Goal: Task Accomplishment & Management: Manage account settings

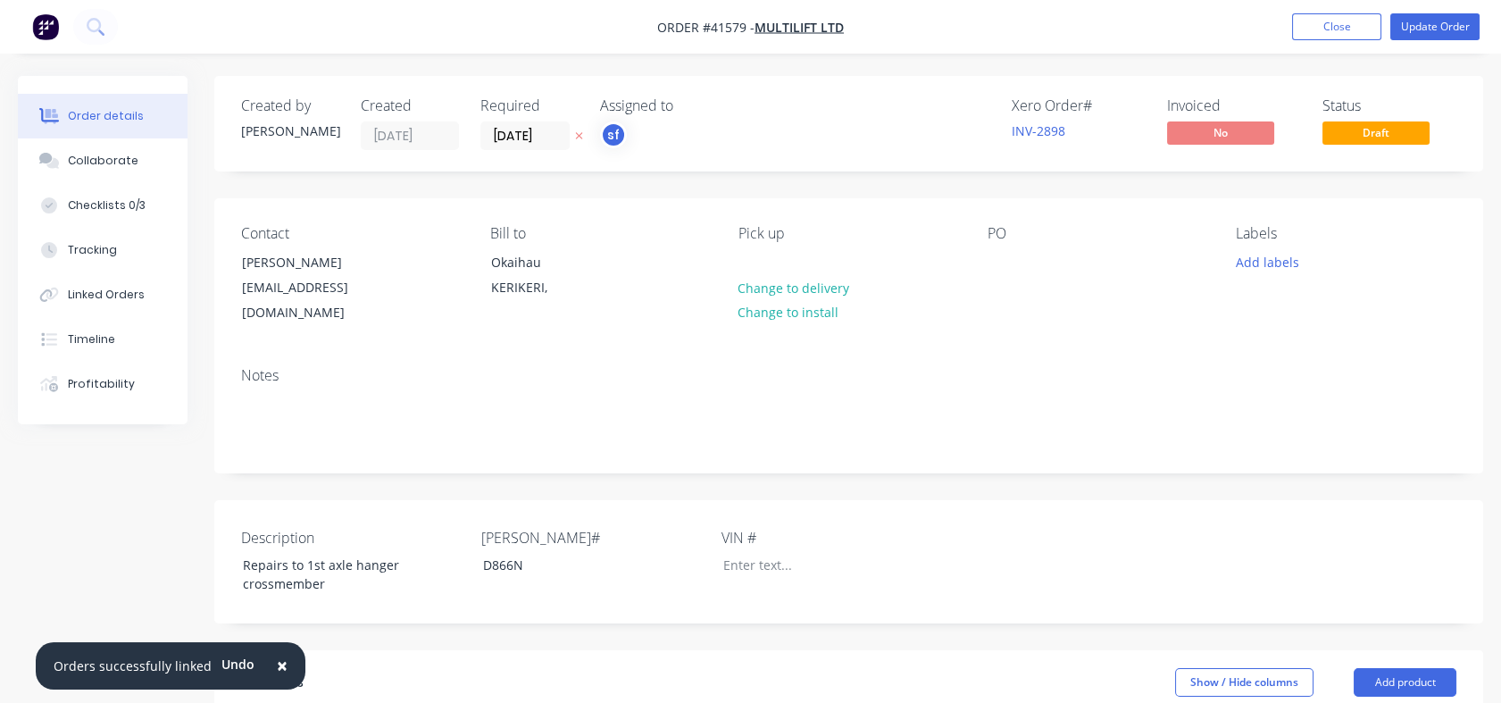
click at [1325, 20] on button "Close" at bounding box center [1336, 26] width 89 height 27
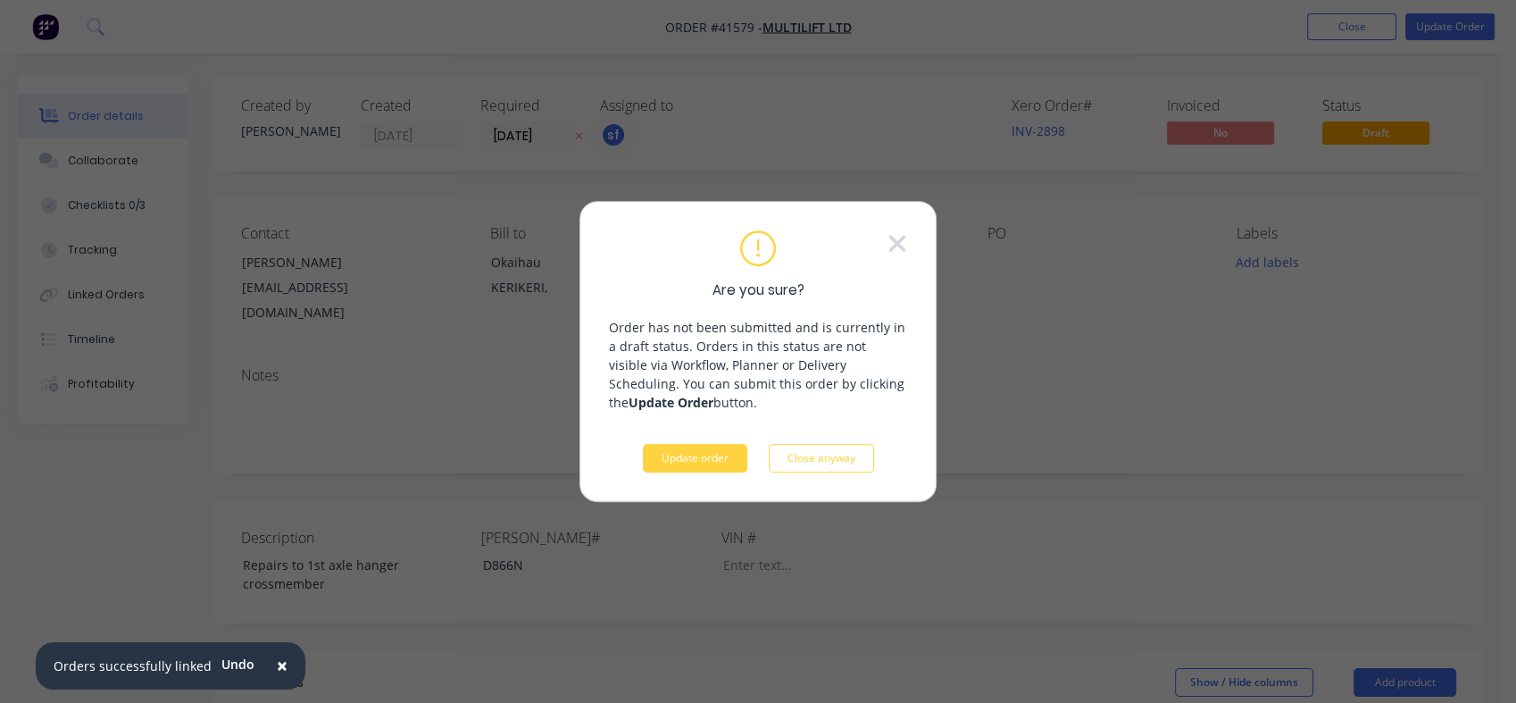
click at [692, 457] on button "Update order" at bounding box center [695, 458] width 104 height 29
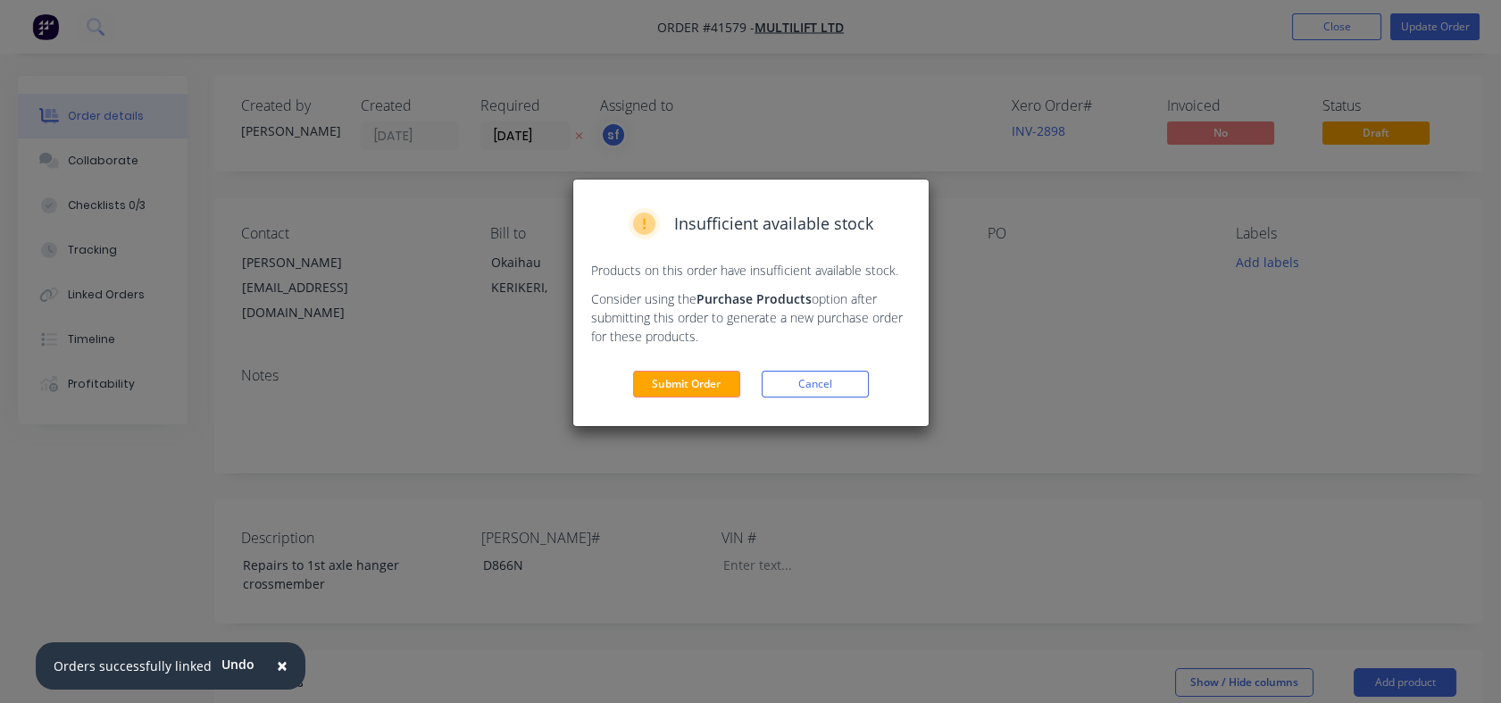
click at [683, 386] on button "Submit Order" at bounding box center [686, 384] width 107 height 27
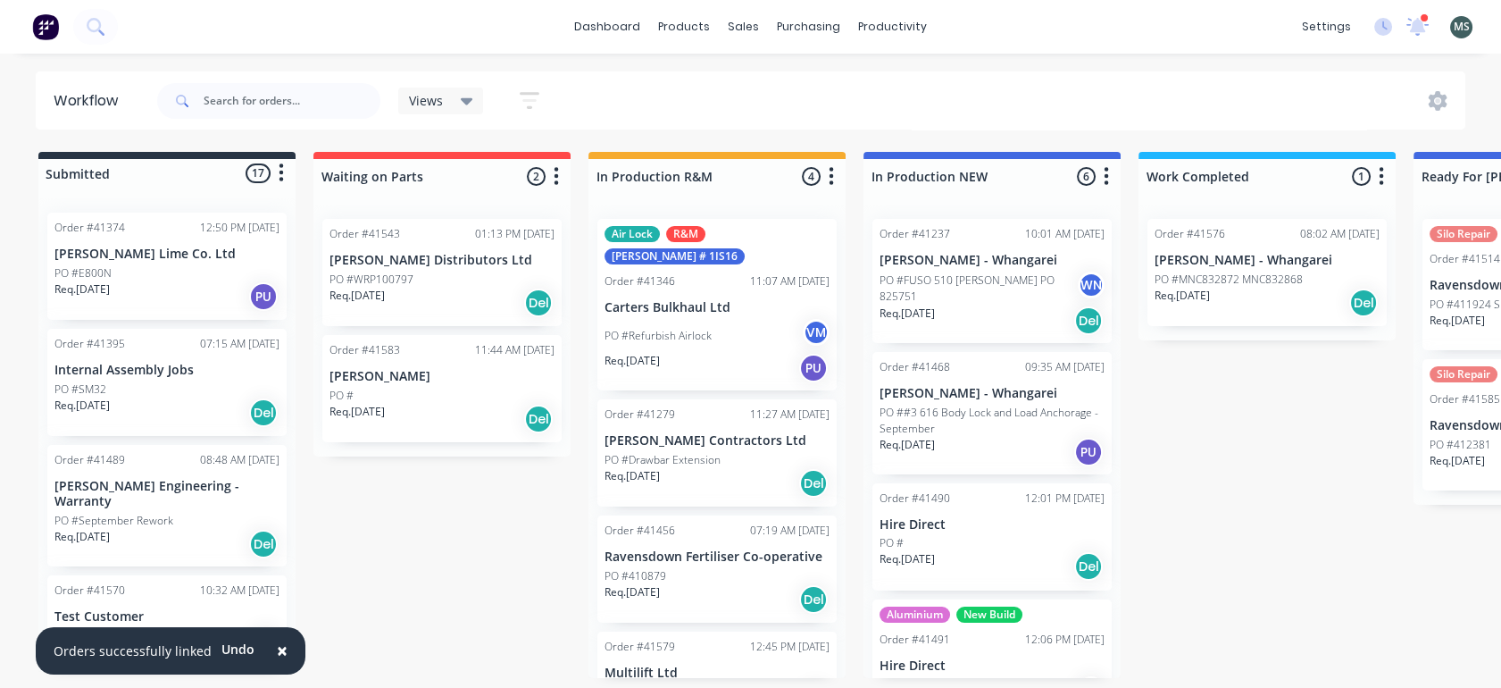
drag, startPoint x: 579, startPoint y: 14, endPoint x: 502, endPoint y: 25, distance: 77.5
click at [502, 25] on div "dashboard products sales purchasing productivity dashboard products Product Cat…" at bounding box center [750, 27] width 1501 height 54
click at [840, 83] on div "Purchase Orders" at bounding box center [866, 86] width 95 height 16
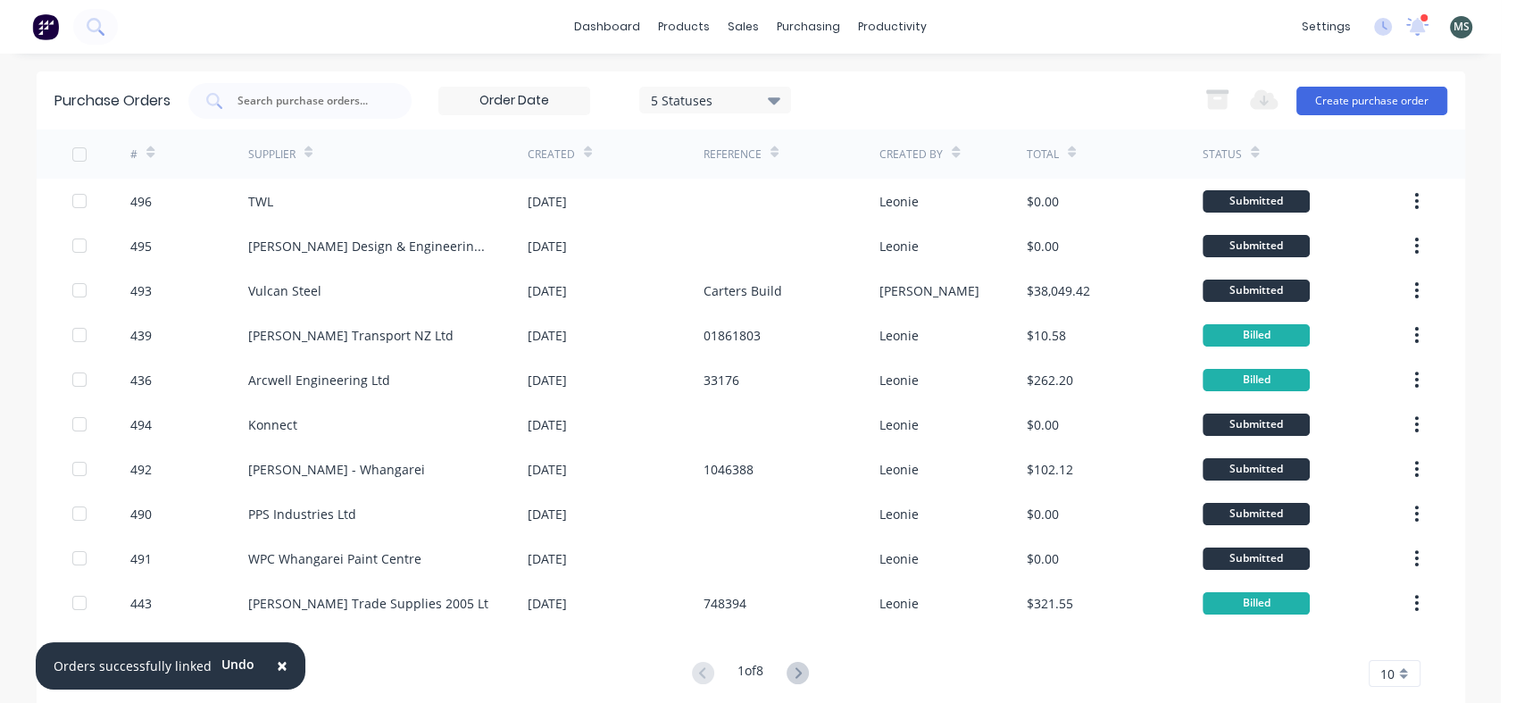
click at [1352, 90] on button "Create purchase order" at bounding box center [1371, 101] width 151 height 29
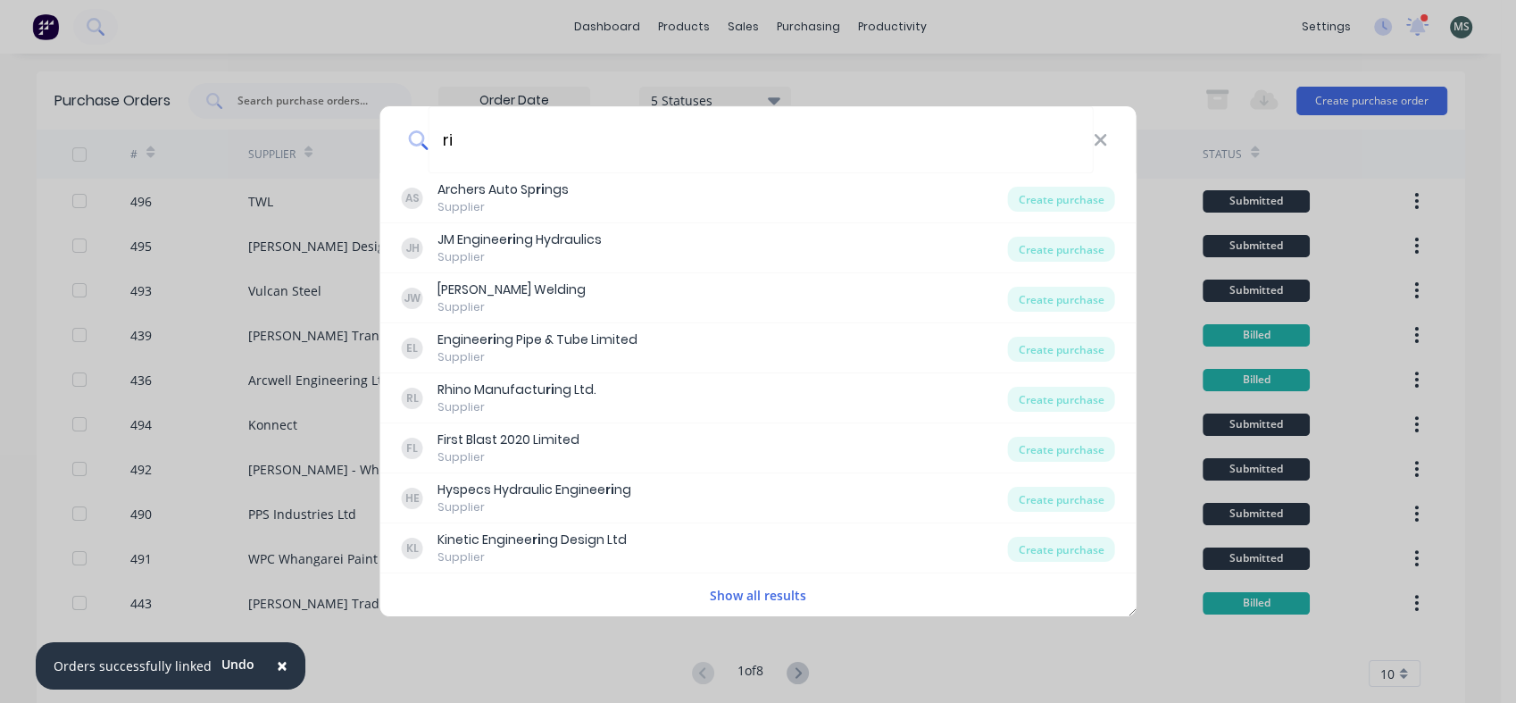
type input "r"
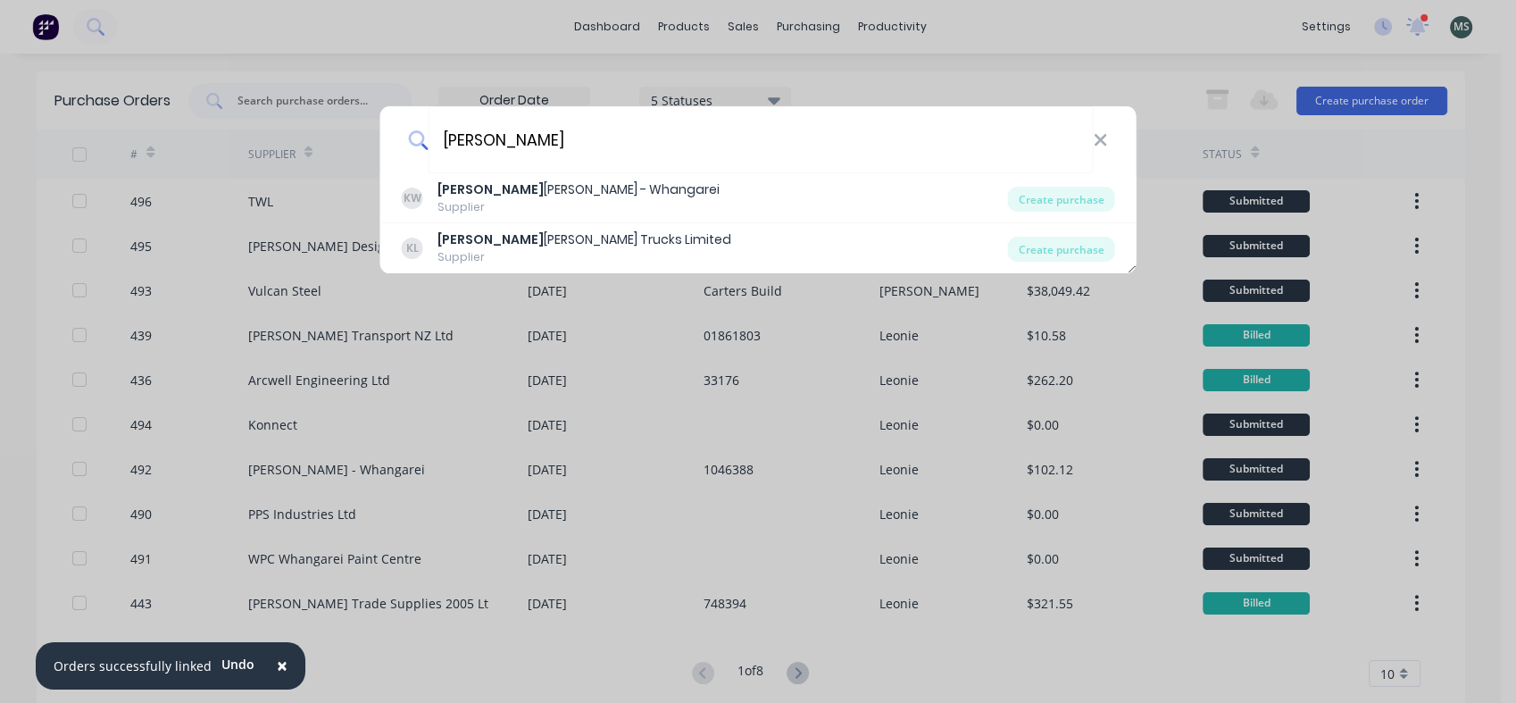
type input "keith"
click at [597, 189] on div "Keith Andrews - Whangarei" at bounding box center [579, 189] width 282 height 19
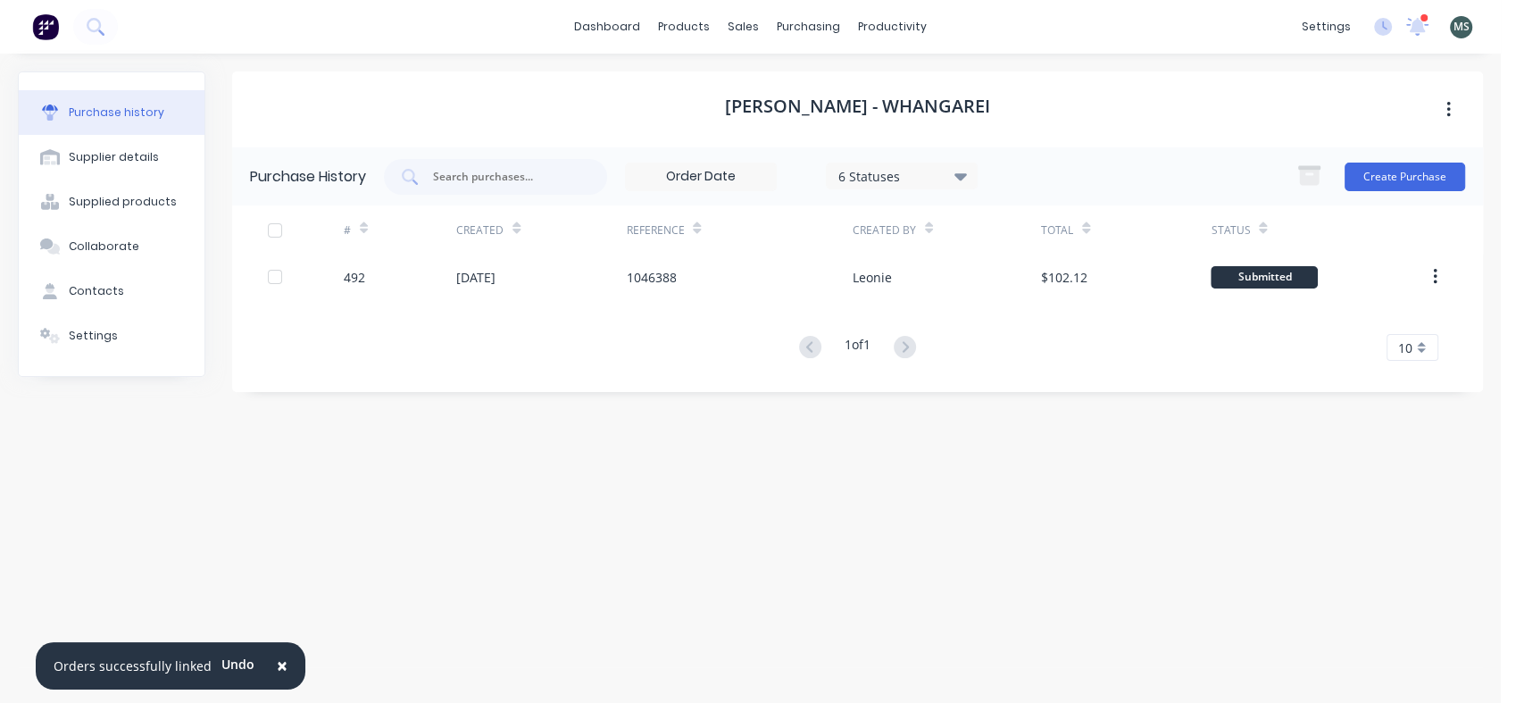
click at [1375, 172] on button "Create Purchase" at bounding box center [1405, 177] width 121 height 29
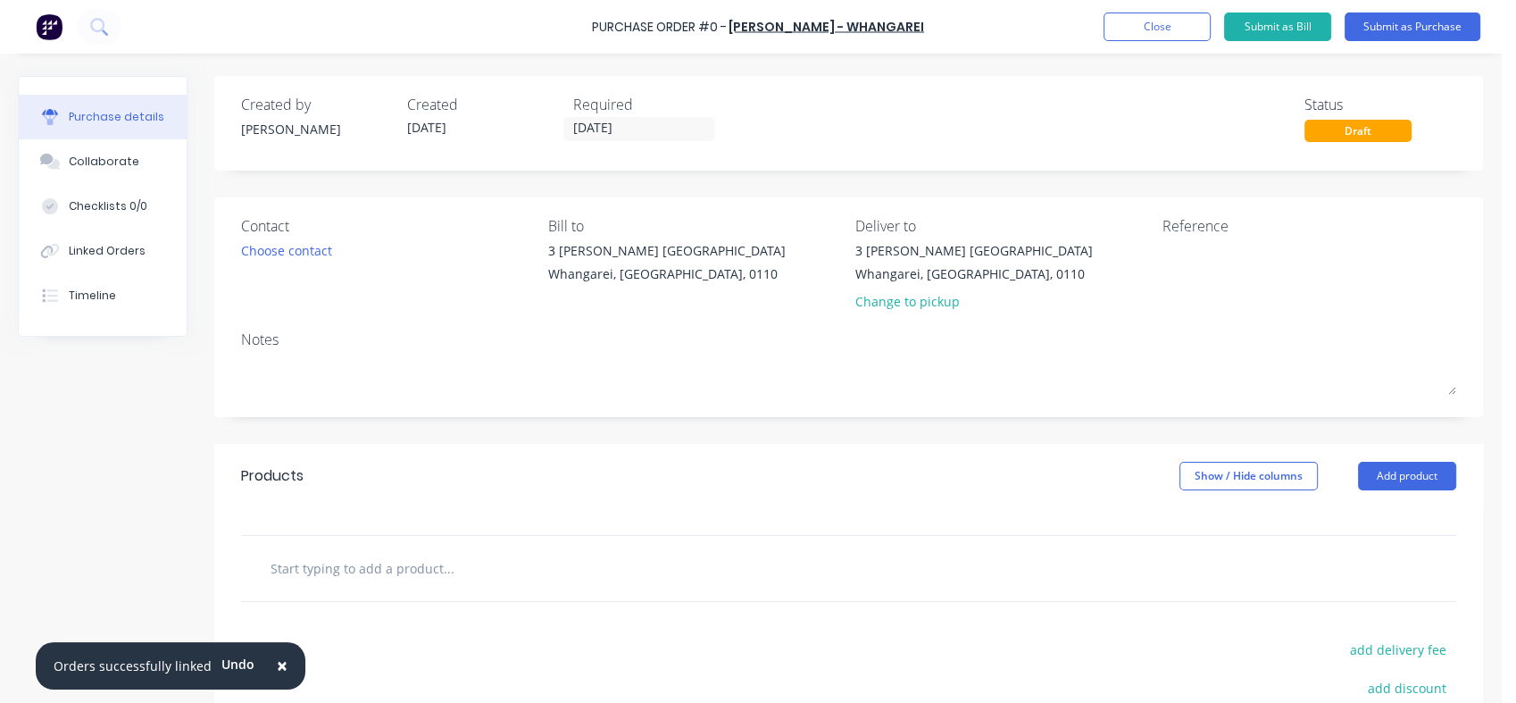
click at [404, 571] on input "text" at bounding box center [448, 568] width 357 height 36
type input "ringf"
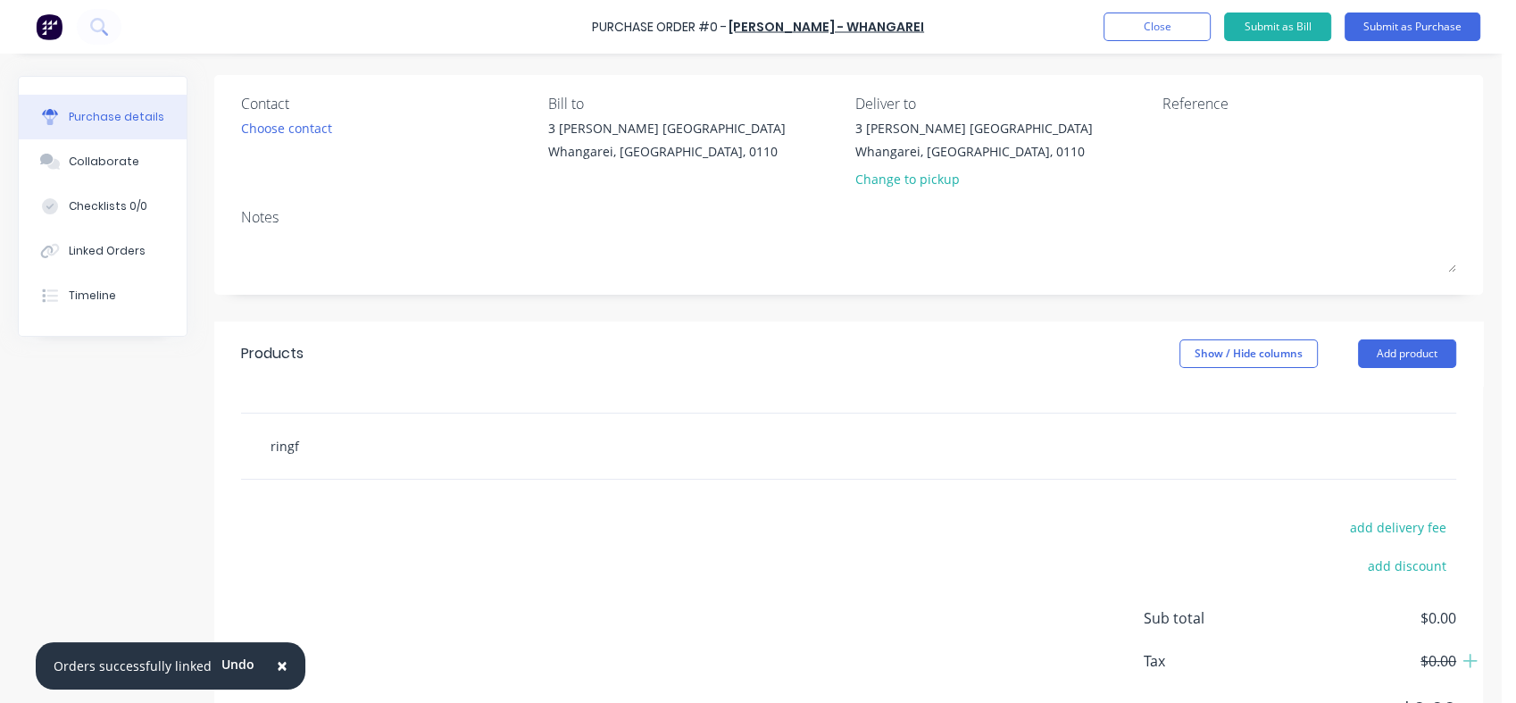
scroll to position [0, 0]
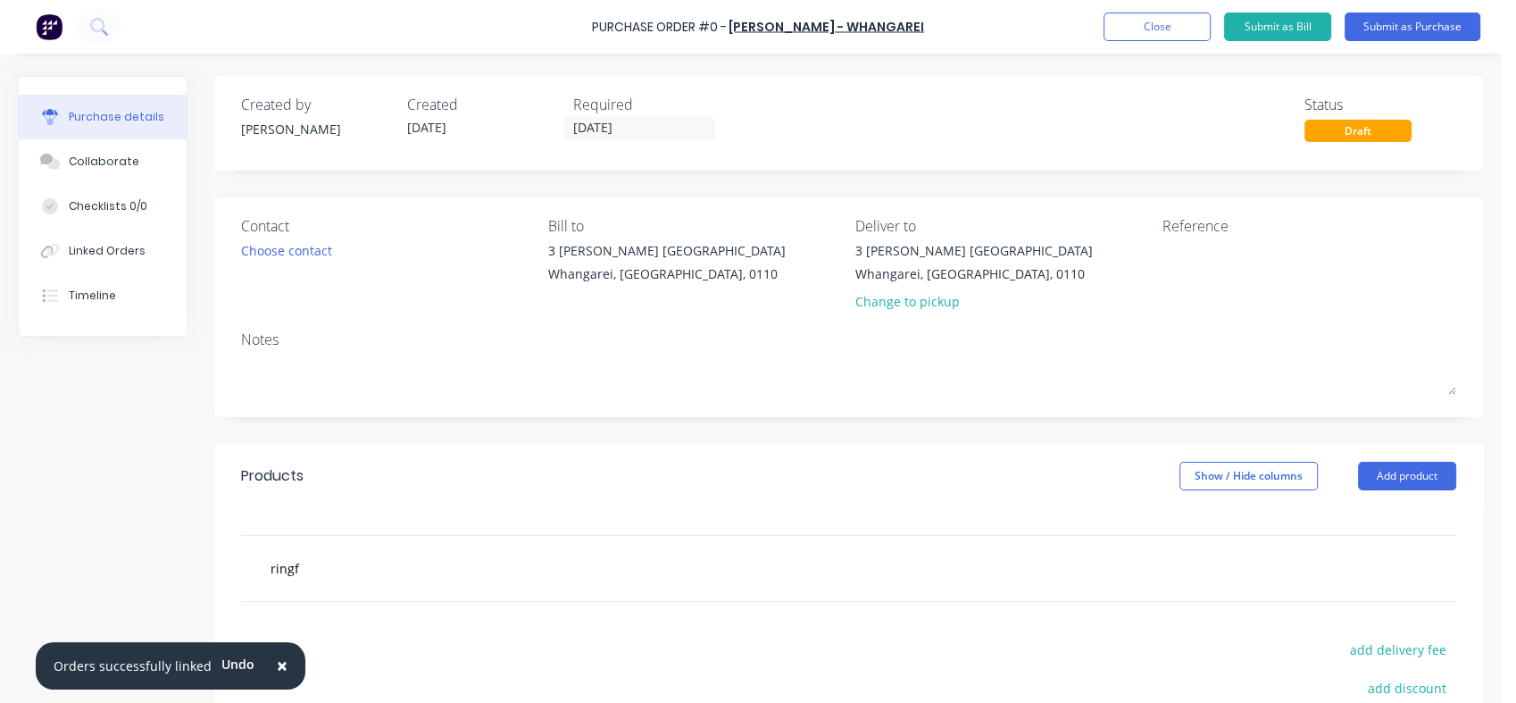
click at [100, 29] on icon at bounding box center [98, 26] width 17 height 17
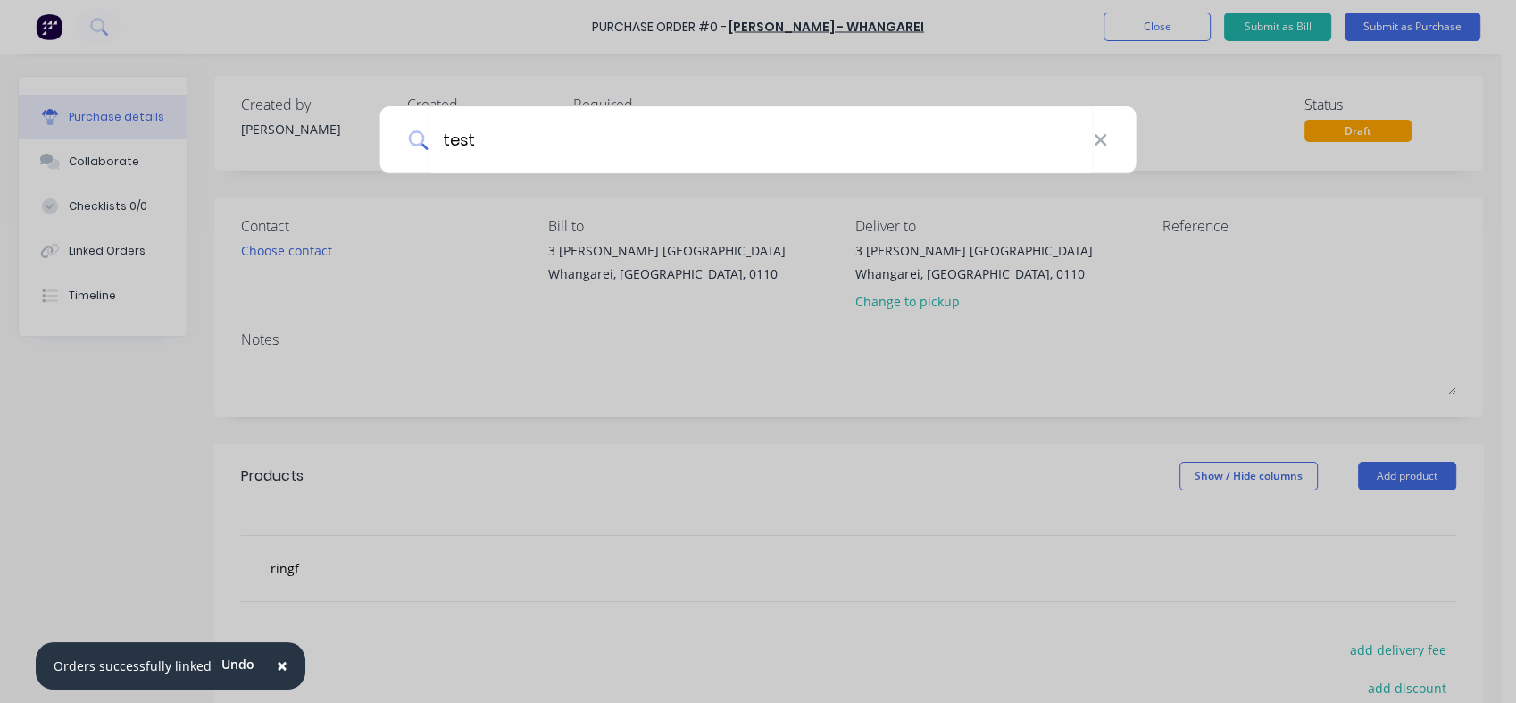
type input "test"
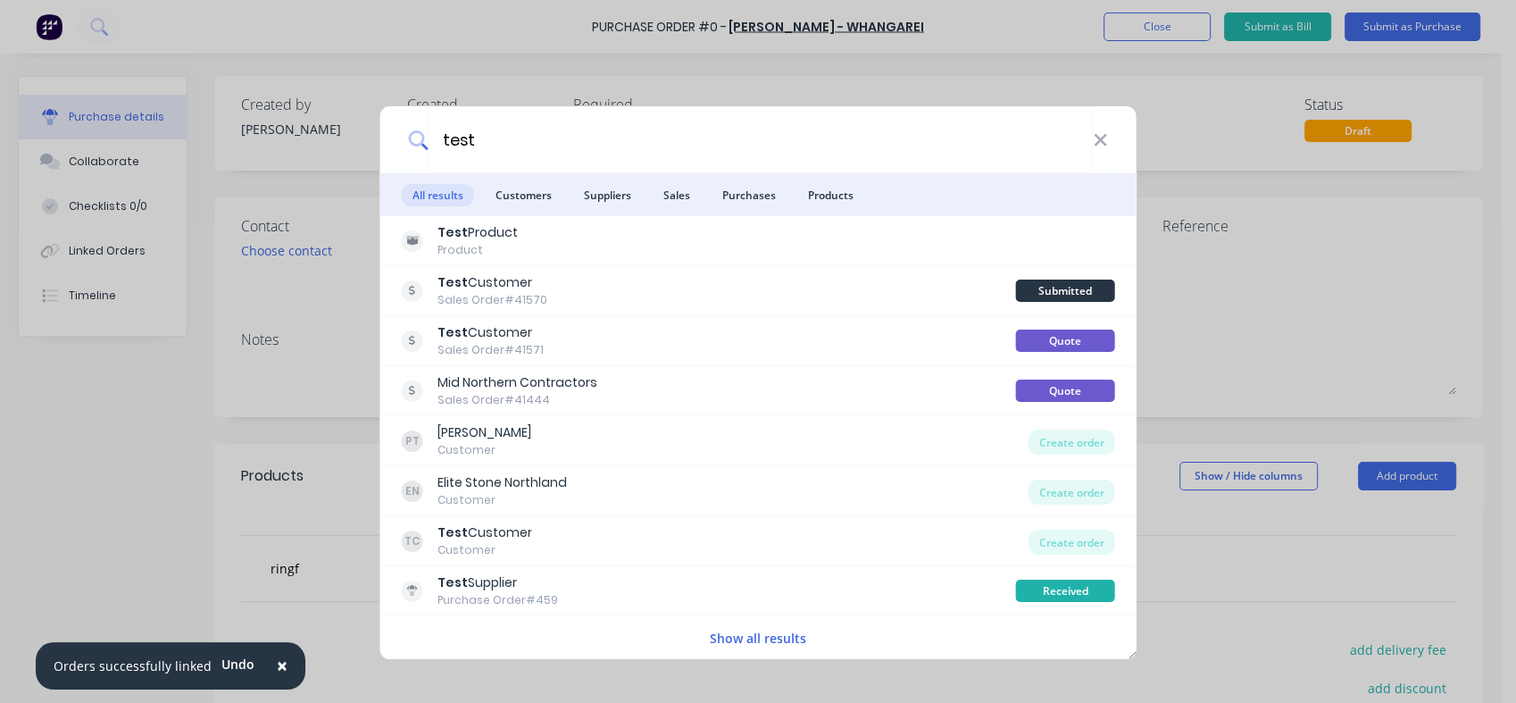
click at [492, 300] on div "Sales Order #41570" at bounding box center [493, 300] width 110 height 16
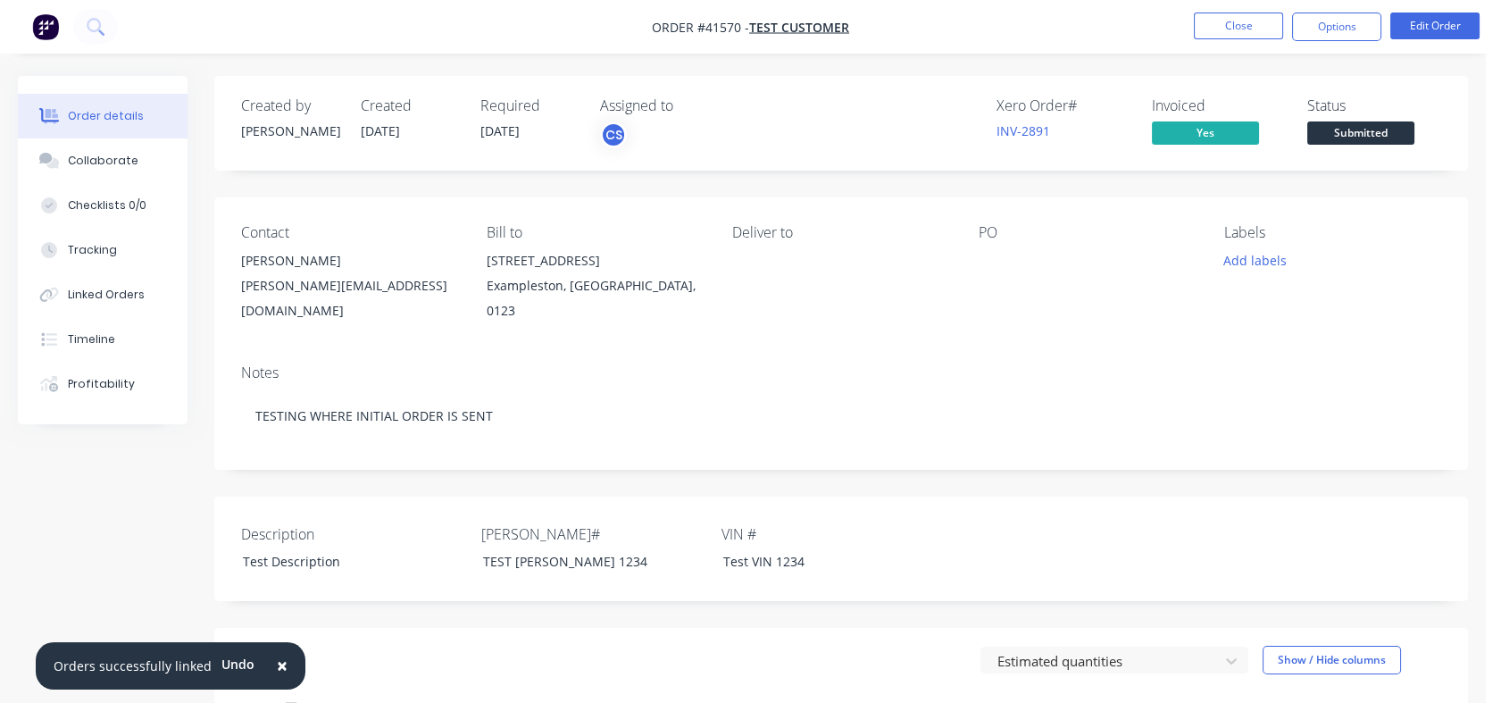
click at [1254, 29] on button "Close" at bounding box center [1238, 26] width 89 height 27
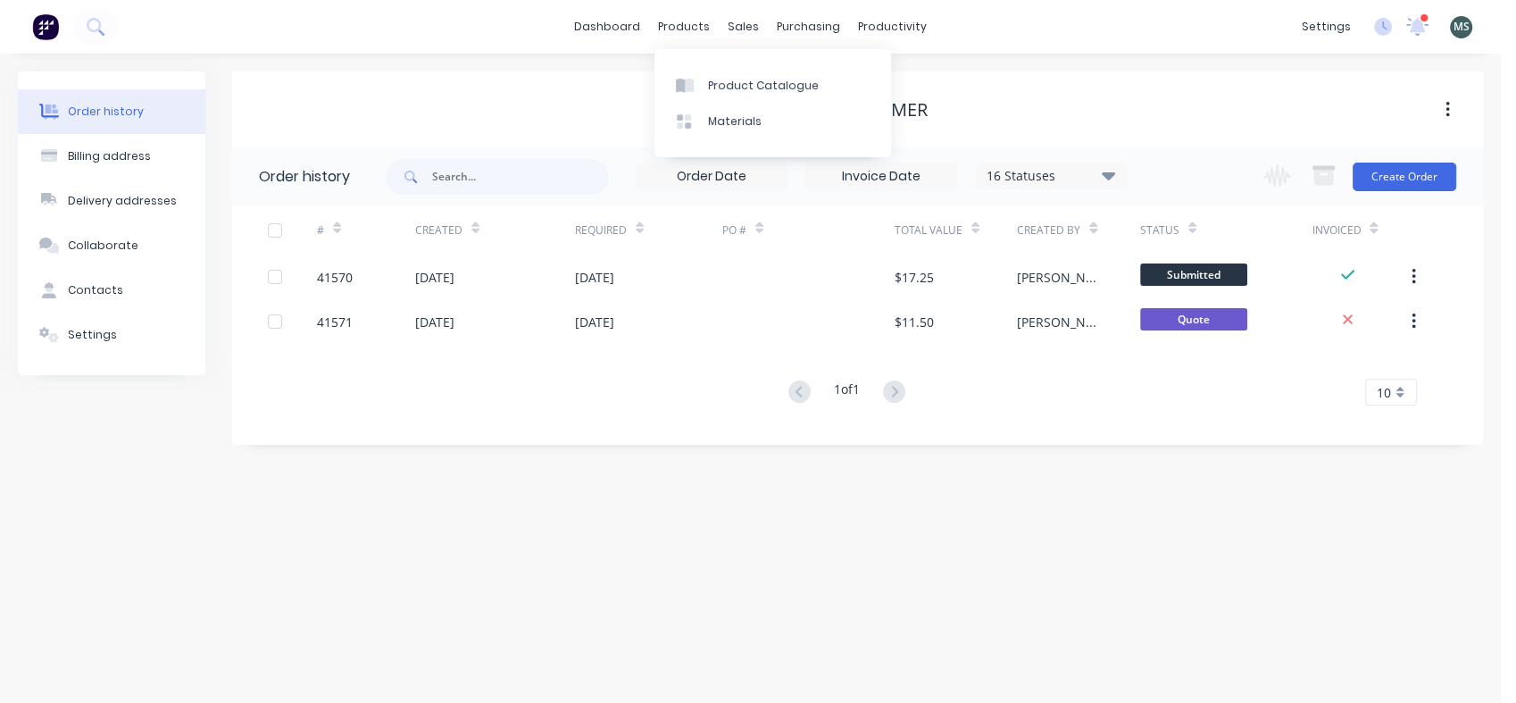
click at [709, 84] on div "Product Catalogue" at bounding box center [763, 86] width 111 height 16
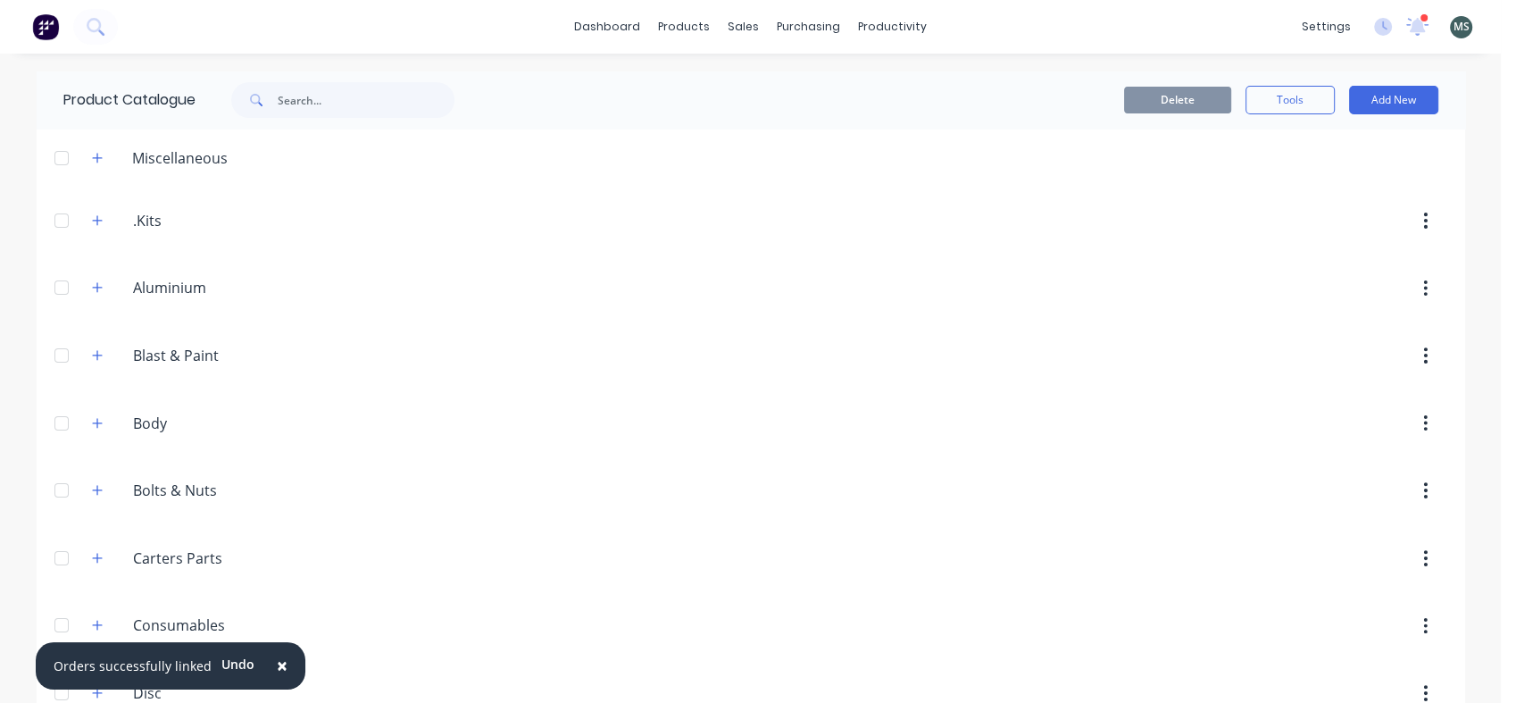
click at [1384, 107] on button "Add New" at bounding box center [1393, 100] width 89 height 29
click at [1315, 141] on div "Category" at bounding box center [1354, 146] width 138 height 26
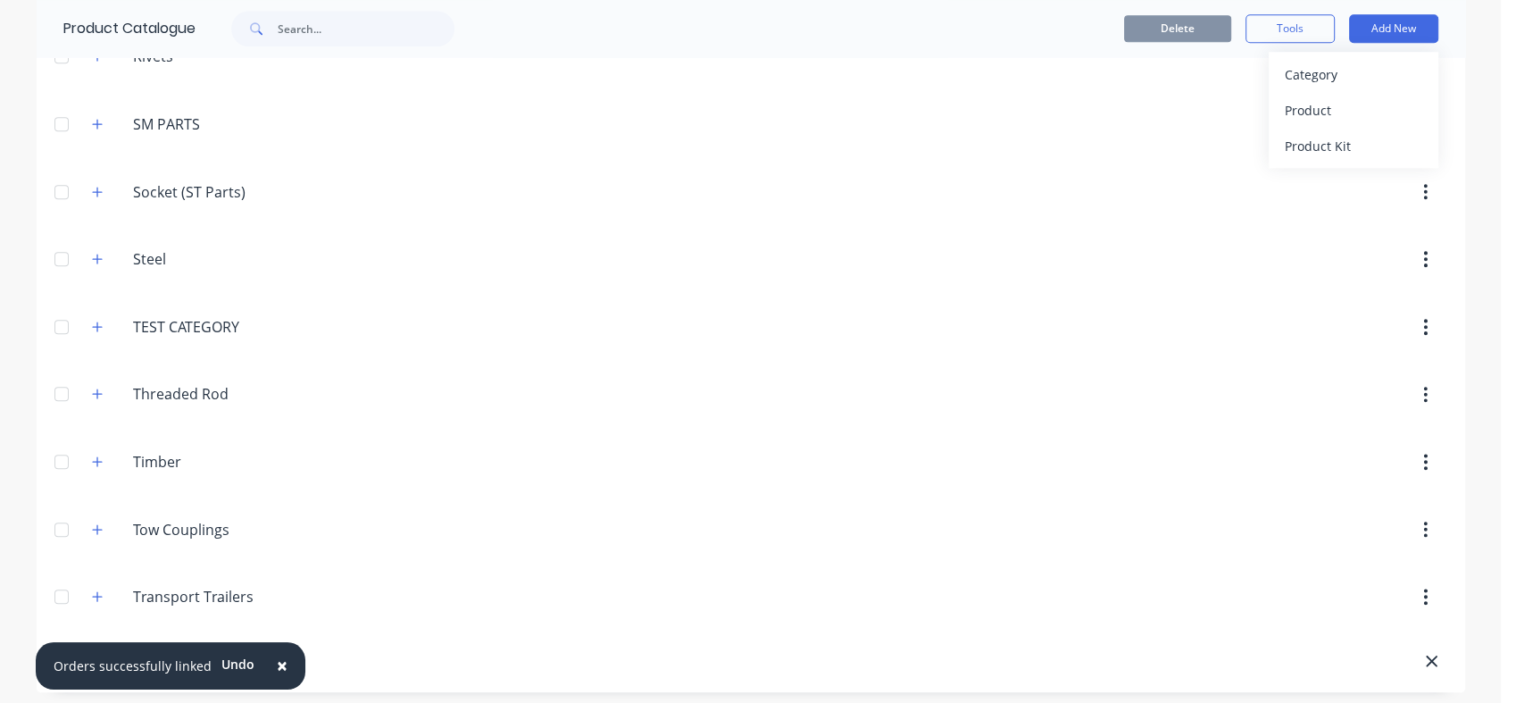
click at [93, 324] on icon "button" at bounding box center [97, 327] width 11 height 13
click at [1393, 37] on button "Add New" at bounding box center [1393, 28] width 89 height 29
click at [1330, 118] on div "Product" at bounding box center [1354, 110] width 138 height 26
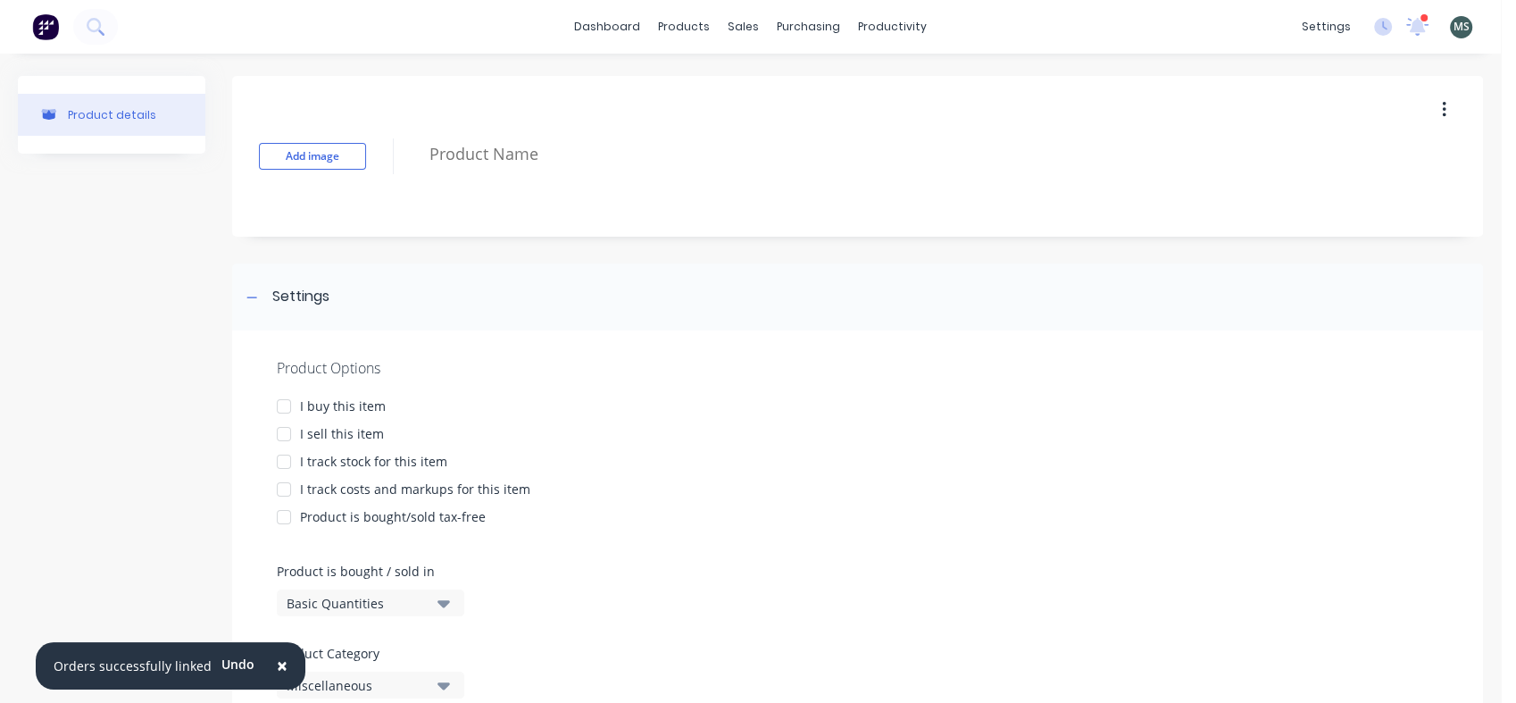
click at [534, 145] on textarea at bounding box center [900, 154] width 958 height 42
type textarea "x"
type textarea "D"
type textarea "x"
type textarea "DE"
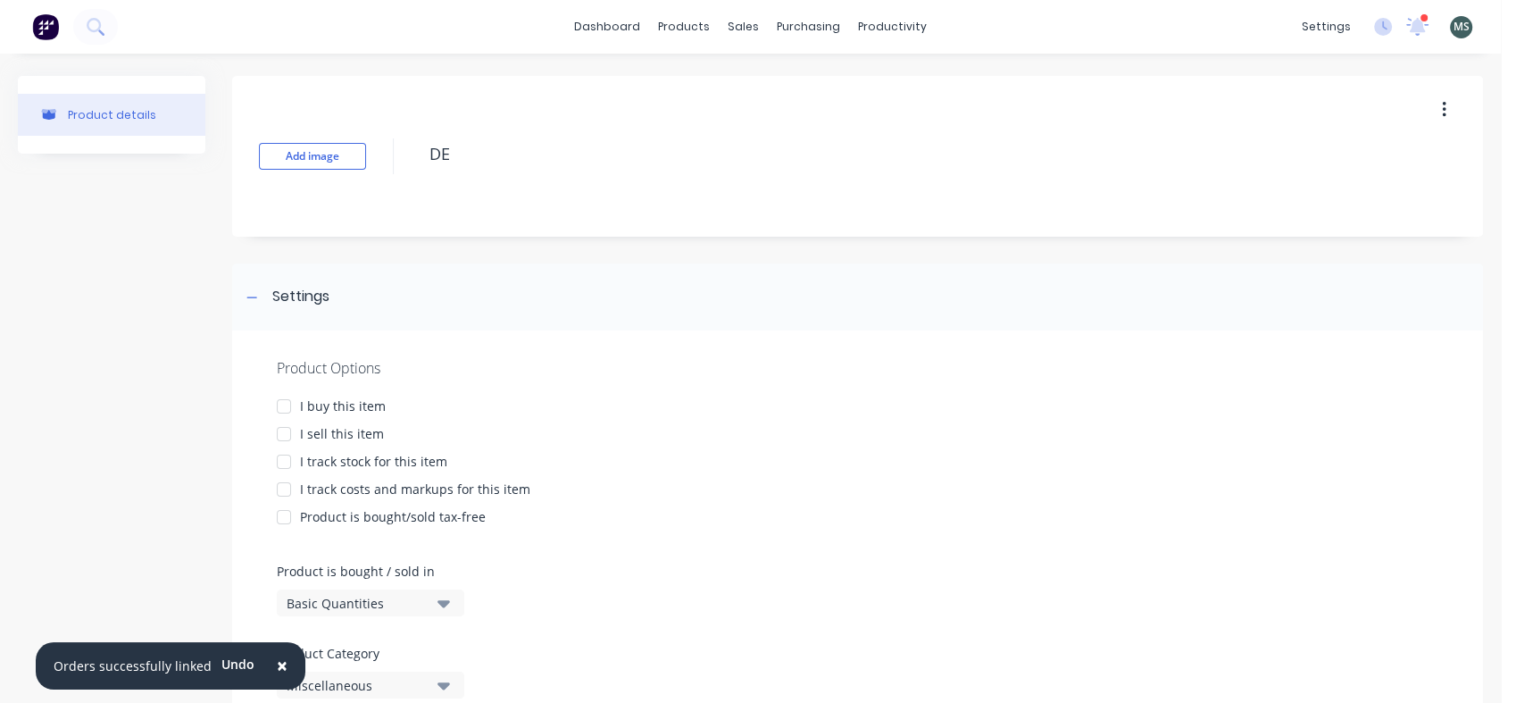
type textarea "x"
type textarea "DEP"
type textarea "x"
type textarea "DEPO"
type textarea "x"
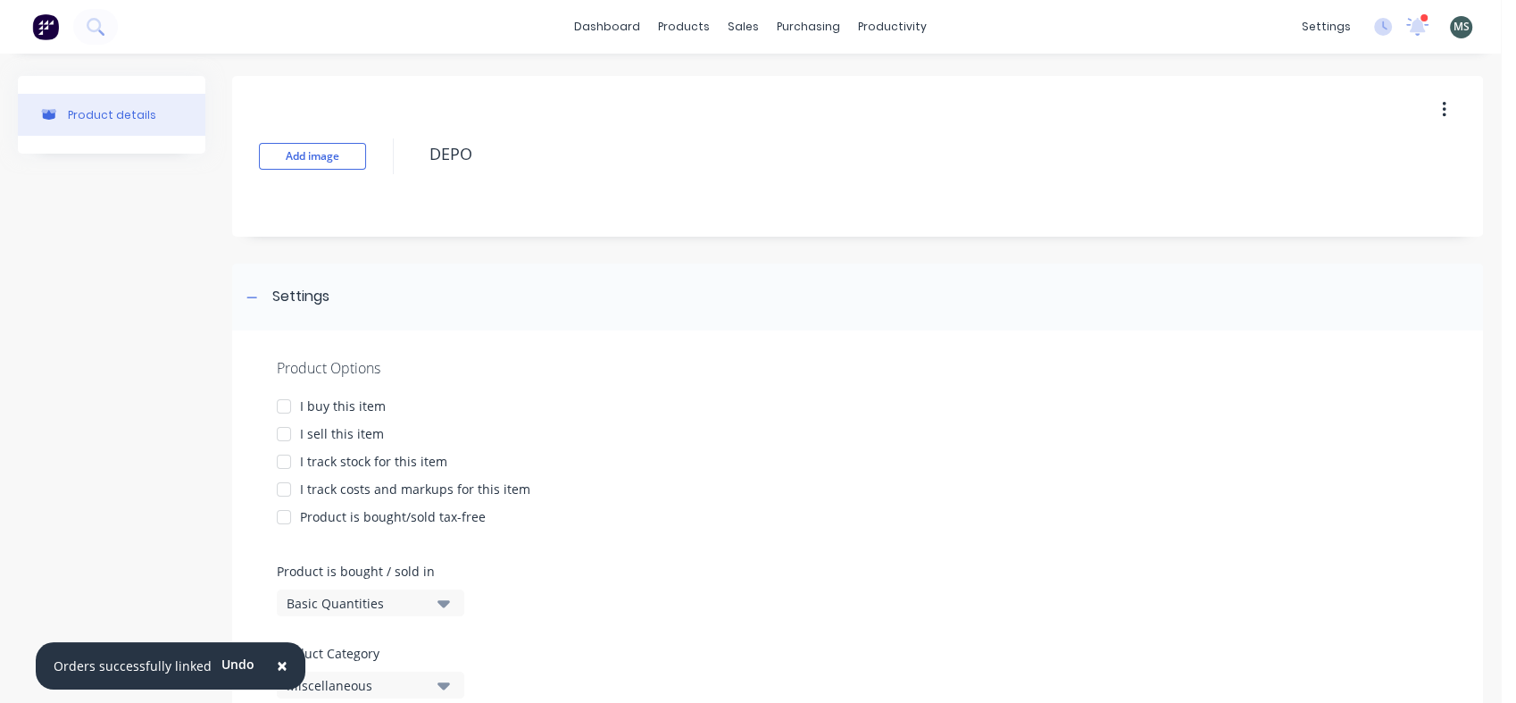
type textarea "DEPOS"
type textarea "x"
type textarea "DEPOSI"
type textarea "x"
type textarea "DEPOSIT"
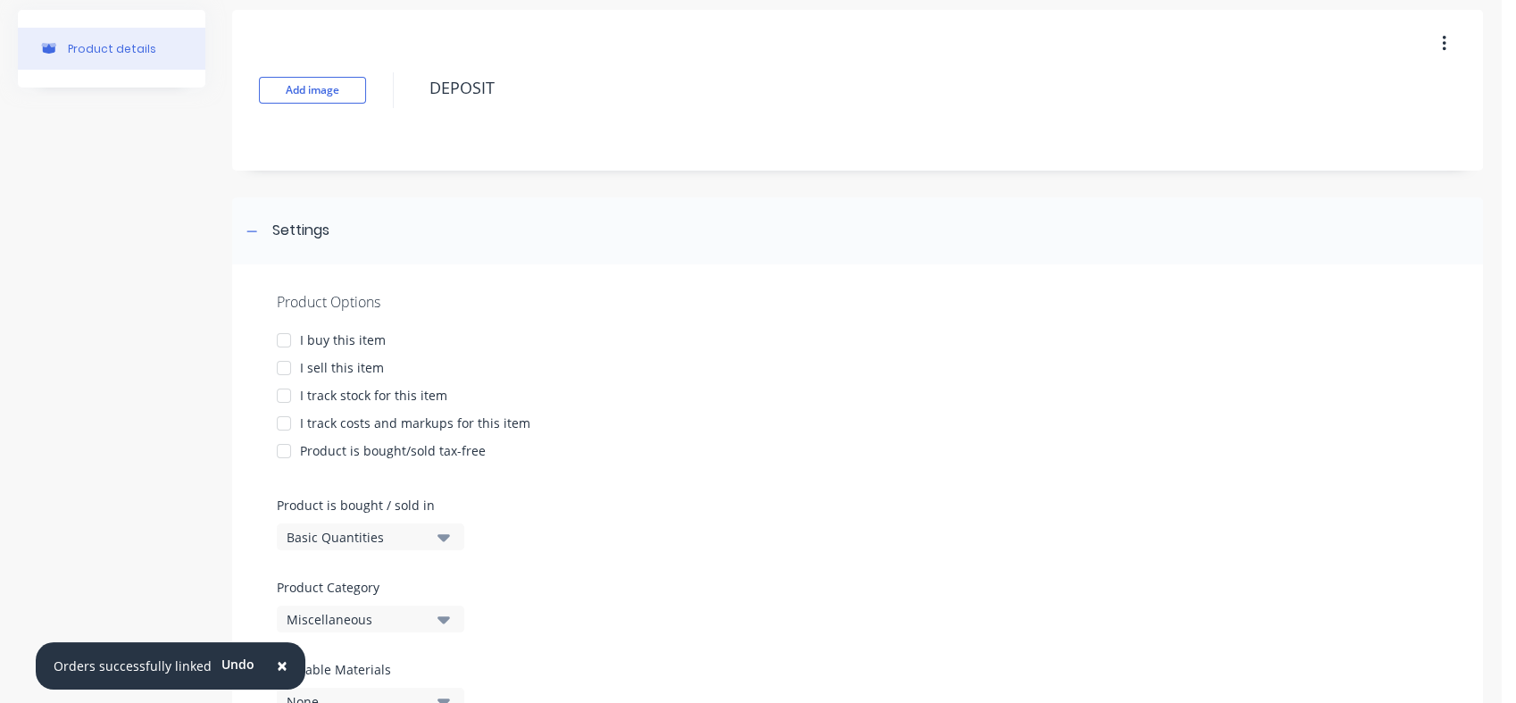
scroll to position [125, 0]
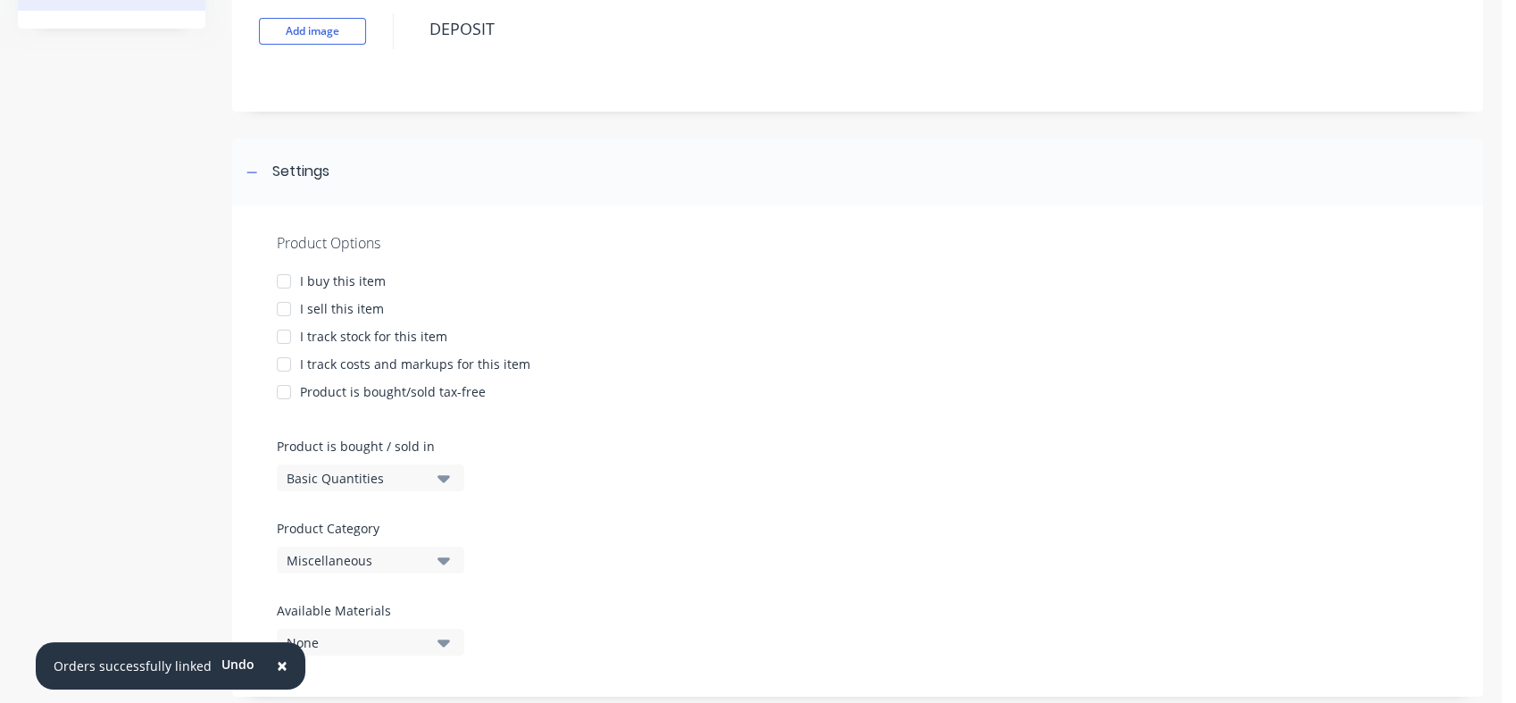
click at [284, 307] on div at bounding box center [284, 309] width 36 height 36
click at [284, 391] on div at bounding box center [284, 392] width 36 height 36
click at [279, 382] on div at bounding box center [284, 392] width 36 height 36
type textarea "x"
type textarea "DEPOSIT"
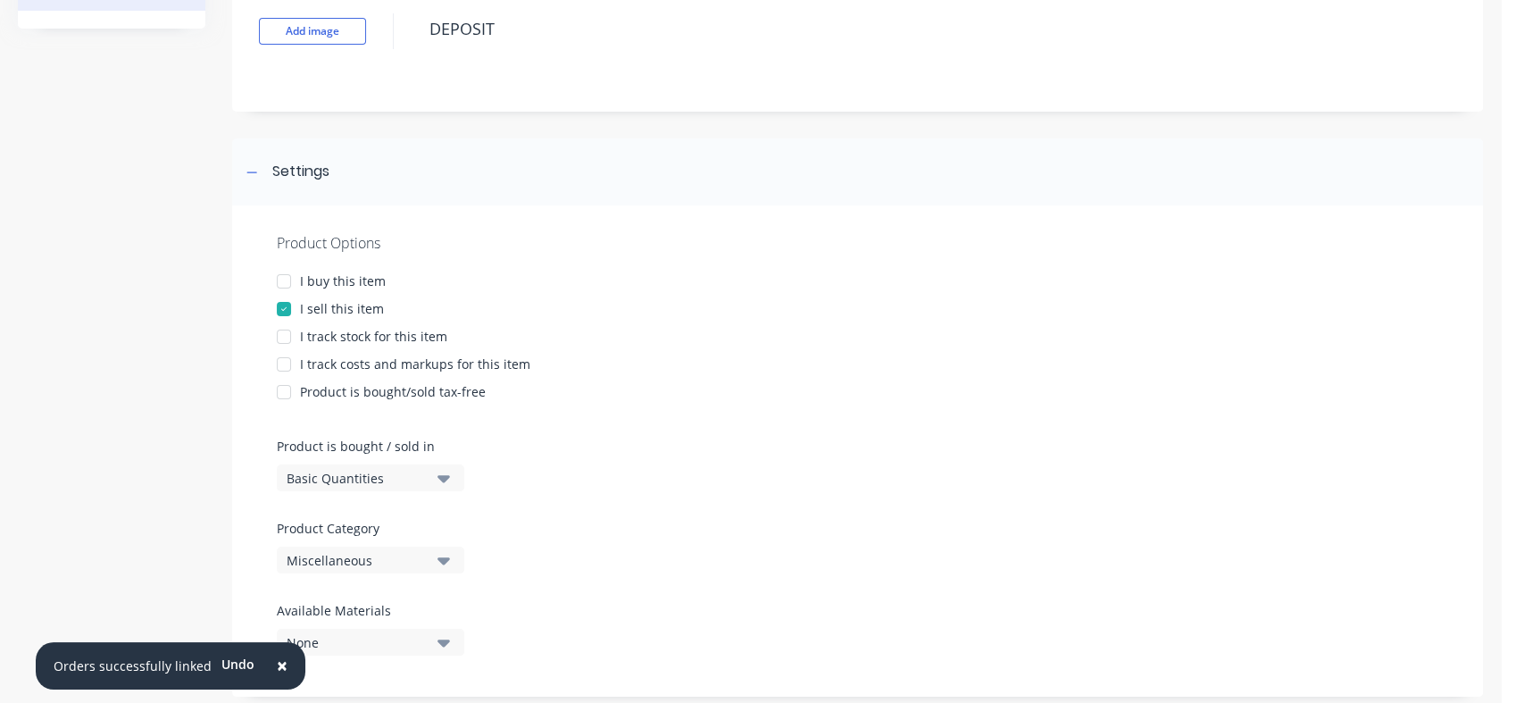
type textarea "x"
type textarea "DEPOSIT"
click at [419, 563] on div "Miscellaneous" at bounding box center [358, 560] width 143 height 19
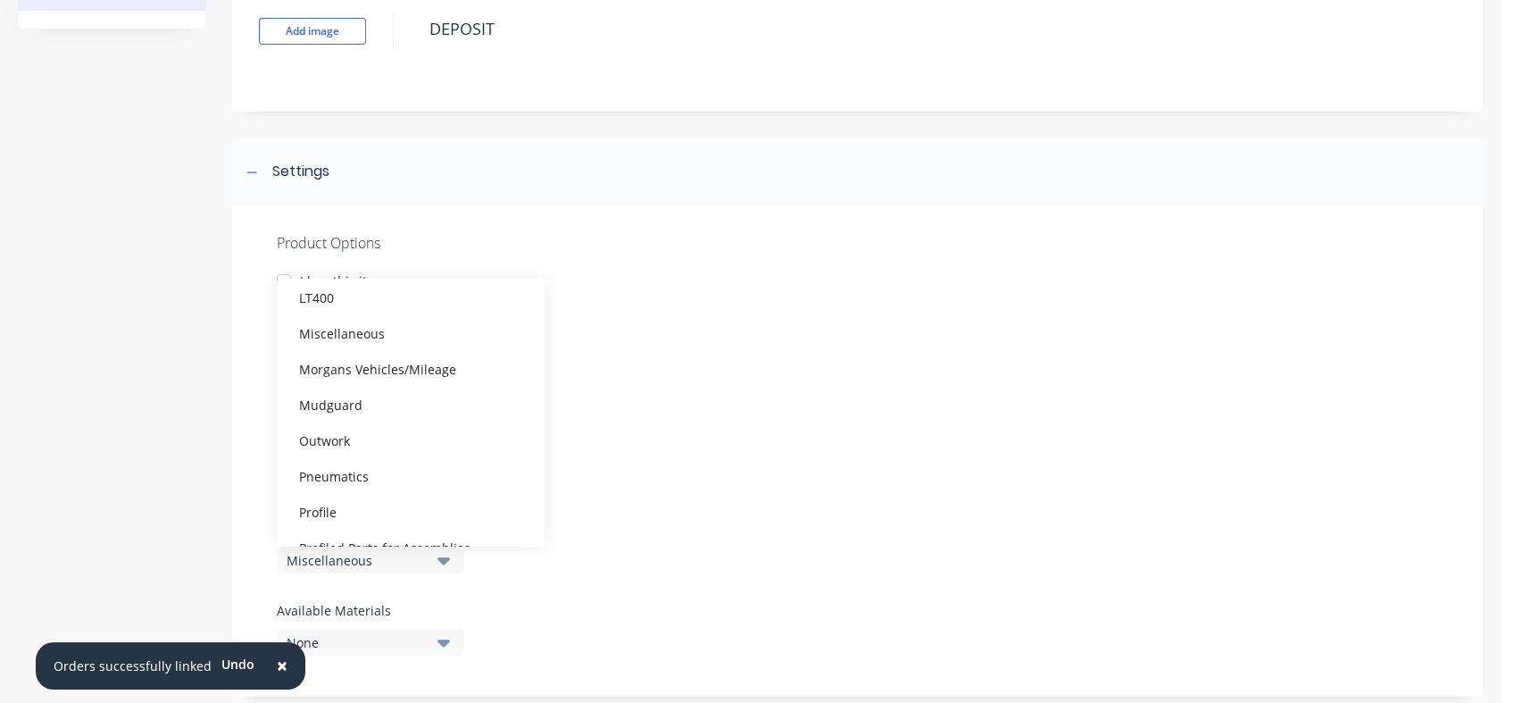
scroll to position [870, 0]
click at [421, 493] on div "TEST CATEGORY" at bounding box center [411, 489] width 268 height 36
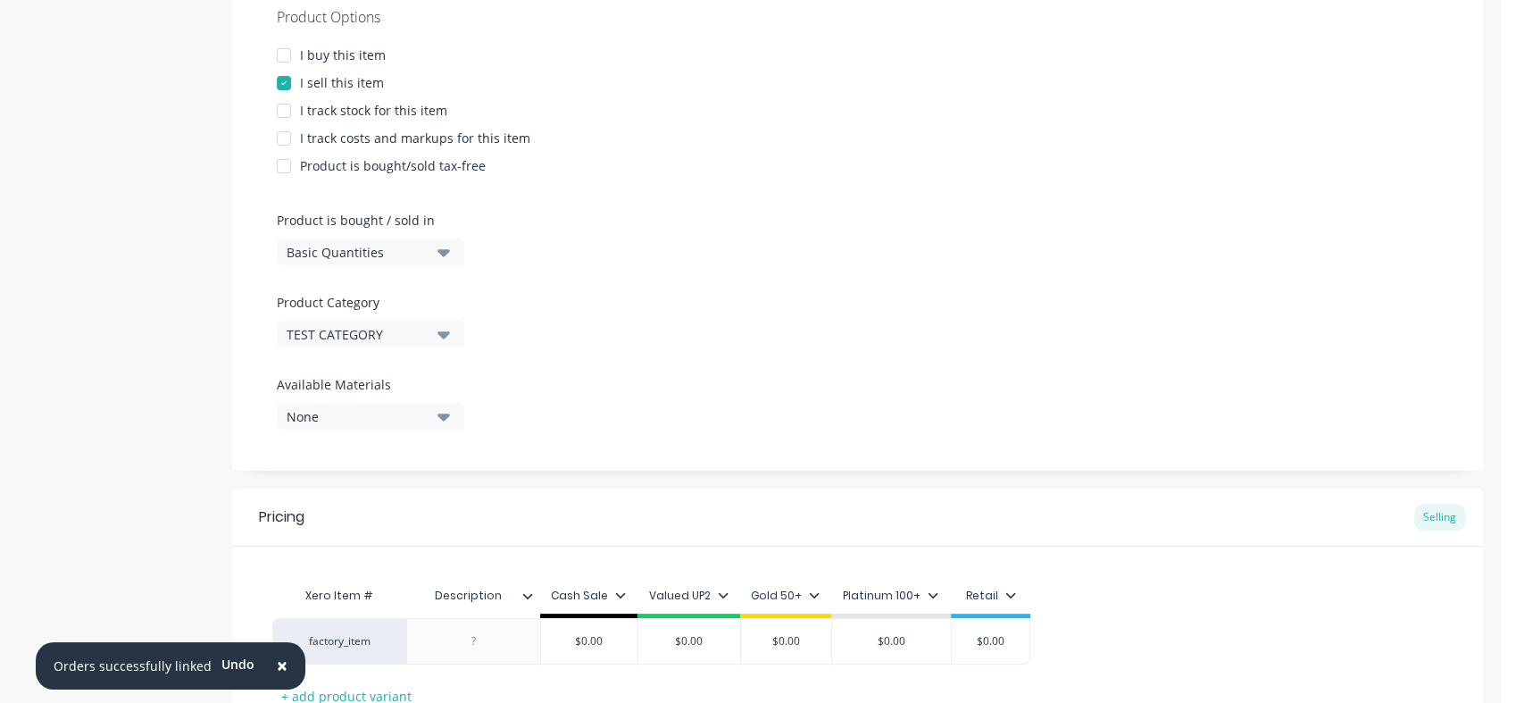
scroll to position [363, 0]
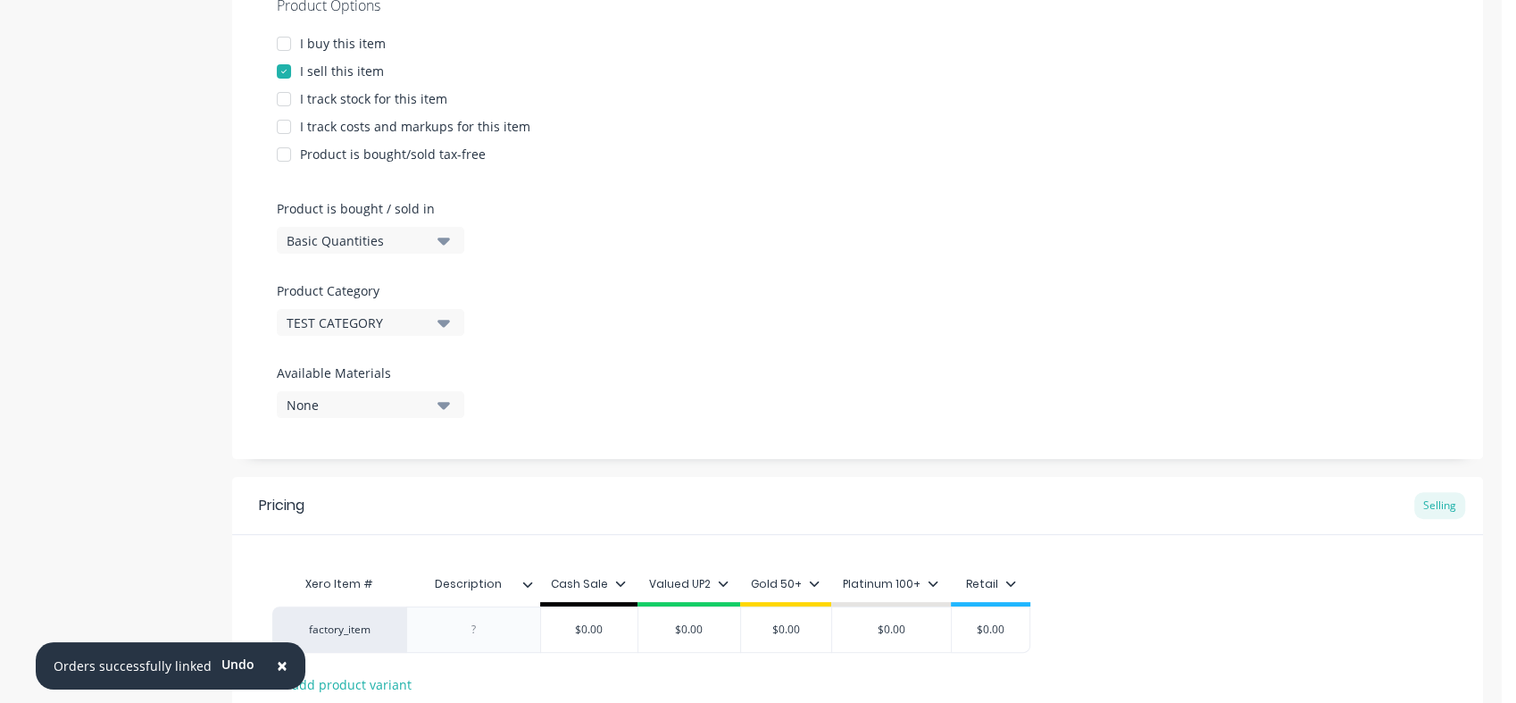
click at [438, 397] on icon "button" at bounding box center [444, 405] width 13 height 20
click at [654, 332] on div "Product Options I buy this item I sell this item I track stock for this item I …" at bounding box center [857, 213] width 1251 height 491
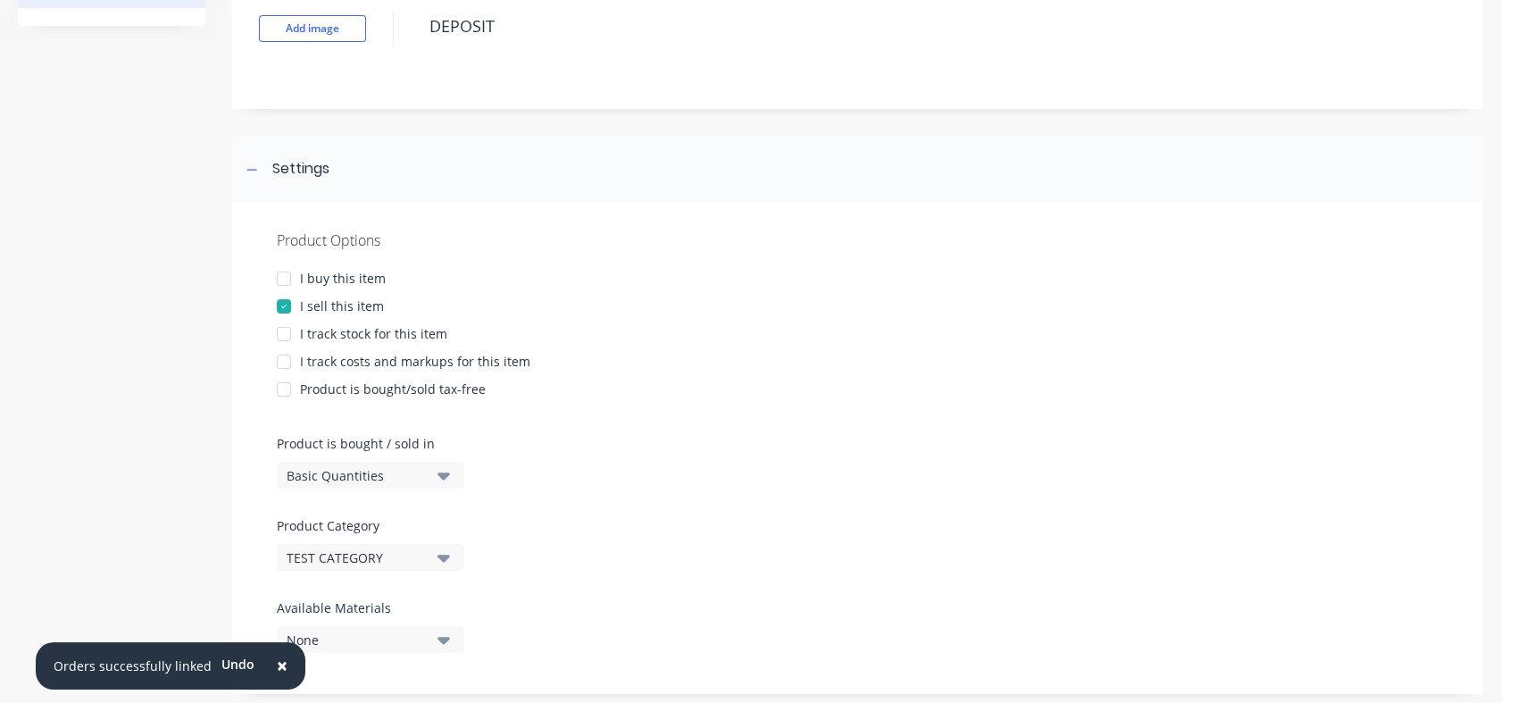
scroll to position [0, 0]
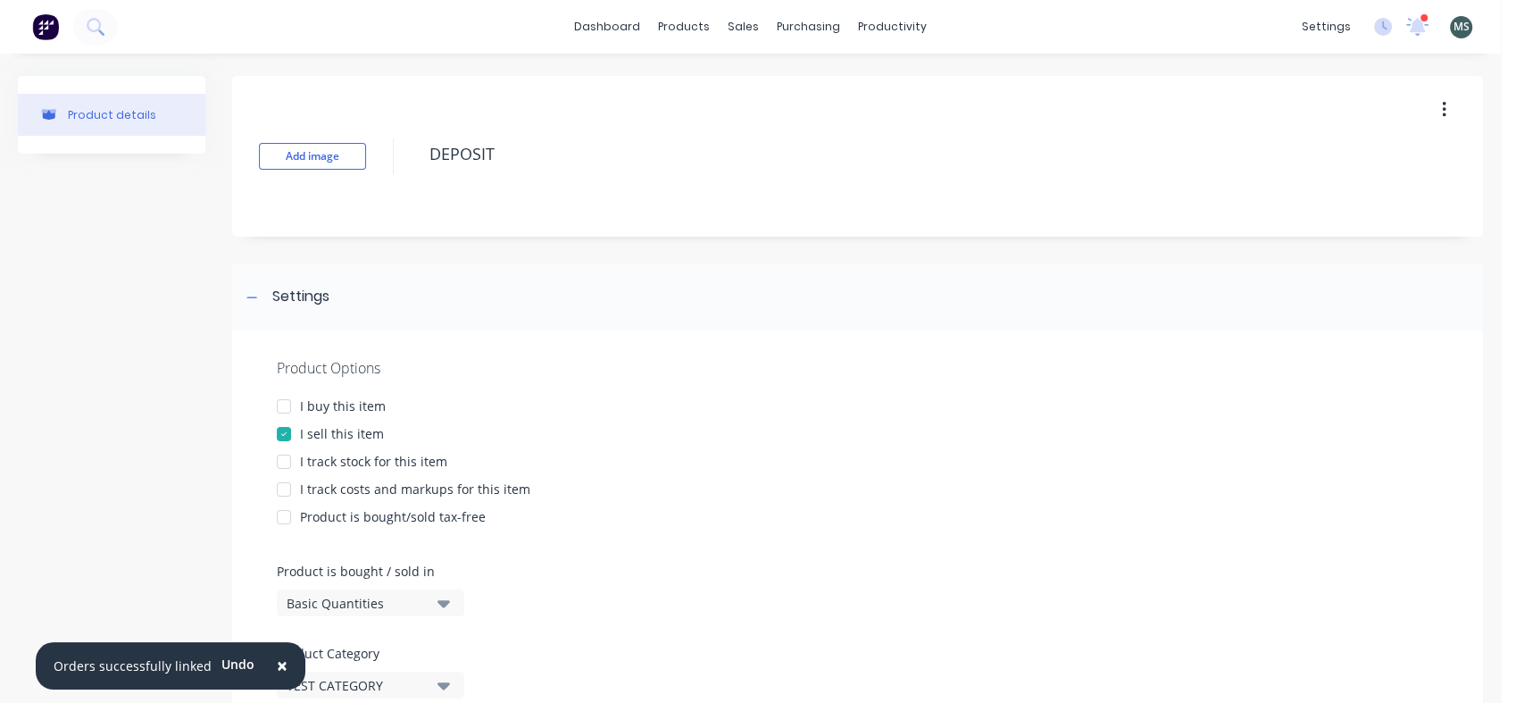
click at [668, 150] on textarea "DEPOSIT" at bounding box center [900, 154] width 958 height 42
type textarea "x"
type textarea "DEPOSIT"
type textarea "x"
type textarea "DEPOSIT F"
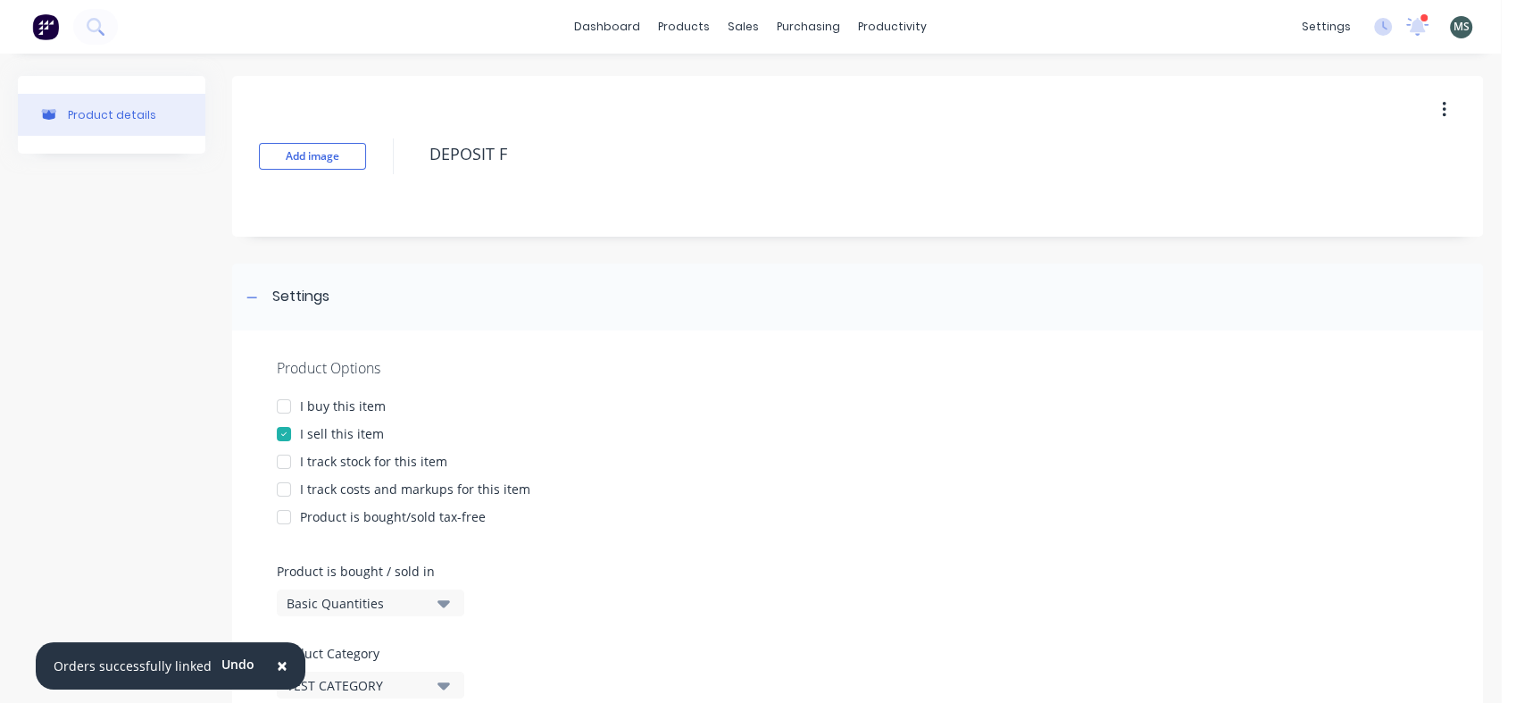
type textarea "x"
type textarea "DEPOSIT Fi"
type textarea "x"
type textarea "DEPOSIT F"
type textarea "x"
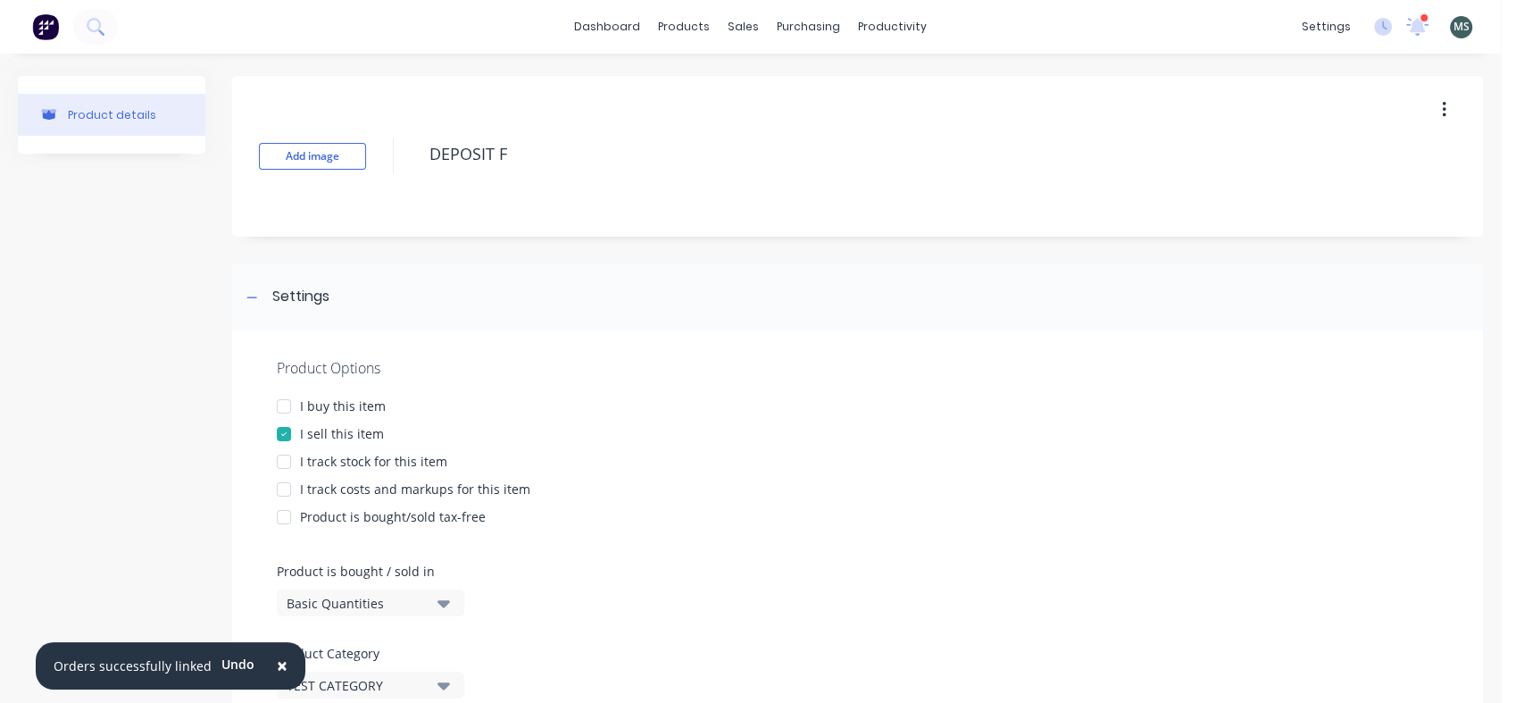
type textarea "DEPOSIT"
type textarea "x"
type textarea "DEPOSIT -"
type textarea "x"
type textarea "DEPOSIT -"
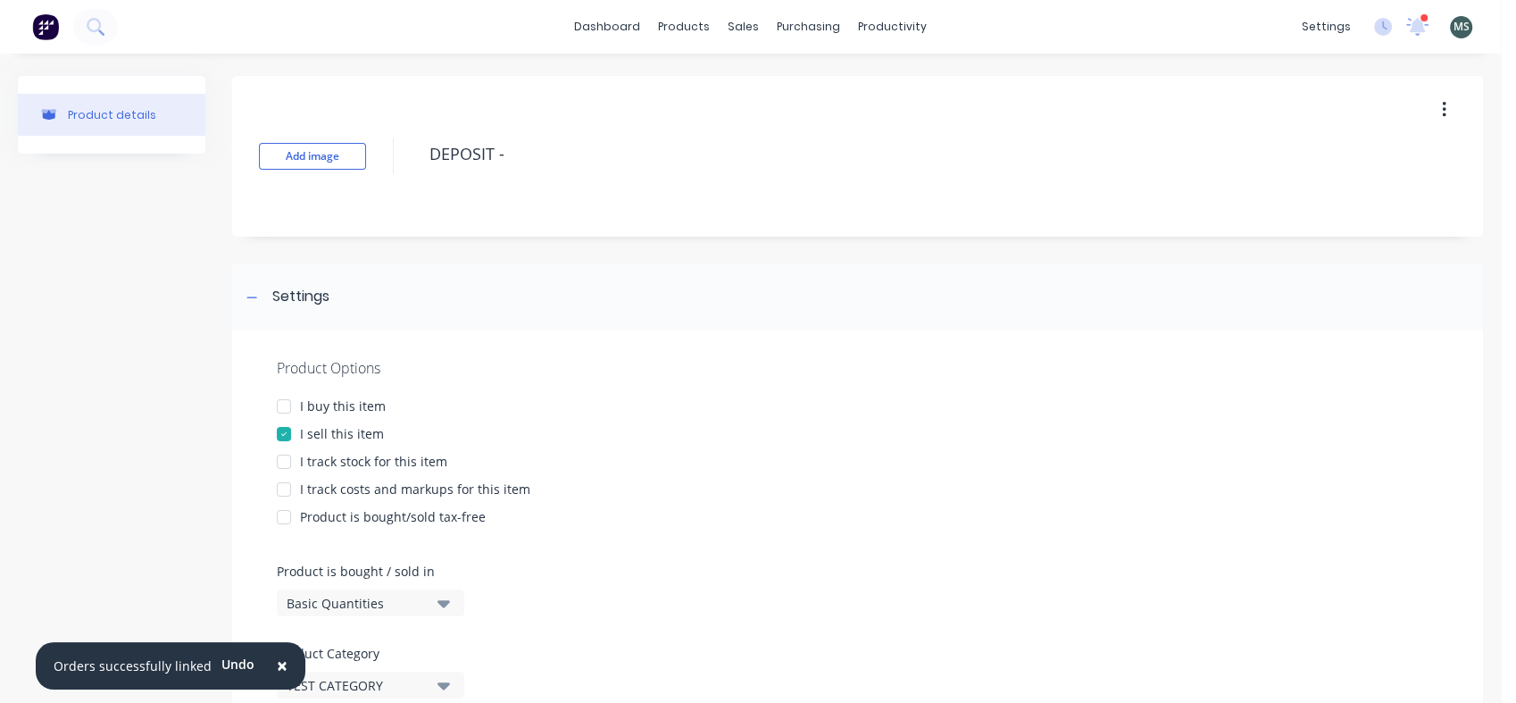
type textarea "x"
type textarea "DEPOSIT - F"
type textarea "x"
type textarea "DEPOSIT - Fr"
type textarea "x"
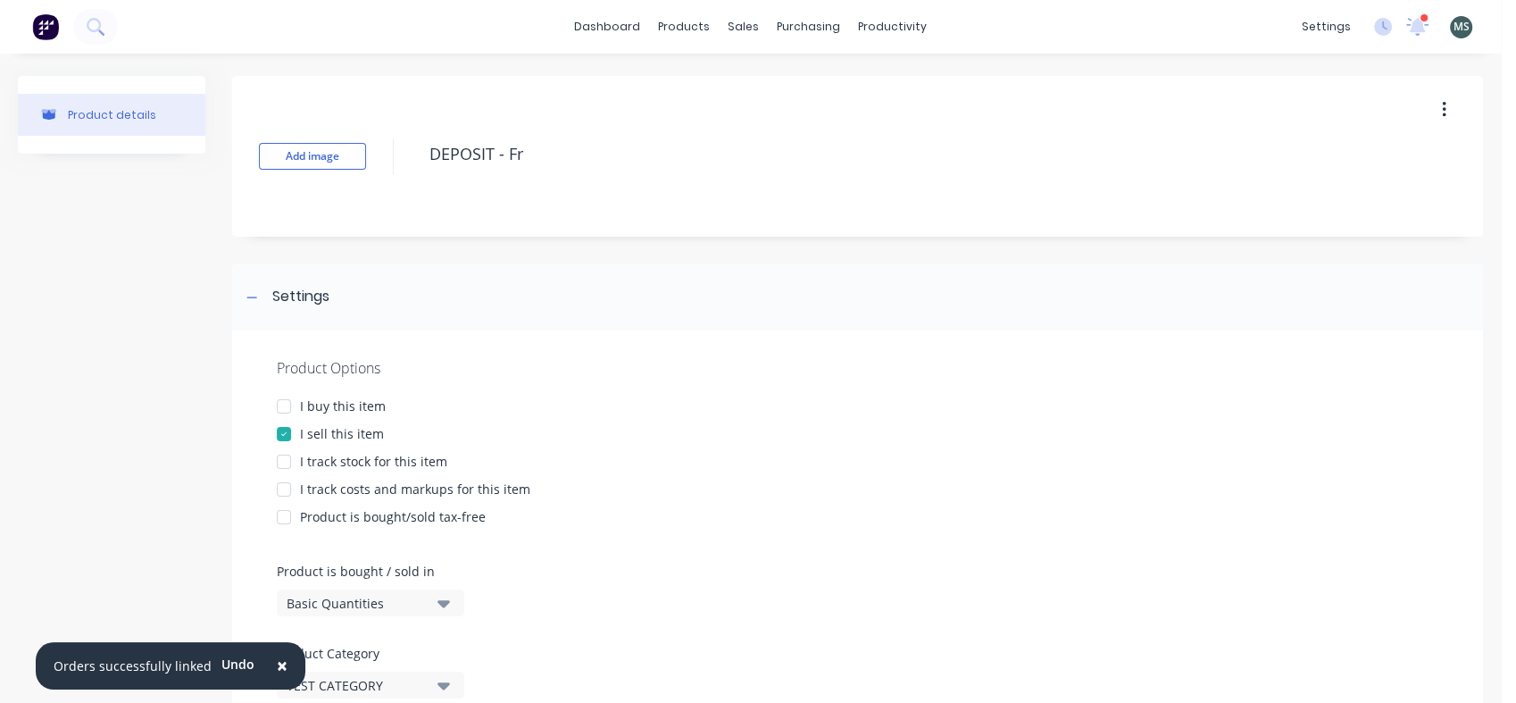
type textarea "DEPOSIT - Fri"
type textarea "x"
type textarea "DEPOSIT - Fris"
type textarea "x"
type textarea "DEPOSIT - Frist"
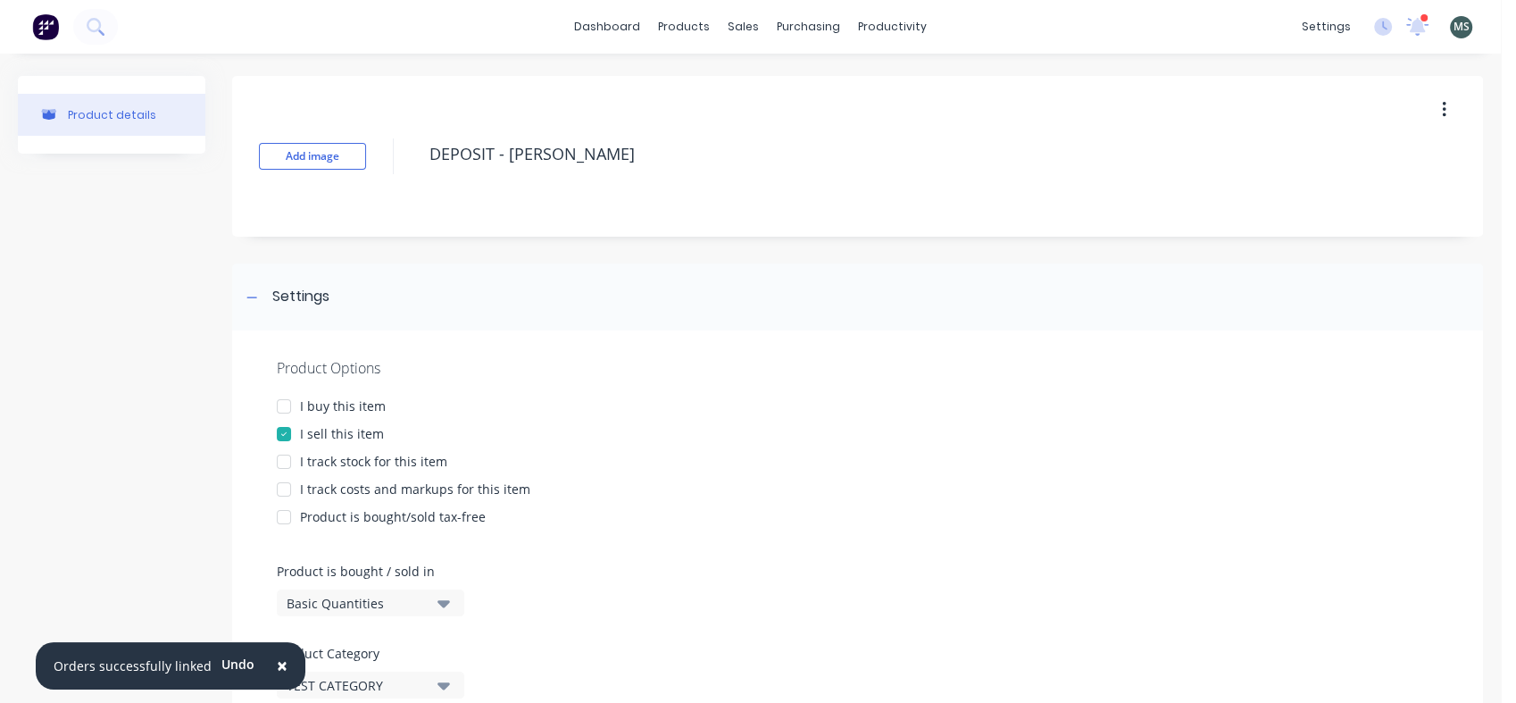
type textarea "x"
type textarea "DEPOSIT - Fris"
type textarea "x"
type textarea "DEPOSIT - Fri"
type textarea "x"
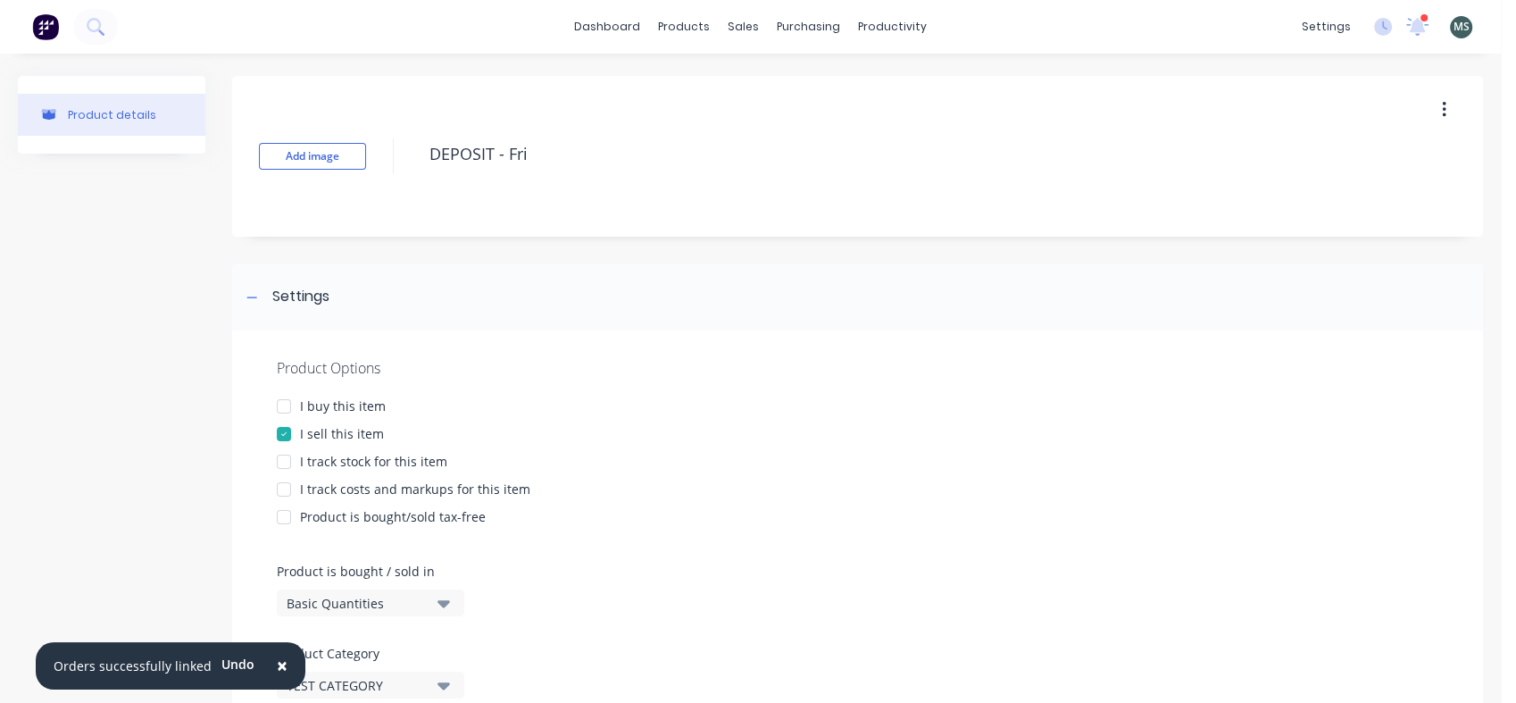
type textarea "DEPOSIT - Fr"
type textarea "x"
type textarea "DEPOSIT - F"
type textarea "x"
type textarea "DEPOSIT - Fi"
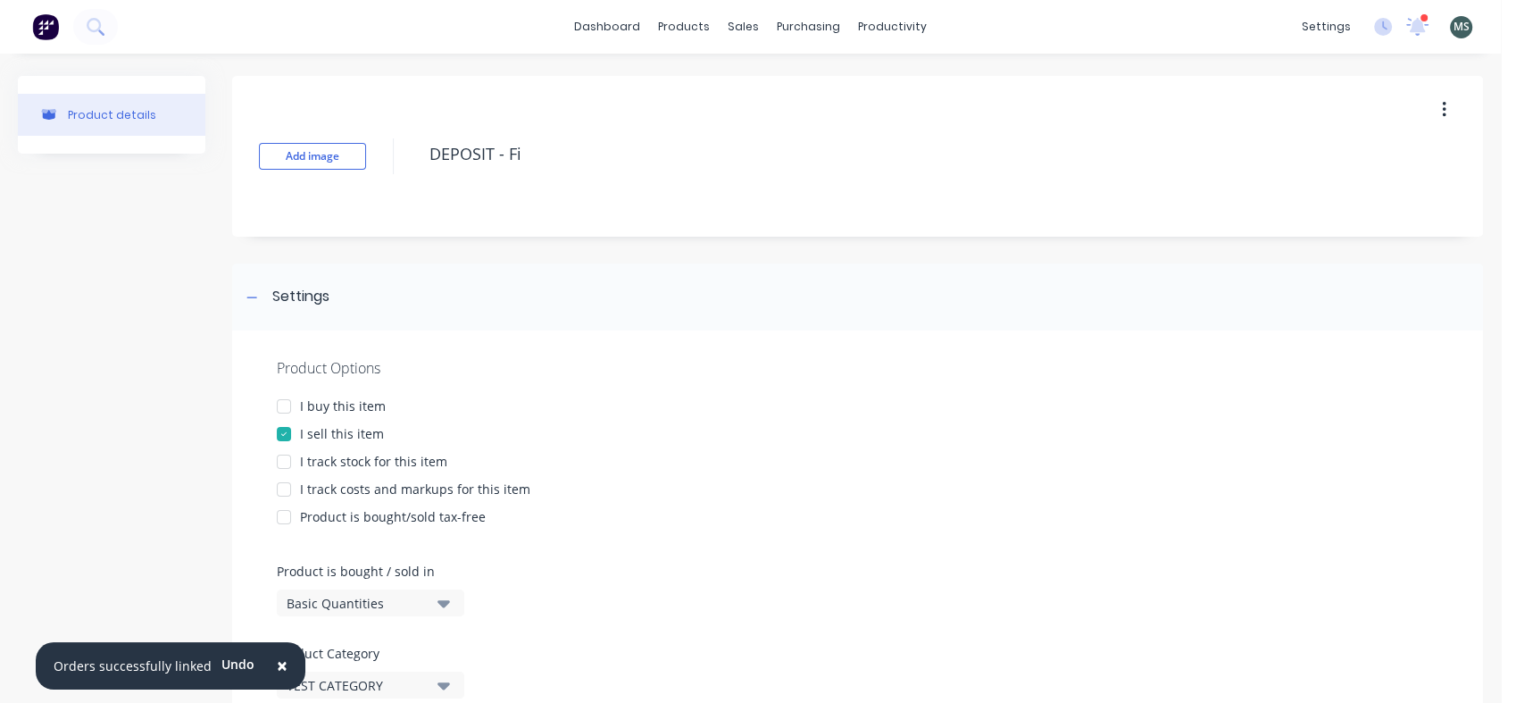
type textarea "x"
type textarea "DEPOSIT - Fir"
type textarea "x"
type textarea "DEPOSIT - Firs"
type textarea "x"
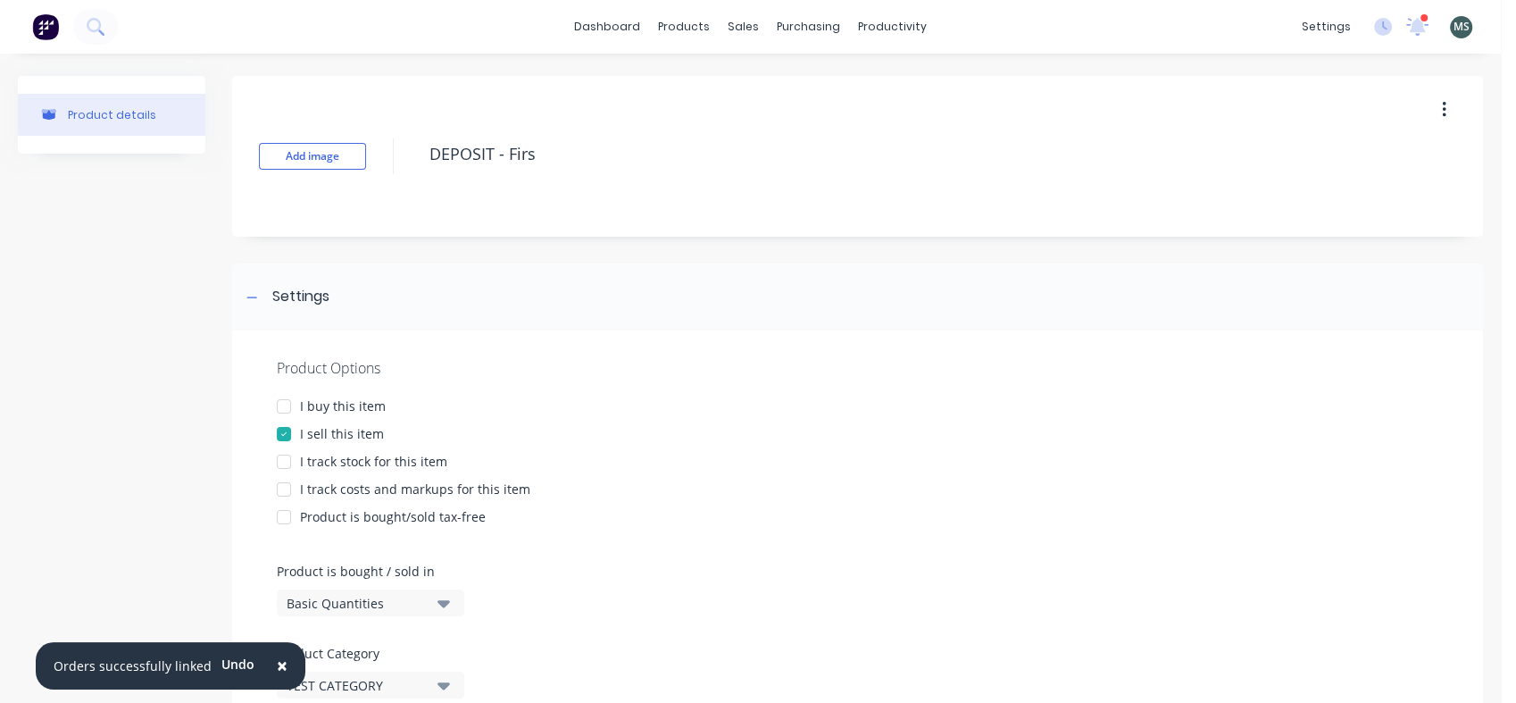
type textarea "DEPOSIT - First"
type textarea "x"
type textarea "DEPOSIT - First"
type textarea "x"
type textarea "DEPOSIT - First I"
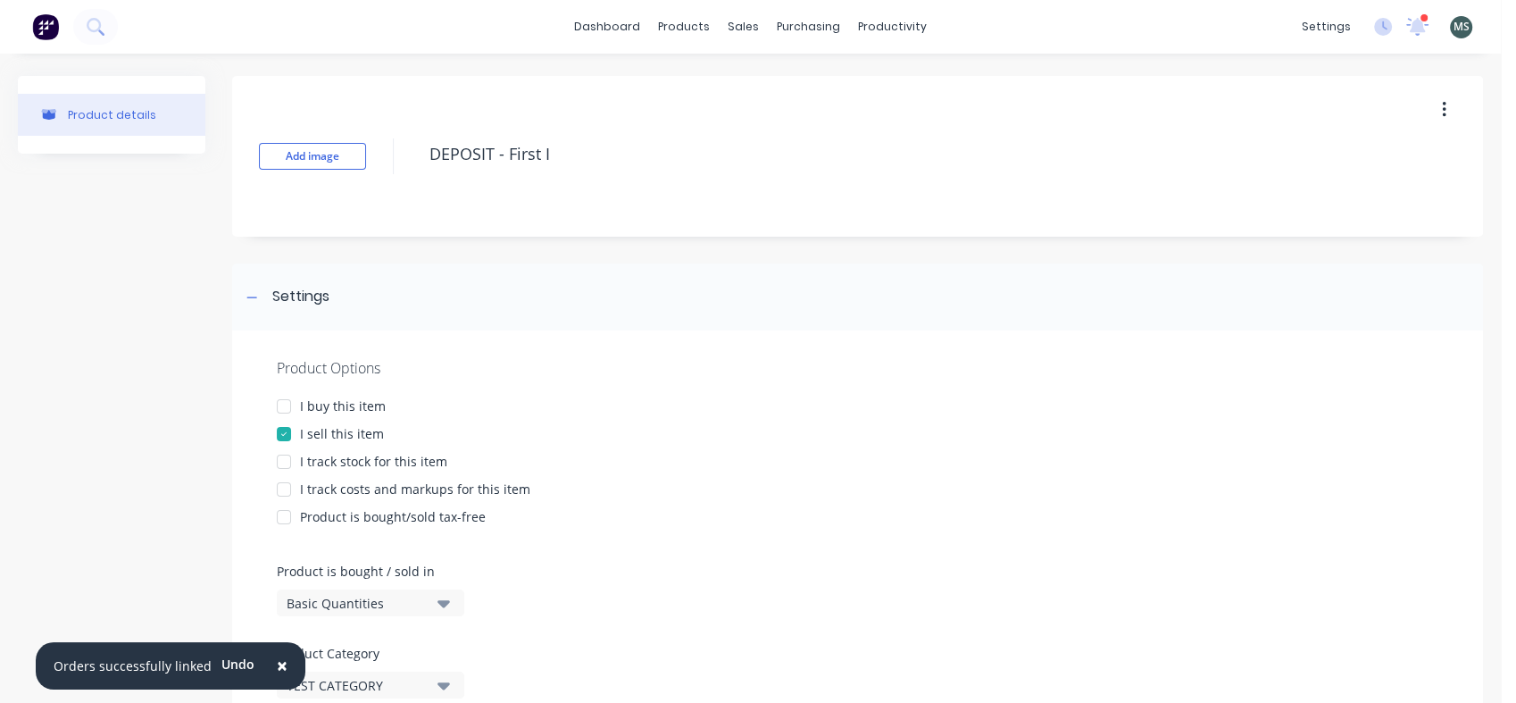
type textarea "x"
type textarea "DEPOSIT - First In"
type textarea "x"
type textarea "DEPOSIT - First Ins"
type textarea "x"
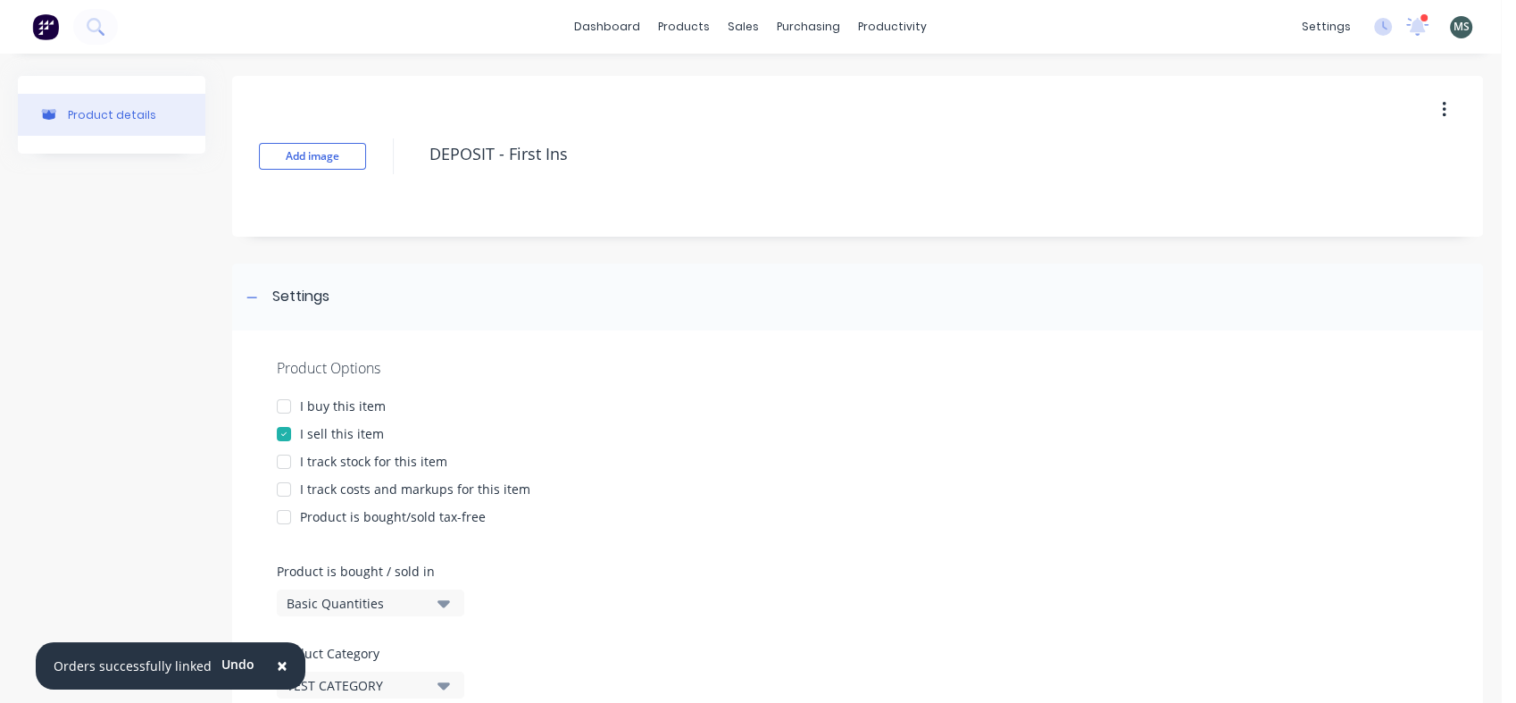
type textarea "DEPOSIT - First Inst"
type textarea "x"
type textarea "DEPOSIT - First Insta"
type textarea "x"
type textarea "DEPOSIT - First Instal"
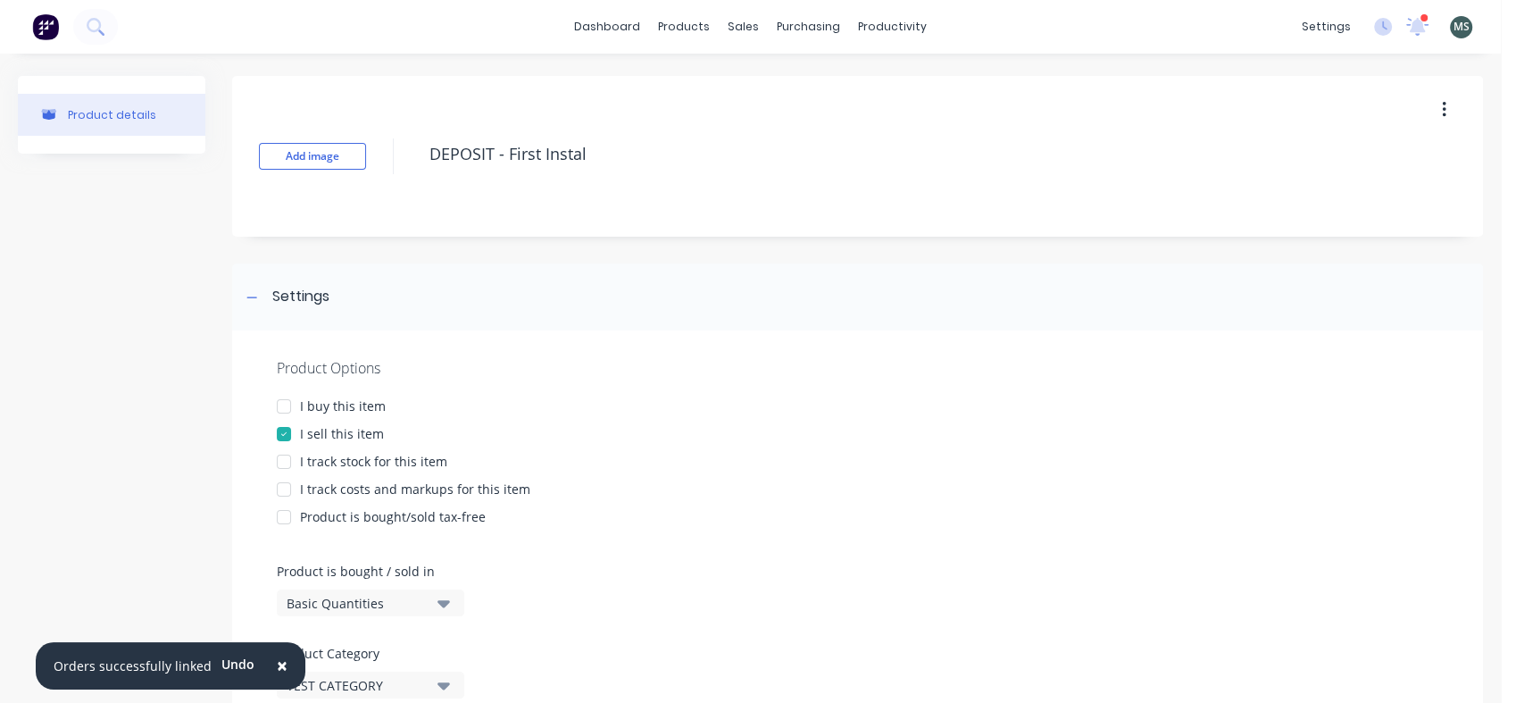
type textarea "x"
type textarea "DEPOSIT - First Instalm"
type textarea "x"
type textarea "DEPOSIT - First Instalme"
type textarea "x"
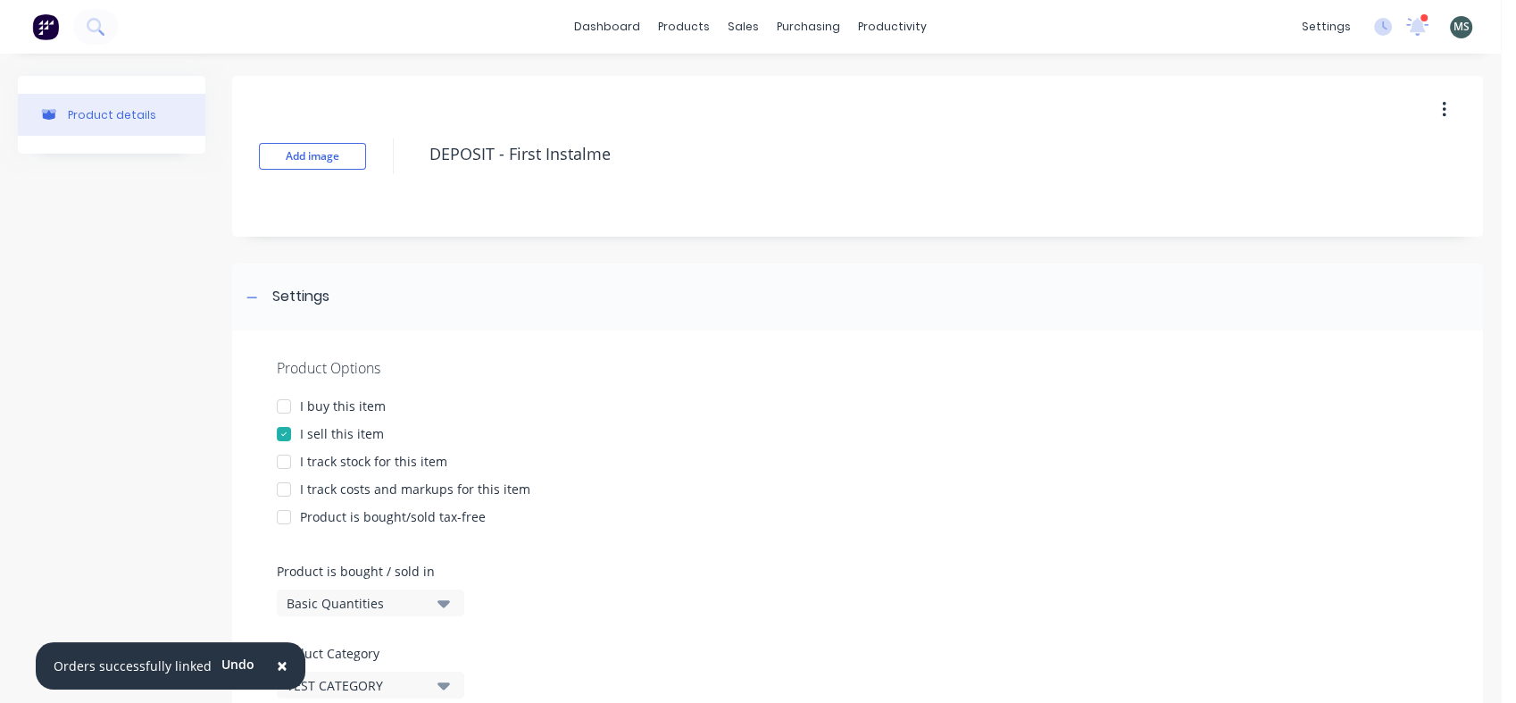
type textarea "DEPOSIT - First Instalmen"
type textarea "x"
type textarea "DEPOSIT - First Instalment"
type textarea "x"
type textarea "DEPOSIT - First Instalmen"
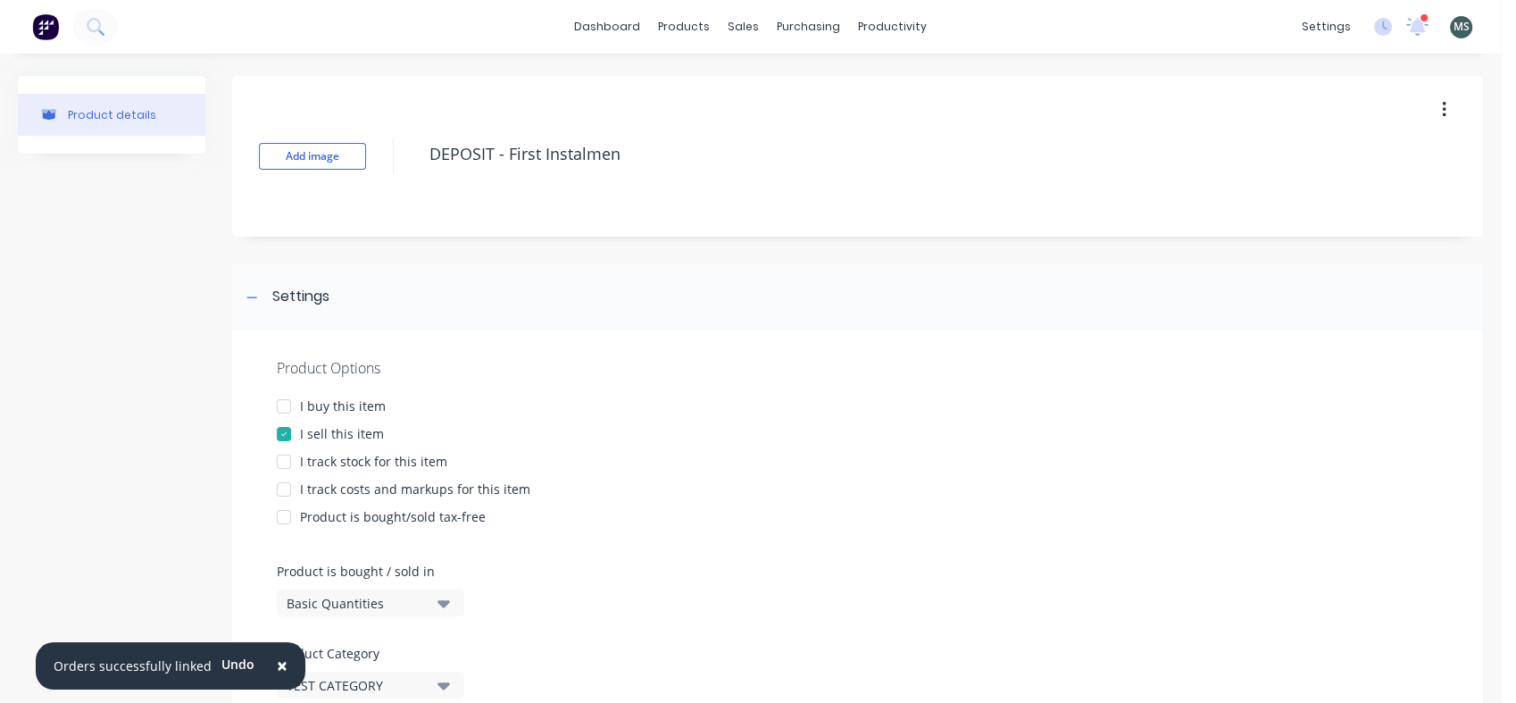
type textarea "x"
type textarea "DEPOSIT - First Instalme"
type textarea "x"
type textarea "DEPOSIT - First Instalm"
type textarea "x"
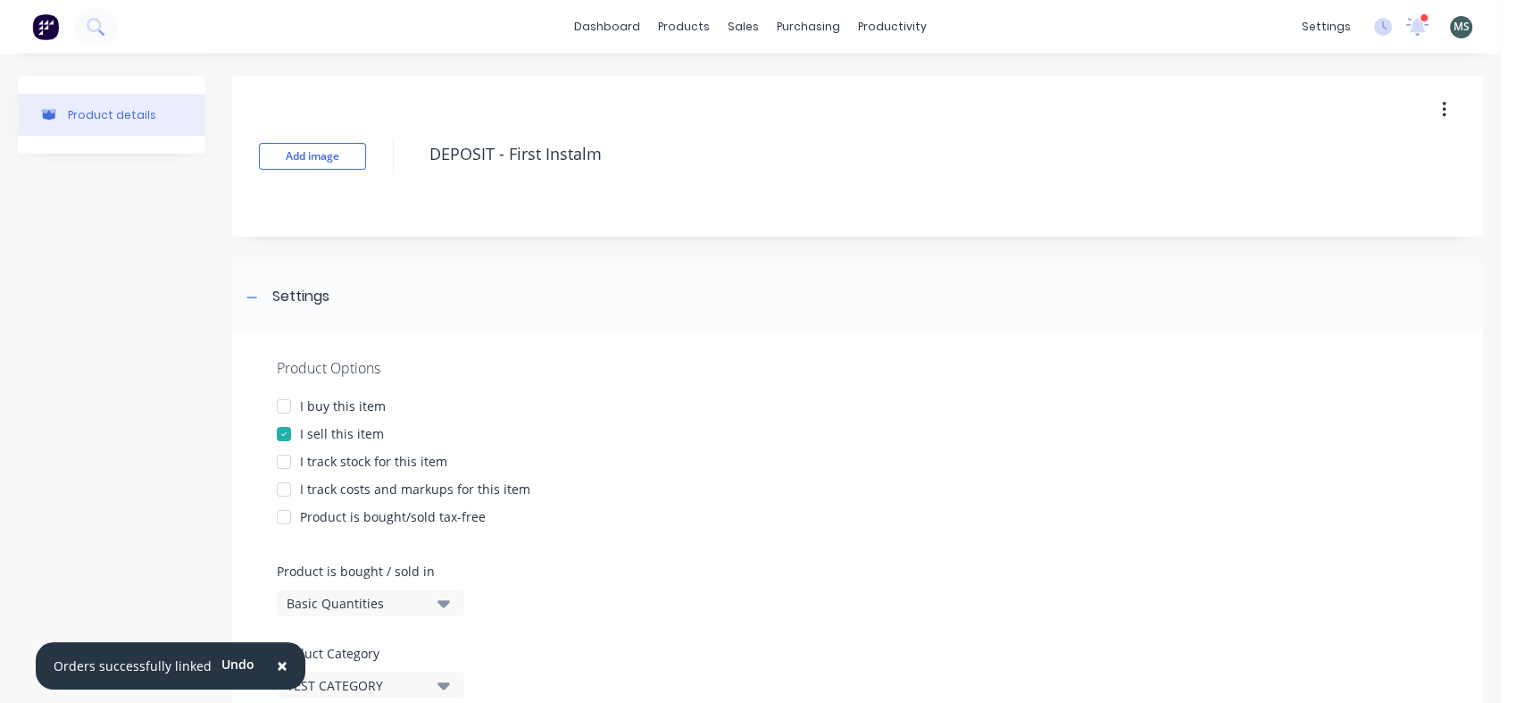
type textarea "DEPOSIT - First Instal"
type textarea "x"
type textarea "DEPOSIT - First Insta"
type textarea "x"
type textarea "DEPOSIT - First Inst"
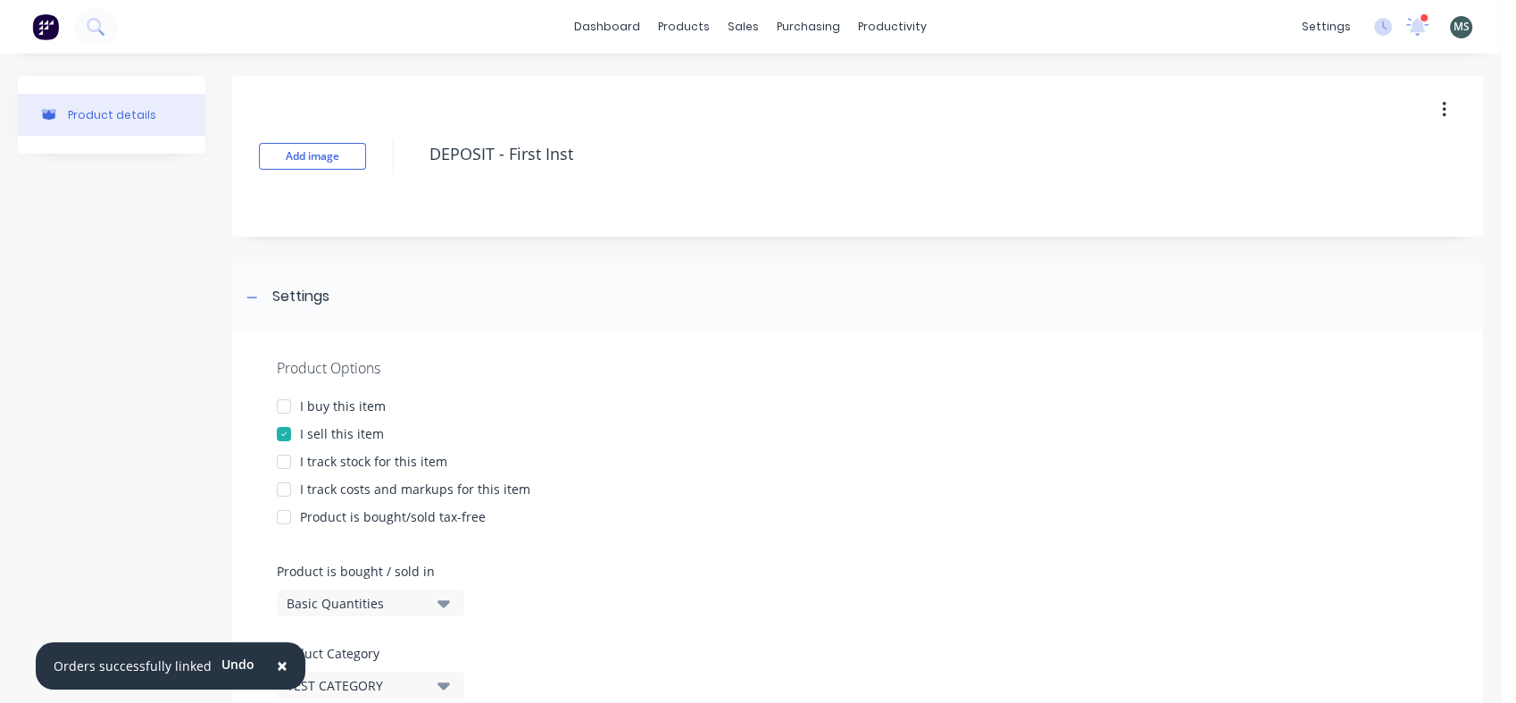
type textarea "x"
type textarea "DEPOSIT - First Ins"
type textarea "x"
type textarea "DEPOSIT - First I"
type textarea "x"
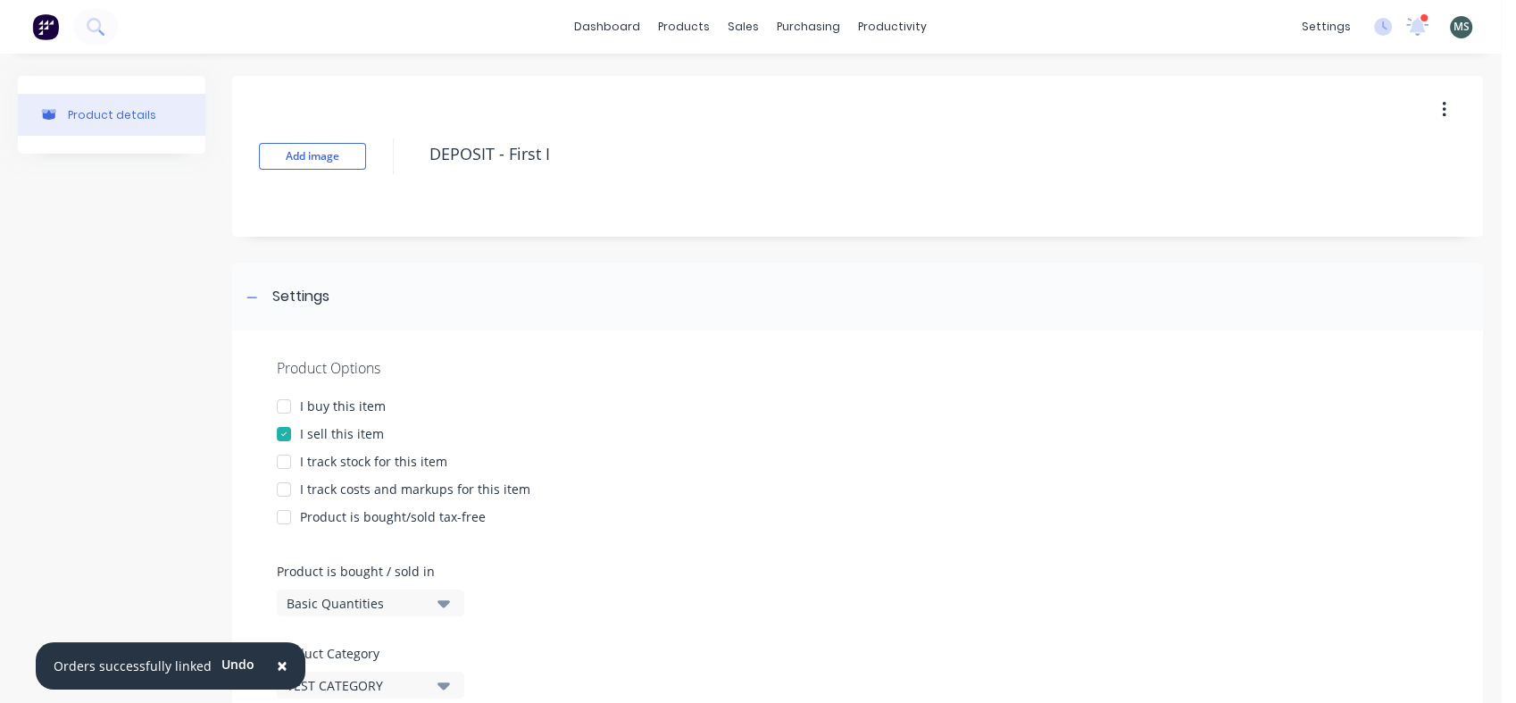
type textarea "DEPOSIT - First In"
type textarea "x"
type textarea "DEPOSIT - First Ins"
type textarea "x"
type textarea "DEPOSIT - First Inst"
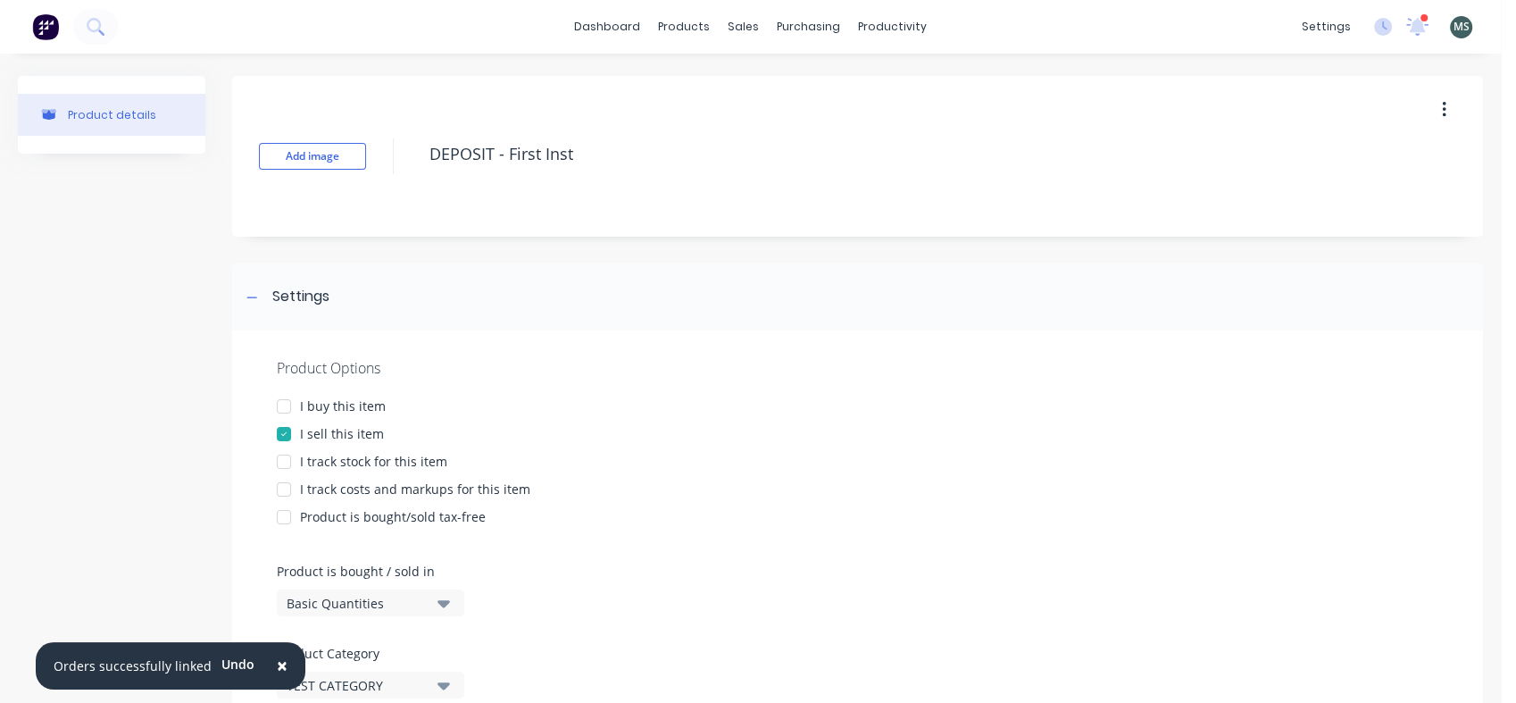
type textarea "x"
type textarea "DEPOSIT - First Insta"
type textarea "x"
type textarea "DEPOSIT - First Instal"
type textarea "x"
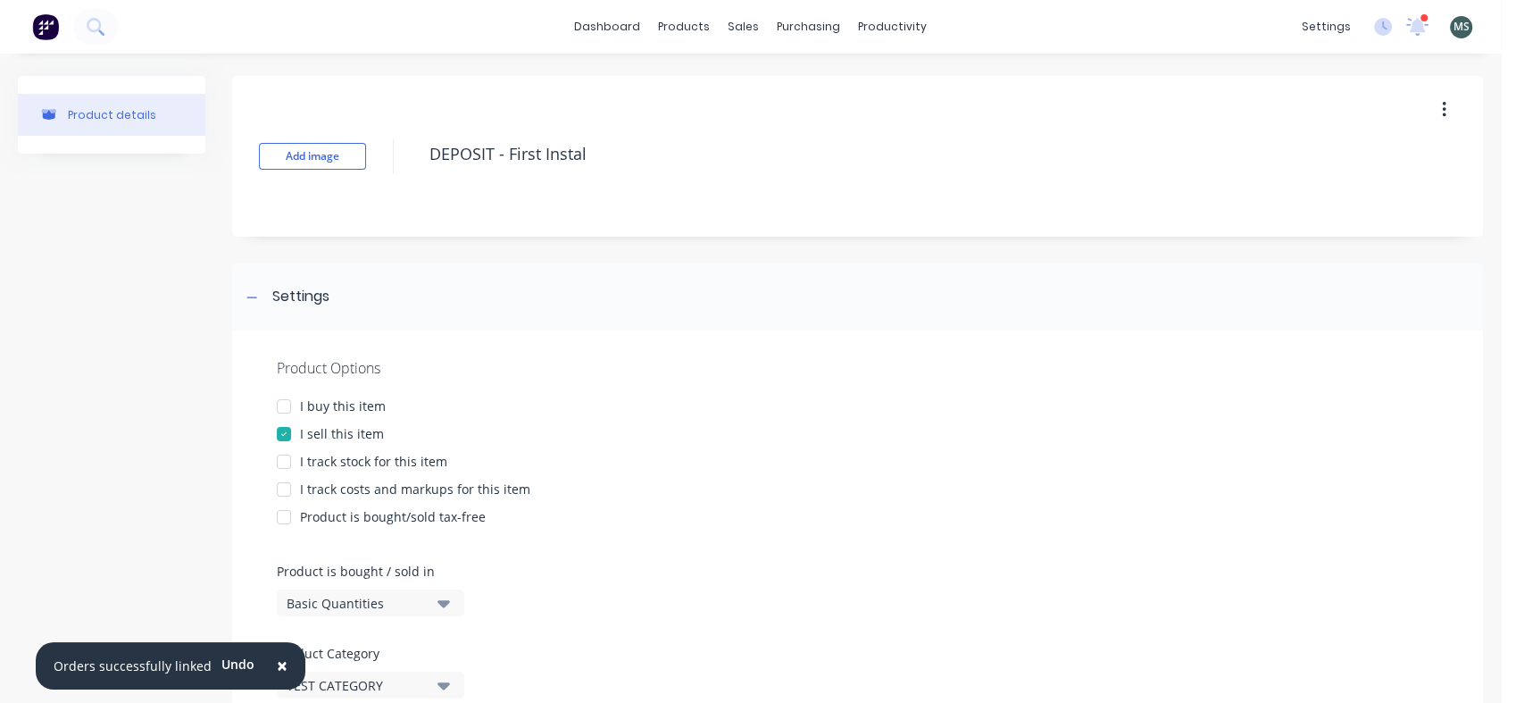
type textarea "DEPOSIT - First Instalm"
type textarea "x"
type textarea "DEPOSIT - First Instalmen"
type textarea "x"
type textarea "DEPOSIT - First Instalment"
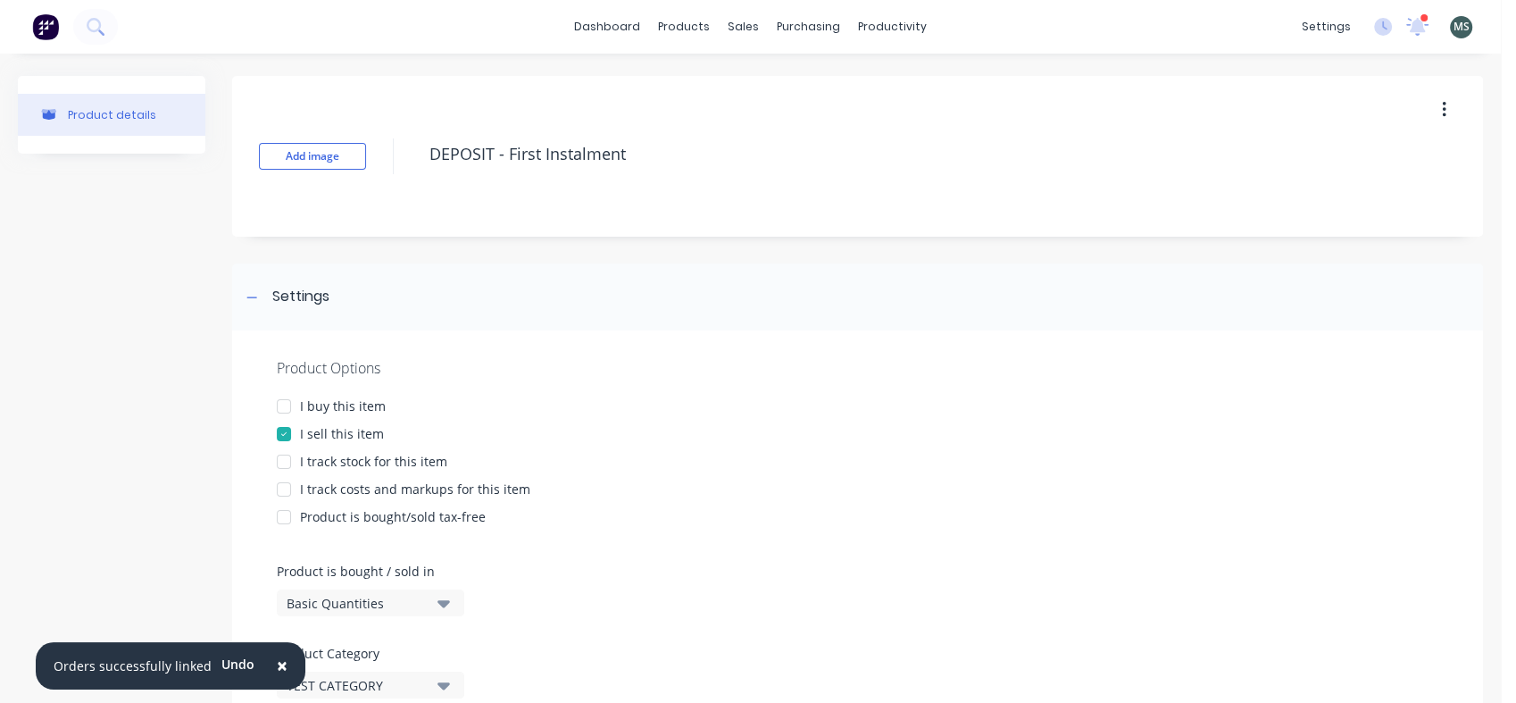
type textarea "x"
type textarea "DEPOSIT - First Instalment"
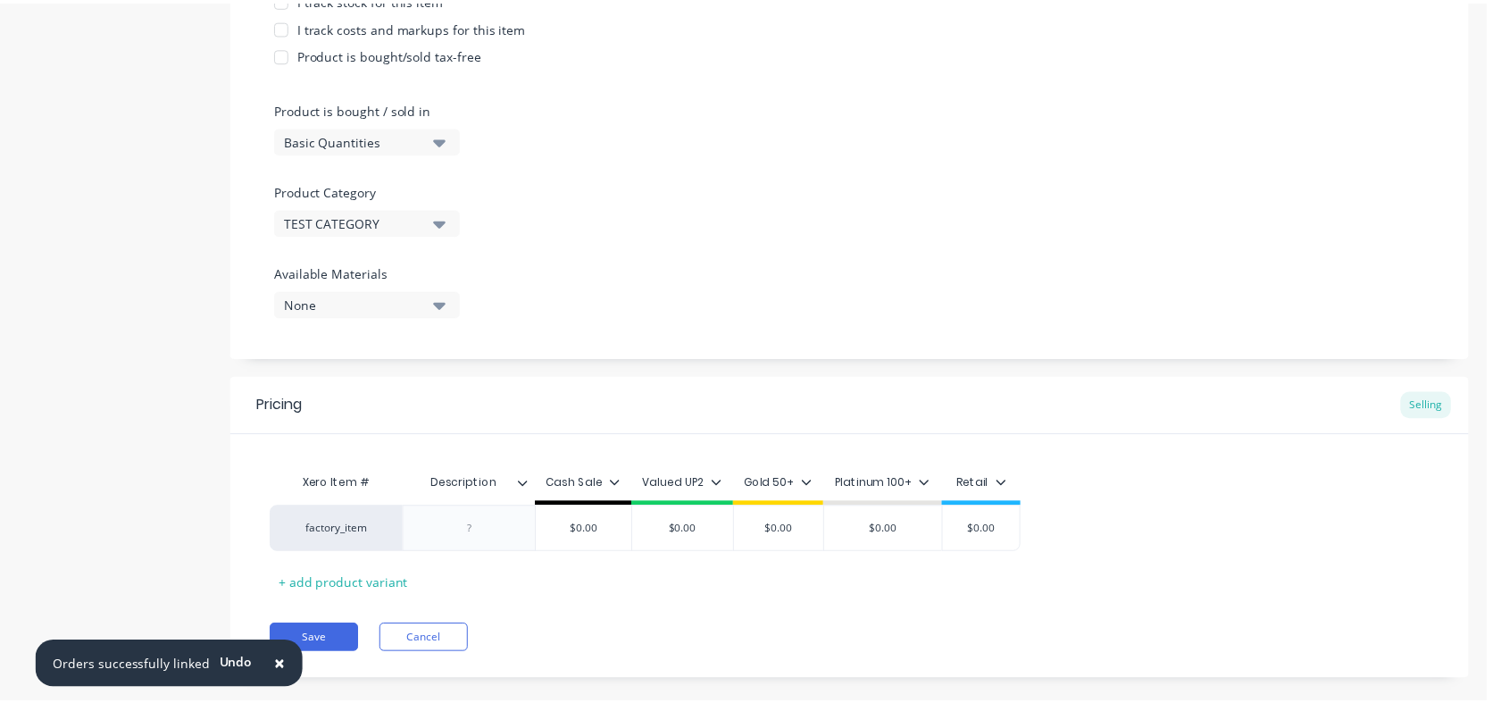
scroll to position [488, 0]
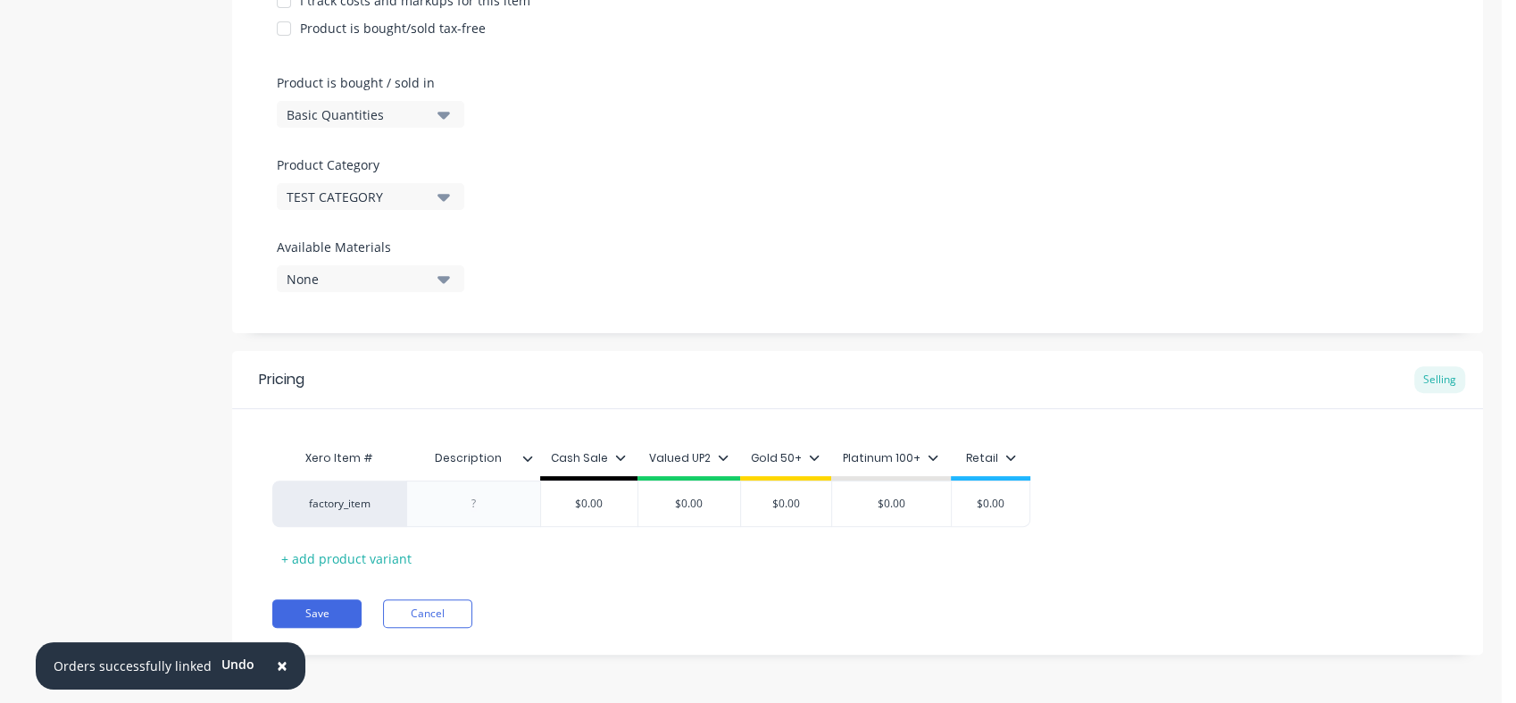
click at [338, 608] on button "Save" at bounding box center [316, 613] width 89 height 29
type textarea "x"
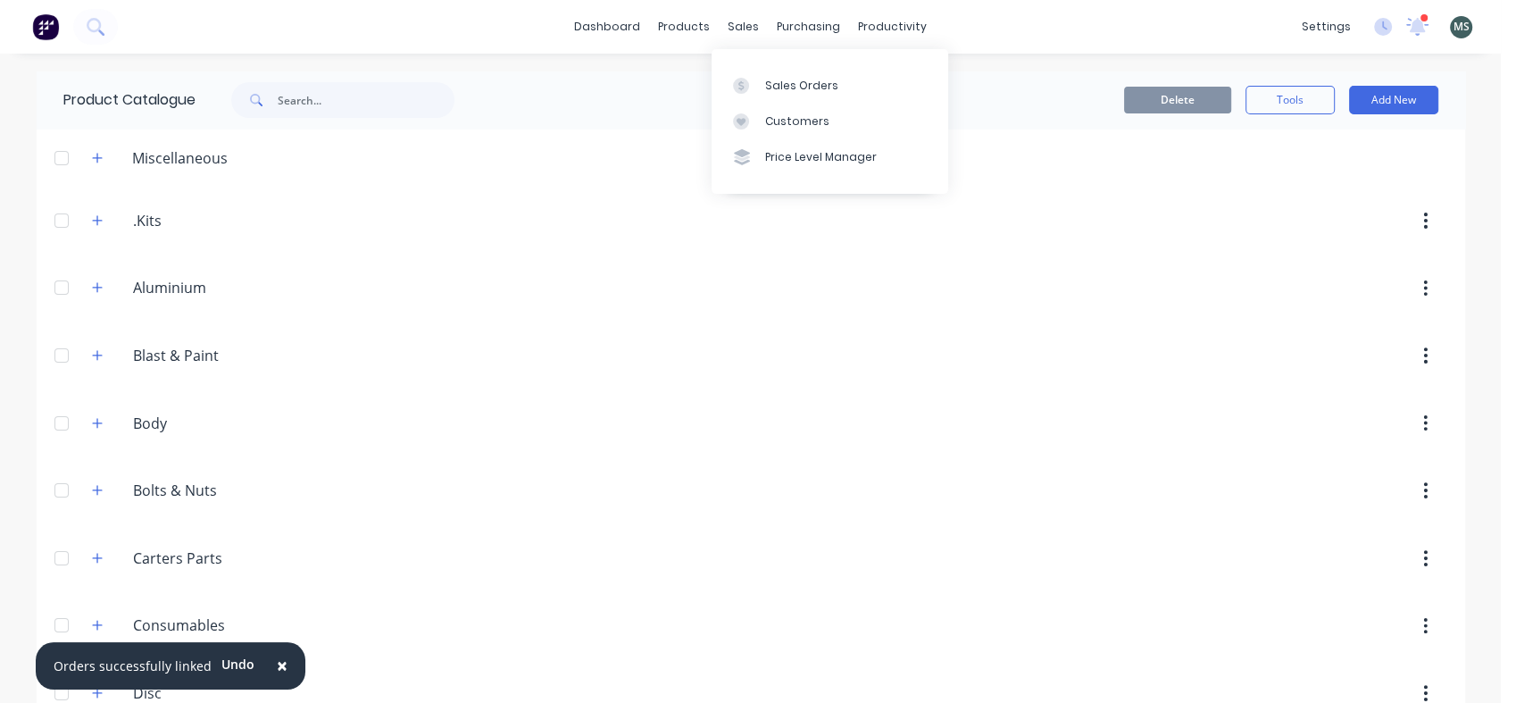
click at [765, 87] on div "Sales Orders" at bounding box center [801, 86] width 73 height 16
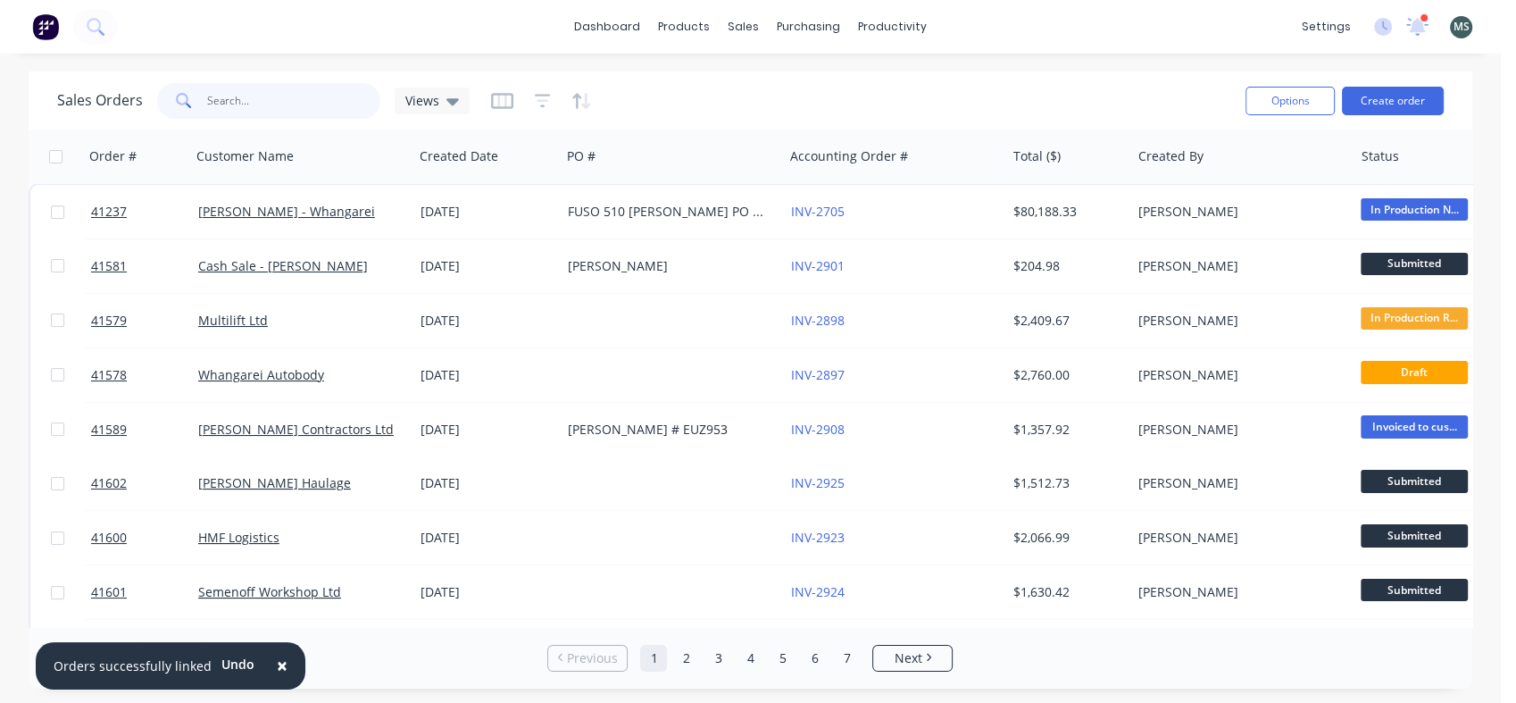
click at [286, 93] on input "text" at bounding box center [294, 101] width 174 height 36
type input "test"
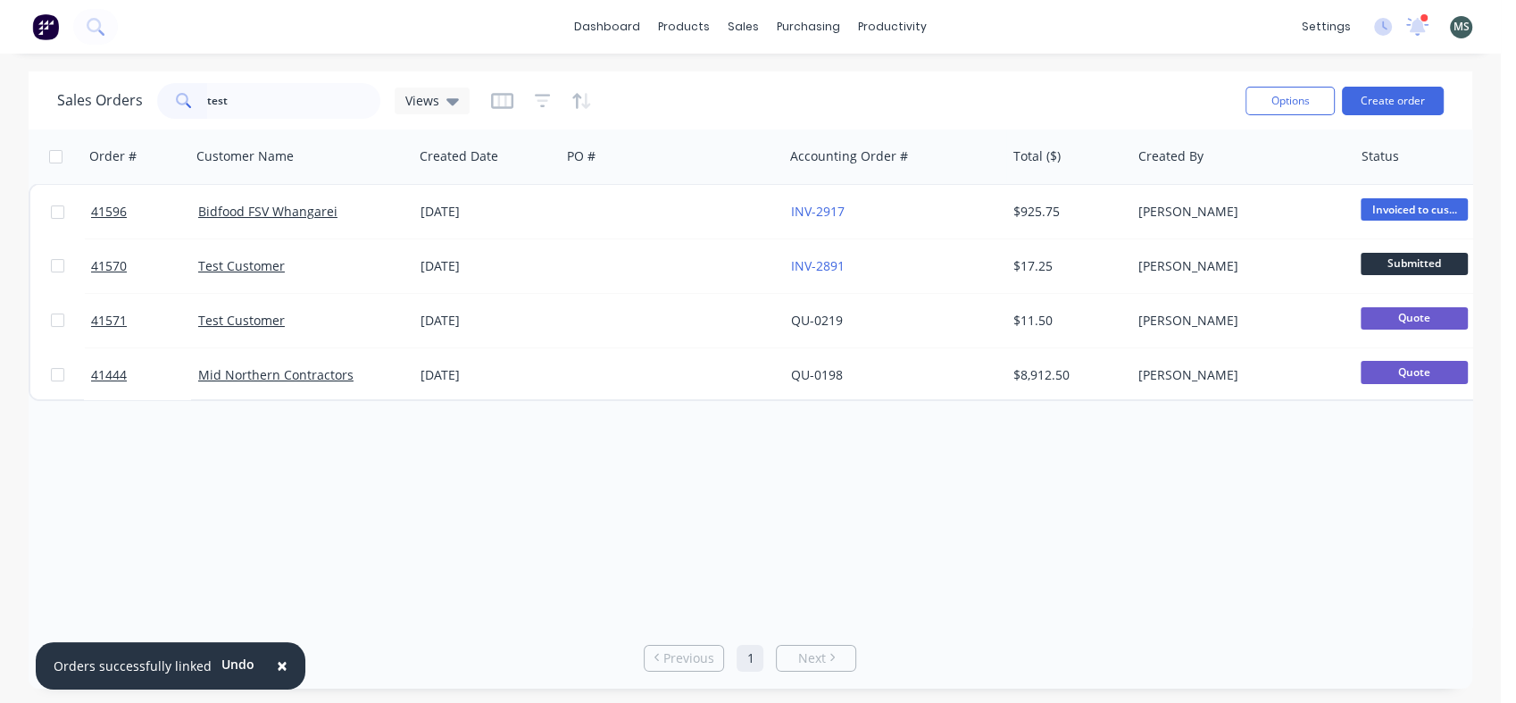
click at [275, 268] on link "Test Customer" at bounding box center [241, 265] width 87 height 17
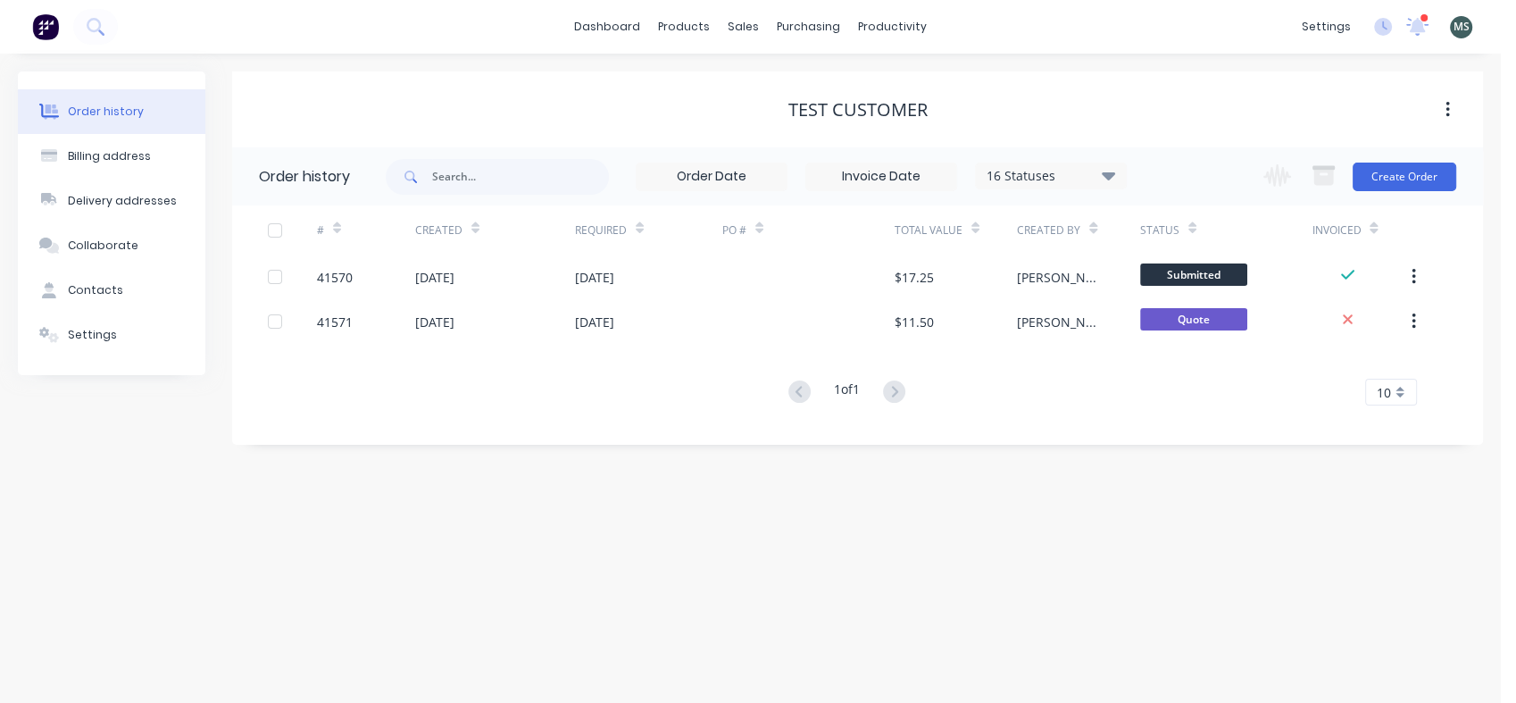
click at [761, 279] on div at bounding box center [808, 276] width 172 height 45
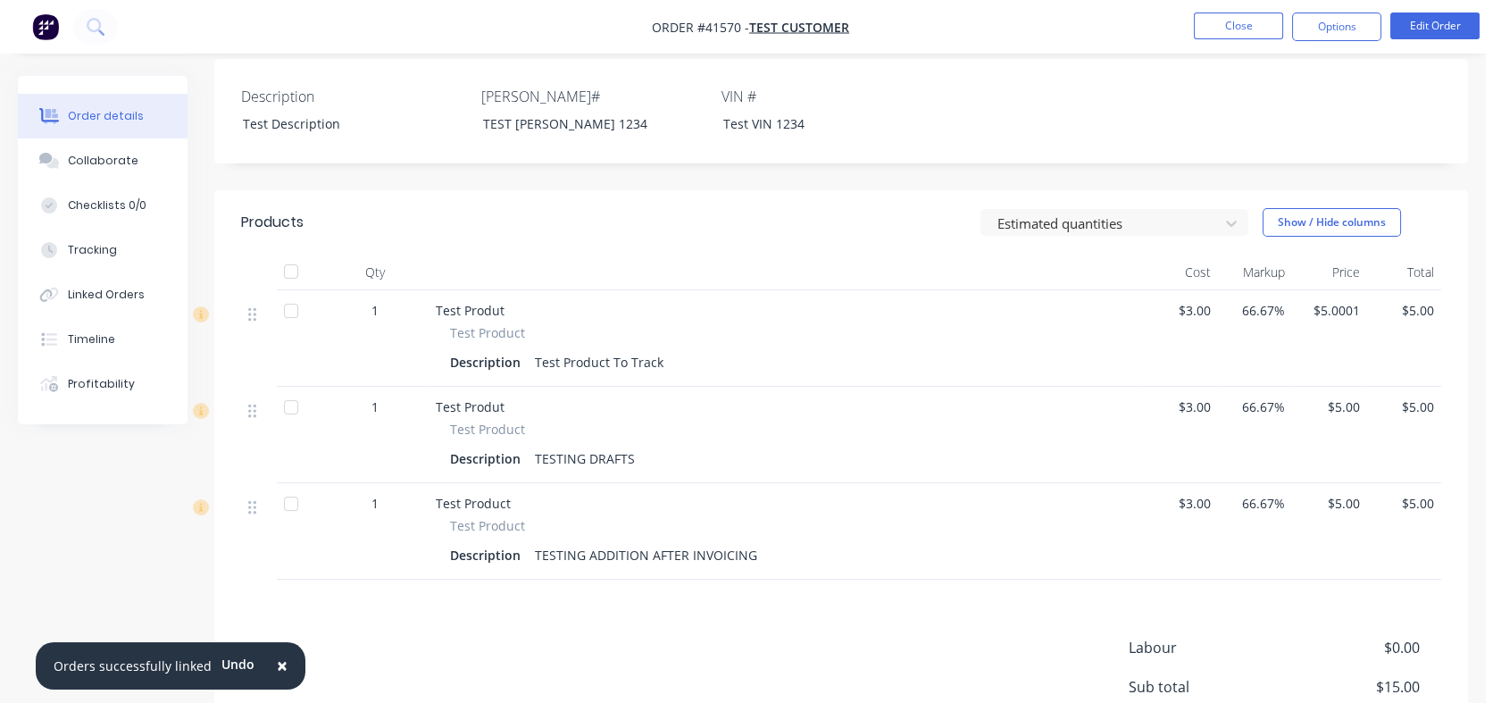
scroll to position [439, 0]
click at [1442, 19] on button "Edit Order" at bounding box center [1434, 26] width 89 height 27
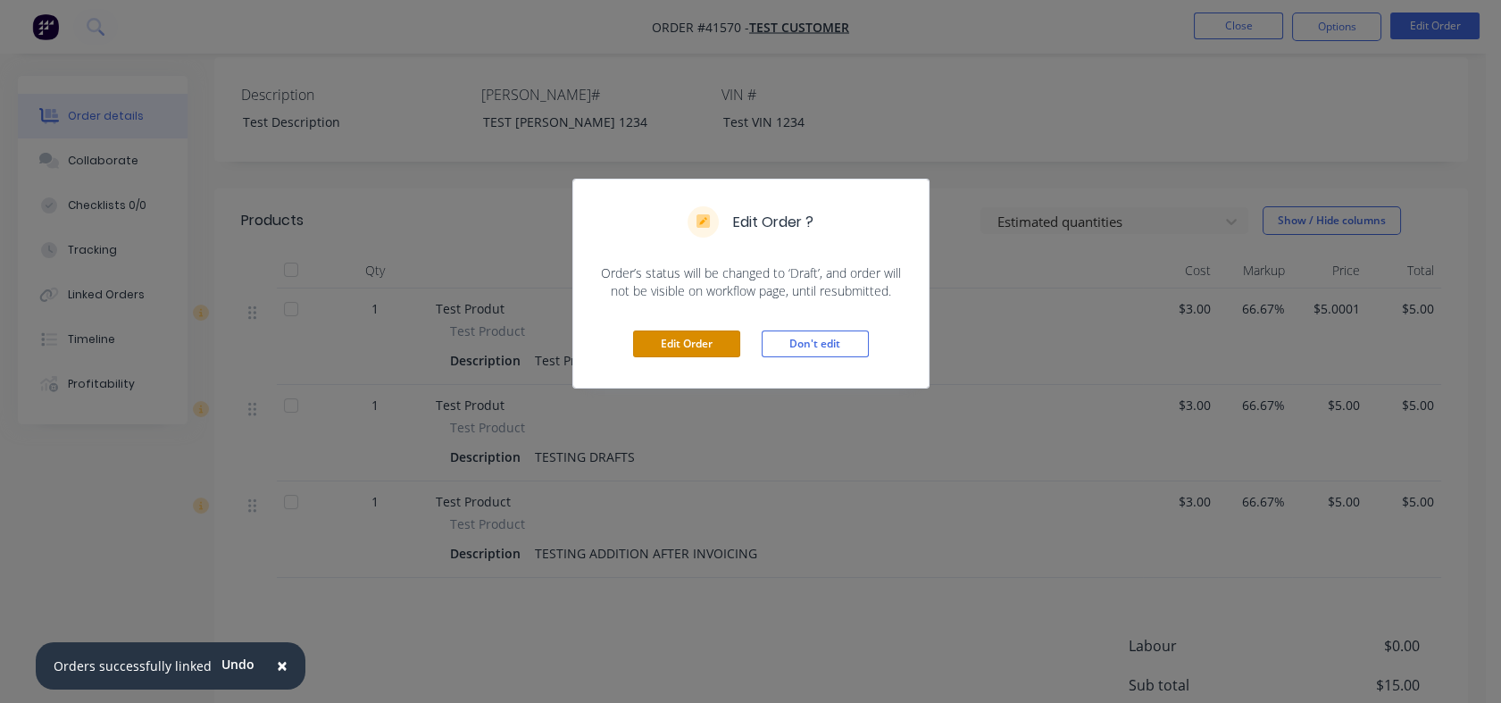
click at [710, 346] on button "Edit Order" at bounding box center [686, 343] width 107 height 27
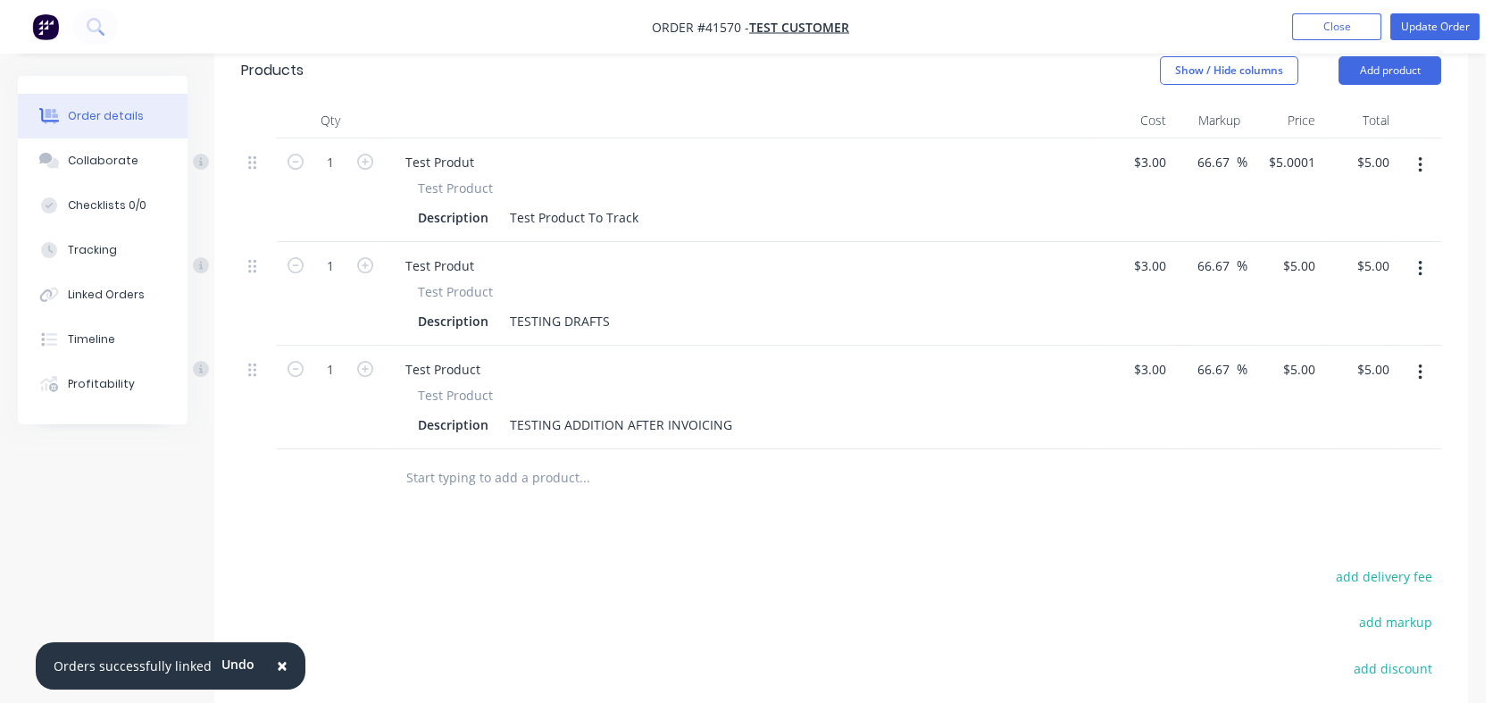
scroll to position [342, 0]
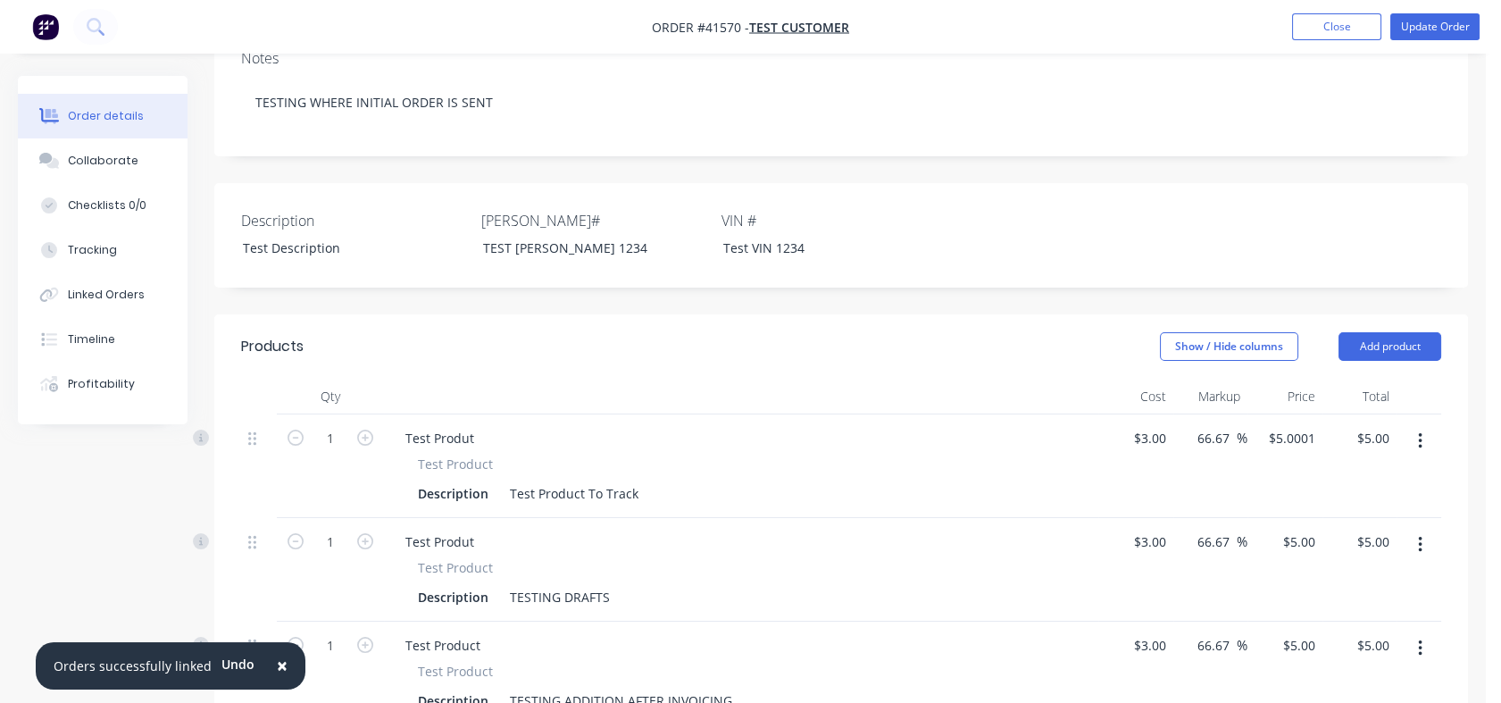
click at [1415, 346] on button "Add product" at bounding box center [1389, 346] width 103 height 29
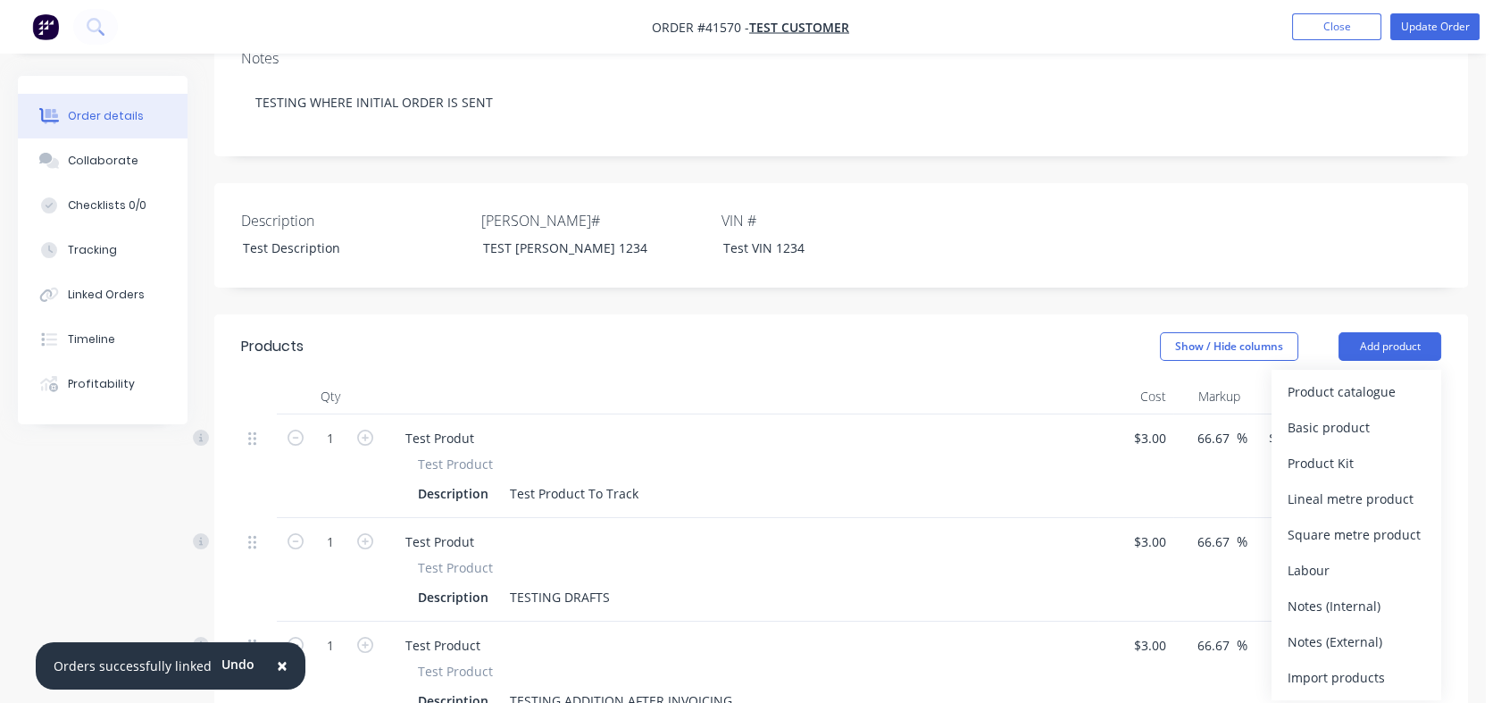
click at [1383, 431] on div "Basic product" at bounding box center [1357, 427] width 138 height 26
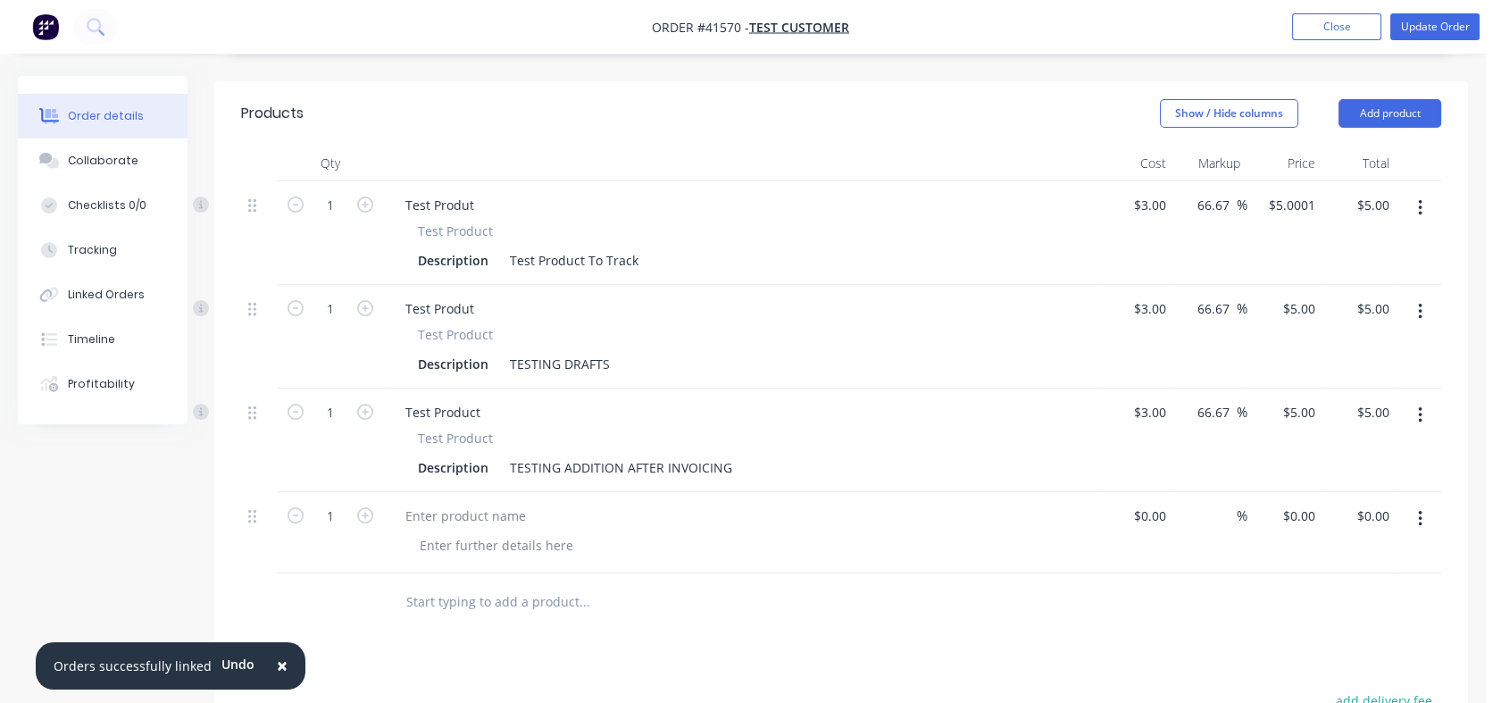
scroll to position [583, 0]
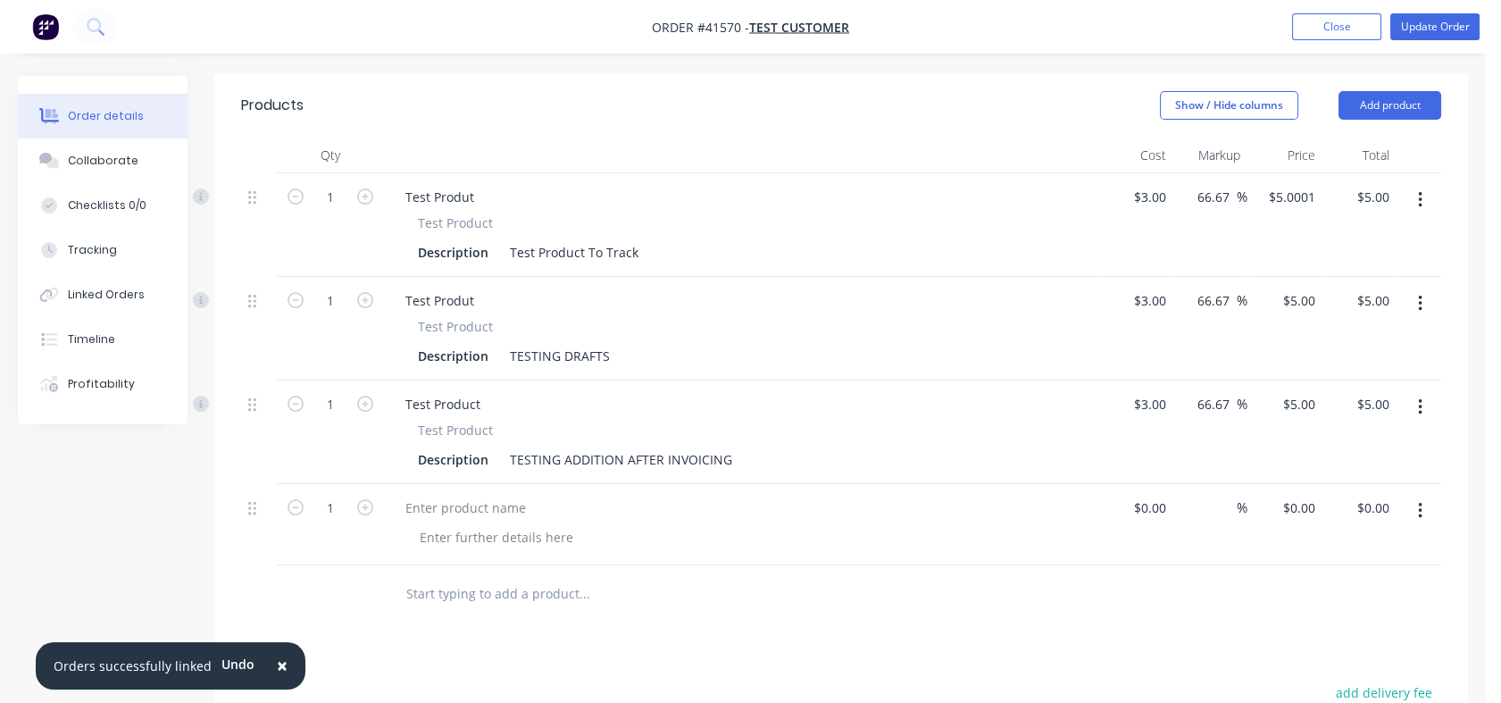
click at [1423, 527] on button "button" at bounding box center [1420, 511] width 42 height 32
click at [1343, 678] on div "Delete" at bounding box center [1357, 665] width 138 height 26
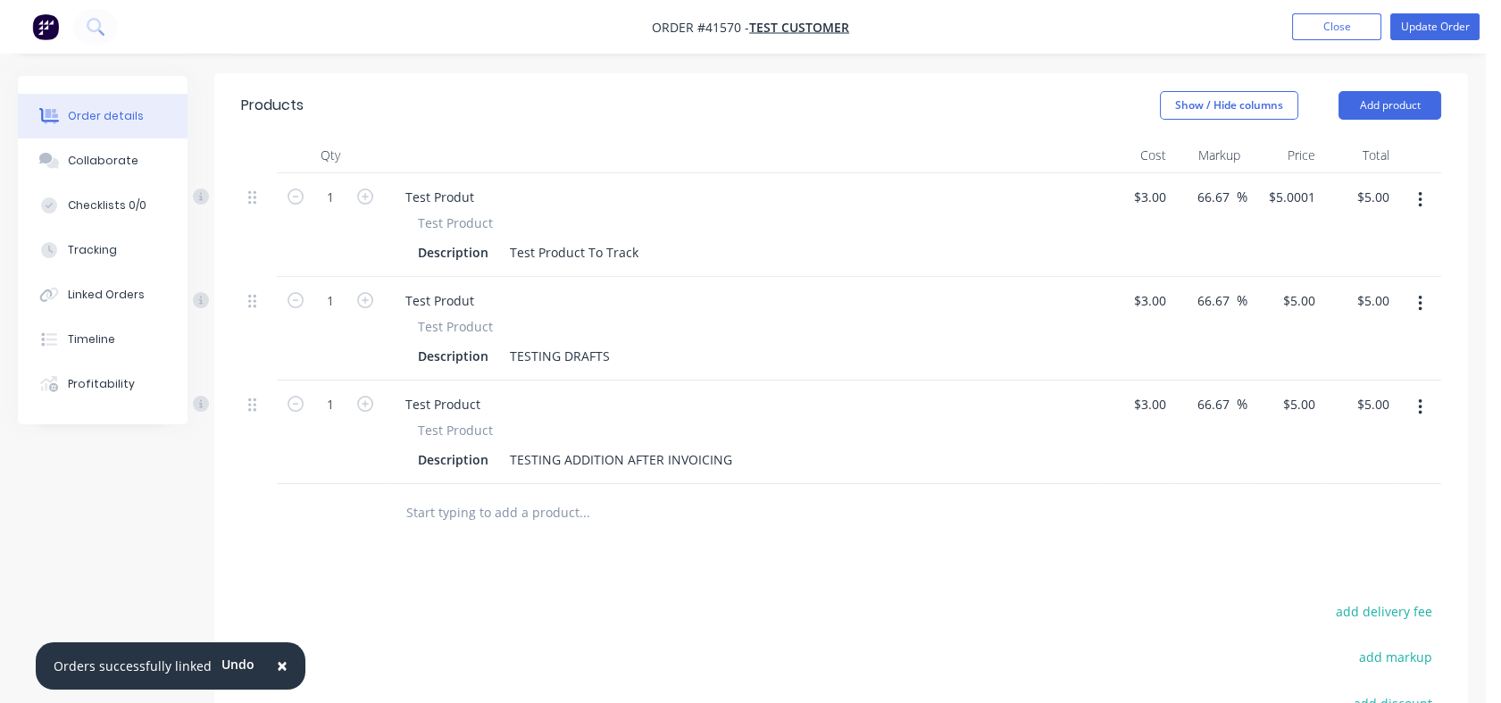
click at [501, 530] on input "text" at bounding box center [583, 513] width 357 height 36
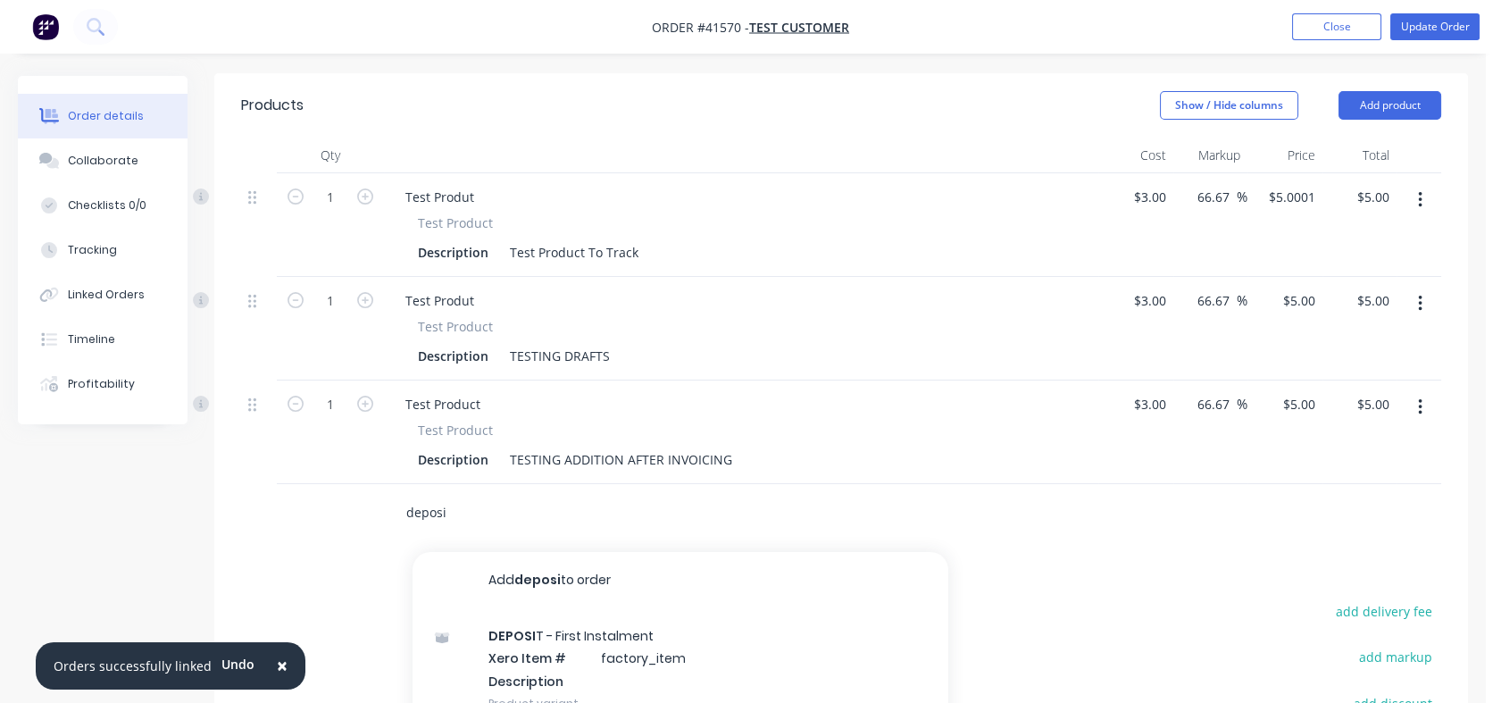
type input "deposi"
click at [515, 650] on div "DEPOSI T - First Instalment Xero Item # factory_item Description Product variant" at bounding box center [681, 669] width 536 height 121
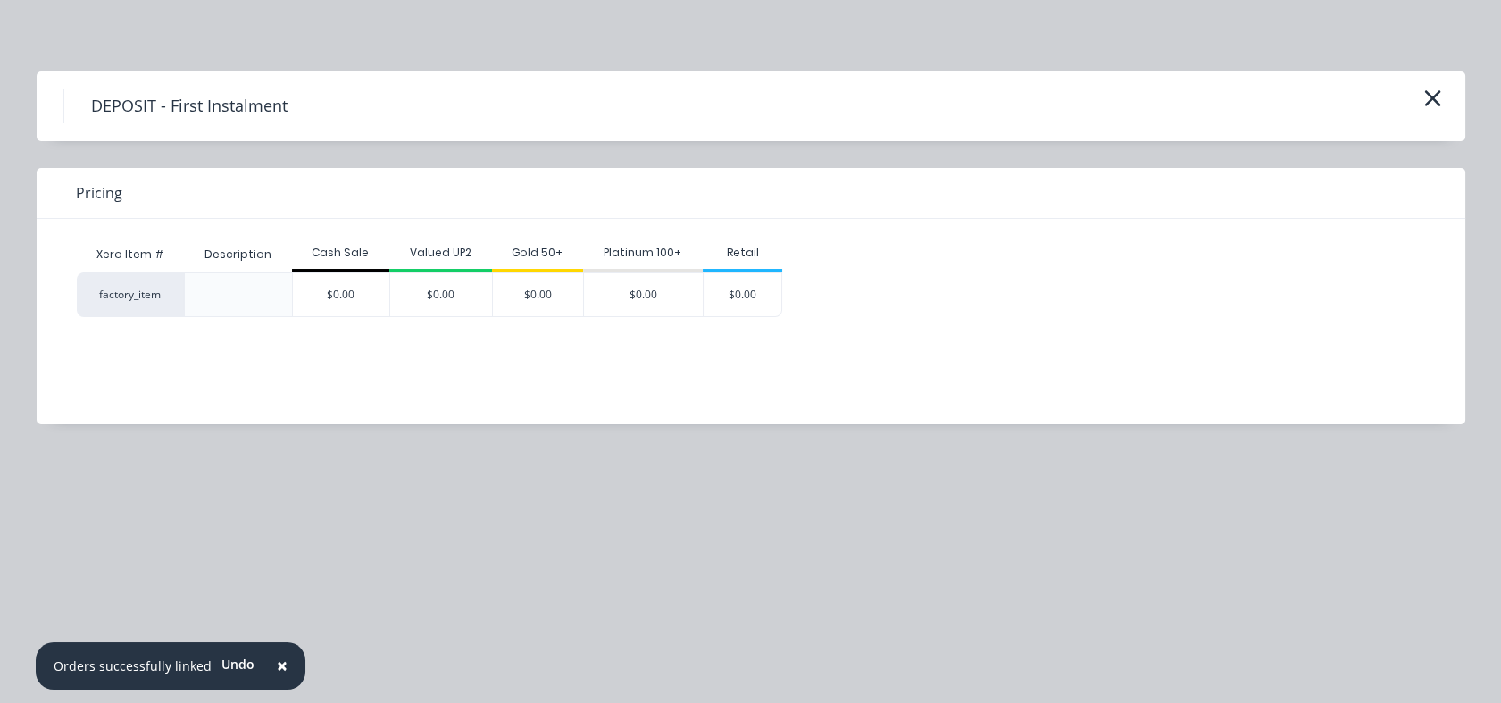
scroll to position [385, 0]
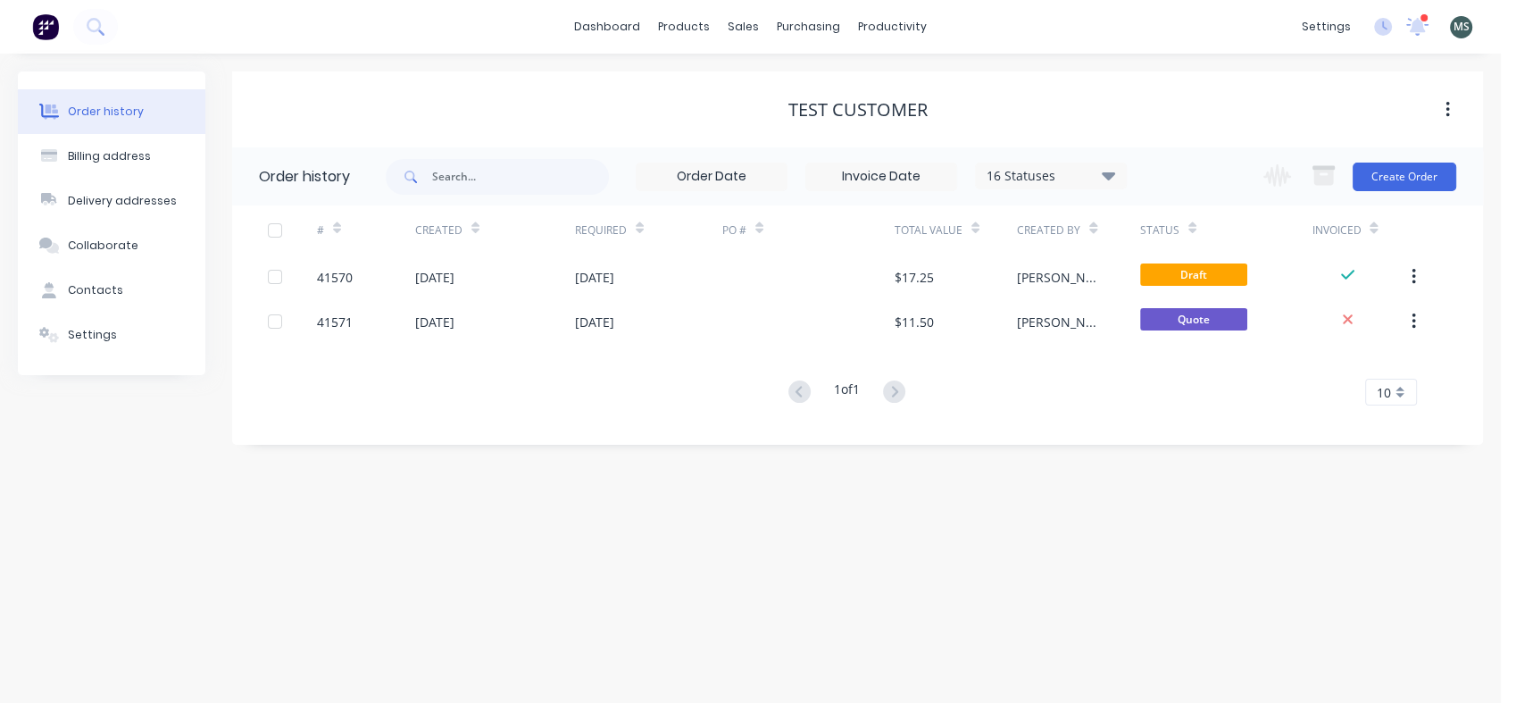
click at [569, 286] on div "23 Sep 2025" at bounding box center [495, 276] width 160 height 45
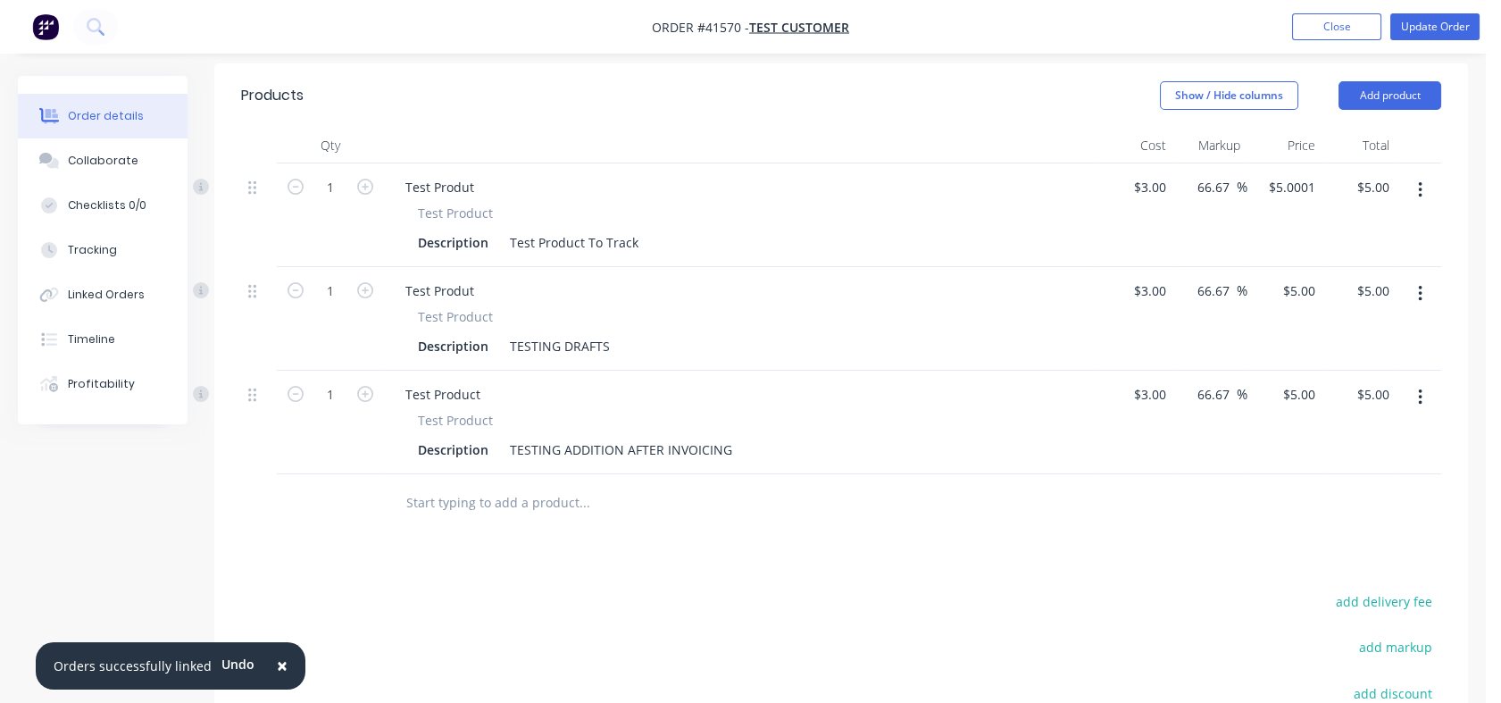
scroll to position [595, 0]
click at [459, 519] on input "text" at bounding box center [583, 501] width 357 height 36
type input "Q"
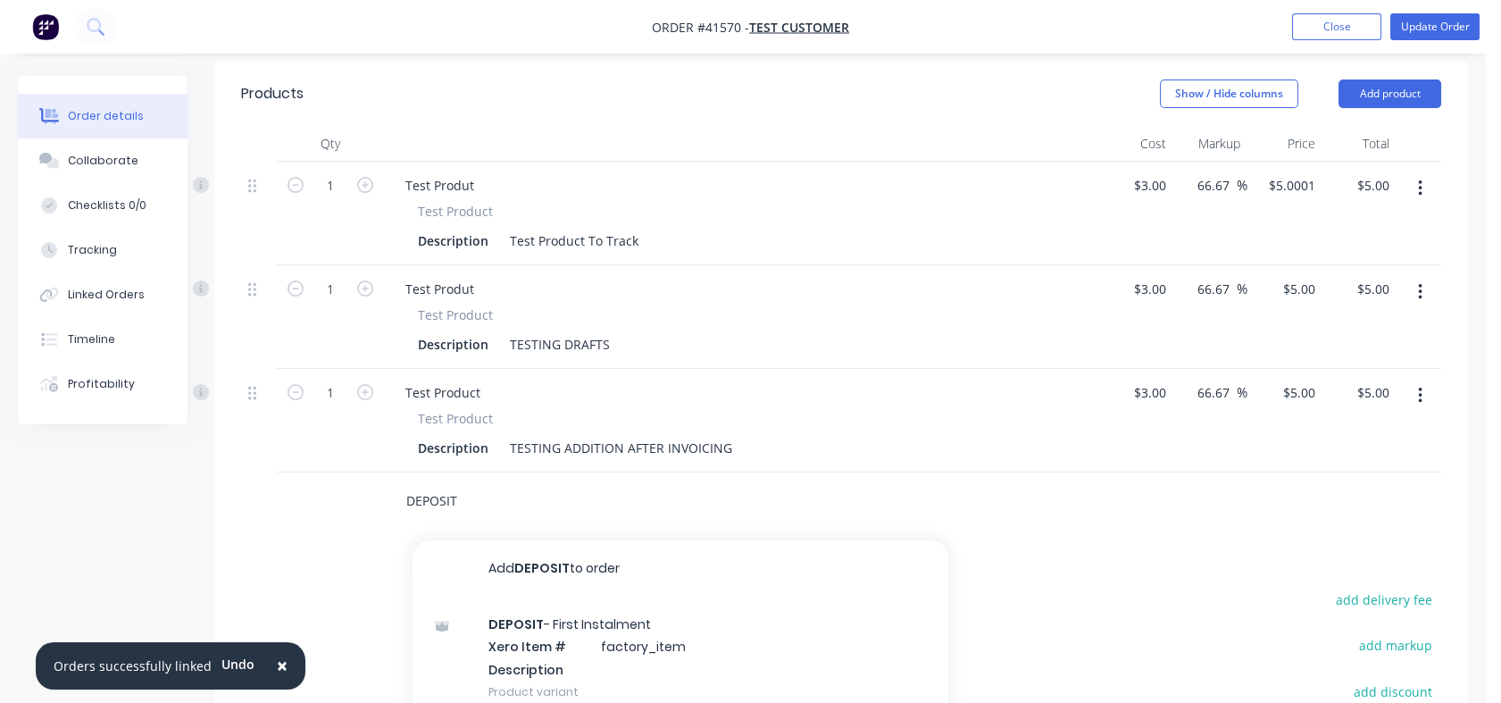
type input "DEPOSIT"
click at [586, 641] on div "DEPOSIT - First Instalment Xero Item # factory_item Description Product variant" at bounding box center [681, 657] width 536 height 121
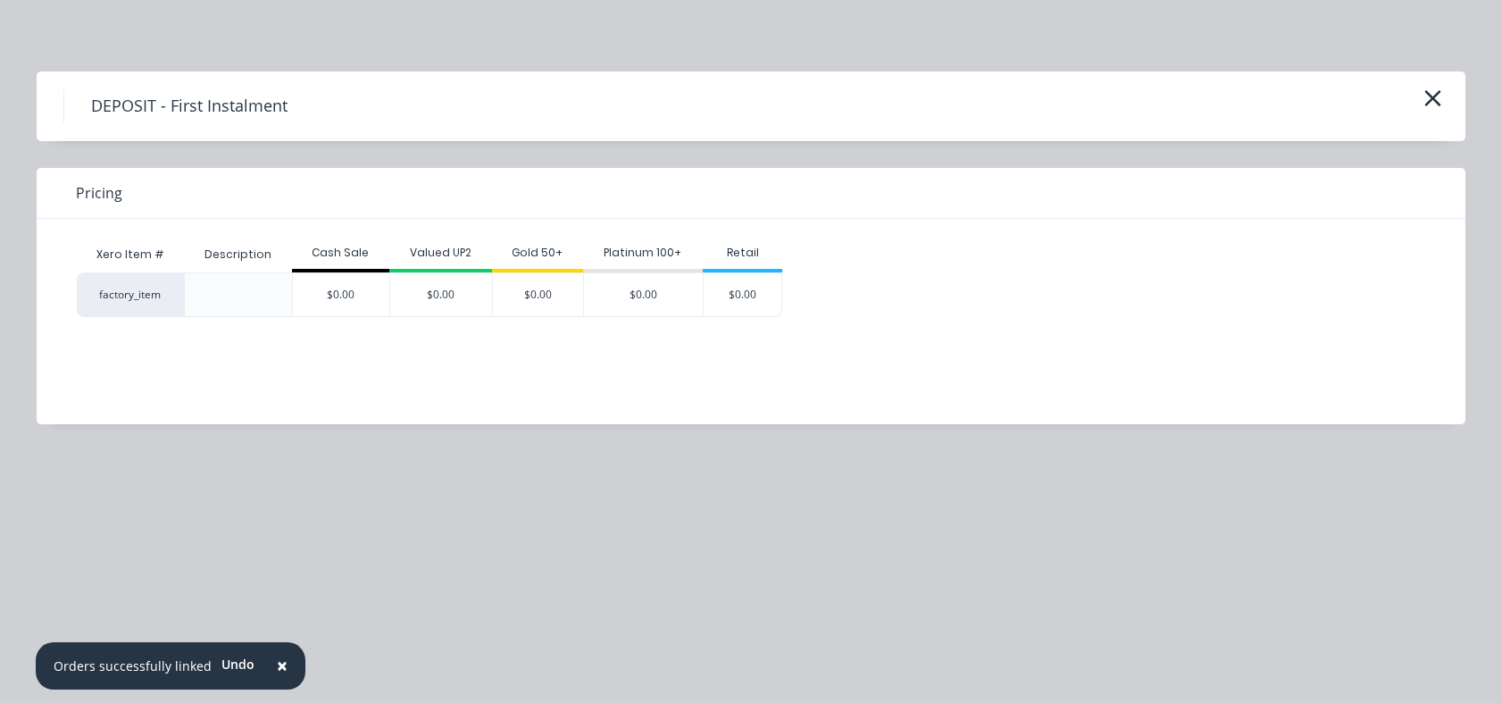
click at [1434, 96] on icon "button" at bounding box center [1432, 98] width 16 height 16
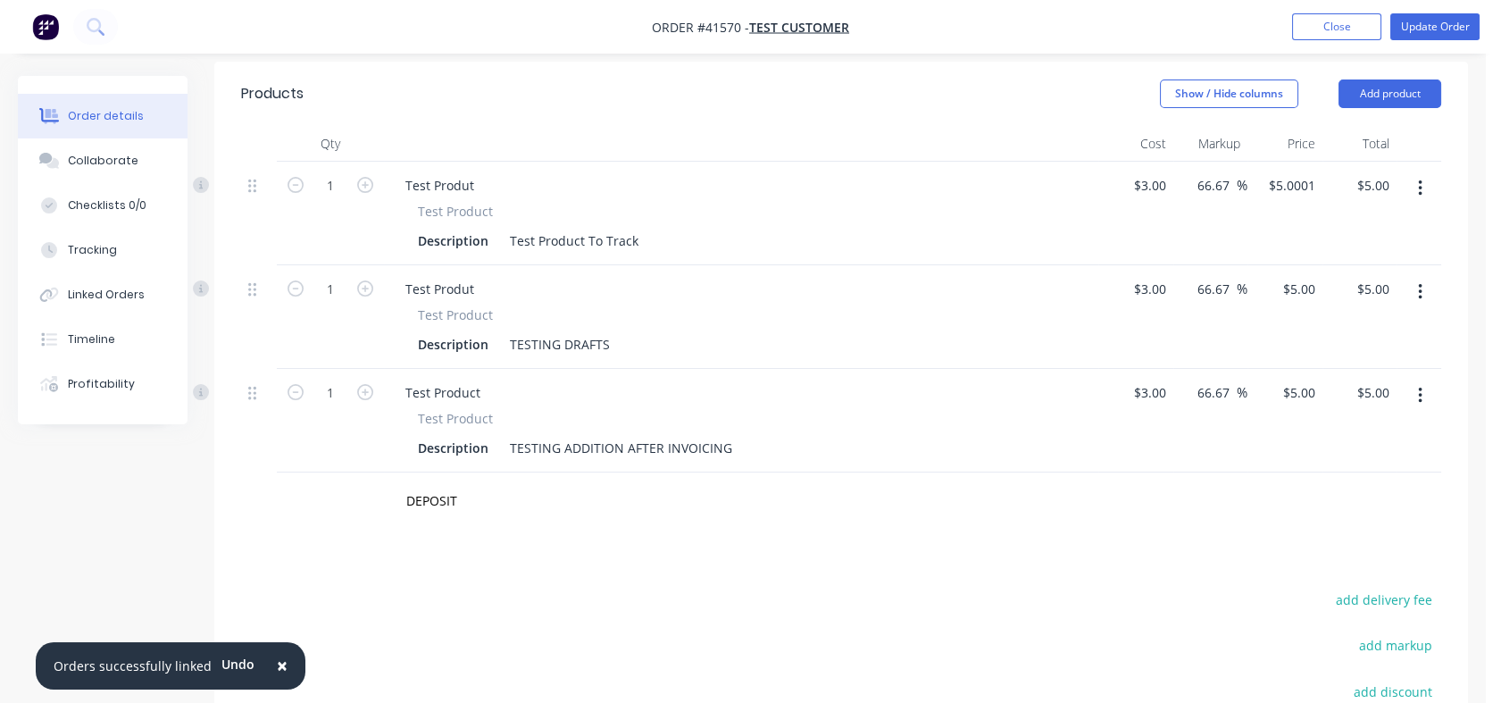
click at [766, 491] on div "DEPOSIT" at bounding box center [705, 501] width 643 height 58
click at [567, 519] on input "DEPOSIT" at bounding box center [583, 501] width 357 height 36
click at [528, 519] on input "DEPOSIT" at bounding box center [583, 501] width 357 height 36
click at [400, 517] on div "DEPOSIT Add DEPOSIT to order DEPOSIT - First Instalment Xero Item # factory_ite…" at bounding box center [659, 501] width 536 height 36
drag, startPoint x: 472, startPoint y: 518, endPoint x: 346, endPoint y: 514, distance: 125.9
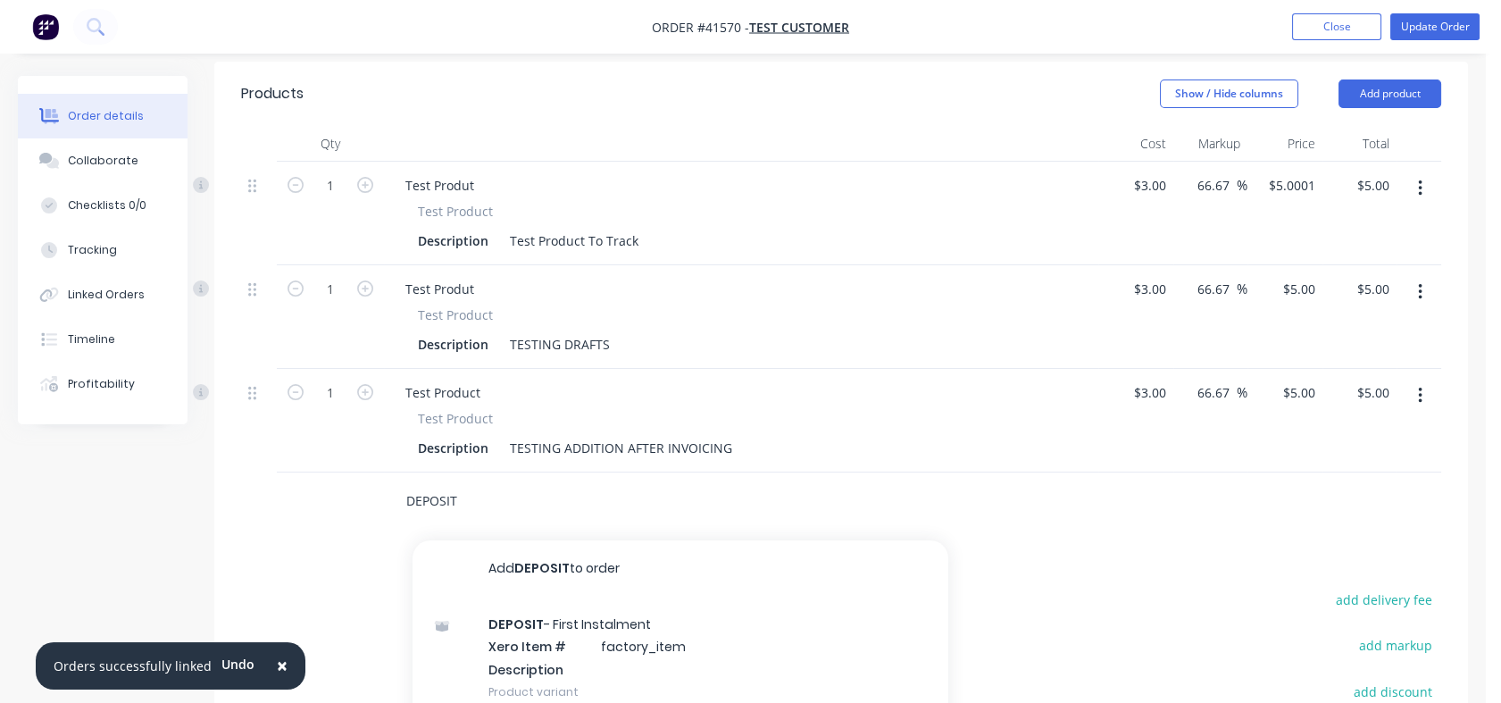
click at [352, 515] on div "DEPOSIT Add DEPOSIT to order DEPOSIT - First Instalment Xero Item # factory_ite…" at bounding box center [841, 501] width 1200 height 58
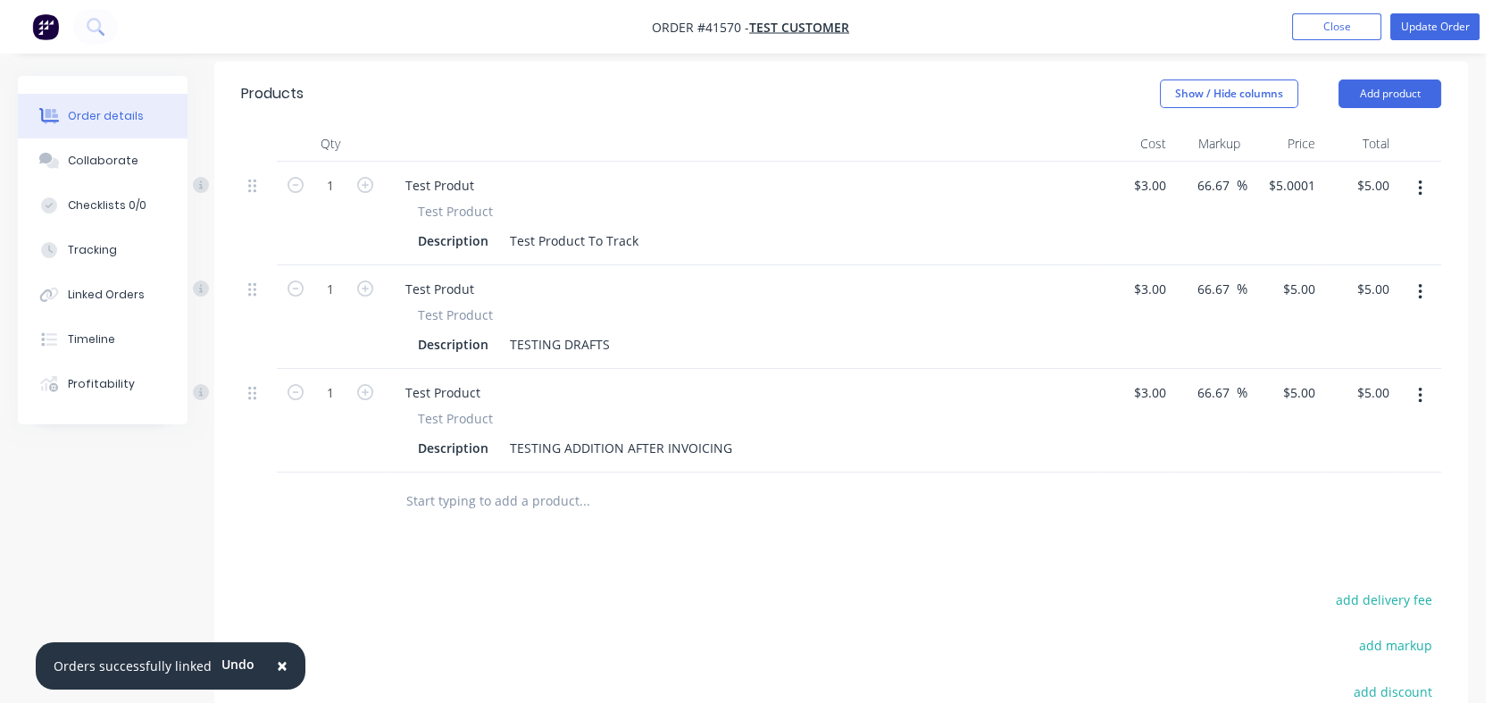
click at [1368, 94] on button "Add product" at bounding box center [1389, 93] width 103 height 29
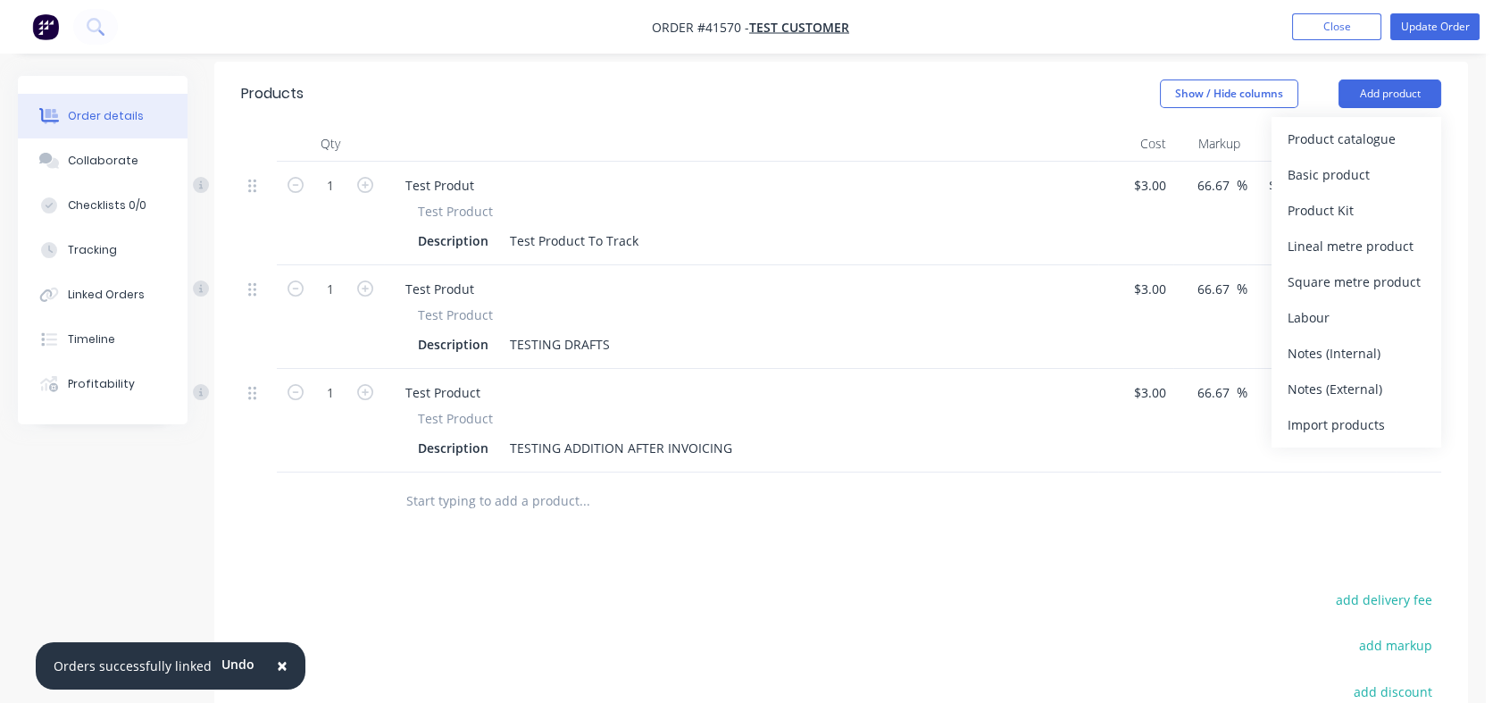
click at [1369, 91] on button "Add product" at bounding box center [1389, 93] width 103 height 29
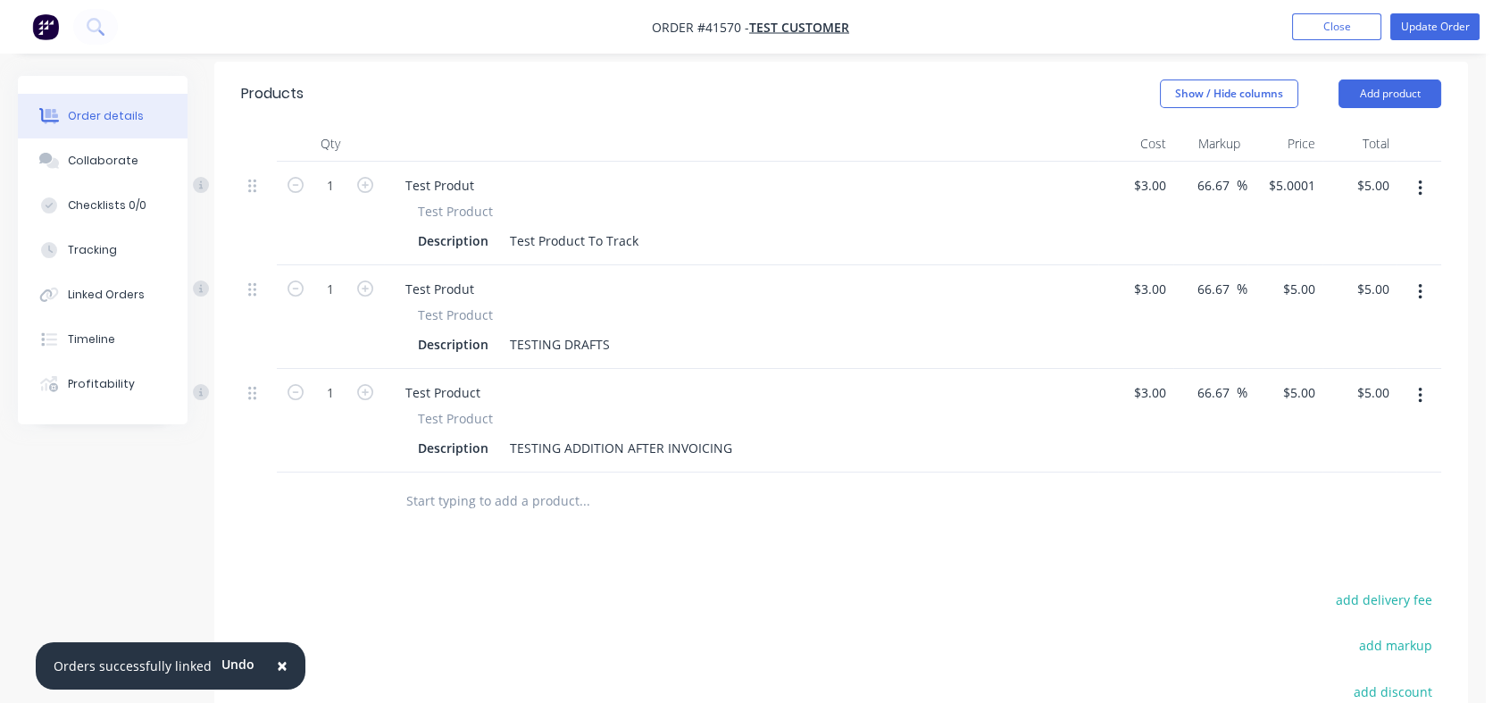
click at [1369, 91] on button "Add product" at bounding box center [1389, 93] width 103 height 29
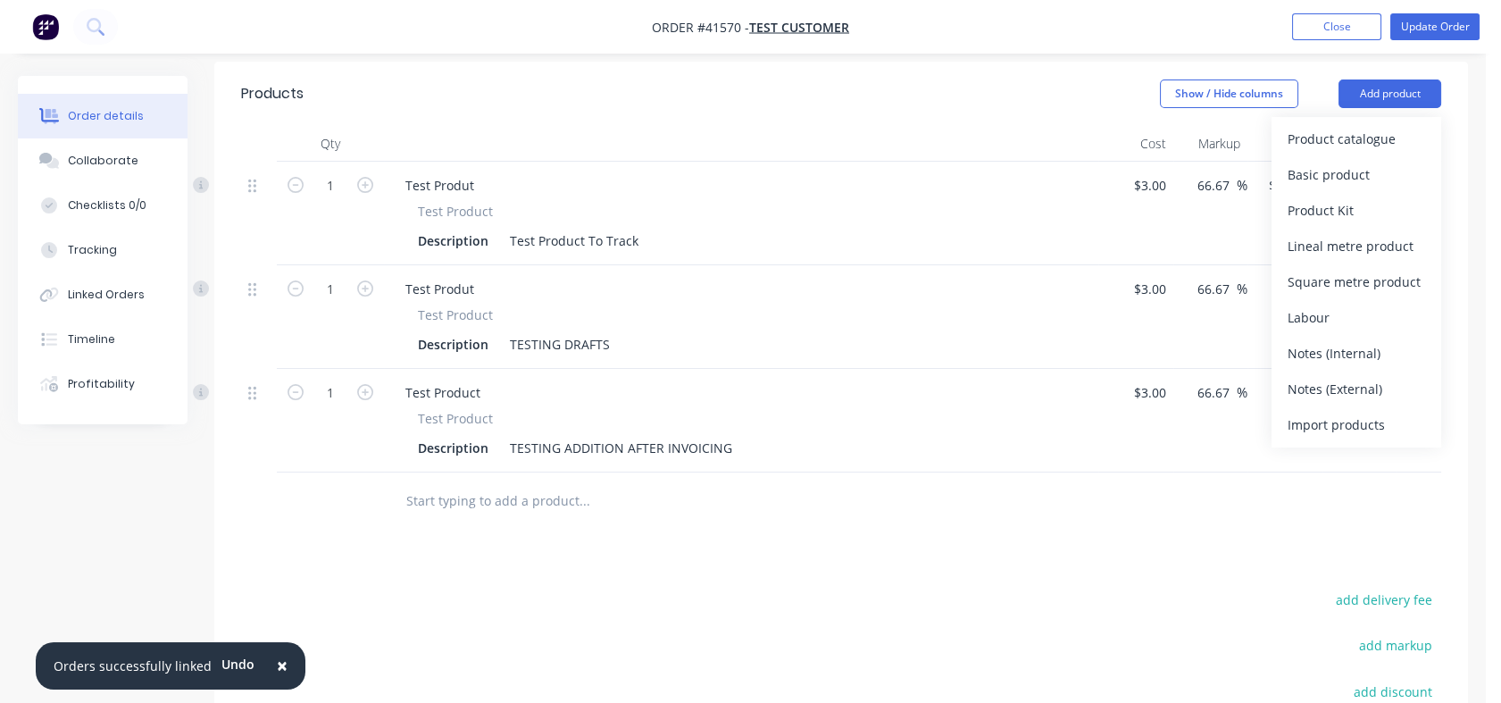
click at [541, 519] on input "text" at bounding box center [583, 501] width 357 height 36
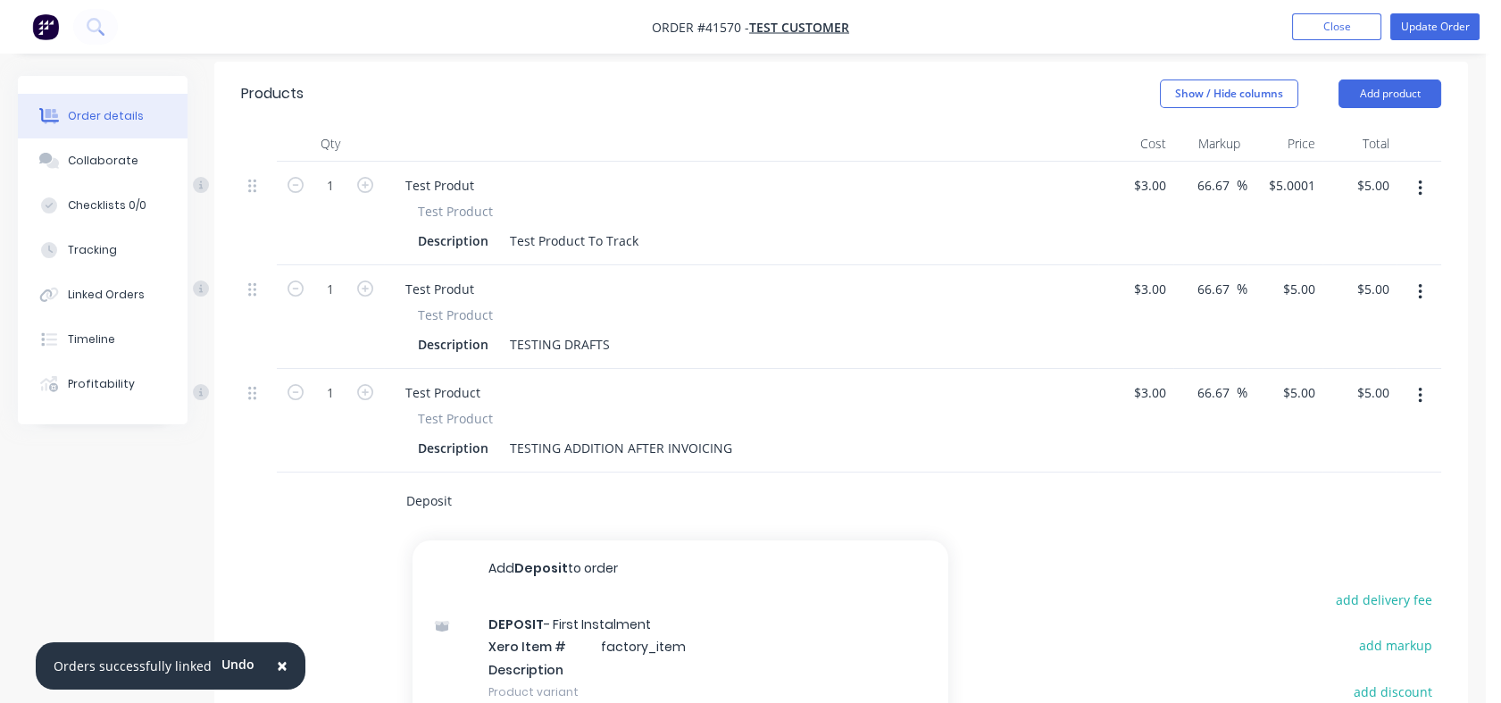
type input "Deposit"
click at [499, 586] on button "Add Deposit to order" at bounding box center [681, 568] width 536 height 57
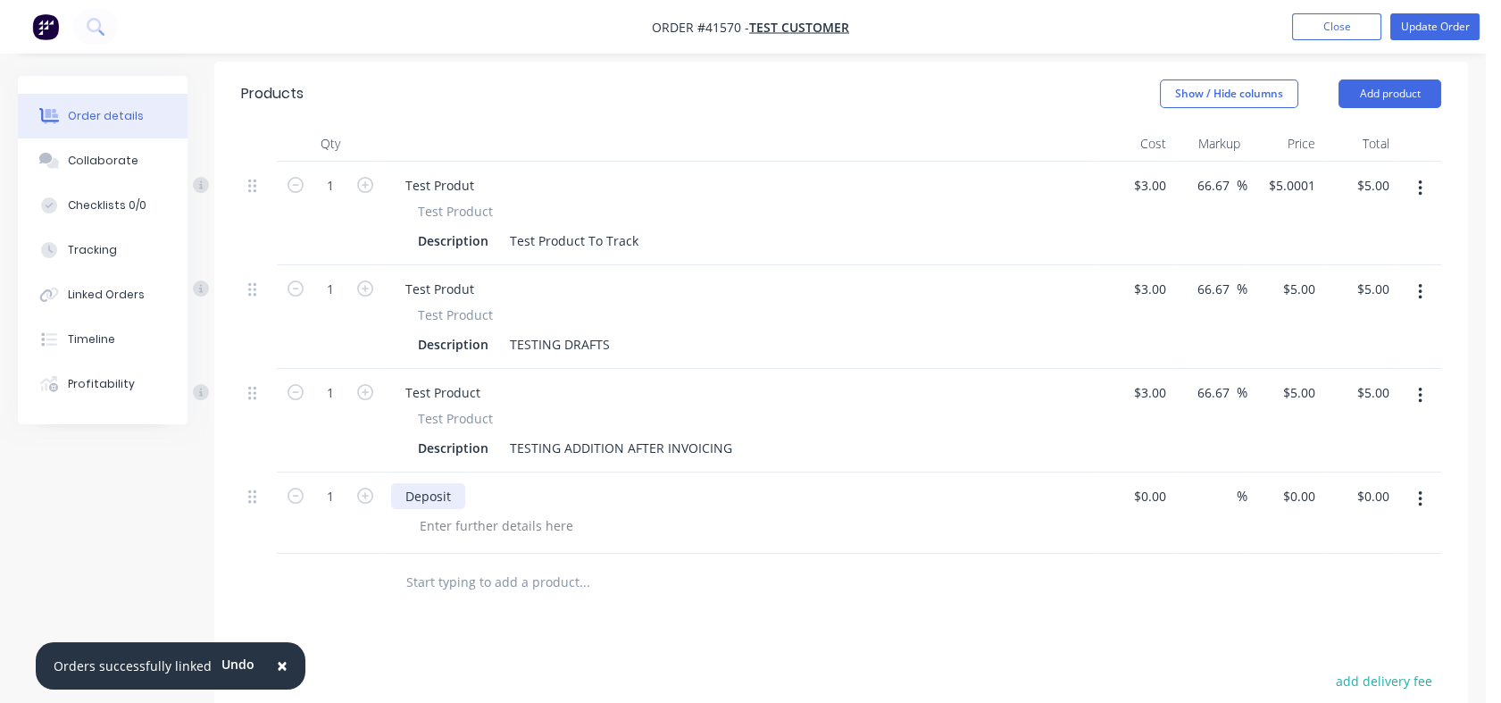
click at [448, 509] on div "Deposit" at bounding box center [428, 496] width 74 height 26
click at [456, 509] on div "Deposit" at bounding box center [428, 496] width 74 height 26
click at [565, 538] on div at bounding box center [496, 526] width 182 height 26
click at [461, 508] on div "Deposit" at bounding box center [428, 496] width 74 height 26
click at [298, 504] on icon "button" at bounding box center [296, 496] width 16 height 16
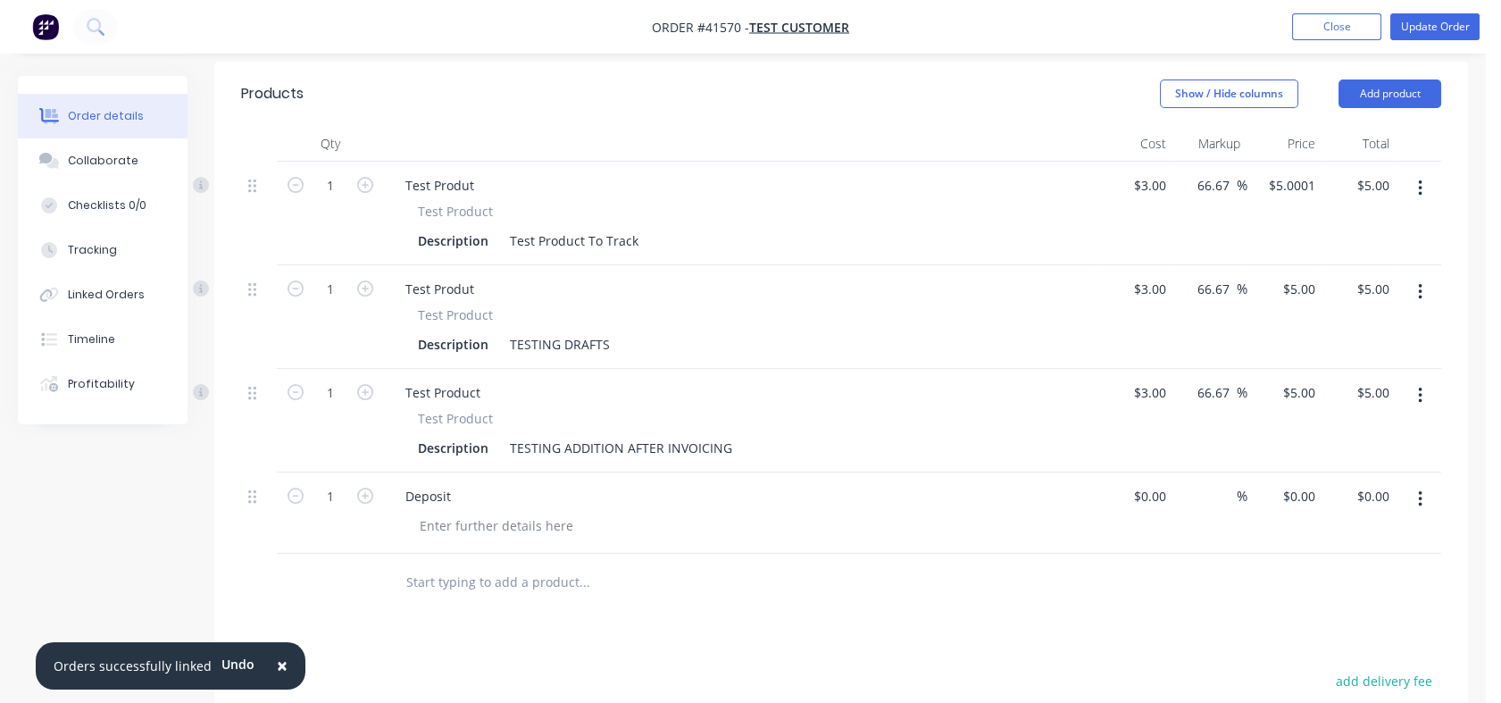
type input "0"
click at [254, 504] on icon at bounding box center [252, 496] width 8 height 13
click at [1420, 507] on icon "button" at bounding box center [1420, 499] width 4 height 16
click at [1329, 661] on div "Delete" at bounding box center [1357, 653] width 138 height 26
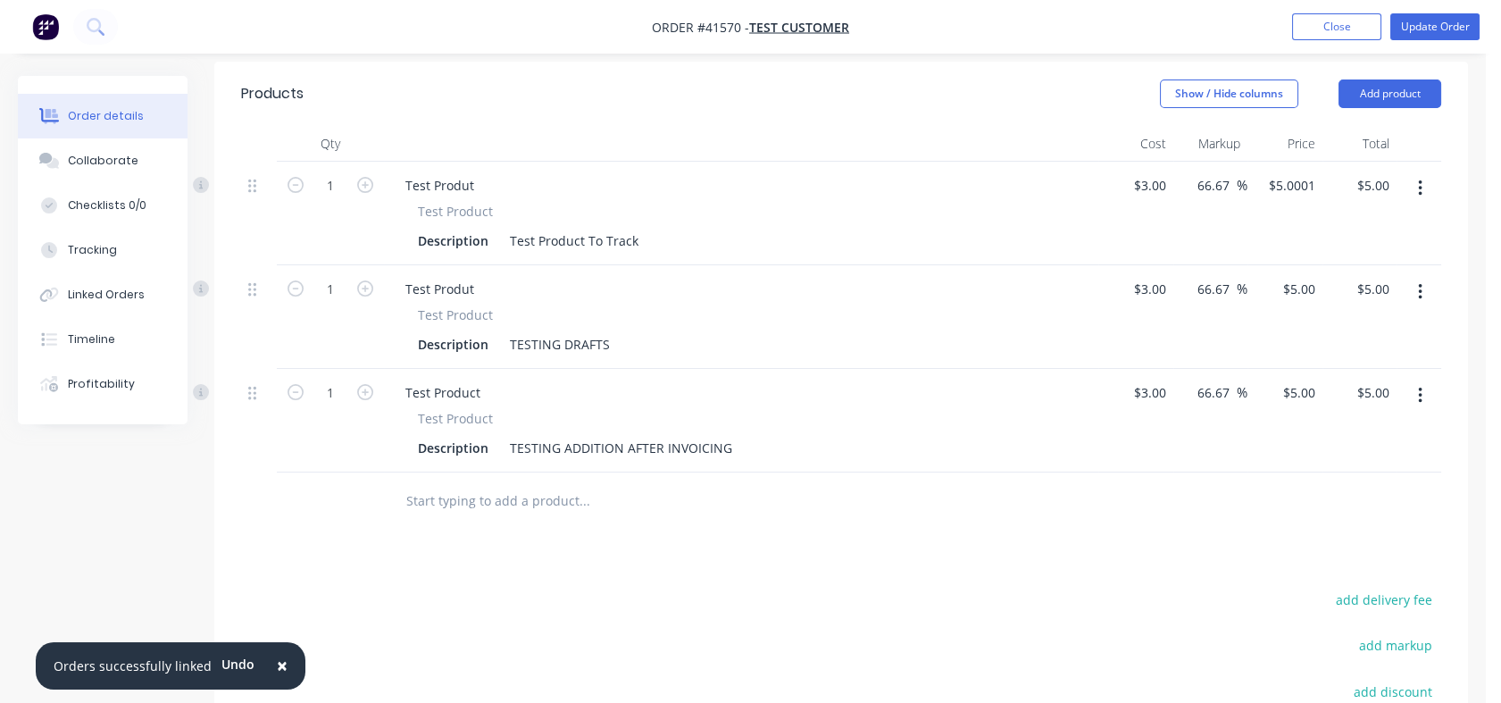
click at [557, 519] on input "text" at bounding box center [583, 501] width 357 height 36
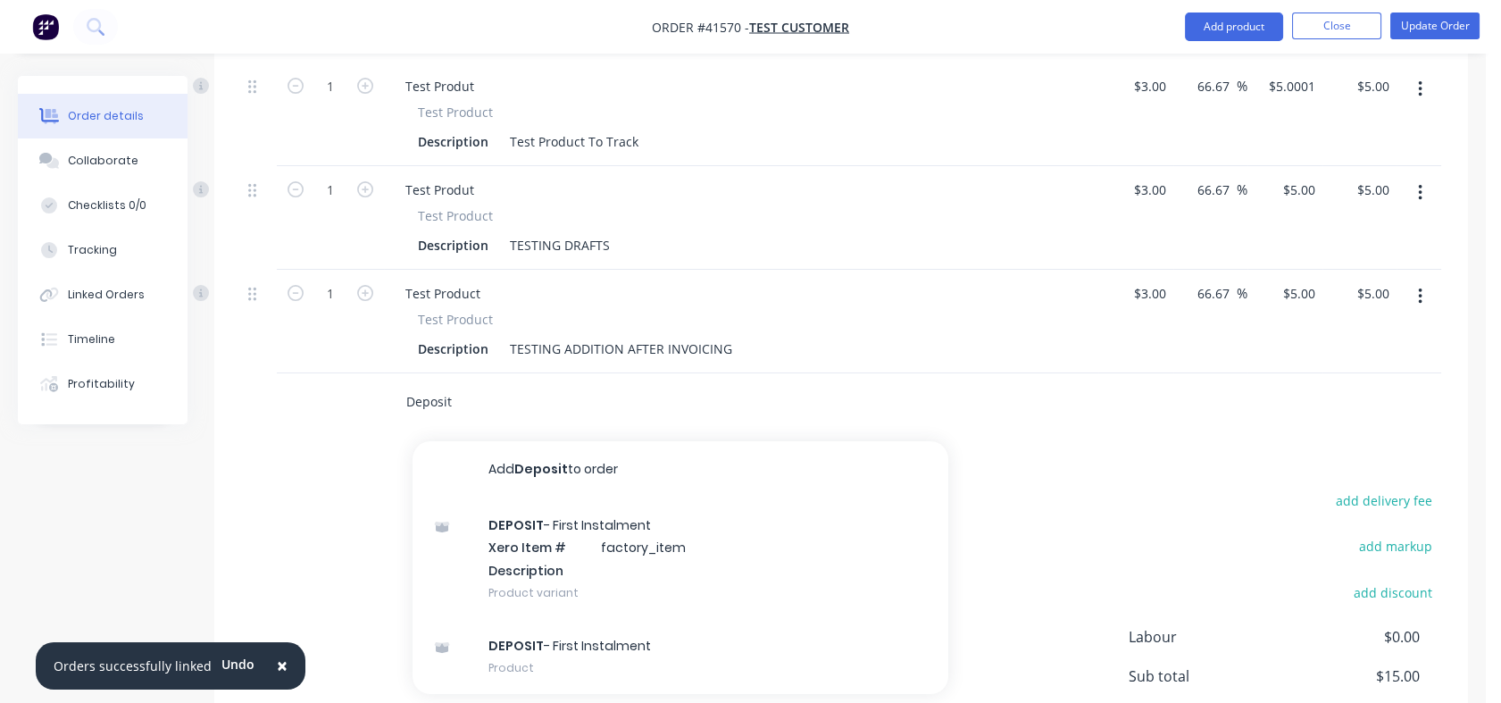
scroll to position [793, 0]
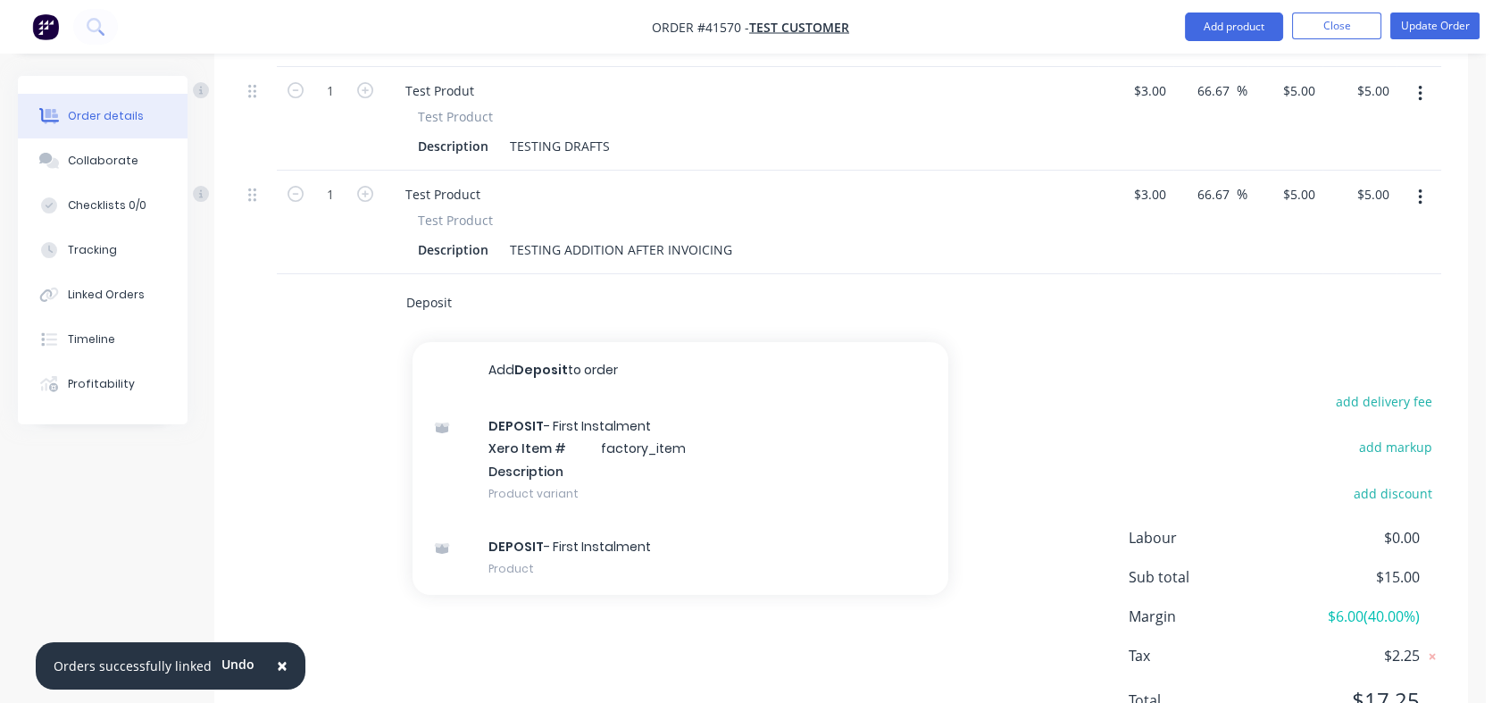
type input "Deposit"
click at [610, 567] on div "DEPOSIT - First Instalment Product" at bounding box center [681, 557] width 536 height 75
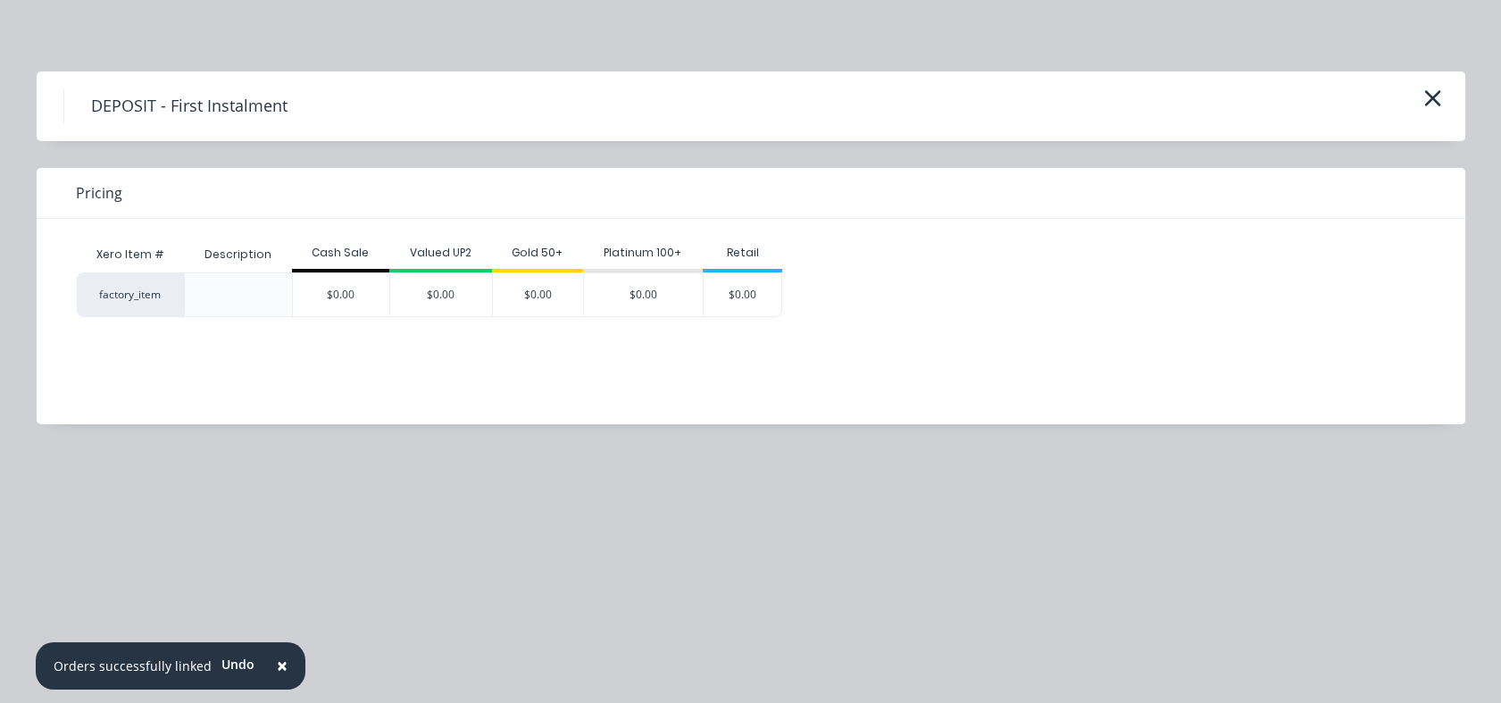
click at [867, 273] on div "factory_item $0.00 $0.00 $0.00 $0.00 $0.00" at bounding box center [737, 294] width 1321 height 45
click at [1423, 95] on icon "button" at bounding box center [1432, 98] width 19 height 25
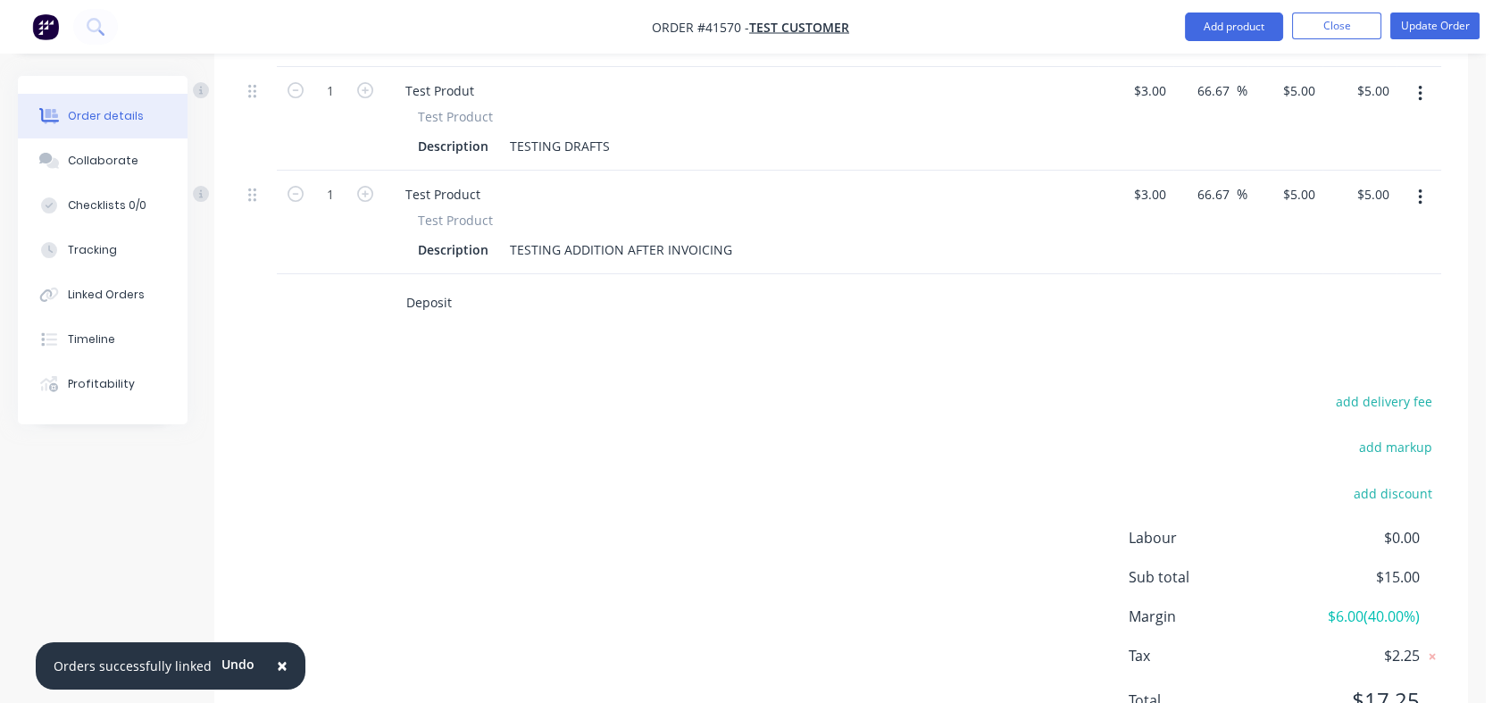
click at [460, 321] on input "Deposit" at bounding box center [583, 303] width 357 height 36
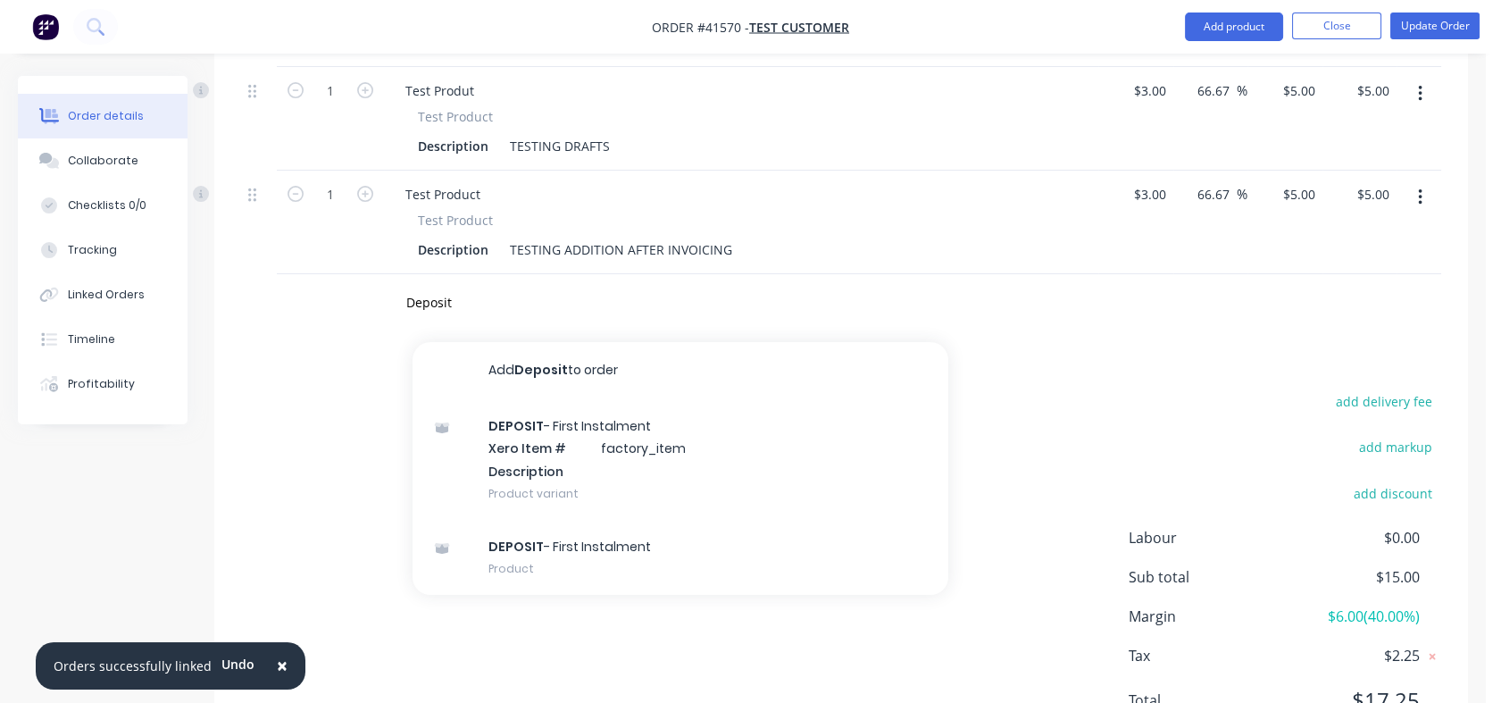
click at [439, 432] on icon at bounding box center [442, 427] width 13 height 10
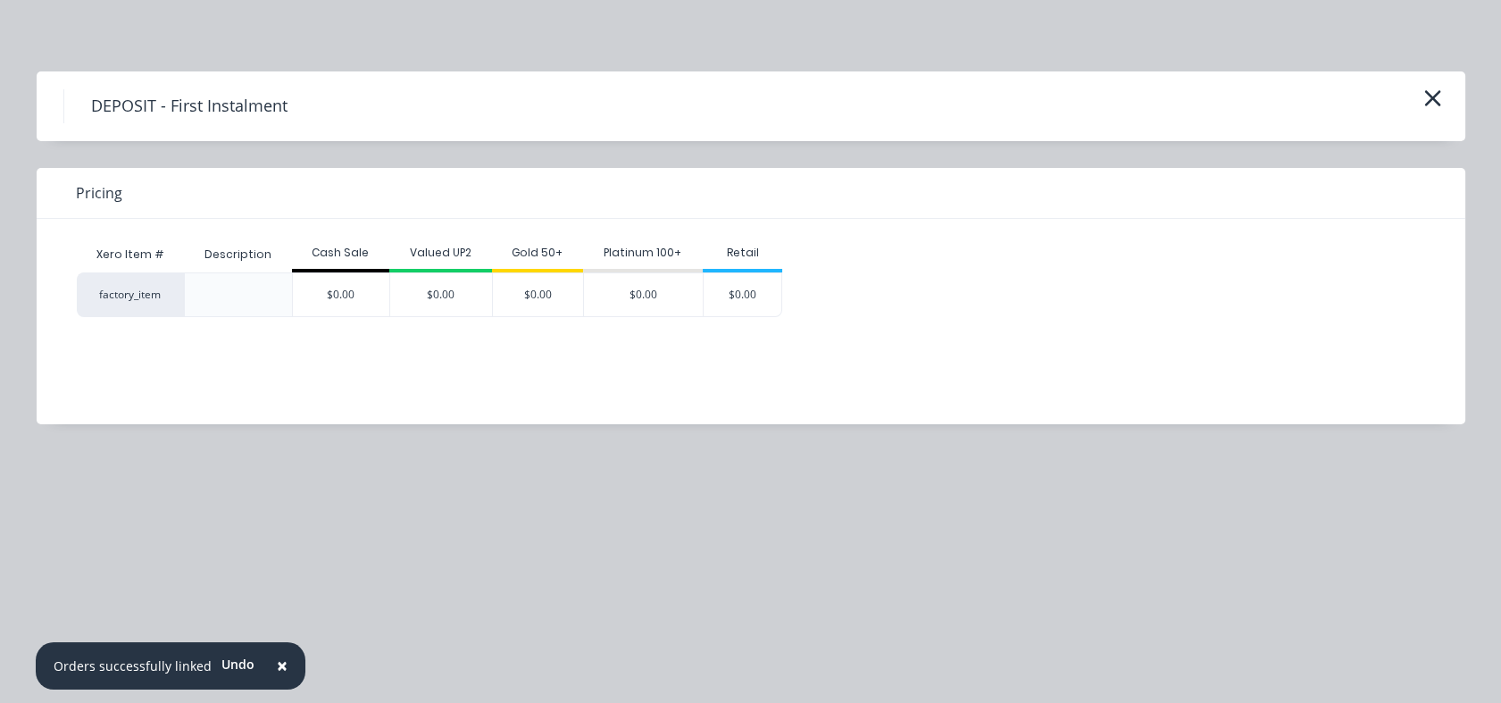
click at [452, 336] on div "Xero Item # Description Cash Sale Valued UP2 Gold 50+ Platinum 100+ Retail fact…" at bounding box center [738, 308] width 1402 height 179
drag, startPoint x: 1436, startPoint y: 101, endPoint x: 1413, endPoint y: 107, distance: 23.2
click at [1434, 104] on icon "button" at bounding box center [1432, 98] width 19 height 25
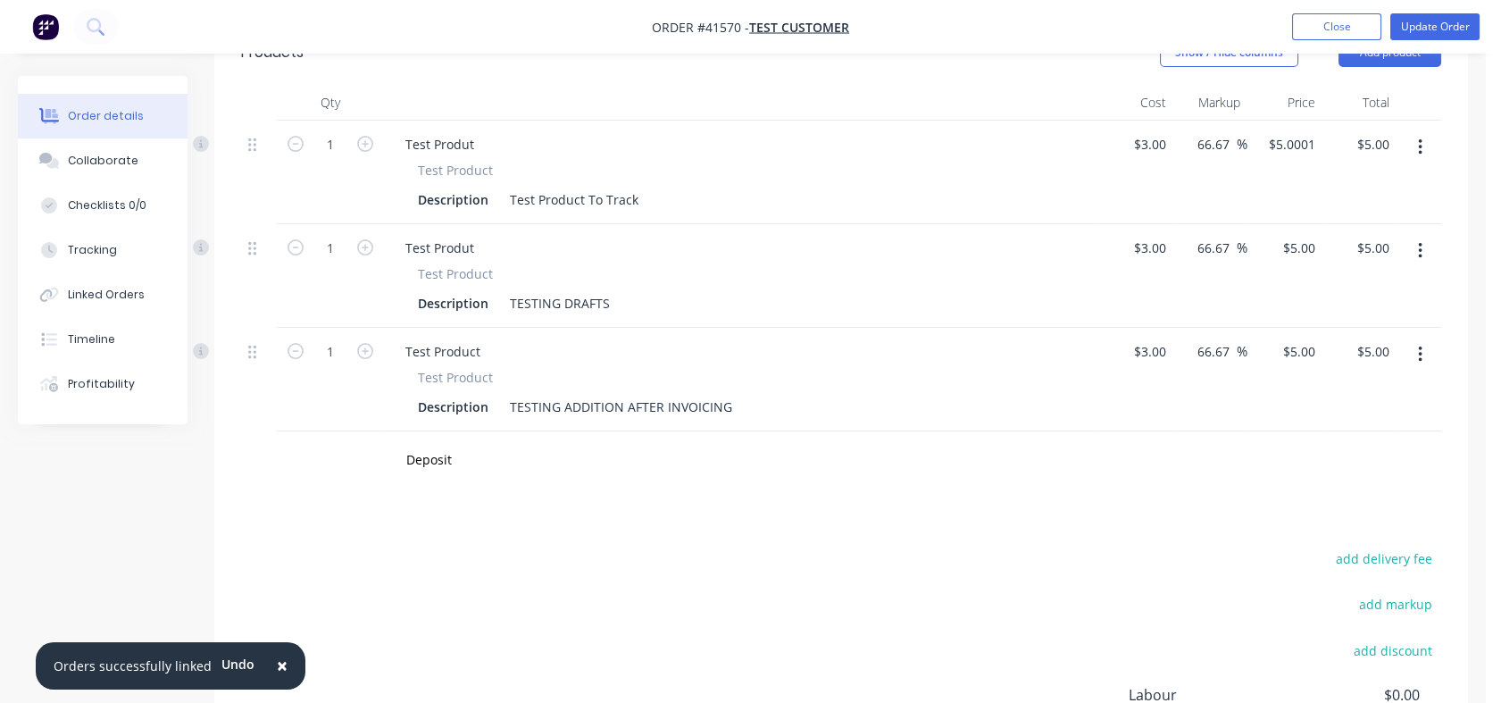
scroll to position [595, 0]
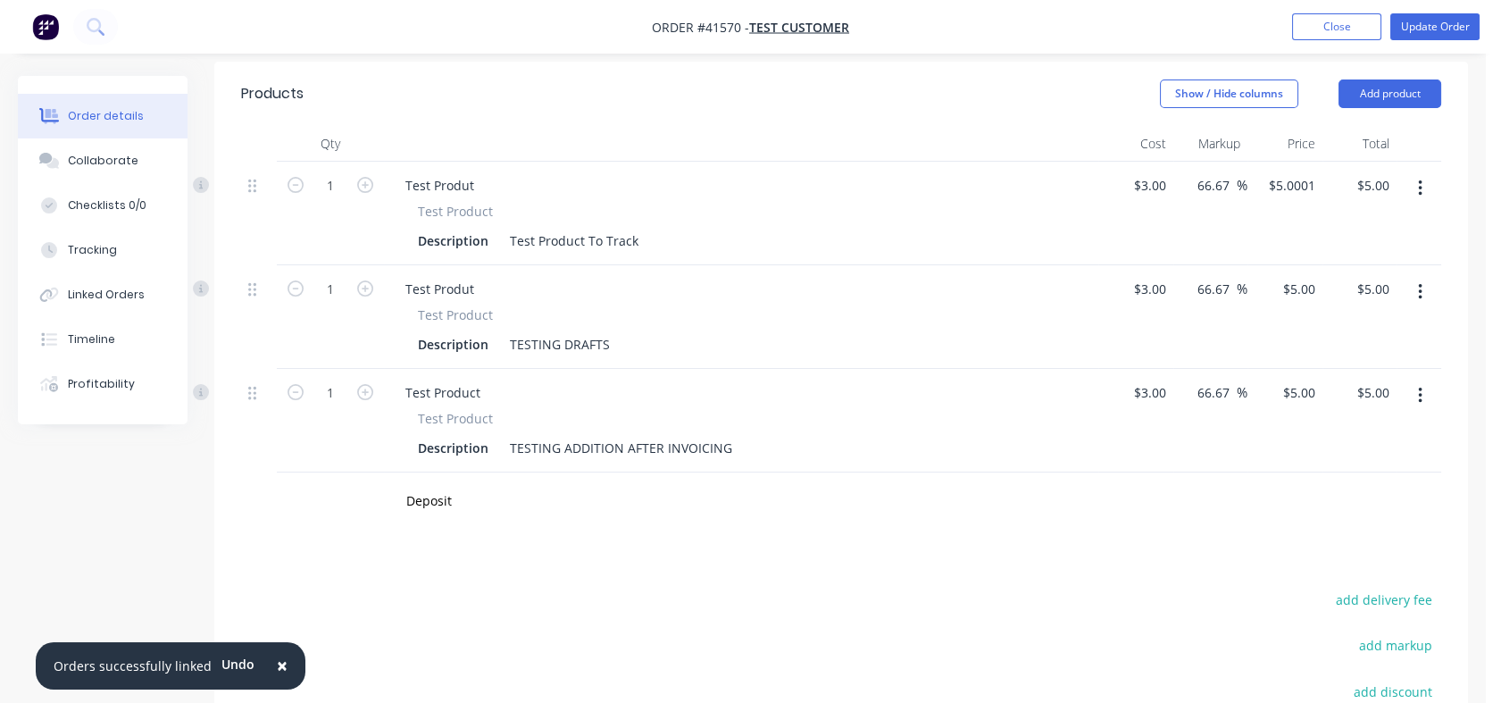
click at [864, 519] on div "Deposit" at bounding box center [659, 501] width 536 height 36
click at [429, 493] on div "Deposit" at bounding box center [705, 501] width 643 height 58
click at [429, 514] on input "Deposit" at bounding box center [583, 501] width 357 height 36
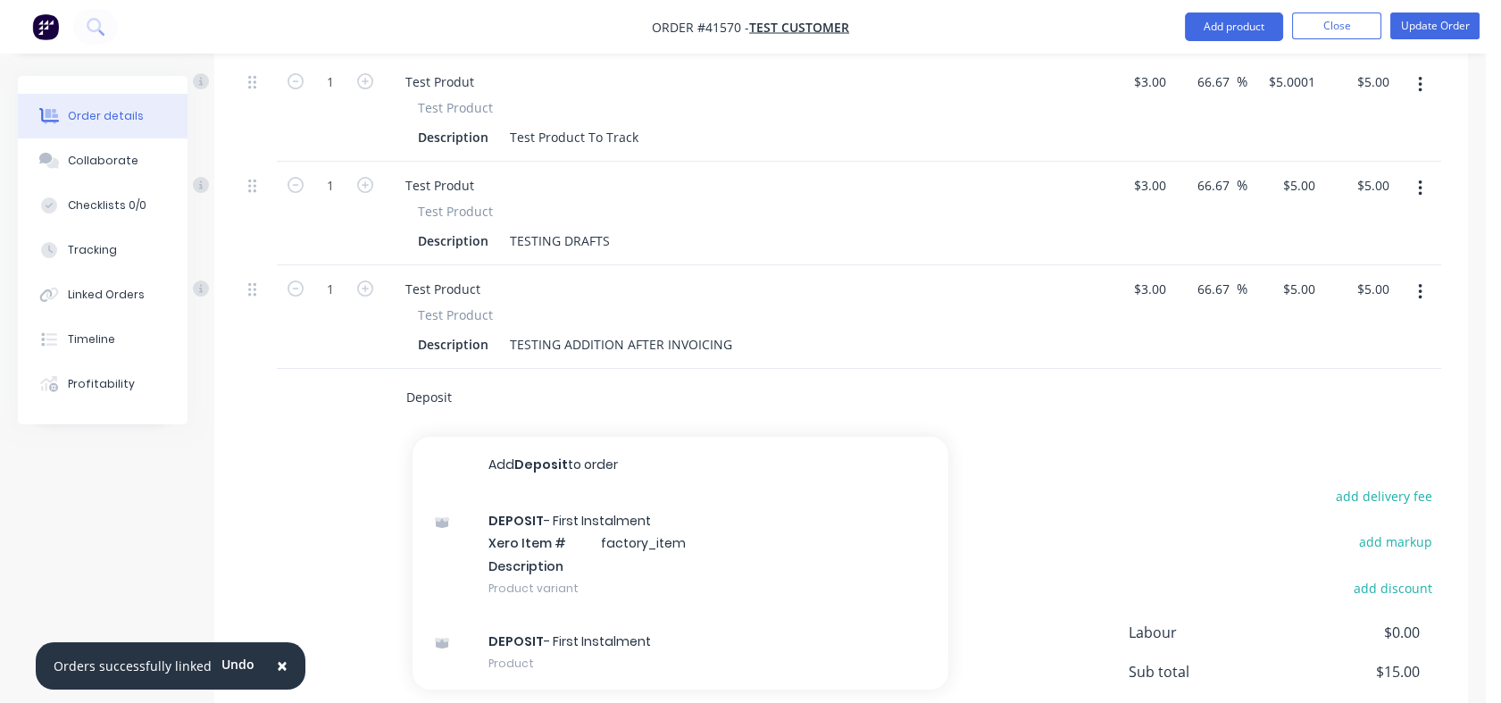
scroll to position [694, 0]
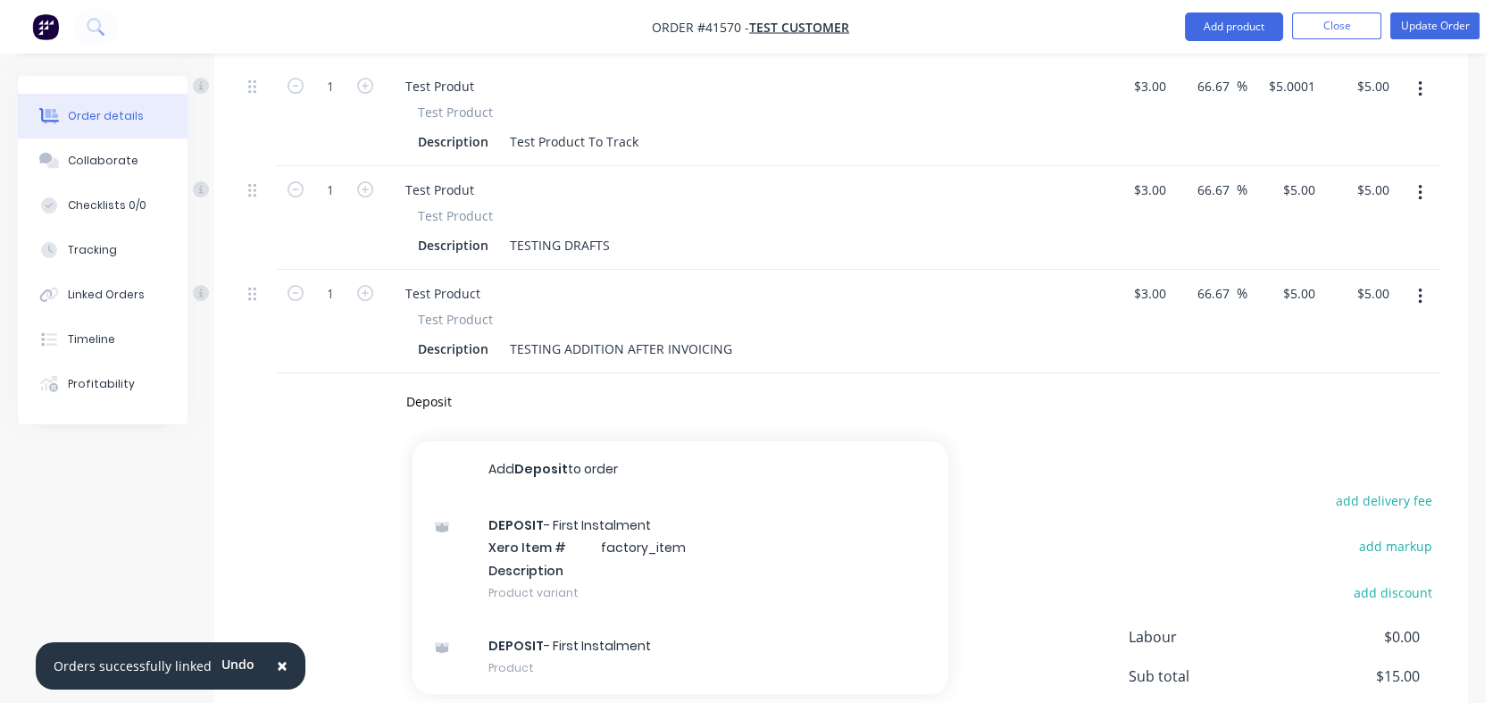
click at [552, 492] on button "Add Deposit to order" at bounding box center [681, 469] width 536 height 57
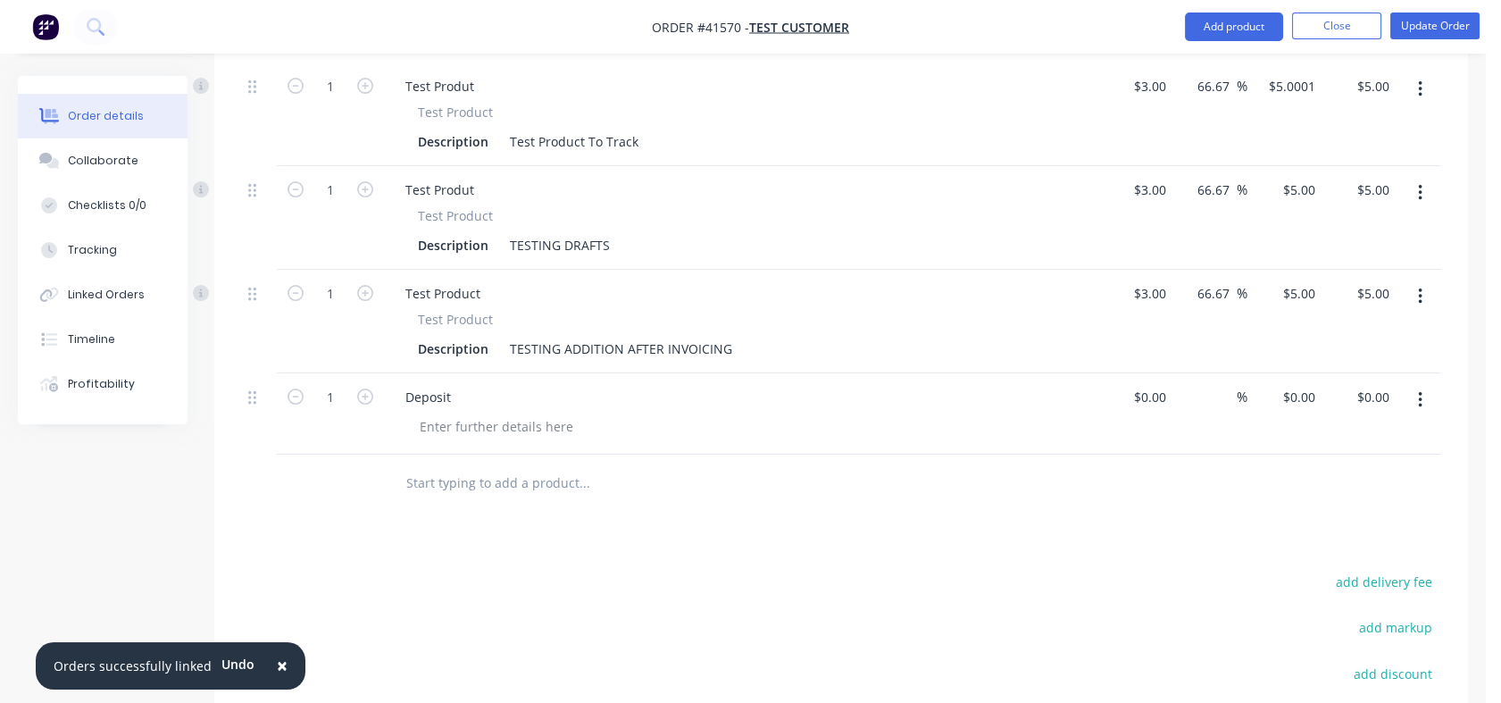
click at [1421, 410] on icon "button" at bounding box center [1420, 400] width 4 height 20
click at [1228, 23] on button "Add product" at bounding box center [1234, 27] width 98 height 29
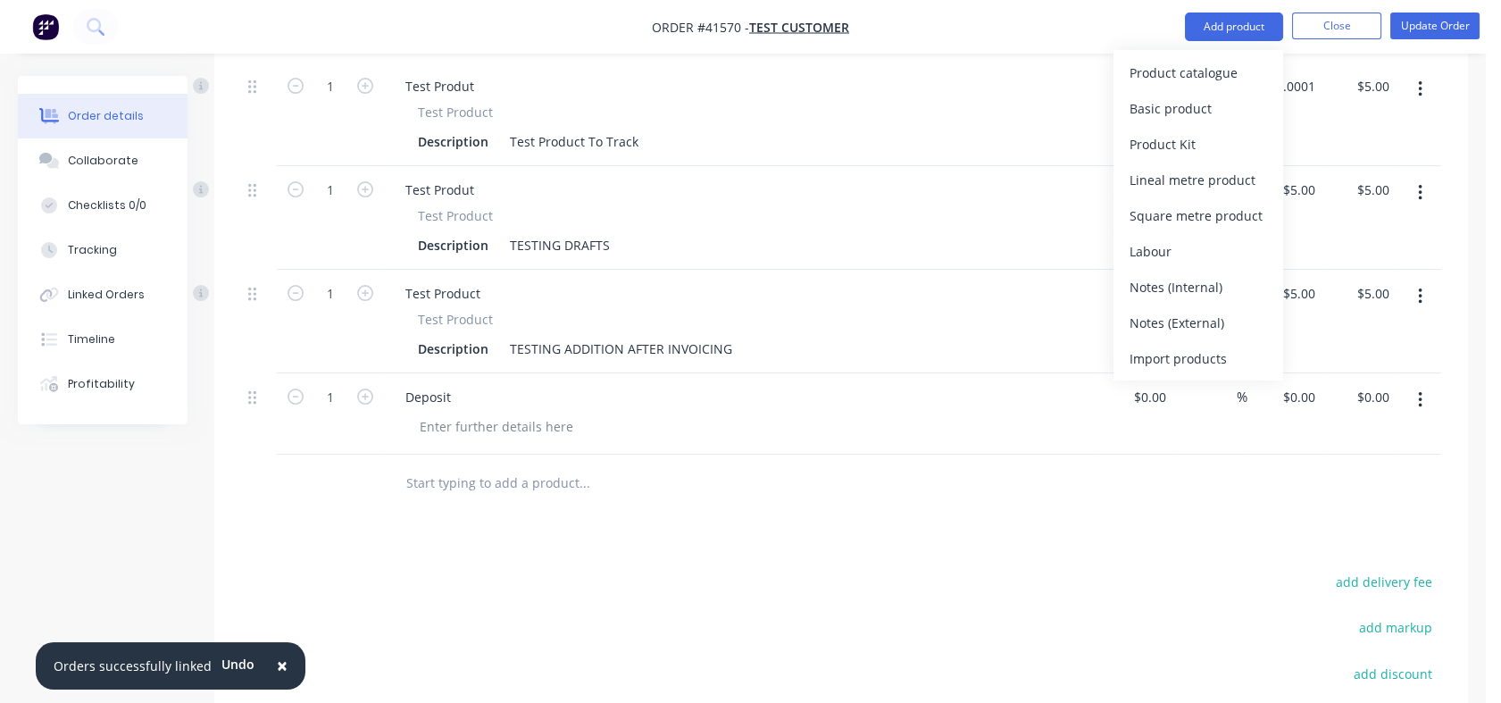
click at [1200, 106] on div "Basic product" at bounding box center [1198, 109] width 138 height 26
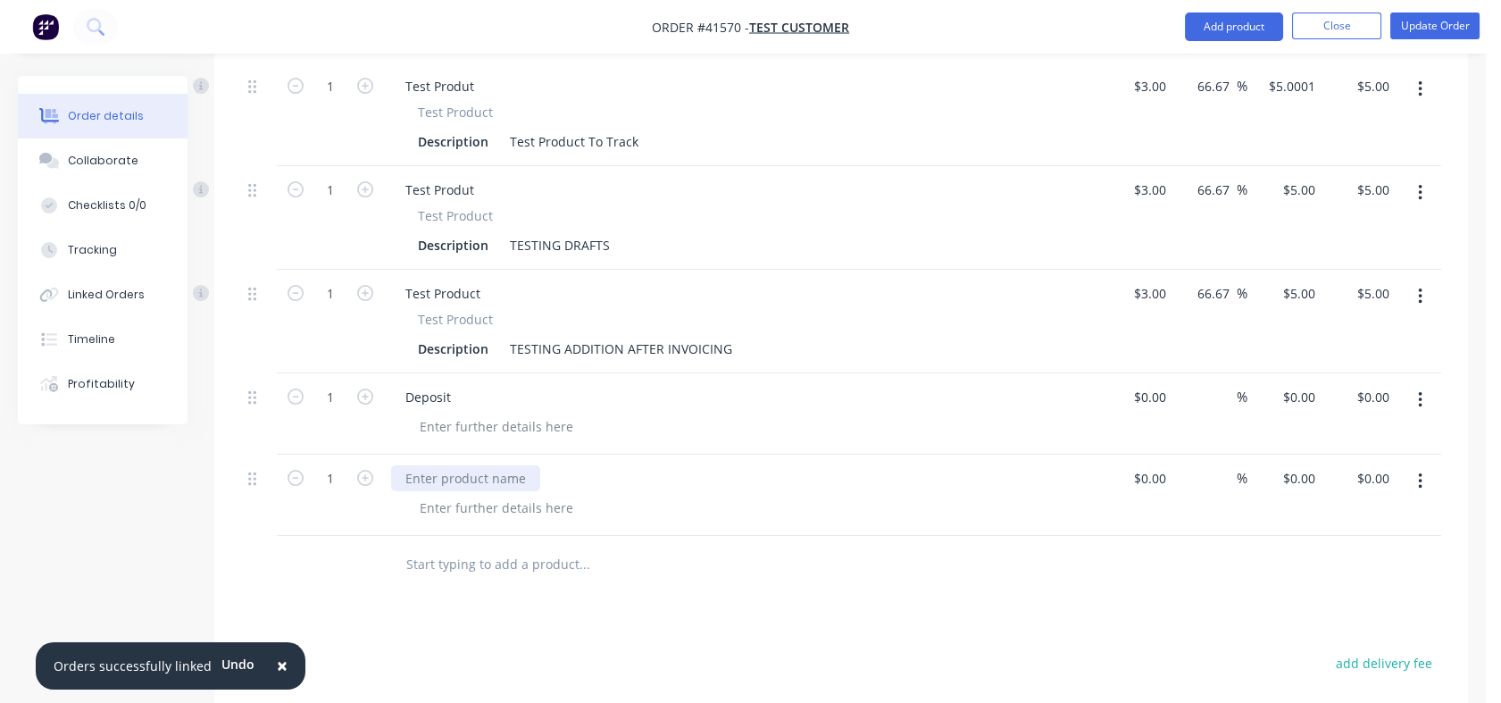
click at [529, 491] on div at bounding box center [465, 478] width 149 height 26
click at [1427, 497] on button "button" at bounding box center [1420, 481] width 42 height 32
click at [1281, 648] on button "Delete" at bounding box center [1356, 635] width 170 height 36
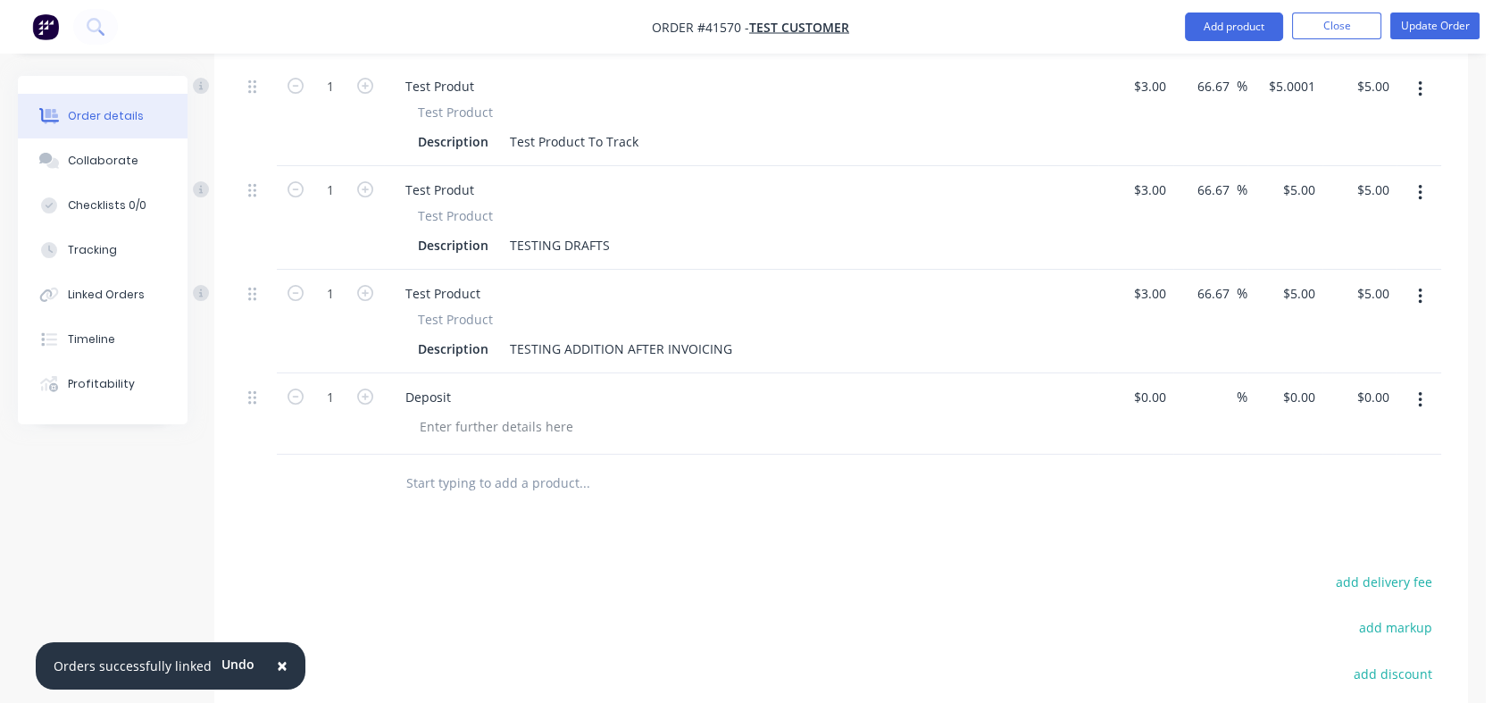
click at [1420, 410] on icon "button" at bounding box center [1420, 400] width 4 height 20
drag, startPoint x: 1321, startPoint y: 559, endPoint x: 1311, endPoint y: 562, distance: 11.0
click at [1321, 561] on div "Delete" at bounding box center [1357, 554] width 138 height 26
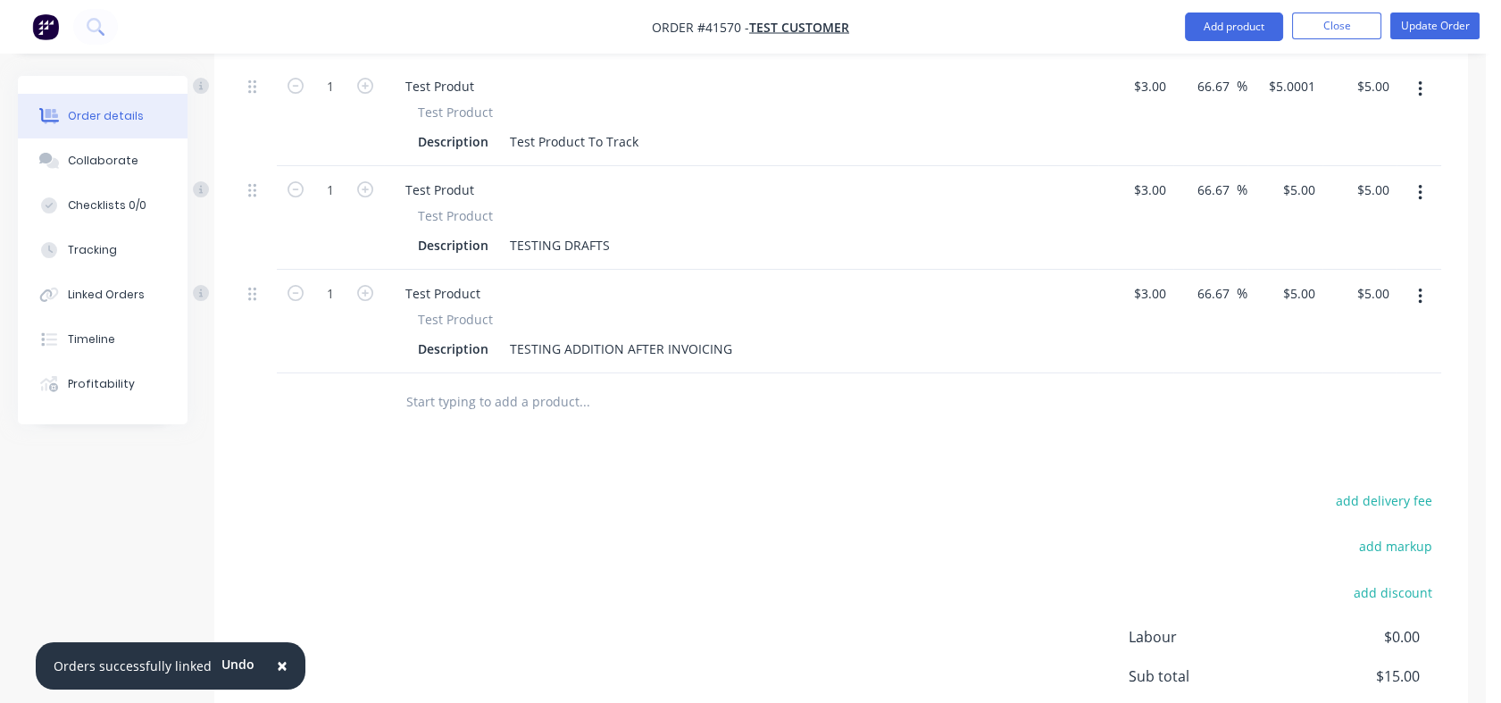
click at [522, 420] on input "text" at bounding box center [583, 402] width 357 height 36
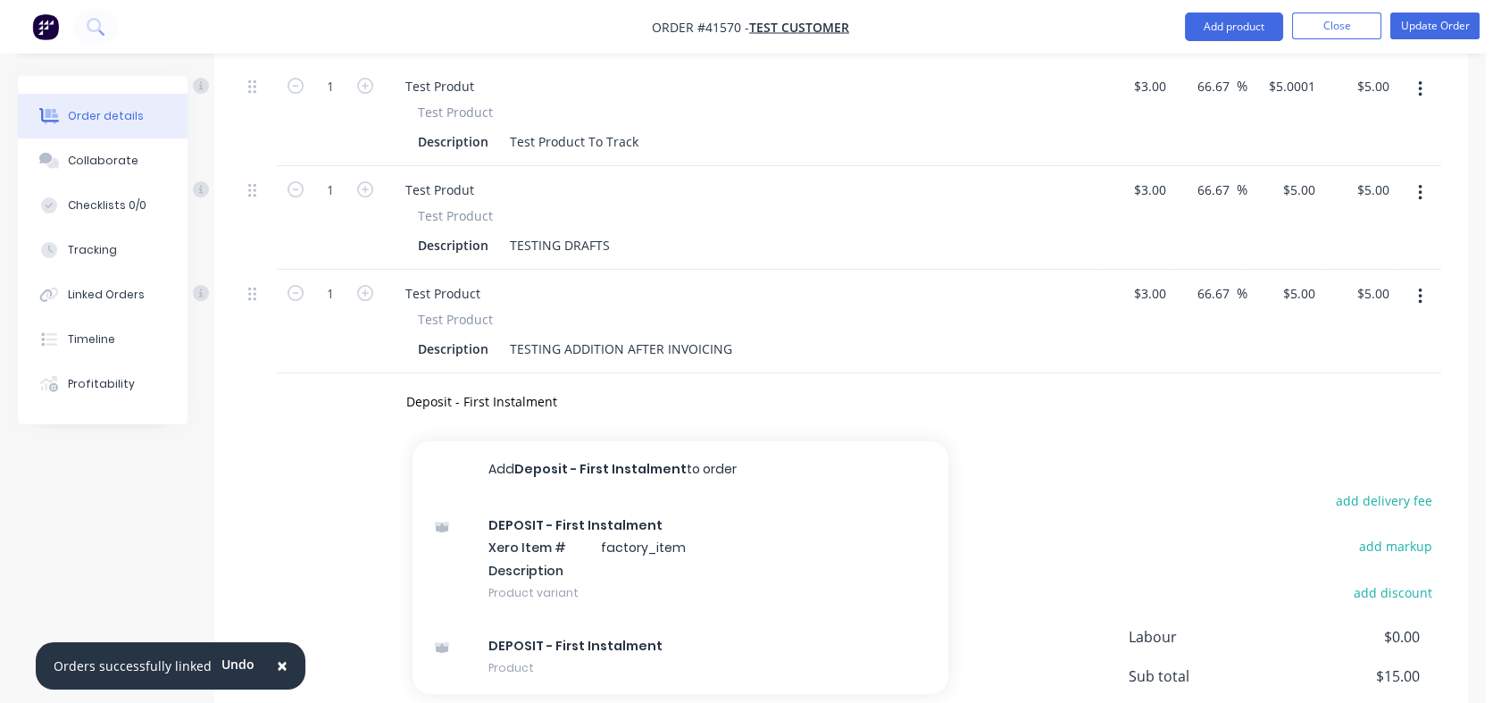
click at [669, 564] on div "DEPOSIT - First Instalment Xero Item # factory_item Description Product variant" at bounding box center [681, 558] width 536 height 121
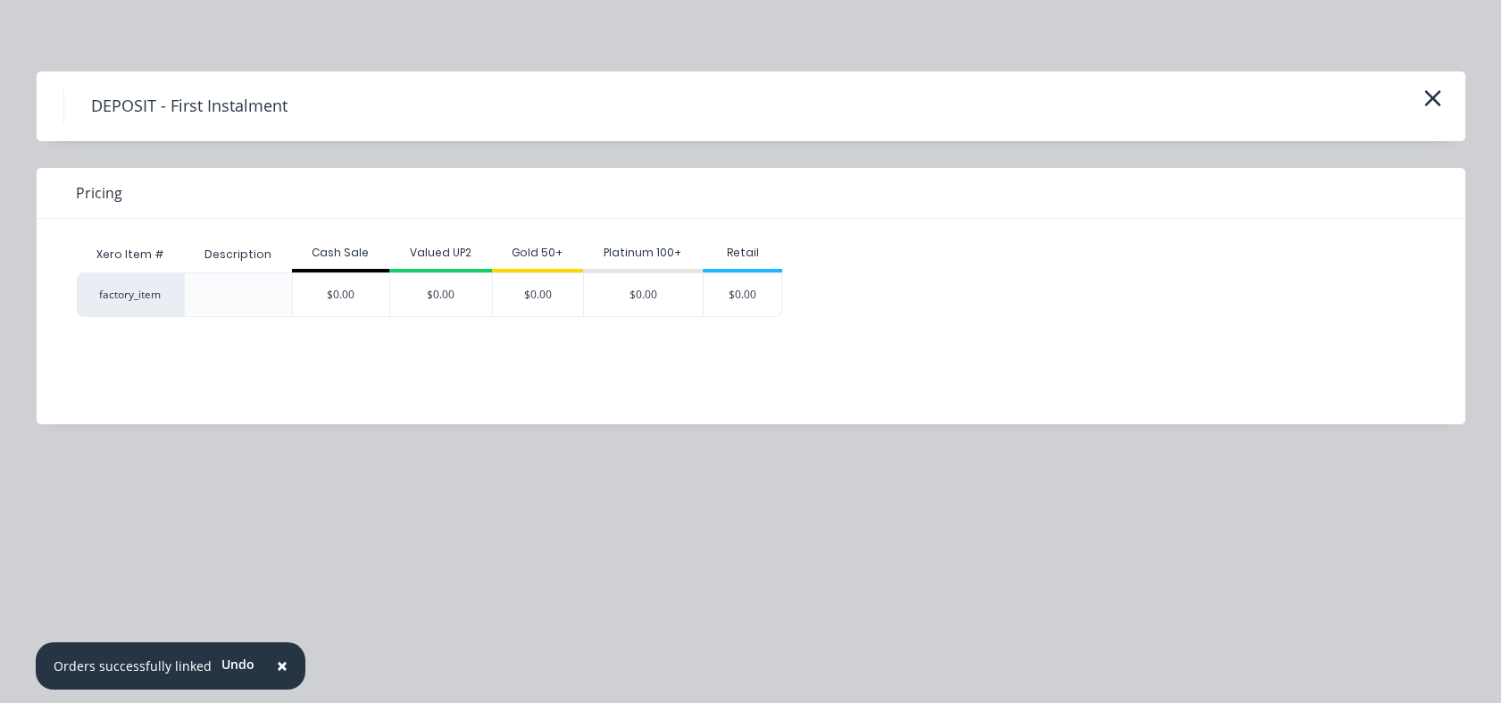
click at [393, 378] on div "Xero Item # Description Cash Sale Valued UP2 Gold 50+ Platinum 100+ Retail fact…" at bounding box center [738, 308] width 1402 height 179
click at [1438, 96] on icon "button" at bounding box center [1432, 98] width 19 height 25
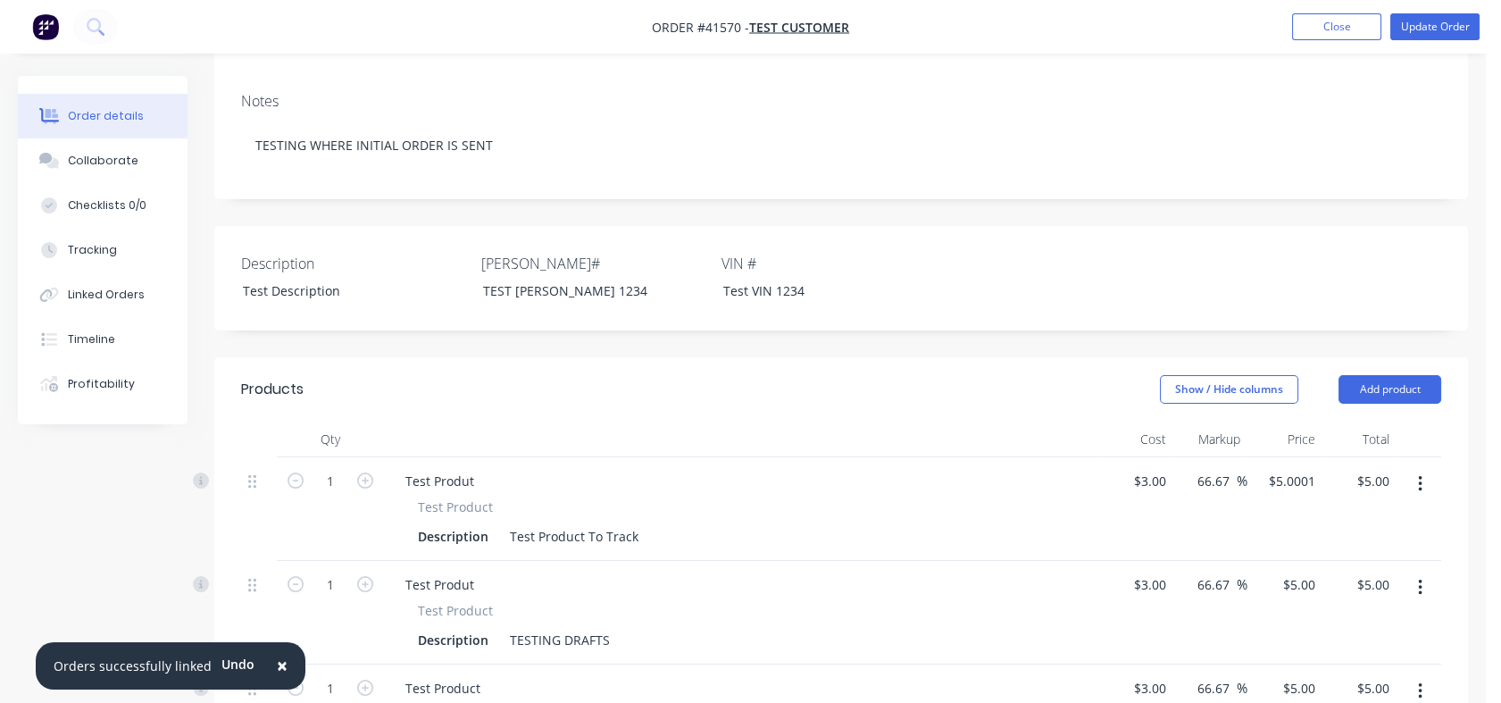
scroll to position [595, 0]
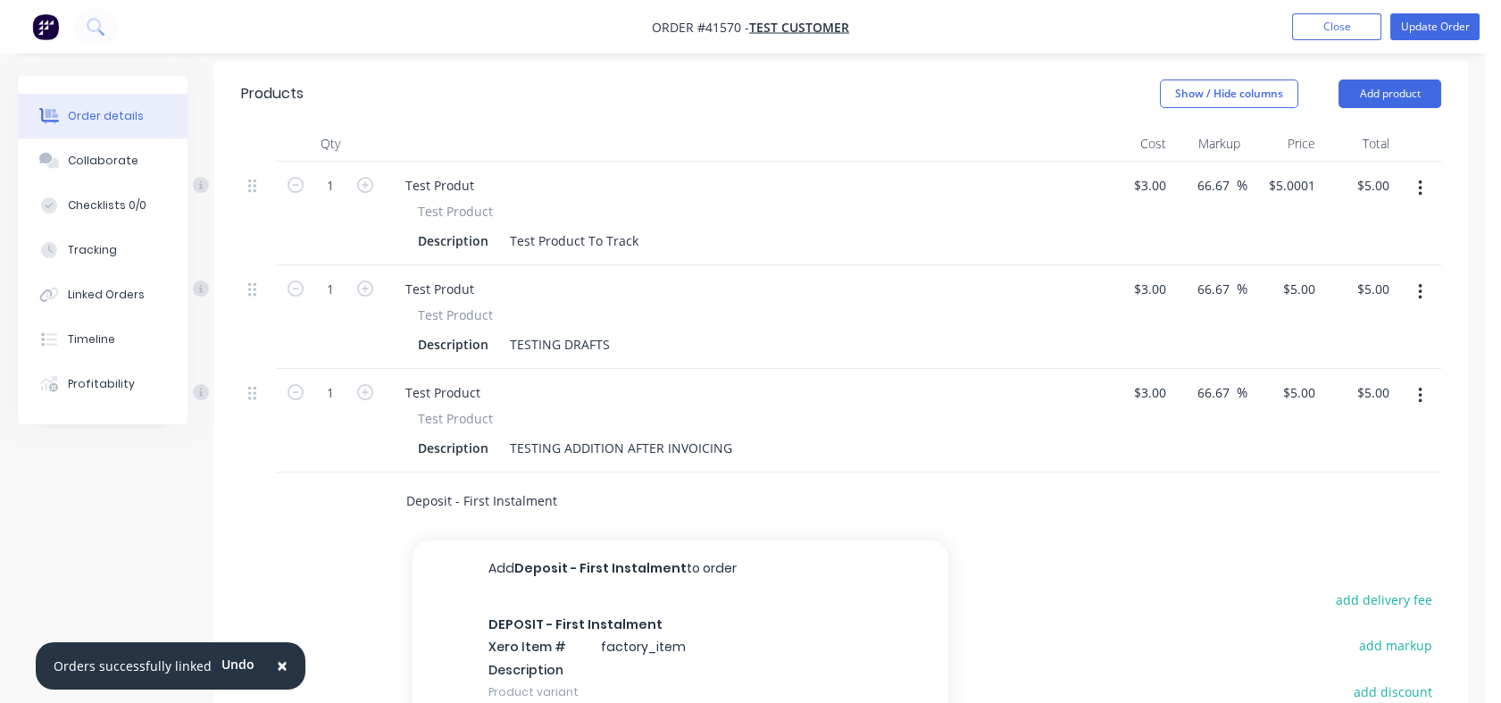
click at [526, 519] on input "Deposit - First Instalment" at bounding box center [583, 501] width 357 height 36
click at [521, 515] on input "Deposit - First Instalment" at bounding box center [583, 501] width 357 height 36
click at [756, 530] on div "Deposit - First Instalment Add Deposit - First Instalment to order DEPOSIT - Fi…" at bounding box center [705, 501] width 643 height 58
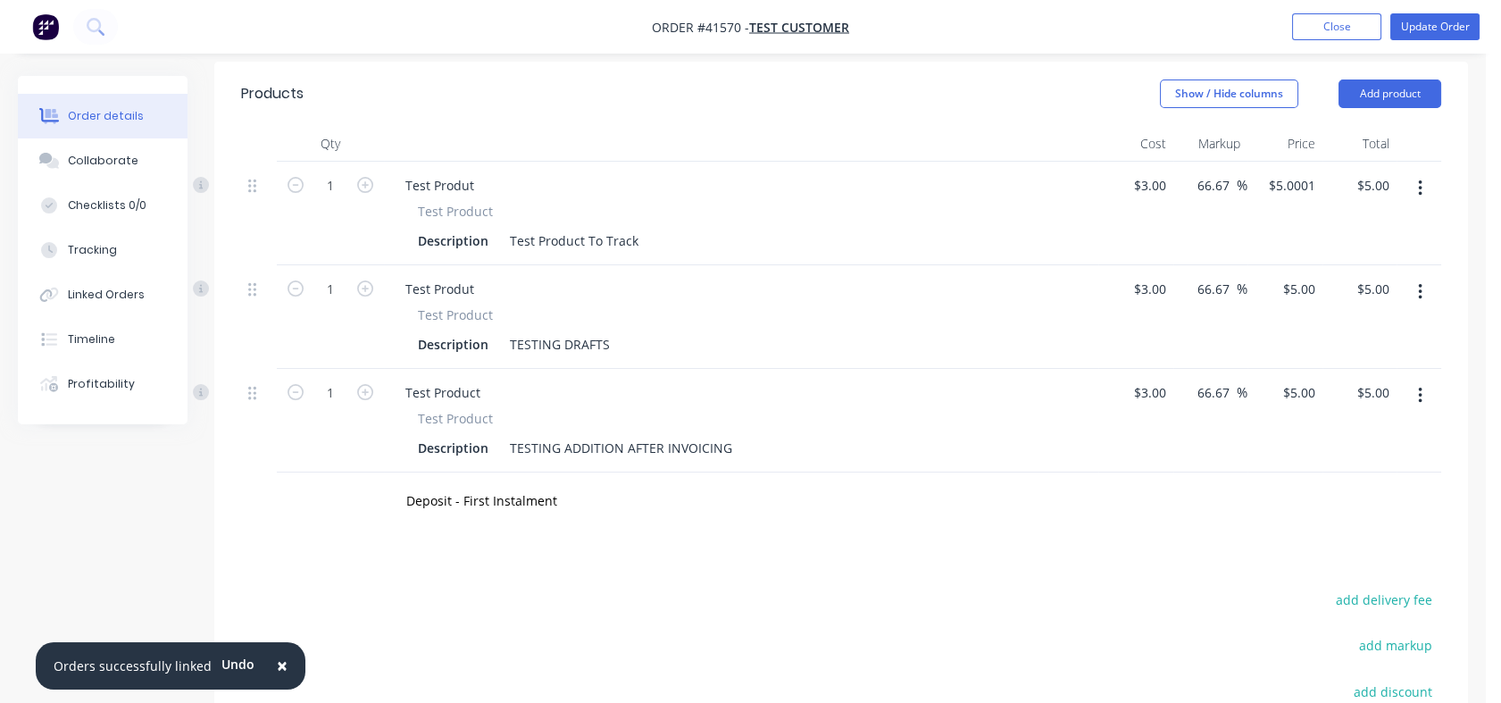
drag, startPoint x: 782, startPoint y: 533, endPoint x: 576, endPoint y: 508, distance: 207.8
click at [776, 519] on div "Deposit - First Instalment" at bounding box center [659, 501] width 536 height 36
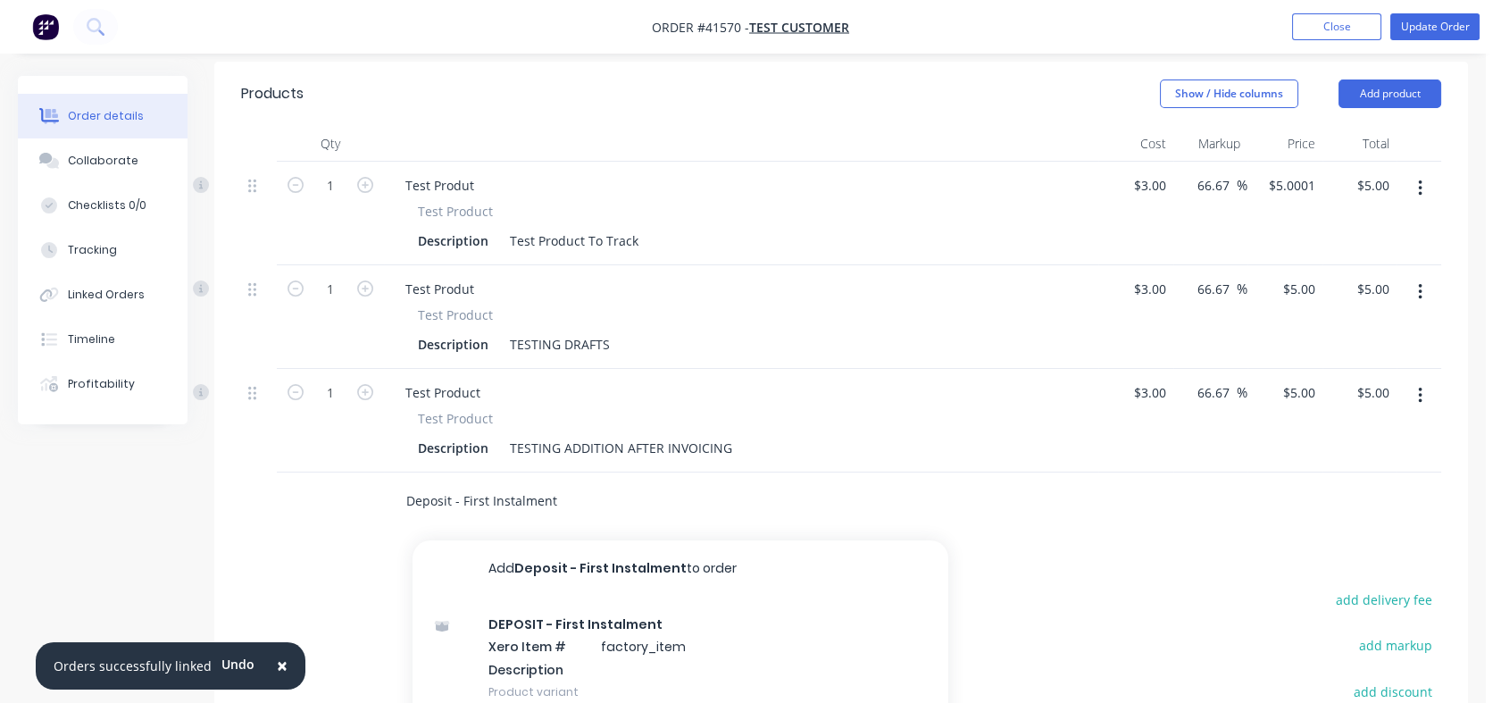
drag, startPoint x: 571, startPoint y: 528, endPoint x: 409, endPoint y: 497, distance: 165.3
click at [411, 497] on div "Deposit - First Instalment Add Deposit - First Instalment to order DEPOSIT - Fi…" at bounding box center [705, 501] width 643 height 58
type input "D"
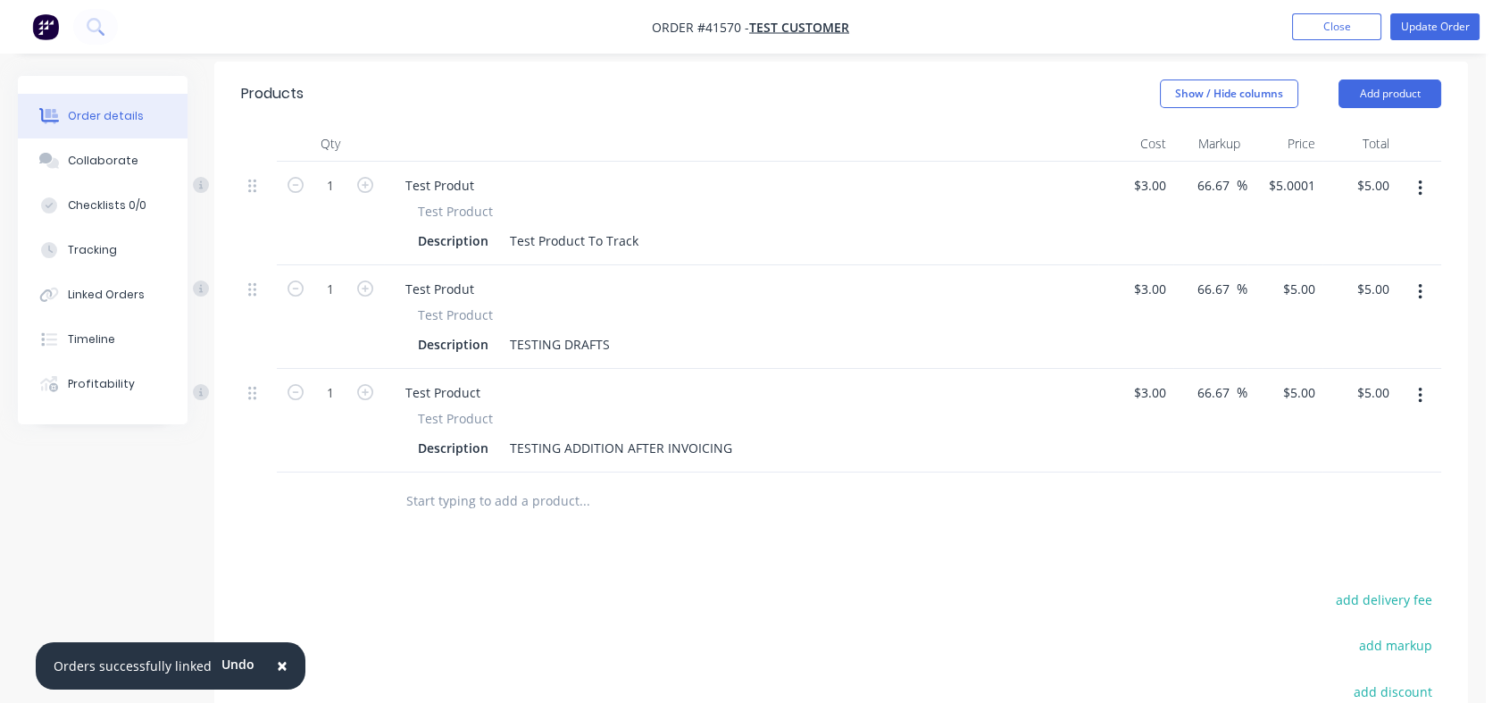
drag, startPoint x: 680, startPoint y: 631, endPoint x: 674, endPoint y: 606, distance: 25.8
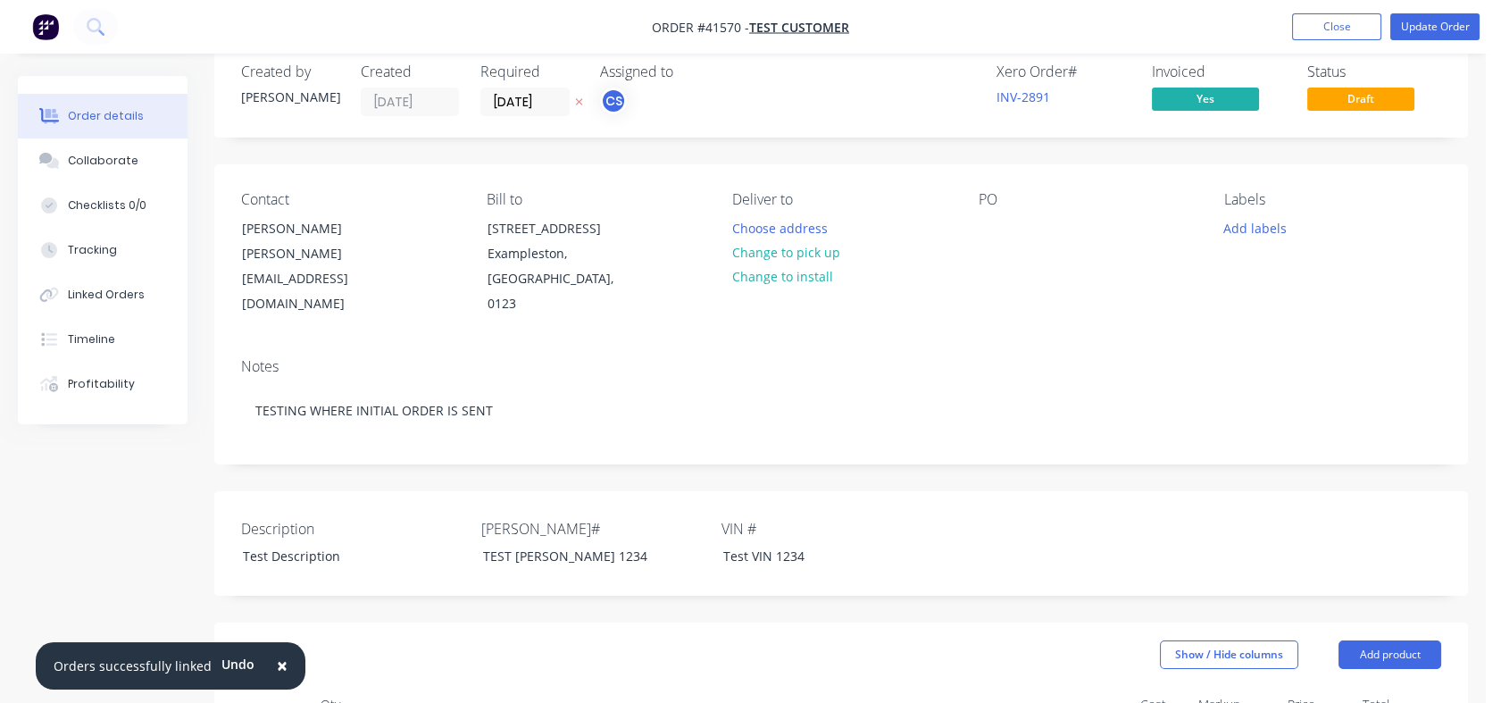
scroll to position [0, 0]
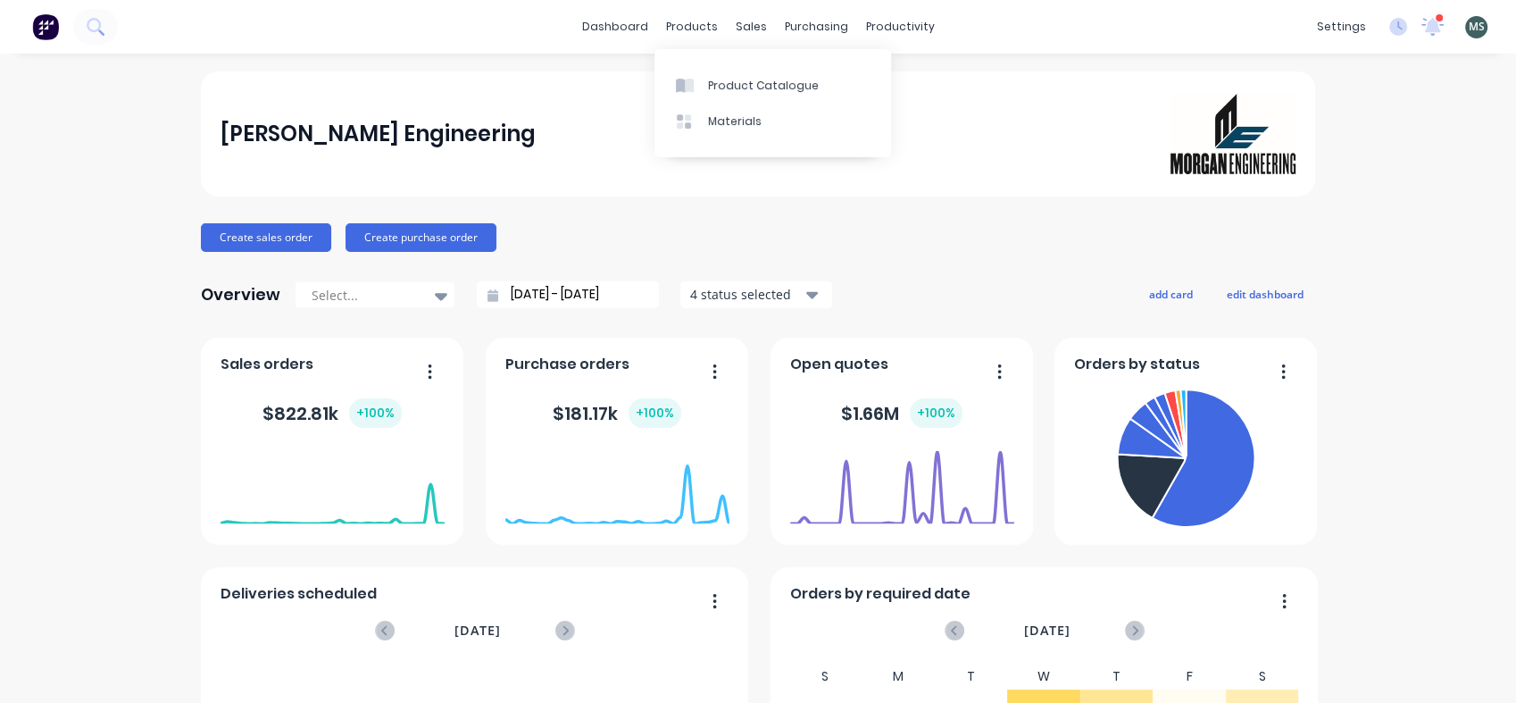
click at [708, 83] on div "Product Catalogue" at bounding box center [763, 86] width 111 height 16
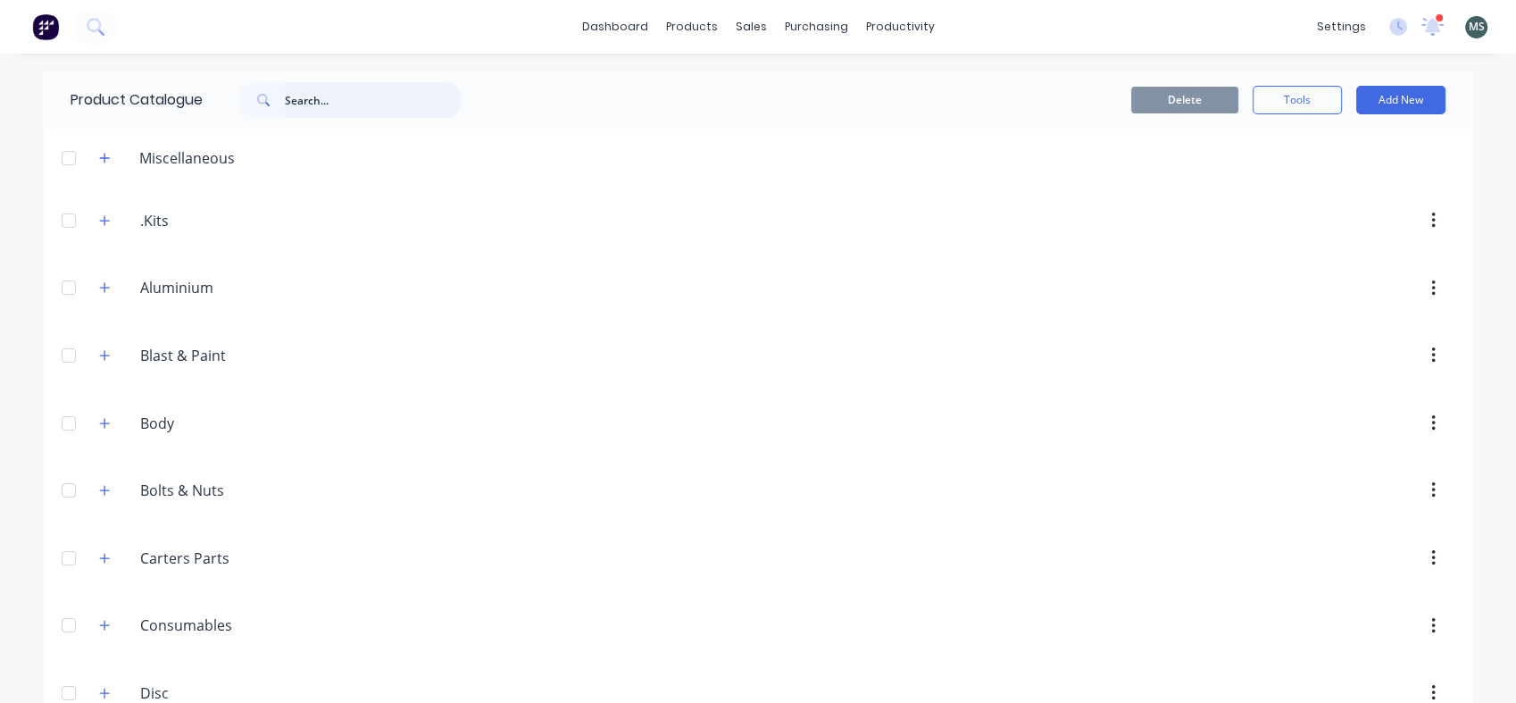
click at [387, 100] on input "text" at bounding box center [373, 100] width 177 height 36
type input "x"
type input "deposit"
click at [345, 229] on div "DEPOSIT - First Instalment" at bounding box center [758, 227] width 1429 height 63
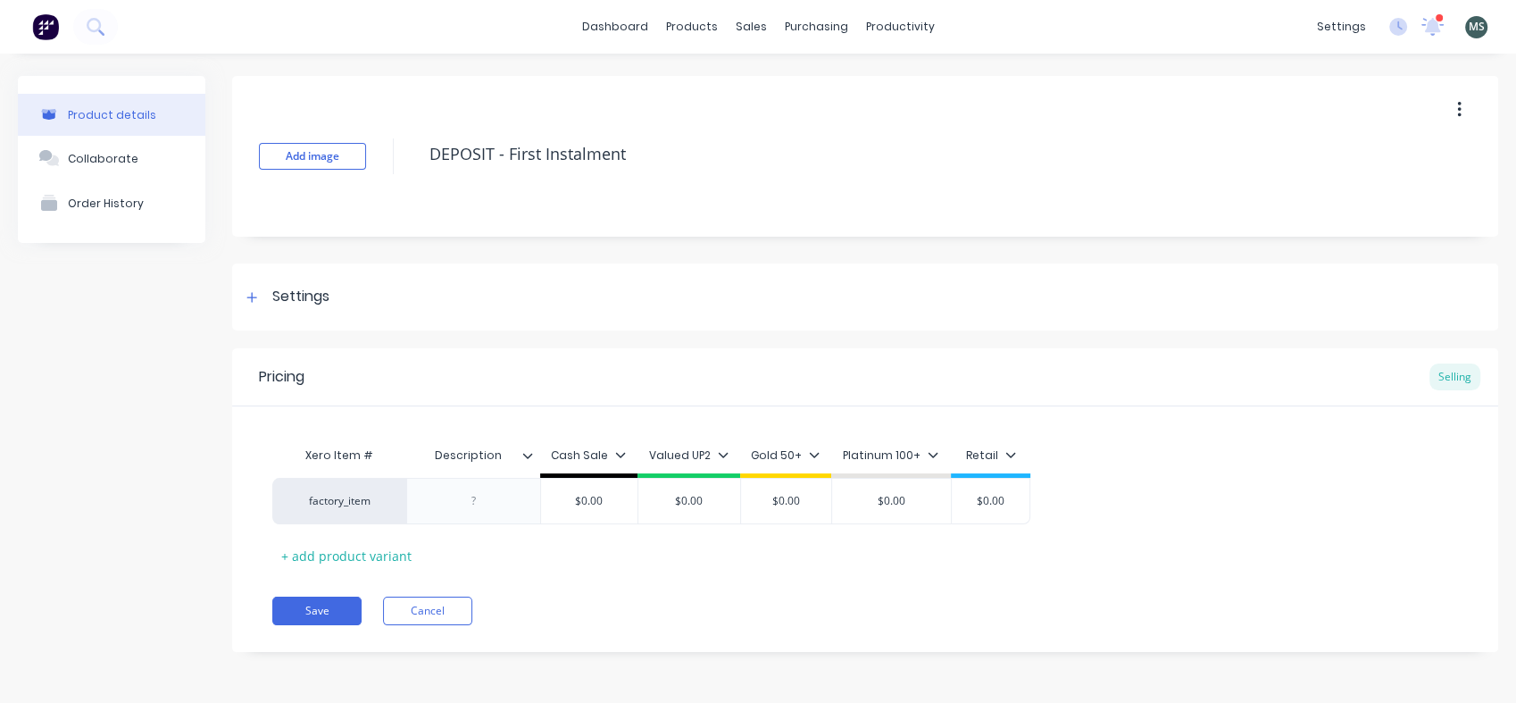
type textarea "x"
click at [572, 513] on div "$0.00" at bounding box center [589, 501] width 96 height 45
type input "$0.00"
click at [436, 502] on div at bounding box center [473, 500] width 89 height 23
click at [525, 454] on icon at bounding box center [528, 455] width 10 height 5
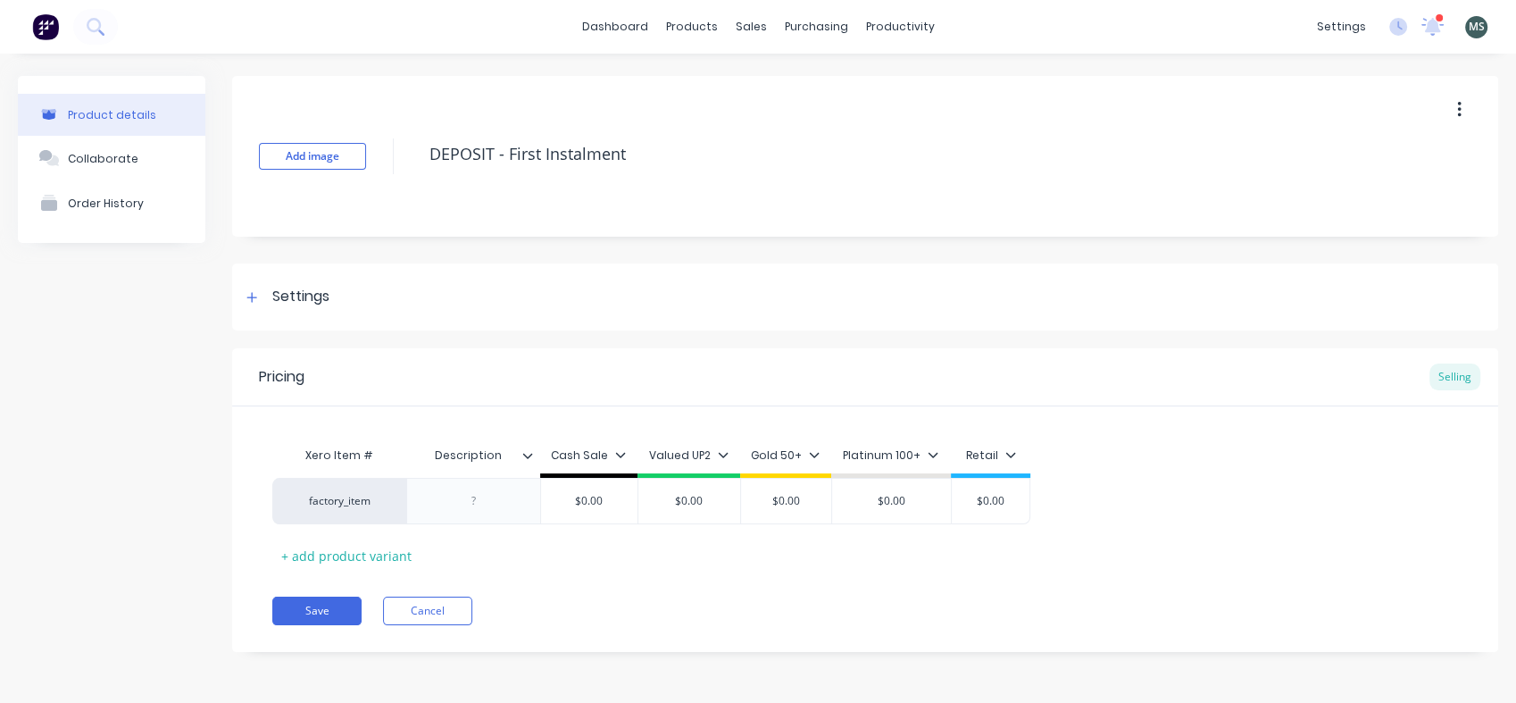
type textarea "x"
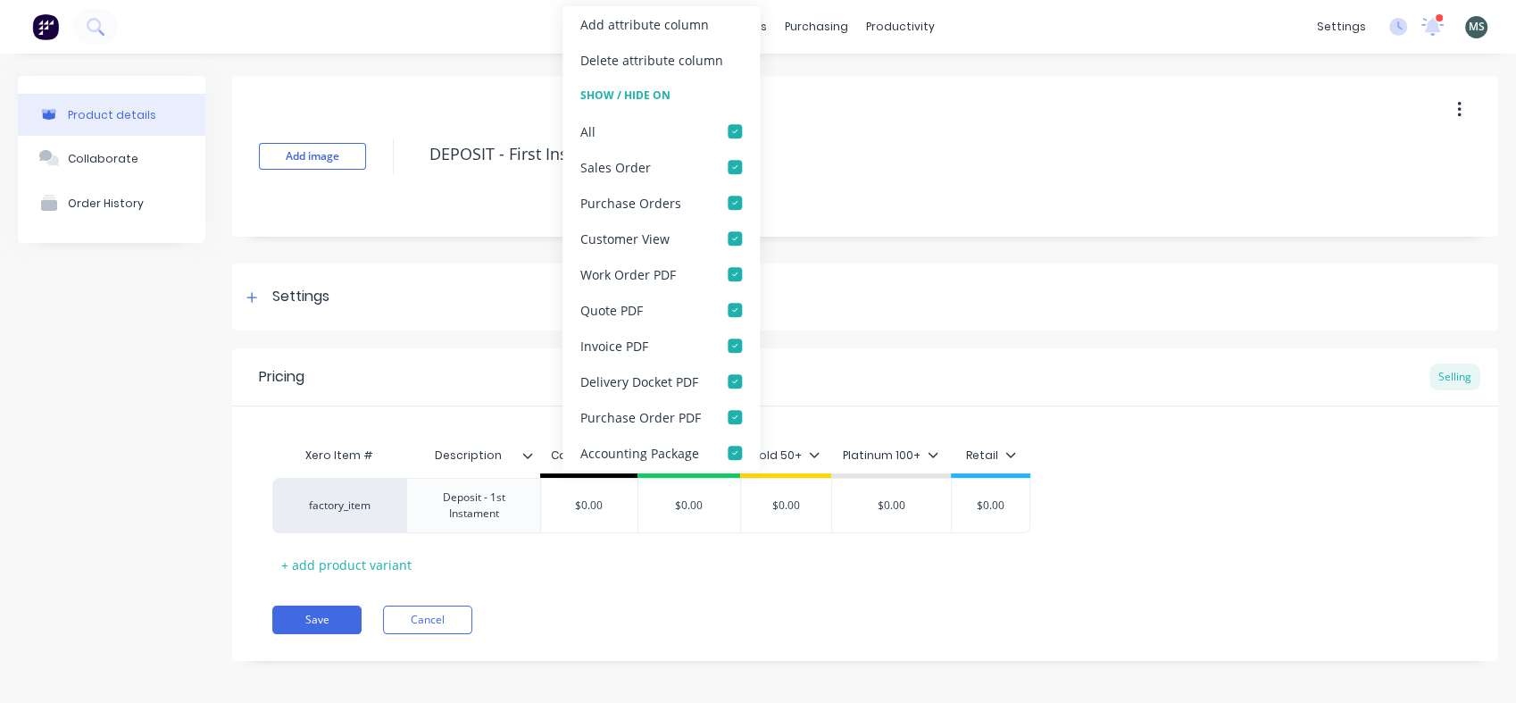
click at [674, 603] on div "Pricing Selling Xero Item # Description Cash Sale Valued UP2 Gold 50+ Platinum …" at bounding box center [865, 504] width 1266 height 313
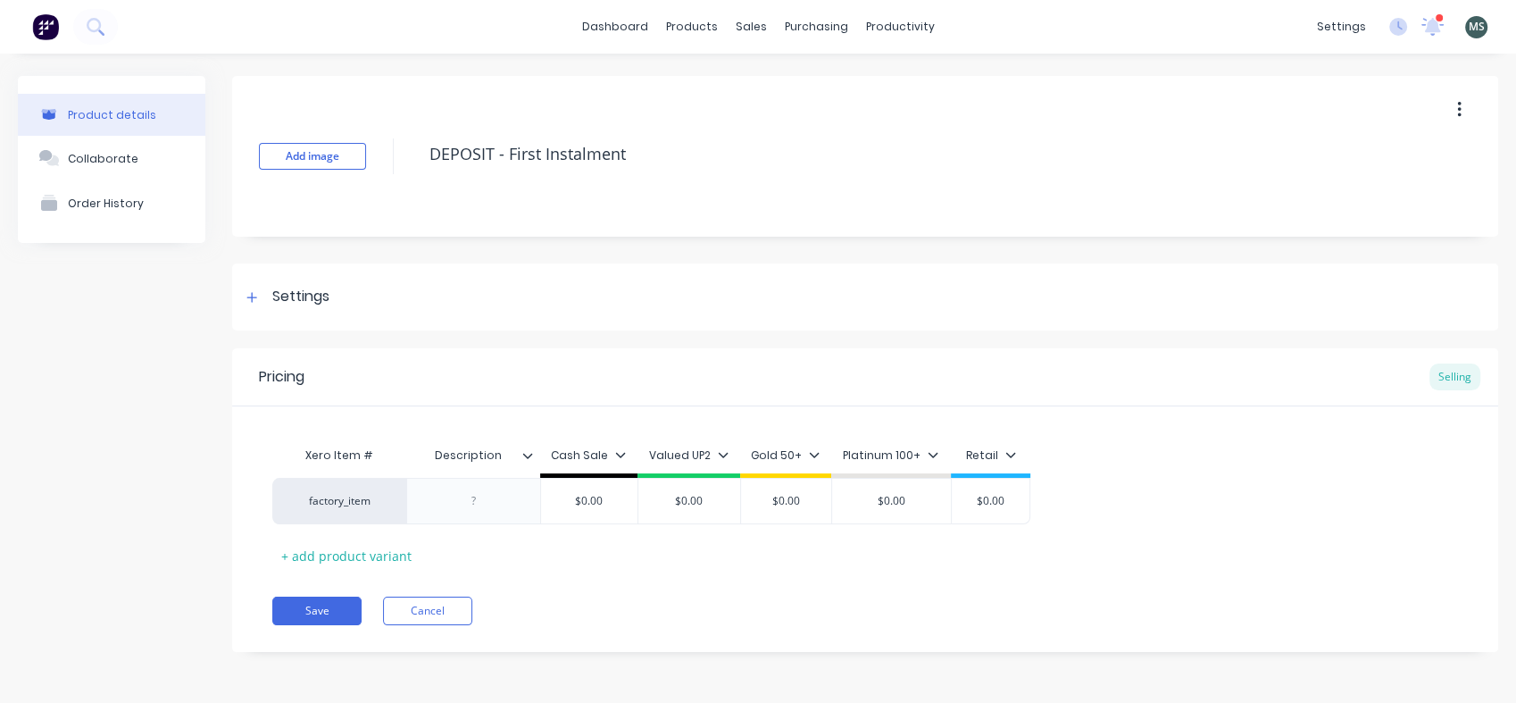
click at [250, 303] on div at bounding box center [252, 297] width 22 height 22
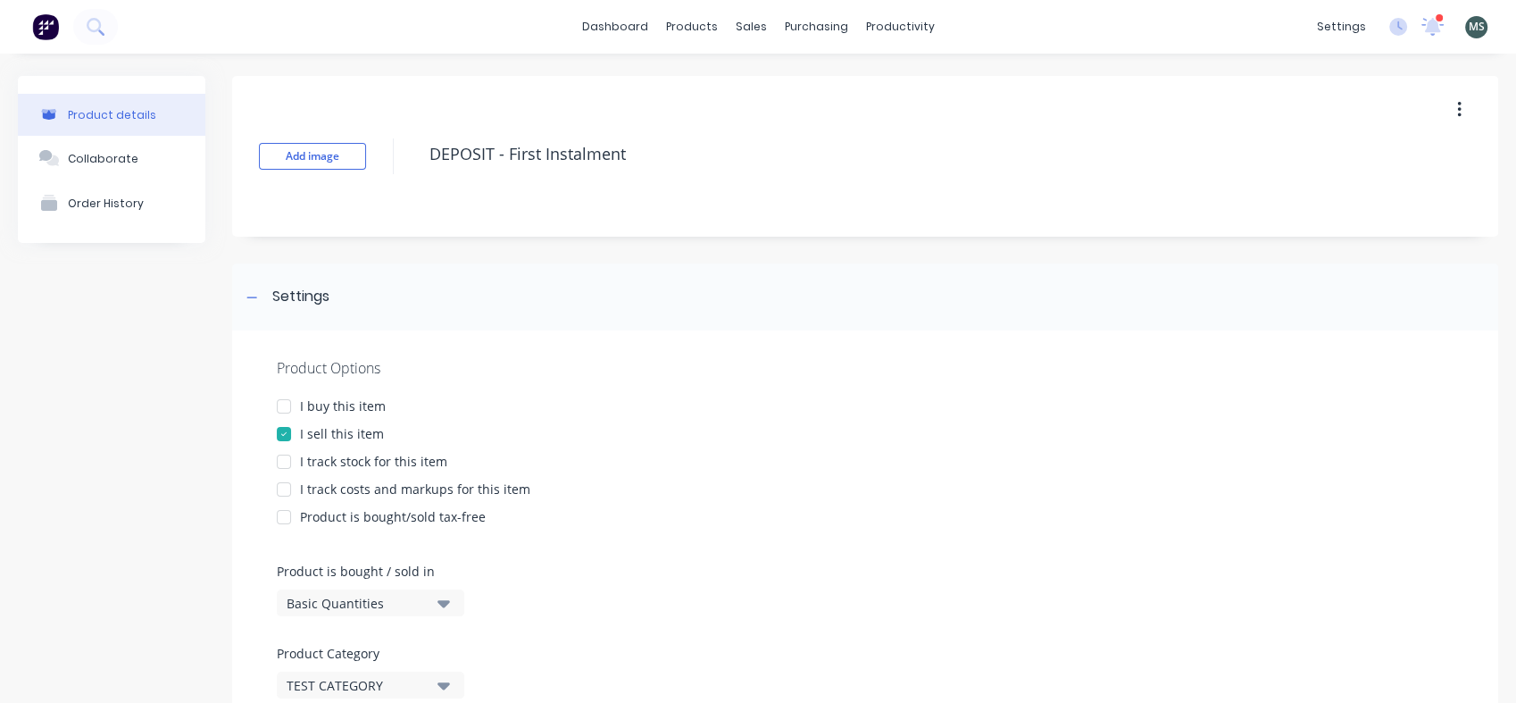
click at [280, 403] on div at bounding box center [284, 406] width 36 height 36
click at [279, 488] on div at bounding box center [284, 489] width 36 height 36
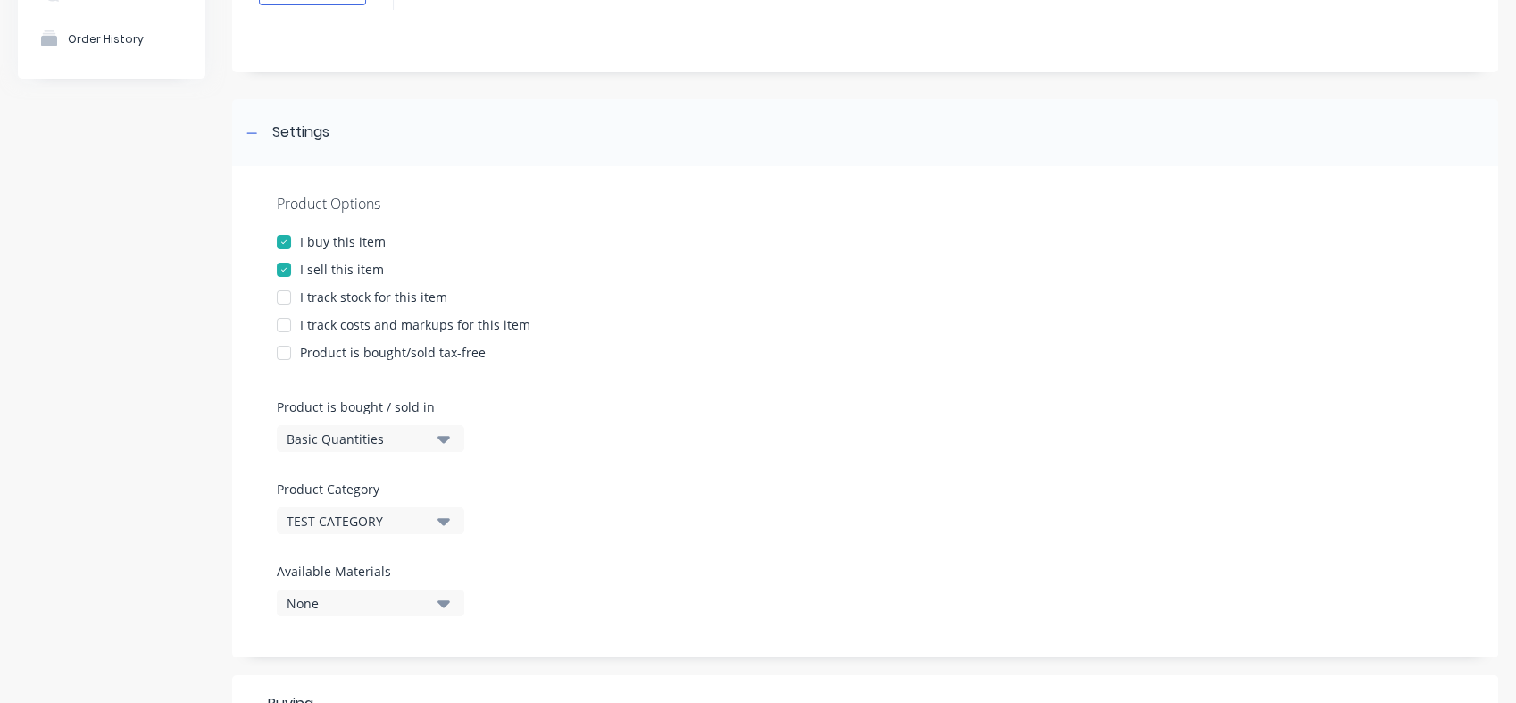
scroll to position [198, 0]
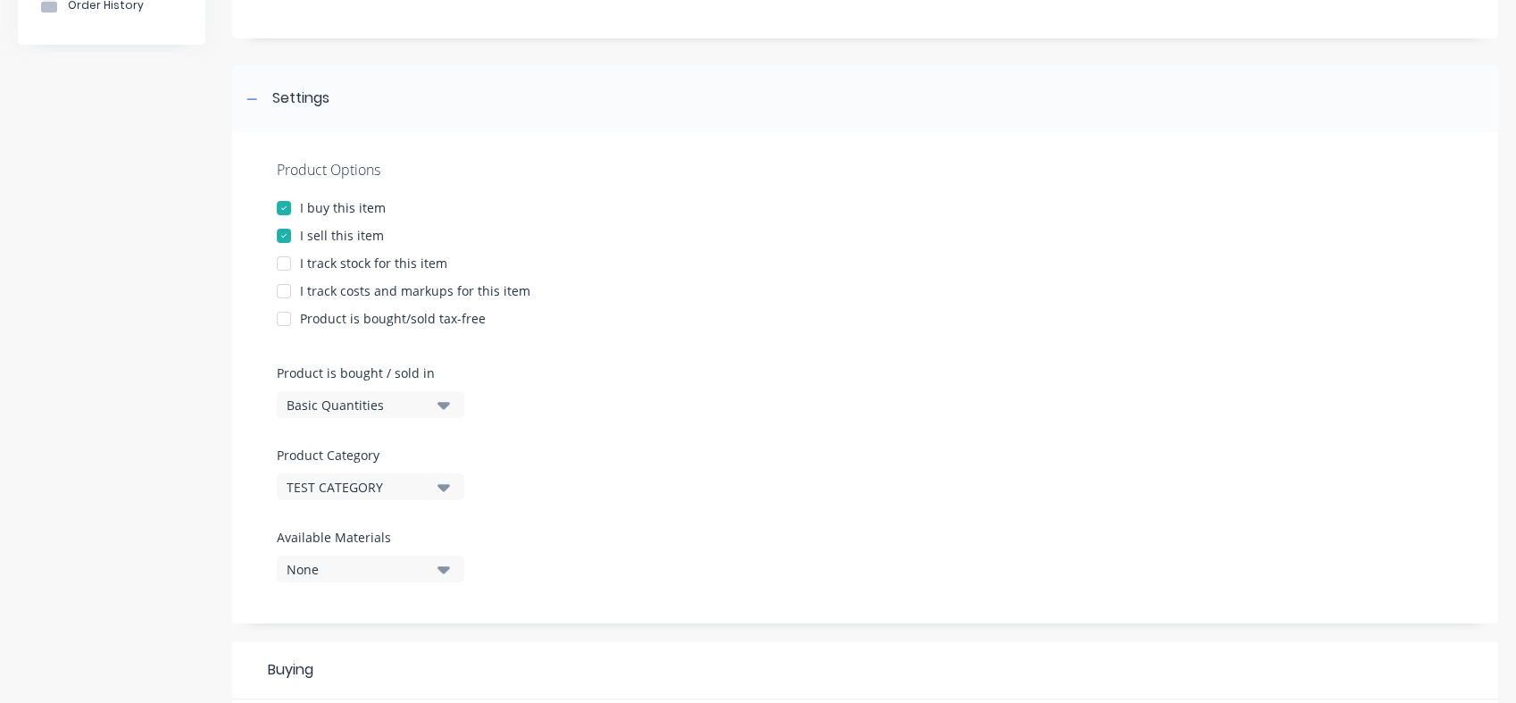
click at [443, 406] on icon "button" at bounding box center [444, 405] width 13 height 7
click at [421, 486] on div "TEST CATEGORY" at bounding box center [358, 487] width 143 height 19
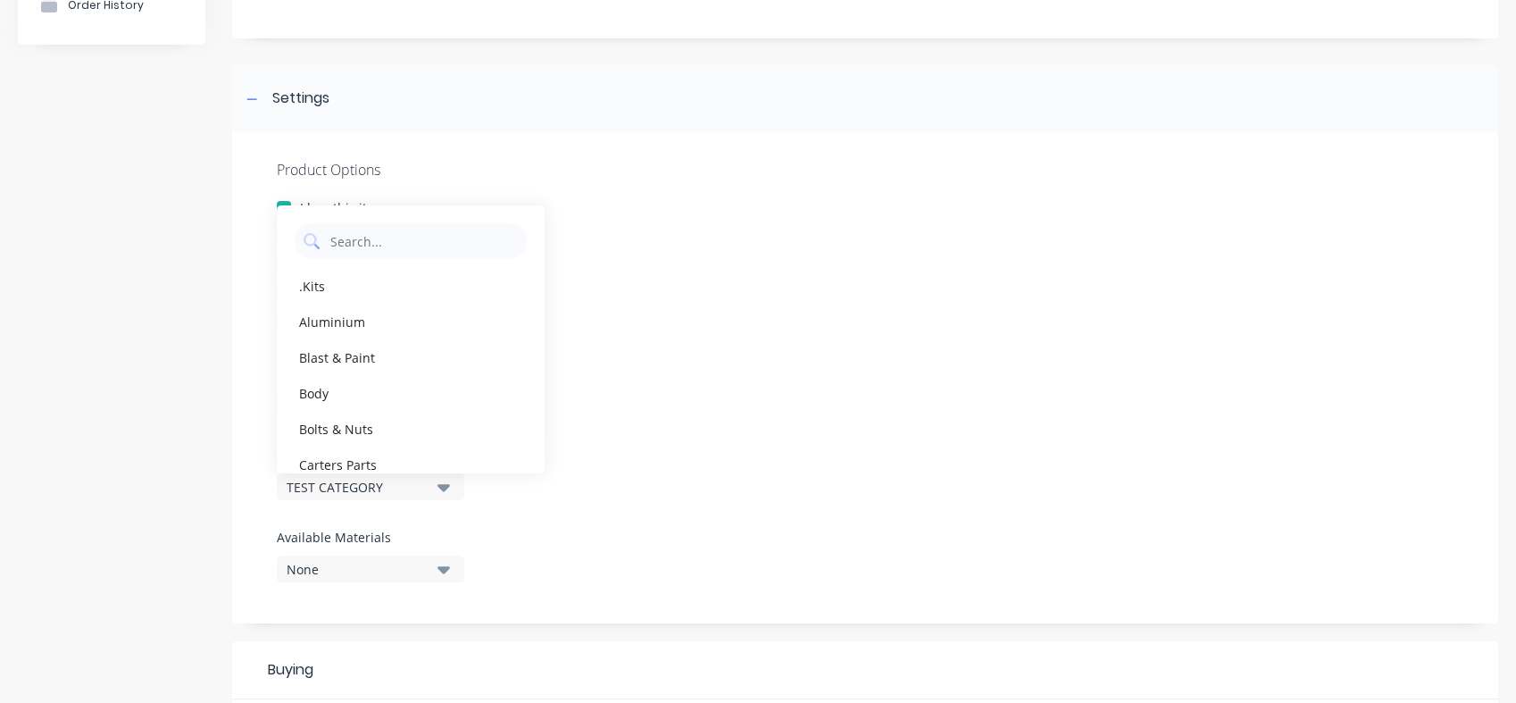
click at [419, 486] on div "TEST CATEGORY" at bounding box center [358, 487] width 143 height 19
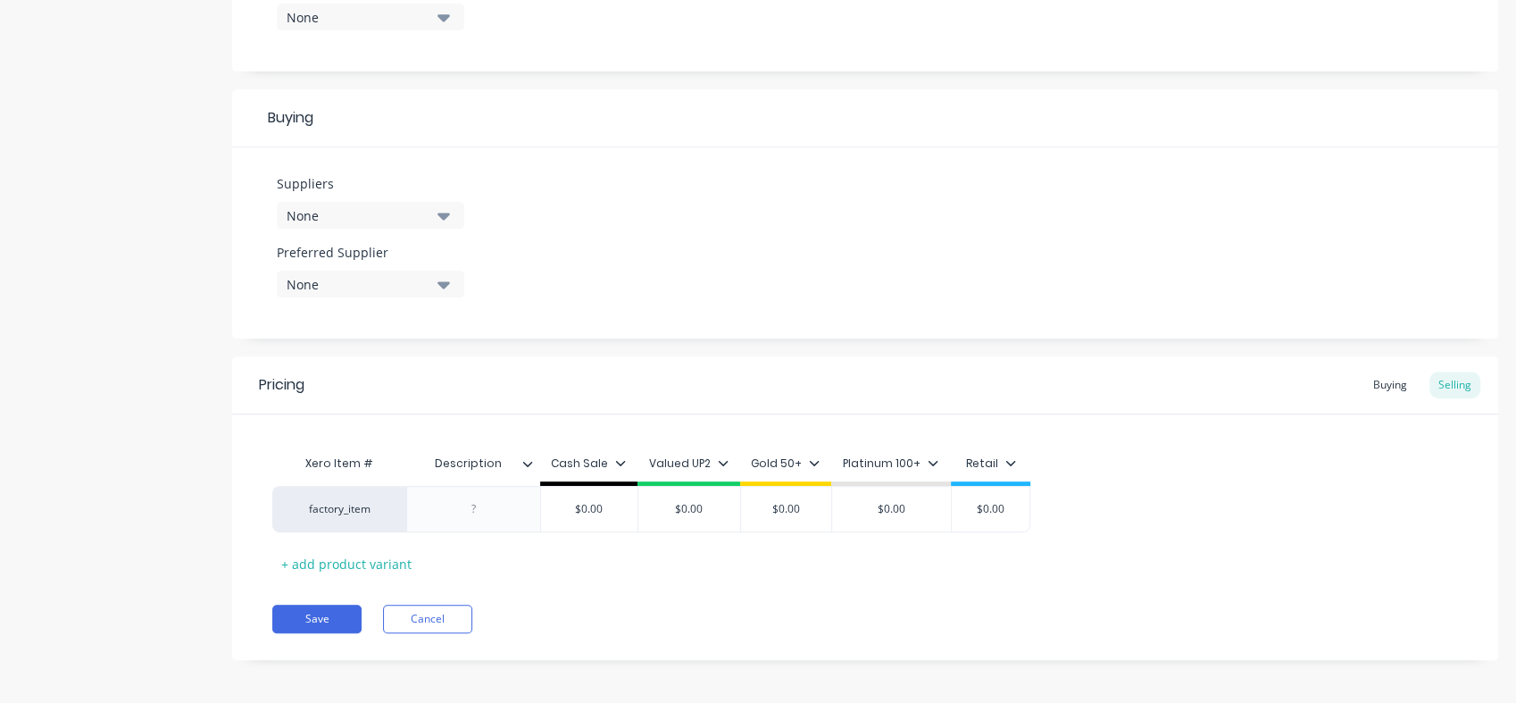
scroll to position [756, 0]
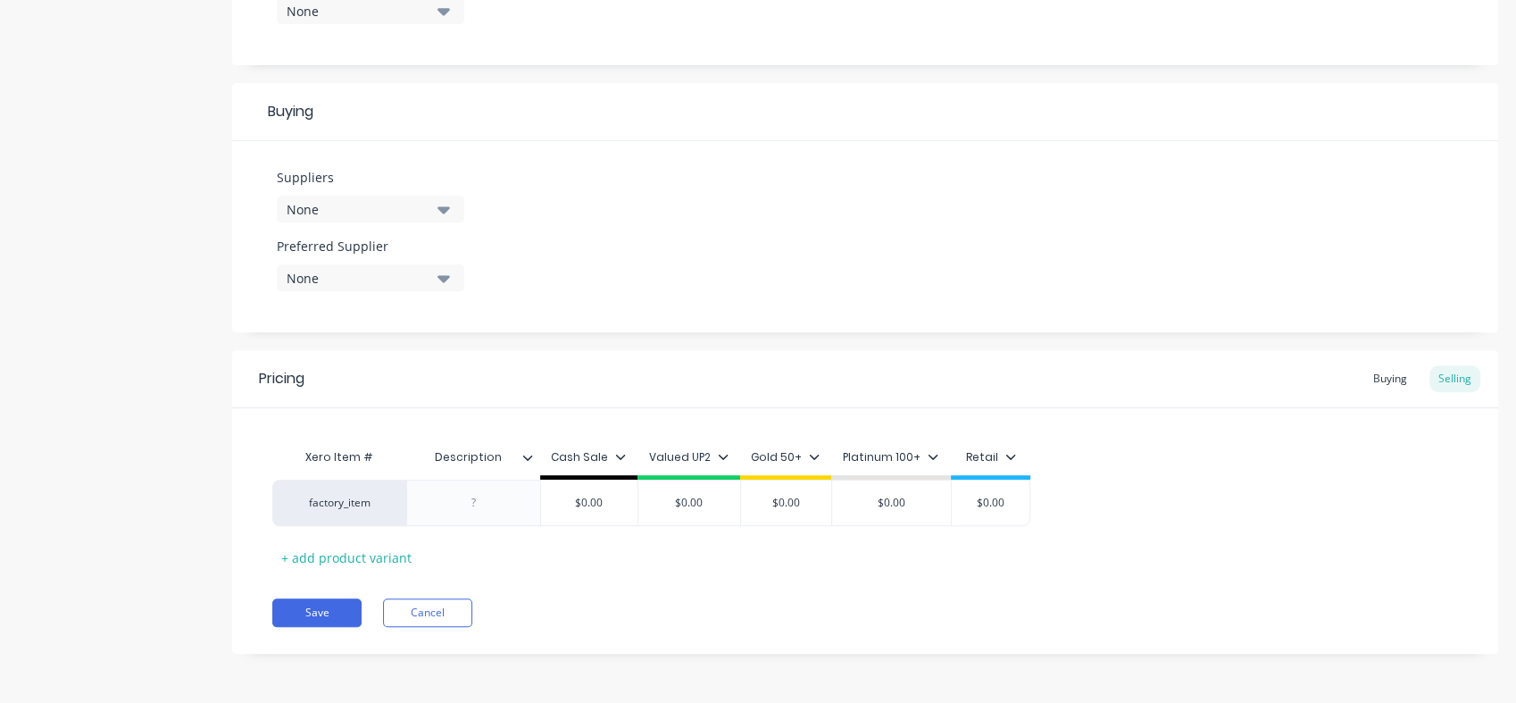
click at [1366, 380] on div "Buying" at bounding box center [1390, 378] width 52 height 27
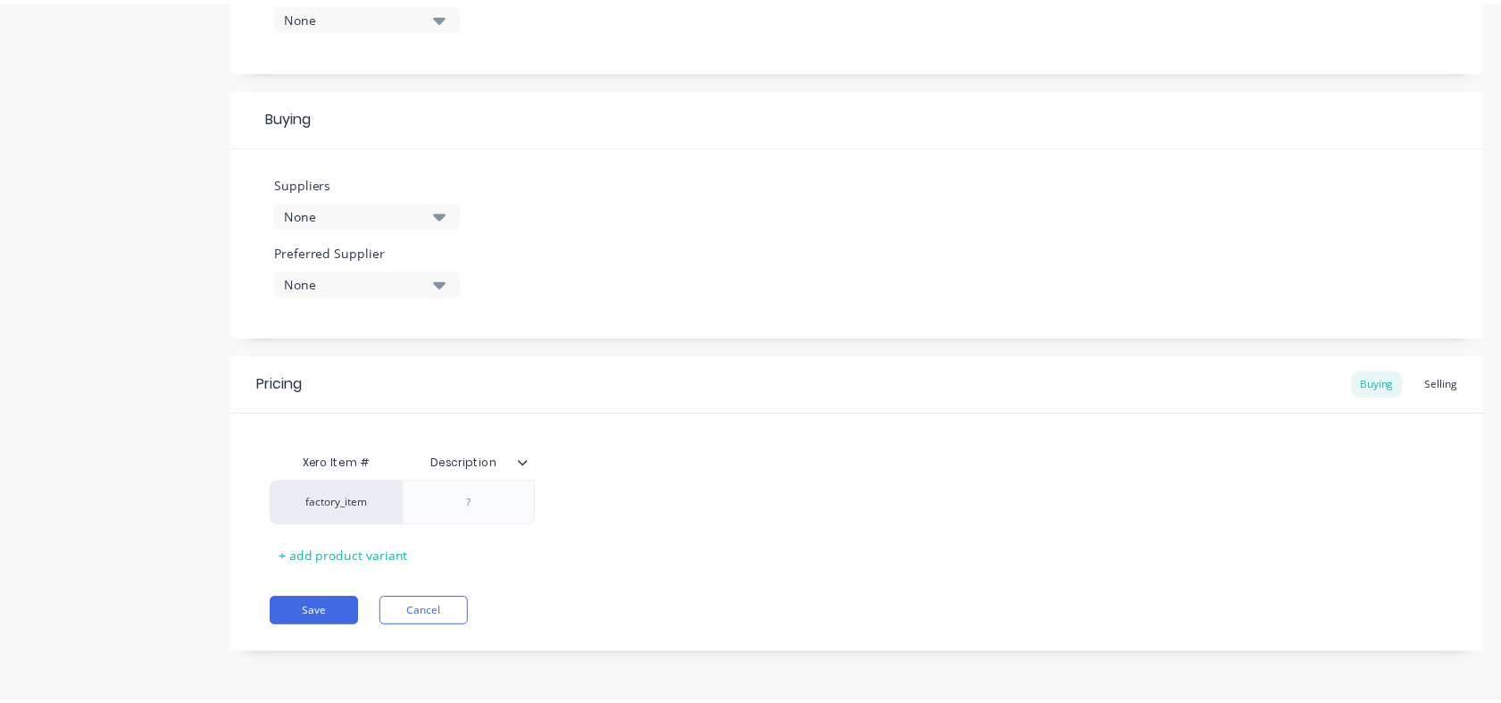
scroll to position [750, 0]
click at [1437, 386] on div "Selling" at bounding box center [1454, 384] width 51 height 27
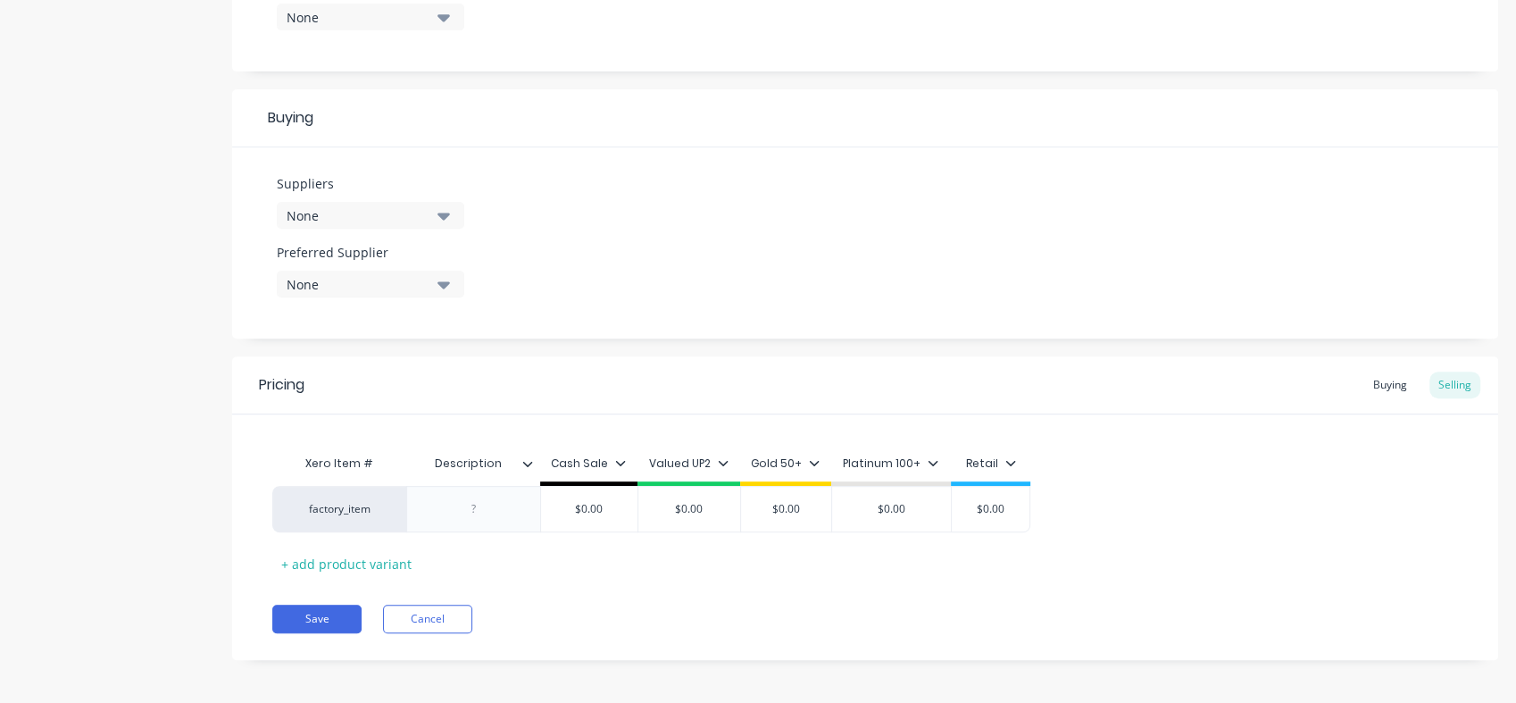
click at [492, 507] on div at bounding box center [473, 508] width 89 height 23
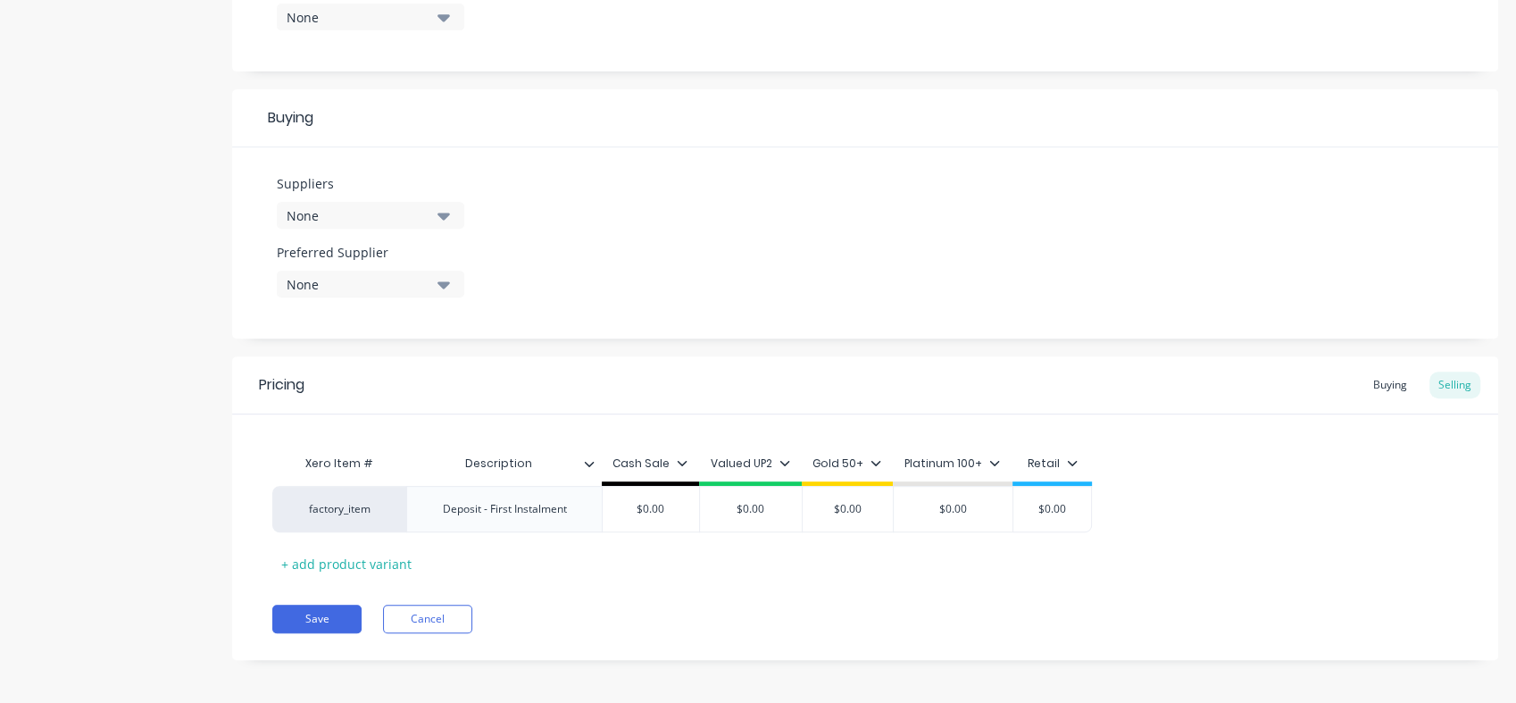
drag, startPoint x: 354, startPoint y: 630, endPoint x: 328, endPoint y: 636, distance: 27.3
click at [354, 630] on button "Save" at bounding box center [316, 618] width 89 height 29
type textarea "x"
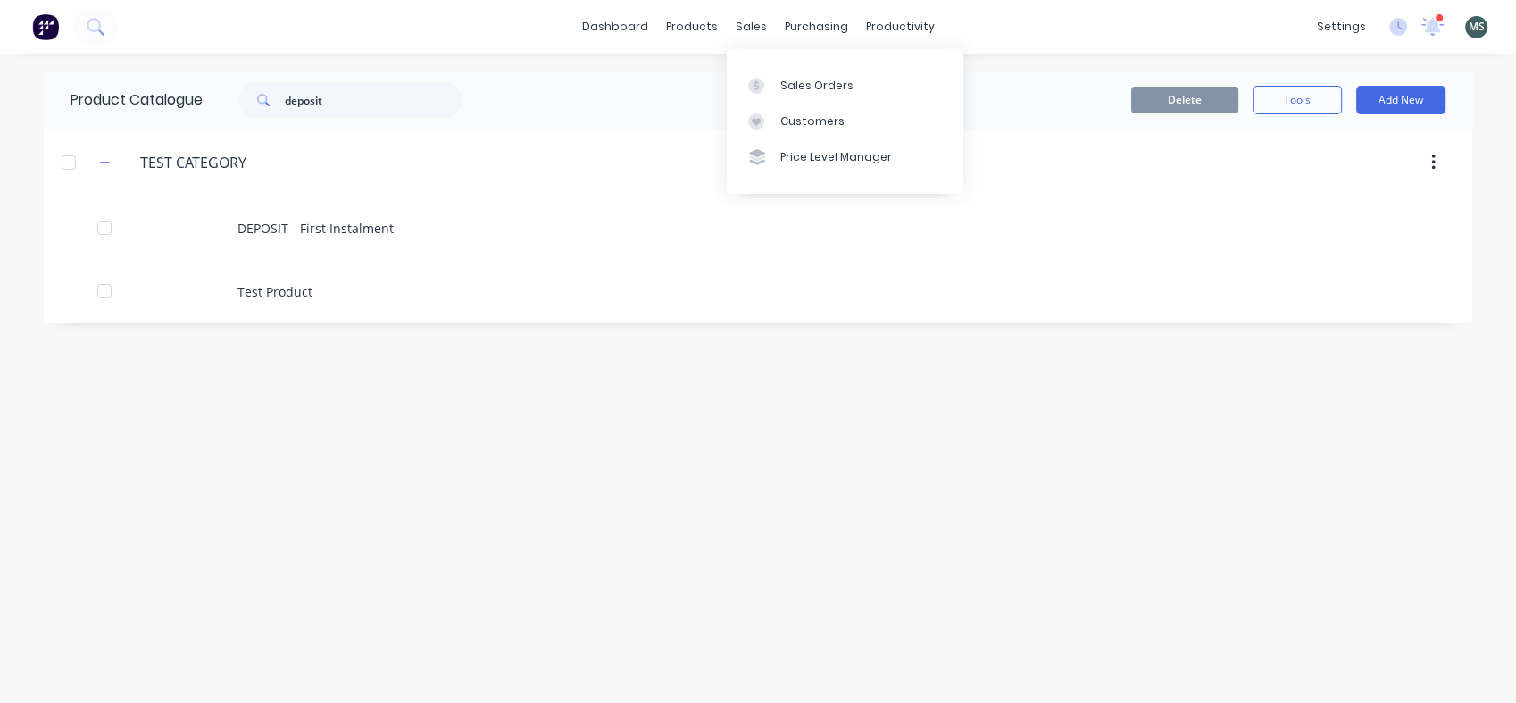
click at [793, 85] on div "Sales Orders" at bounding box center [816, 86] width 73 height 16
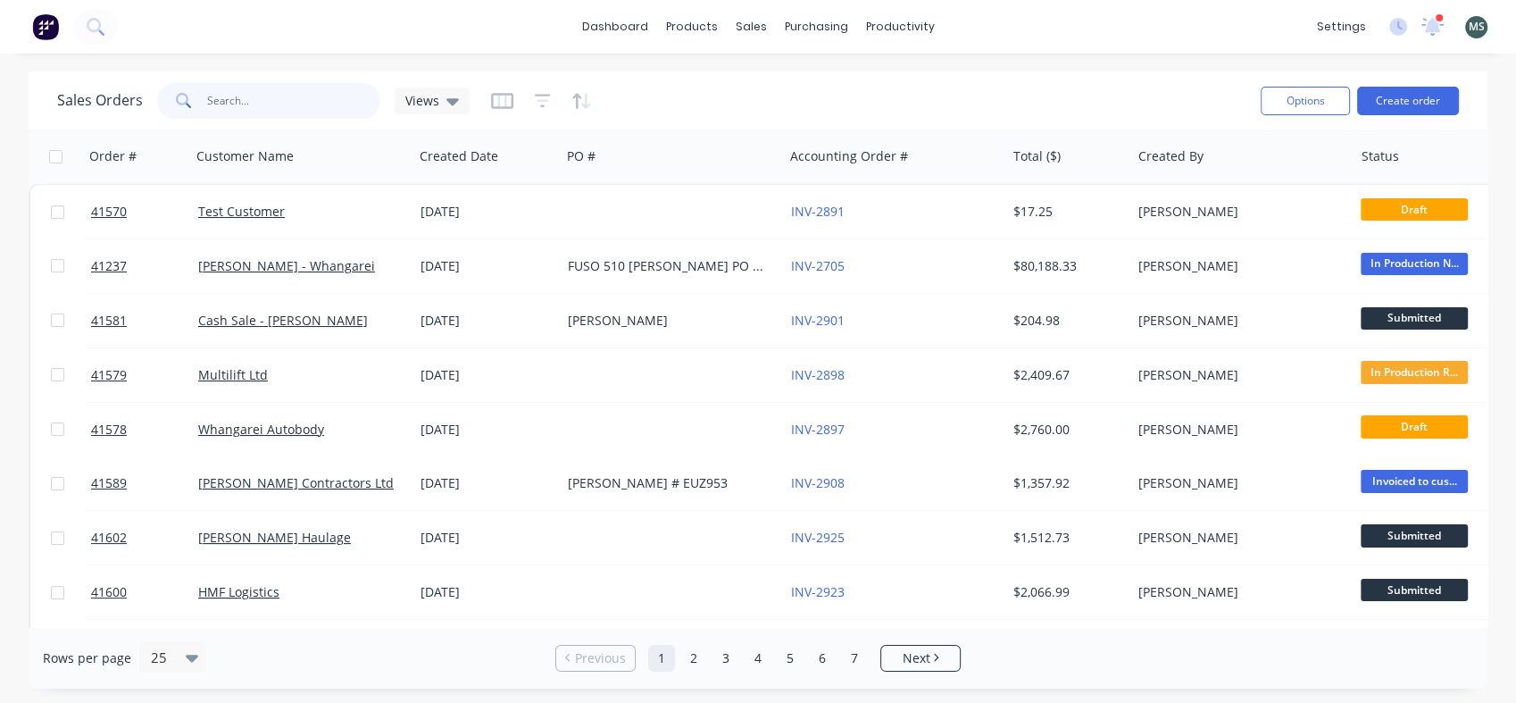
click at [304, 91] on input "text" at bounding box center [294, 101] width 174 height 36
type input "test"
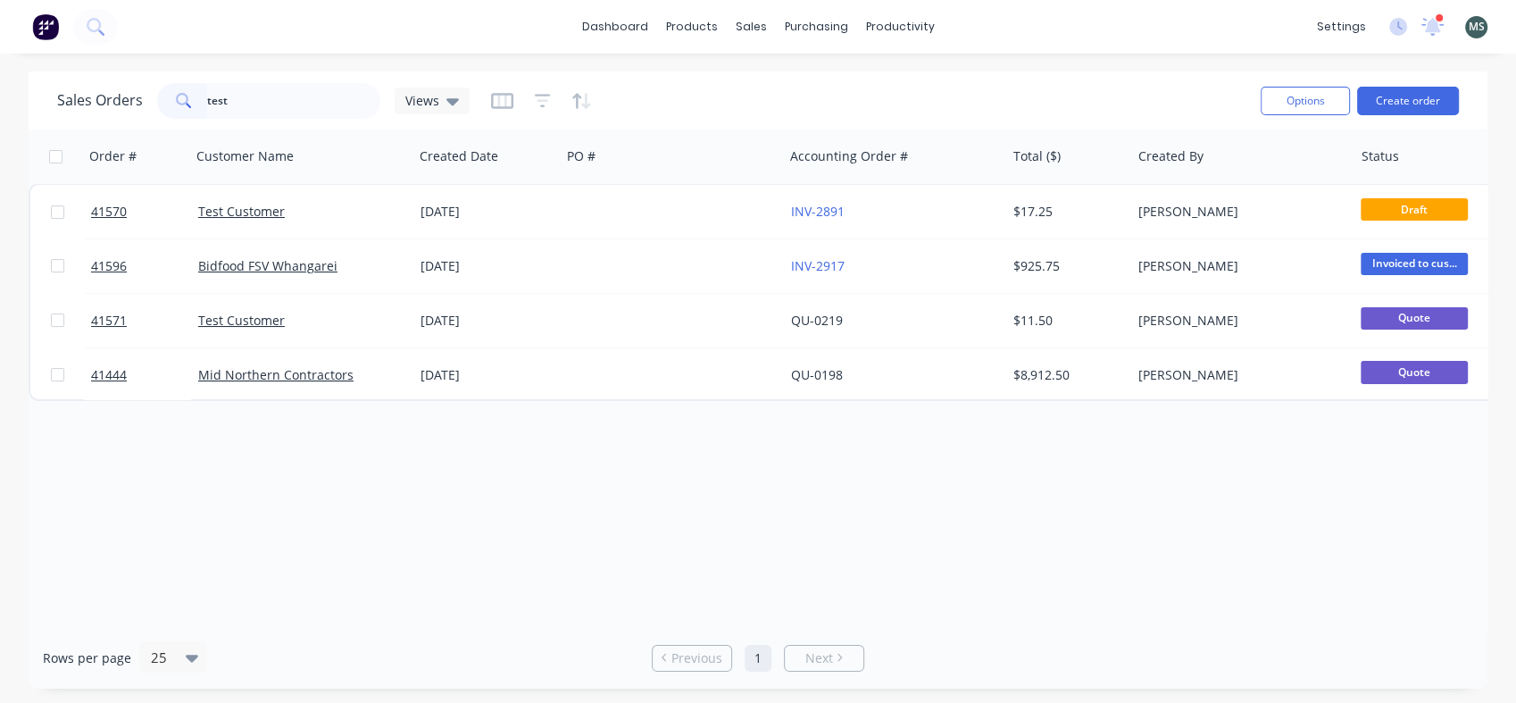
click at [256, 215] on link "Test Customer" at bounding box center [241, 211] width 87 height 17
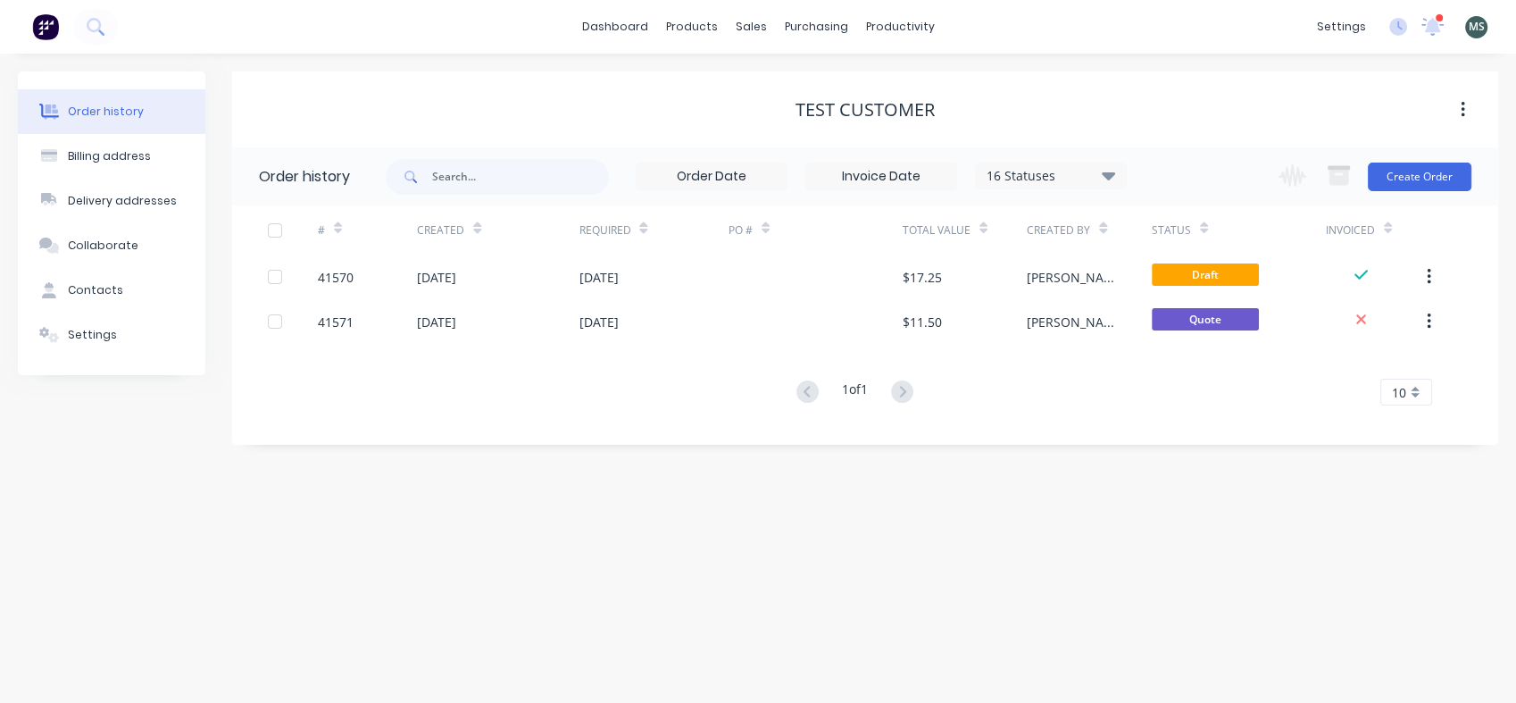
click at [601, 263] on div "[DATE]" at bounding box center [653, 276] width 149 height 45
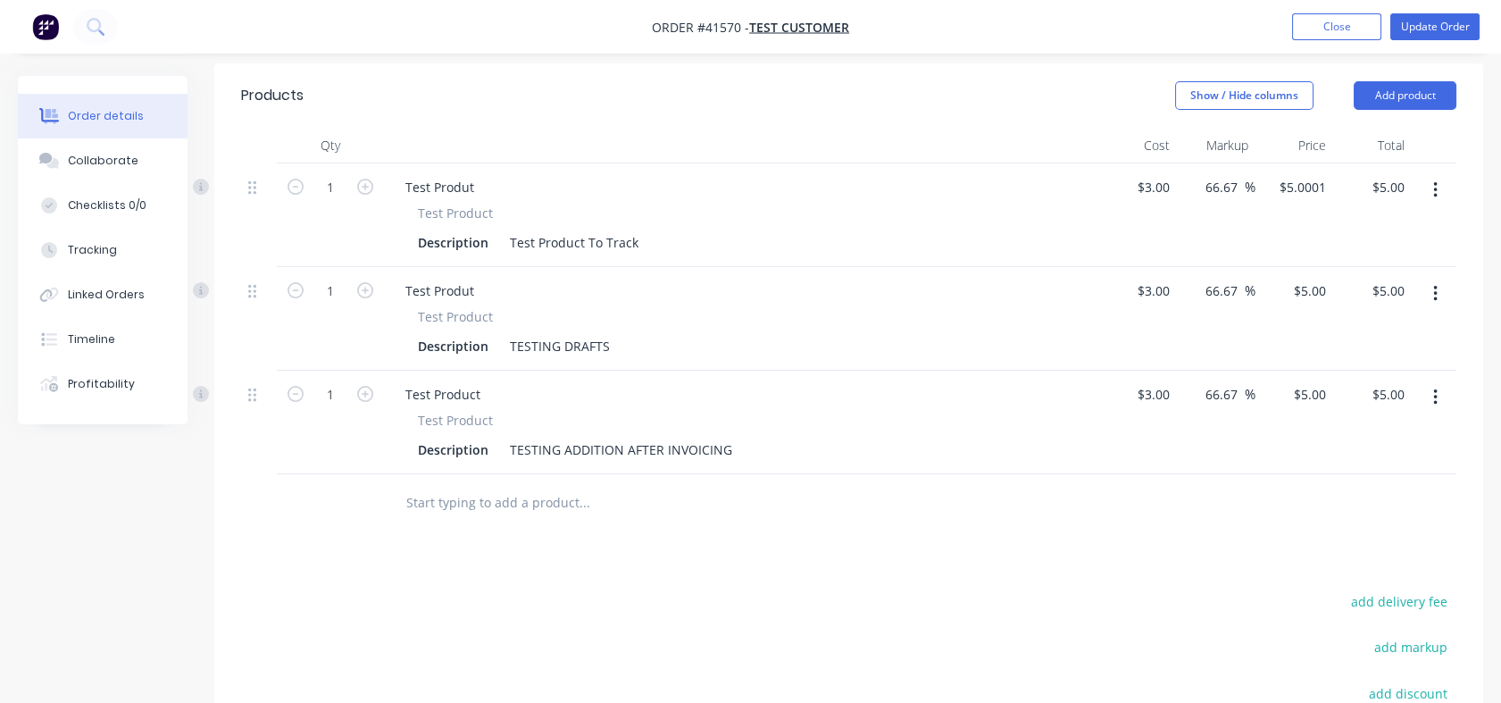
scroll to position [694, 0]
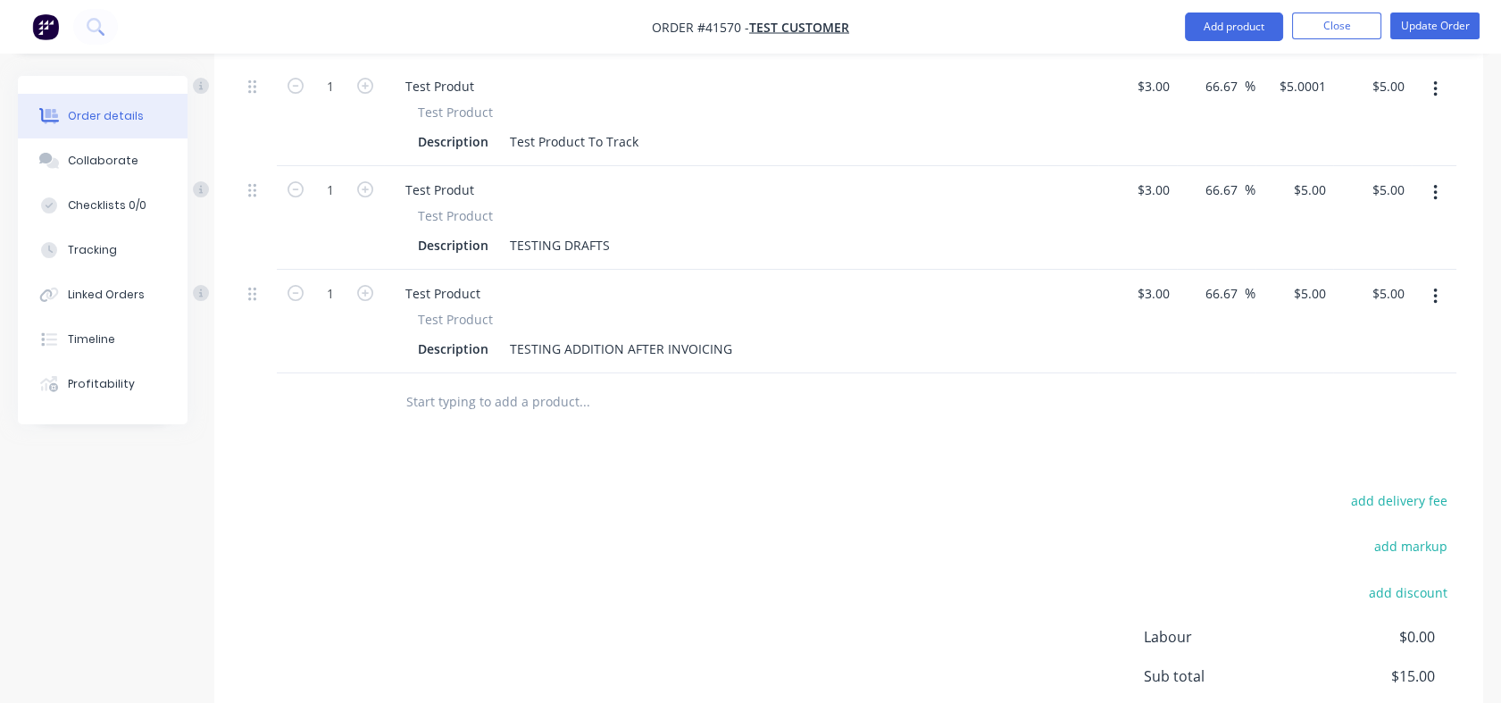
click at [575, 413] on input "text" at bounding box center [583, 402] width 357 height 36
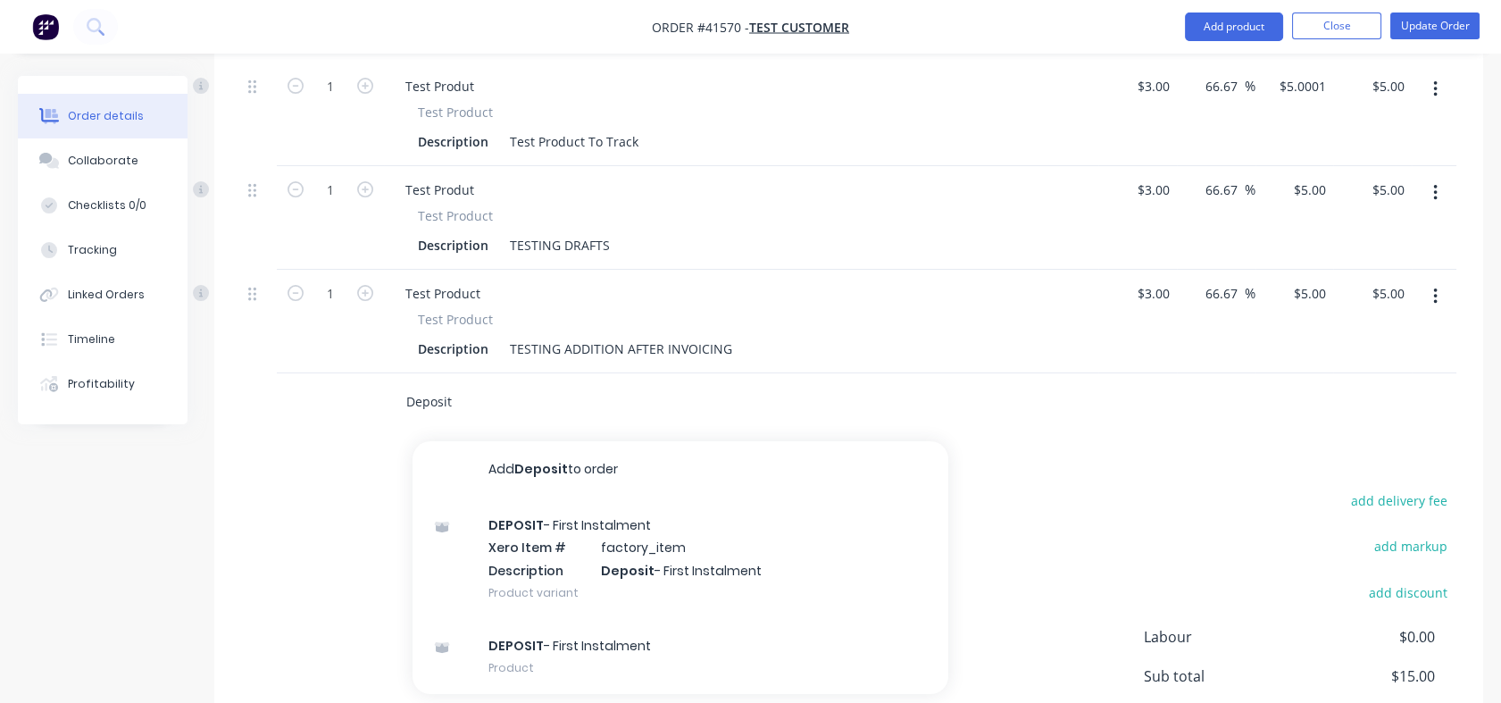
type input "Deposit"
click at [557, 542] on div "DEPOSIT - First Instalment Xero Item # factory_item Description Deposit - First…" at bounding box center [681, 558] width 536 height 121
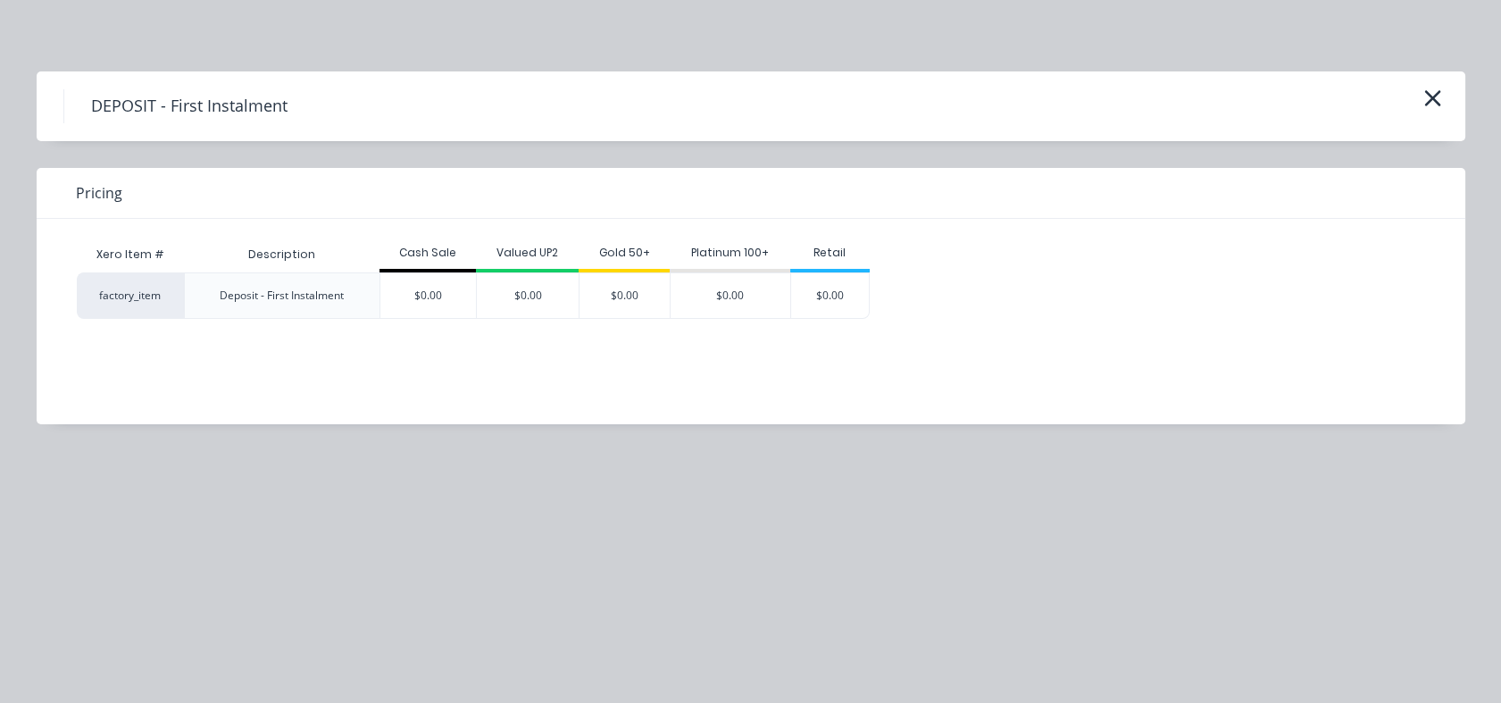
click at [283, 363] on div "Xero Item # Description Cash Sale Valued UP2 Gold 50+ Platinum 100+ Retail fact…" at bounding box center [738, 308] width 1402 height 179
click at [233, 106] on h4 "DEPOSIT - First Instalment" at bounding box center [188, 106] width 251 height 34
click at [621, 143] on div "DEPOSIT - First Instalment Pricing Xero Item # Description Cash Sale Valued UP2…" at bounding box center [751, 247] width 1429 height 353
click at [334, 377] on div "Xero Item # Description Cash Sale Valued UP2 Gold 50+ Platinum 100+ Retail fact…" at bounding box center [738, 308] width 1402 height 179
click at [295, 288] on div "Deposit - First Instalment" at bounding box center [282, 296] width 124 height 16
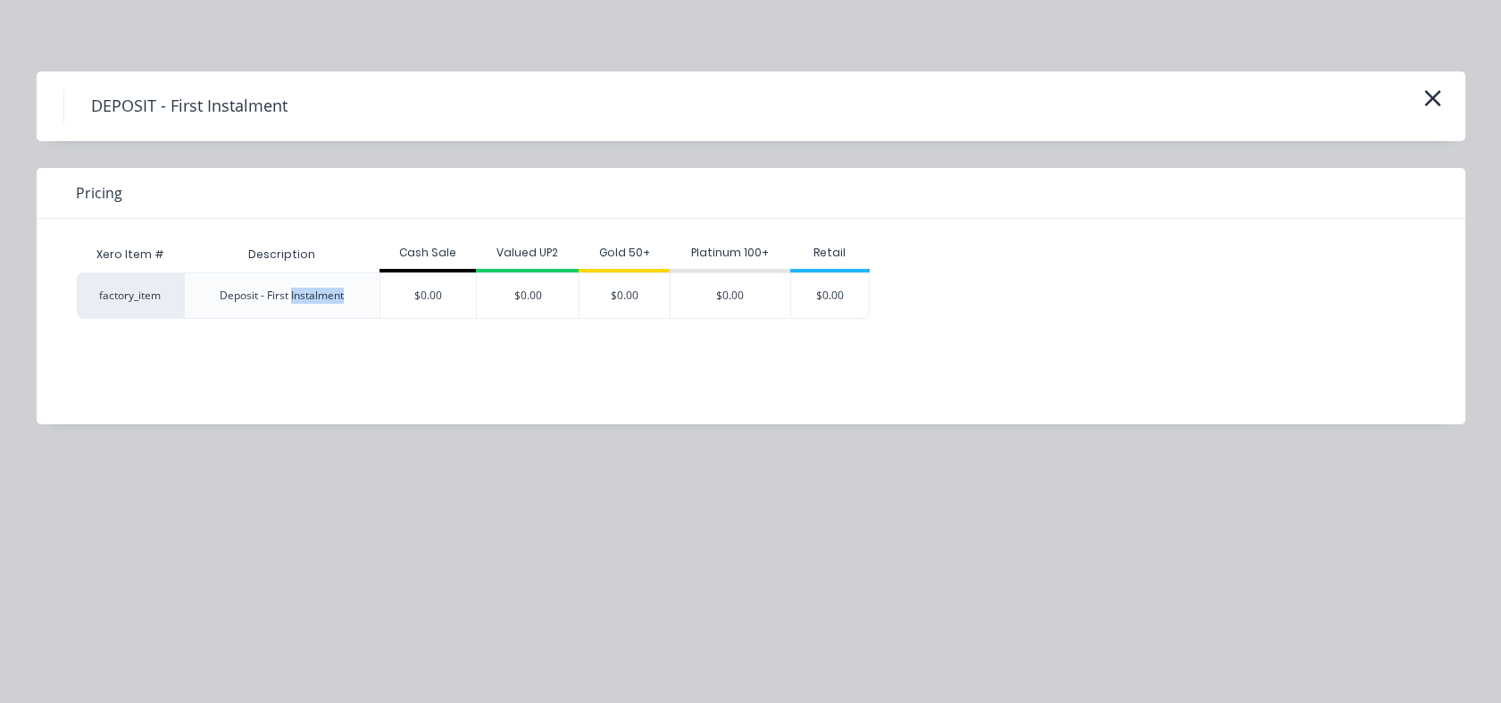
click at [295, 288] on div "Deposit - First Instalment" at bounding box center [282, 296] width 124 height 16
click at [701, 169] on div "Pricing" at bounding box center [751, 193] width 1429 height 51
click at [1436, 96] on icon "button" at bounding box center [1432, 98] width 16 height 16
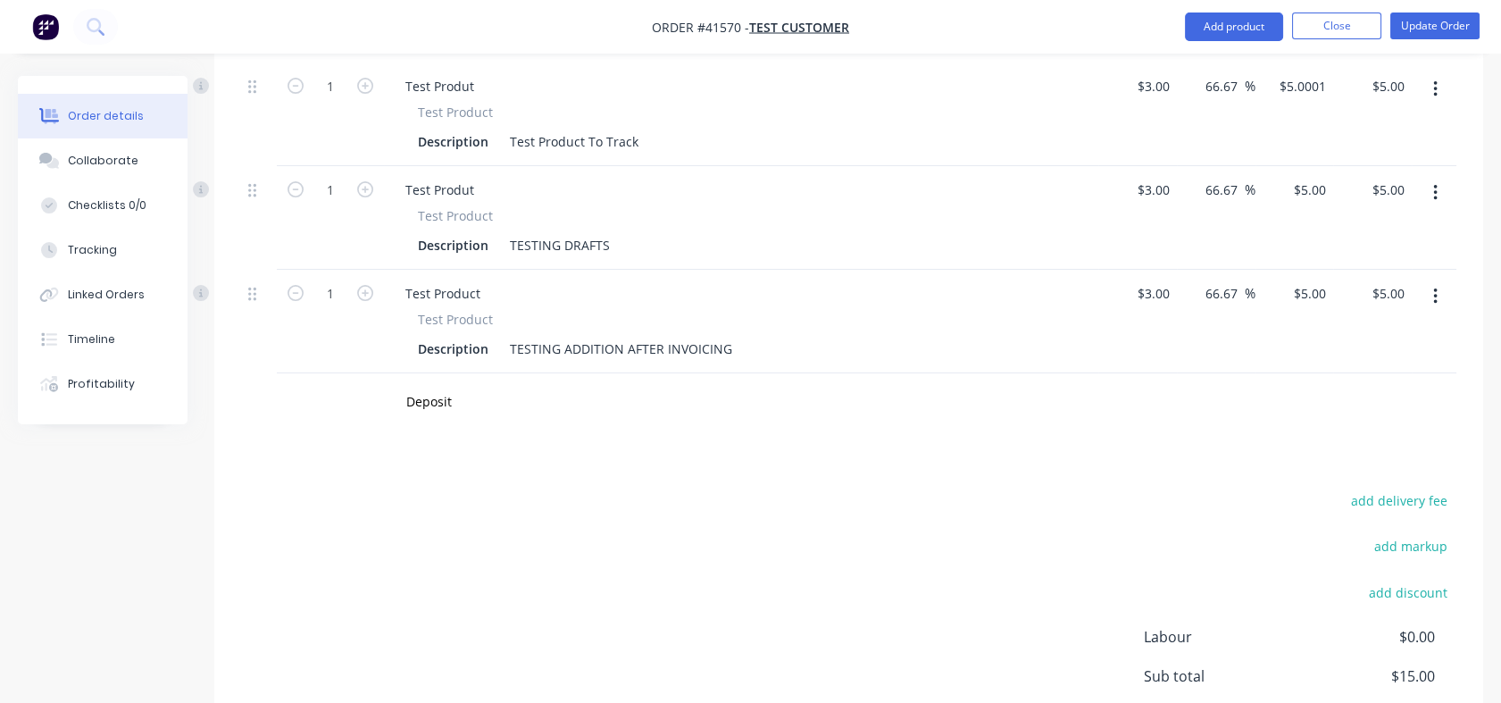
click at [682, 483] on div "Products Show / Hide columns Add product Qty Cost Markup Price Total 1 Test Pro…" at bounding box center [848, 410] width 1269 height 897
click at [396, 420] on div "Deposit" at bounding box center [659, 402] width 536 height 36
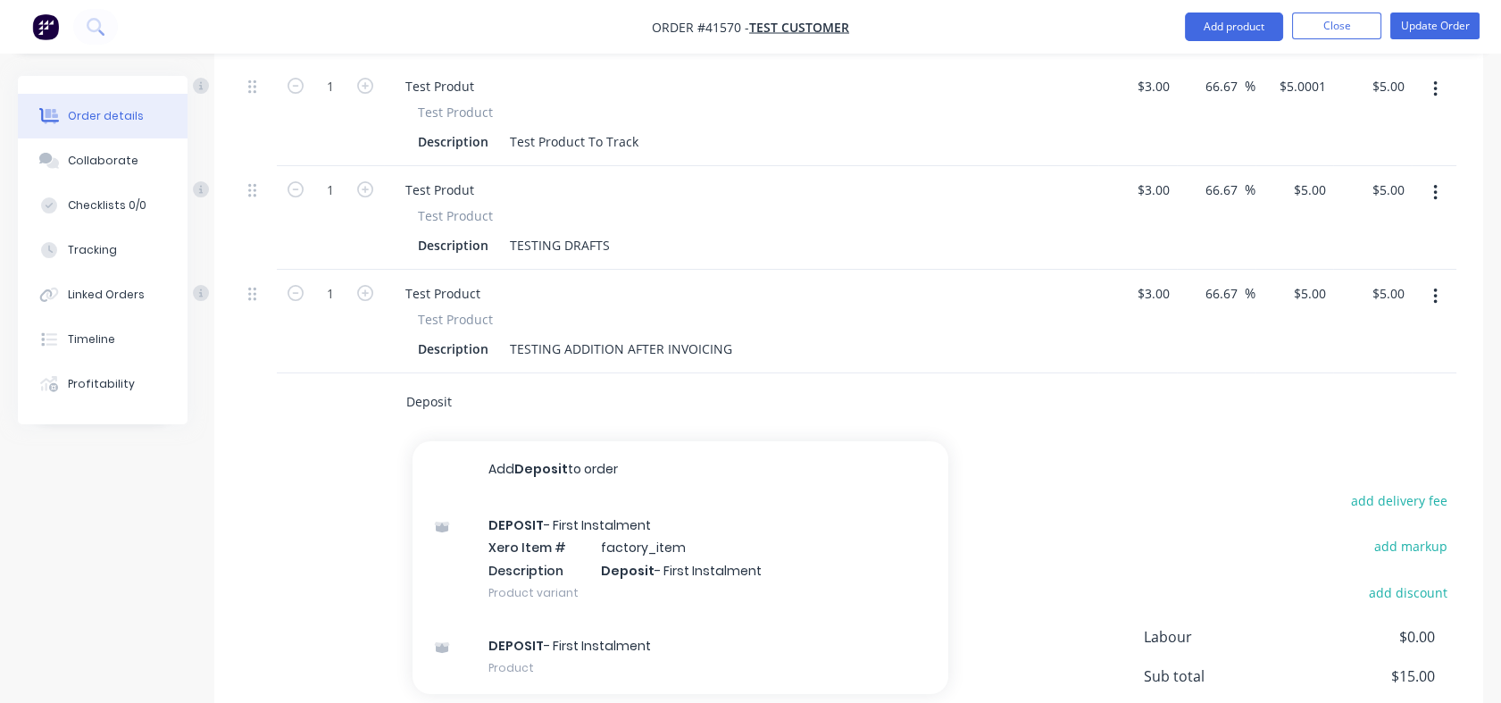
click at [458, 420] on input "Deposit" at bounding box center [583, 402] width 357 height 36
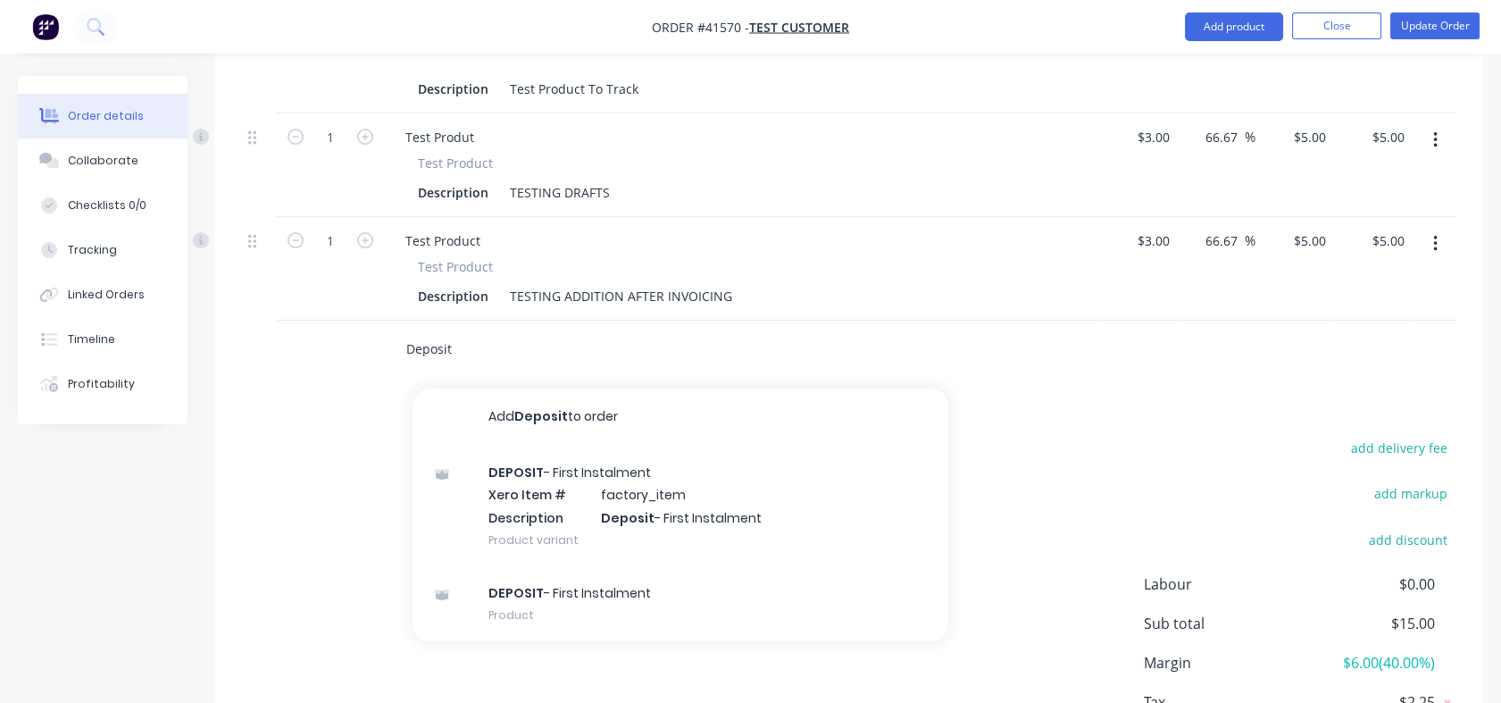
scroll to position [793, 0]
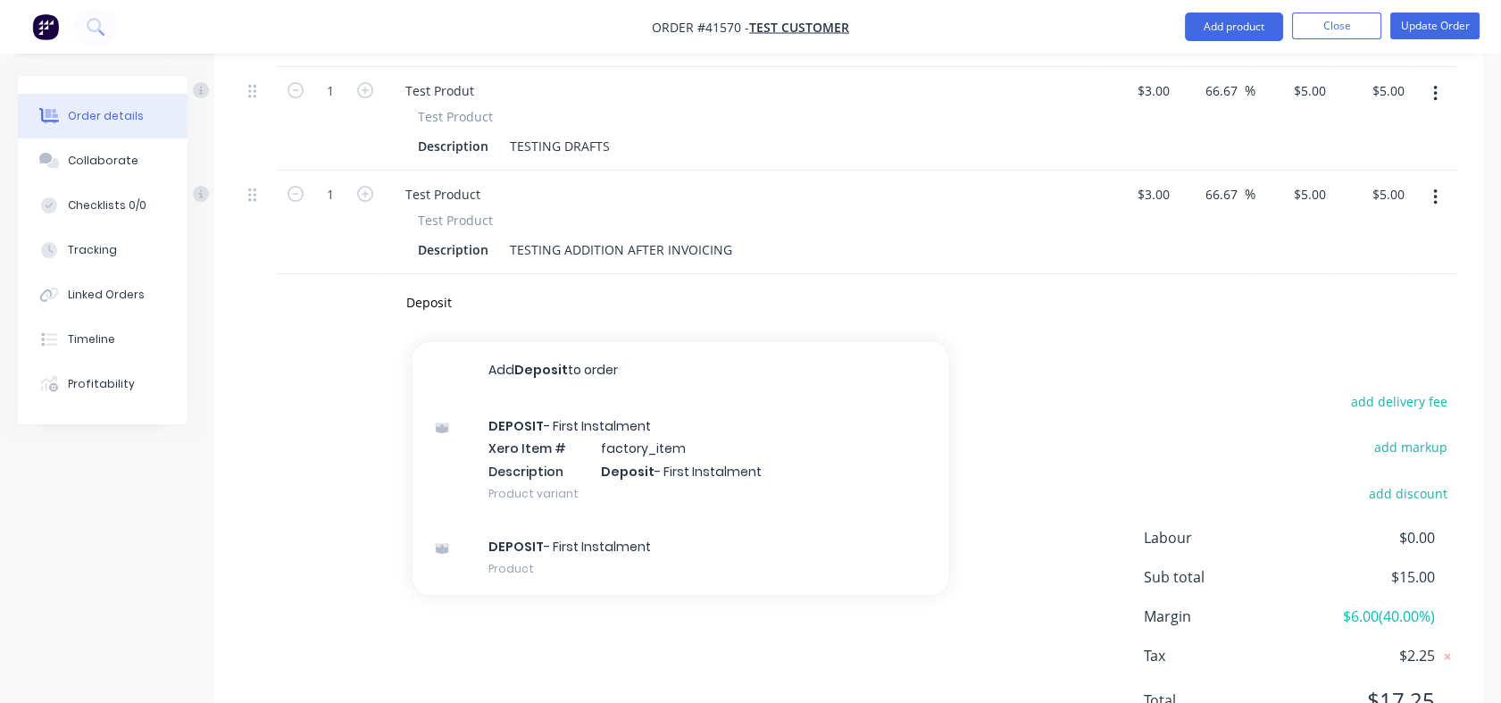
click at [507, 567] on div "DEPOSIT - First Instalment Product" at bounding box center [681, 557] width 536 height 75
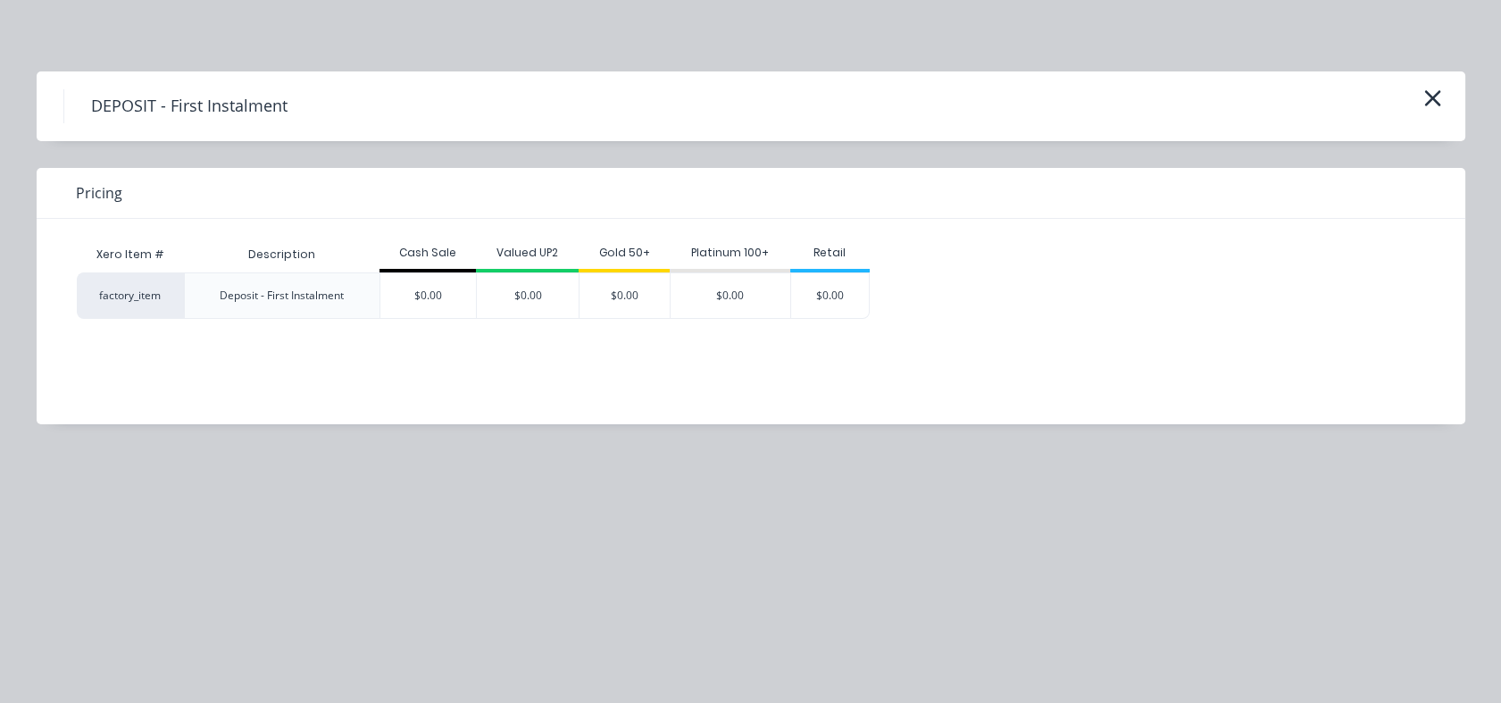
click at [538, 371] on div "Xero Item # Description Cash Sale Valued UP2 Gold 50+ Platinum 100+ Retail fact…" at bounding box center [738, 308] width 1402 height 179
click at [271, 113] on h4 "DEPOSIT - First Instalment" at bounding box center [188, 106] width 251 height 34
click at [1424, 103] on icon "button" at bounding box center [1432, 98] width 19 height 25
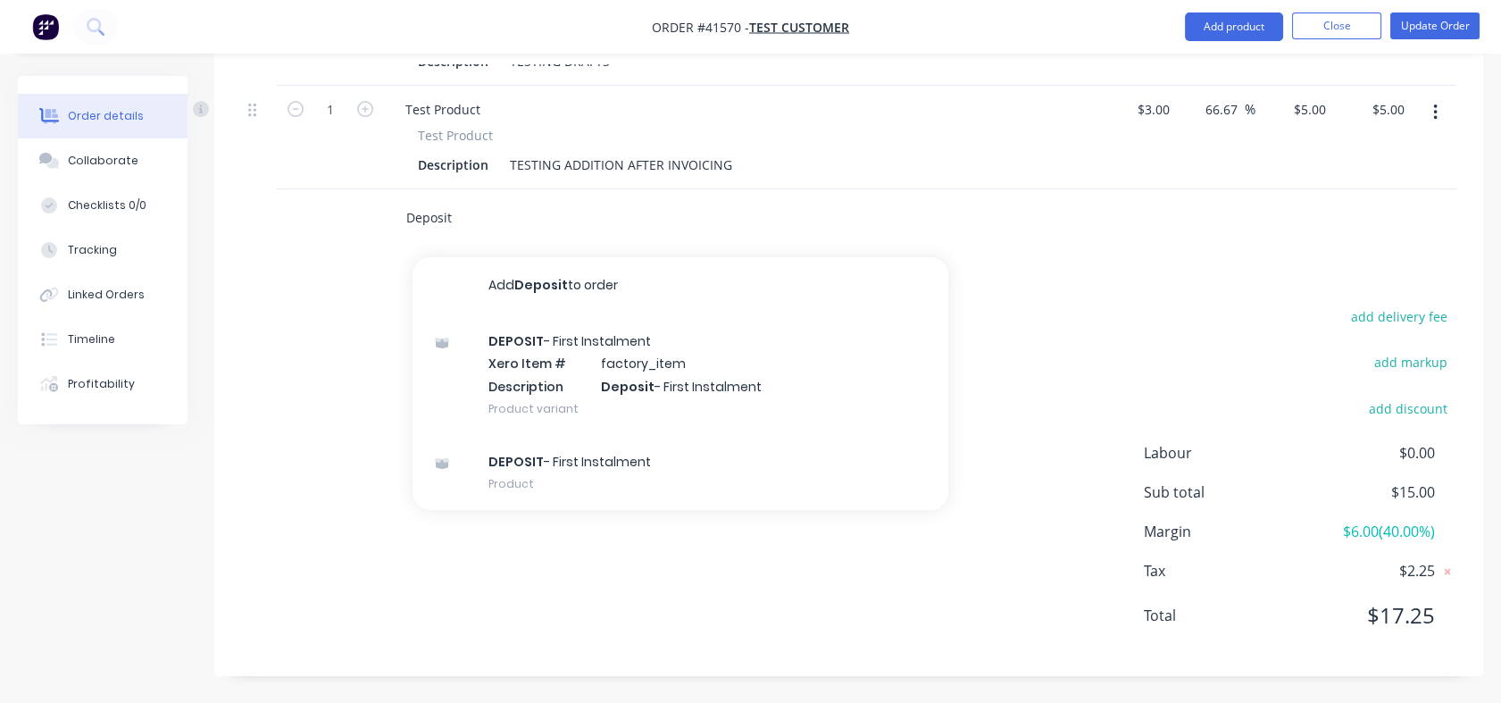
click at [447, 221] on input "Deposit" at bounding box center [583, 218] width 357 height 36
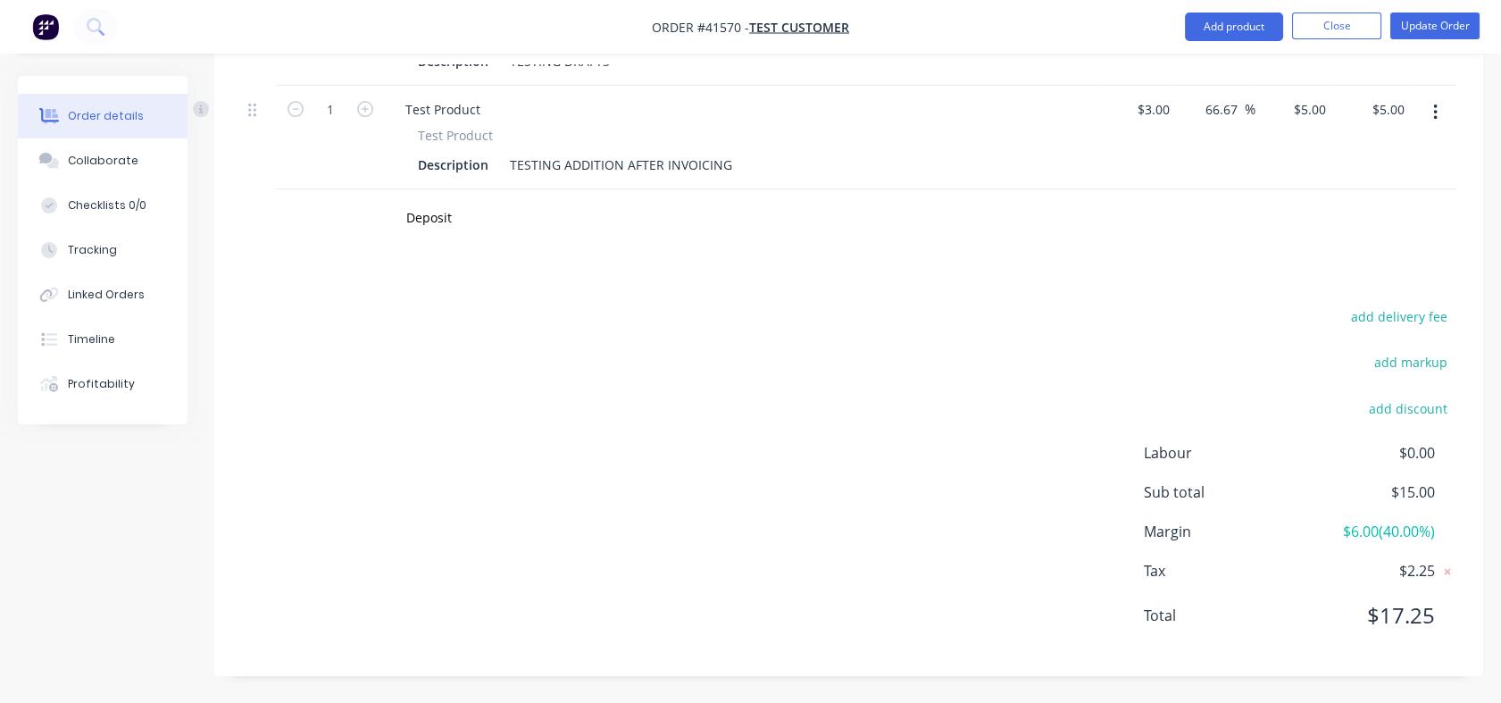
click at [591, 525] on div "add delivery fee add markup add discount Labour $0.00 Sub total $15.00 Margin $…" at bounding box center [848, 476] width 1215 height 345
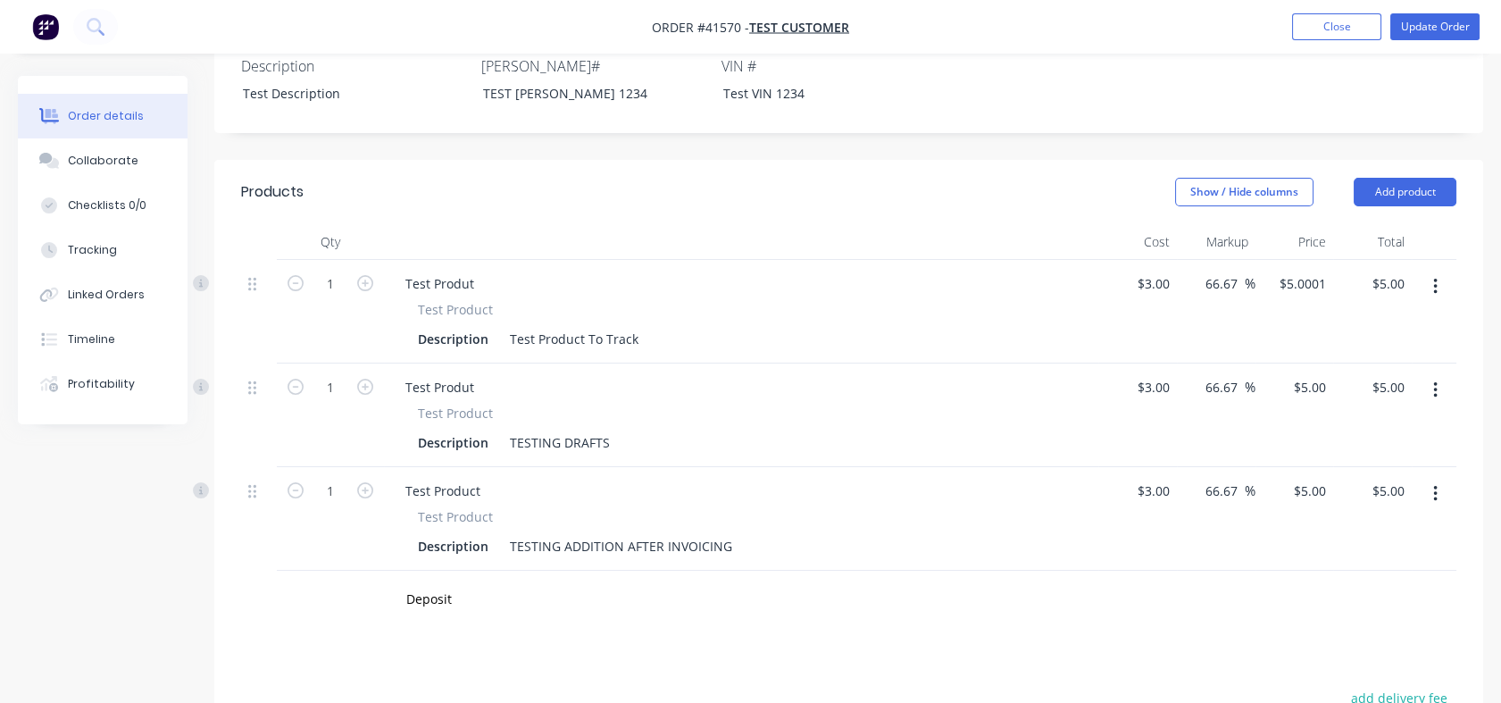
scroll to position [499, 0]
click at [421, 614] on input "Deposit" at bounding box center [583, 597] width 357 height 36
drag, startPoint x: 481, startPoint y: 616, endPoint x: 289, endPoint y: 596, distance: 193.0
click at [289, 596] on div "Deposit Add Deposit to order DEPOSIT - First Instalment Xero Item # factory_ite…" at bounding box center [848, 597] width 1215 height 58
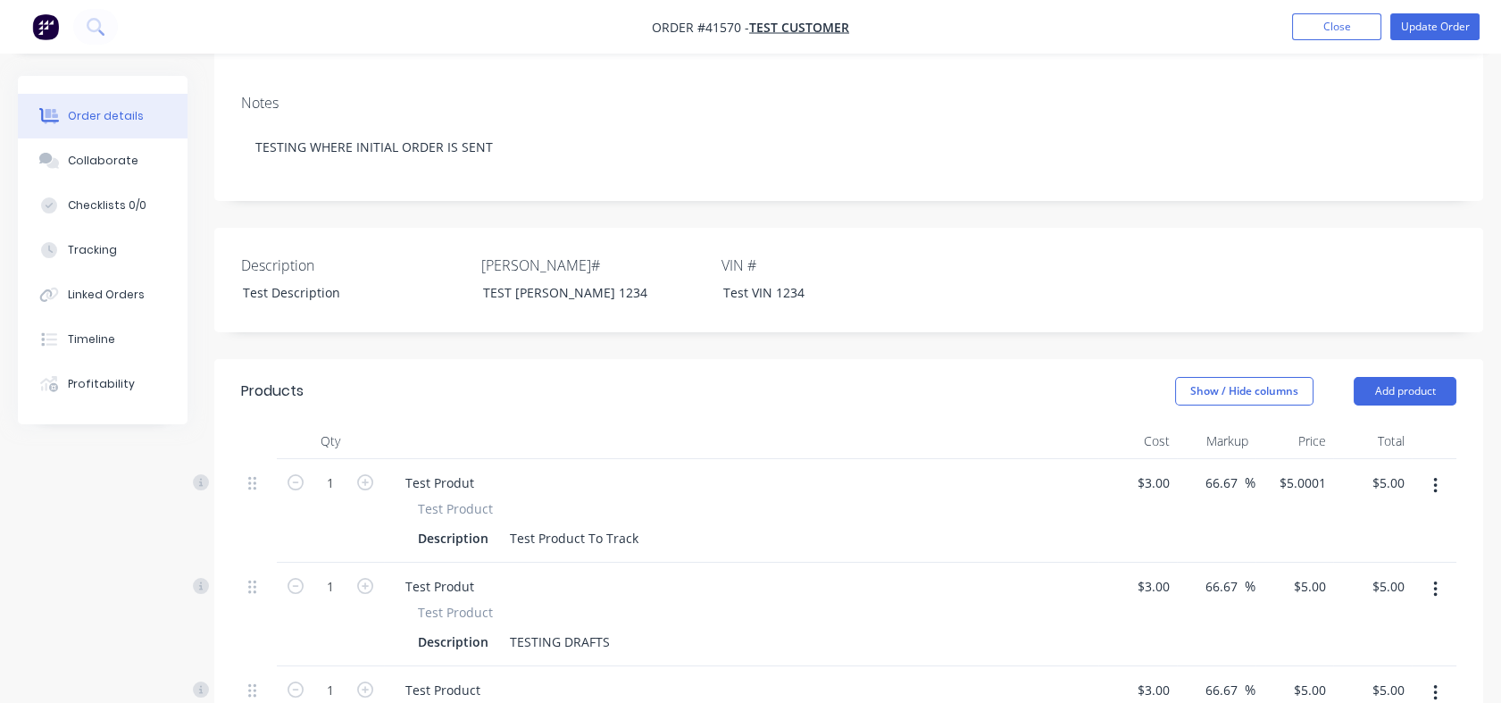
scroll to position [0, 0]
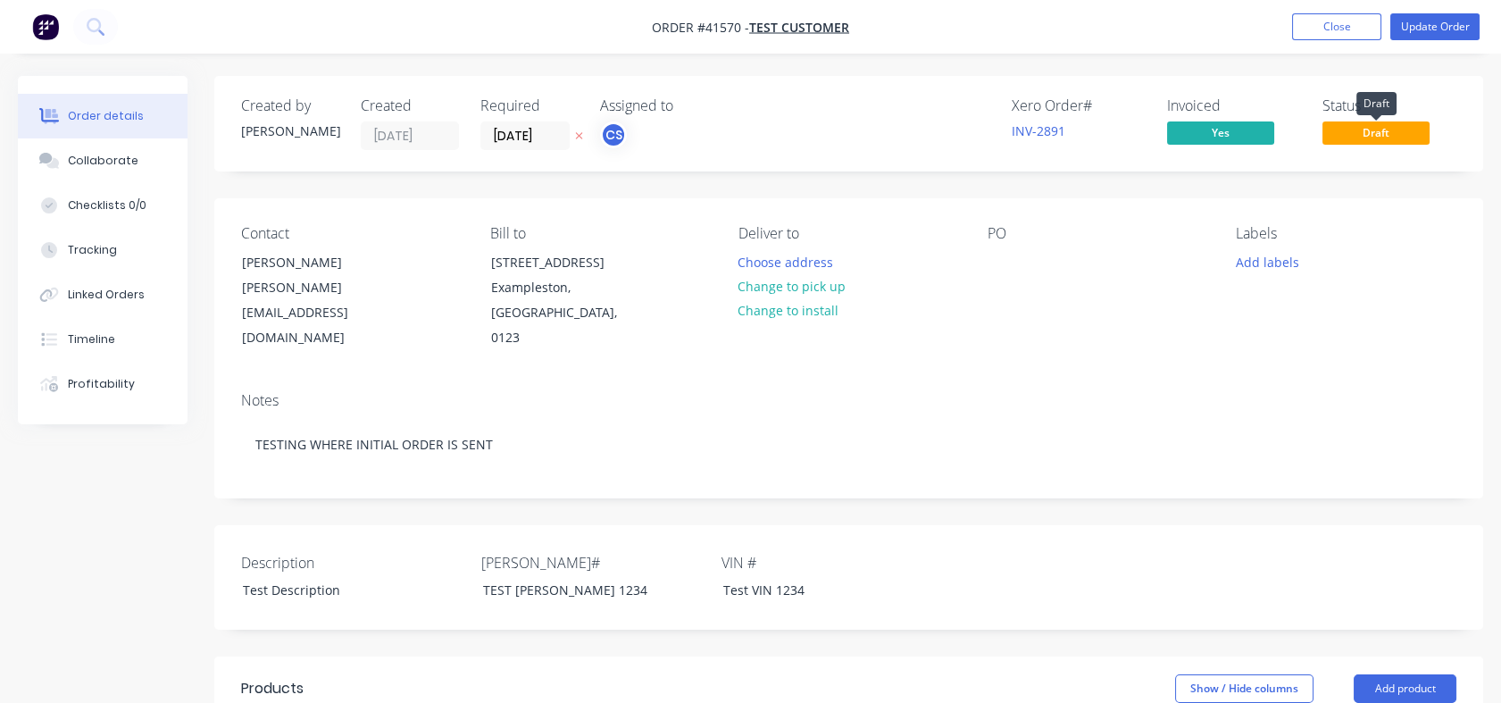
click at [1393, 133] on span "Draft" at bounding box center [1375, 132] width 107 height 22
click at [1334, 19] on button "Close" at bounding box center [1336, 26] width 89 height 27
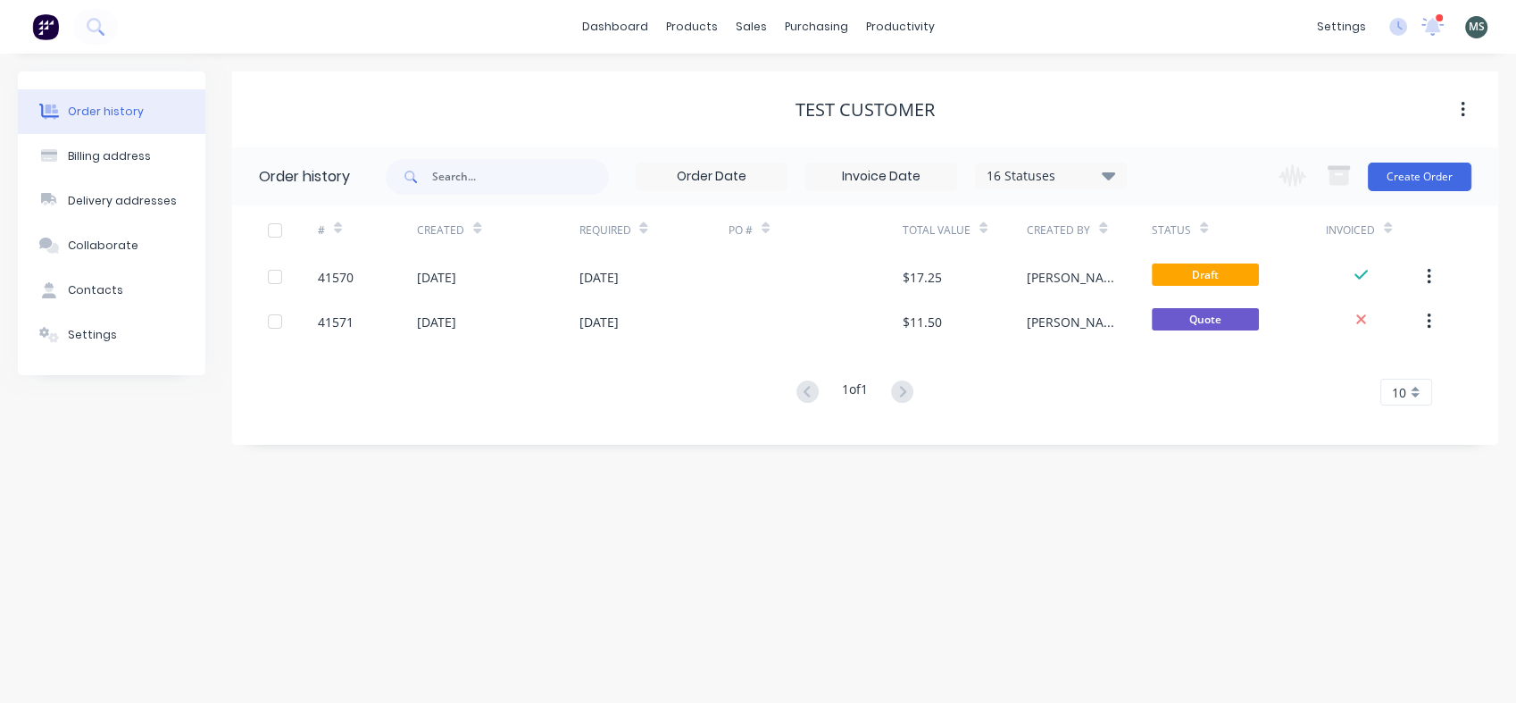
click at [1442, 283] on button "button" at bounding box center [1429, 277] width 42 height 32
click at [1116, 546] on div "Order history Billing address Delivery addresses Collaborate Contacts Settings …" at bounding box center [758, 378] width 1516 height 649
click at [1182, 272] on span "Draft" at bounding box center [1205, 274] width 107 height 22
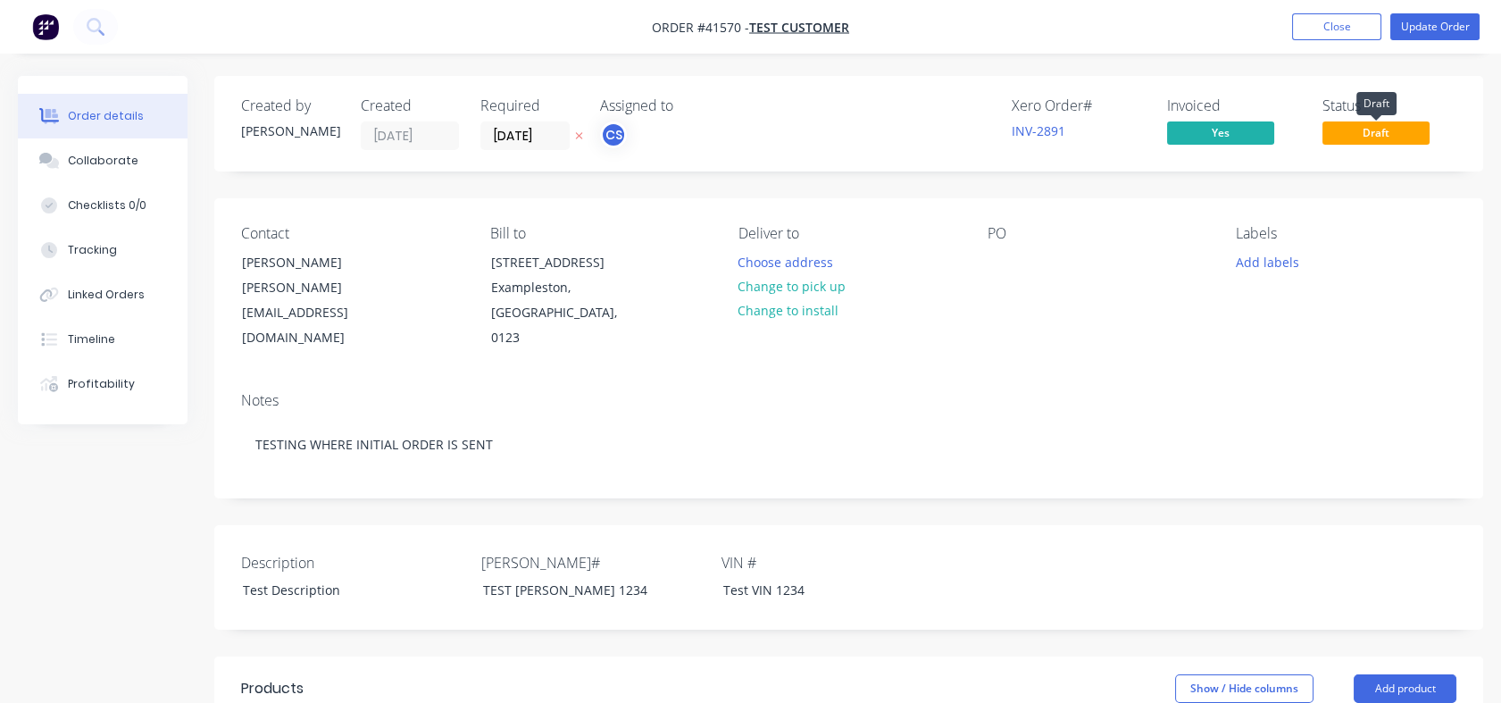
click at [1368, 136] on span "Draft" at bounding box center [1375, 132] width 107 height 22
click at [1317, 21] on button "Close" at bounding box center [1336, 26] width 89 height 27
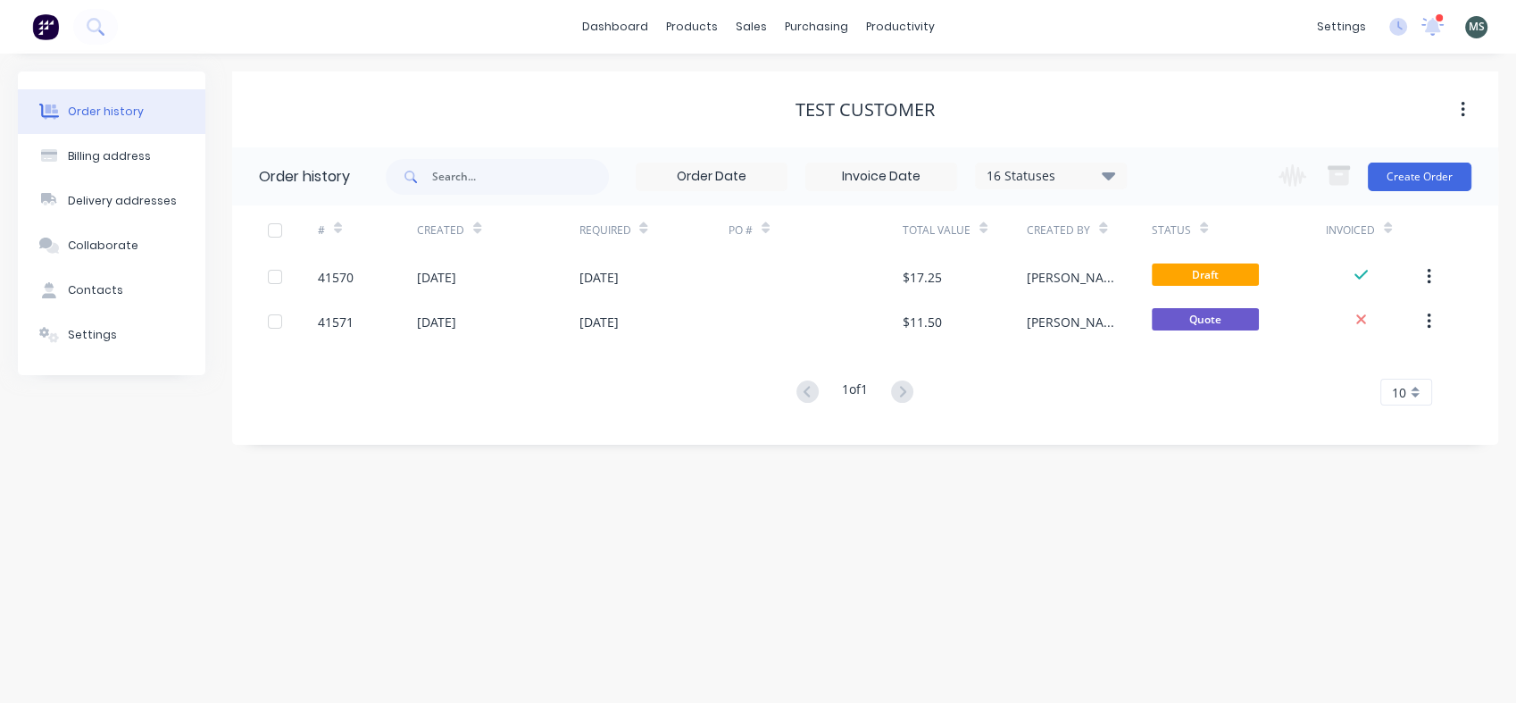
click at [1393, 174] on button "Create Order" at bounding box center [1420, 177] width 104 height 29
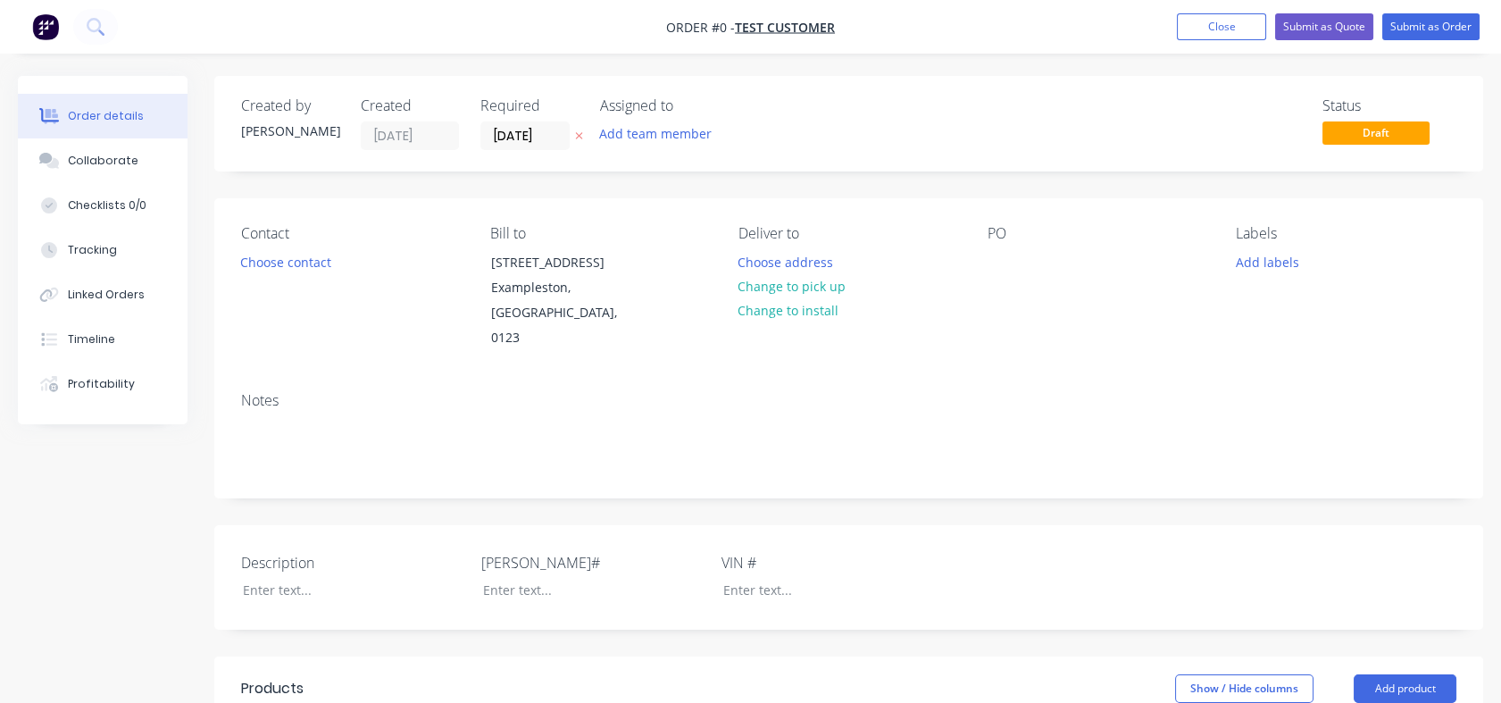
click at [323, 259] on button "Choose contact" at bounding box center [286, 261] width 110 height 24
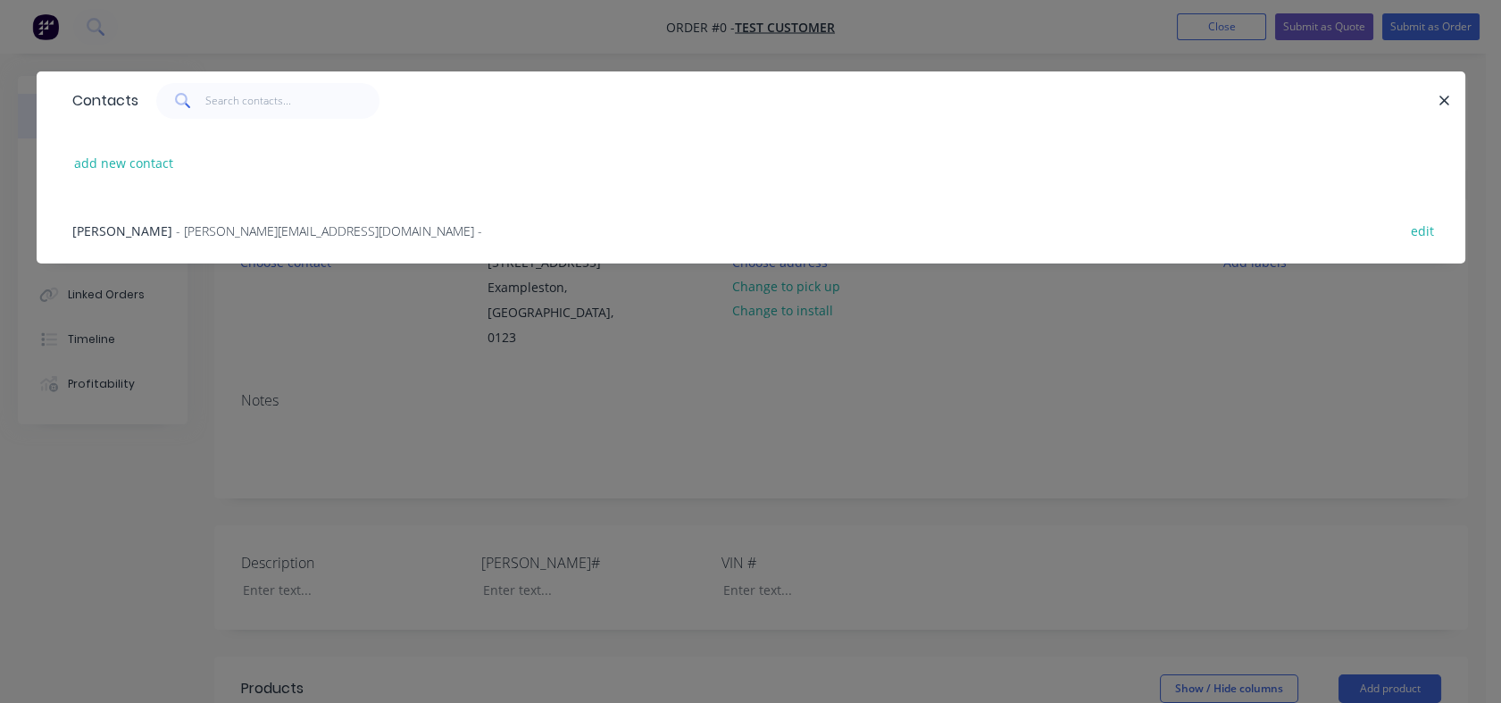
click at [165, 227] on span "[PERSON_NAME]" at bounding box center [122, 230] width 100 height 17
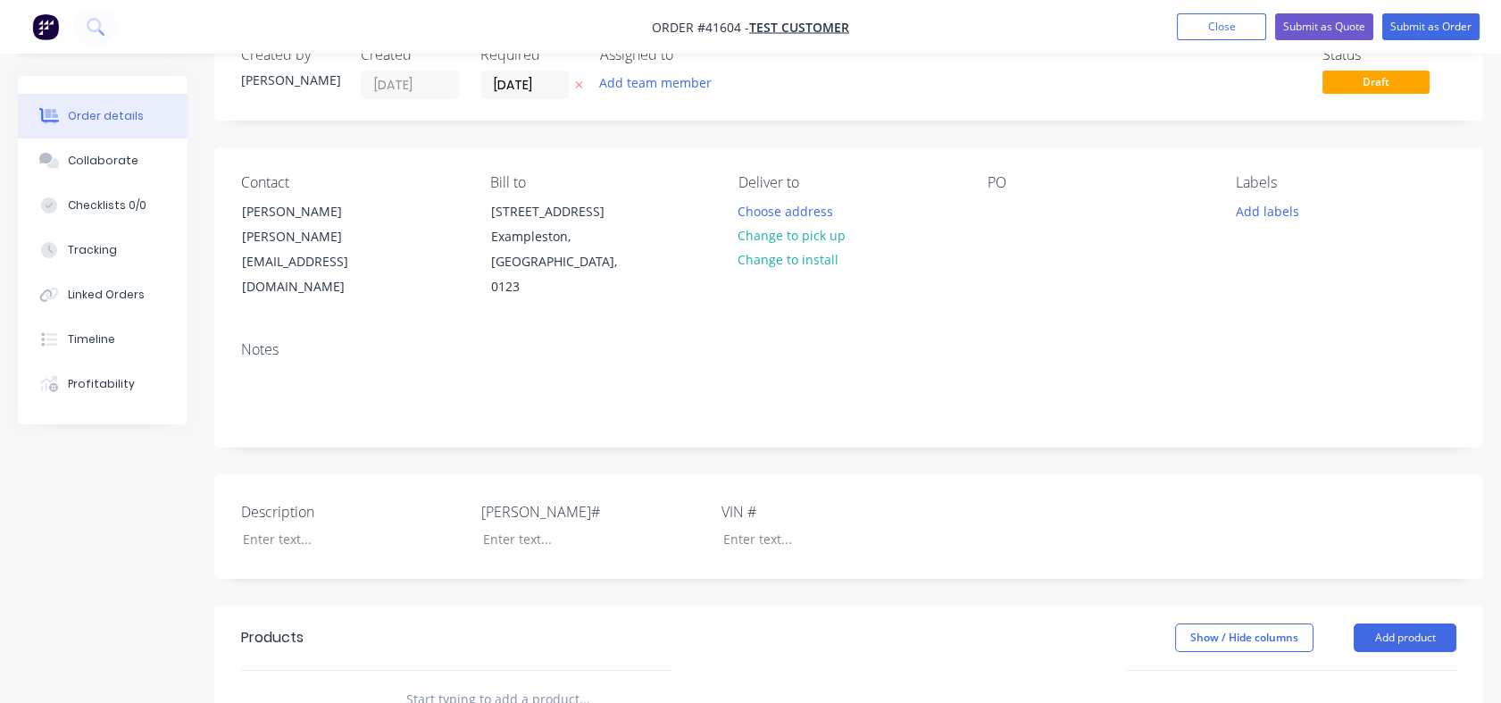
scroll to position [99, 0]
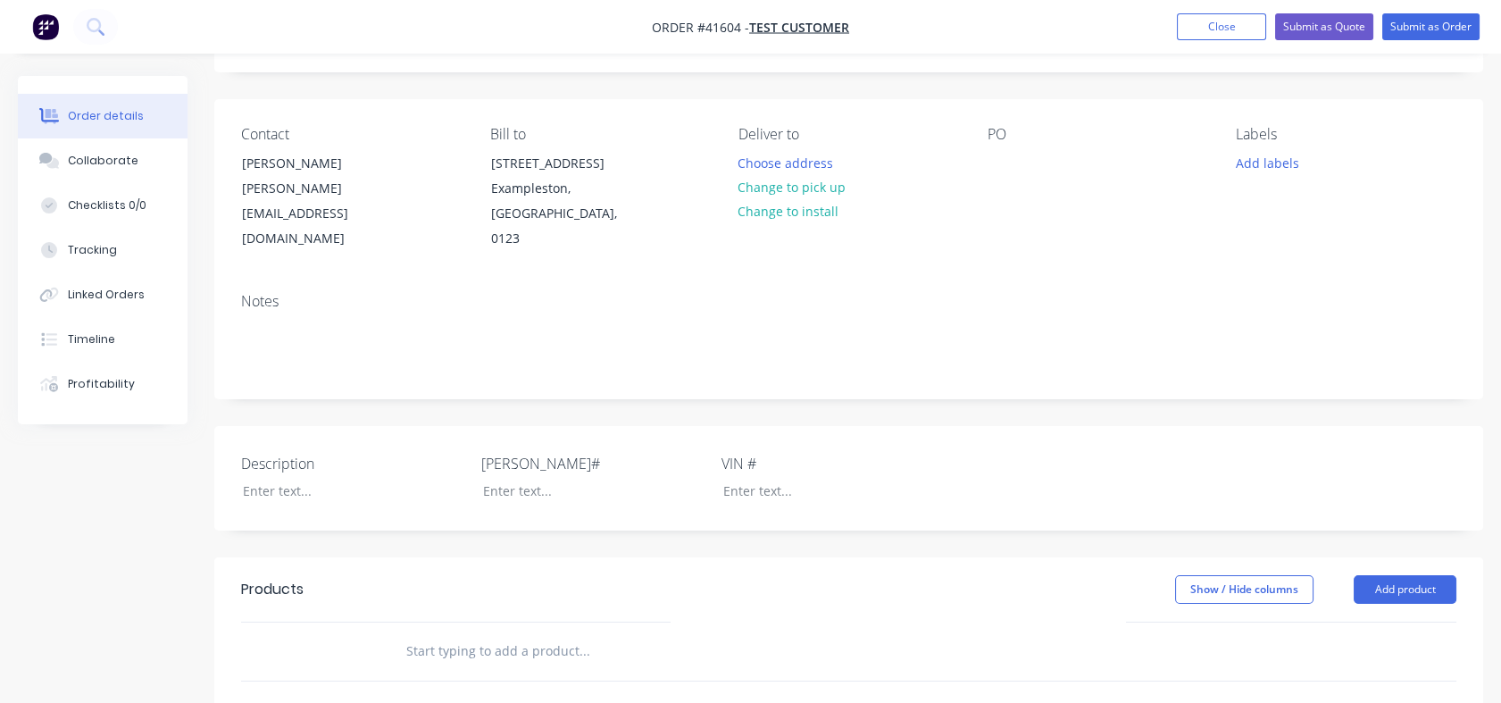
click at [540, 654] on input "text" at bounding box center [583, 651] width 357 height 36
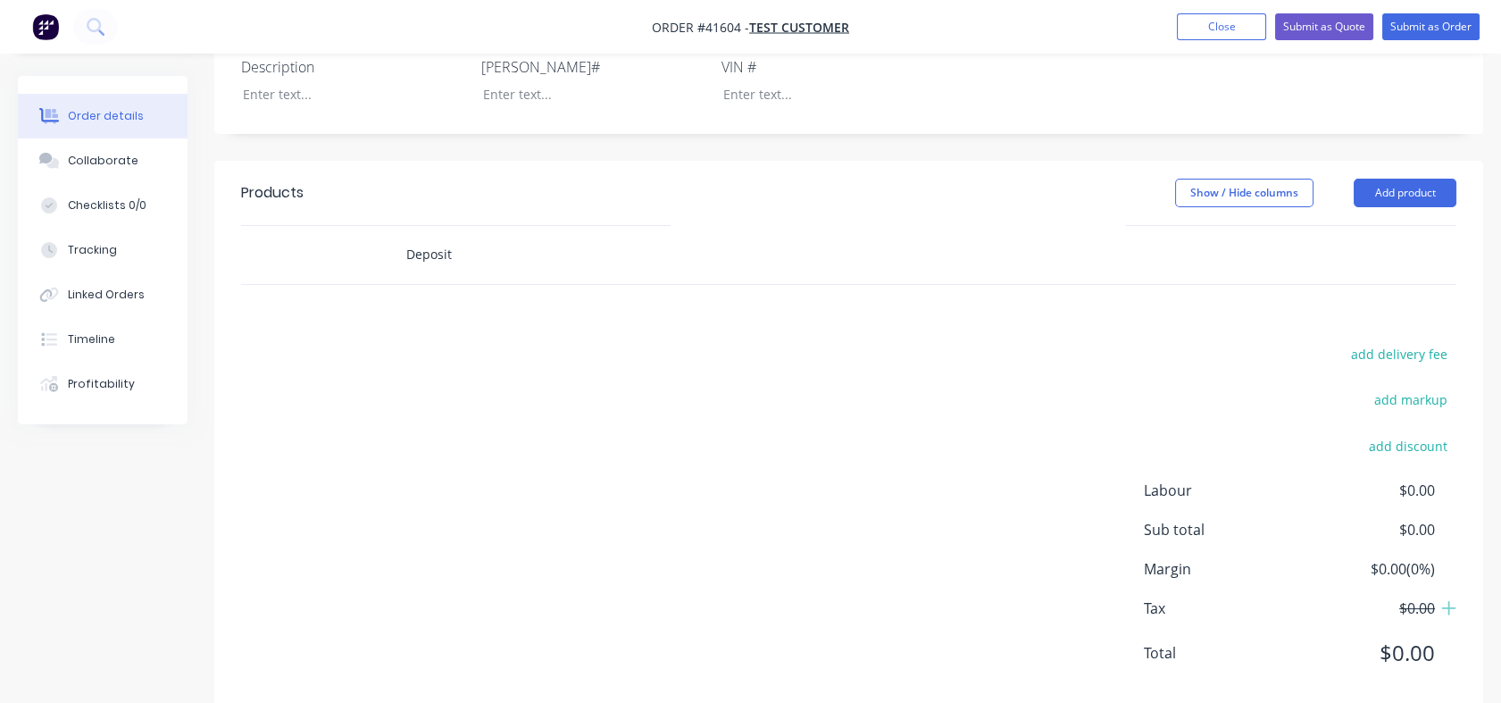
scroll to position [532, 0]
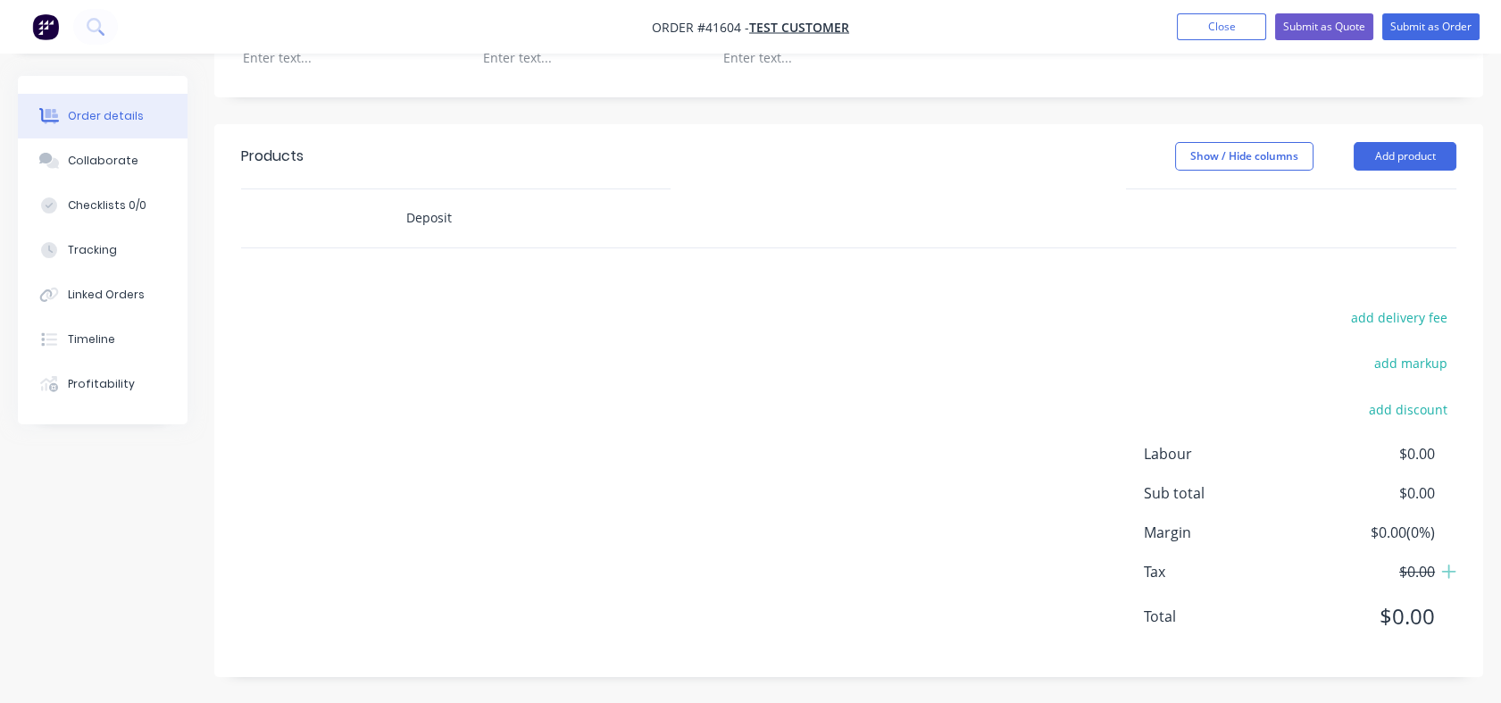
click at [436, 217] on input "Deposit" at bounding box center [583, 218] width 357 height 36
drag, startPoint x: 464, startPoint y: 217, endPoint x: 372, endPoint y: 210, distance: 92.2
click at [375, 211] on div "Deposit" at bounding box center [848, 218] width 1215 height 58
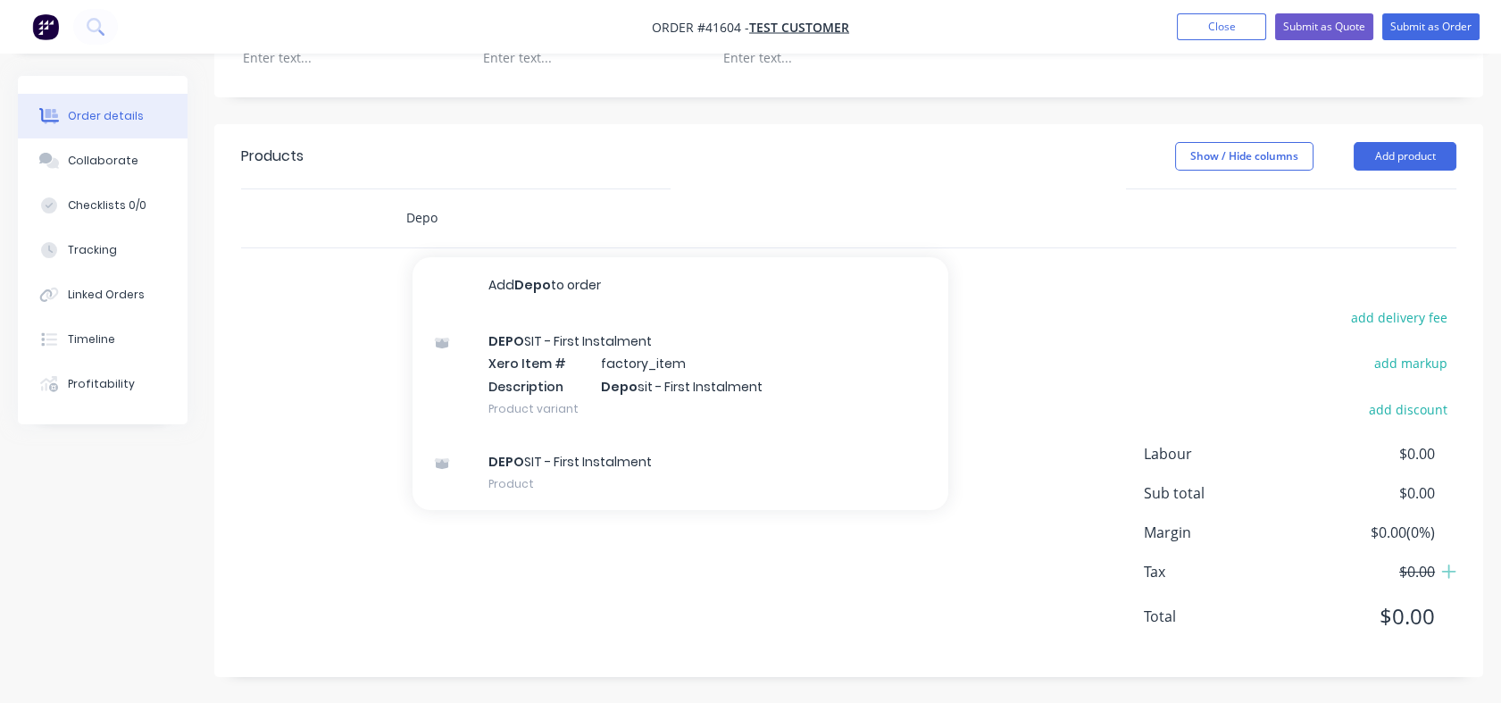
type input "Depo"
click at [540, 464] on div "DEPO SIT - First Instalment Product" at bounding box center [681, 472] width 536 height 75
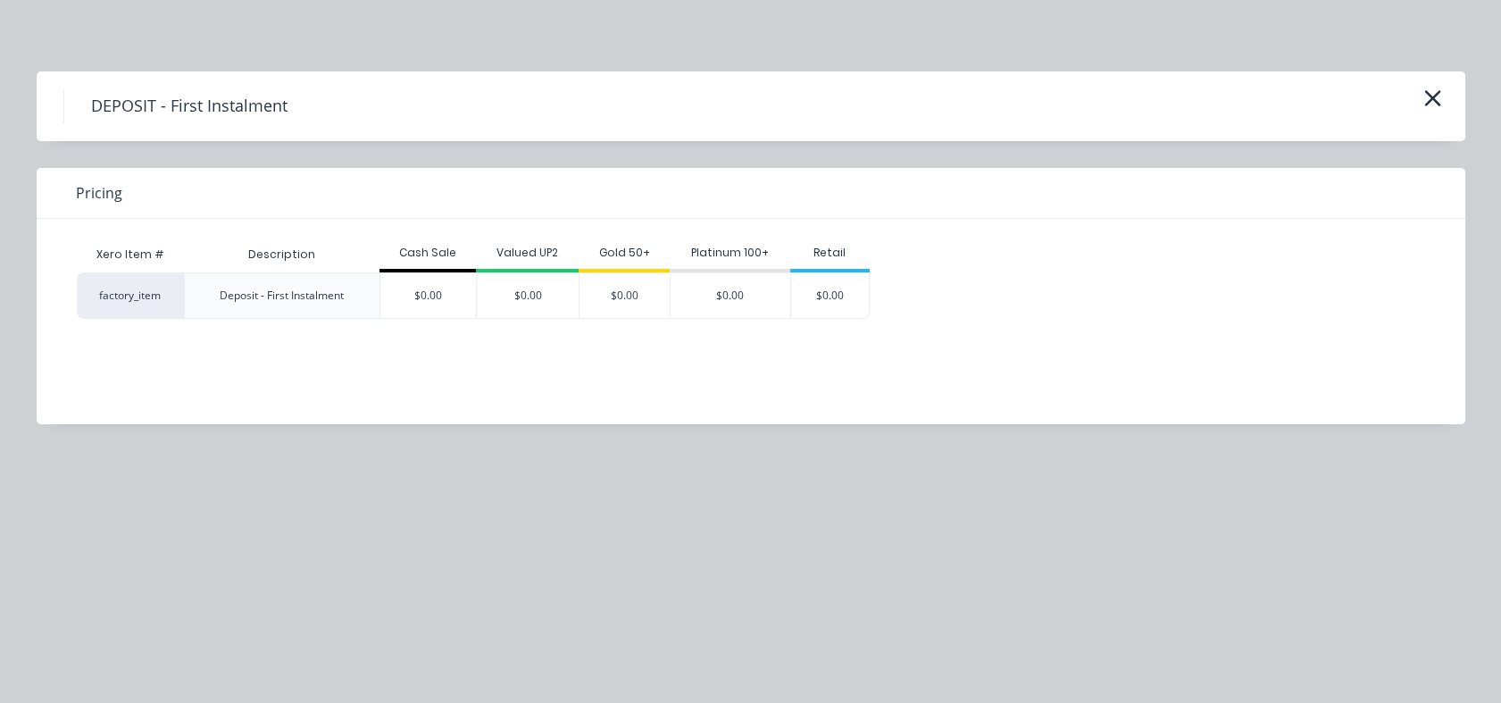
click at [1441, 106] on icon "button" at bounding box center [1432, 98] width 19 height 25
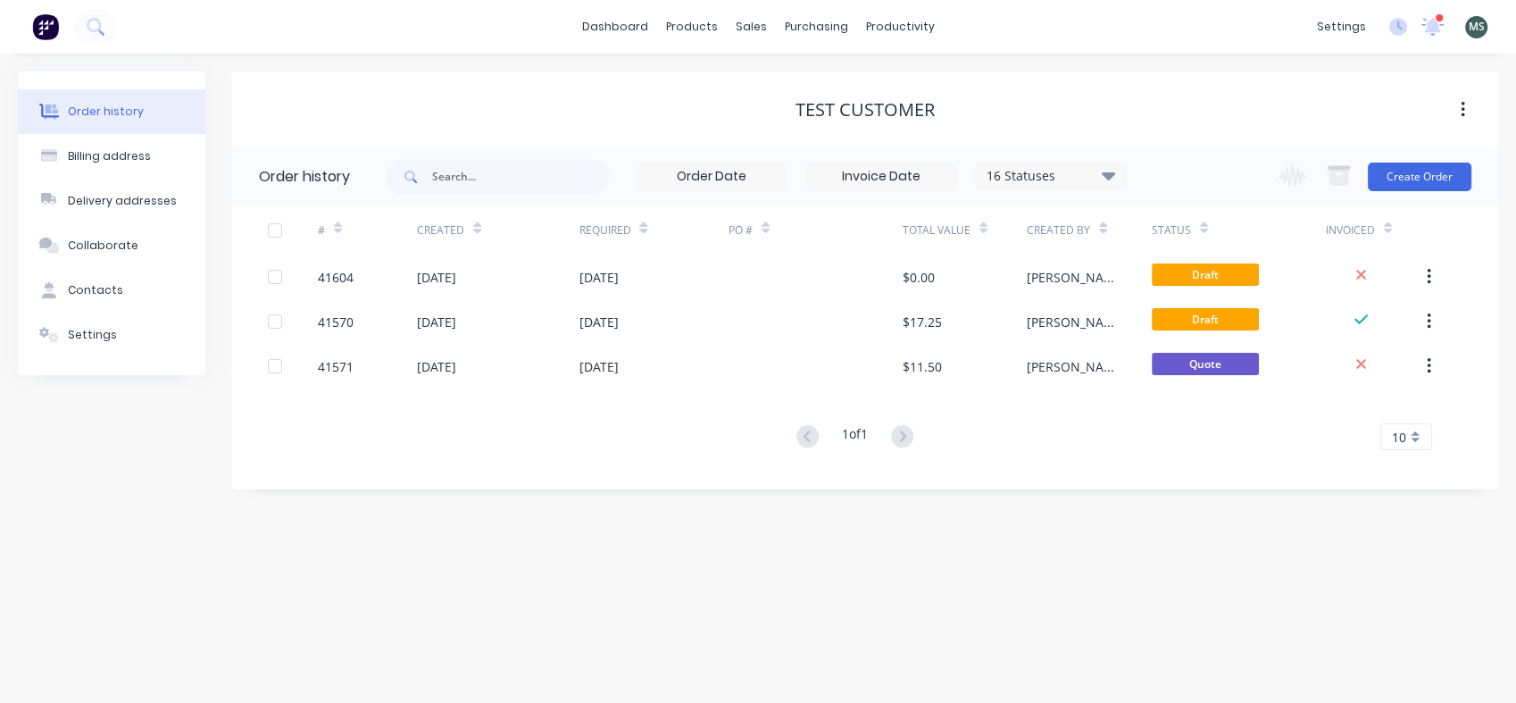
click at [540, 279] on div "[DATE]" at bounding box center [498, 276] width 162 height 45
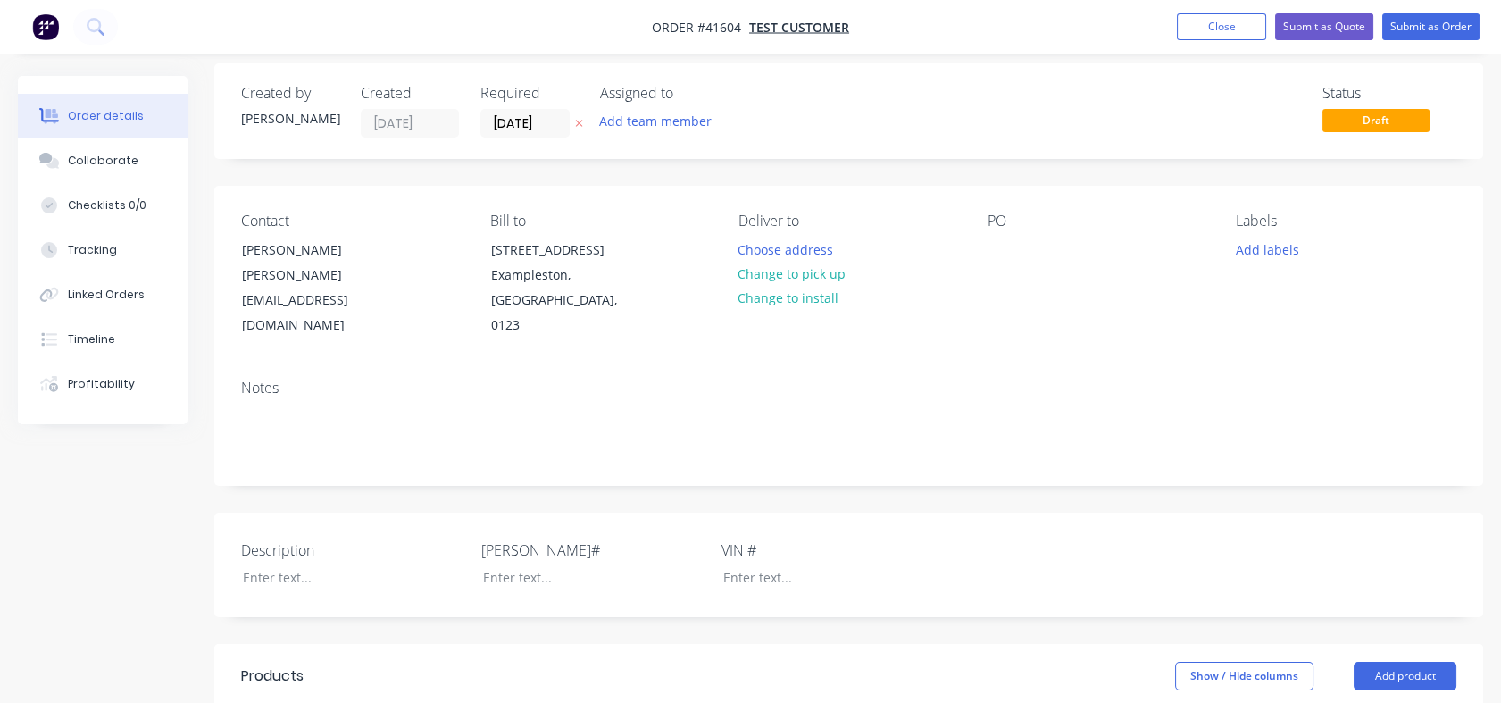
scroll to position [198, 0]
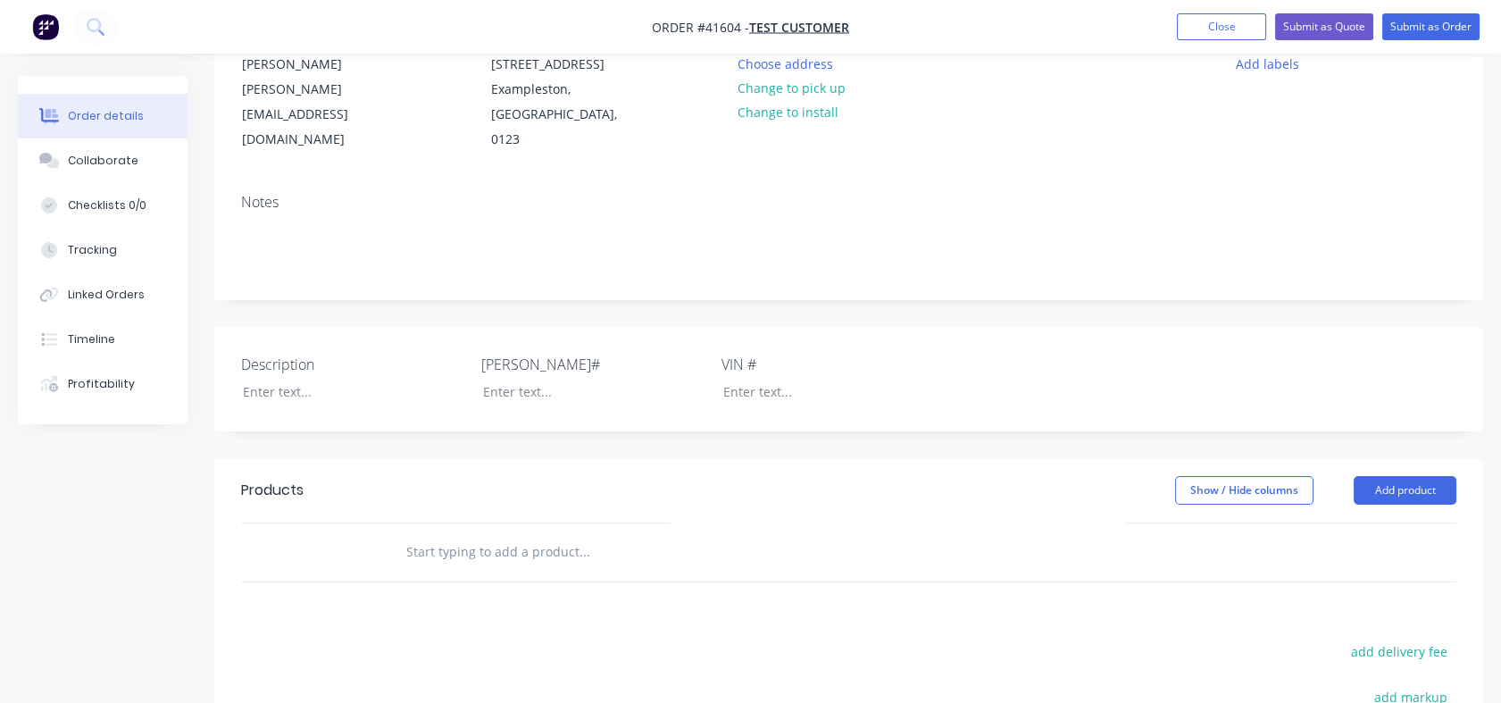
click at [549, 554] on input "text" at bounding box center [583, 552] width 357 height 36
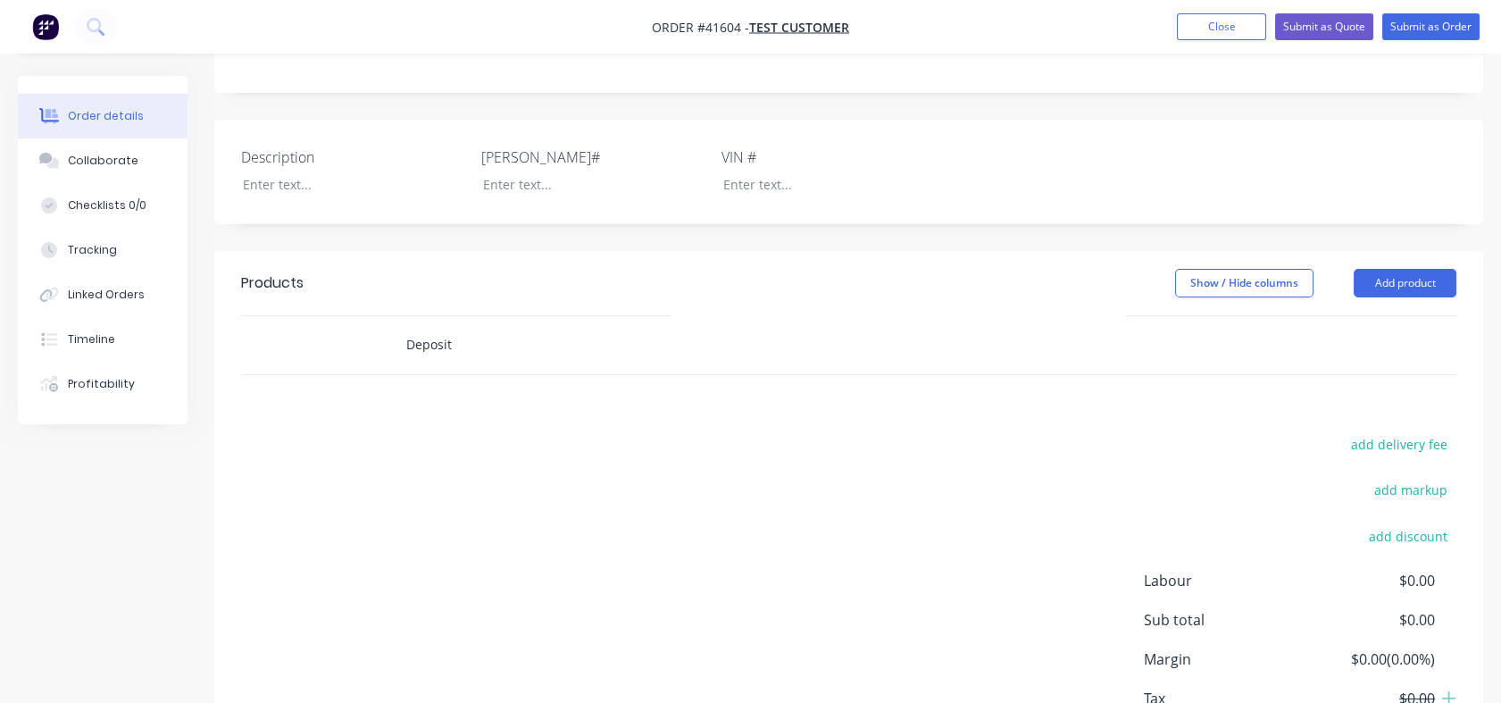
scroll to position [464, 0]
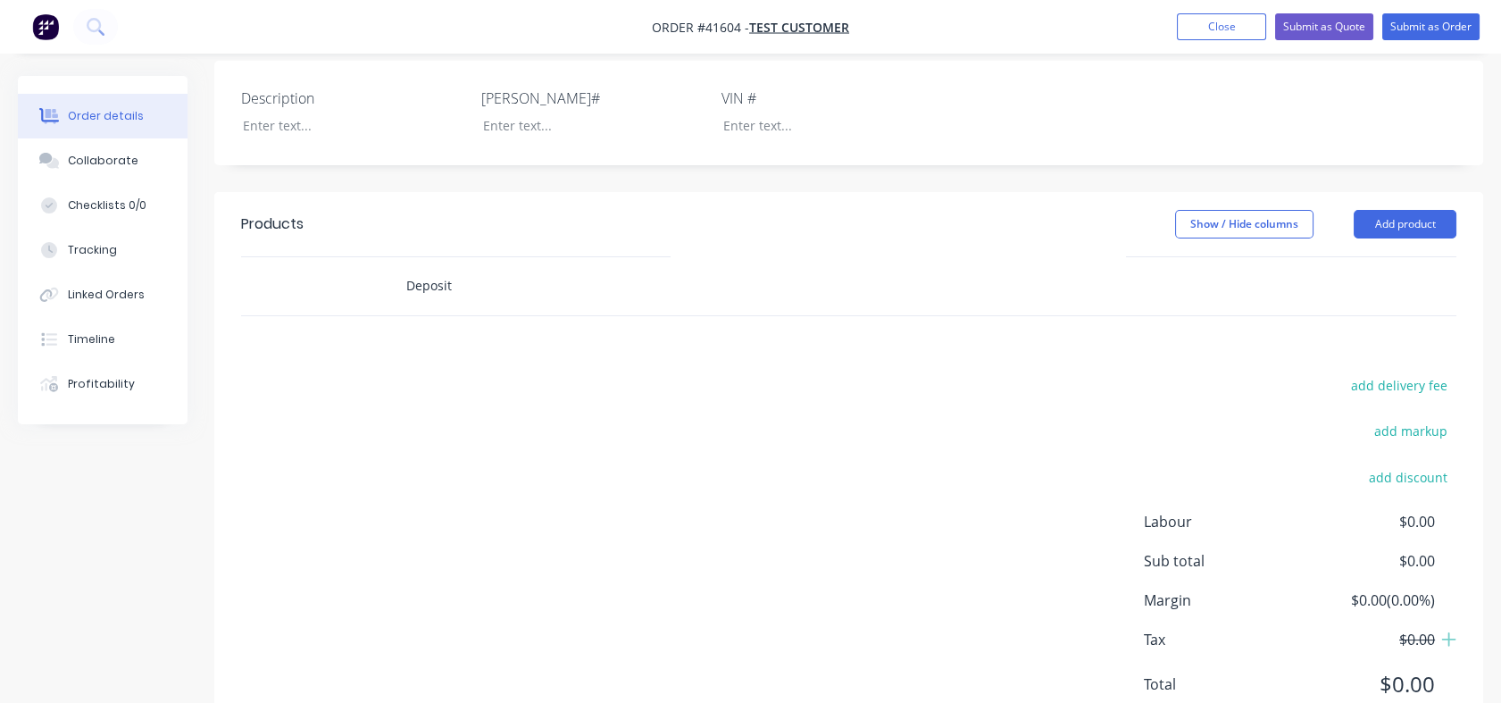
click at [431, 283] on input "Deposit" at bounding box center [583, 286] width 357 height 36
drag, startPoint x: 466, startPoint y: 286, endPoint x: 344, endPoint y: 283, distance: 122.4
click at [344, 283] on div "Deposit" at bounding box center [848, 286] width 1215 height 58
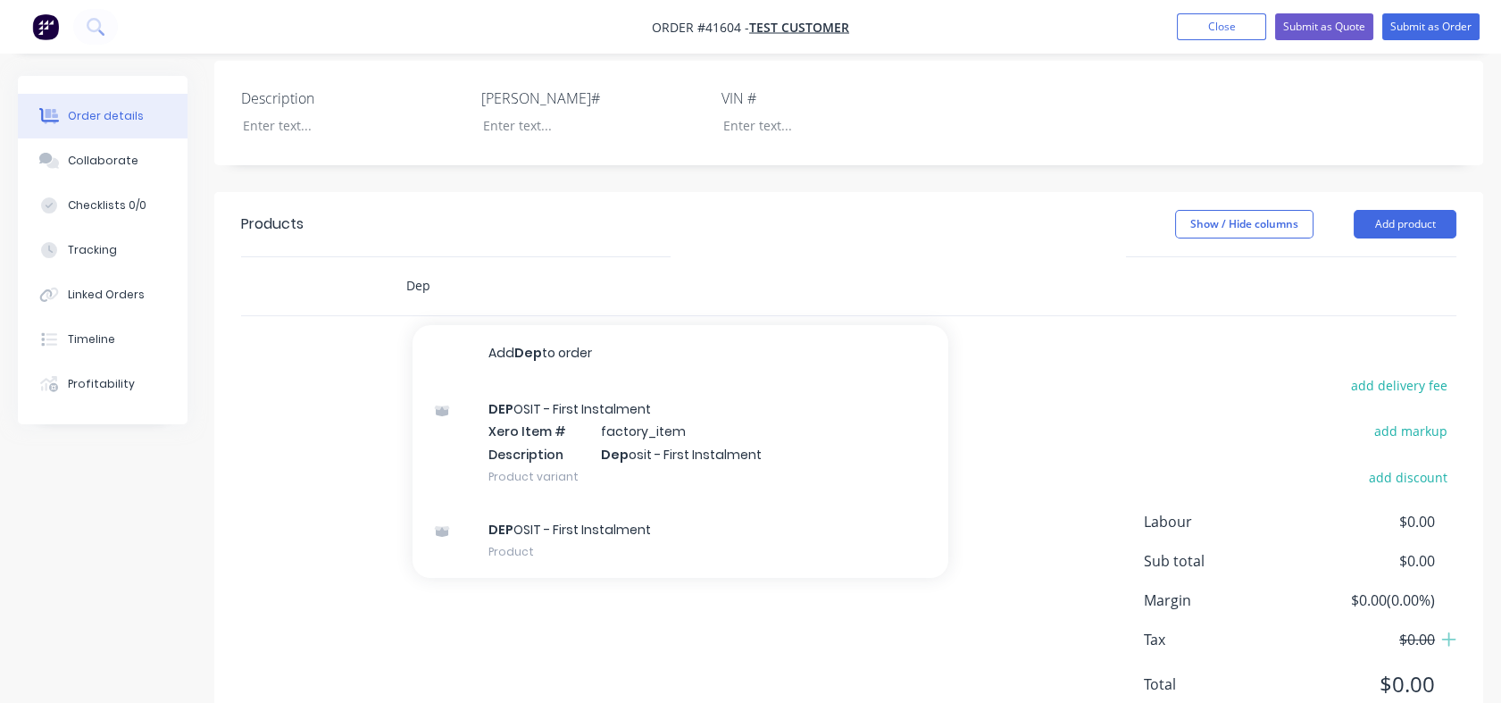
type input "Dep"
click at [536, 438] on div "DEP OSIT - First Instalment Xero Item # factory_item Description Dep osit - Fir…" at bounding box center [681, 442] width 536 height 121
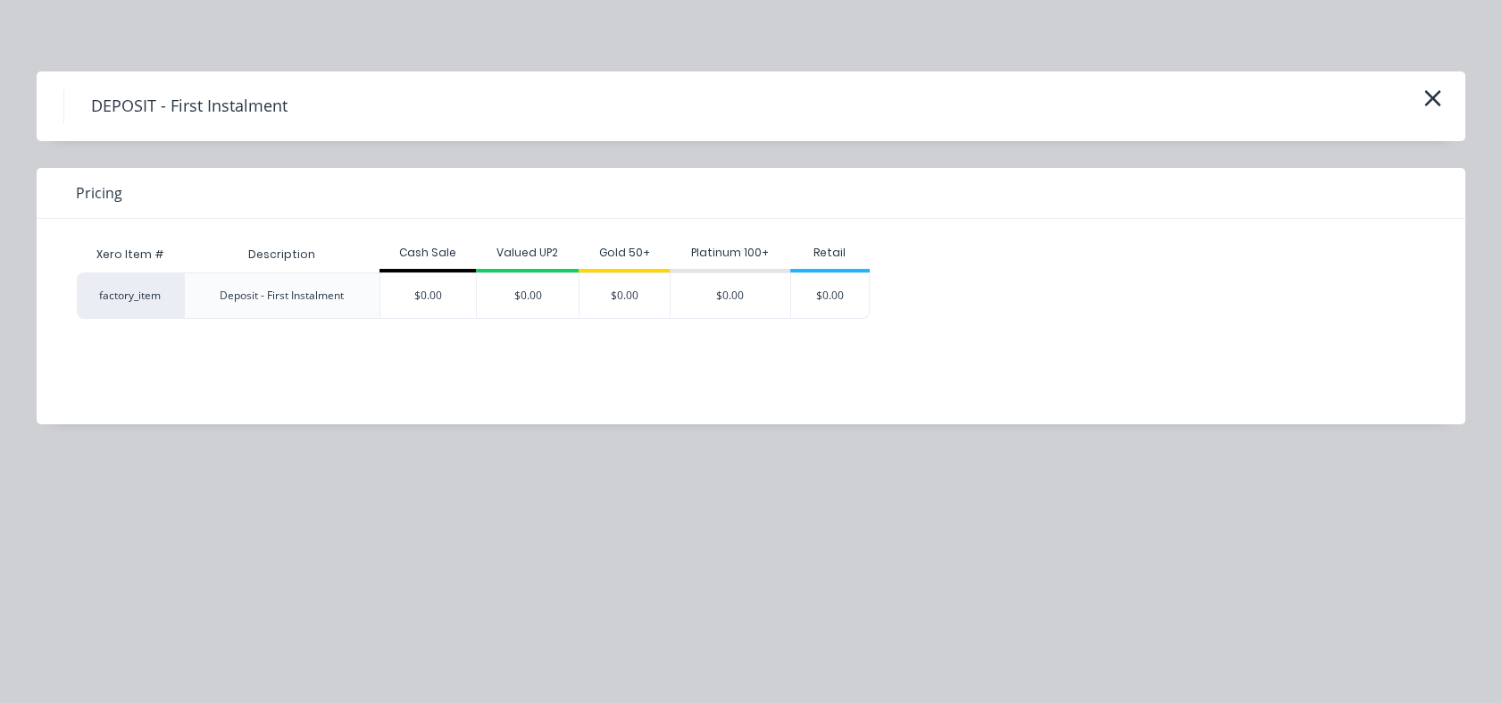
click at [1430, 85] on button "button" at bounding box center [1432, 99] width 29 height 29
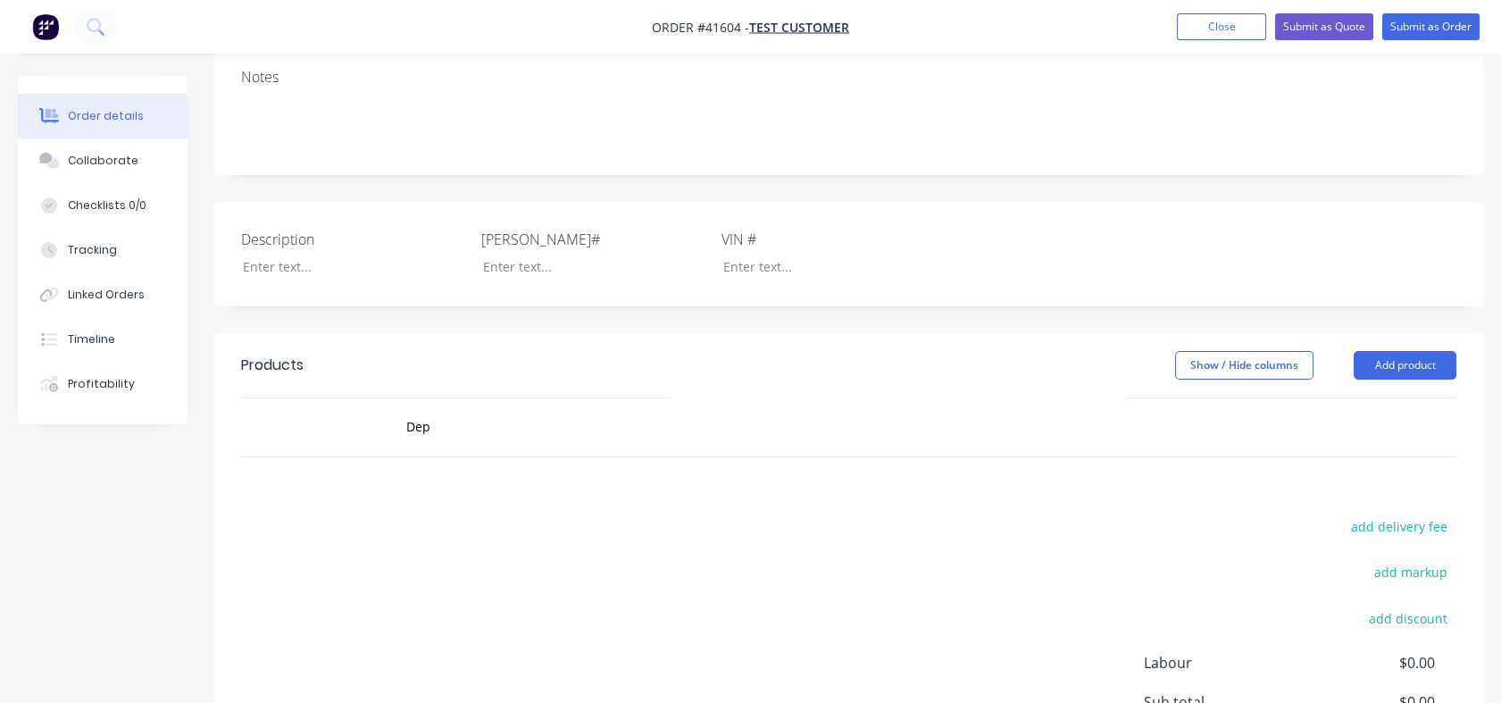
scroll to position [167, 0]
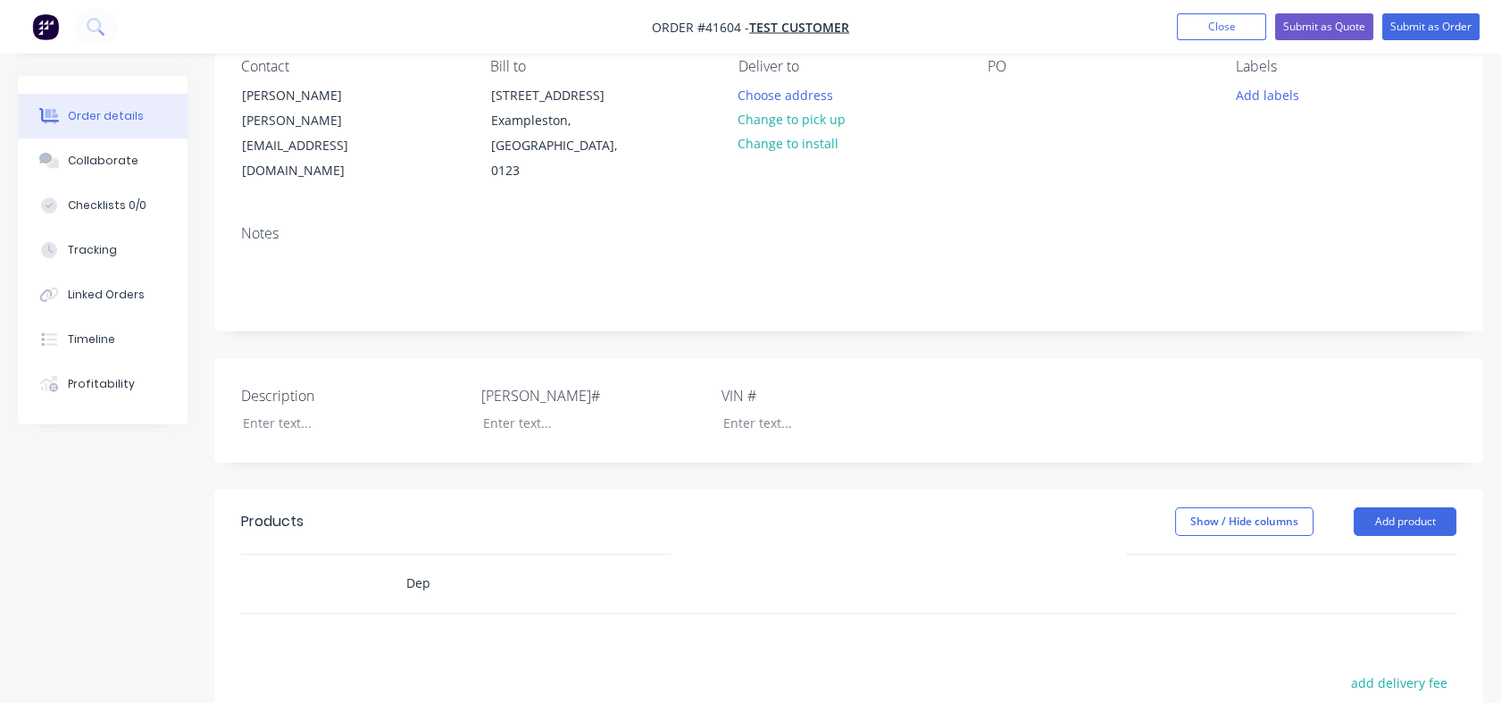
click at [445, 586] on input "Dep" at bounding box center [583, 583] width 357 height 36
drag, startPoint x: 367, startPoint y: 577, endPoint x: 357, endPoint y: 576, distance: 9.9
click at [357, 576] on div "Dep Add Dep to order 4" Wet Exhaust Tube Xero Item # factory_item Product Code …" at bounding box center [848, 583] width 1215 height 58
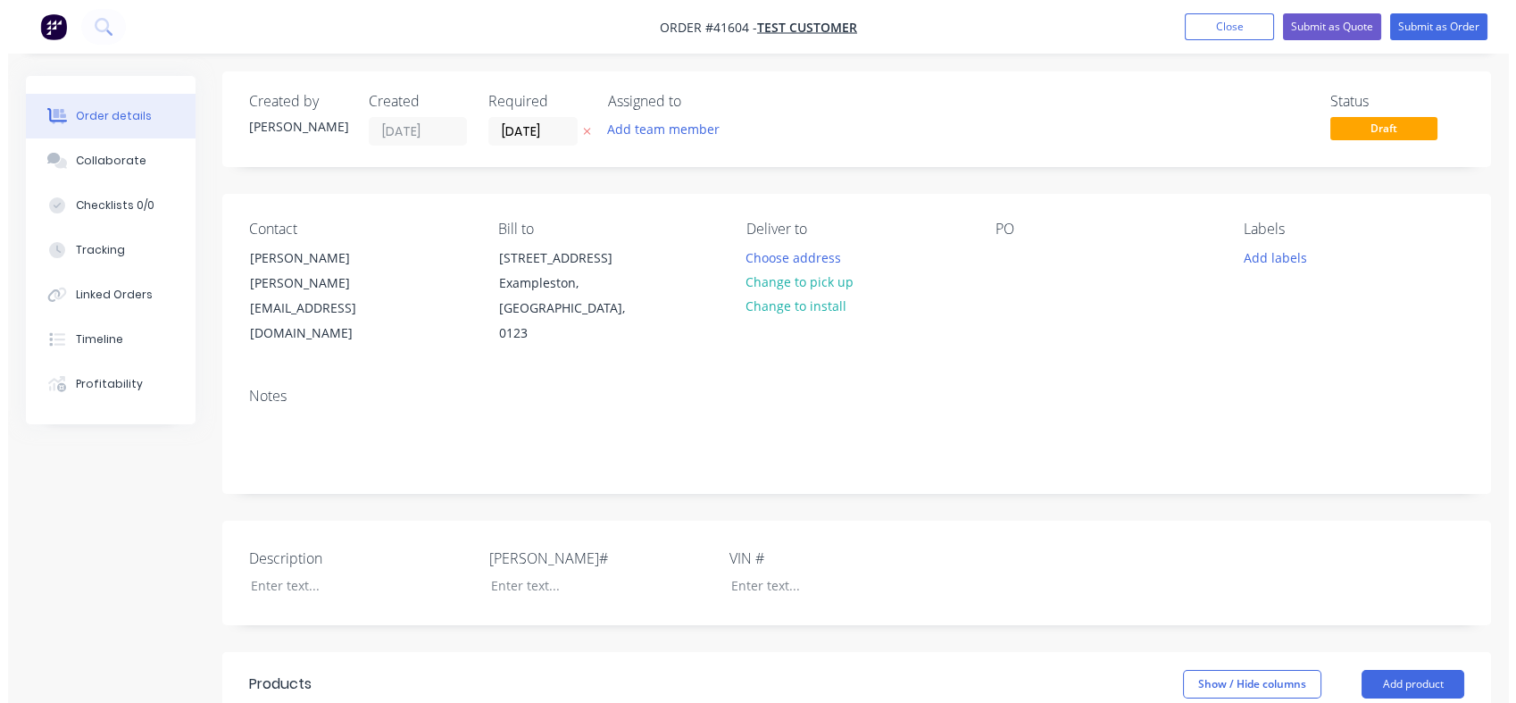
scroll to position [0, 0]
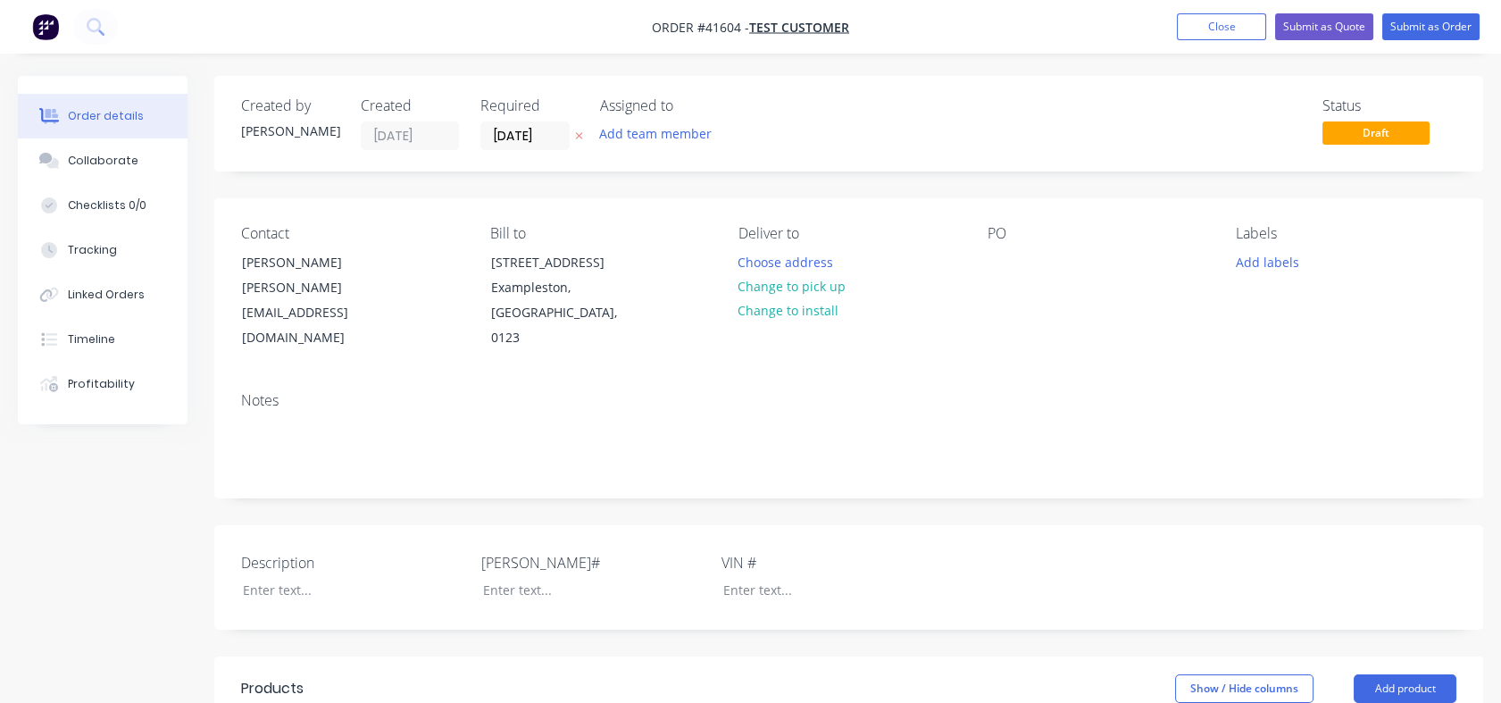
click at [1219, 21] on button "Close" at bounding box center [1221, 26] width 89 height 27
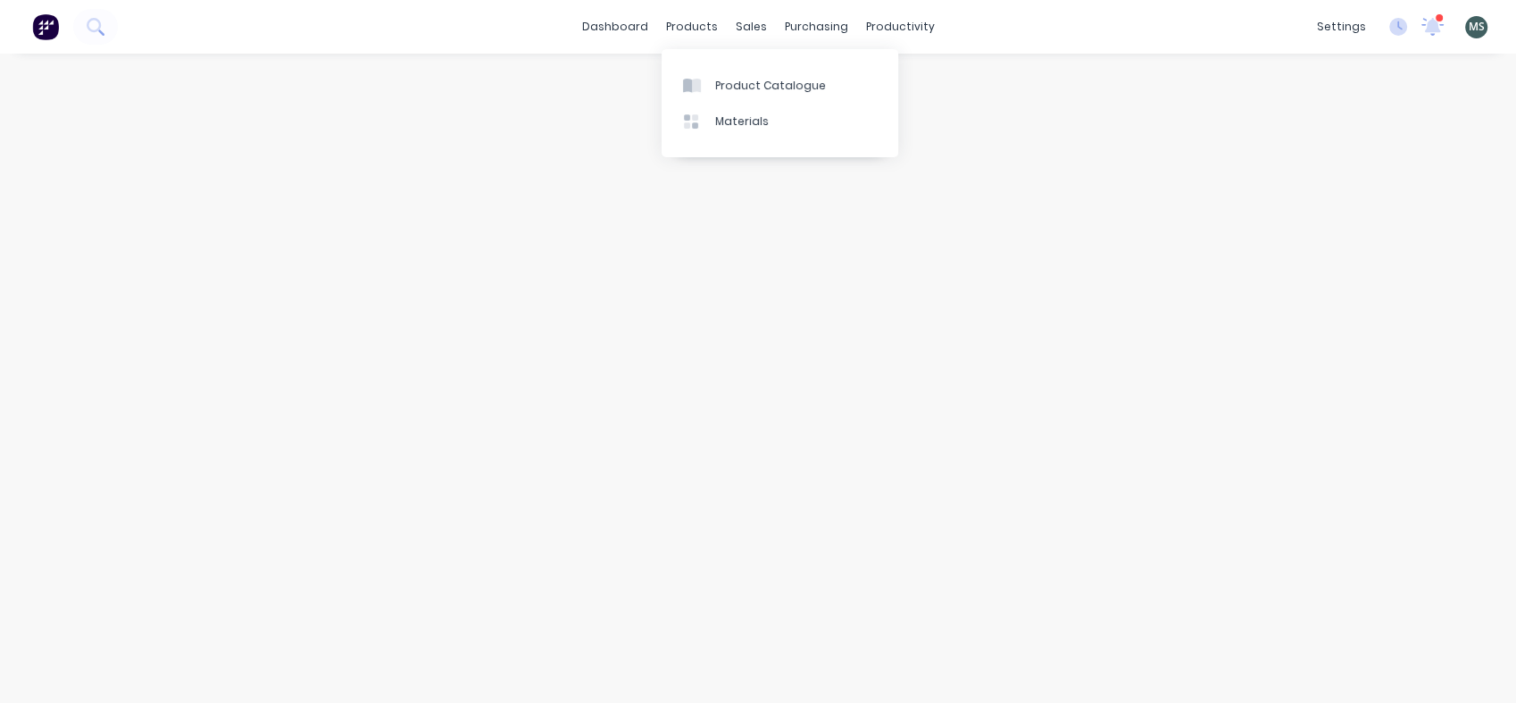
click at [751, 84] on div "Product Catalogue" at bounding box center [770, 86] width 111 height 16
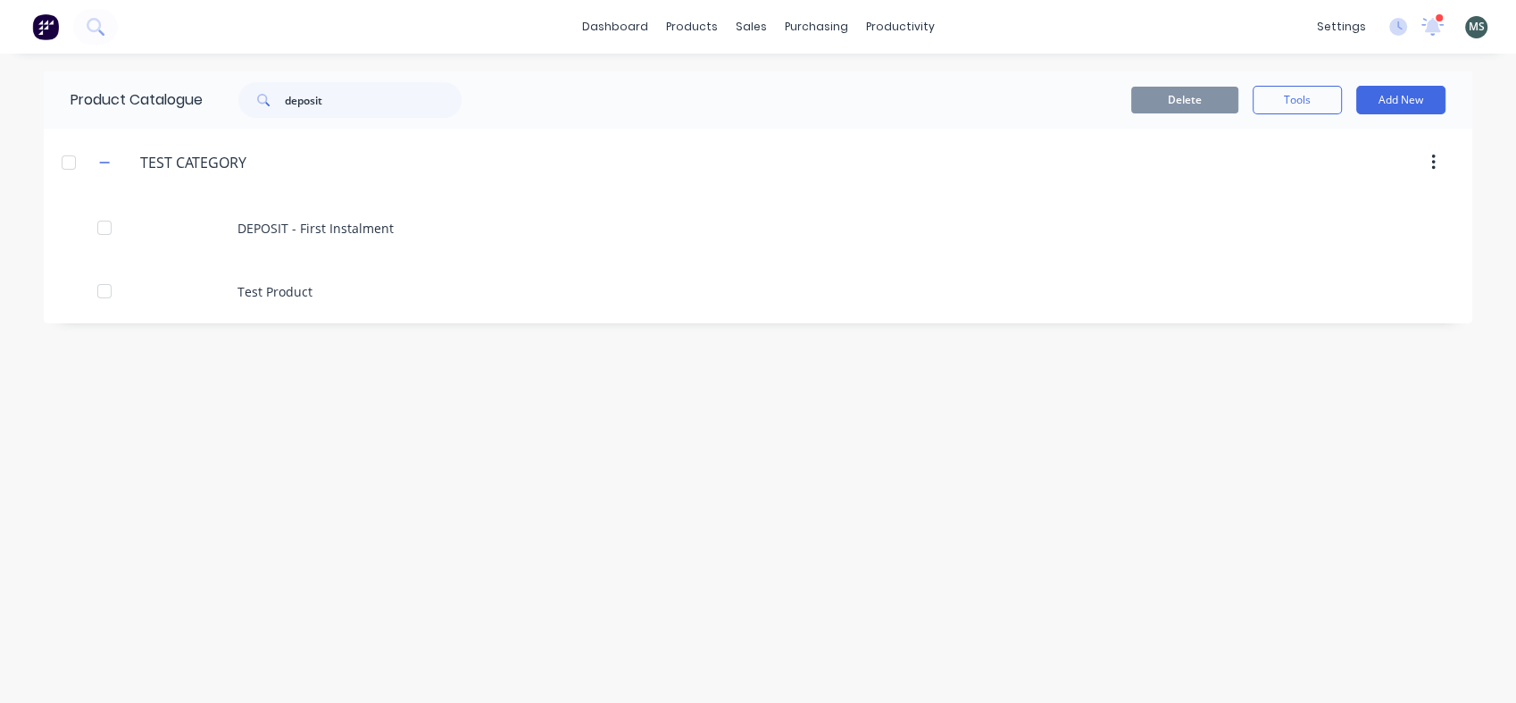
click at [332, 228] on div "DEPOSIT - First Instalment" at bounding box center [758, 227] width 1429 height 63
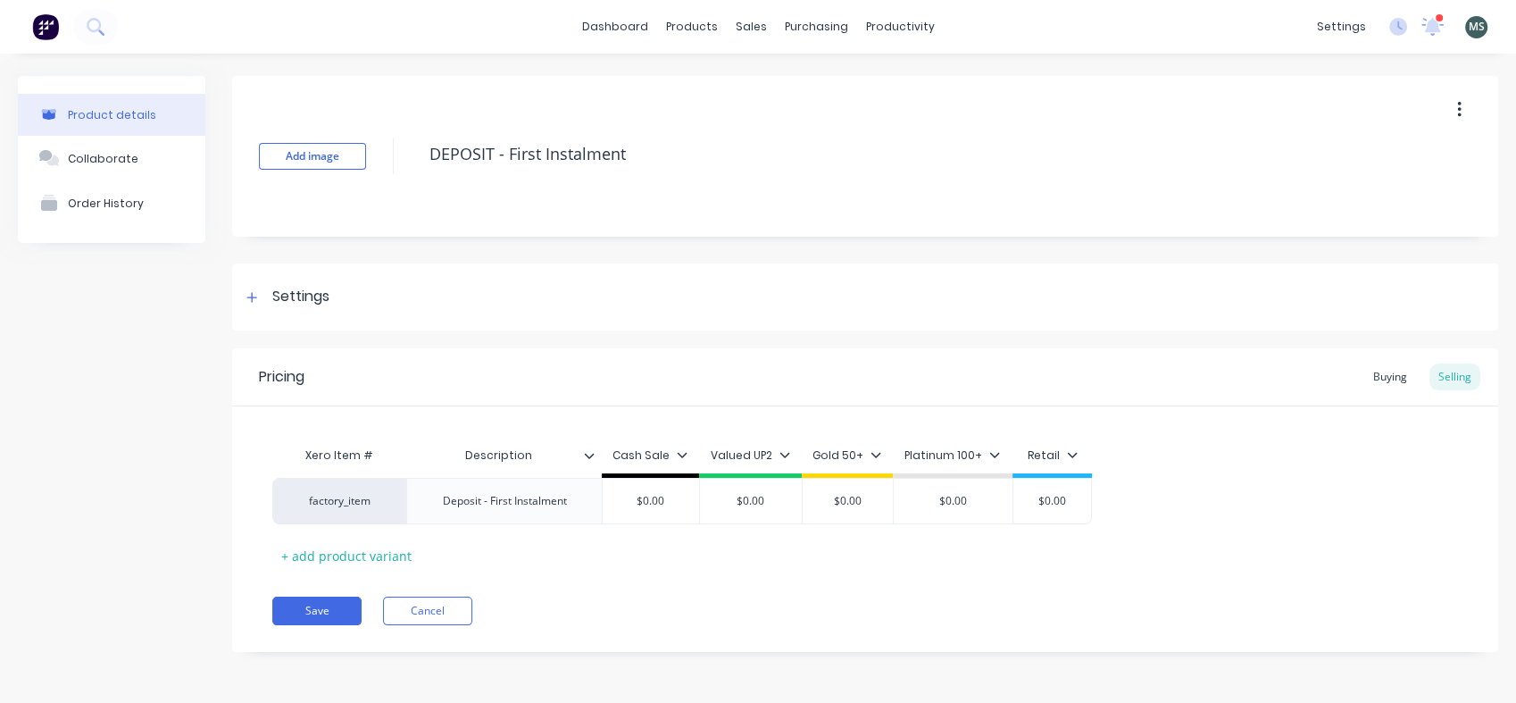
click at [257, 299] on div at bounding box center [252, 297] width 22 height 22
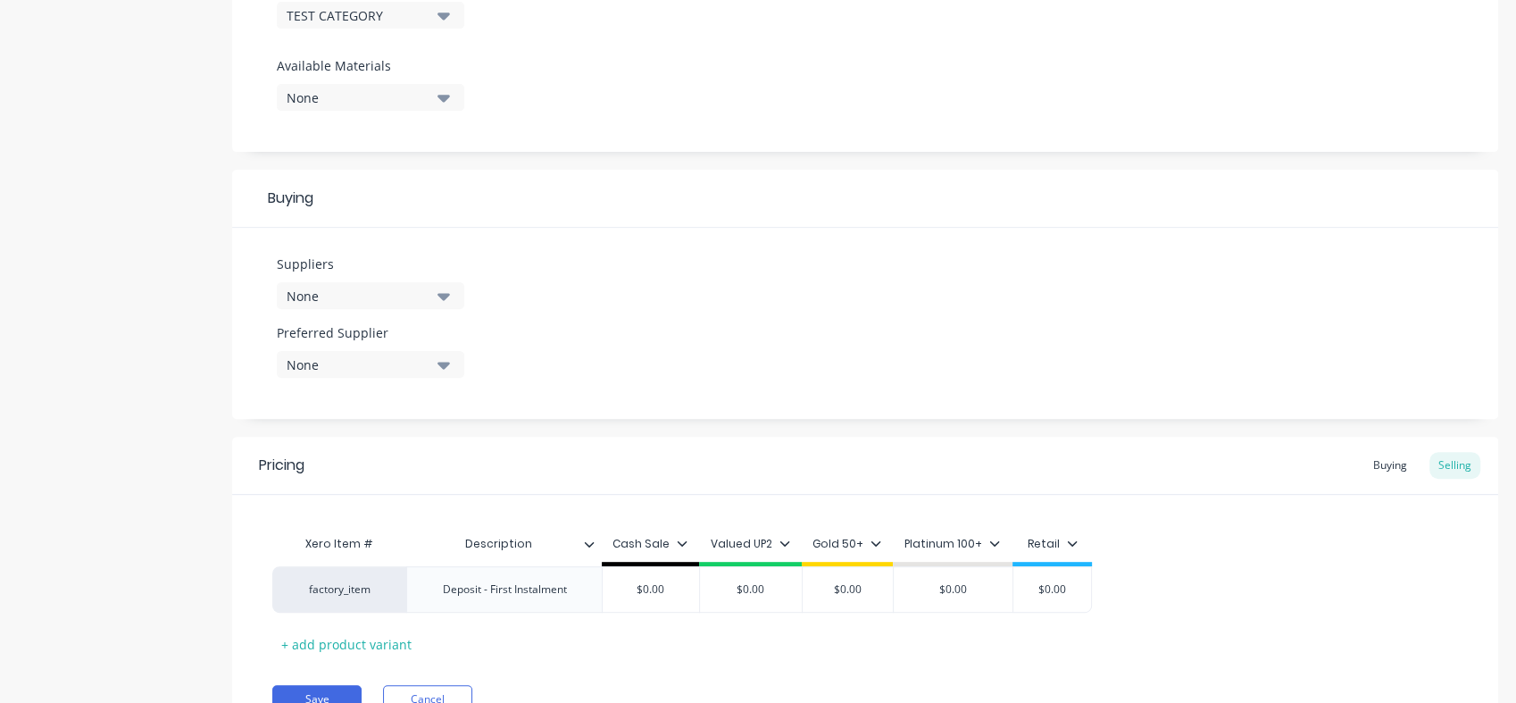
scroll to position [704, 0]
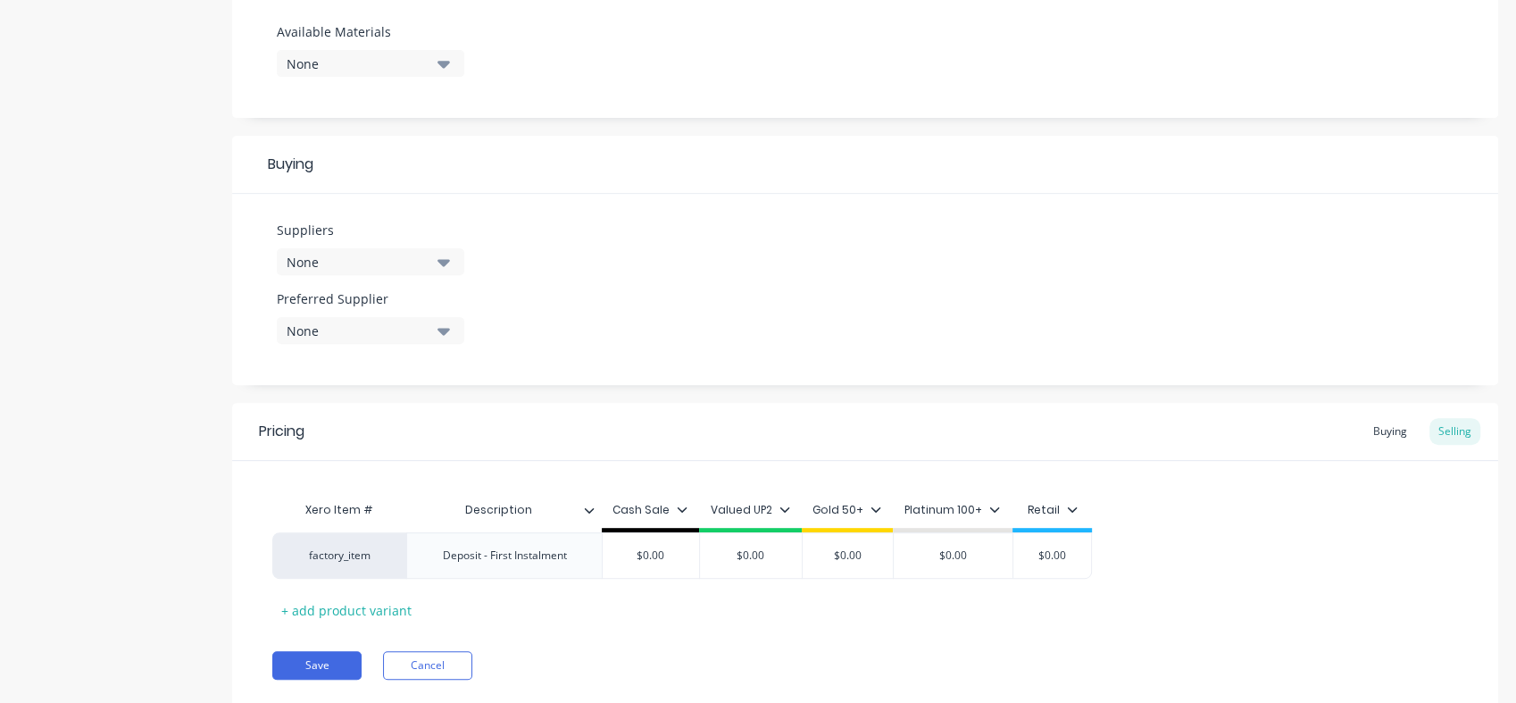
click at [1390, 436] on div "Buying" at bounding box center [1390, 431] width 52 height 27
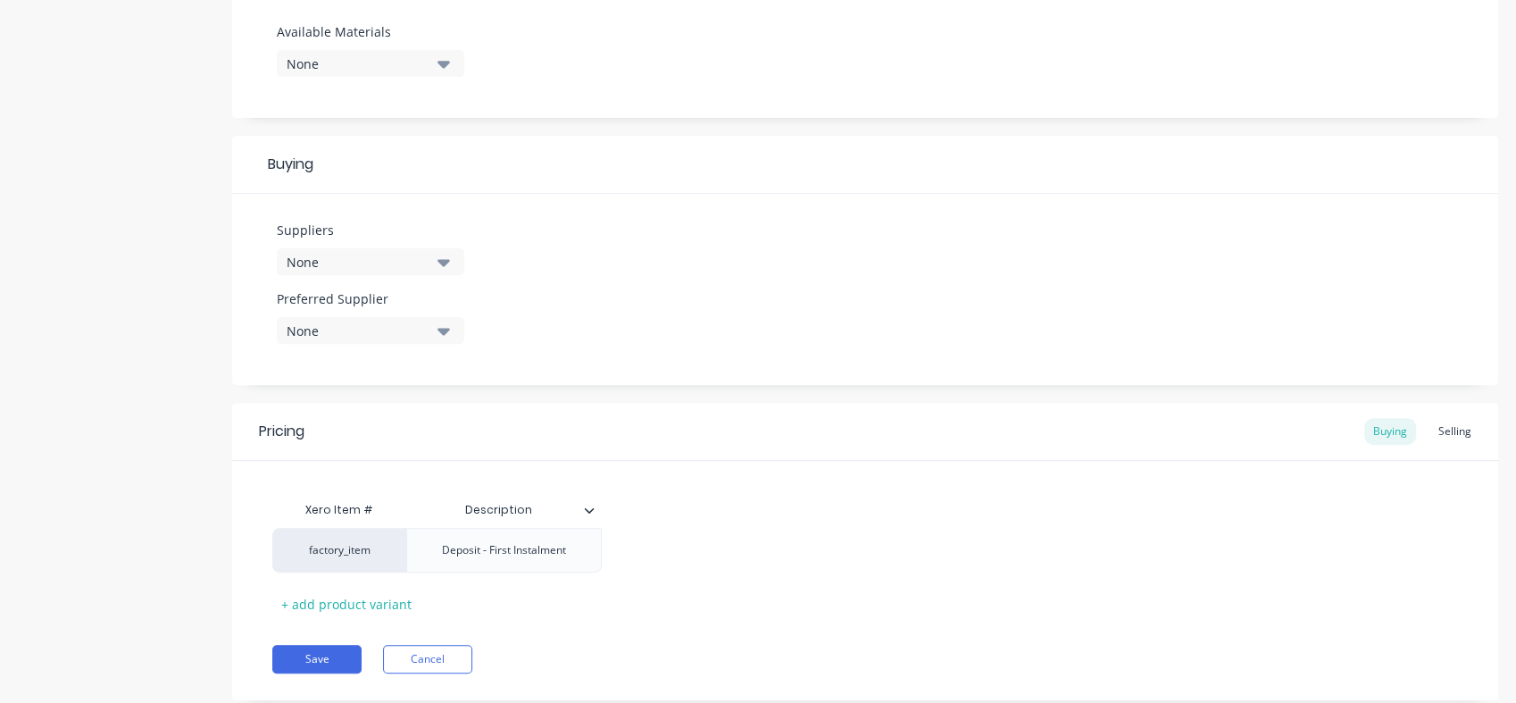
click at [1455, 435] on div "Selling" at bounding box center [1454, 431] width 51 height 27
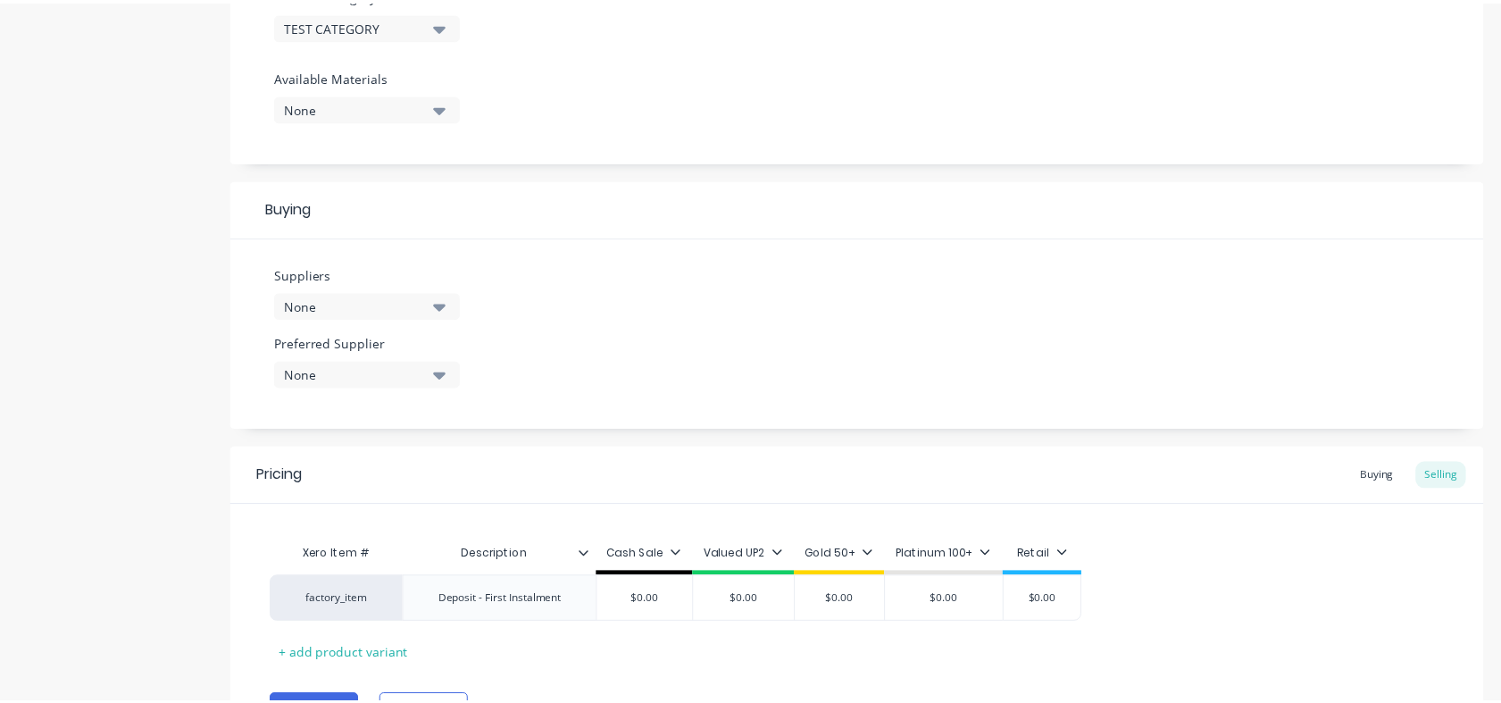
scroll to position [756, 0]
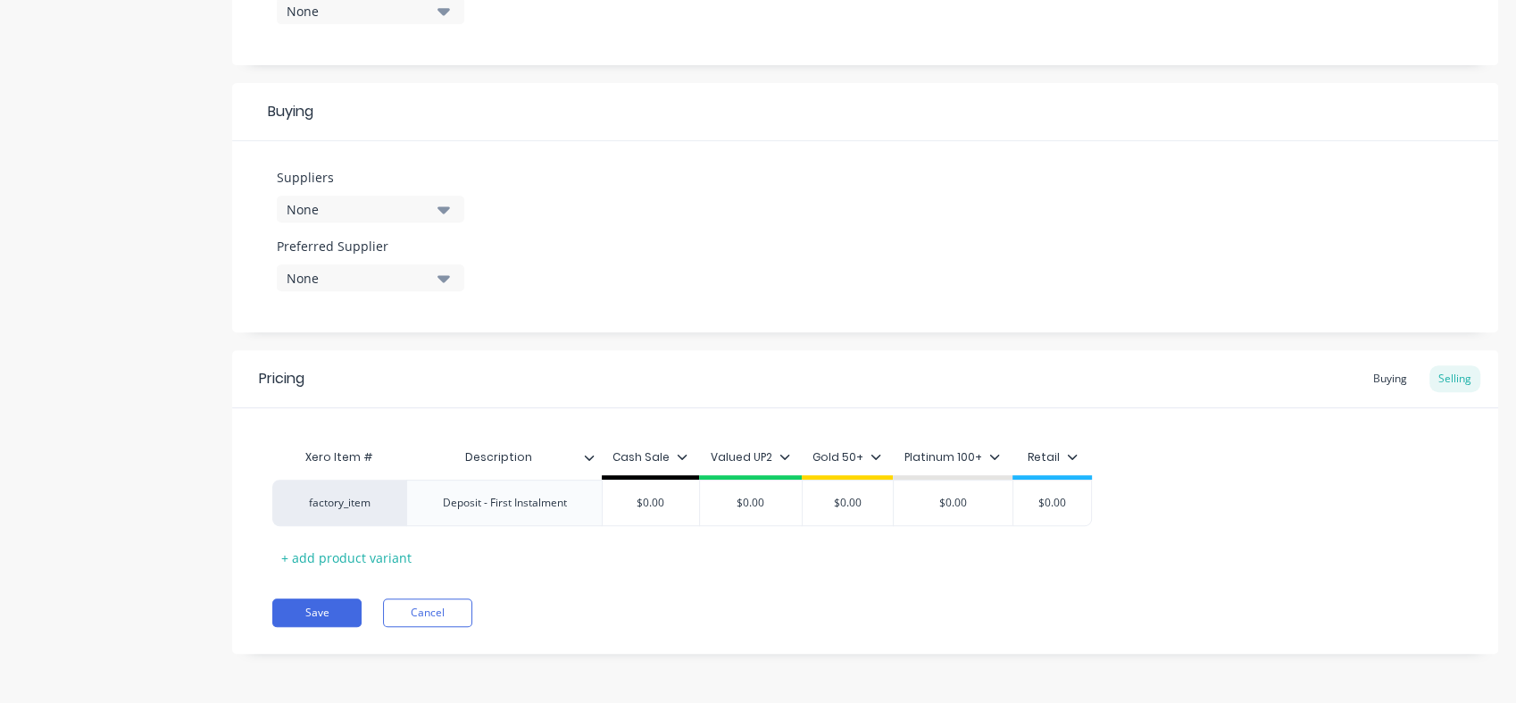
click at [328, 602] on button "Save" at bounding box center [316, 612] width 89 height 29
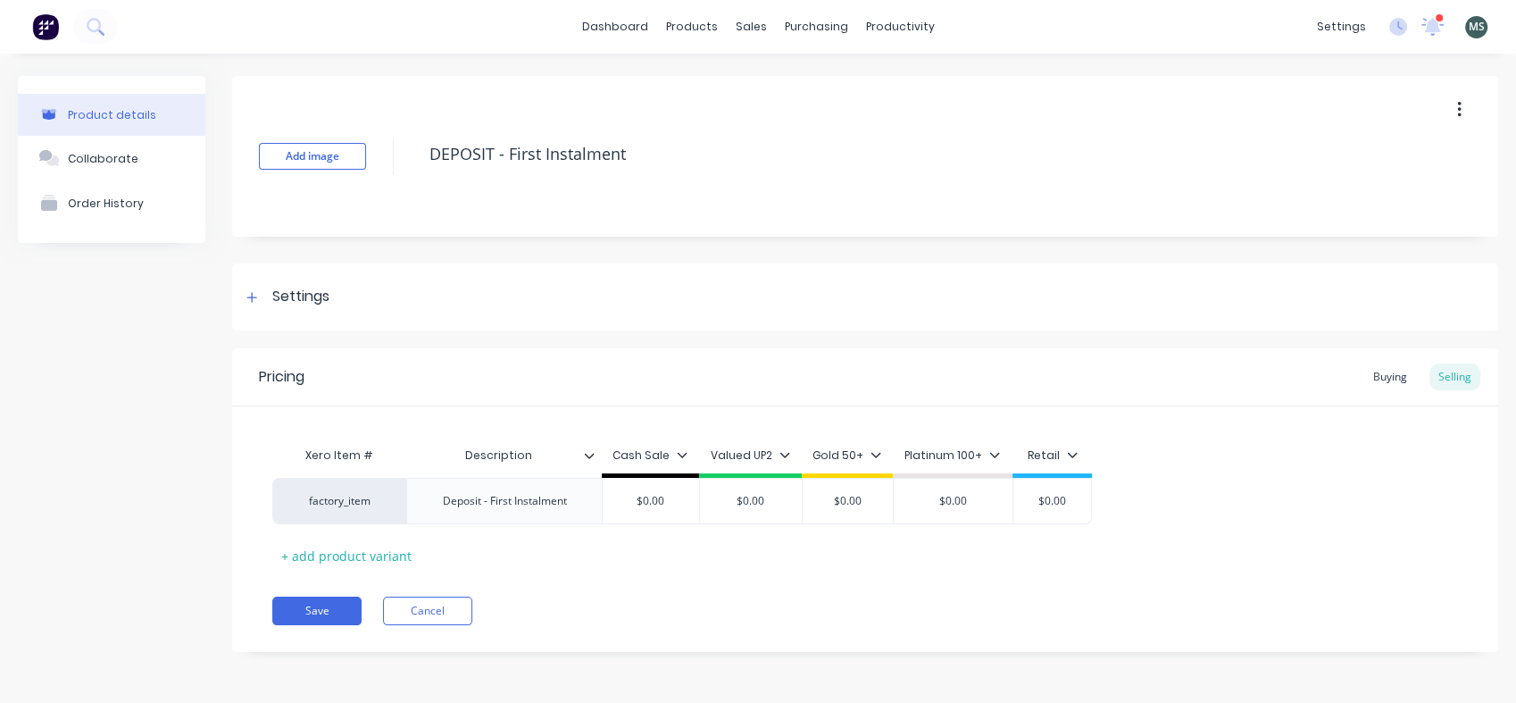
type textarea "x"
click at [1388, 384] on div "Buying" at bounding box center [1390, 376] width 52 height 27
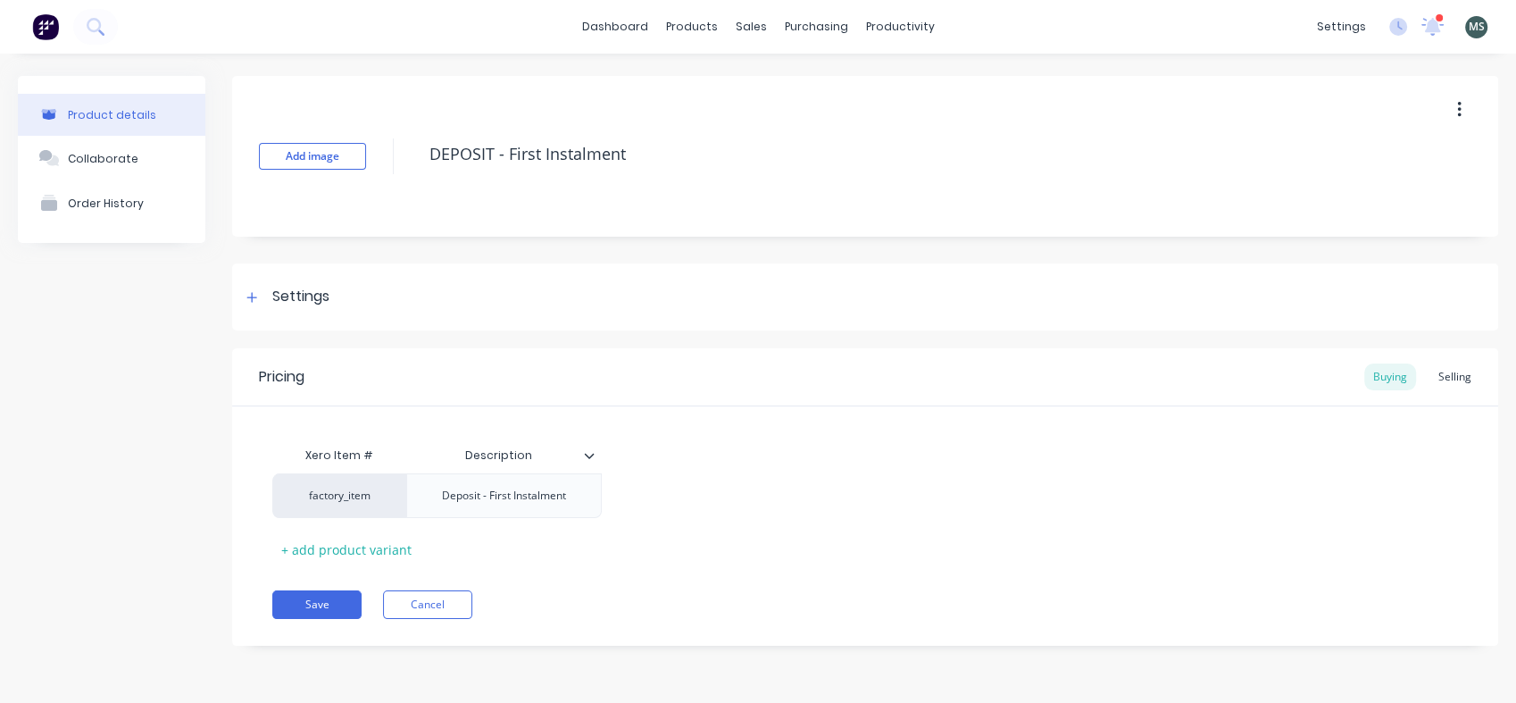
click at [1459, 382] on div "Selling" at bounding box center [1454, 376] width 51 height 27
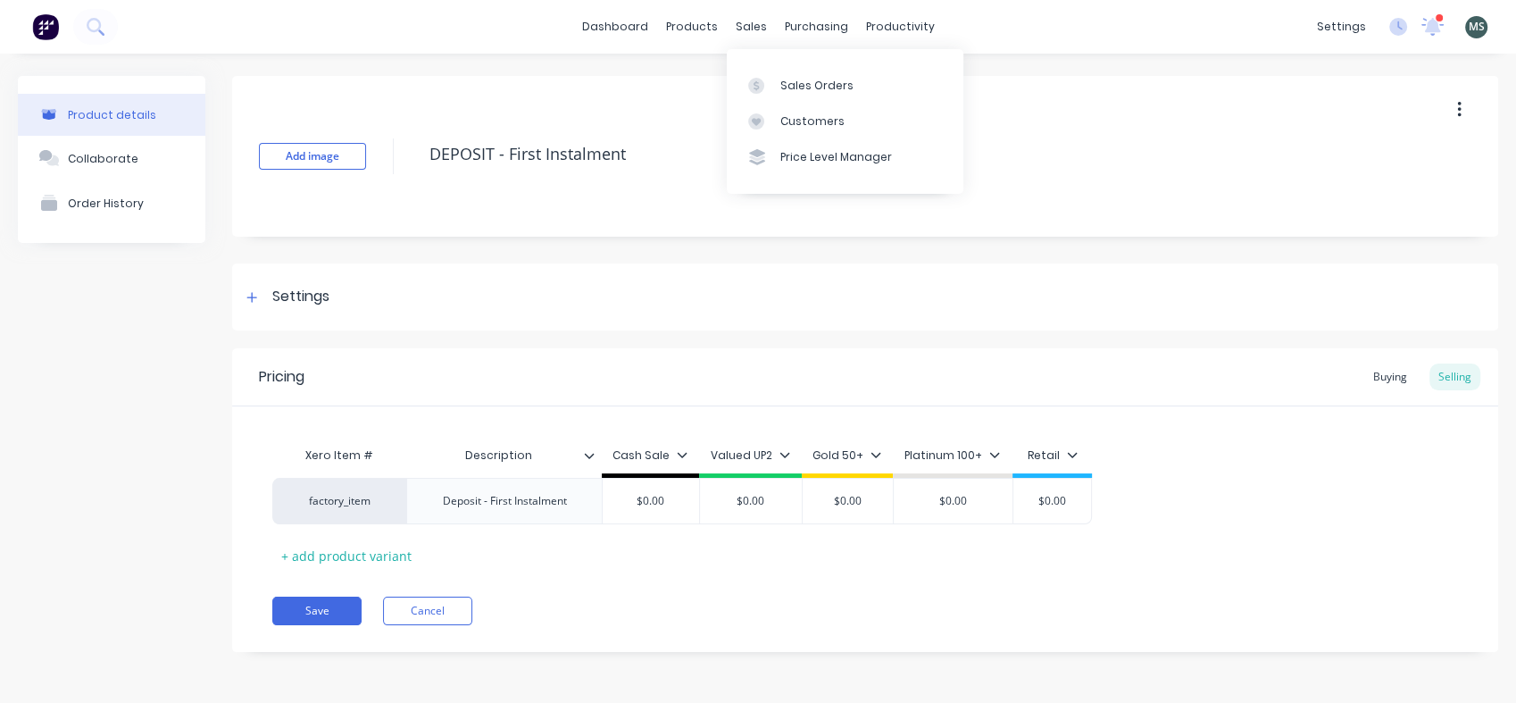
click at [771, 78] on div at bounding box center [761, 86] width 27 height 16
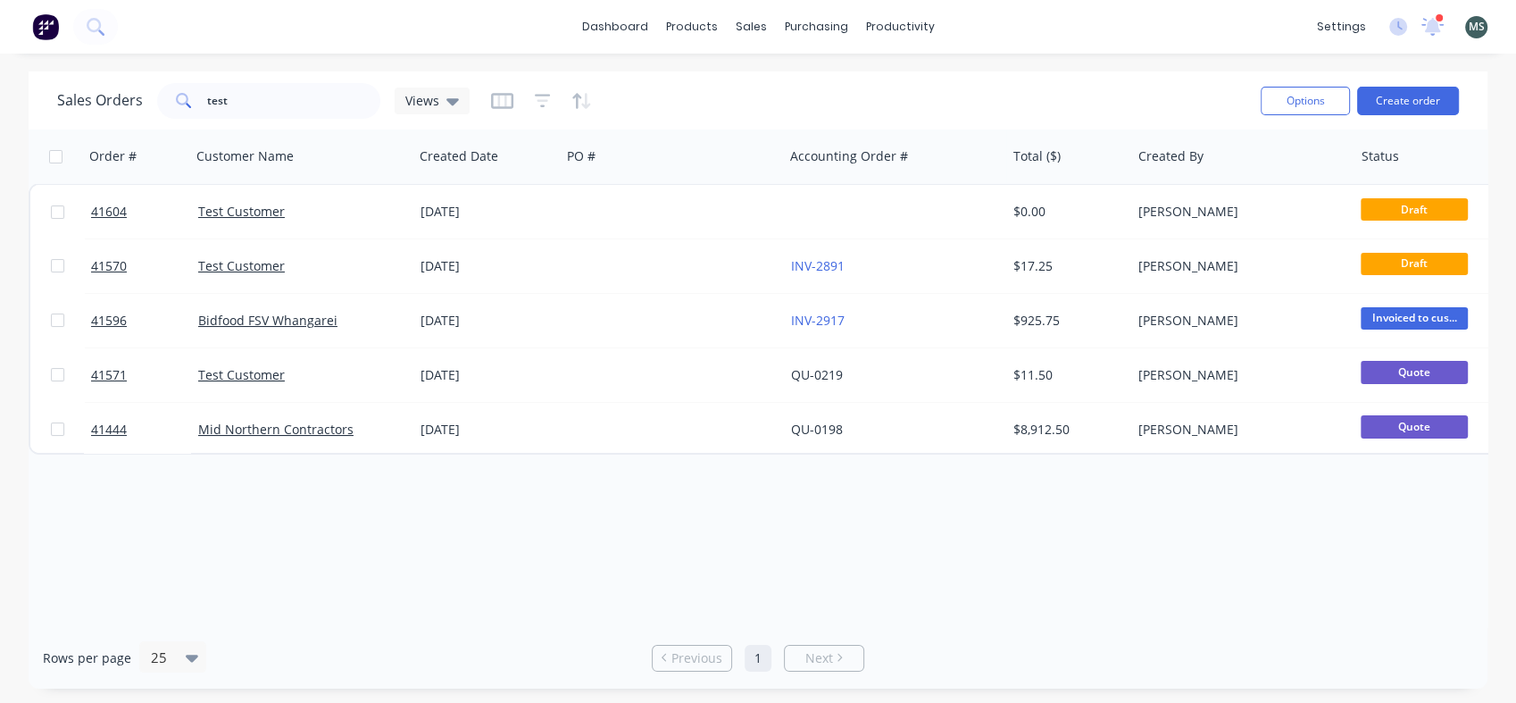
click at [260, 214] on link "Test Customer" at bounding box center [241, 211] width 87 height 17
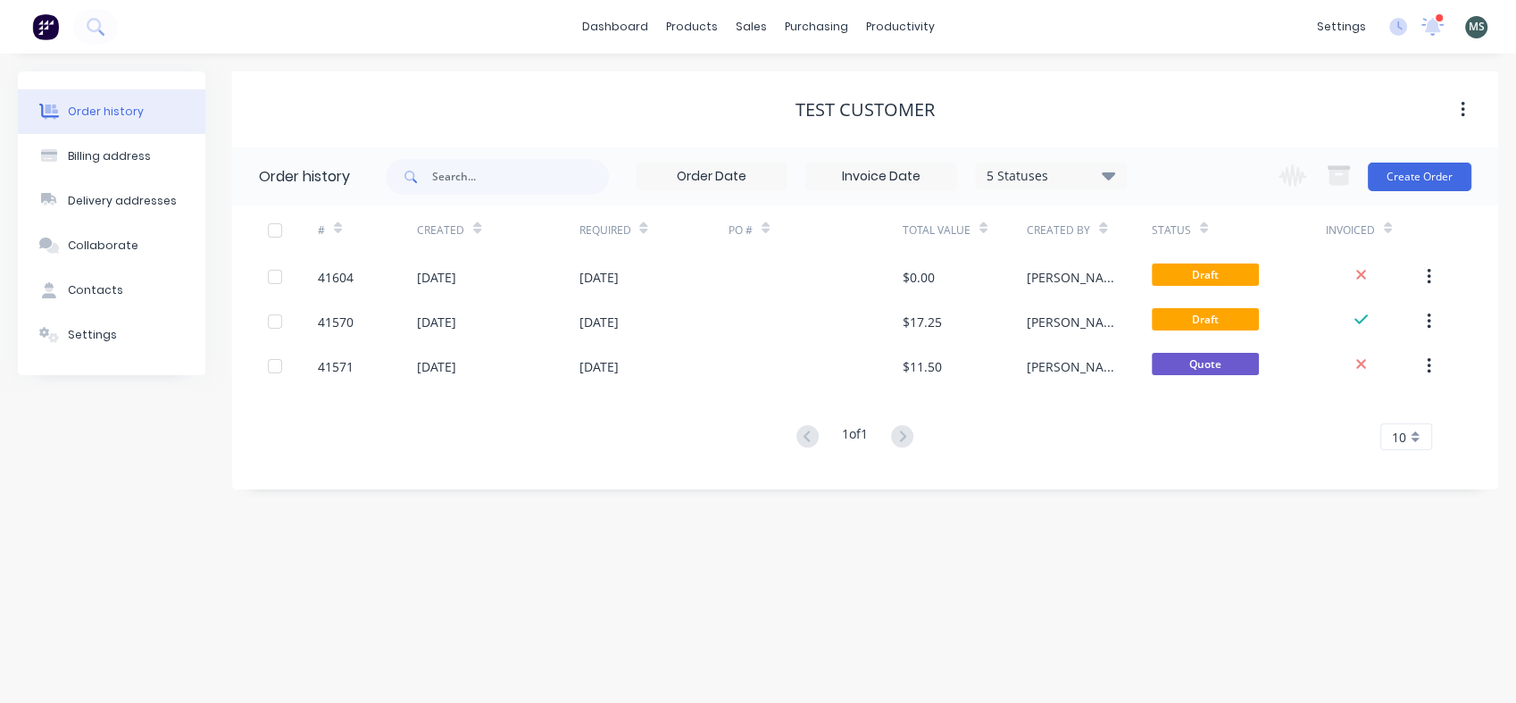
click at [618, 275] on div "[DATE]" at bounding box center [598, 277] width 39 height 19
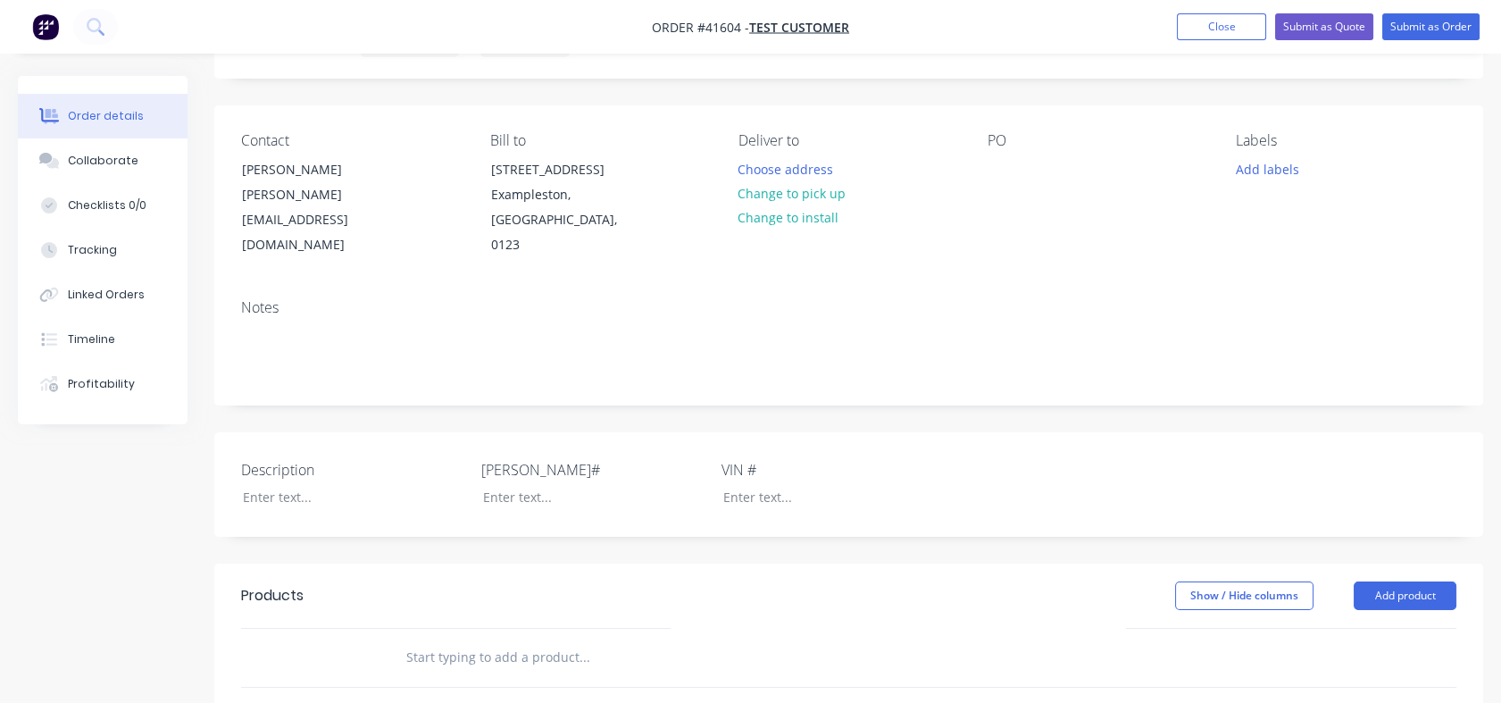
scroll to position [198, 0]
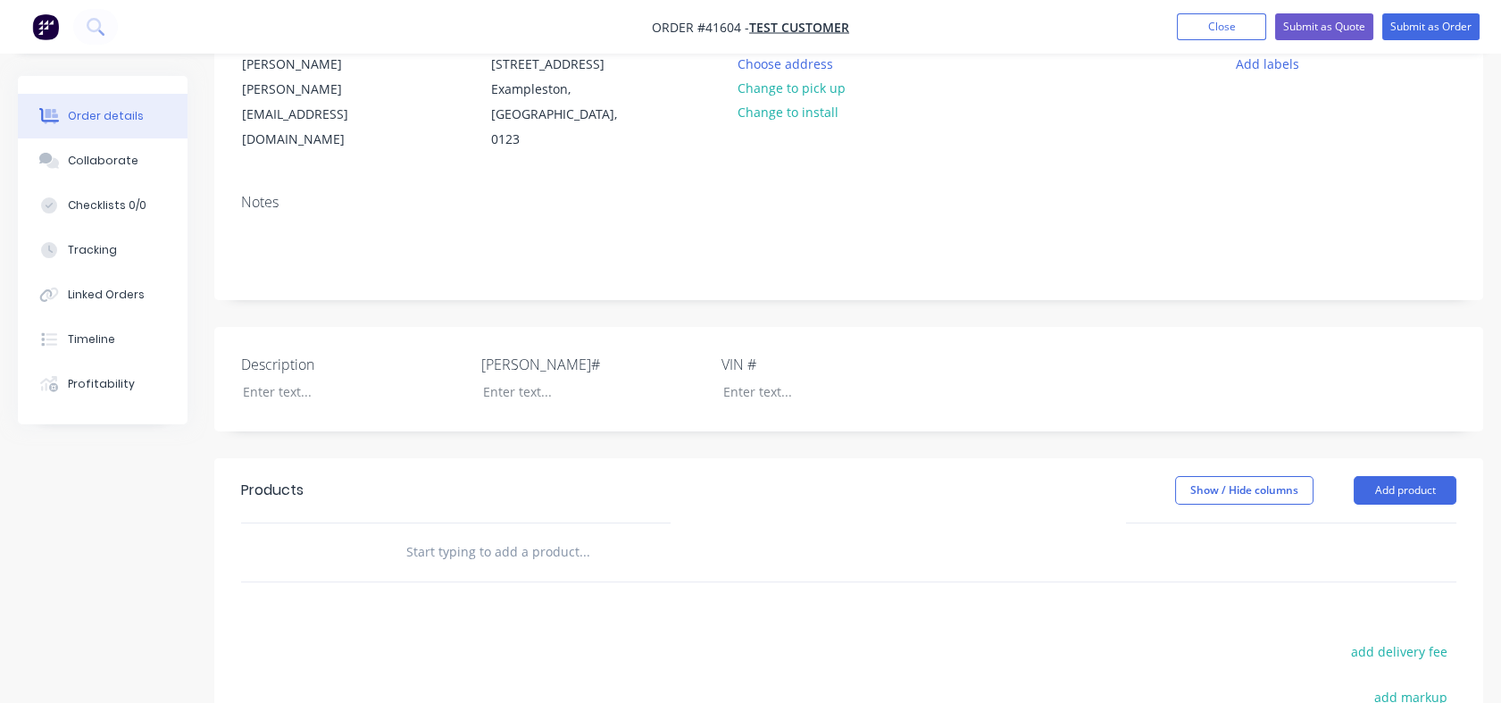
click at [535, 554] on input "text" at bounding box center [583, 552] width 357 height 36
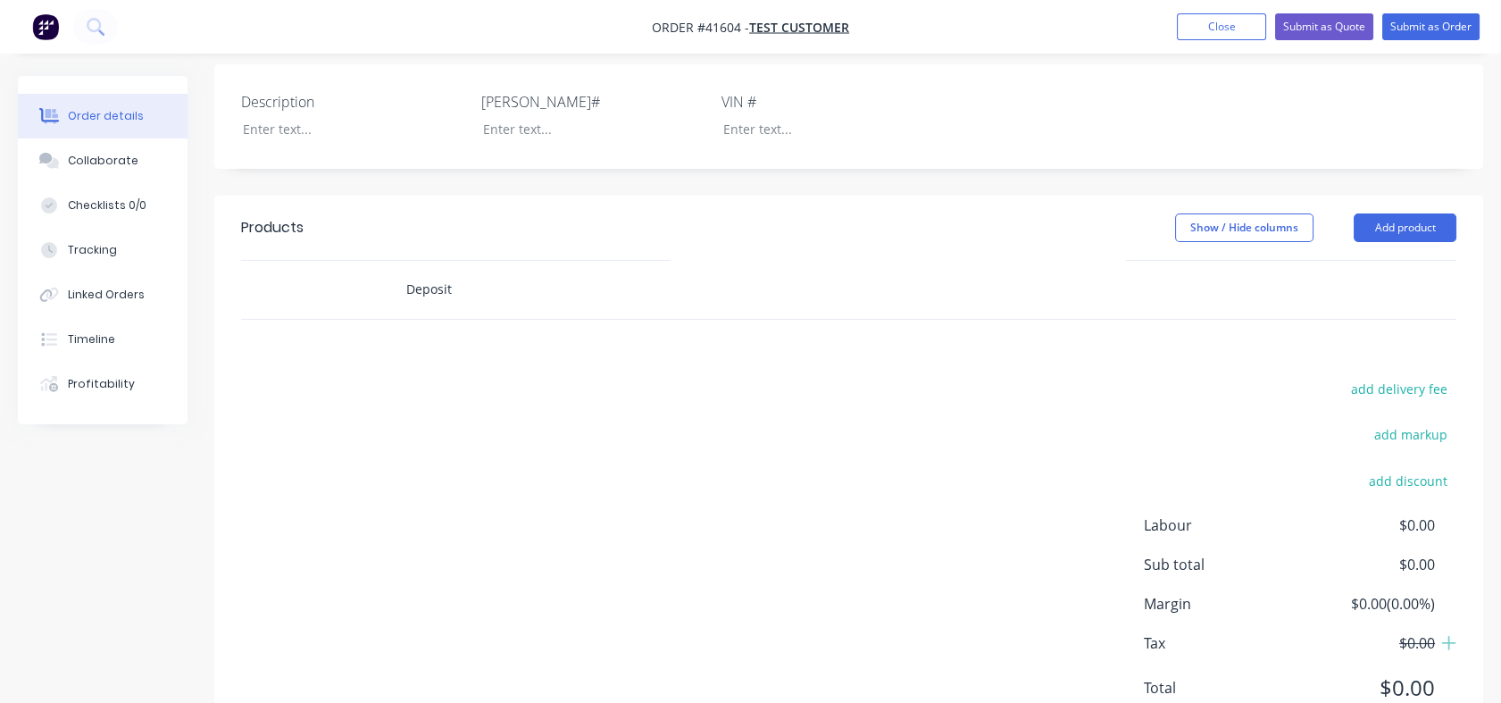
scroll to position [463, 0]
click at [479, 290] on input "Deposit" at bounding box center [583, 288] width 357 height 36
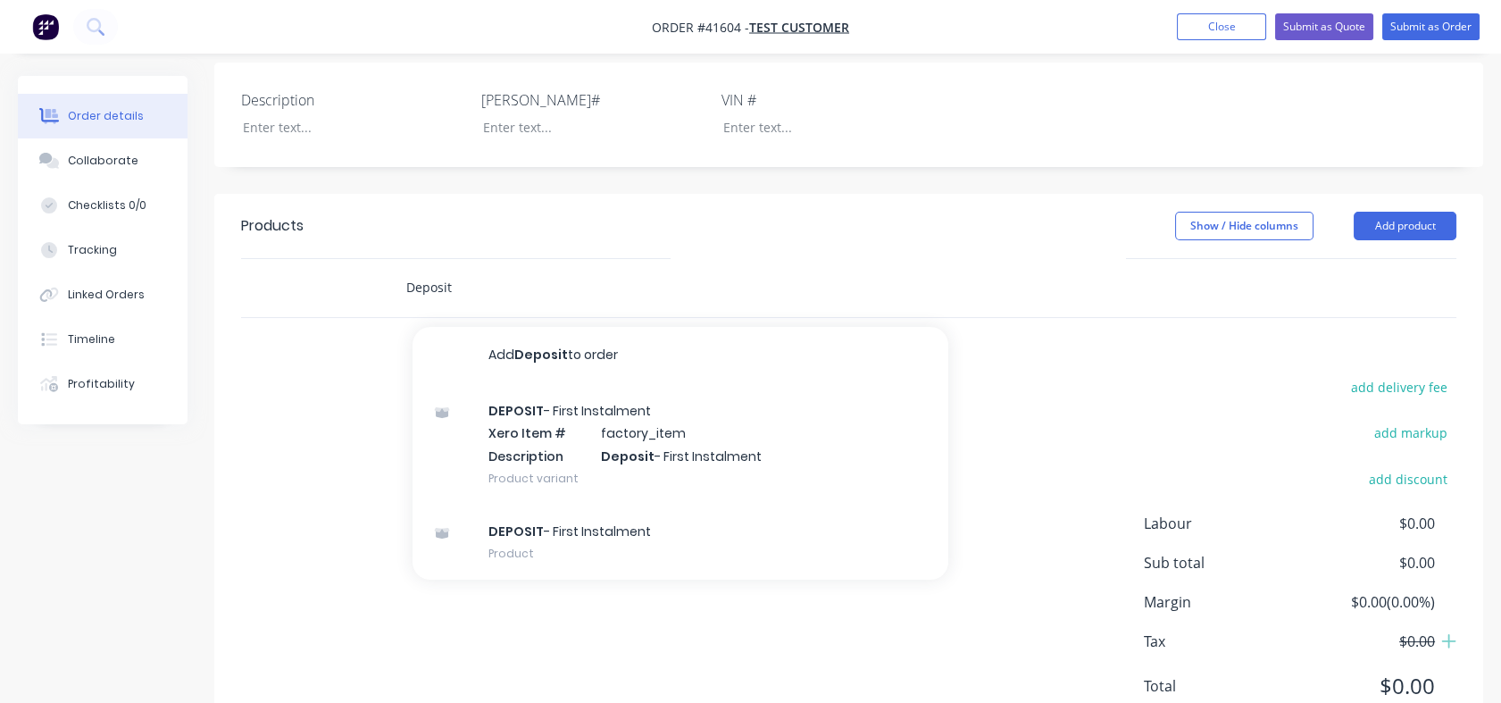
type input "Deposit"
click at [586, 427] on div "DEPOSIT - First Instalment Xero Item # factory_item Description Deposit - First…" at bounding box center [681, 444] width 536 height 121
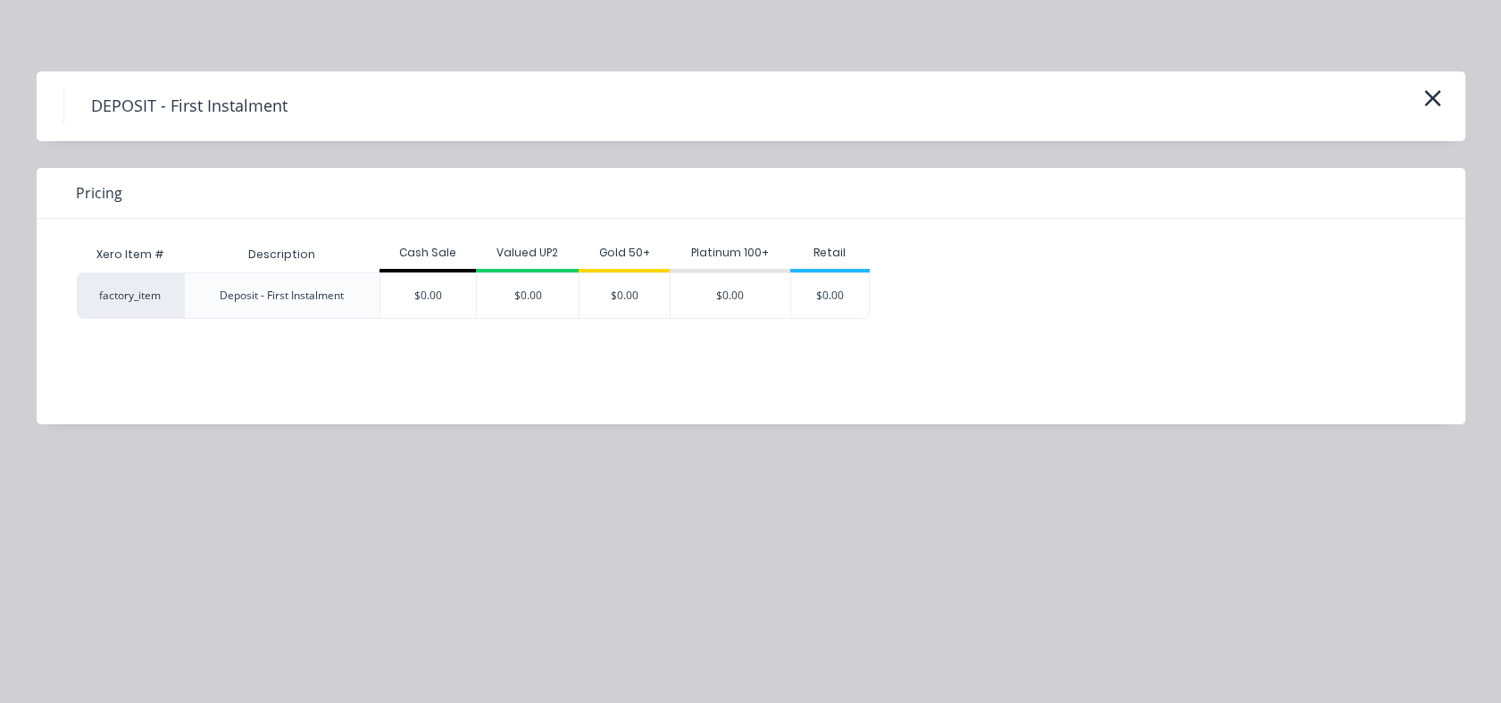
click at [828, 289] on div "$0.00" at bounding box center [830, 295] width 78 height 45
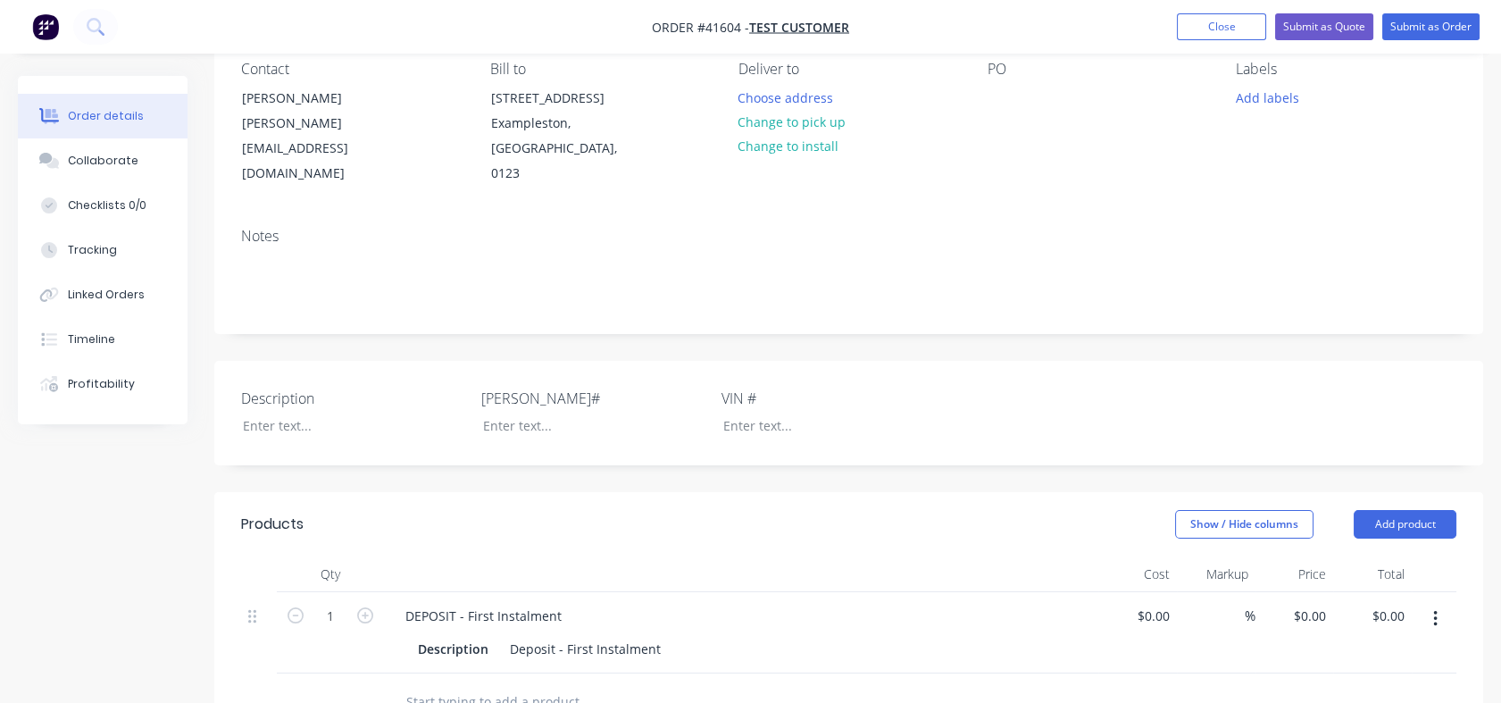
scroll to position [363, 0]
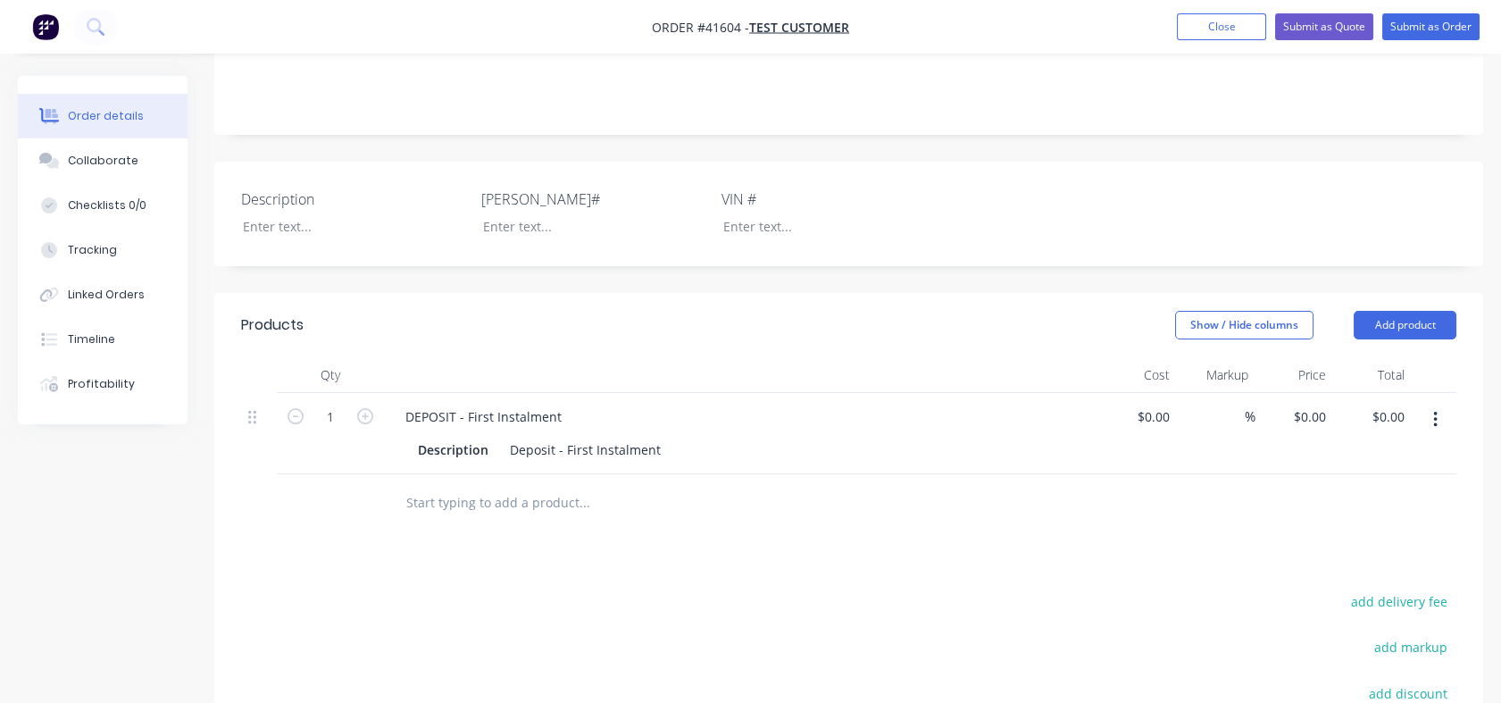
click at [479, 513] on input "text" at bounding box center [583, 503] width 357 height 36
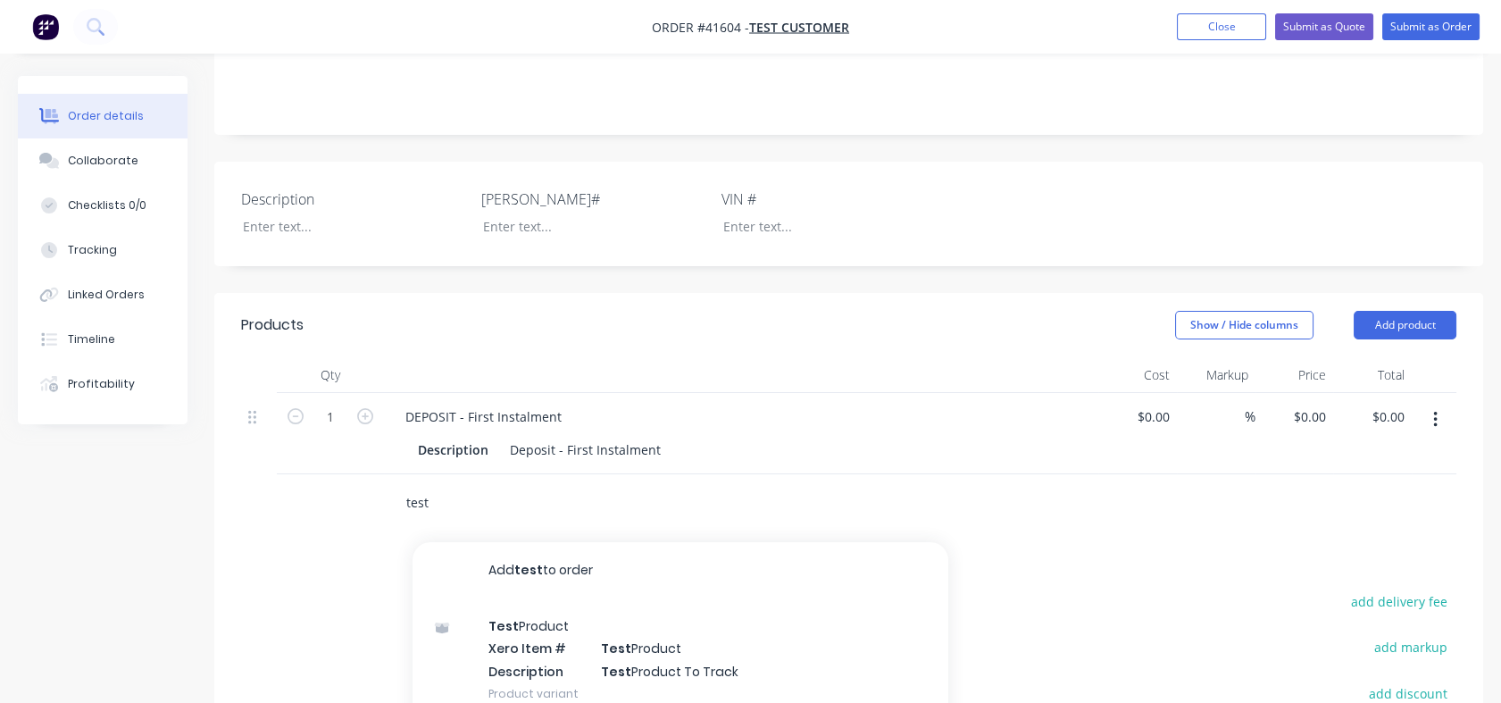
type input "test"
click at [624, 640] on div "Test Product Xero Item # Test Product Description Test Product To Track Product…" at bounding box center [681, 659] width 536 height 121
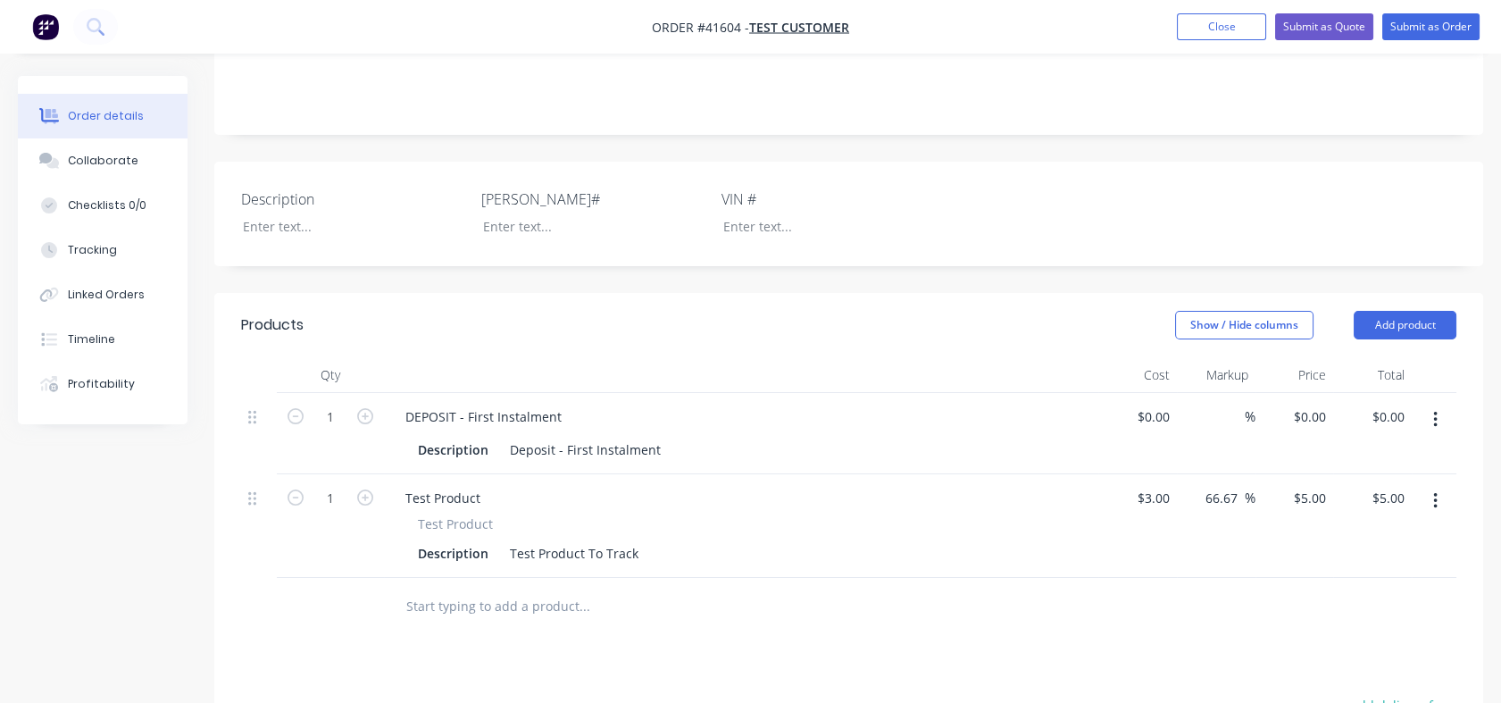
click at [521, 609] on input "text" at bounding box center [583, 606] width 357 height 36
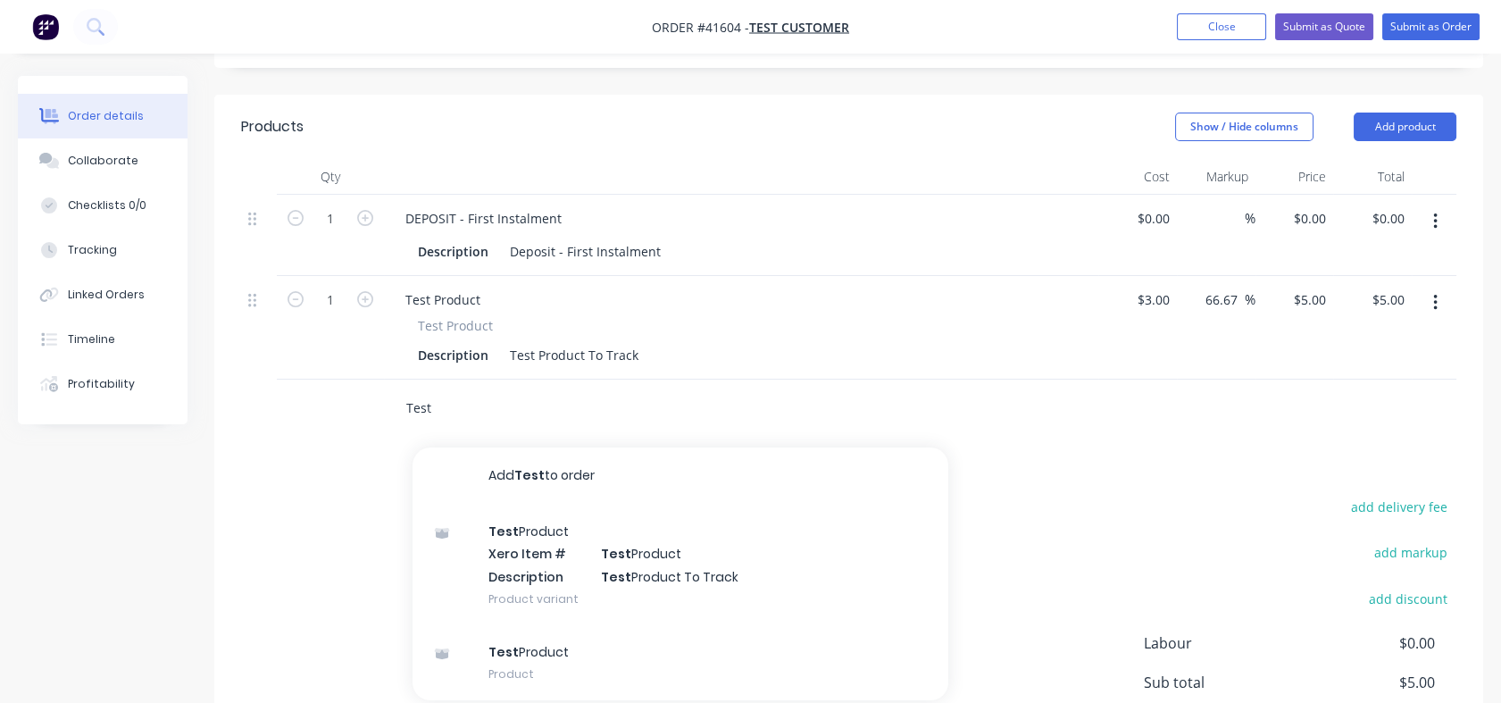
scroll to position [661, 0]
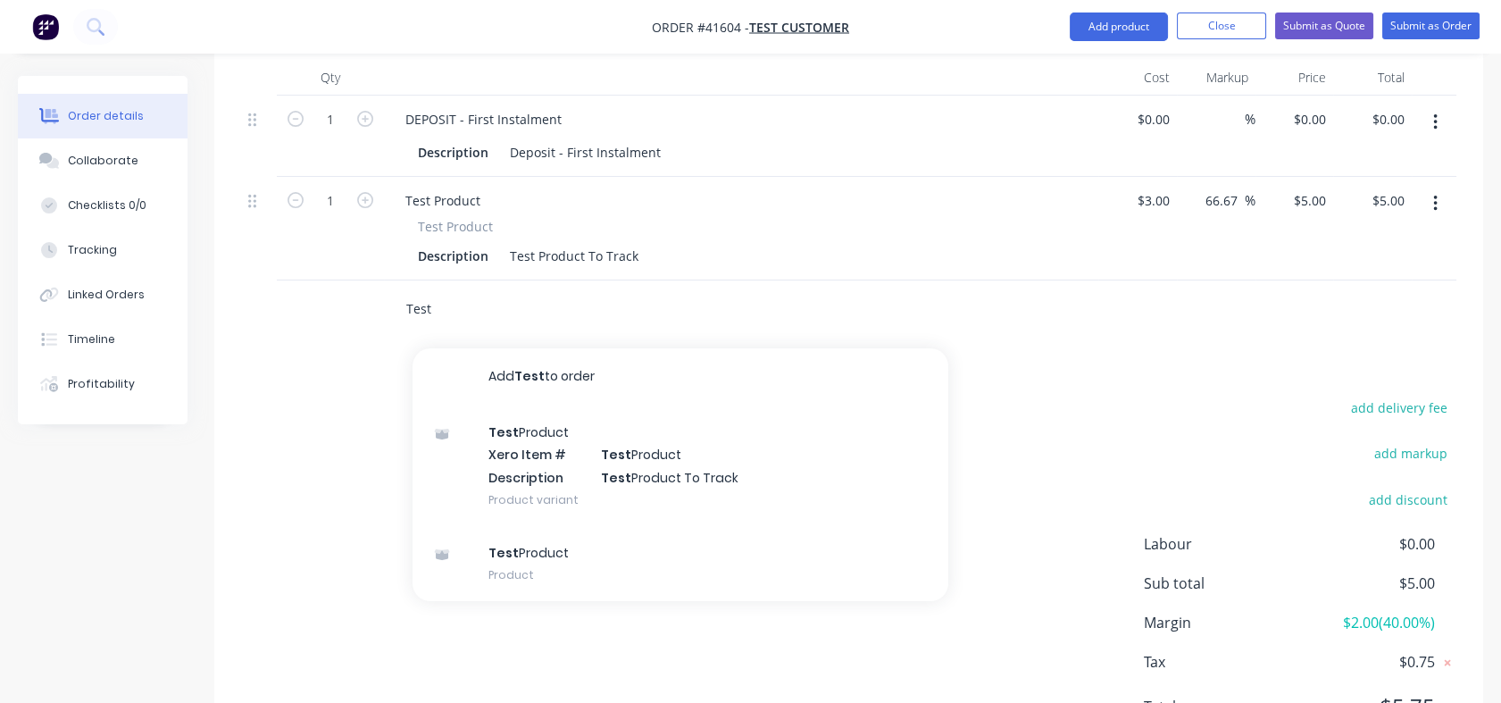
type input "Test"
click at [529, 574] on div "Test Product Product" at bounding box center [681, 563] width 536 height 75
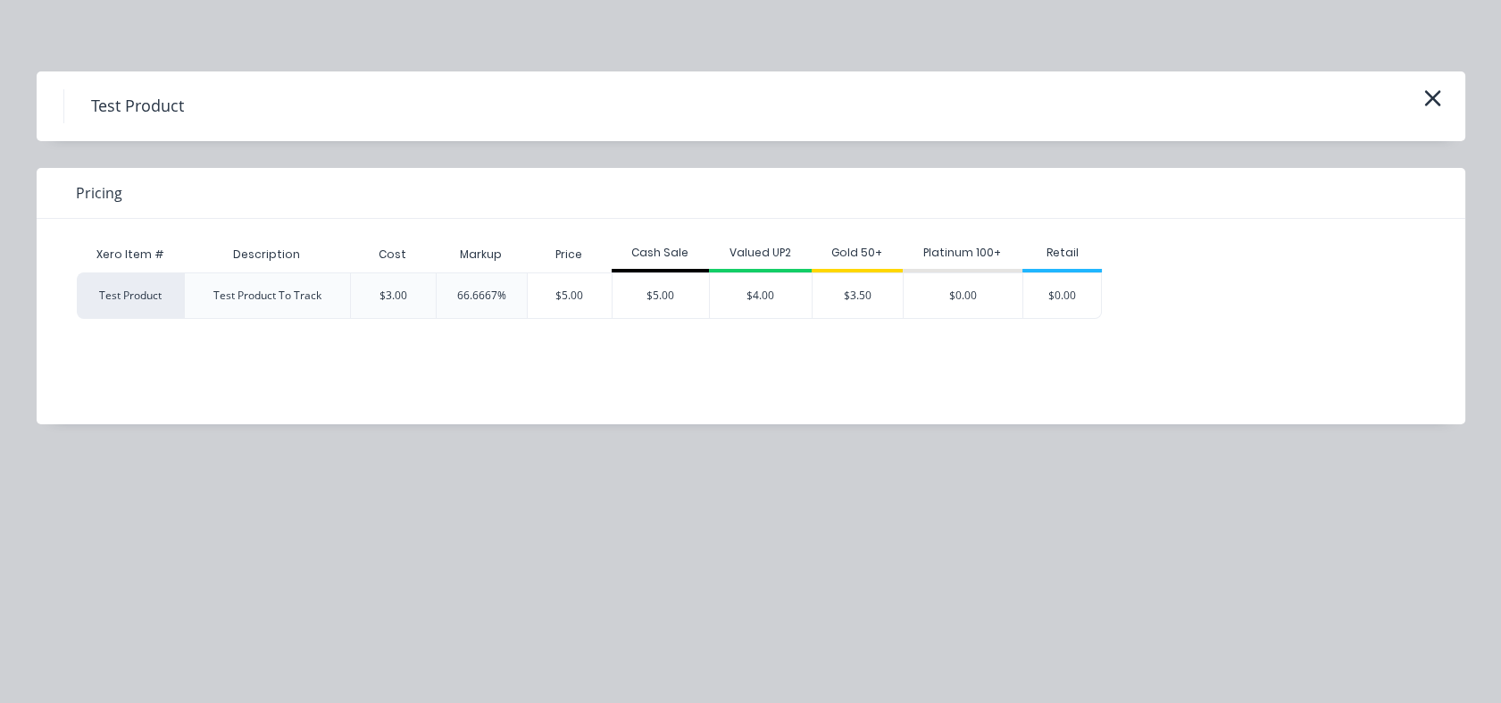
click at [684, 283] on div "$5.00" at bounding box center [661, 295] width 96 height 45
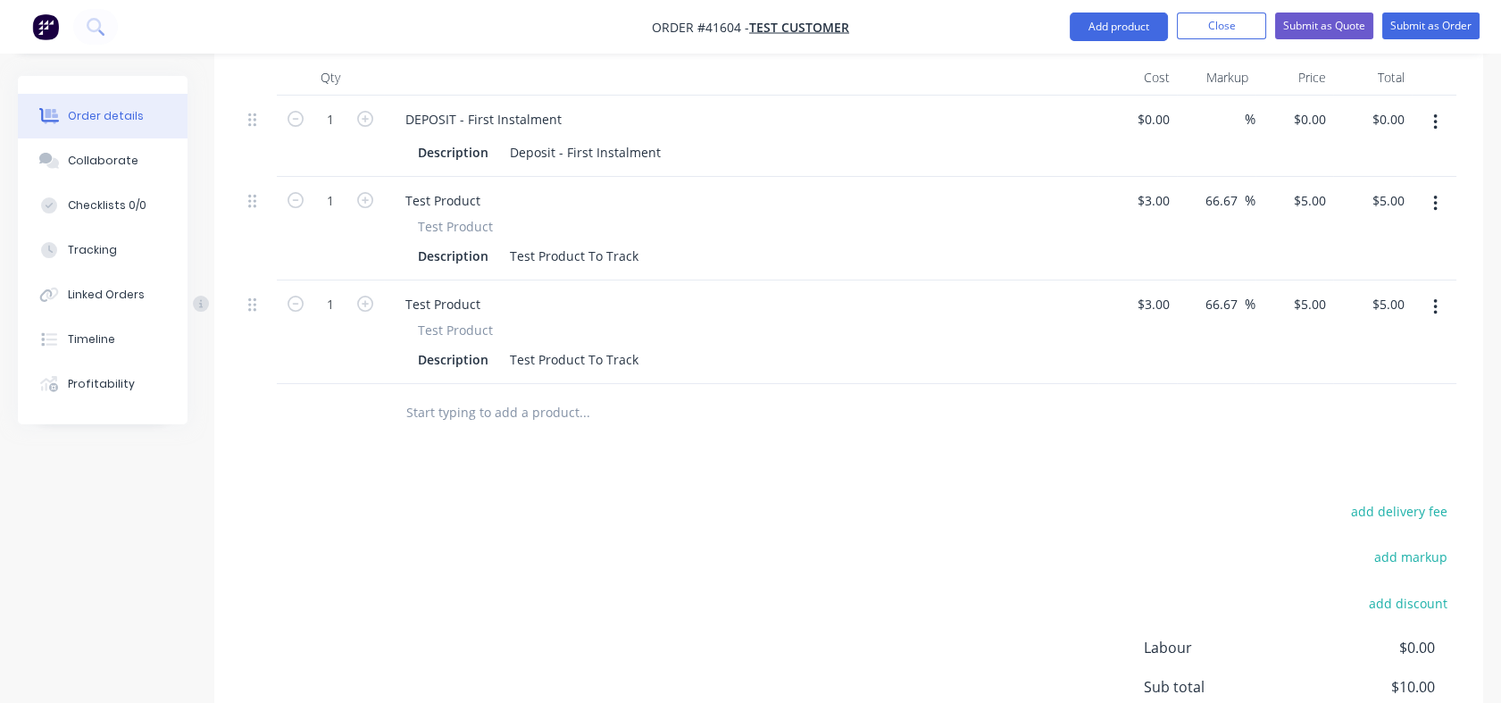
click at [688, 471] on div "Products Show / Hide columns Add product Qty Cost Markup Price Total 1 DEPOSIT …" at bounding box center [848, 433] width 1269 height 875
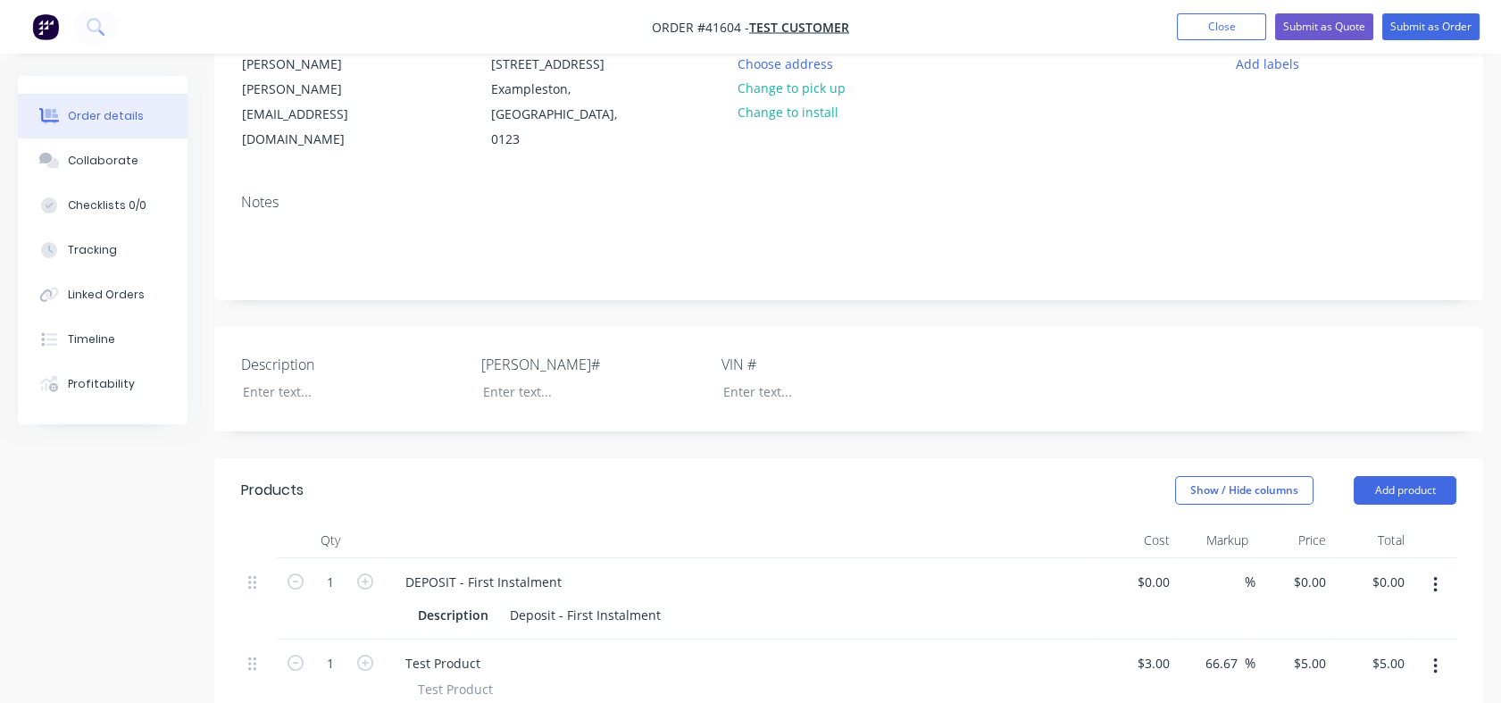
scroll to position [0, 0]
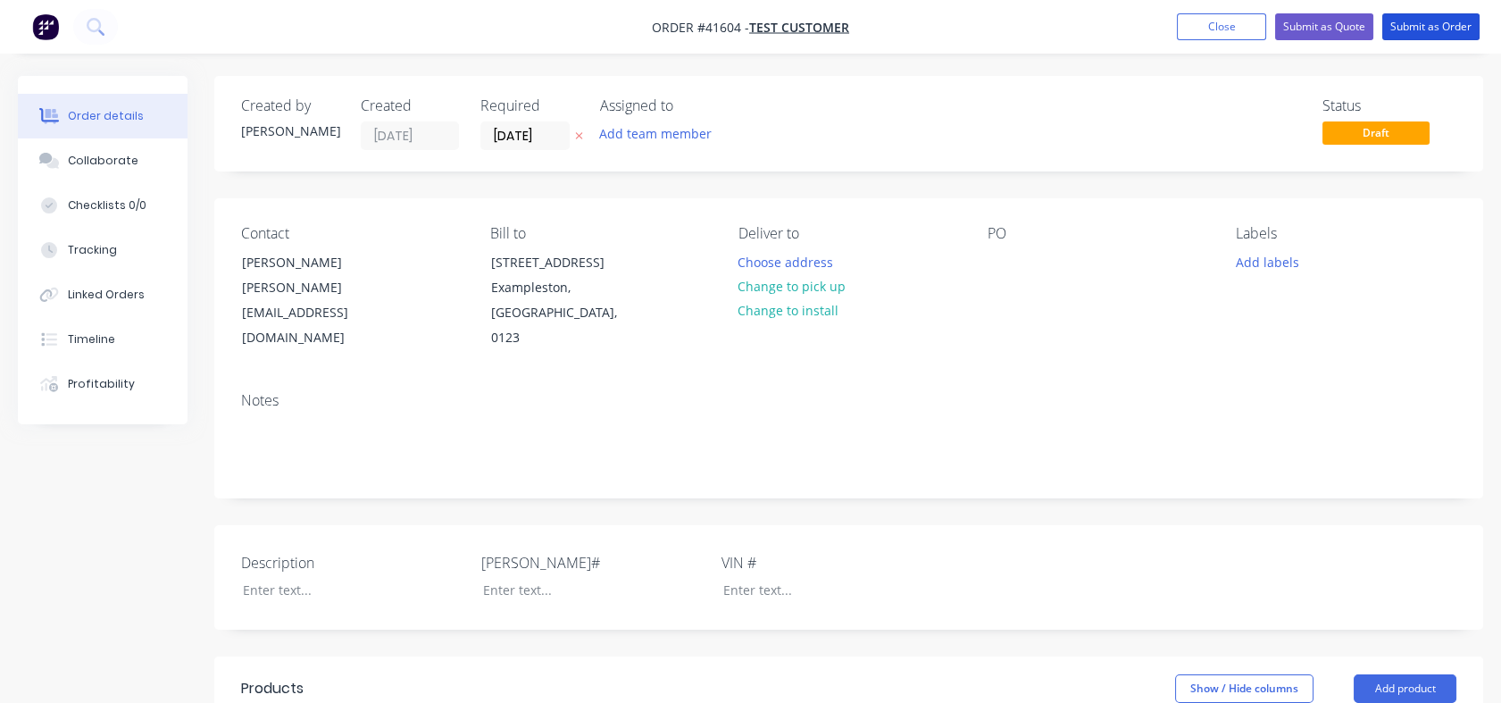
click at [1433, 24] on button "Submit as Order" at bounding box center [1430, 26] width 97 height 27
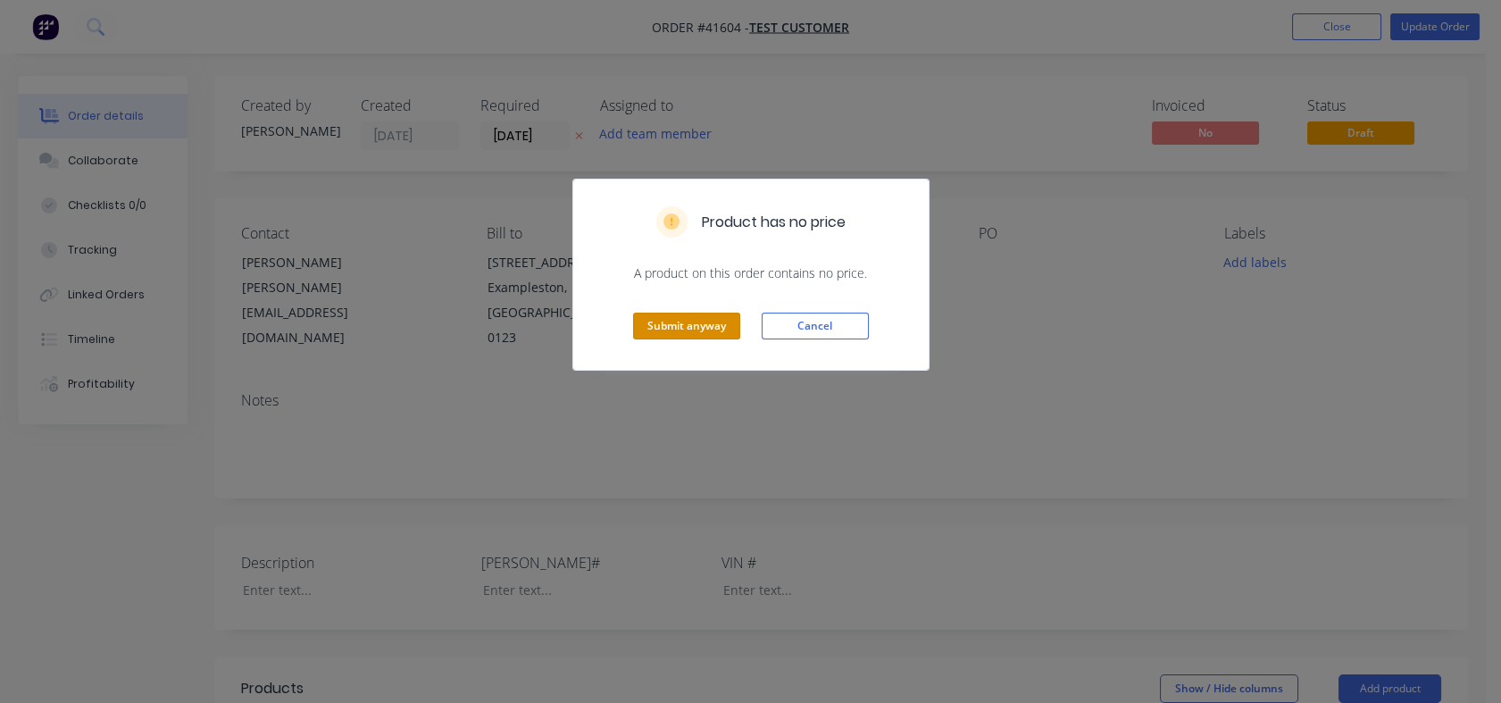
click at [681, 329] on button "Submit anyway" at bounding box center [686, 326] width 107 height 27
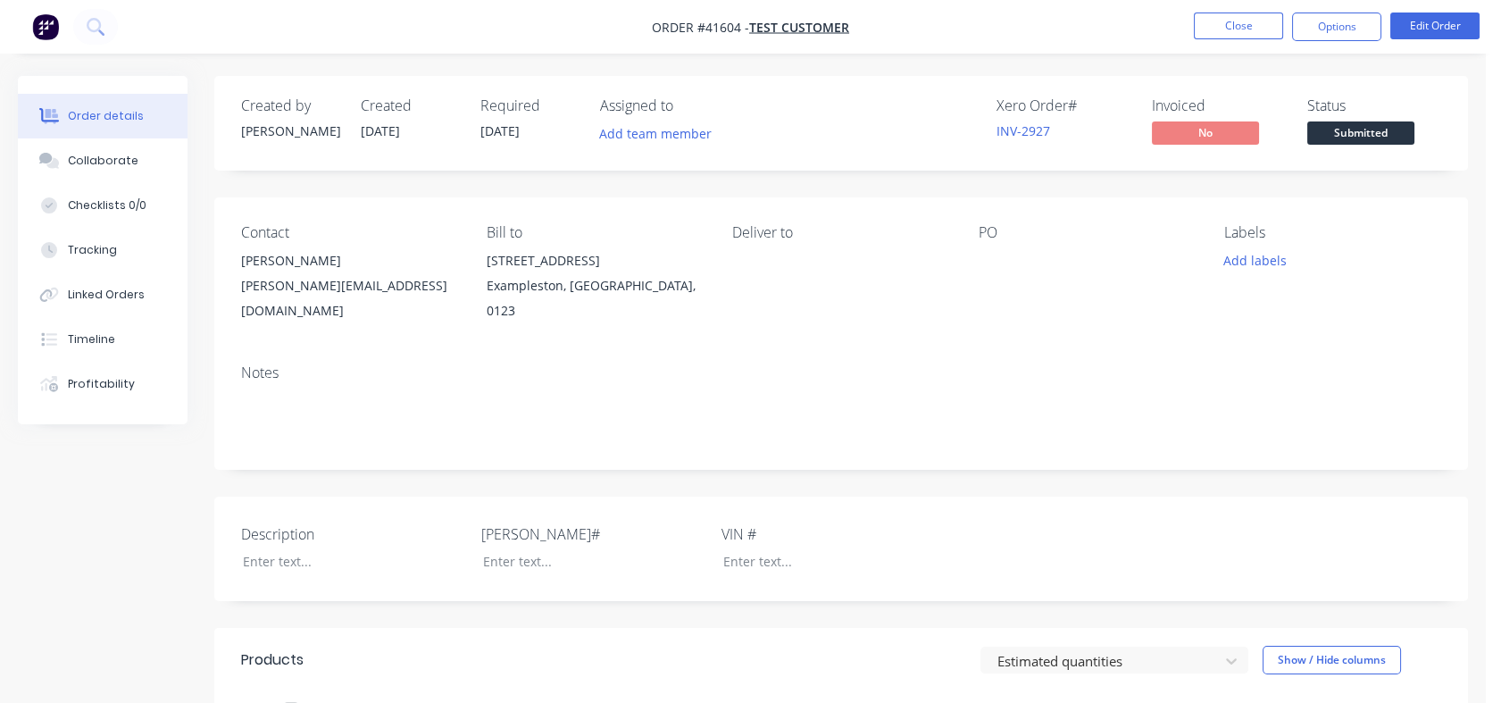
click at [1334, 26] on button "Options" at bounding box center [1336, 27] width 89 height 29
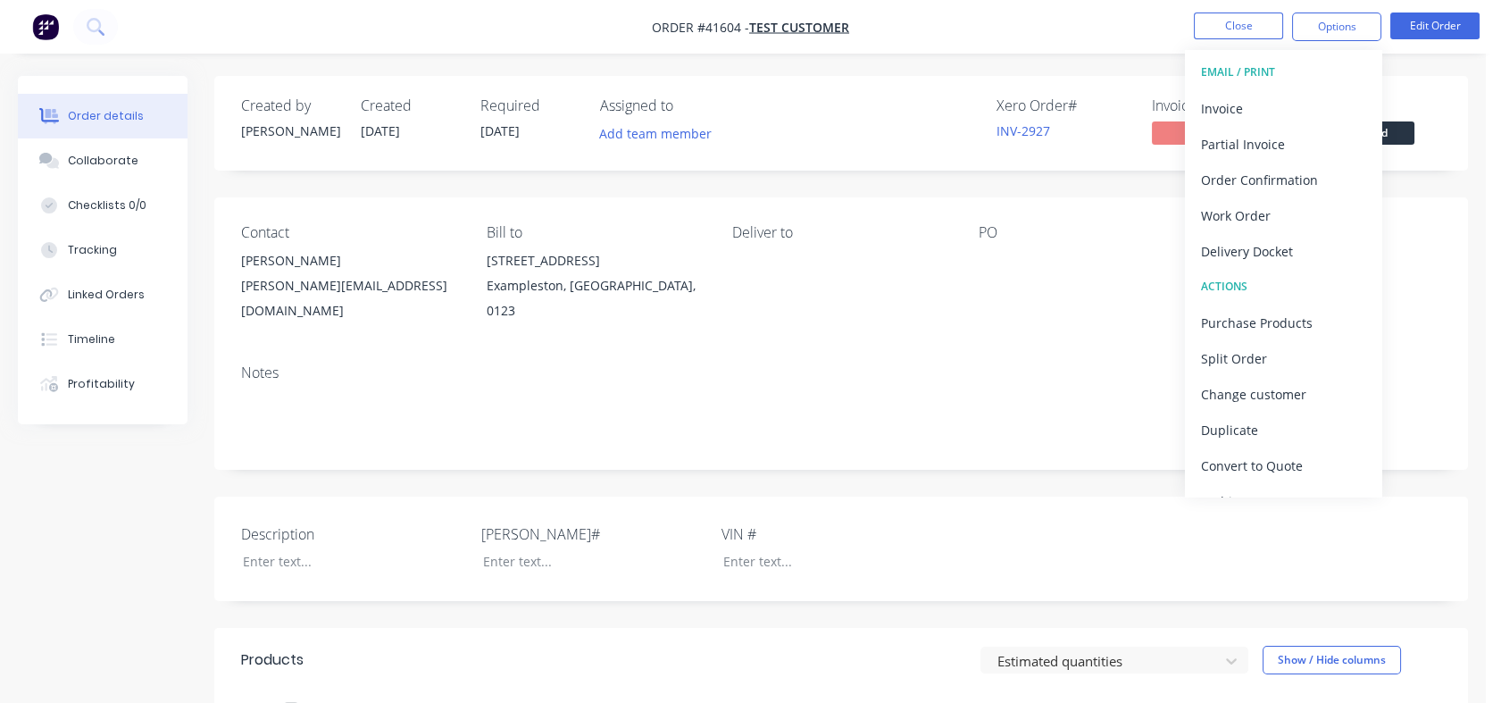
click at [1293, 131] on div "Partial Invoice" at bounding box center [1283, 144] width 164 height 26
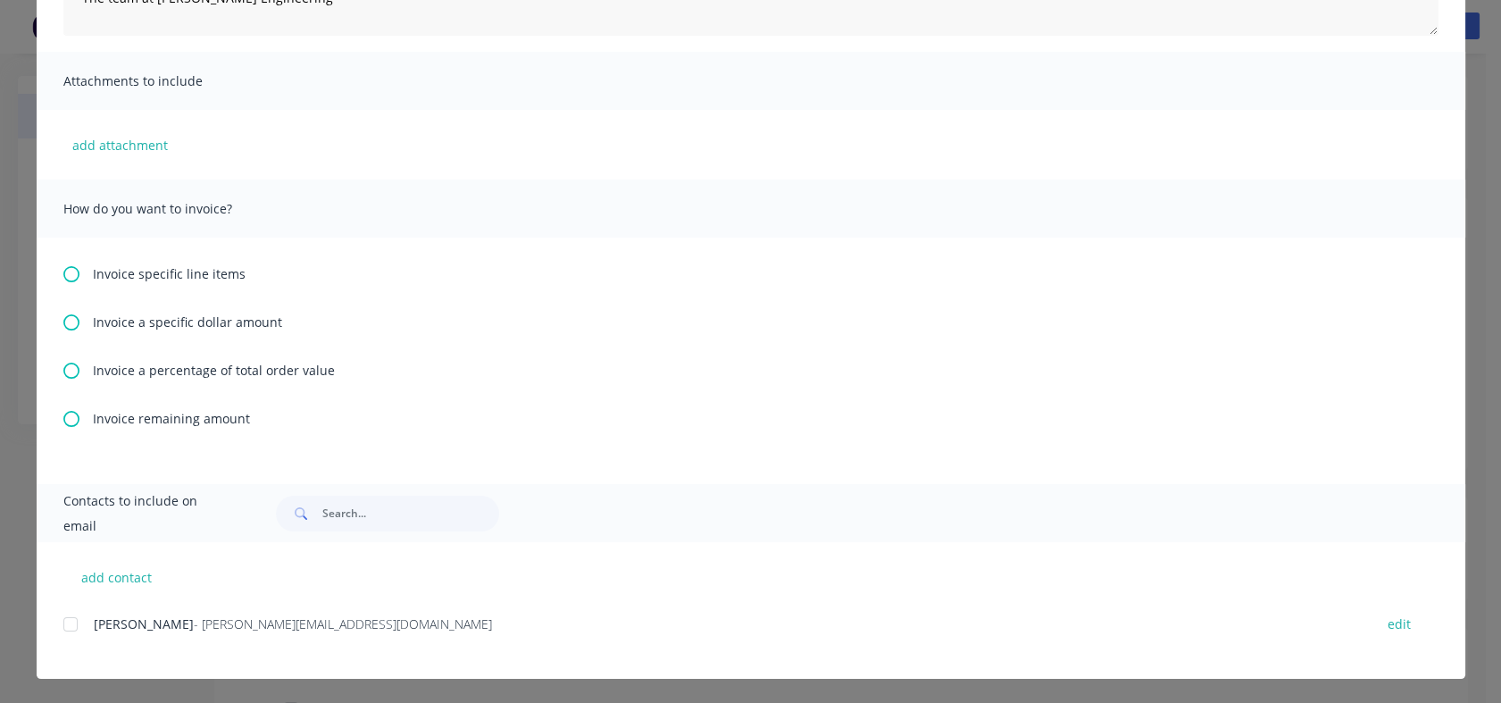
scroll to position [347, 0]
click at [63, 273] on icon at bounding box center [71, 273] width 16 height 16
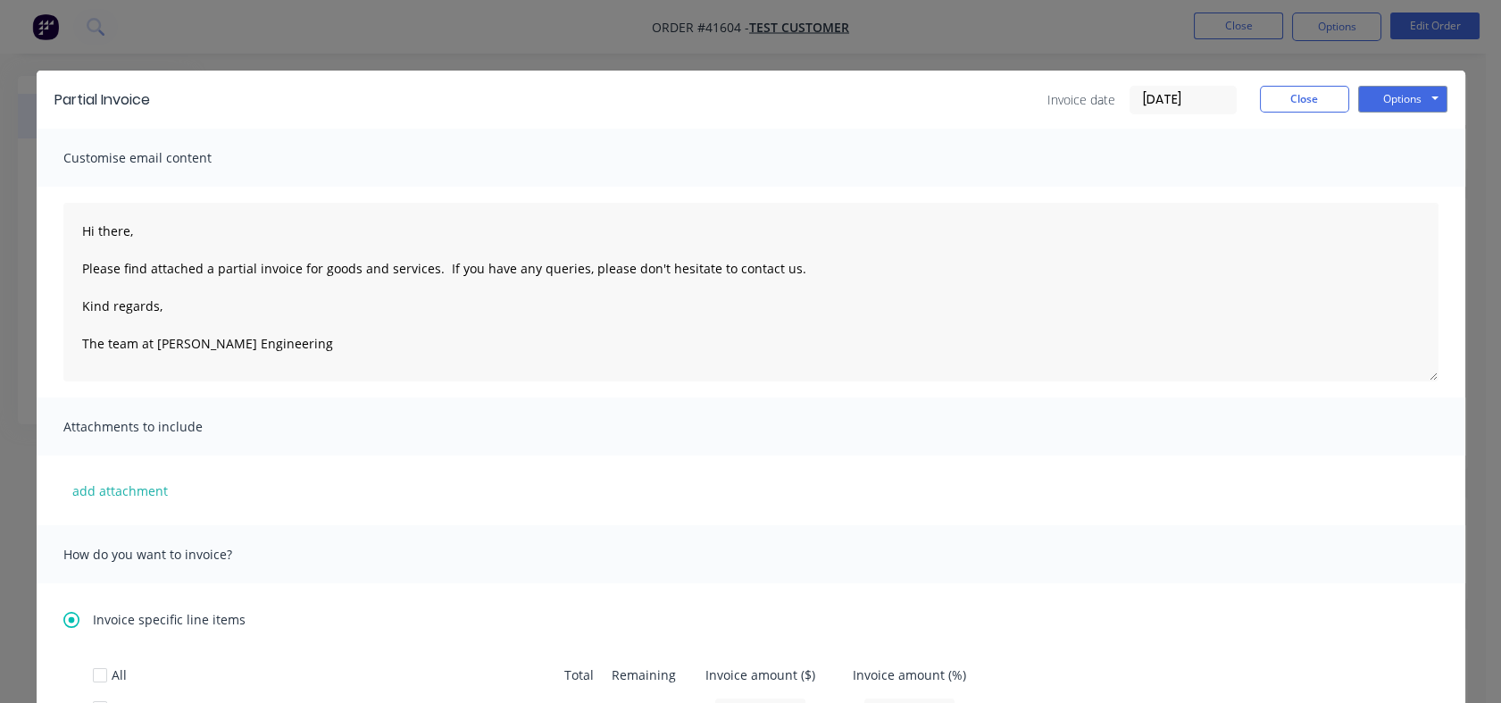
scroll to position [0, 0]
click at [1390, 108] on button "Options" at bounding box center [1402, 100] width 89 height 27
click at [1262, 104] on button "Close" at bounding box center [1304, 100] width 89 height 27
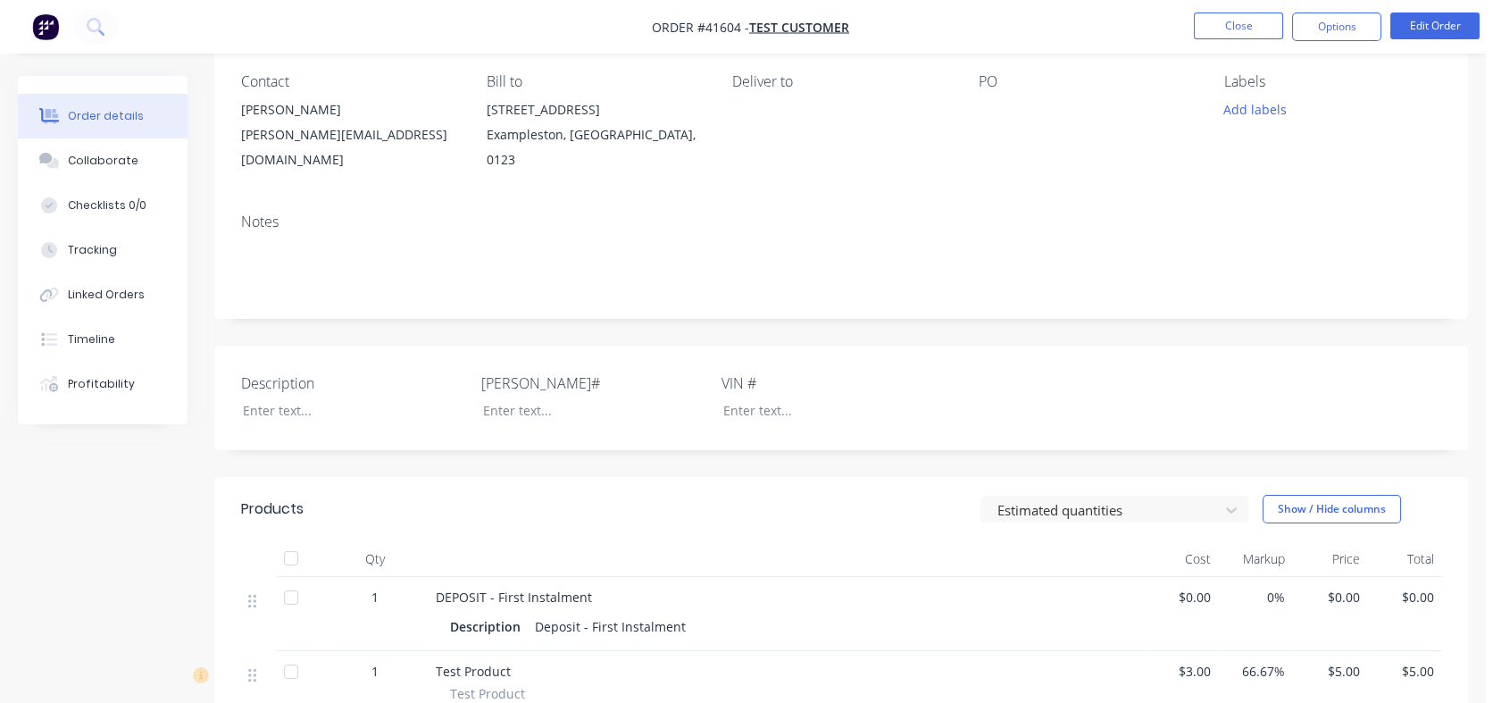
scroll to position [297, 0]
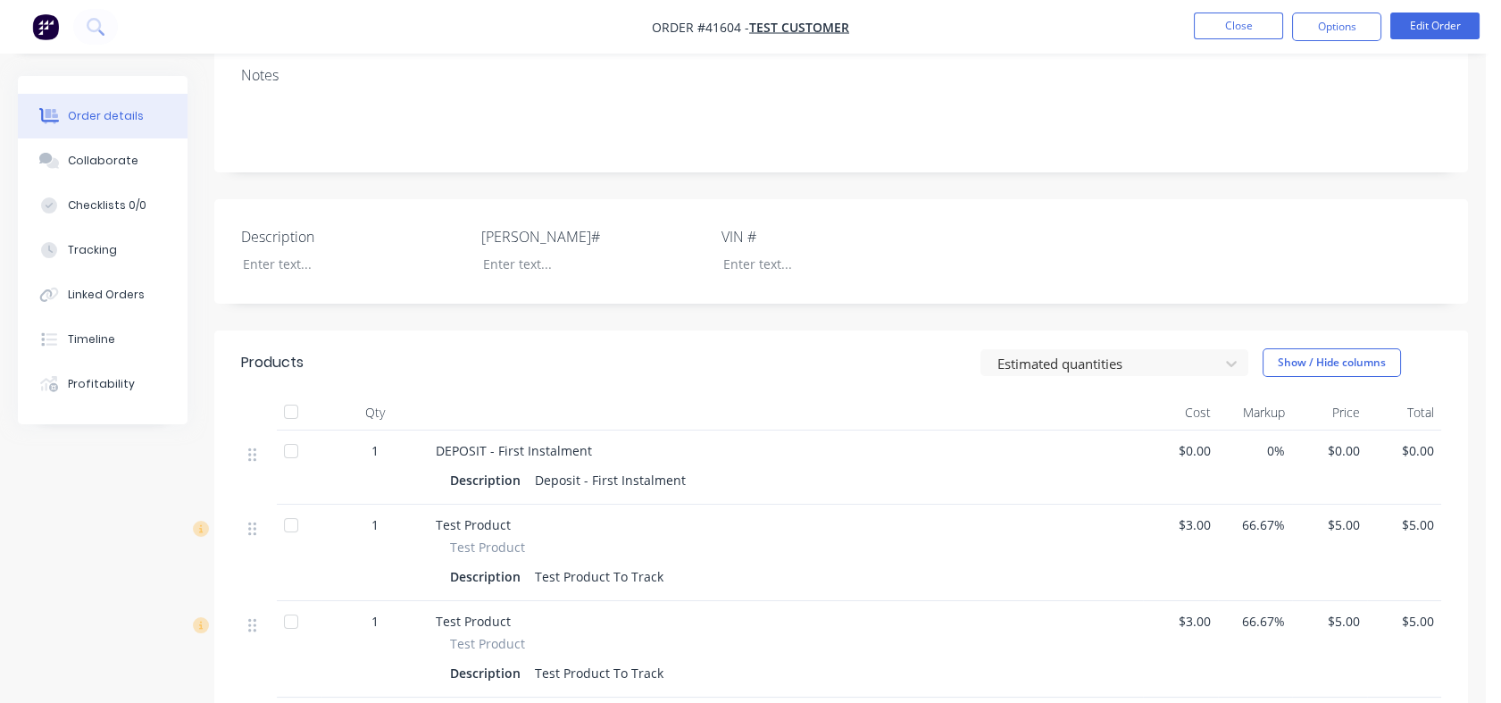
click at [251, 446] on icon at bounding box center [252, 454] width 8 height 16
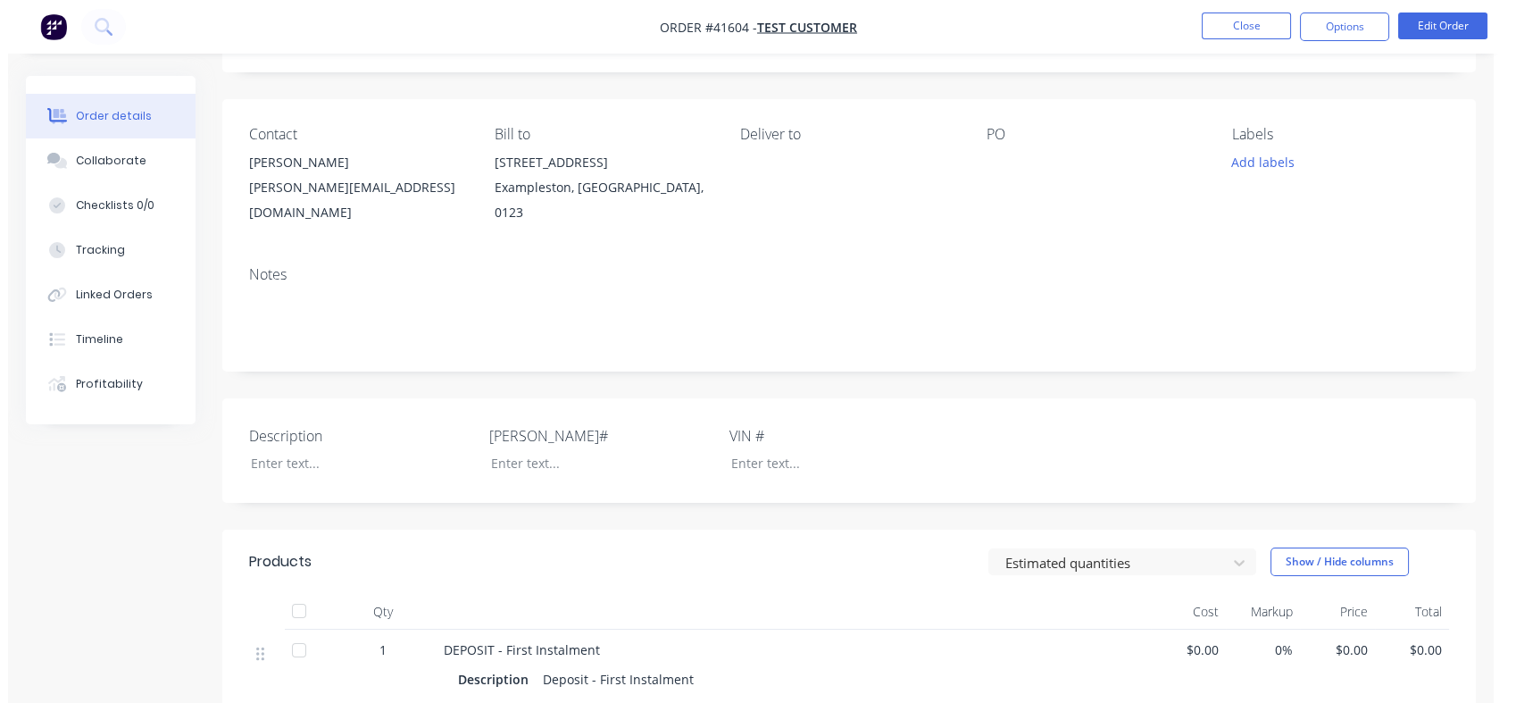
scroll to position [0, 0]
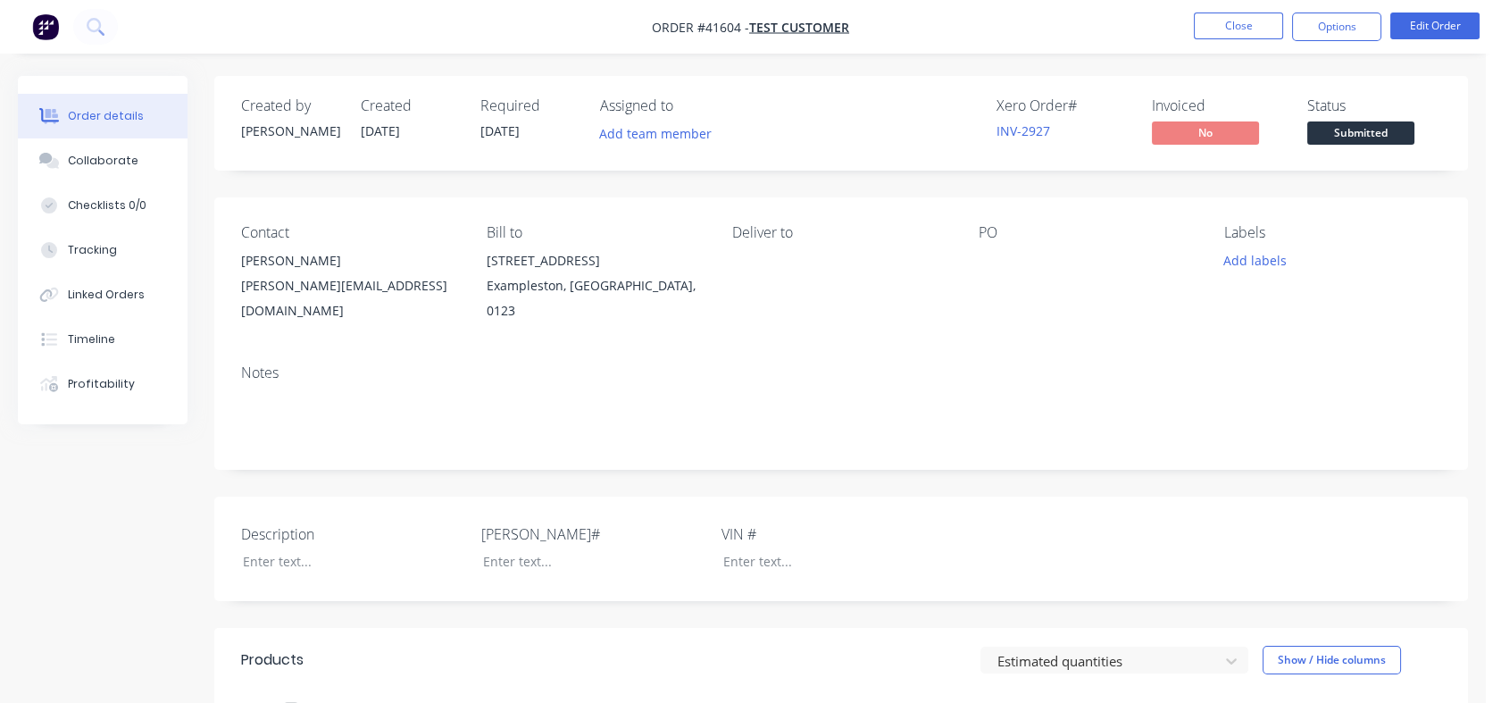
click at [1244, 16] on button "Close" at bounding box center [1238, 26] width 89 height 27
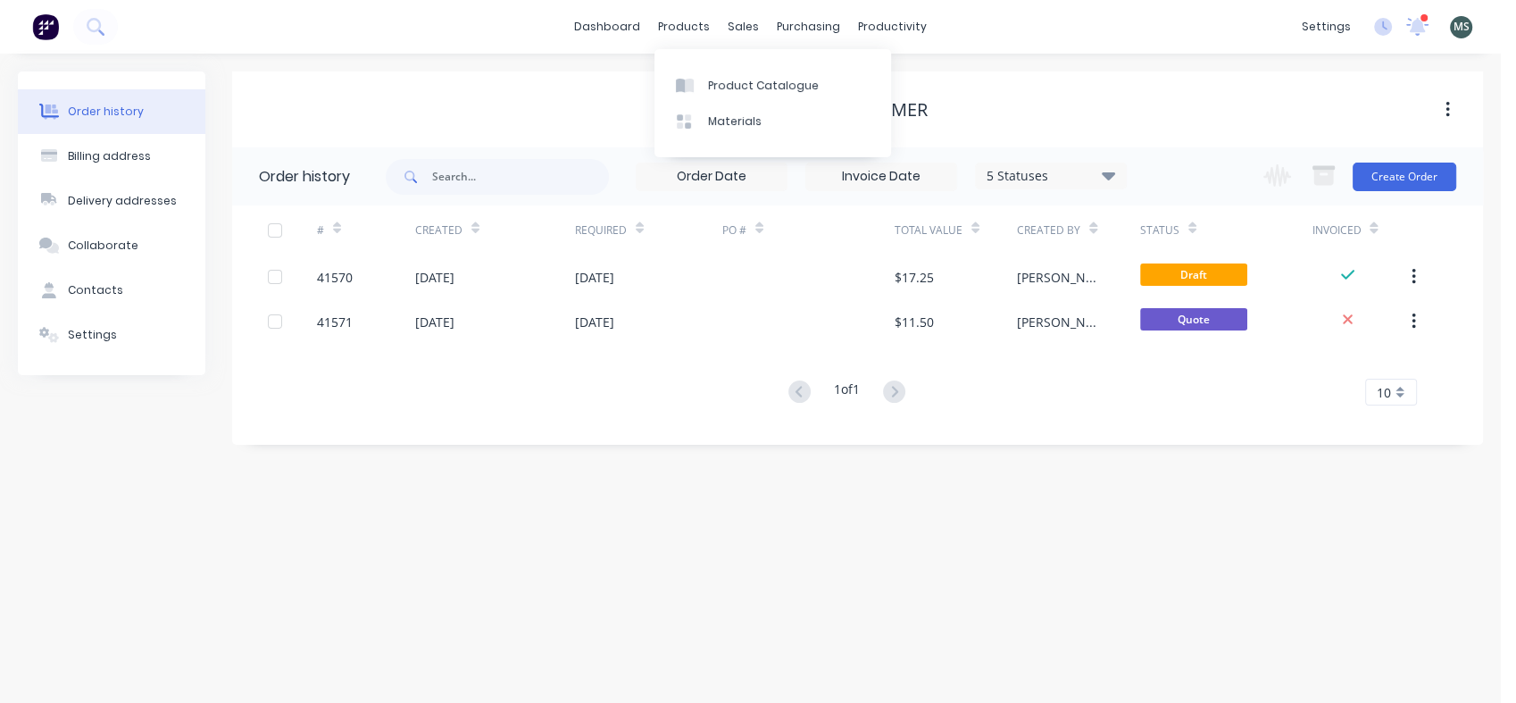
click at [710, 79] on div "Product Catalogue" at bounding box center [763, 86] width 111 height 16
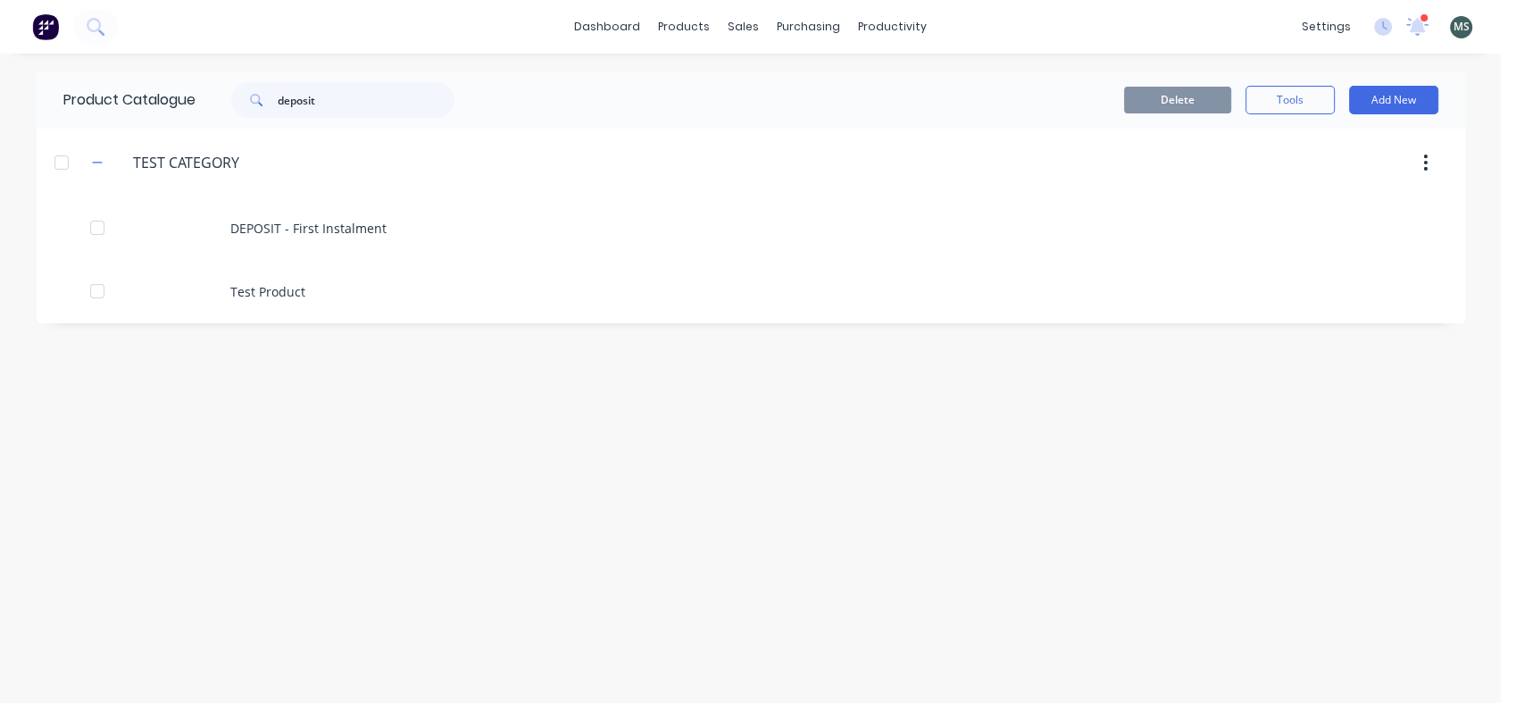
click at [315, 225] on div "DEPOSIT - First Instalment" at bounding box center [751, 227] width 1429 height 63
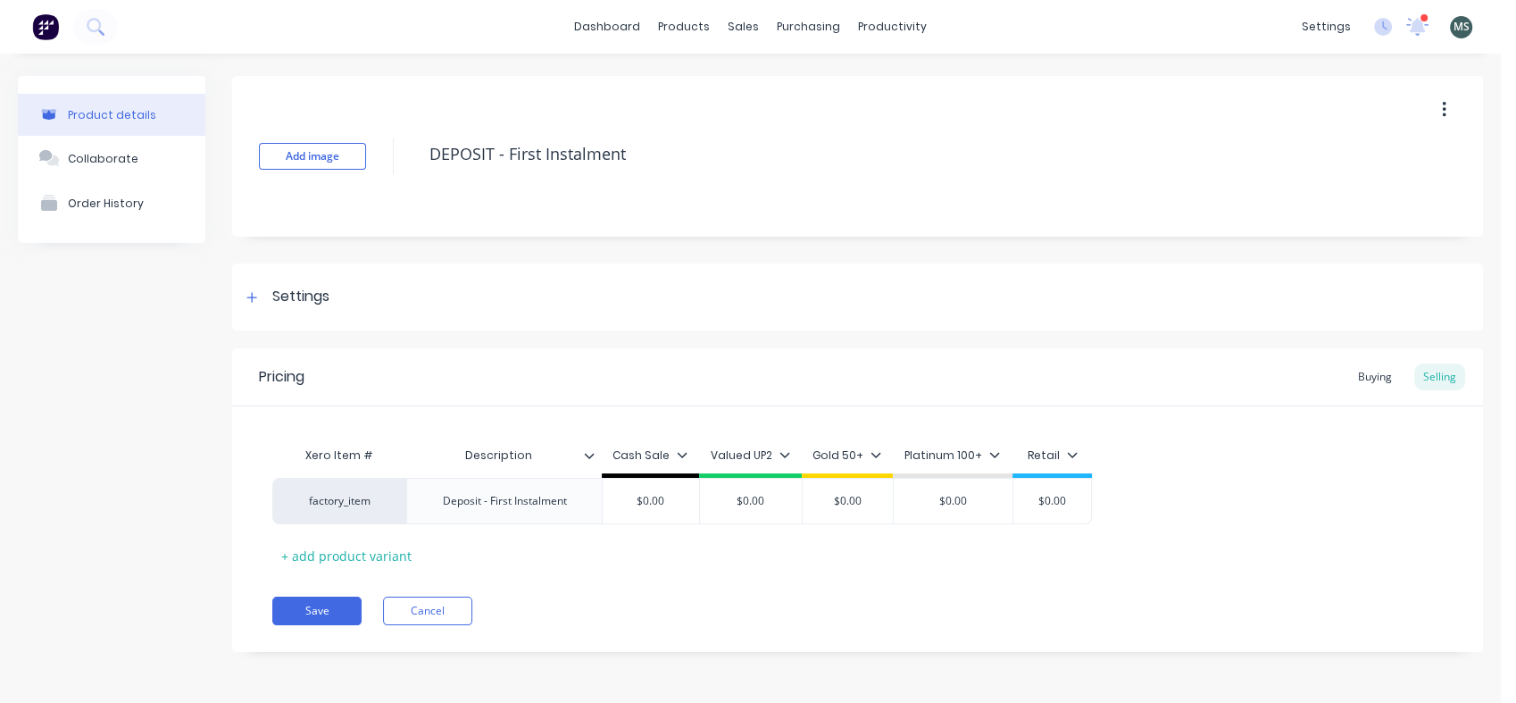
click at [259, 301] on div at bounding box center [252, 297] width 22 height 22
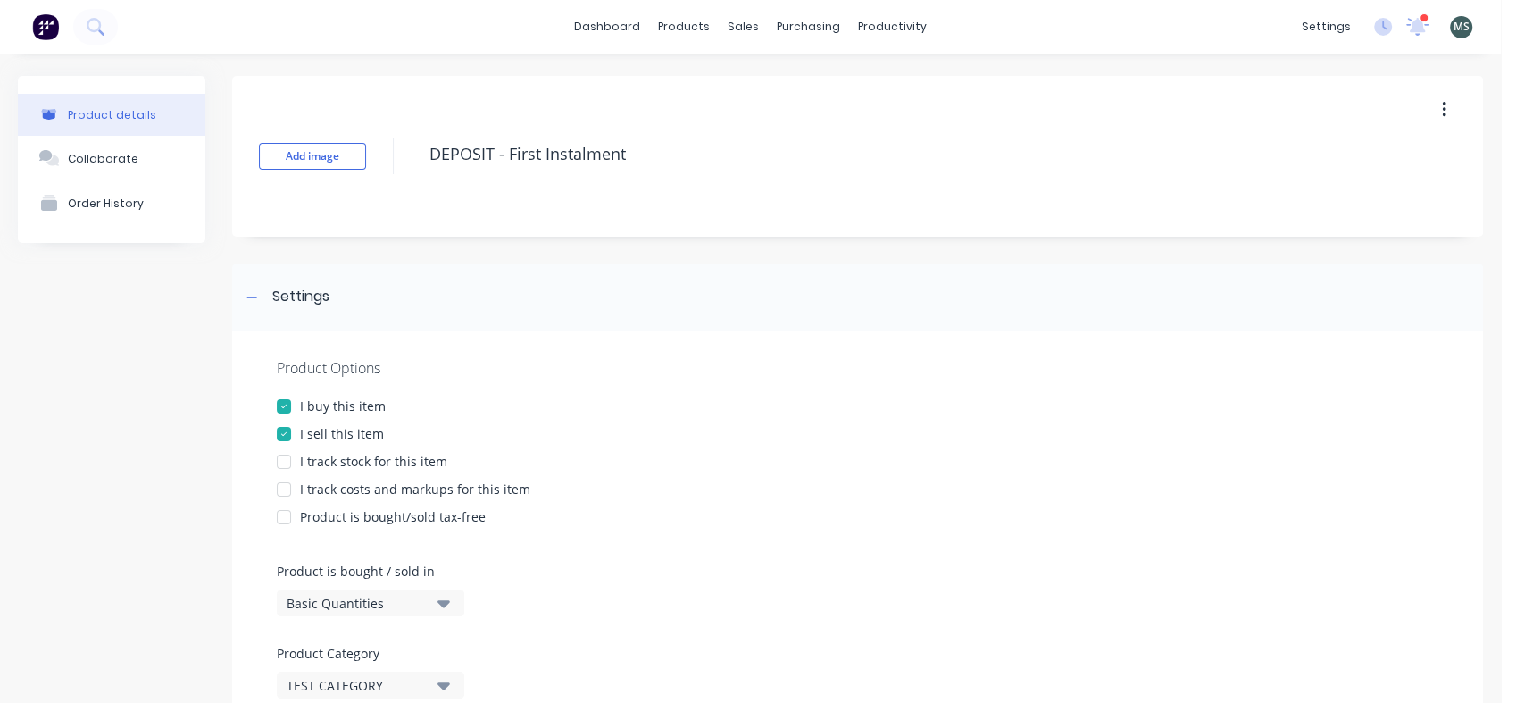
click at [286, 486] on div at bounding box center [284, 489] width 36 height 36
click at [284, 462] on div at bounding box center [284, 462] width 36 height 36
click at [286, 463] on div at bounding box center [284, 462] width 36 height 36
click at [290, 492] on div at bounding box center [284, 489] width 36 height 36
type textarea "x"
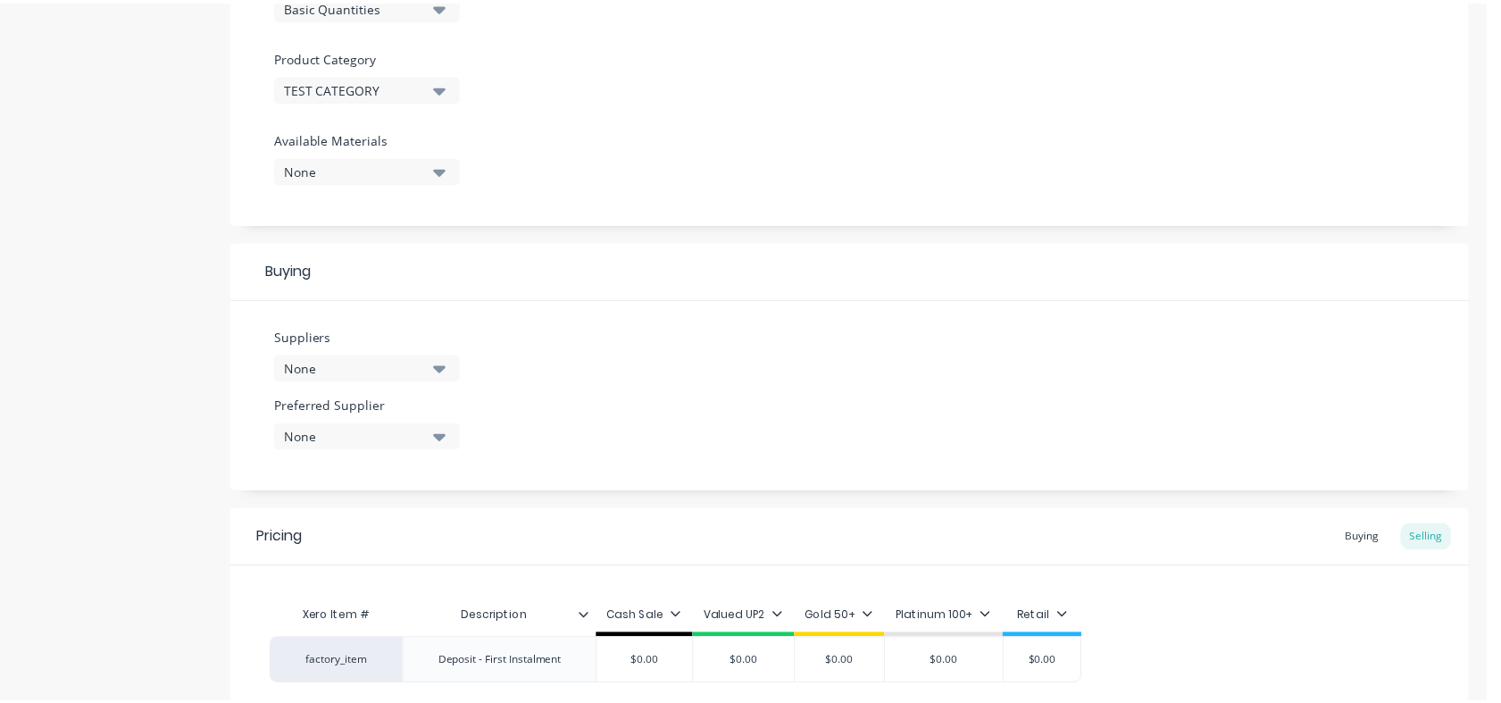
scroll to position [756, 0]
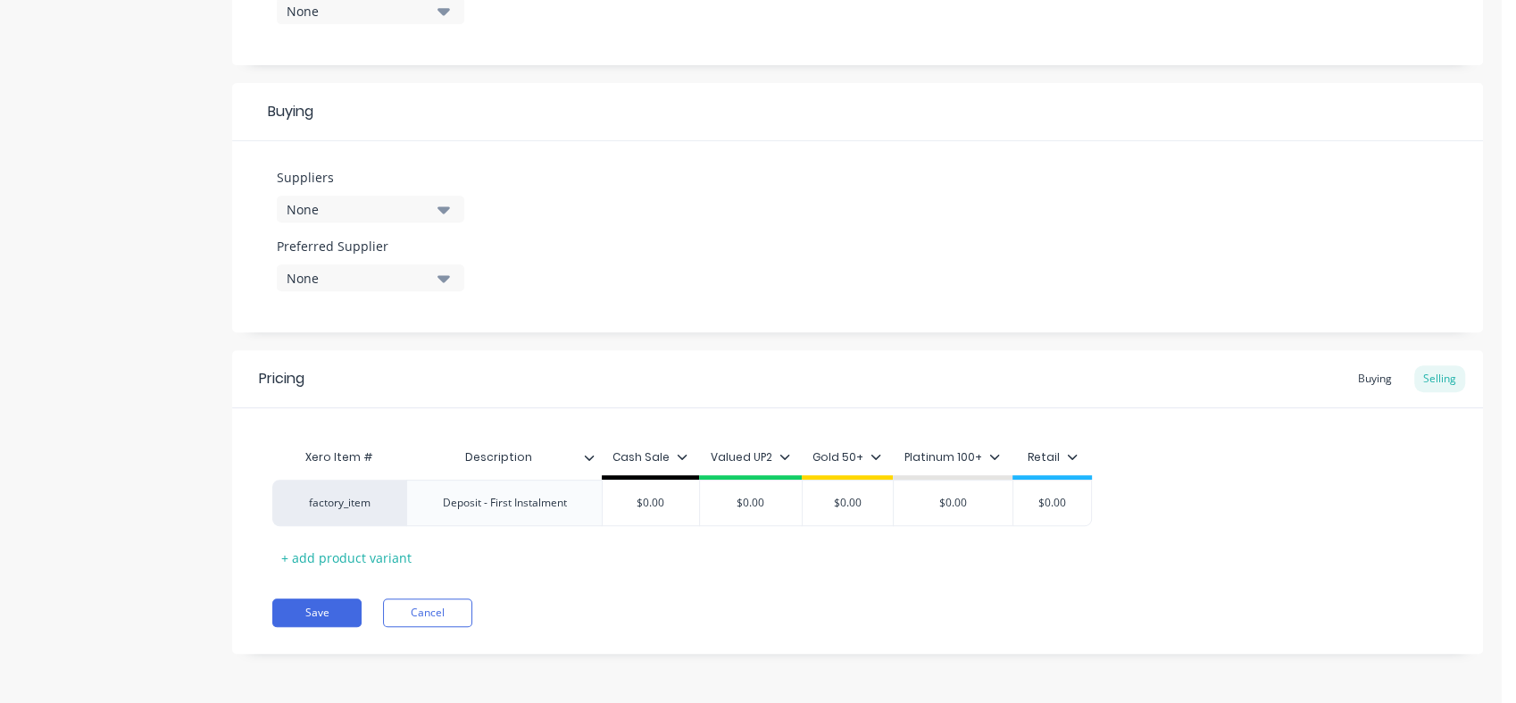
type input "$0.00"
click at [644, 505] on input "$0.00" at bounding box center [651, 503] width 96 height 16
type textarea "x"
type input "$10.00"
type textarea "x"
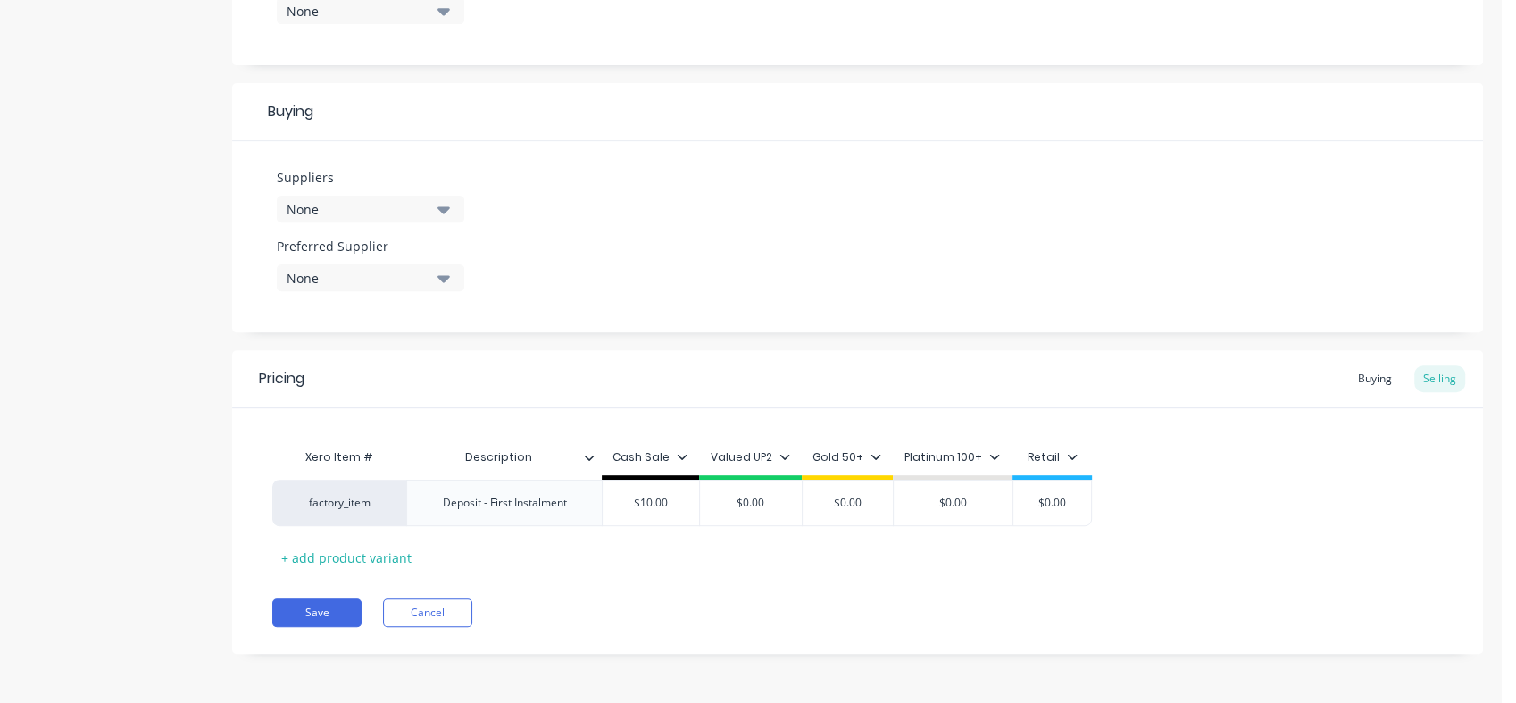
type input "$100.00"
type textarea "x"
type input "$1000.00"
type textarea "x"
type input "$10000.00"
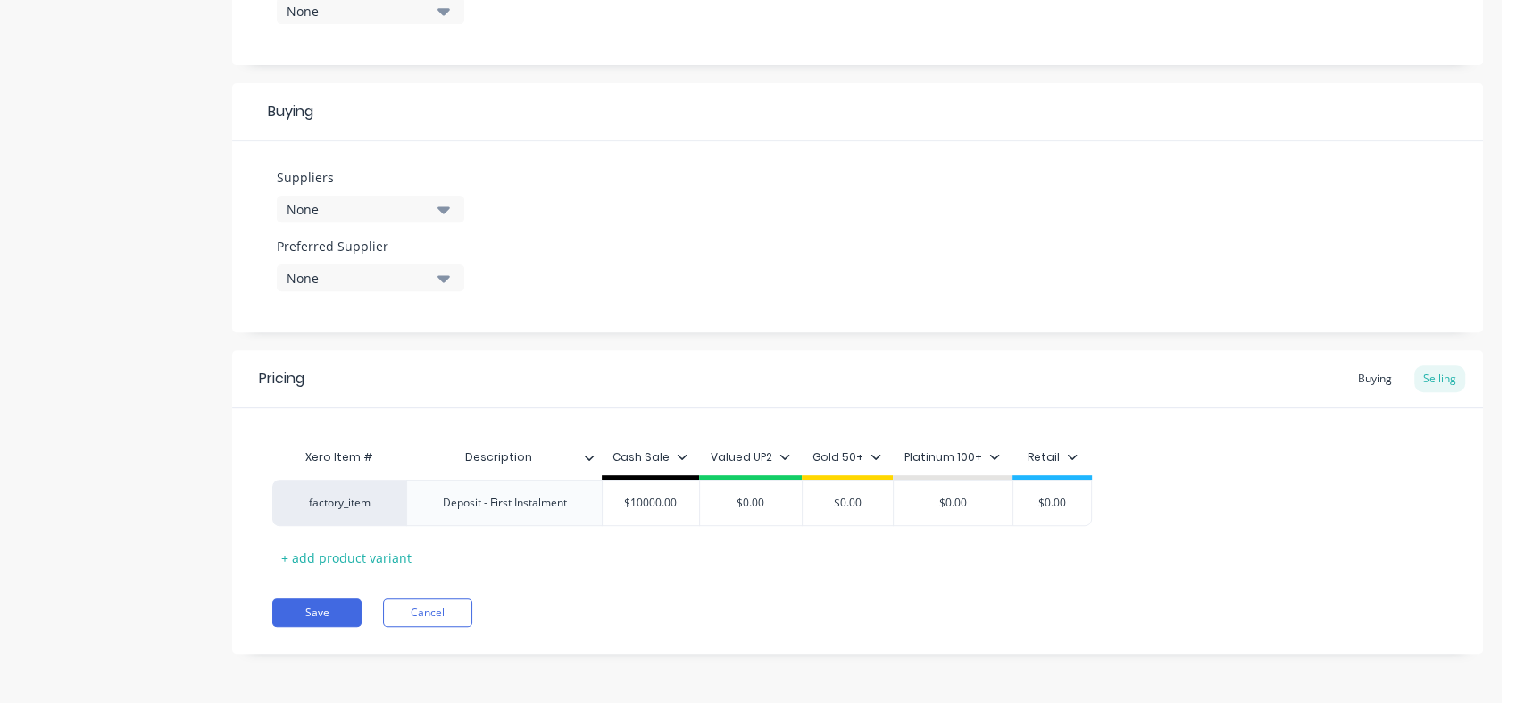
type textarea "x"
type input "$100000.00"
click at [408, 612] on button "Cancel" at bounding box center [427, 612] width 89 height 29
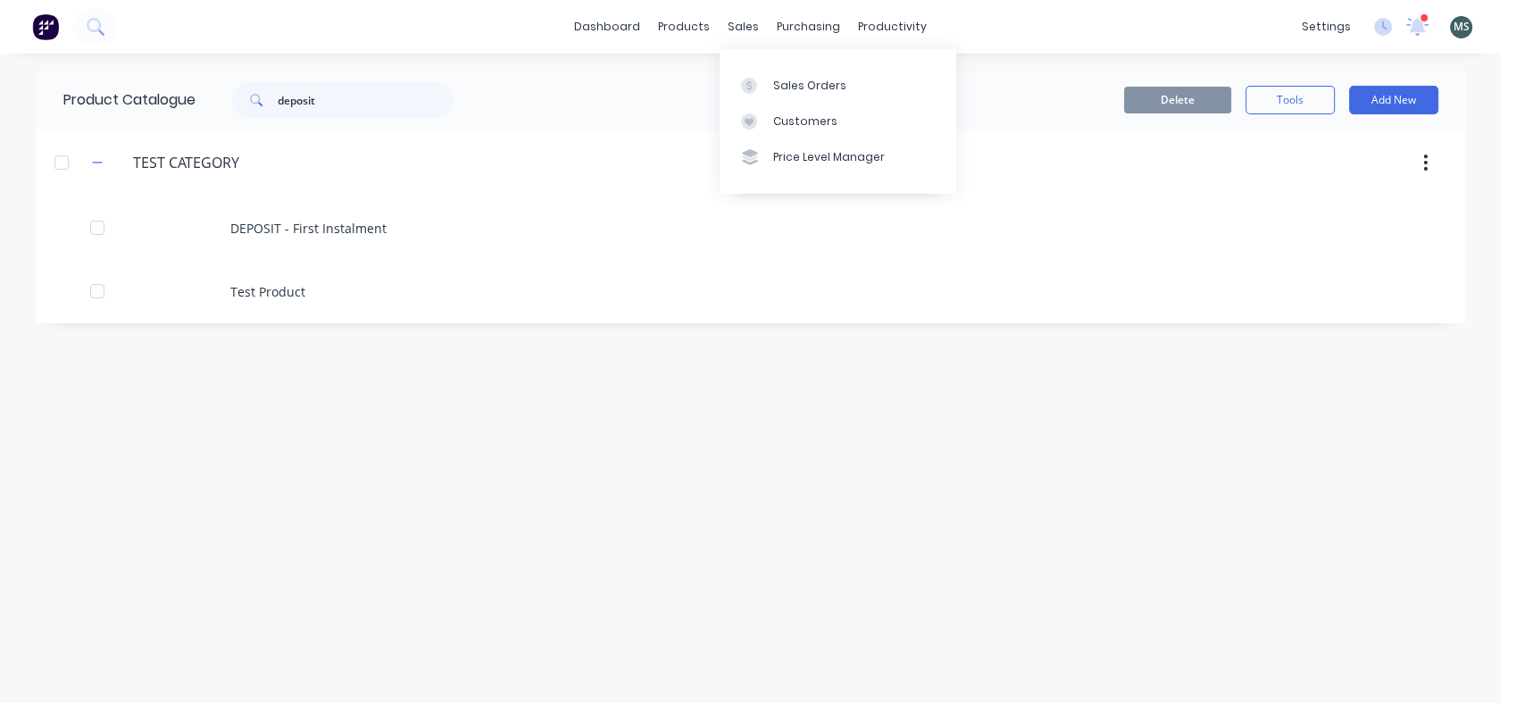
click at [766, 76] on link "Sales Orders" at bounding box center [838, 85] width 237 height 36
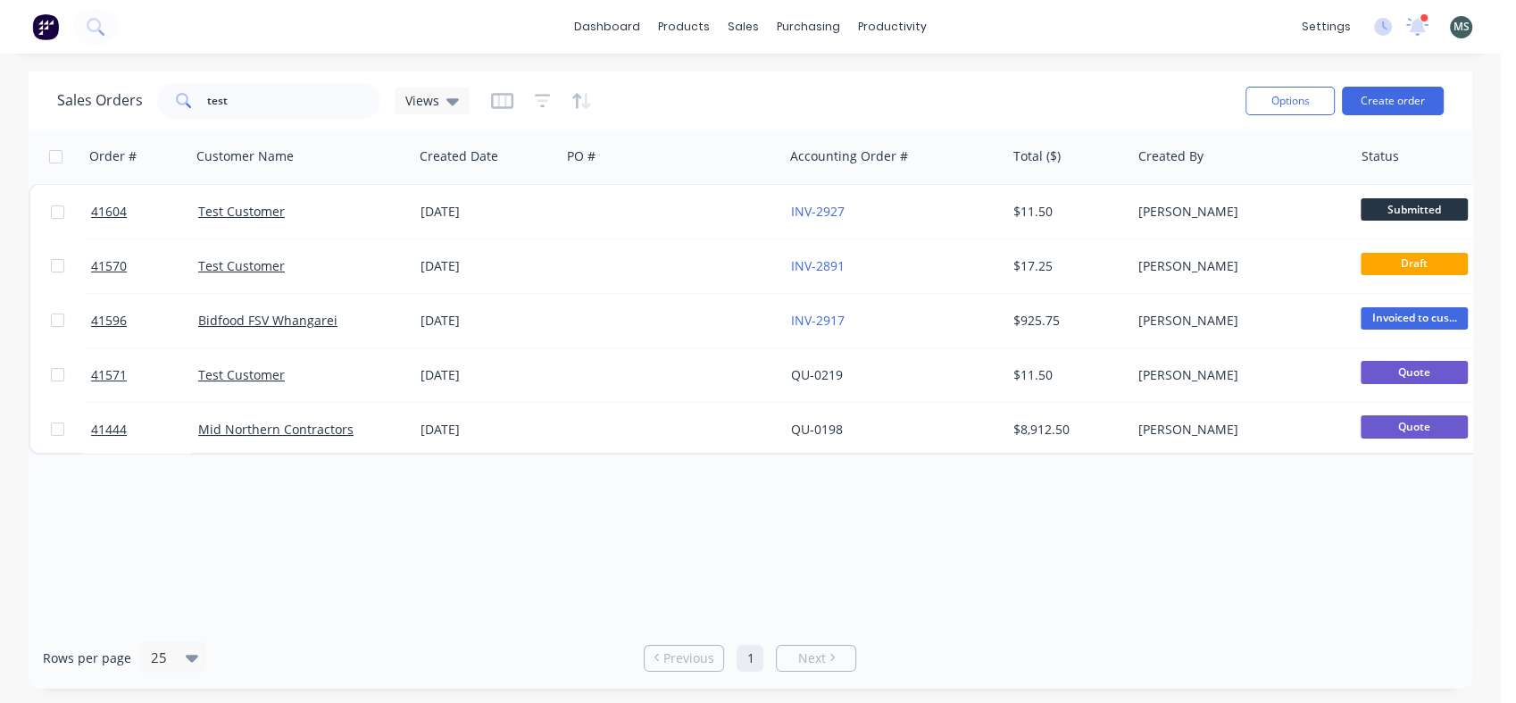
click at [248, 210] on link "Test Customer" at bounding box center [241, 211] width 87 height 17
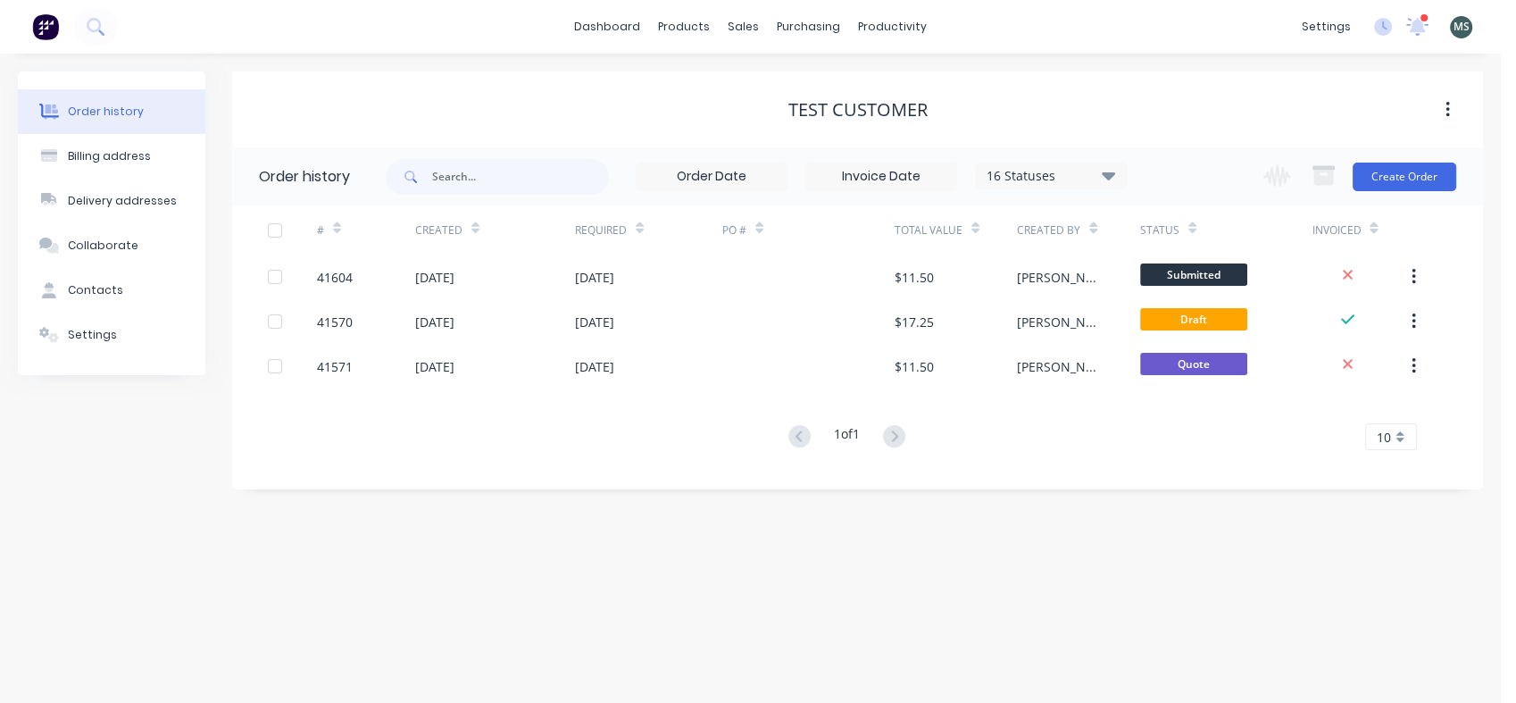
click at [486, 275] on div "[DATE]" at bounding box center [495, 276] width 160 height 45
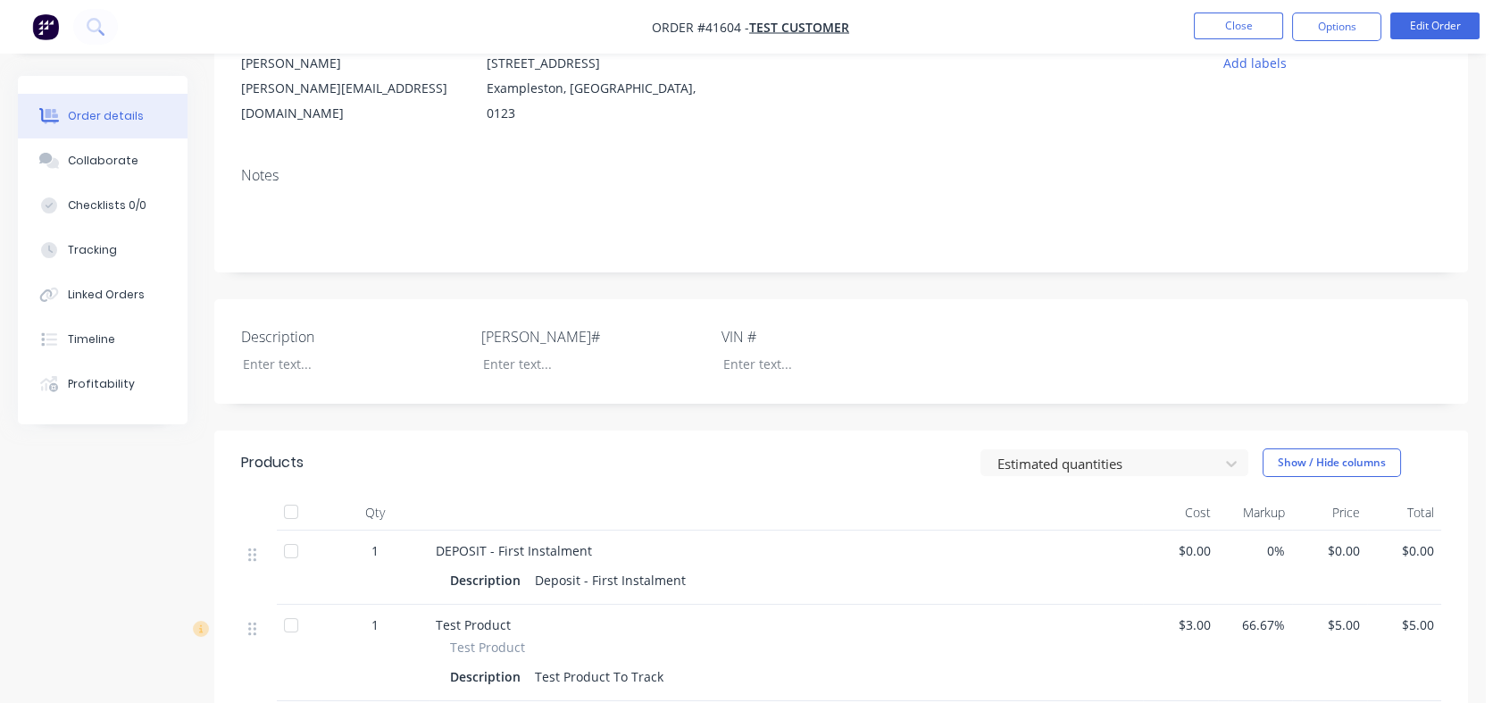
scroll to position [198, 0]
click at [1203, 540] on span "$0.00" at bounding box center [1180, 549] width 61 height 19
drag, startPoint x: 1217, startPoint y: 529, endPoint x: 1163, endPoint y: 536, distance: 54.0
click at [1163, 536] on div "1 DEPOSIT - First Instalment Description Deposit - First Instalment $0.00 0% $0…" at bounding box center [841, 566] width 1200 height 74
click at [792, 566] on div "Description Deposit - First Instalment" at bounding box center [785, 579] width 671 height 26
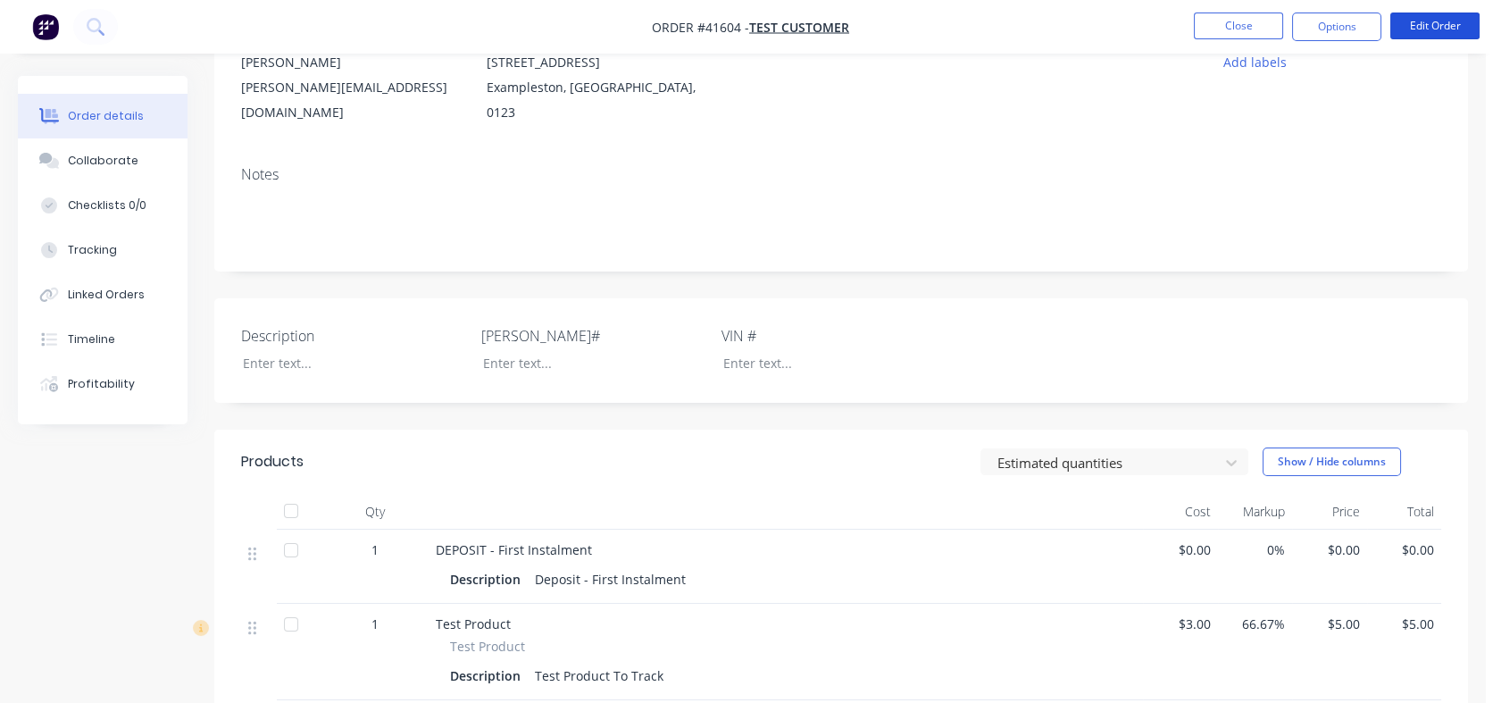
click at [1405, 36] on button "Edit Order" at bounding box center [1434, 26] width 89 height 27
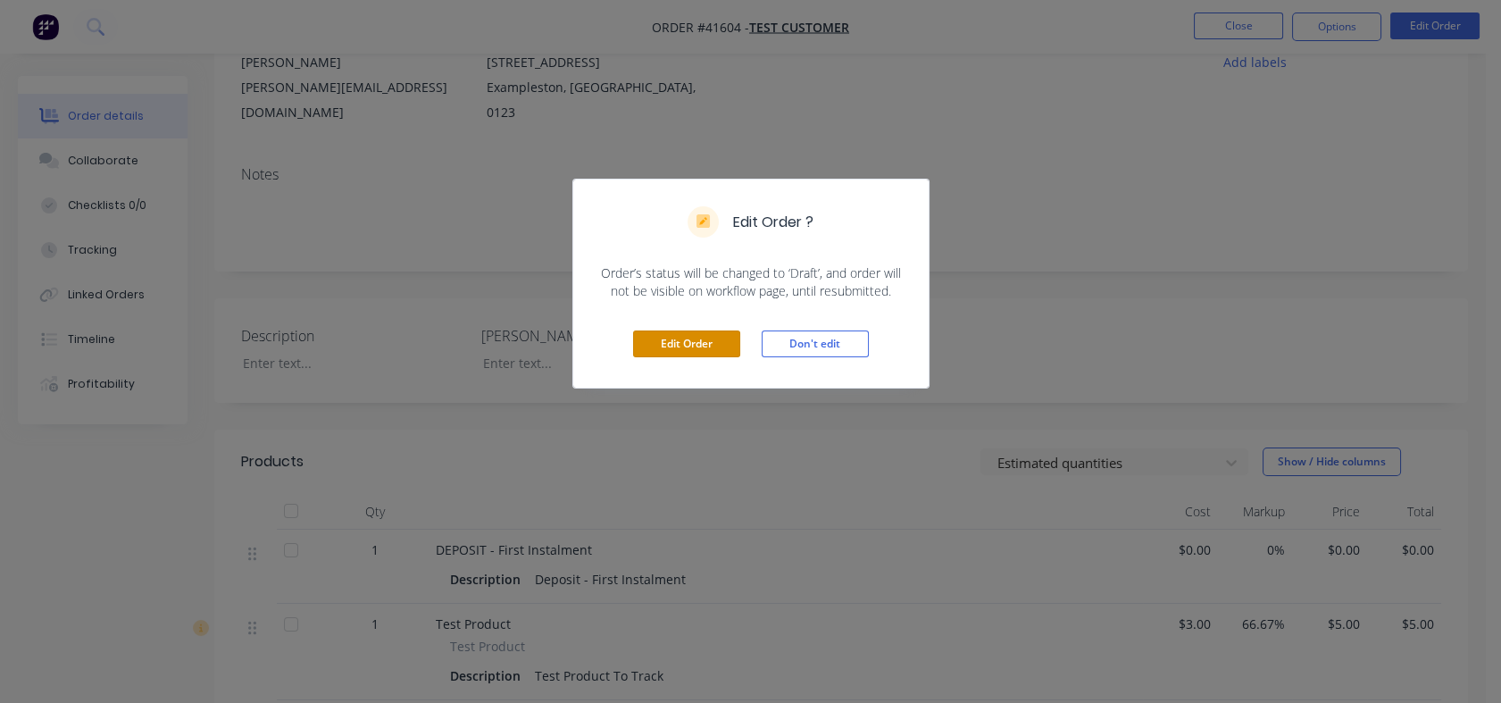
click at [667, 345] on button "Edit Order" at bounding box center [686, 343] width 107 height 27
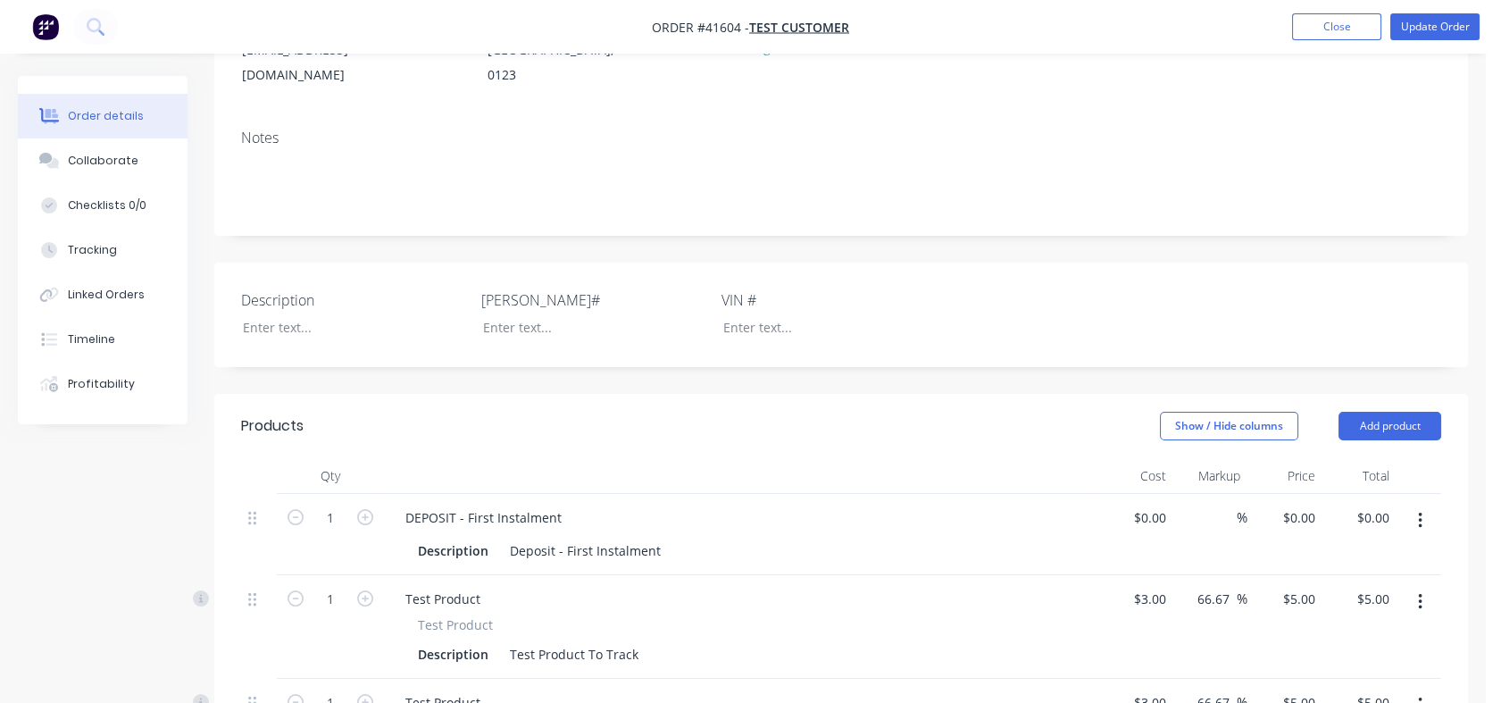
scroll to position [297, 0]
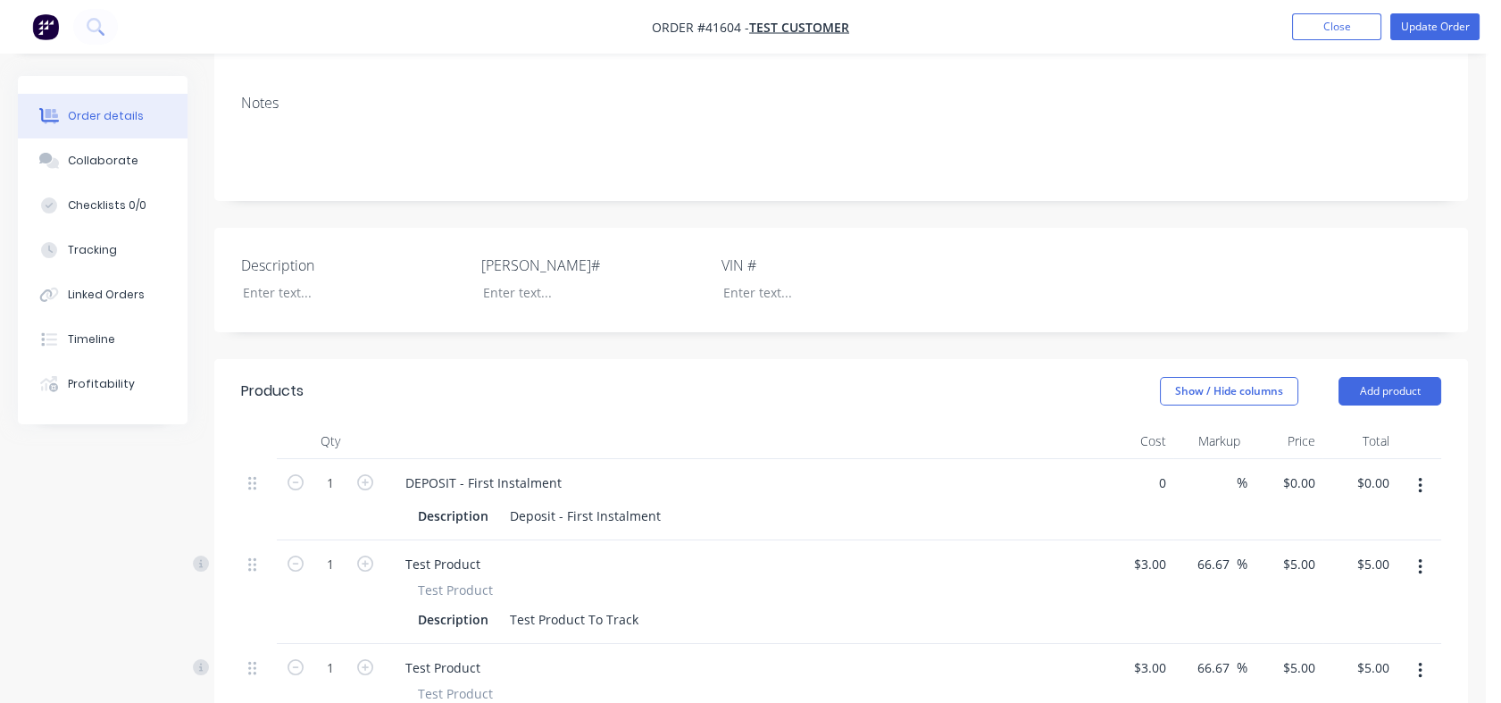
click at [1145, 482] on div "0 $0.00" at bounding box center [1149, 483] width 48 height 26
type input "$100,000.00"
click at [984, 185] on div "Notes" at bounding box center [841, 140] width 1254 height 120
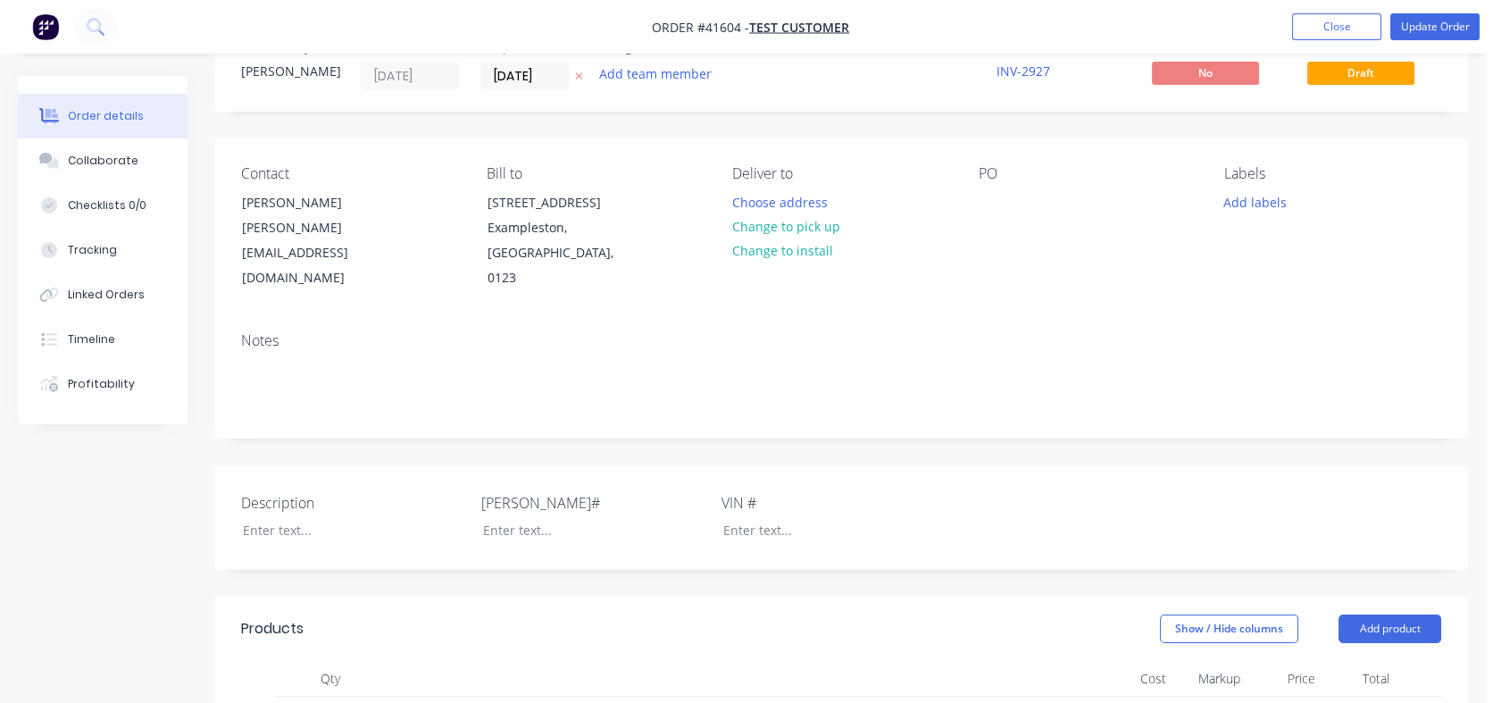
scroll to position [0, 0]
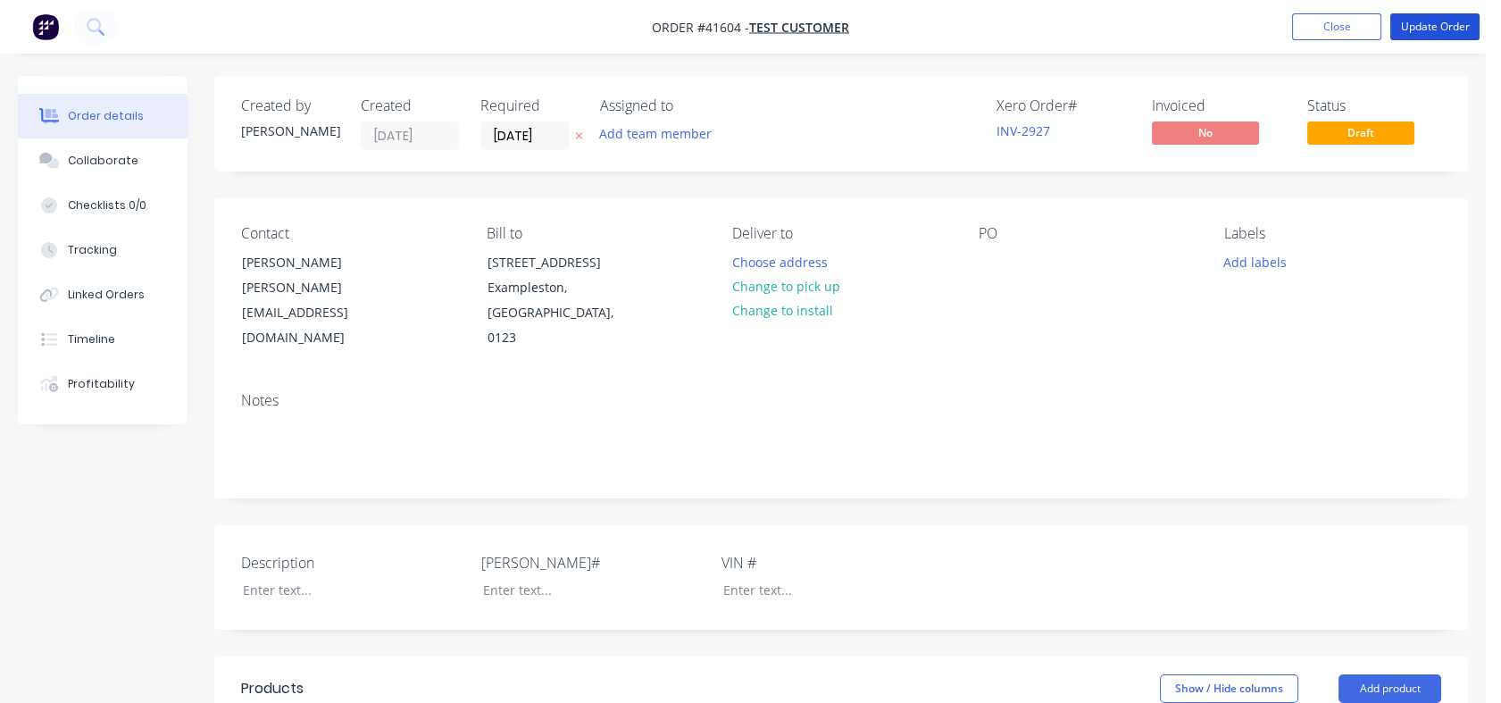
click at [1433, 30] on button "Update Order" at bounding box center [1434, 26] width 89 height 27
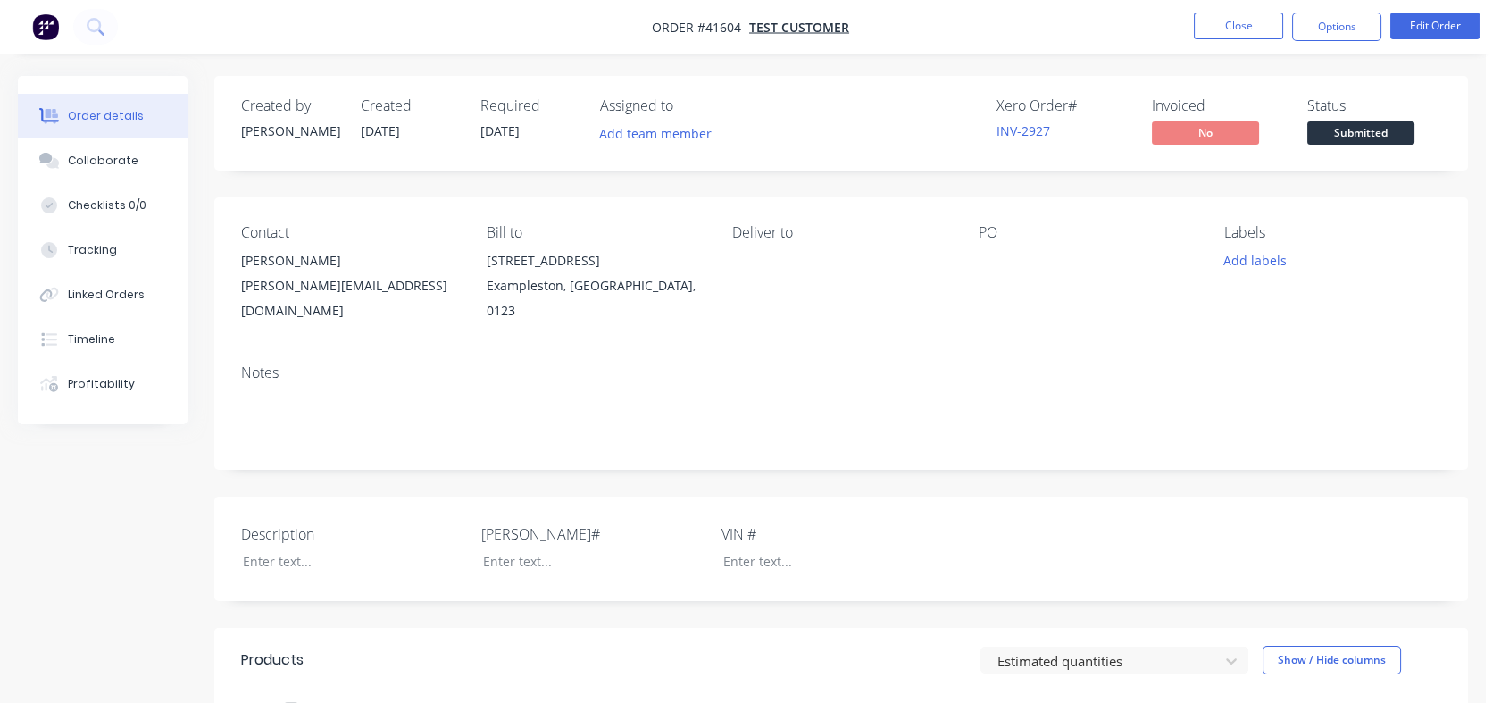
click at [1340, 34] on button "Options" at bounding box center [1336, 27] width 89 height 29
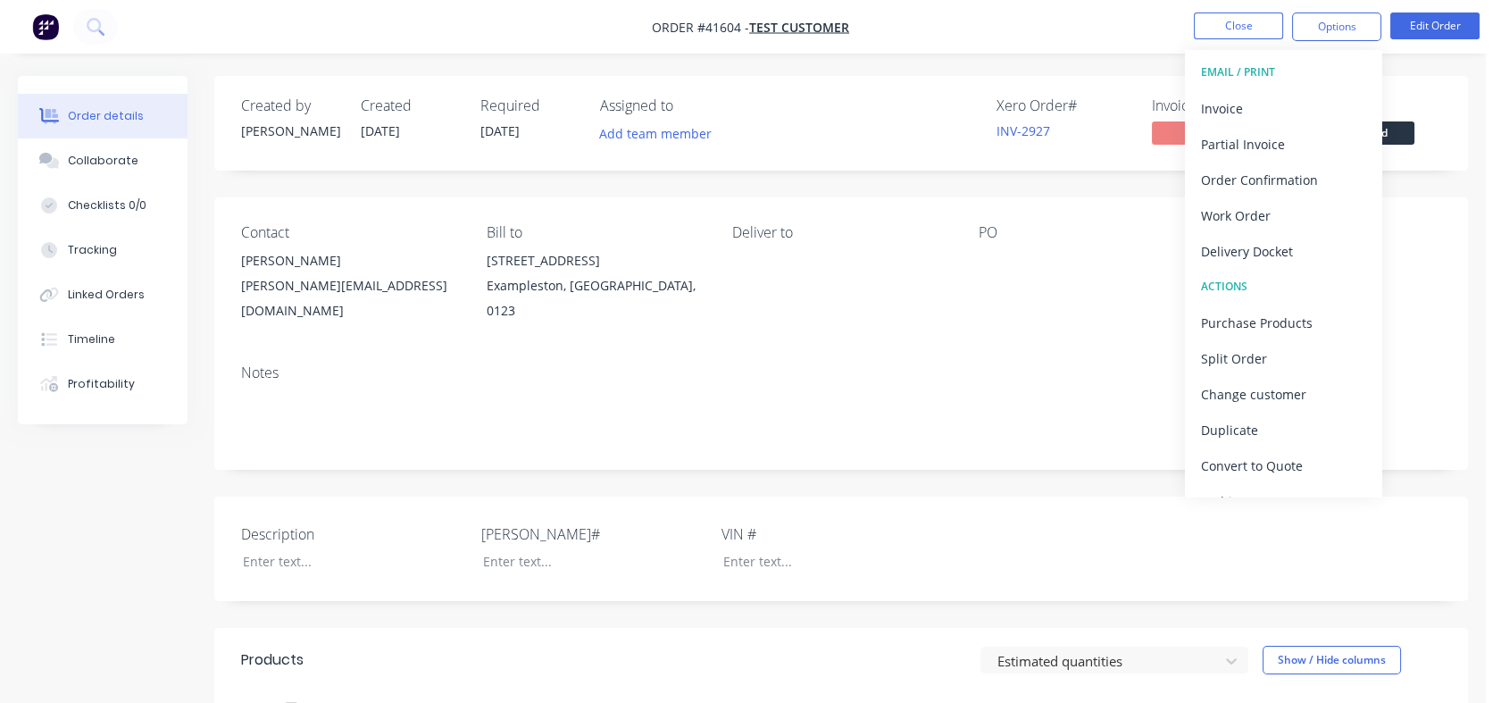
click at [1276, 139] on div "Partial Invoice" at bounding box center [1283, 144] width 164 height 26
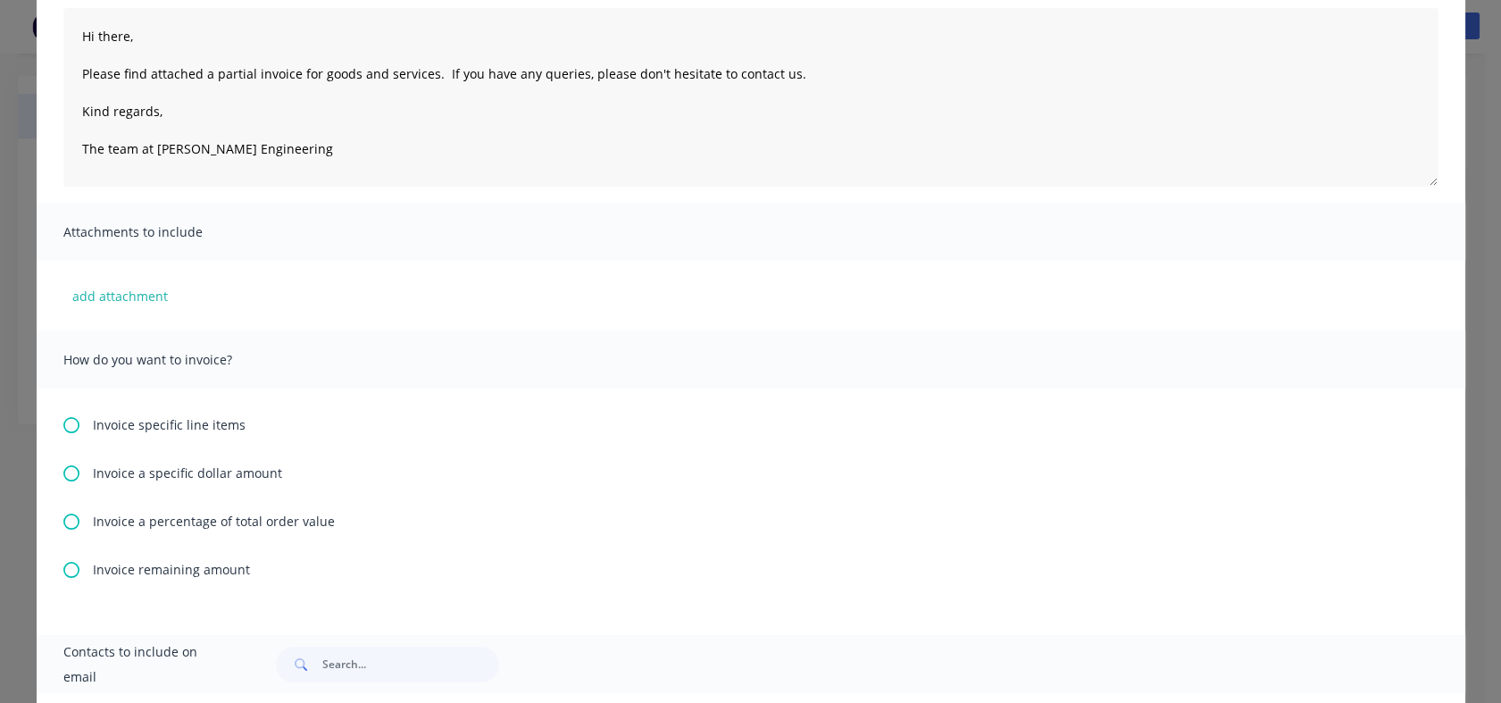
scroll to position [198, 0]
click at [63, 421] on icon at bounding box center [71, 422] width 16 height 16
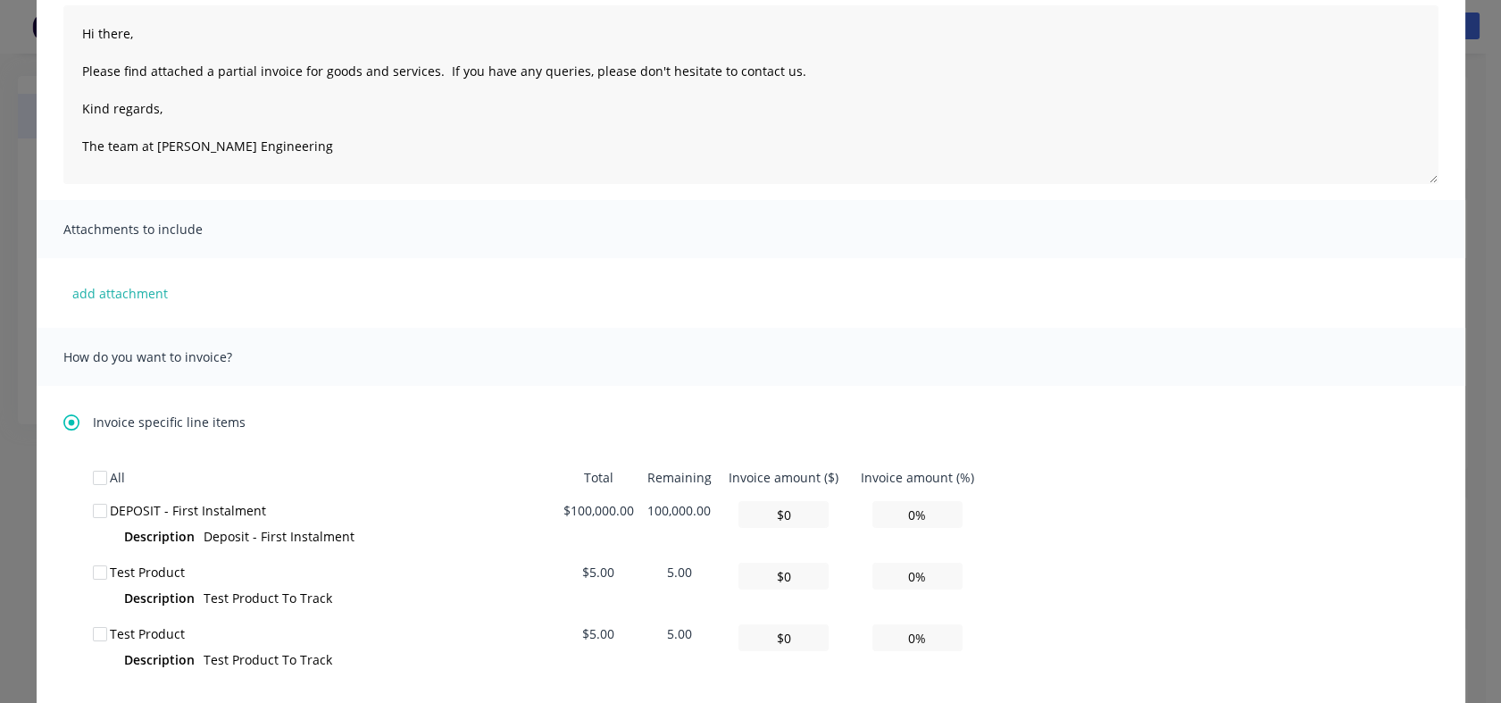
scroll to position [297, 0]
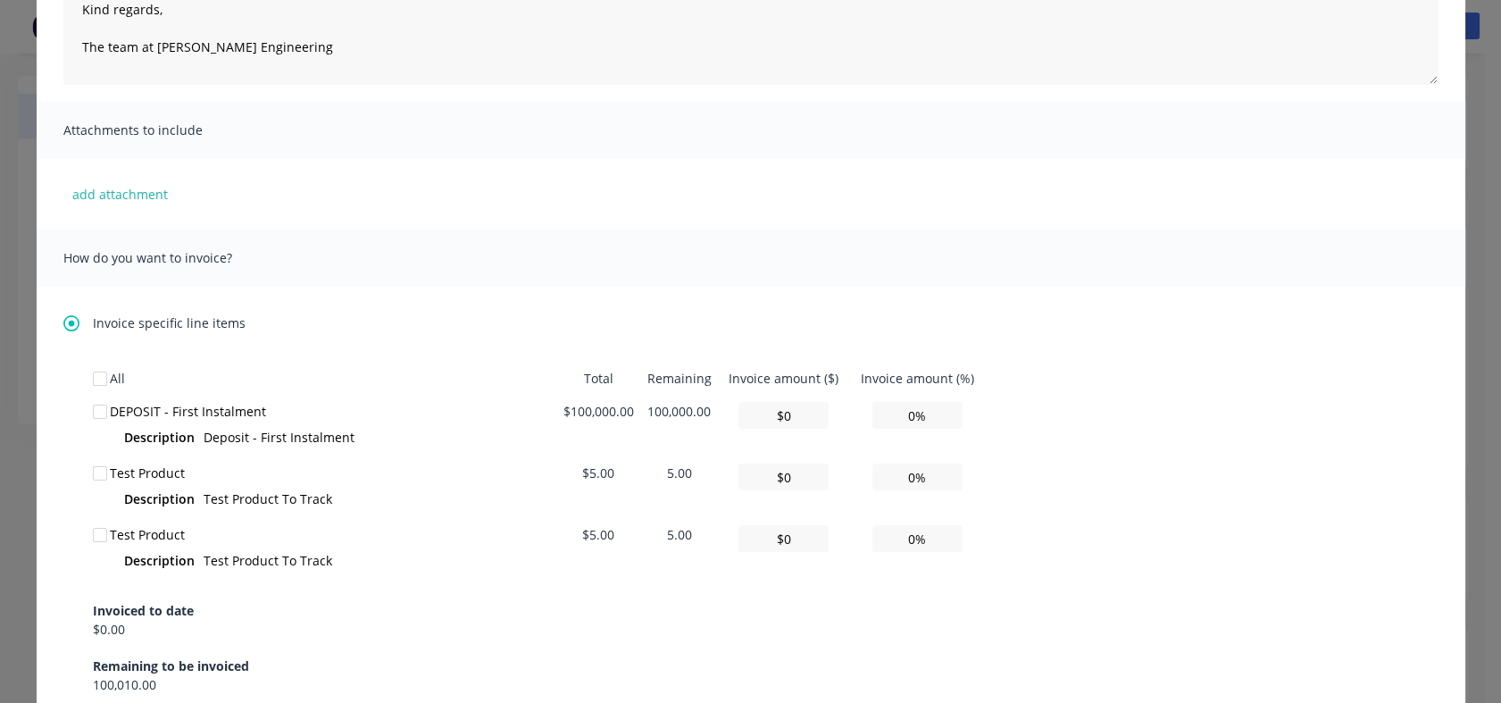
click at [91, 411] on div at bounding box center [100, 412] width 36 height 36
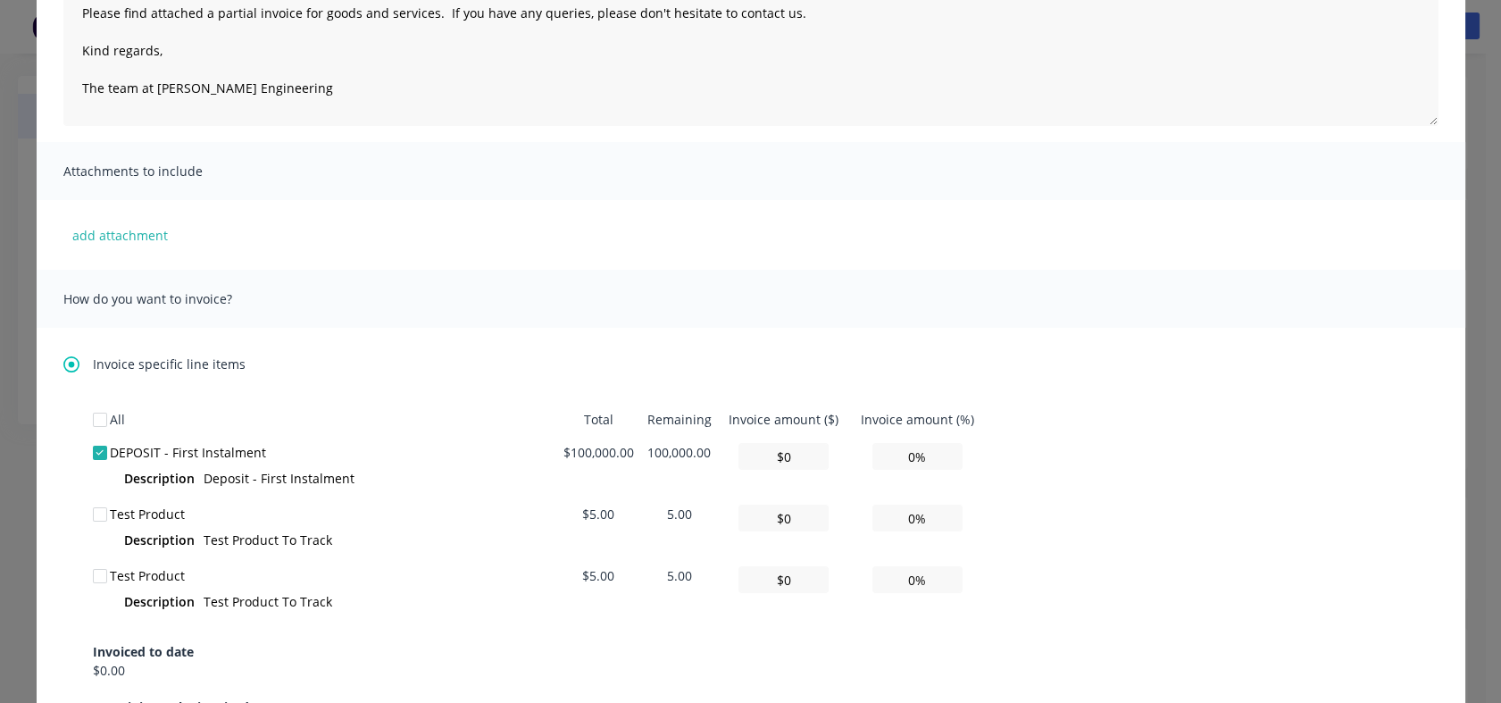
scroll to position [99, 0]
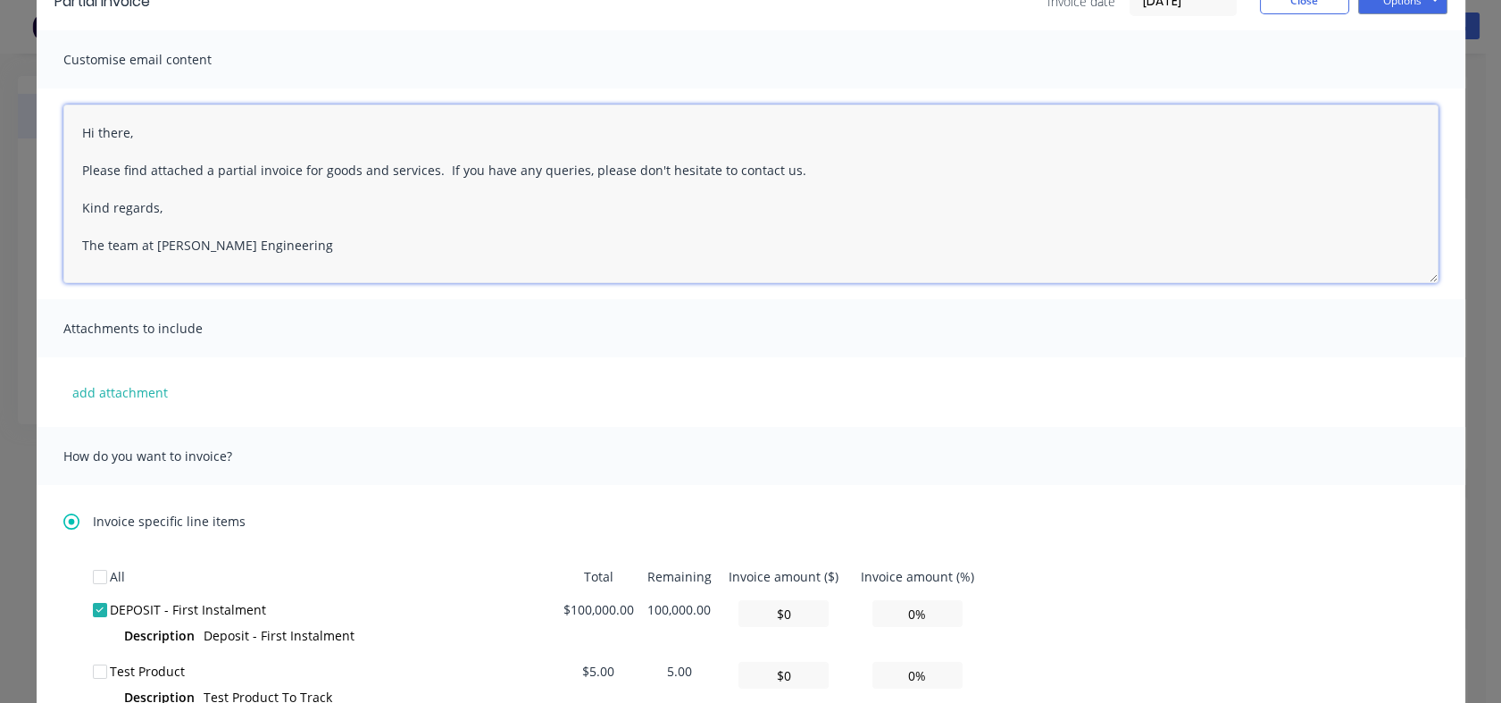
click at [294, 172] on textarea "Hi there, Please find attached a partial invoice for goods and services. If you…" at bounding box center [750, 193] width 1375 height 179
click at [179, 164] on textarea "Hi there, Please find attached a partial invoice for goods and services. If you…" at bounding box center [750, 193] width 1375 height 179
drag, startPoint x: 503, startPoint y: 169, endPoint x: 79, endPoint y: 157, distance: 424.3
click at [79, 157] on textarea "Hi there, Please find attached an invoice for the initial deposit required to s…" at bounding box center [750, 193] width 1375 height 179
paste textarea "Please find attached the invoice for the first instalment deposit for your truc…"
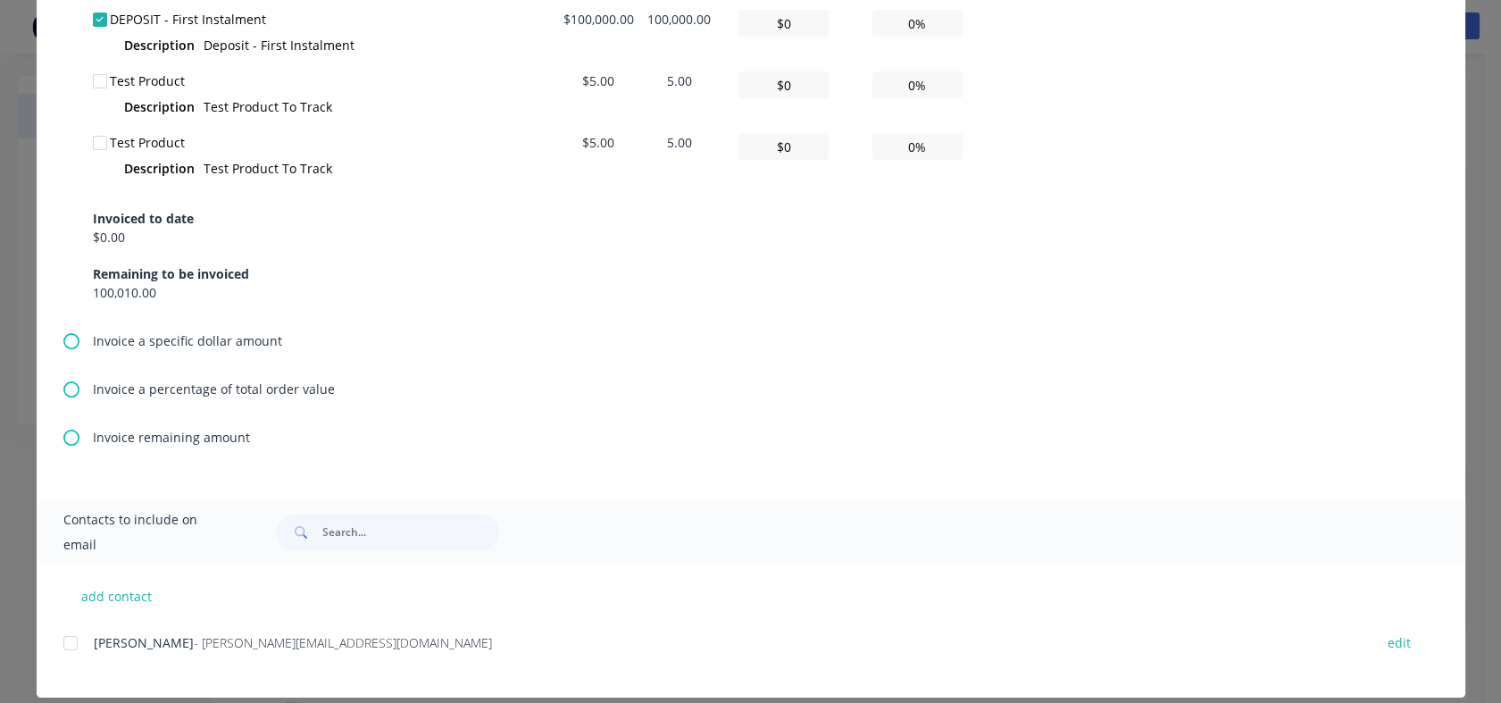
scroll to position [694, 0]
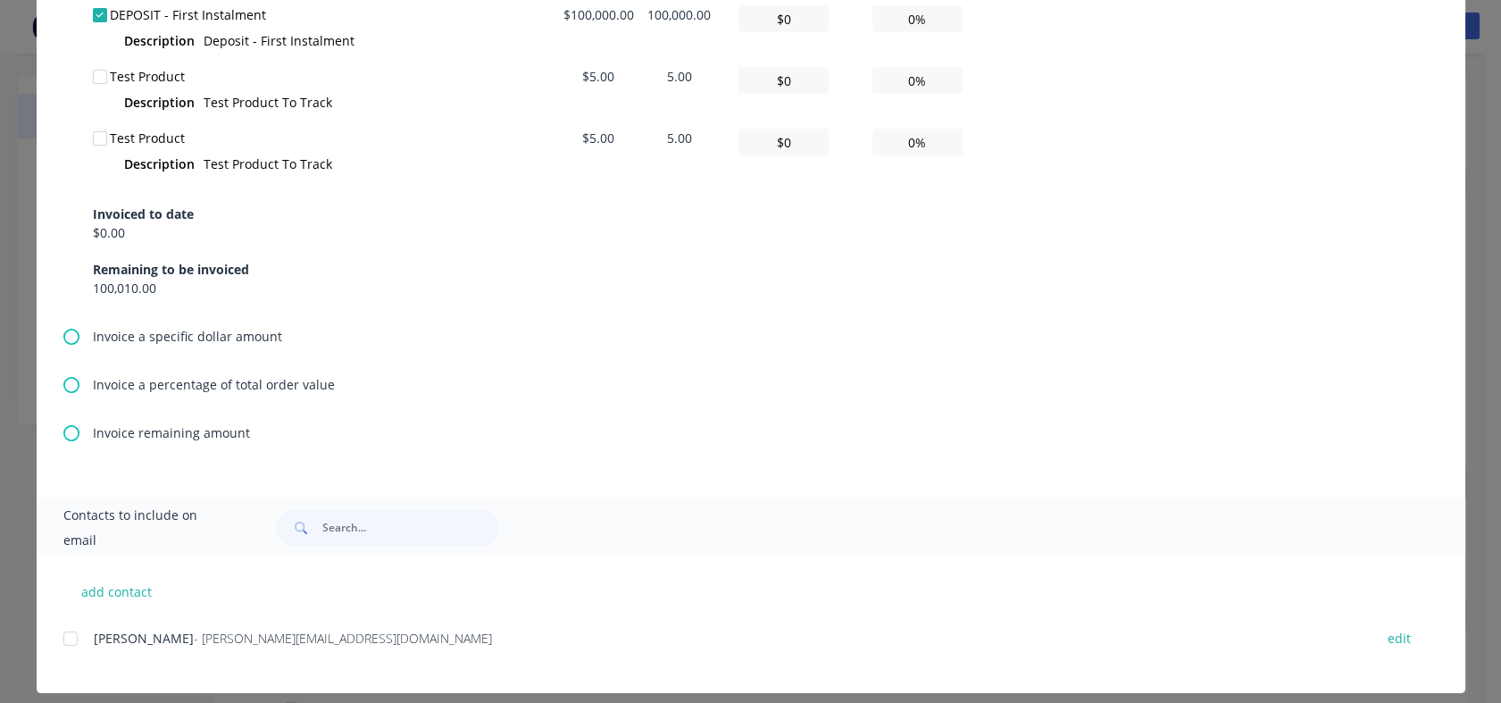
click at [66, 637] on div at bounding box center [71, 639] width 36 height 36
type textarea "Hi there, Please find attached the invoice for the first instalment deposit for…"
click at [200, 527] on span "Contacts to include on email" at bounding box center [147, 528] width 169 height 50
click at [329, 522] on input "text" at bounding box center [410, 528] width 177 height 36
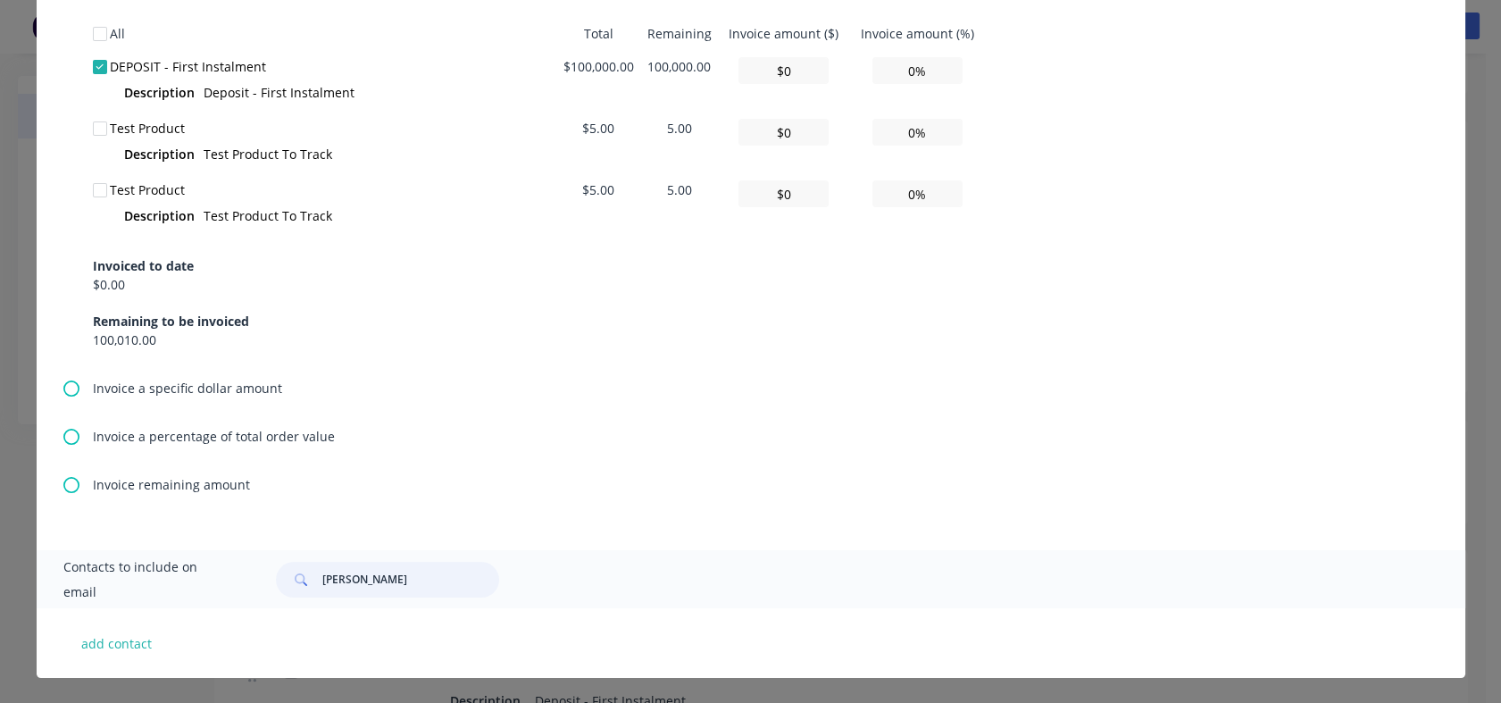
scroll to position [198, 0]
drag, startPoint x: 411, startPoint y: 578, endPoint x: 261, endPoint y: 563, distance: 150.7
click at [261, 563] on div "[PERSON_NAME]" at bounding box center [847, 580] width 1179 height 36
type input "mike@macsoffshore.co.nz"
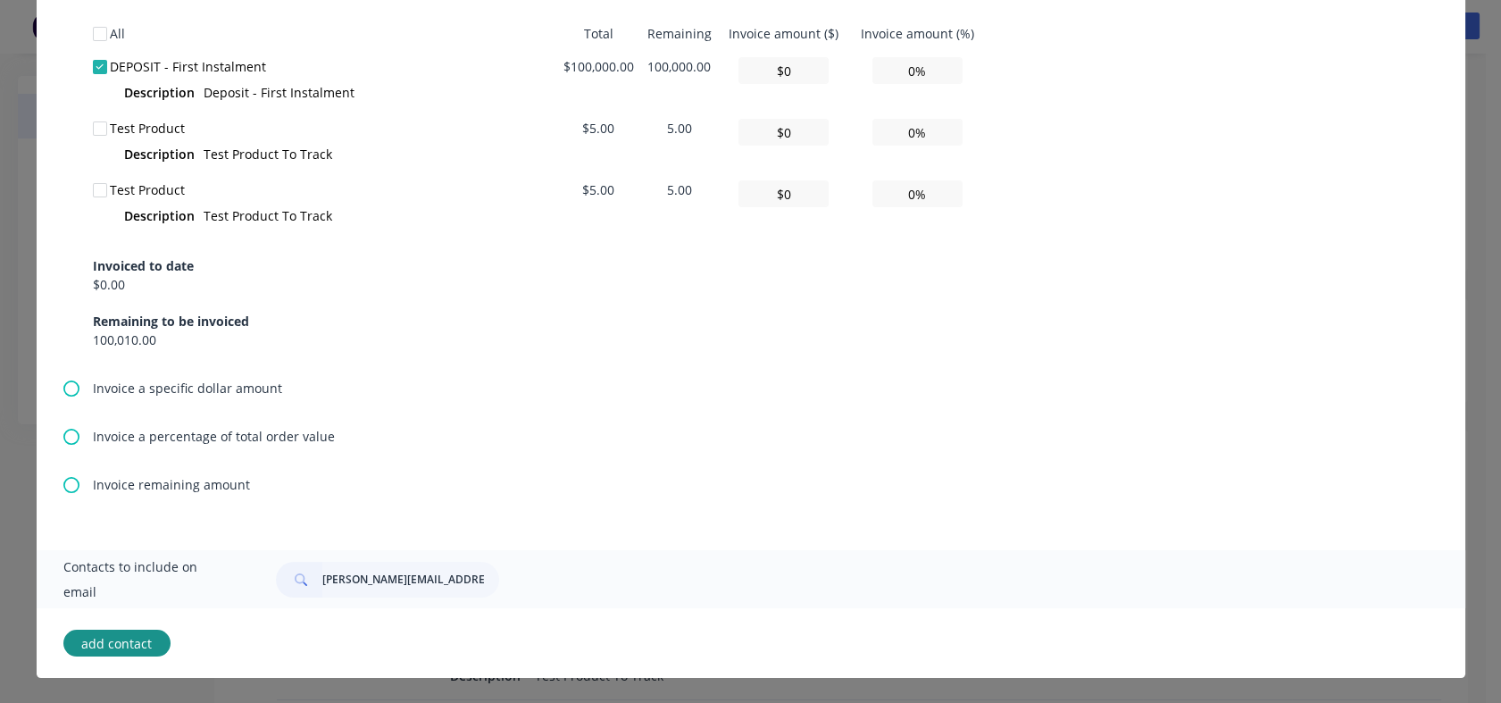
click at [134, 642] on button "add contact" at bounding box center [116, 642] width 107 height 27
select select "NZ"
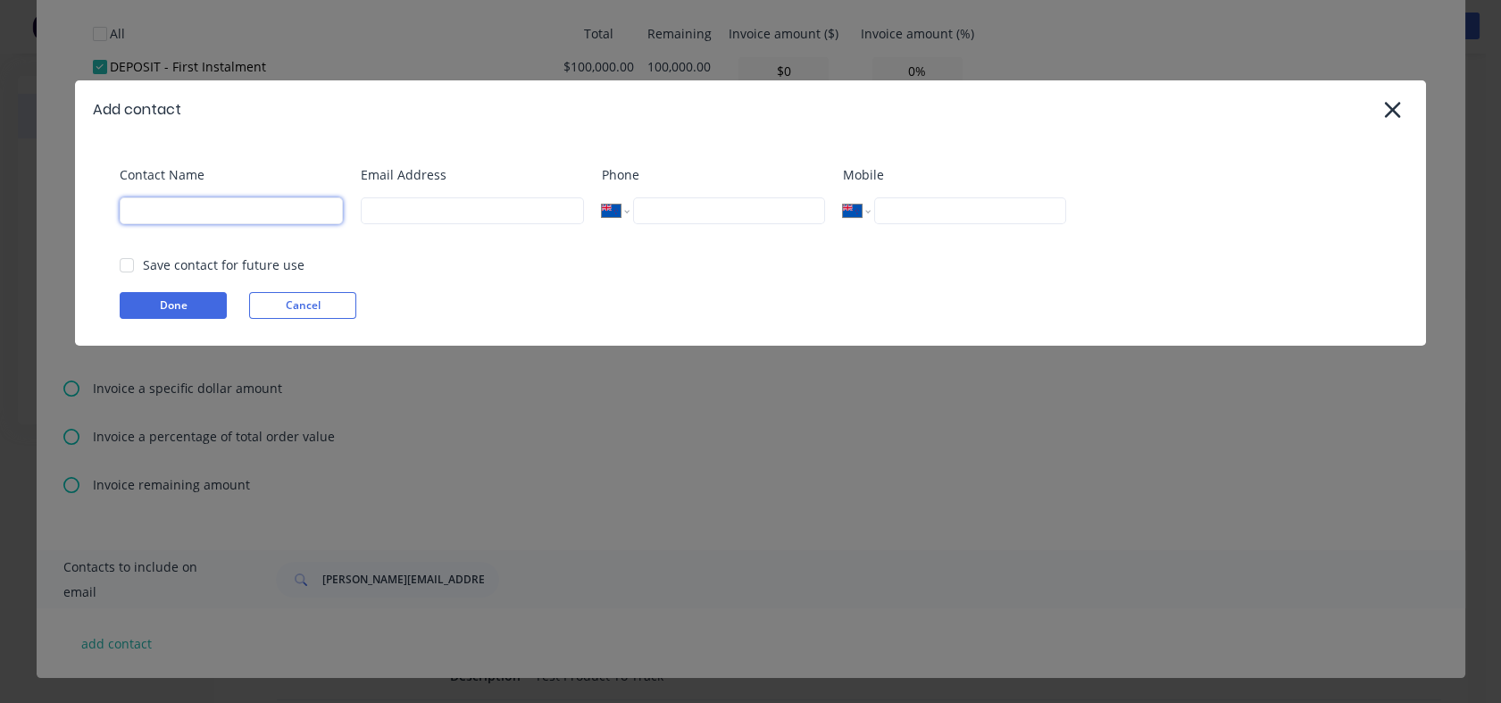
click at [272, 214] on input at bounding box center [231, 210] width 223 height 27
type input "[PERSON_NAME]"
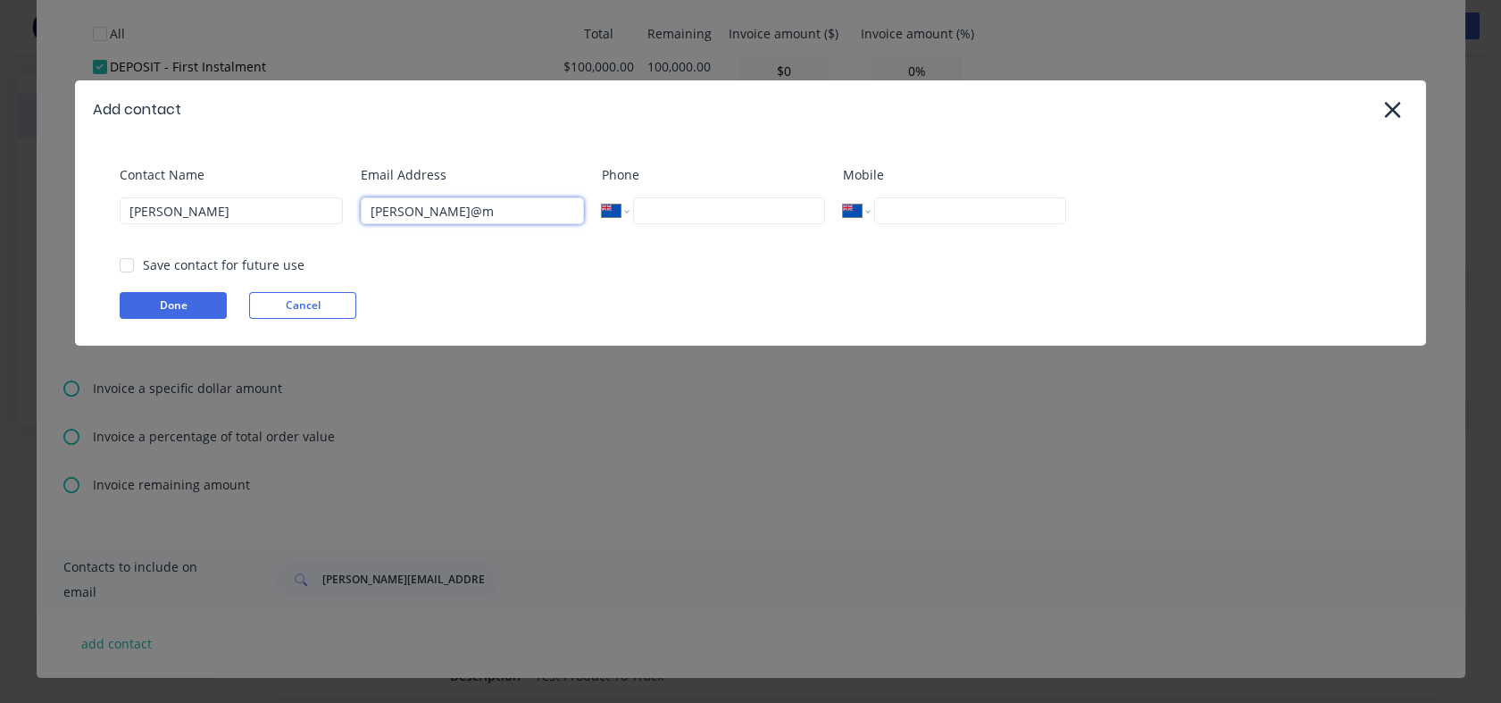
type input "[PERSON_NAME][EMAIL_ADDRESS][DOMAIN_NAME]"
type input "46421778252"
click at [191, 300] on button "Done" at bounding box center [173, 305] width 107 height 27
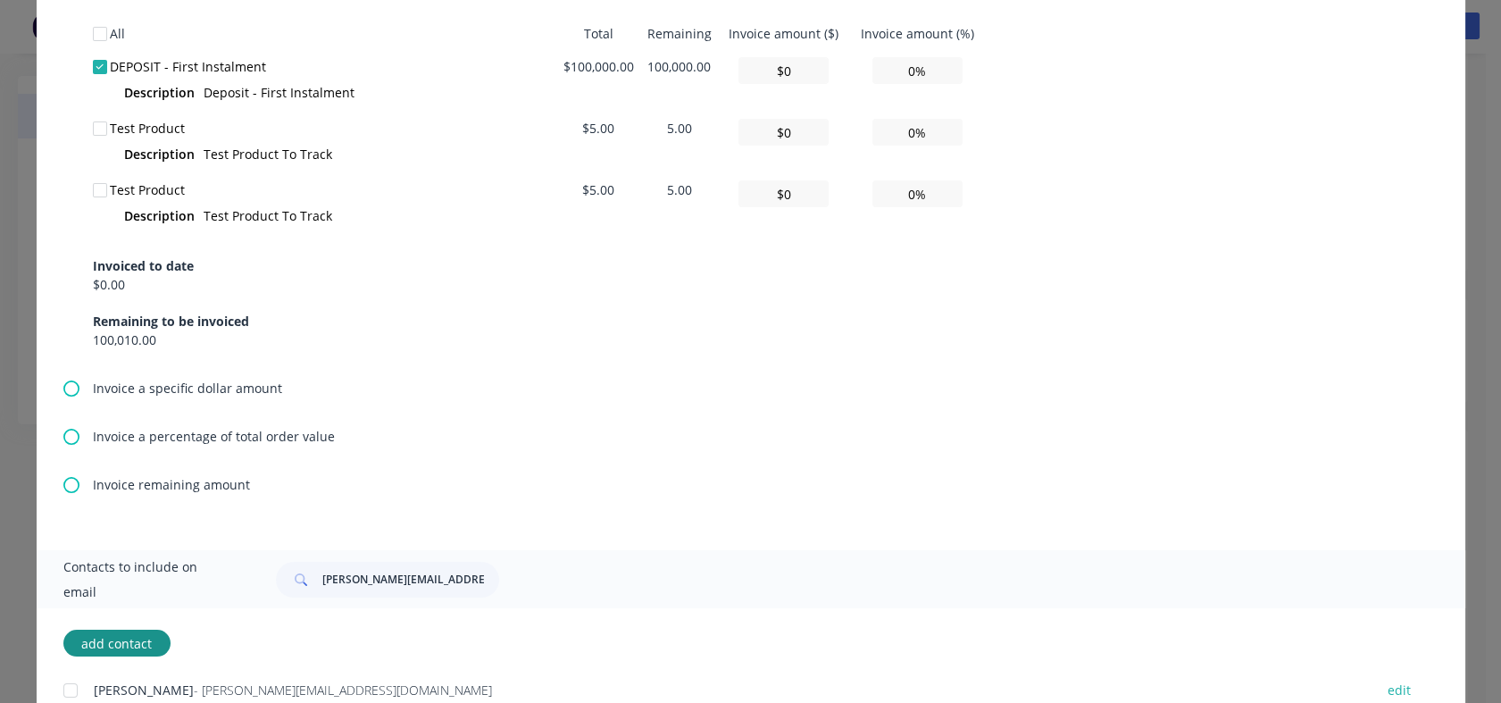
scroll to position [709, 0]
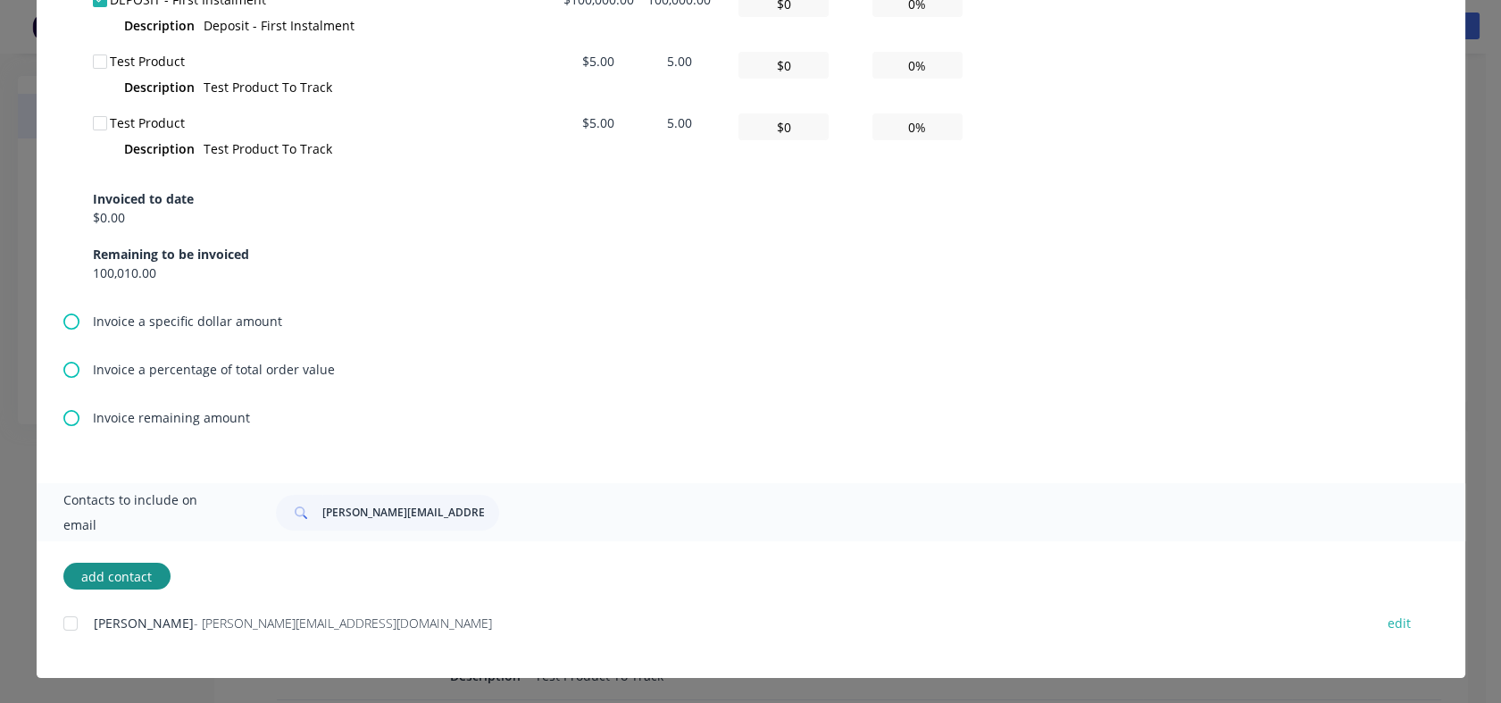
click at [62, 623] on div at bounding box center [71, 623] width 36 height 36
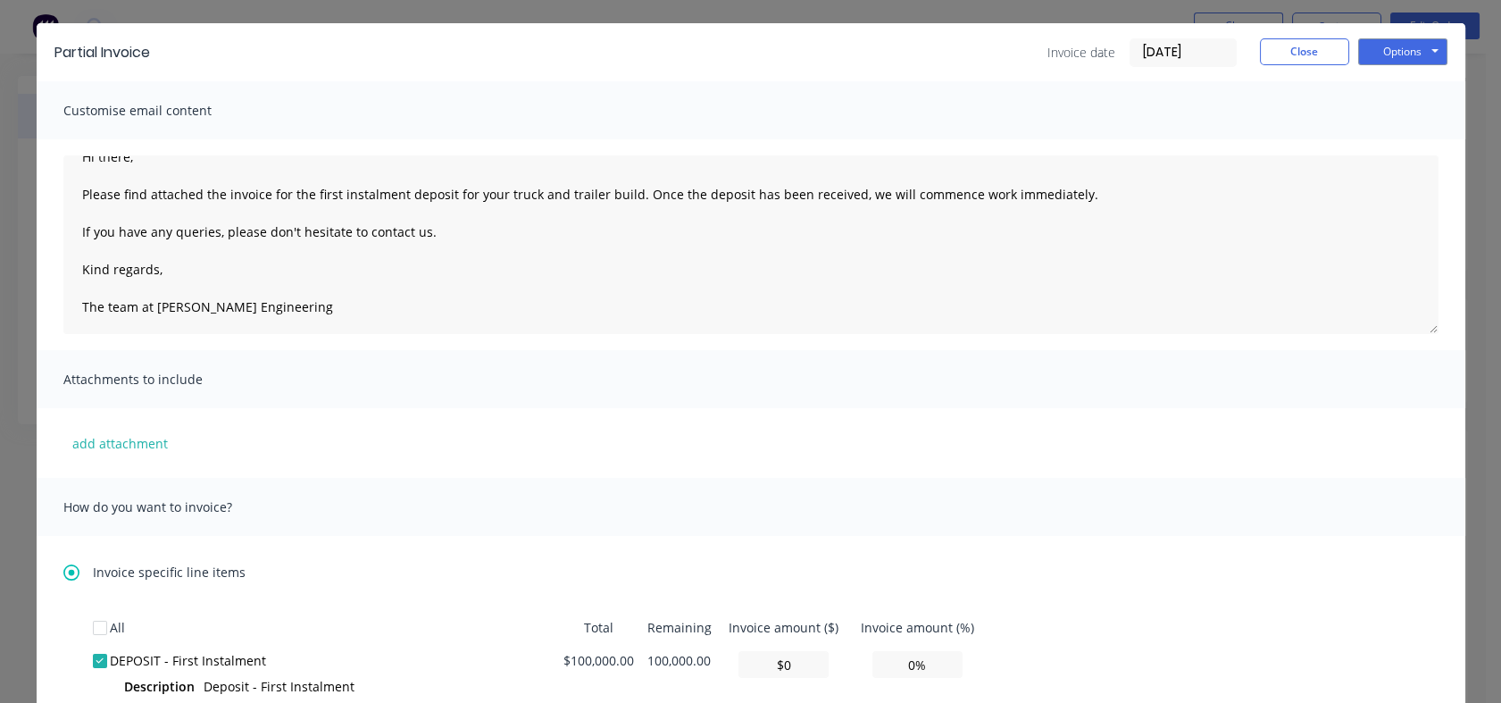
scroll to position [0, 0]
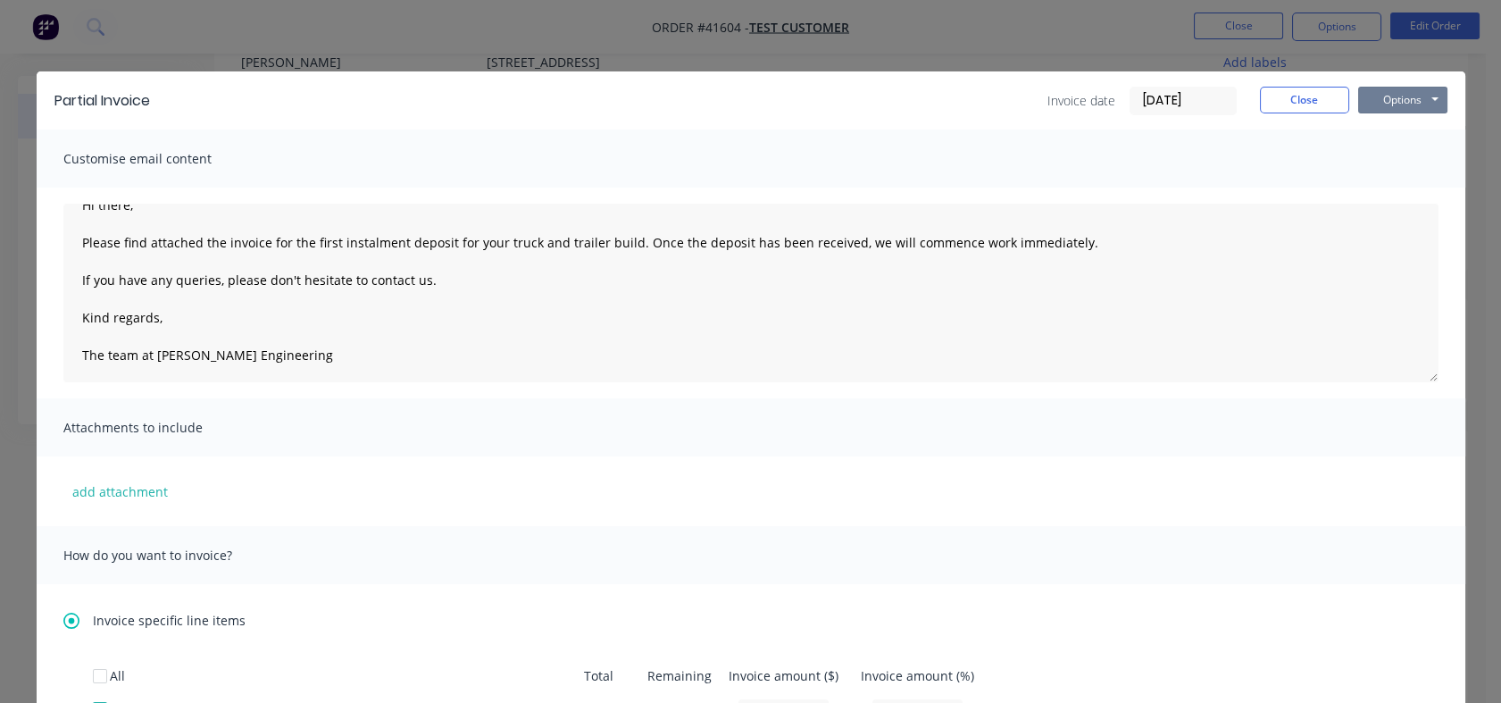
click at [1370, 98] on button "Options" at bounding box center [1402, 100] width 89 height 27
click at [1387, 189] on button "Email" at bounding box center [1415, 190] width 114 height 29
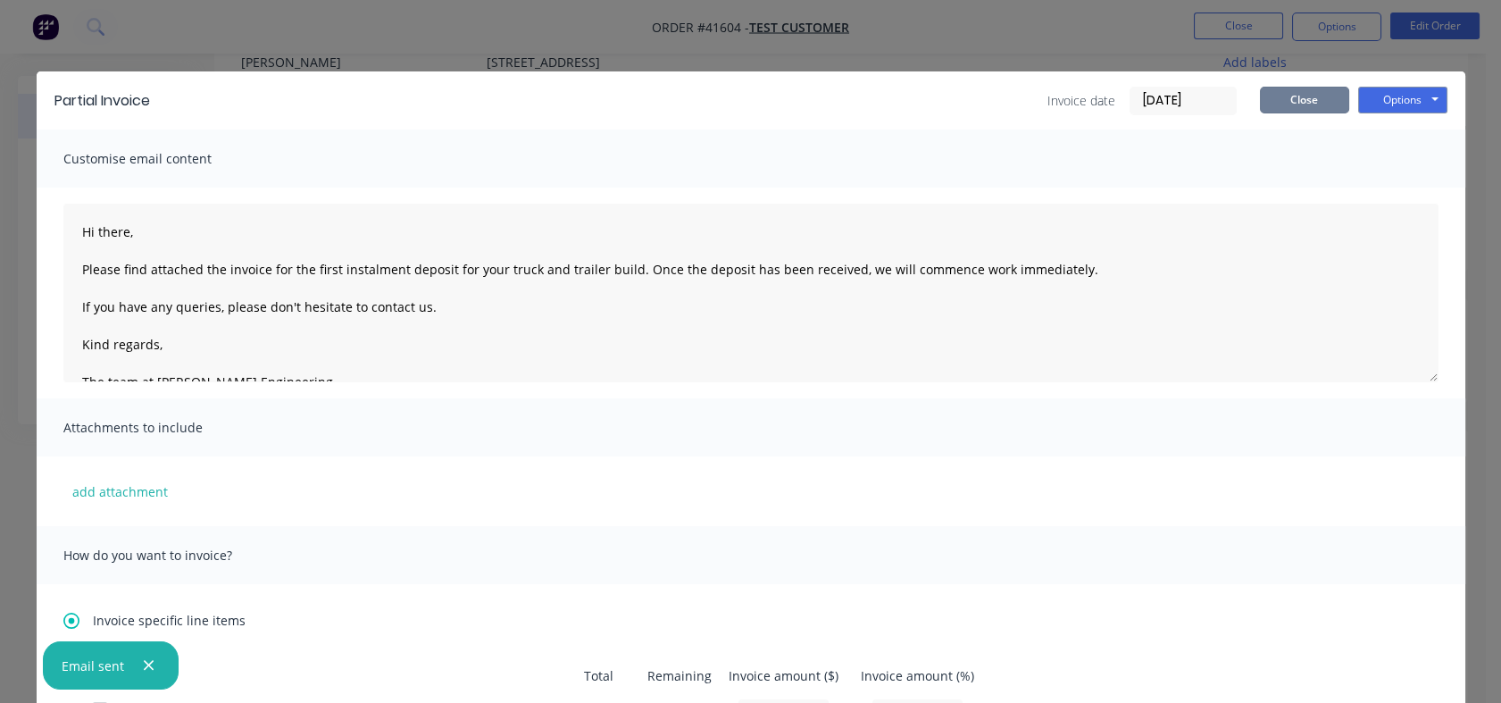
click at [1318, 101] on button "Close" at bounding box center [1304, 100] width 89 height 27
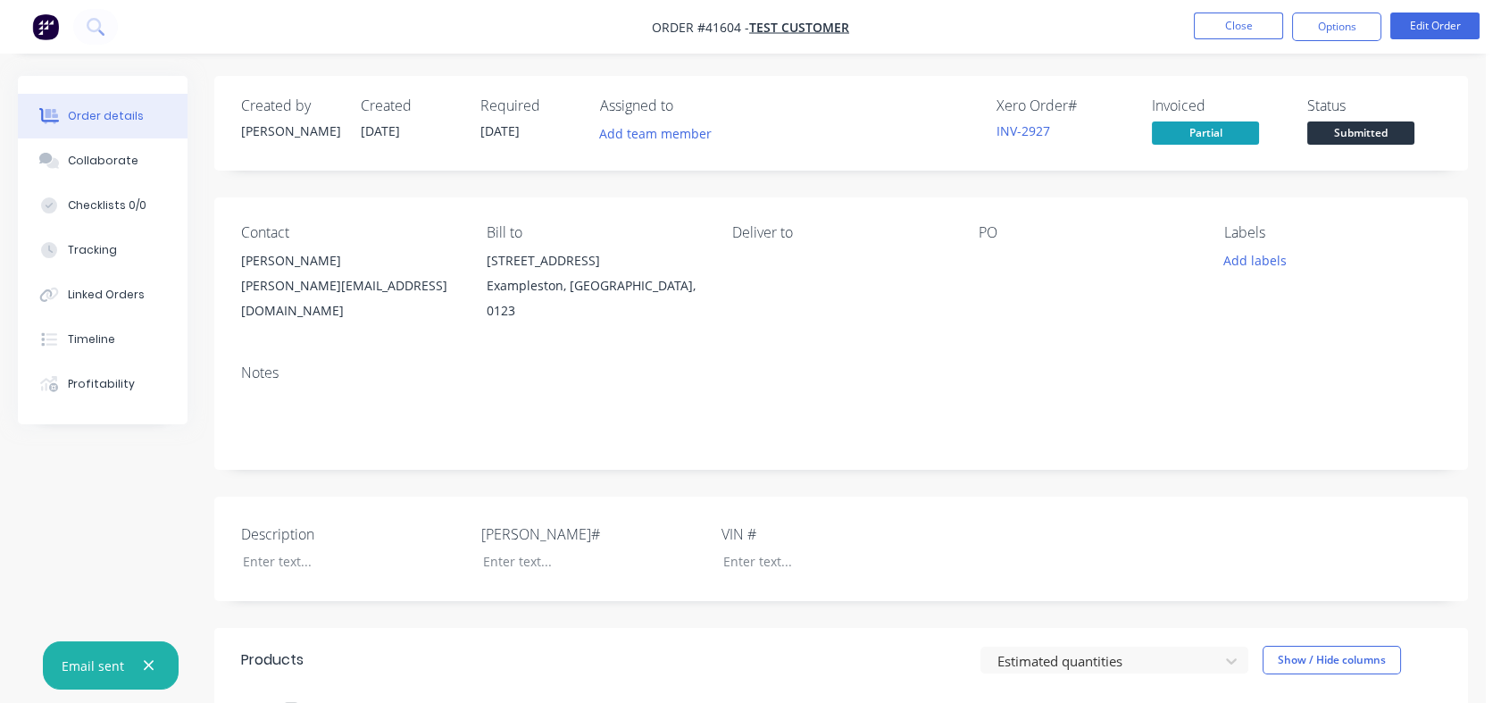
click at [1236, 36] on button "Close" at bounding box center [1238, 26] width 89 height 27
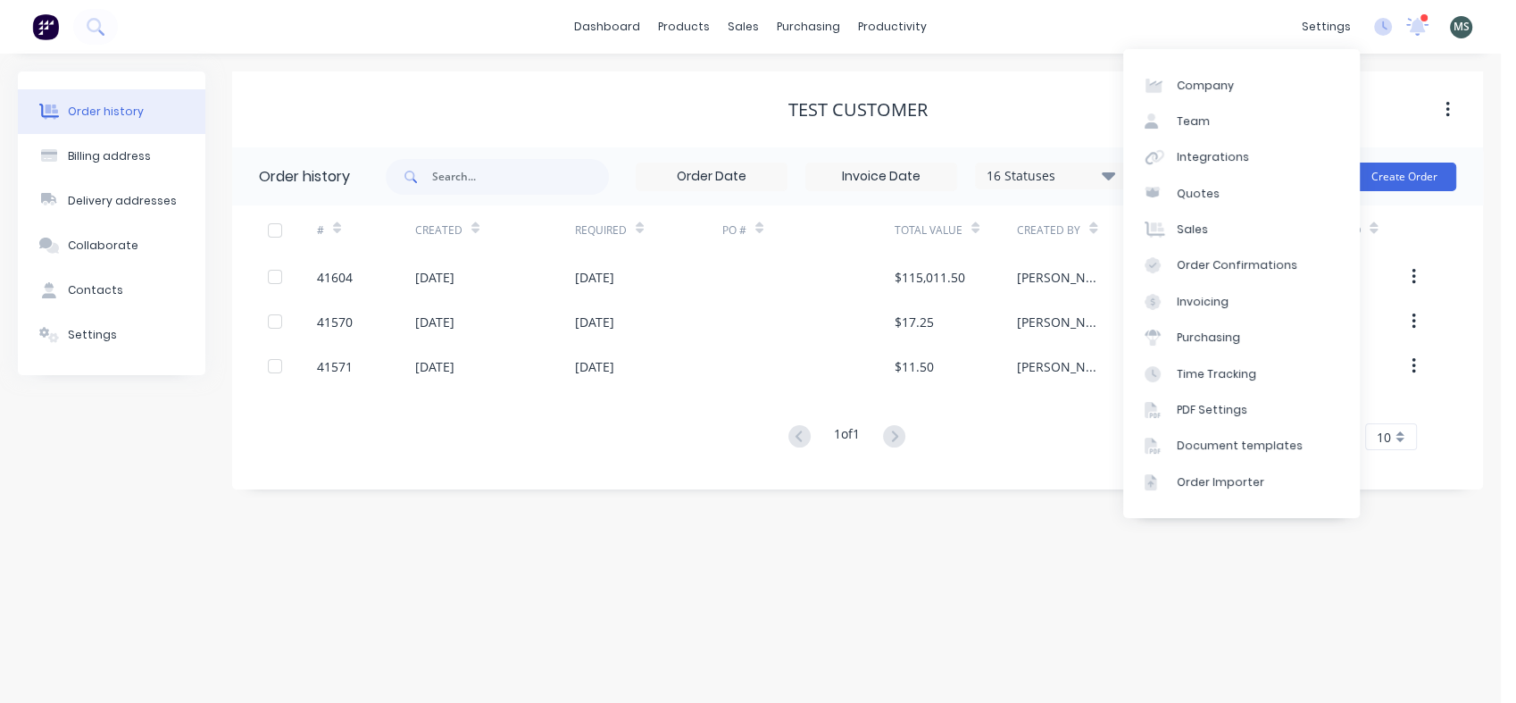
click at [1250, 446] on div "Document templates" at bounding box center [1240, 446] width 126 height 16
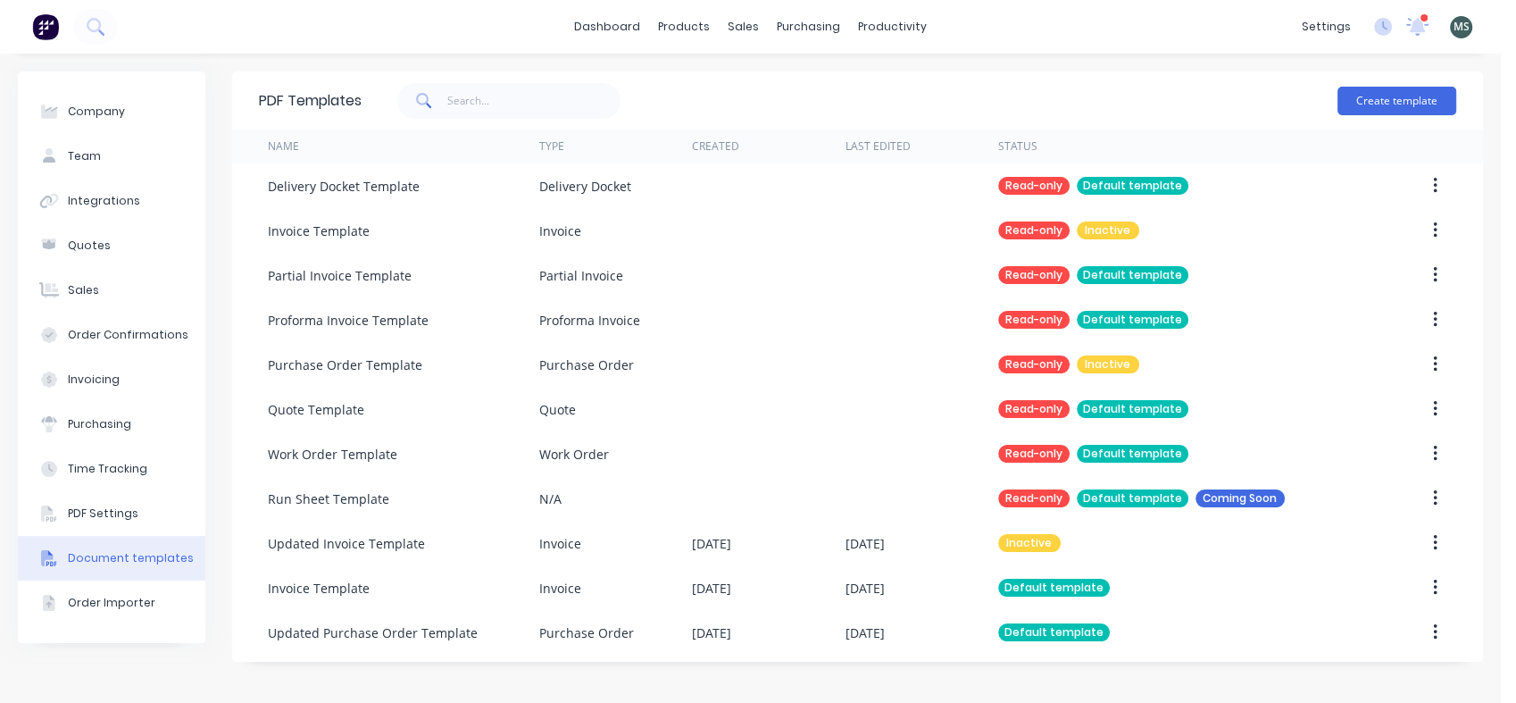
click at [417, 281] on div "Partial Invoice Template" at bounding box center [403, 275] width 271 height 45
click at [1435, 275] on icon "button" at bounding box center [1435, 275] width 4 height 16
click at [923, 270] on div at bounding box center [921, 275] width 153 height 45
click at [1036, 264] on div "Read-only Default template" at bounding box center [1176, 275] width 356 height 45
click at [359, 588] on div "Invoice Template" at bounding box center [319, 588] width 102 height 19
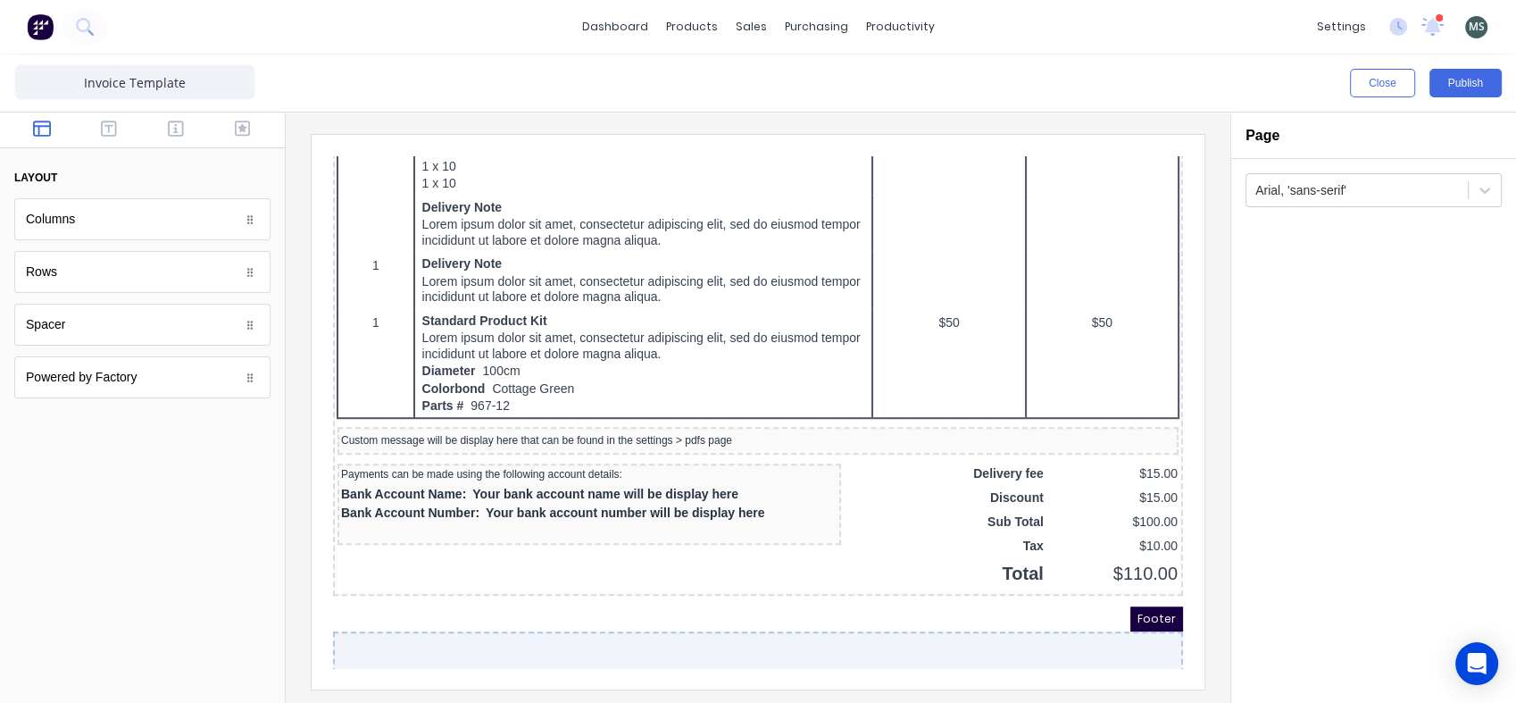
scroll to position [1179, 0]
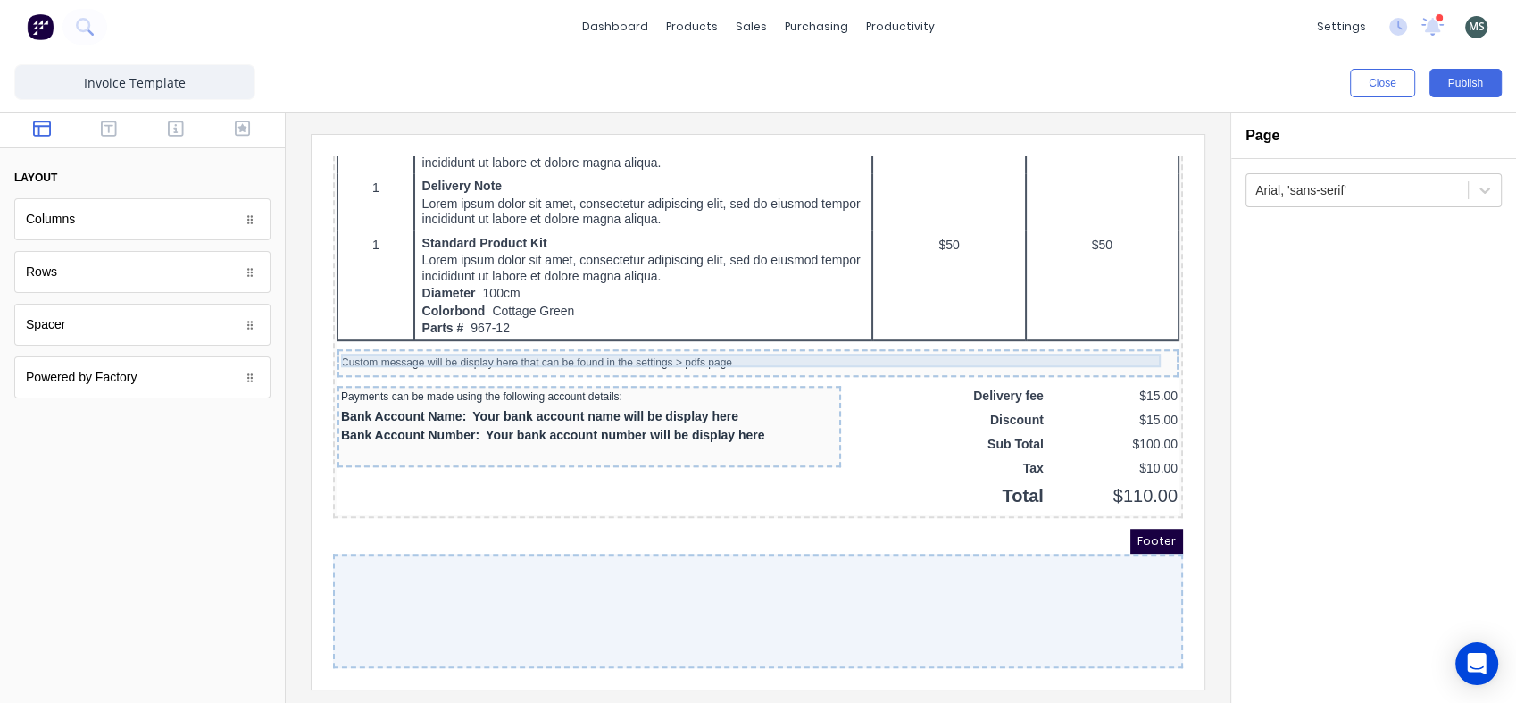
click at [486, 337] on div "Custom message will be display here that can be found in the settings > pdfs pa…" at bounding box center [737, 341] width 834 height 13
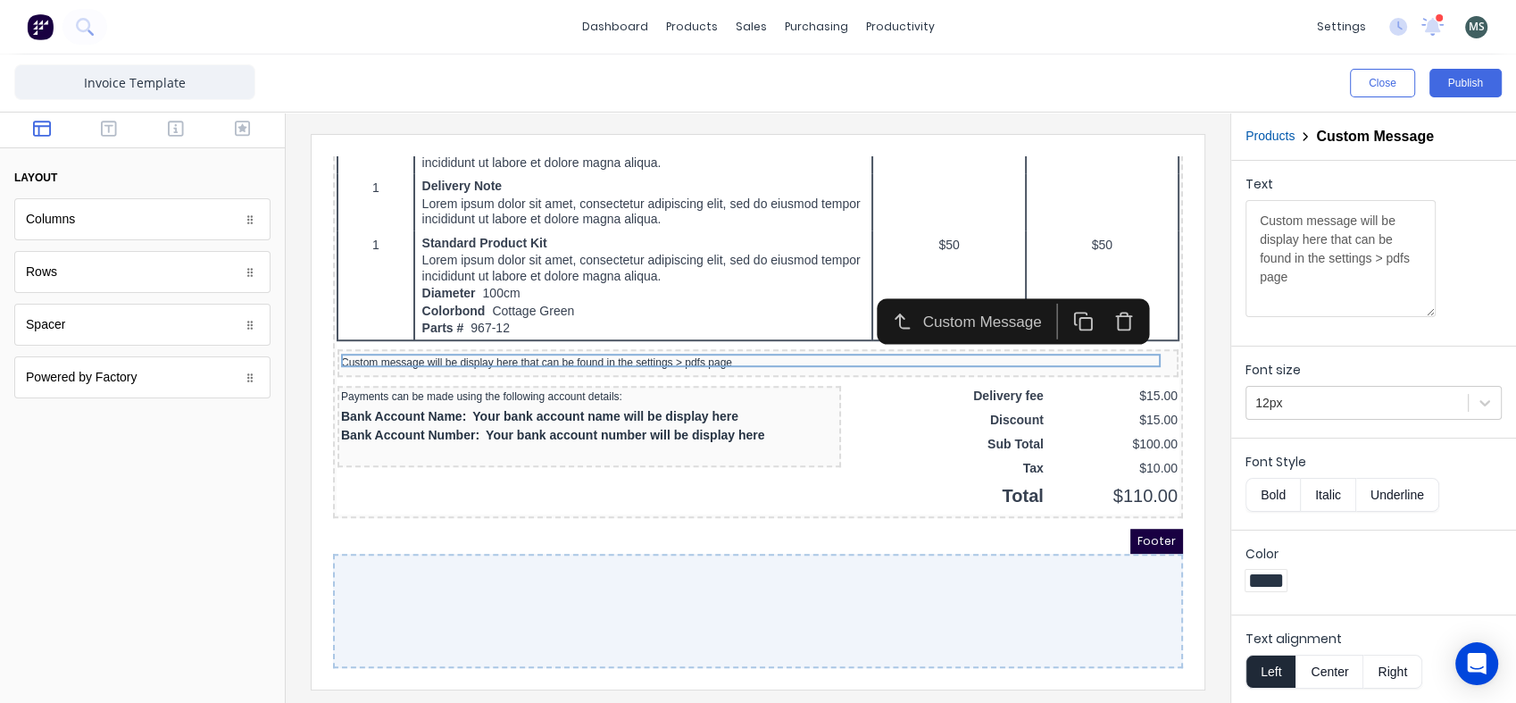
click at [203, 487] on div at bounding box center [142, 562] width 285 height 279
click at [1363, 79] on button "Close" at bounding box center [1382, 83] width 65 height 29
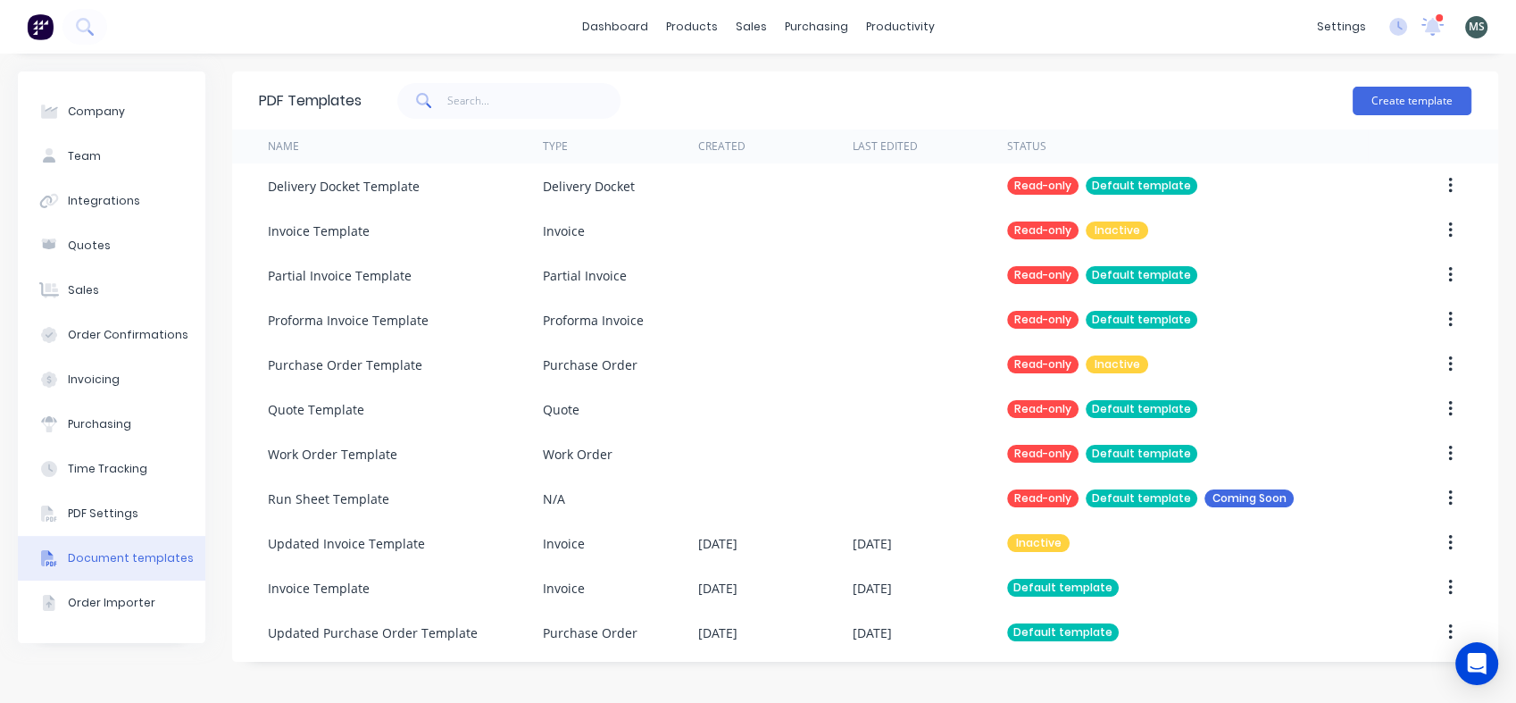
click at [111, 511] on div "PDF Settings" at bounding box center [103, 513] width 71 height 16
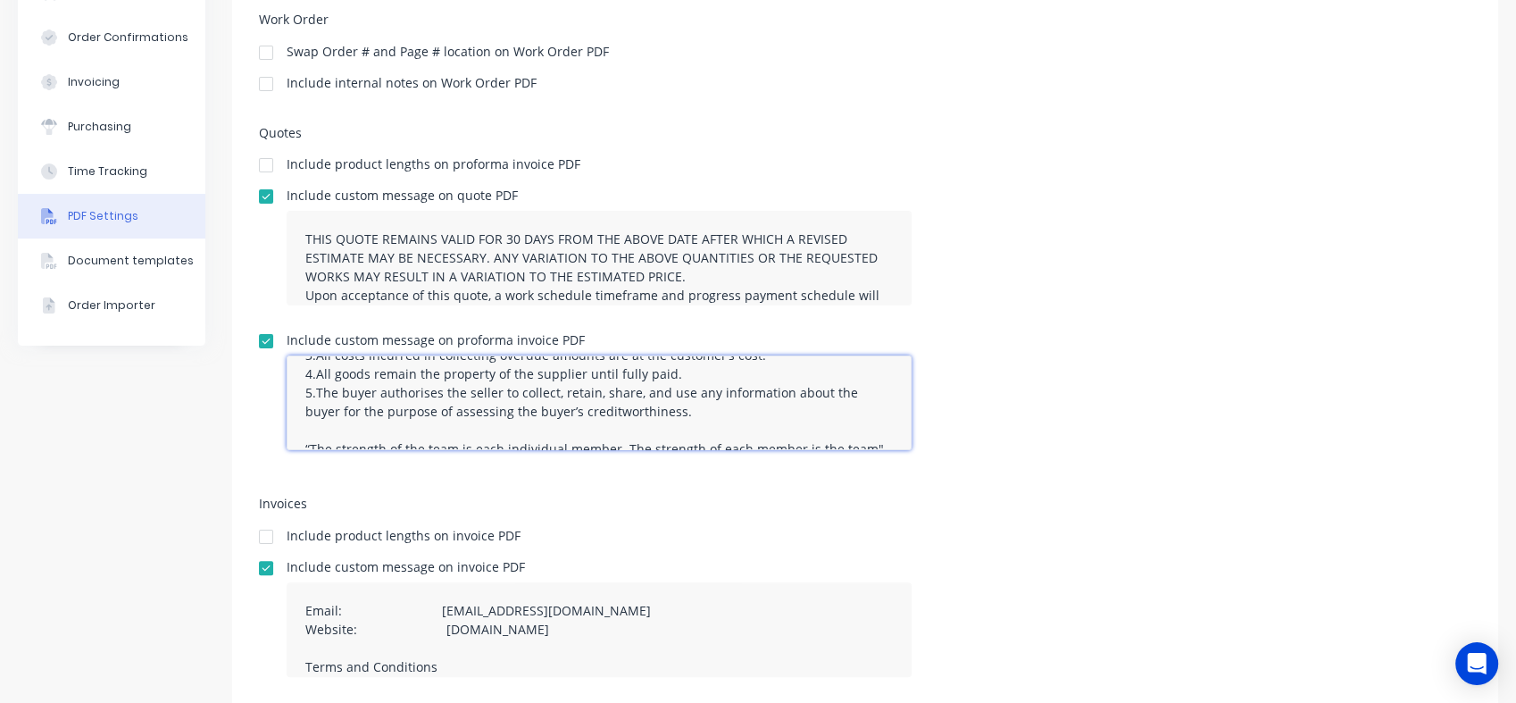
scroll to position [167, 0]
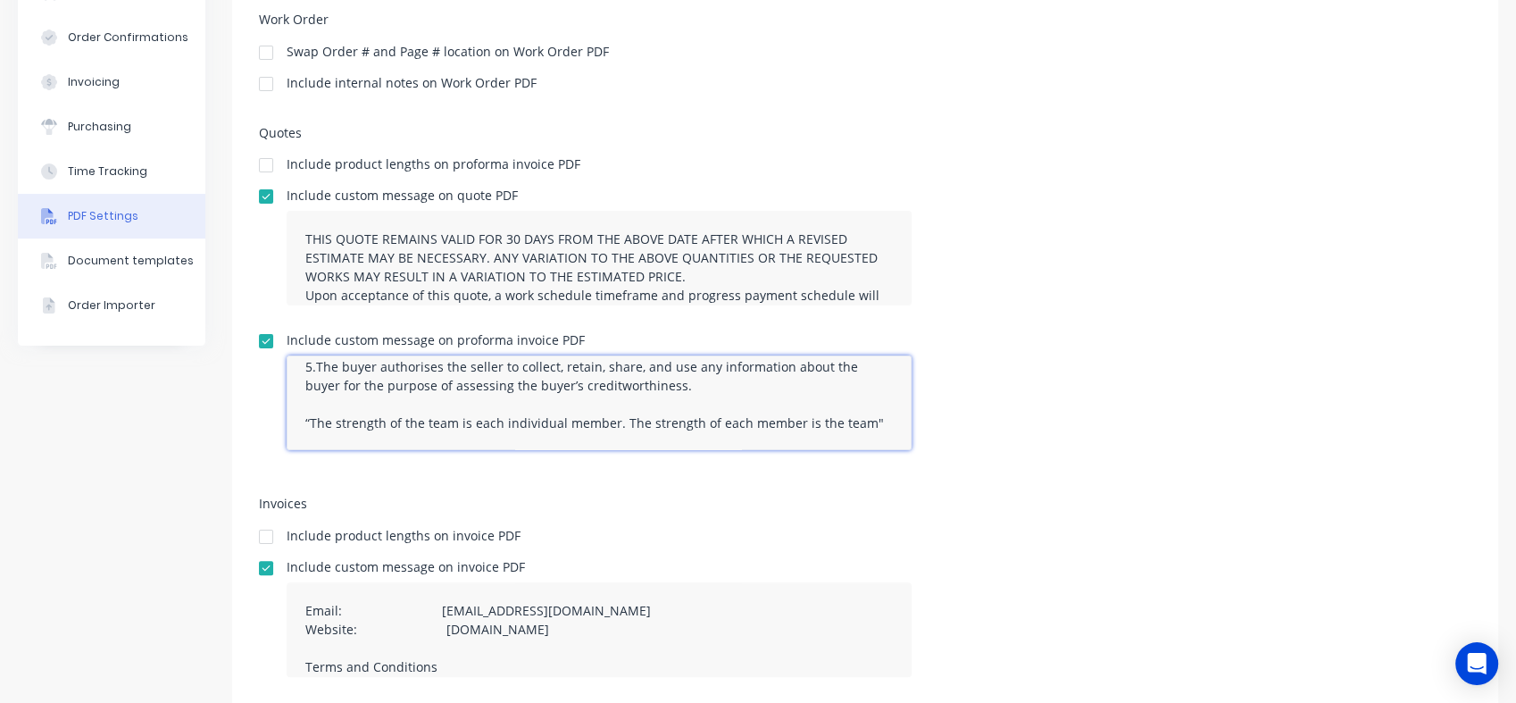
click at [864, 424] on textarea "Email: admin@morganengineering.co.nz Website: www.morganengineering.co.nz Terms…" at bounding box center [599, 402] width 625 height 95
type textarea "Email: admin@morganengineering.co.nz Website: www.morganengineering.co.nz Terms…"
type textarea "THIS QUOTE REMAINS VALID FOR 30 DAYS FROM THE ABOVE DATE AFTER WHICH A REVISED …"
type textarea "Email: admin@morganengineering.co.nz Website: www.morganengineering.co.nz Terms…"
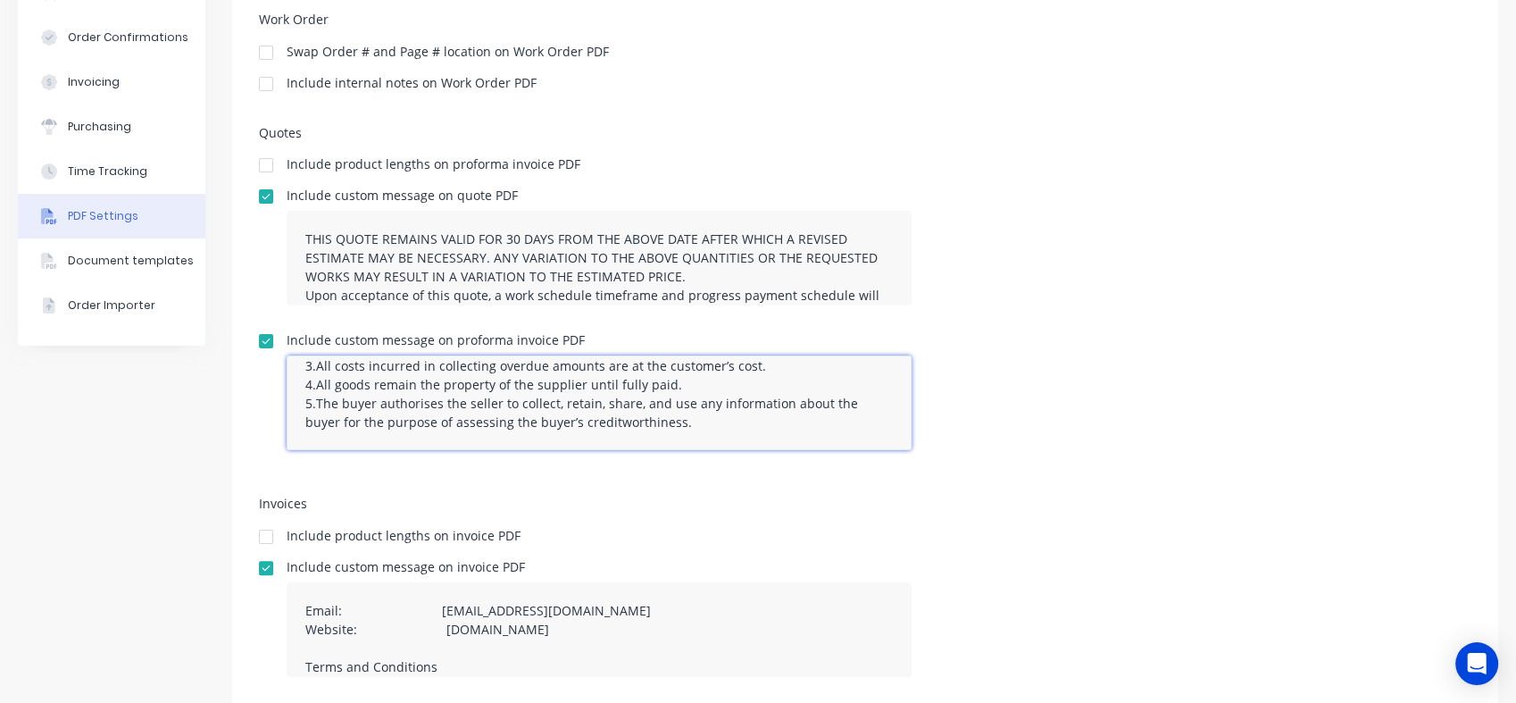
type textarea "Email: admin@morganengineering.co.nz Website: www.morganengineering.co.nz Terms…"
type textarea "THIS QUOTE REMAINS VALID FOR 30 DAYS FROM THE ABOVE DATE AFTER WHICH A REVISED …"
type textarea "Email: admin@morganengineering.co.nz Website: www.morganengineering.co.nz Terms…"
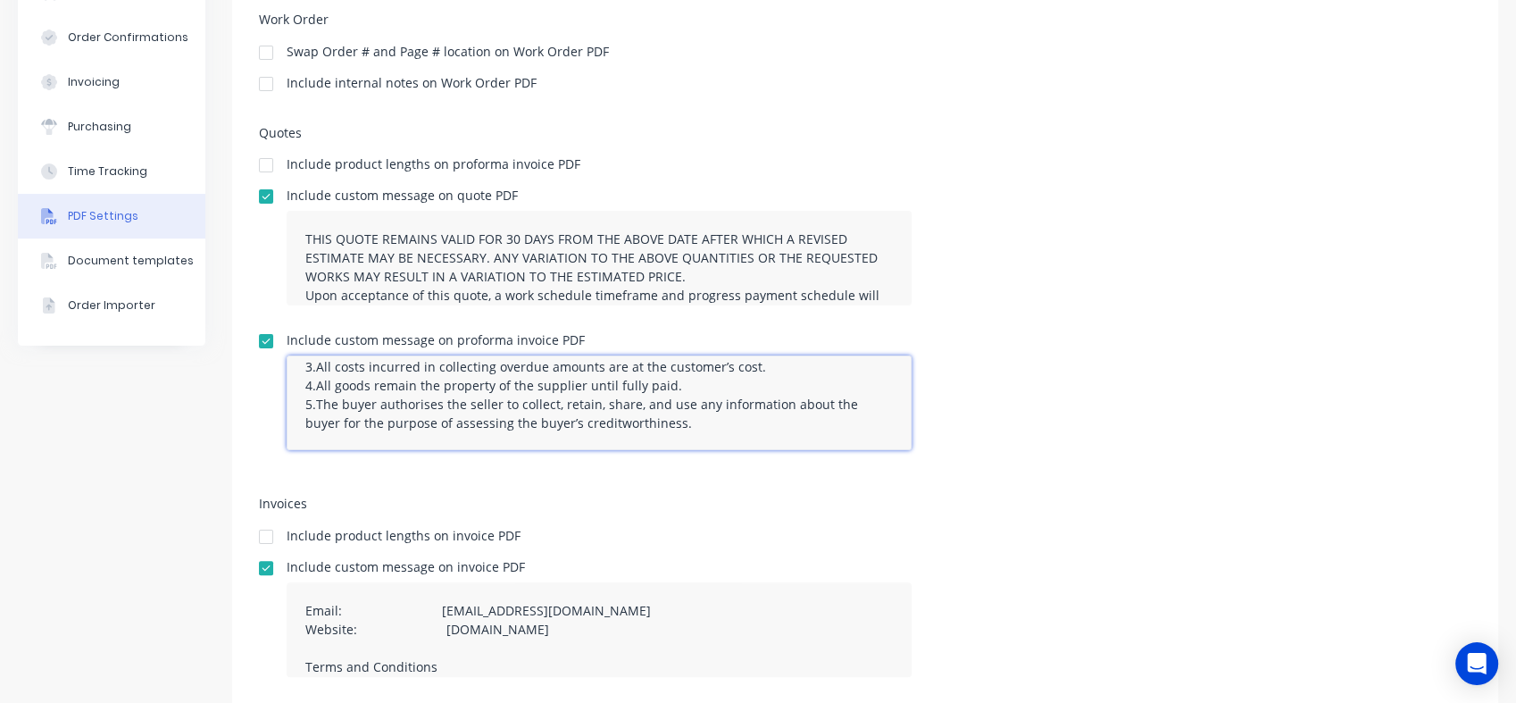
type textarea "THIS QUOTE REMAINS VALID FOR 30 DAYS FROM THE ABOVE DATE AFTER WHICH A REVISED …"
type textarea "Email: admin@morganengineering.co.nz Website: www.morganengineering.co.nz Terms…"
click at [1107, 416] on div "Include custom message on proforma invoice PDF Email: admin@morganengineering.c…" at bounding box center [865, 399] width 1213 height 130
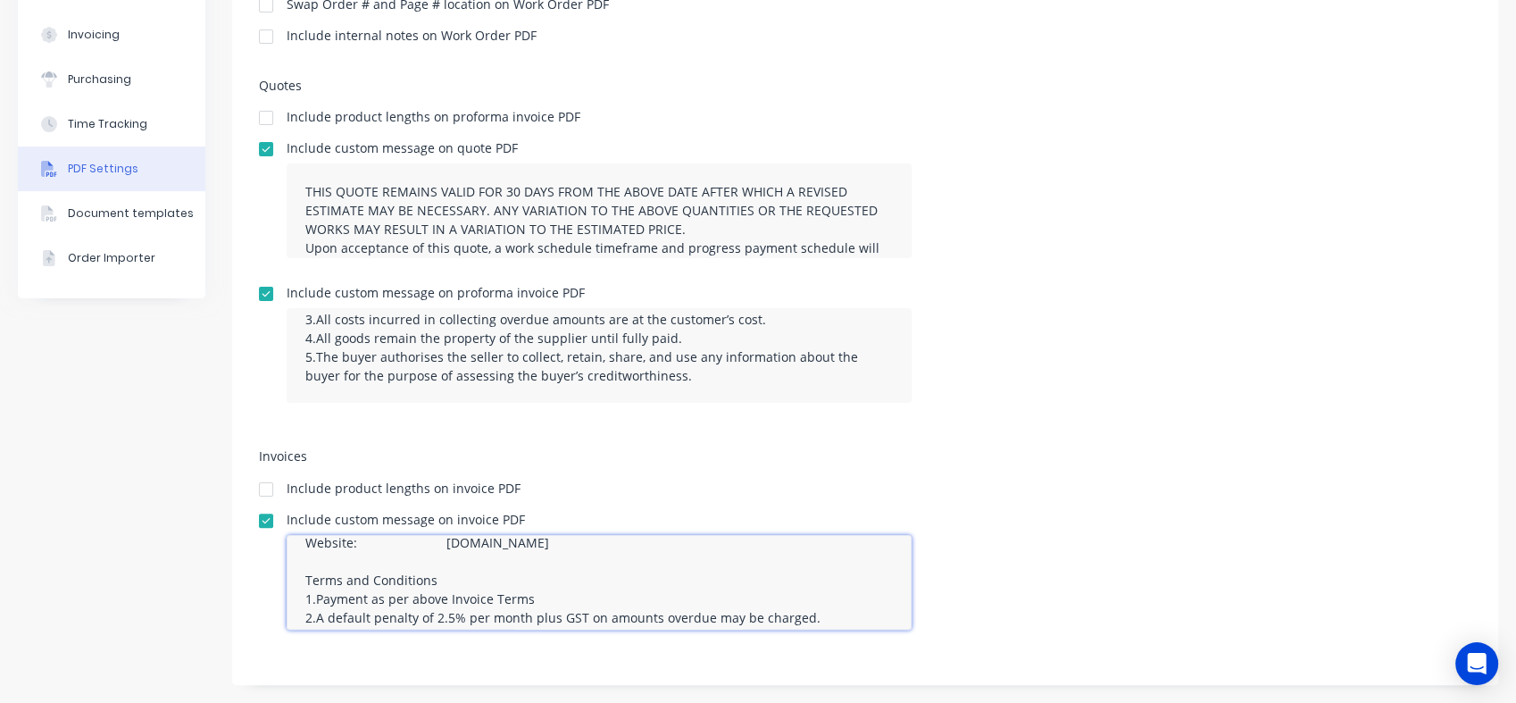
scroll to position [167, 0]
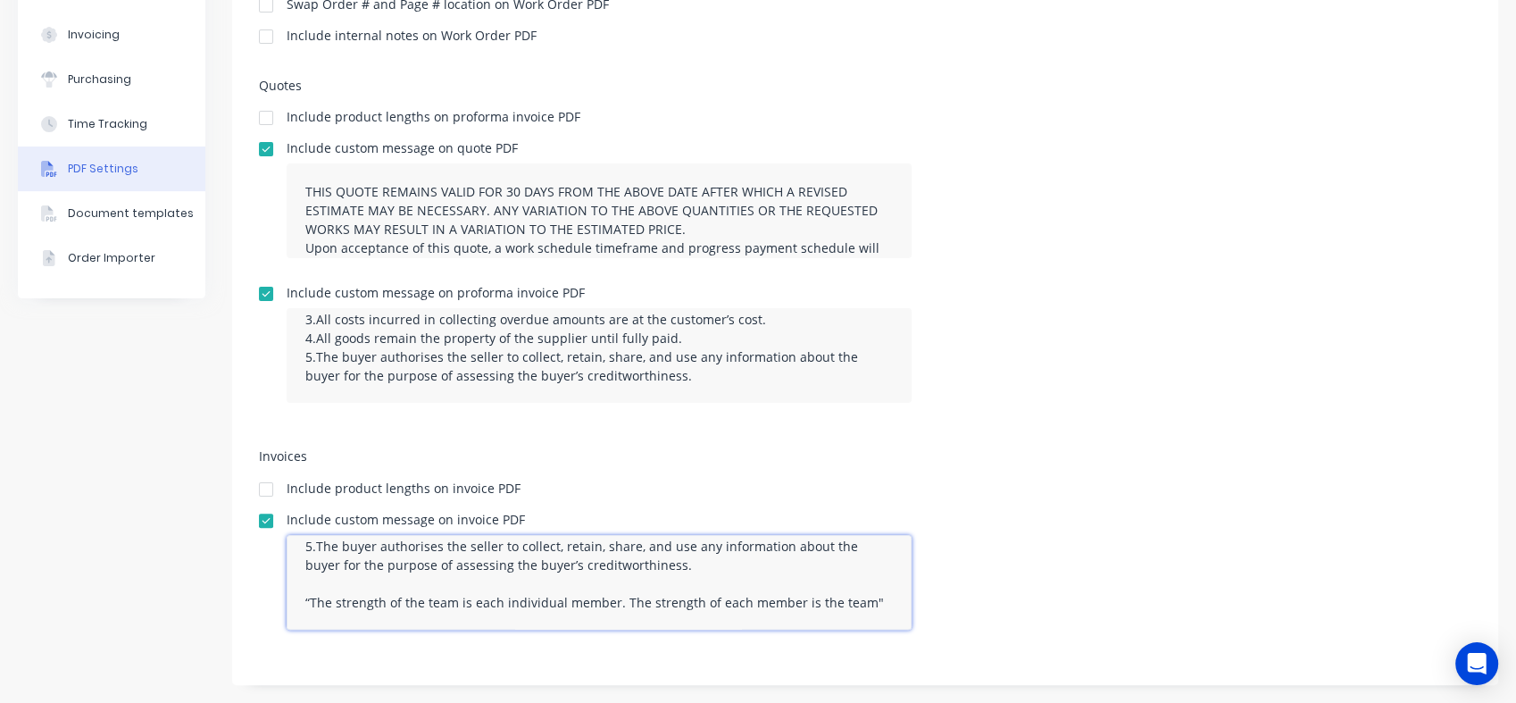
click at [866, 598] on textarea "Email: admin@morganengineering.co.nz Website: www.morganengineering.co.nz Terms…" at bounding box center [599, 582] width 625 height 95
type textarea "Email: admin@morganengineering.co.nz Website: www.morganengineering.co.nz Terms…"
type textarea "THIS QUOTE REMAINS VALID FOR 30 DAYS FROM THE ABOVE DATE AFTER WHICH A REVISED …"
type textarea "Email: admin@morganengineering.co.nz Website: www.morganengineering.co.nz Terms…"
type textarea "THIS QUOTE REMAINS VALID FOR 30 DAYS FROM THE ABOVE DATE AFTER WHICH A REVISED …"
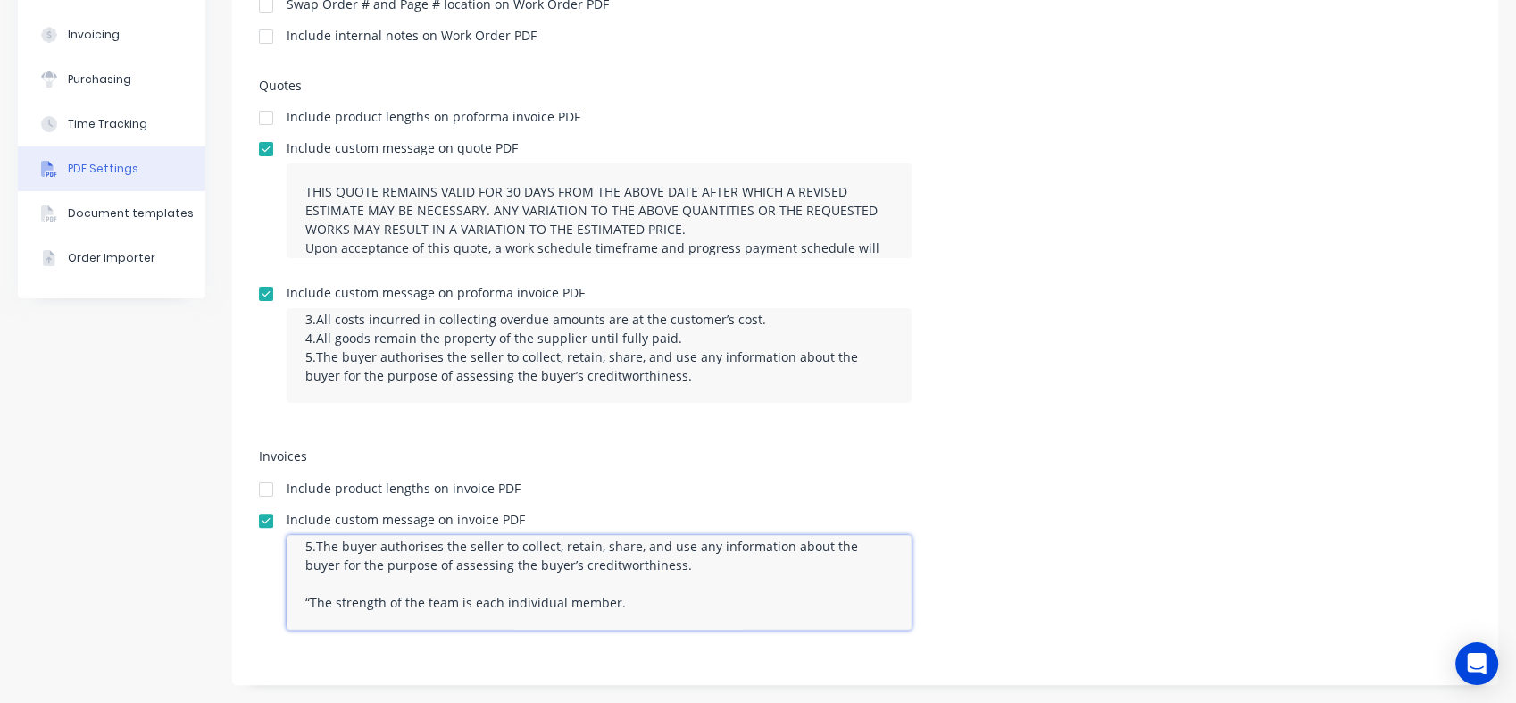
type textarea "Email: admin@morganengineering.co.nz Website: www.morganengineering.co.nz Terms…"
type textarea "THIS QUOTE REMAINS VALID FOR 30 DAYS FROM THE ABOVE DATE AFTER WHICH A REVISED …"
type textarea "Email: admin@morganengineering.co.nz Website: www.morganengineering.co.nz Terms…"
type textarea "THIS QUOTE REMAINS VALID FOR 30 DAYS FROM THE ABOVE DATE AFTER WHICH A REVISED …"
type textarea "Email: admin@morganengineering.co.nz Website: www.morganengineering.co.nz Terms…"
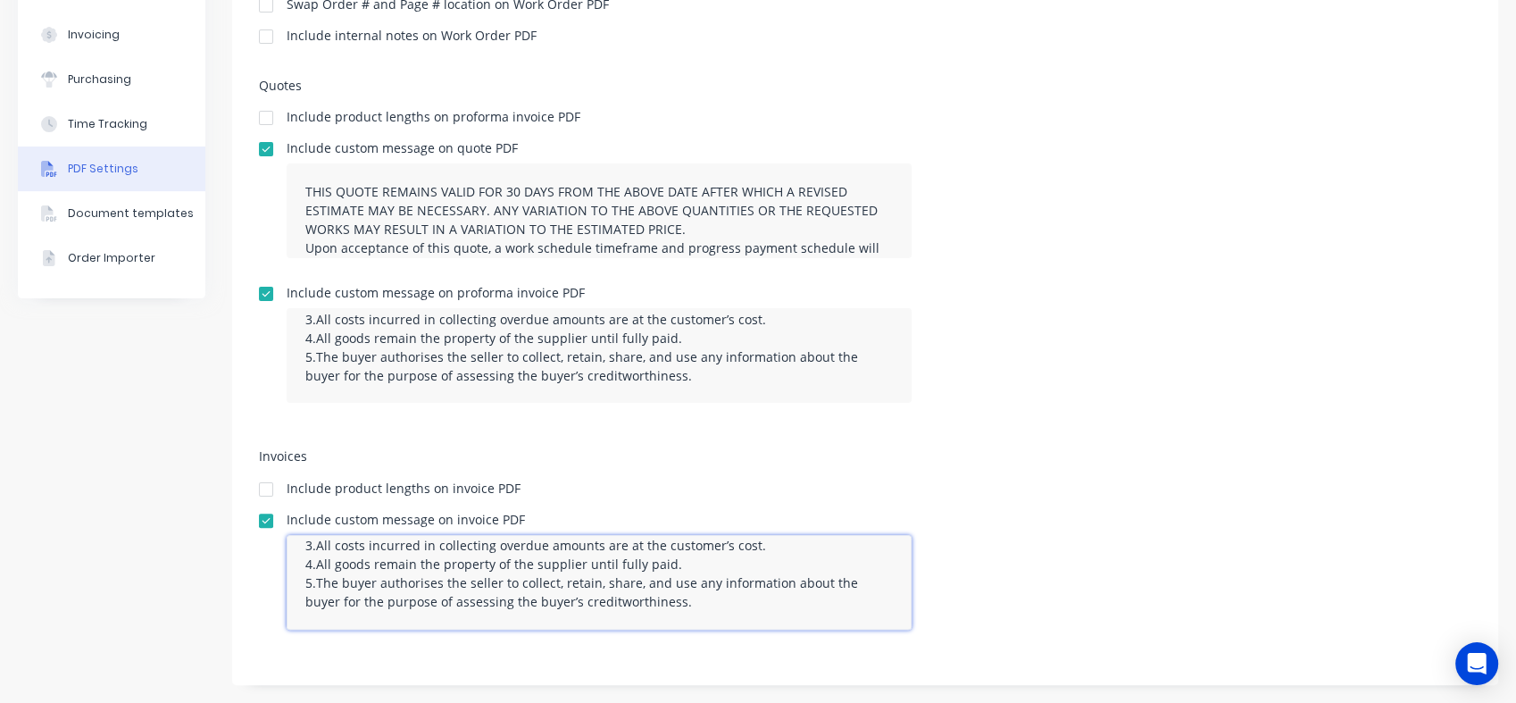
scroll to position [129, 0]
type textarea "THIS QUOTE REMAINS VALID FOR 30 DAYS FROM THE ABOVE DATE AFTER WHICH A REVISED …"
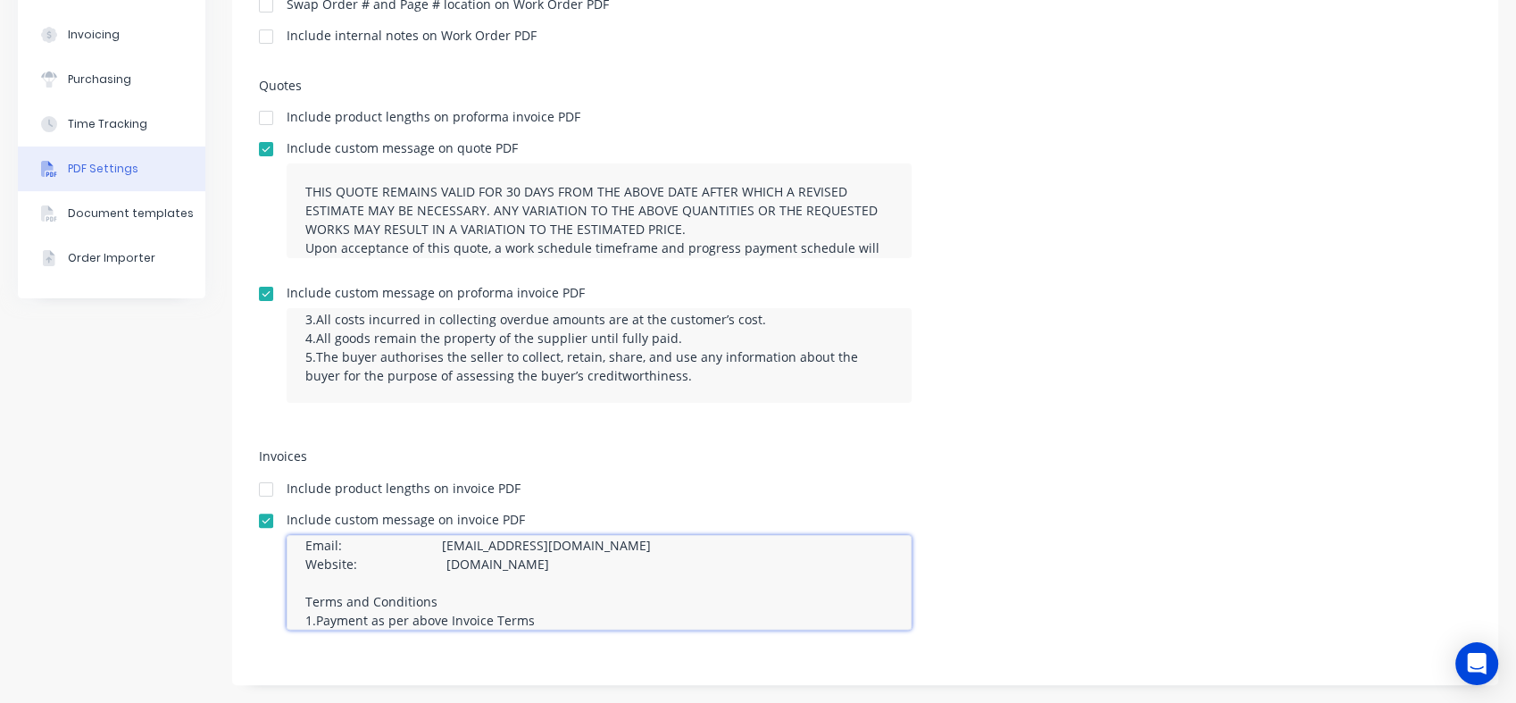
scroll to position [0, 0]
click at [430, 563] on textarea "Email: admin@morganengineering.co.nz Website: www.morganengineering.co.nz Terms…" at bounding box center [599, 582] width 625 height 95
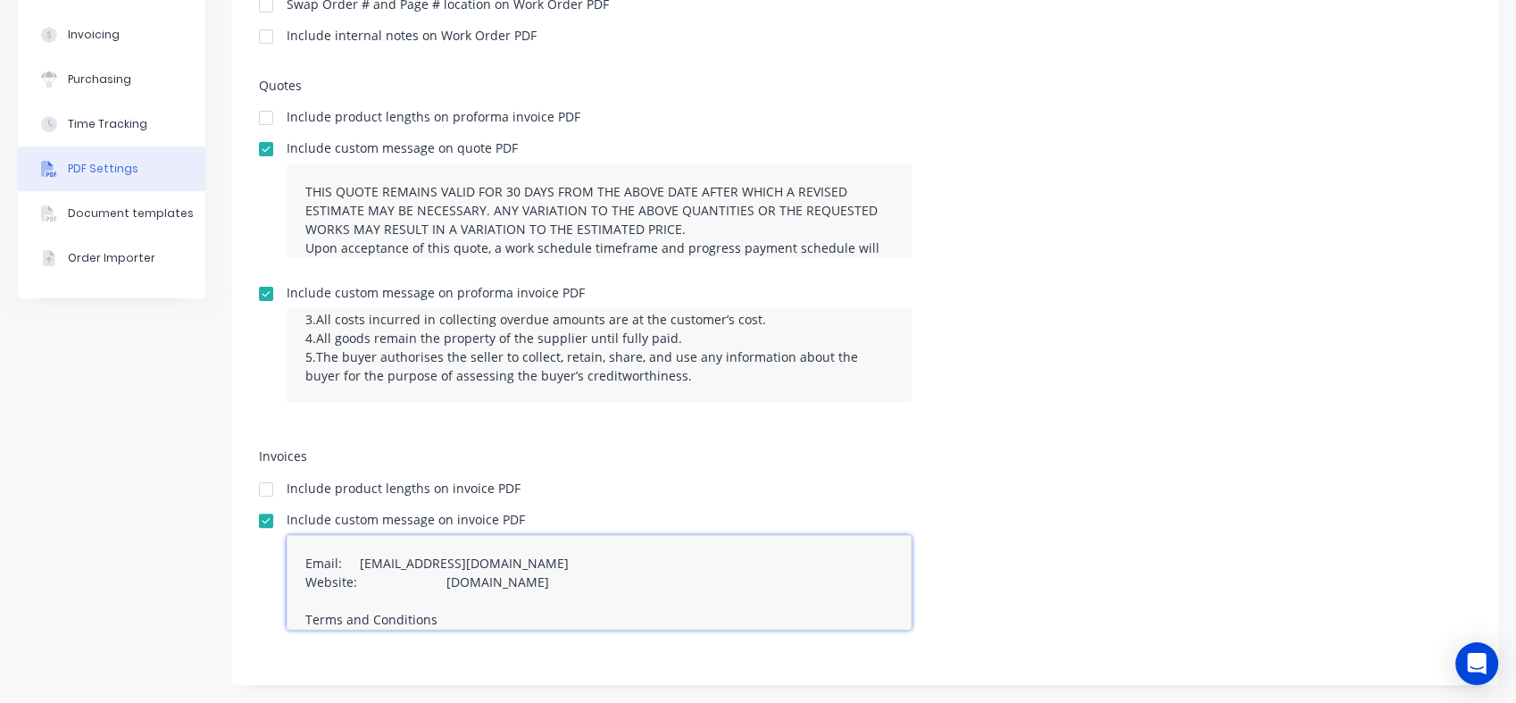
type textarea "Email: admin@morganengineering.co.nz Website: www.morganengineering.co.nz Terms…"
type textarea "THIS QUOTE REMAINS VALID FOR 30 DAYS FROM THE ABOVE DATE AFTER WHICH A REVISED …"
type textarea "Email: admin@morganengineering.co.nz Terms and Conditions 1.Payment as per abov…"
type textarea "THIS QUOTE REMAINS VALID FOR 30 DAYS FROM THE ABOVE DATE AFTER WHICH A REVISED …"
type textarea "Email: admin@morganengineering.co.nz Terms and Conditions 1.Payment as per abov…"
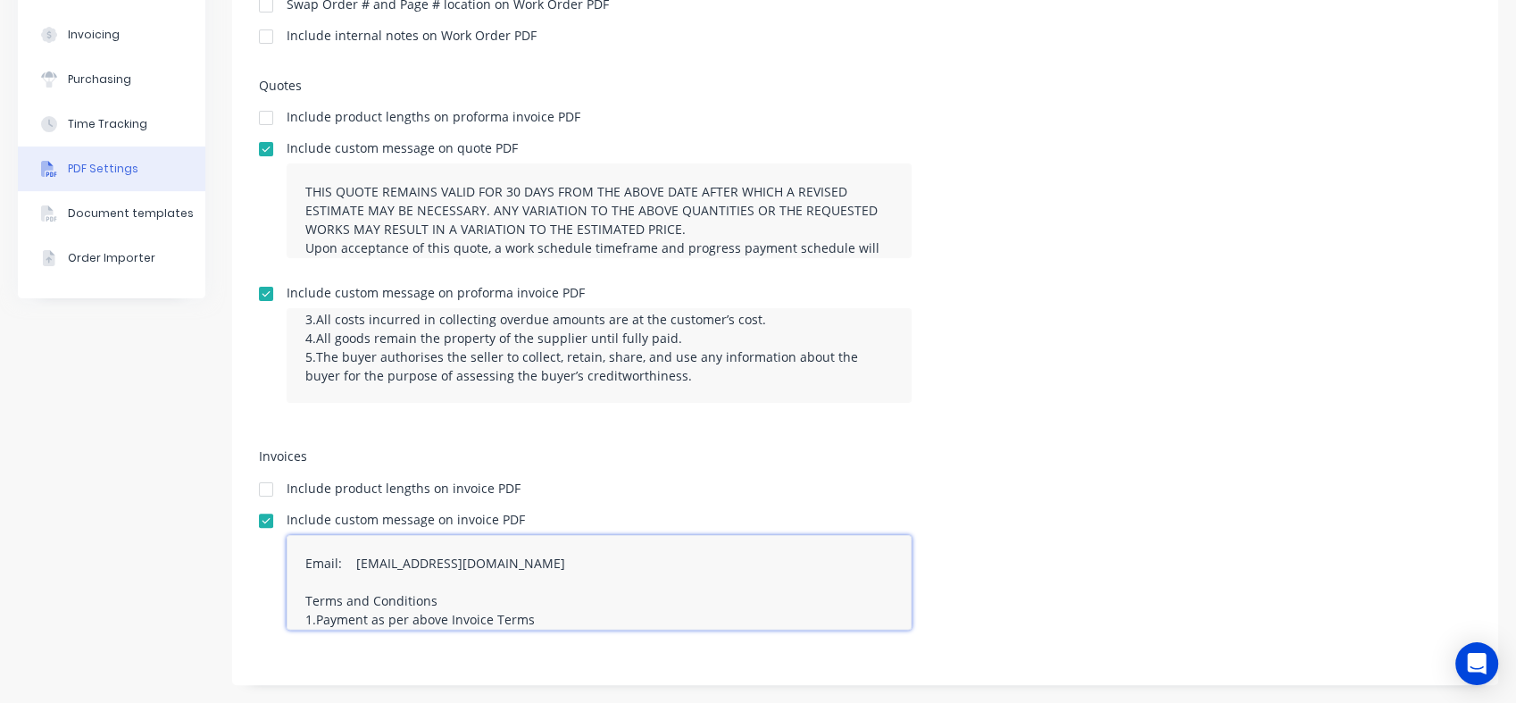
type textarea "THIS QUOTE REMAINS VALID FOR 30 DAYS FROM THE ABOVE DATE AFTER WHICH A REVISED …"
type textarea "Terms and Conditions 1.Payment as per above Invoice Terms 2.A default penalty o…"
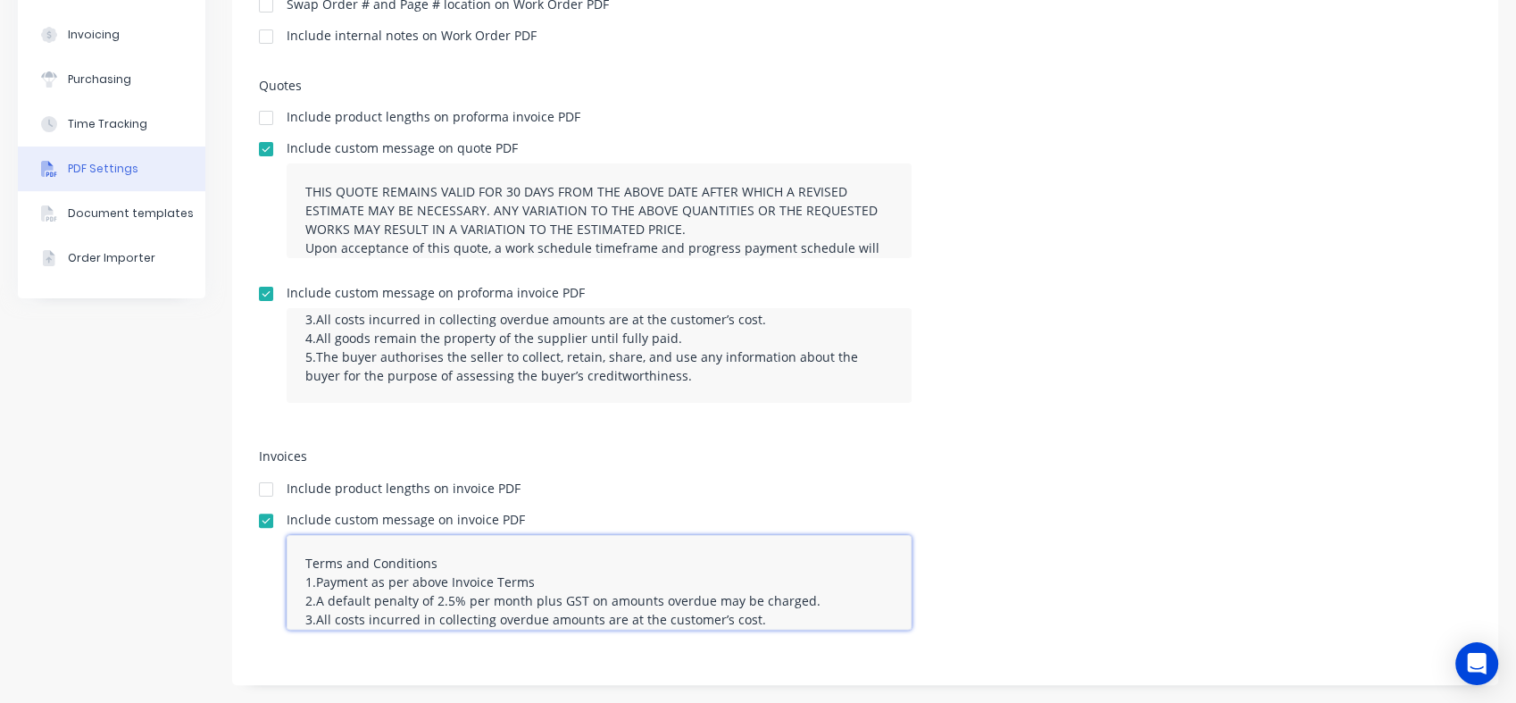
type textarea "THIS QUOTE REMAINS VALID FOR 30 DAYS FROM THE ABOVE DATE AFTER WHICH A REVISED …"
type textarea "Terms and Conditions 1.Payment as per above Invoice Terms 2.A default penalty o…"
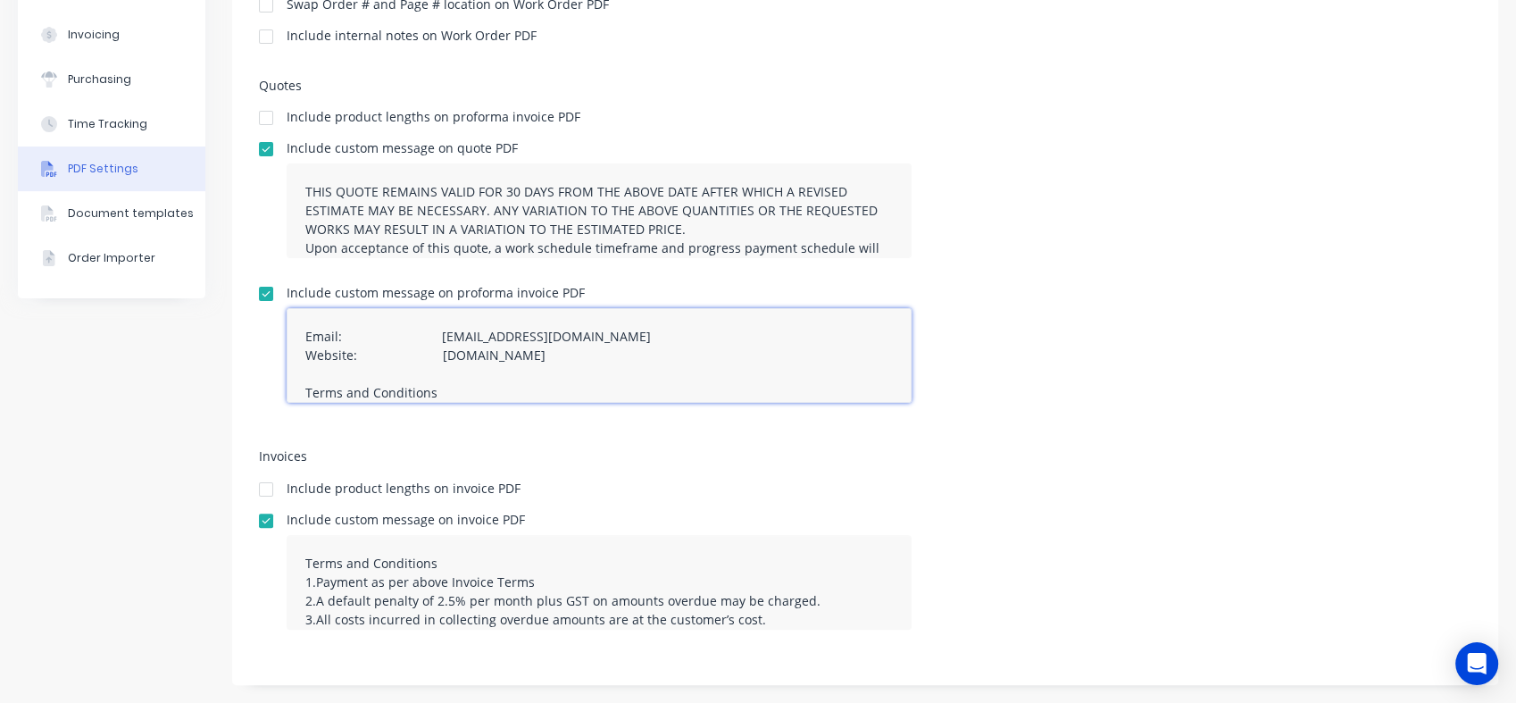
click at [413, 364] on textarea "Email: admin@morganengineering.co.nz Website: www.morganengineering.co.nz Terms…" at bounding box center [599, 355] width 625 height 95
type textarea "Terms and Conditions 1.Payment as per above Invoice Terms 2.A default penalty o…"
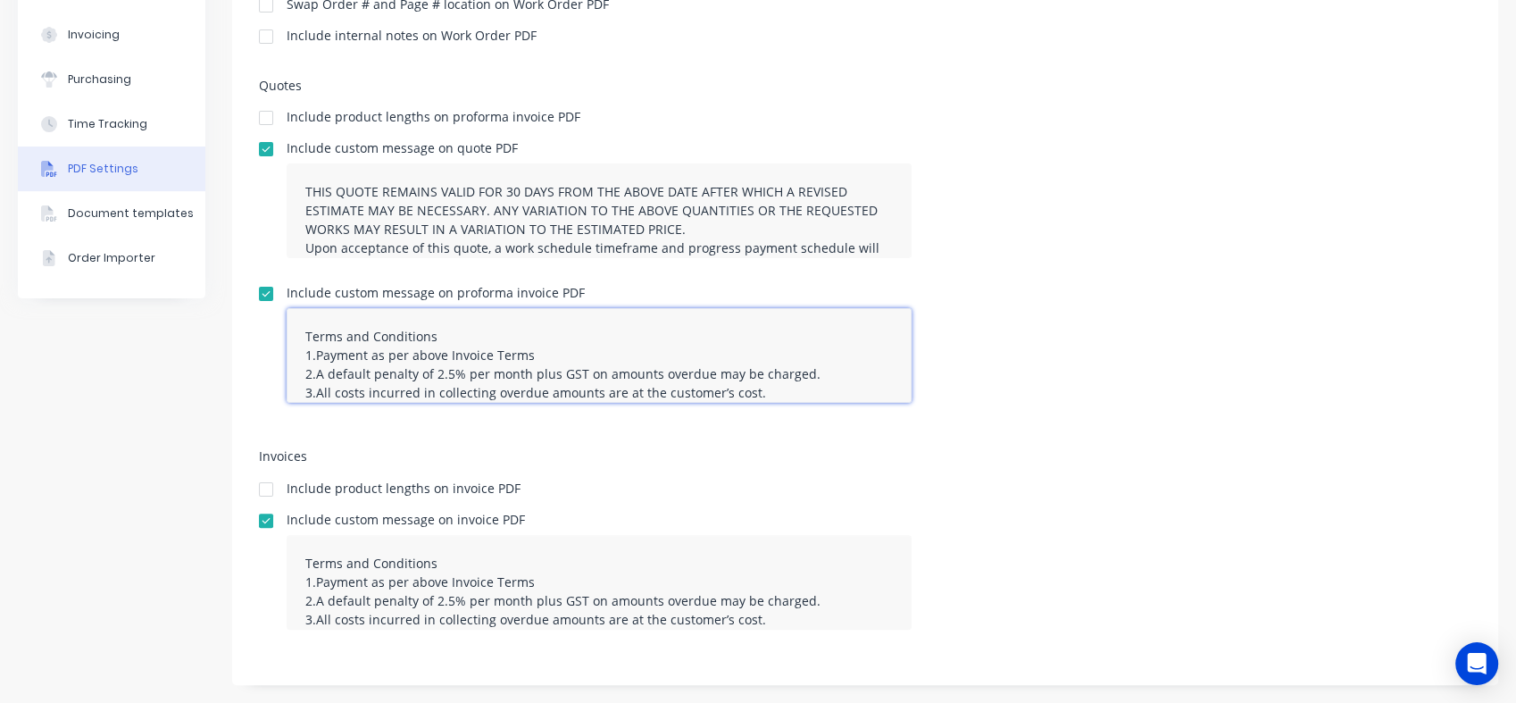
type textarea "THIS QUOTE REMAINS VALID FOR 30 DAYS FROM THE ABOVE DATE AFTER WHICH A REVISED …"
type textarea "Terms and Conditions 1.Payment as per above Invoice Terms 2.A default penalty o…"
type textarea "THIS QUOTE REMAINS VALID FOR 30 DAYS FROM THE ABOVE DATE AFTER WHICH A REVISED …"
type textarea "Terms and Conditions 1.Payment as per above Invoice Terms 2.A default penalty o…"
click at [1016, 231] on div "Include custom message on quote PDF THIS QUOTE REMAINS VALID FOR 30 DAYS FROM T…" at bounding box center [865, 207] width 1213 height 130
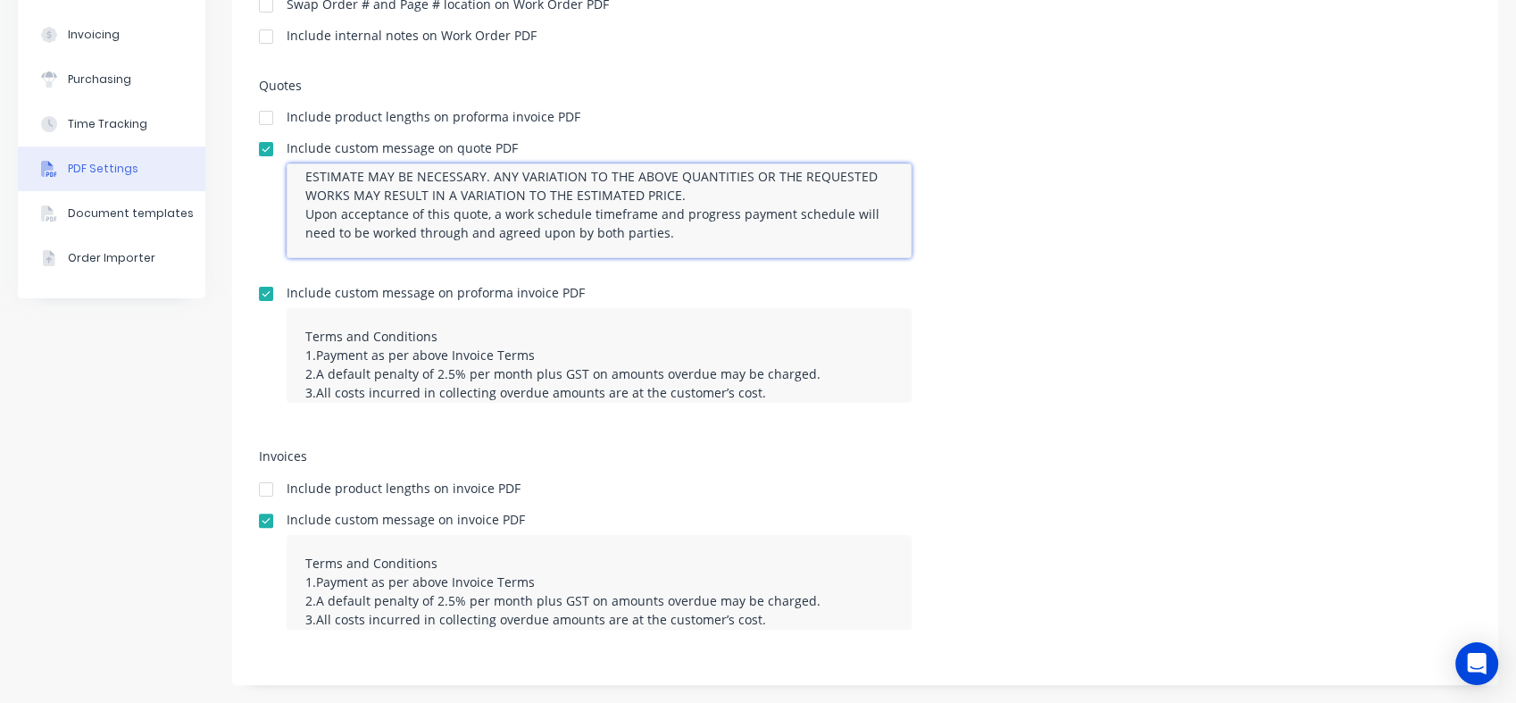
scroll to position [36, 0]
click at [1022, 208] on div "Include custom message on quote PDF THIS QUOTE REMAINS VALID FOR 30 DAYS FROM T…" at bounding box center [865, 207] width 1213 height 130
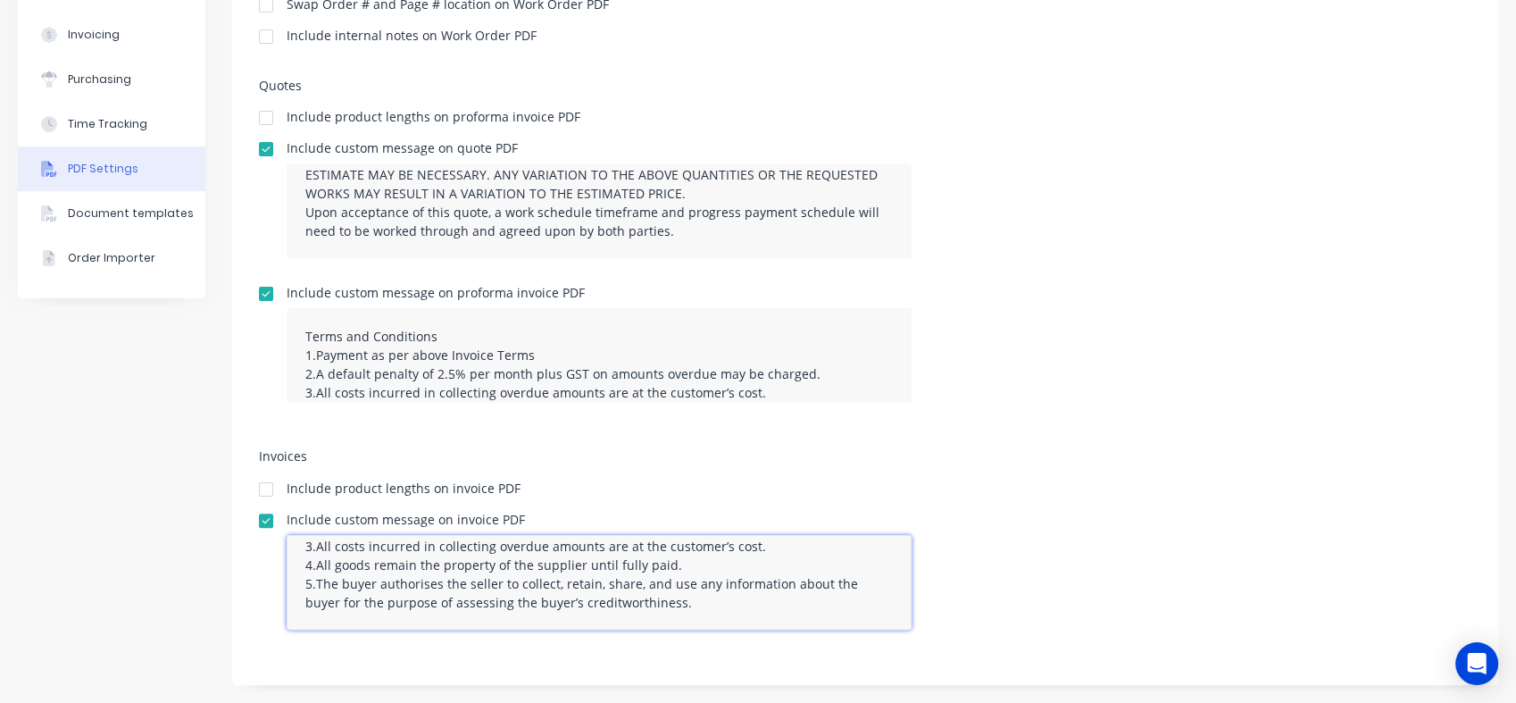
scroll to position [0, 0]
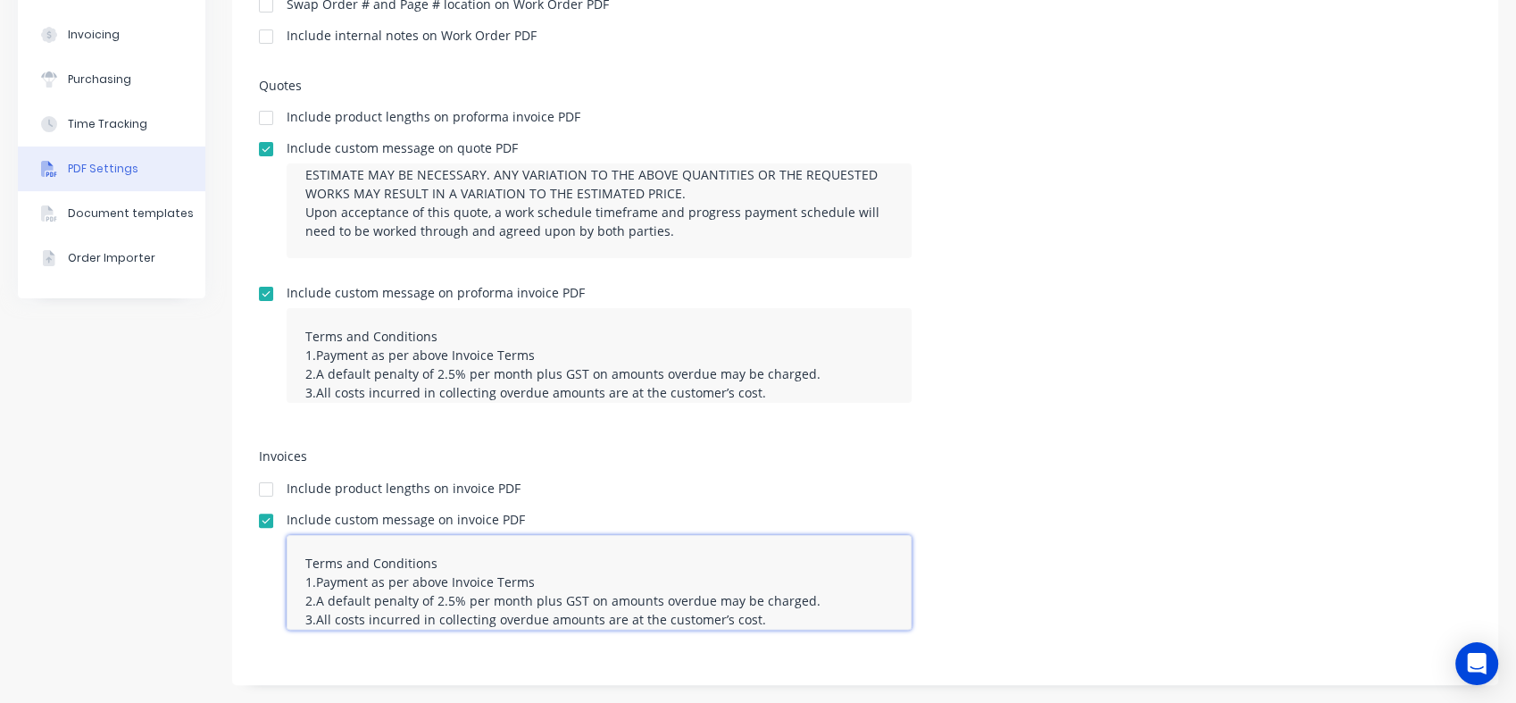
click at [418, 561] on textarea "Terms and Conditions 1.Payment as per above Invoice Terms 2.A default penalty o…" at bounding box center [599, 582] width 625 height 95
click at [1079, 336] on div "Include custom message on proforma invoice PDF Terms and Conditions 1.Payment a…" at bounding box center [865, 352] width 1213 height 130
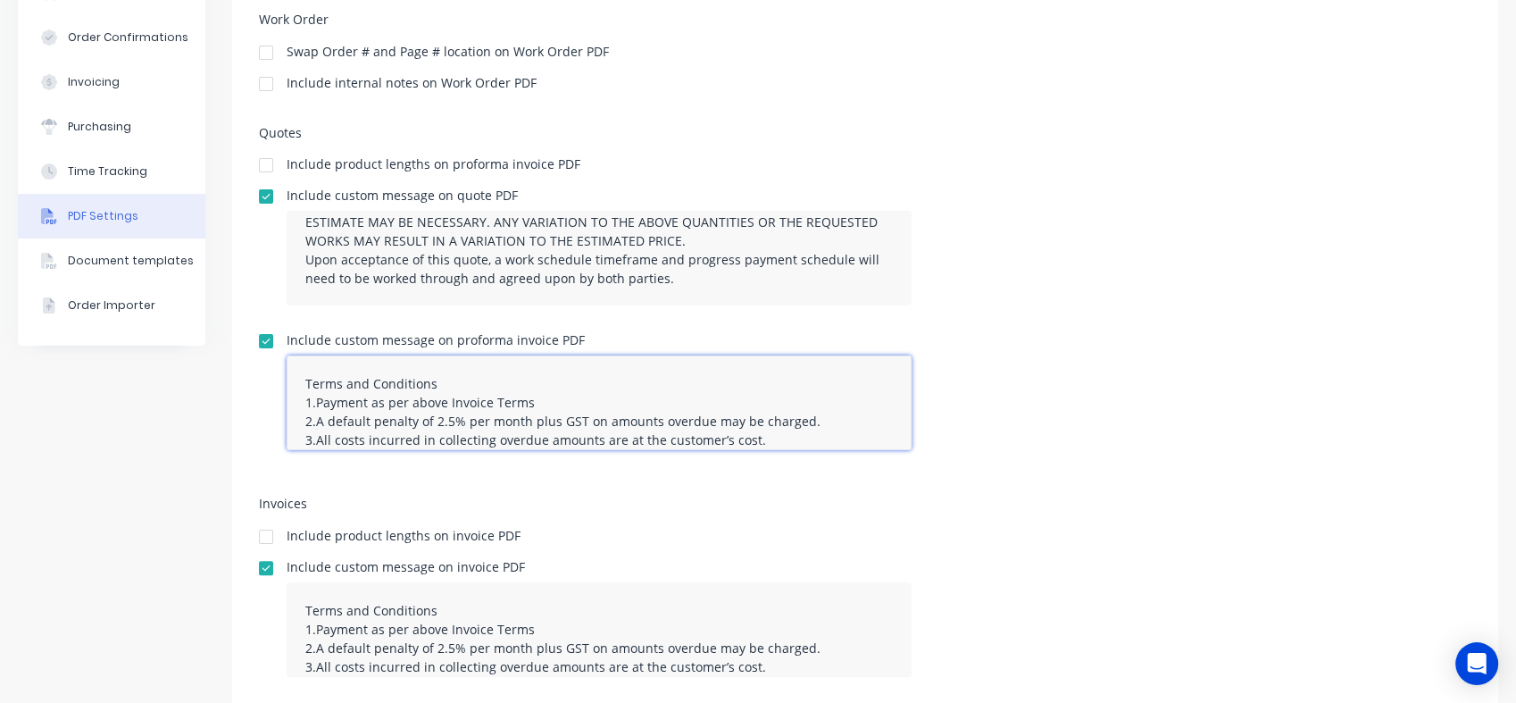
scroll to position [345, 0]
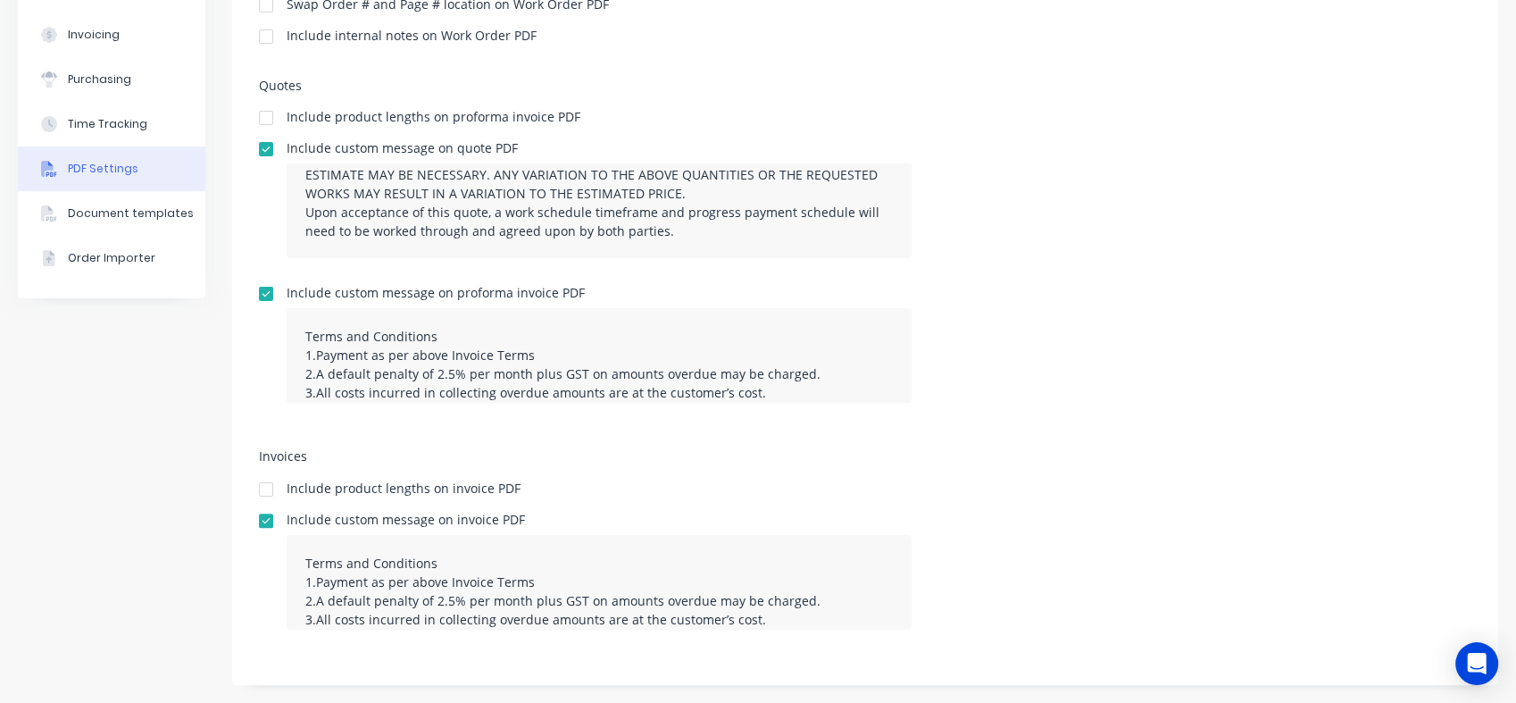
click at [1319, 318] on div "Include custom message on proforma invoice PDF Terms and Conditions 1.Payment a…" at bounding box center [865, 352] width 1213 height 130
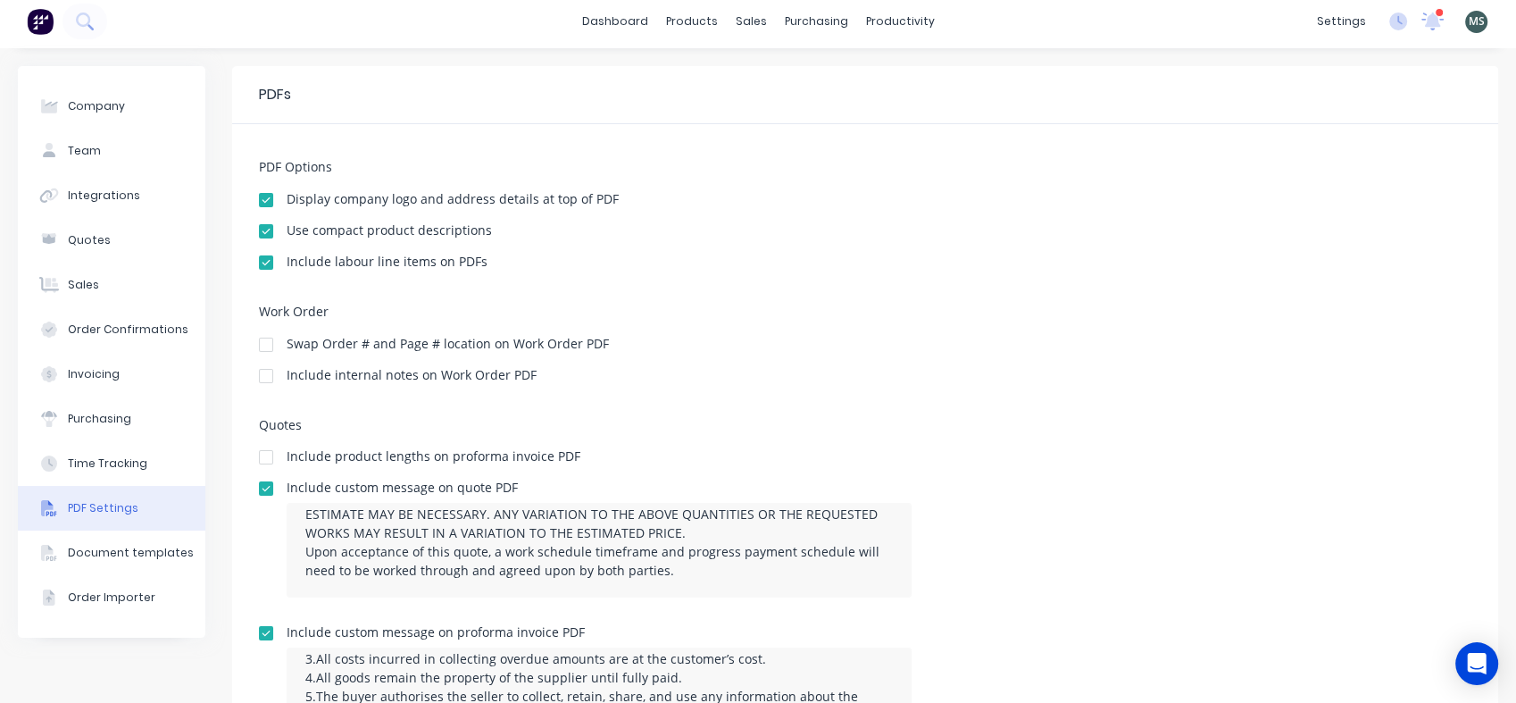
scroll to position [0, 0]
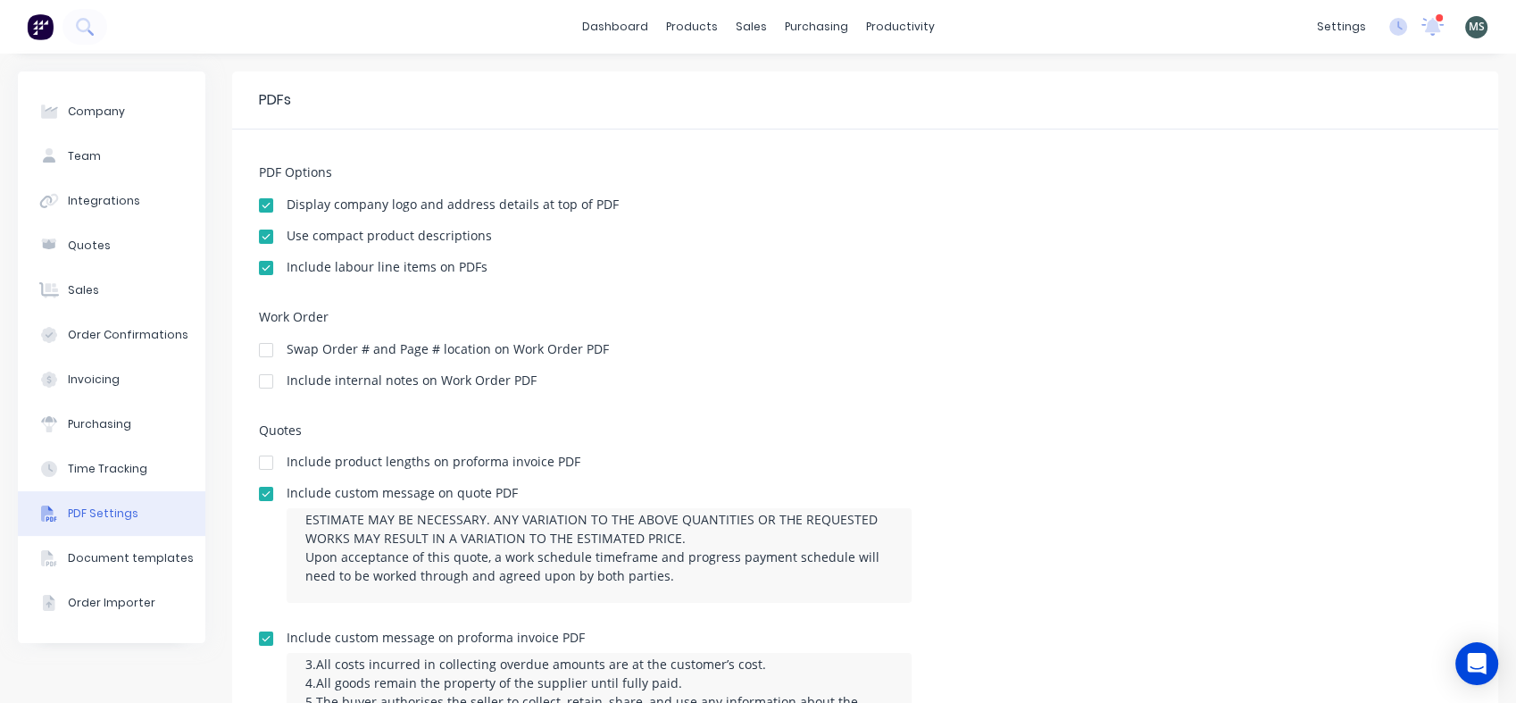
click at [101, 117] on div "Company" at bounding box center [96, 112] width 57 height 16
select select "NZ"
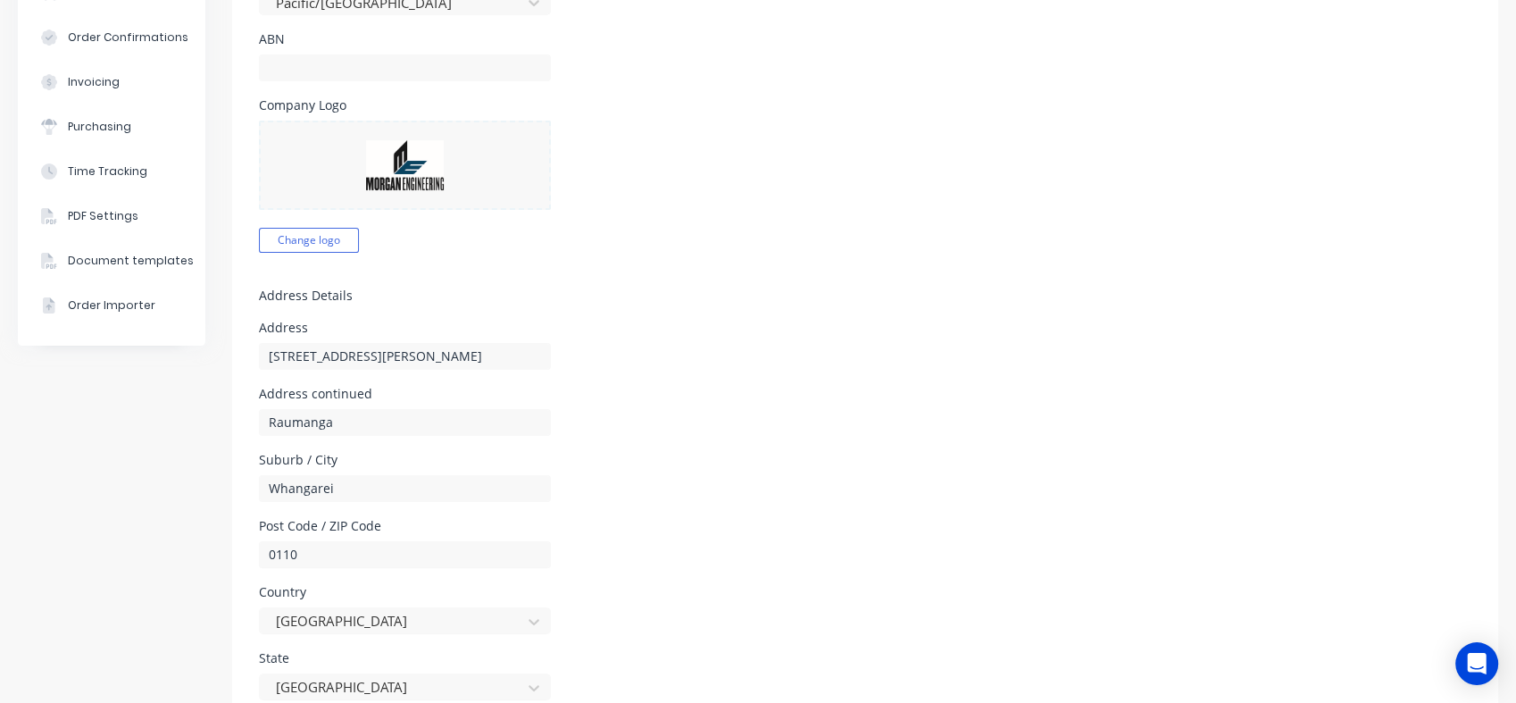
scroll to position [396, 0]
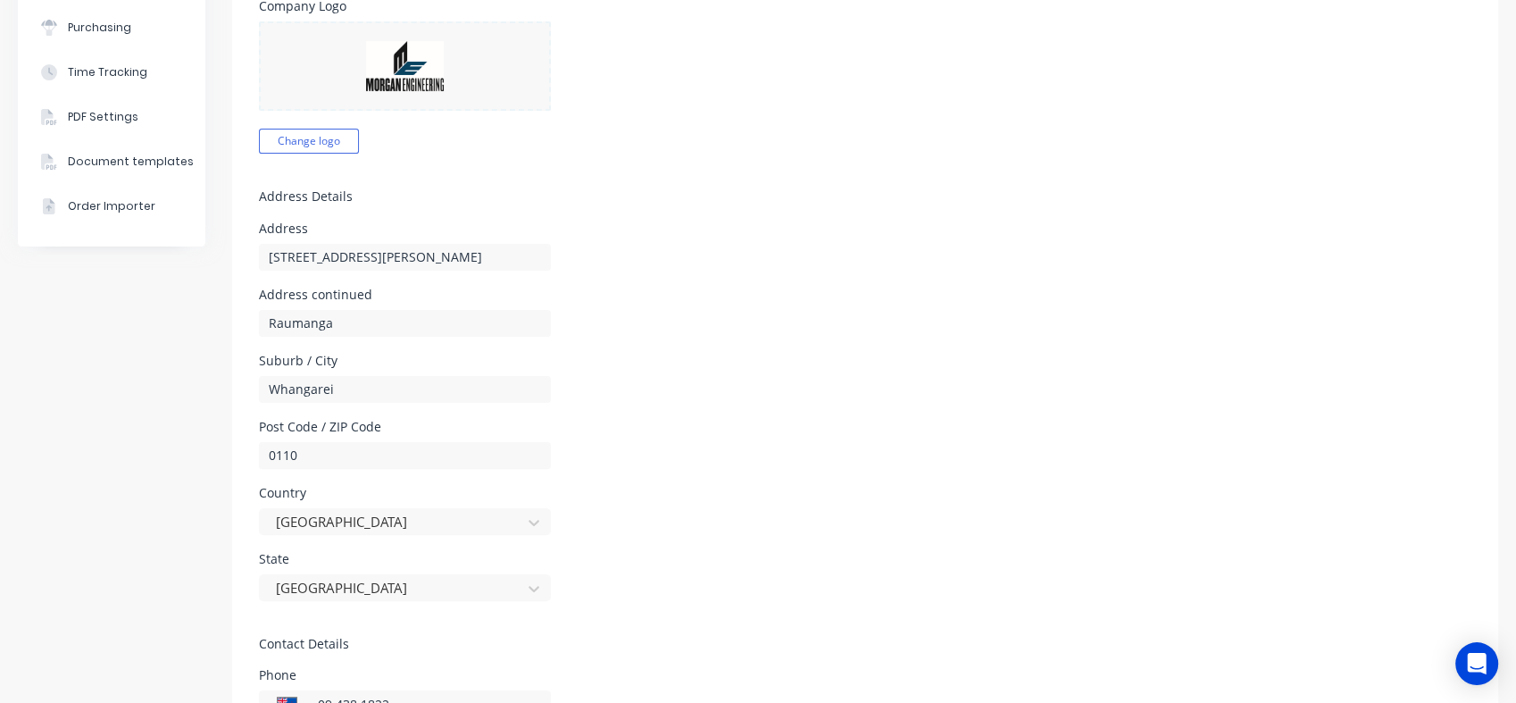
click at [376, 585] on div at bounding box center [393, 588] width 238 height 22
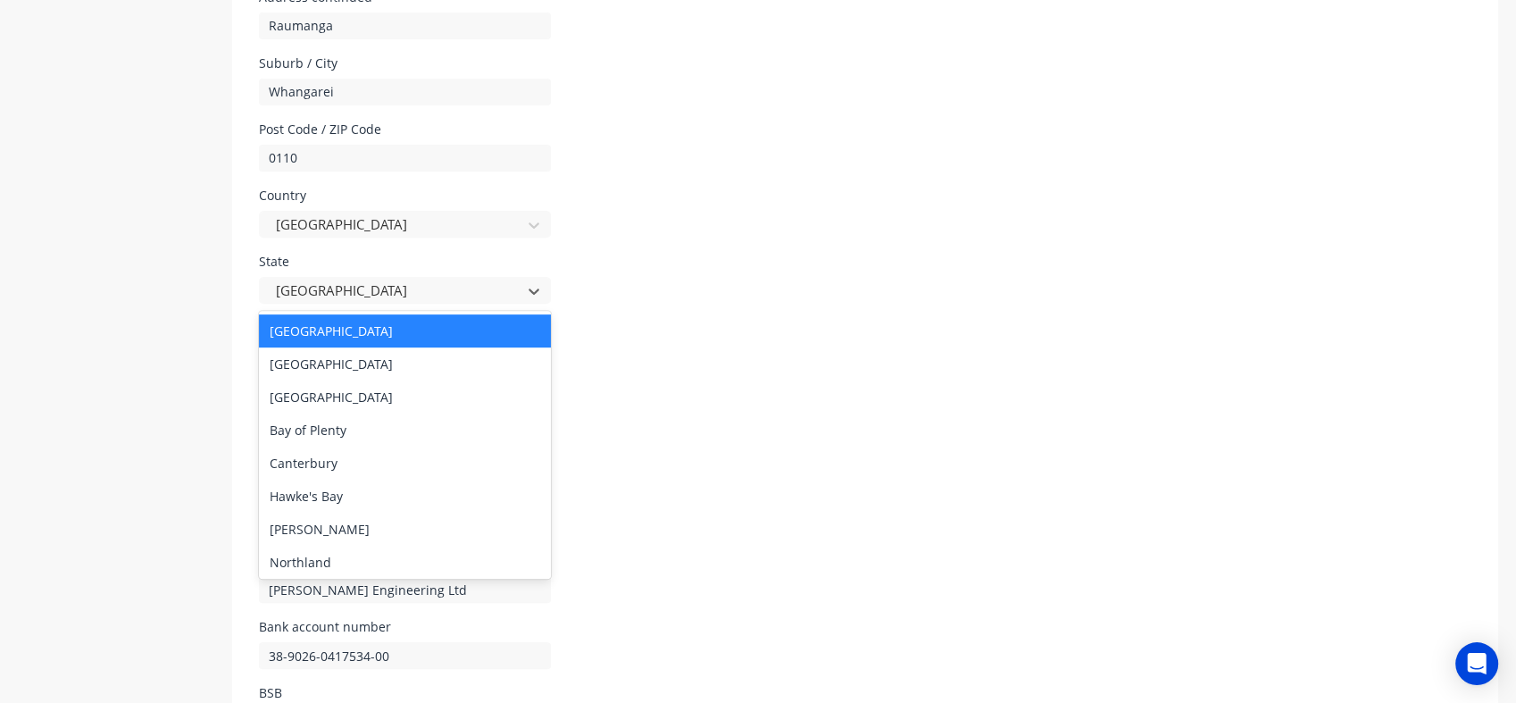
scroll to position [7, 0]
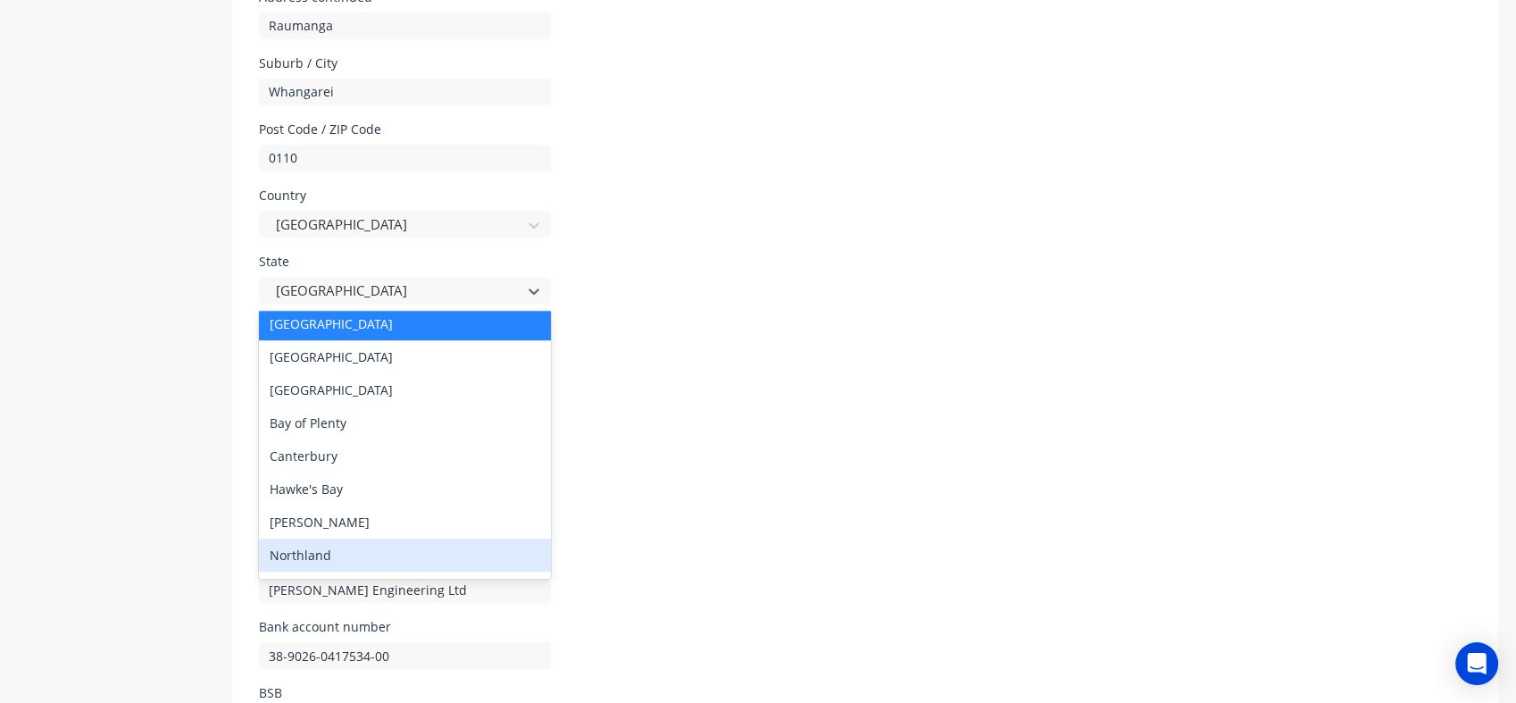
click at [348, 546] on div "Northland" at bounding box center [405, 554] width 292 height 33
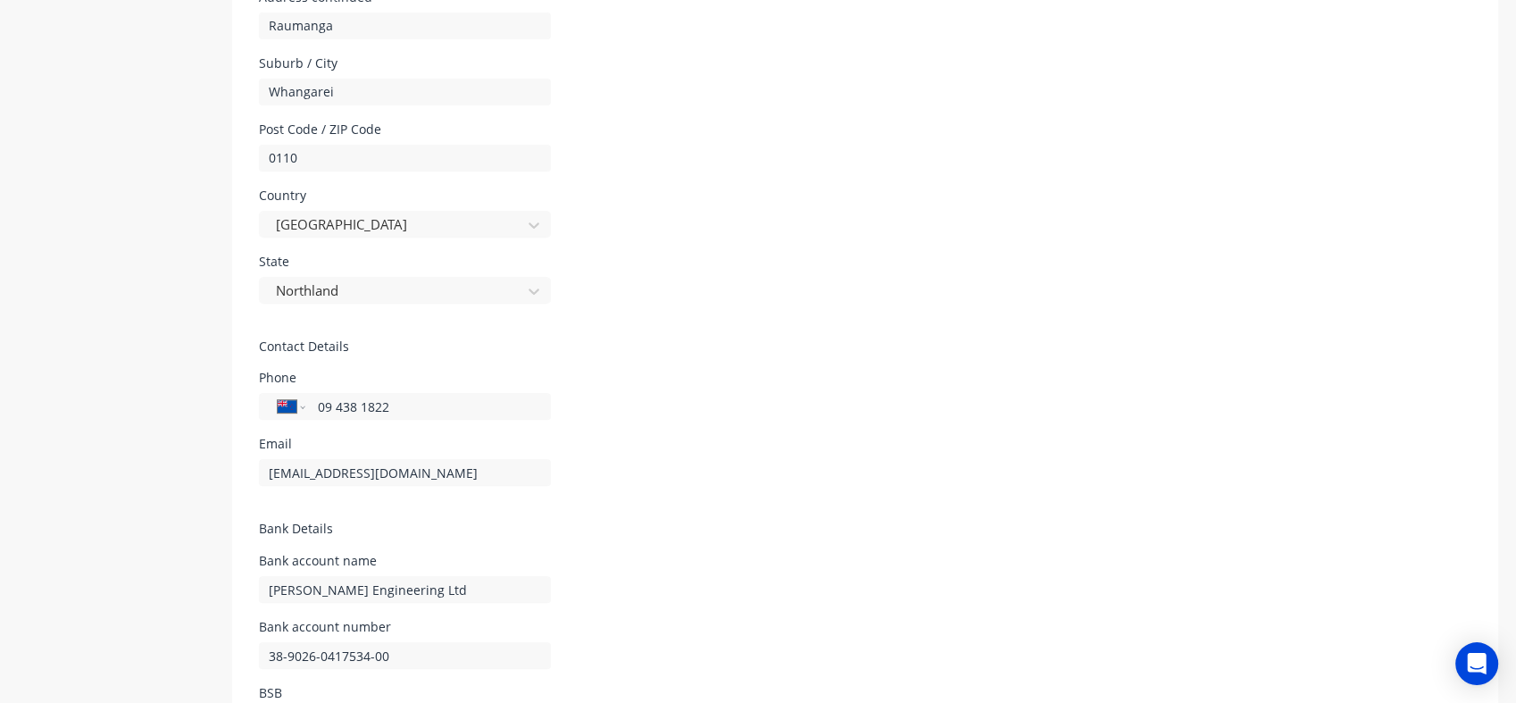
click at [664, 252] on form "Company Details Company Name Morgan Engineering Timezone Pacific/Auckland ABN C…" at bounding box center [865, 117] width 1266 height 1362
click at [355, 226] on div at bounding box center [393, 224] width 238 height 22
click at [631, 186] on form "Company Details Company Name Morgan Engineering Timezone Pacific/Auckland ABN C…" at bounding box center [865, 117] width 1266 height 1362
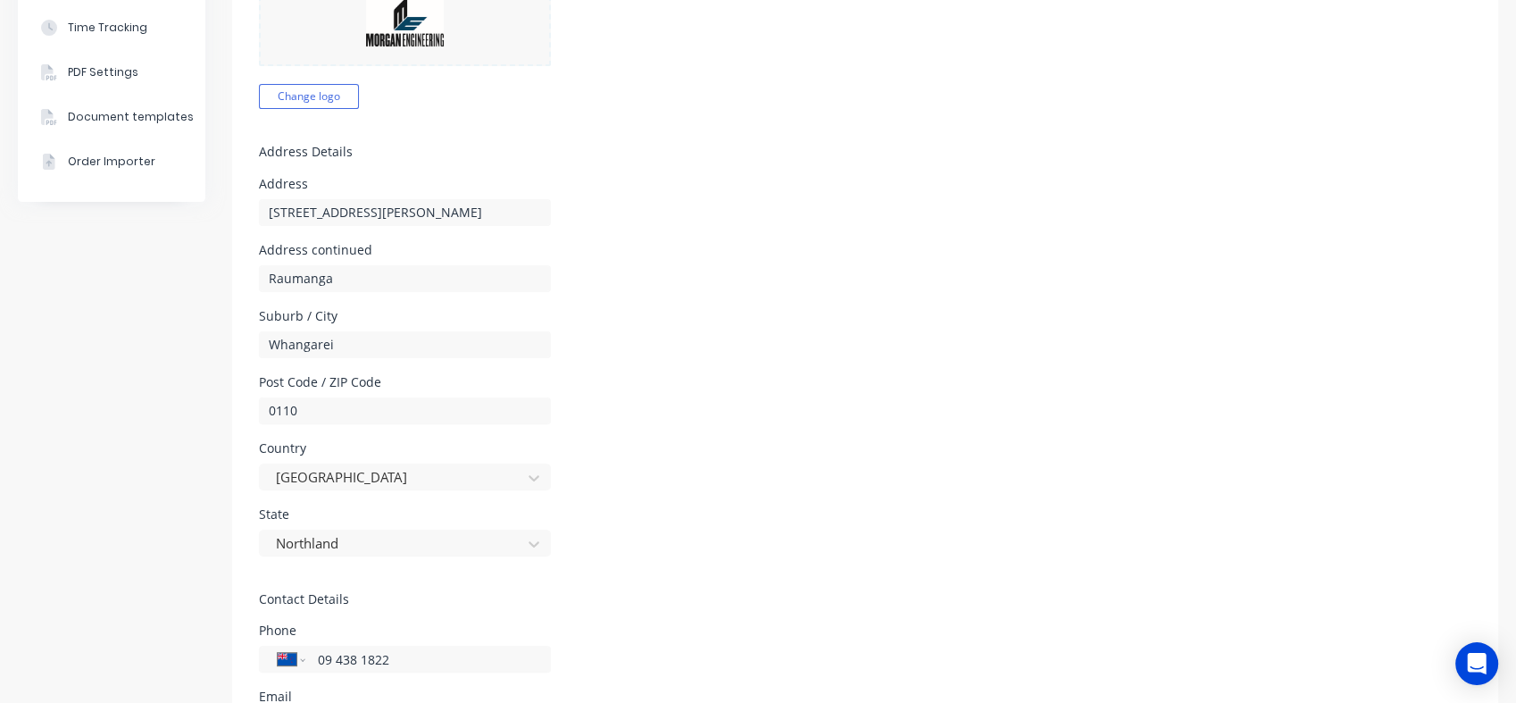
scroll to position [409, 0]
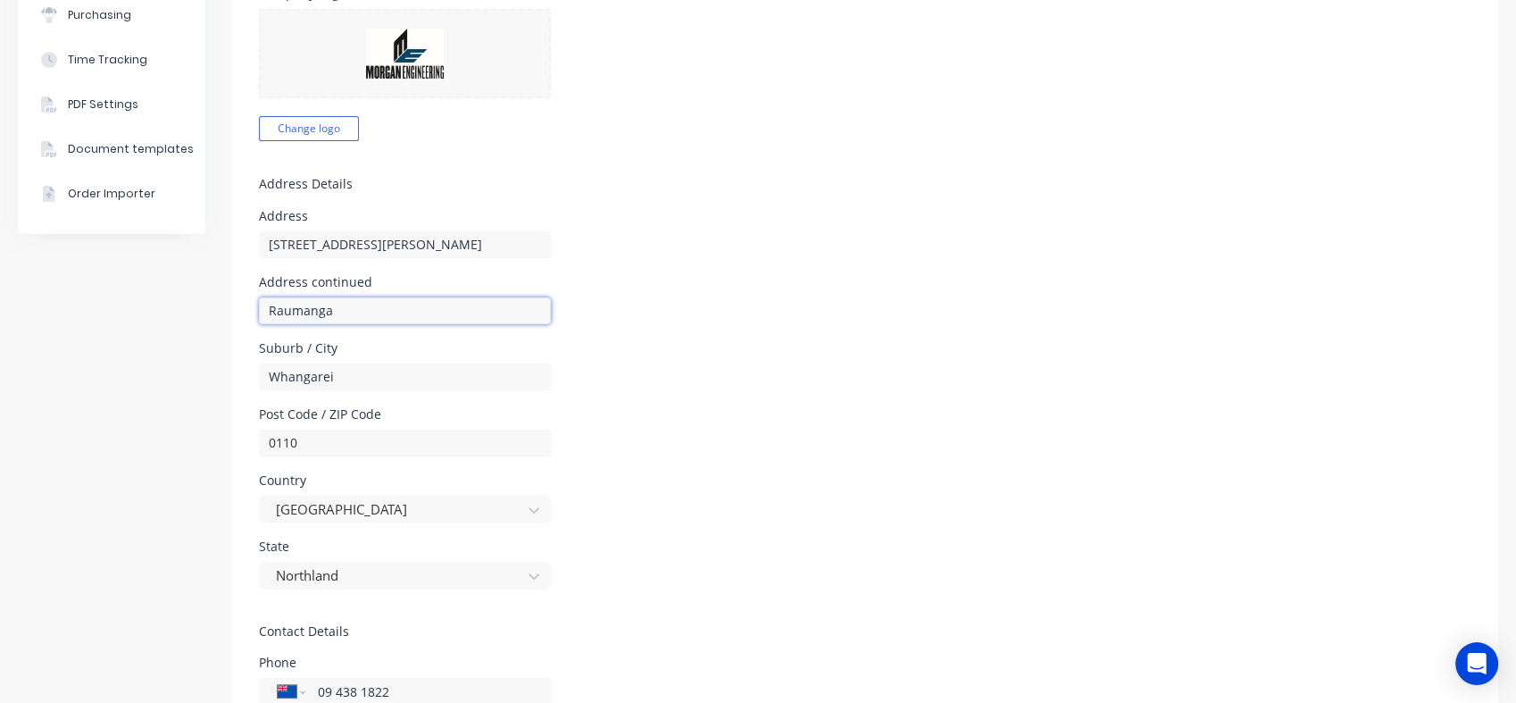
click at [301, 301] on input "Raumanga" at bounding box center [405, 310] width 292 height 27
click at [594, 193] on form "Company Details Company Name Morgan Engineering Timezone Pacific/Auckland ABN C…" at bounding box center [865, 402] width 1266 height 1362
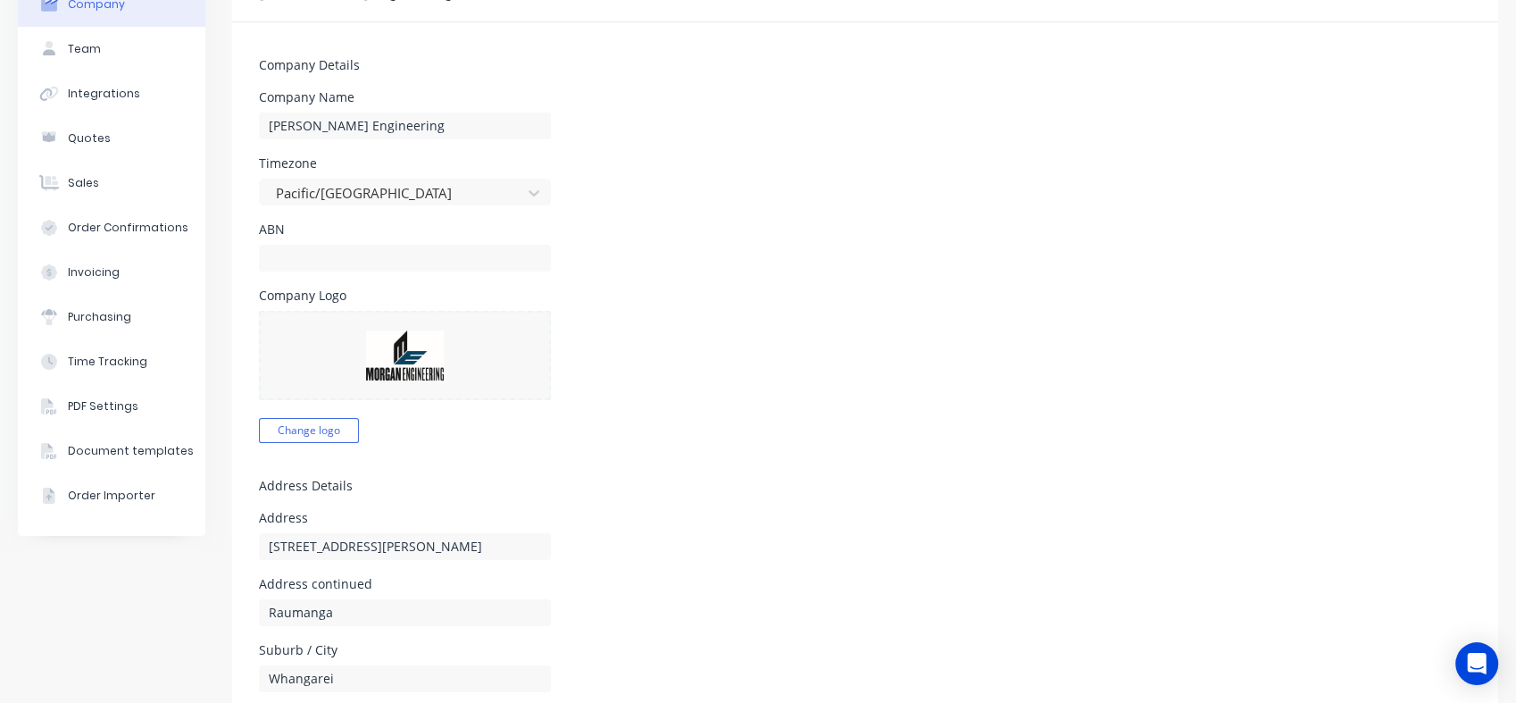
scroll to position [13, 0]
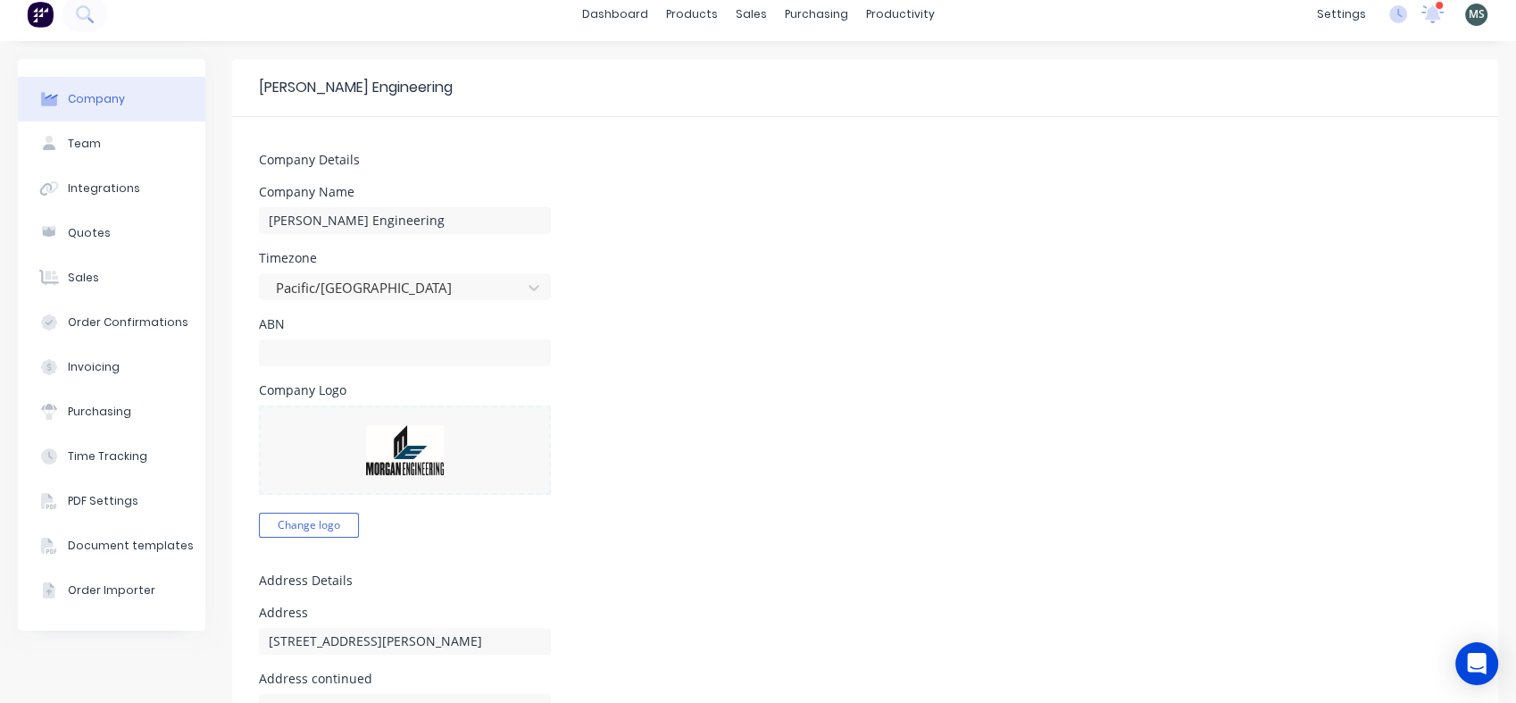
click at [98, 544] on div "Document templates" at bounding box center [131, 546] width 126 height 16
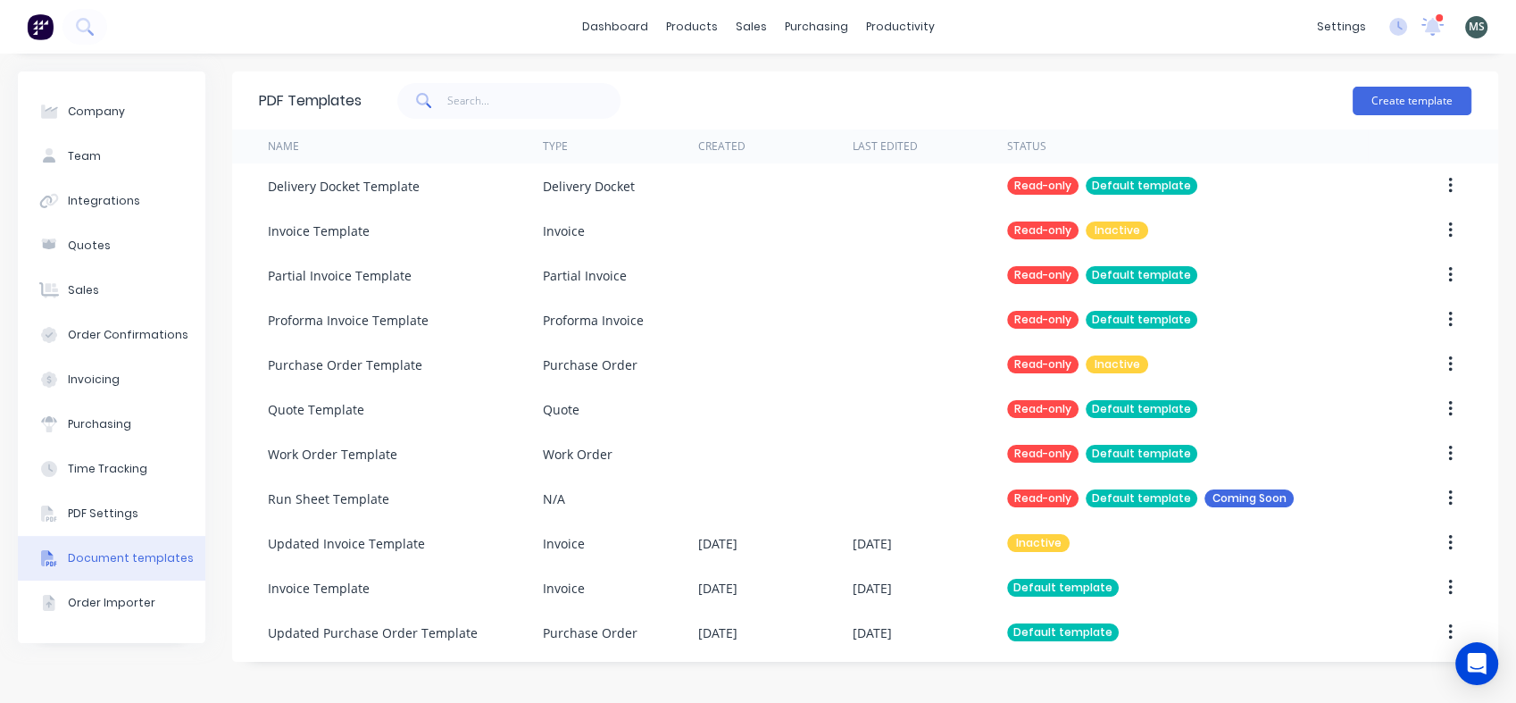
click at [350, 587] on div "Invoice Template" at bounding box center [319, 588] width 102 height 19
click at [313, 284] on div "Partial Invoice Template" at bounding box center [340, 275] width 144 height 19
click at [364, 270] on div "Partial Invoice Template" at bounding box center [340, 275] width 144 height 19
click at [364, 269] on div "Partial Invoice Template" at bounding box center [340, 275] width 144 height 19
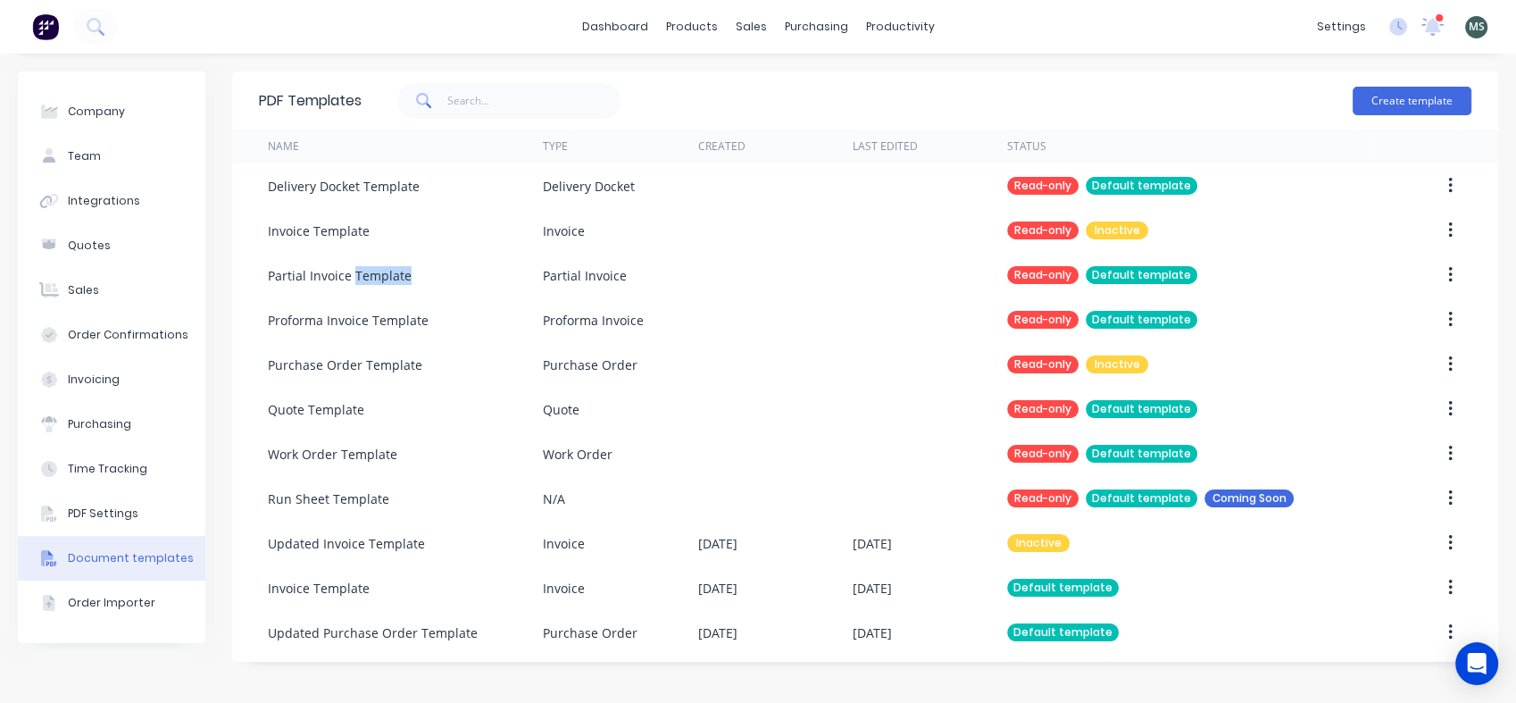
click at [1450, 276] on icon "button" at bounding box center [1450, 275] width 4 height 16
click at [334, 275] on div "Partial Invoice Template" at bounding box center [340, 275] width 144 height 19
click at [367, 269] on div "Partial Invoice Template" at bounding box center [340, 275] width 144 height 19
click at [1454, 279] on button "button" at bounding box center [1450, 275] width 42 height 32
click at [401, 268] on div "Partial Invoice Template" at bounding box center [340, 275] width 144 height 19
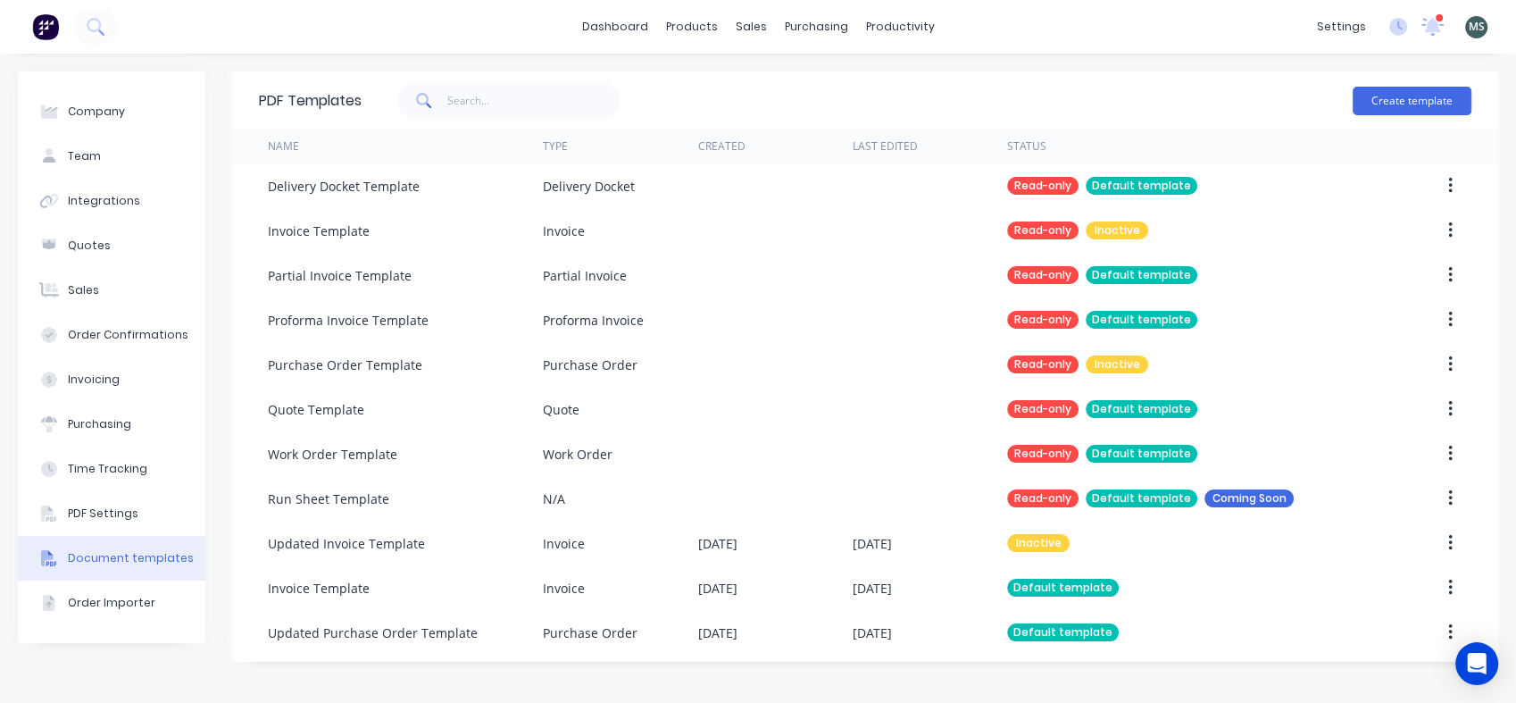
click at [398, 593] on div "Invoice Template" at bounding box center [405, 587] width 275 height 45
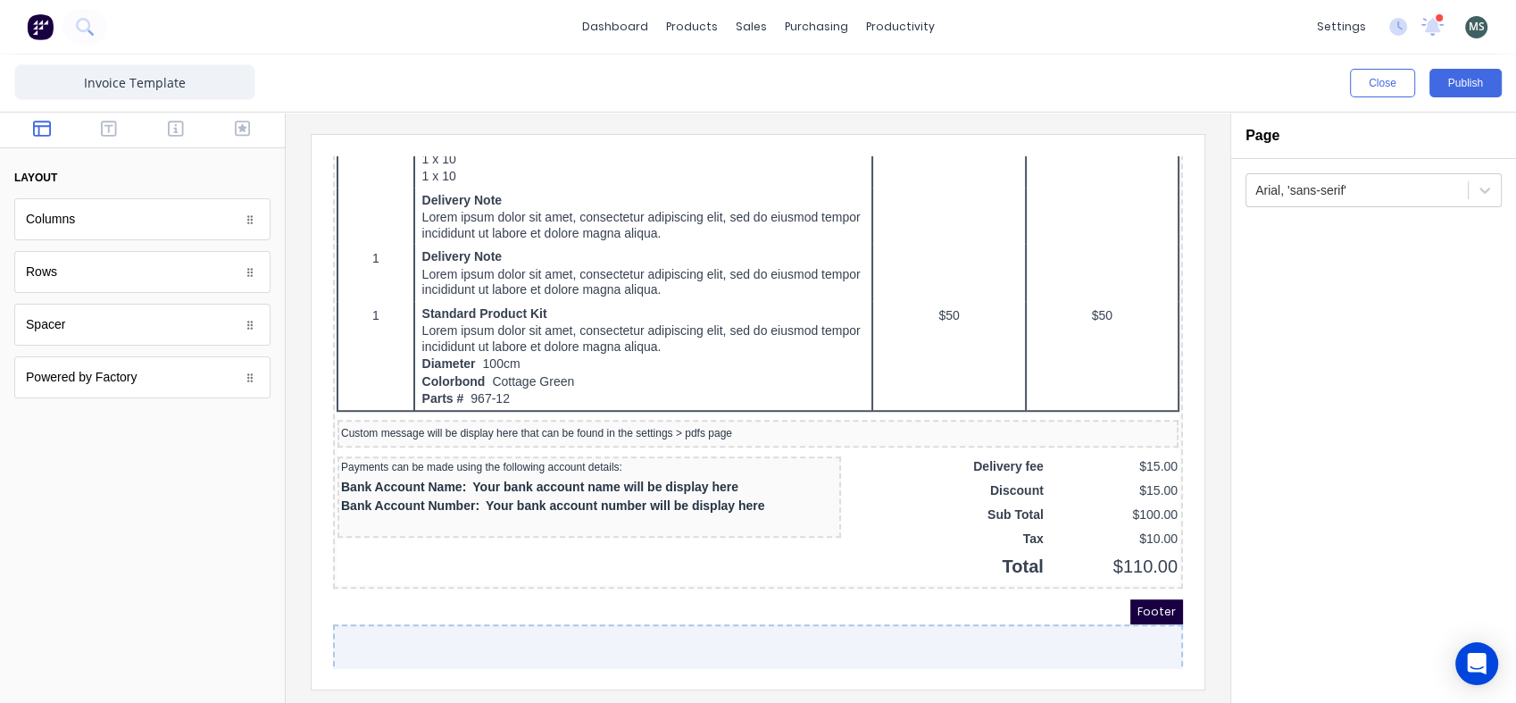
scroll to position [1179, 0]
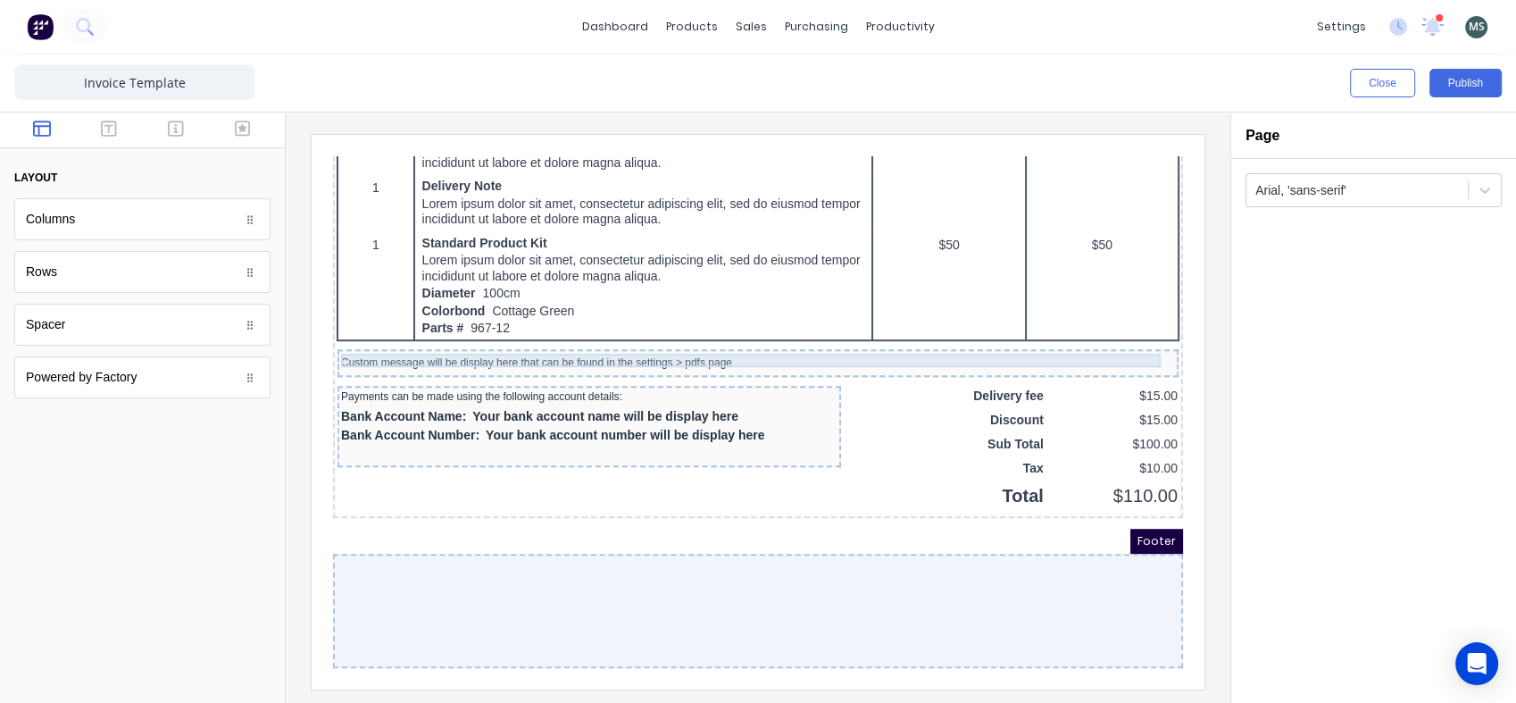
click at [608, 335] on div "Custom message will be display here that can be found in the settings > pdfs pa…" at bounding box center [737, 341] width 834 height 13
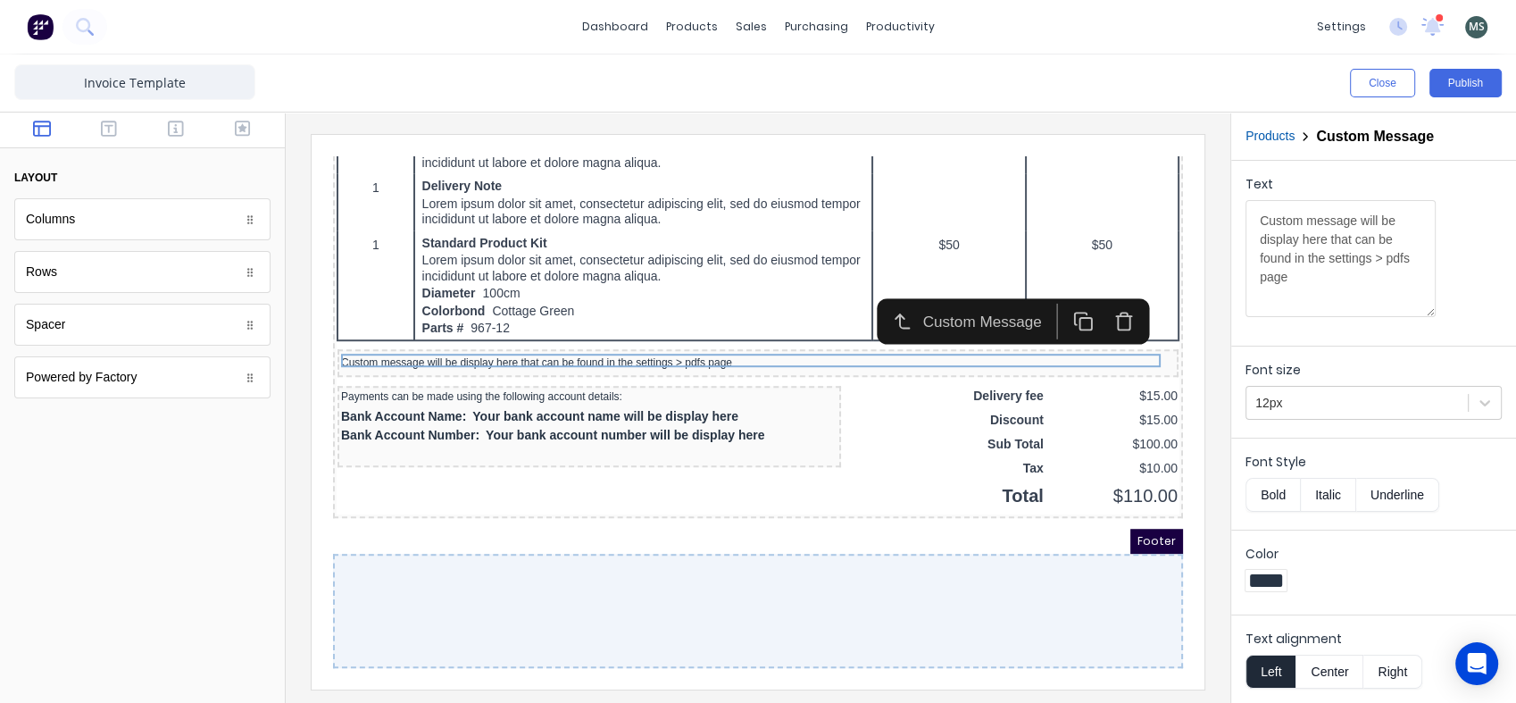
click at [1496, 400] on div at bounding box center [1485, 403] width 32 height 32
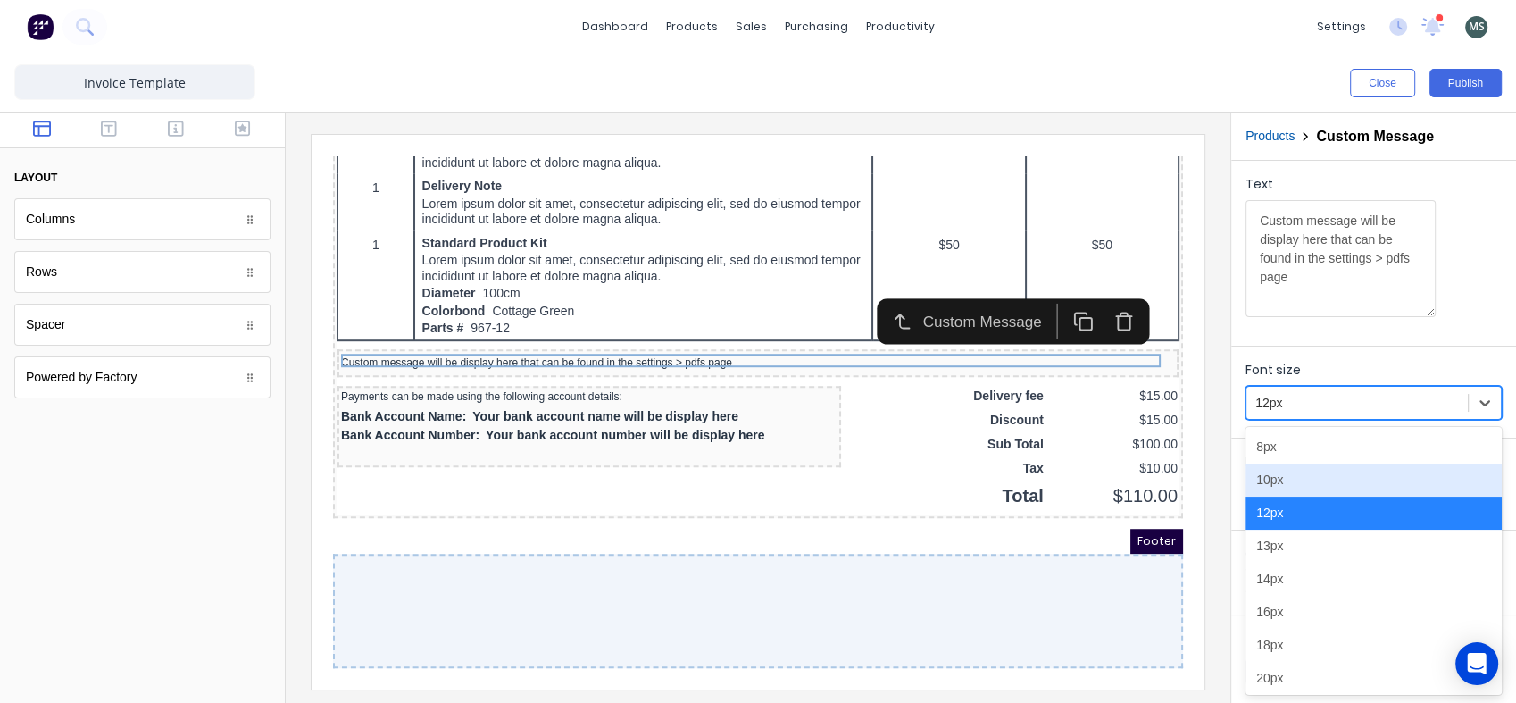
click at [1360, 484] on div "10px" at bounding box center [1374, 479] width 256 height 33
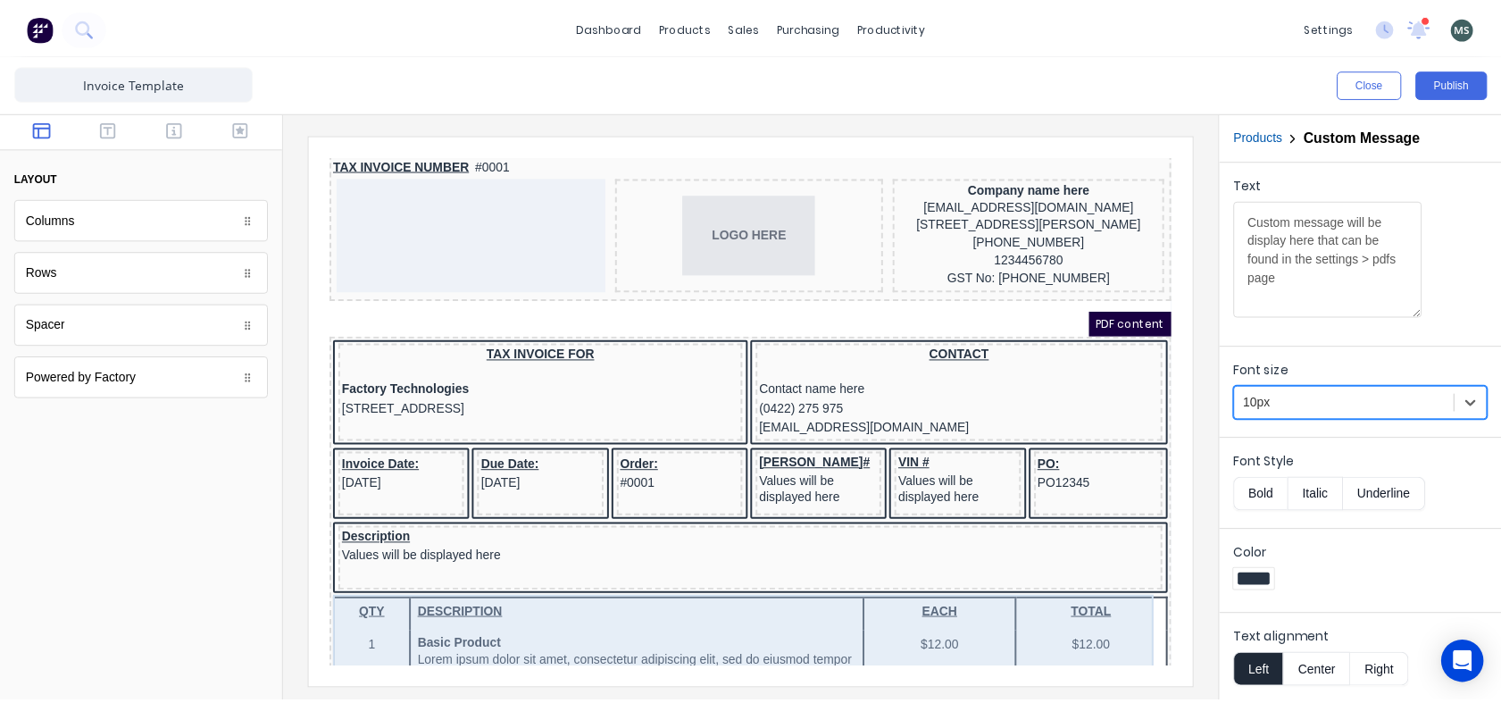
scroll to position [0, 0]
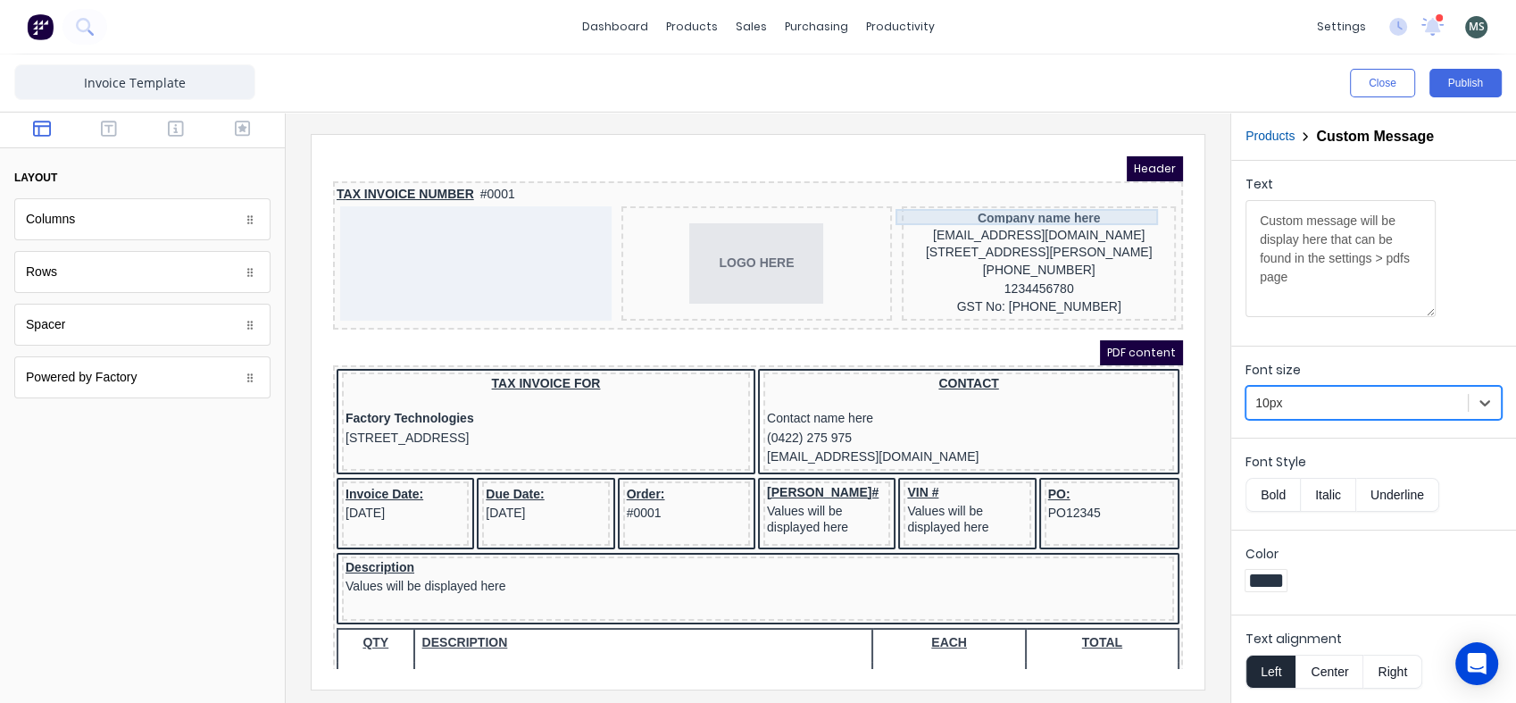
click at [1026, 188] on div "Company name here" at bounding box center [1017, 196] width 267 height 16
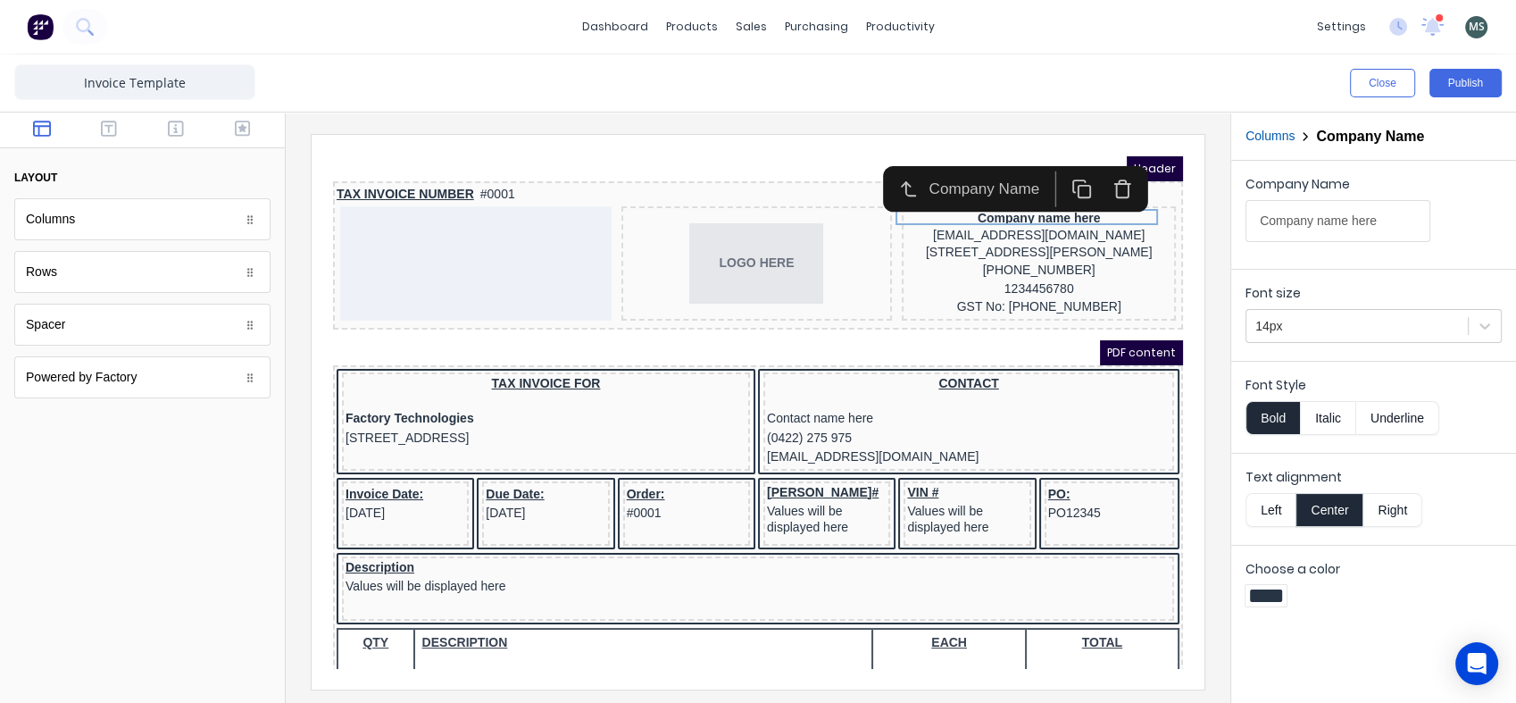
click at [1376, 615] on div "Choose a color" at bounding box center [1373, 584] width 285 height 78
click at [1022, 209] on div "[EMAIL_ADDRESS][DOMAIN_NAME]" at bounding box center [1017, 214] width 267 height 20
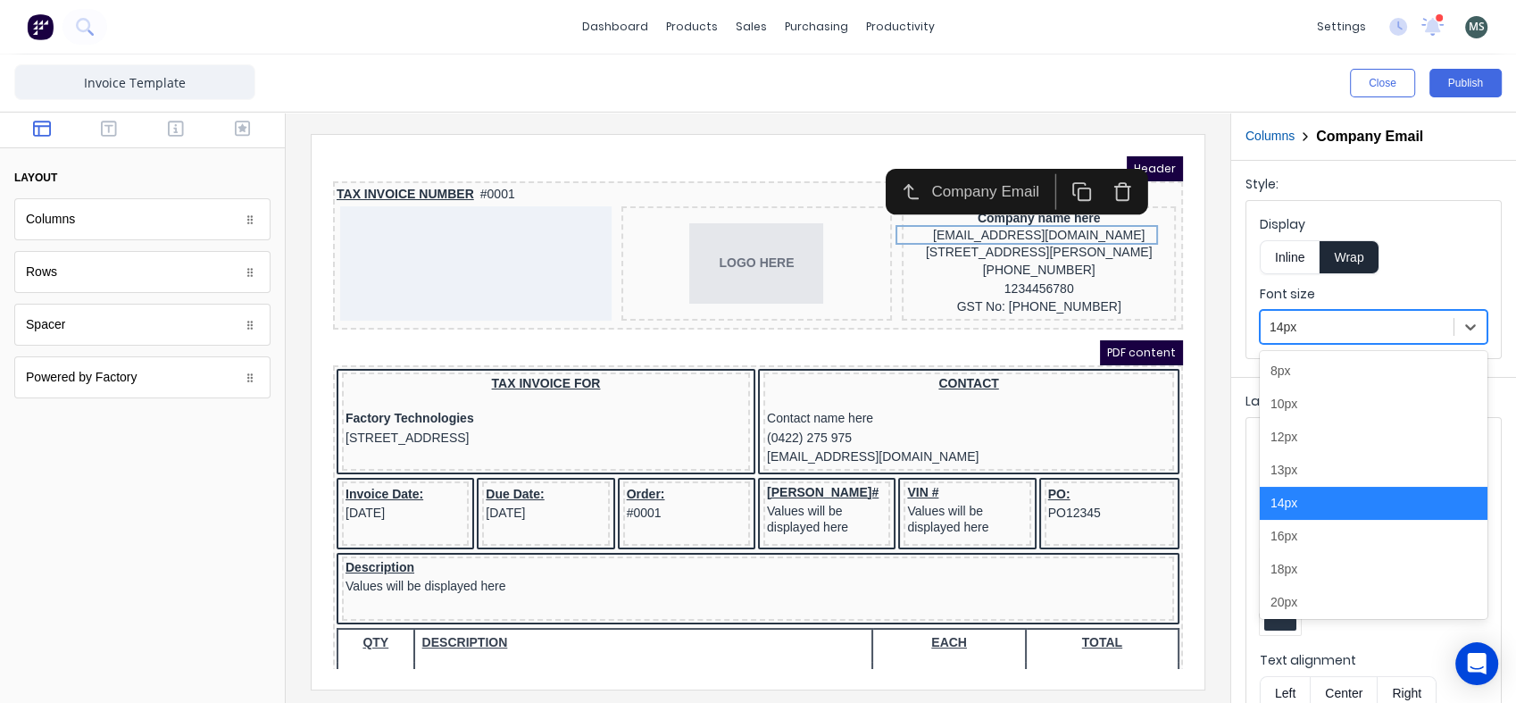
click at [1350, 329] on div at bounding box center [1357, 327] width 175 height 22
click at [1343, 443] on div "12px" at bounding box center [1374, 437] width 228 height 33
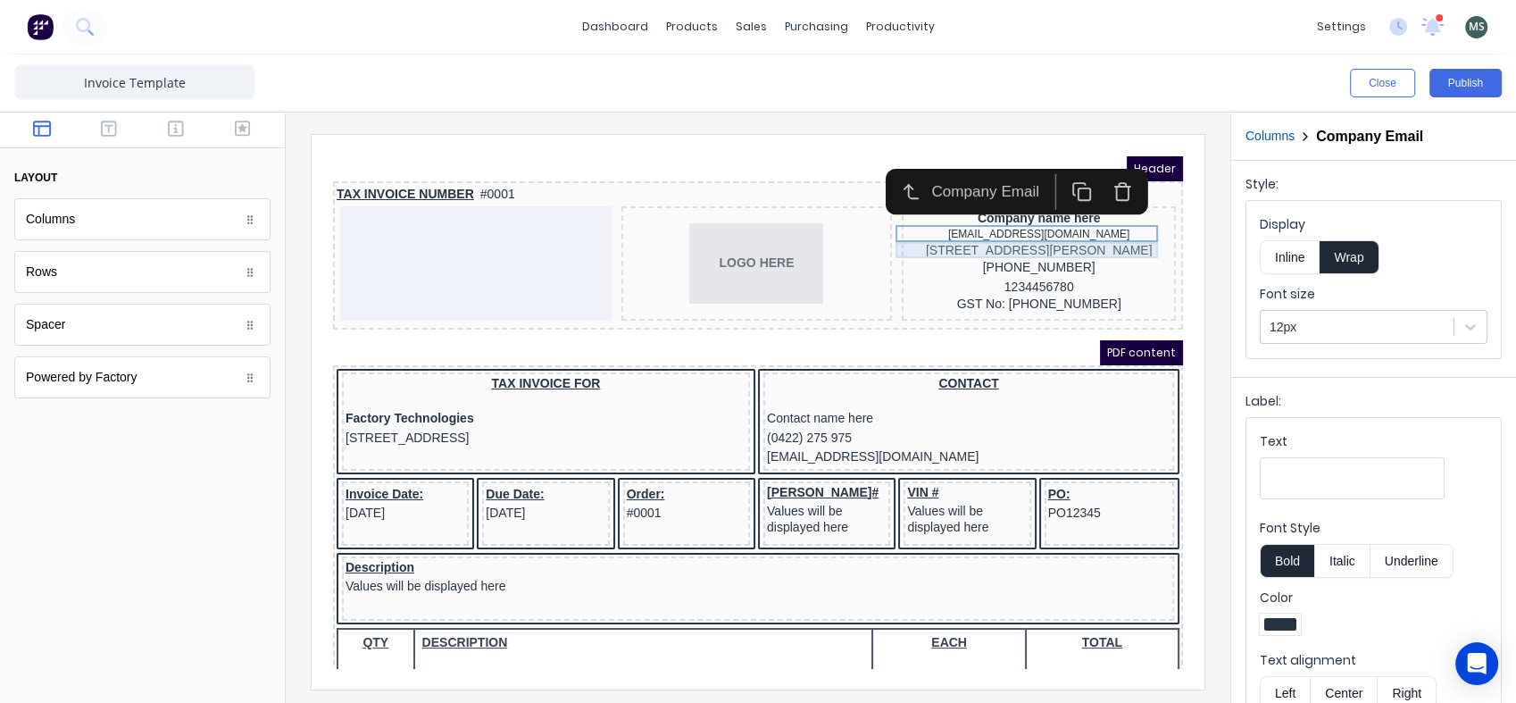
click at [1057, 226] on div "[STREET_ADDRESS][PERSON_NAME]" at bounding box center [1017, 229] width 267 height 16
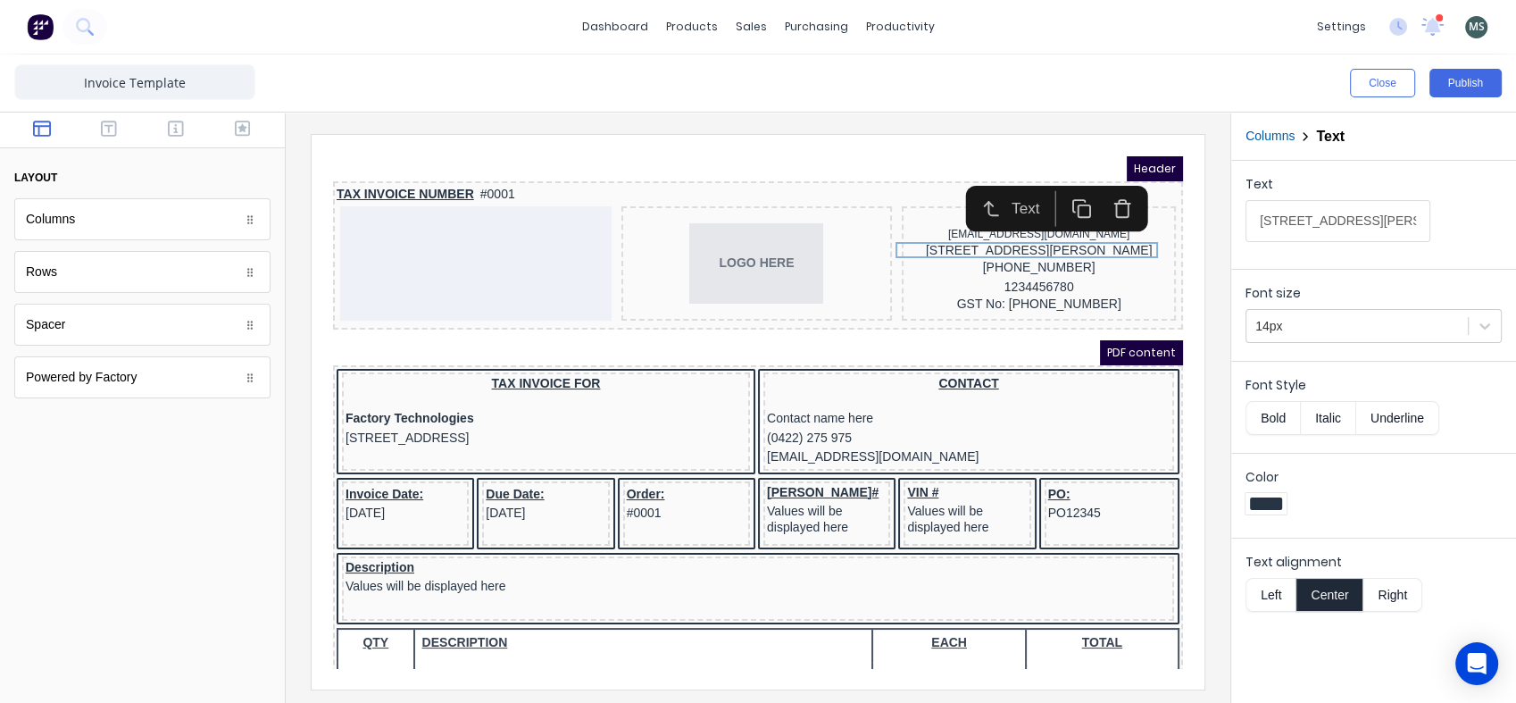
click at [1287, 324] on div at bounding box center [1357, 326] width 204 height 22
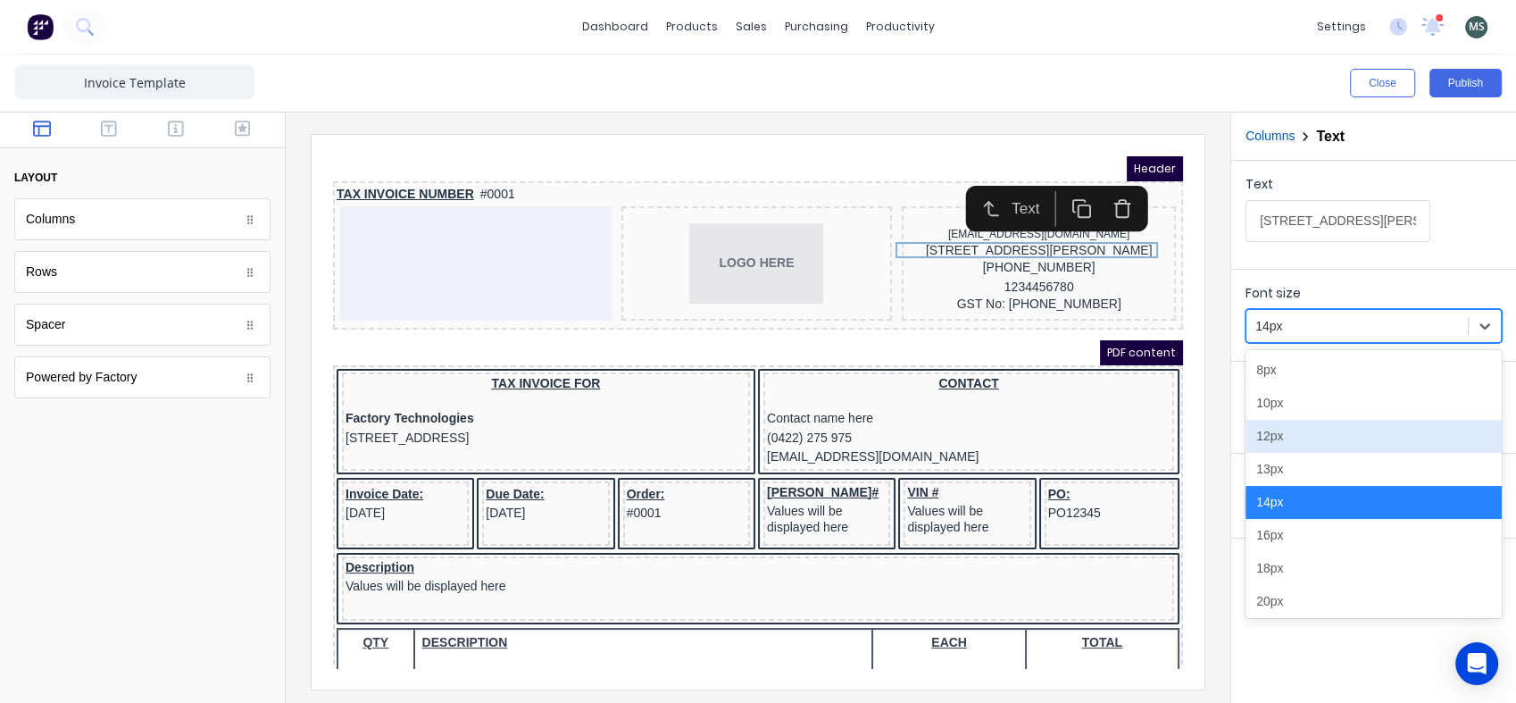
click at [1295, 435] on div "12px" at bounding box center [1374, 436] width 256 height 33
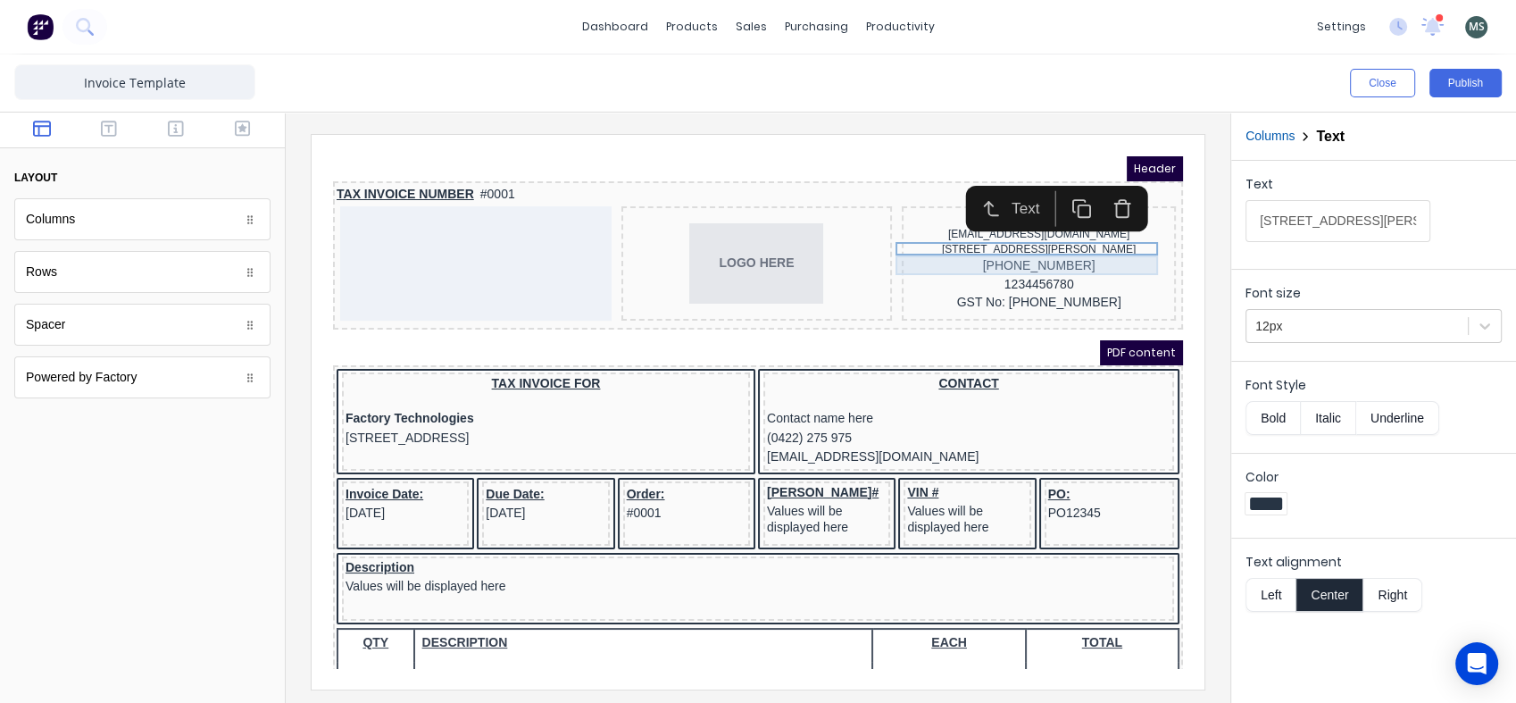
click at [1047, 238] on div "[PHONE_NUMBER]" at bounding box center [1017, 245] width 267 height 20
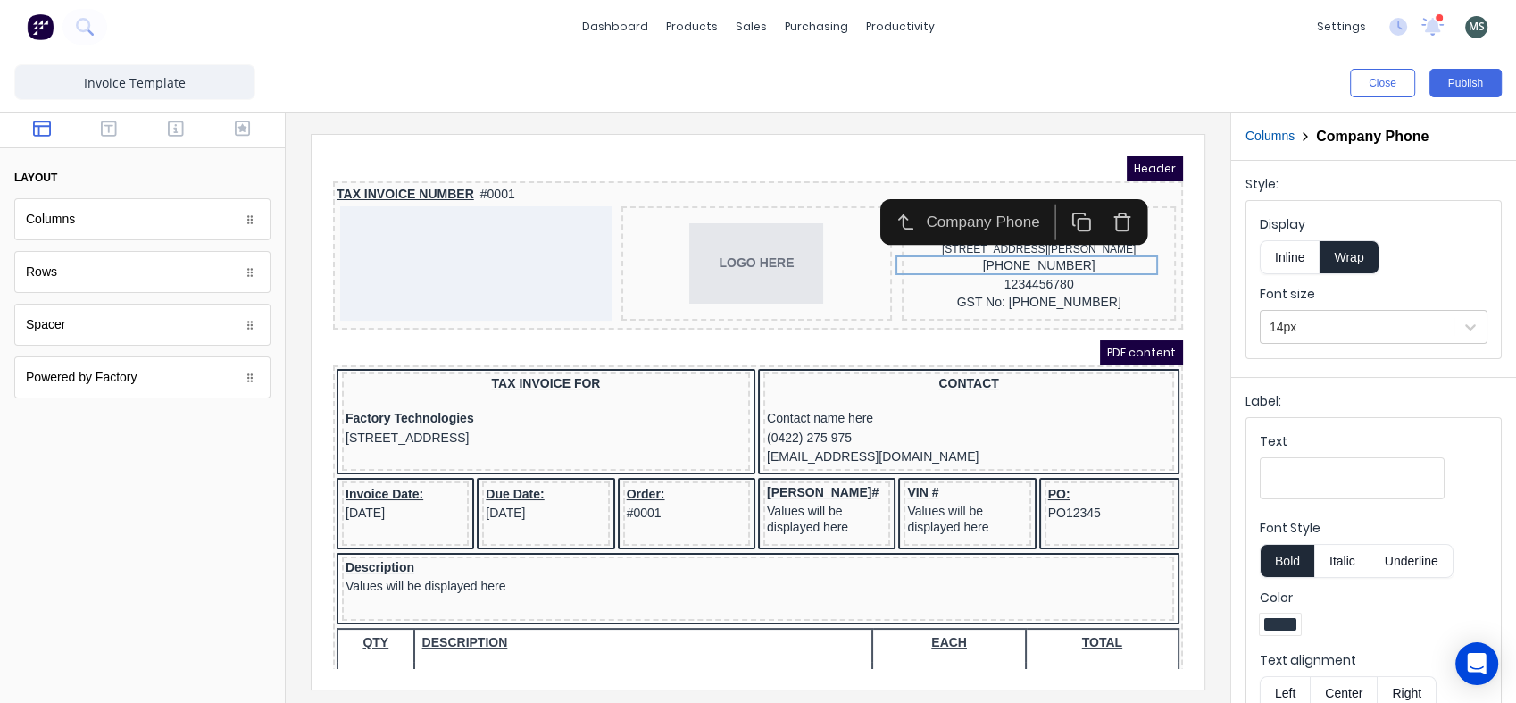
click at [1279, 329] on div at bounding box center [1357, 327] width 175 height 22
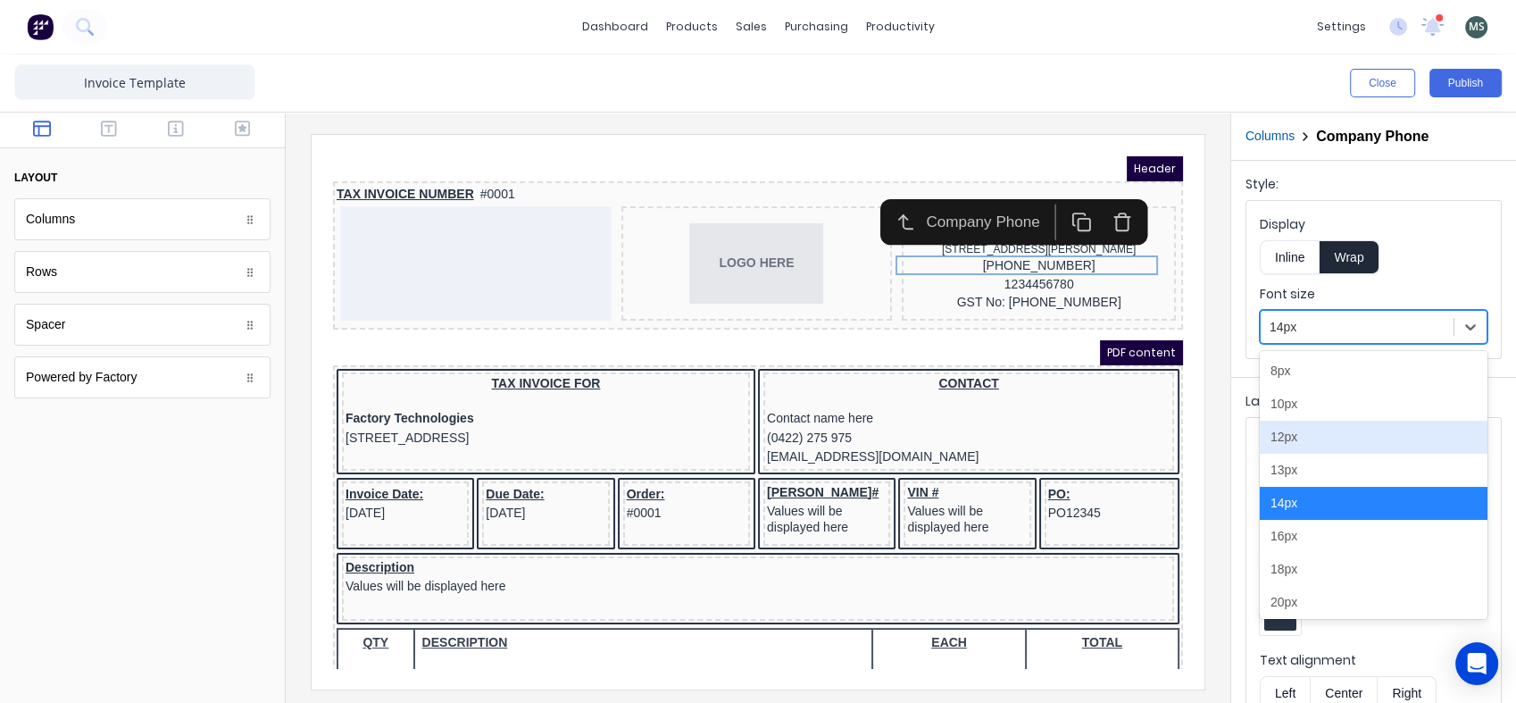
click at [1298, 435] on div "12px" at bounding box center [1374, 437] width 228 height 33
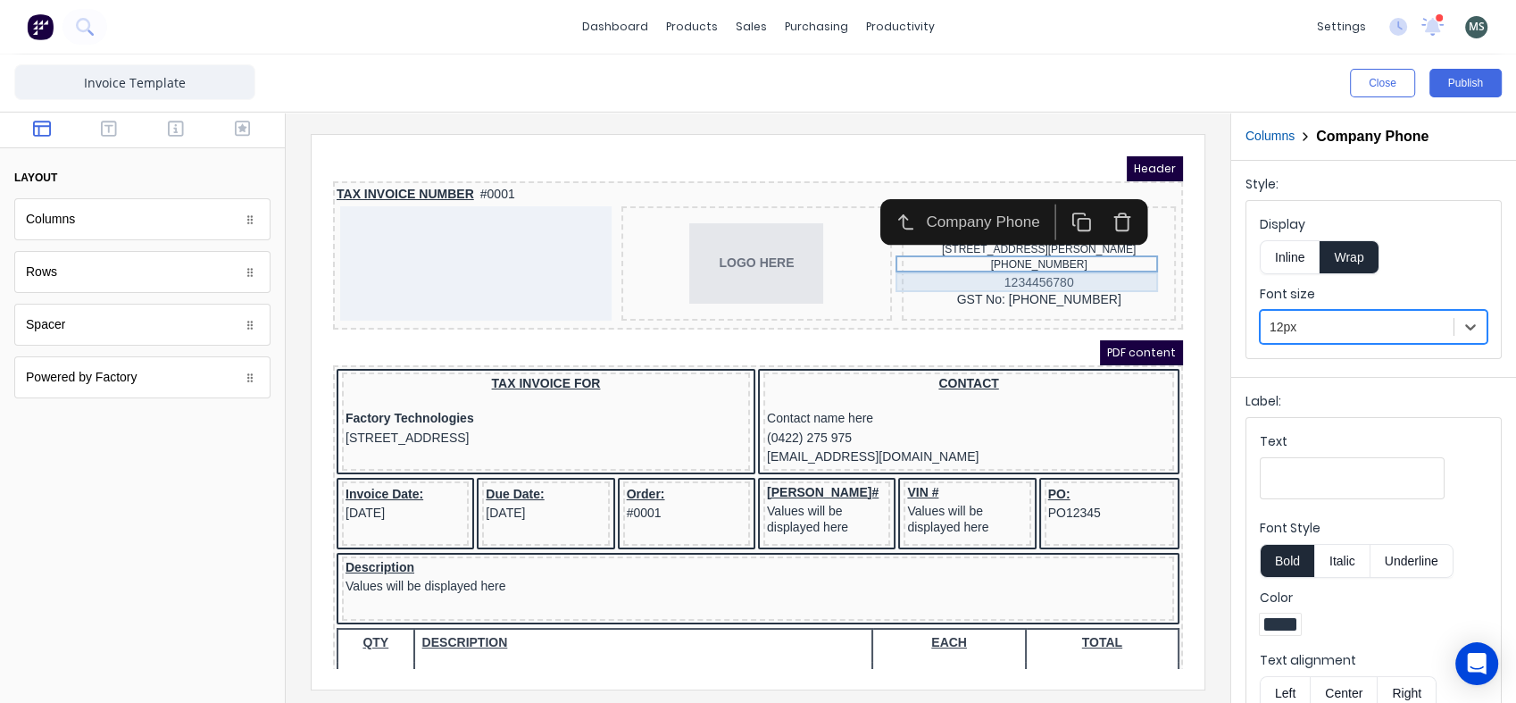
click at [1051, 258] on div "1234456780" at bounding box center [1017, 262] width 267 height 20
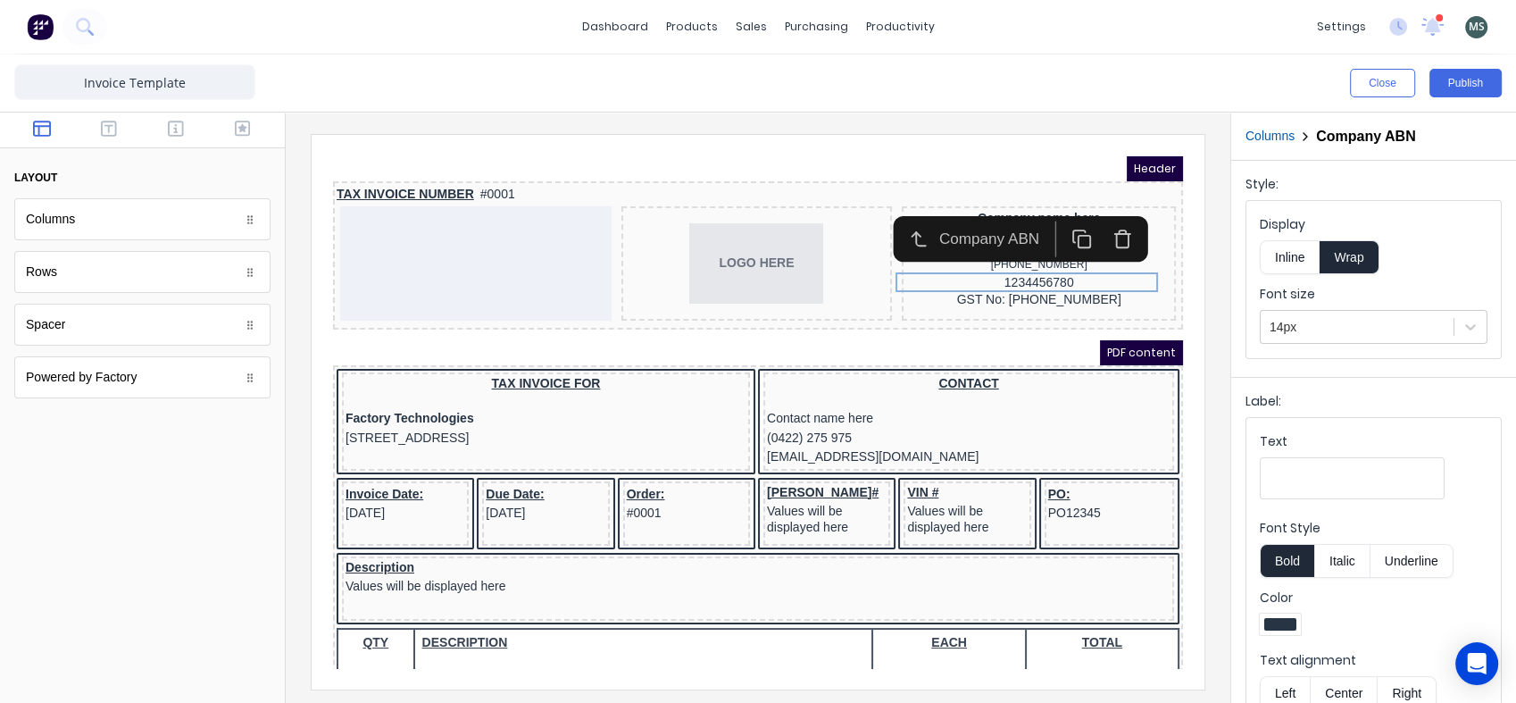
click at [1272, 321] on div at bounding box center [1357, 327] width 175 height 22
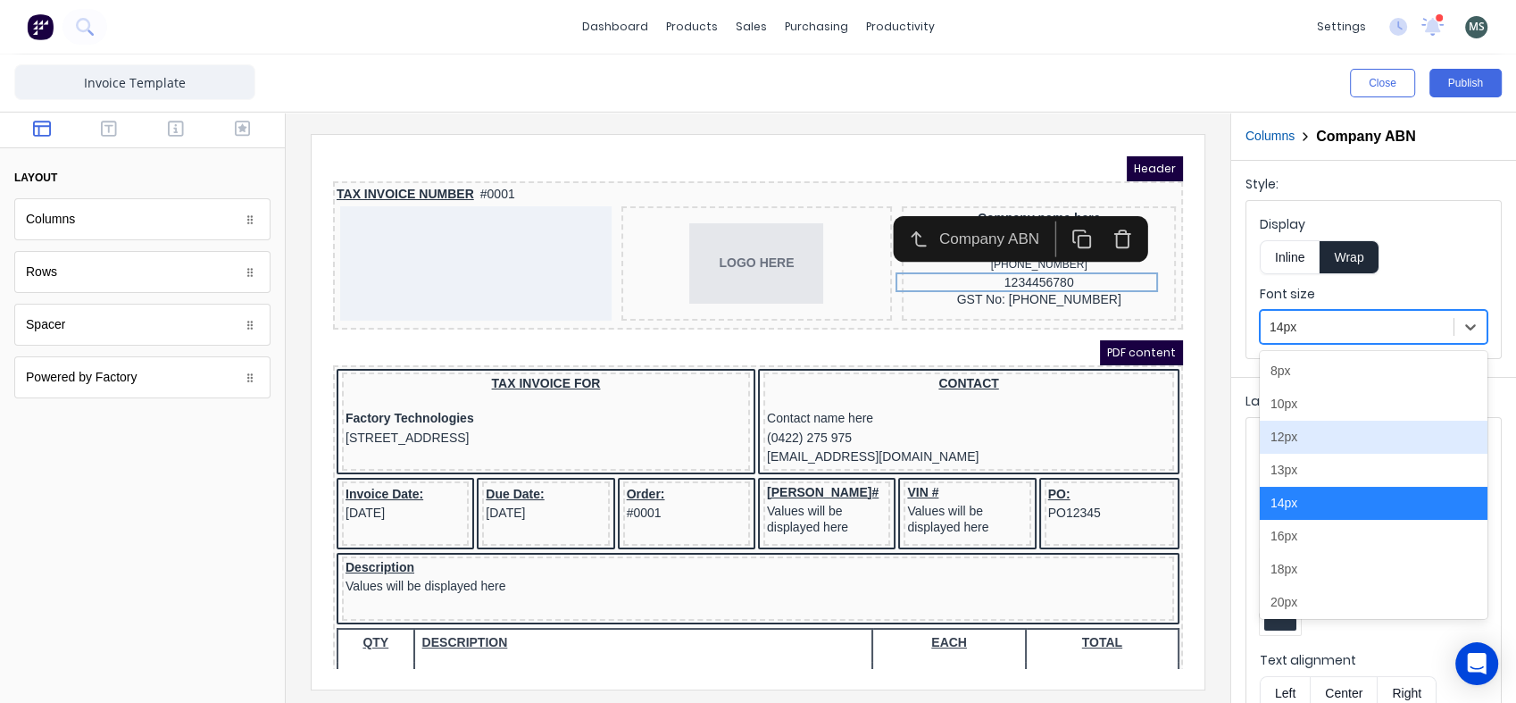
click at [1293, 442] on div "12px" at bounding box center [1374, 437] width 228 height 33
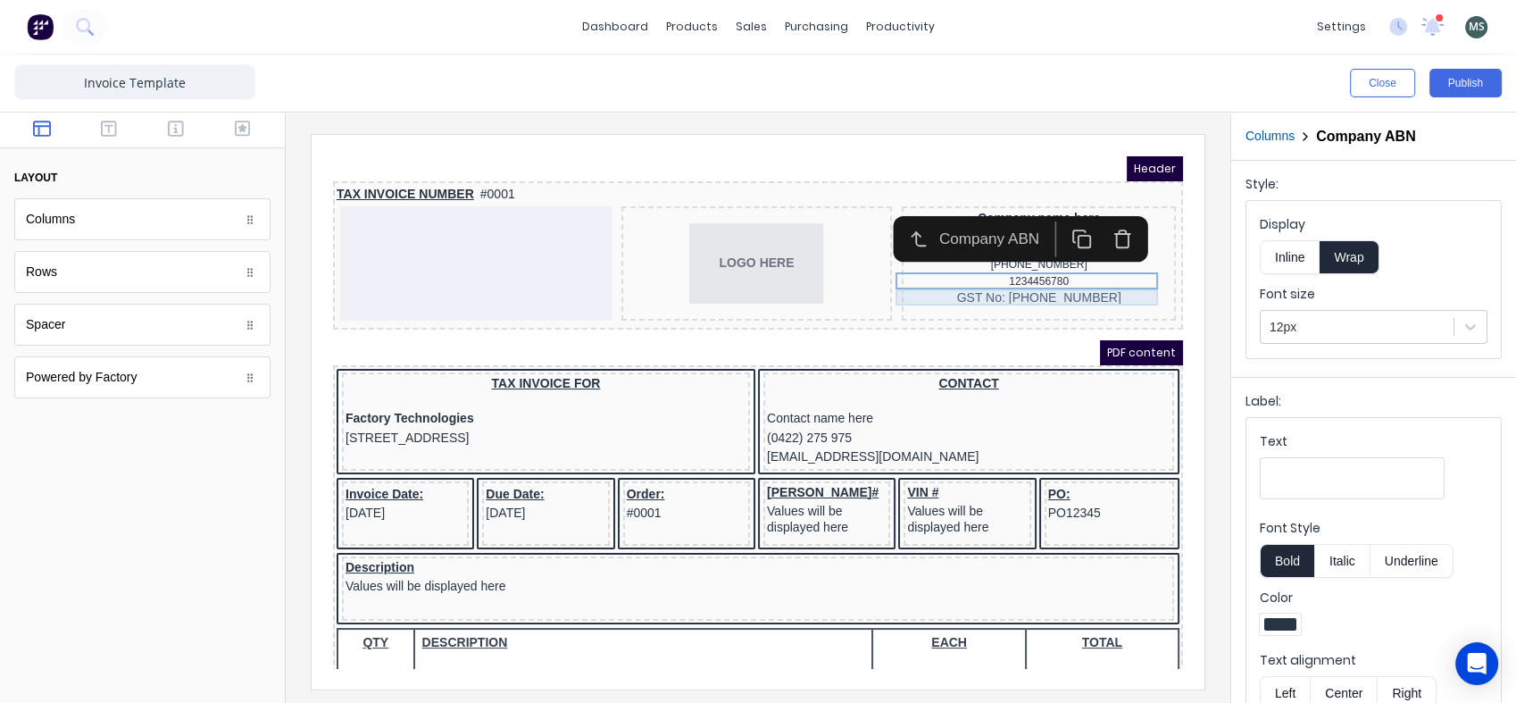
click at [1061, 272] on div "GST No: [PHONE_NUMBER]" at bounding box center [1017, 277] width 267 height 16
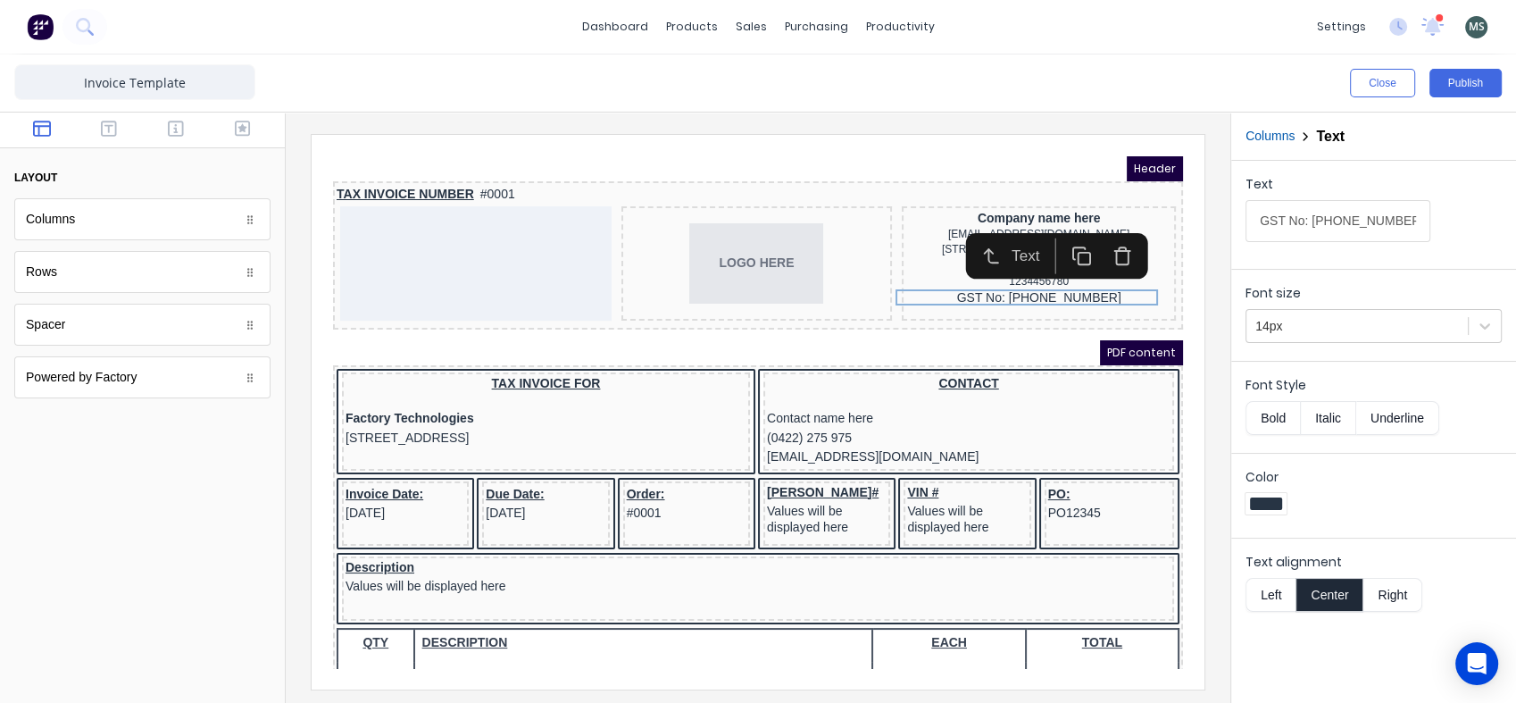
click at [1295, 321] on div at bounding box center [1357, 326] width 204 height 22
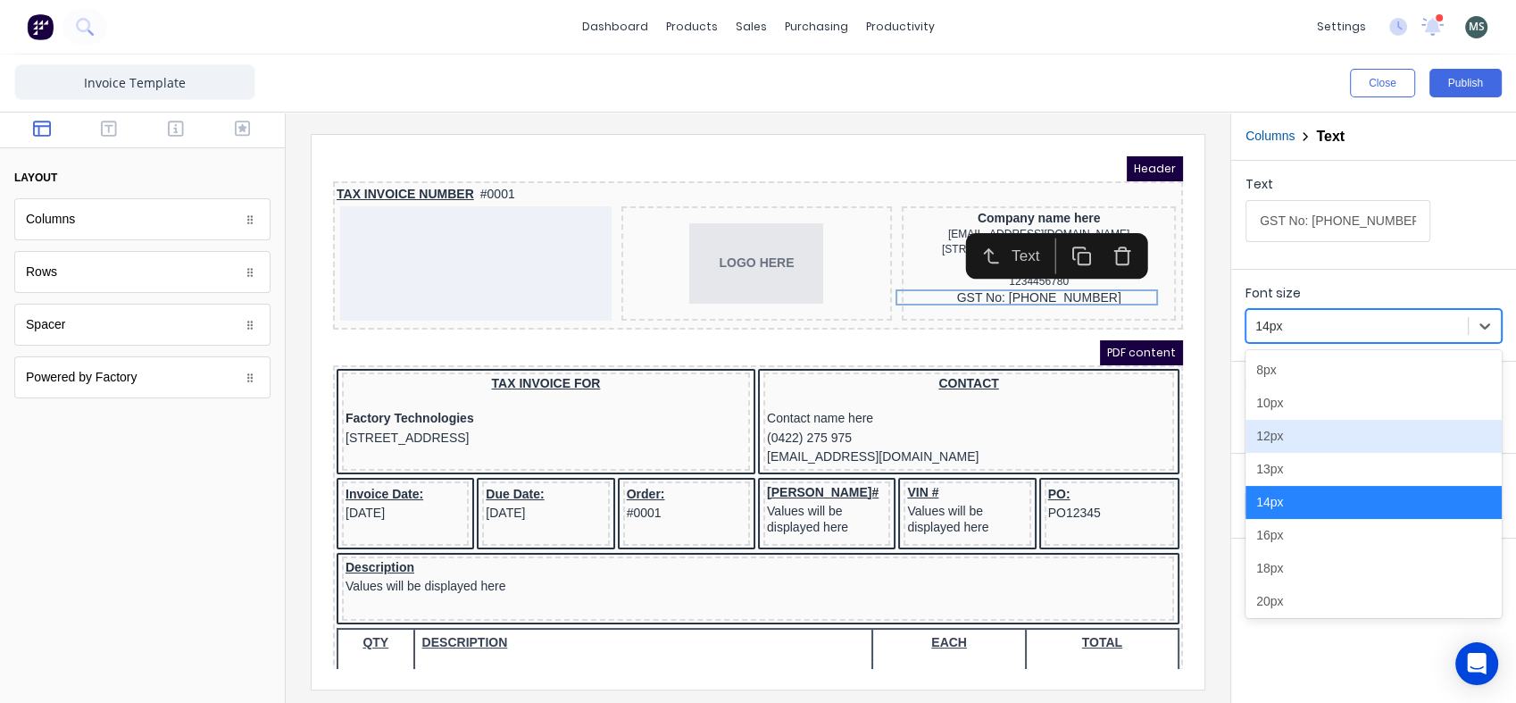
click at [1297, 439] on div "12px" at bounding box center [1374, 436] width 256 height 33
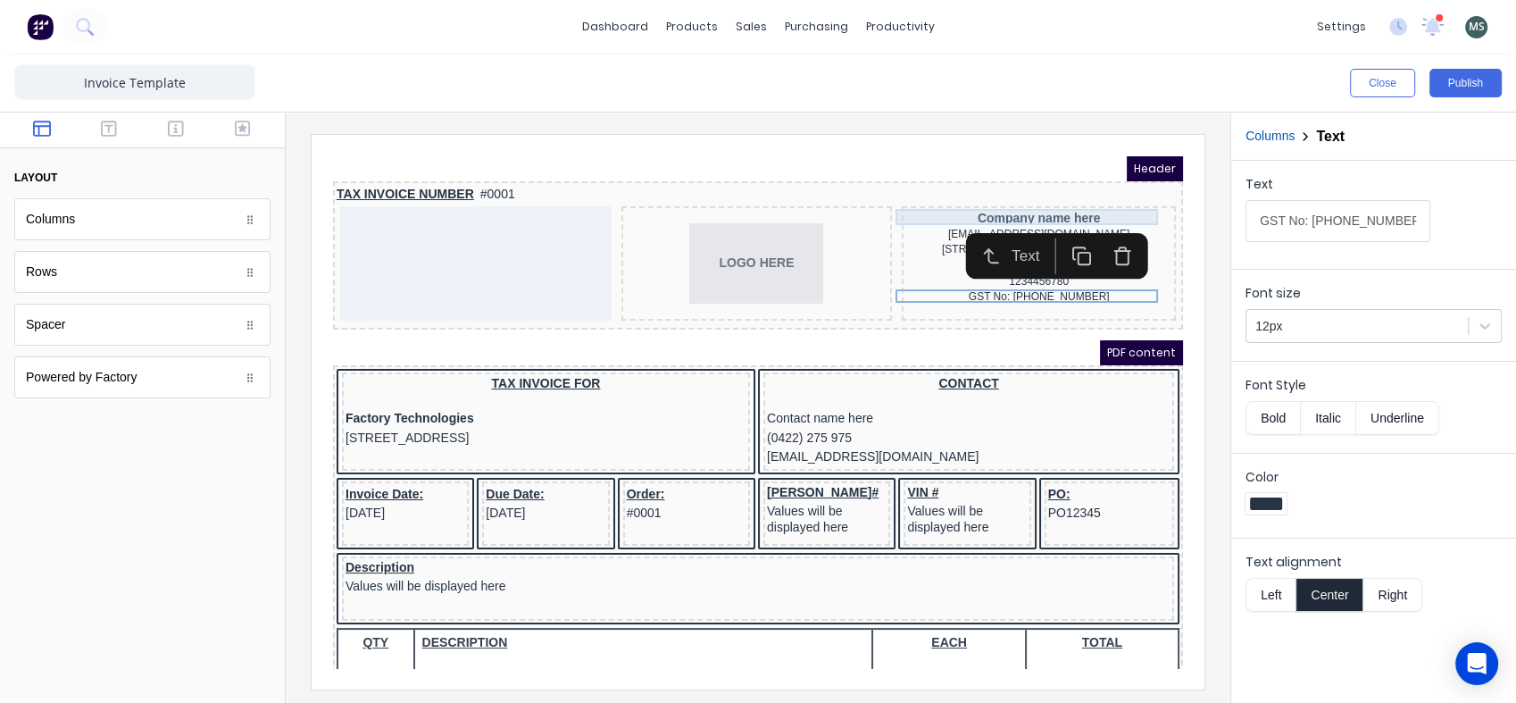
click at [974, 188] on div "Company name here" at bounding box center [1017, 196] width 267 height 16
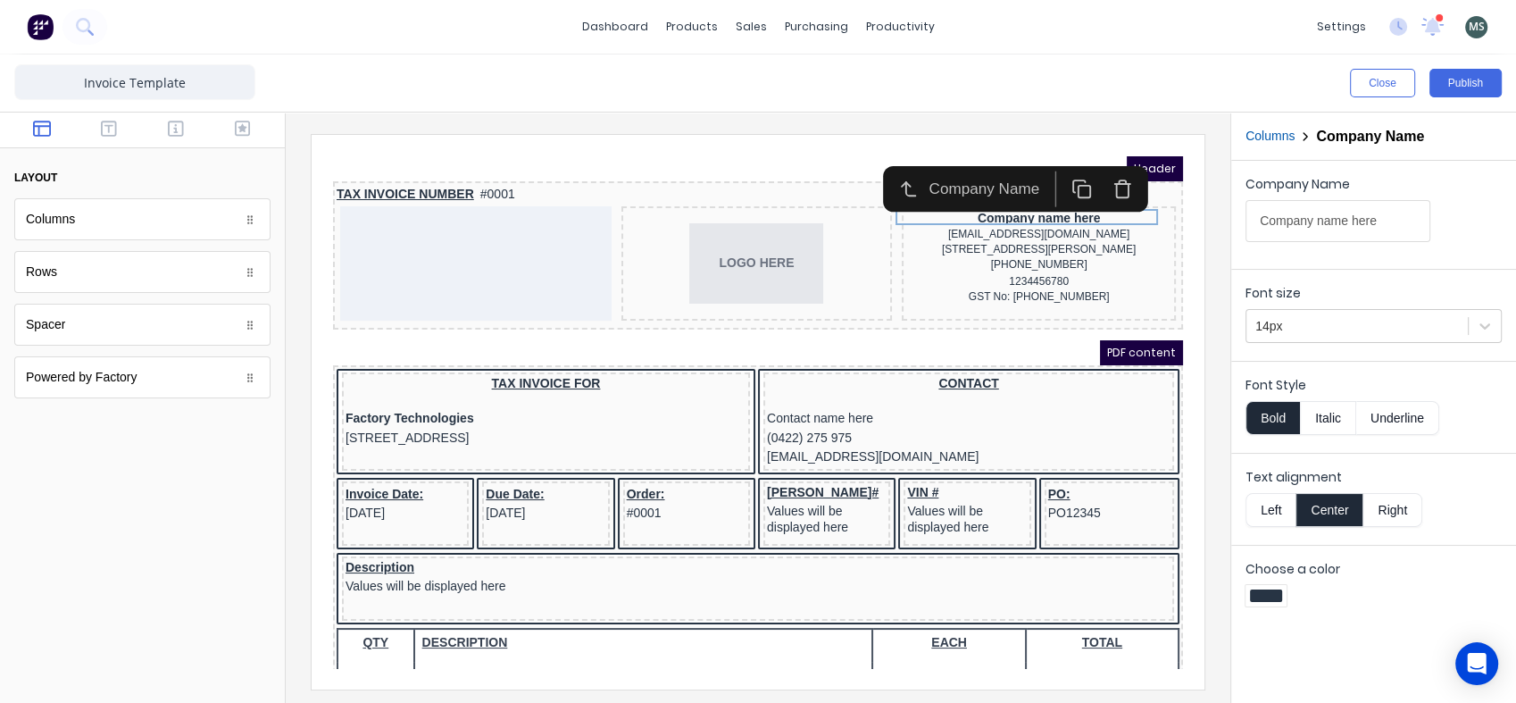
click at [1100, 73] on div "Close Publish" at bounding box center [1136, 83] width 729 height 29
click at [191, 507] on div at bounding box center [142, 562] width 285 height 279
click at [1466, 81] on button "Publish" at bounding box center [1465, 83] width 72 height 29
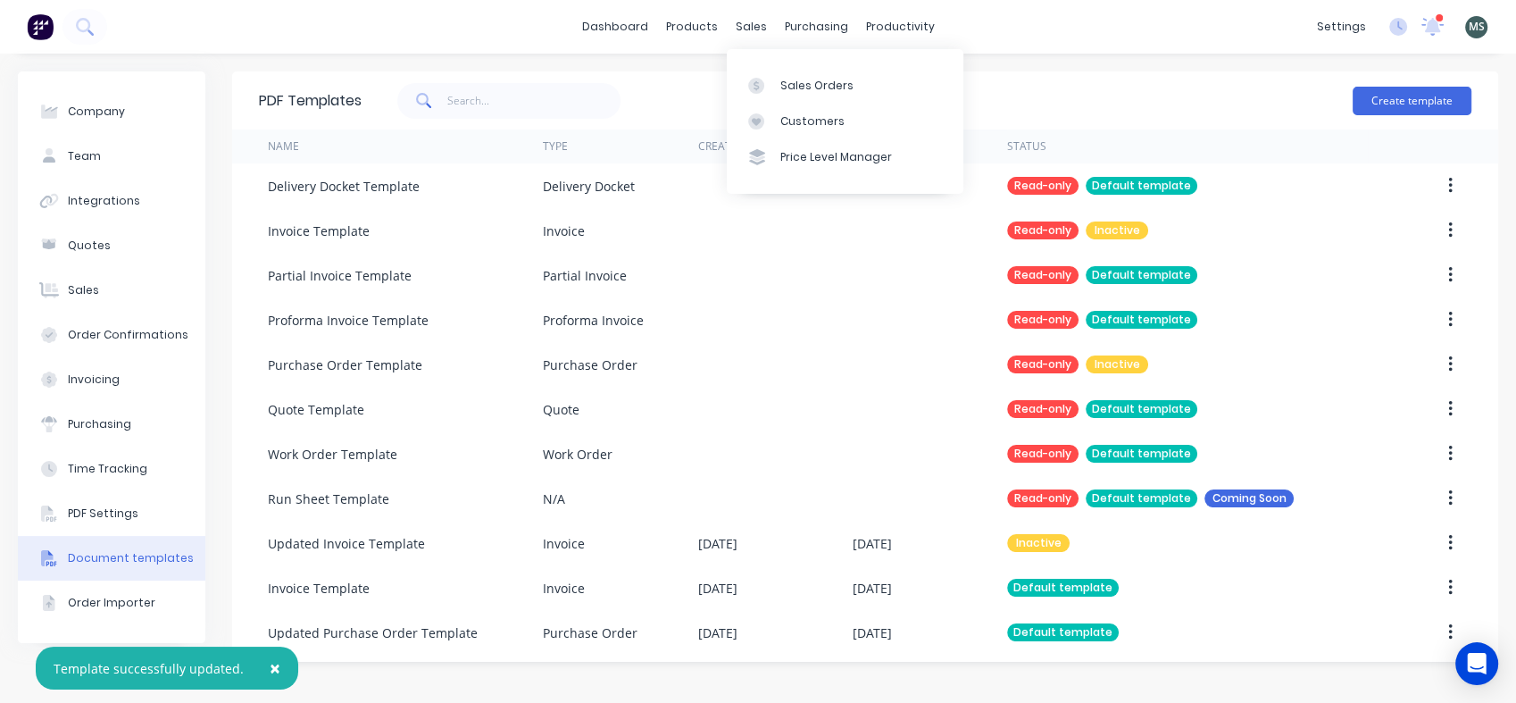
click at [782, 89] on div "Sales Orders" at bounding box center [816, 86] width 73 height 16
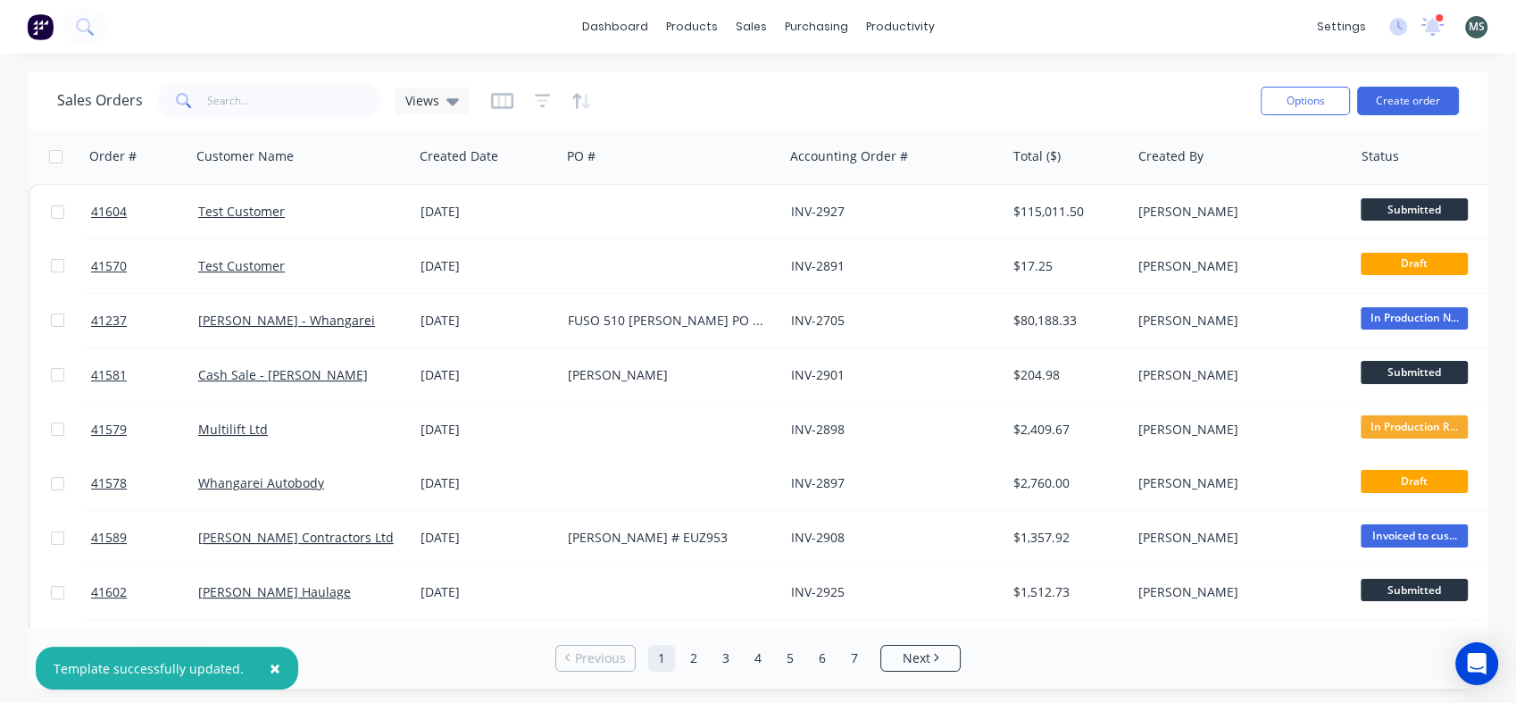
click at [240, 212] on link "Test Customer" at bounding box center [241, 211] width 87 height 17
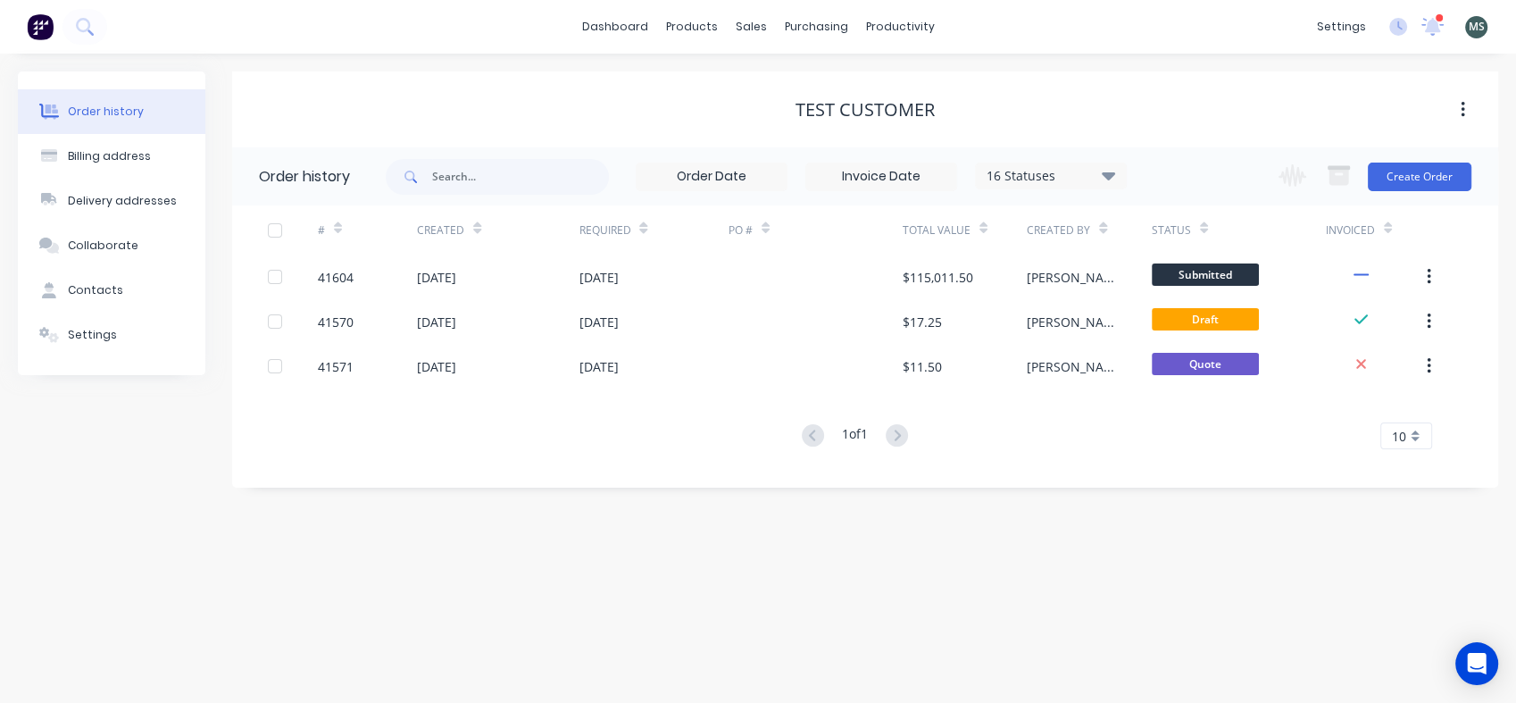
click at [659, 281] on div "[DATE]" at bounding box center [653, 276] width 149 height 45
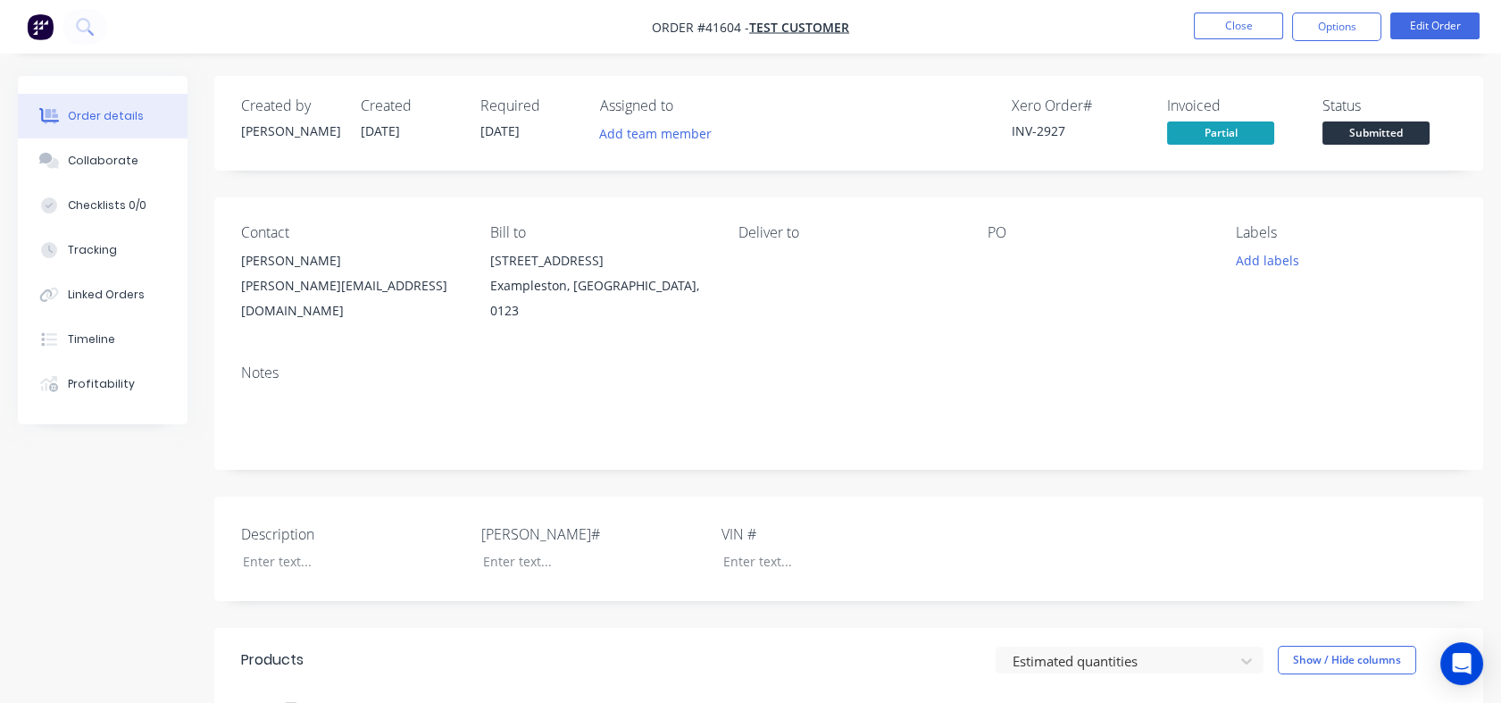
click at [1318, 30] on button "Options" at bounding box center [1336, 27] width 89 height 29
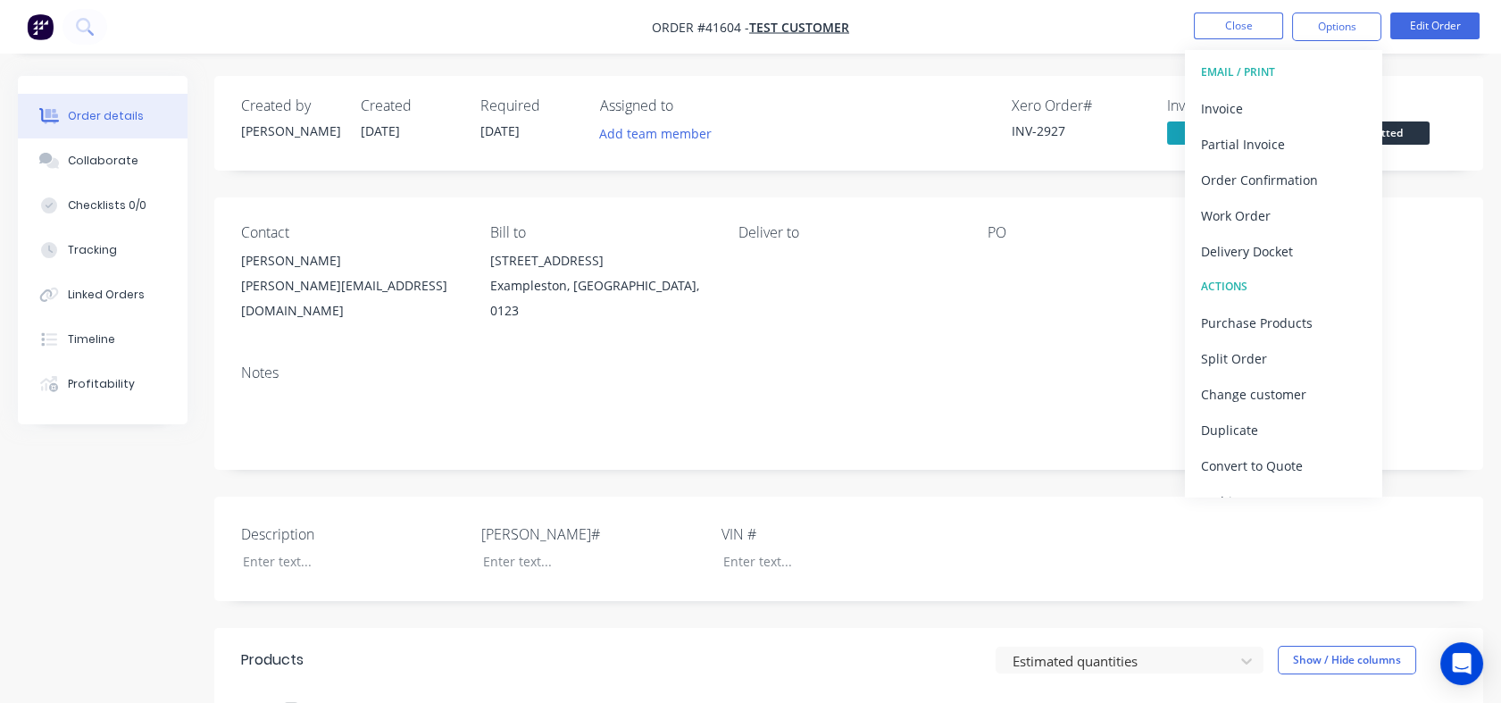
click at [1255, 104] on div "Invoice" at bounding box center [1283, 109] width 164 height 26
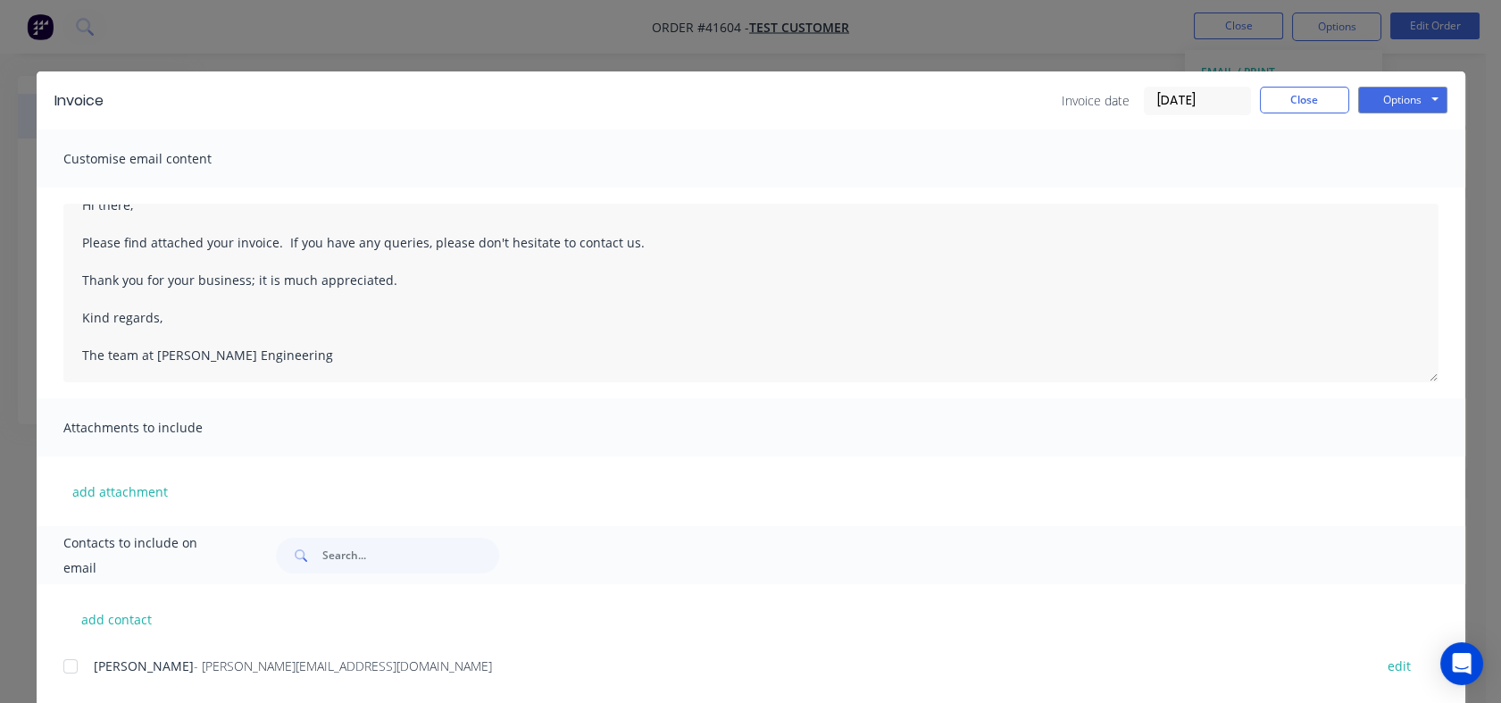
scroll to position [43, 0]
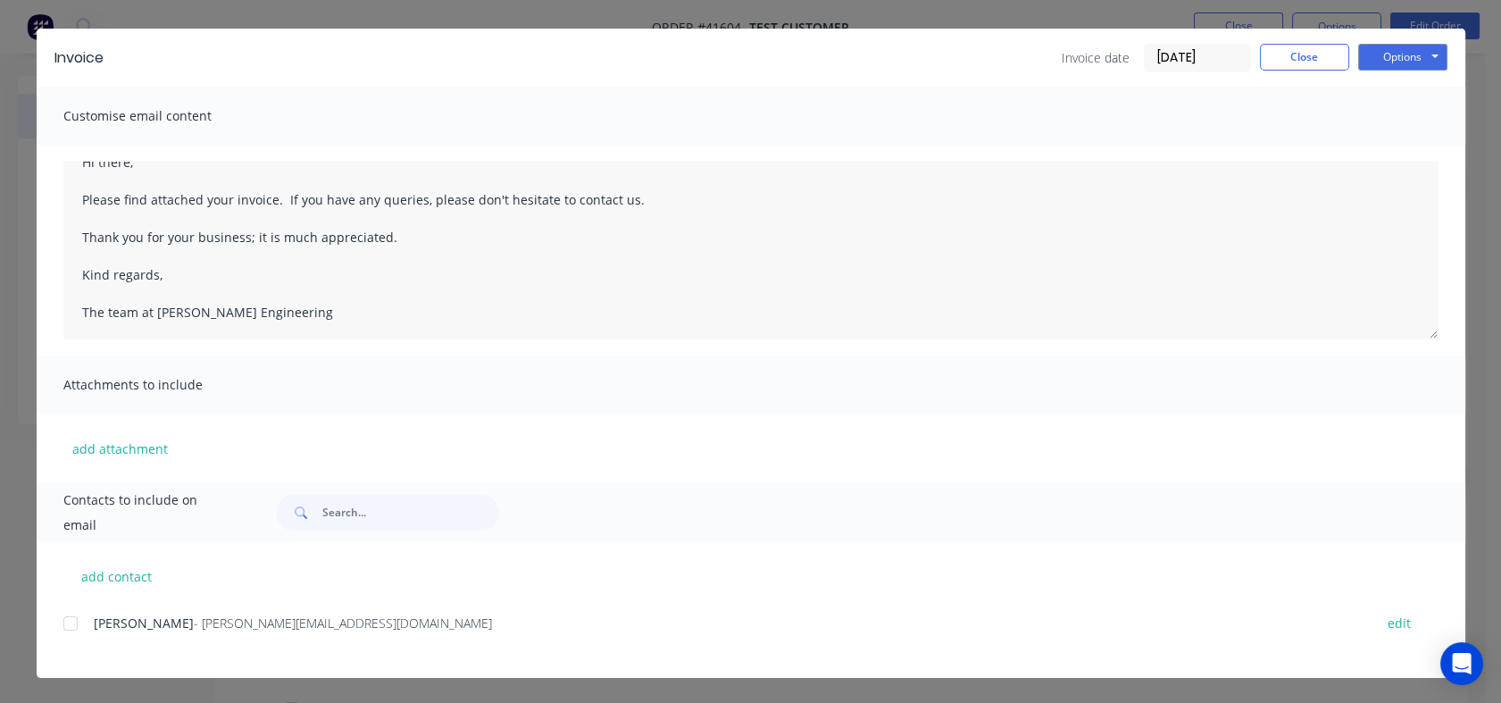
click at [264, 622] on span "- [PERSON_NAME][EMAIL_ADDRESS][DOMAIN_NAME]" at bounding box center [343, 622] width 298 height 17
click at [221, 506] on span "Contacts to include on email" at bounding box center [147, 513] width 169 height 50
click at [352, 514] on input "text" at bounding box center [410, 513] width 177 height 36
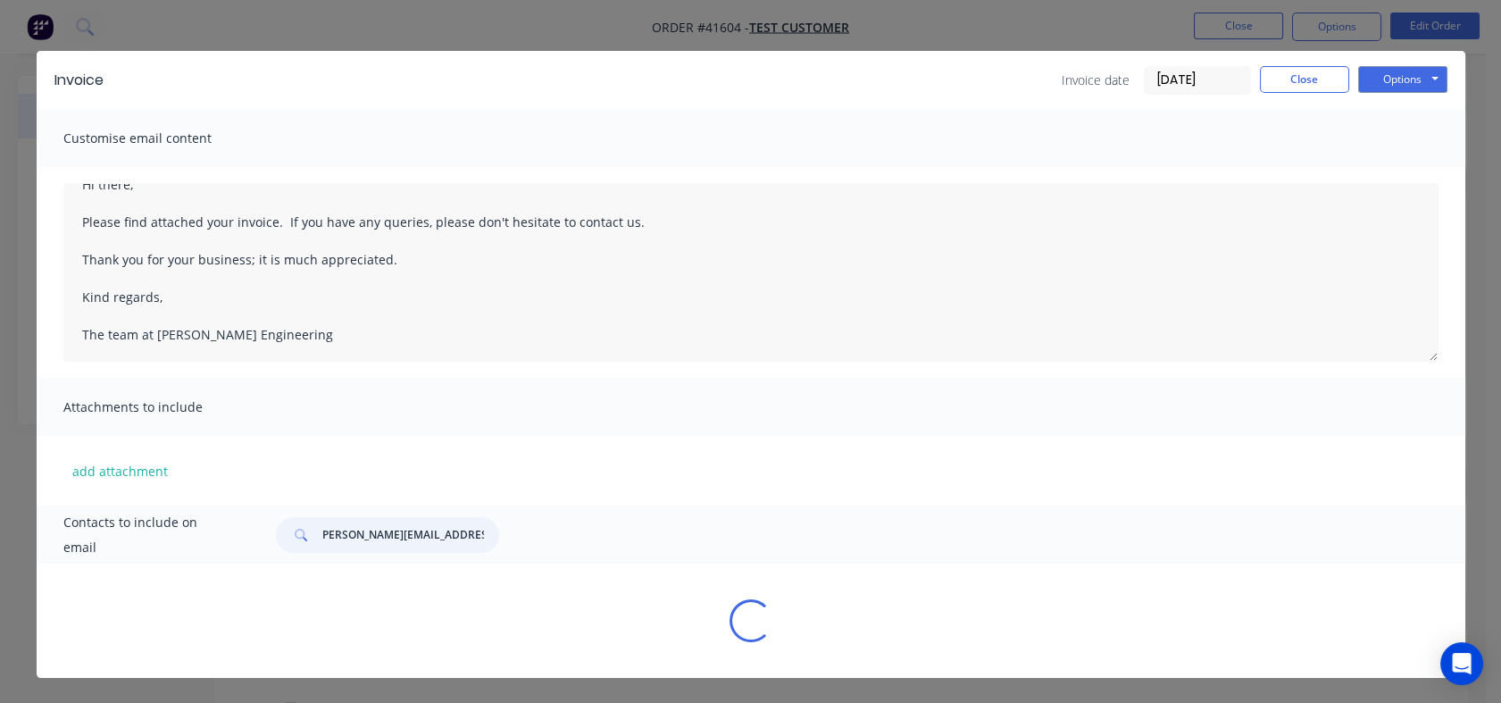
scroll to position [0, 0]
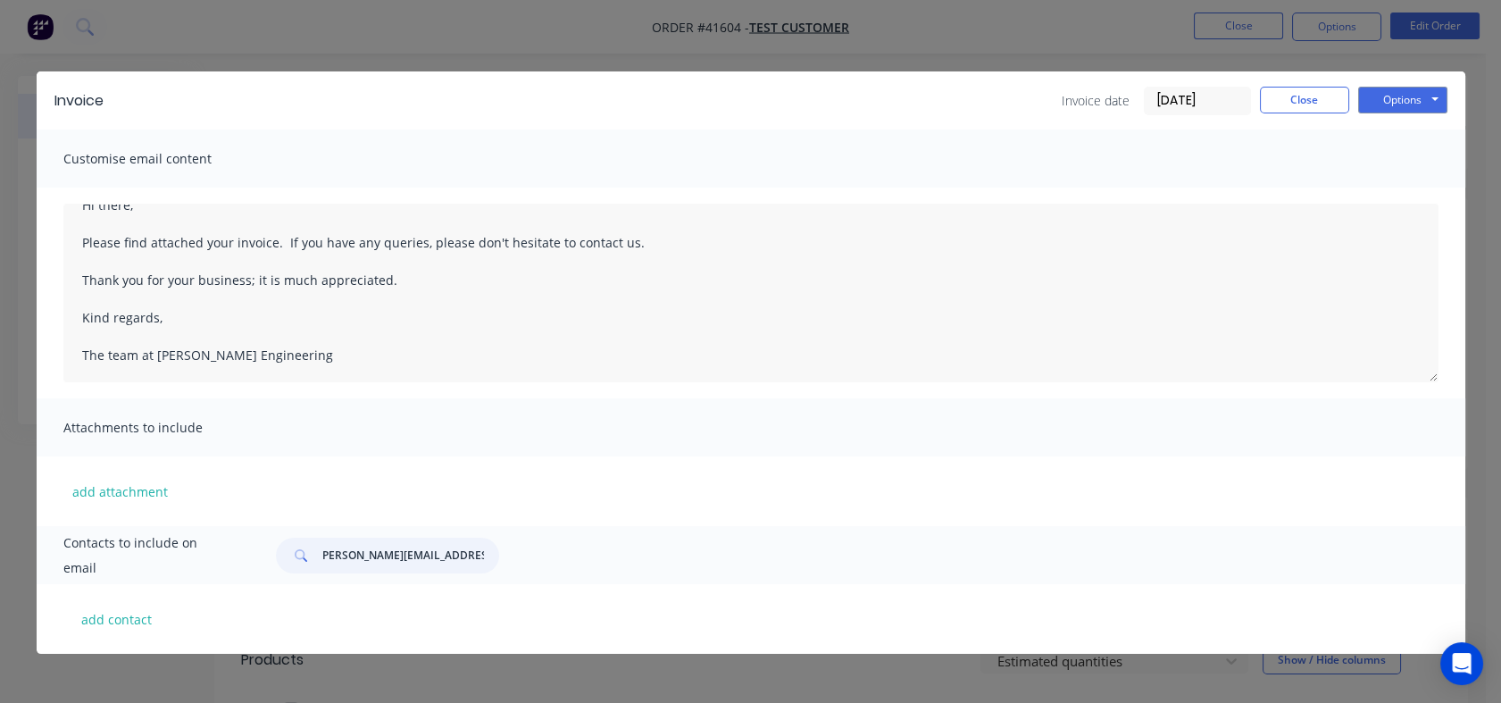
type input "mike@morganengineering.co.nz"
click at [123, 621] on button "add contact" at bounding box center [116, 618] width 107 height 27
select select "NZ"
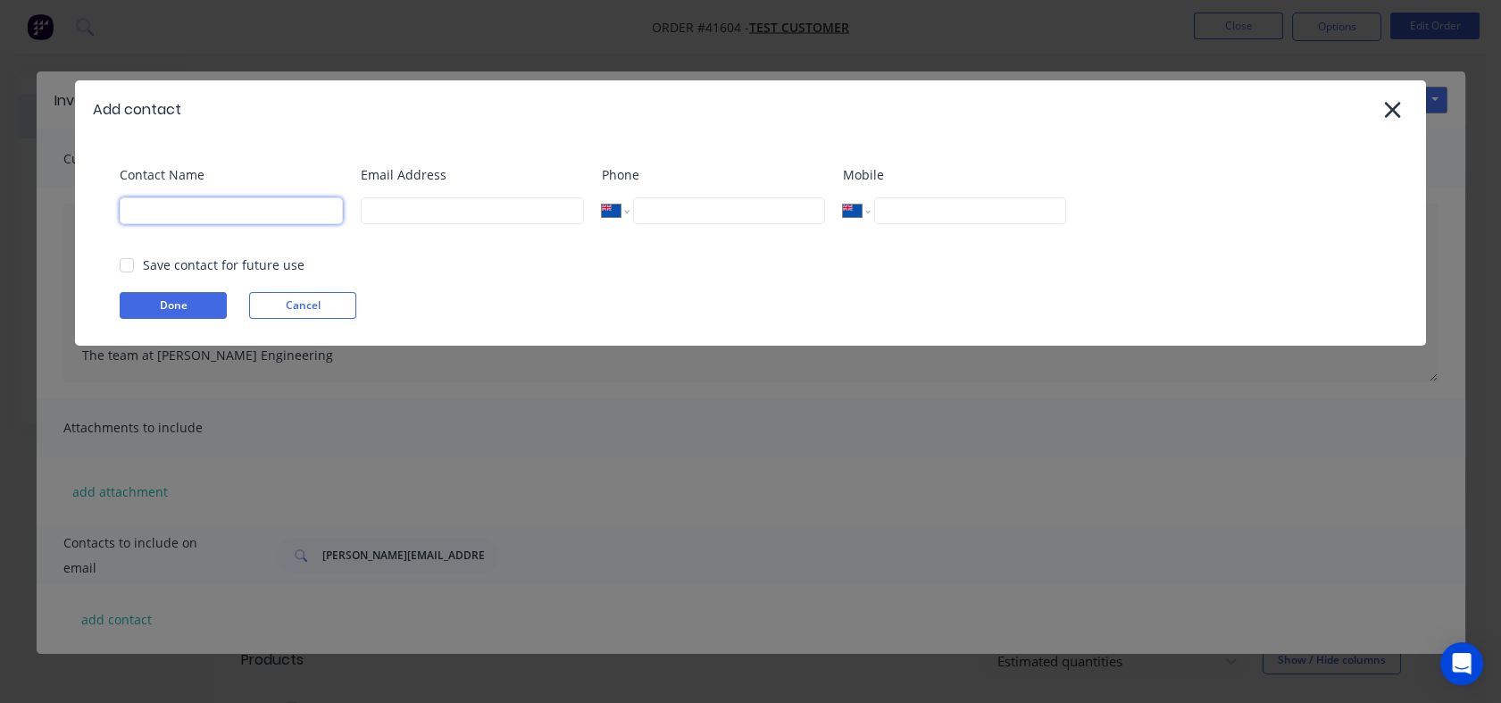
click at [314, 206] on input at bounding box center [231, 210] width 223 height 27
type input "[PERSON_NAME]"
type input "mike@morganengineering.co.nz"
type input "46421778252"
click at [128, 264] on div at bounding box center [127, 265] width 36 height 36
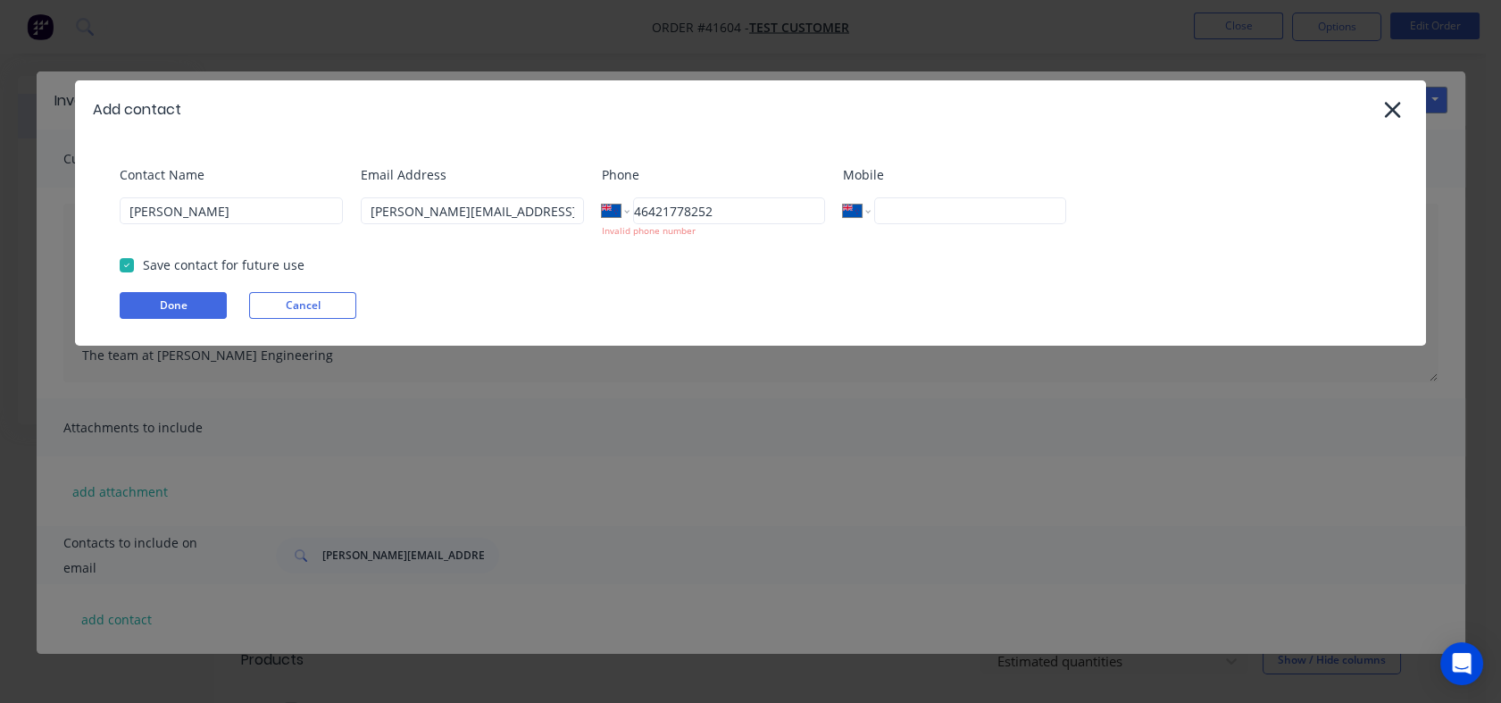
click at [174, 300] on button "Done" at bounding box center [173, 305] width 107 height 27
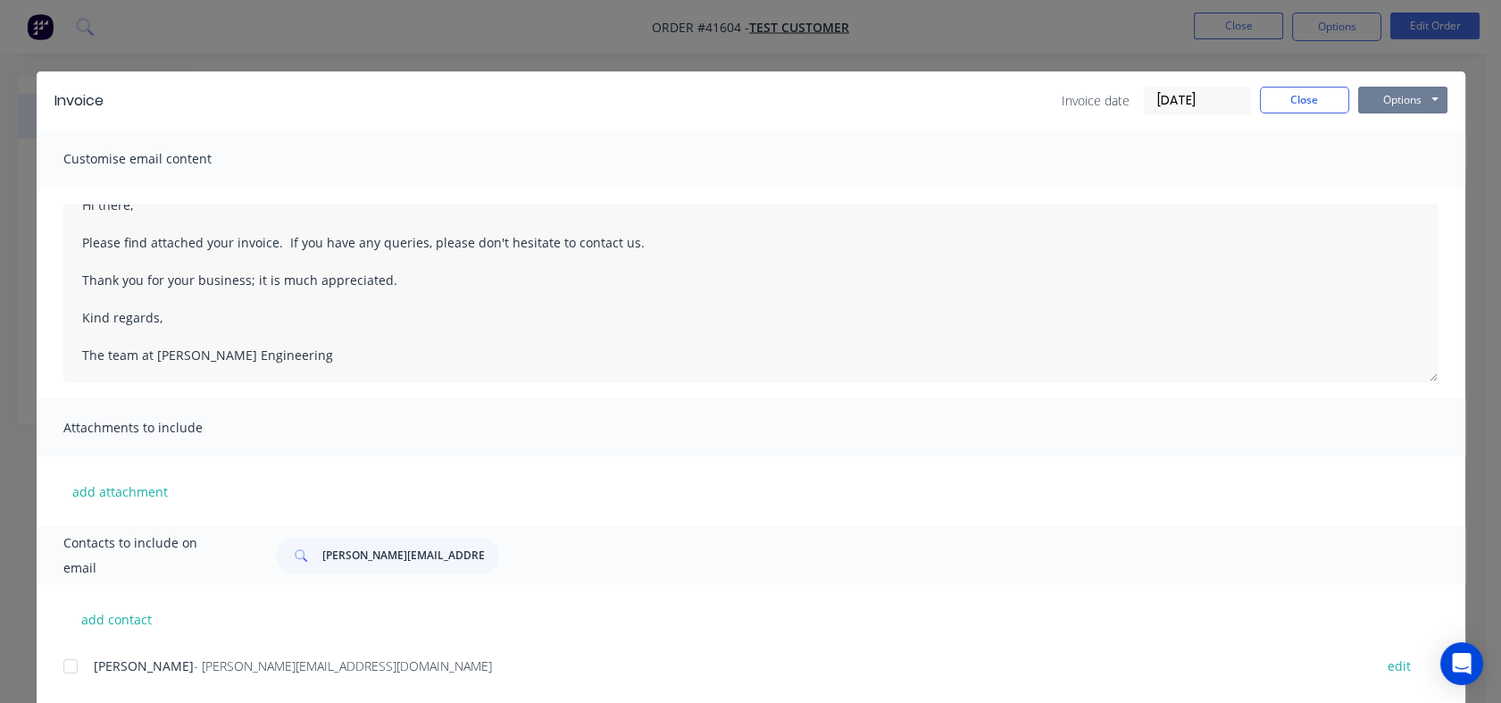
click at [1404, 92] on button "Options" at bounding box center [1402, 100] width 89 height 27
click at [1388, 129] on button "Preview" at bounding box center [1415, 131] width 114 height 29
click at [1288, 93] on button "Close" at bounding box center [1304, 100] width 89 height 27
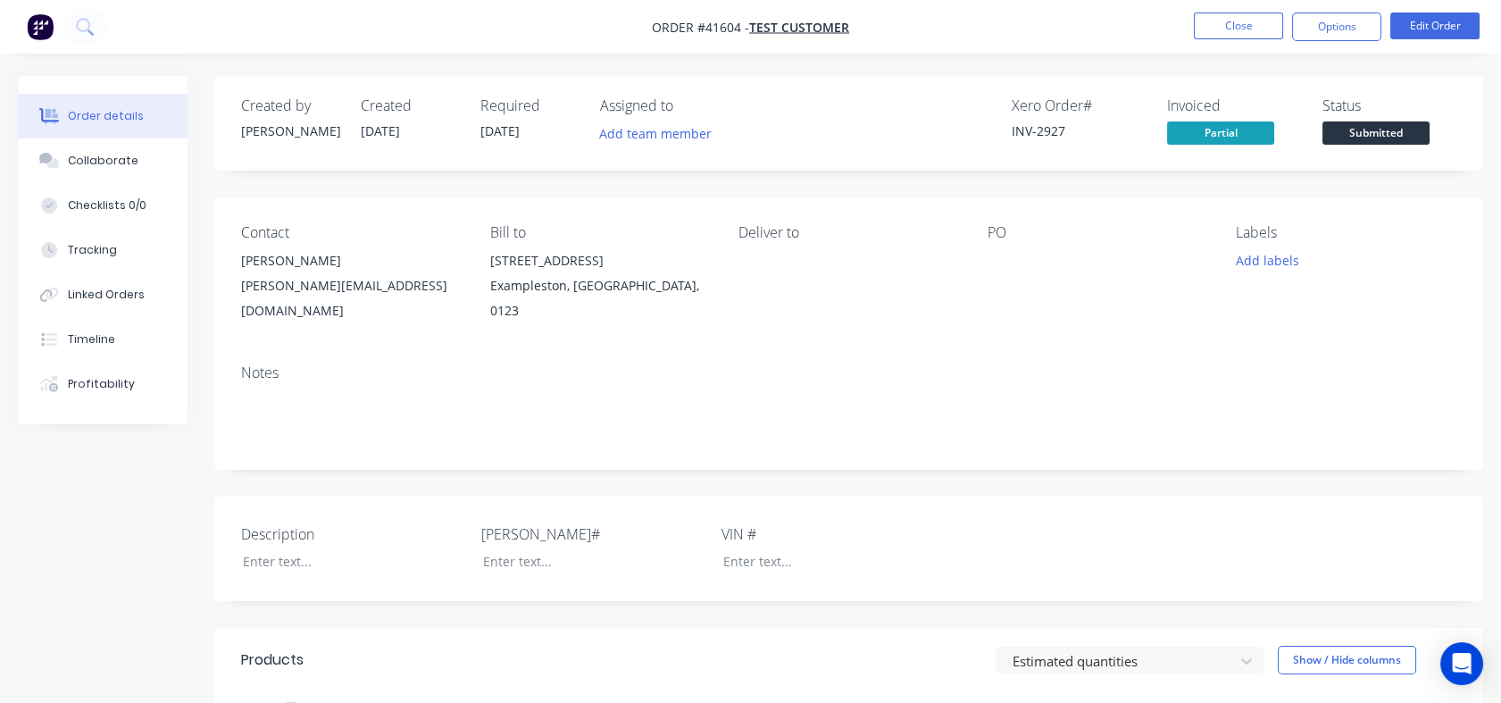
click at [1207, 24] on button "Close" at bounding box center [1238, 26] width 89 height 27
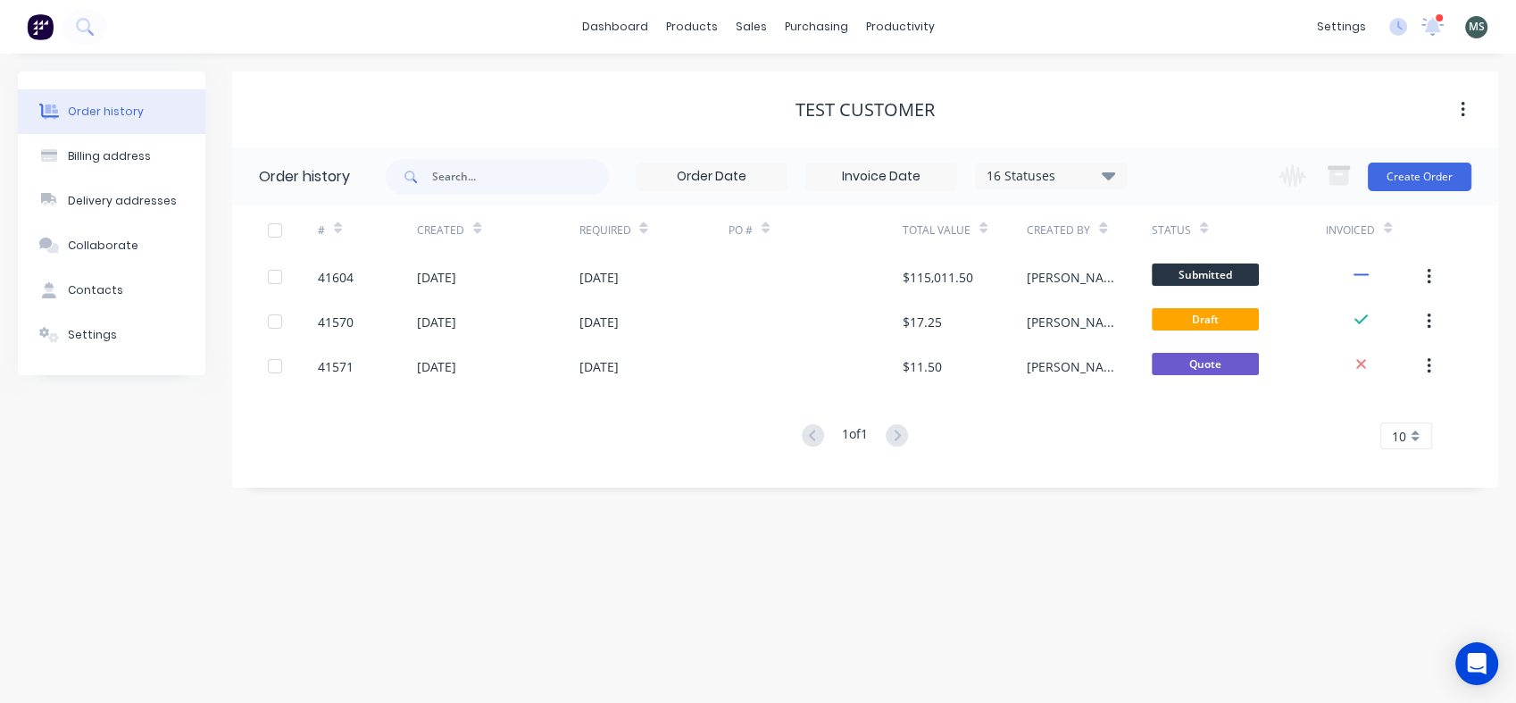
click at [86, 327] on div "Settings" at bounding box center [92, 335] width 49 height 16
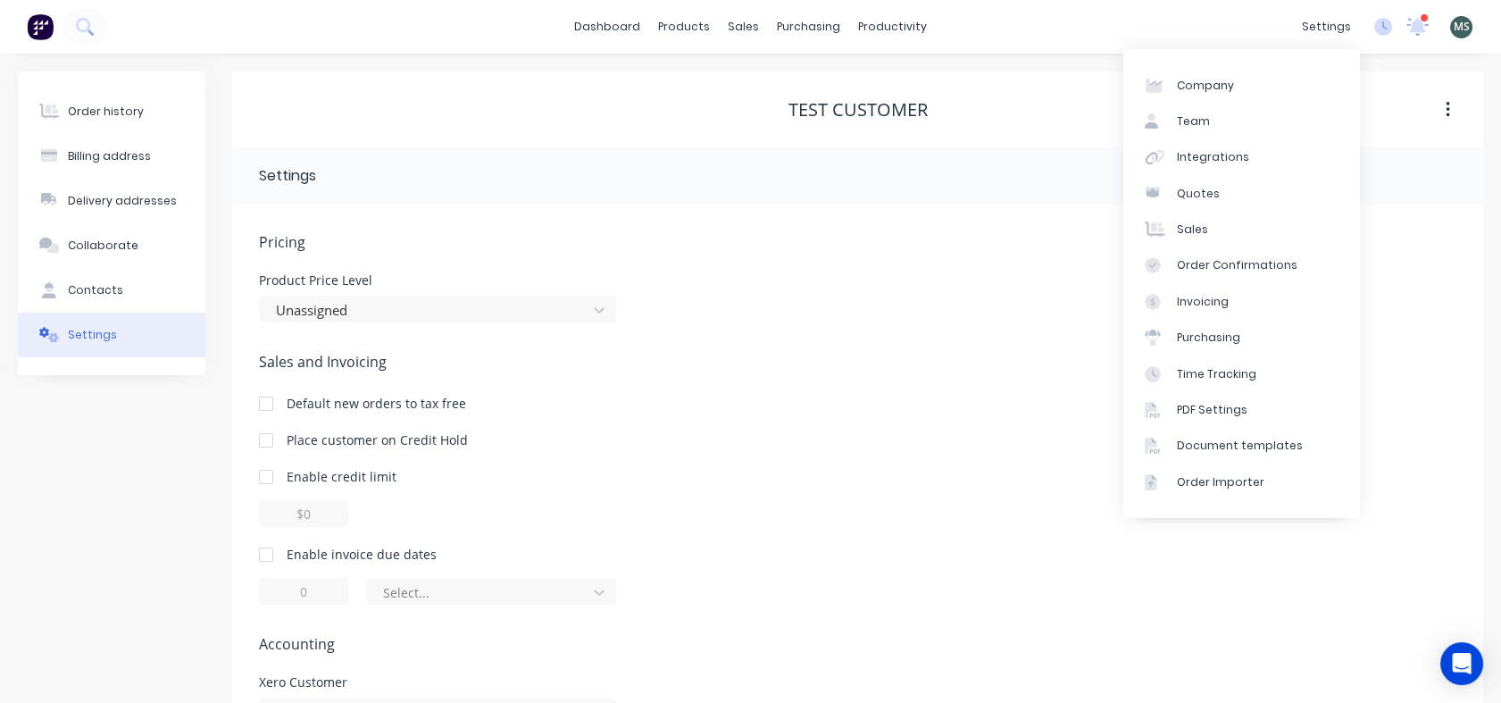
click at [1240, 442] on div "Document templates" at bounding box center [1240, 446] width 126 height 16
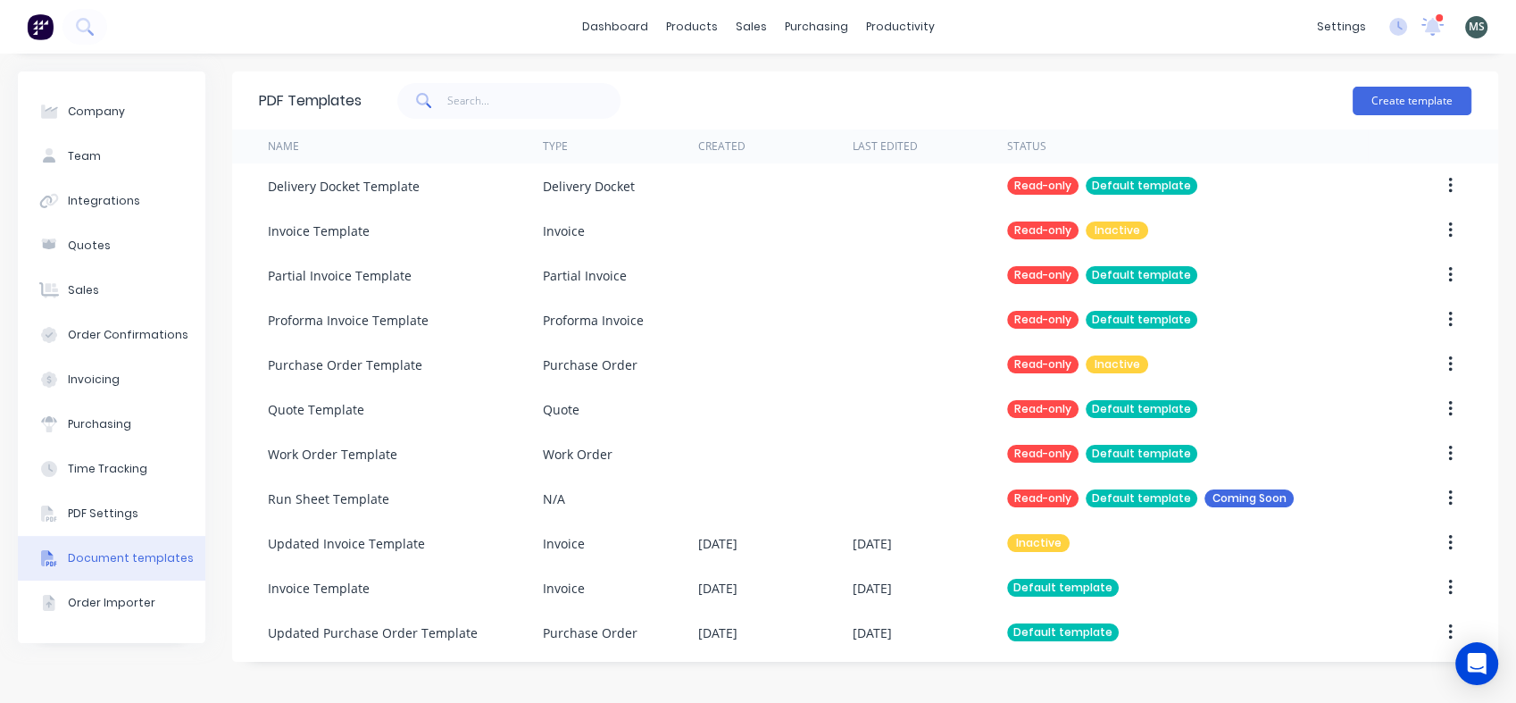
click at [576, 580] on div "Invoice" at bounding box center [564, 588] width 42 height 19
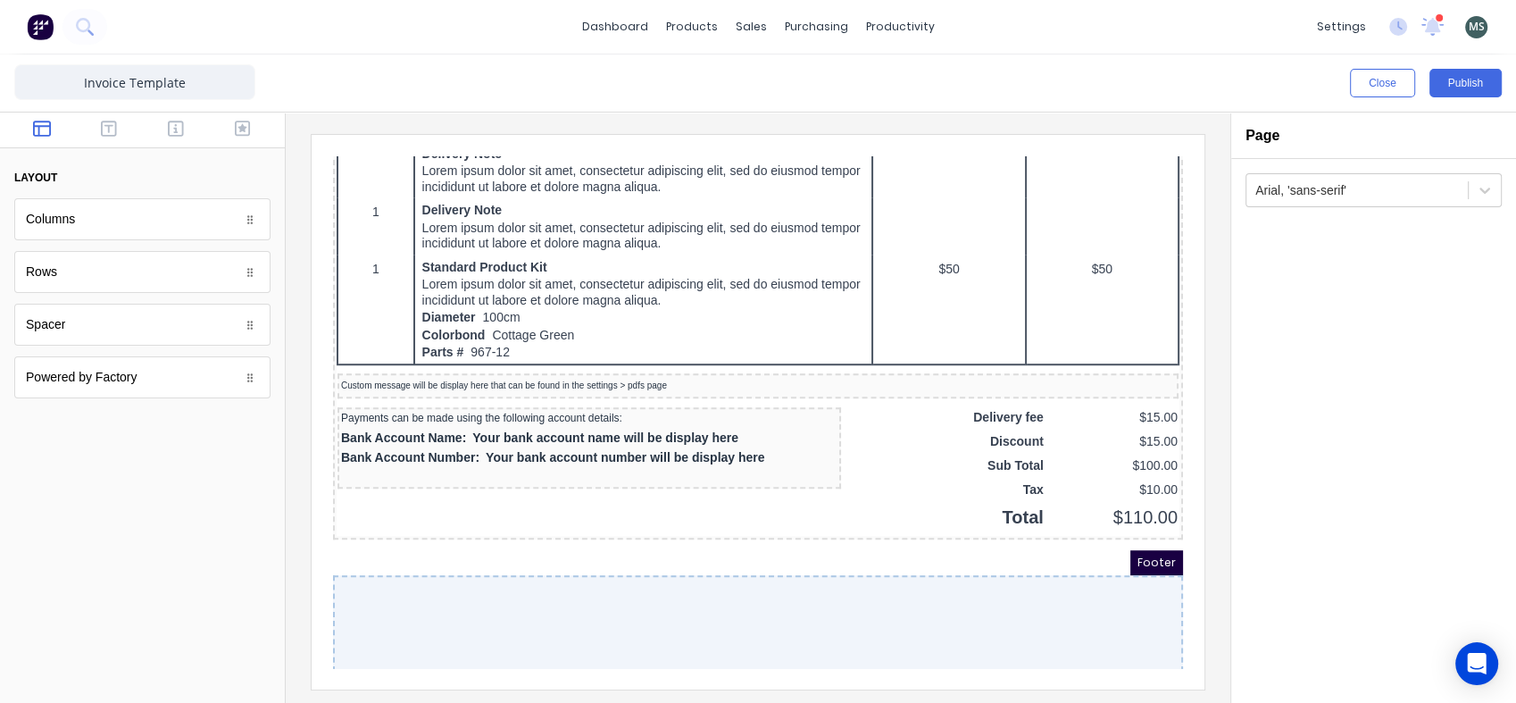
scroll to position [1177, 0]
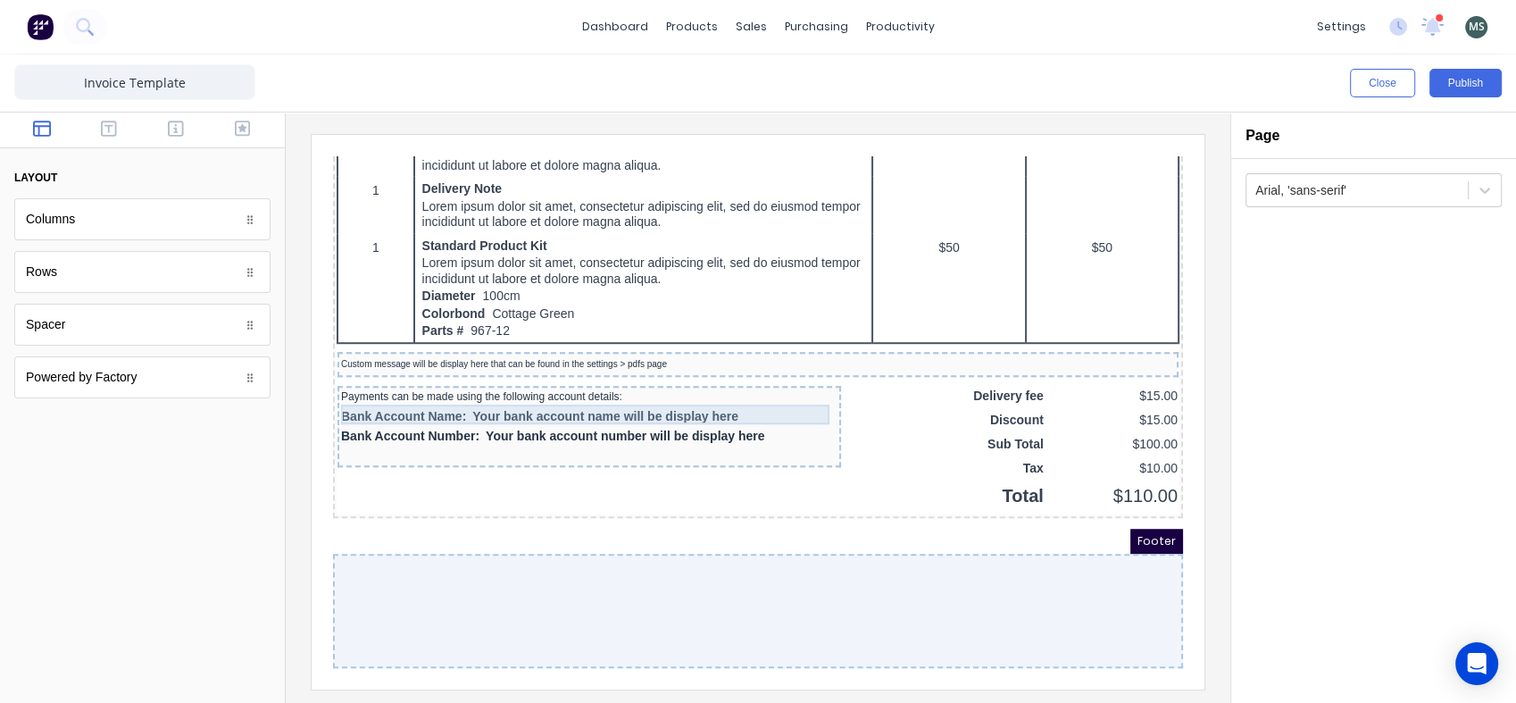
click at [577, 386] on div "Bank Account Name: Your bank account name will be display here" at bounding box center [568, 396] width 496 height 20
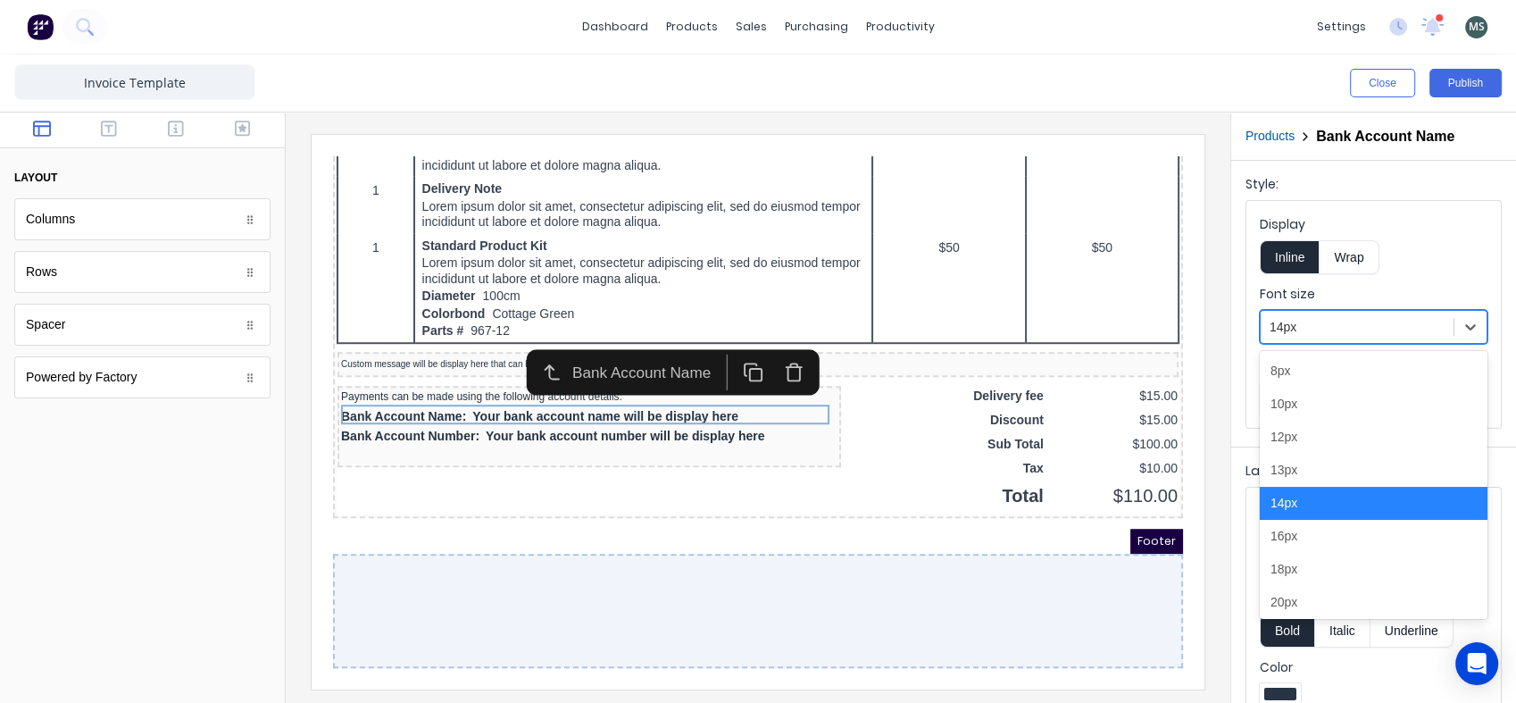
click at [1465, 324] on icon at bounding box center [1470, 327] width 11 height 6
click at [1329, 411] on div "10px" at bounding box center [1374, 404] width 228 height 33
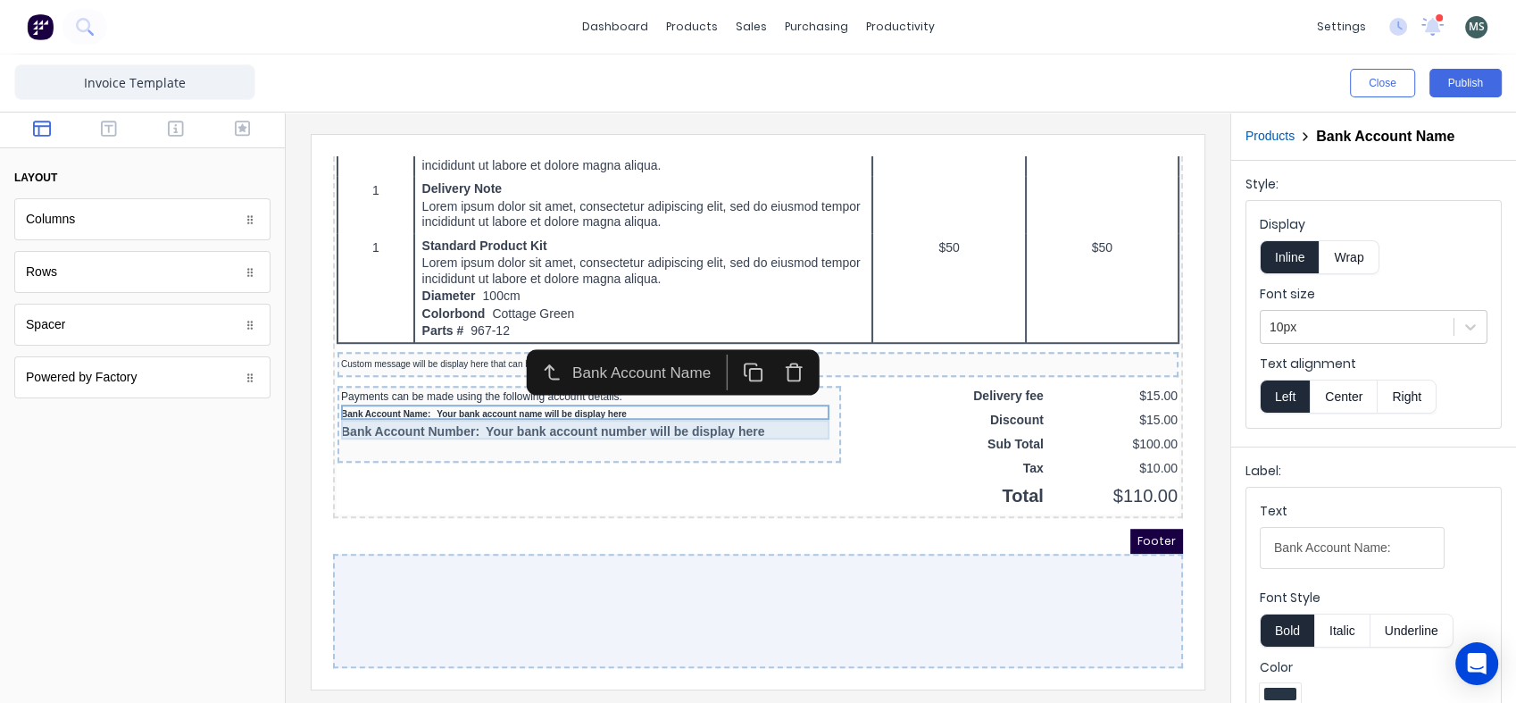
click at [653, 401] on div "Bank Account Number: Your bank account number will be display here" at bounding box center [568, 411] width 496 height 20
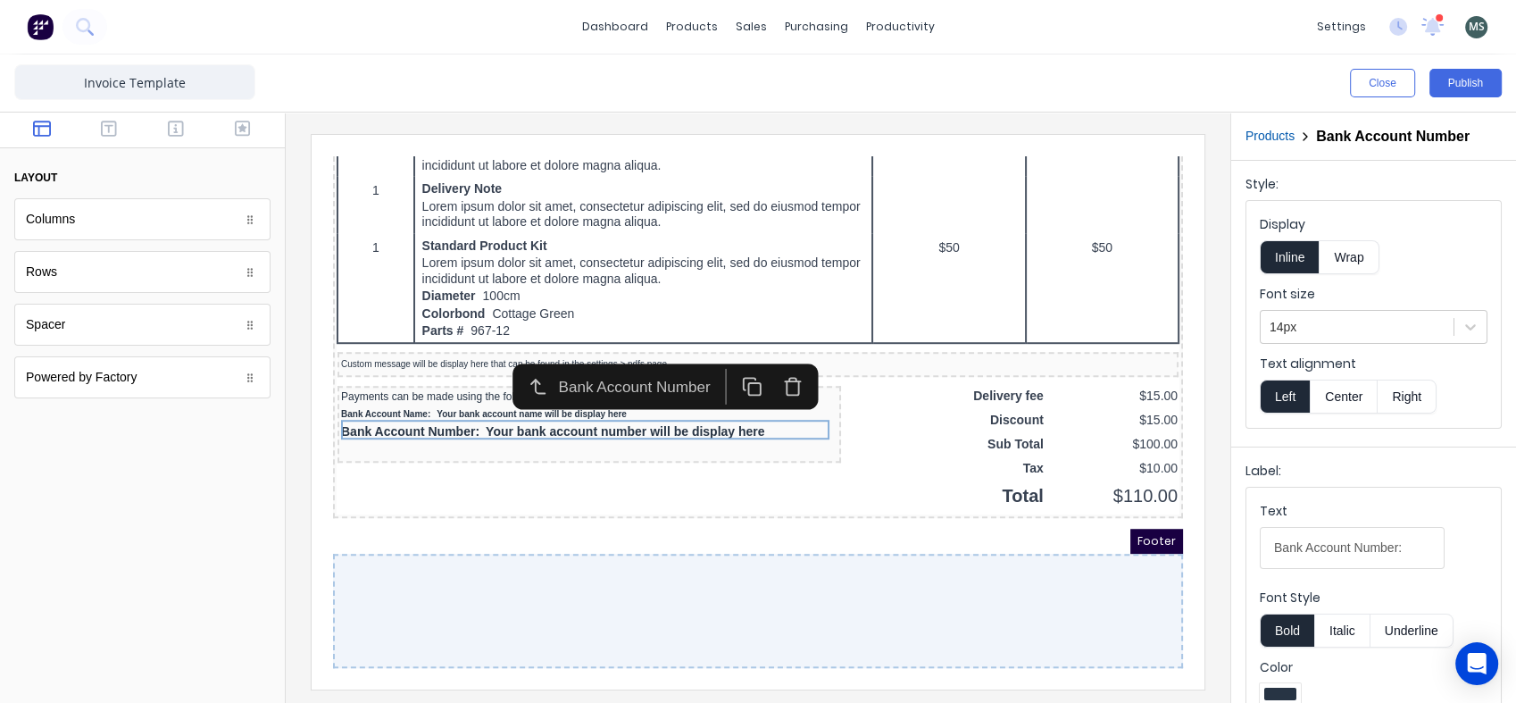
click at [1462, 333] on icon at bounding box center [1471, 327] width 18 height 18
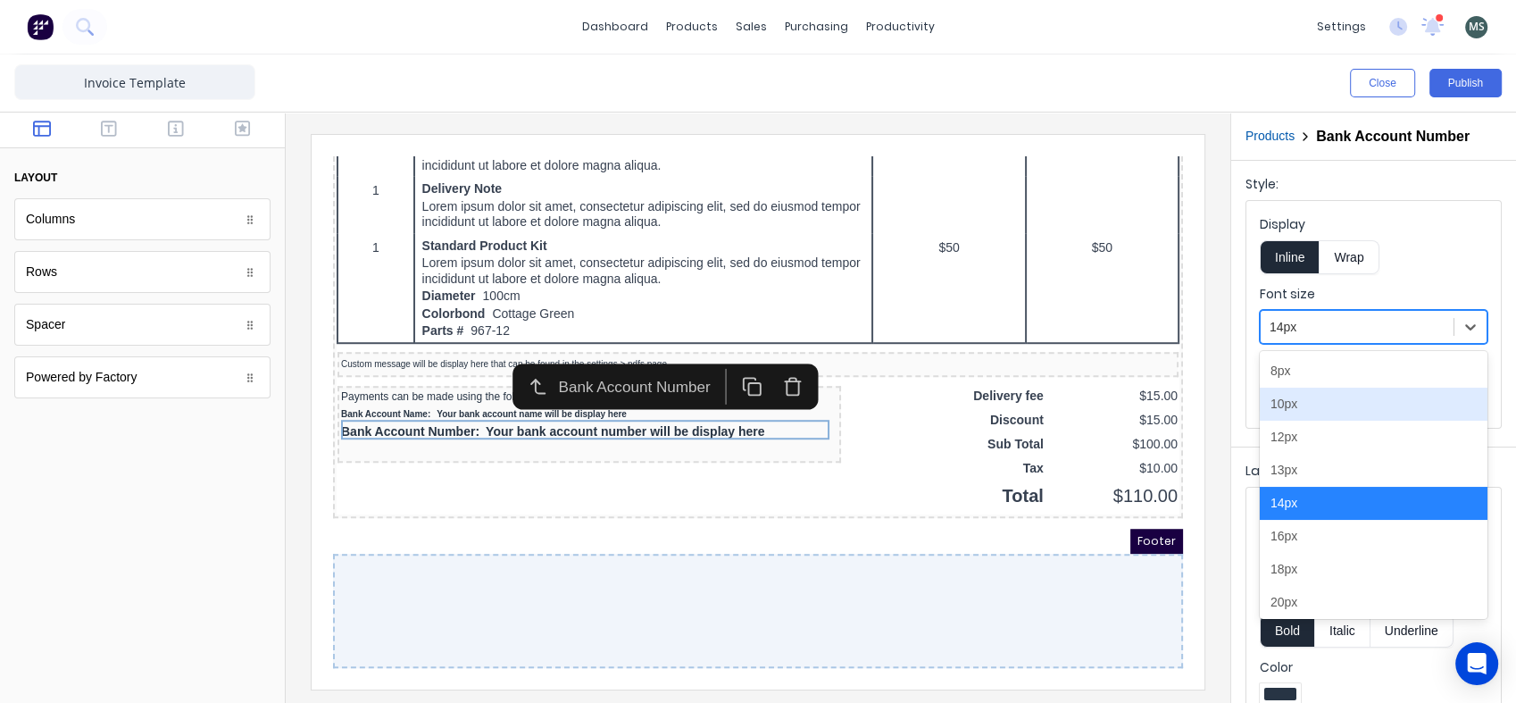
click at [1315, 410] on div "10px" at bounding box center [1374, 404] width 228 height 33
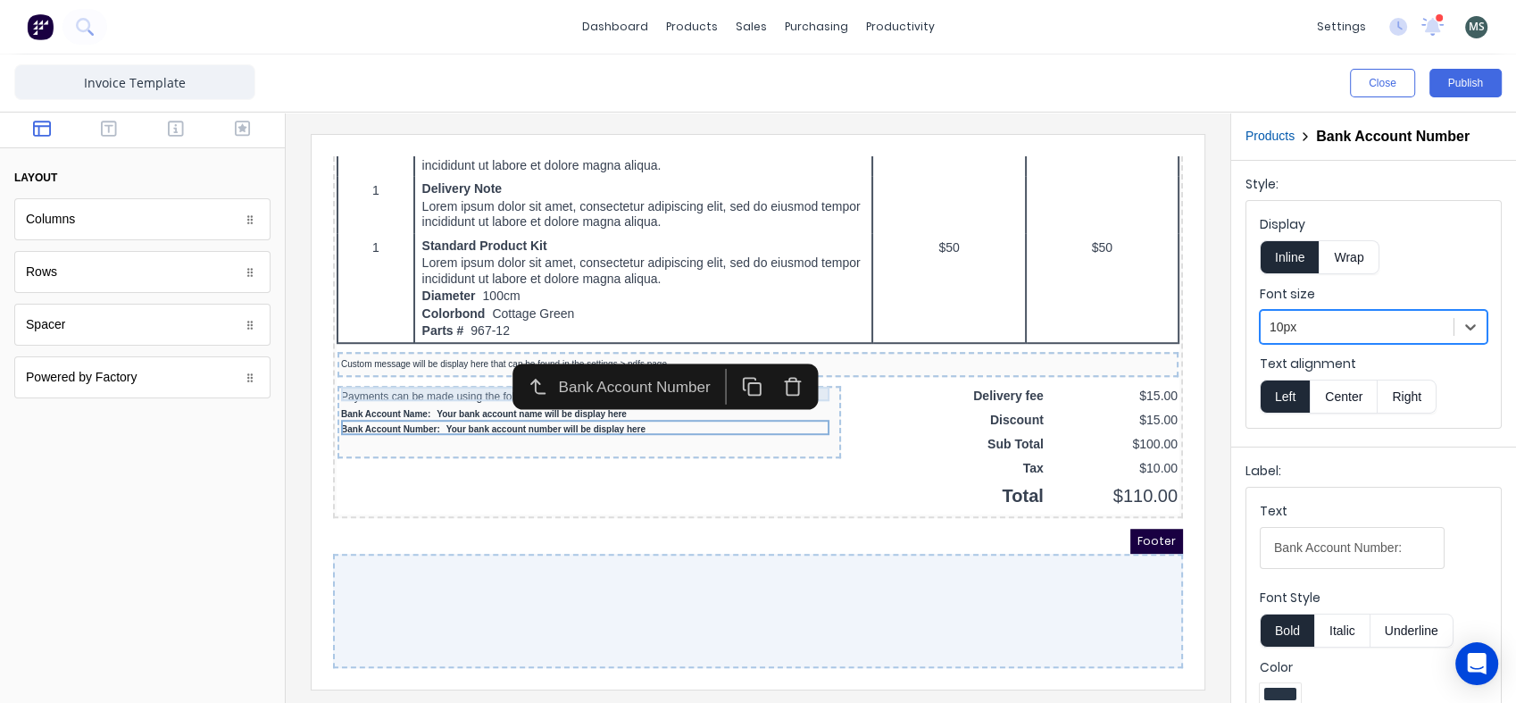
click at [432, 368] on div "Payments can be made using the following account details:" at bounding box center [568, 375] width 496 height 14
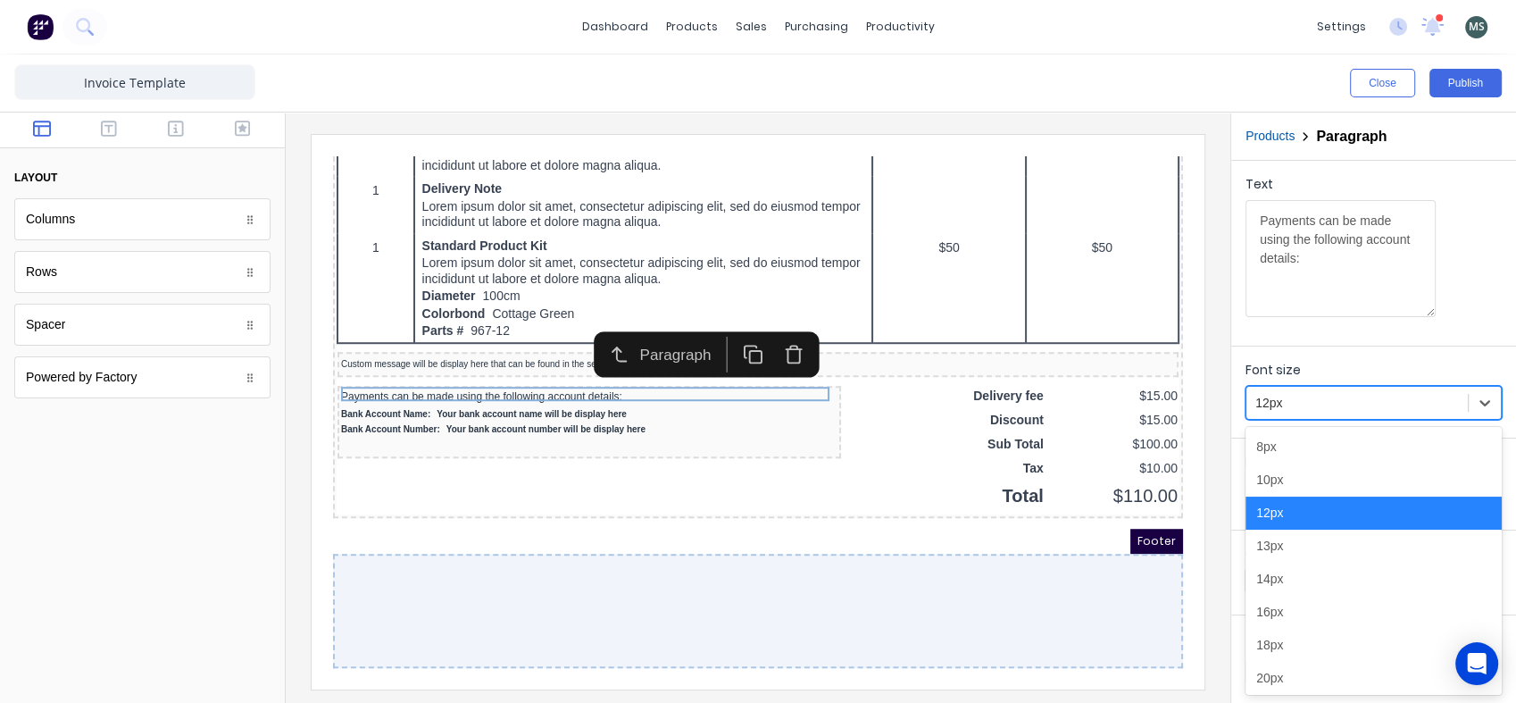
click at [1476, 394] on icon at bounding box center [1485, 403] width 18 height 18
click at [1325, 476] on div "10px" at bounding box center [1374, 479] width 256 height 33
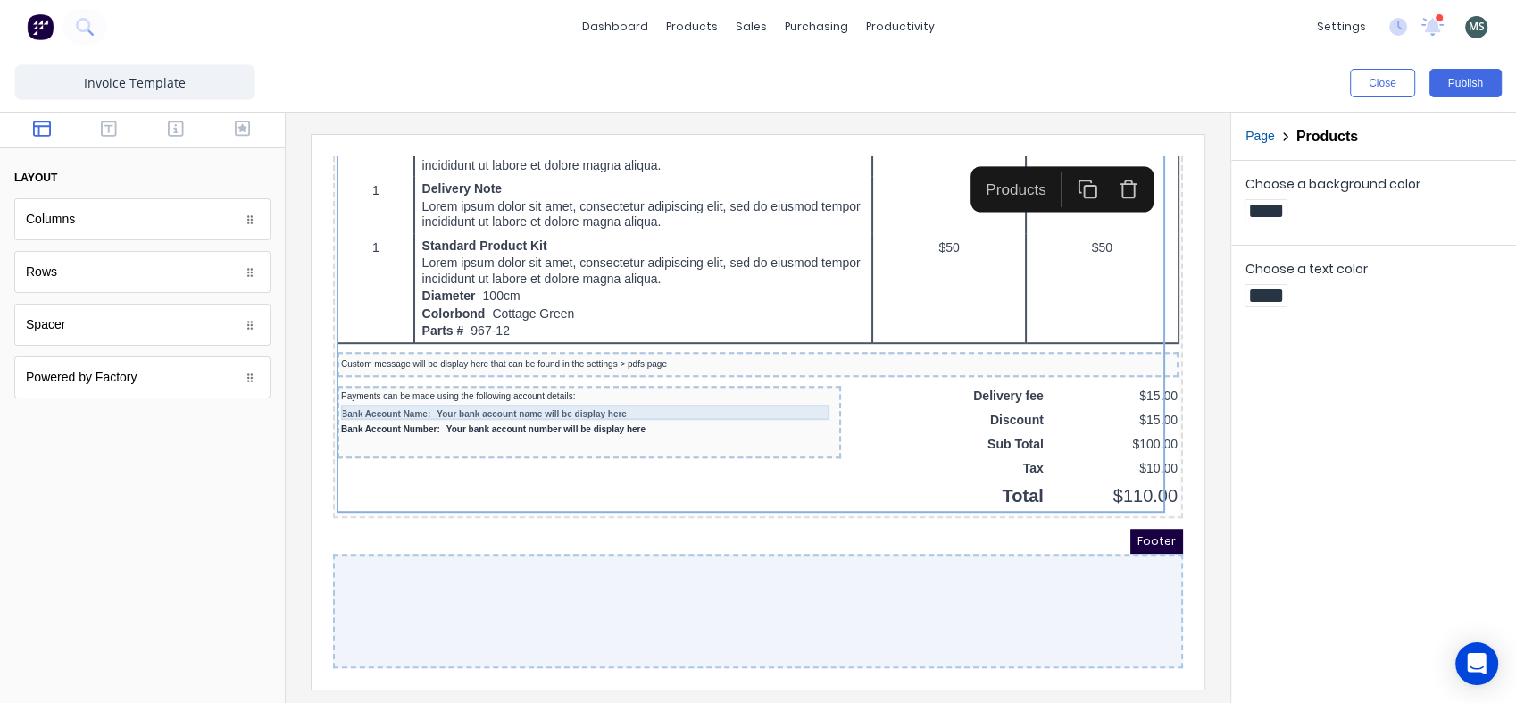
click at [555, 388] on div "Bank Account Name: Your bank account name will be display here" at bounding box center [568, 393] width 496 height 15
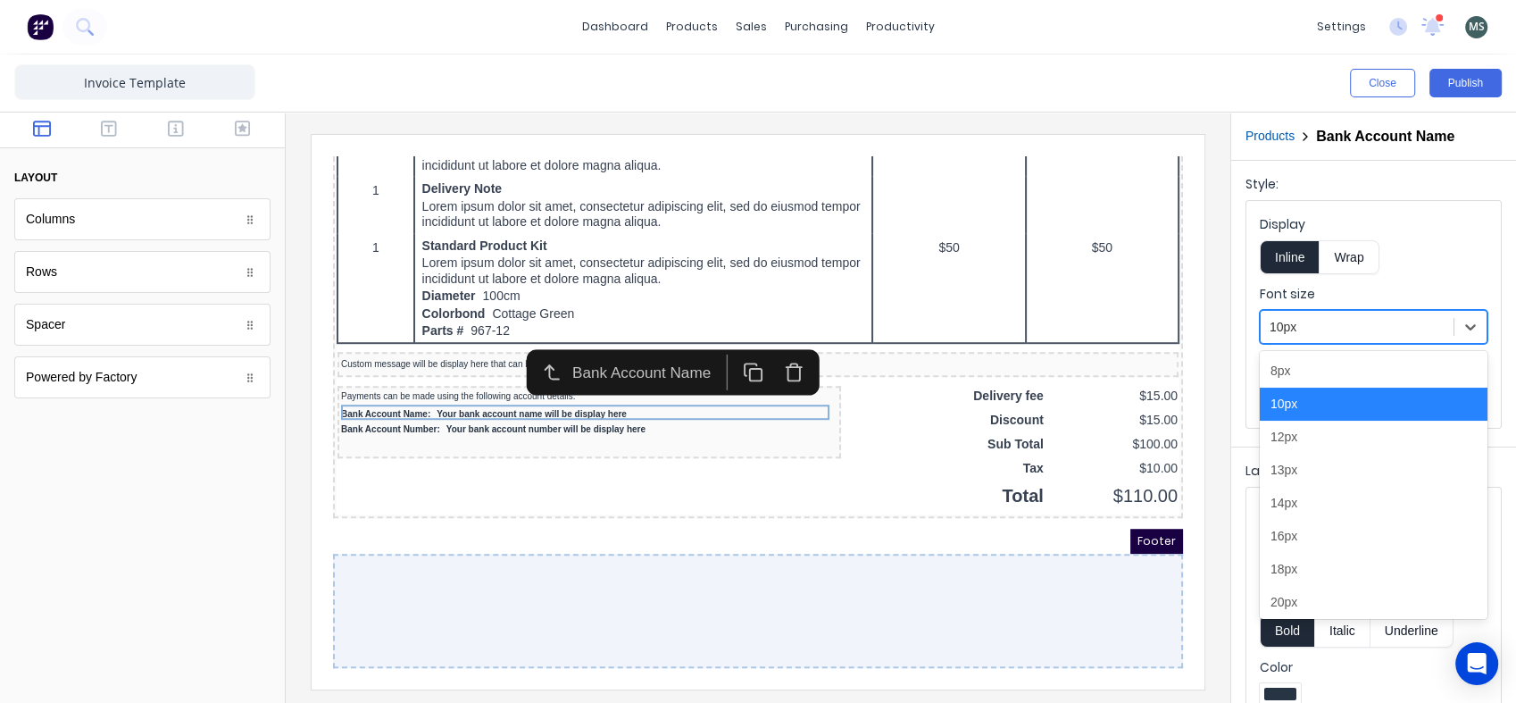
click at [1371, 331] on div at bounding box center [1357, 327] width 175 height 22
click at [1315, 436] on div "12px" at bounding box center [1374, 437] width 228 height 33
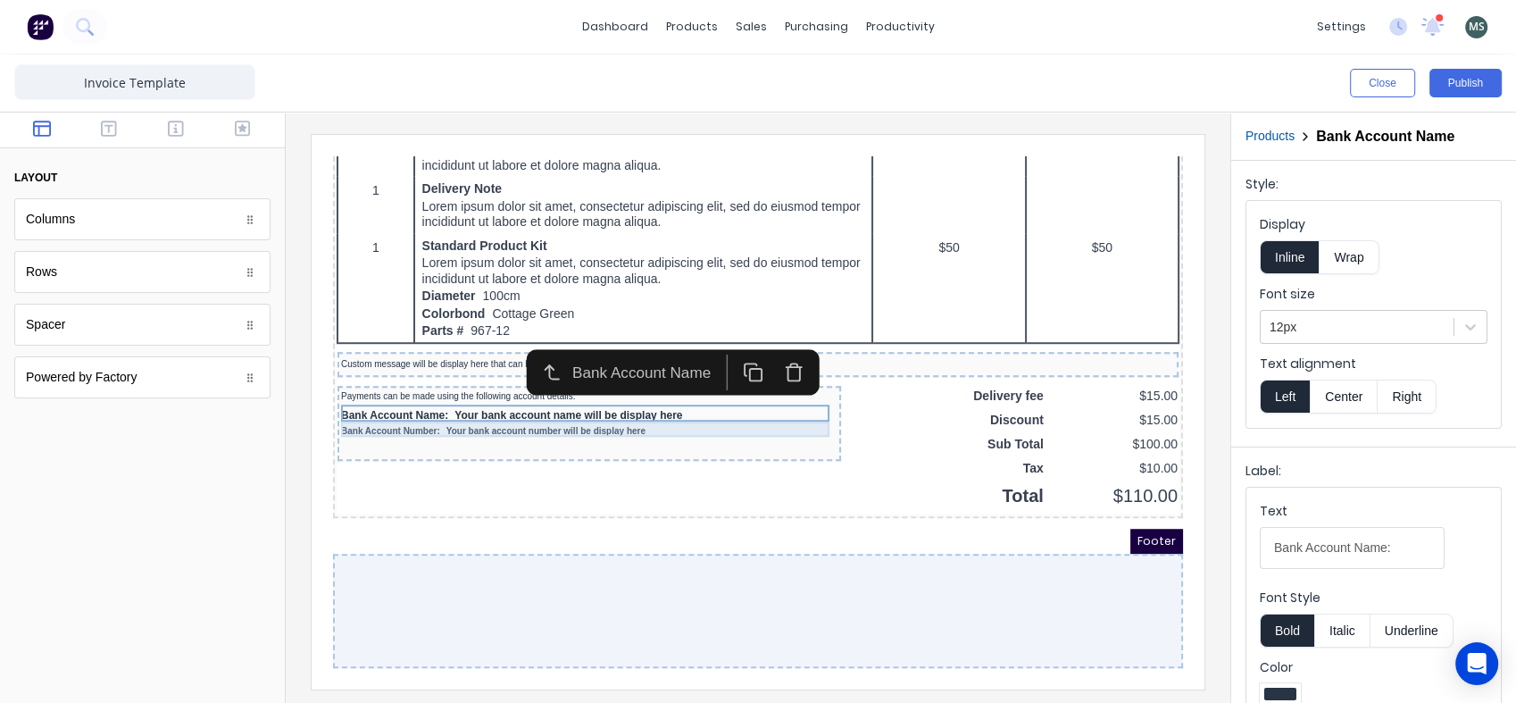
click at [728, 404] on div "Bank Account Number: Your bank account number will be display here" at bounding box center [568, 410] width 496 height 15
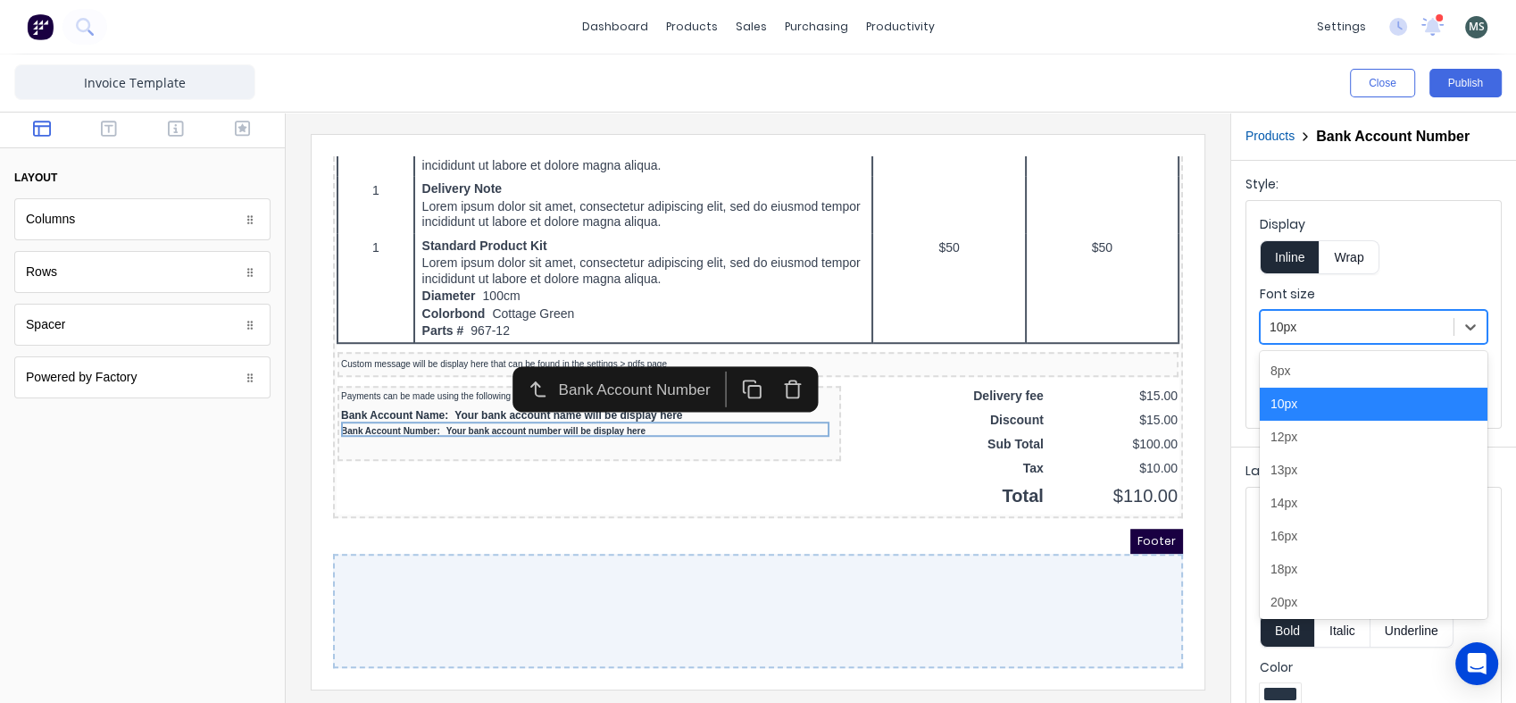
click at [1313, 319] on div at bounding box center [1357, 327] width 175 height 22
click at [1296, 444] on div "12px" at bounding box center [1374, 437] width 228 height 33
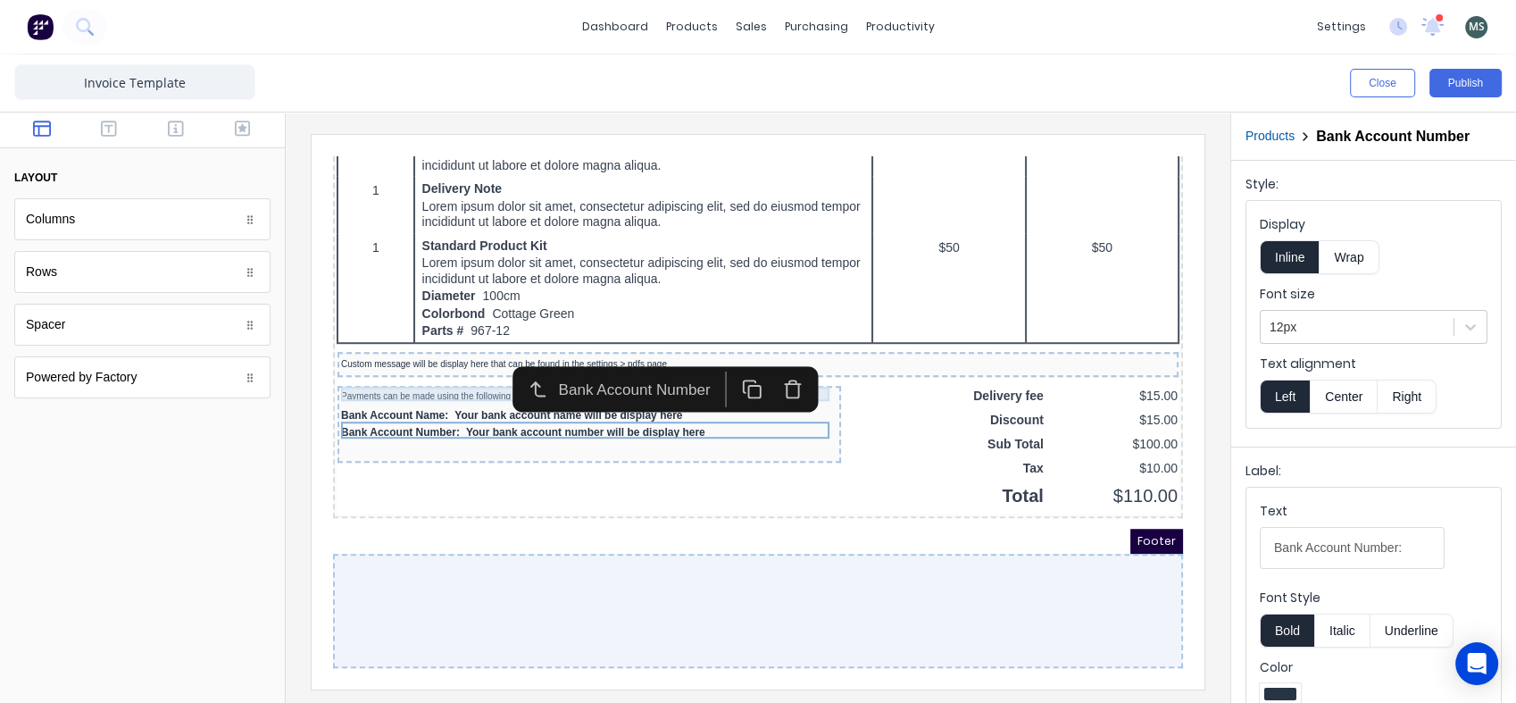
click at [438, 368] on div "Payments can be made using the following account details:" at bounding box center [568, 375] width 496 height 14
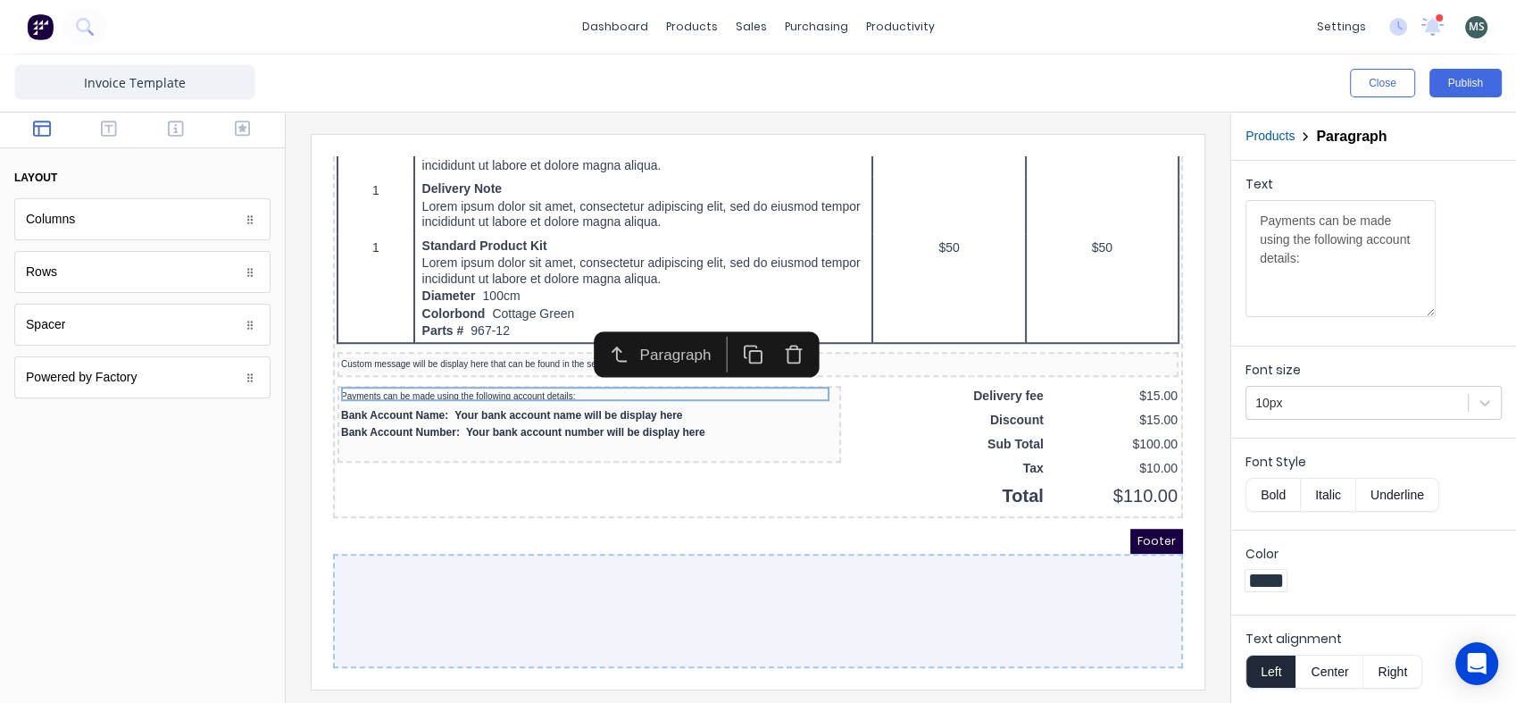
click at [1313, 406] on div at bounding box center [1357, 403] width 204 height 22
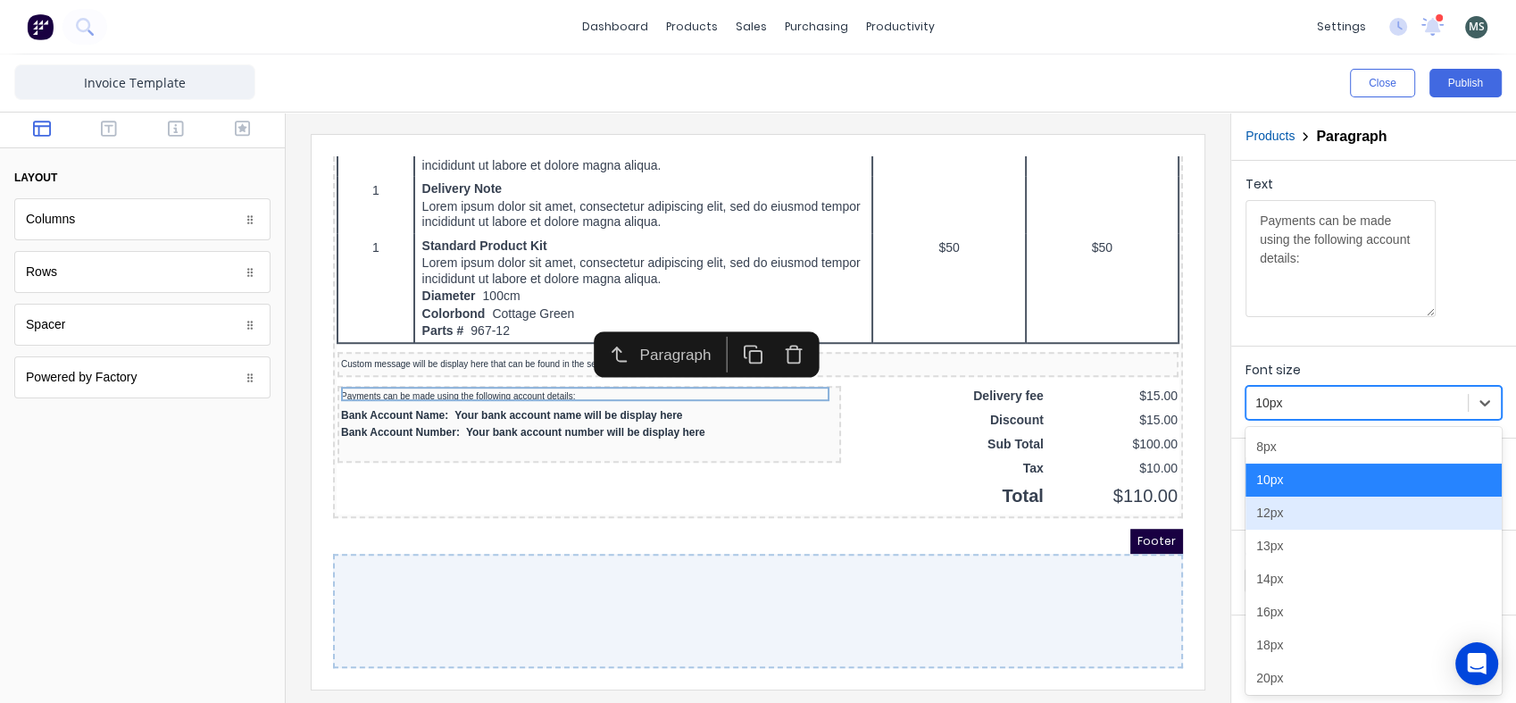
click at [1274, 520] on div "12px" at bounding box center [1374, 512] width 256 height 33
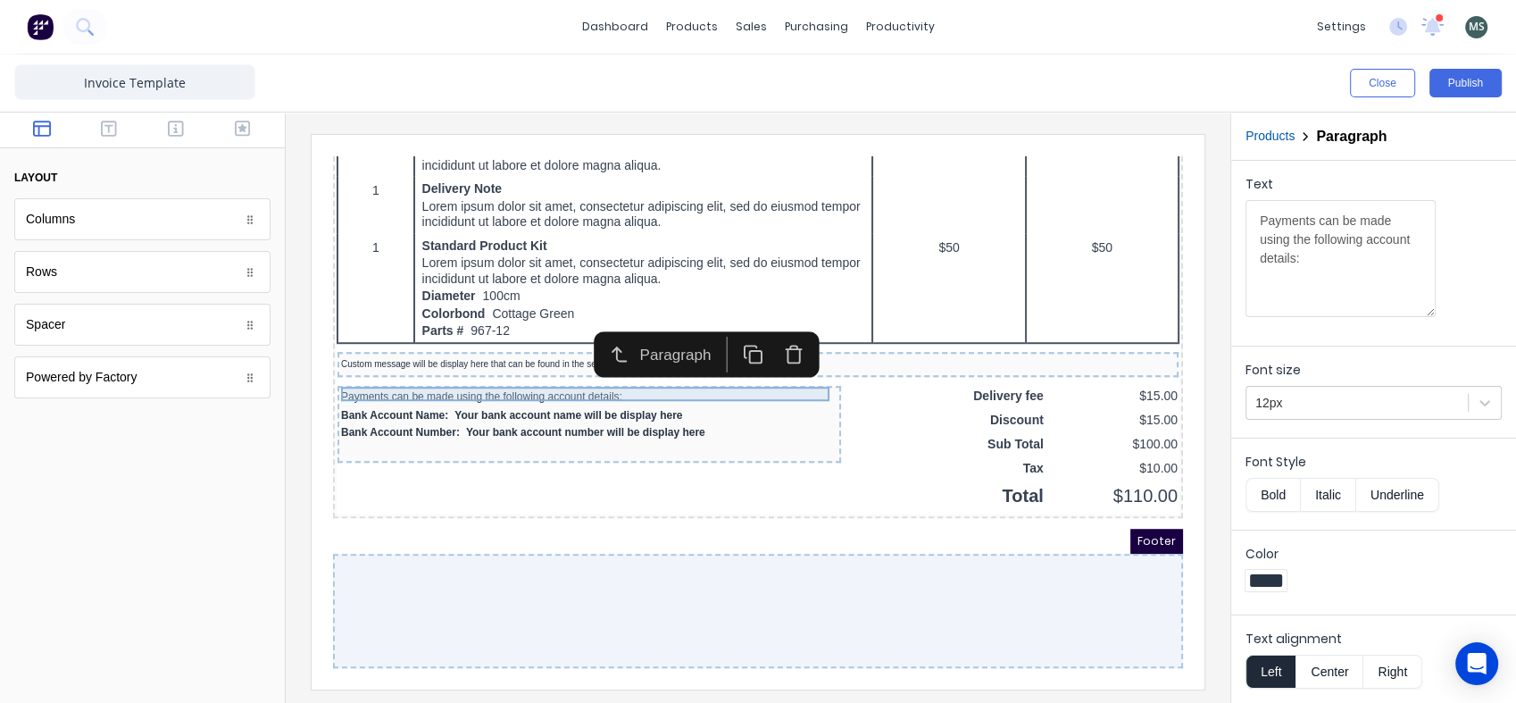
click at [521, 368] on div "Payments can be made using the following account details:" at bounding box center [568, 375] width 496 height 14
click at [1319, 399] on div at bounding box center [1357, 403] width 204 height 22
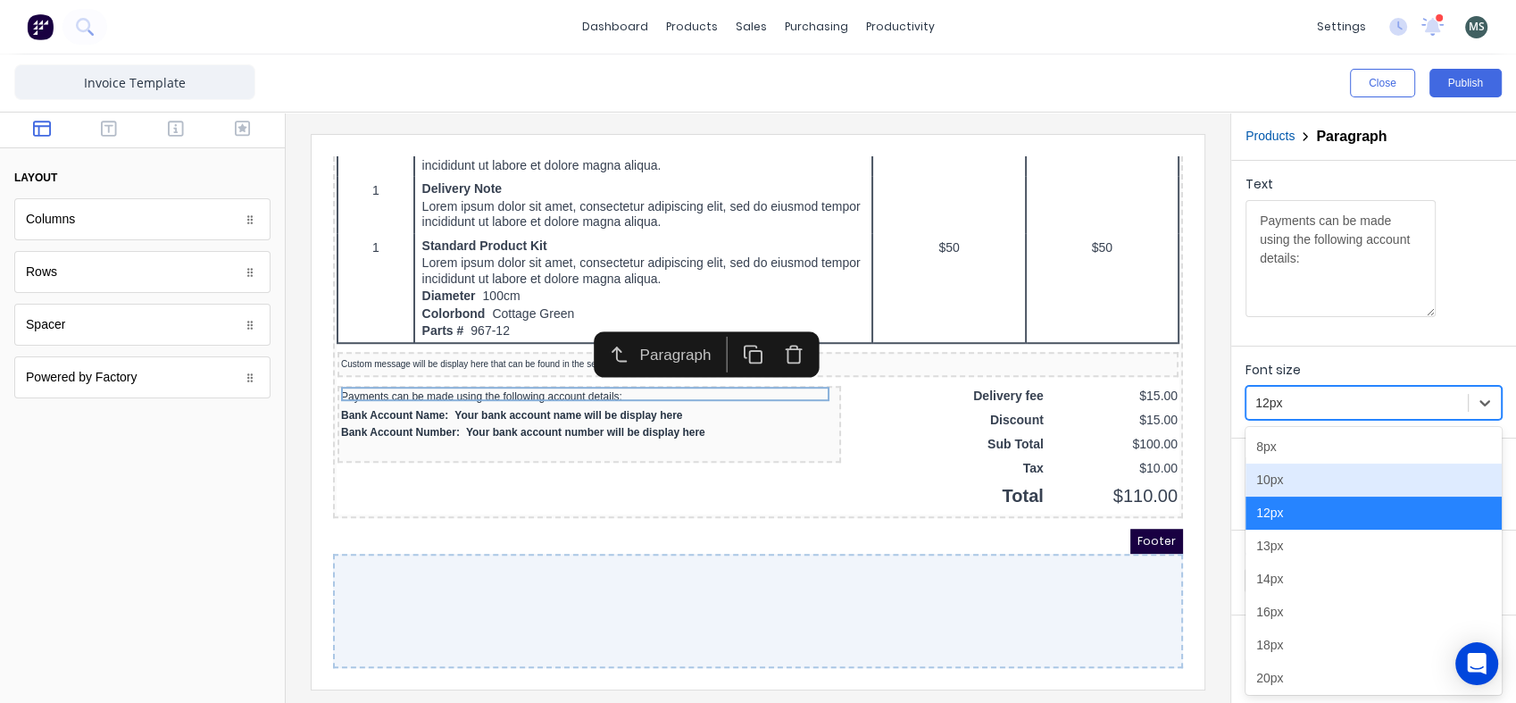
click at [1288, 483] on div "10px" at bounding box center [1374, 479] width 256 height 33
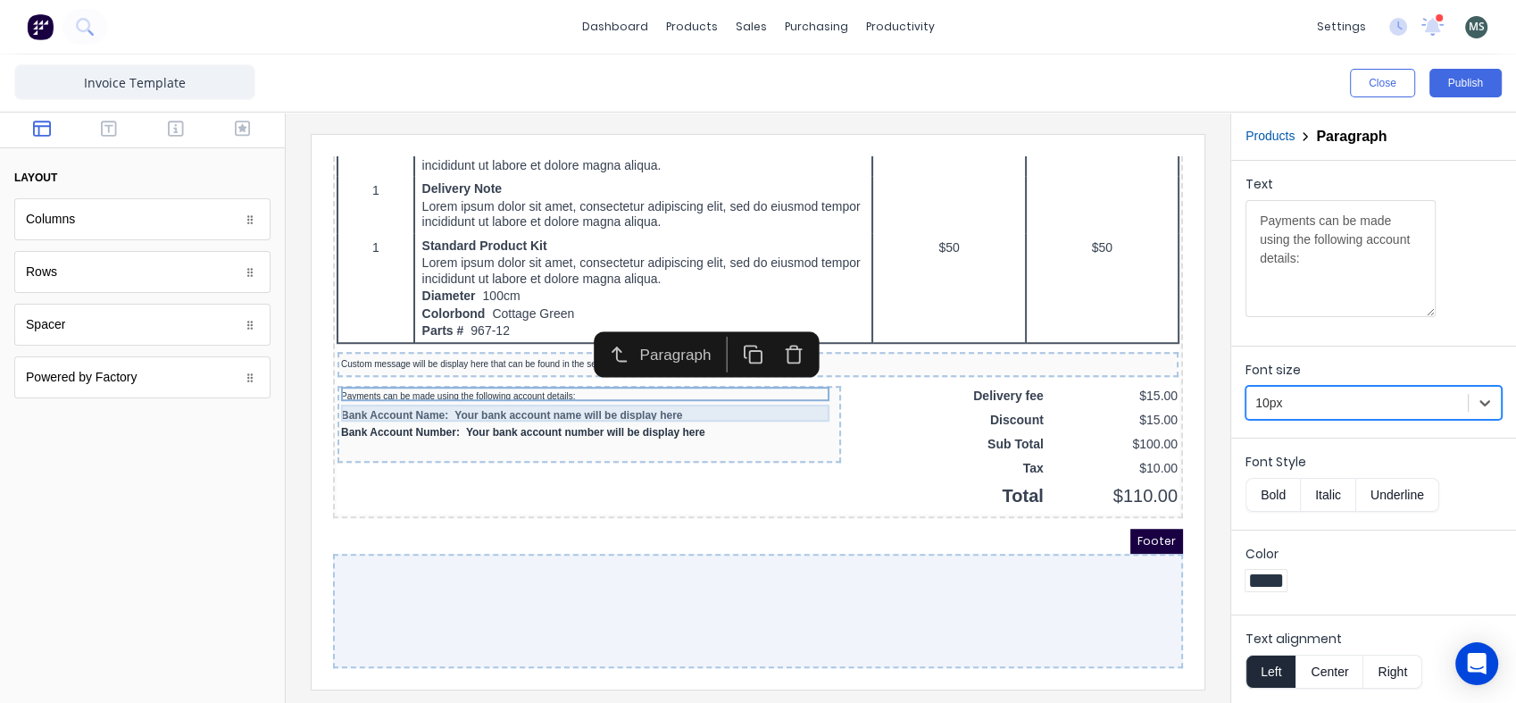
click at [575, 387] on div "Bank Account Name: Your bank account name will be display here" at bounding box center [568, 394] width 496 height 17
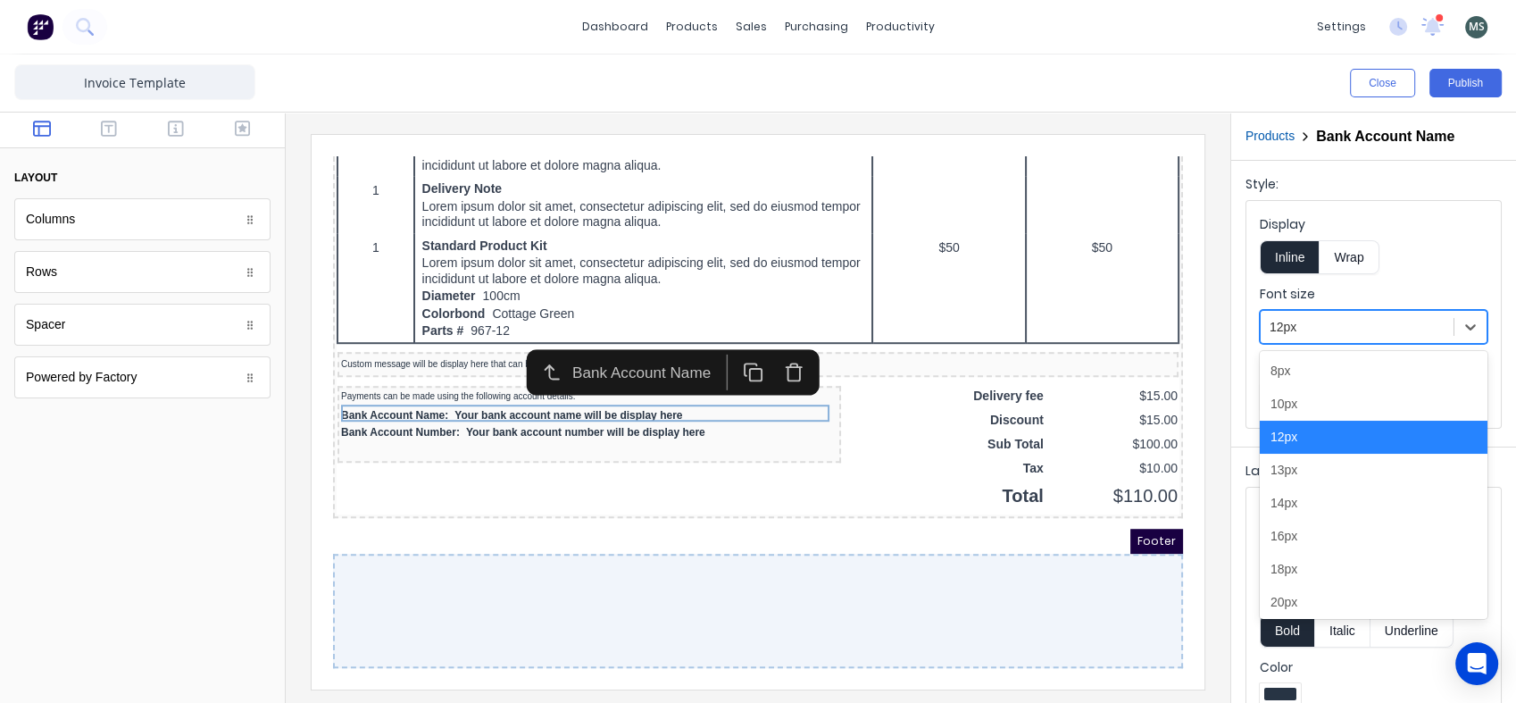
click at [1300, 332] on div at bounding box center [1357, 327] width 175 height 22
click at [1298, 404] on div "10px" at bounding box center [1374, 404] width 228 height 33
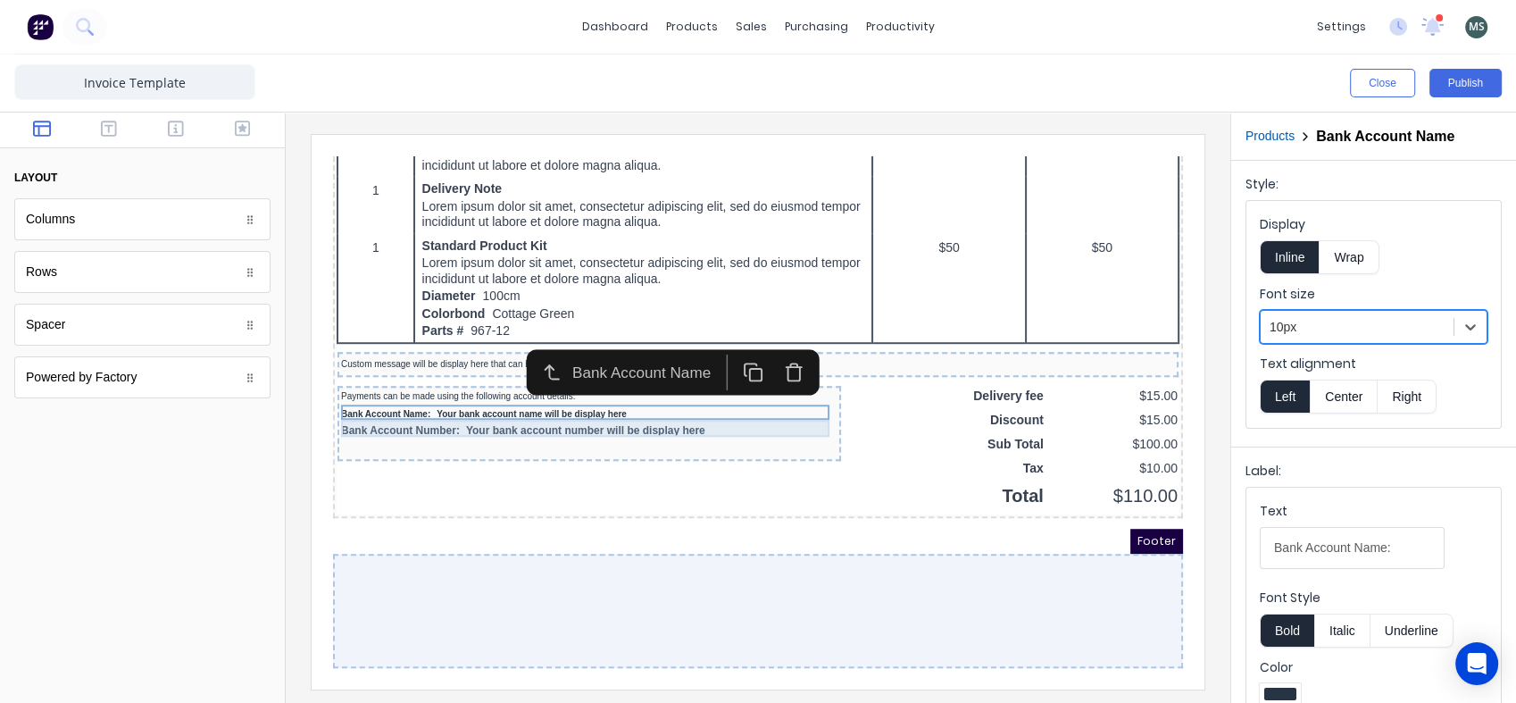
click at [577, 401] on div "Bank Account Number: Your bank account number will be display here" at bounding box center [568, 409] width 496 height 17
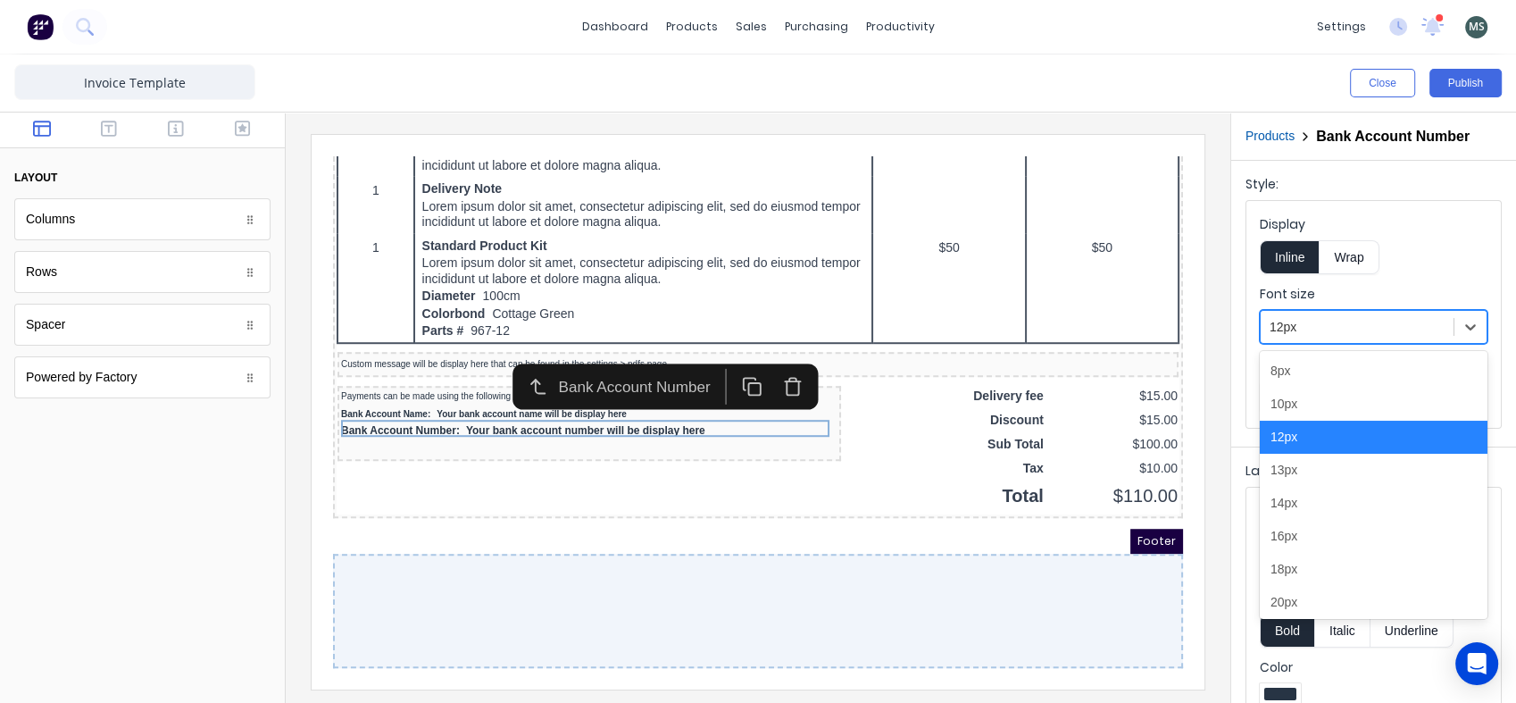
click at [1288, 328] on div at bounding box center [1357, 327] width 175 height 22
click at [1268, 409] on div "10px" at bounding box center [1374, 404] width 228 height 33
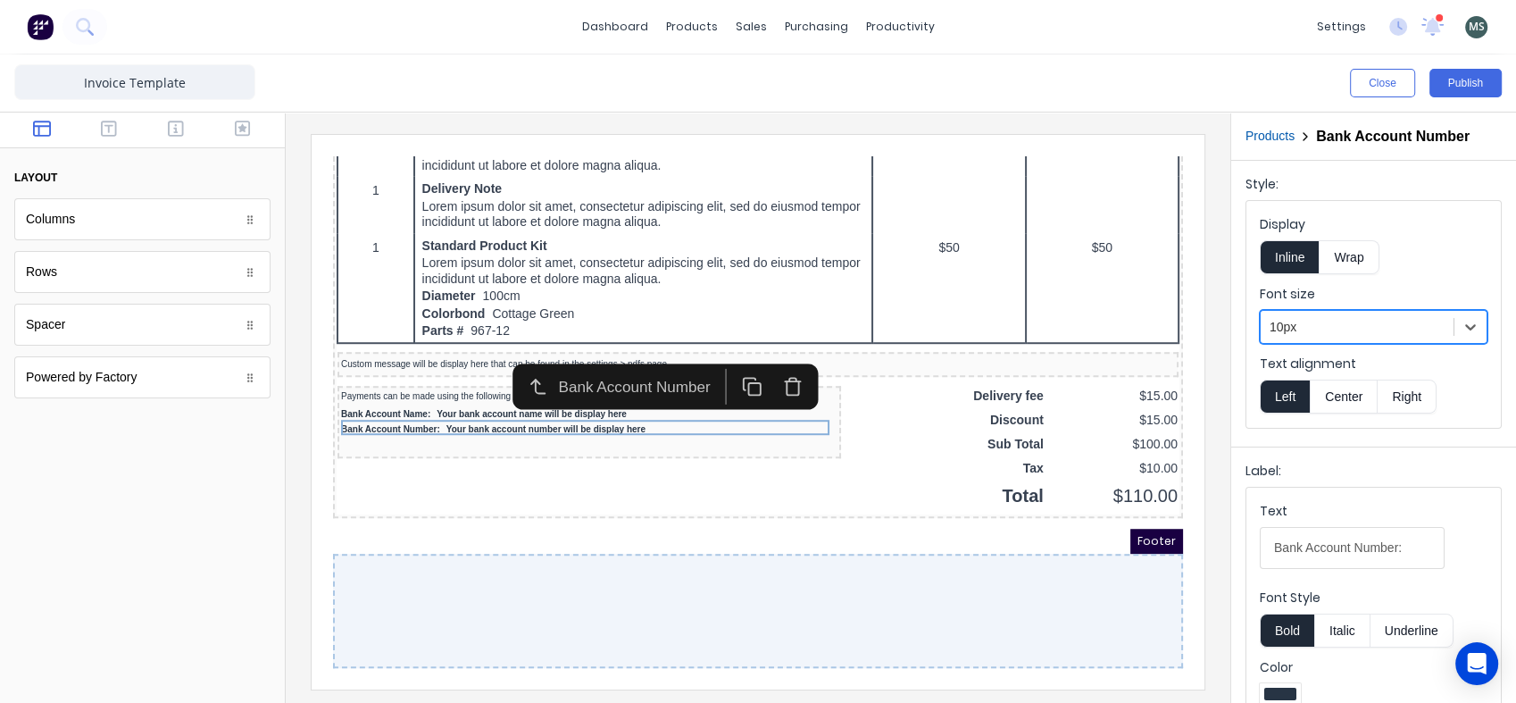
click at [721, 508] on div "Footer" at bounding box center [737, 519] width 850 height 25
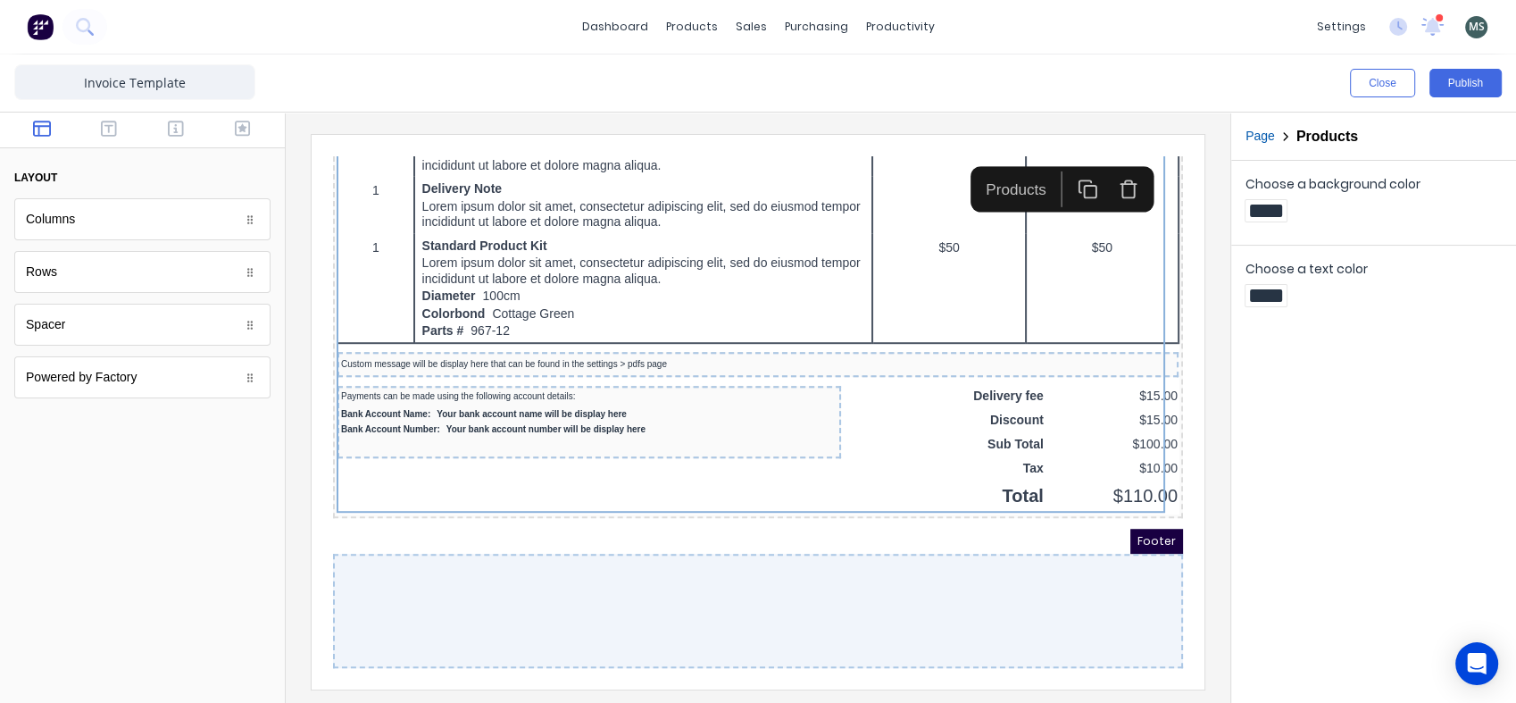
click at [1407, 496] on div "Choose a background color Choose a text color" at bounding box center [1373, 432] width 285 height 542
click at [1467, 87] on button "Publish" at bounding box center [1465, 83] width 72 height 29
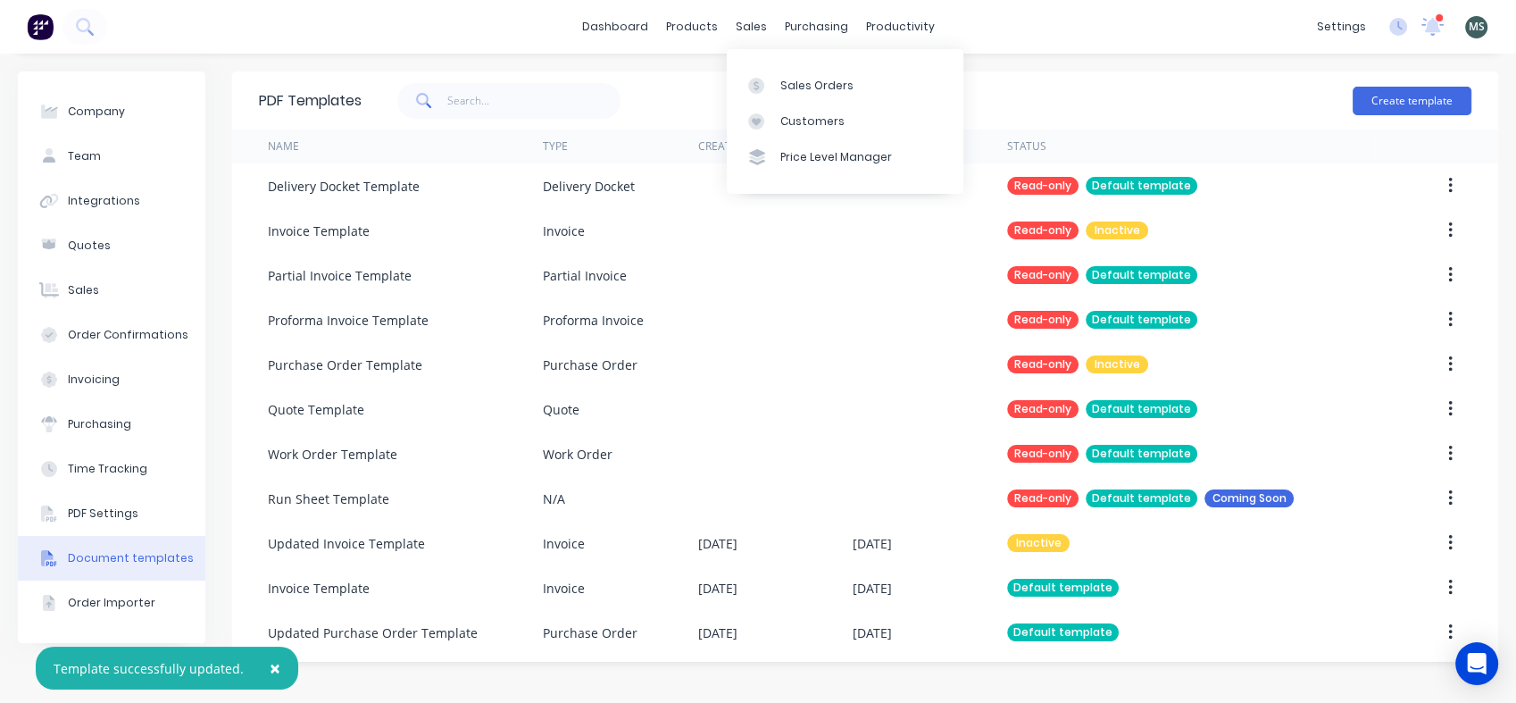
click at [798, 79] on div "Sales Orders" at bounding box center [816, 86] width 73 height 16
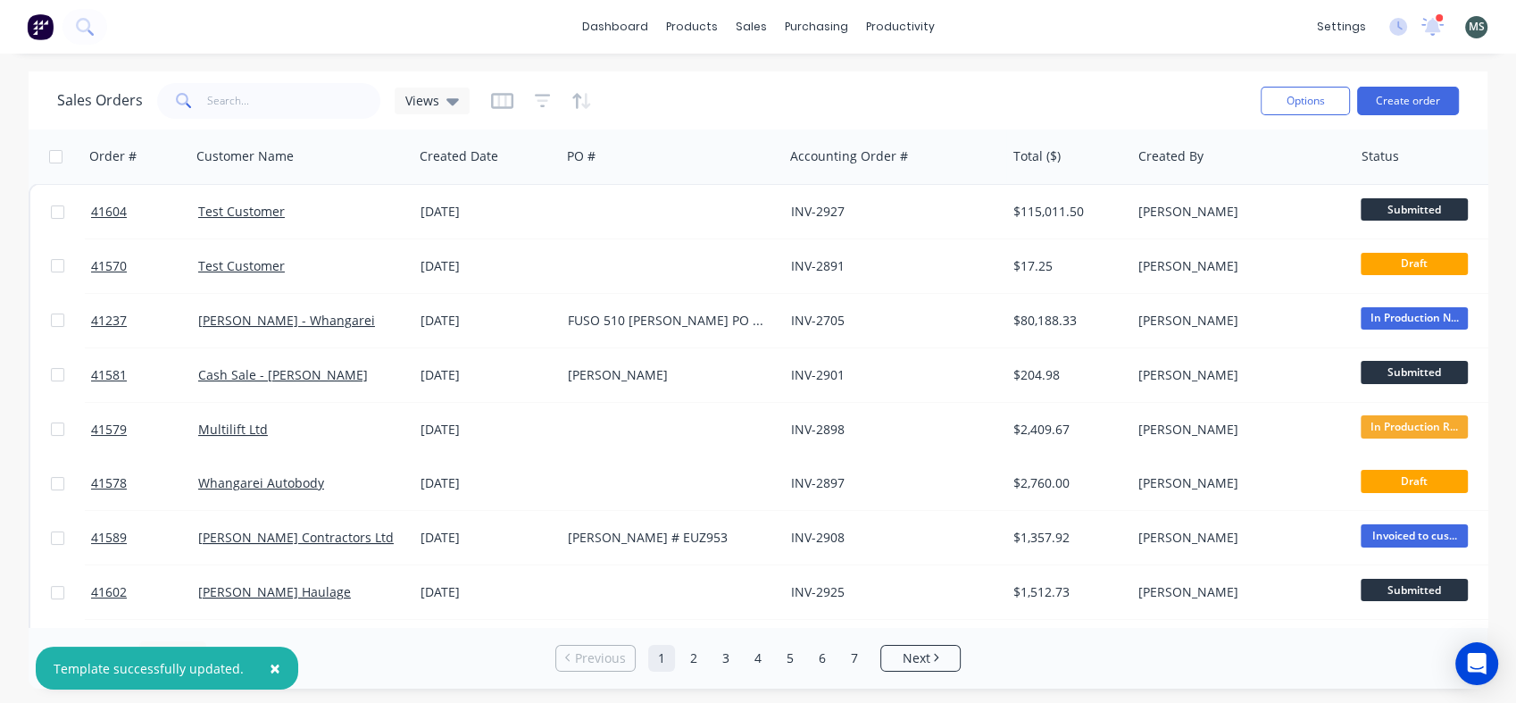
click at [257, 213] on link "Test Customer" at bounding box center [241, 211] width 87 height 17
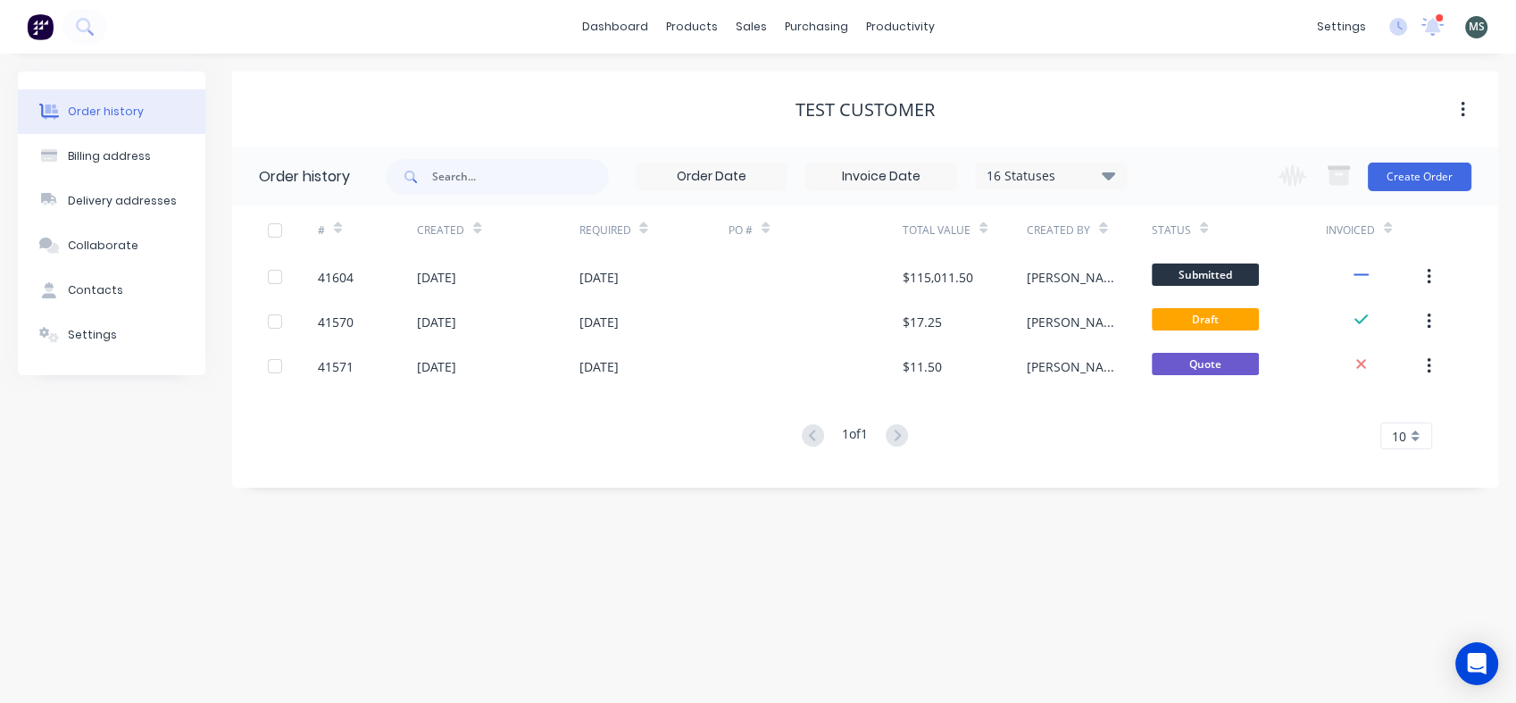
click at [456, 279] on div "[DATE]" at bounding box center [436, 277] width 39 height 19
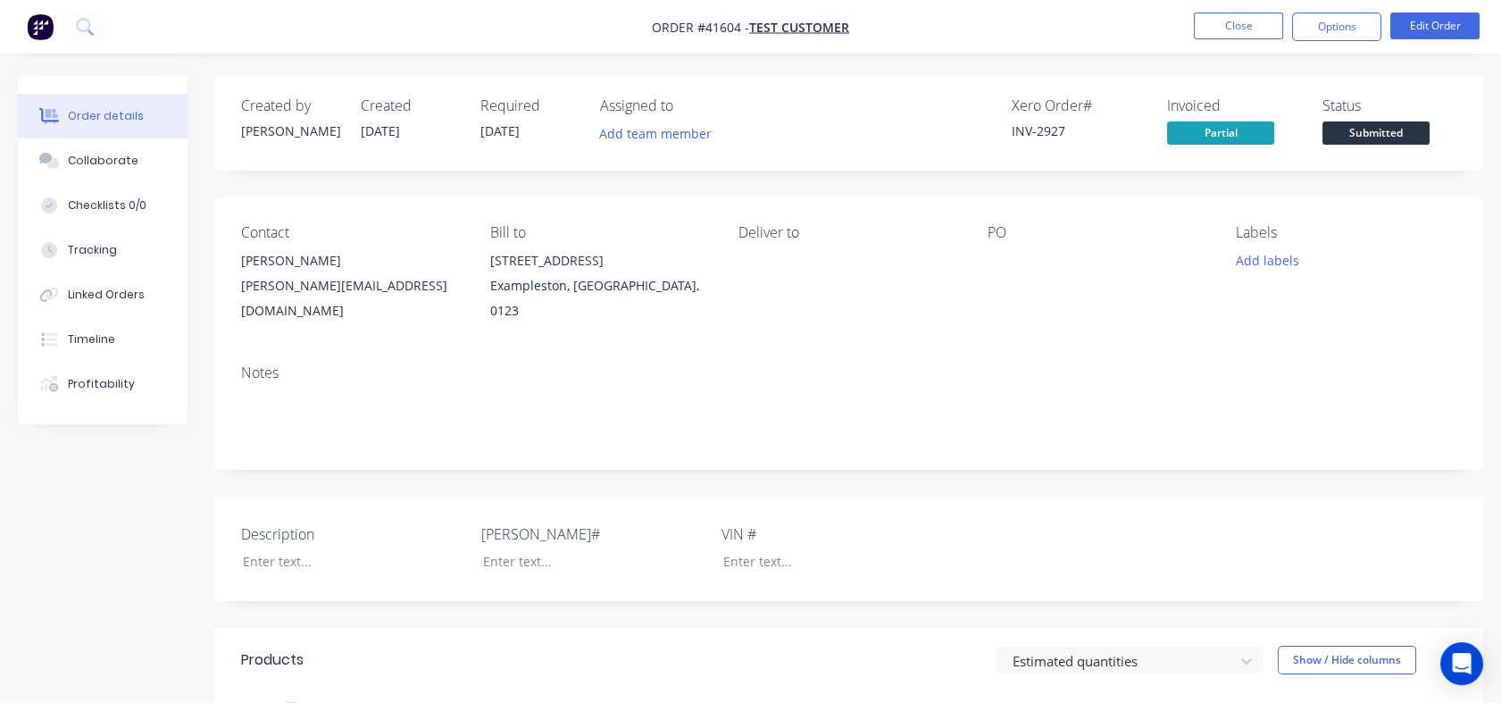
click at [1338, 32] on button "Options" at bounding box center [1336, 27] width 89 height 29
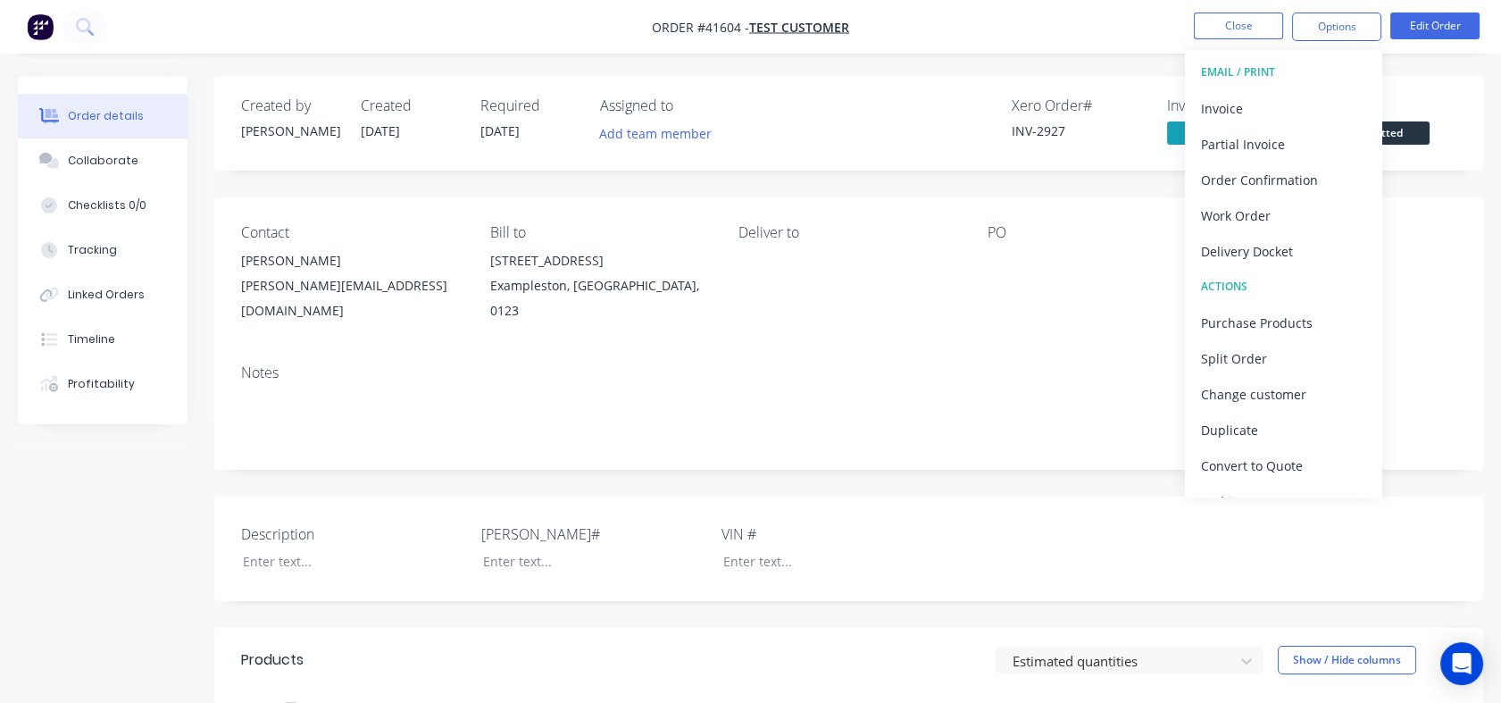
click at [1263, 104] on div "Invoice" at bounding box center [1283, 109] width 164 height 26
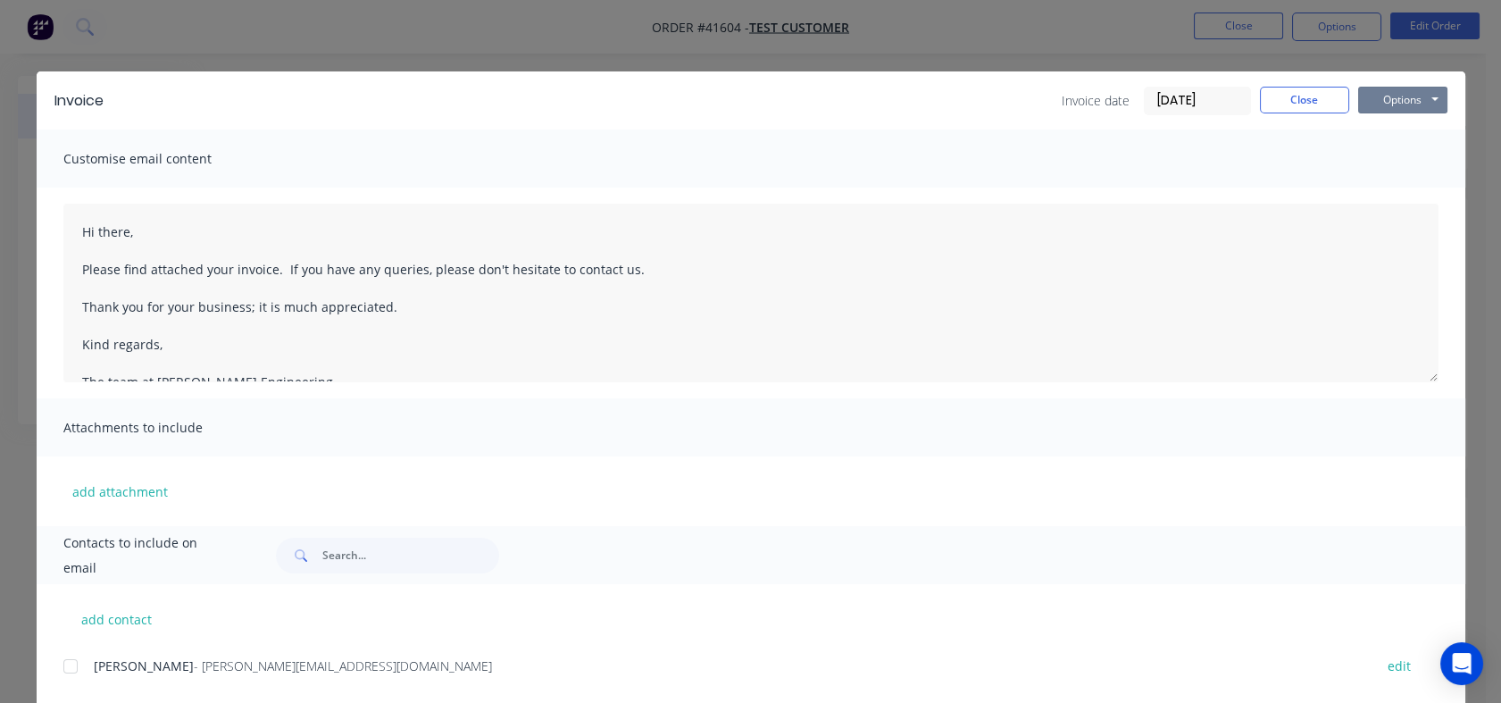
click at [1416, 101] on button "Options" at bounding box center [1402, 100] width 89 height 27
click at [1398, 134] on button "Preview" at bounding box center [1415, 131] width 114 height 29
click at [1288, 103] on button "Close" at bounding box center [1304, 100] width 89 height 27
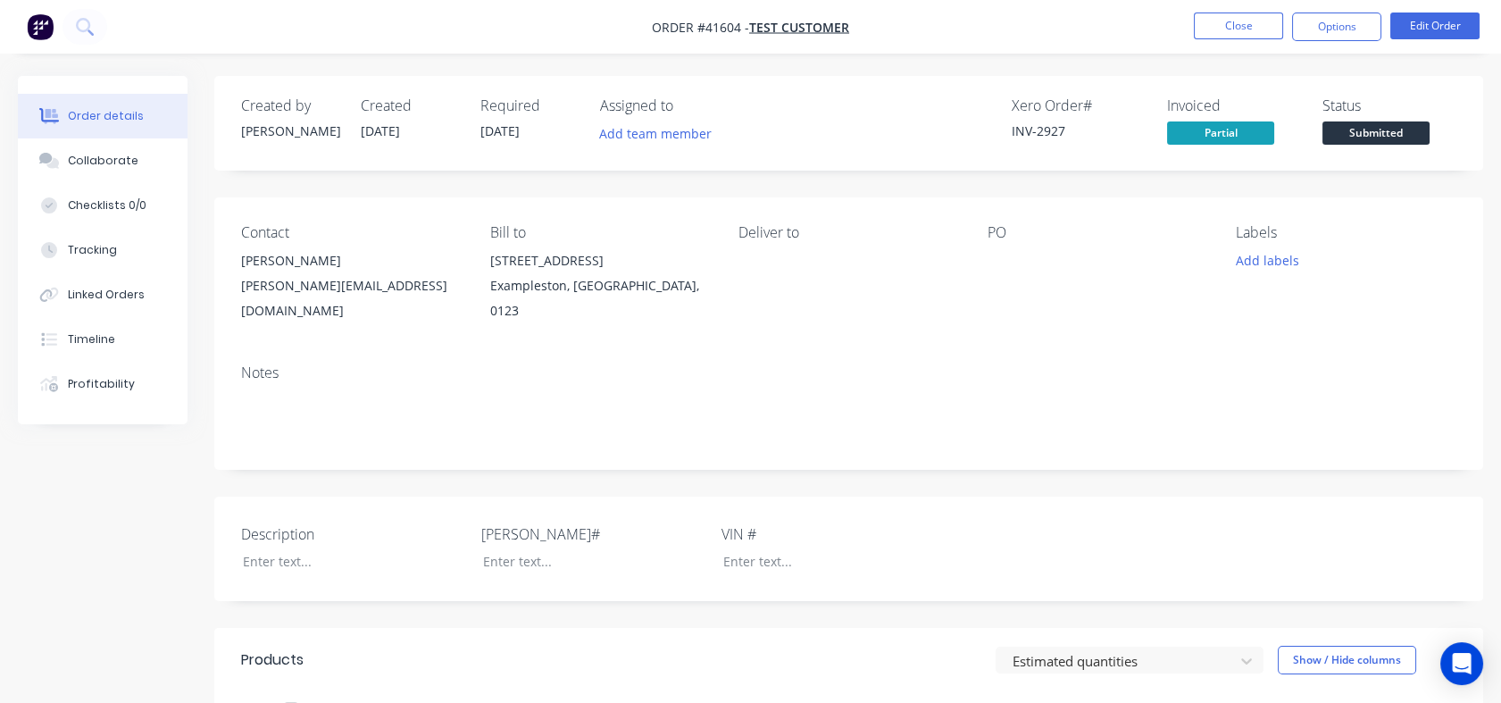
click at [1229, 29] on button "Close" at bounding box center [1238, 26] width 89 height 27
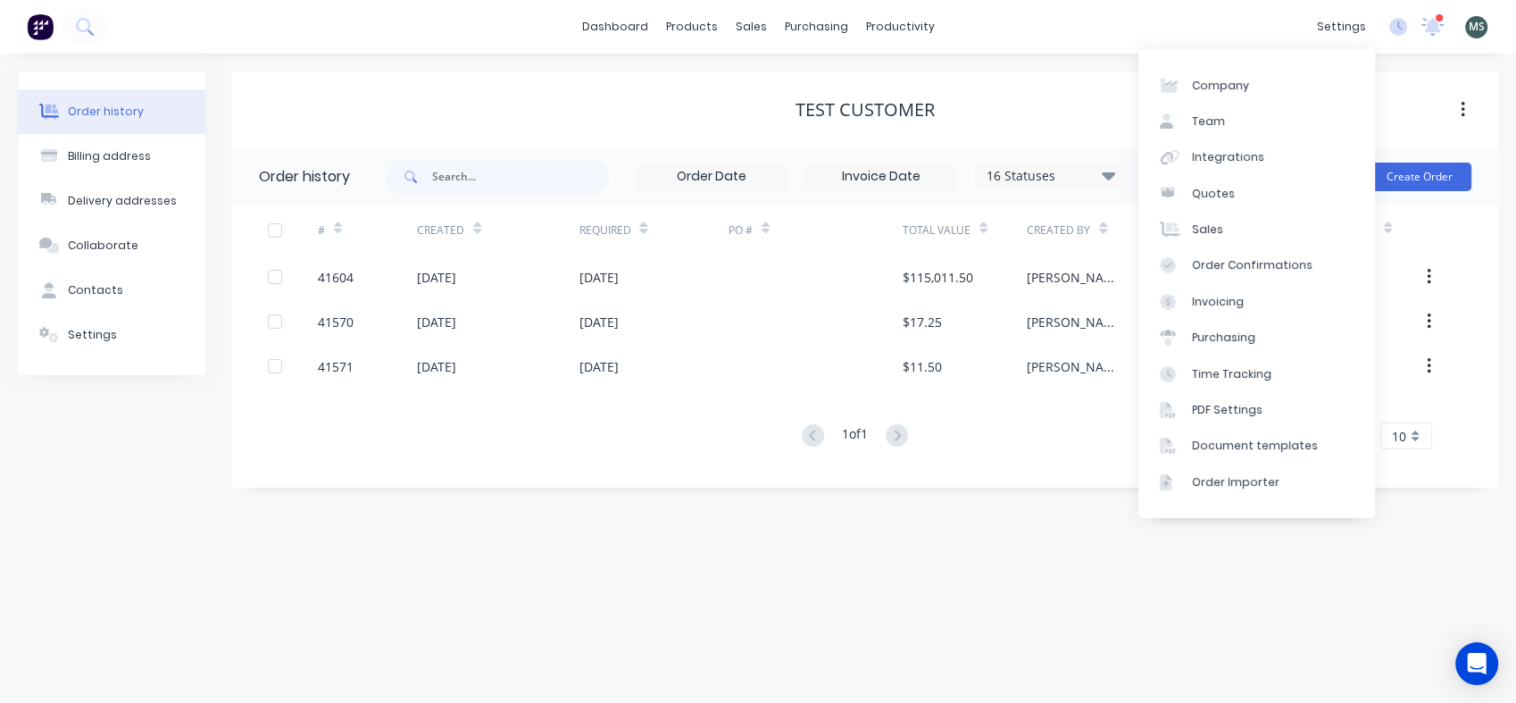
click at [1274, 447] on div "Document templates" at bounding box center [1255, 446] width 126 height 16
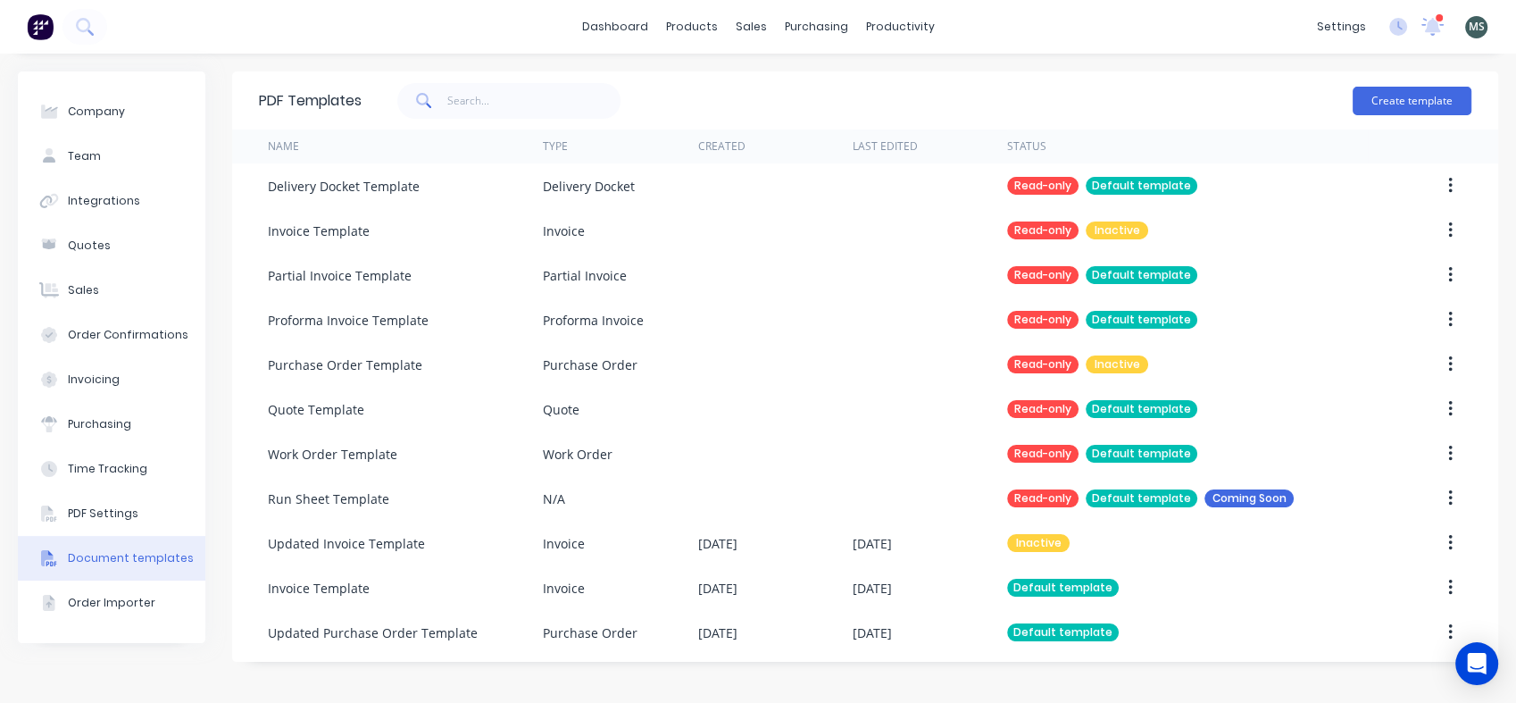
click at [641, 587] on div "Invoice" at bounding box center [620, 587] width 154 height 45
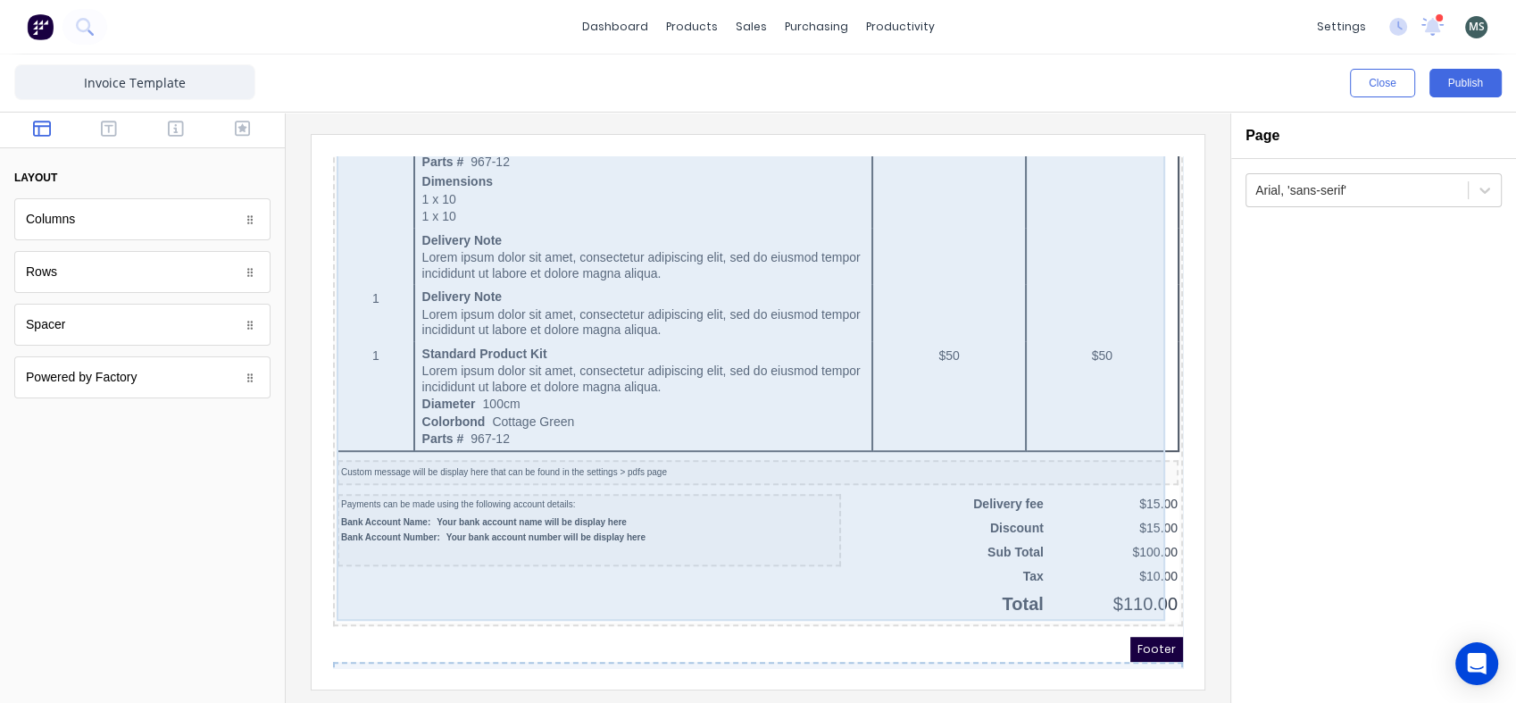
scroll to position [1091, 0]
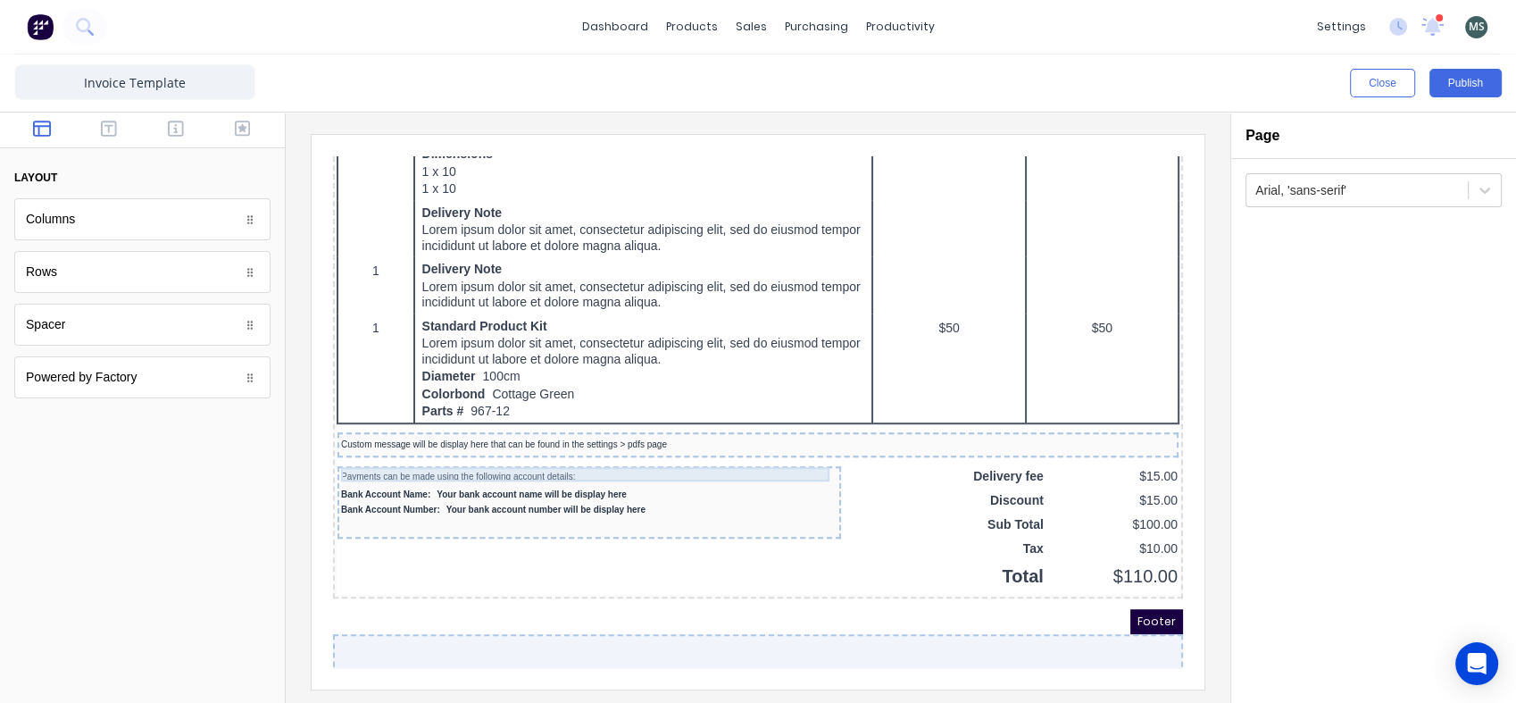
click at [507, 450] on div "Payments can be made using the following account details:" at bounding box center [568, 455] width 496 height 14
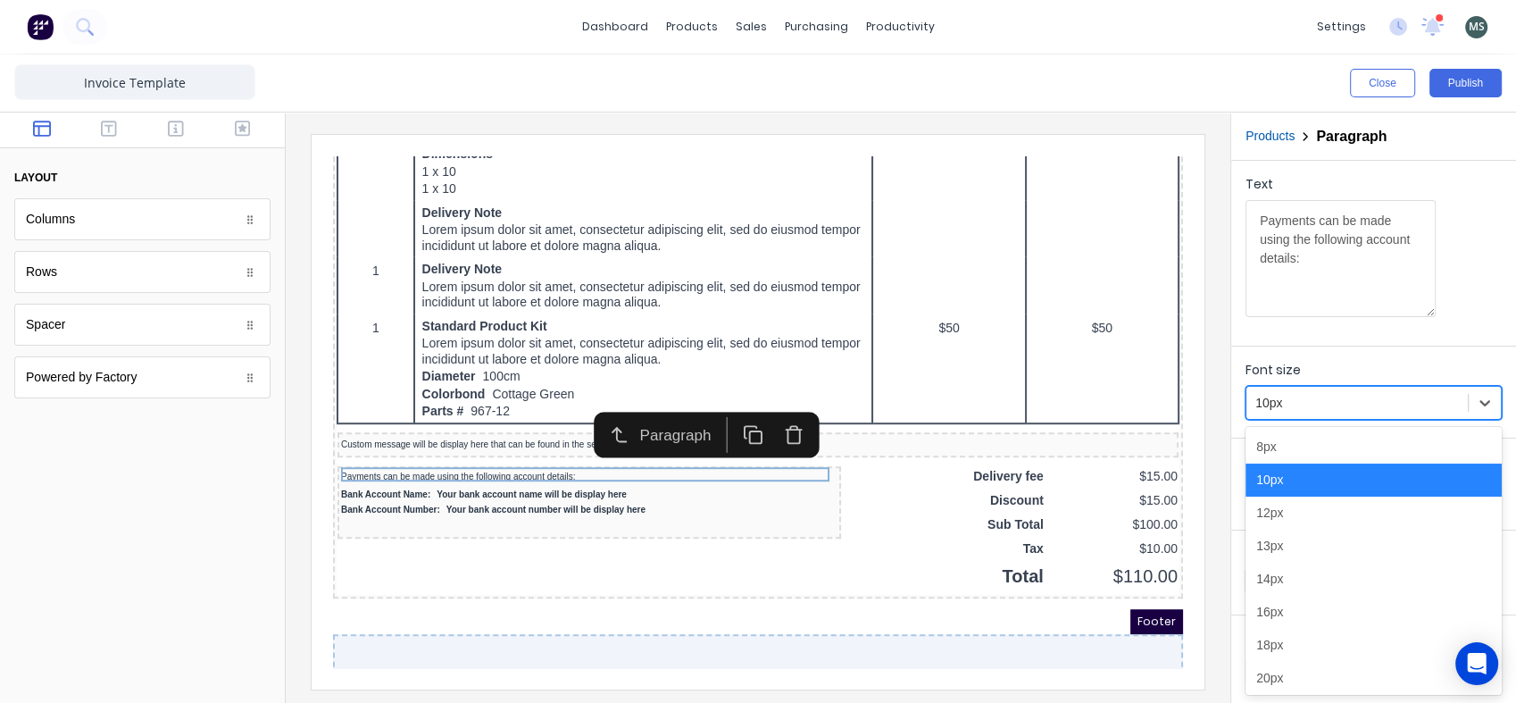
click at [1480, 403] on icon at bounding box center [1485, 403] width 18 height 18
click at [1329, 518] on div "12px" at bounding box center [1374, 512] width 256 height 33
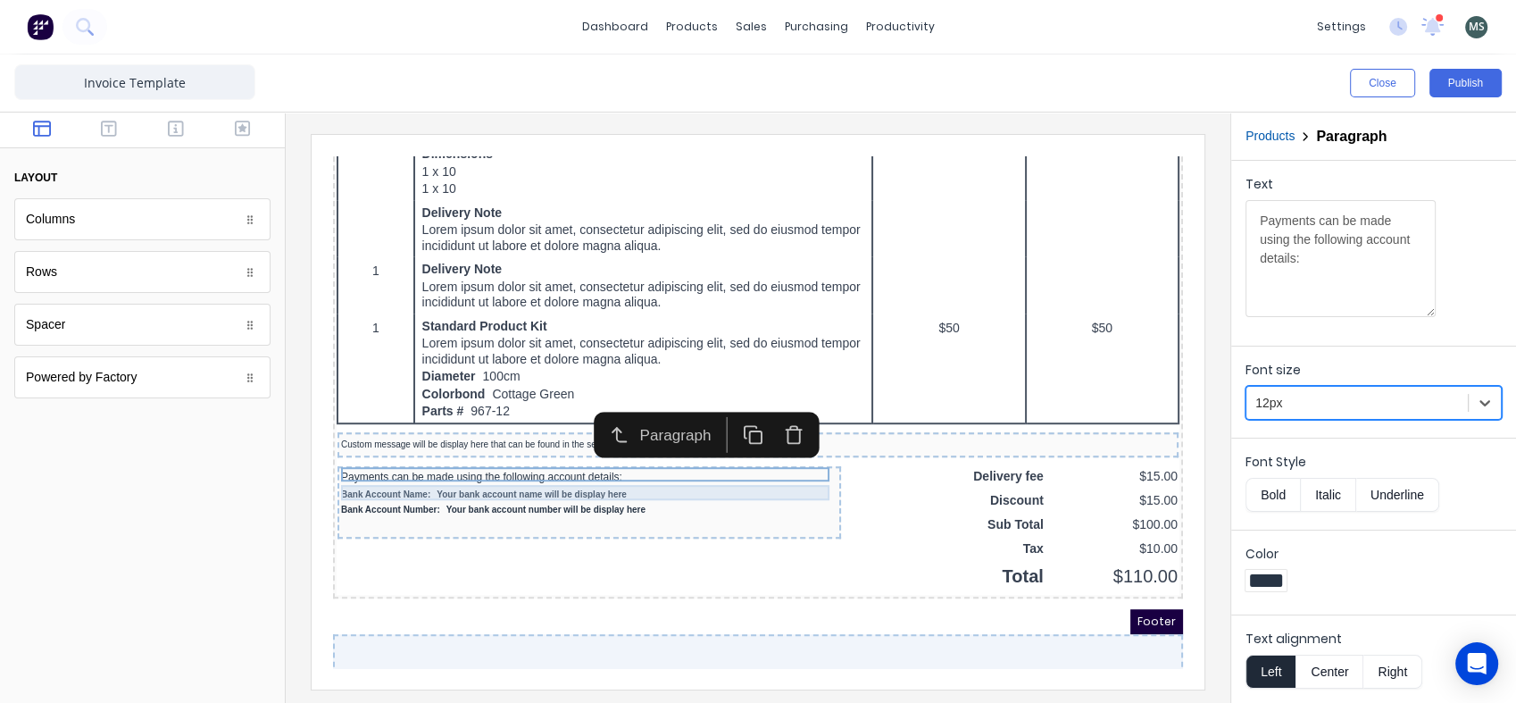
click at [643, 468] on div "Bank Account Name: Your bank account name will be display here" at bounding box center [568, 473] width 496 height 15
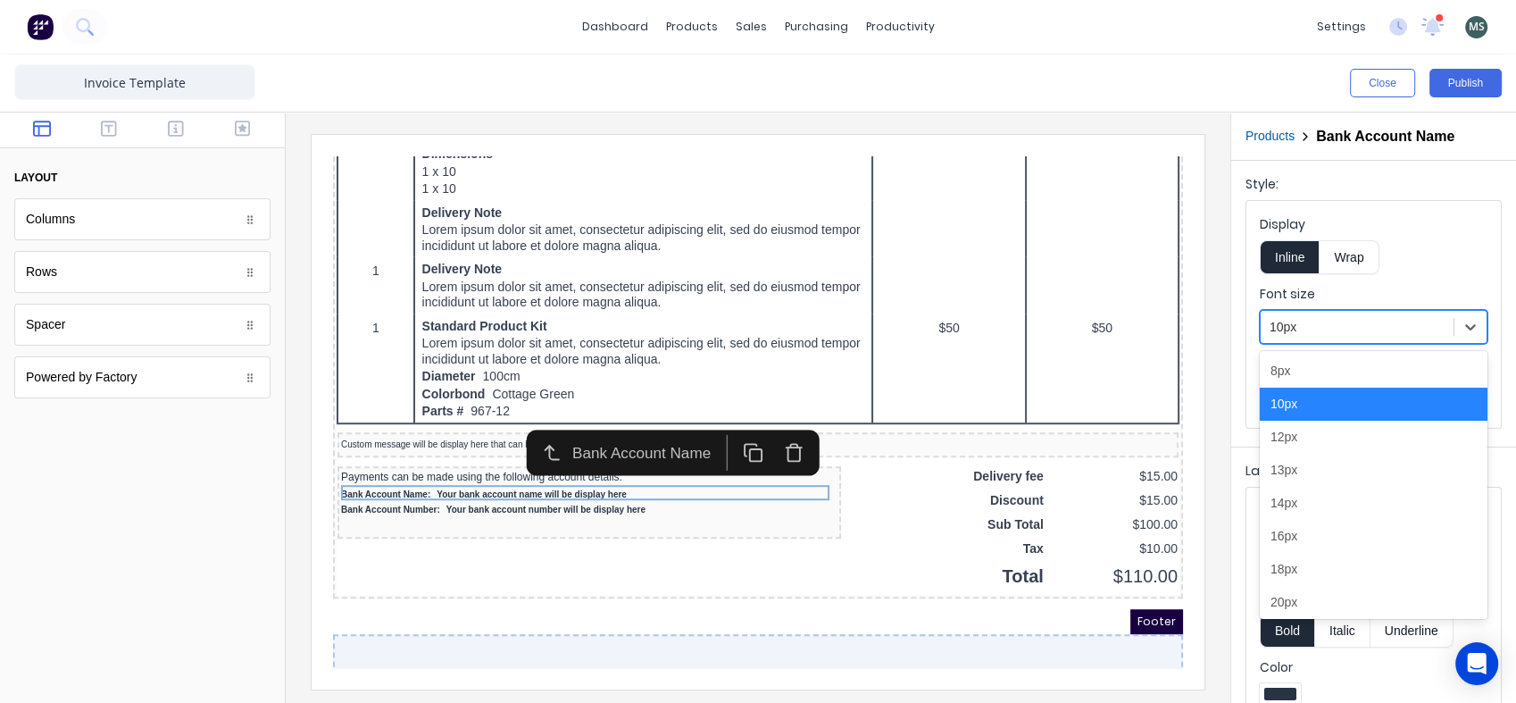
click at [1332, 333] on div at bounding box center [1357, 327] width 175 height 22
click at [1309, 437] on div "12px" at bounding box center [1374, 437] width 228 height 33
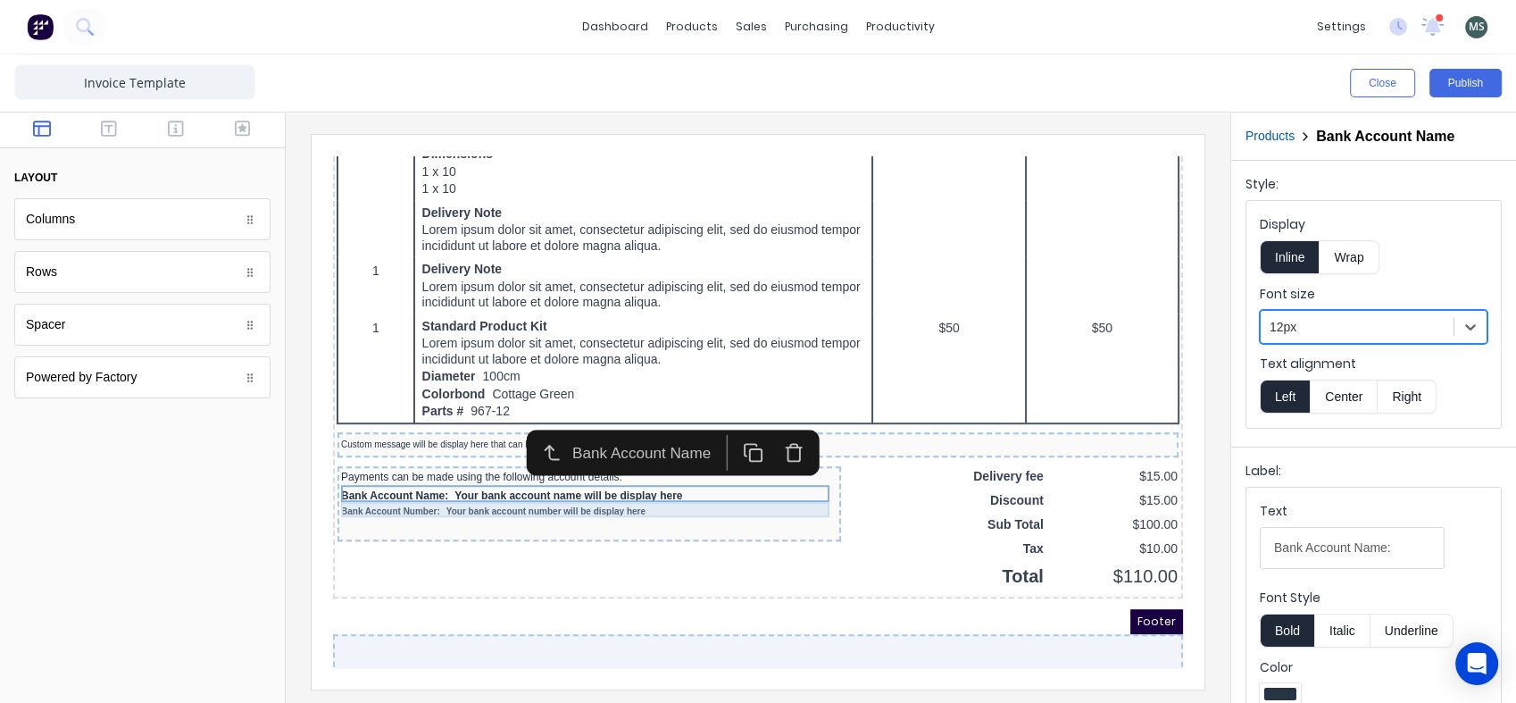
click at [605, 489] on div "Bank Account Number: Your bank account number will be display here" at bounding box center [568, 490] width 496 height 15
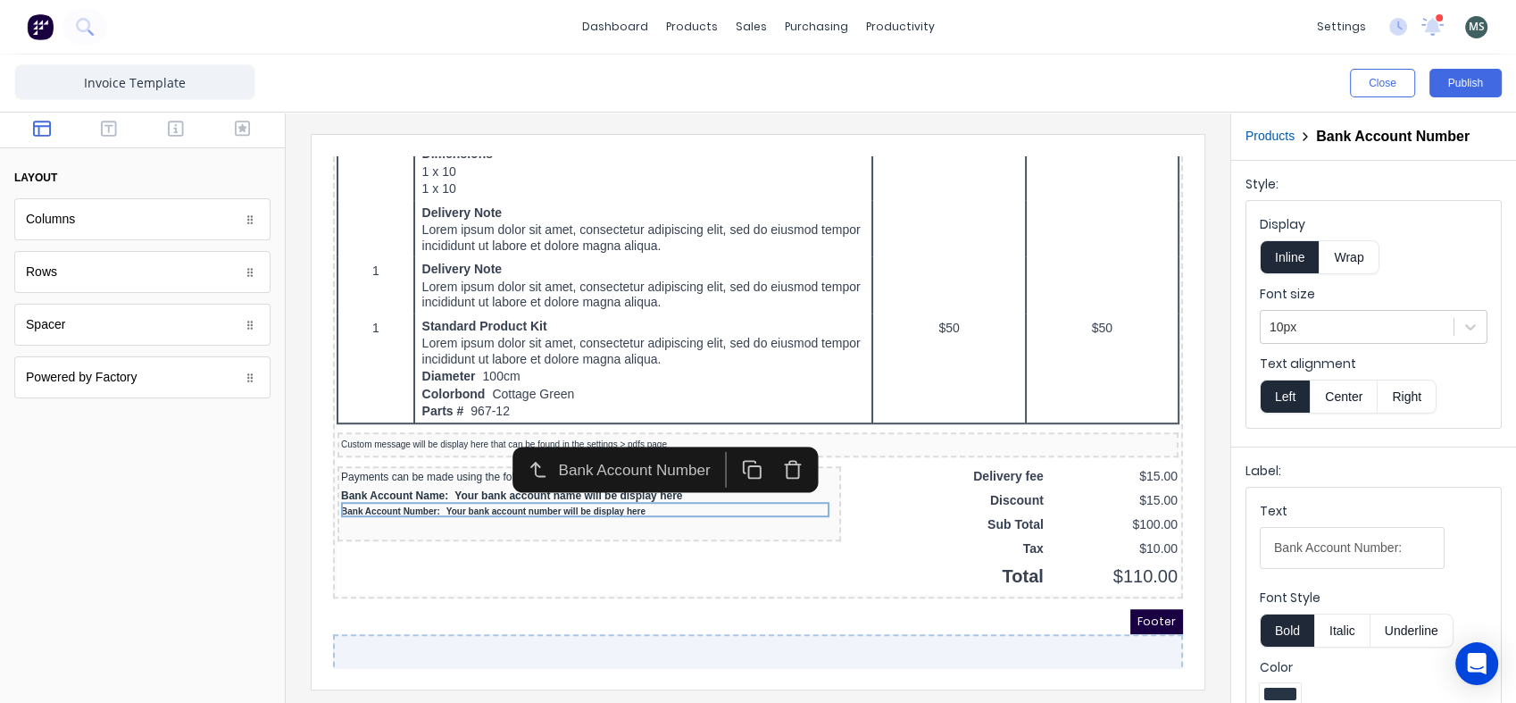
click at [1307, 323] on div at bounding box center [1357, 327] width 175 height 22
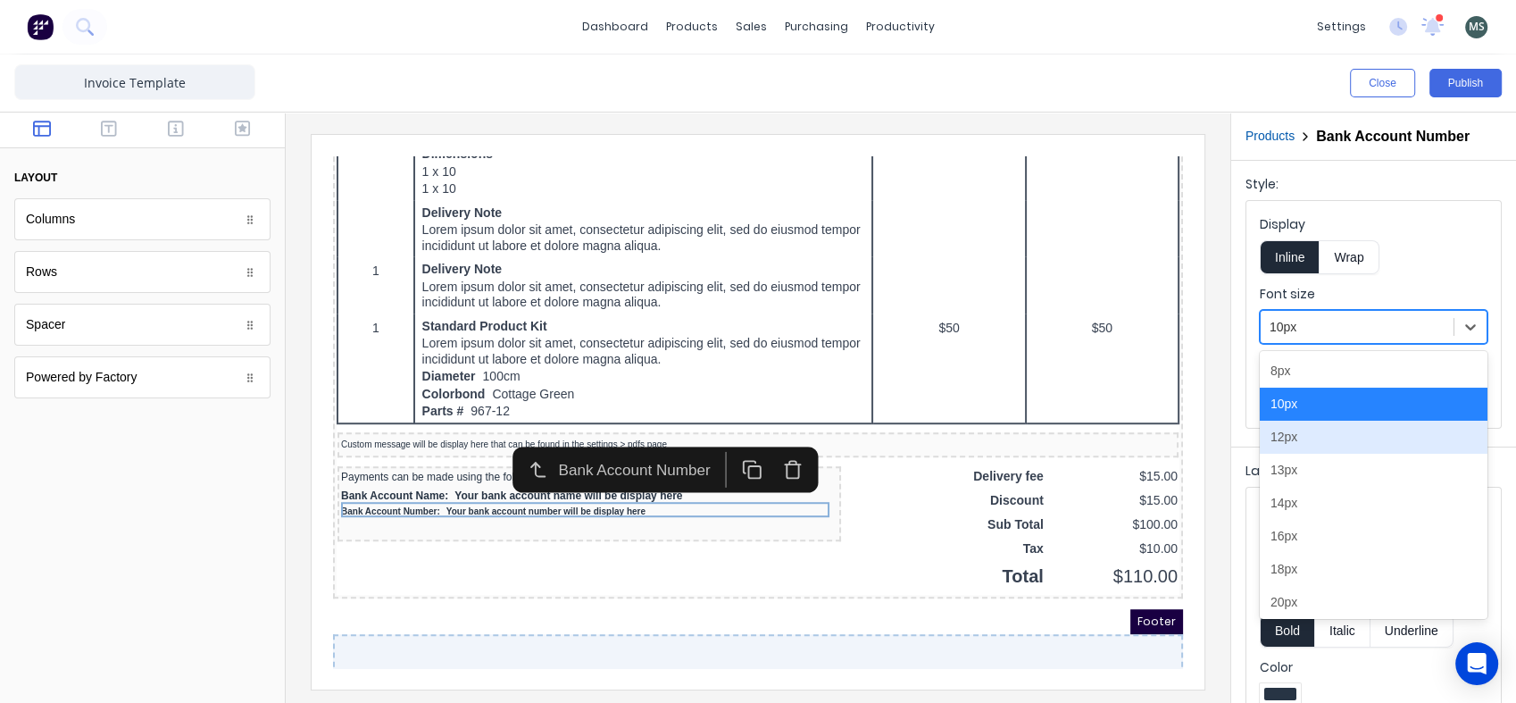
click at [1294, 445] on div "12px" at bounding box center [1374, 437] width 228 height 33
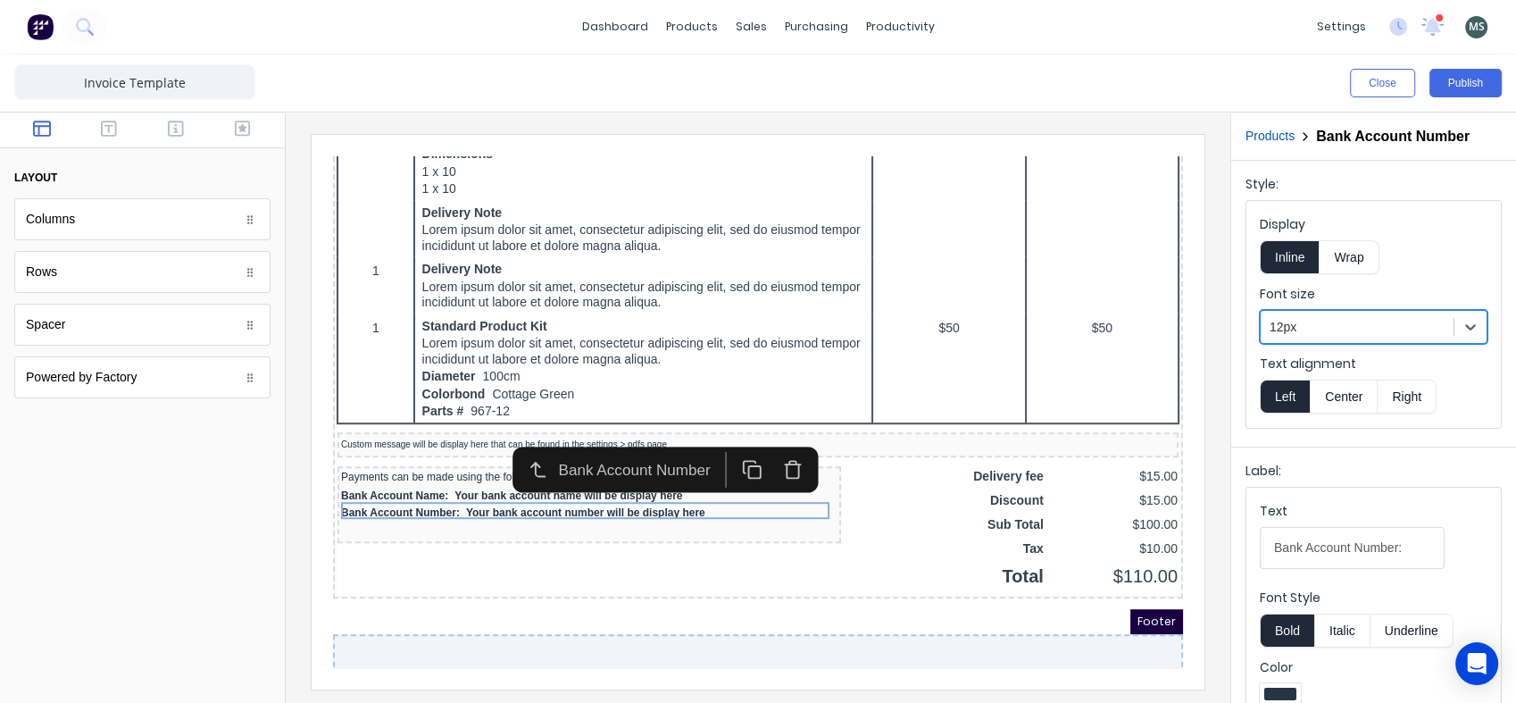
click at [1451, 76] on button "Publish" at bounding box center [1465, 83] width 72 height 29
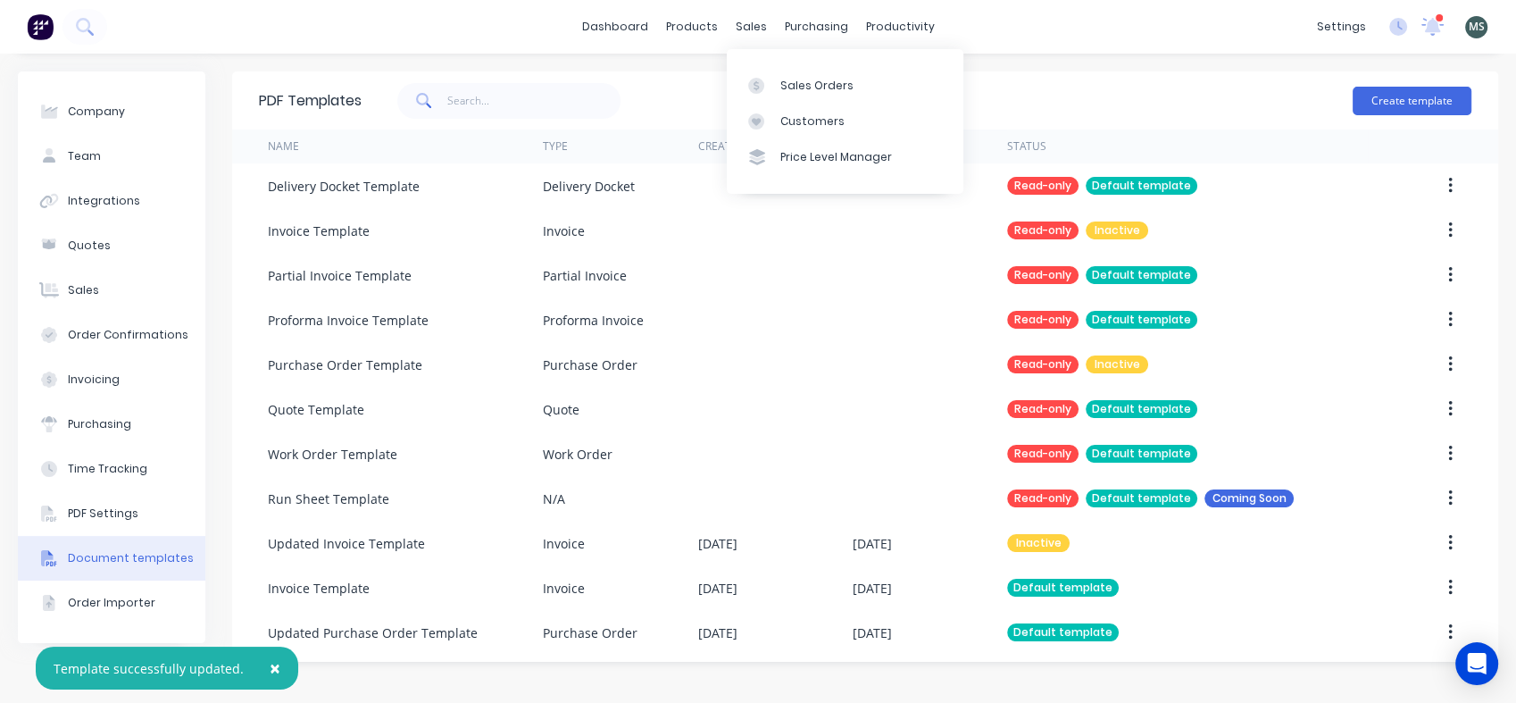
click at [783, 85] on div "Sales Orders" at bounding box center [816, 86] width 73 height 16
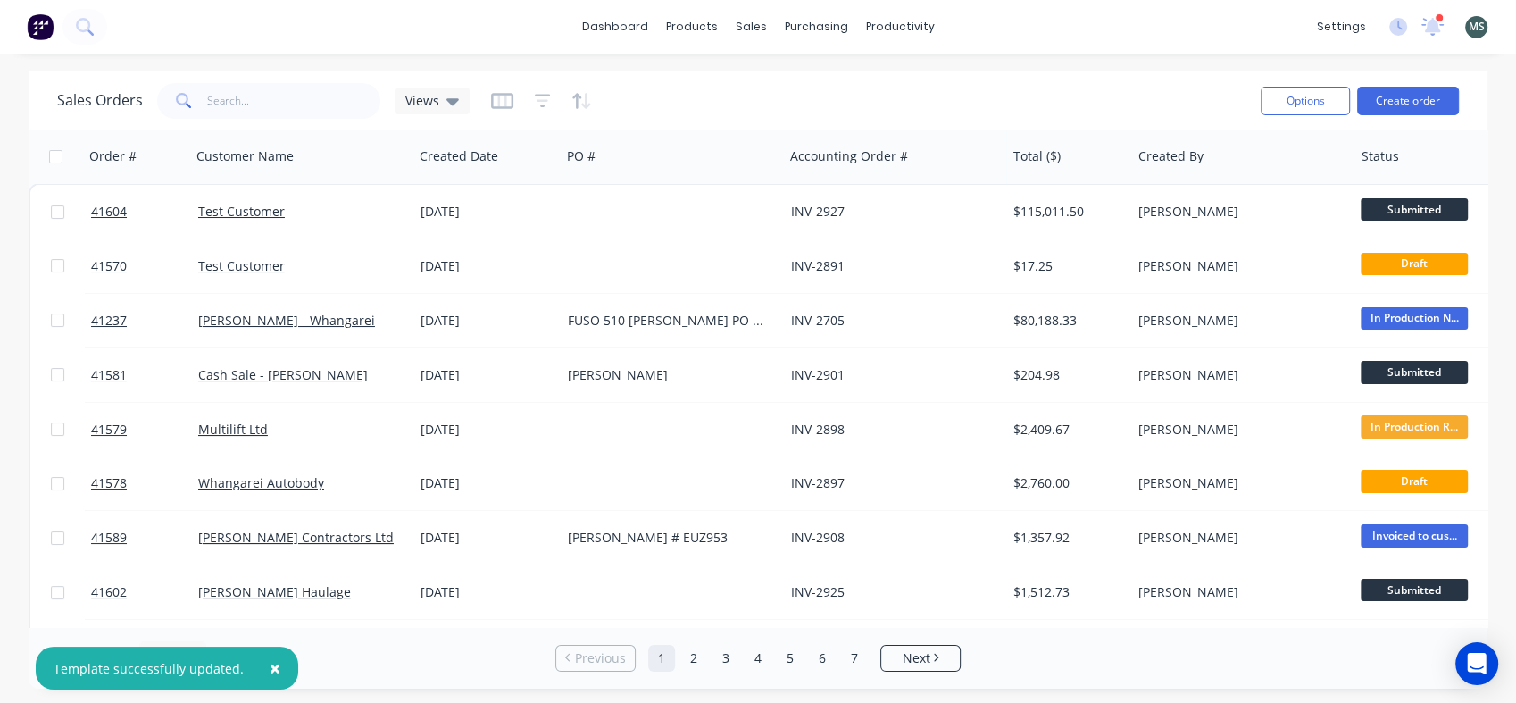
click at [486, 215] on div "[DATE]" at bounding box center [487, 212] width 133 height 18
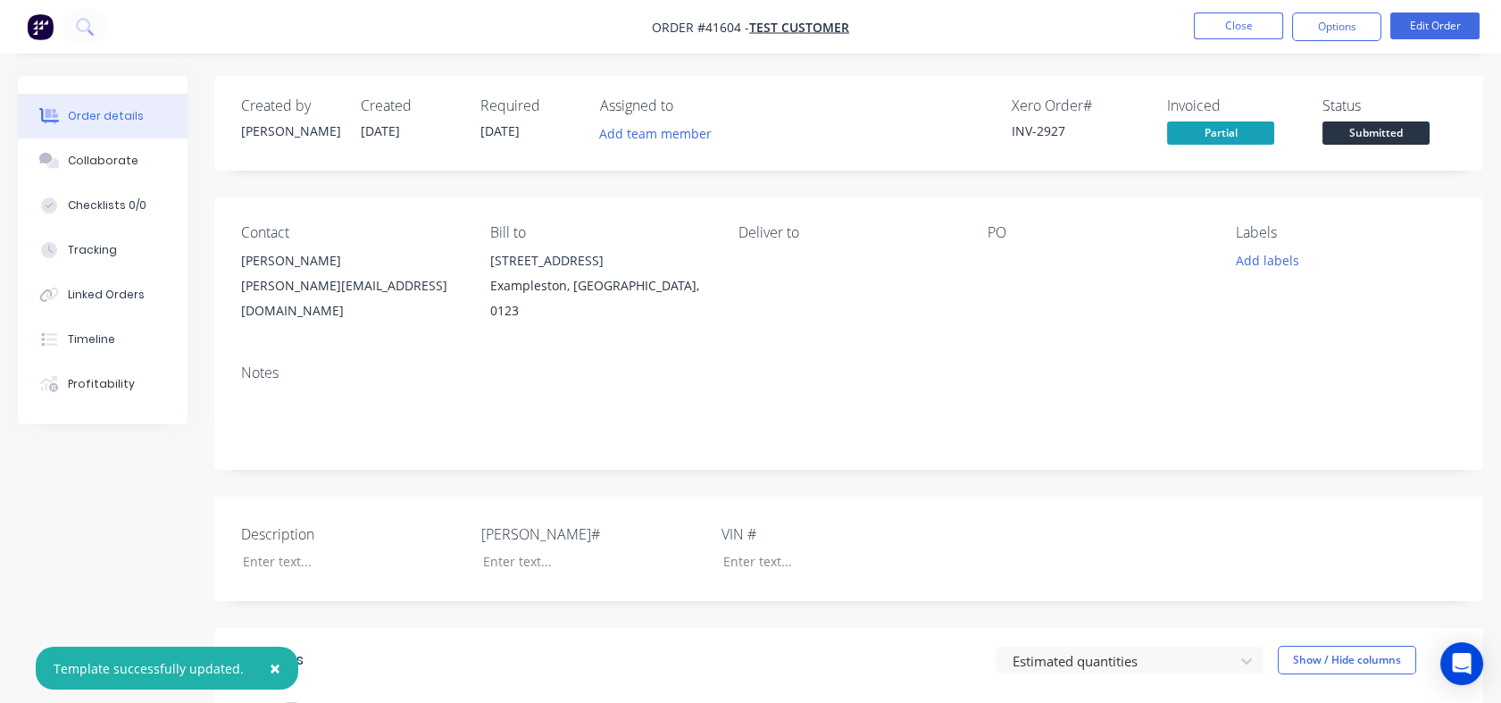
click at [1332, 17] on button "Options" at bounding box center [1336, 27] width 89 height 29
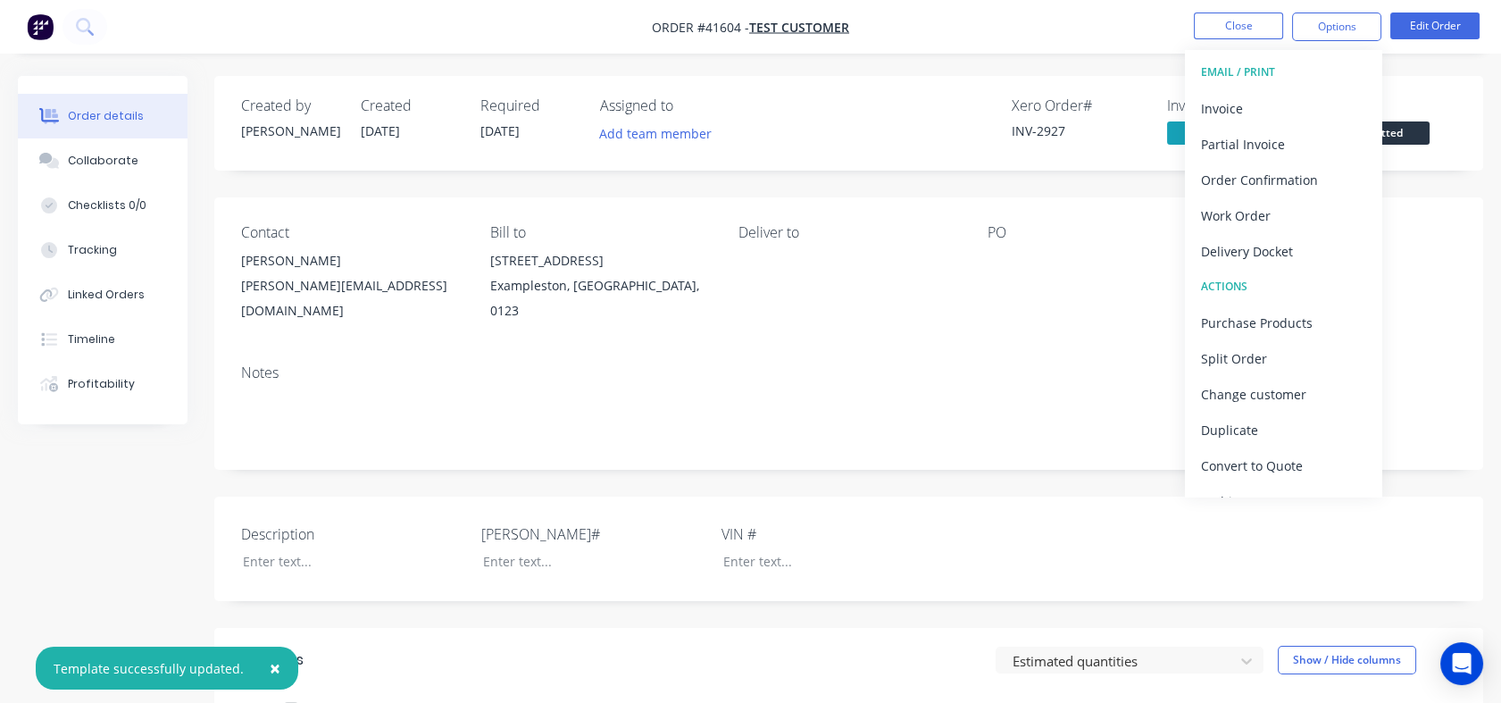
click at [1264, 111] on div "Invoice" at bounding box center [1283, 109] width 164 height 26
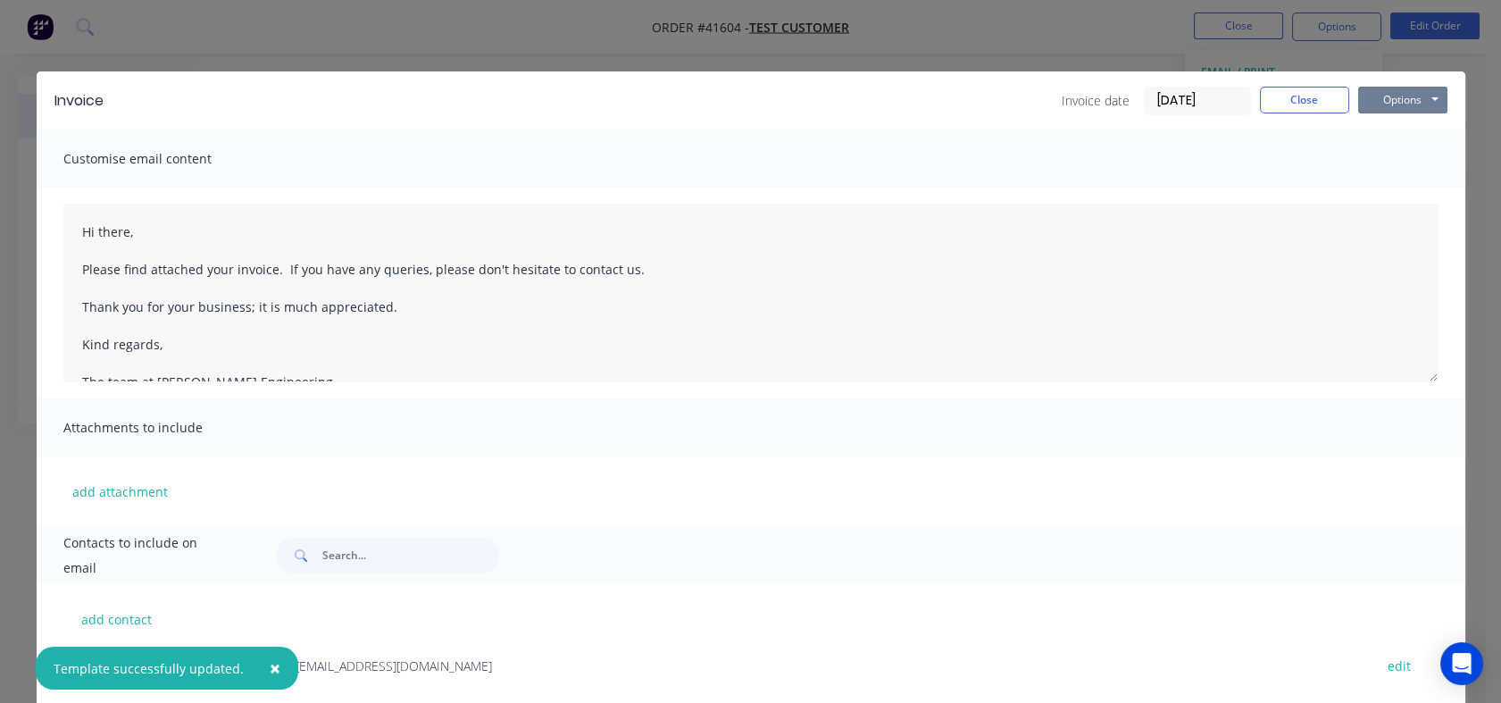
click at [1380, 98] on button "Options" at bounding box center [1402, 100] width 89 height 27
click at [1424, 136] on button "Preview" at bounding box center [1415, 131] width 114 height 29
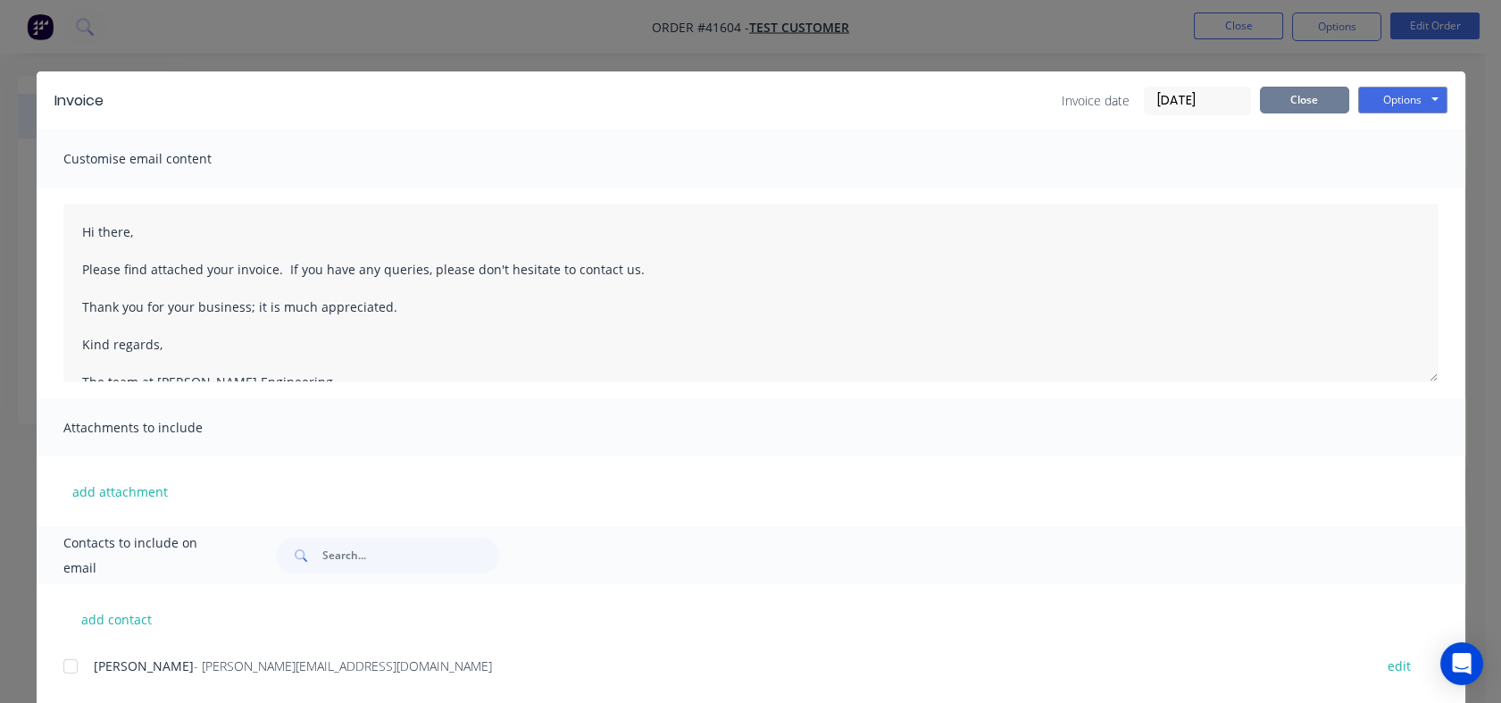
click at [1297, 99] on button "Close" at bounding box center [1304, 100] width 89 height 27
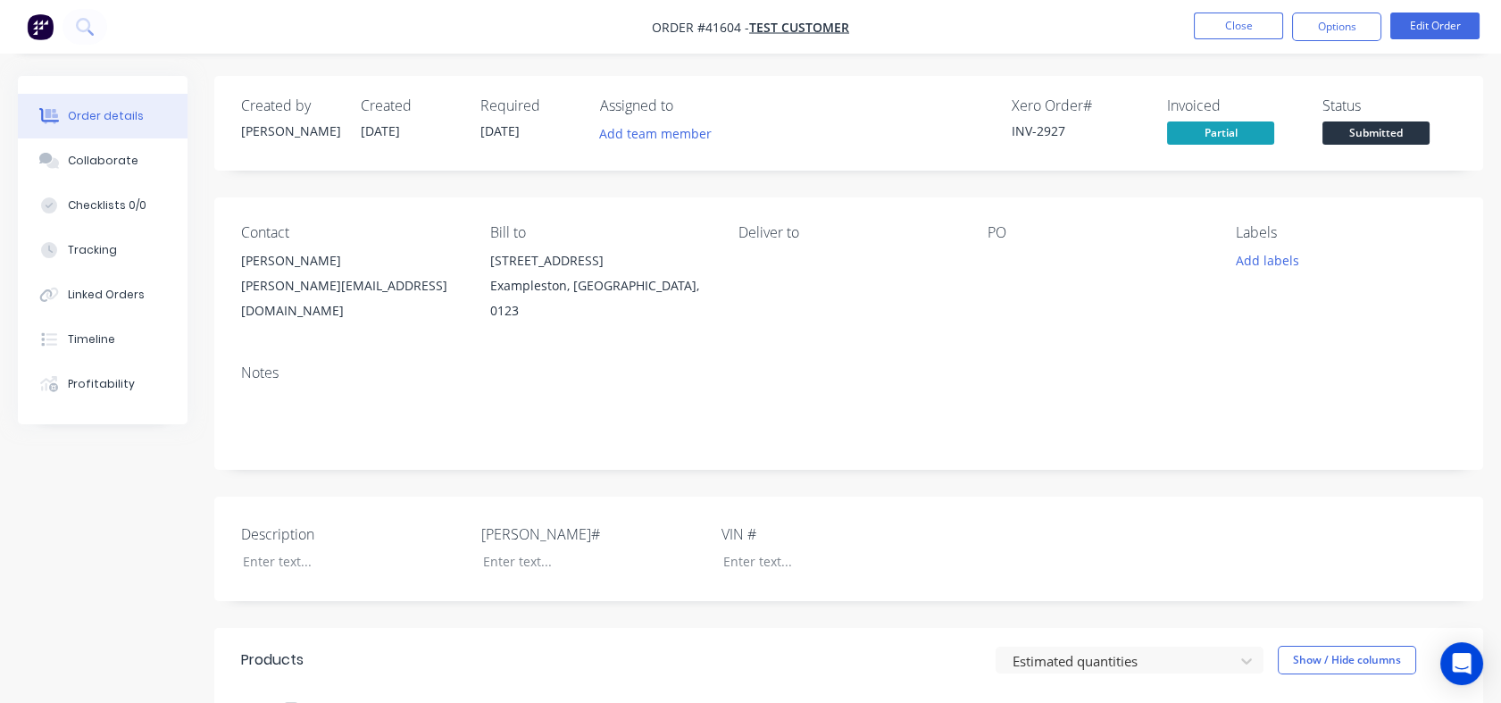
click at [1246, 29] on button "Close" at bounding box center [1238, 26] width 89 height 27
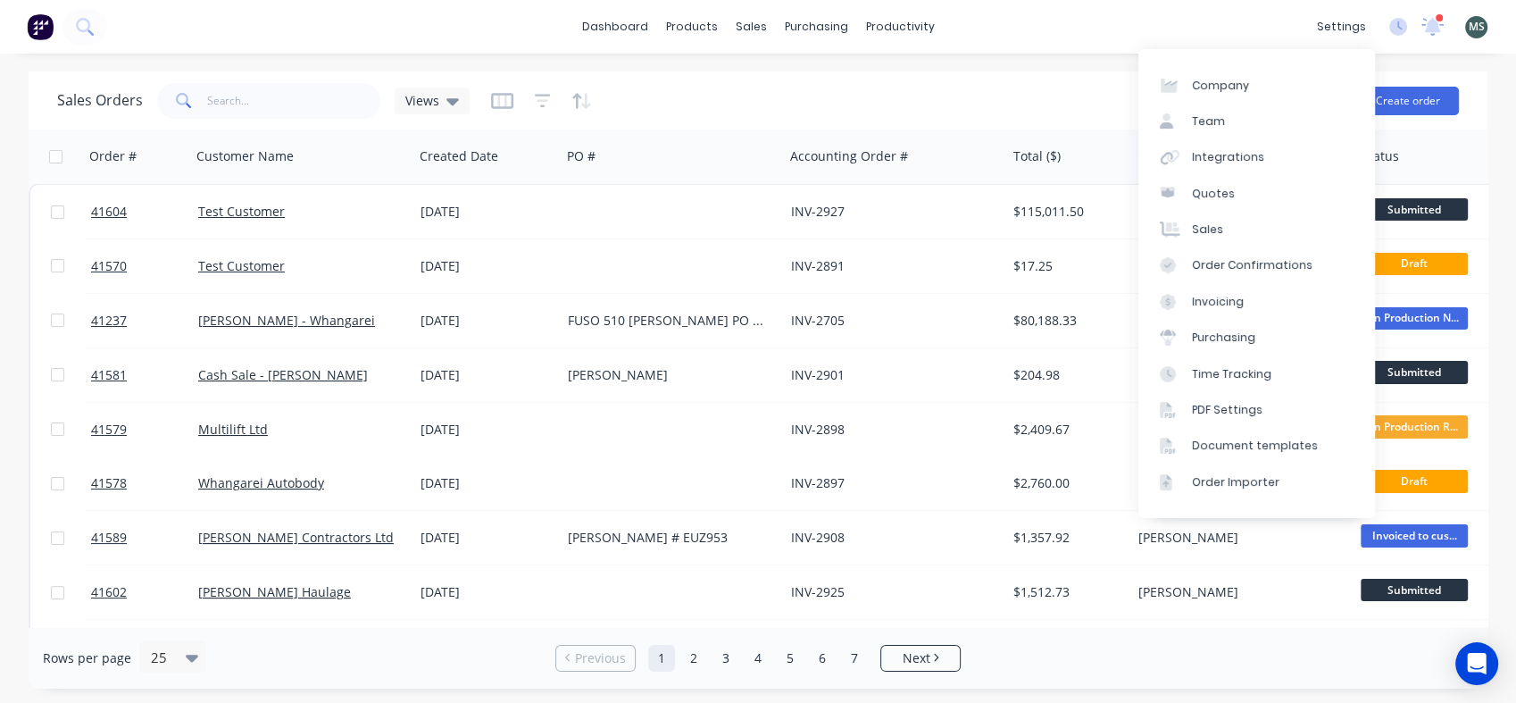
click at [1271, 440] on div "Document templates" at bounding box center [1255, 446] width 126 height 16
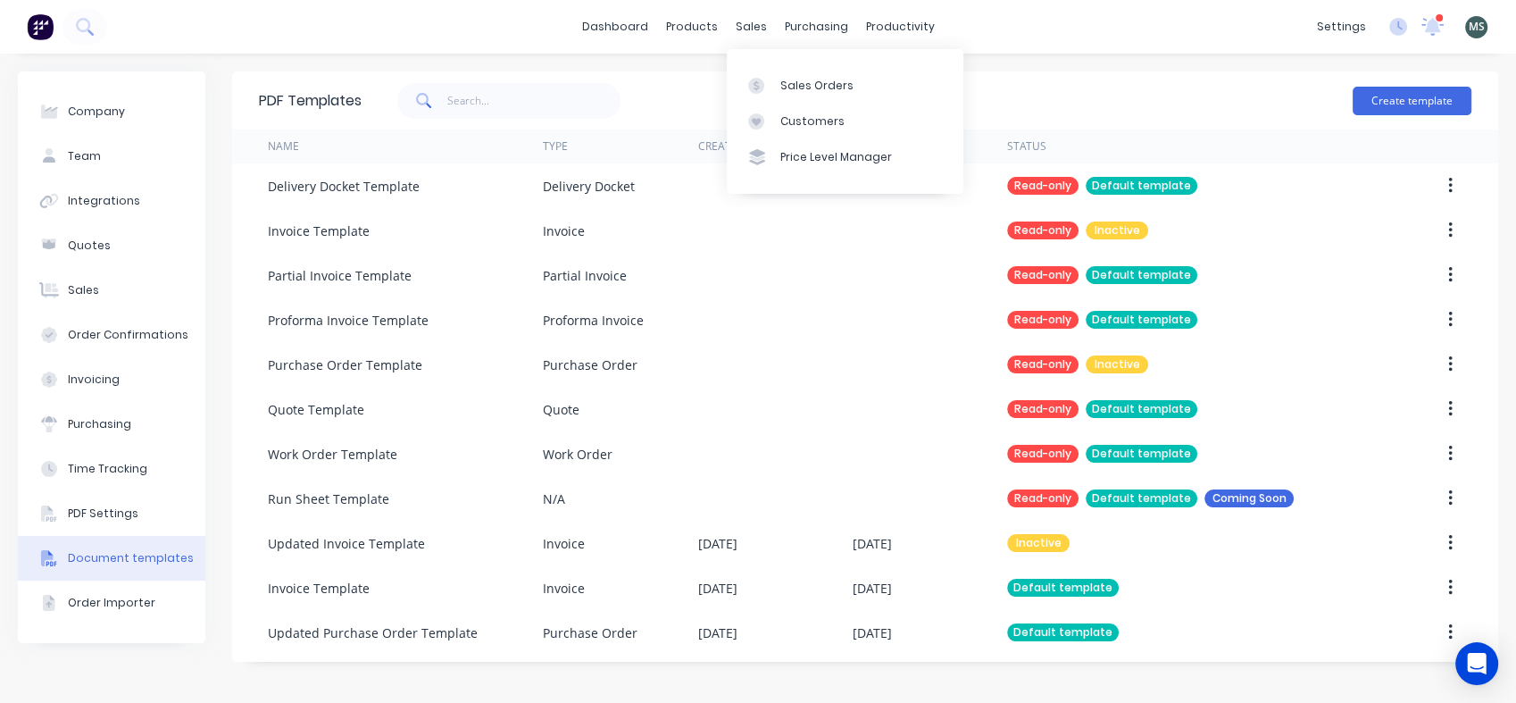
click at [790, 74] on link "Sales Orders" at bounding box center [845, 85] width 237 height 36
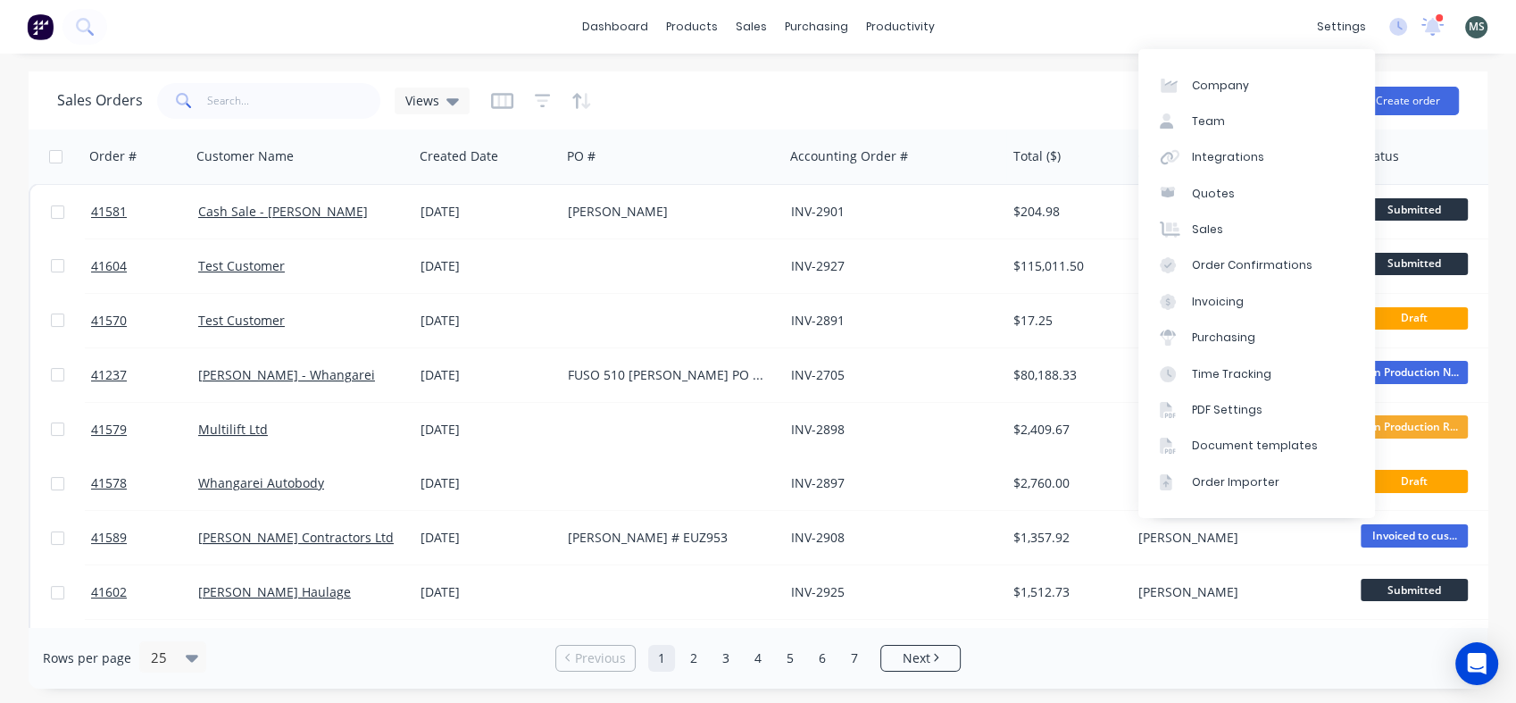
click at [1254, 443] on div "Document templates" at bounding box center [1255, 446] width 126 height 16
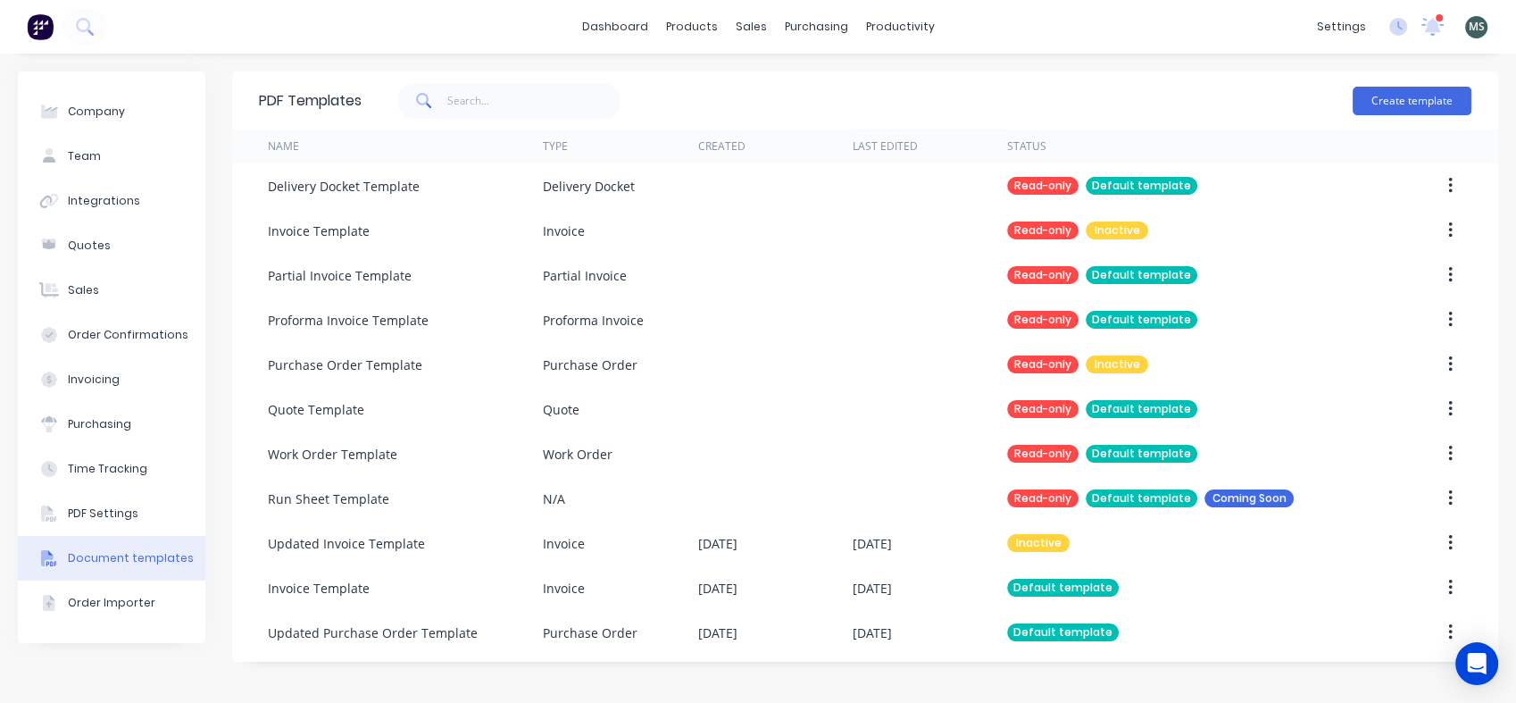
click at [1449, 279] on icon "button" at bounding box center [1450, 275] width 4 height 20
click at [1398, 321] on div "Duplicate" at bounding box center [1387, 322] width 138 height 26
click at [396, 679] on div "Copy of Partial Invoice Template" at bounding box center [364, 677] width 192 height 19
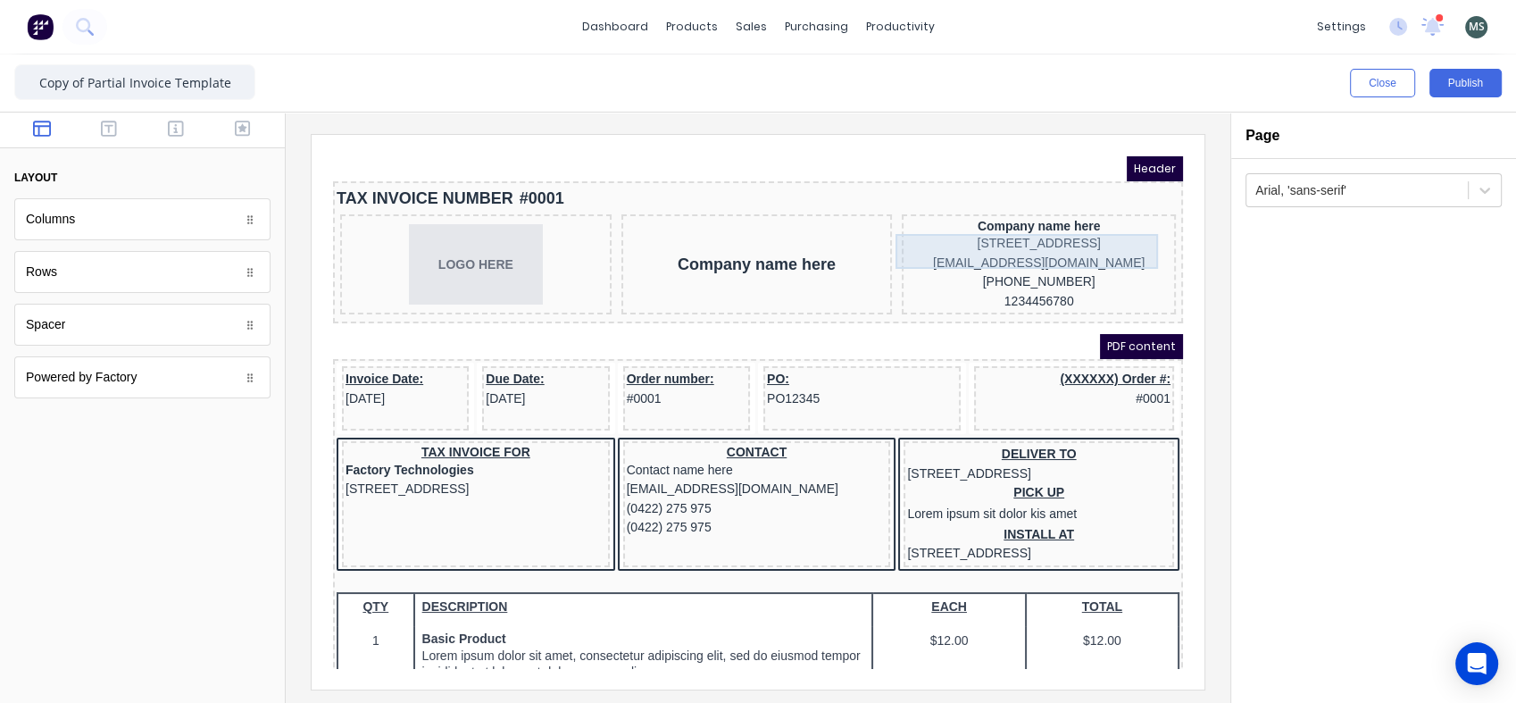
click at [1017, 232] on div "[STREET_ADDRESS]" at bounding box center [1017, 223] width 267 height 20
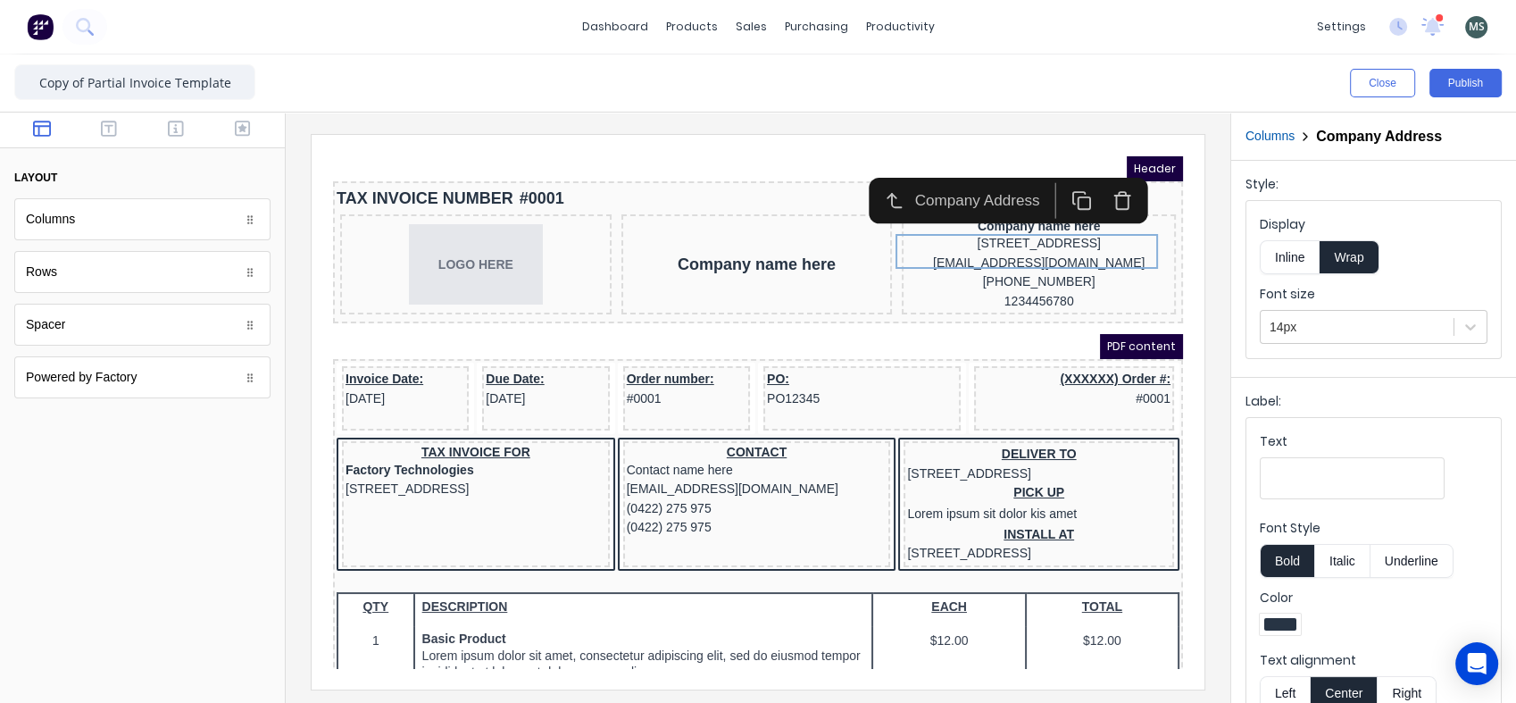
click at [1429, 329] on div at bounding box center [1357, 327] width 175 height 22
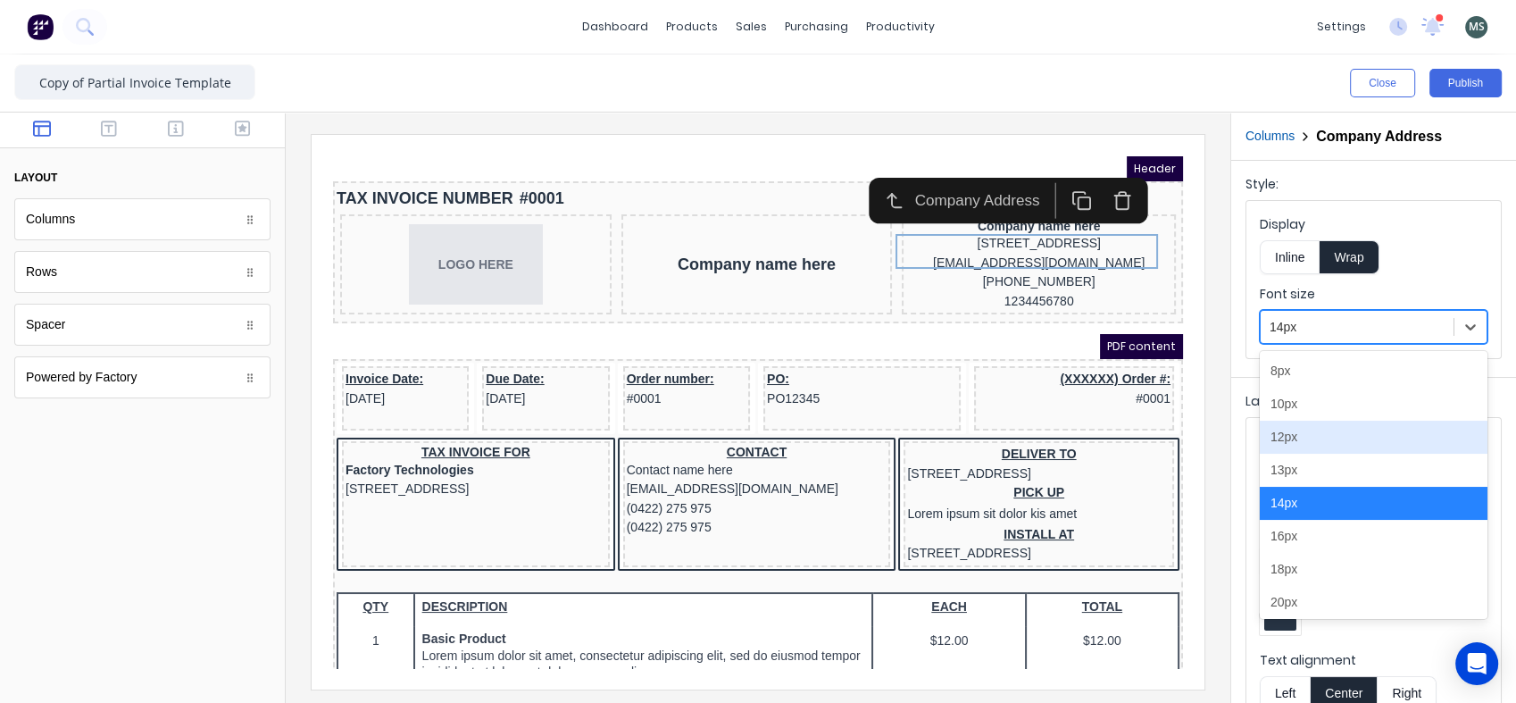
click at [1330, 439] on div "12px" at bounding box center [1374, 437] width 228 height 33
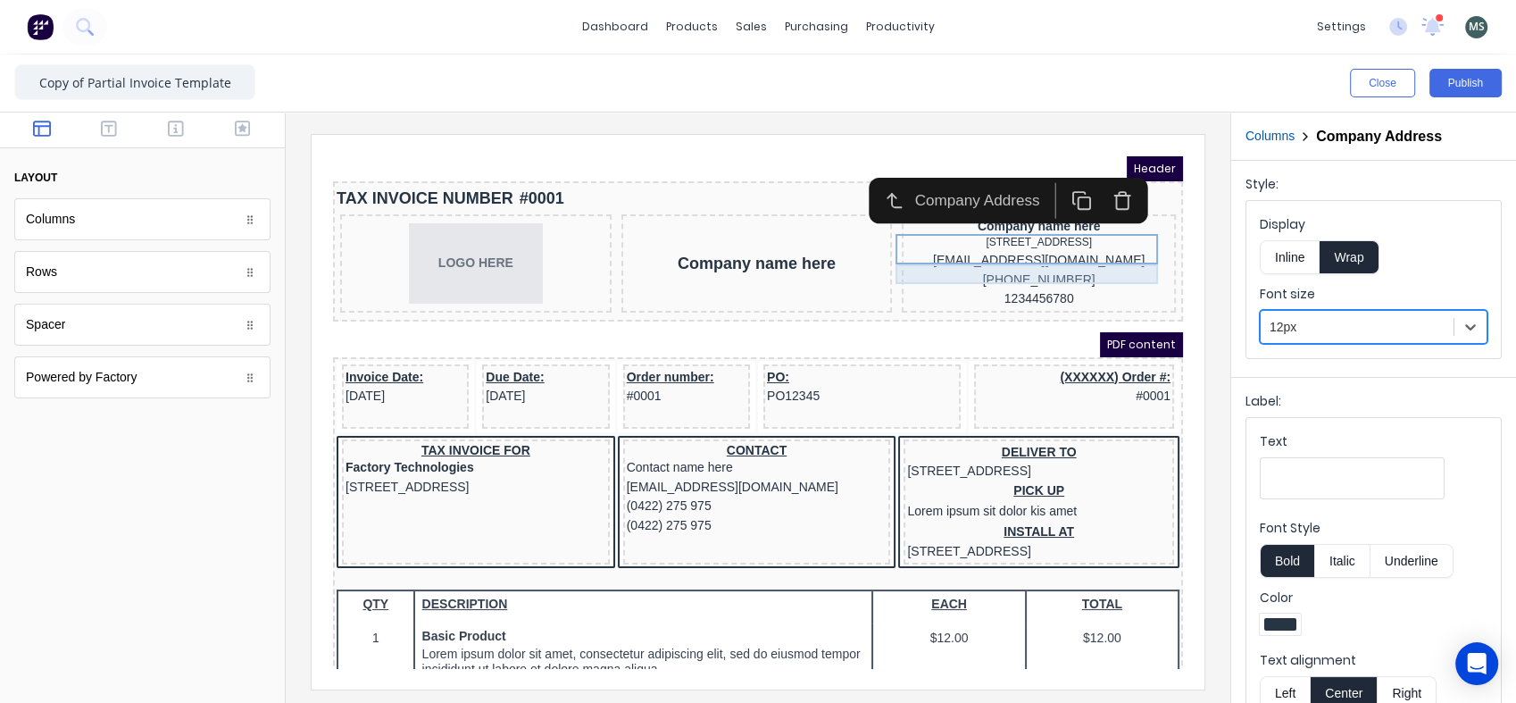
click at [1036, 249] on div "[EMAIL_ADDRESS][DOMAIN_NAME]" at bounding box center [1017, 239] width 267 height 20
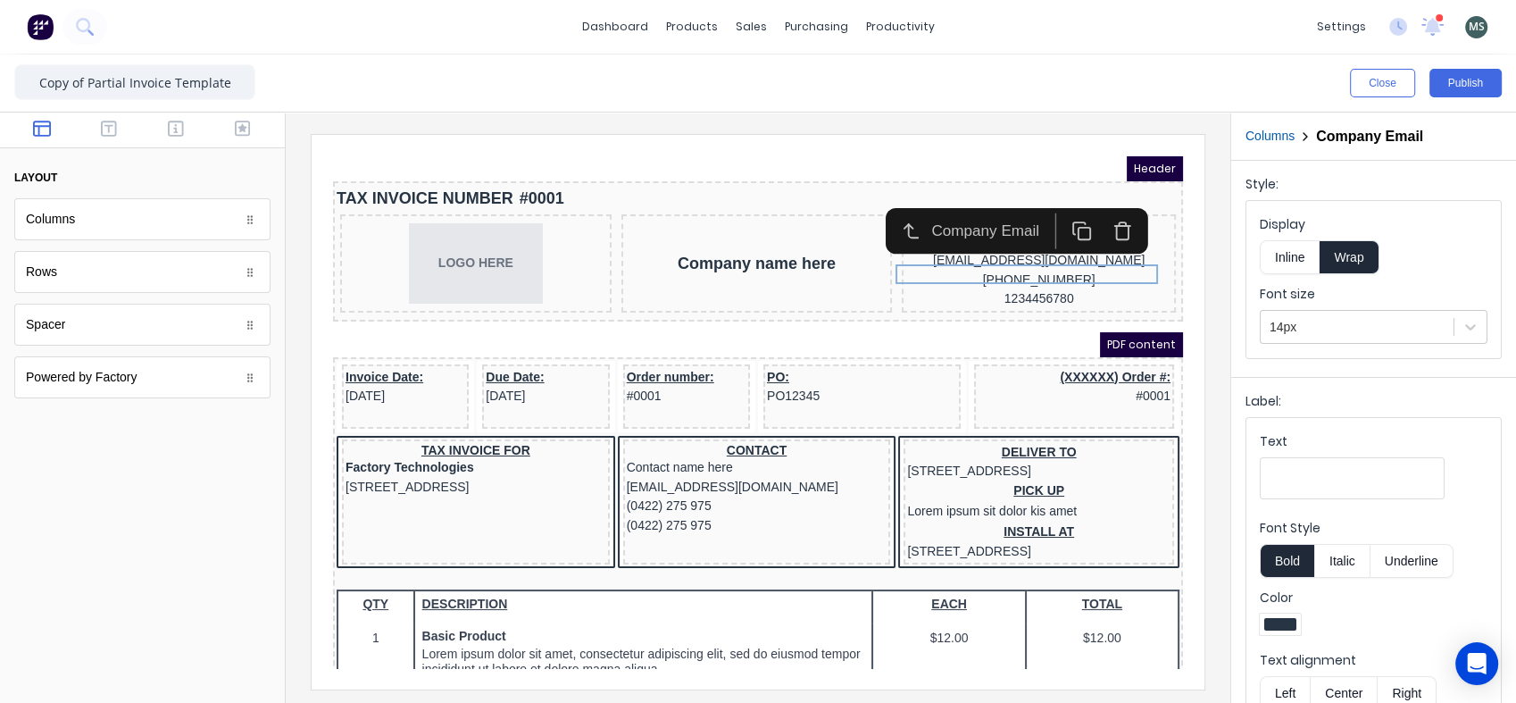
click at [1294, 329] on div at bounding box center [1357, 327] width 175 height 22
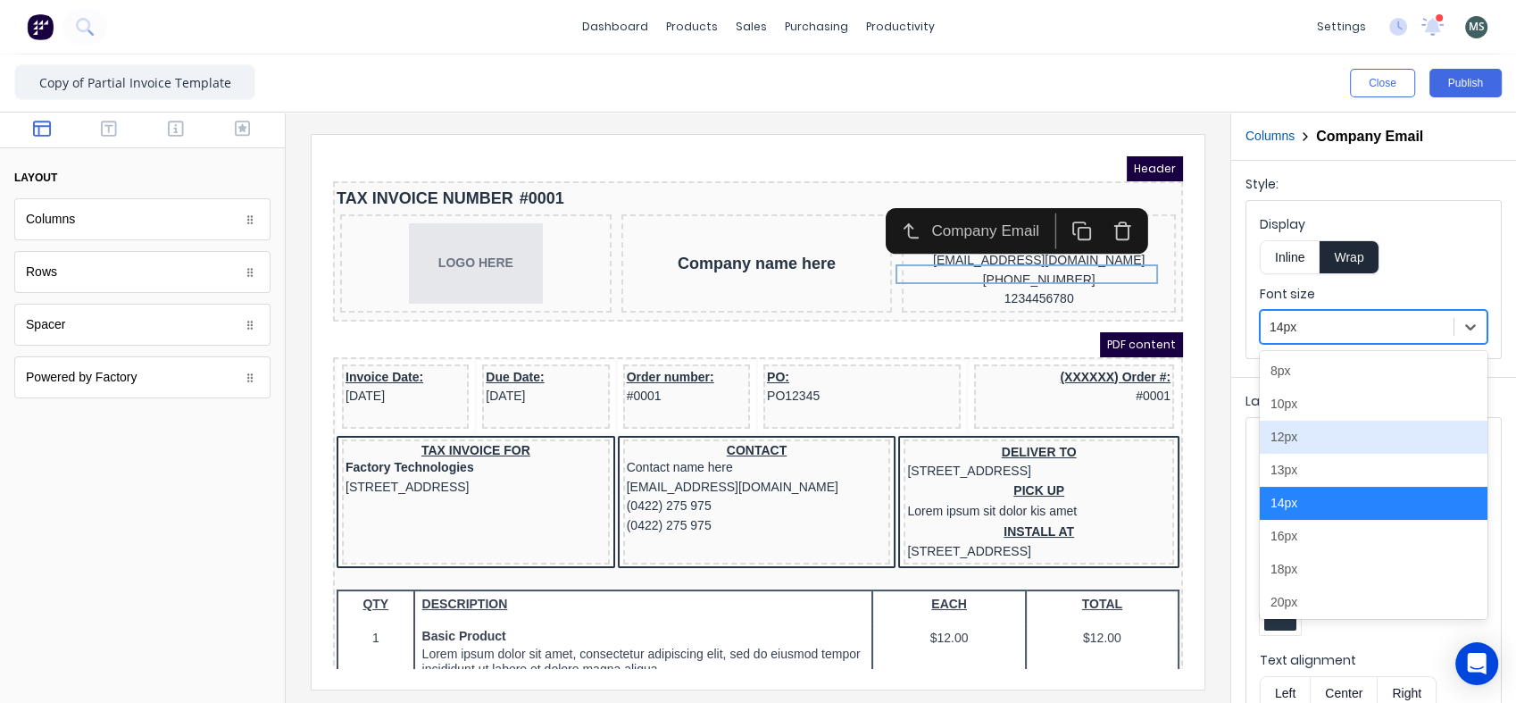
click at [1300, 437] on div "12px" at bounding box center [1374, 437] width 228 height 33
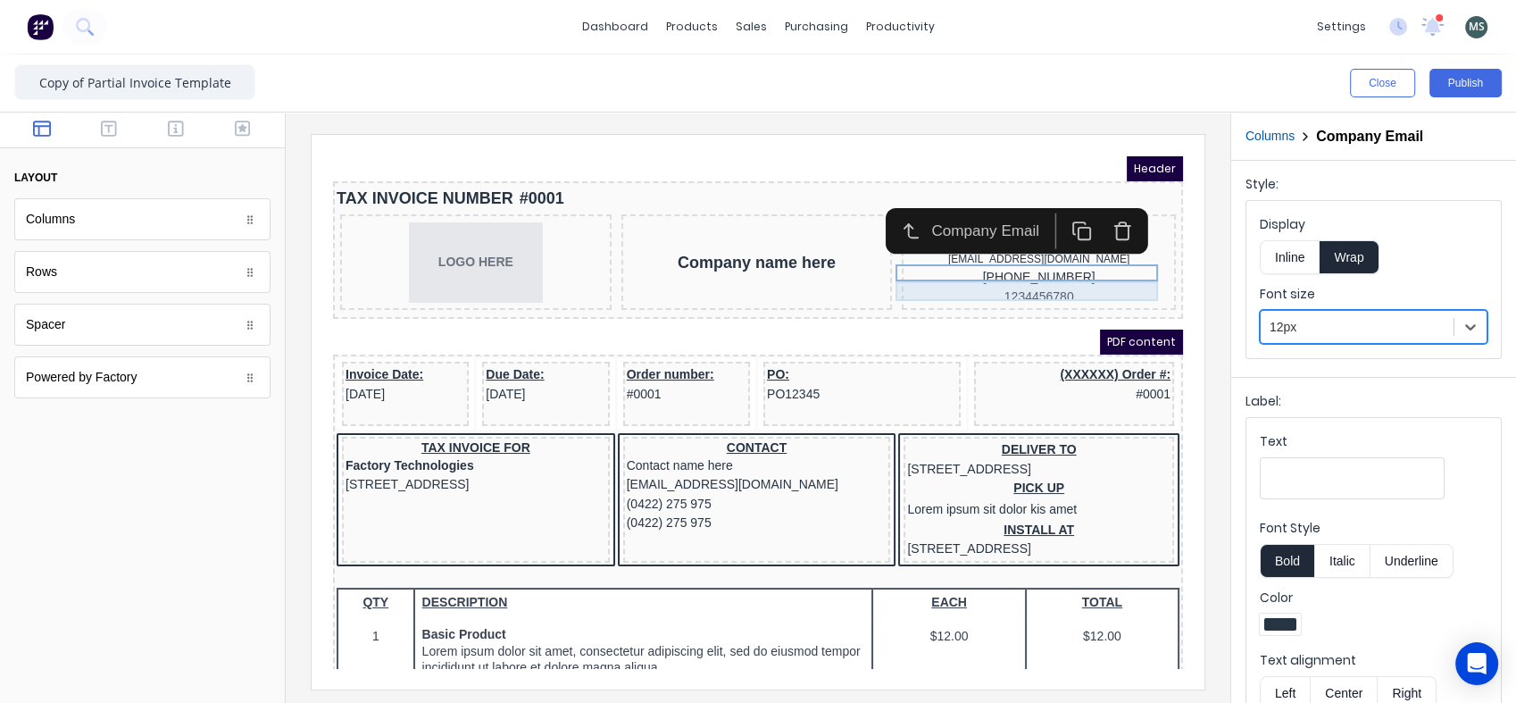
click at [1062, 266] on div "[PHONE_NUMBER]" at bounding box center [1017, 256] width 267 height 20
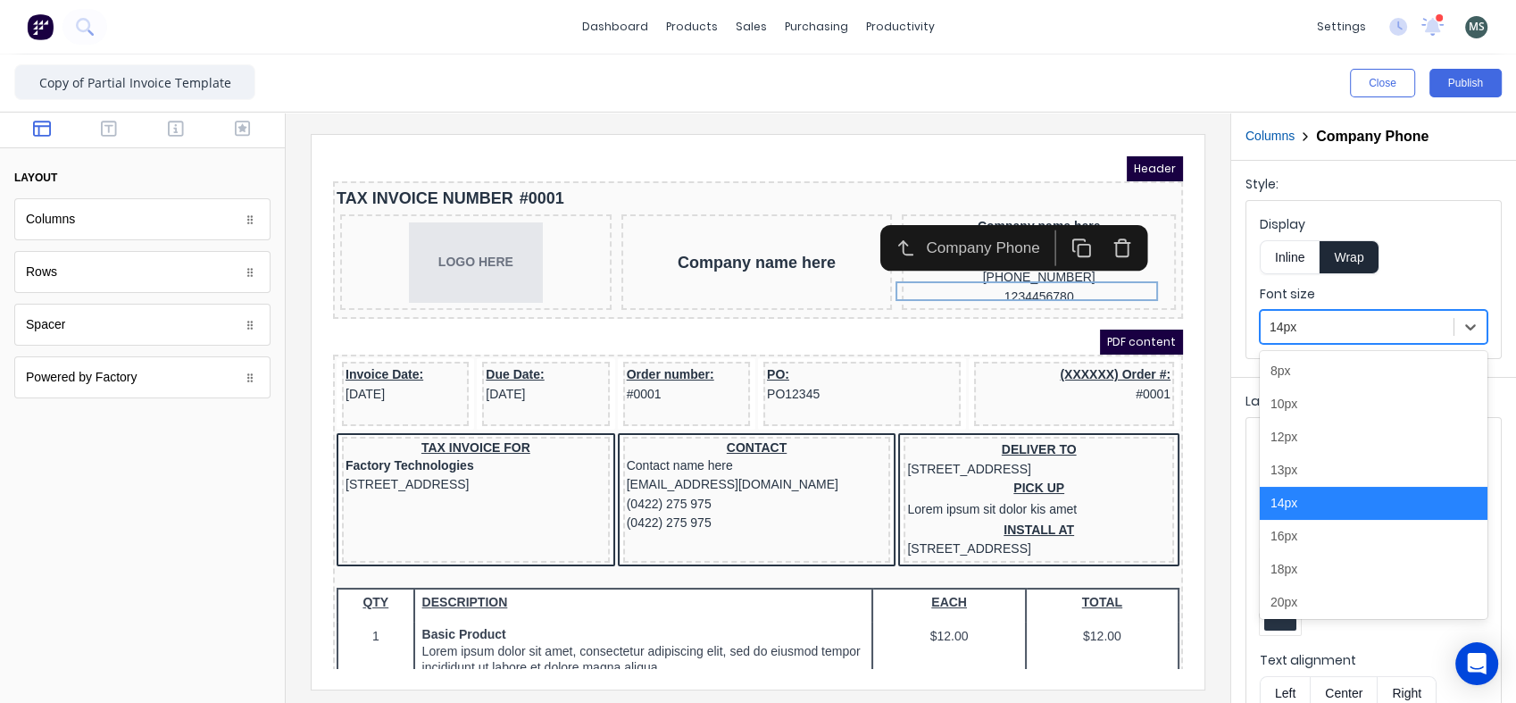
click at [1279, 323] on div at bounding box center [1357, 327] width 175 height 22
click at [1292, 437] on div "12px" at bounding box center [1374, 437] width 228 height 33
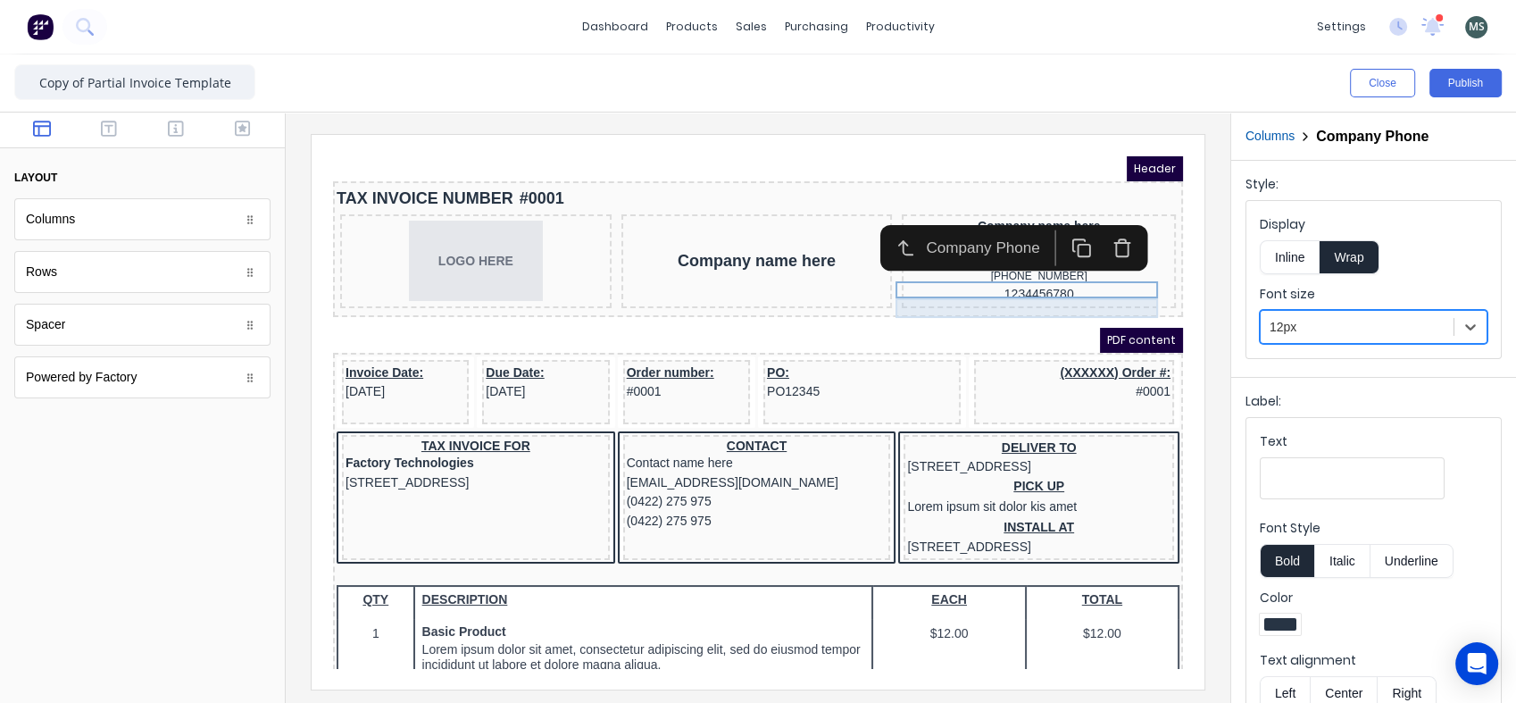
click at [1037, 283] on div "1234456780" at bounding box center [1017, 273] width 267 height 20
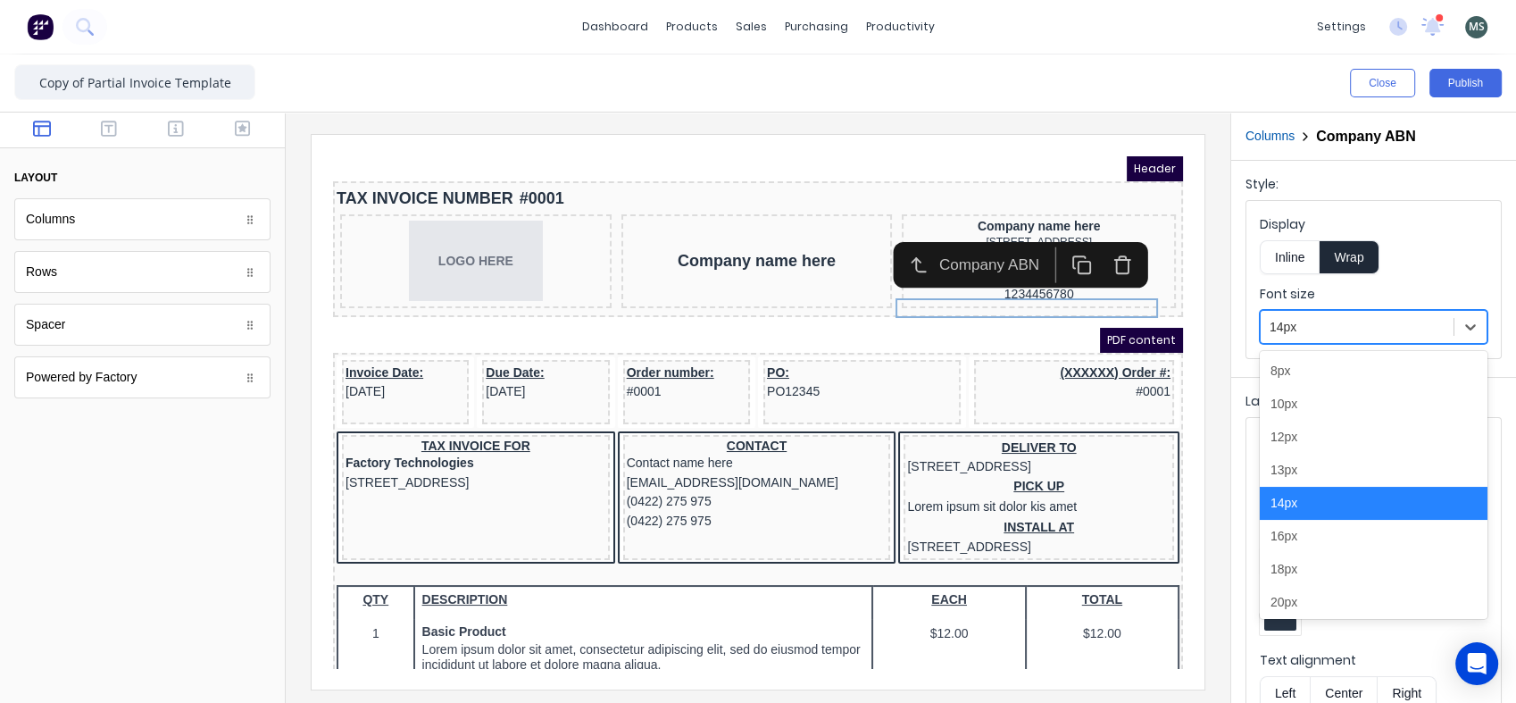
click at [1304, 325] on div at bounding box center [1357, 327] width 175 height 22
click at [1286, 440] on div "12px" at bounding box center [1374, 437] width 228 height 33
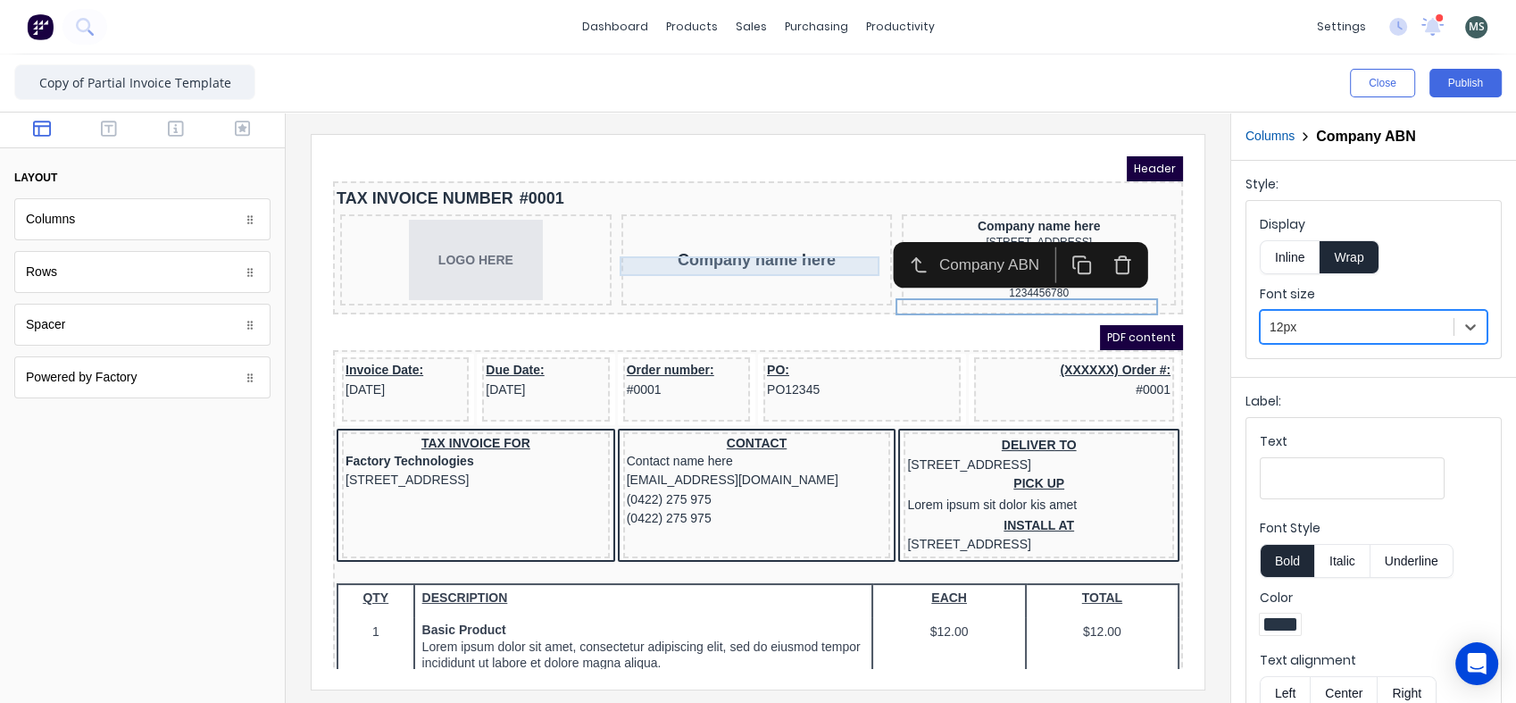
click at [783, 243] on div "Company name here" at bounding box center [736, 239] width 264 height 20
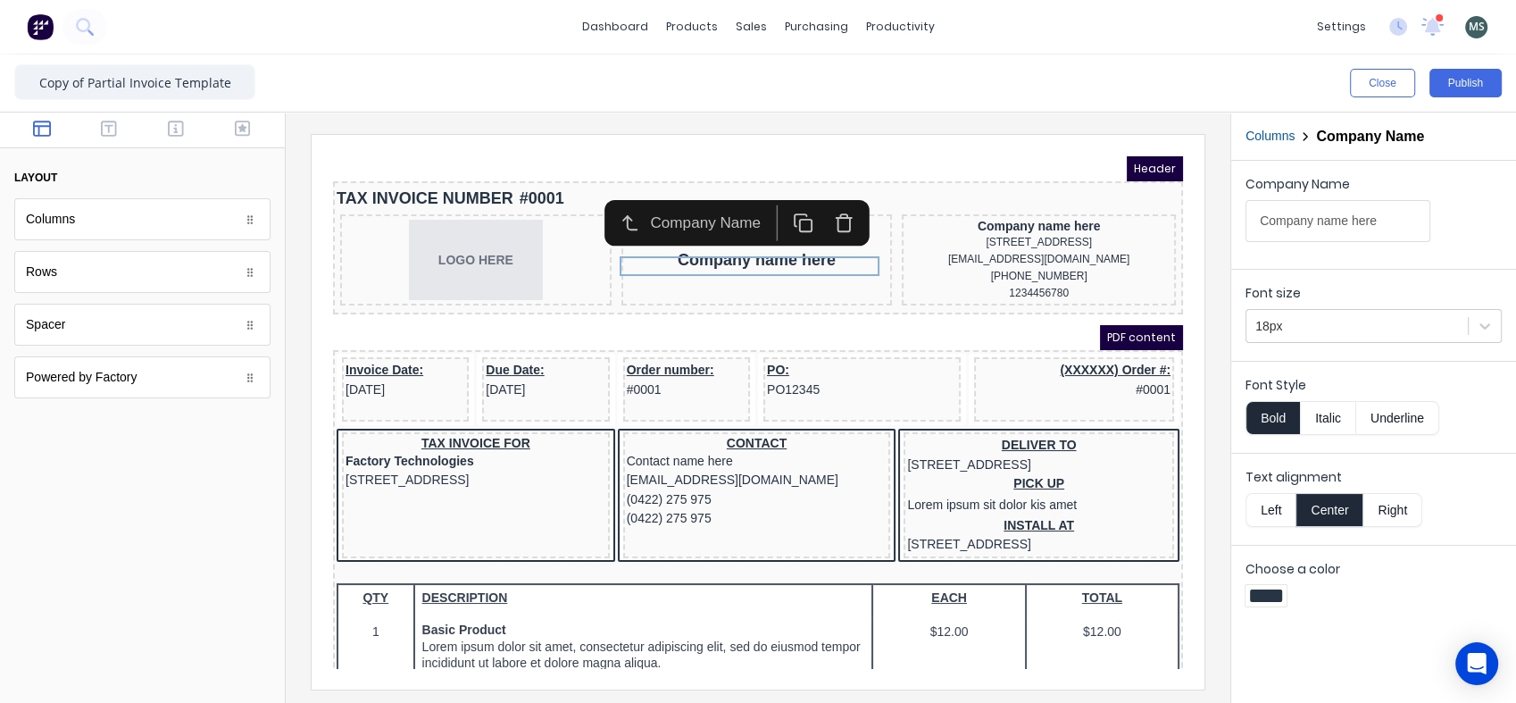
click at [818, 202] on icon "button" at bounding box center [822, 202] width 21 height 21
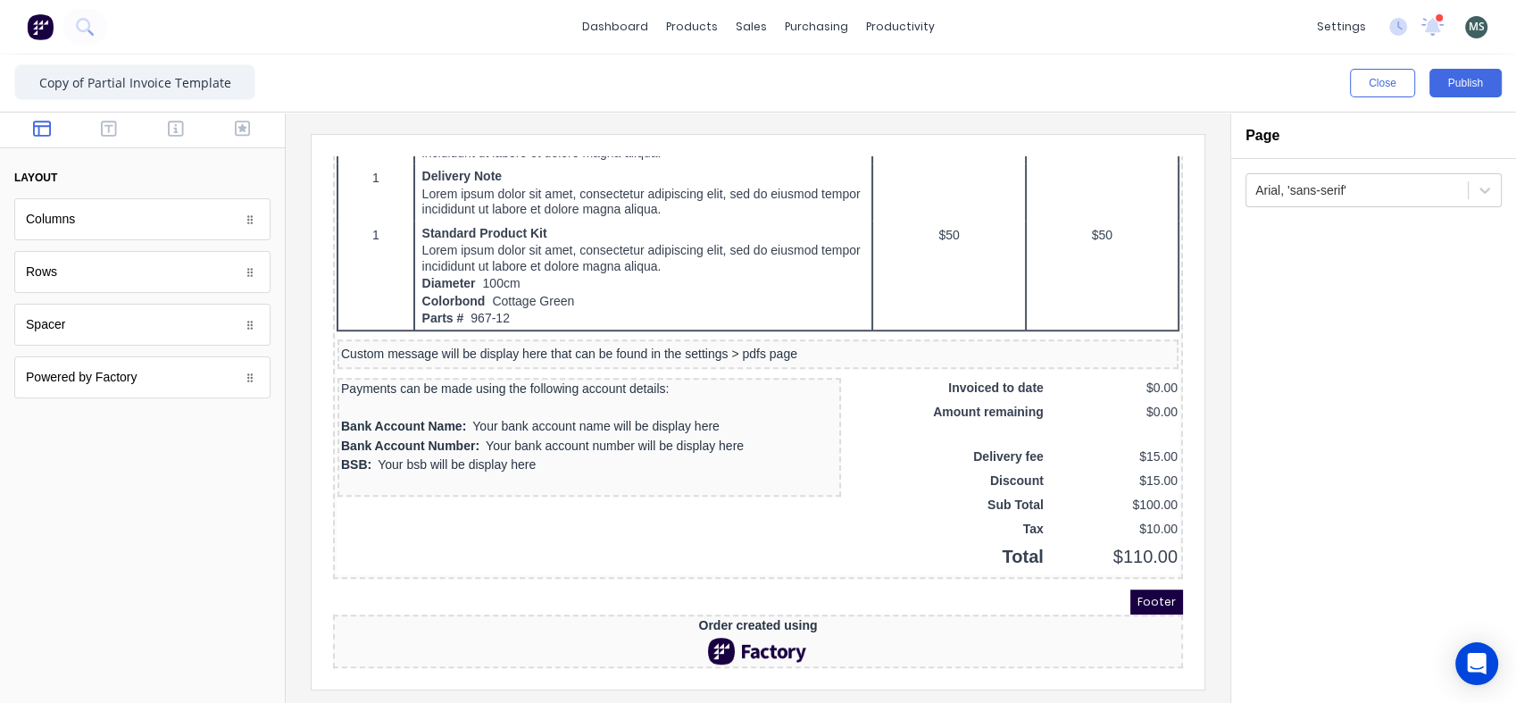
scroll to position [1198, 0]
click at [452, 326] on div "Custom message will be display here that can be found in the settings > pdfs pa…" at bounding box center [737, 333] width 834 height 16
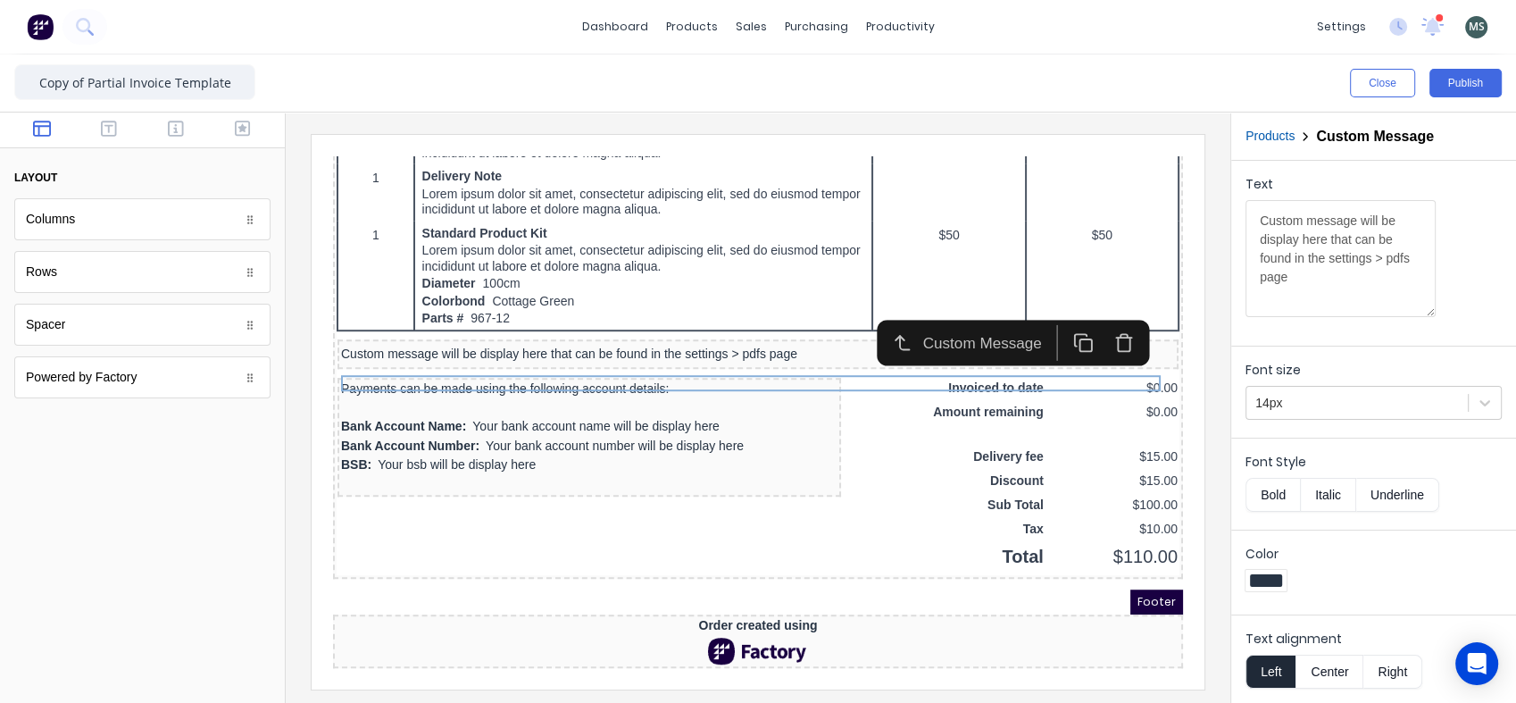
click at [1491, 400] on icon at bounding box center [1485, 403] width 18 height 18
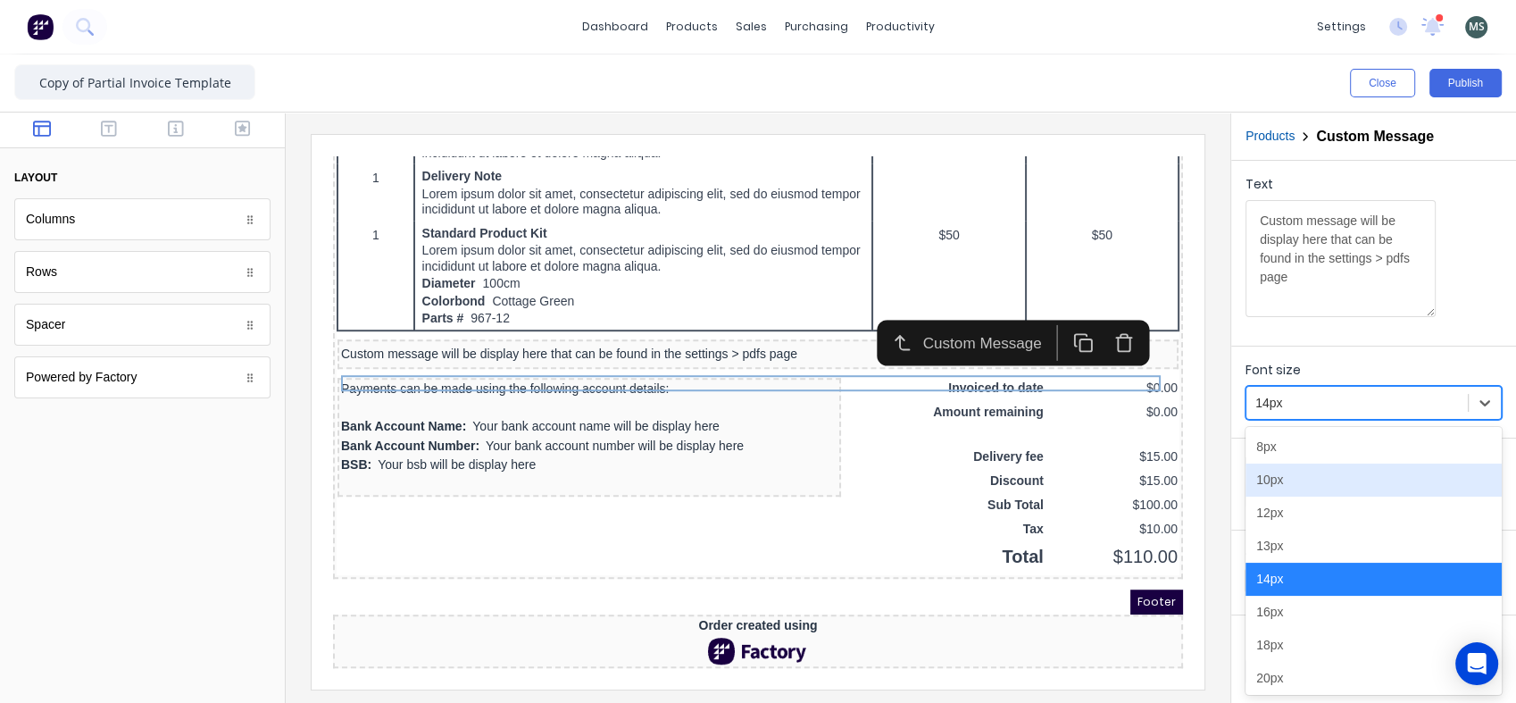
click at [1335, 484] on div "10px" at bounding box center [1374, 479] width 256 height 33
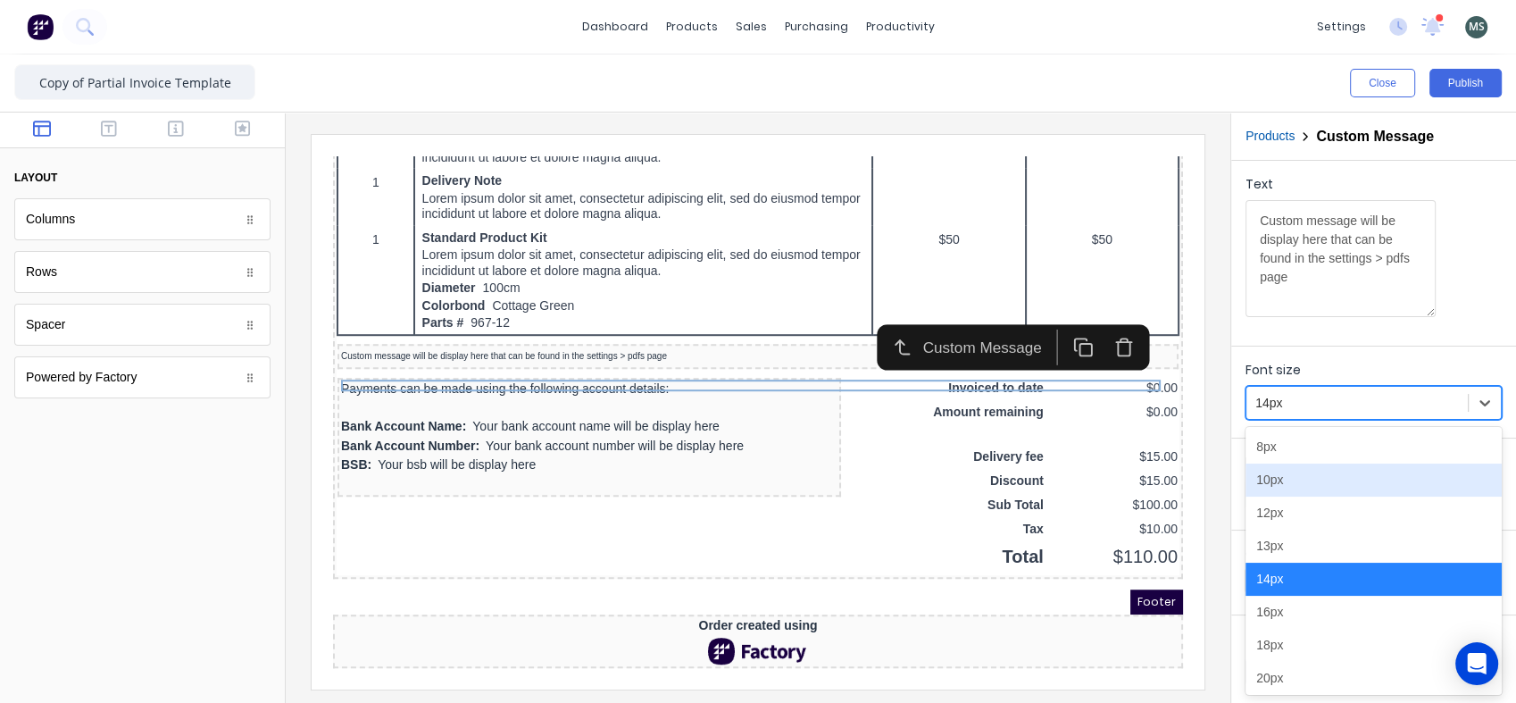
scroll to position [1193, 0]
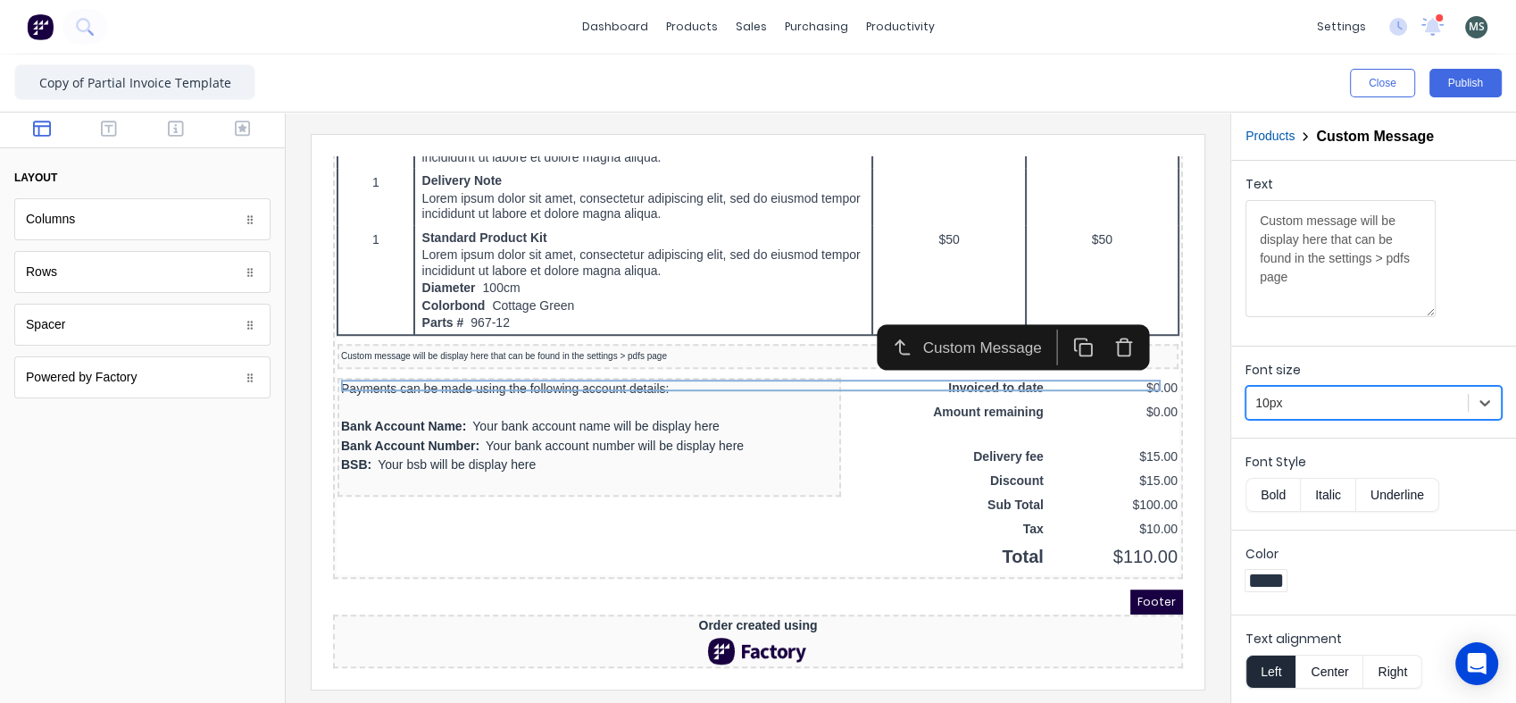
click at [236, 475] on div at bounding box center [142, 562] width 285 height 279
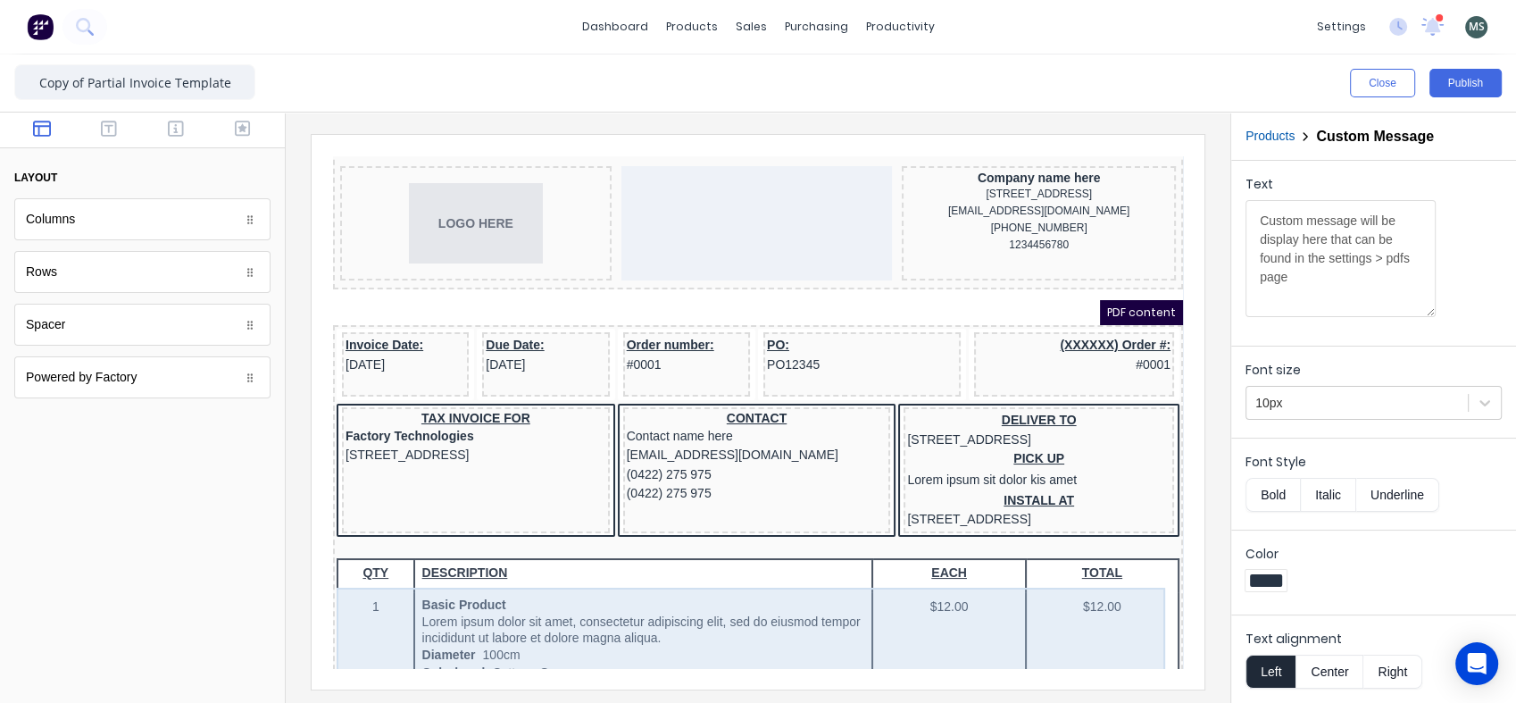
scroll to position [0, 0]
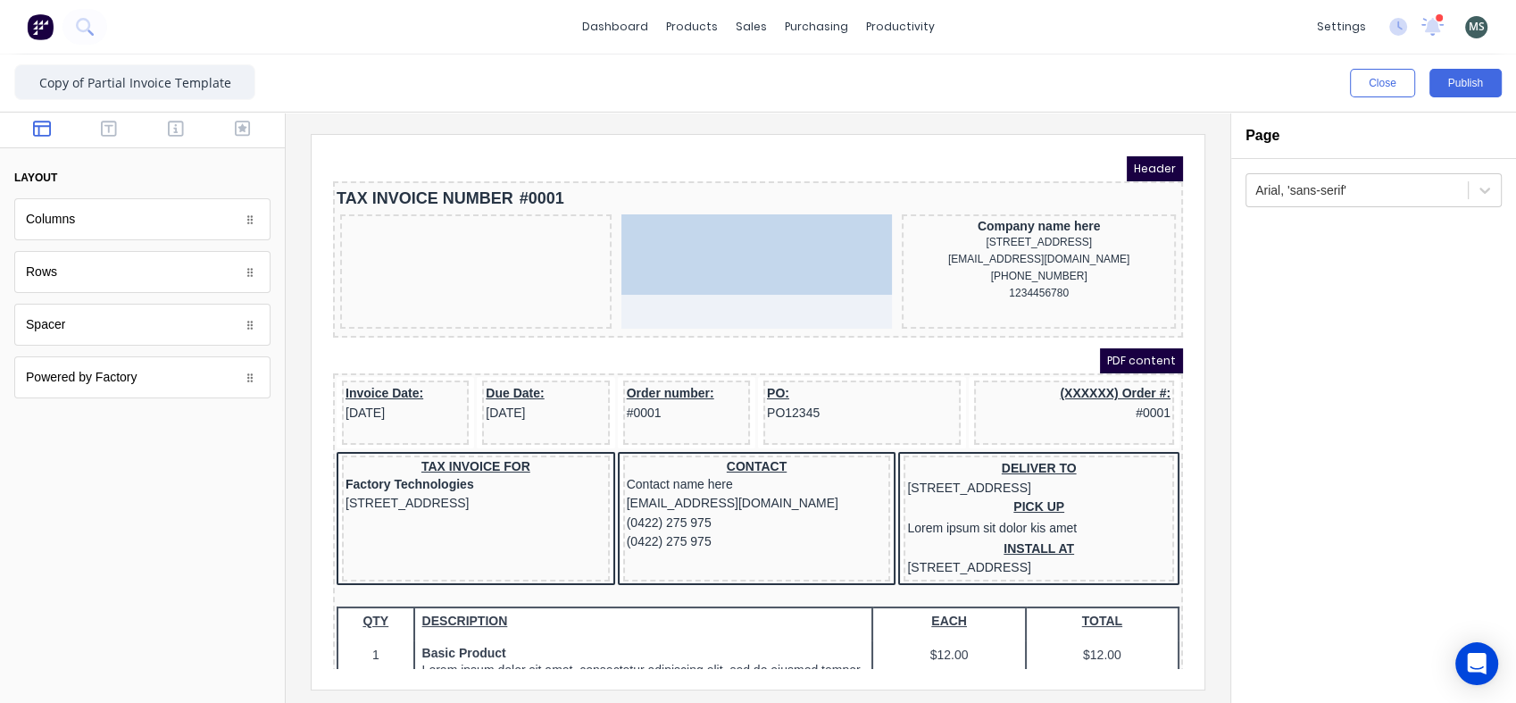
drag, startPoint x: 475, startPoint y: 268, endPoint x: 752, endPoint y: 254, distance: 277.2
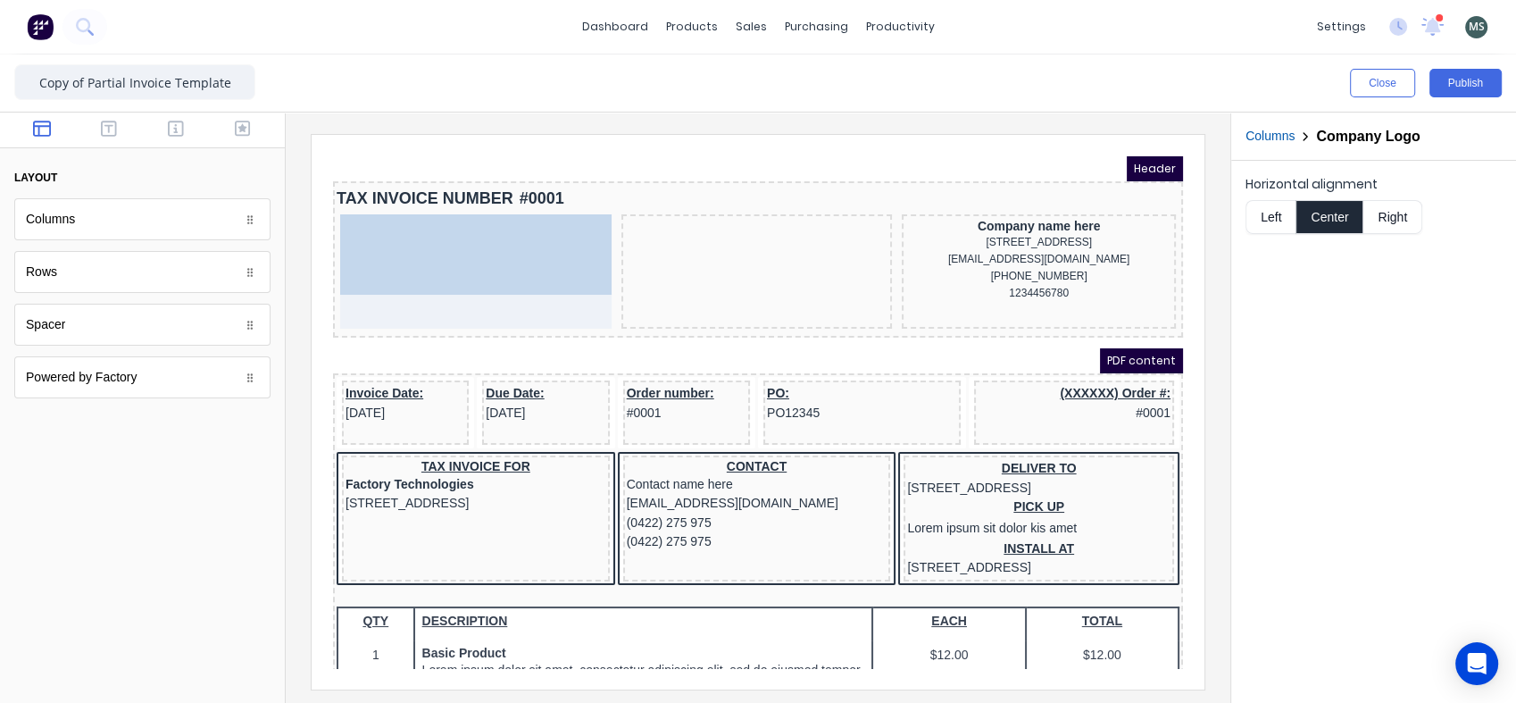
drag, startPoint x: 732, startPoint y: 248, endPoint x: 445, endPoint y: 237, distance: 287.7
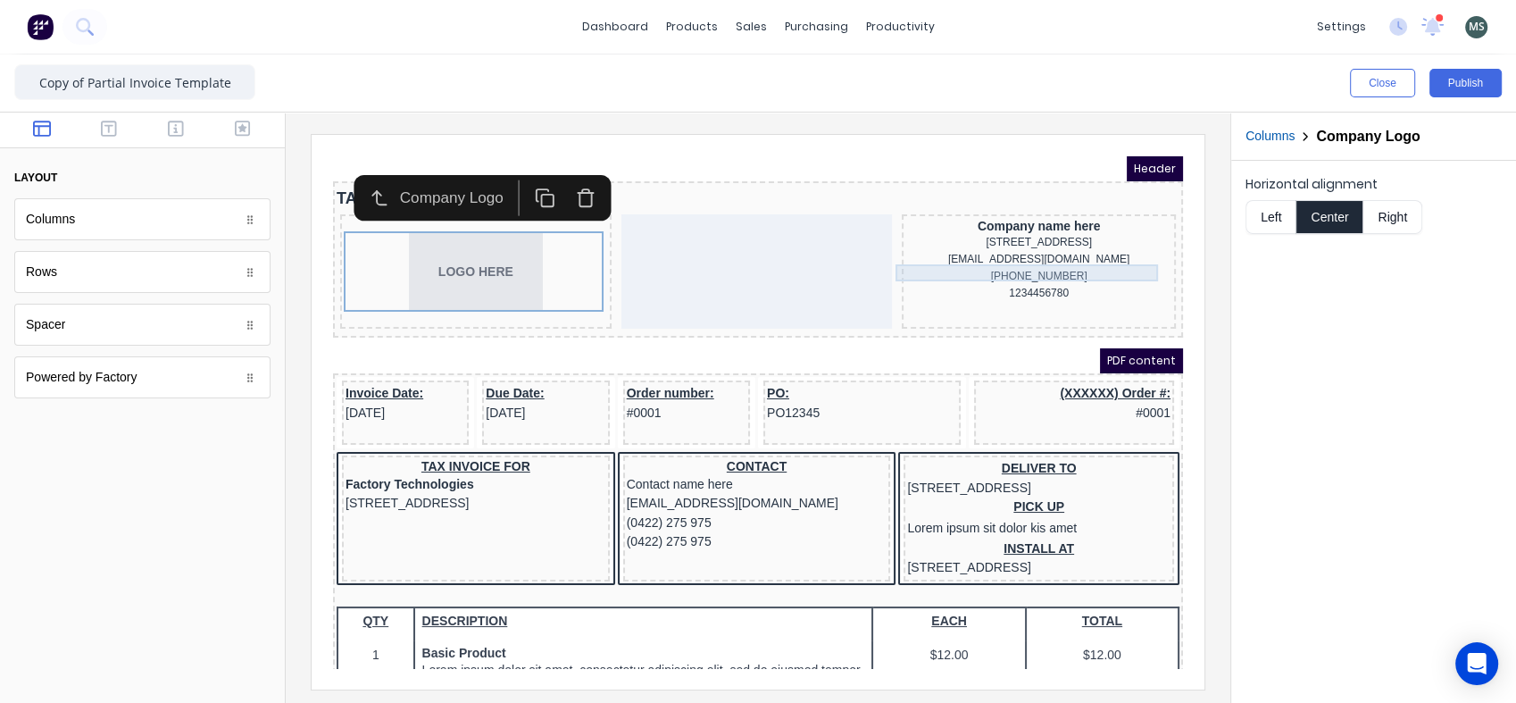
click at [1029, 246] on div "[EMAIL_ADDRESS][DOMAIN_NAME]" at bounding box center [1017, 237] width 267 height 17
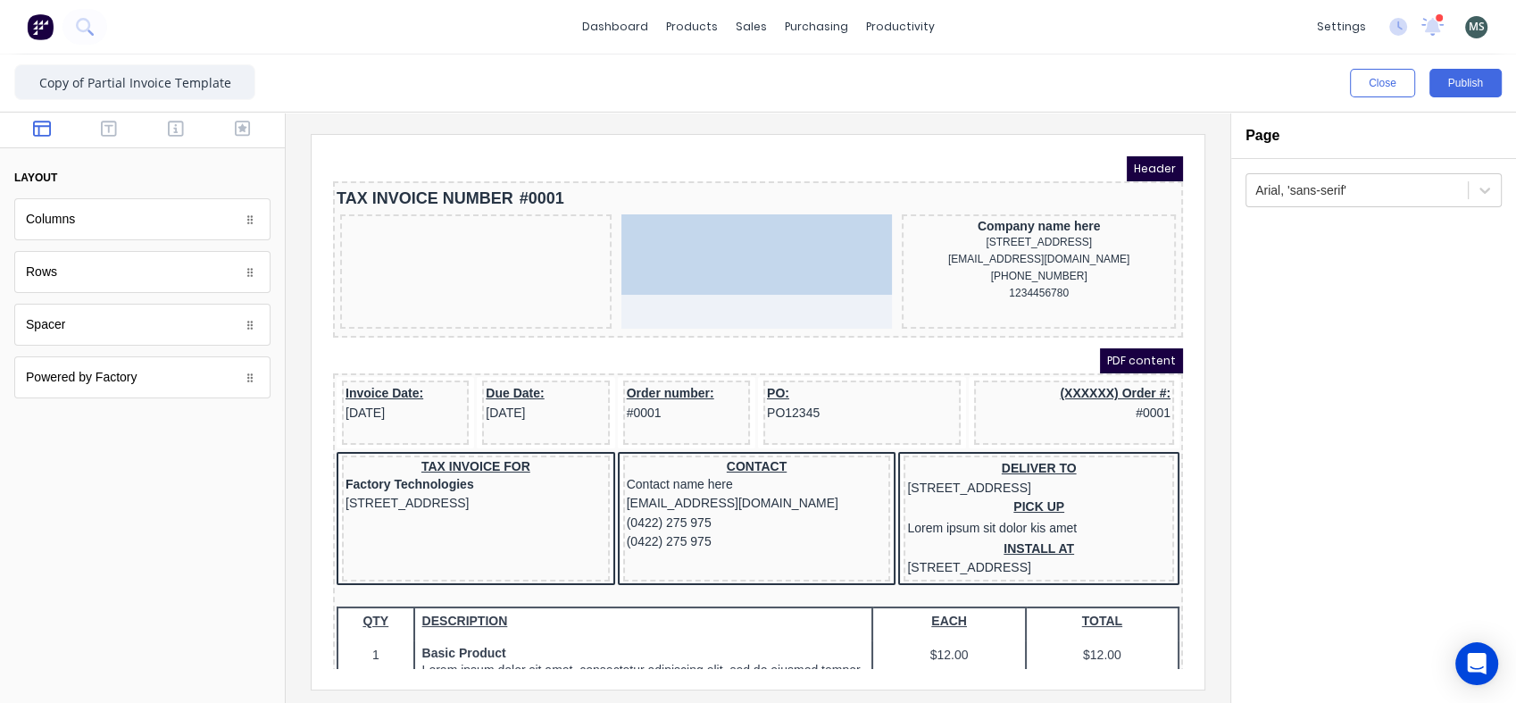
drag, startPoint x: 491, startPoint y: 262, endPoint x: 774, endPoint y: 243, distance: 283.7
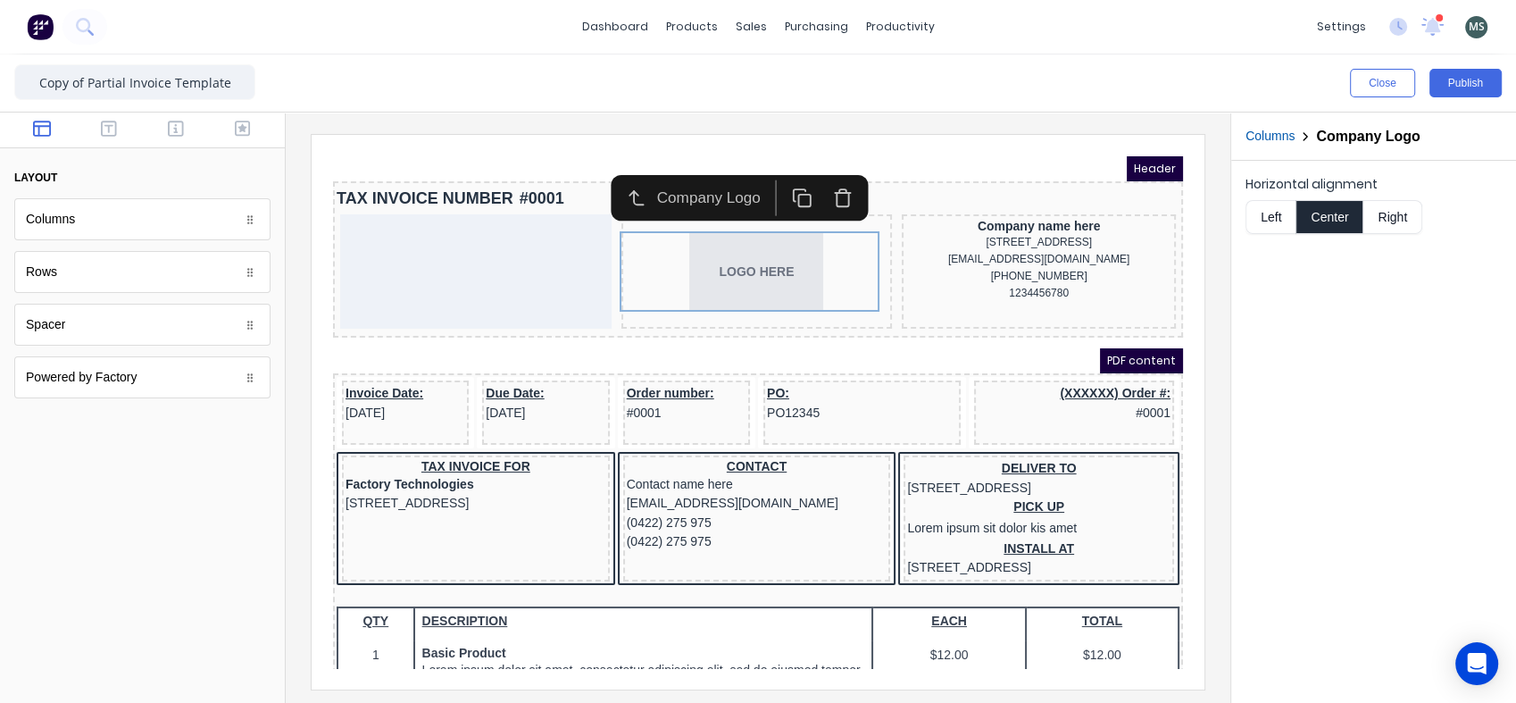
click at [285, 475] on div "Components layout Columns Columns Rows Rows Spacer Spacer Powered by Factory Po…" at bounding box center [143, 408] width 286 height 590
click at [1079, 371] on div "(XXXXXX) Order #: #0001" at bounding box center [1052, 382] width 193 height 38
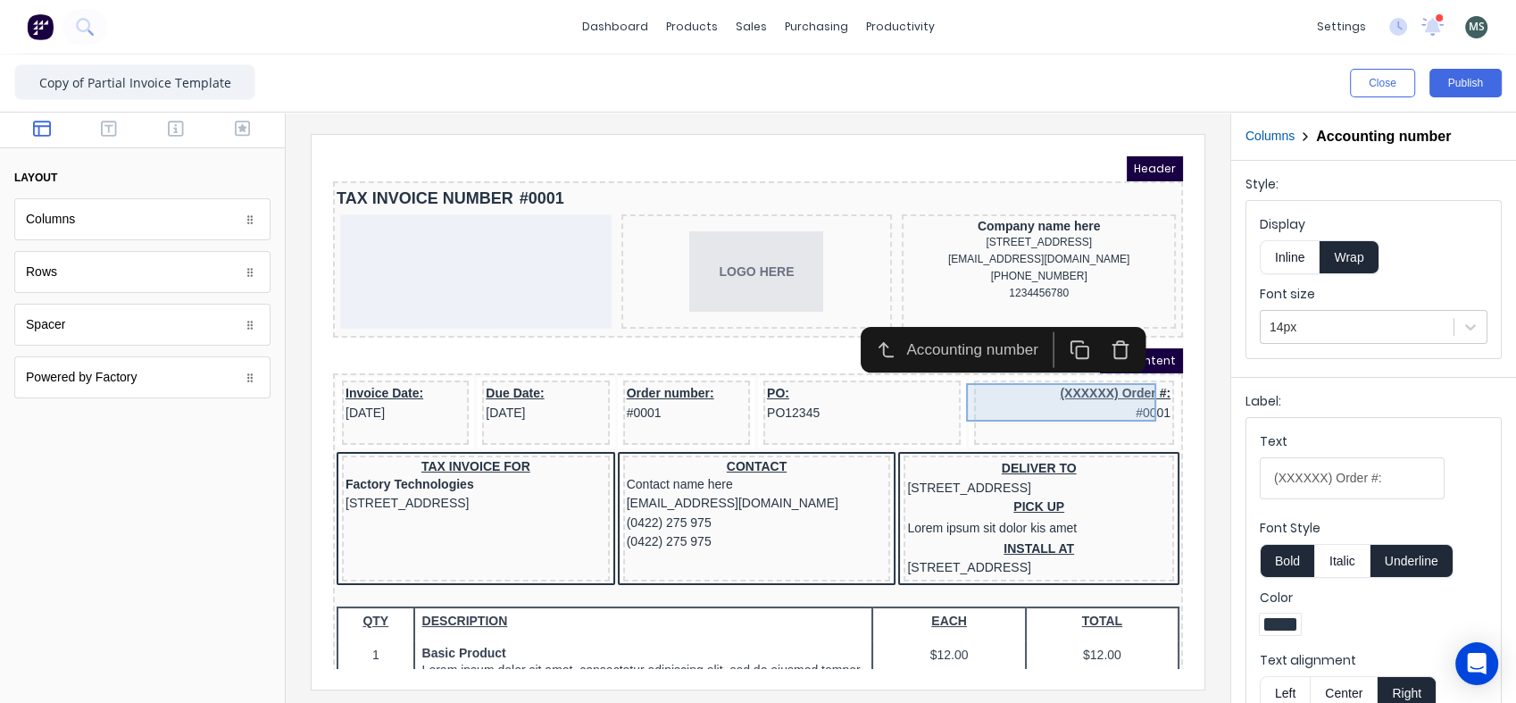
click at [1078, 371] on div "(XXXXXX) Order #: #0001" at bounding box center [1052, 382] width 193 height 38
click at [1103, 326] on icon "button" at bounding box center [1099, 328] width 21 height 21
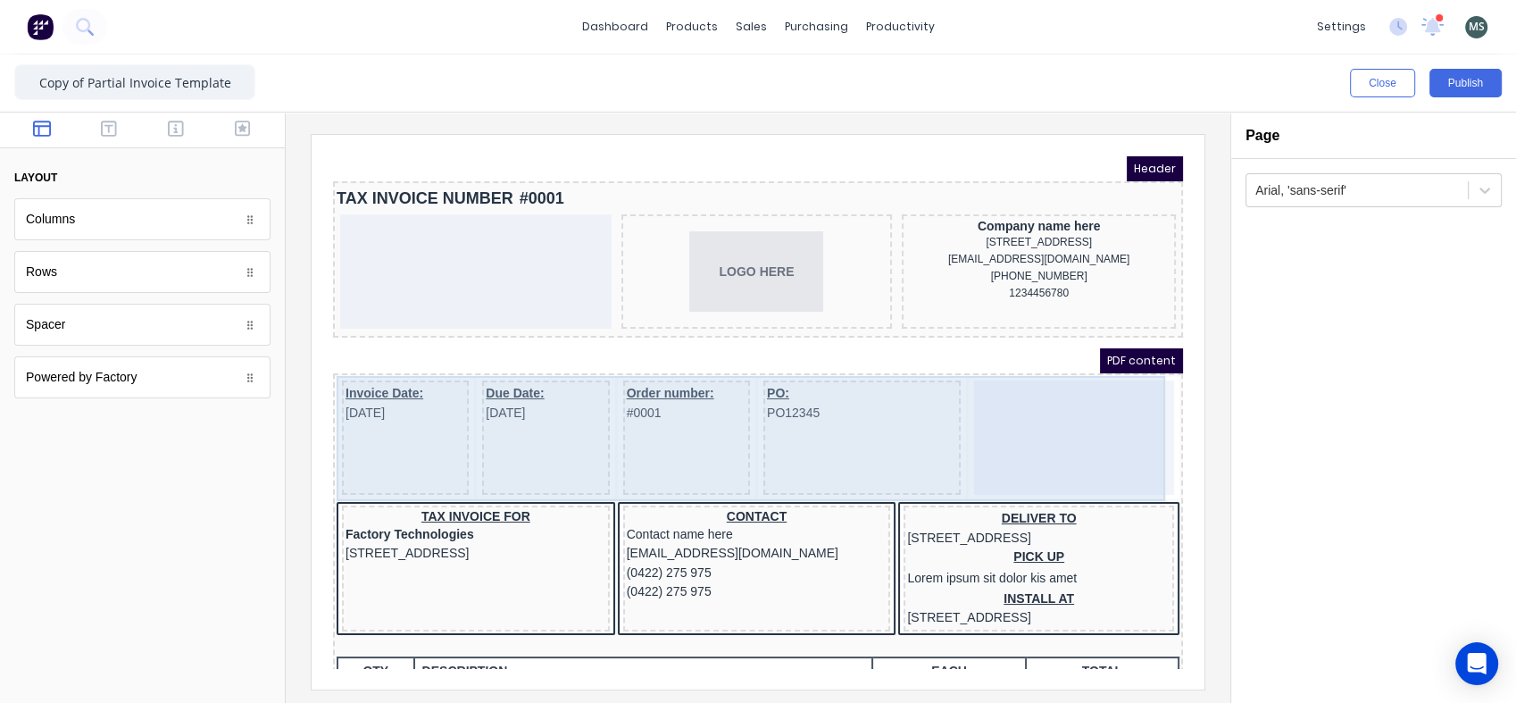
click at [1020, 404] on div at bounding box center [1053, 416] width 200 height 114
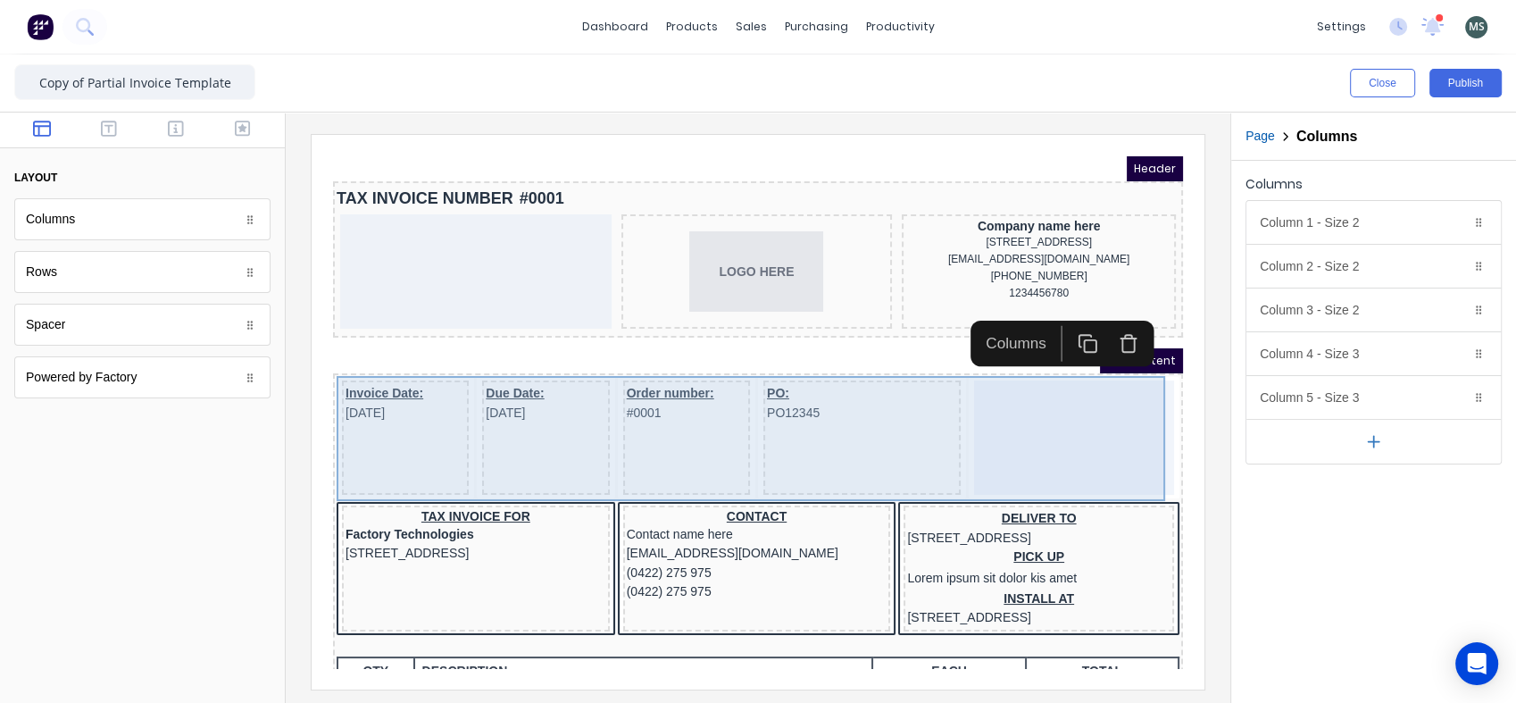
click at [987, 402] on div at bounding box center [1053, 416] width 200 height 114
click at [989, 408] on div at bounding box center [1053, 416] width 200 height 114
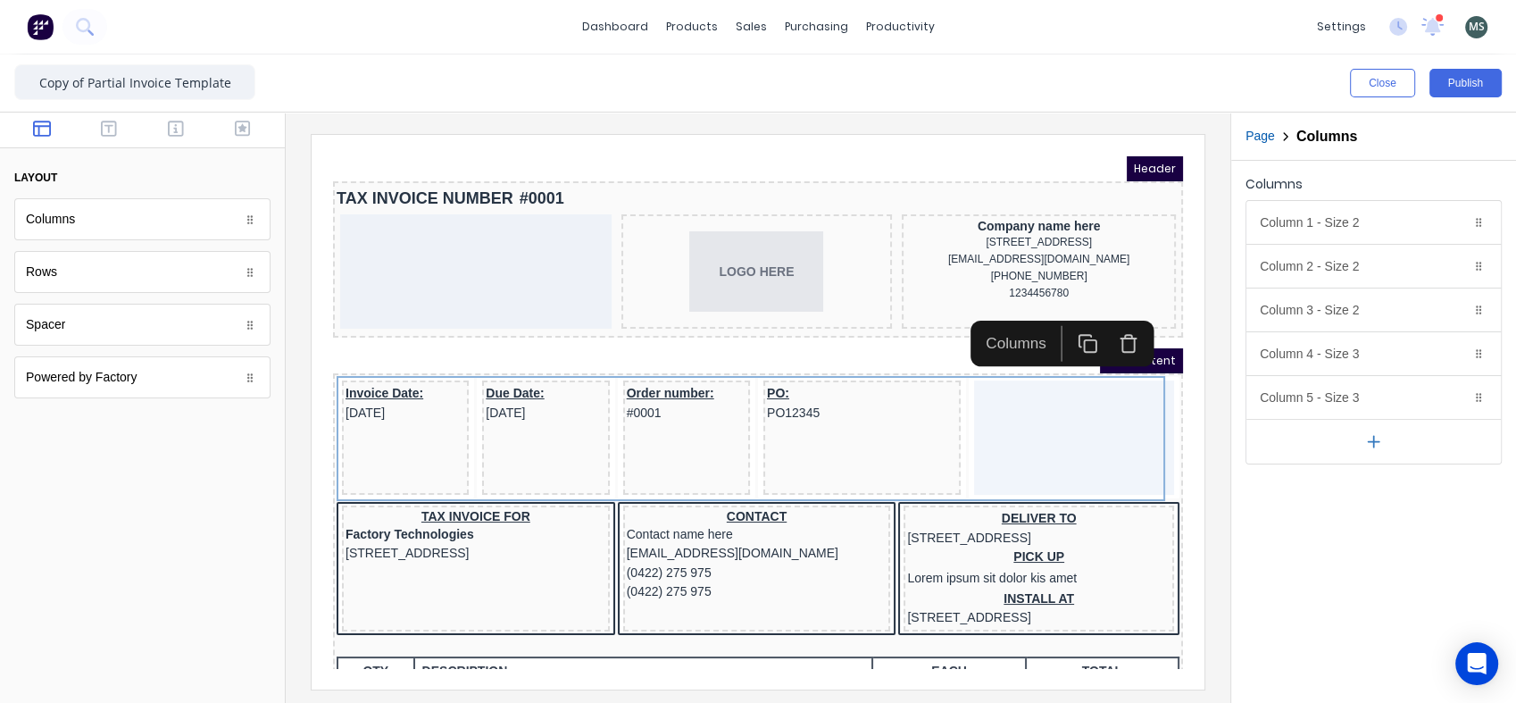
click at [112, 130] on icon "button" at bounding box center [109, 129] width 16 height 18
click at [46, 123] on icon "button" at bounding box center [42, 129] width 18 height 18
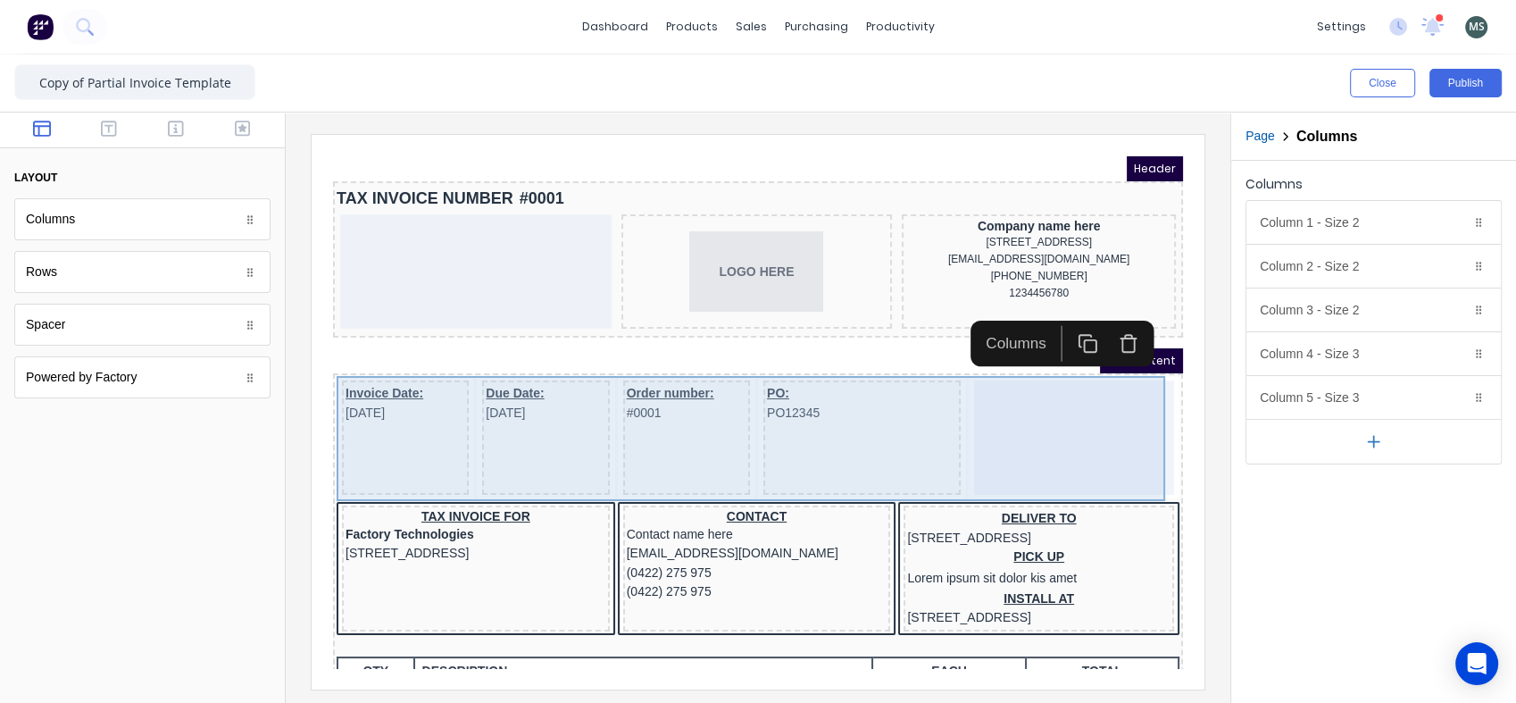
click at [1007, 421] on div at bounding box center [1053, 416] width 200 height 114
click at [1038, 401] on div at bounding box center [1053, 416] width 200 height 114
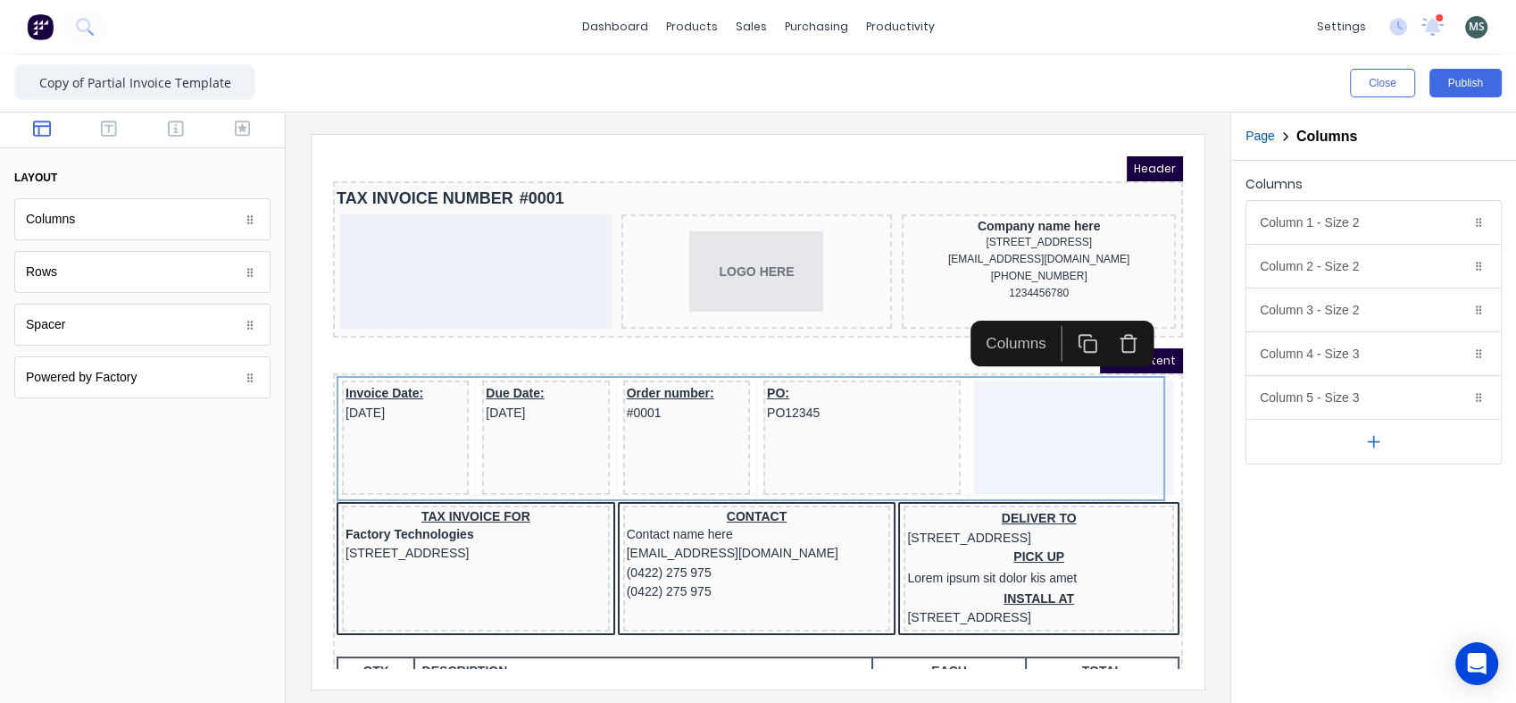
click at [1257, 537] on div "Columns Column 1 - Size 2 Duplicate Delete Column size (1-12) 2 Choose a backgr…" at bounding box center [1373, 432] width 285 height 542
click at [169, 130] on icon "button" at bounding box center [176, 129] width 16 height 16
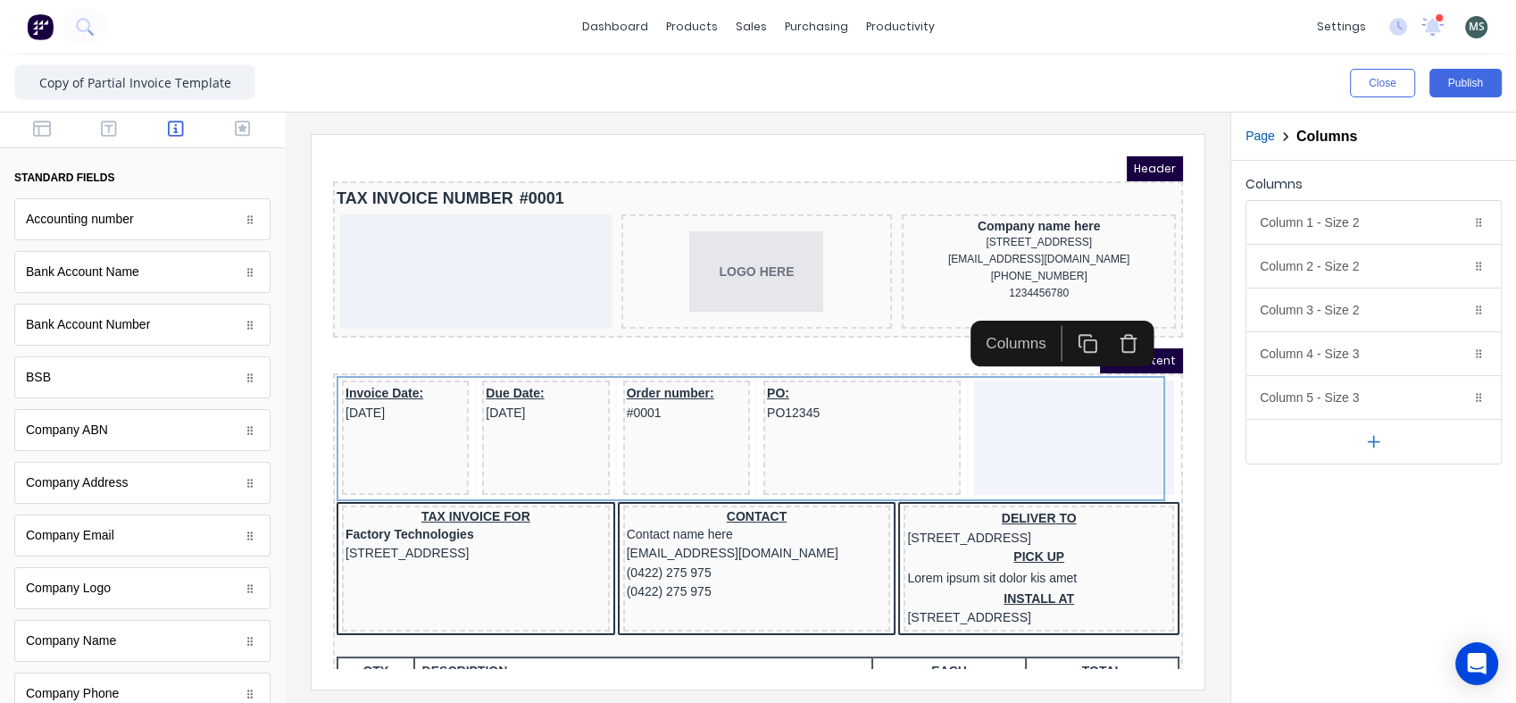
click at [235, 122] on icon "button" at bounding box center [243, 129] width 16 height 18
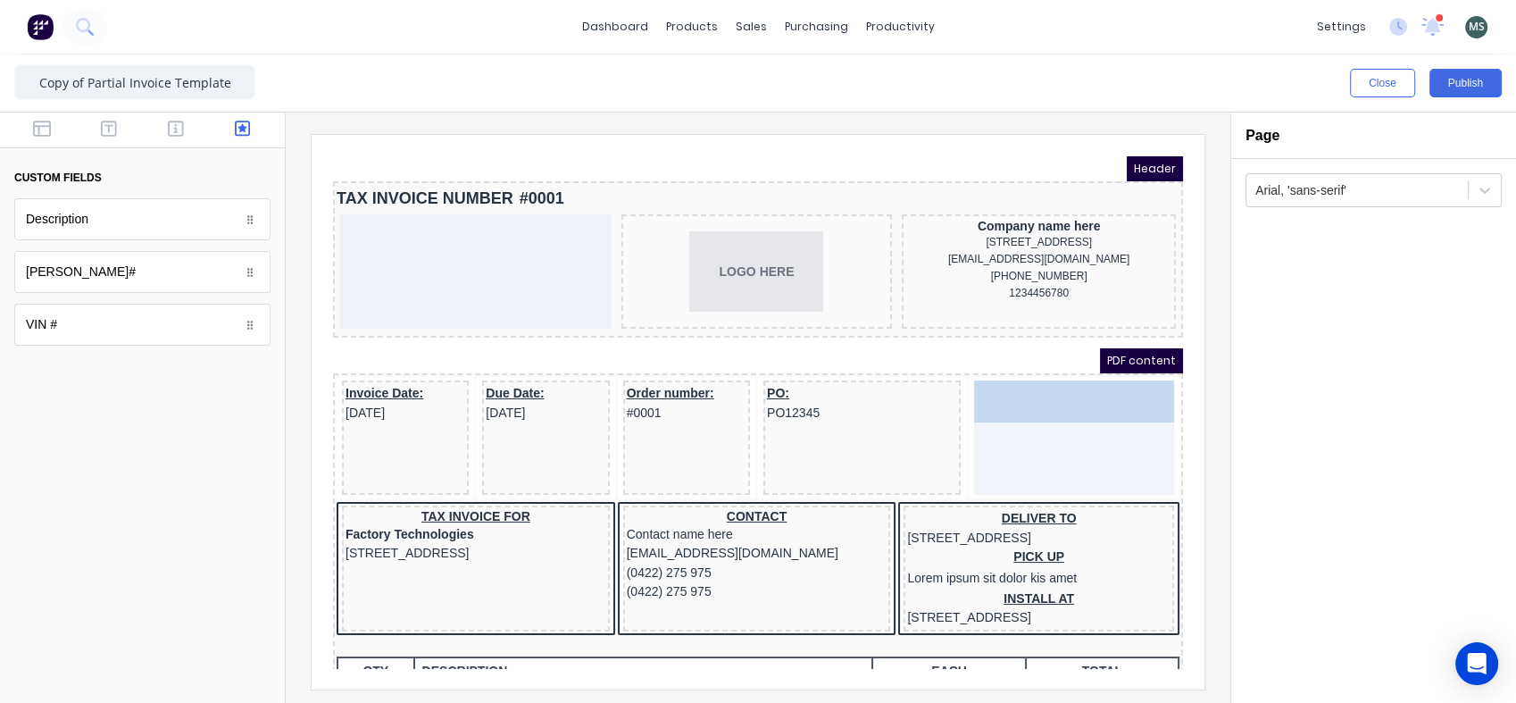
drag, startPoint x: 74, startPoint y: 262, endPoint x: 985, endPoint y: 379, distance: 918.2
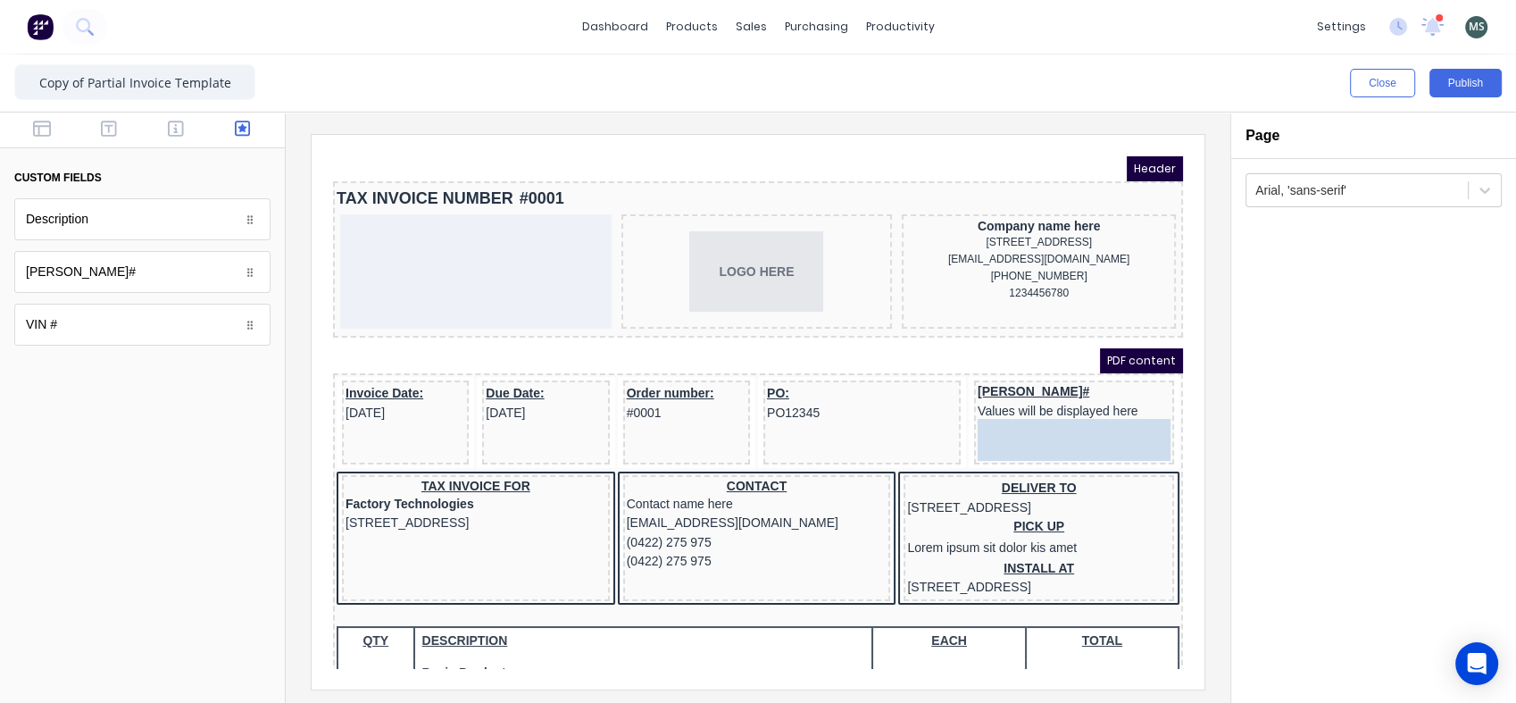
drag, startPoint x: 120, startPoint y: 329, endPoint x: 688, endPoint y: 267, distance: 571.3
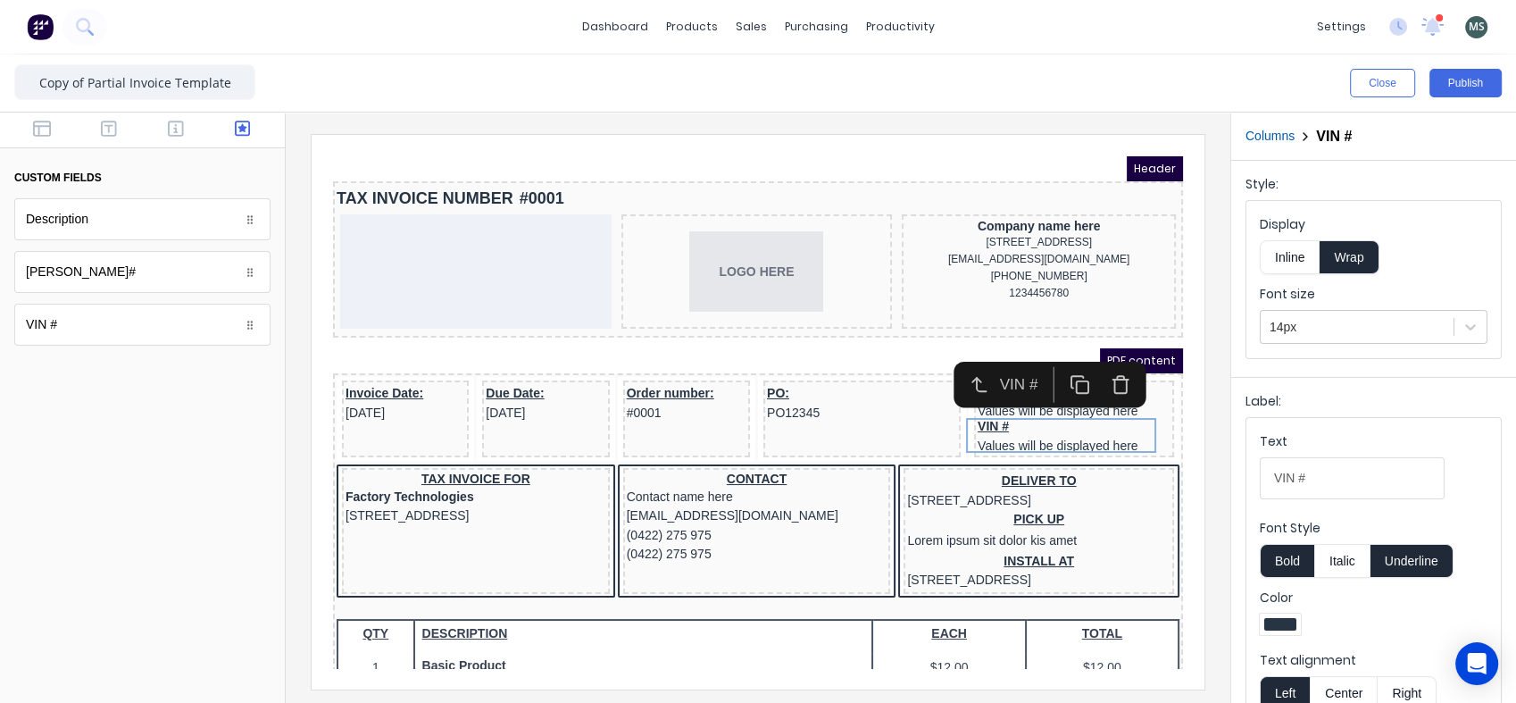
click at [257, 404] on div at bounding box center [142, 537] width 285 height 332
click at [1049, 421] on div "VIN # Values will be displayed here" at bounding box center [1052, 414] width 193 height 35
click at [1305, 328] on div at bounding box center [1357, 327] width 175 height 22
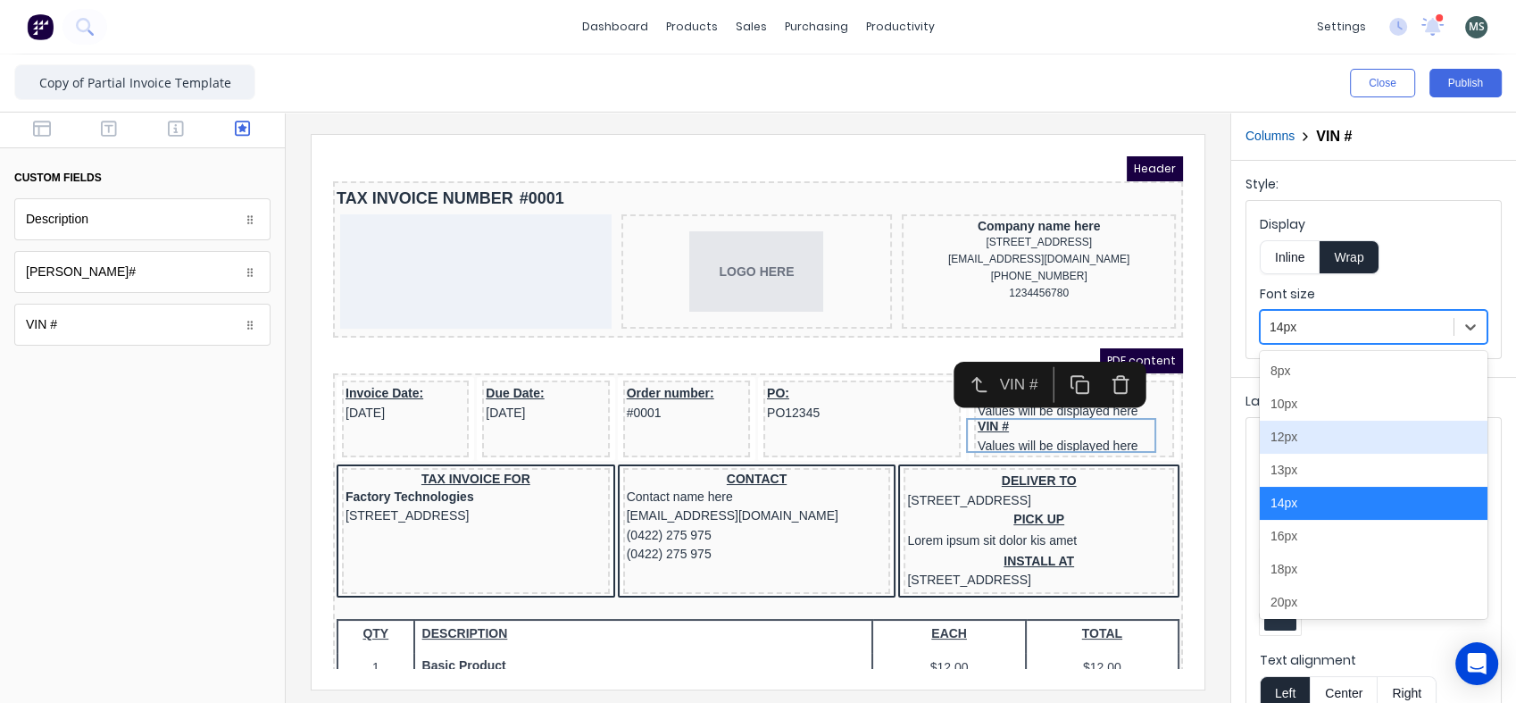
click at [1310, 435] on div "12px" at bounding box center [1374, 437] width 228 height 33
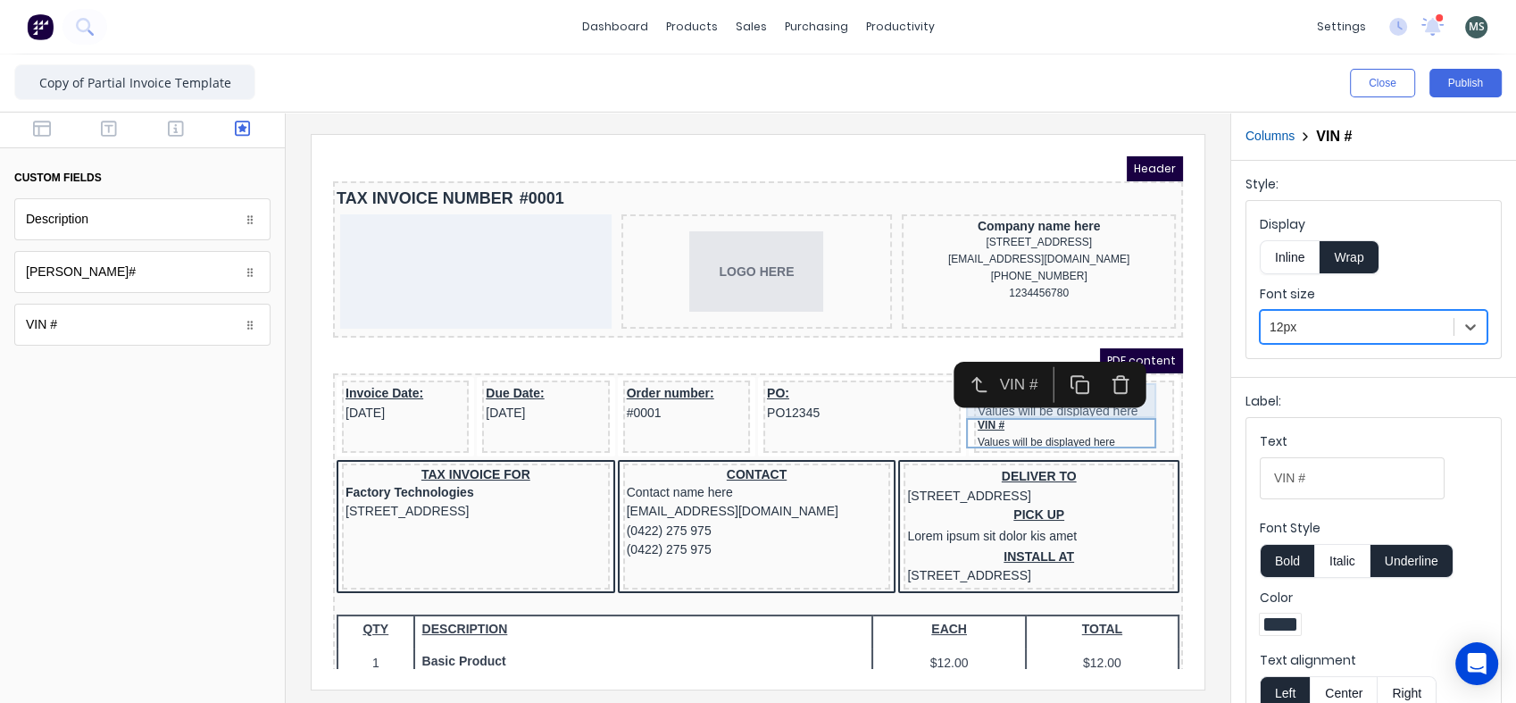
click at [1076, 391] on div "Rego# Values will be displayed here" at bounding box center [1052, 380] width 193 height 35
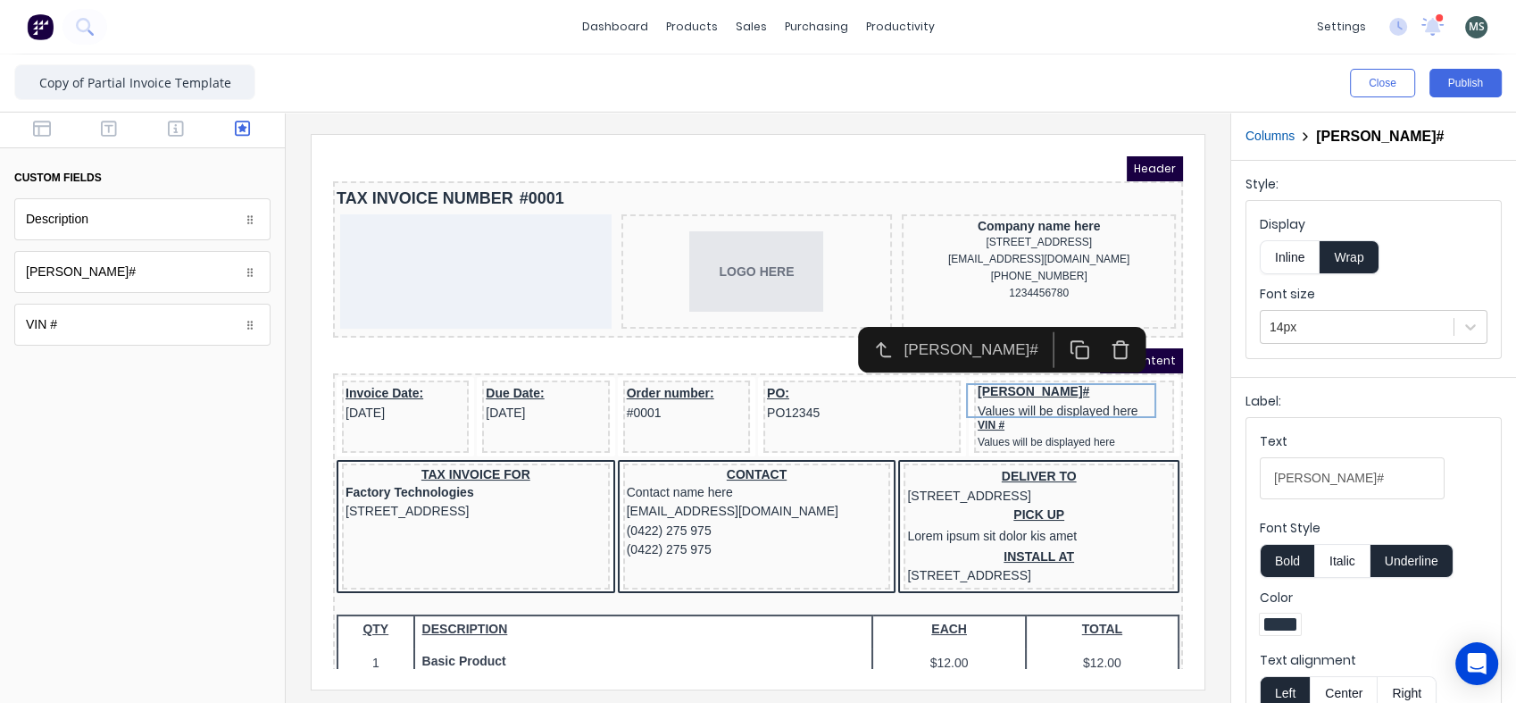
click at [1284, 325] on div at bounding box center [1357, 327] width 175 height 22
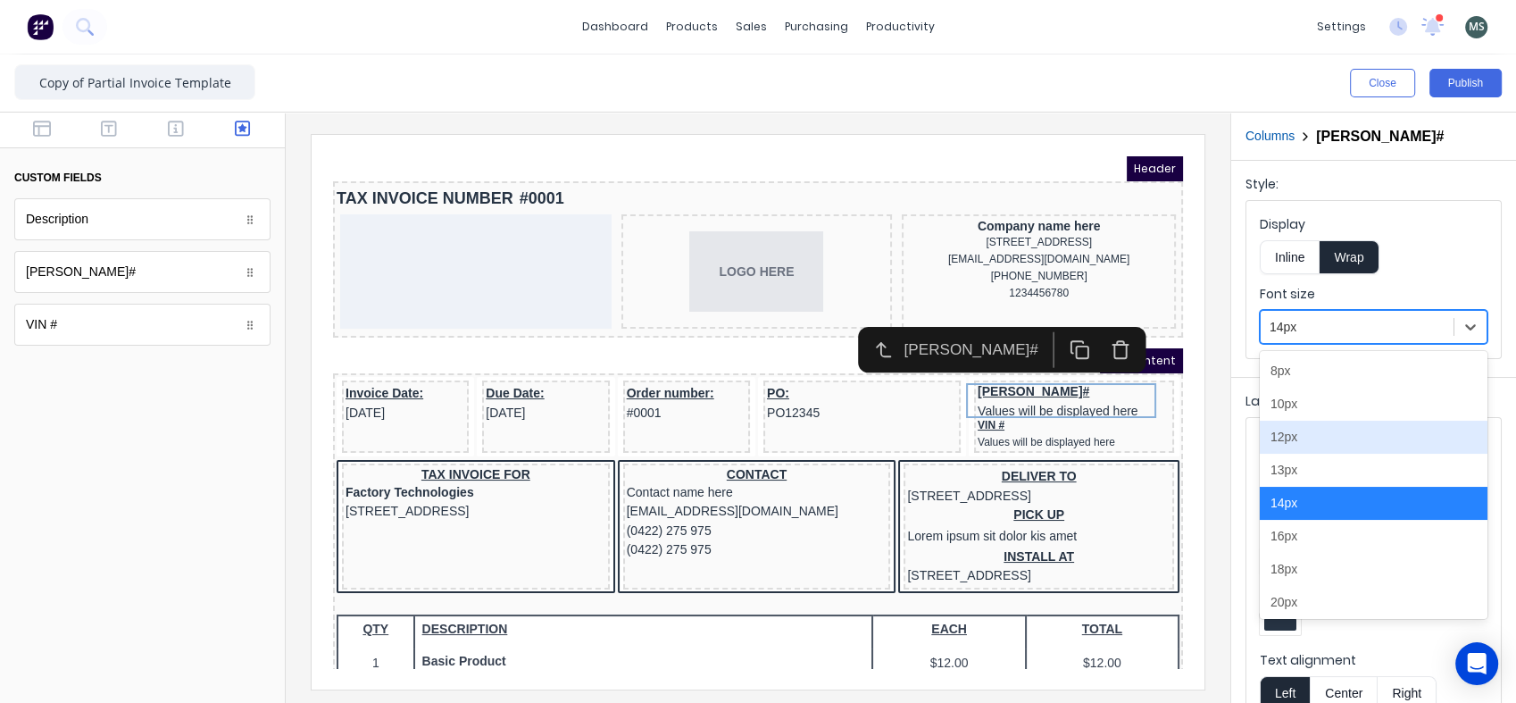
click at [1307, 436] on div "12px" at bounding box center [1374, 437] width 228 height 33
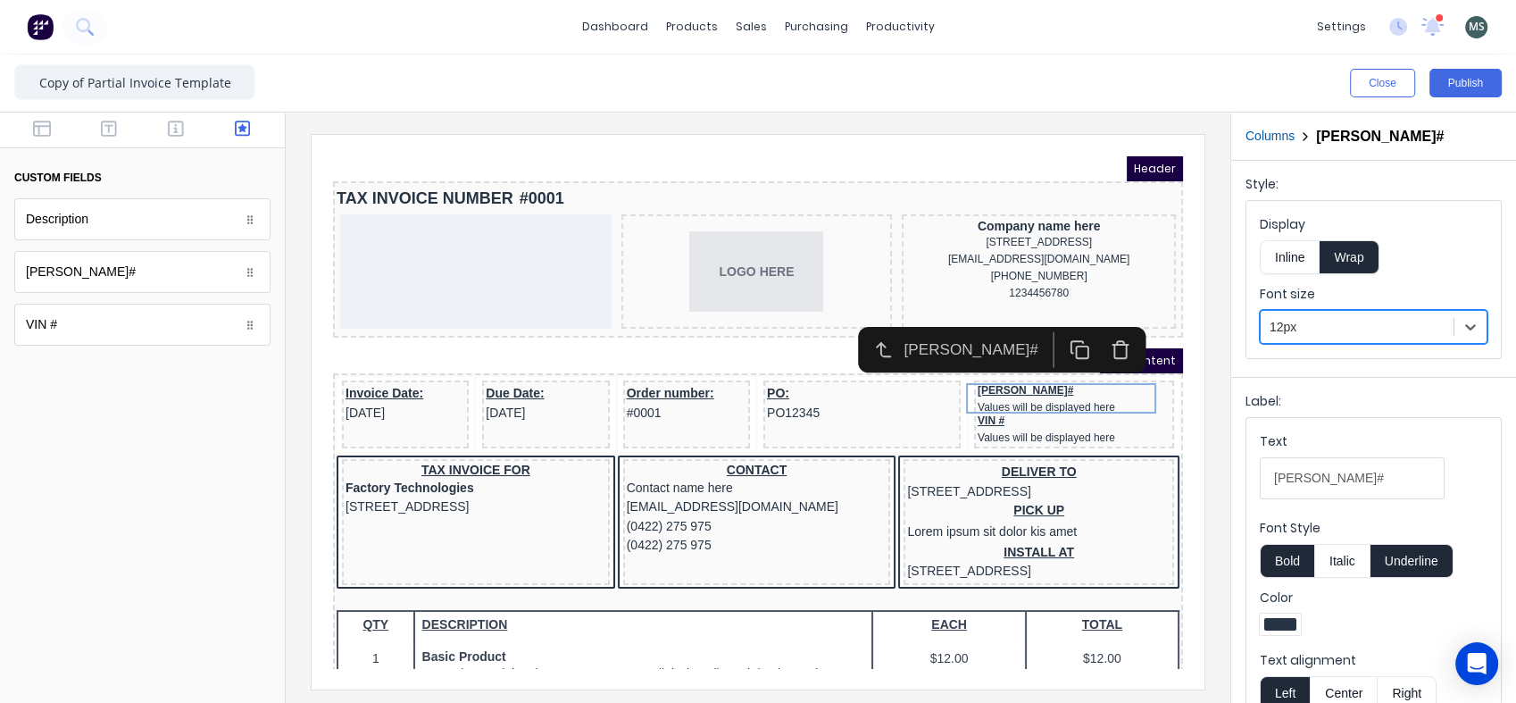
click at [219, 429] on div at bounding box center [142, 537] width 285 height 332
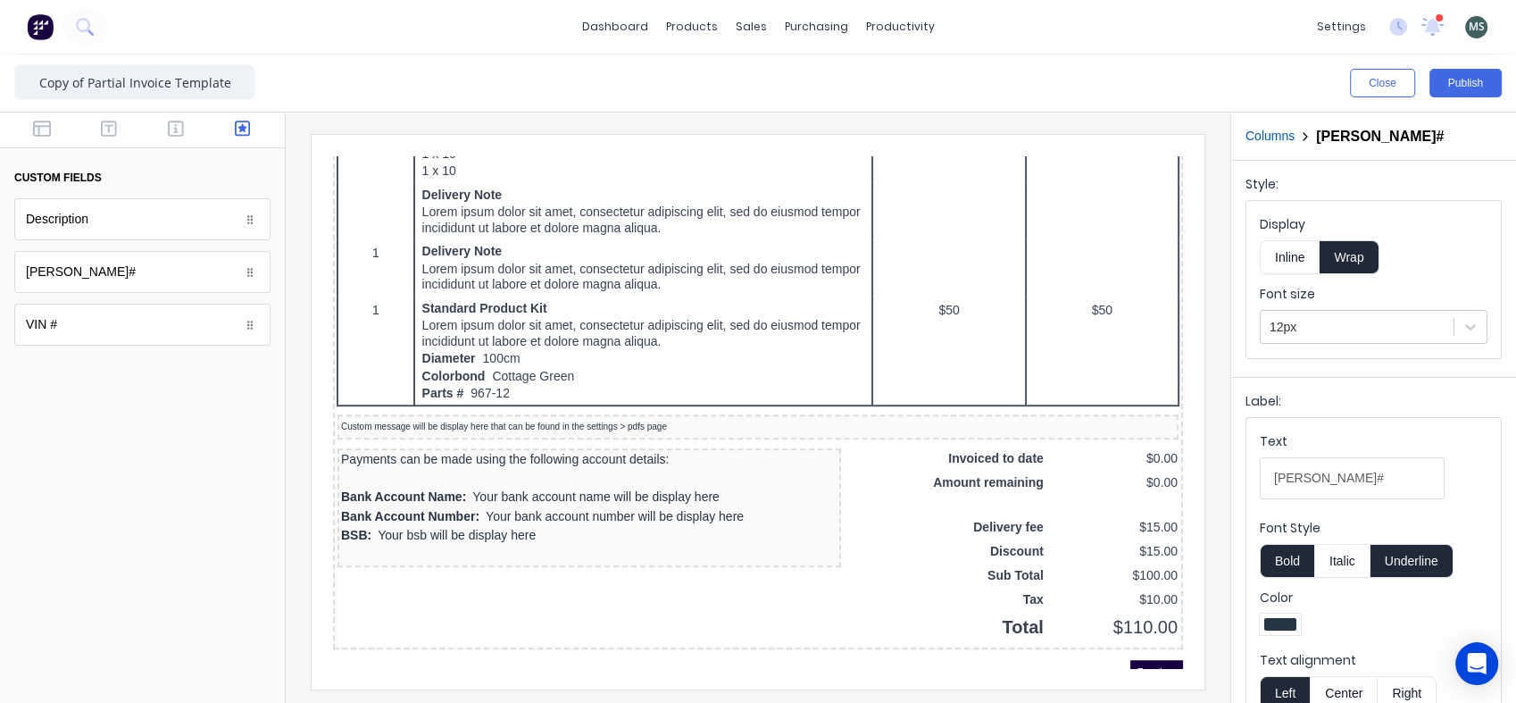
scroll to position [1196, 0]
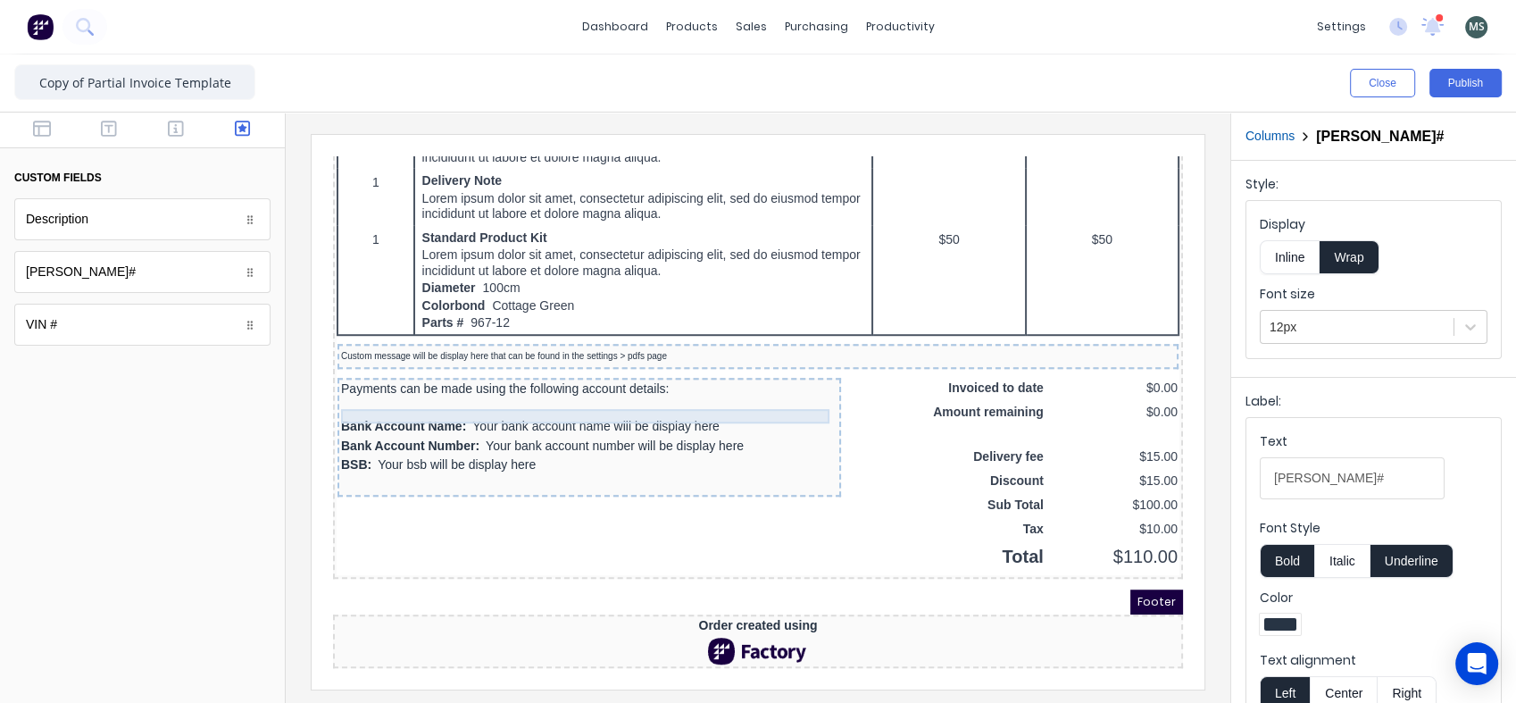
click at [537, 360] on div "Payments can be made using the following account details:" at bounding box center [568, 367] width 496 height 14
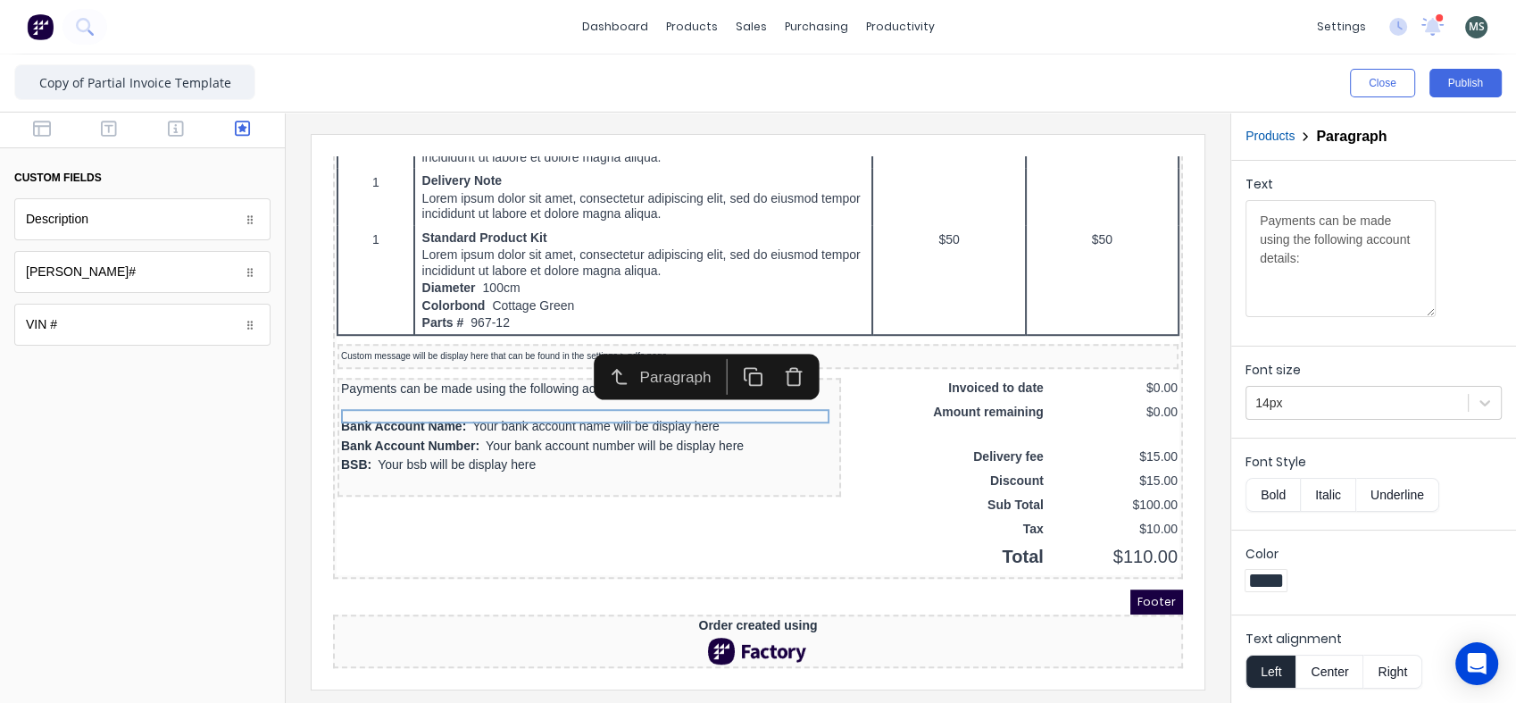
click at [1493, 405] on icon at bounding box center [1485, 403] width 18 height 18
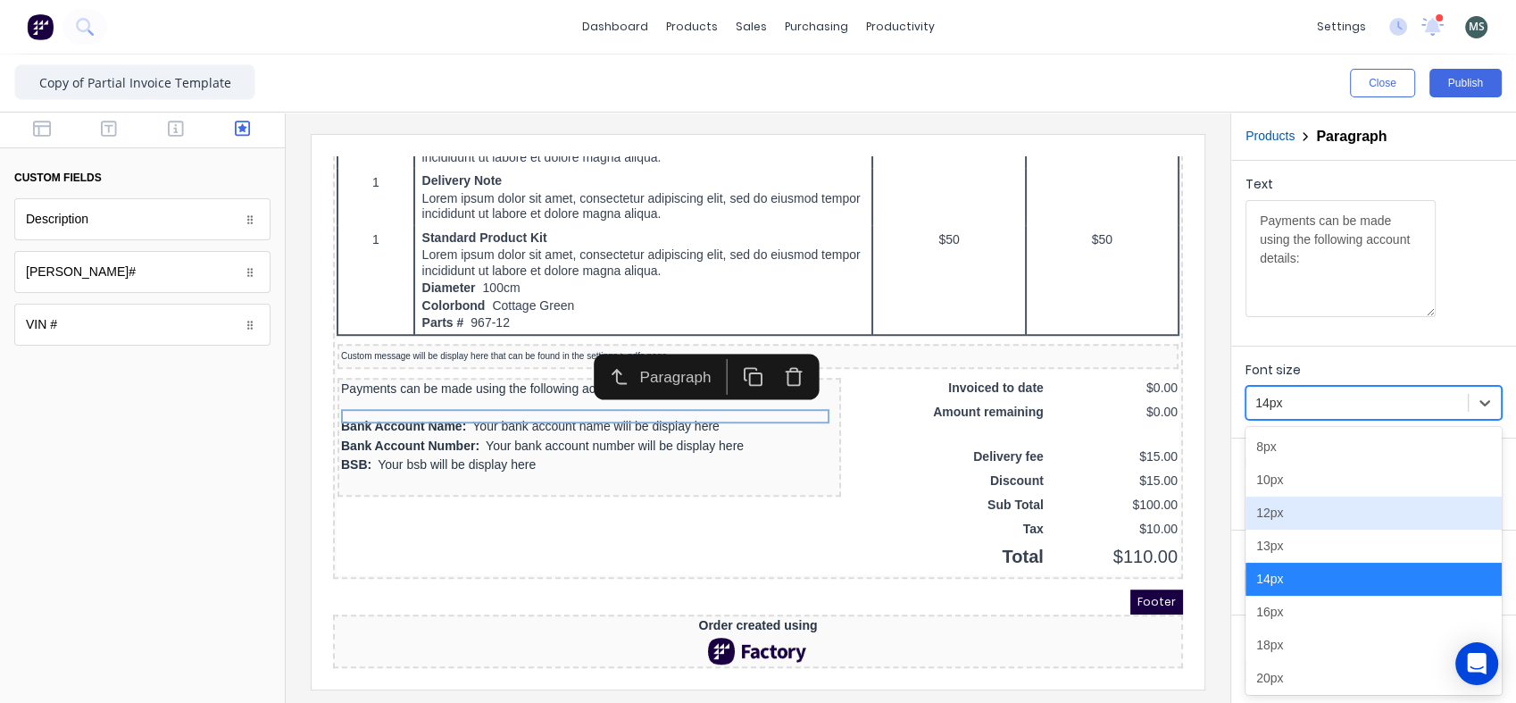
click at [1386, 522] on div "12px" at bounding box center [1374, 512] width 256 height 33
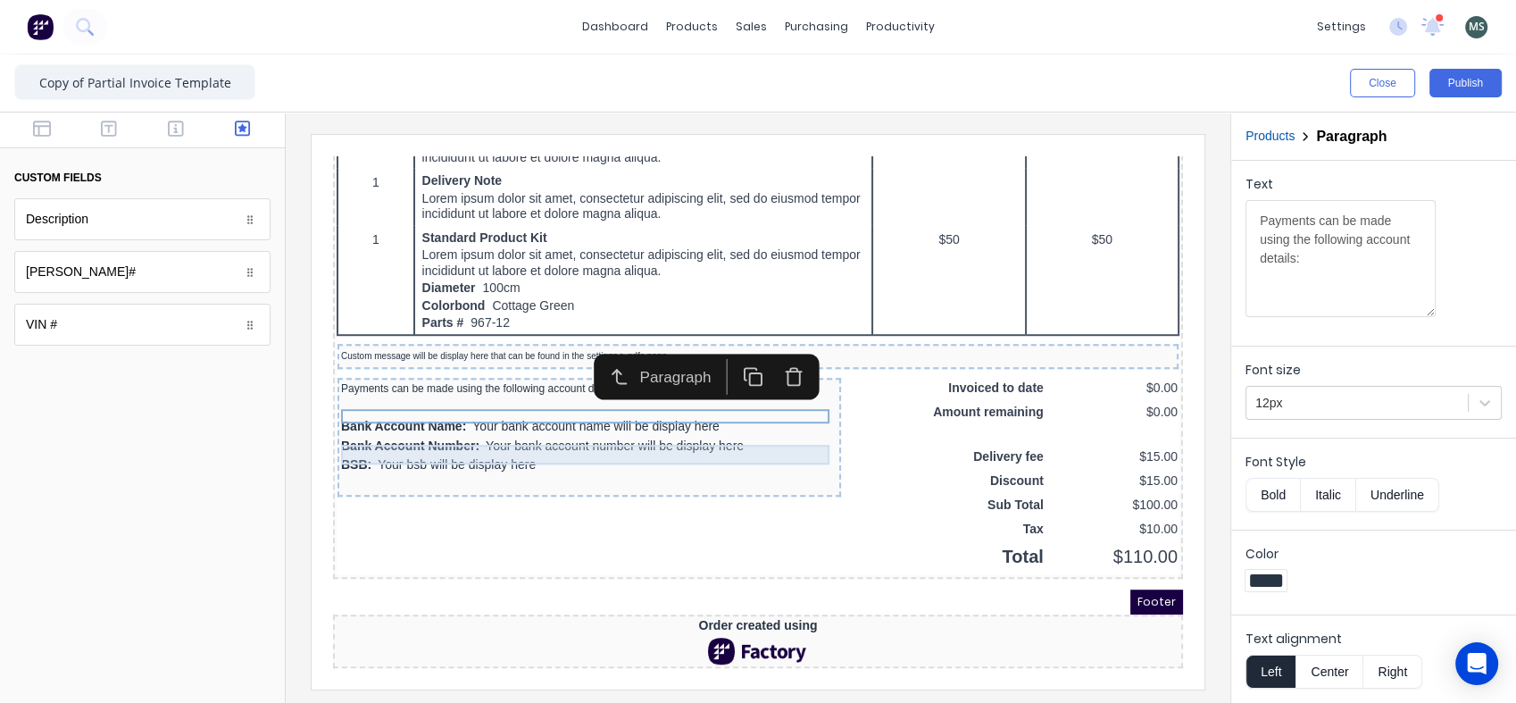
click at [645, 398] on div "Bank Account Name: Your bank account name will be display here" at bounding box center [568, 406] width 496 height 20
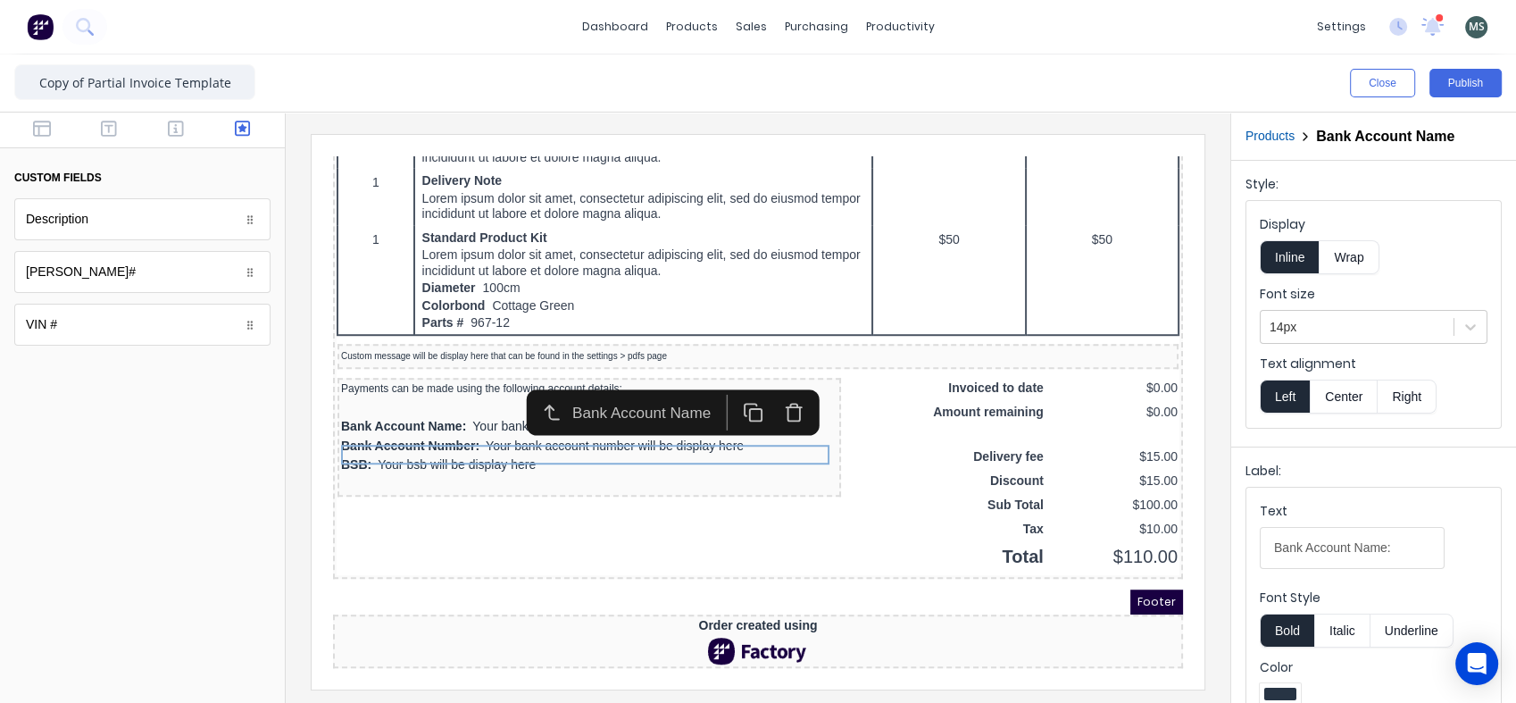
click at [1464, 329] on div at bounding box center [1470, 327] width 32 height 32
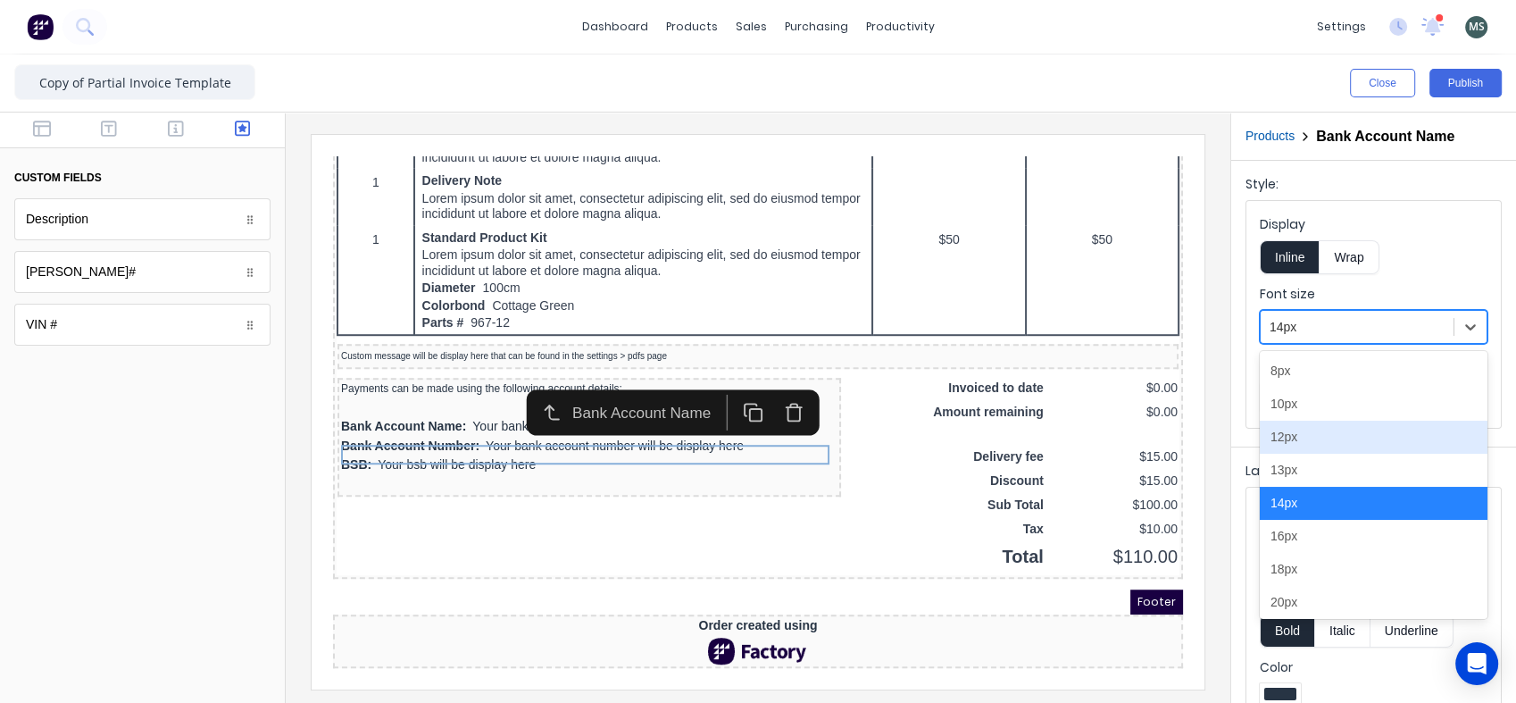
click at [1348, 446] on div "12px" at bounding box center [1374, 437] width 228 height 33
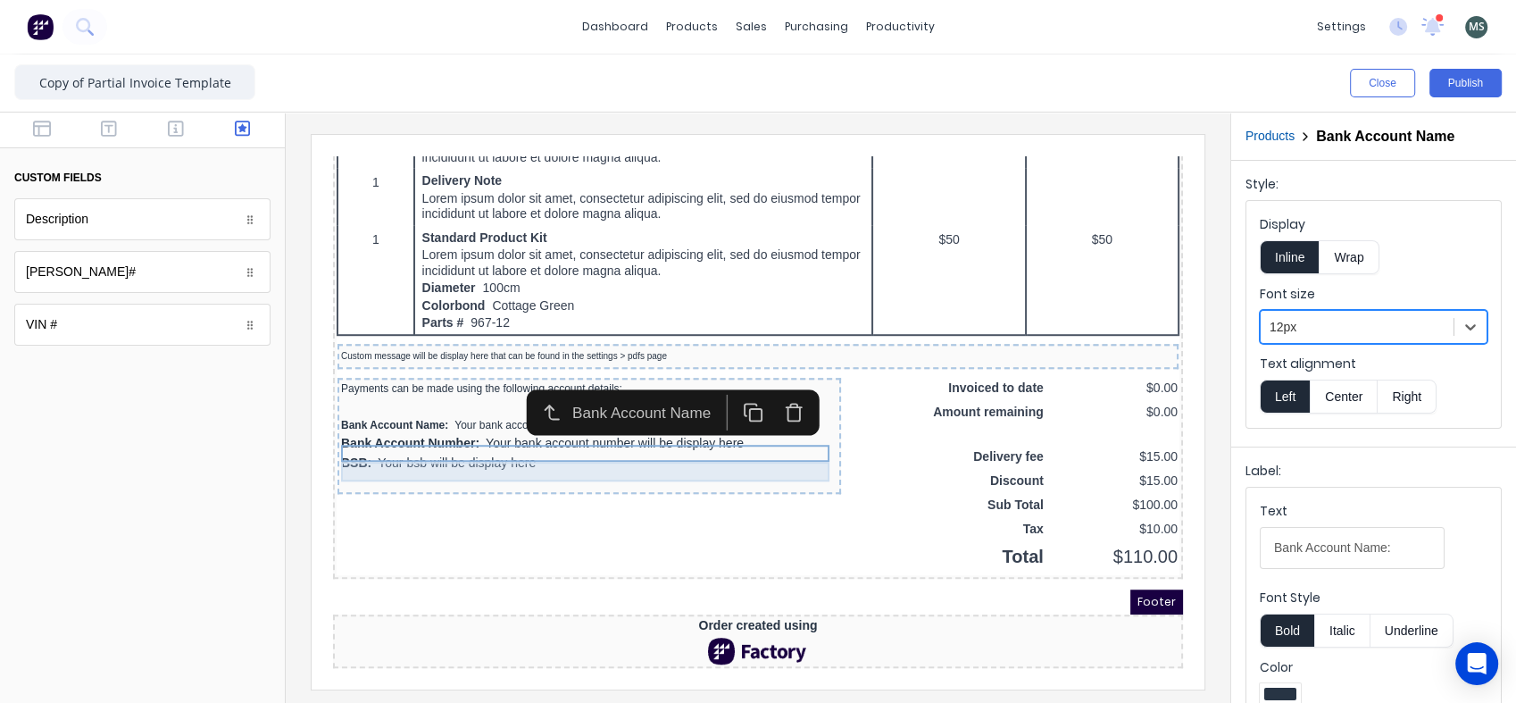
click at [729, 419] on div "Bank Account Number: Your bank account number will be display here" at bounding box center [568, 423] width 496 height 20
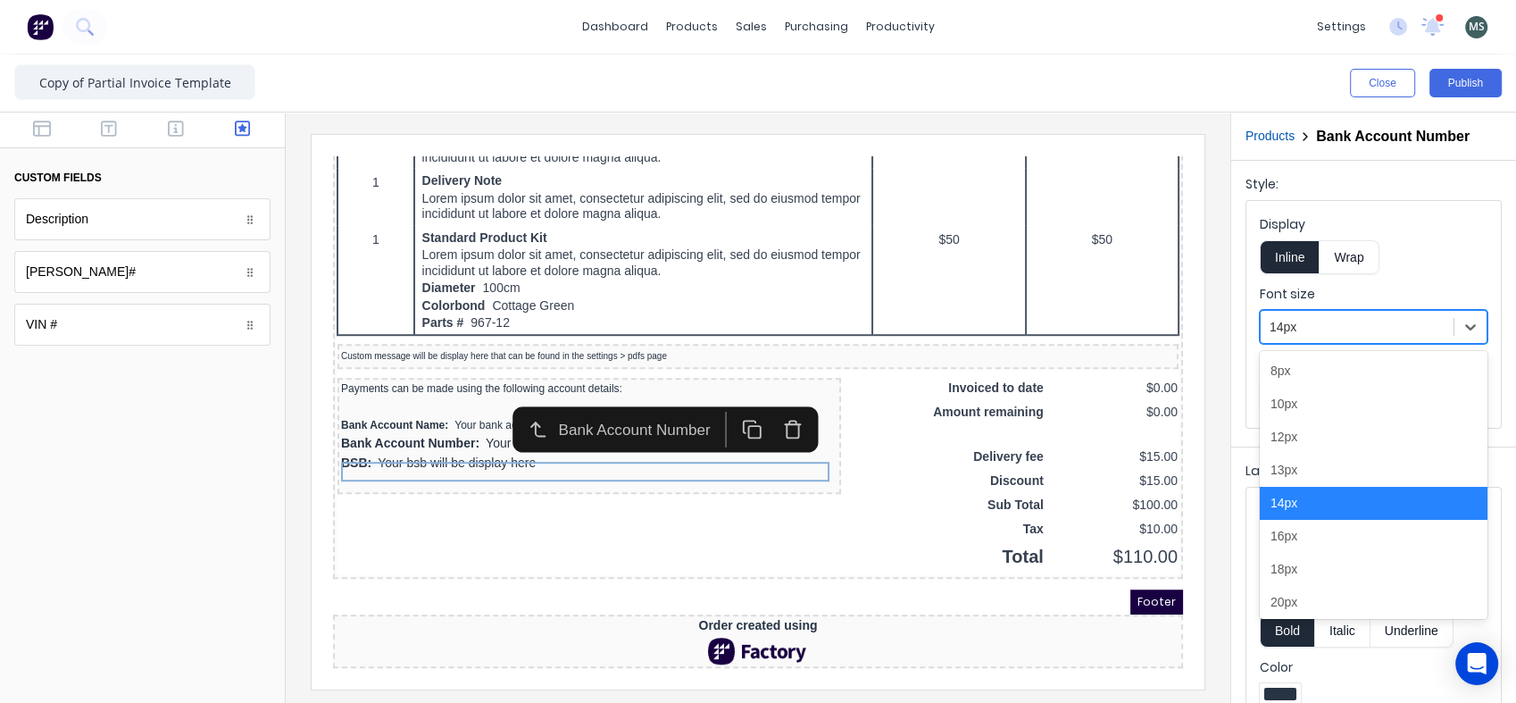
click at [1462, 324] on icon at bounding box center [1471, 327] width 18 height 18
click at [1344, 449] on div "12px" at bounding box center [1374, 437] width 228 height 33
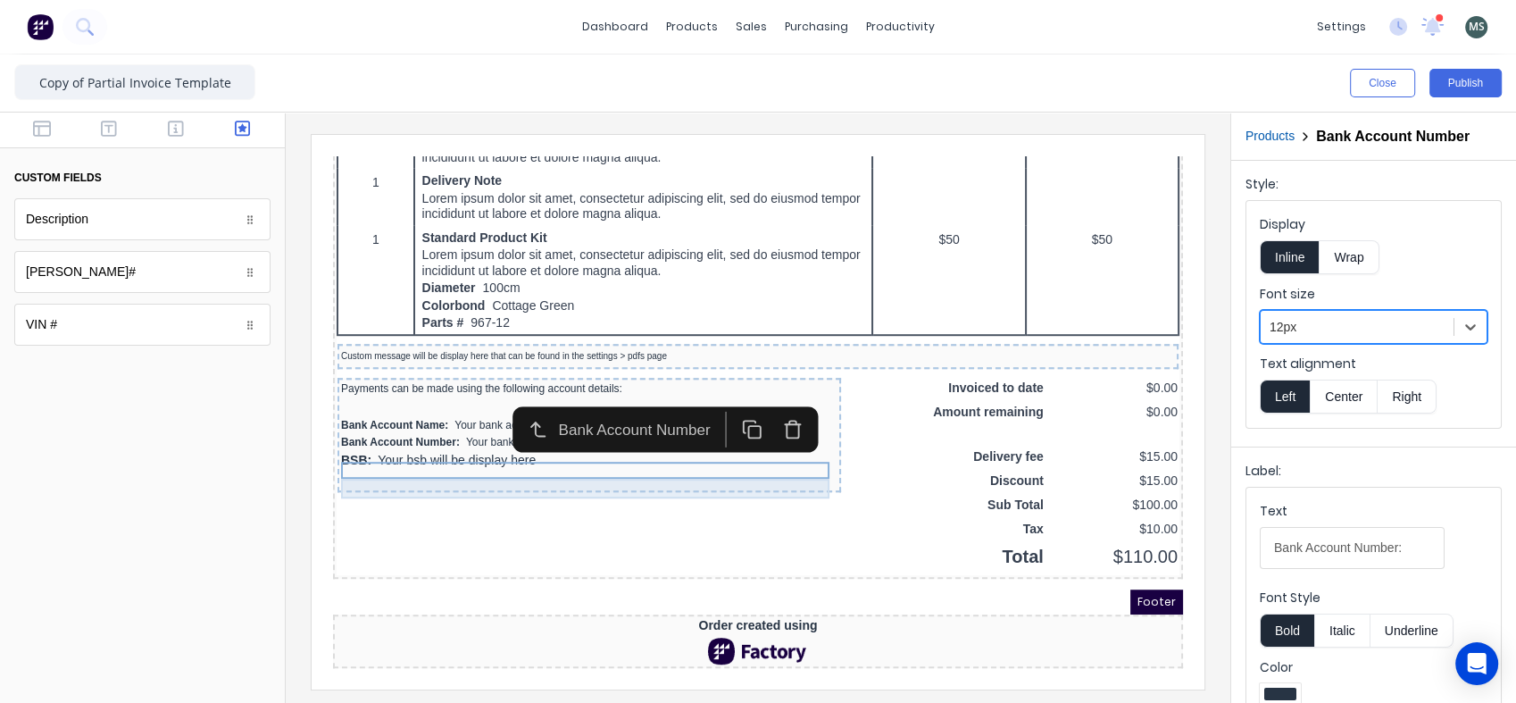
click at [493, 433] on div "BSB: Your bsb will be display here" at bounding box center [568, 439] width 496 height 20
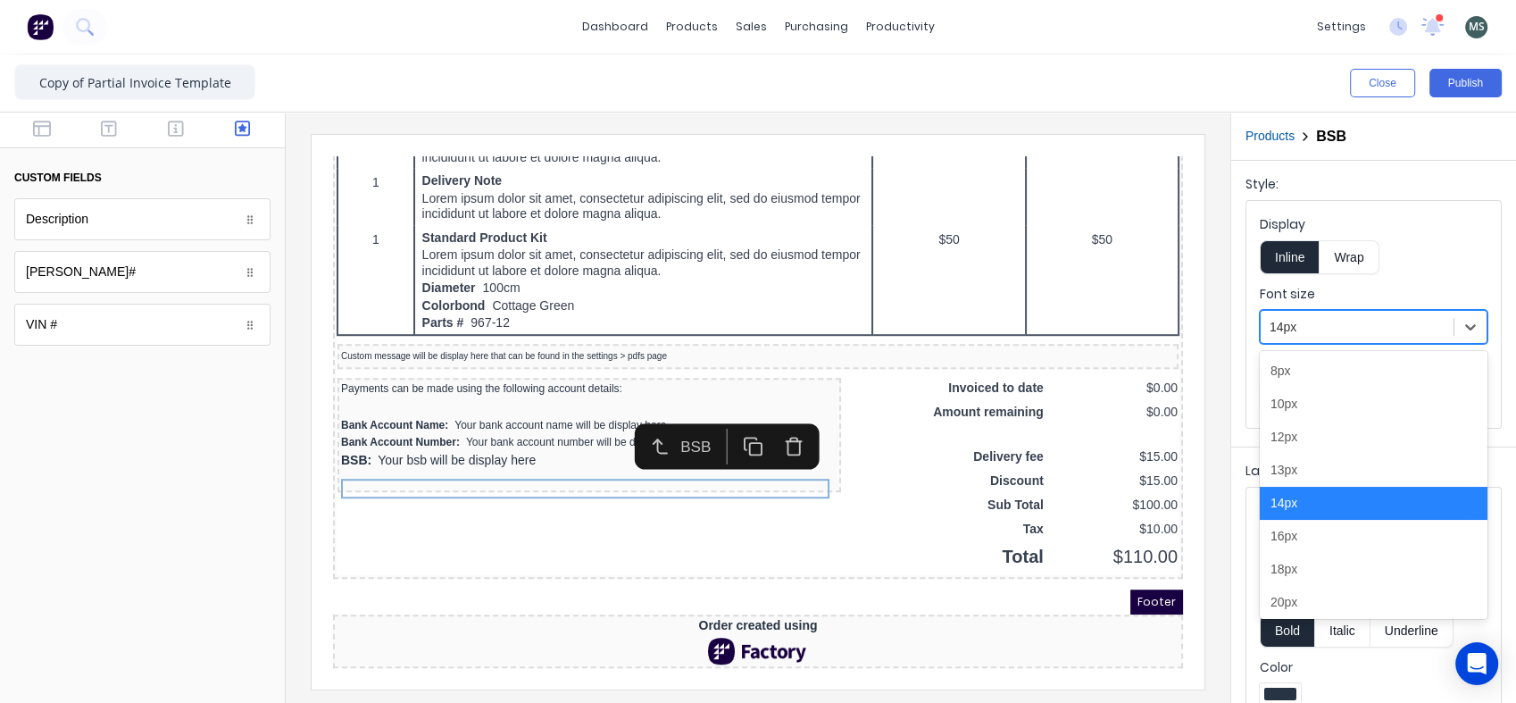
click at [1462, 322] on icon at bounding box center [1471, 327] width 18 height 18
click at [1321, 439] on div "12px" at bounding box center [1374, 437] width 228 height 33
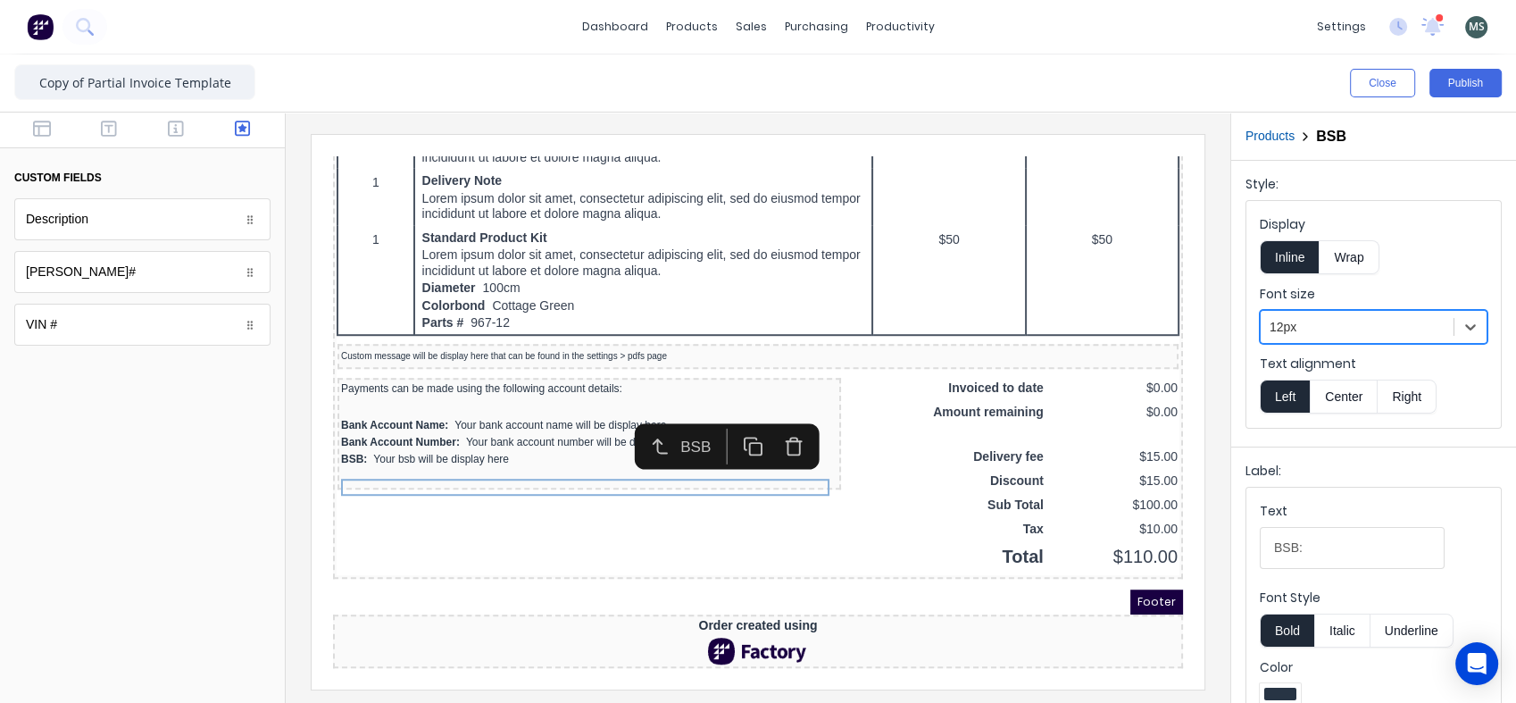
click at [115, 436] on div at bounding box center [142, 537] width 285 height 332
click at [515, 378] on div at bounding box center [568, 387] width 496 height 18
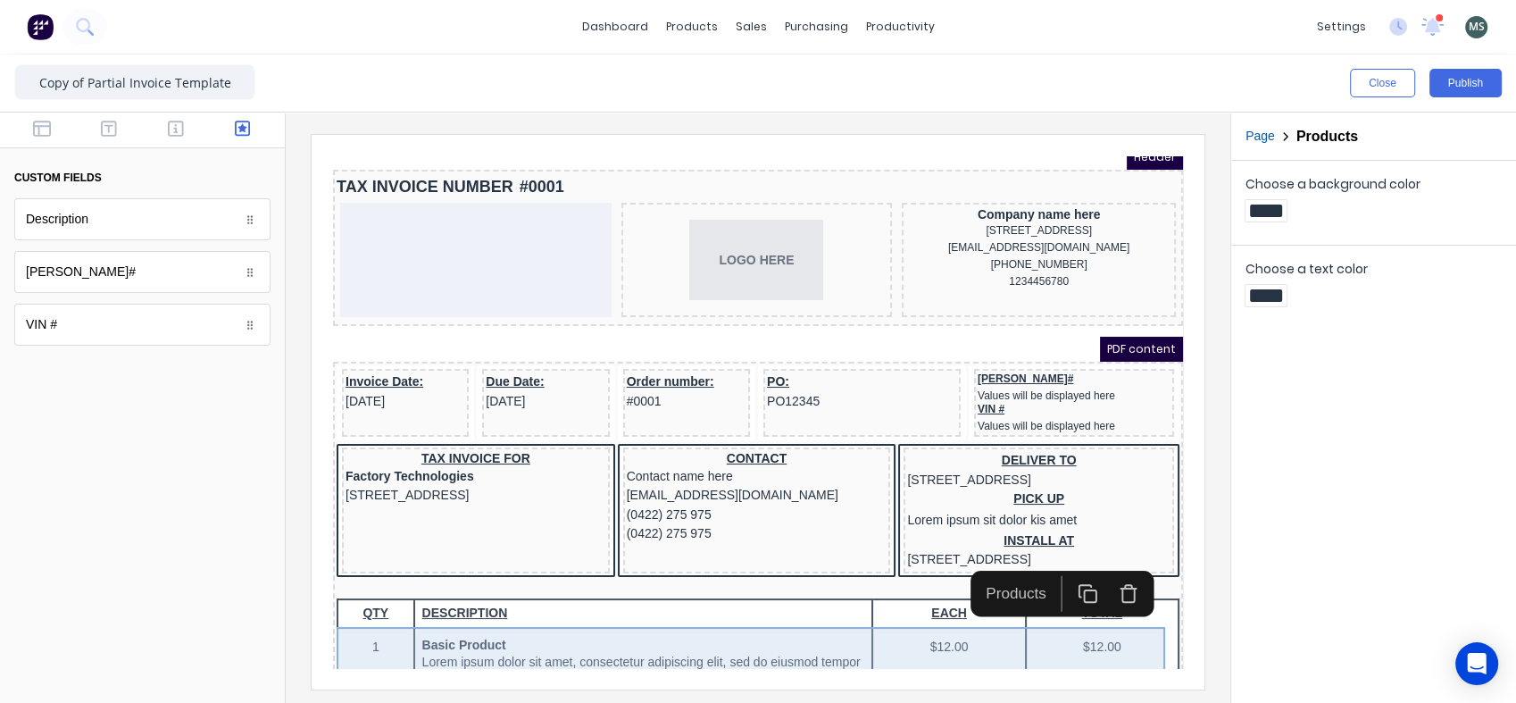
scroll to position [0, 0]
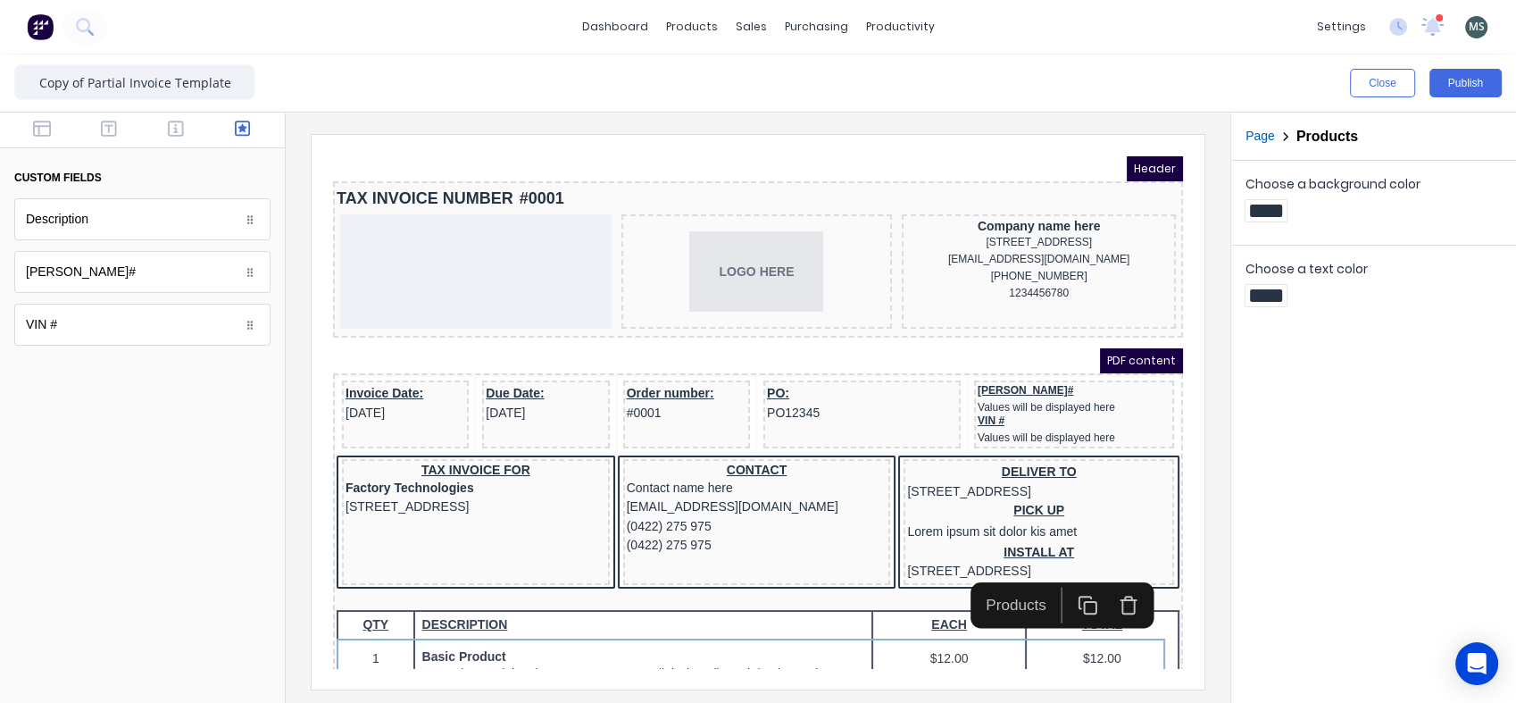
click at [171, 132] on icon "button" at bounding box center [176, 129] width 16 height 18
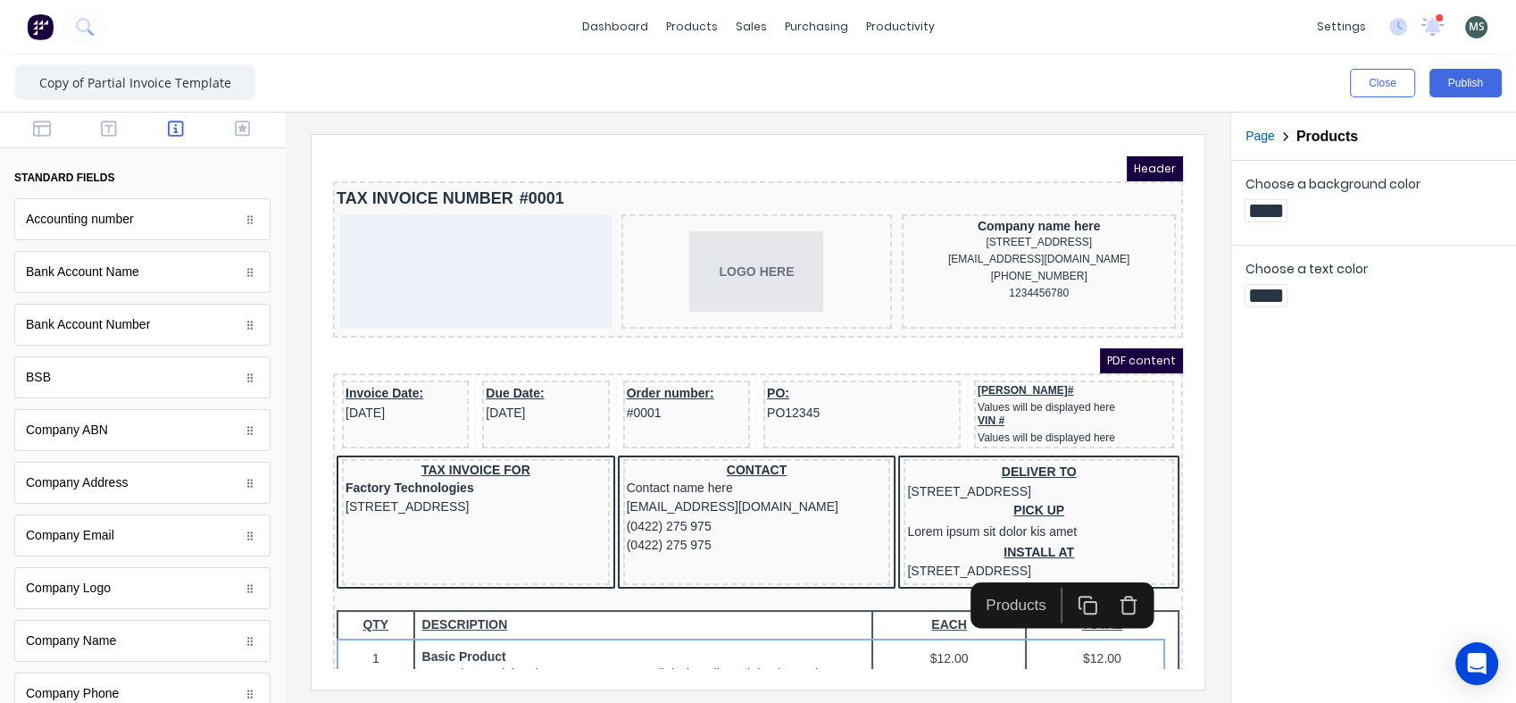
click at [1479, 85] on button "Publish" at bounding box center [1465, 83] width 72 height 29
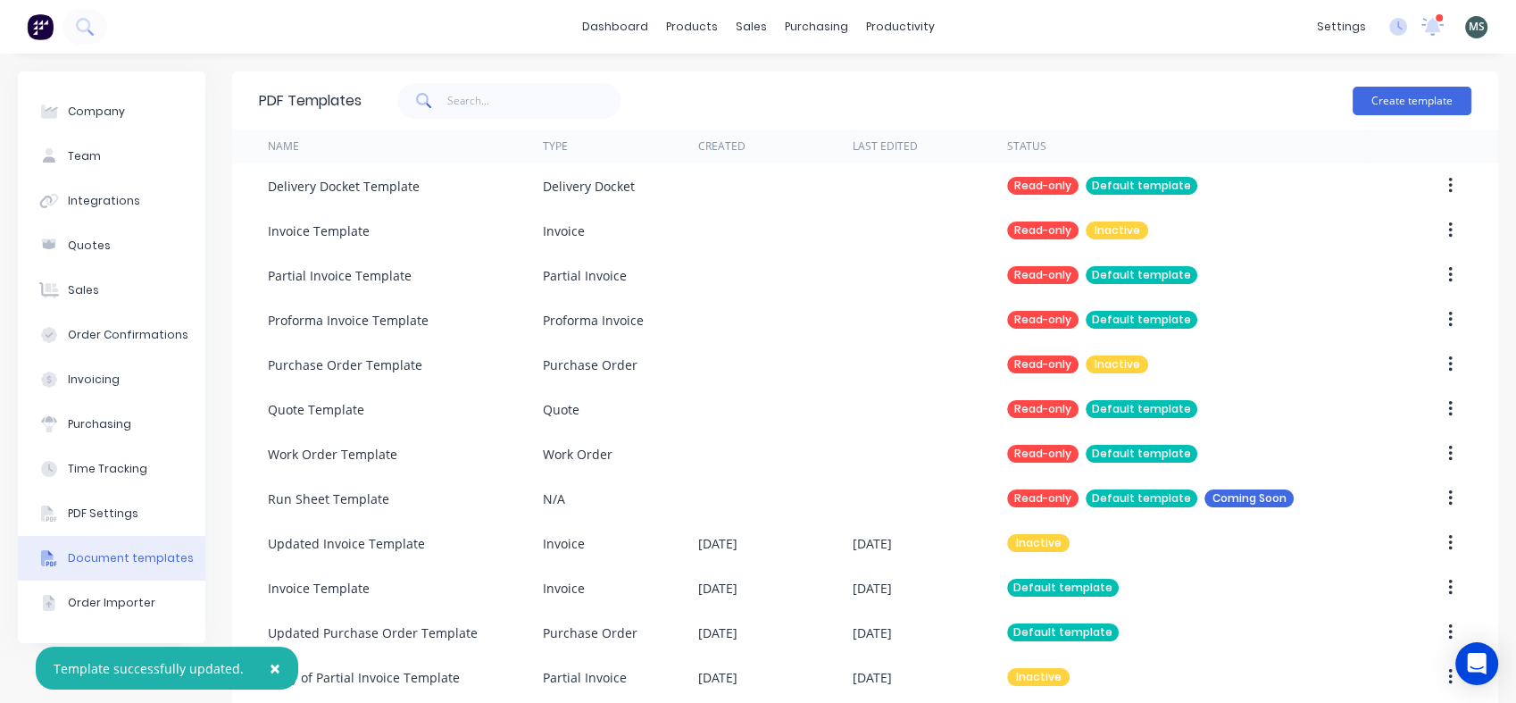
scroll to position [21, 0]
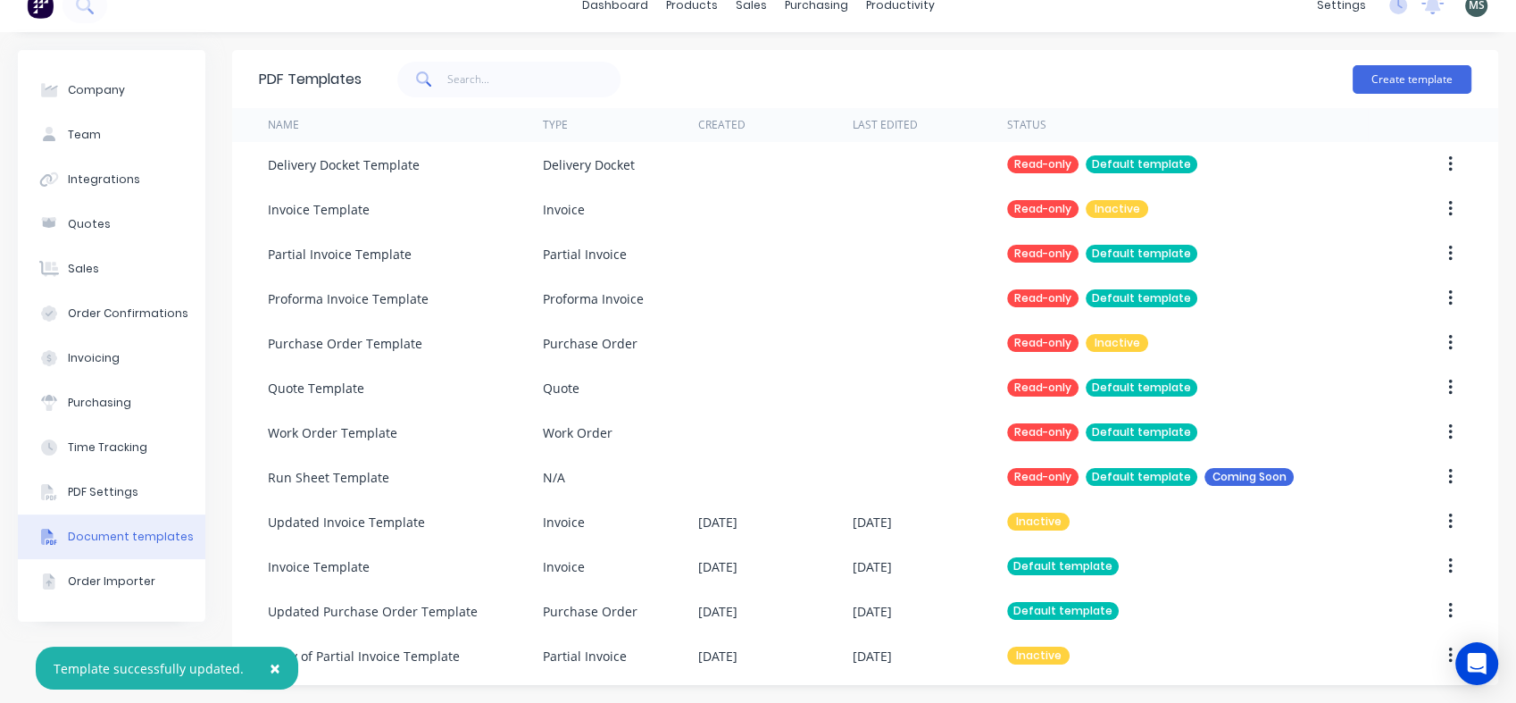
click at [1448, 649] on icon "button" at bounding box center [1450, 655] width 4 height 16
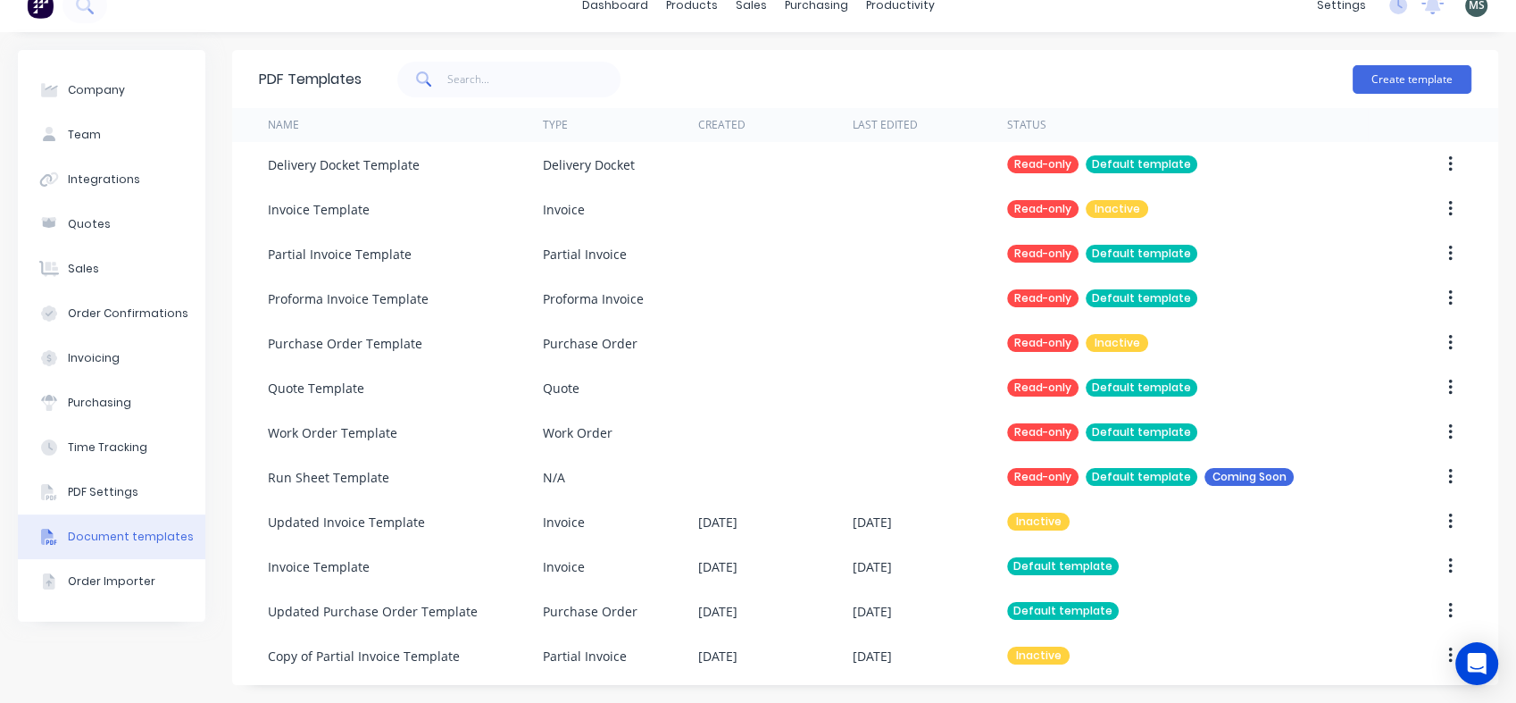
click at [395, 658] on div "Copy of Partial Invoice Template" at bounding box center [364, 655] width 192 height 19
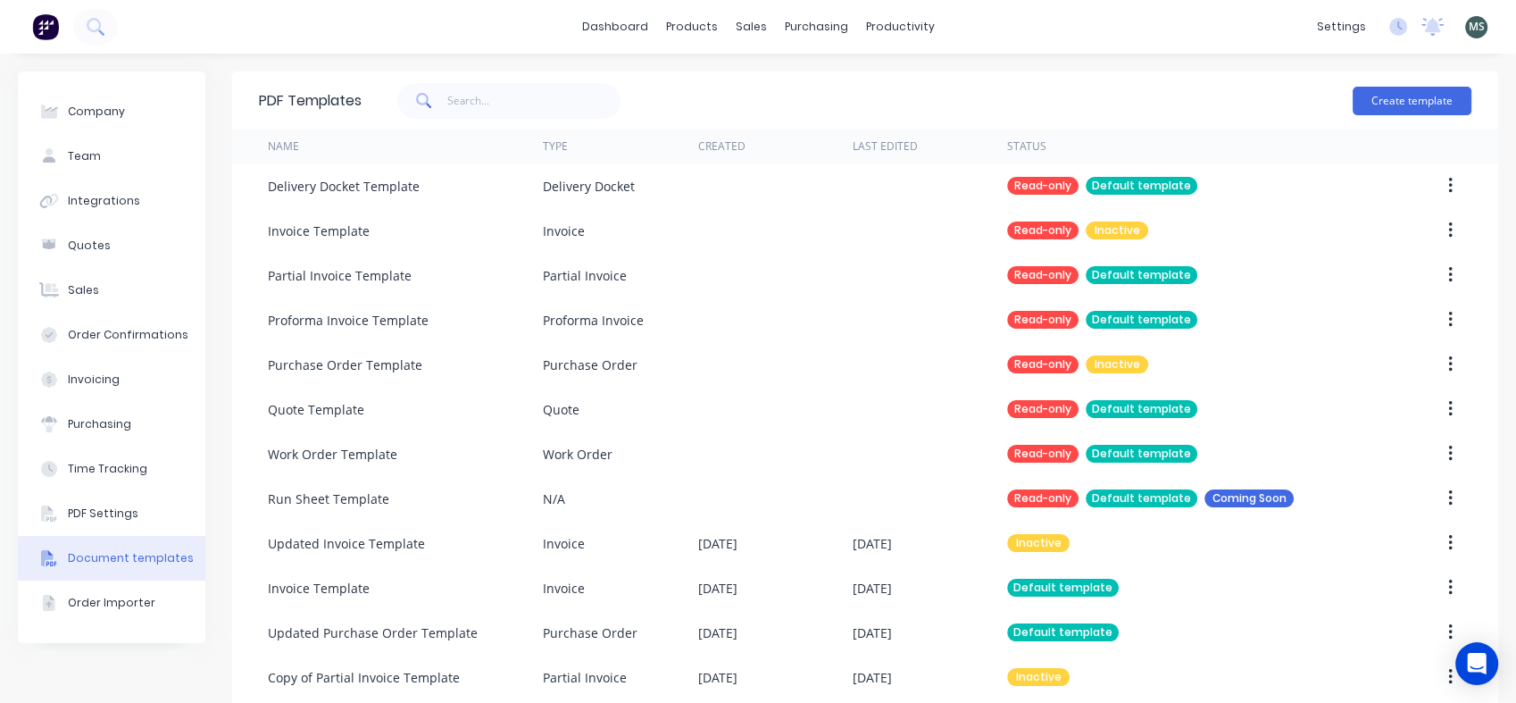
scroll to position [21, 0]
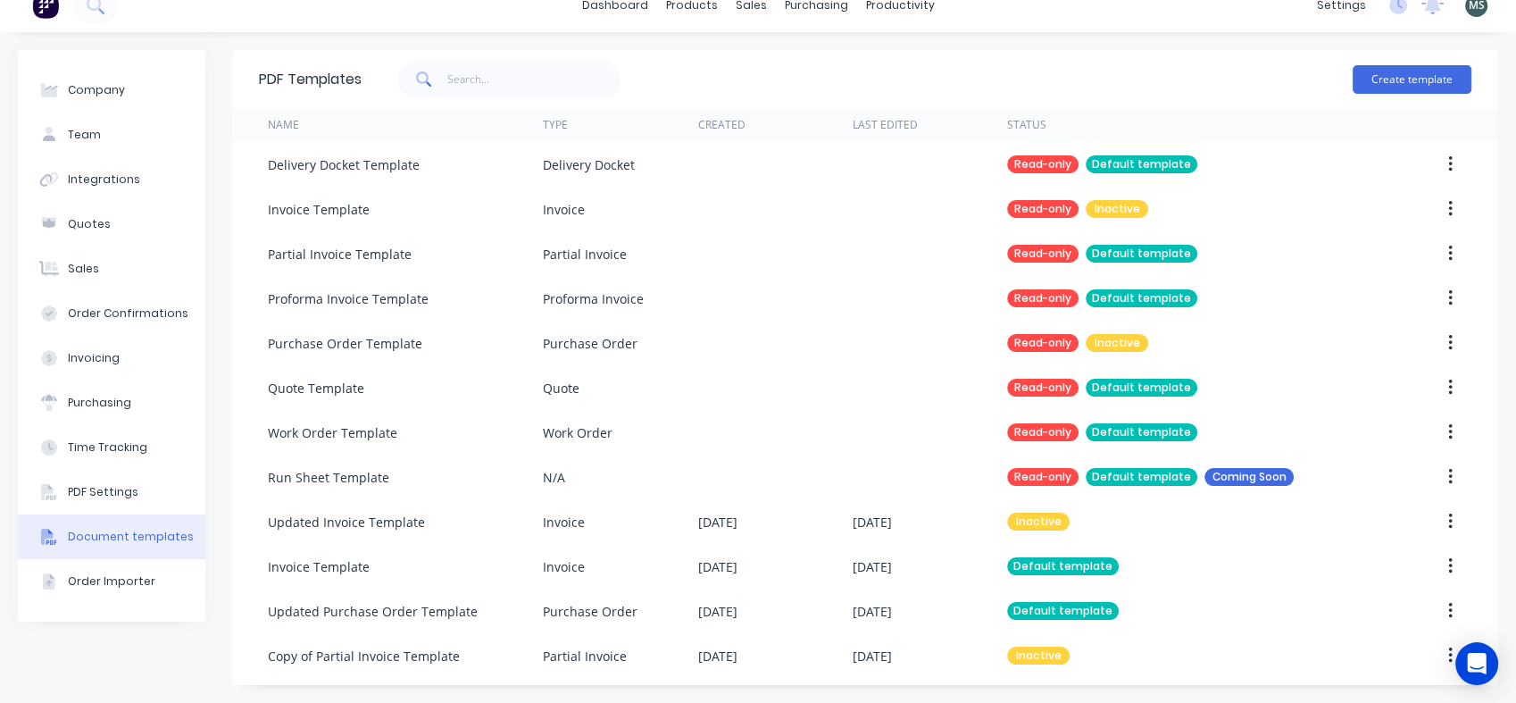
click at [1448, 657] on icon "button" at bounding box center [1450, 655] width 4 height 16
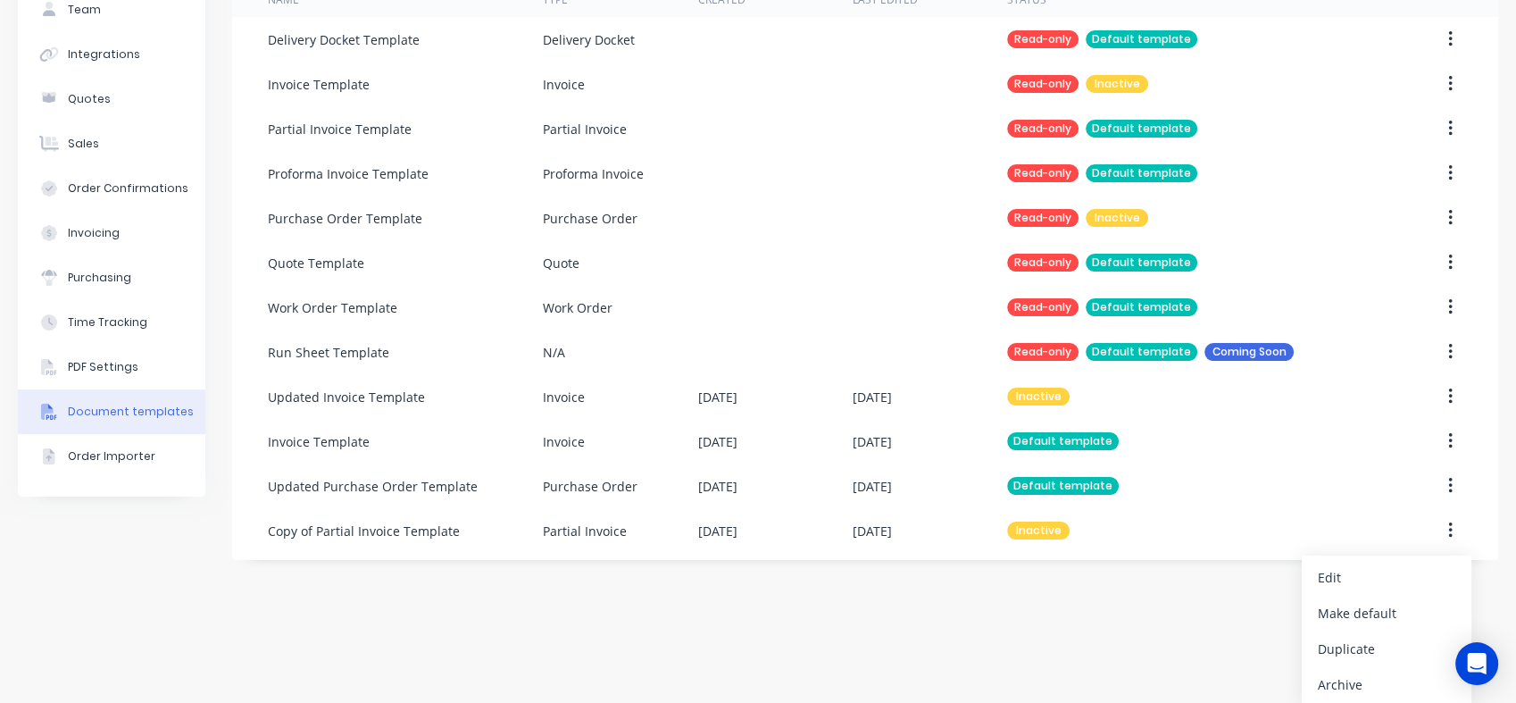
scroll to position [150, 0]
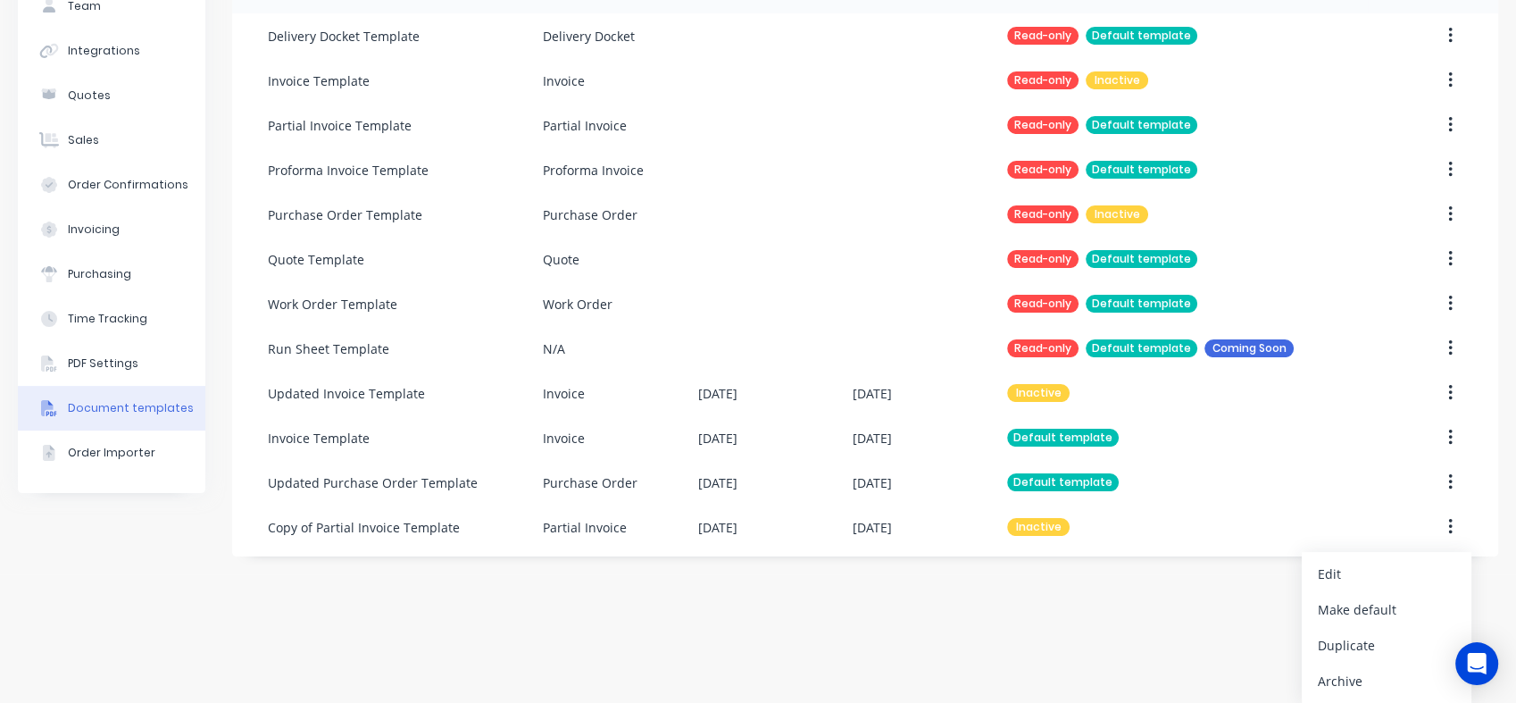
click at [1343, 572] on div "Edit" at bounding box center [1387, 574] width 138 height 26
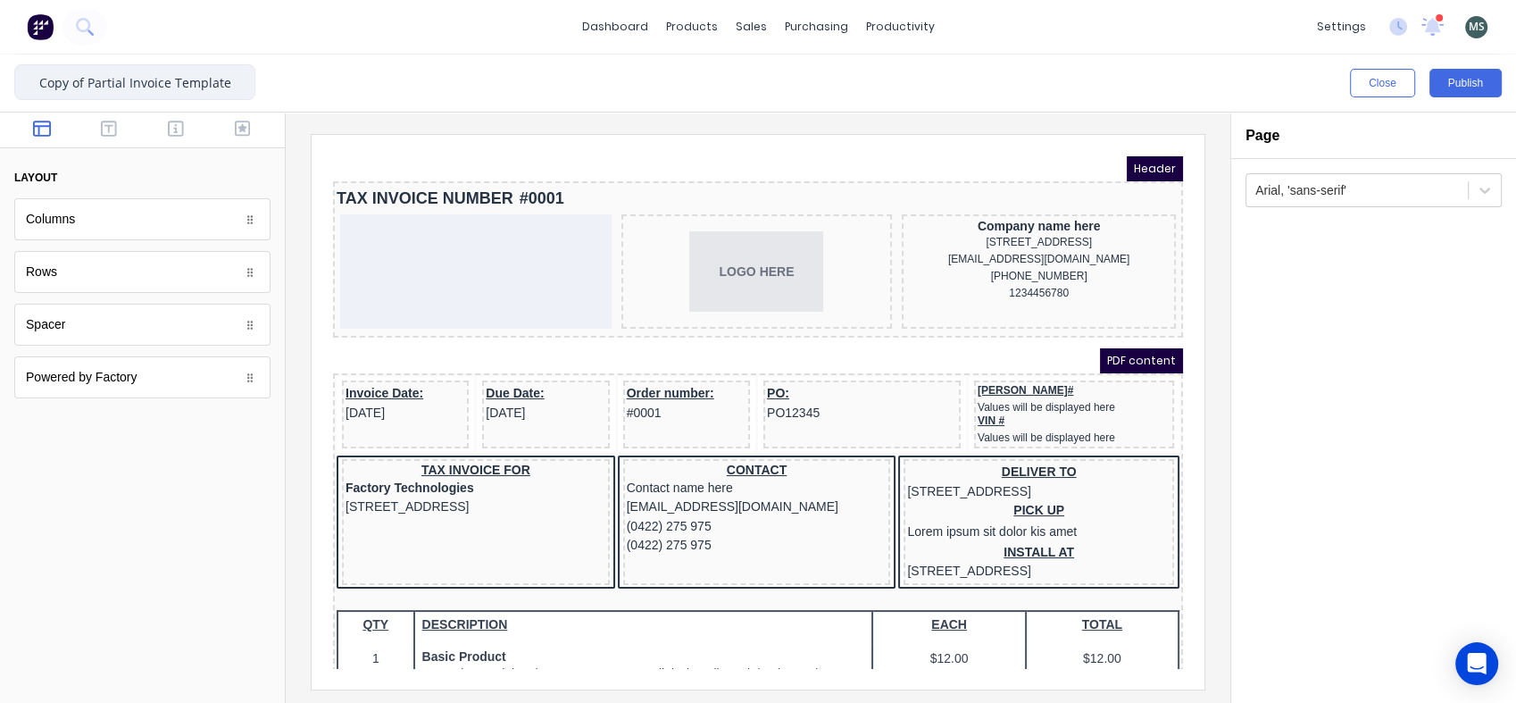
drag, startPoint x: 84, startPoint y: 81, endPoint x: 15, endPoint y: 88, distance: 69.0
click at [15, 88] on input "Copy of Partial Invoice Template" at bounding box center [134, 82] width 241 height 36
type input "Updated Partial Invoice Template"
click at [1464, 83] on button "Publish" at bounding box center [1465, 83] width 72 height 29
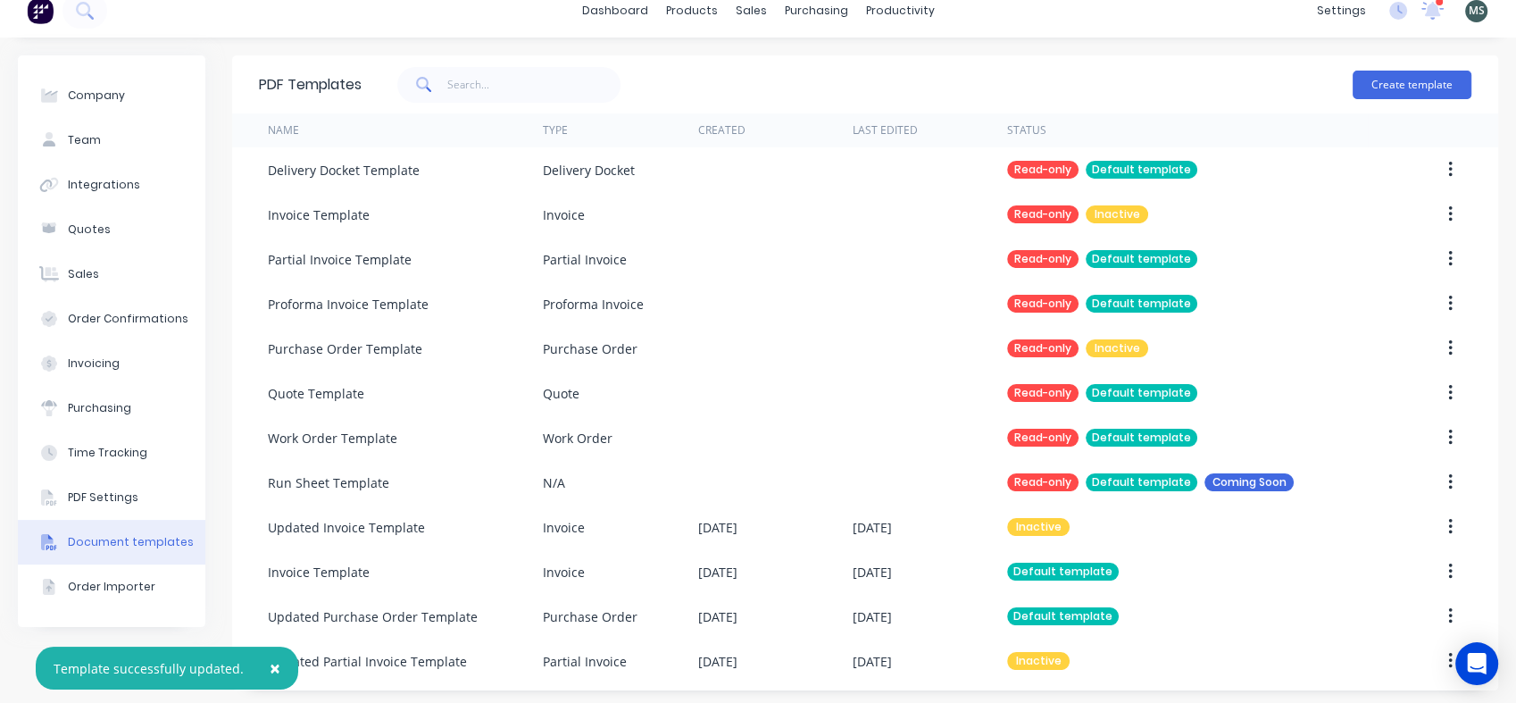
scroll to position [21, 0]
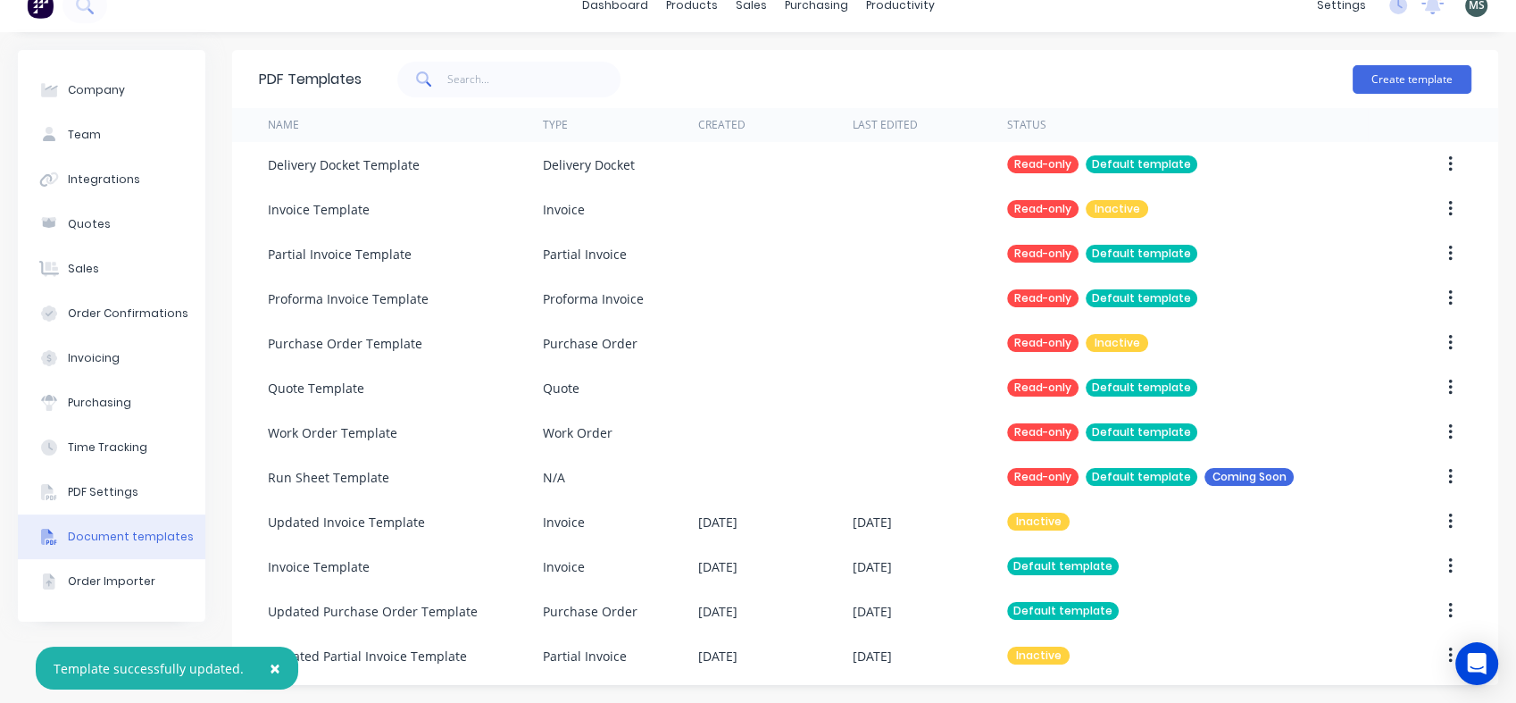
click at [1448, 657] on icon "button" at bounding box center [1450, 656] width 4 height 20
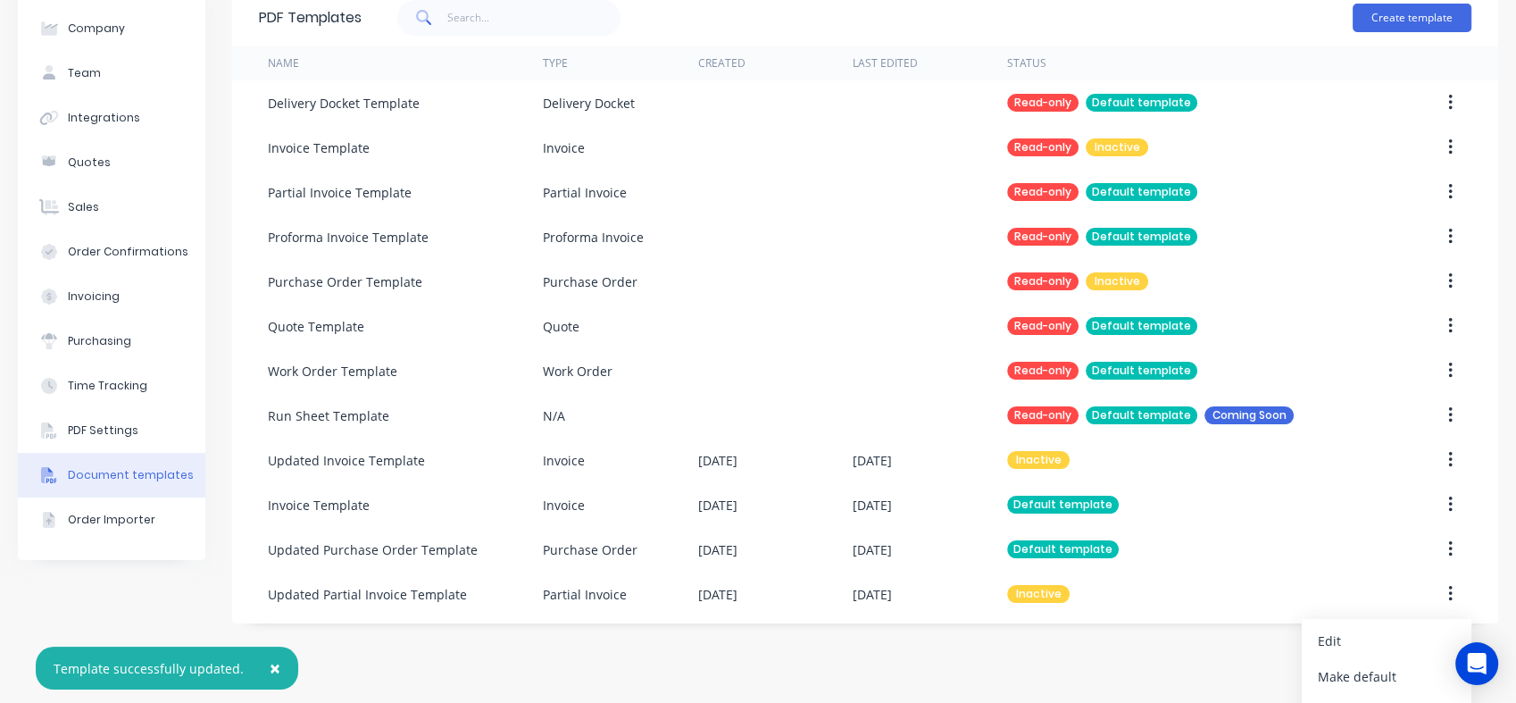
scroll to position [150, 0]
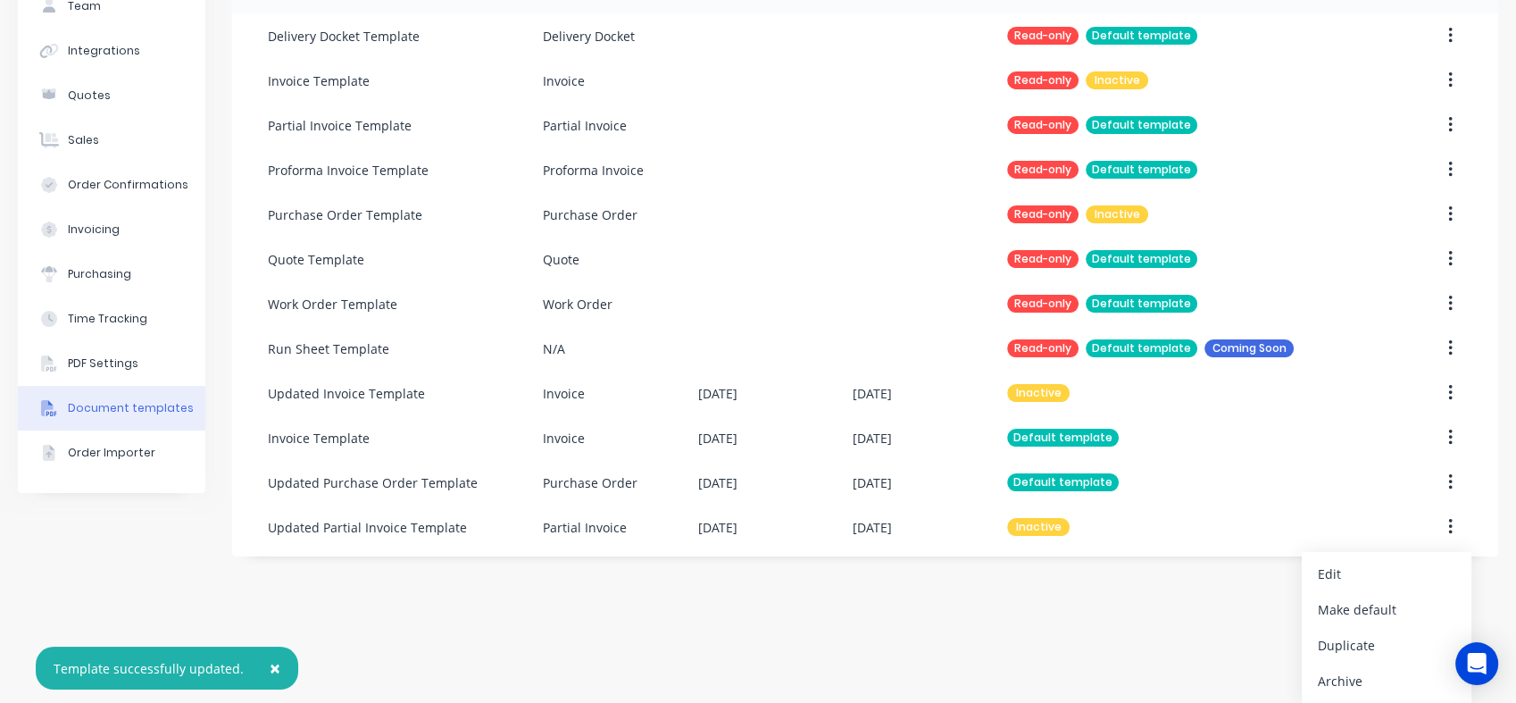
click at [1385, 608] on div "Make default" at bounding box center [1387, 609] width 138 height 26
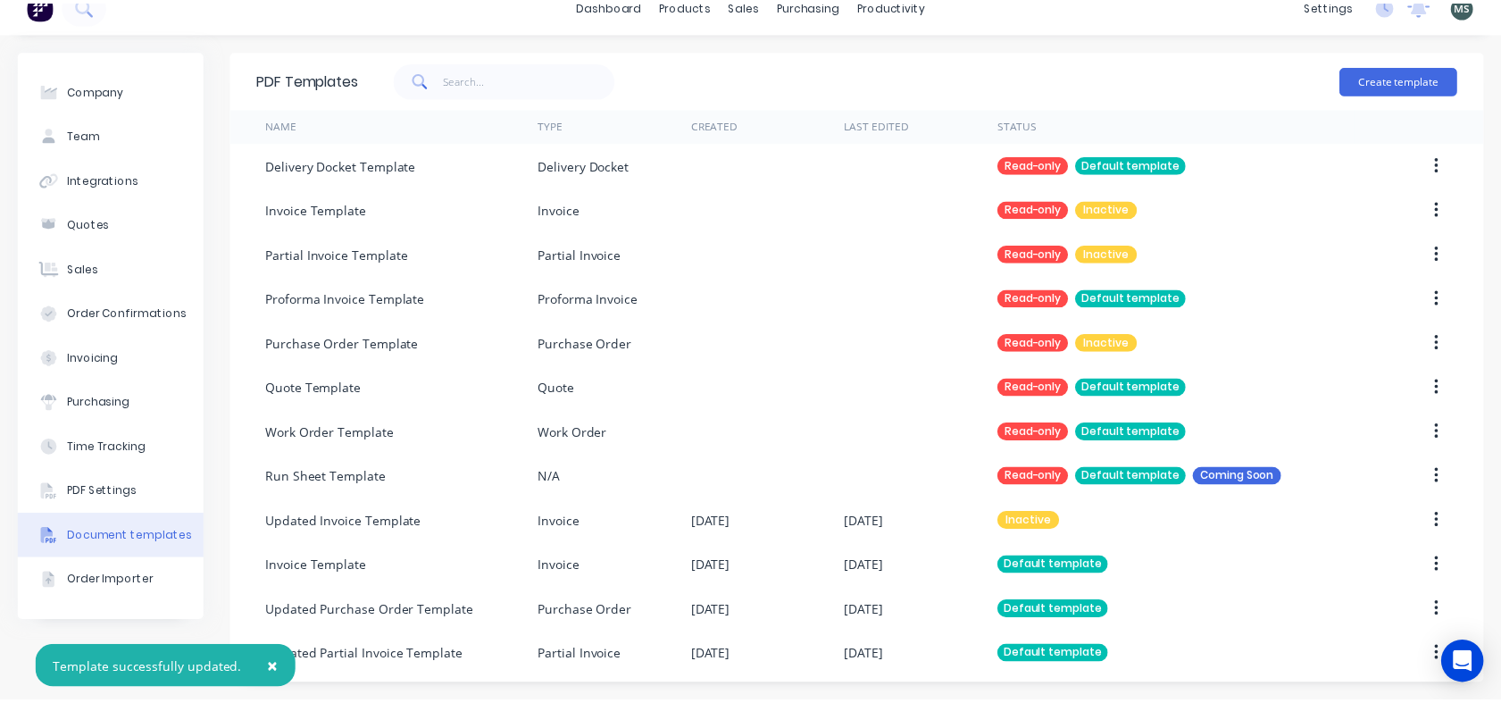
scroll to position [21, 0]
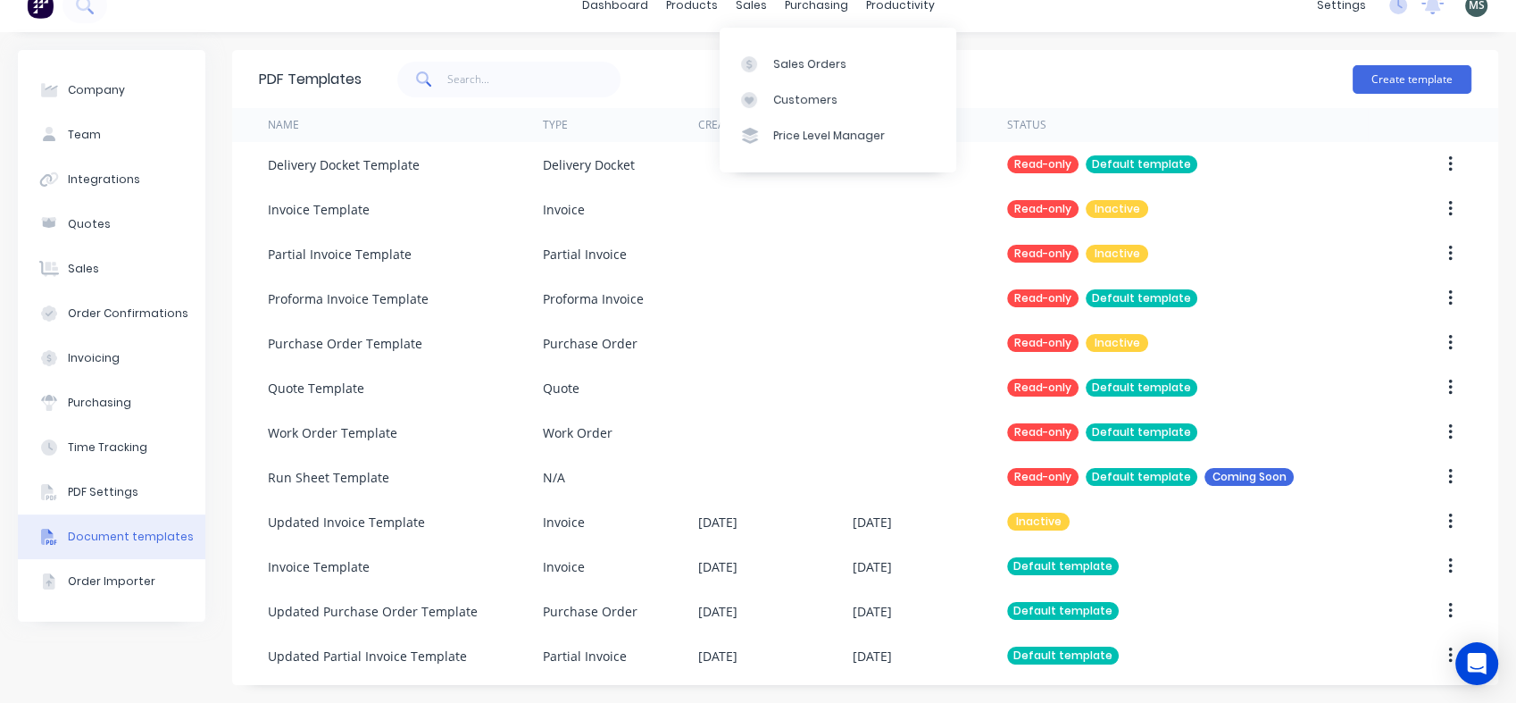
click at [801, 63] on div "Sales Orders" at bounding box center [809, 64] width 73 height 16
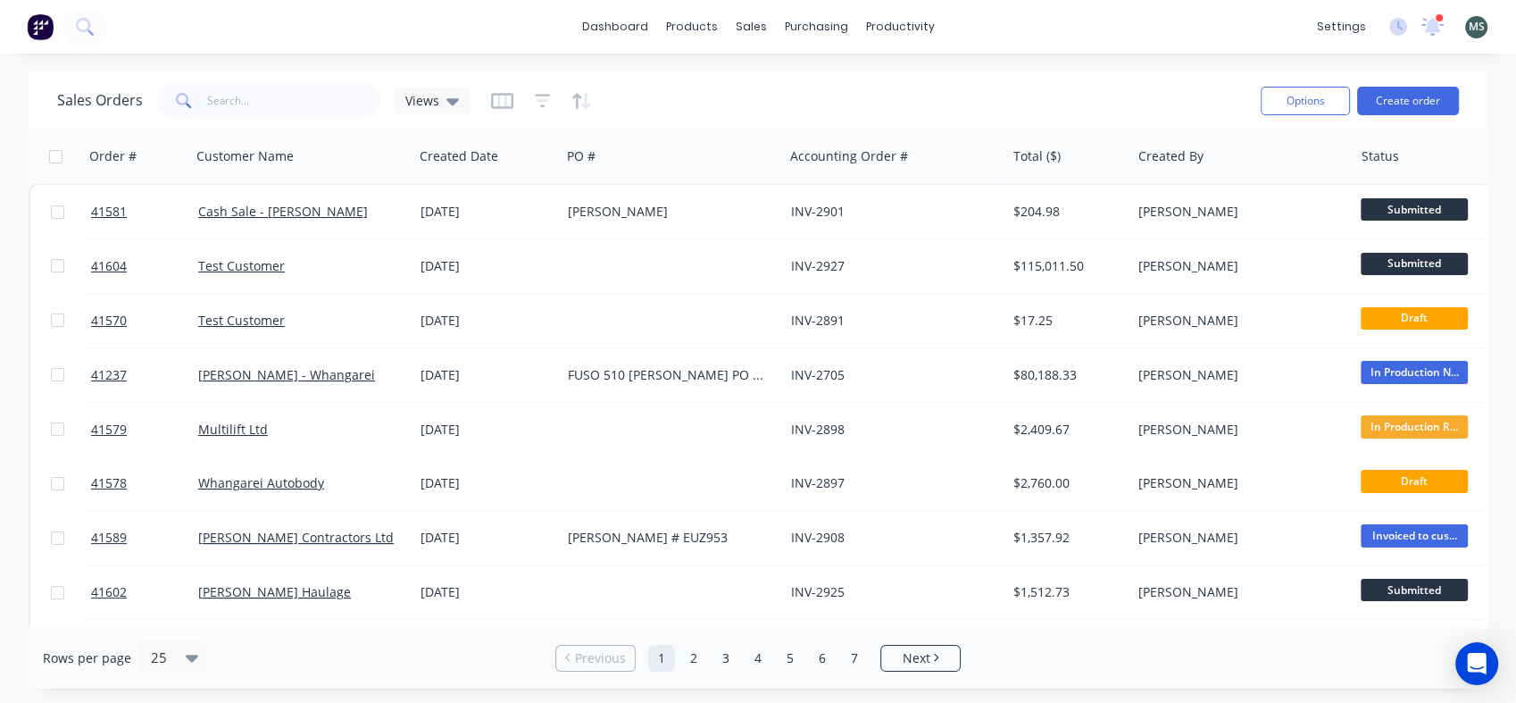
click at [243, 260] on link "Test Customer" at bounding box center [241, 265] width 87 height 17
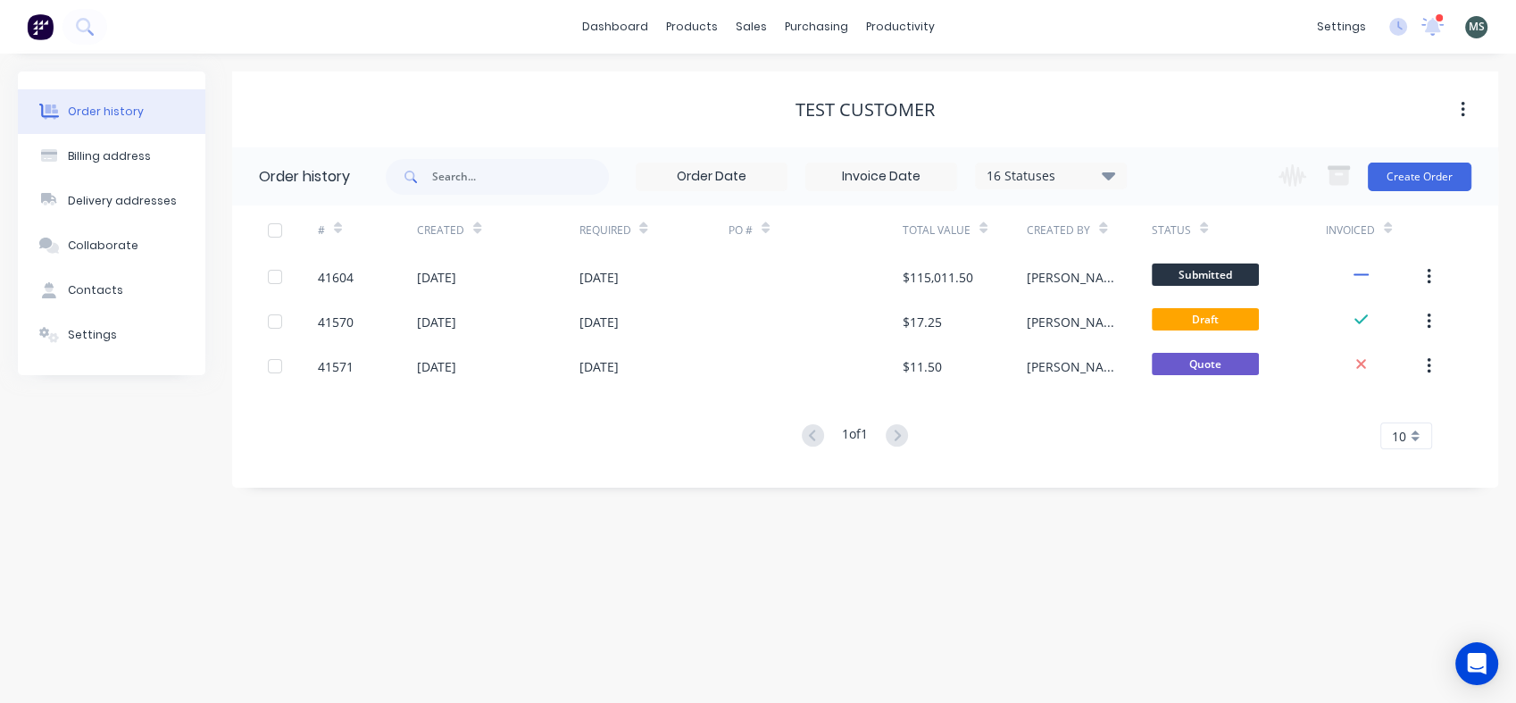
click at [650, 271] on div "[DATE]" at bounding box center [653, 276] width 149 height 45
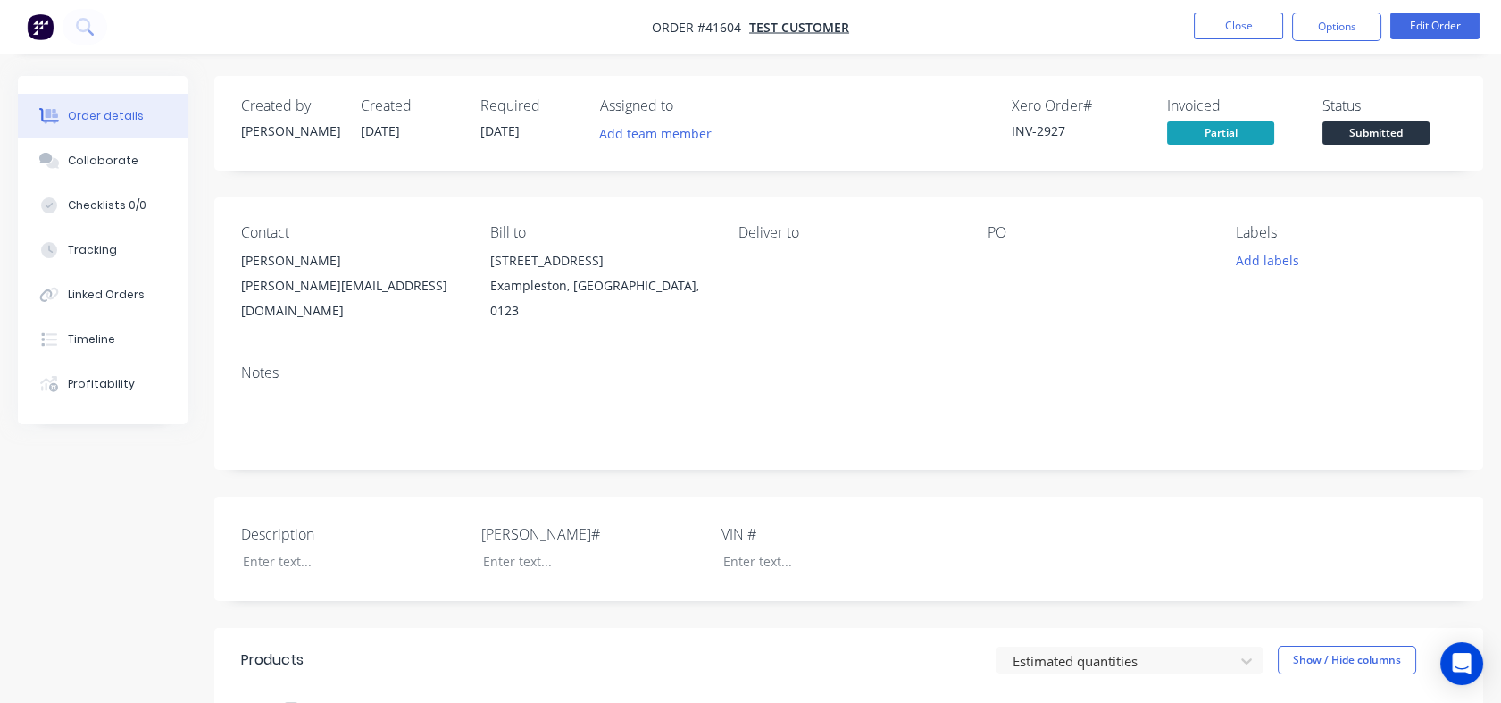
click at [1342, 30] on button "Options" at bounding box center [1336, 27] width 89 height 29
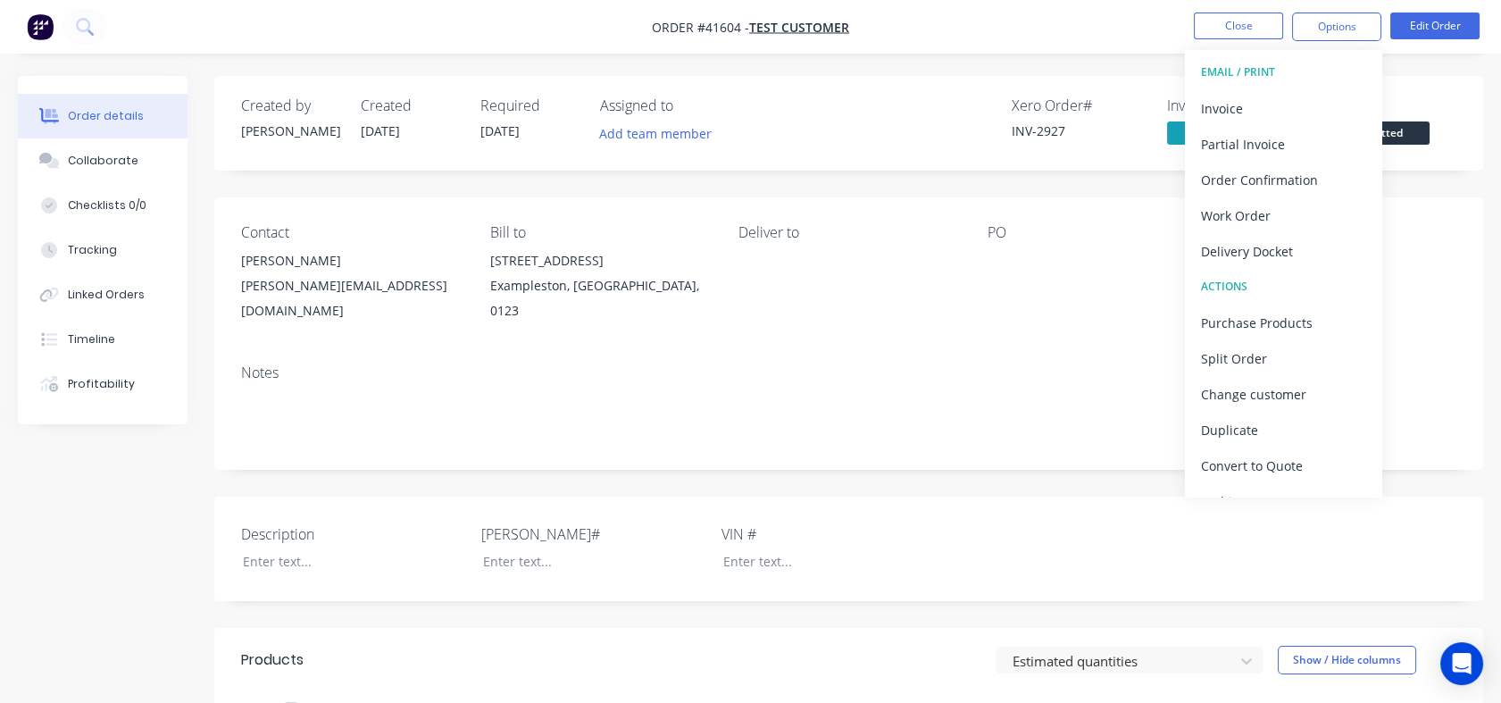
click at [1285, 142] on div "Partial Invoice" at bounding box center [1283, 144] width 164 height 26
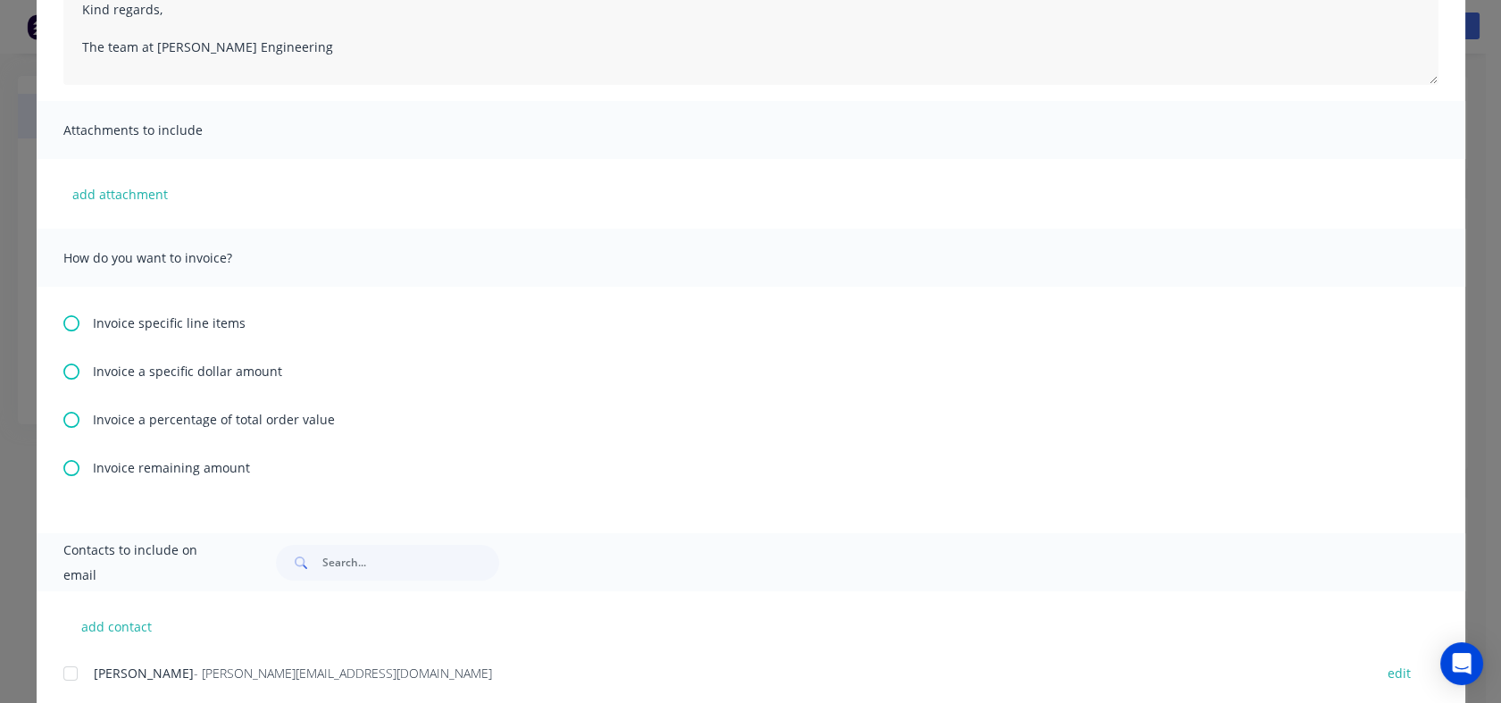
scroll to position [414, 0]
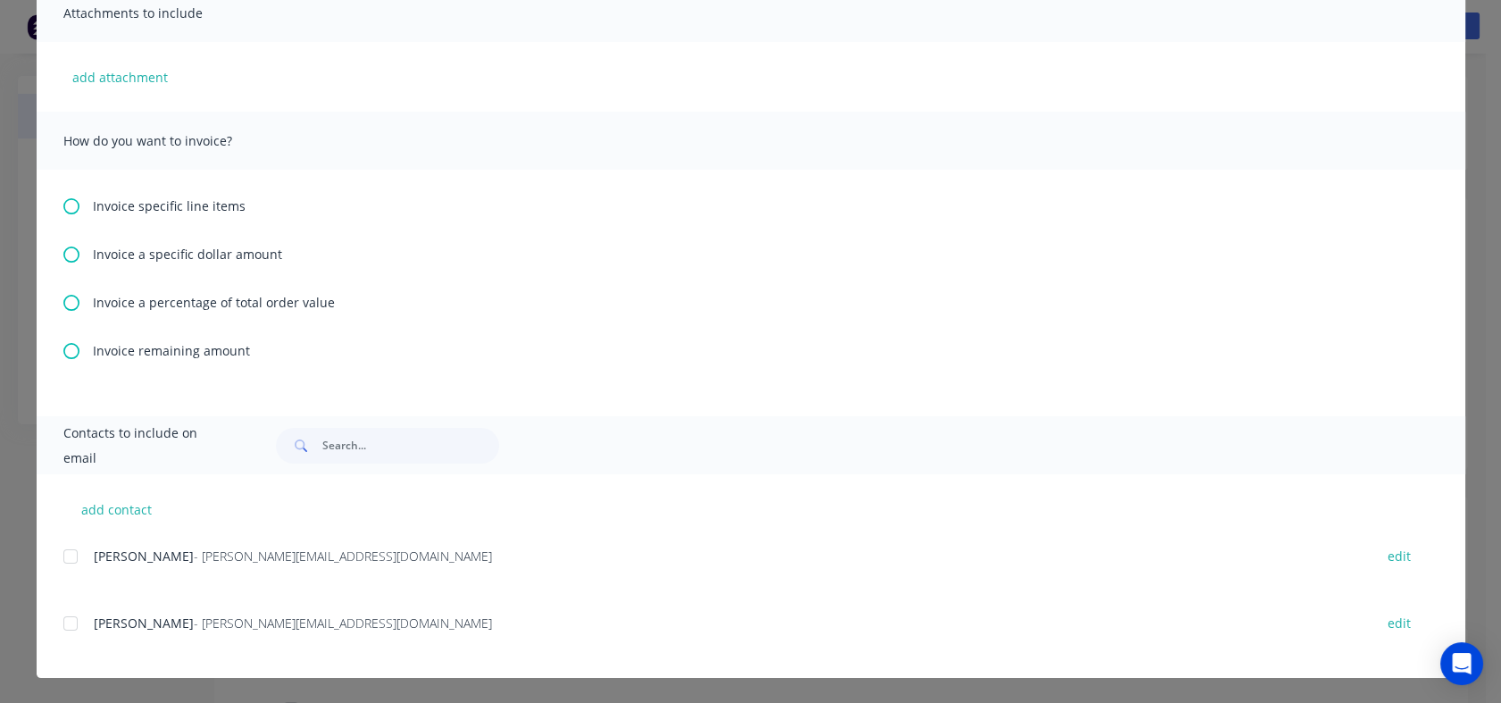
click at [218, 200] on span "Invoice specific line items" at bounding box center [169, 205] width 153 height 19
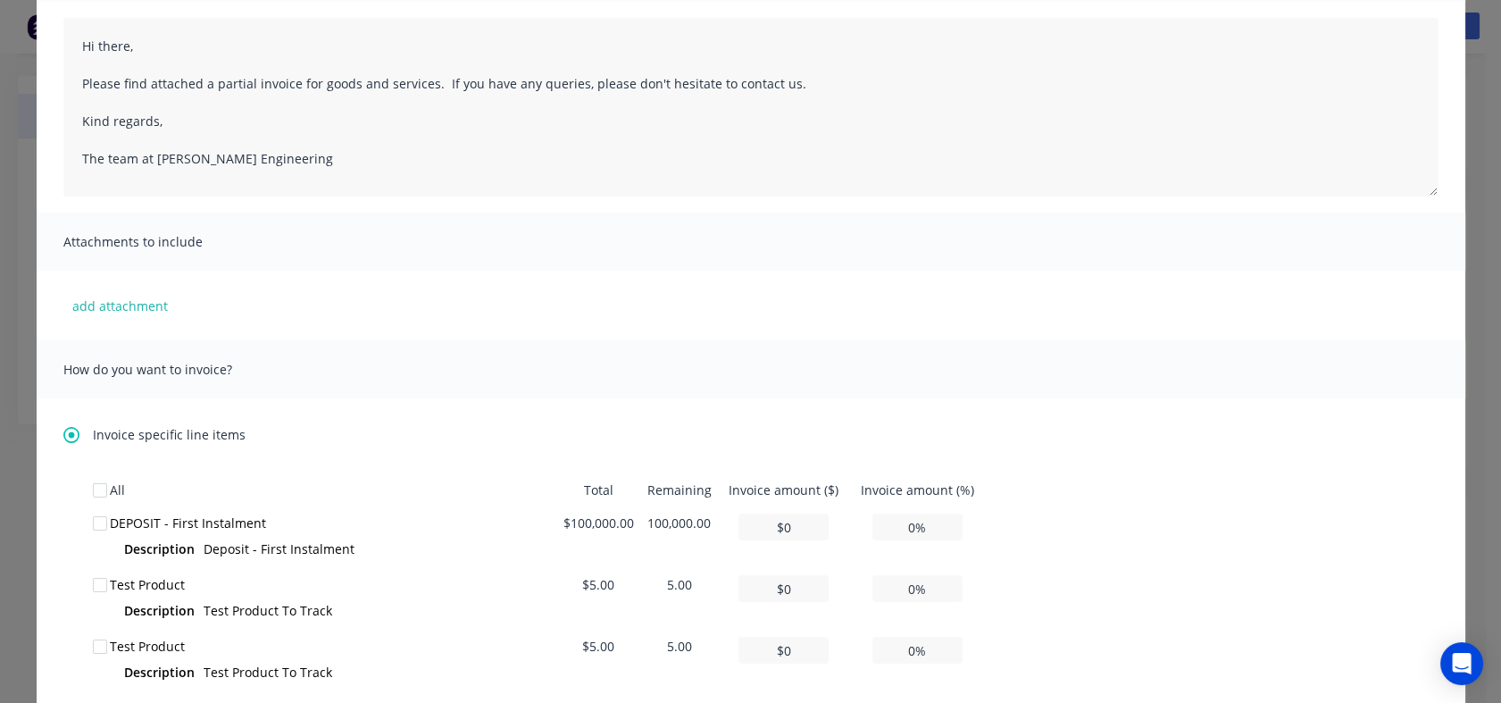
scroll to position [198, 0]
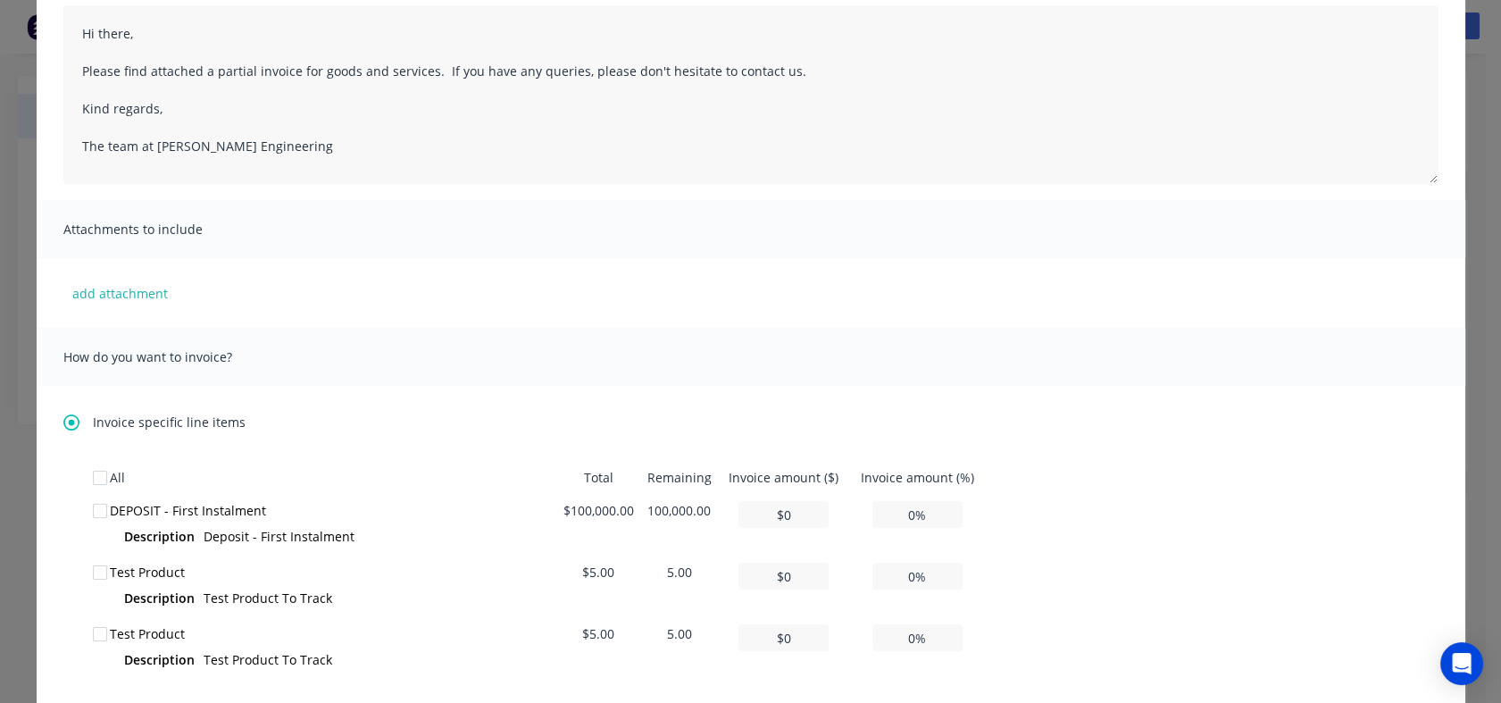
click at [90, 510] on div at bounding box center [100, 511] width 36 height 36
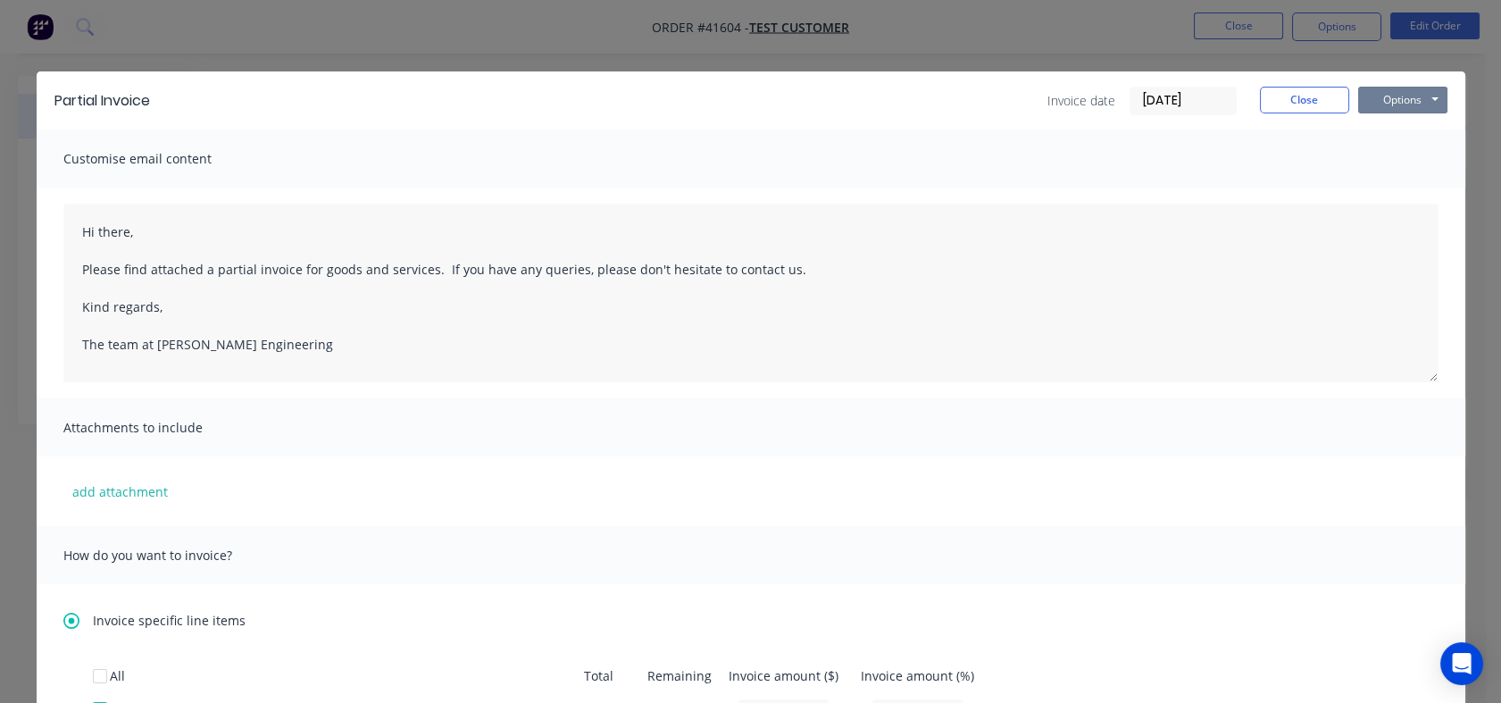
click at [1388, 105] on button "Options" at bounding box center [1402, 100] width 89 height 27
click at [1400, 129] on button "Preview" at bounding box center [1415, 131] width 114 height 29
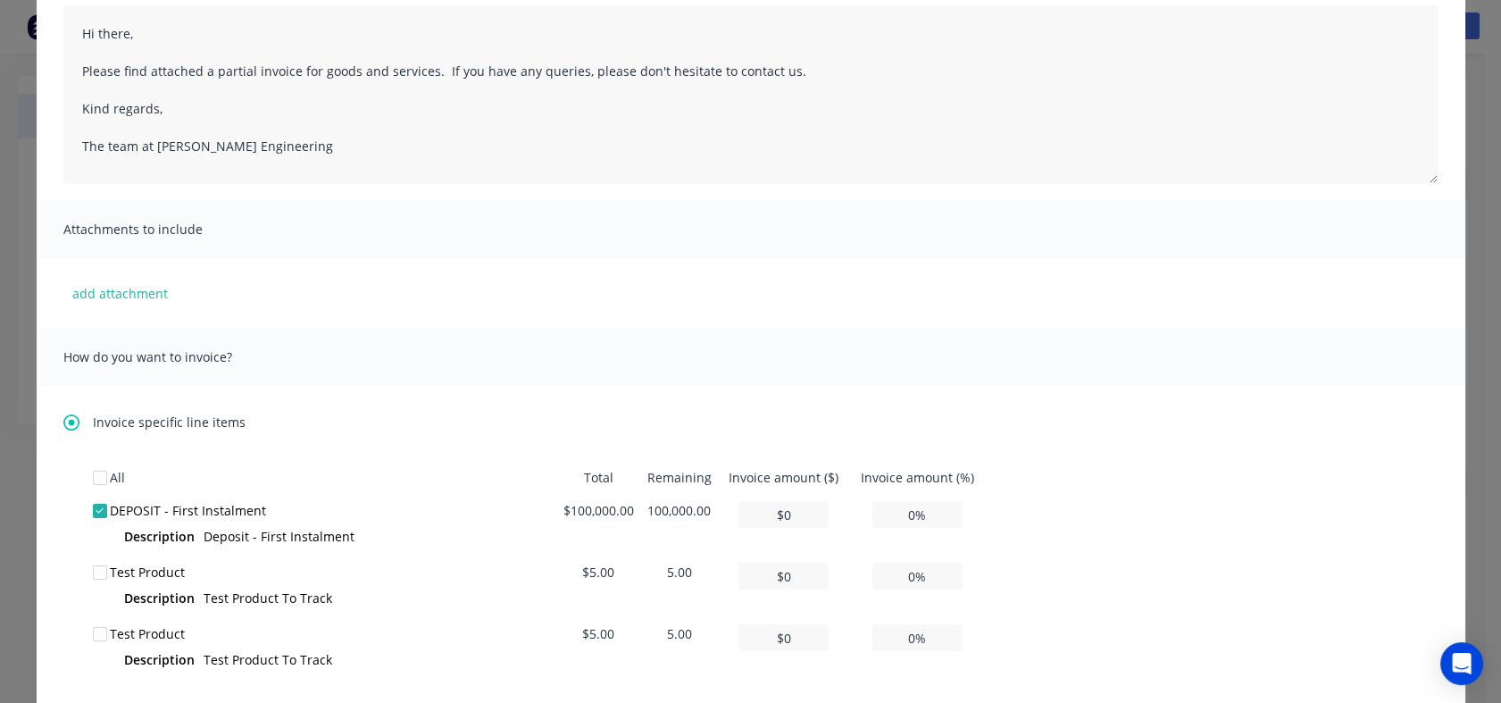
click at [95, 566] on div at bounding box center [100, 572] width 36 height 36
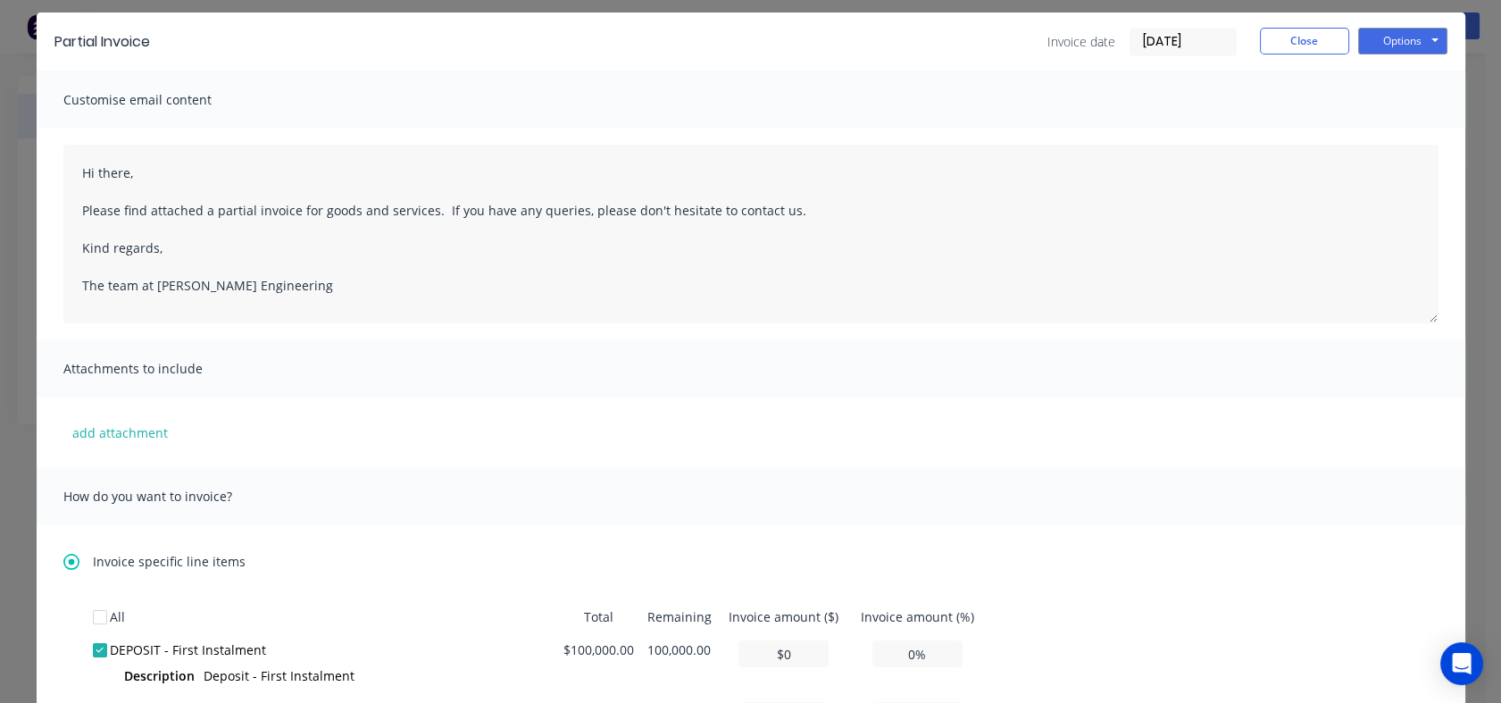
scroll to position [0, 0]
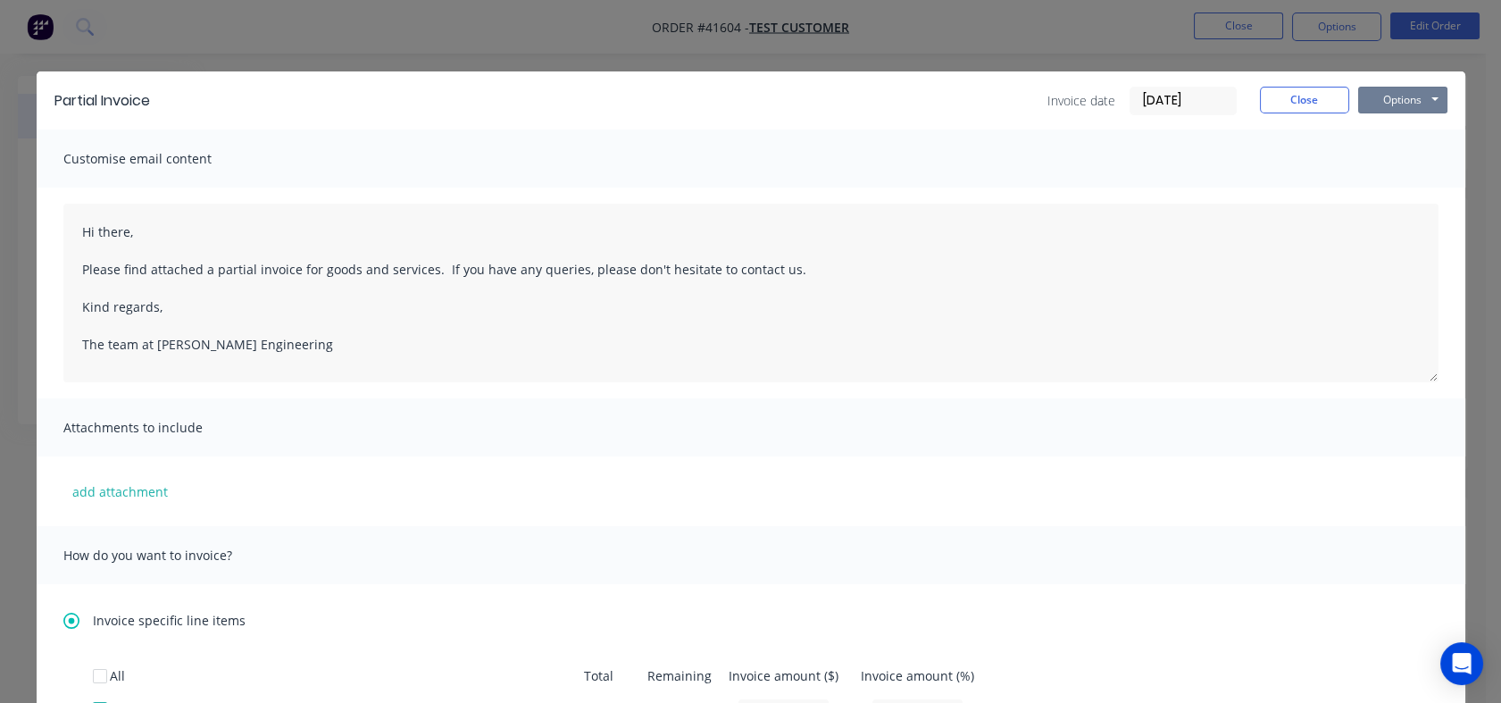
click at [1407, 104] on button "Options" at bounding box center [1402, 100] width 89 height 27
click at [1403, 130] on button "Preview" at bounding box center [1415, 131] width 114 height 29
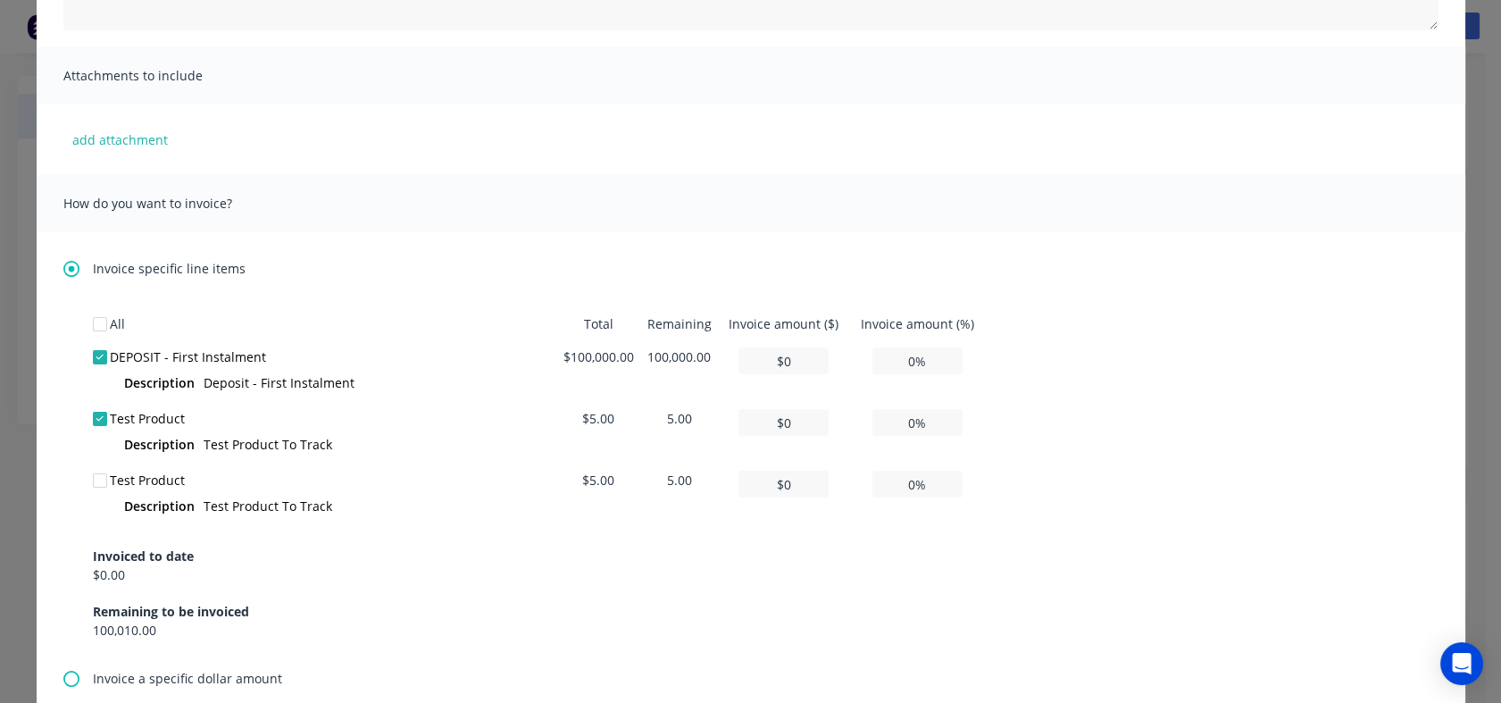
scroll to position [396, 0]
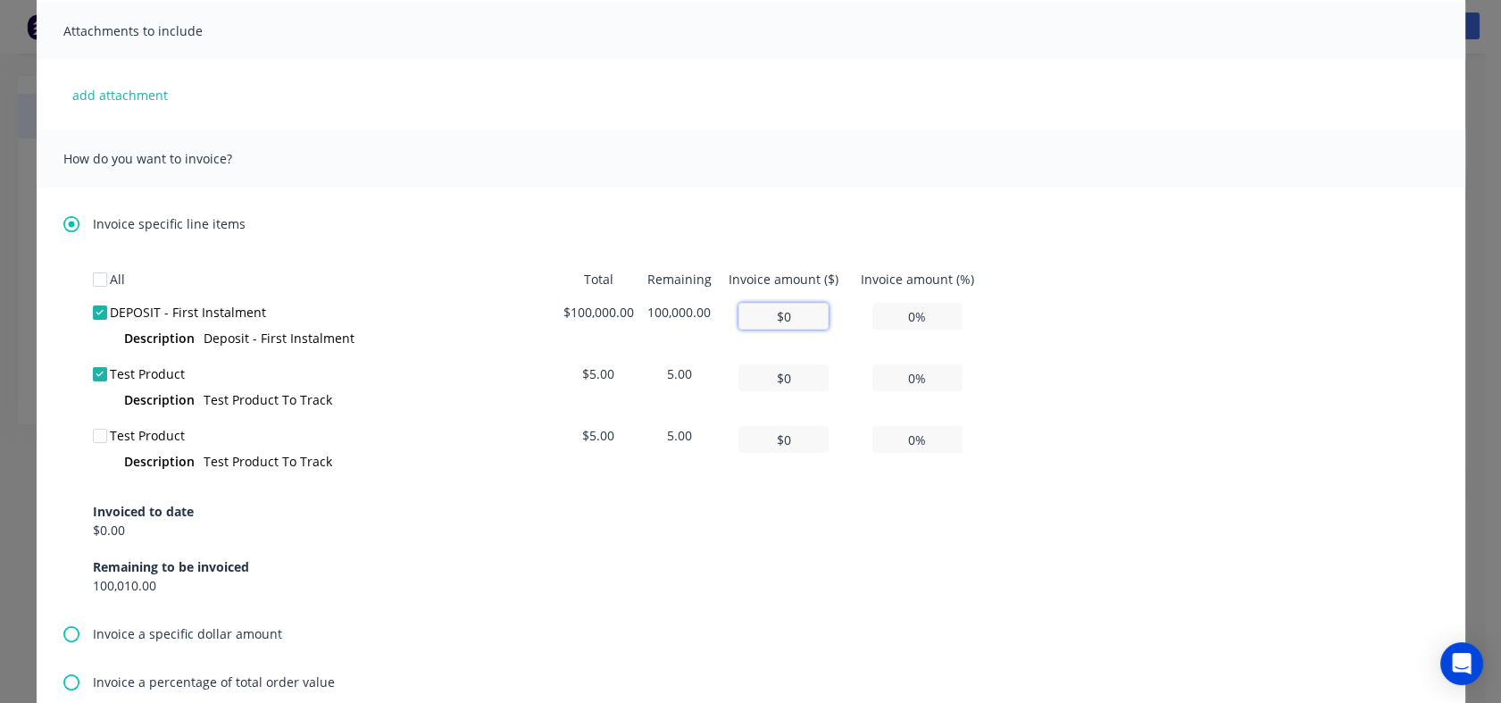
click at [771, 318] on input "$0" at bounding box center [783, 316] width 90 height 27
drag, startPoint x: 788, startPoint y: 315, endPoint x: 771, endPoint y: 316, distance: 16.1
click at [771, 316] on input "$0" at bounding box center [783, 316] width 90 height 27
type input "$1"
type input "0.00%"
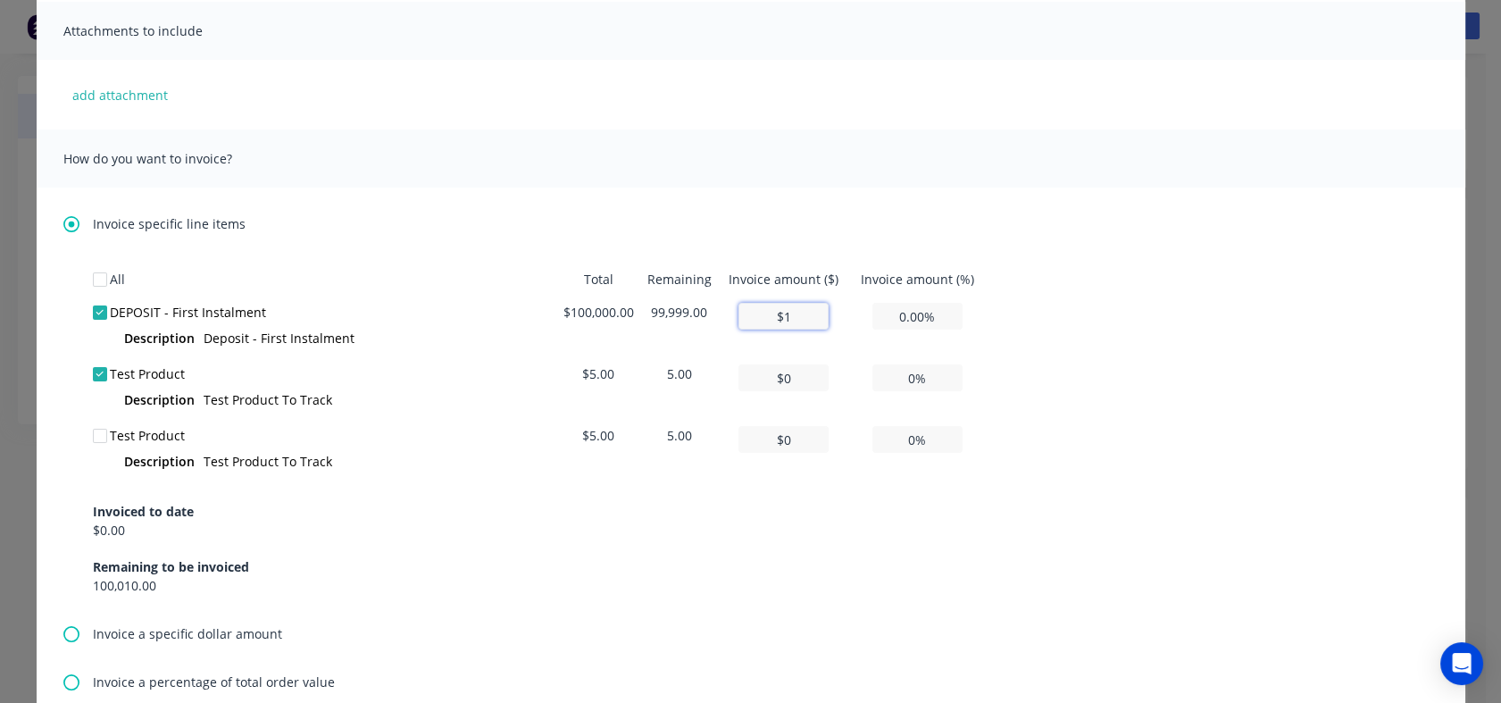
type input "$10"
type input "0.01%"
type input "$100"
type input "0.10%"
type input "$1,000"
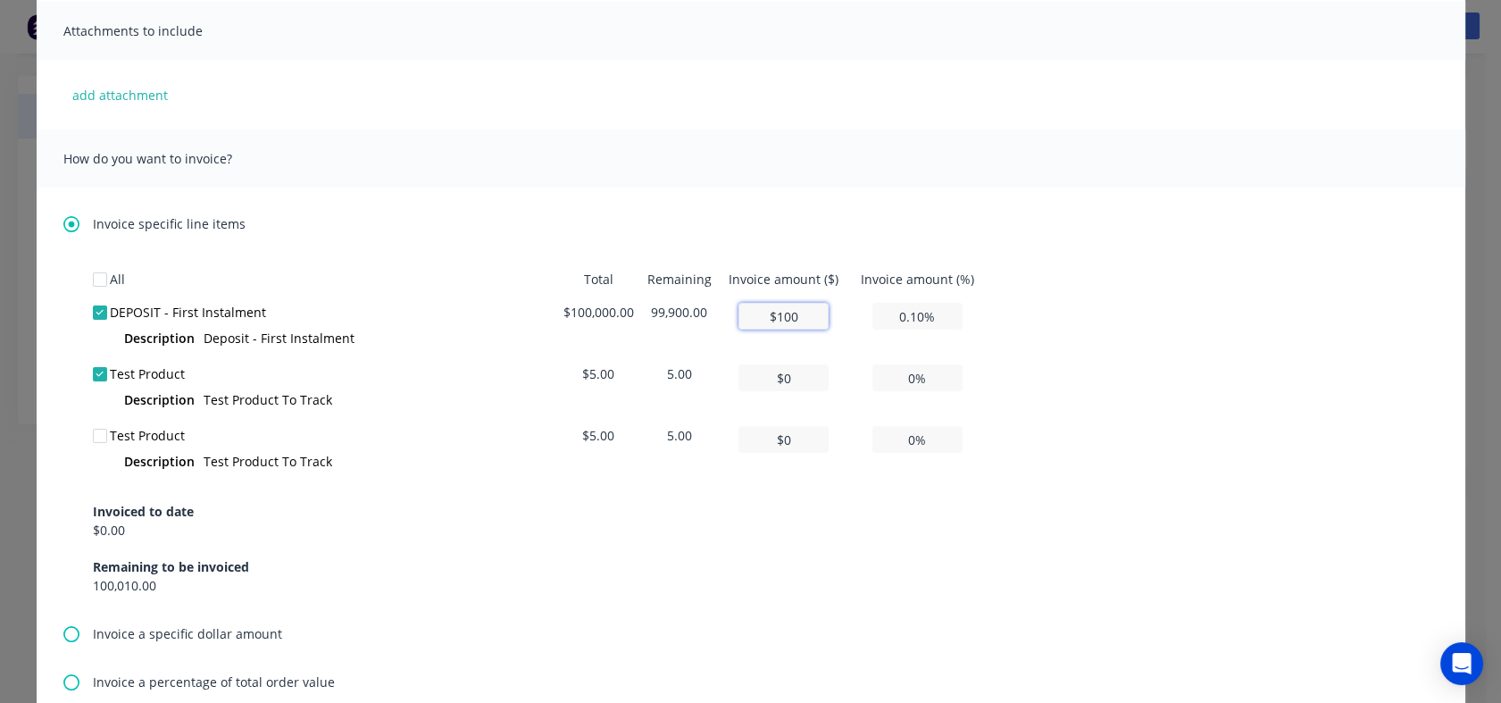
type input "1.00%"
type input "$10,000"
type input "10.00%"
type input "$100,000"
type input "100.00%"
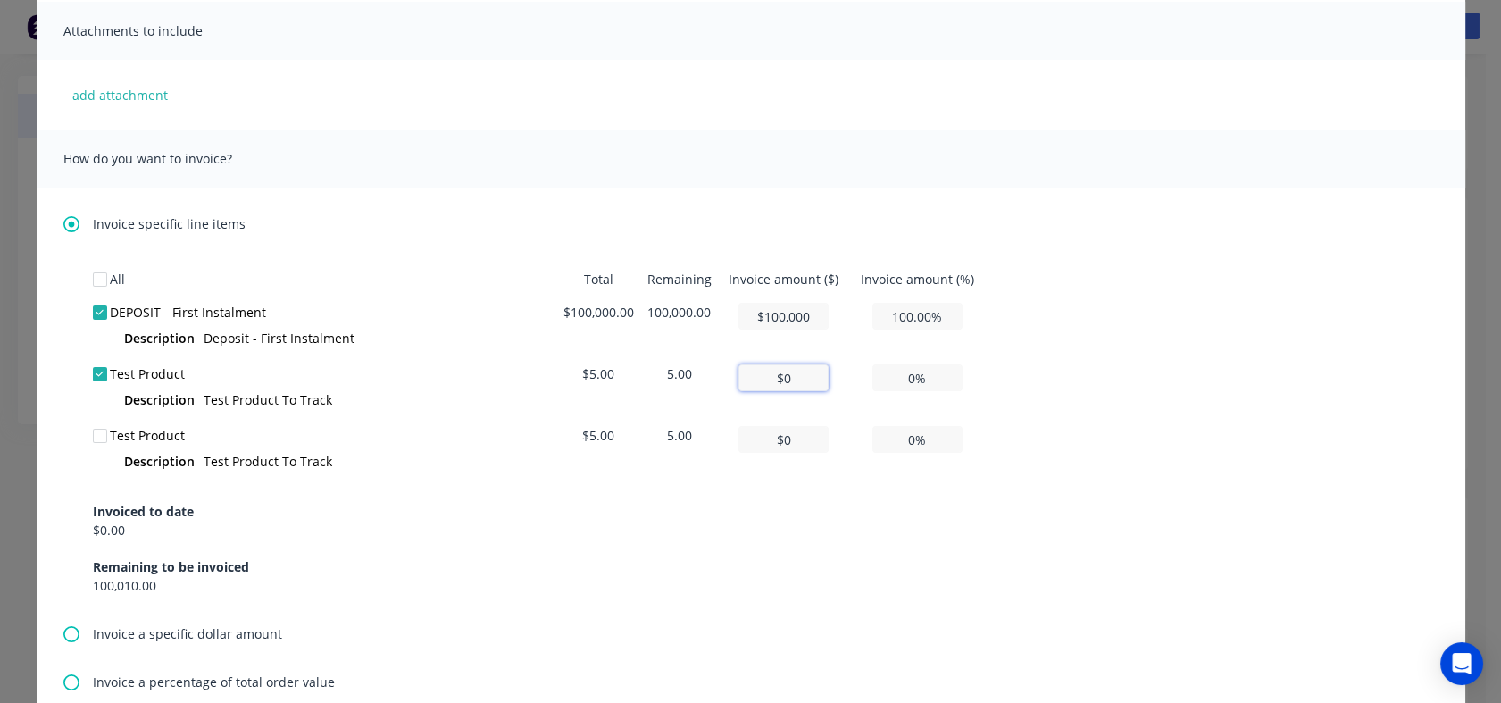
type input "$100,000"
click at [779, 377] on input "$0" at bounding box center [783, 377] width 90 height 27
drag, startPoint x: 795, startPoint y: 376, endPoint x: 752, endPoint y: 378, distance: 42.9
click at [752, 378] on input "$0" at bounding box center [783, 377] width 90 height 27
type input "$5"
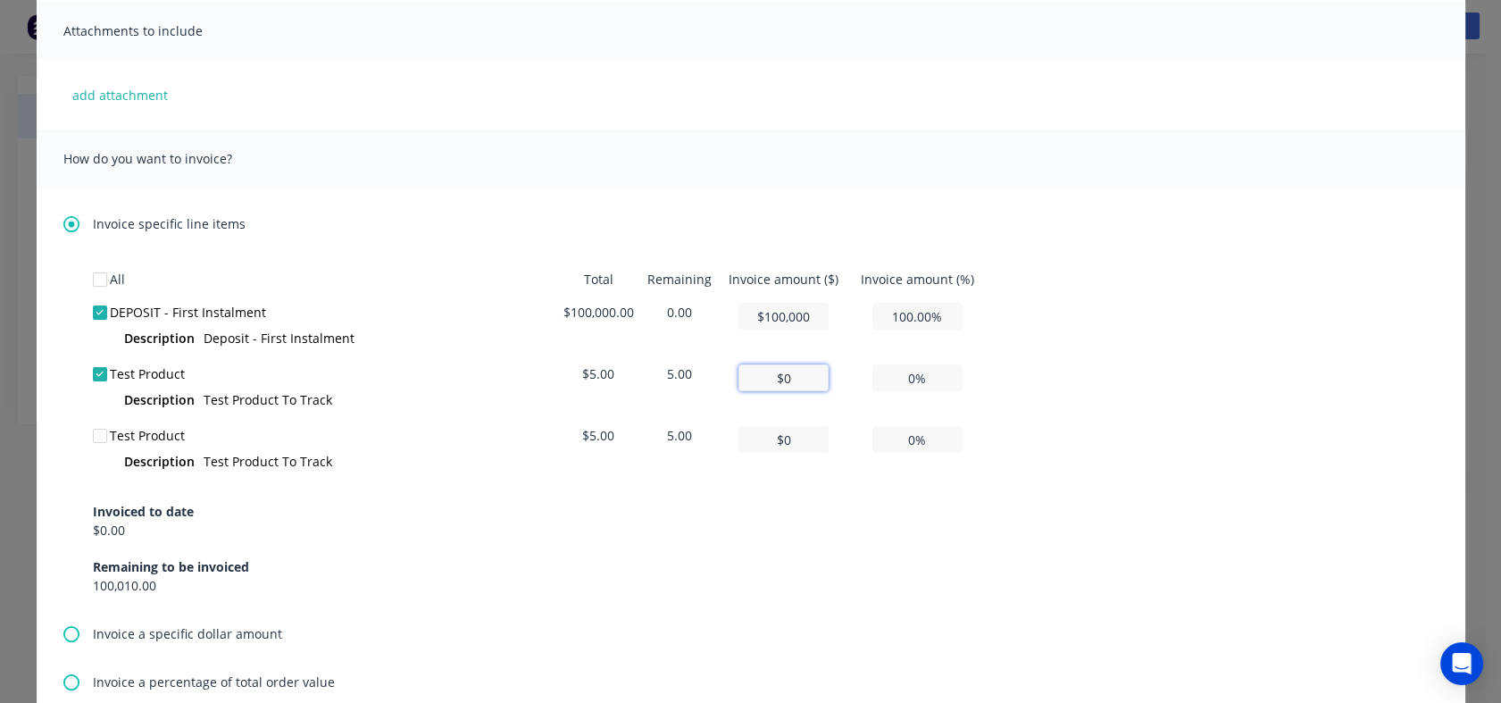
type input "100.00%"
type input "$5"
click at [1048, 396] on div "All Total Remaining Invoice amount ($) Invoice amount (%) DEPOSIT - First Insta…" at bounding box center [751, 429] width 1316 height 332
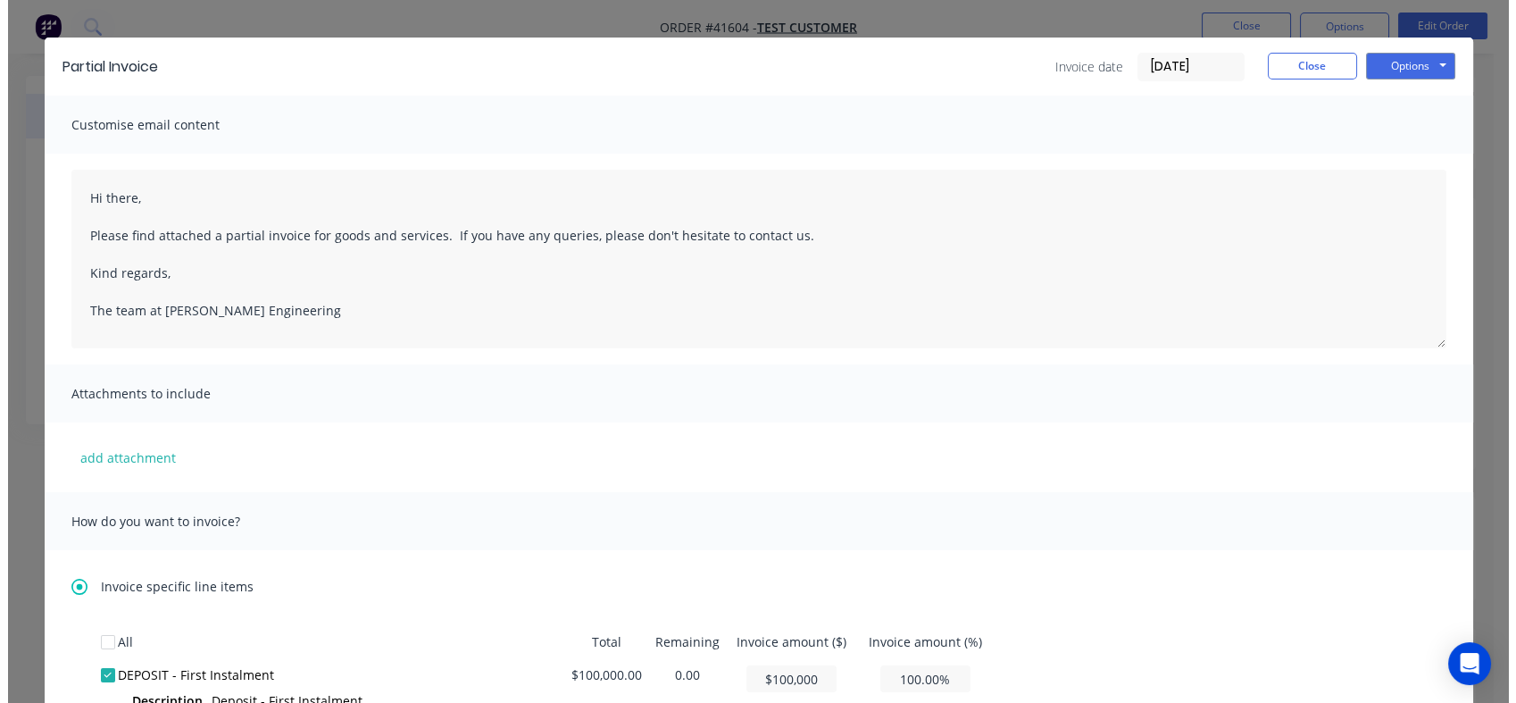
scroll to position [0, 0]
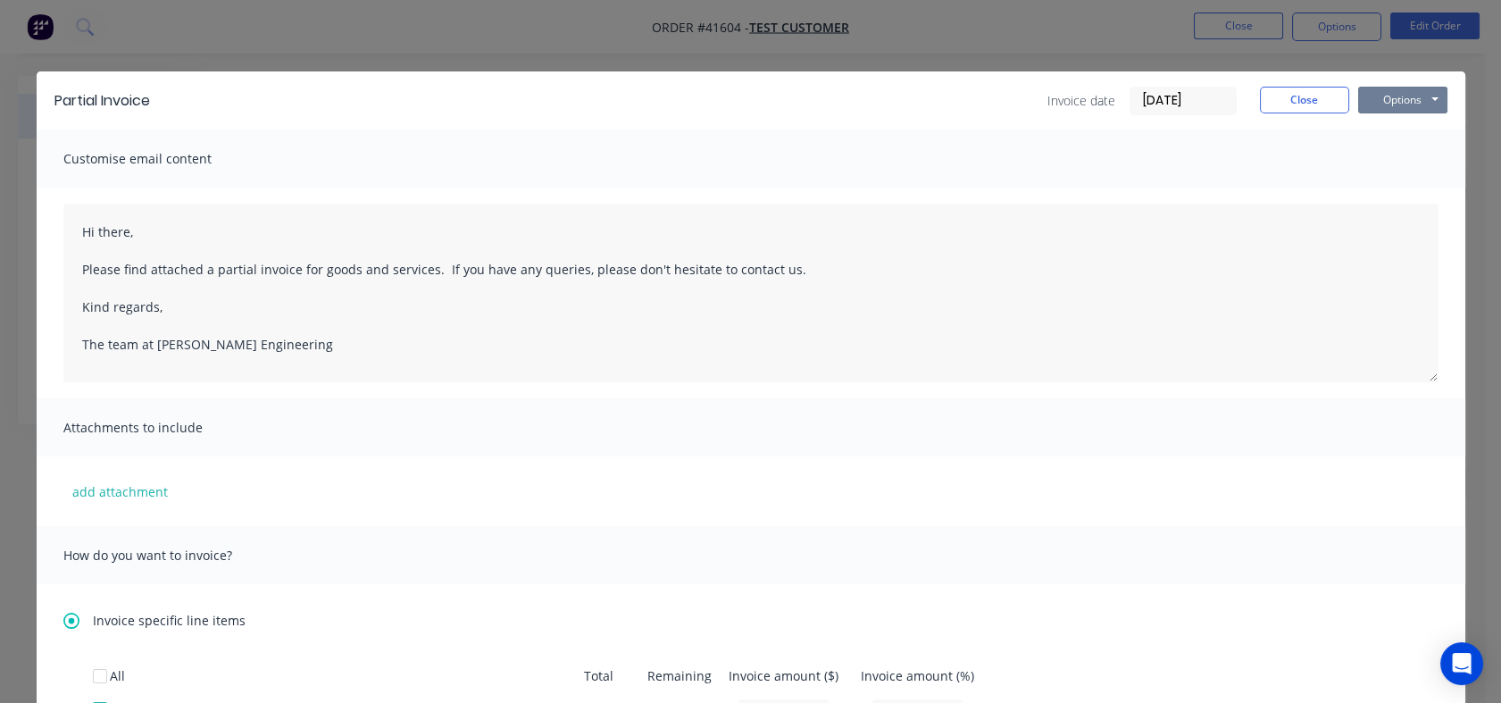
click at [1406, 96] on button "Options" at bounding box center [1402, 100] width 89 height 27
click at [1401, 121] on button "Preview" at bounding box center [1415, 131] width 114 height 29
click at [1303, 96] on button "Close" at bounding box center [1304, 100] width 89 height 27
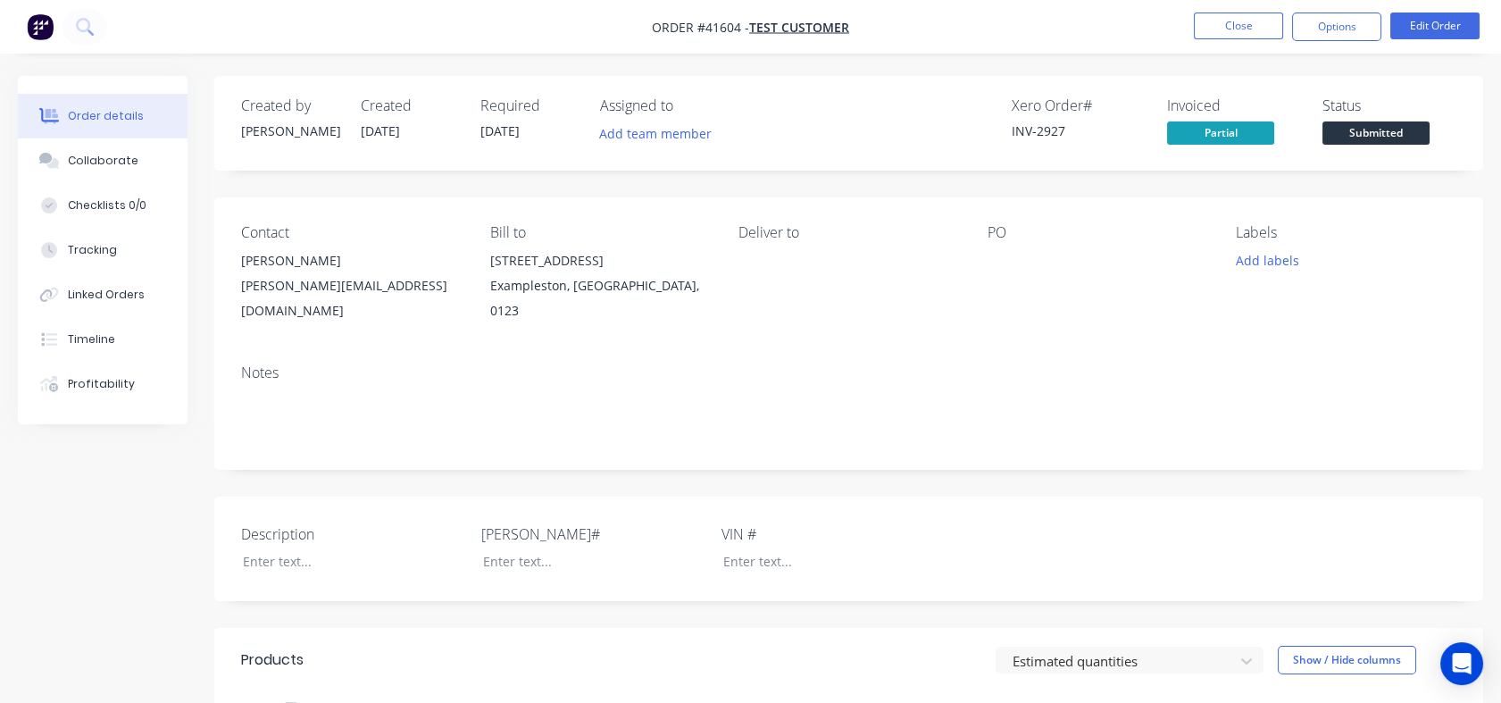
click at [1219, 16] on button "Close" at bounding box center [1238, 26] width 89 height 27
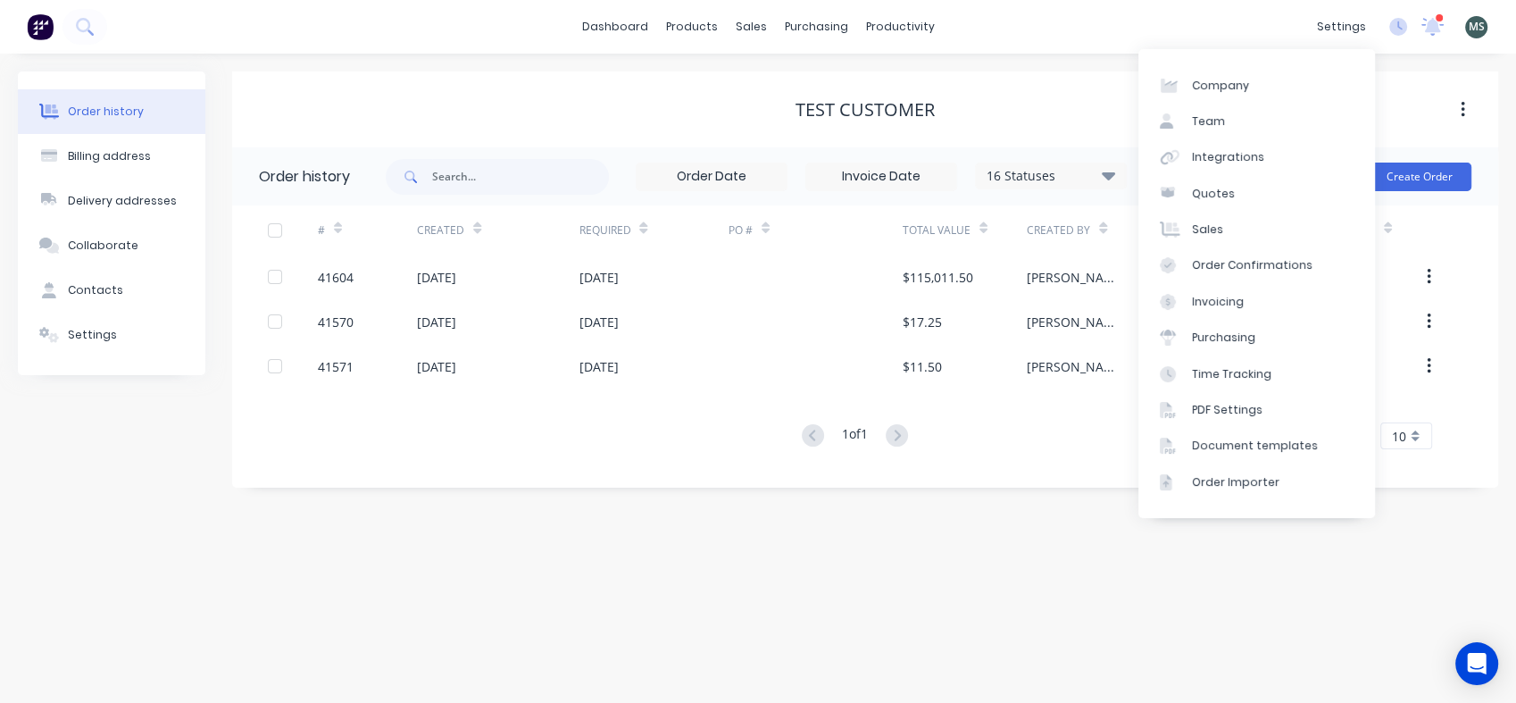
click at [1271, 443] on div "Document templates" at bounding box center [1255, 446] width 126 height 16
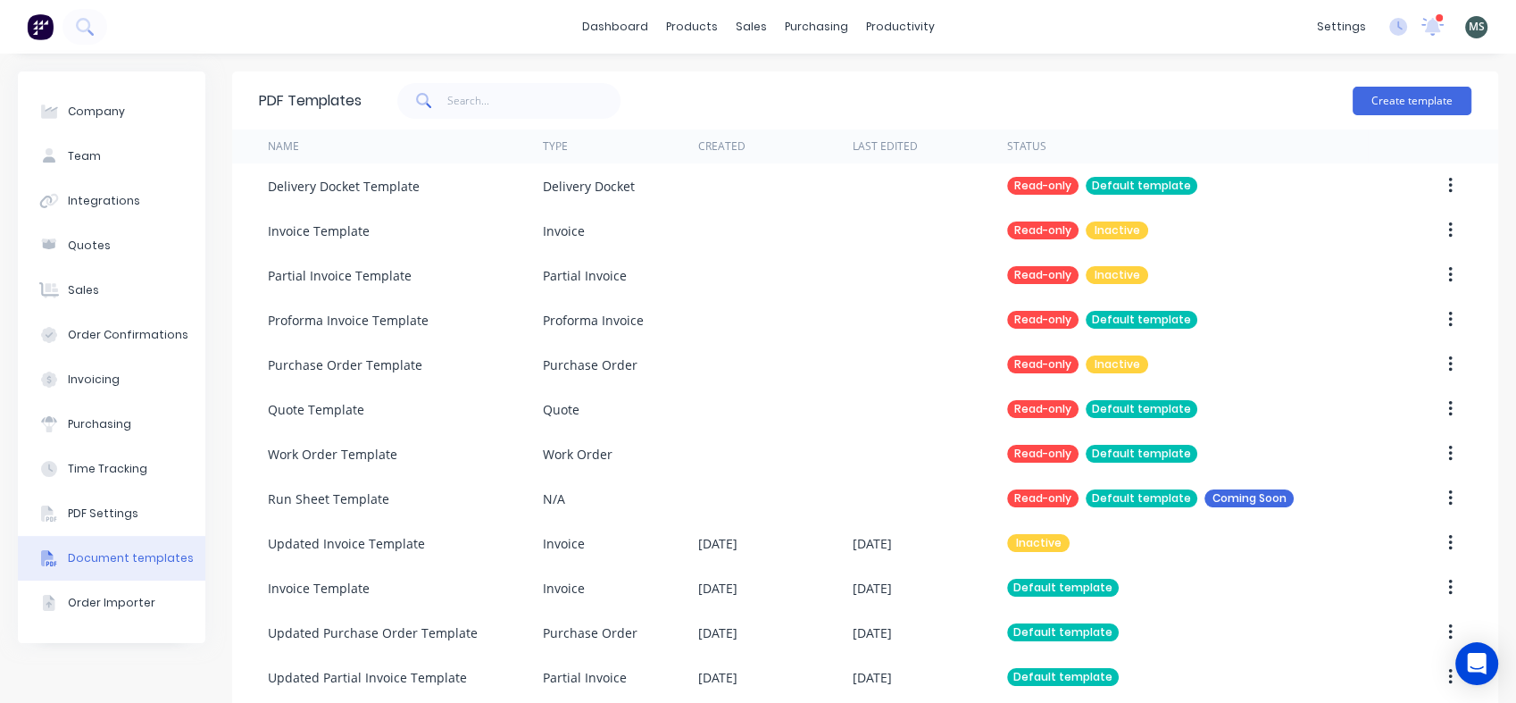
scroll to position [21, 0]
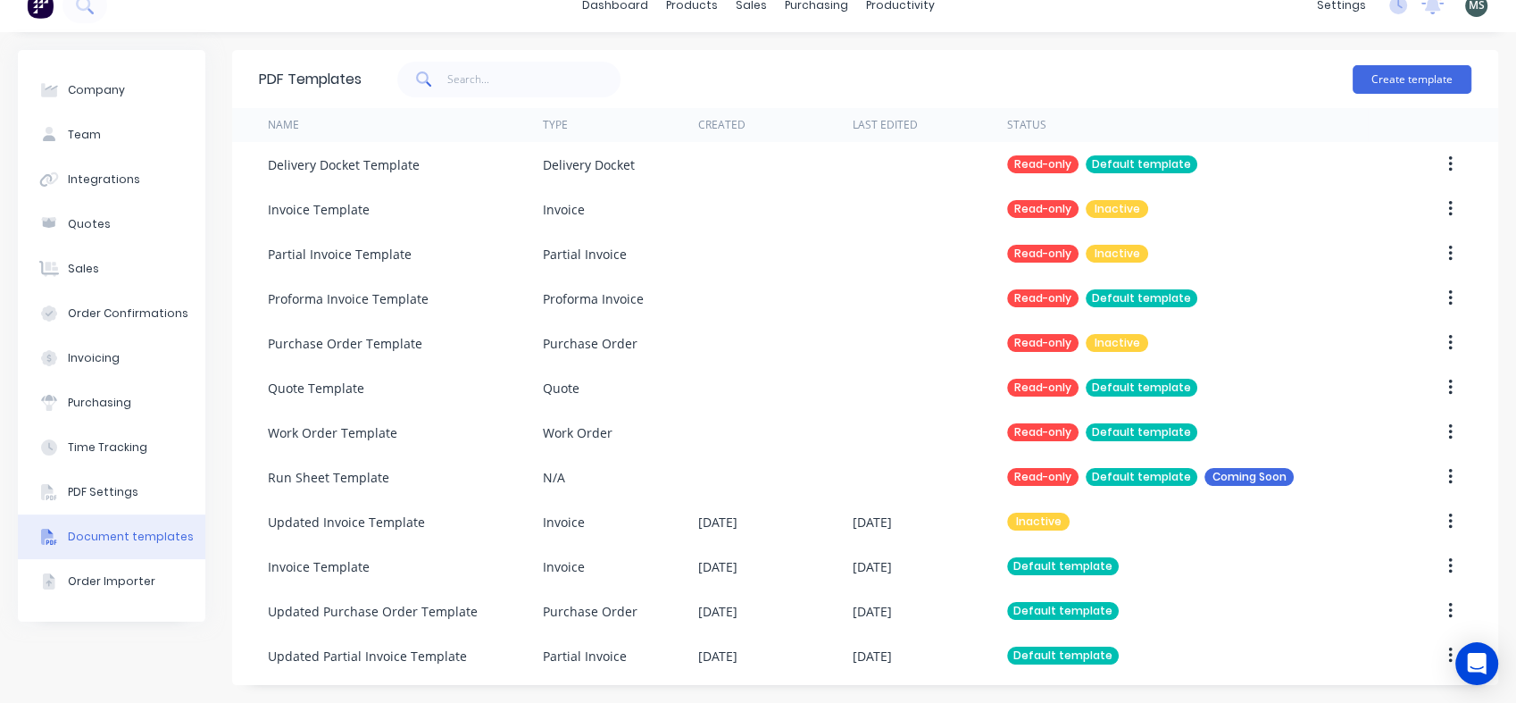
click at [415, 656] on div "Updated Partial Invoice Template" at bounding box center [367, 655] width 199 height 19
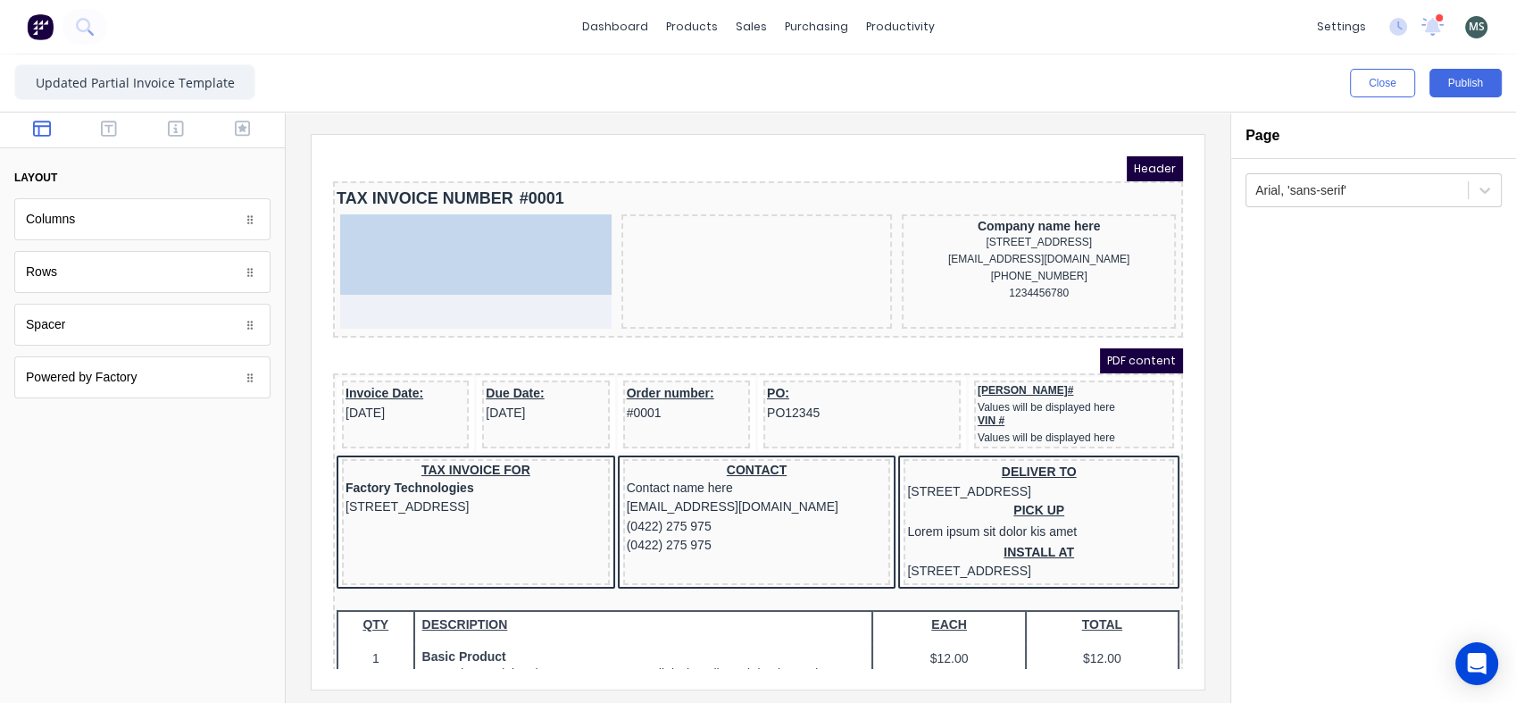
drag, startPoint x: 698, startPoint y: 241, endPoint x: 417, endPoint y: 233, distance: 281.4
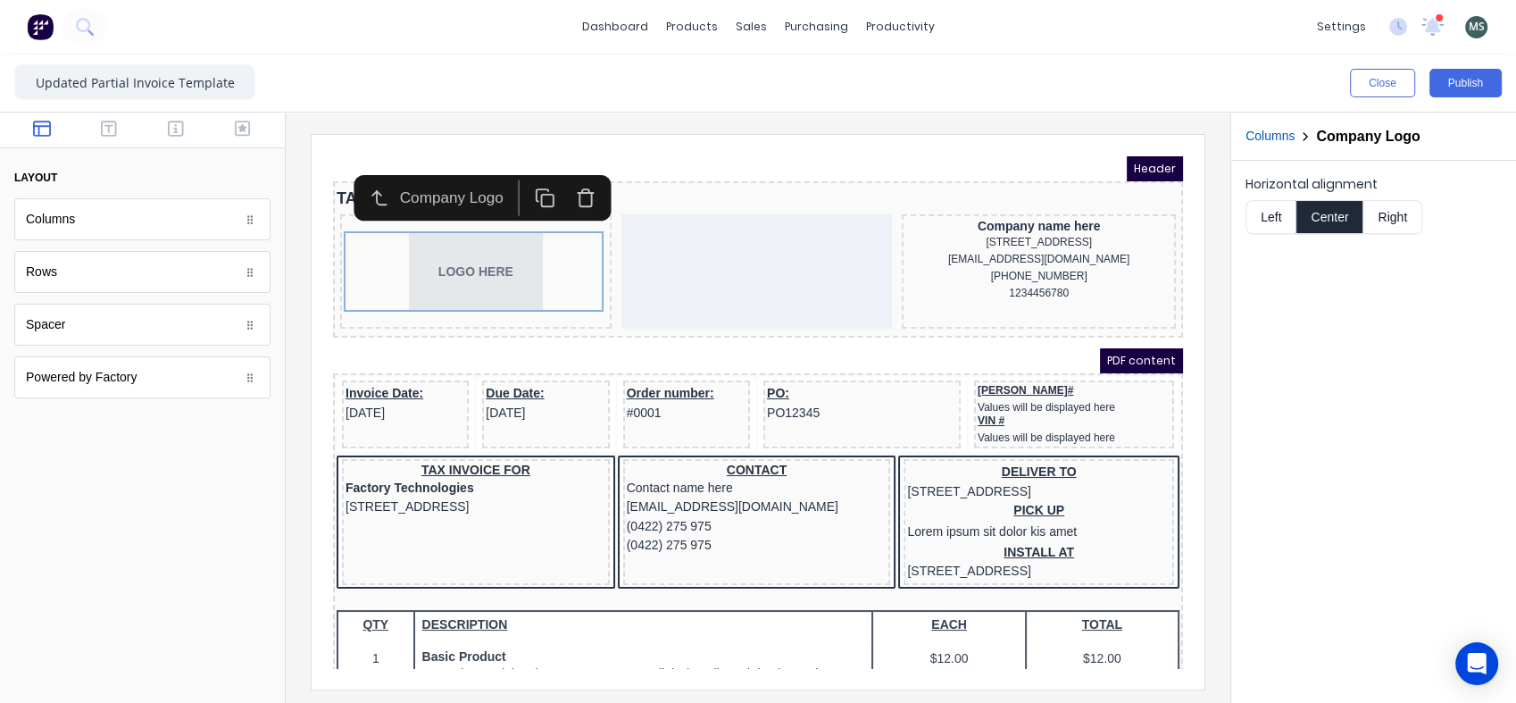
click at [1277, 210] on button "Left" at bounding box center [1271, 217] width 50 height 34
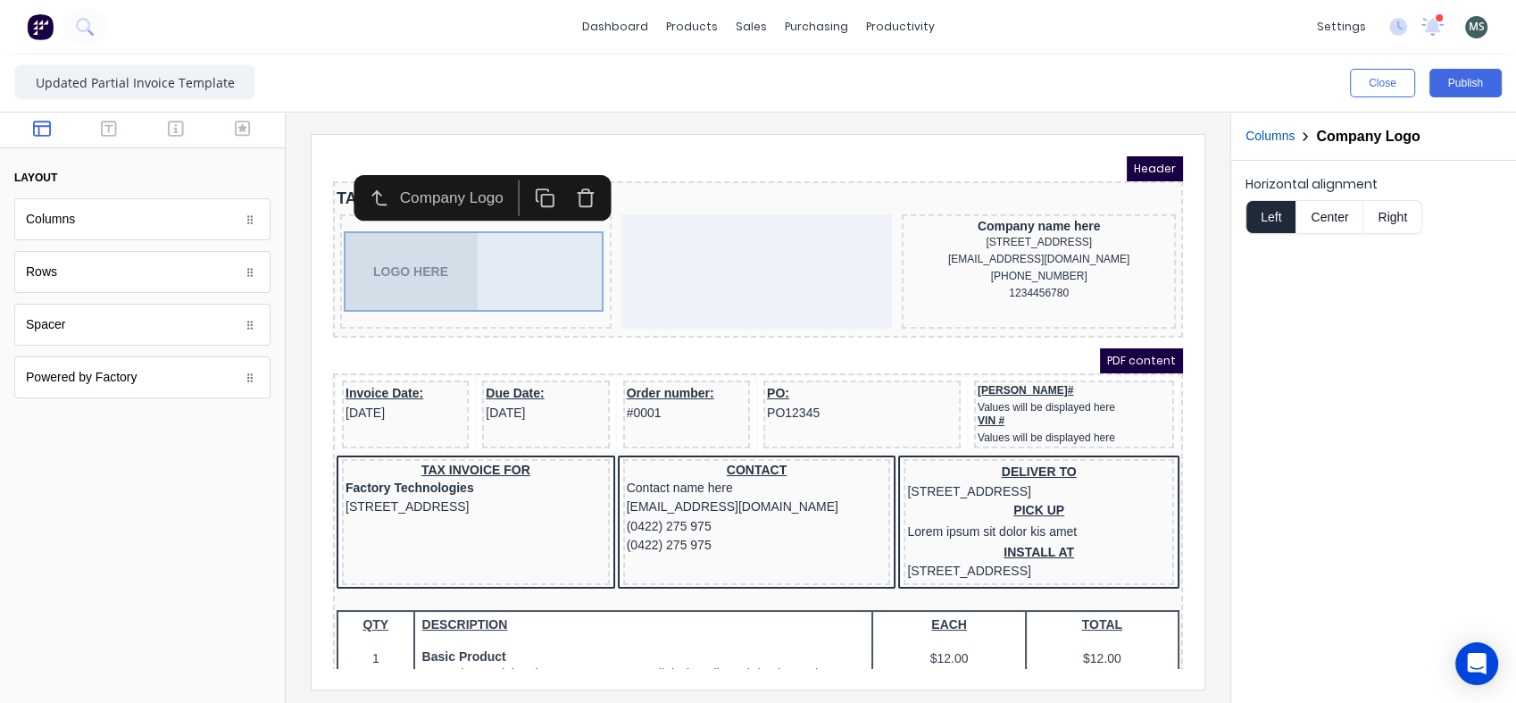
click at [428, 253] on div "LOGO HERE" at bounding box center [454, 250] width 264 height 80
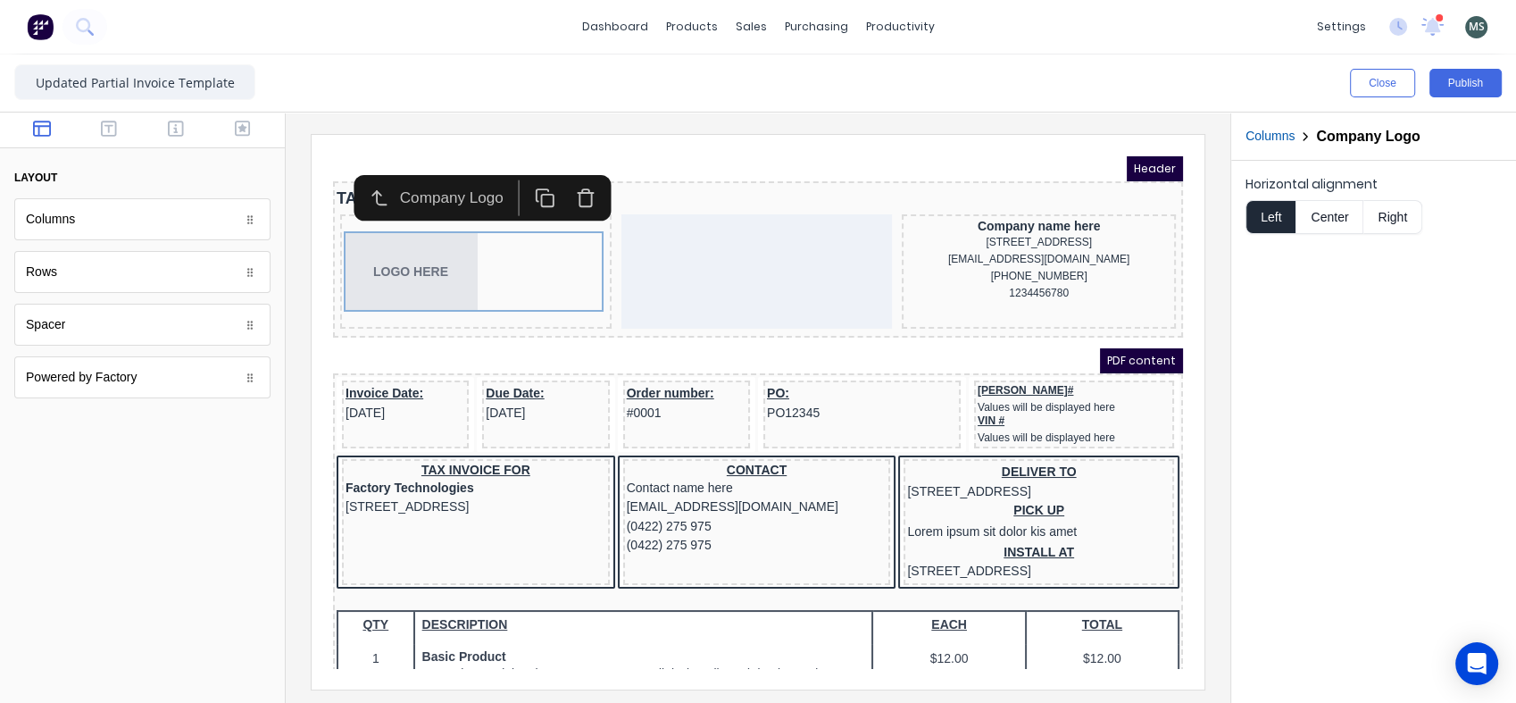
click at [1321, 212] on button "Center" at bounding box center [1330, 217] width 68 height 34
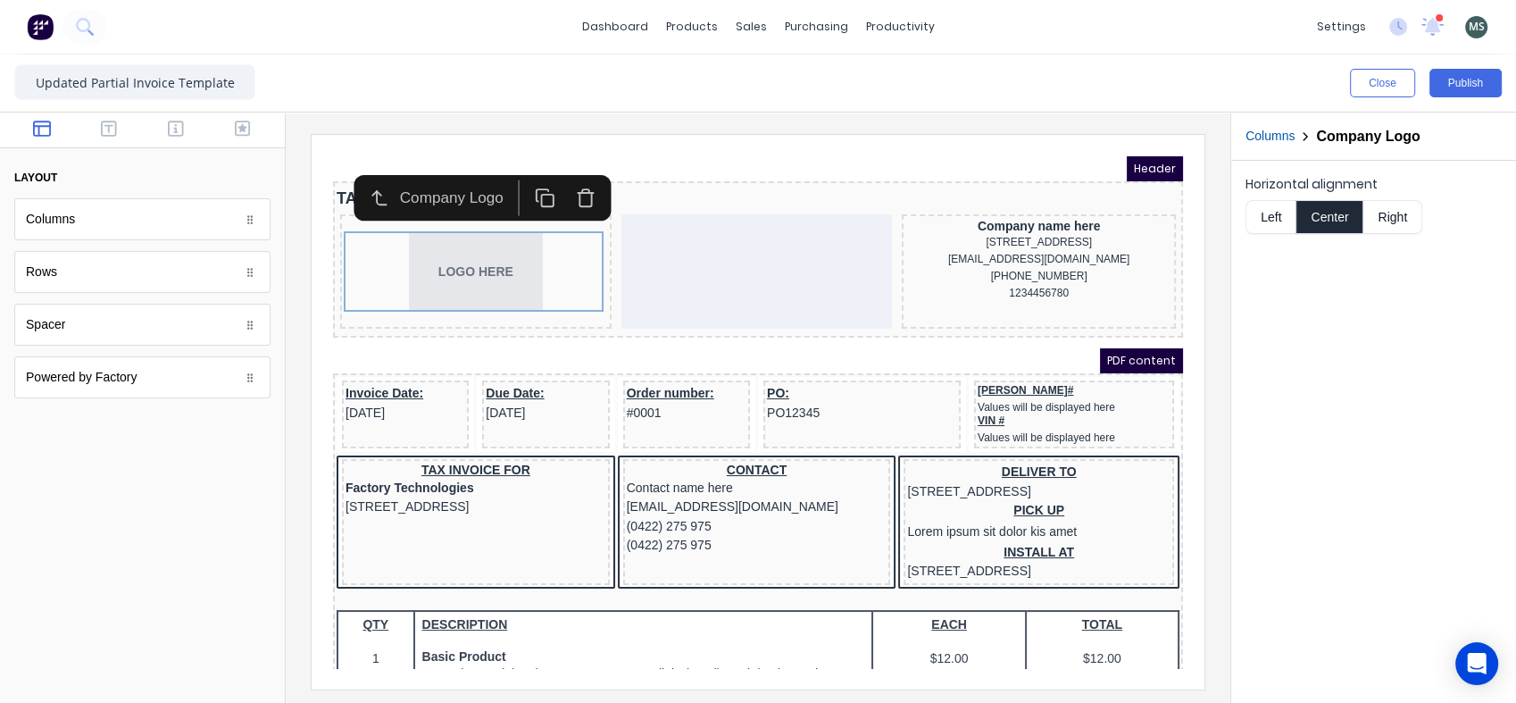
click at [1267, 204] on button "Left" at bounding box center [1271, 217] width 50 height 34
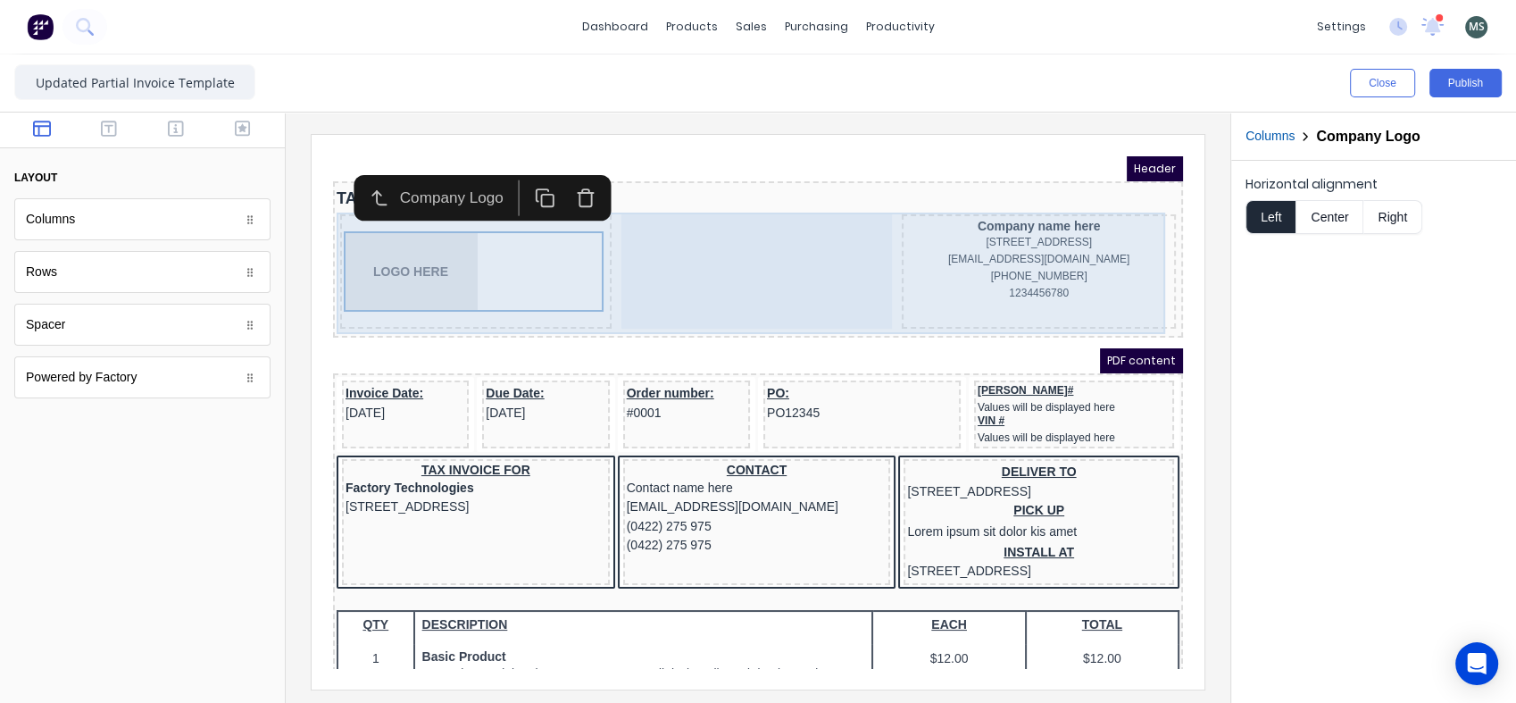
click at [1137, 195] on div "Company name here 234 Beach Road Gold Coast, Queensland, Australia, 4217 xxxxxx…" at bounding box center [1017, 250] width 274 height 114
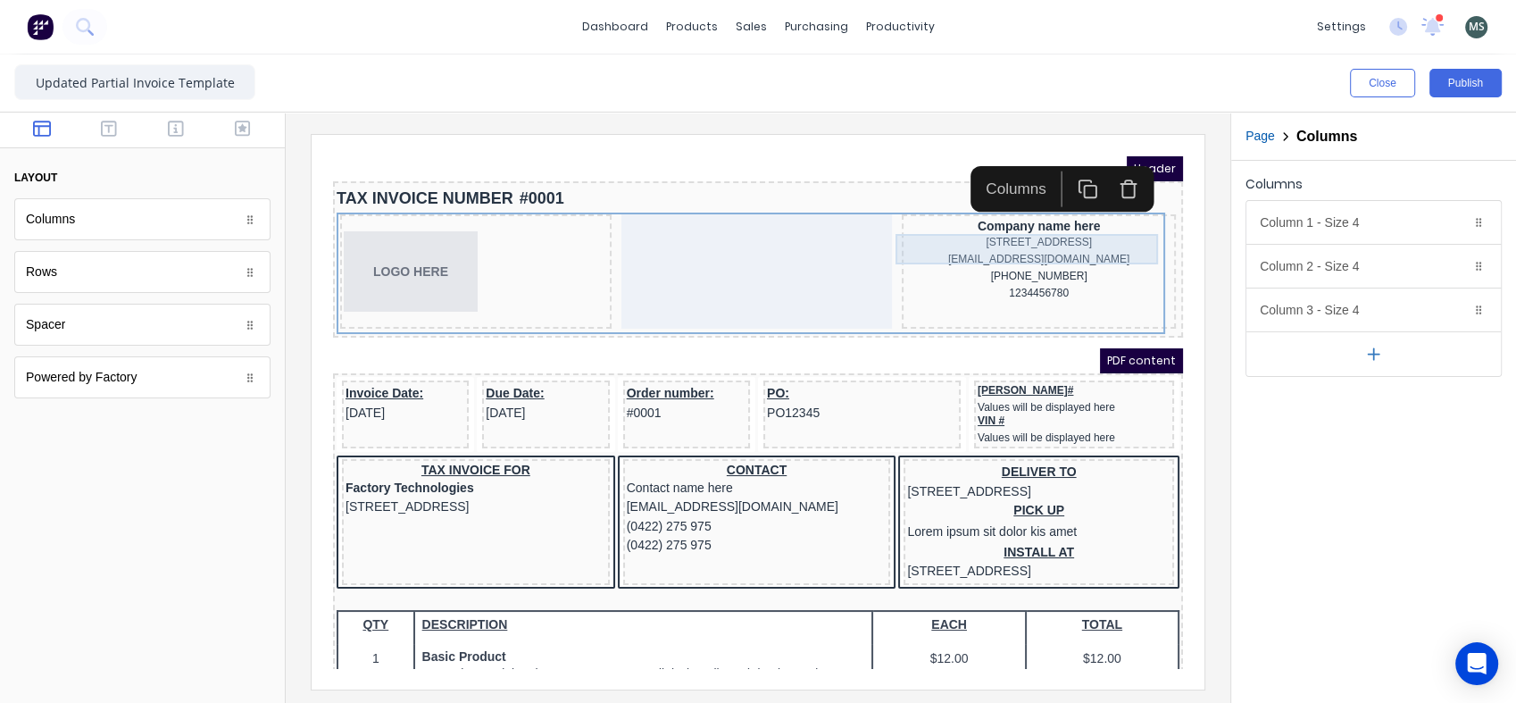
click at [896, 229] on div "234 Beach Road Gold Coast, Queensland, Australia, 4217" at bounding box center [1017, 221] width 267 height 17
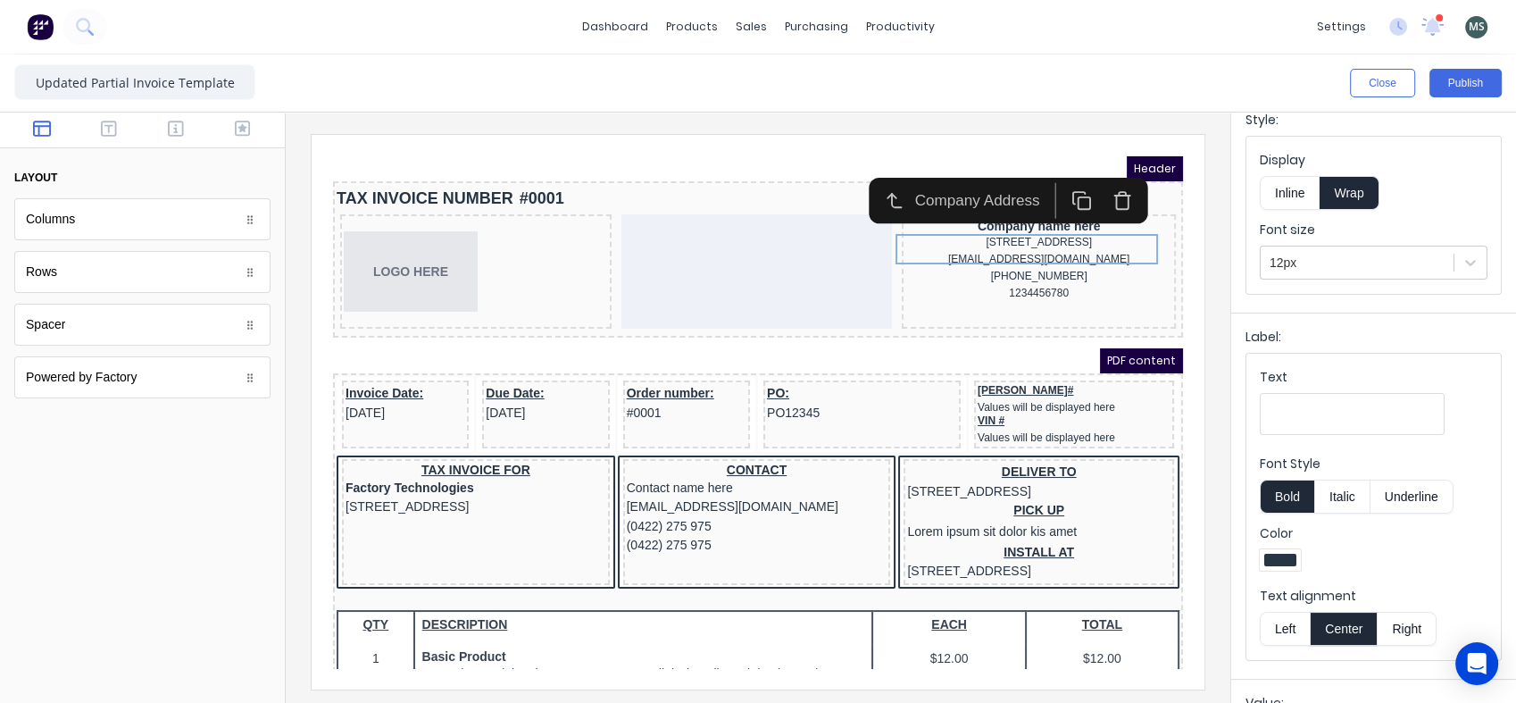
scroll to position [198, 0]
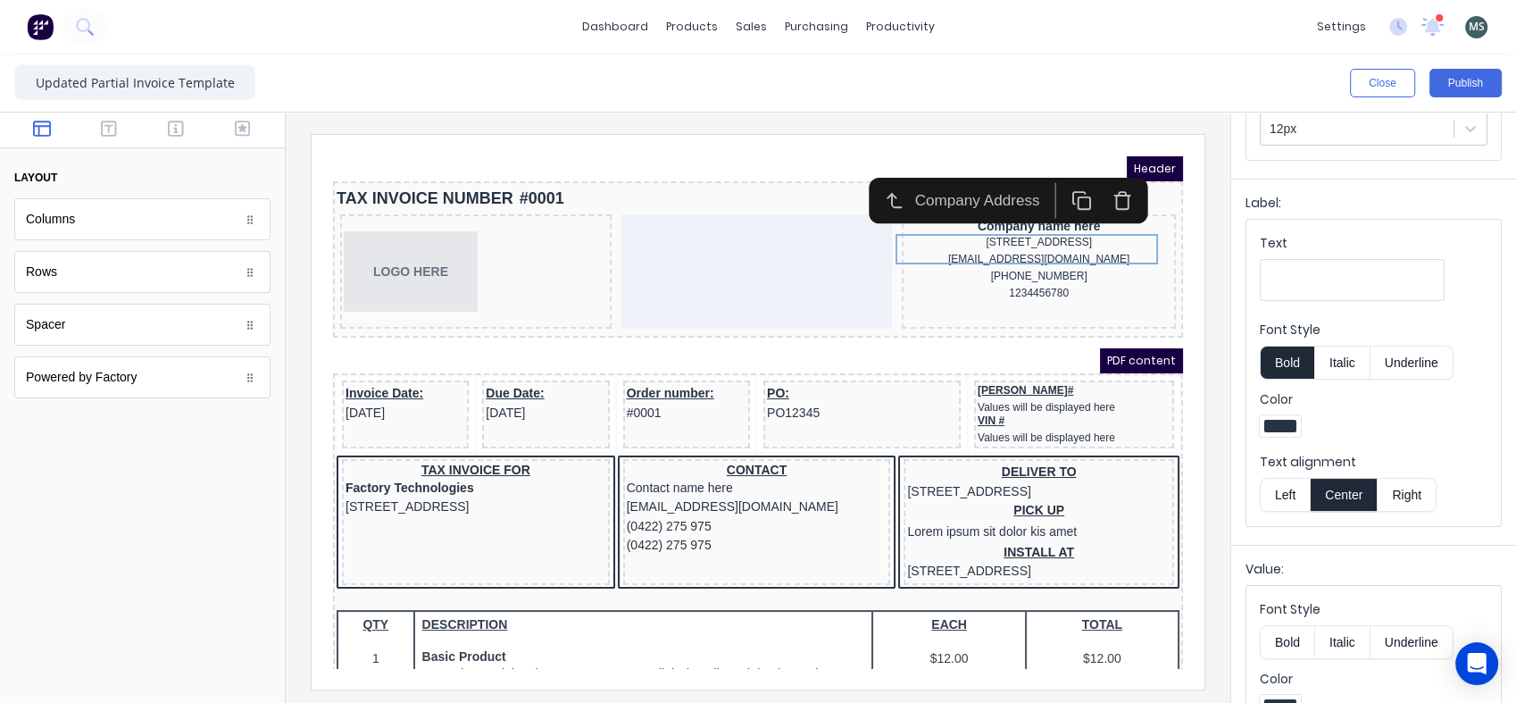
click at [1407, 494] on button "Right" at bounding box center [1407, 495] width 59 height 34
click at [1056, 205] on div "Company name here" at bounding box center [1017, 204] width 267 height 16
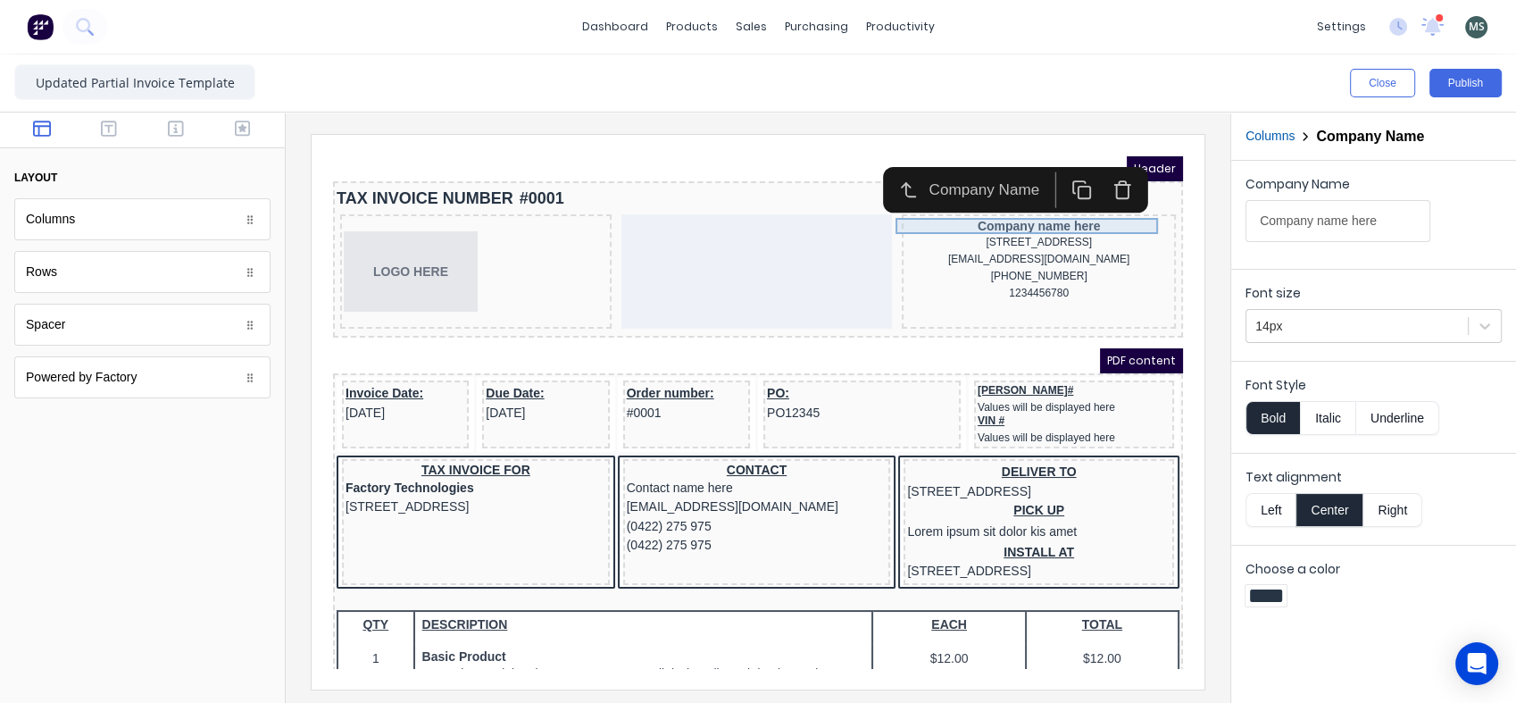
scroll to position [0, 0]
drag, startPoint x: 1388, startPoint y: 512, endPoint x: 1379, endPoint y: 507, distance: 10.8
click at [1390, 512] on button "Right" at bounding box center [1392, 510] width 59 height 34
click at [1040, 246] on div "[EMAIL_ADDRESS][DOMAIN_NAME]" at bounding box center [1017, 237] width 267 height 17
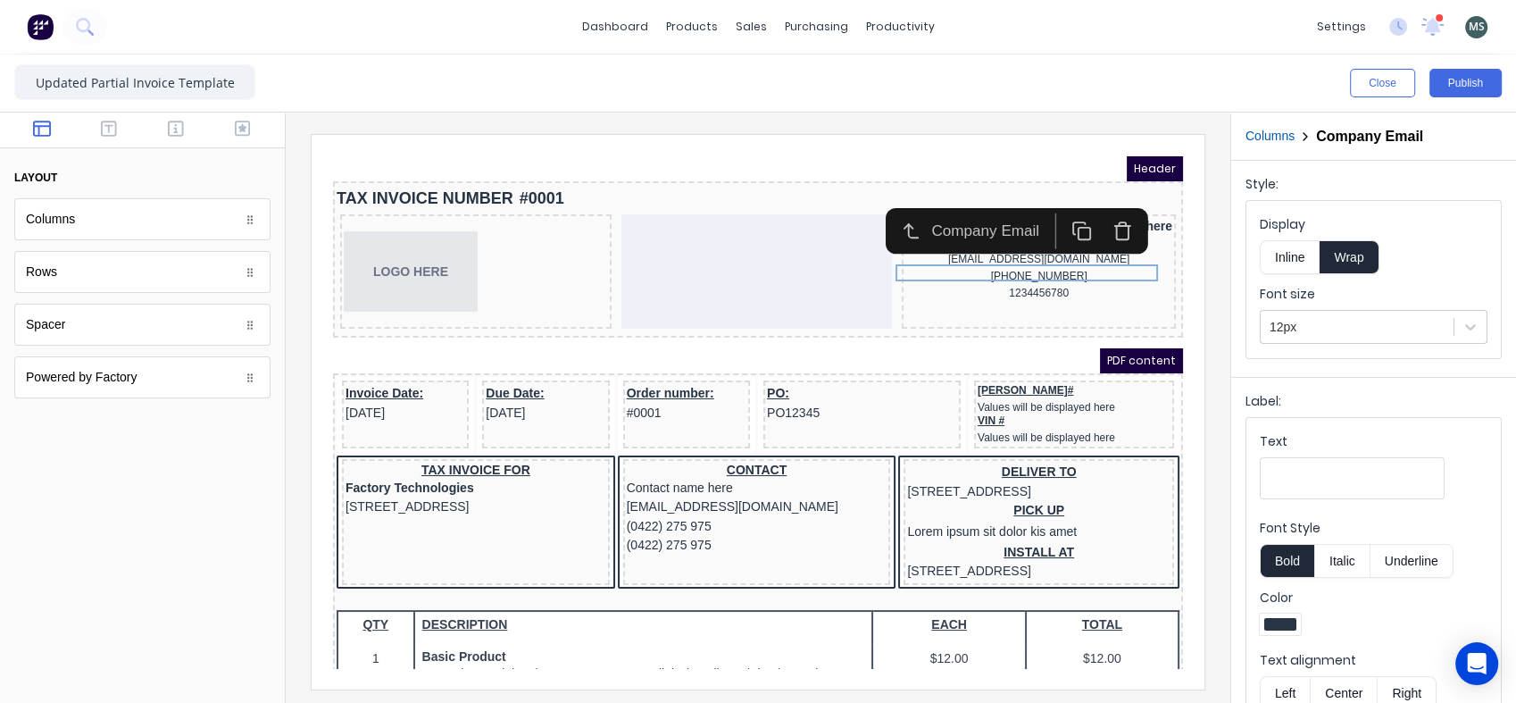
scroll to position [198, 0]
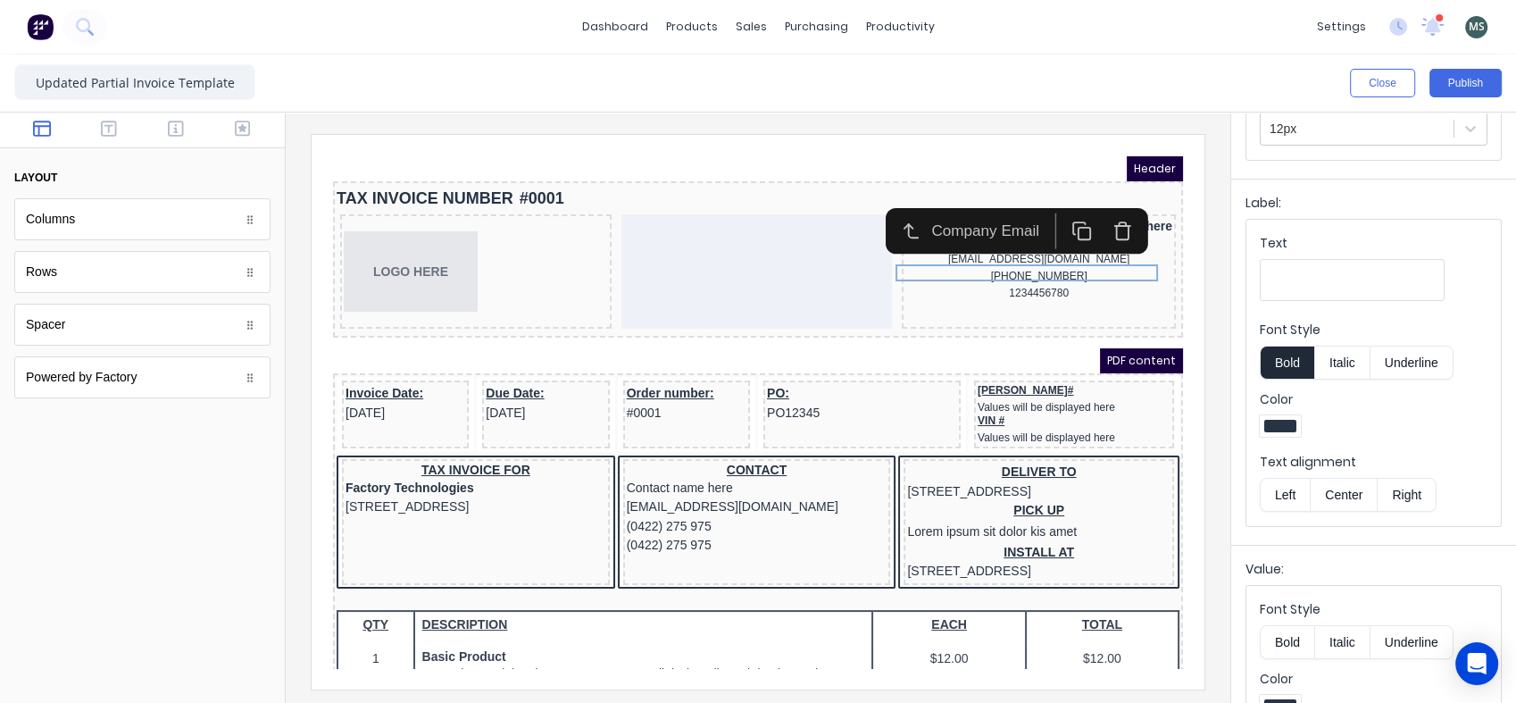
click at [1390, 491] on button "Right" at bounding box center [1407, 495] width 59 height 34
click at [1009, 263] on div "[PHONE_NUMBER]" at bounding box center [1017, 254] width 267 height 17
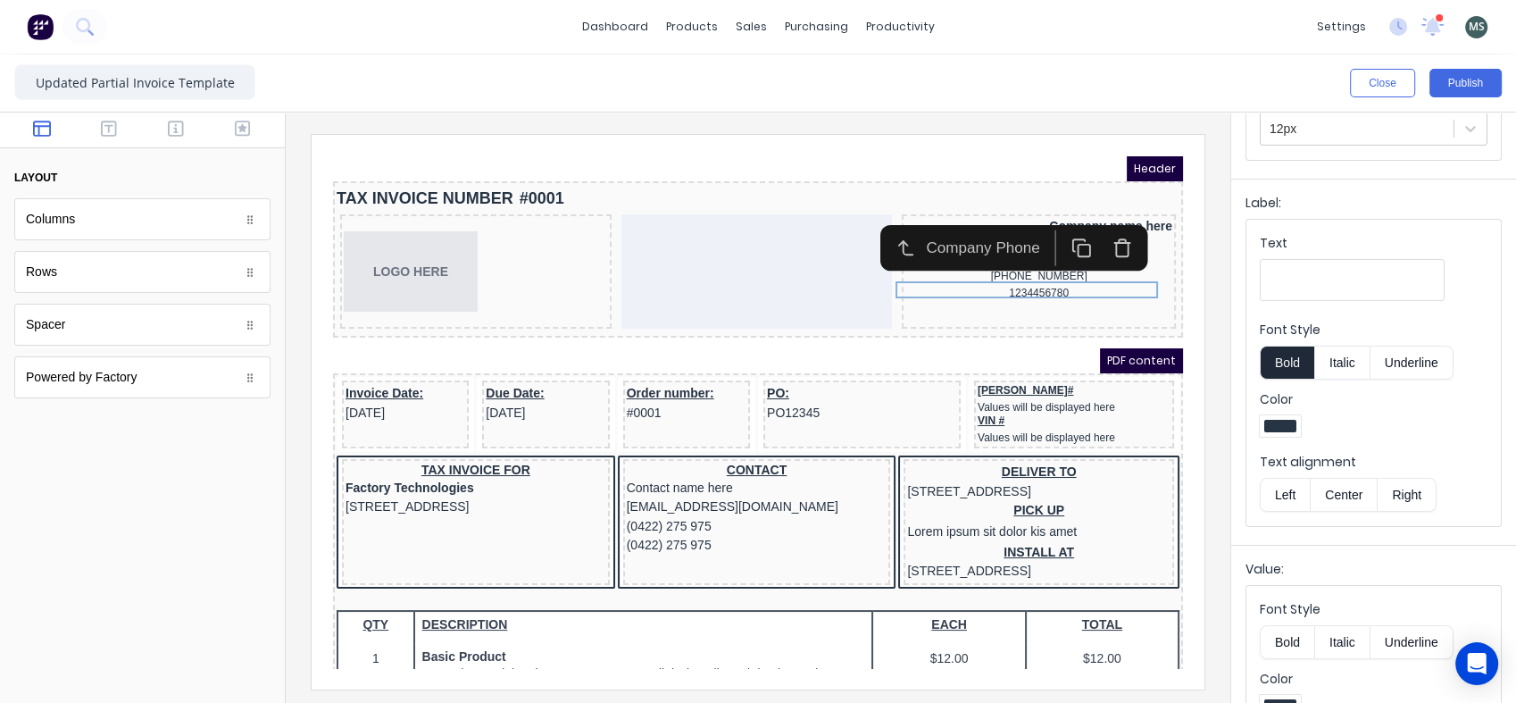
click at [1405, 496] on button "Right" at bounding box center [1407, 495] width 59 height 34
click at [1028, 280] on div "1234456780" at bounding box center [1017, 271] width 267 height 17
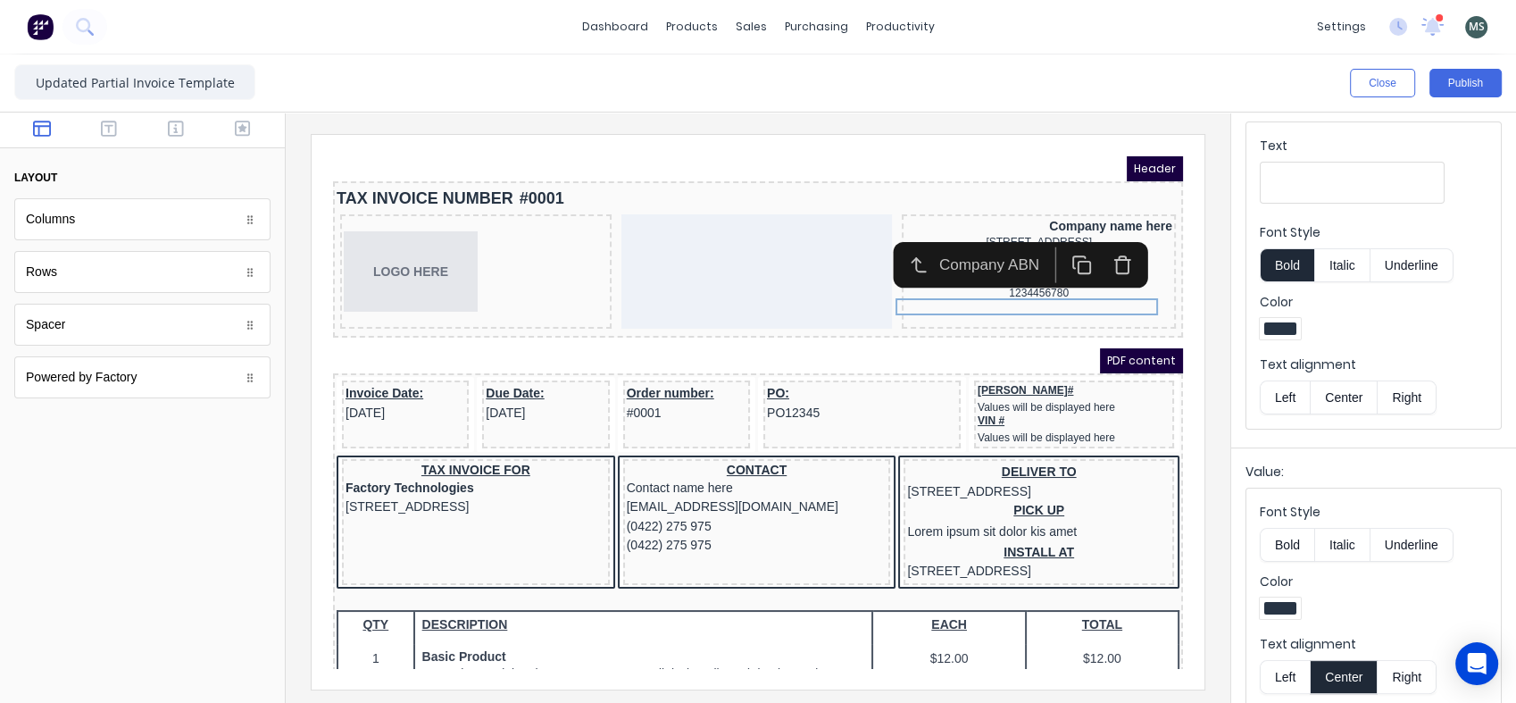
scroll to position [297, 0]
click at [1397, 391] on button "Right" at bounding box center [1407, 396] width 59 height 34
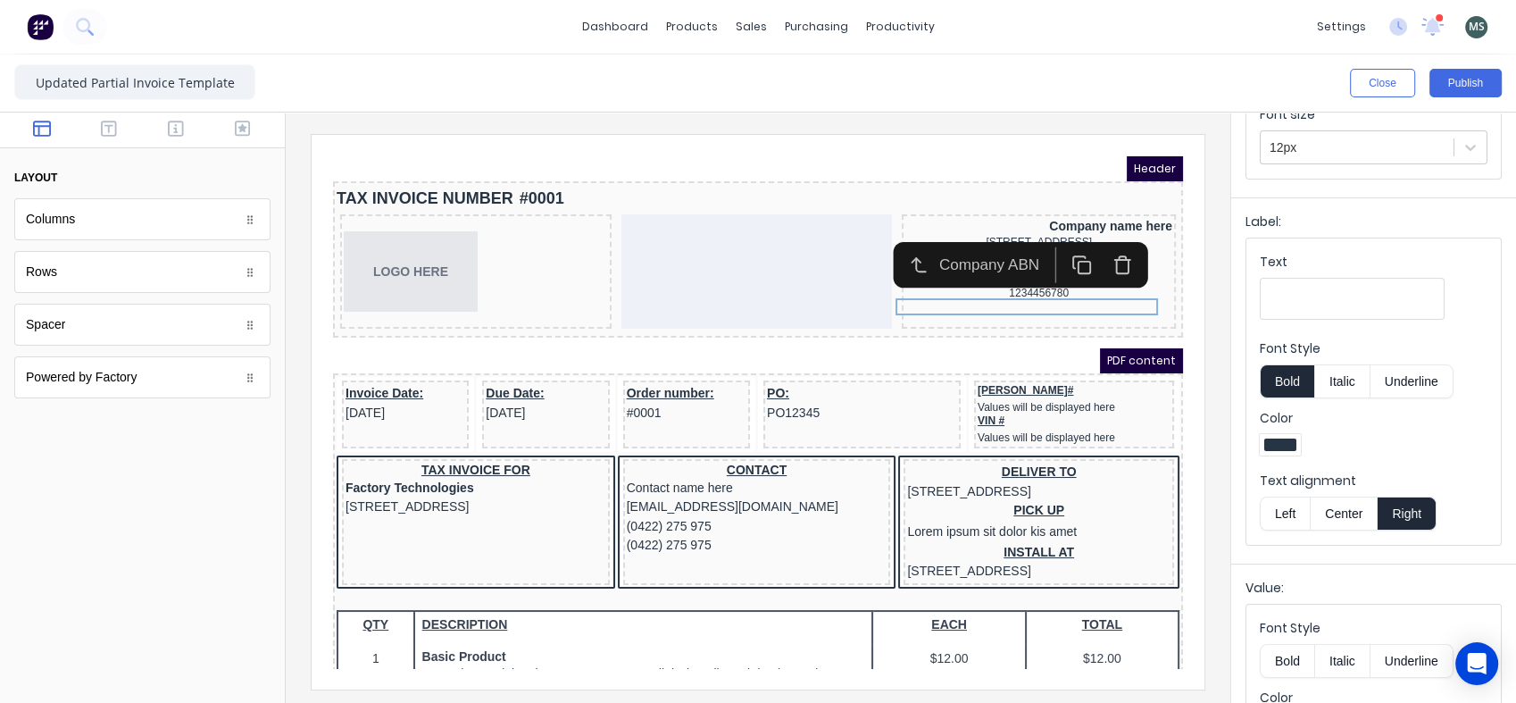
scroll to position [14, 0]
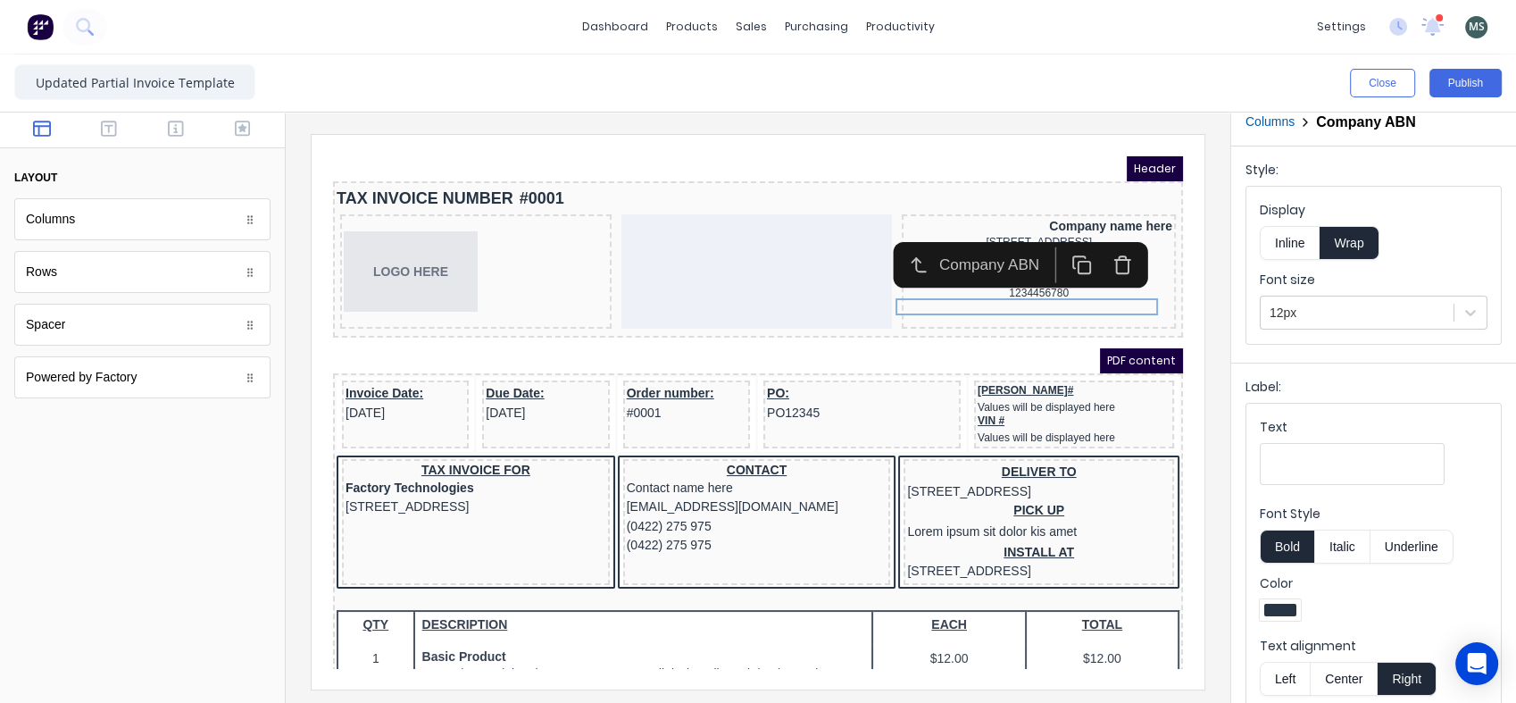
click at [1475, 86] on button "Publish" at bounding box center [1465, 83] width 72 height 29
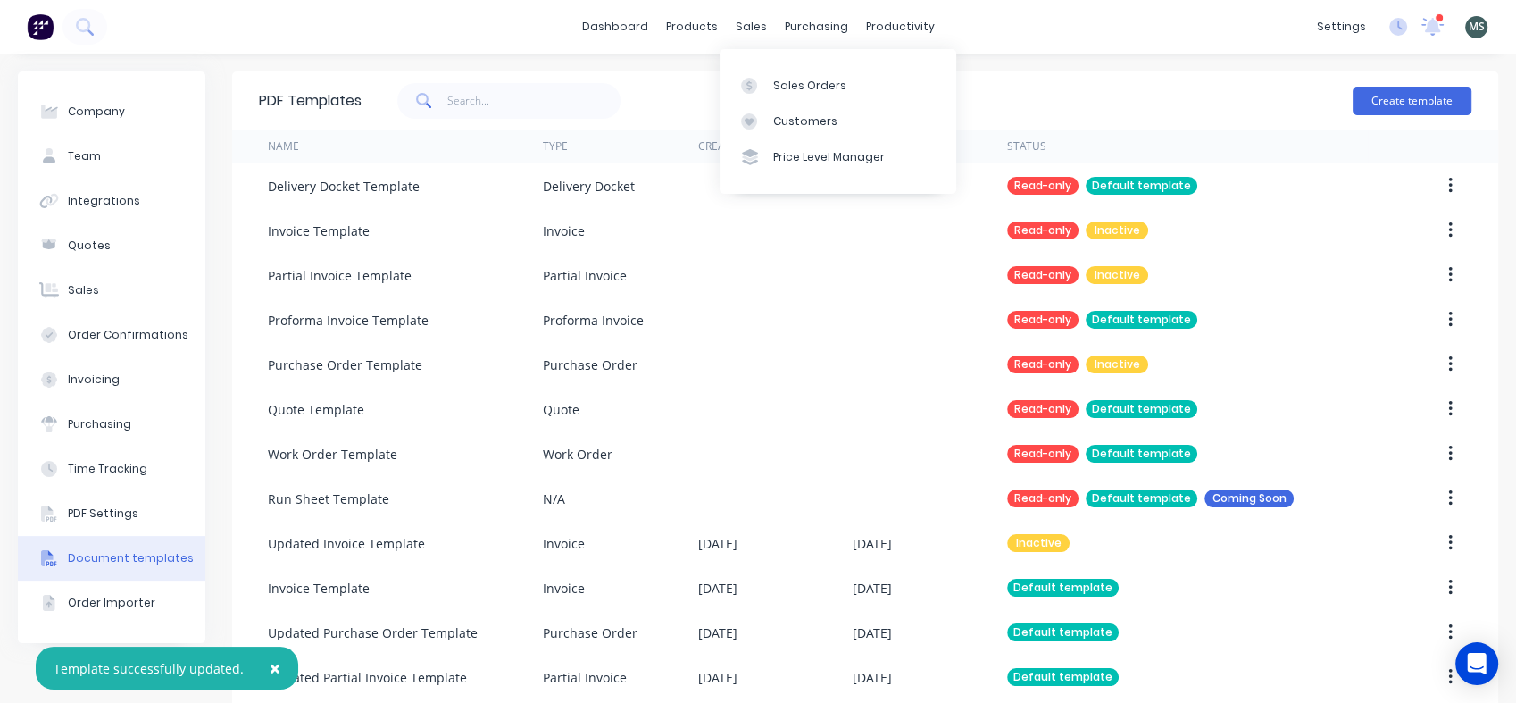
click at [793, 79] on div "Sales Orders" at bounding box center [809, 86] width 73 height 16
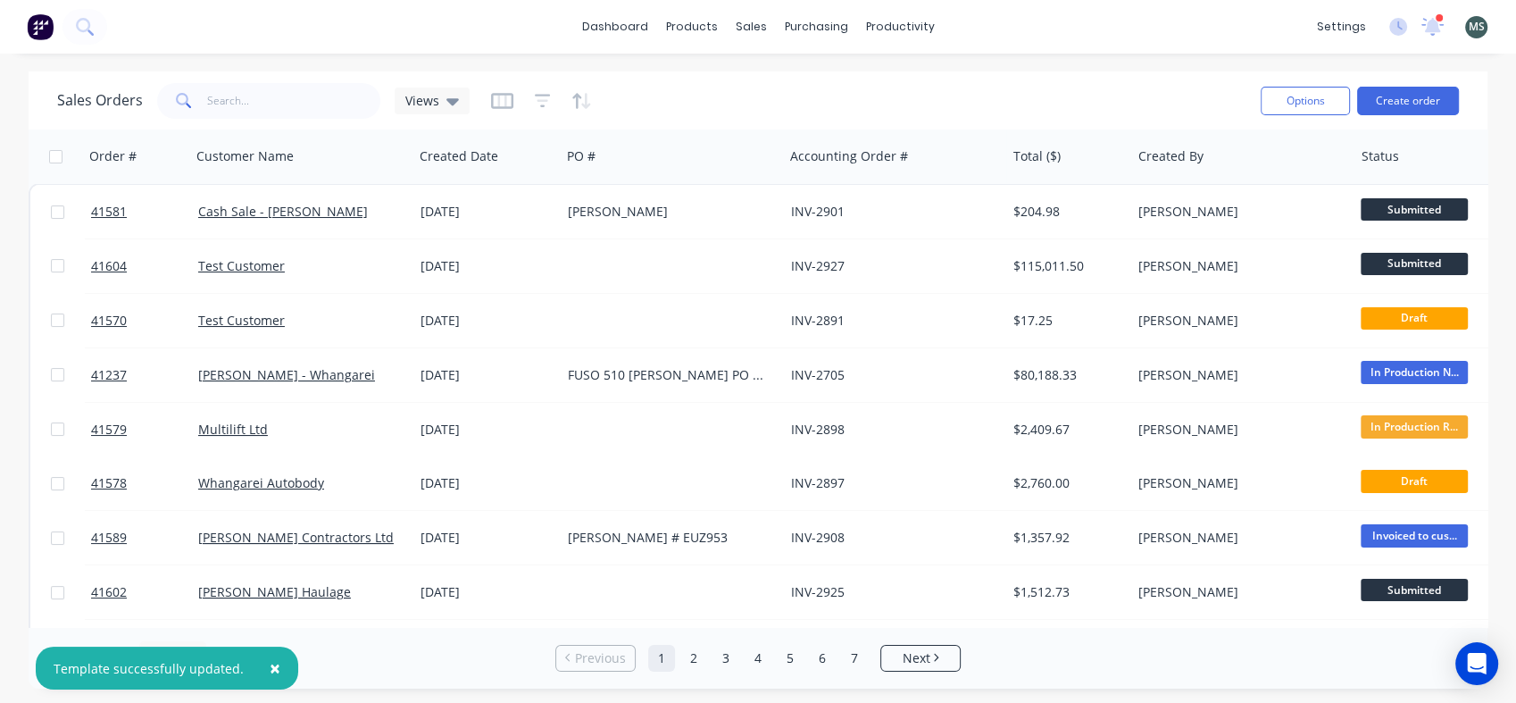
click at [329, 264] on div "Test Customer" at bounding box center [297, 266] width 198 height 18
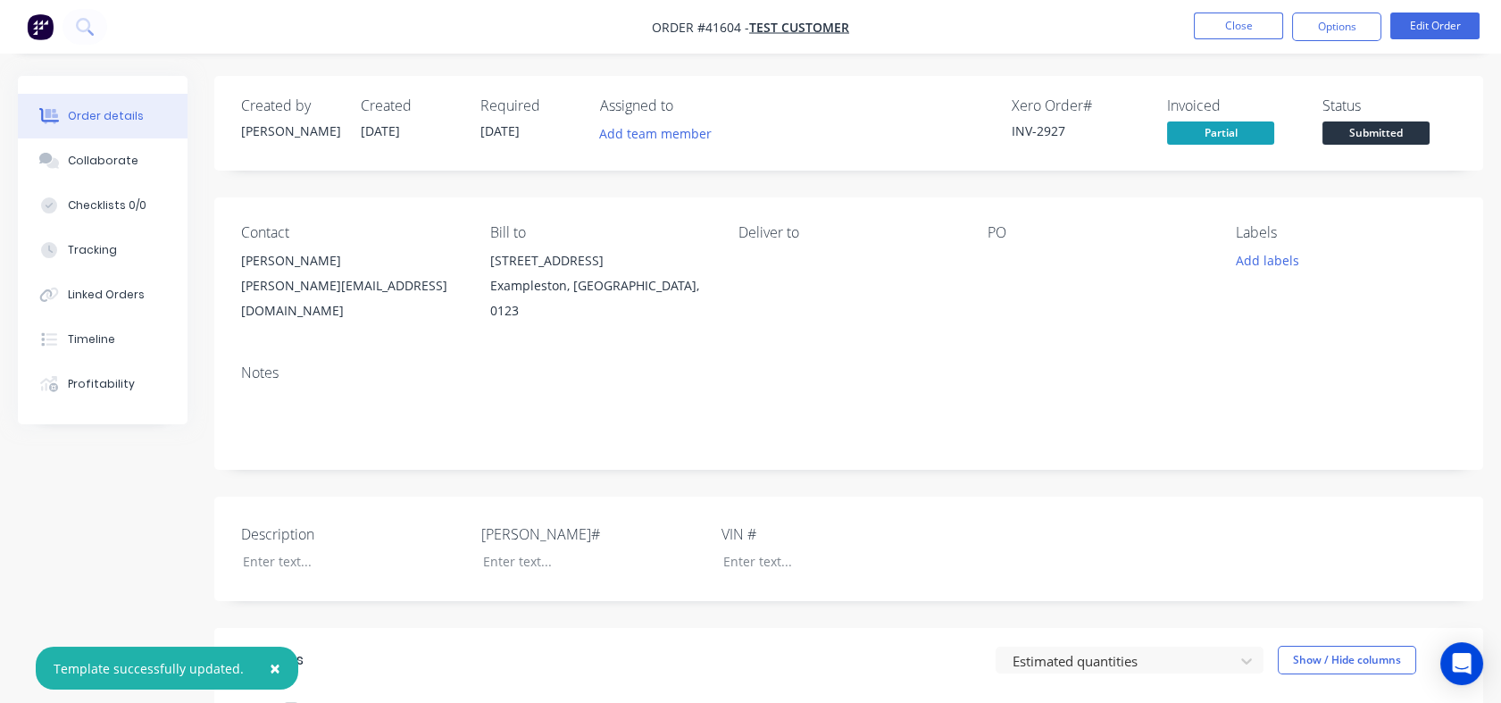
click at [1346, 29] on button "Options" at bounding box center [1336, 27] width 89 height 29
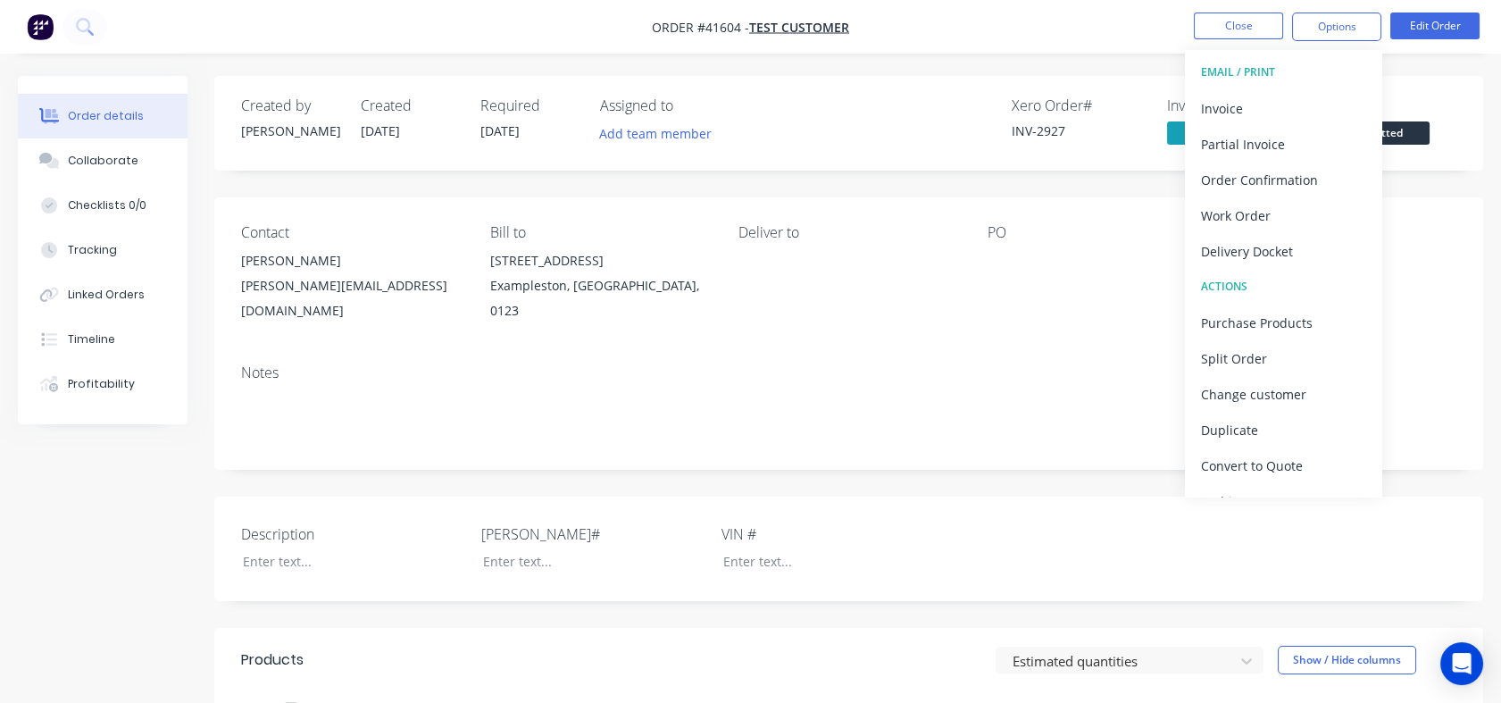
click at [1284, 138] on div "Partial Invoice" at bounding box center [1283, 144] width 164 height 26
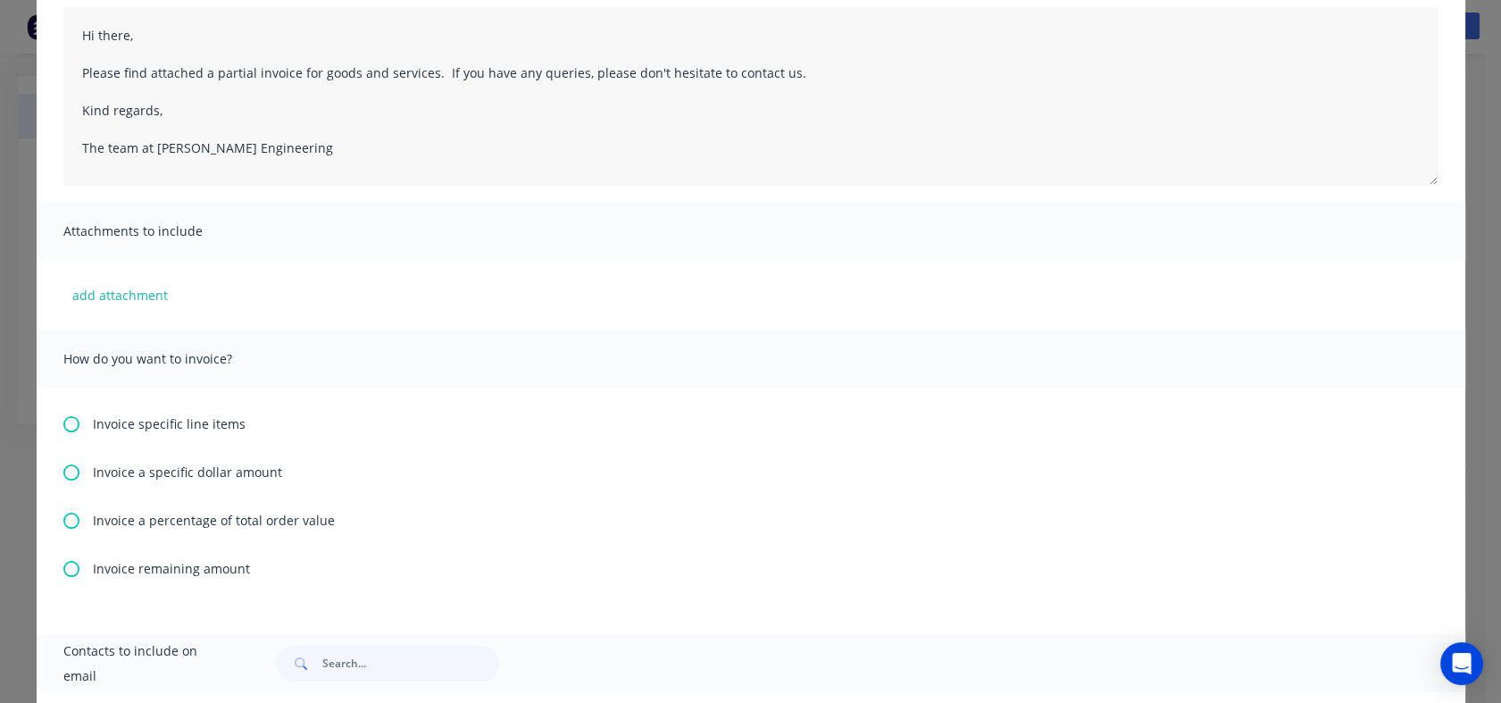
scroll to position [198, 0]
click at [66, 418] on icon at bounding box center [71, 422] width 16 height 16
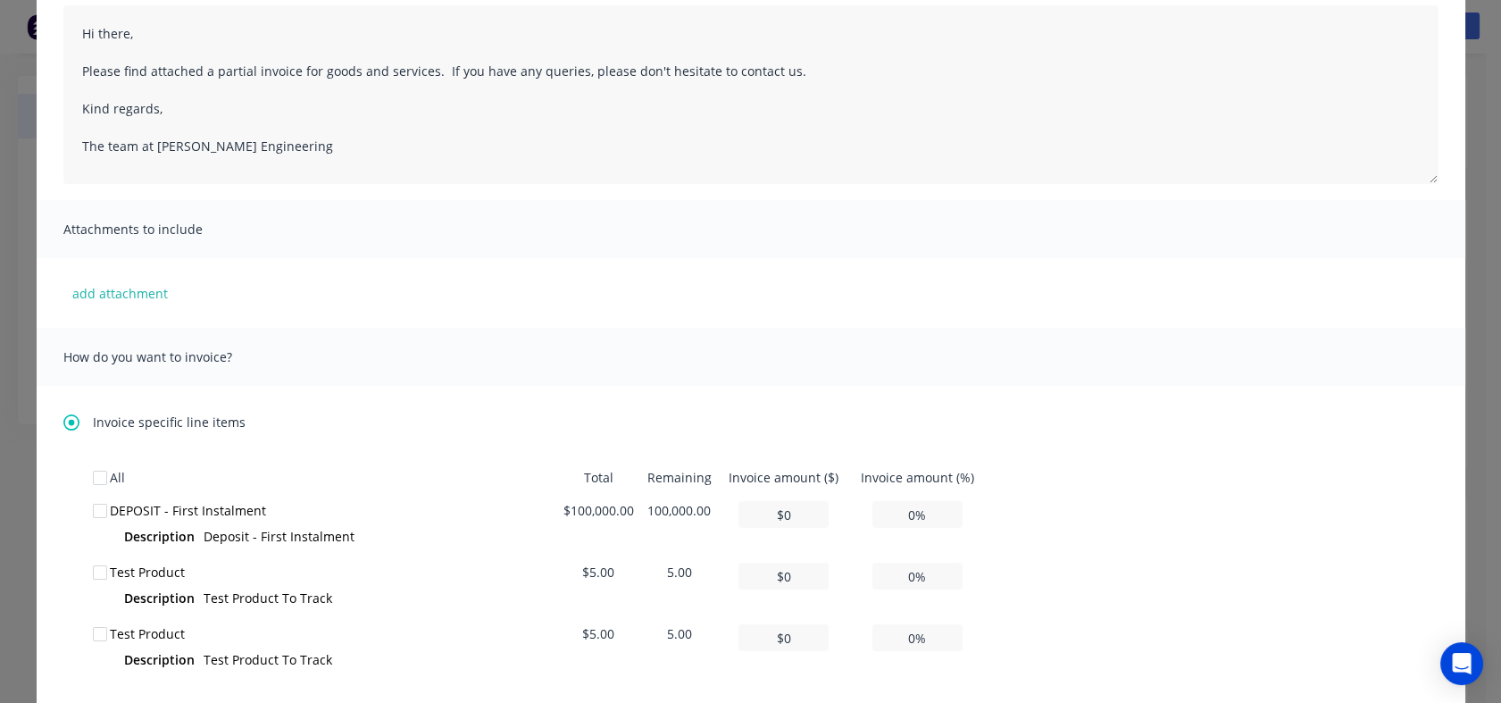
click at [92, 506] on div at bounding box center [100, 511] width 36 height 36
click at [771, 510] on input "$0" at bounding box center [783, 514] width 90 height 27
type input "$1"
type input "0.00%"
click at [799, 518] on input "$1" at bounding box center [783, 514] width 90 height 27
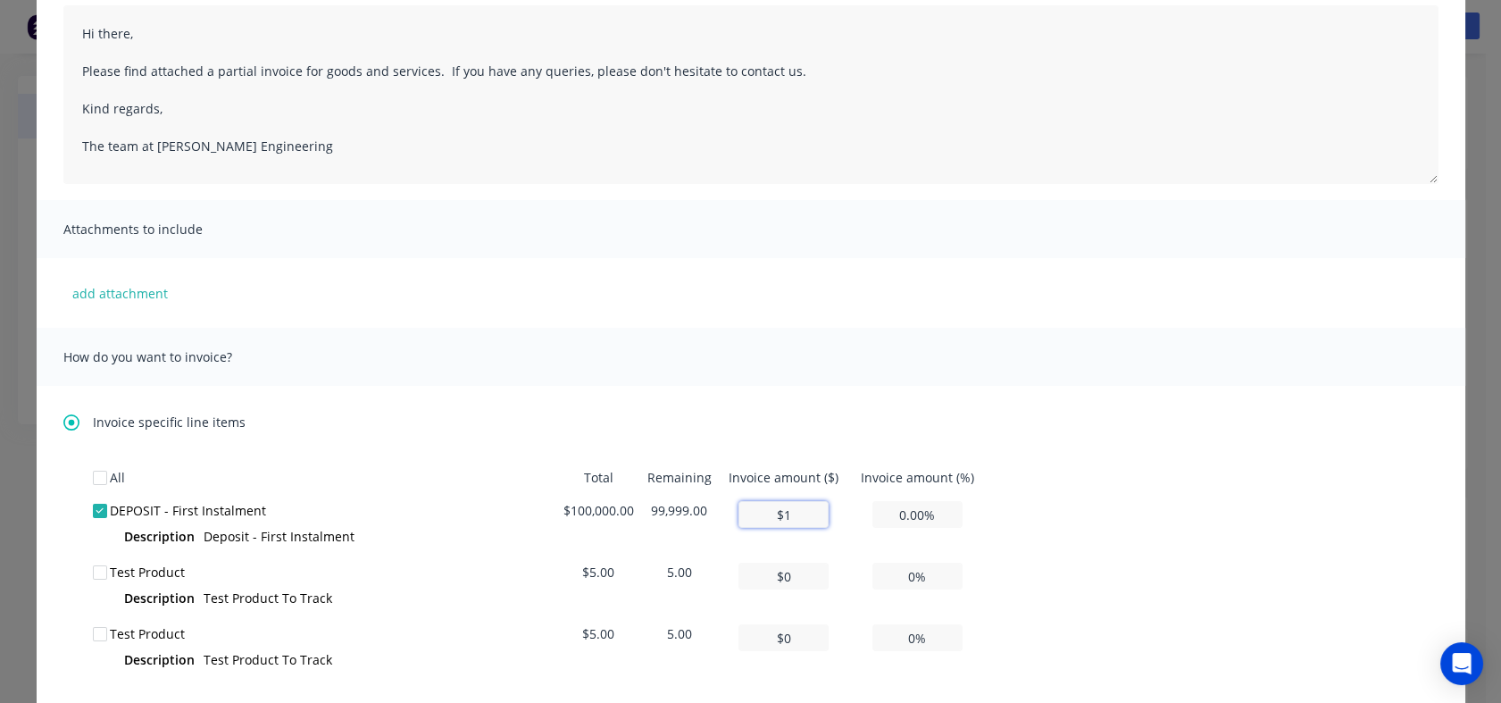
click at [796, 513] on input "$1" at bounding box center [783, 514] width 90 height 27
type input "$1"
click at [953, 429] on div "Invoice specific line items" at bounding box center [750, 422] width 1375 height 19
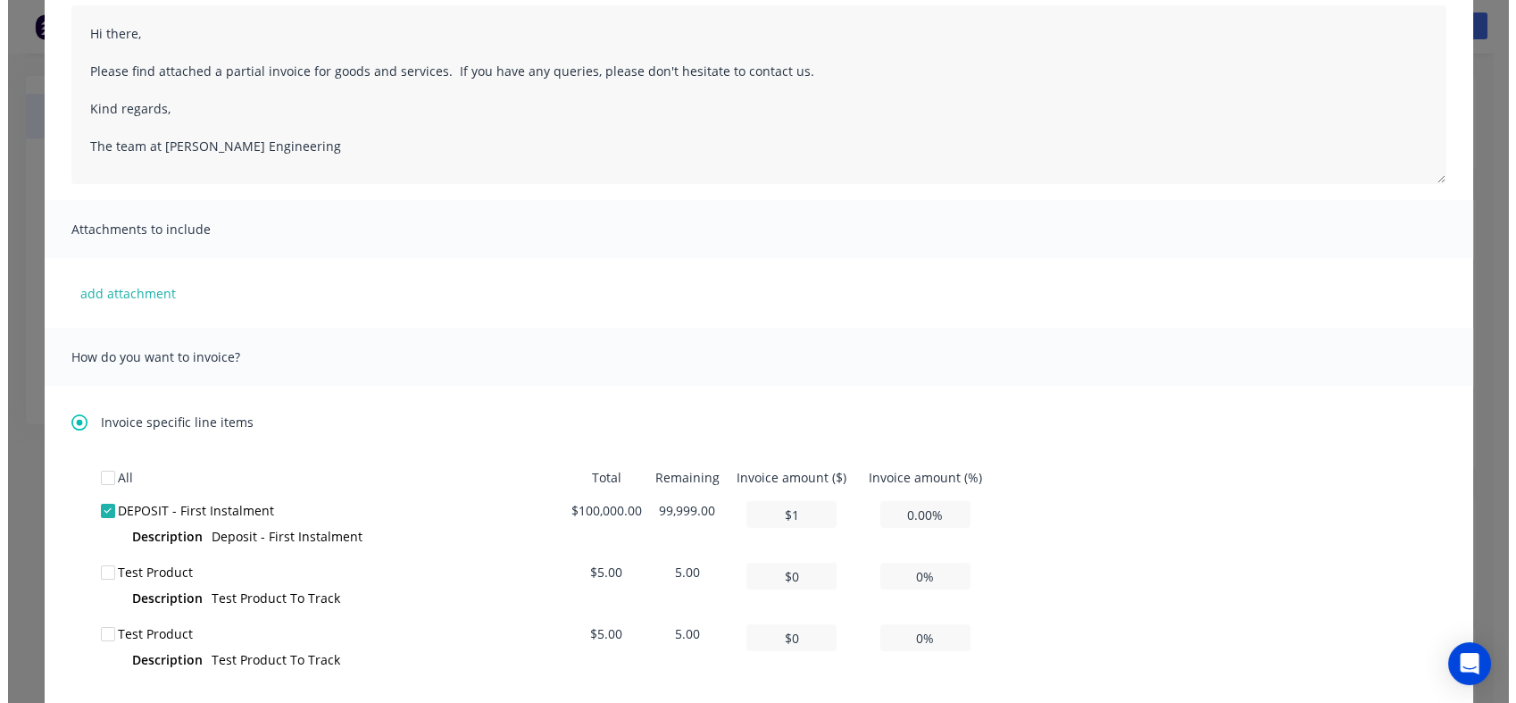
scroll to position [0, 0]
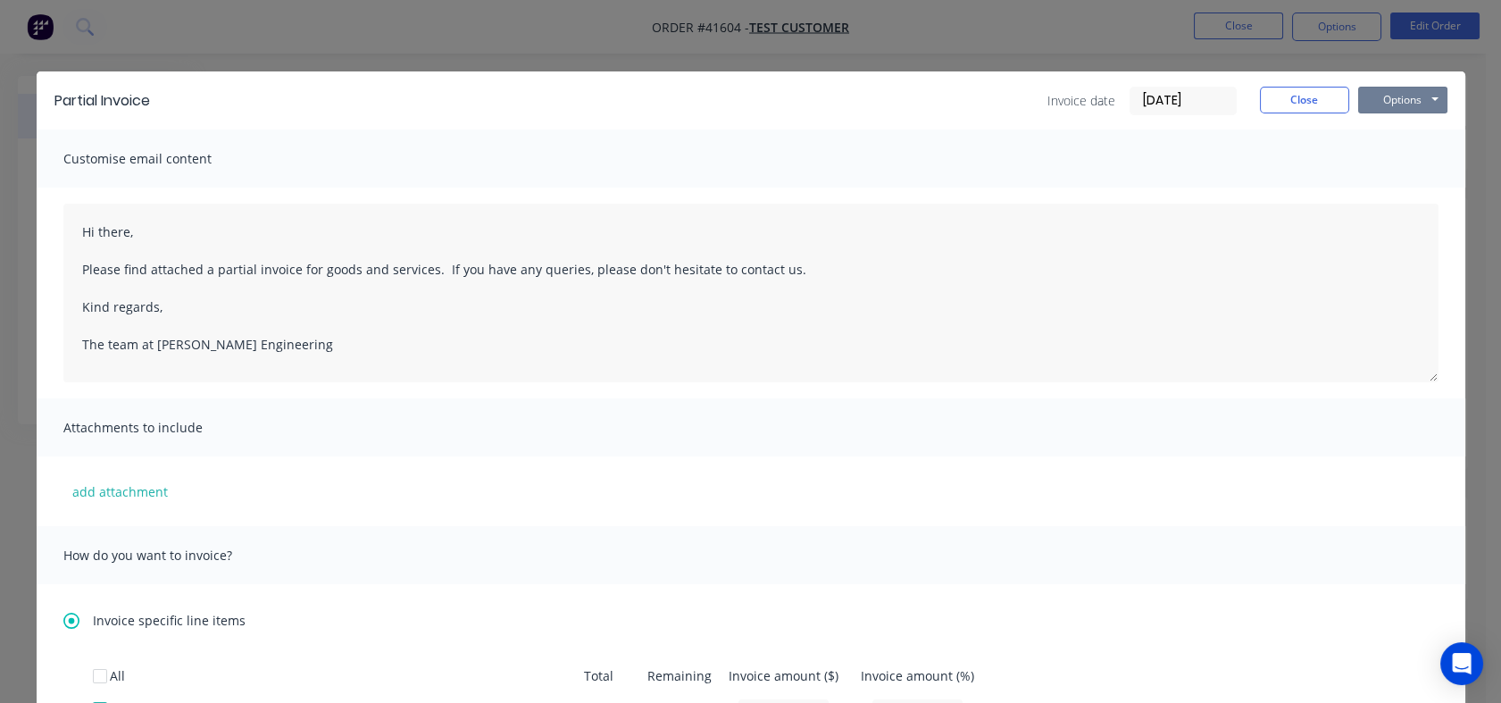
click at [1407, 100] on button "Options" at bounding box center [1402, 100] width 89 height 27
click at [1407, 129] on button "Preview" at bounding box center [1415, 131] width 114 height 29
click at [1289, 102] on button "Close" at bounding box center [1304, 100] width 89 height 27
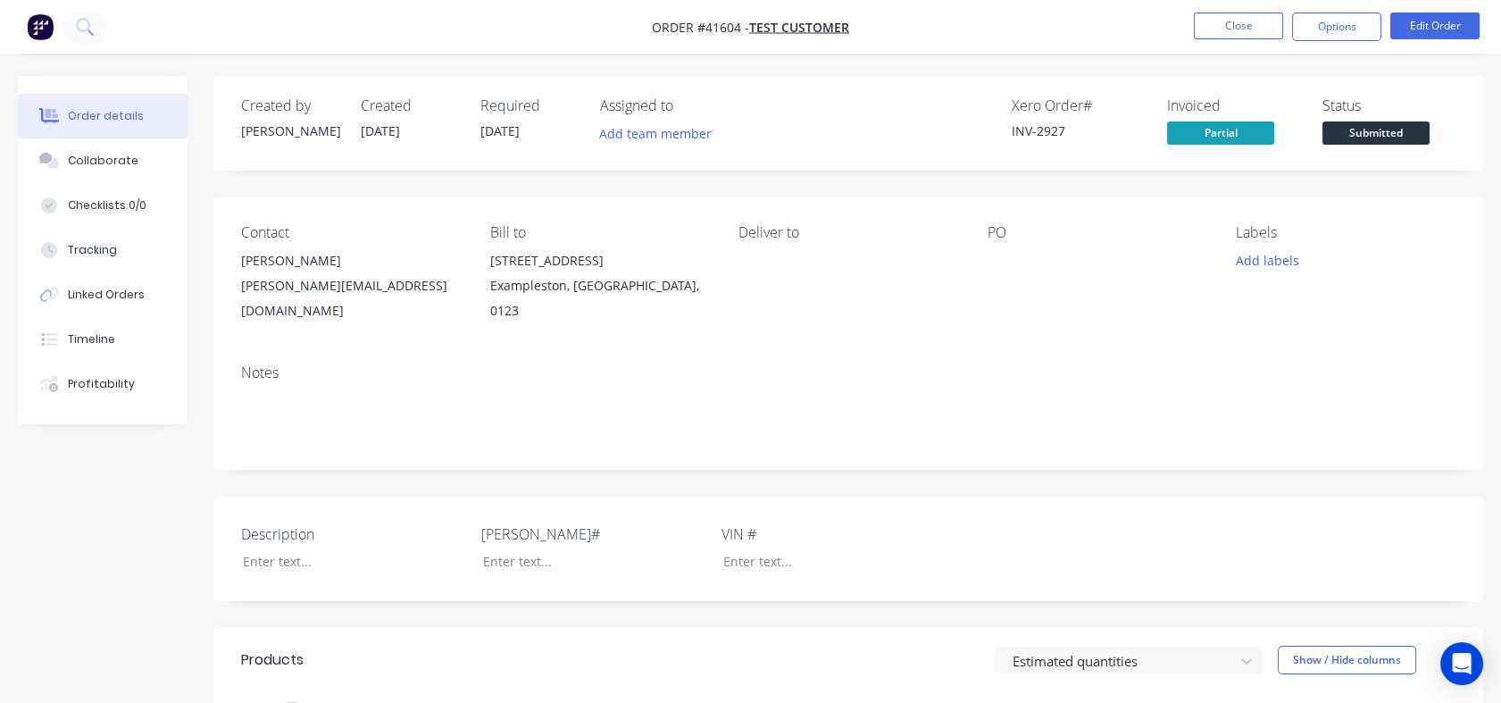
click at [1215, 17] on button "Close" at bounding box center [1238, 26] width 89 height 27
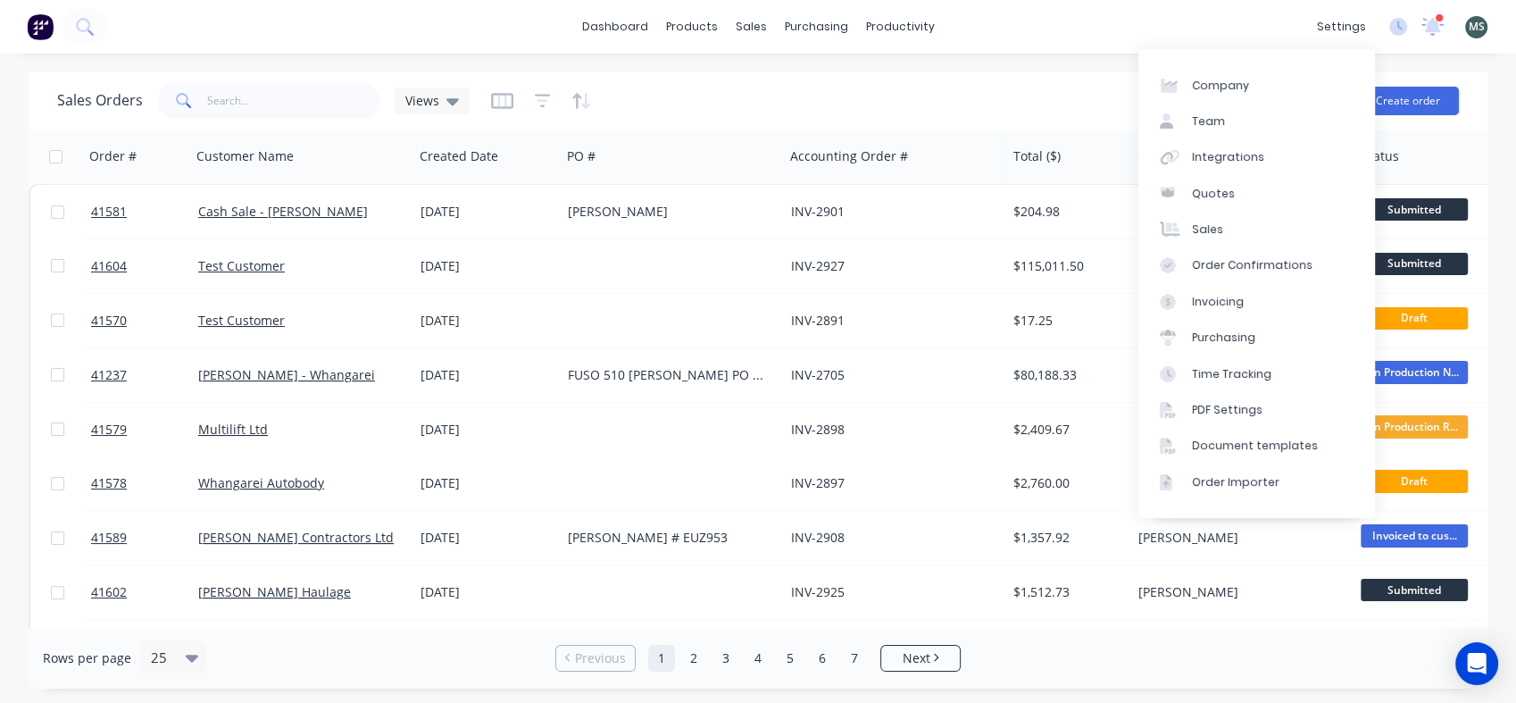
click at [1330, 22] on div "settings" at bounding box center [1341, 26] width 67 height 27
click at [1279, 446] on div "Document templates" at bounding box center [1255, 446] width 126 height 16
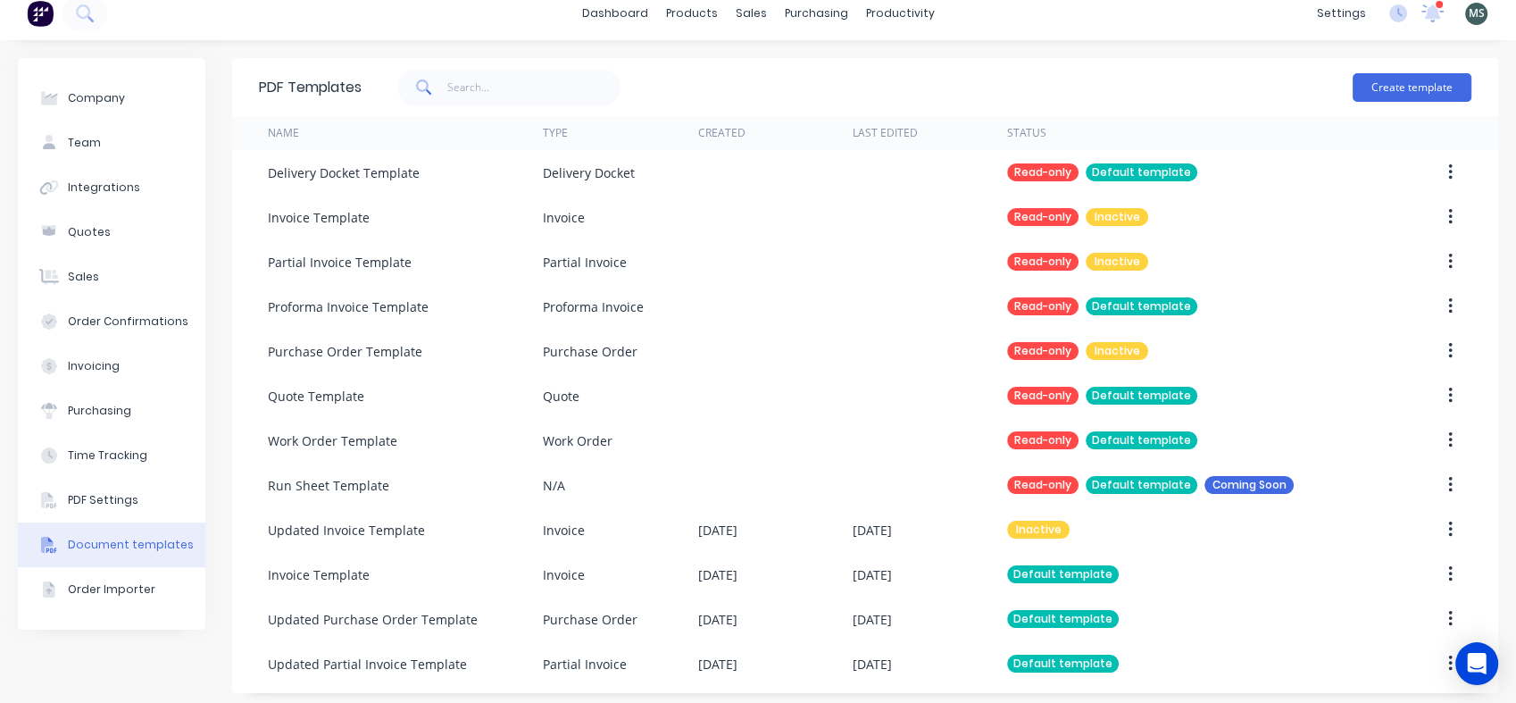
scroll to position [21, 0]
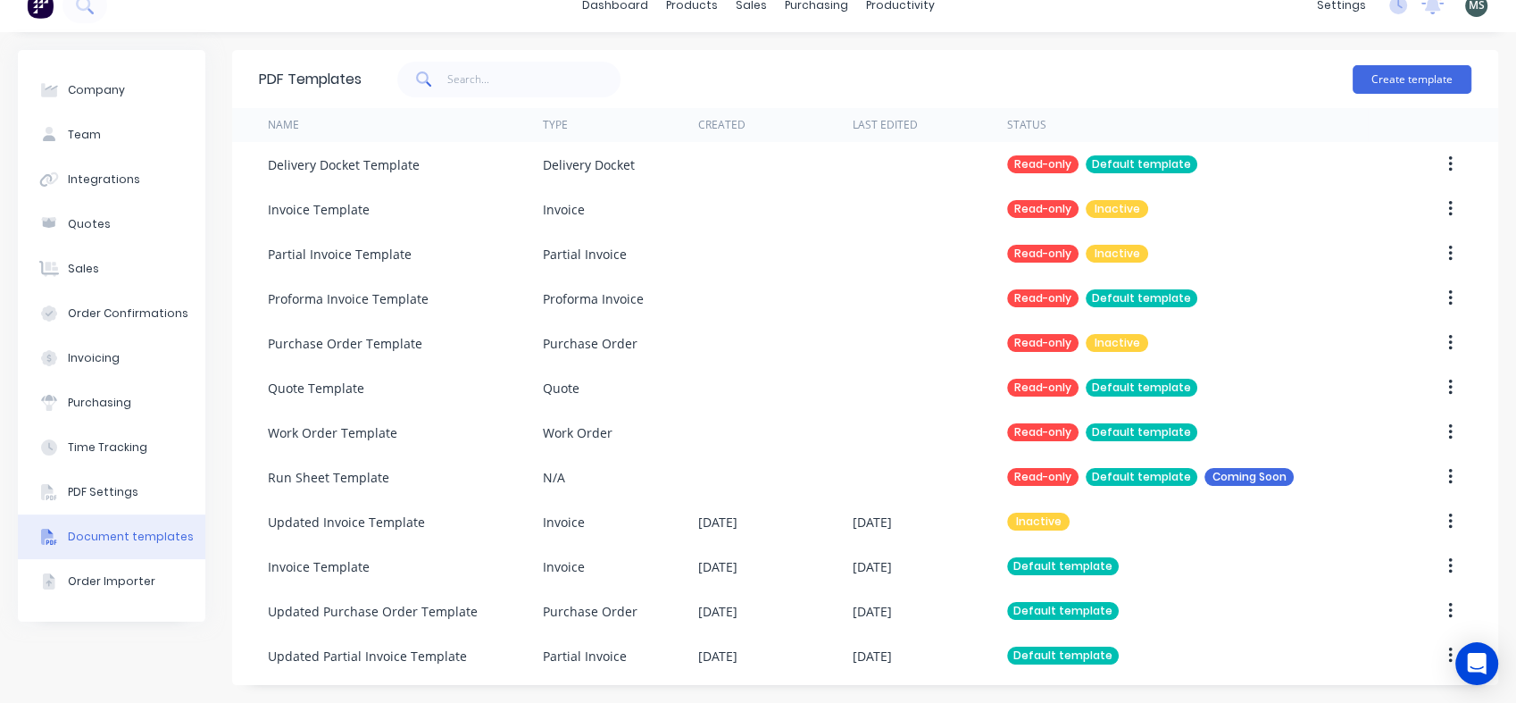
click at [697, 657] on div "[DATE]" at bounding box center [716, 655] width 39 height 19
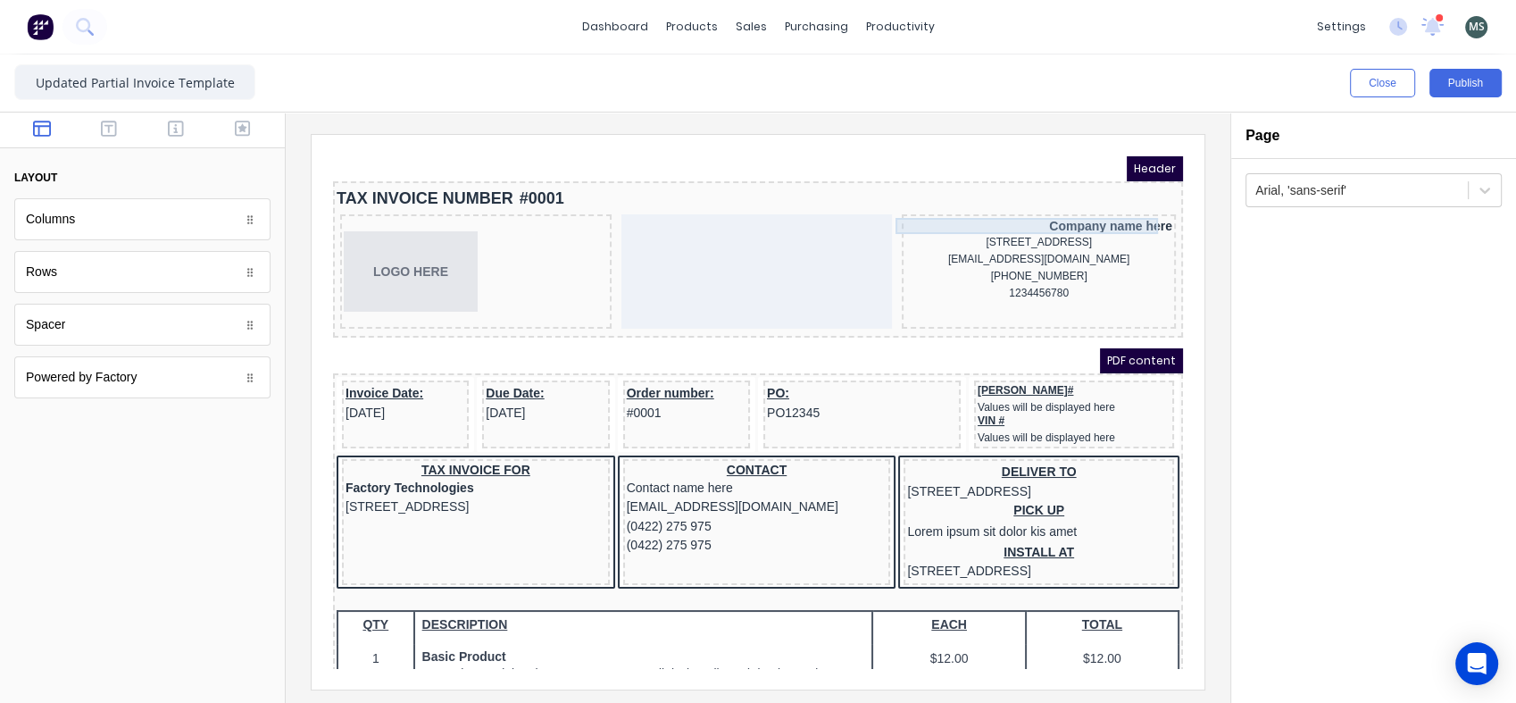
click at [1074, 207] on div "Company name here" at bounding box center [1017, 204] width 267 height 16
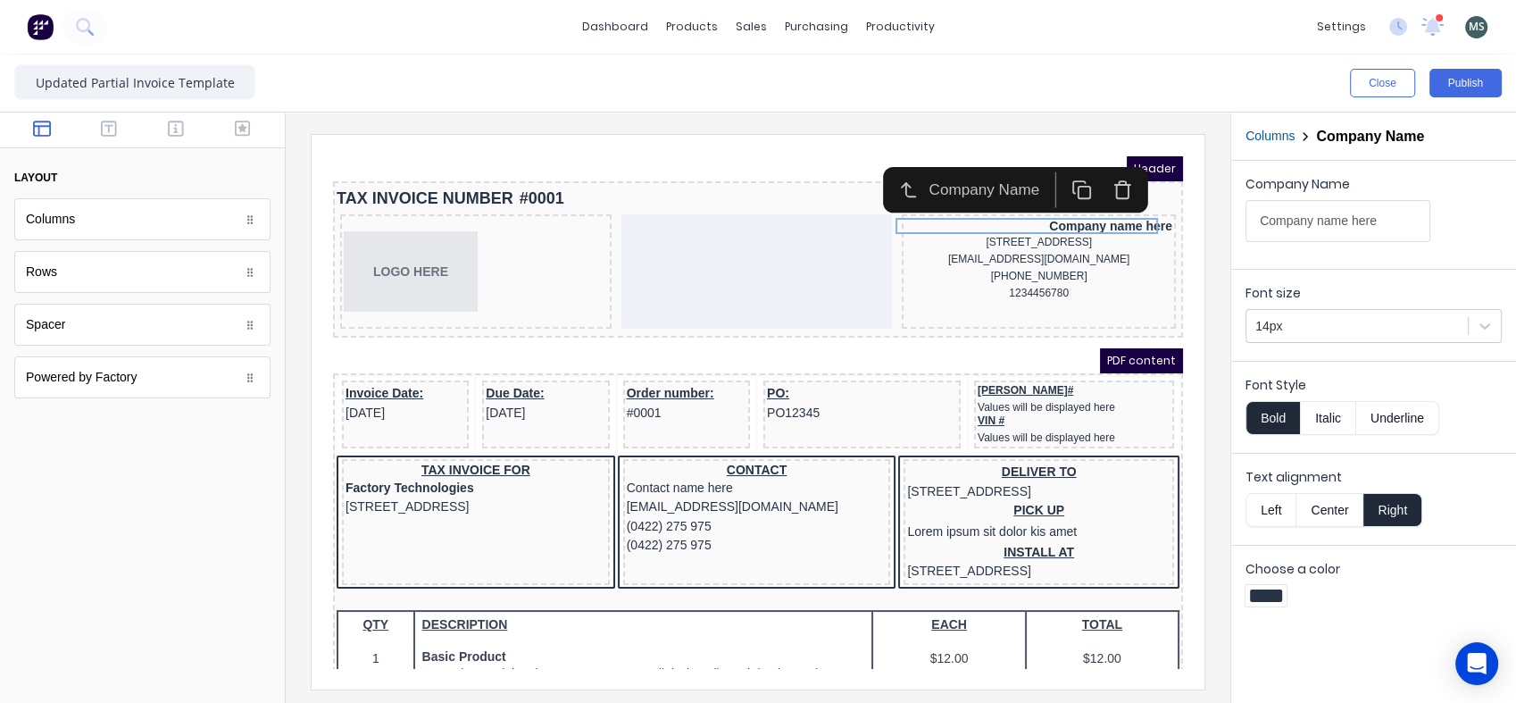
click at [1332, 507] on button "Center" at bounding box center [1330, 510] width 68 height 34
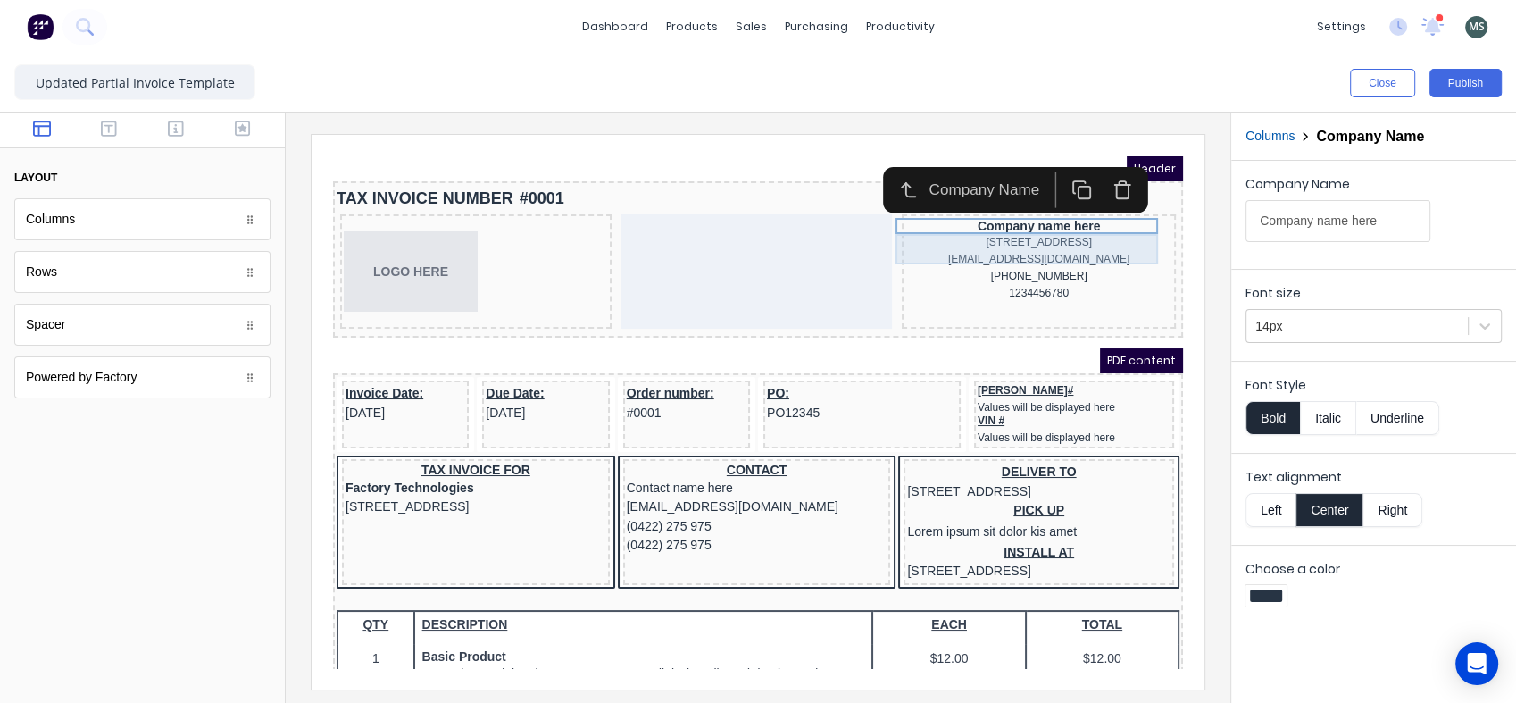
click at [1083, 221] on div "234 Beach Road Gold Coast, Queensland, Australia, 4217" at bounding box center [1017, 221] width 267 height 17
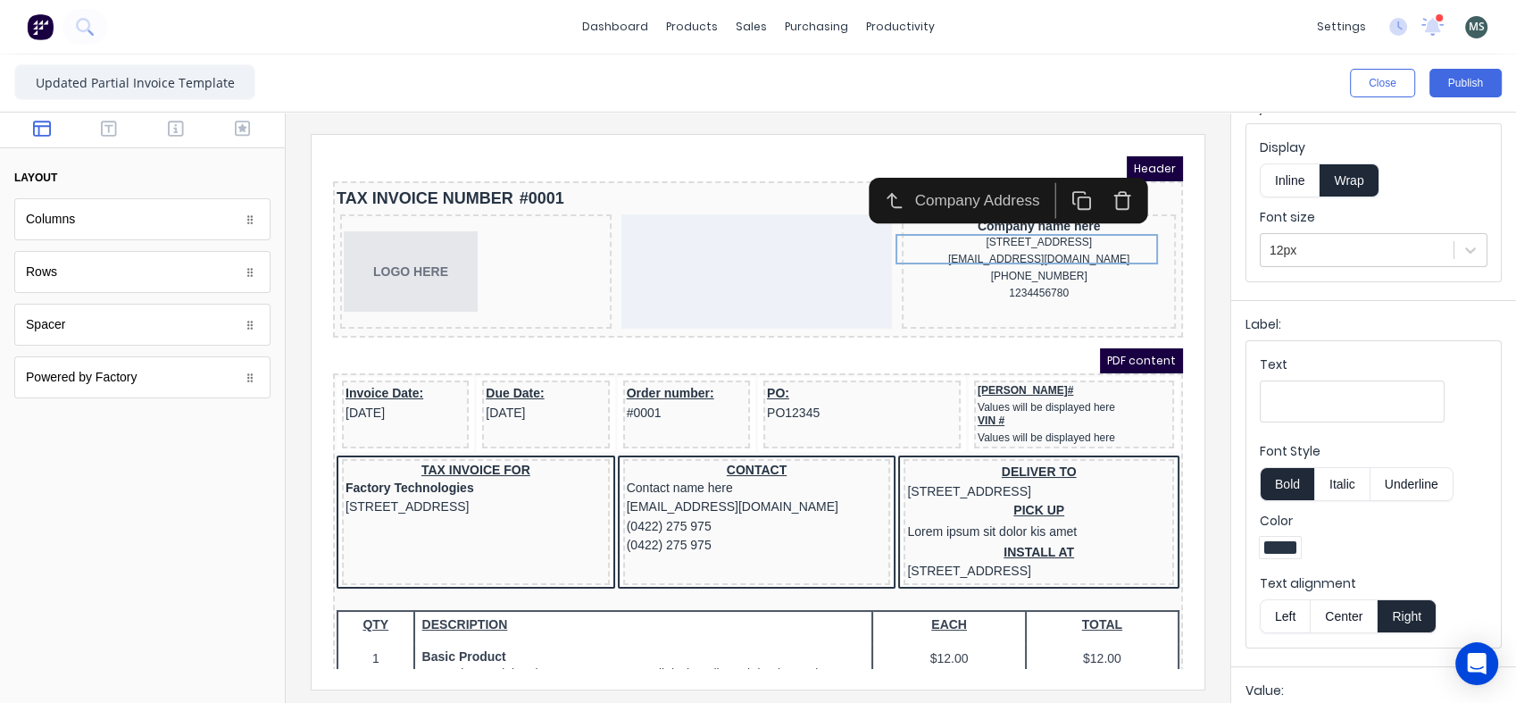
scroll to position [198, 0]
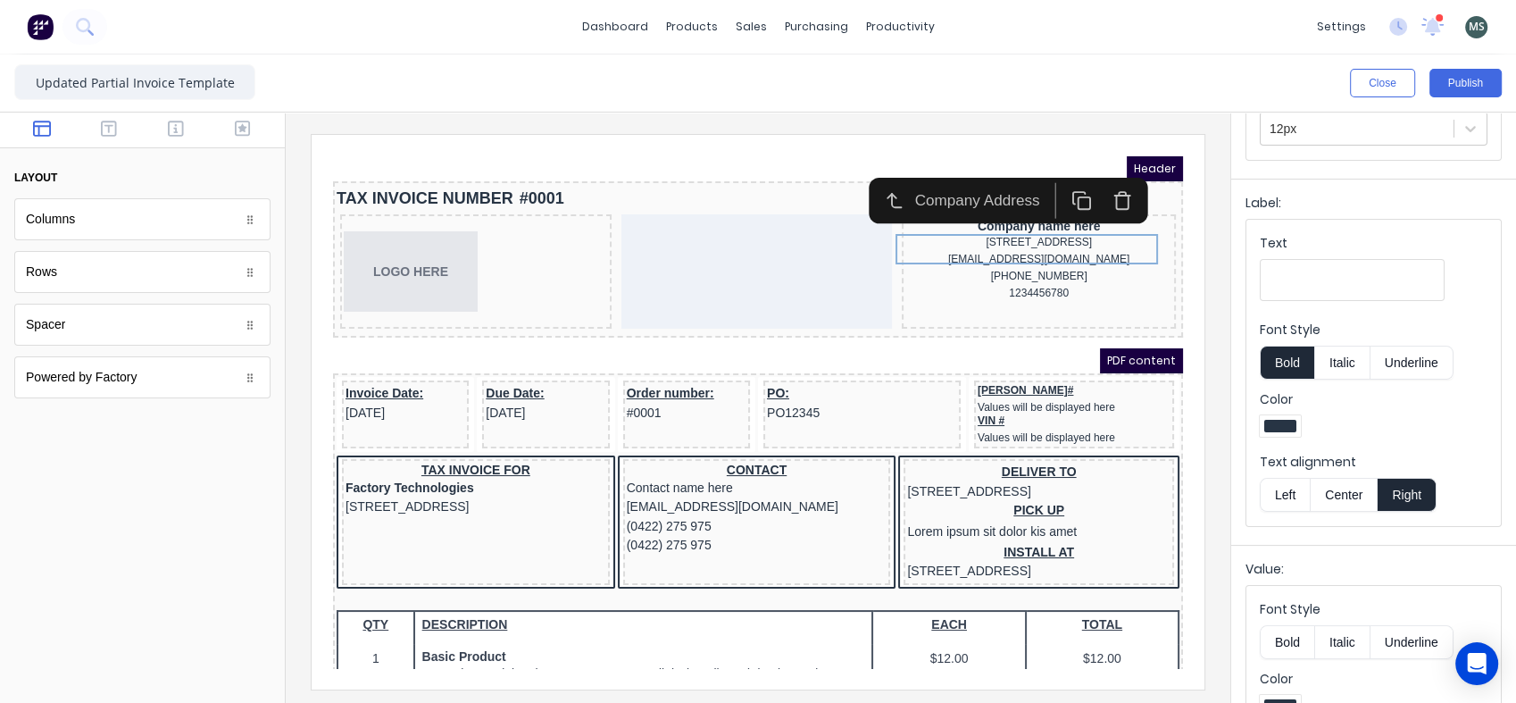
click at [1351, 494] on button "Center" at bounding box center [1344, 495] width 68 height 34
click at [1035, 246] on div "[EMAIL_ADDRESS][DOMAIN_NAME]" at bounding box center [1017, 237] width 267 height 17
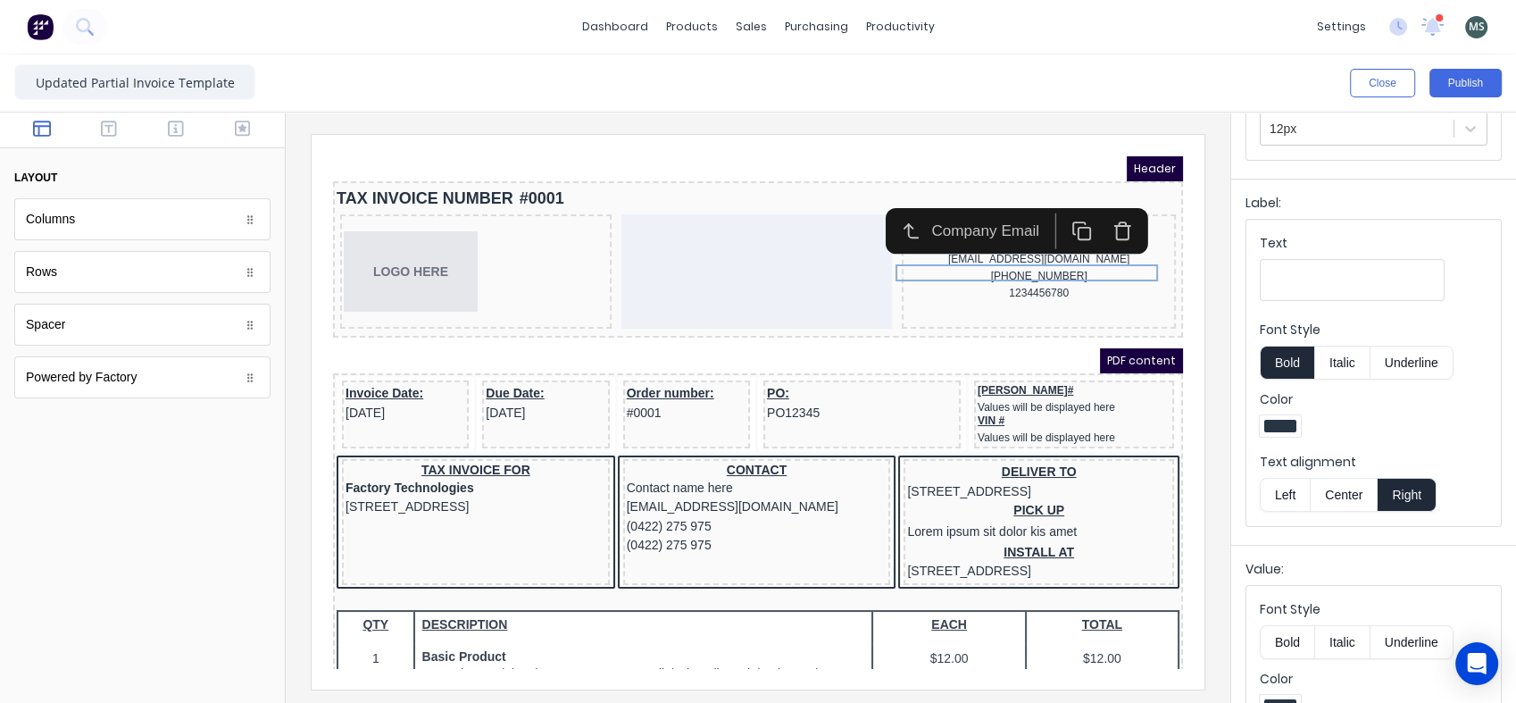
click at [1348, 482] on button "Center" at bounding box center [1344, 495] width 68 height 34
click at [1057, 260] on div "[PHONE_NUMBER]" at bounding box center [1017, 254] width 267 height 17
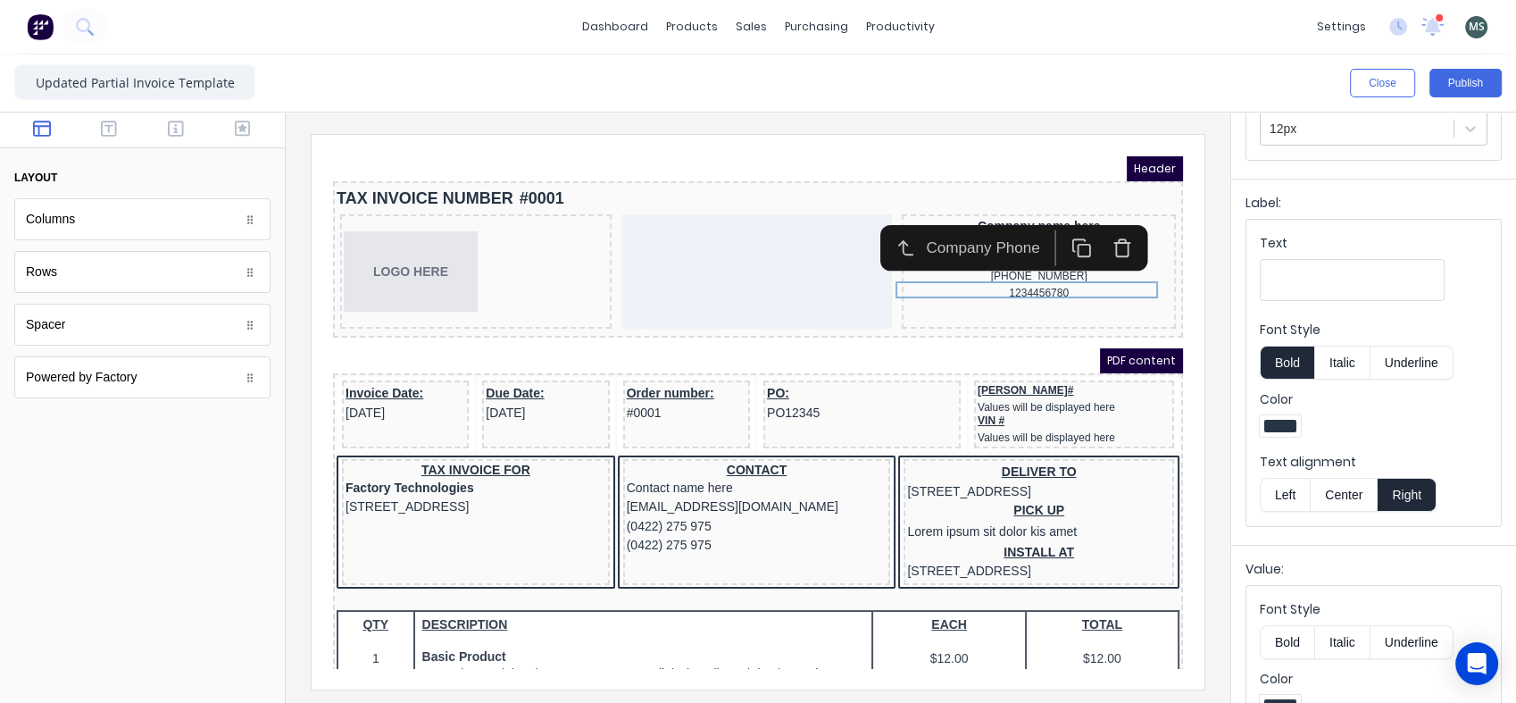
click at [1351, 488] on button "Center" at bounding box center [1344, 495] width 68 height 34
click at [1046, 280] on div "1234456780" at bounding box center [1017, 271] width 267 height 17
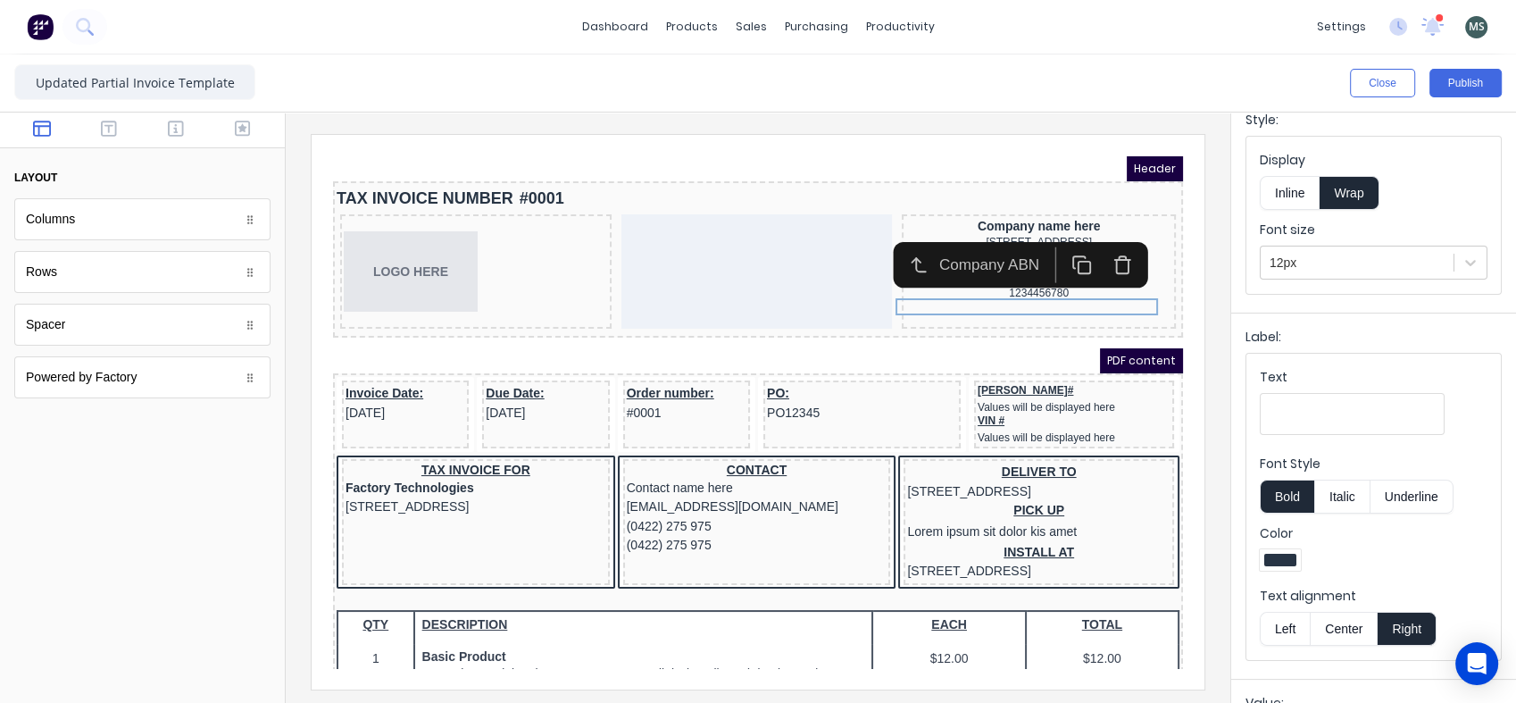
scroll to position [99, 0]
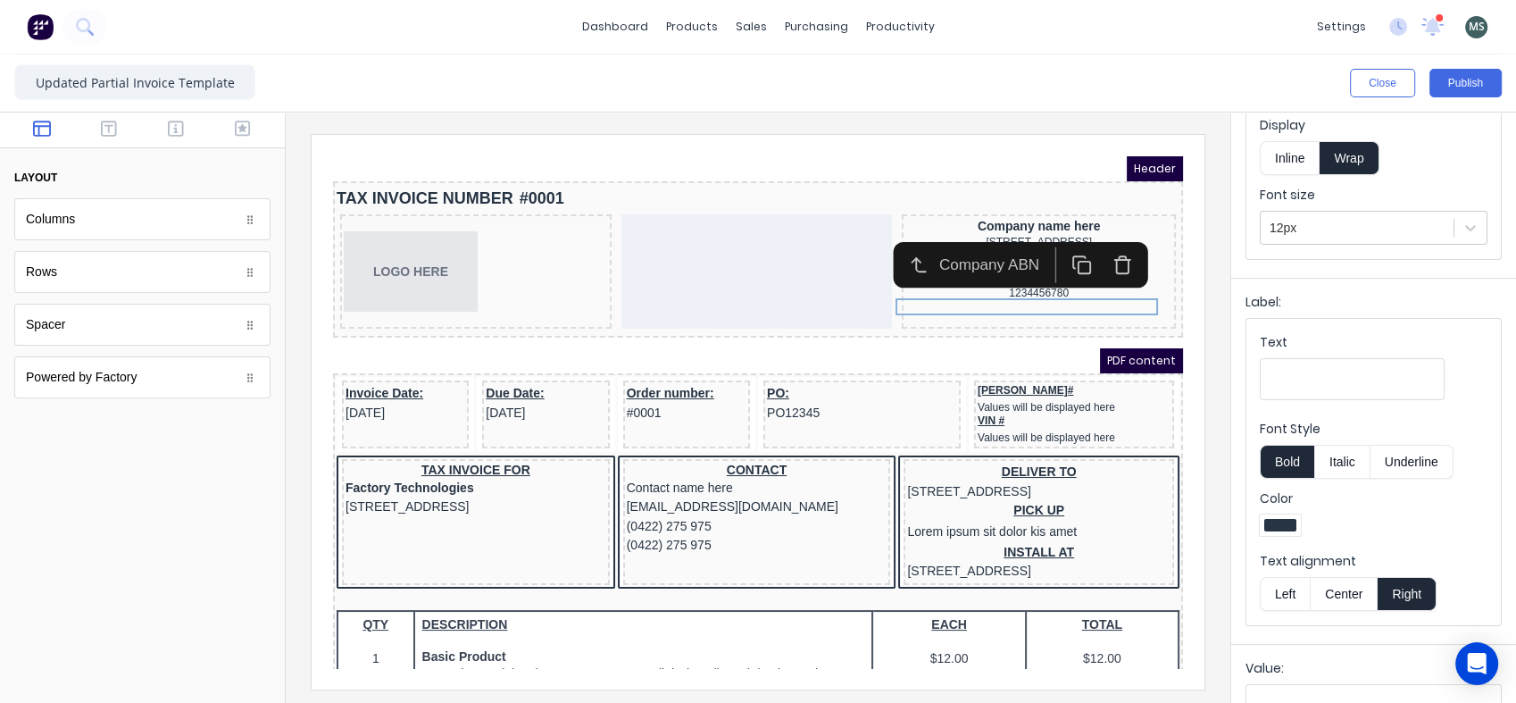
click at [1343, 589] on button "Center" at bounding box center [1344, 594] width 68 height 34
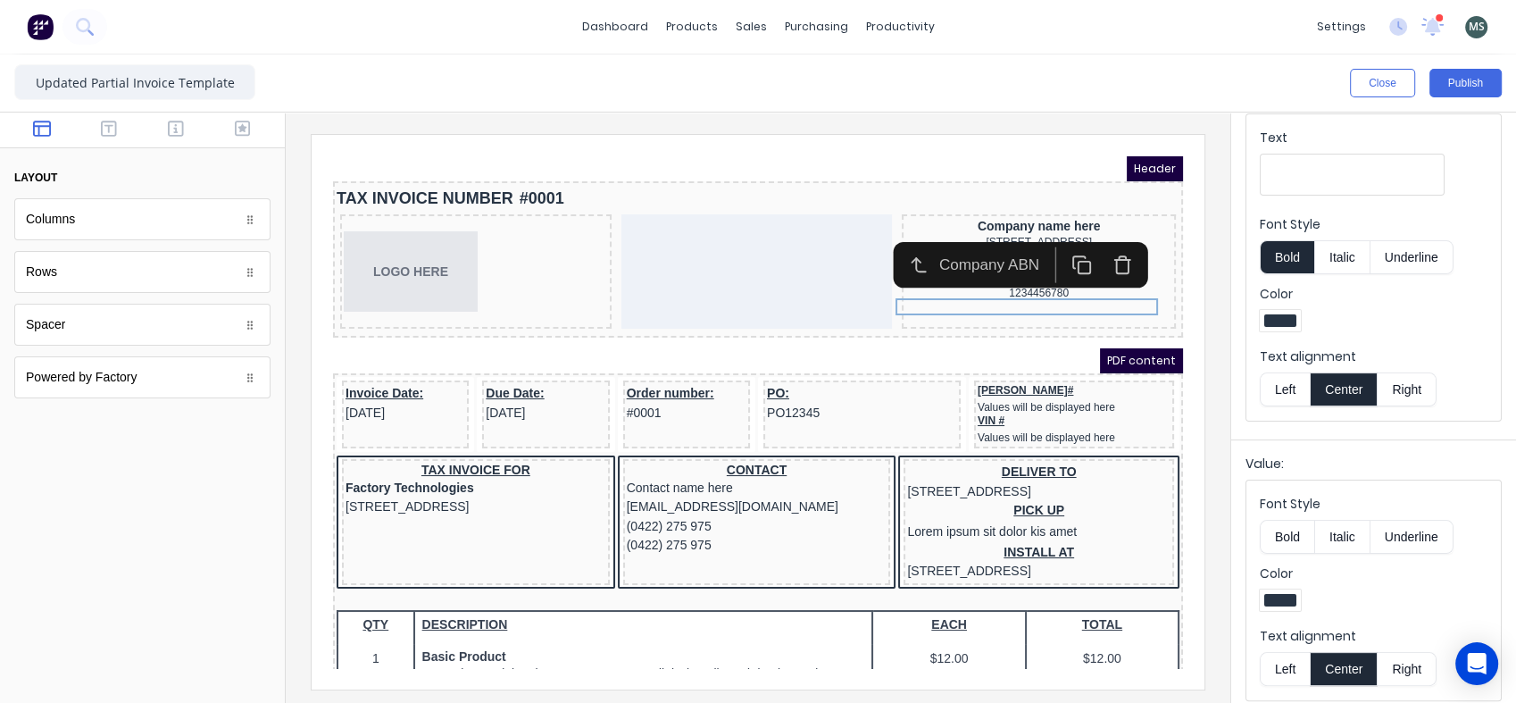
scroll to position [313, 0]
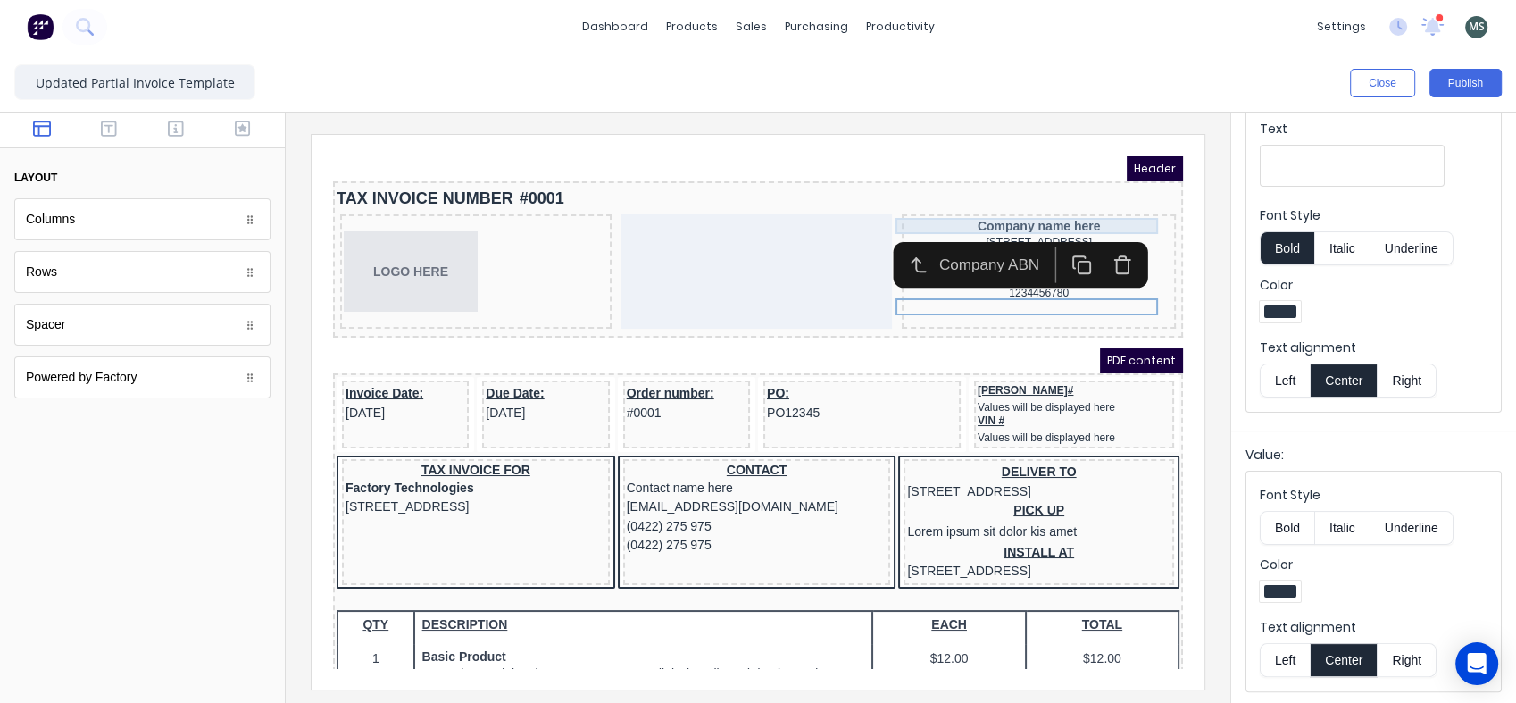
click at [1046, 205] on div "Company name here" at bounding box center [1017, 204] width 267 height 16
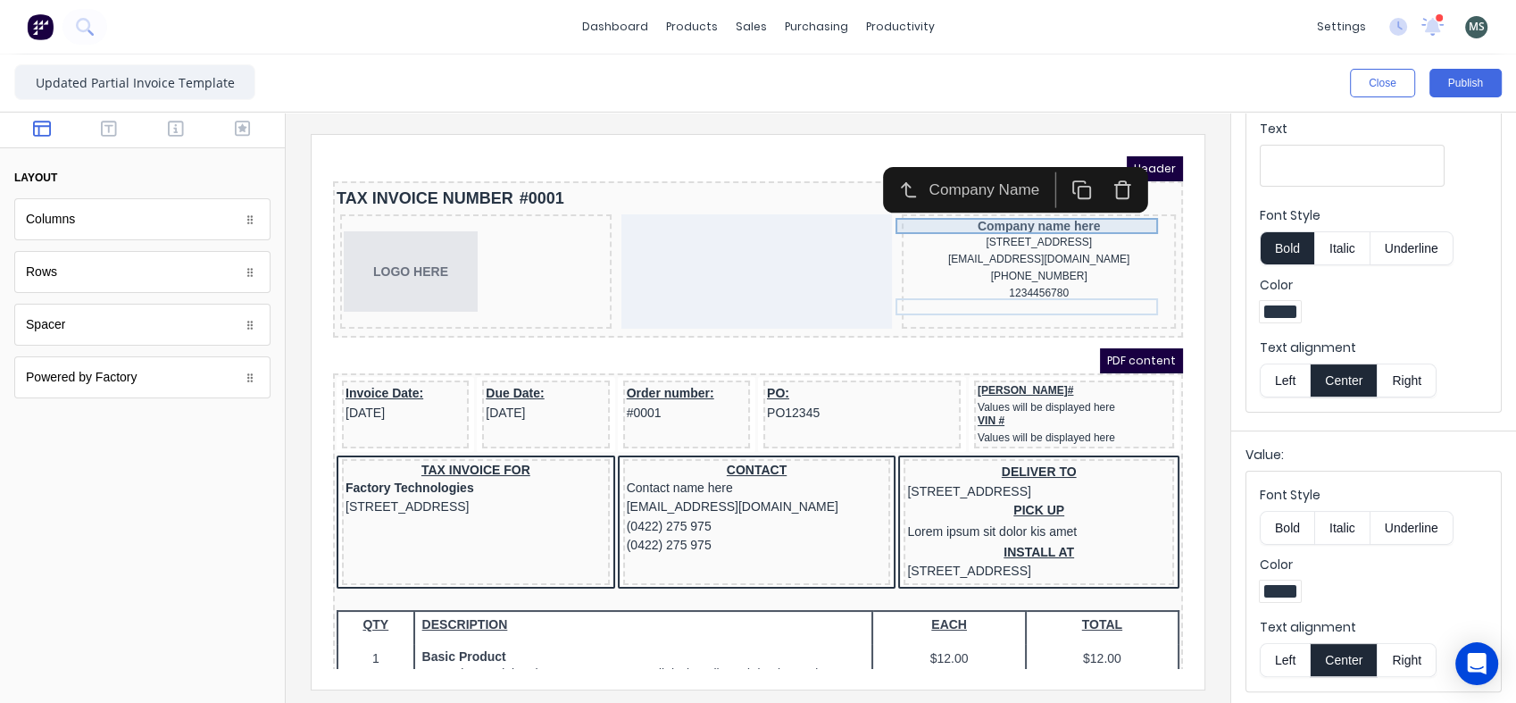
scroll to position [0, 0]
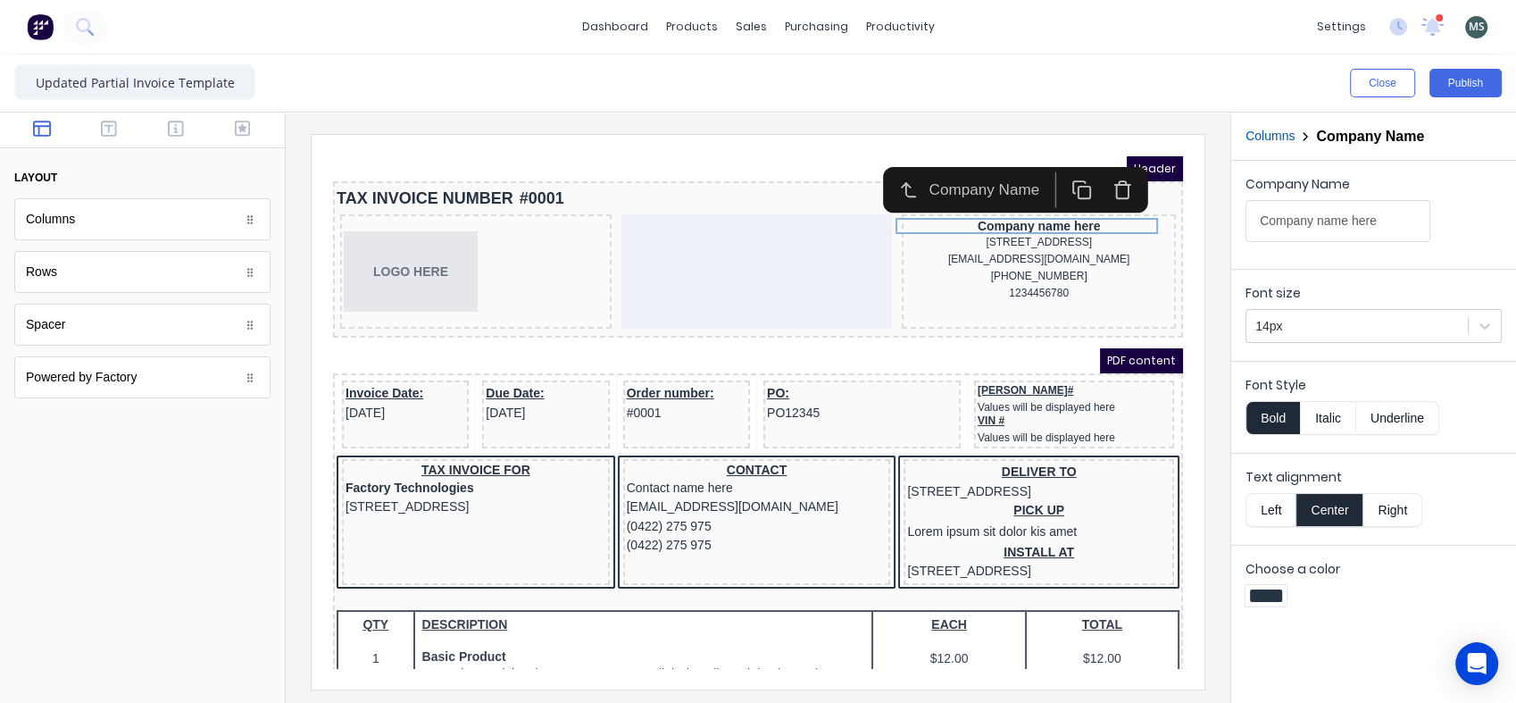
click at [1404, 508] on button "Right" at bounding box center [1392, 510] width 59 height 34
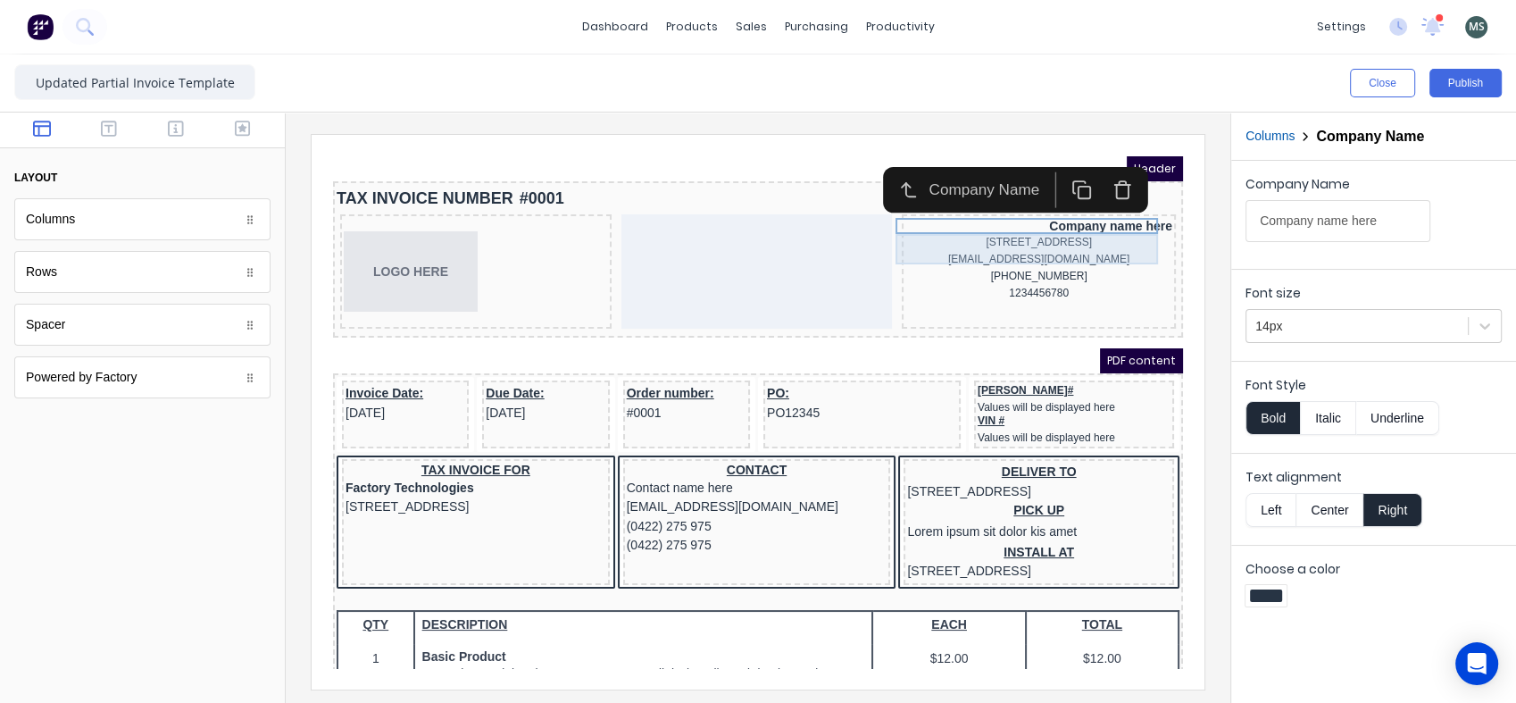
click at [1104, 222] on div "[STREET_ADDRESS]" at bounding box center [1017, 221] width 267 height 17
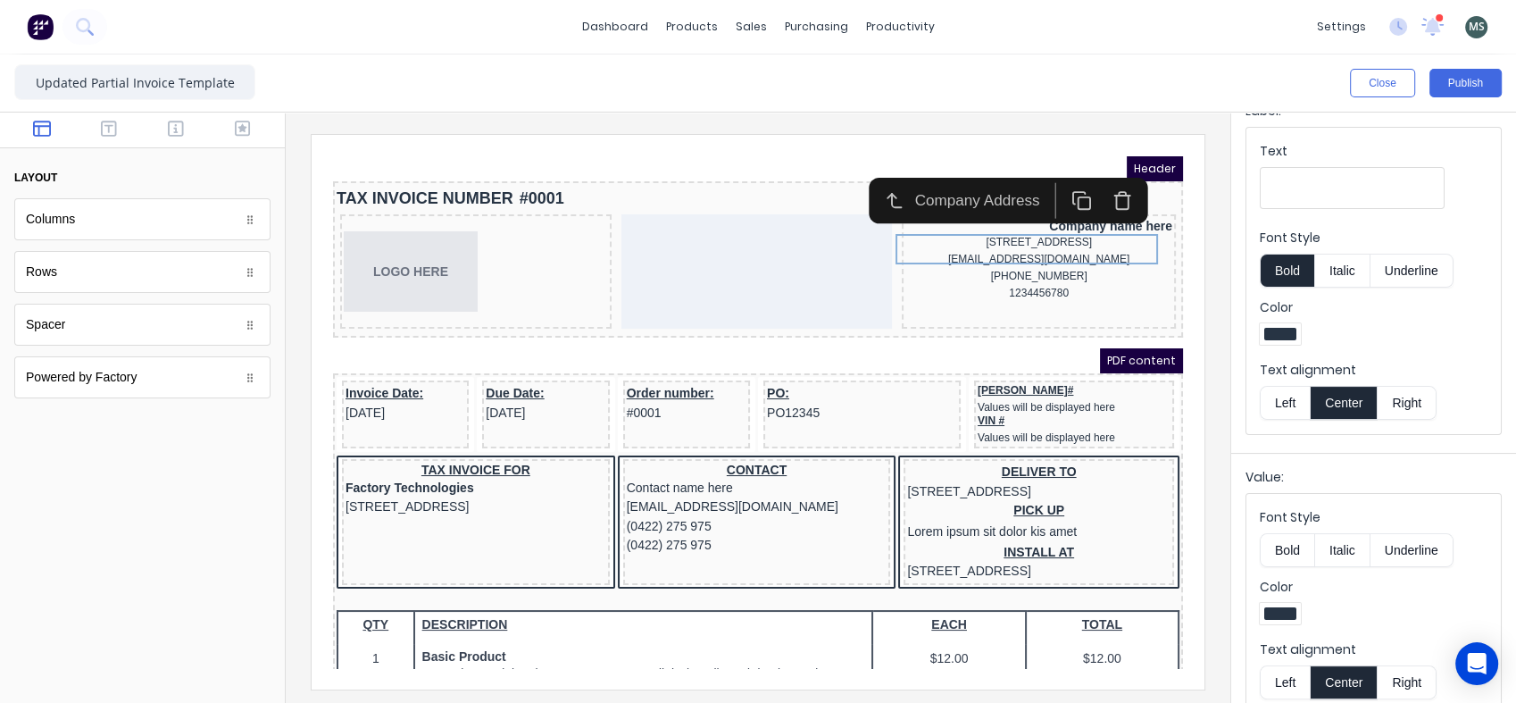
scroll to position [297, 0]
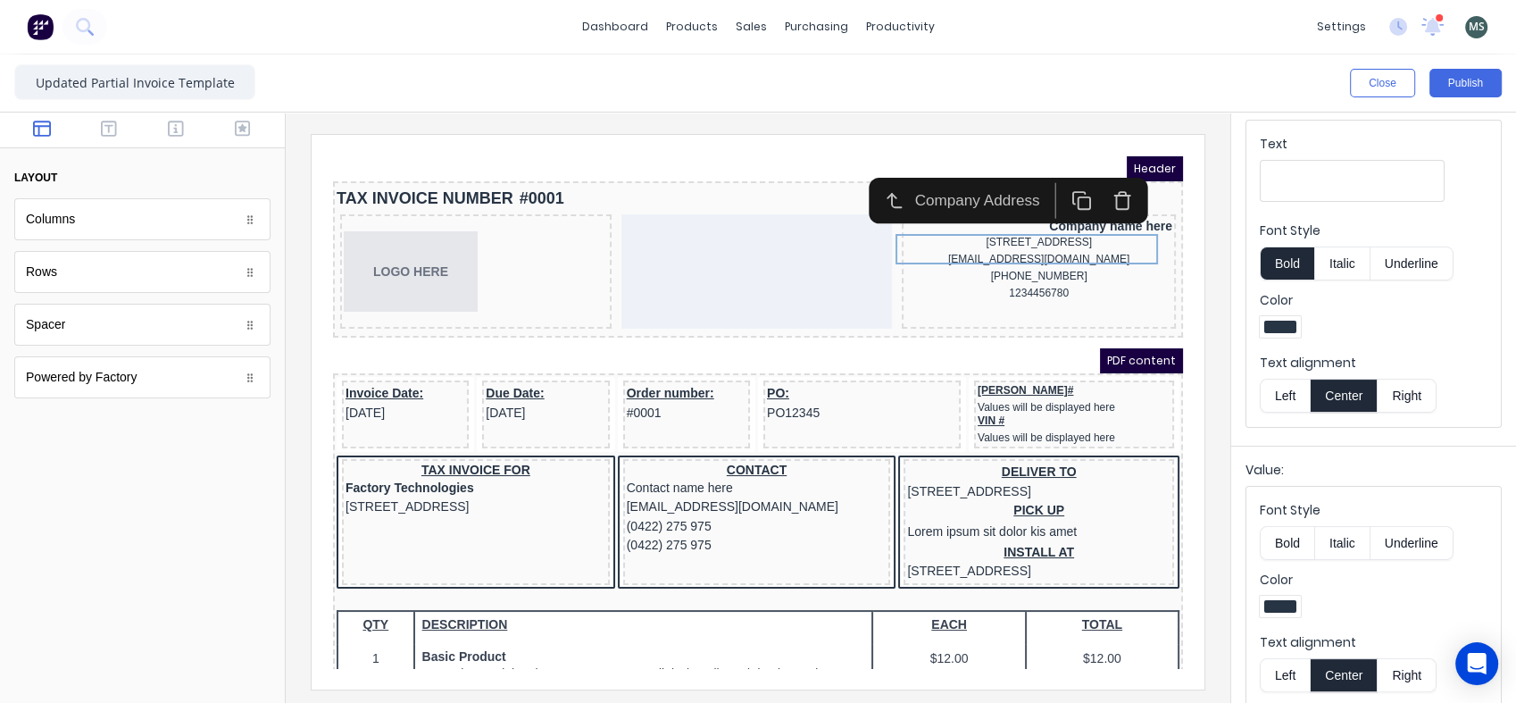
click at [1413, 393] on button "Right" at bounding box center [1407, 396] width 59 height 34
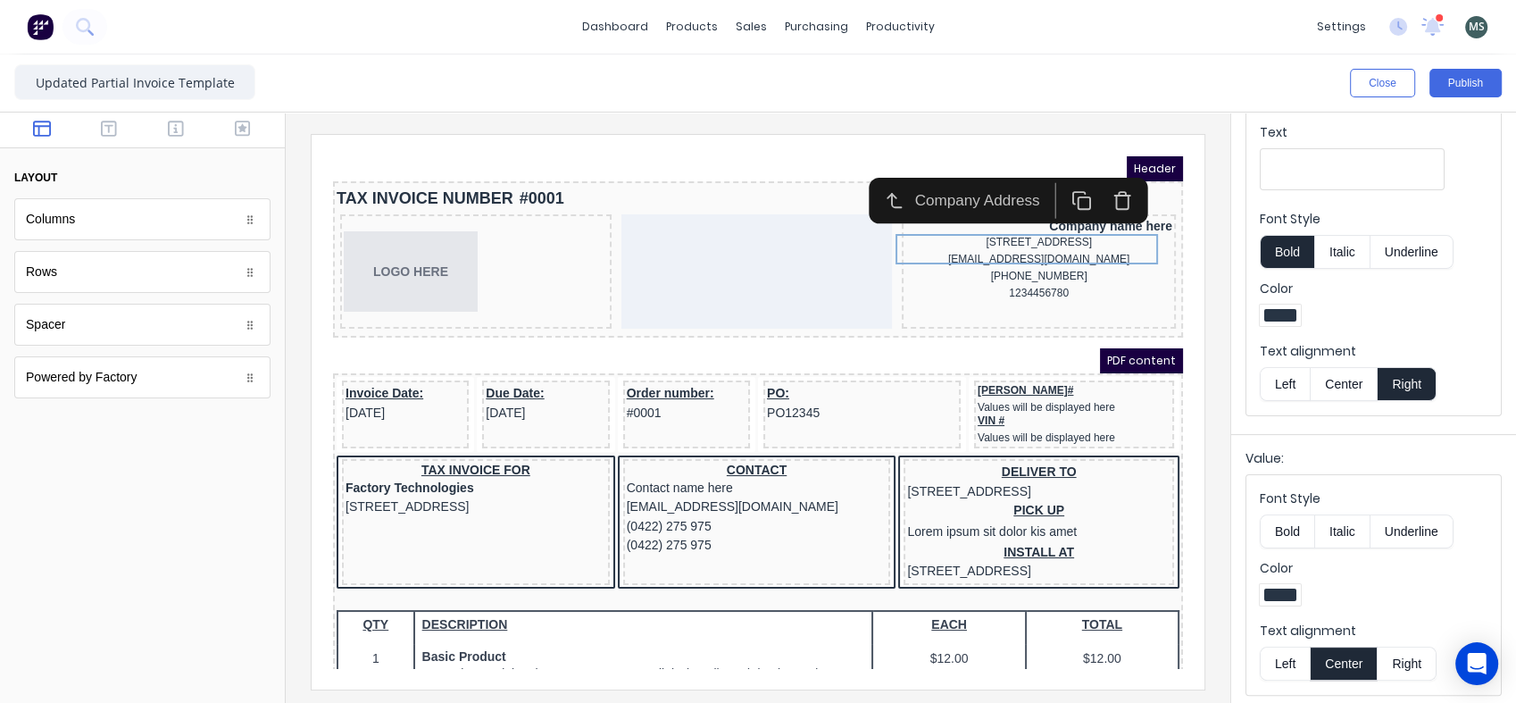
scroll to position [313, 0]
click at [1412, 659] on button "Right" at bounding box center [1407, 660] width 59 height 34
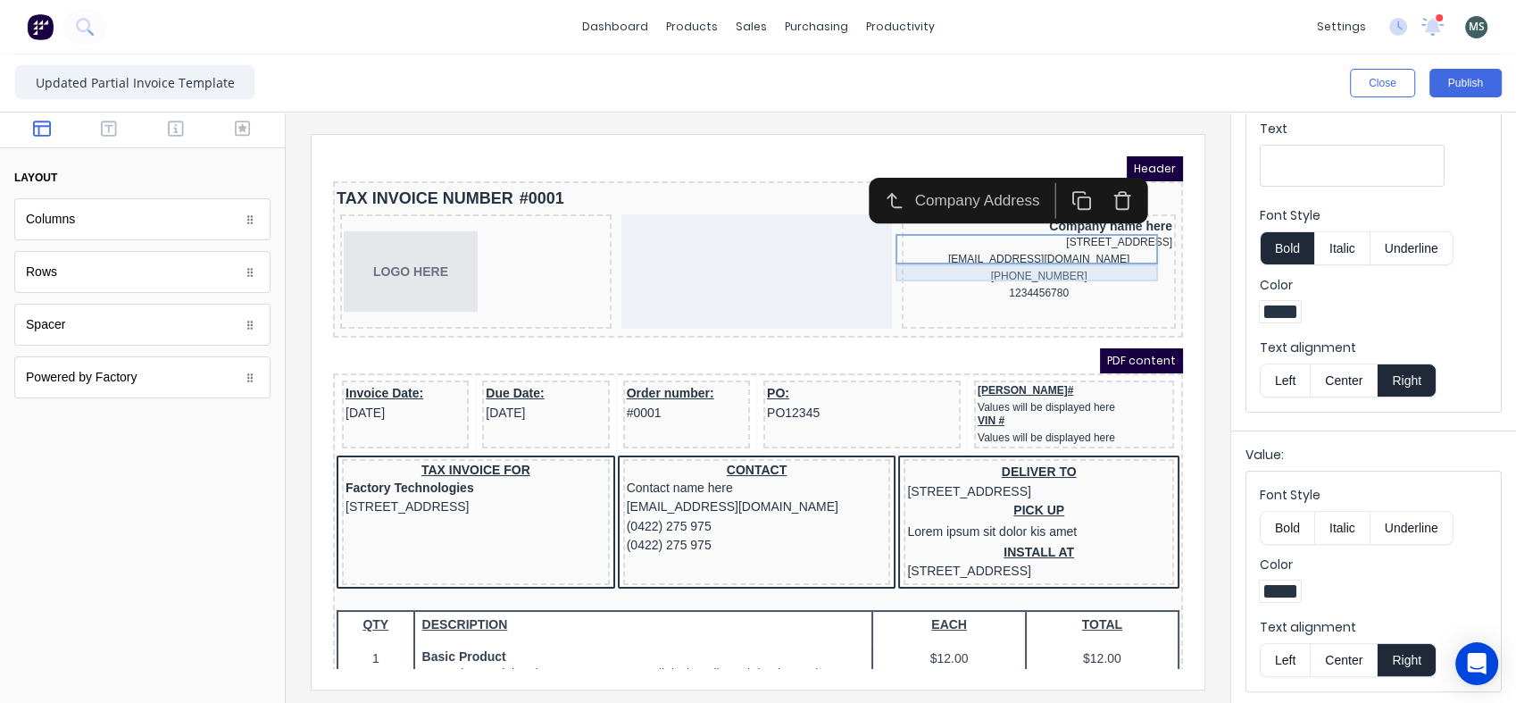
click at [989, 246] on div "[EMAIL_ADDRESS][DOMAIN_NAME]" at bounding box center [1017, 237] width 267 height 17
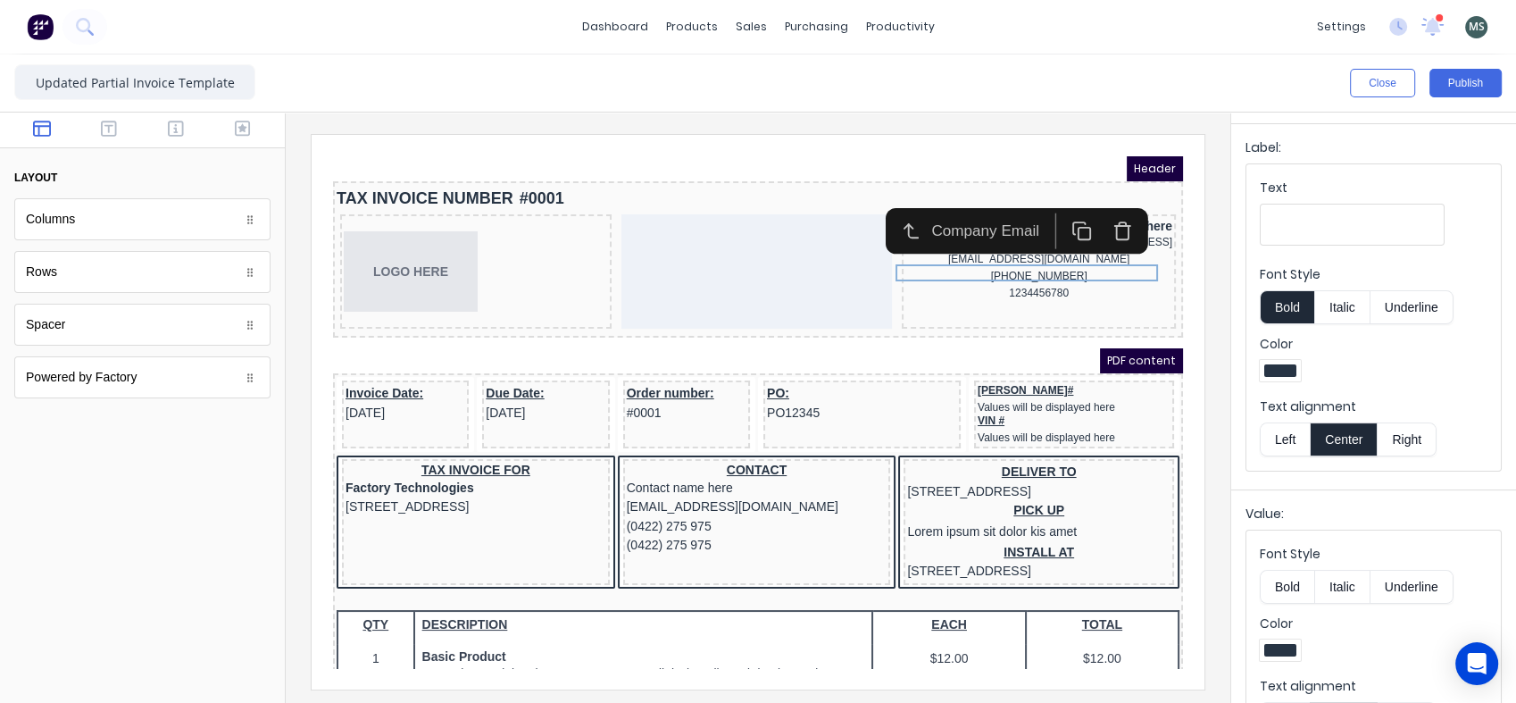
scroll to position [297, 0]
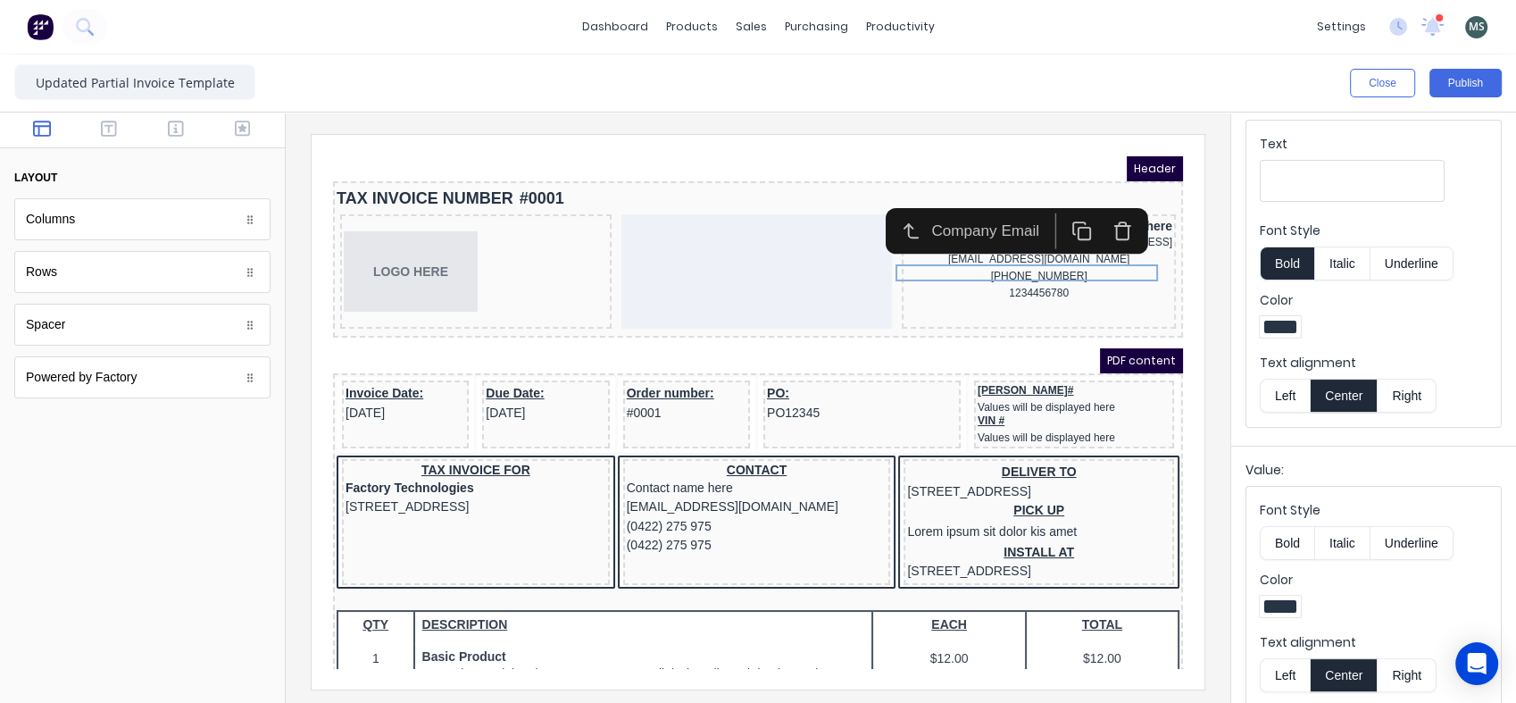
click at [1392, 400] on button "Right" at bounding box center [1407, 396] width 59 height 34
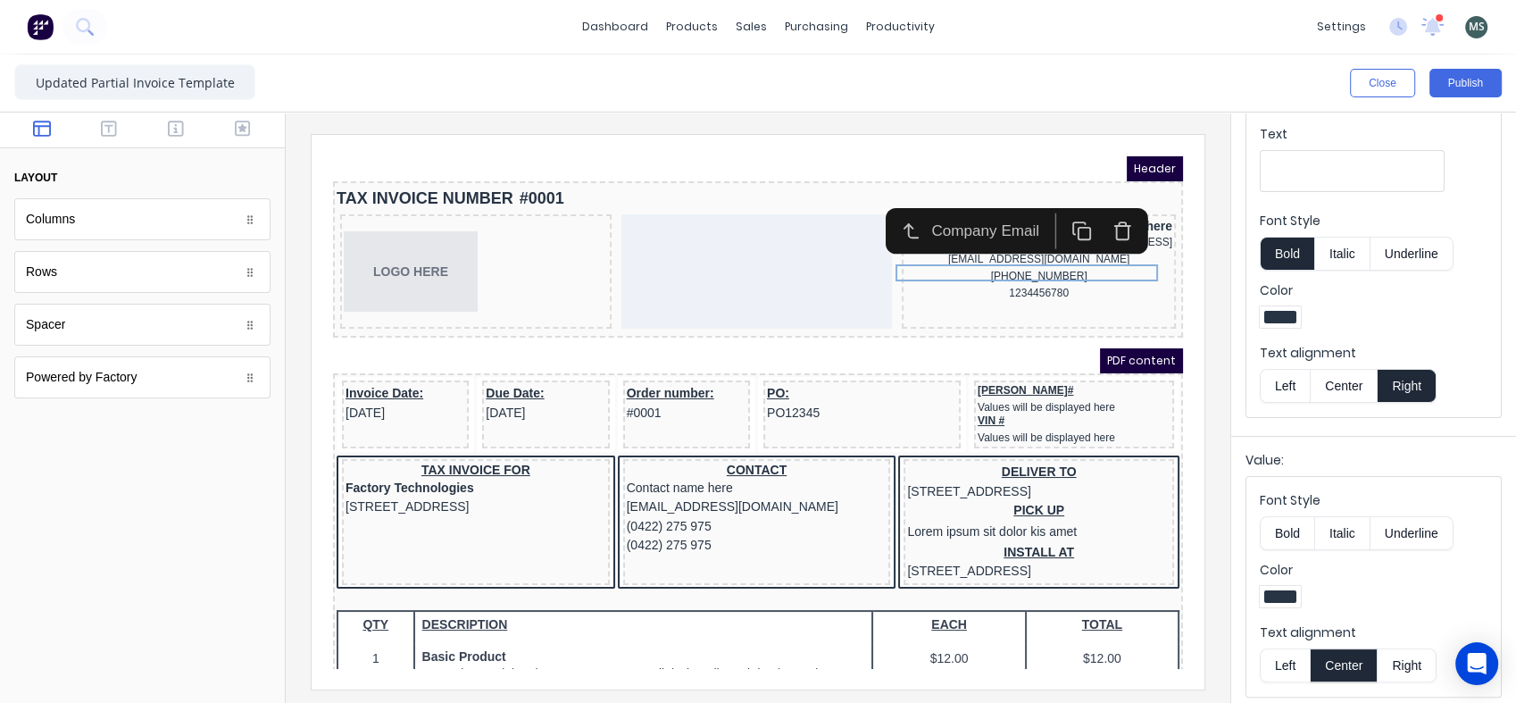
scroll to position [313, 0]
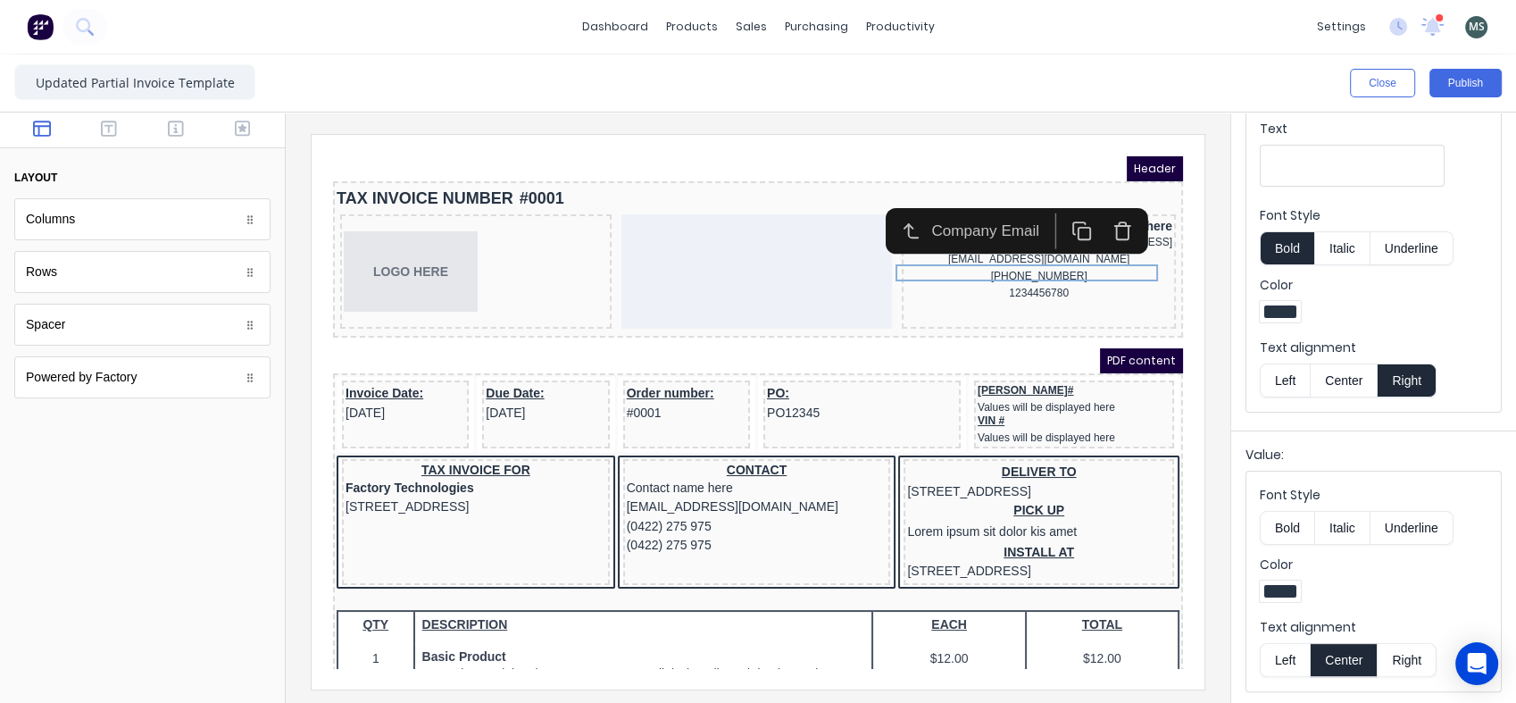
click at [1404, 654] on button "Right" at bounding box center [1407, 660] width 59 height 34
click at [1023, 263] on div "[PHONE_NUMBER]" at bounding box center [1017, 254] width 267 height 17
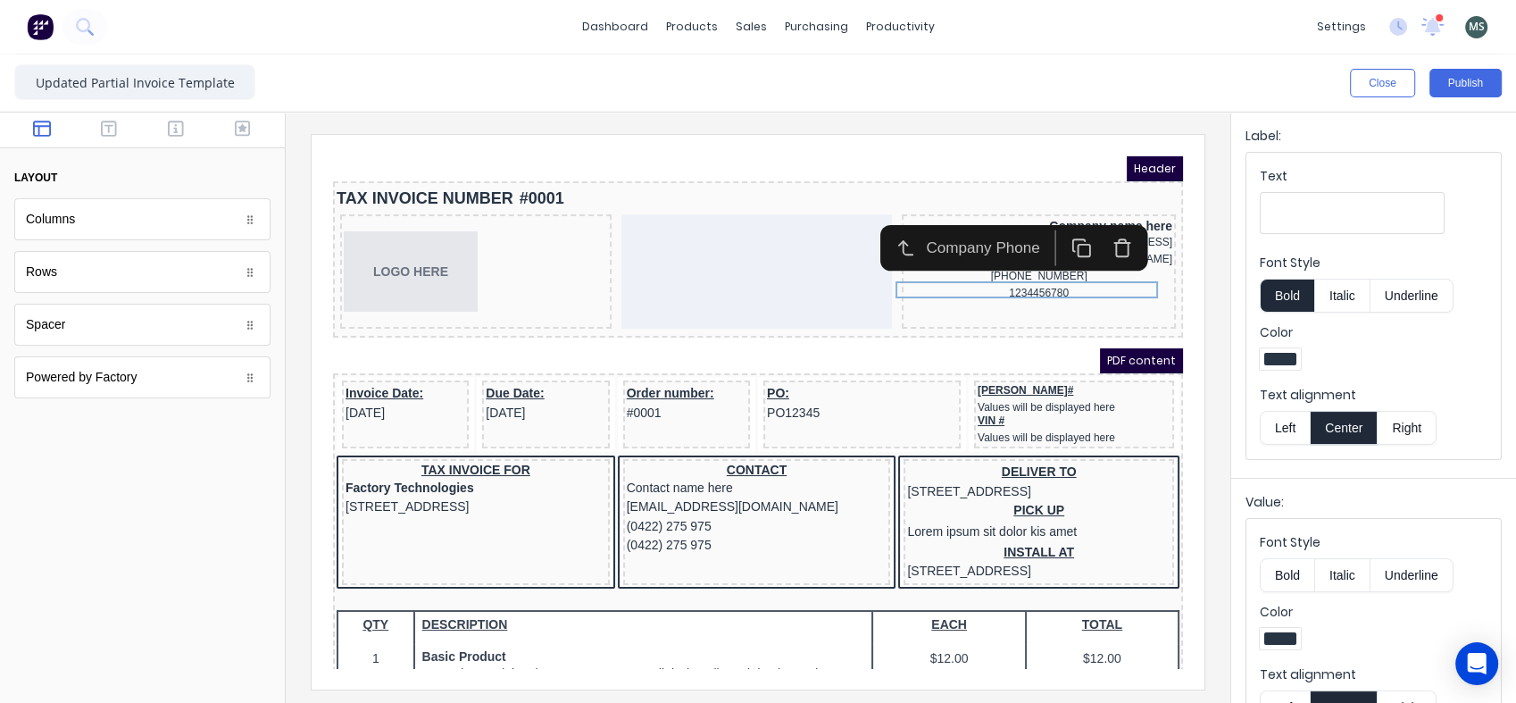
scroll to position [297, 0]
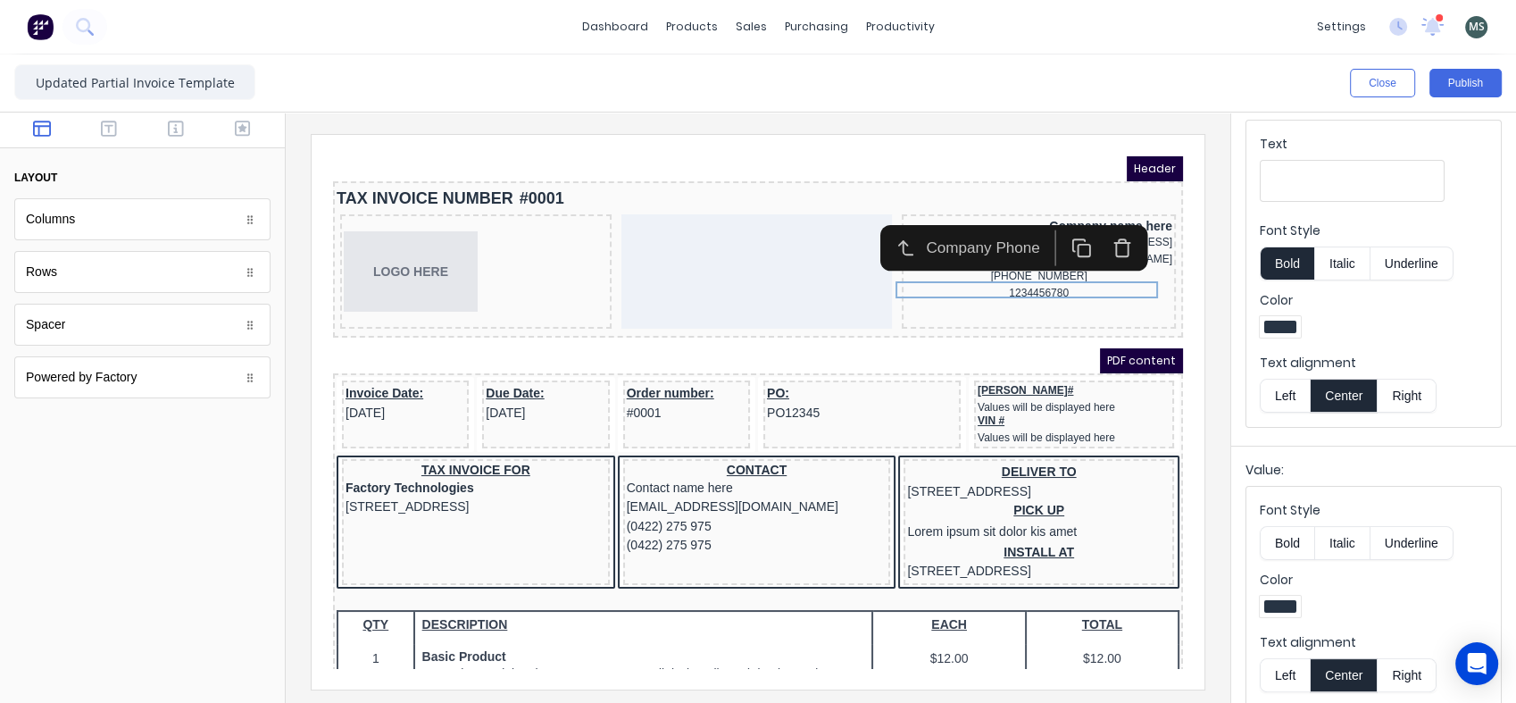
click at [1404, 386] on button "Right" at bounding box center [1407, 396] width 59 height 34
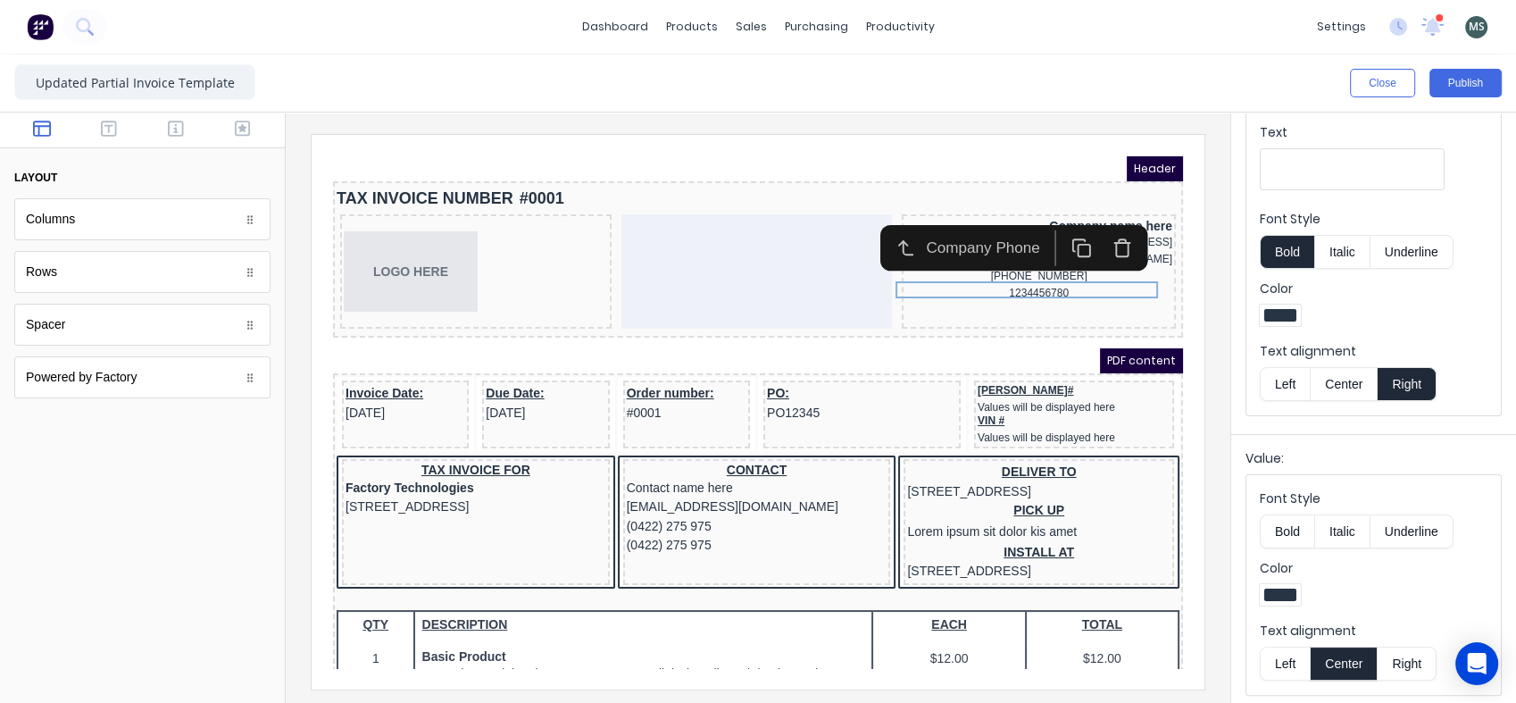
scroll to position [313, 0]
click at [1410, 654] on button "Right" at bounding box center [1407, 660] width 59 height 34
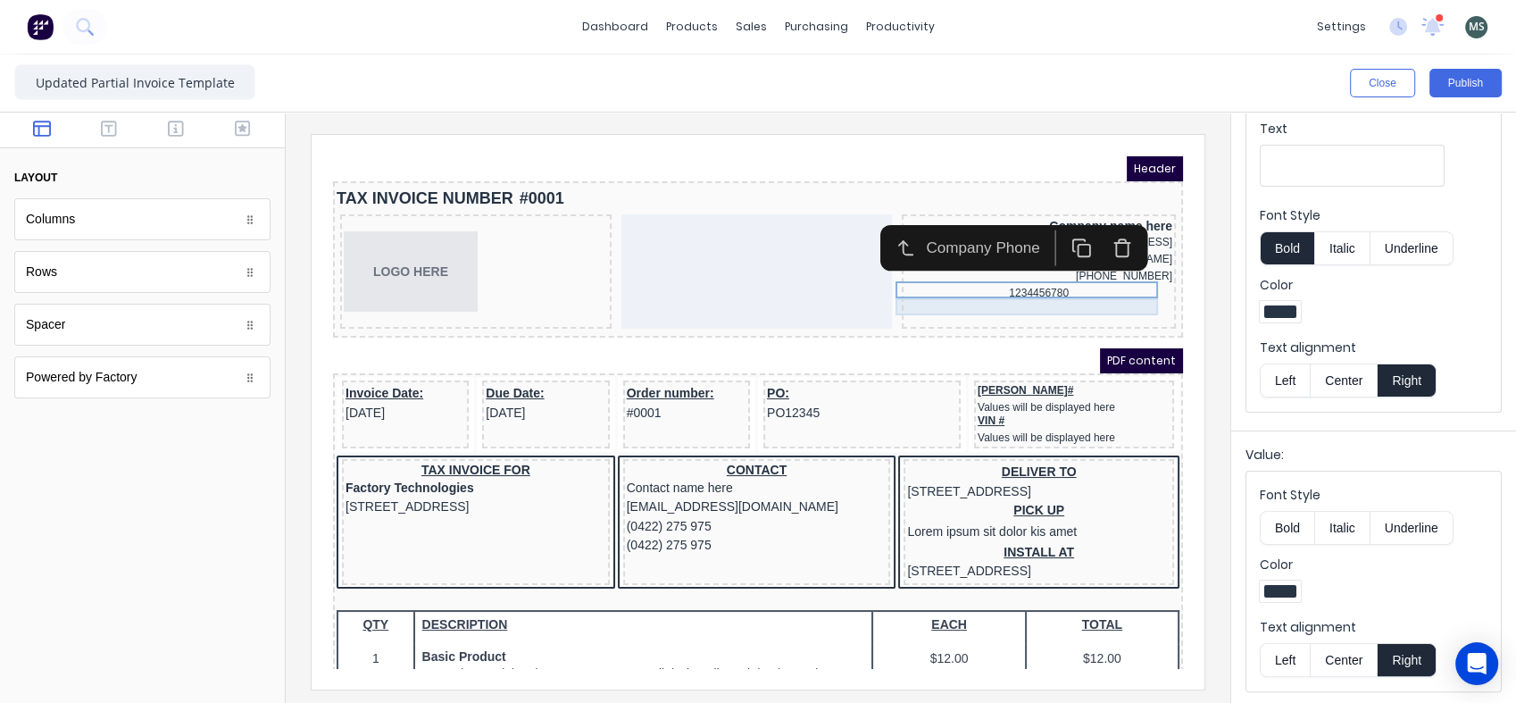
click at [1050, 279] on div "1234456780" at bounding box center [1017, 271] width 267 height 17
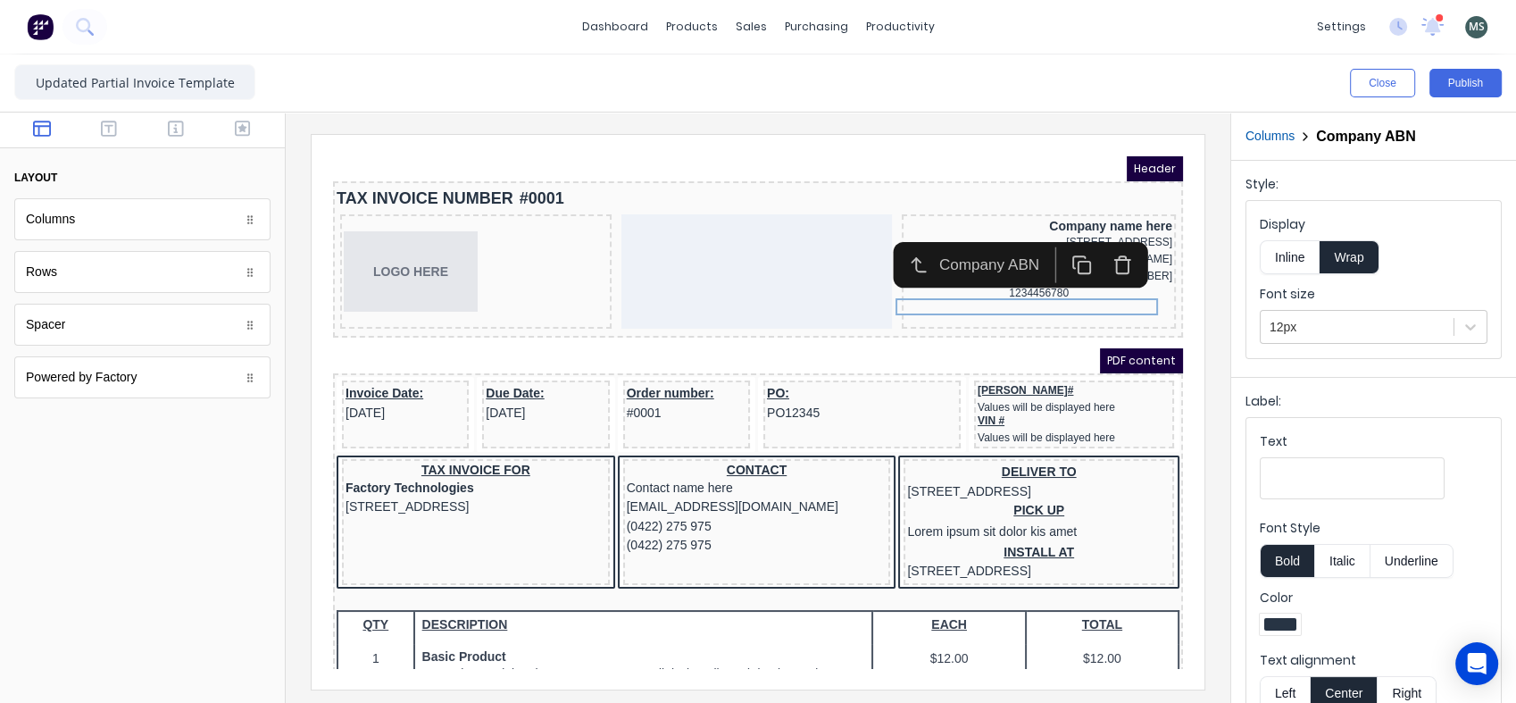
click at [1404, 687] on button "Right" at bounding box center [1407, 693] width 59 height 34
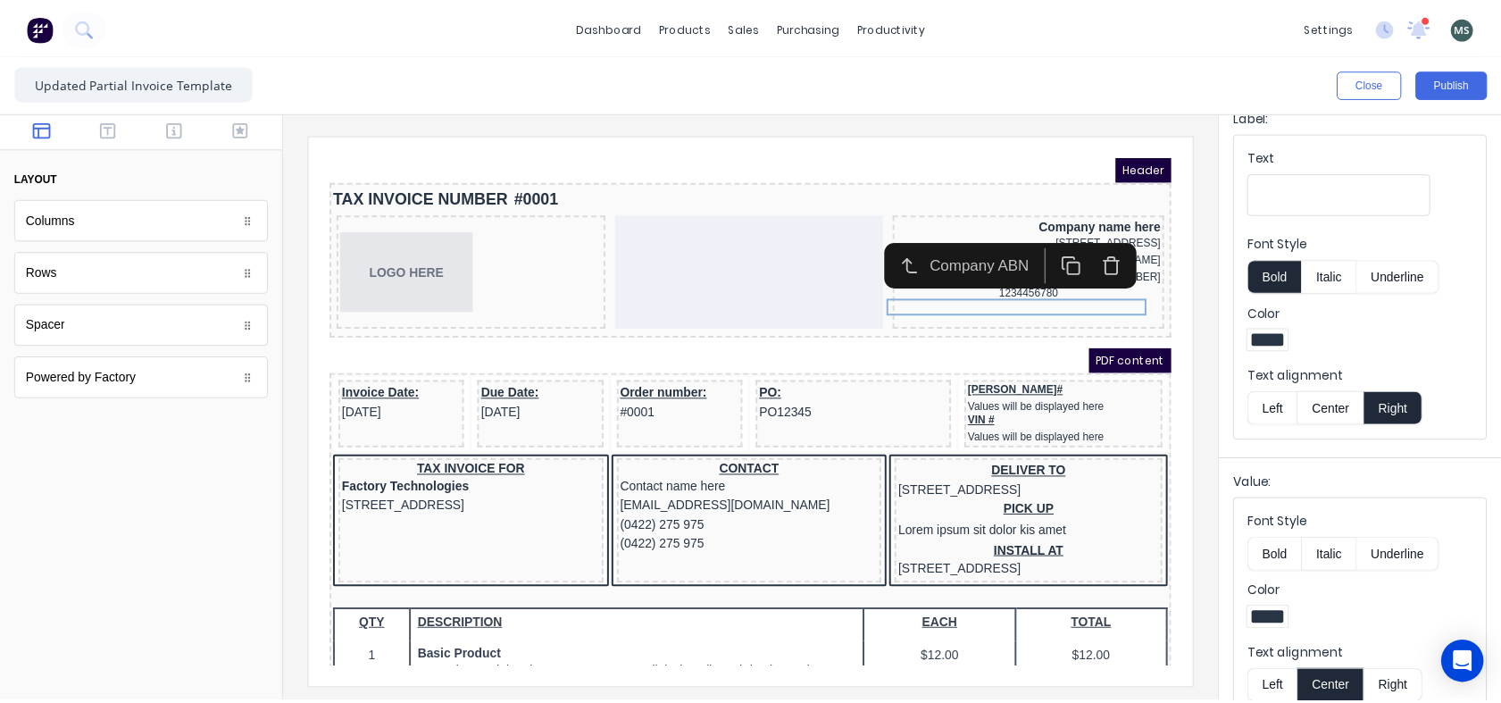
scroll to position [313, 0]
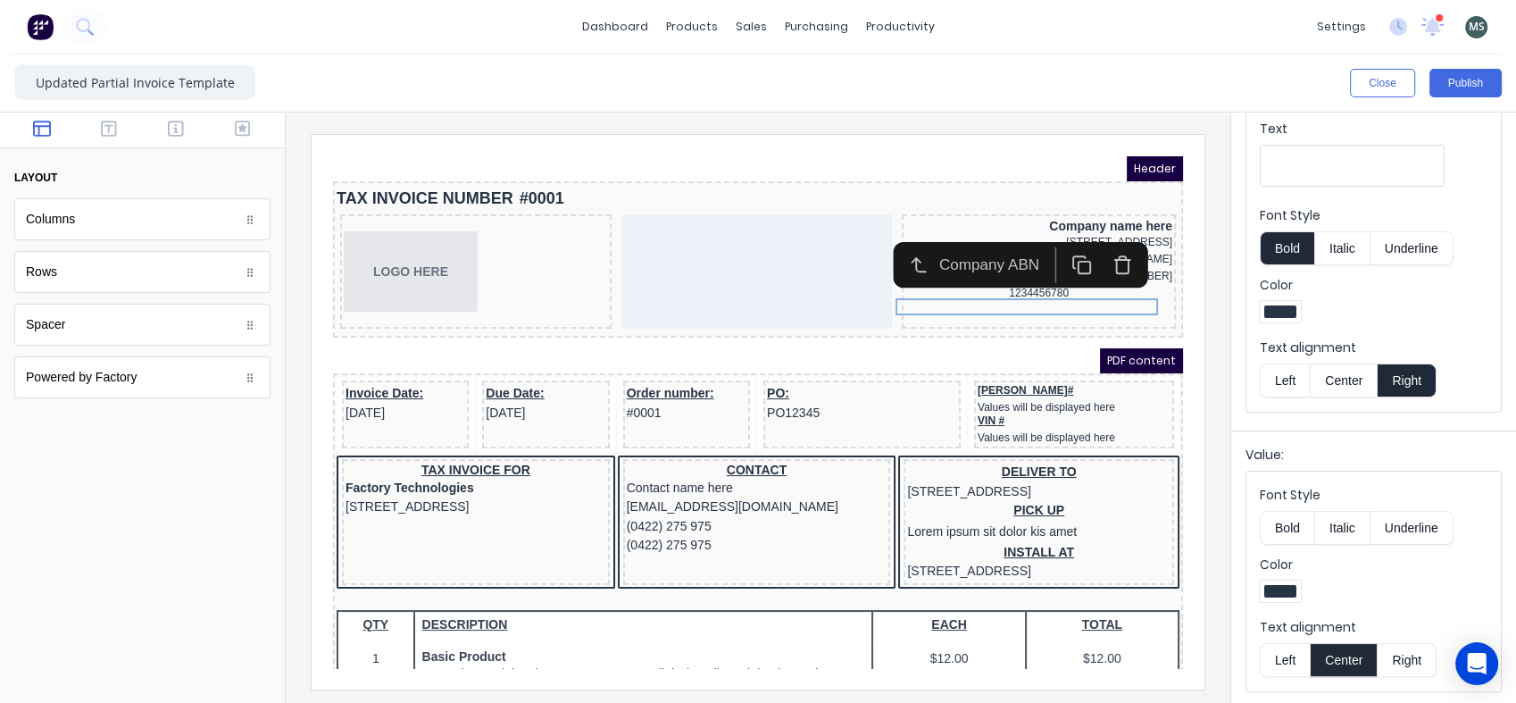
click at [1408, 668] on button "Right" at bounding box center [1407, 660] width 59 height 34
click at [1458, 79] on button "Publish" at bounding box center [1465, 83] width 72 height 29
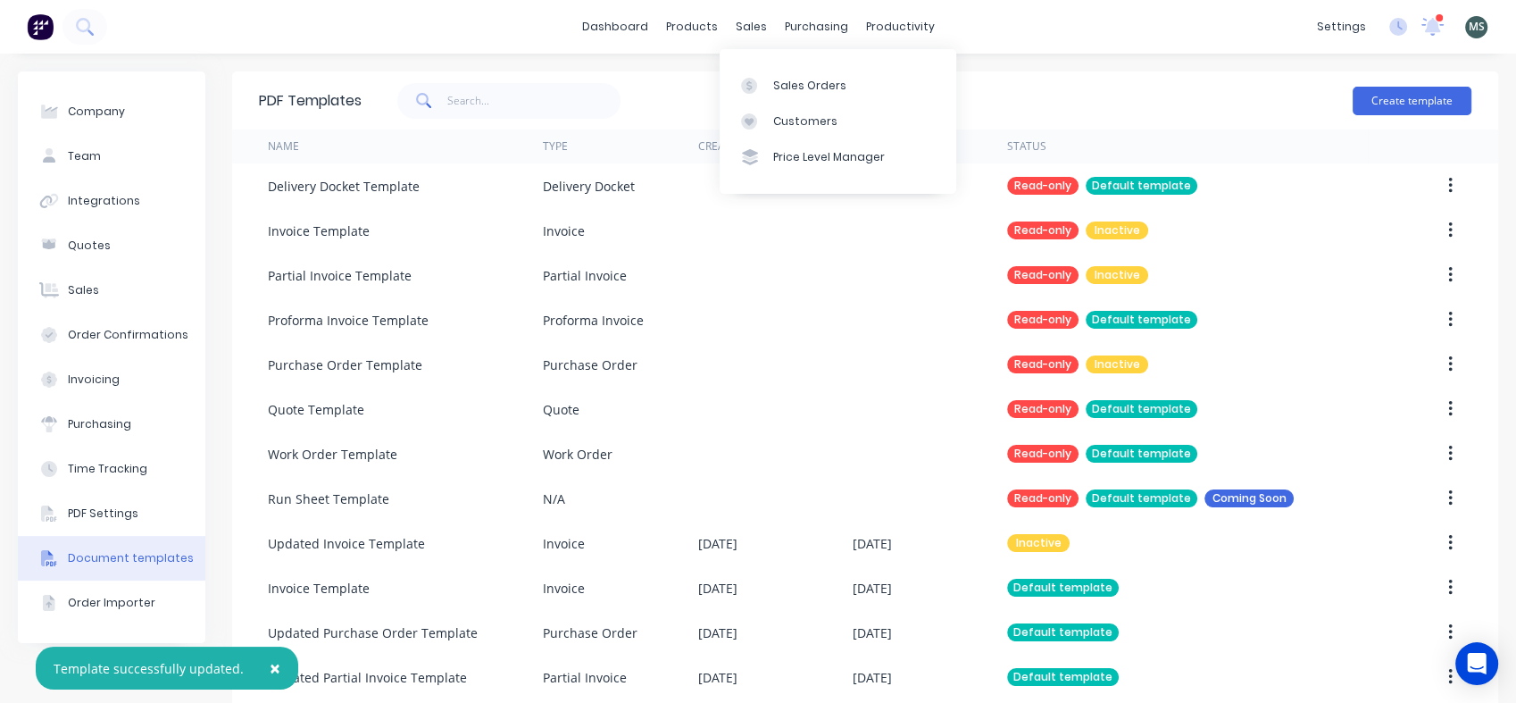
click at [769, 83] on link "Sales Orders" at bounding box center [838, 85] width 237 height 36
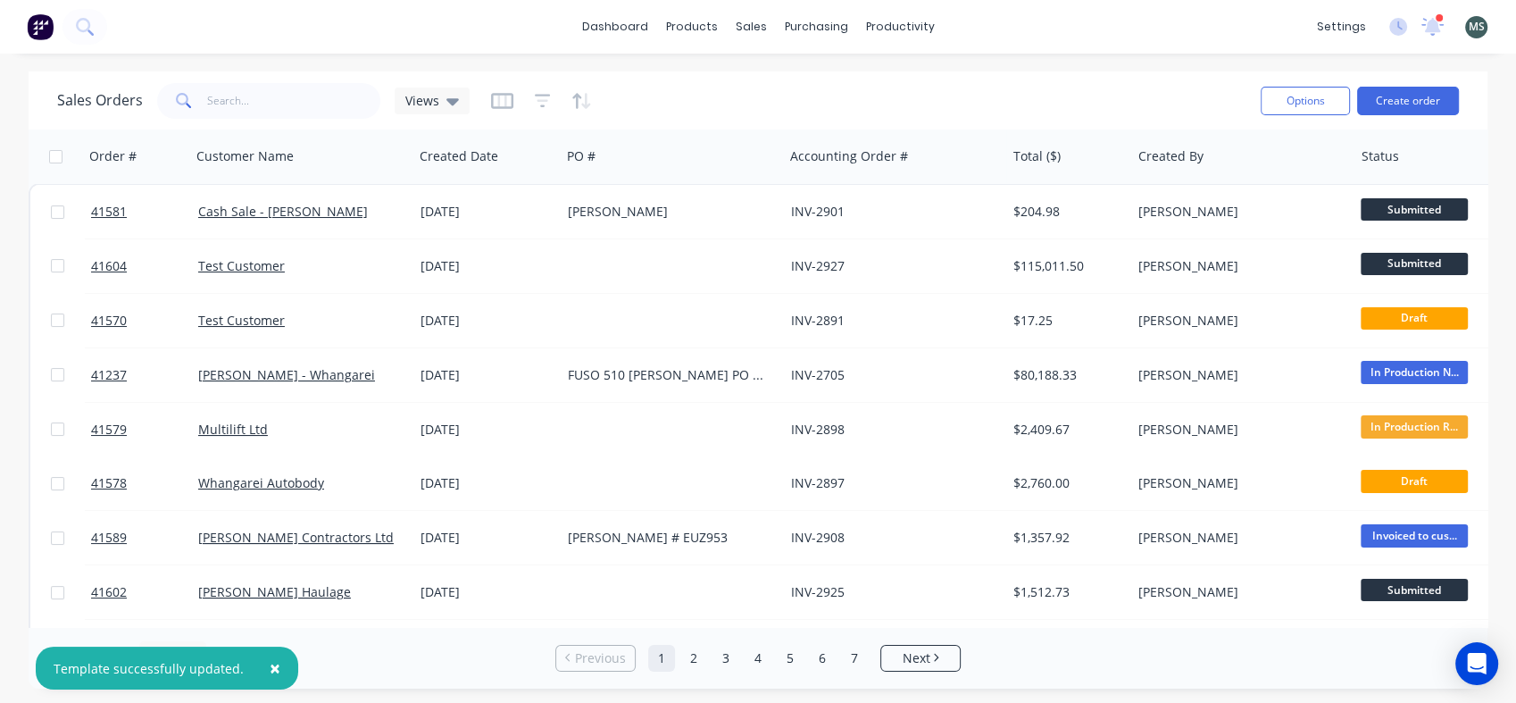
click at [395, 269] on div "Test Customer" at bounding box center [297, 266] width 198 height 18
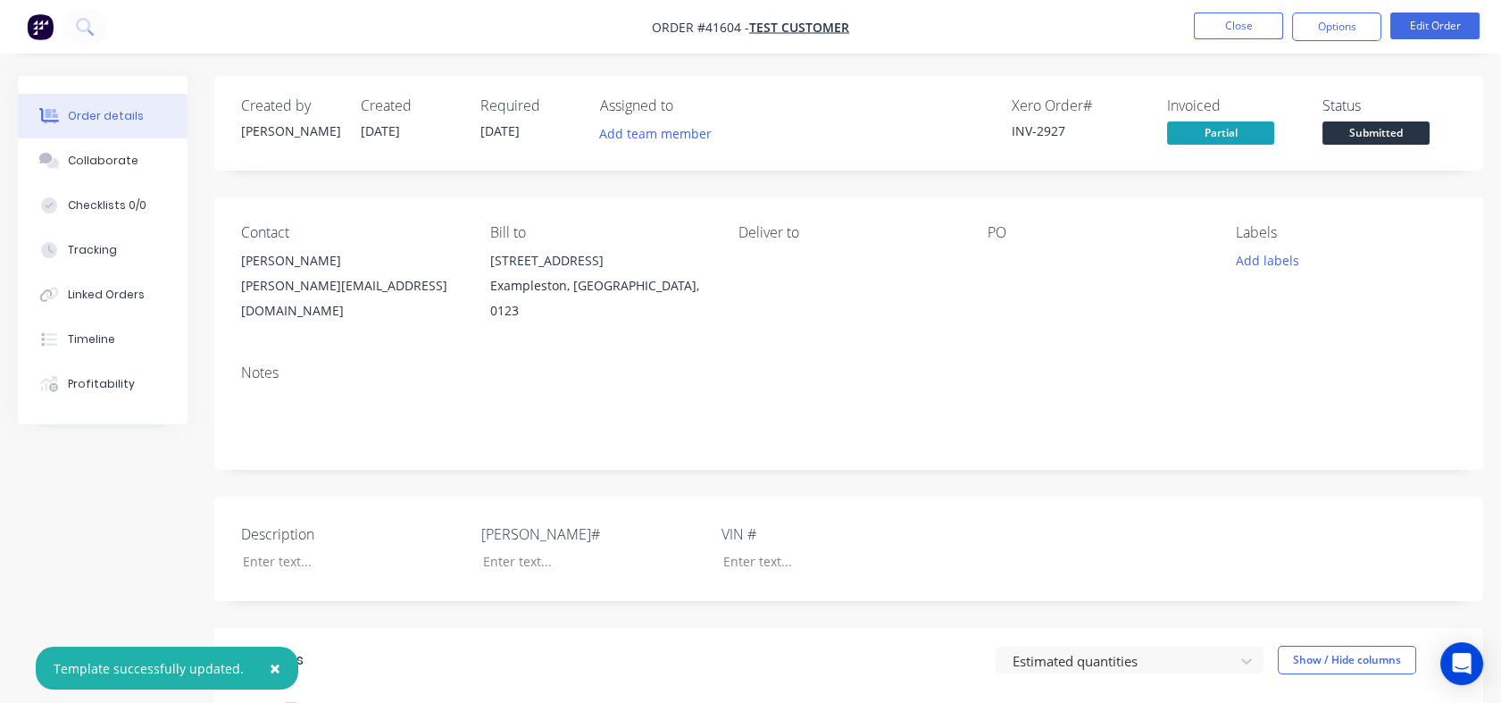
click at [1318, 28] on button "Options" at bounding box center [1336, 27] width 89 height 29
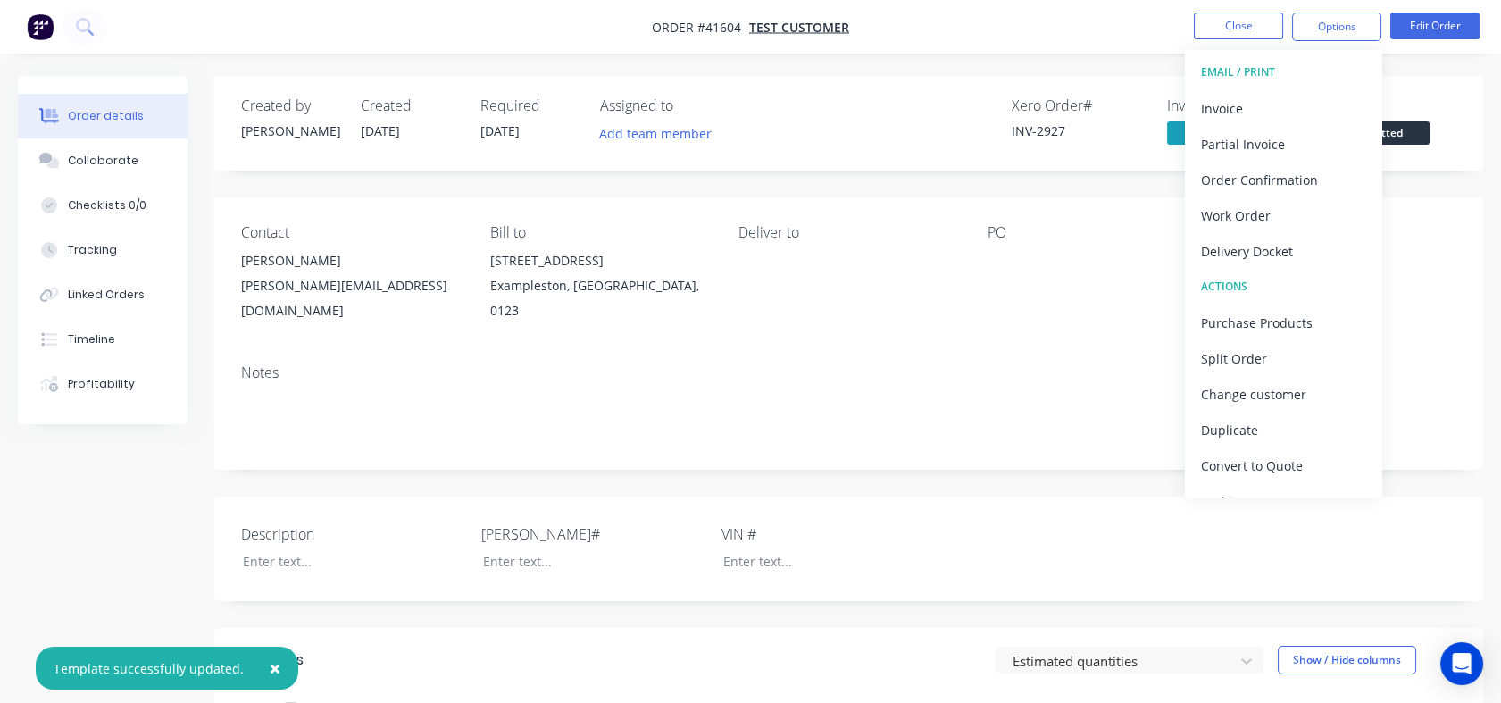
click at [1275, 150] on div "Partial Invoice" at bounding box center [1283, 144] width 164 height 26
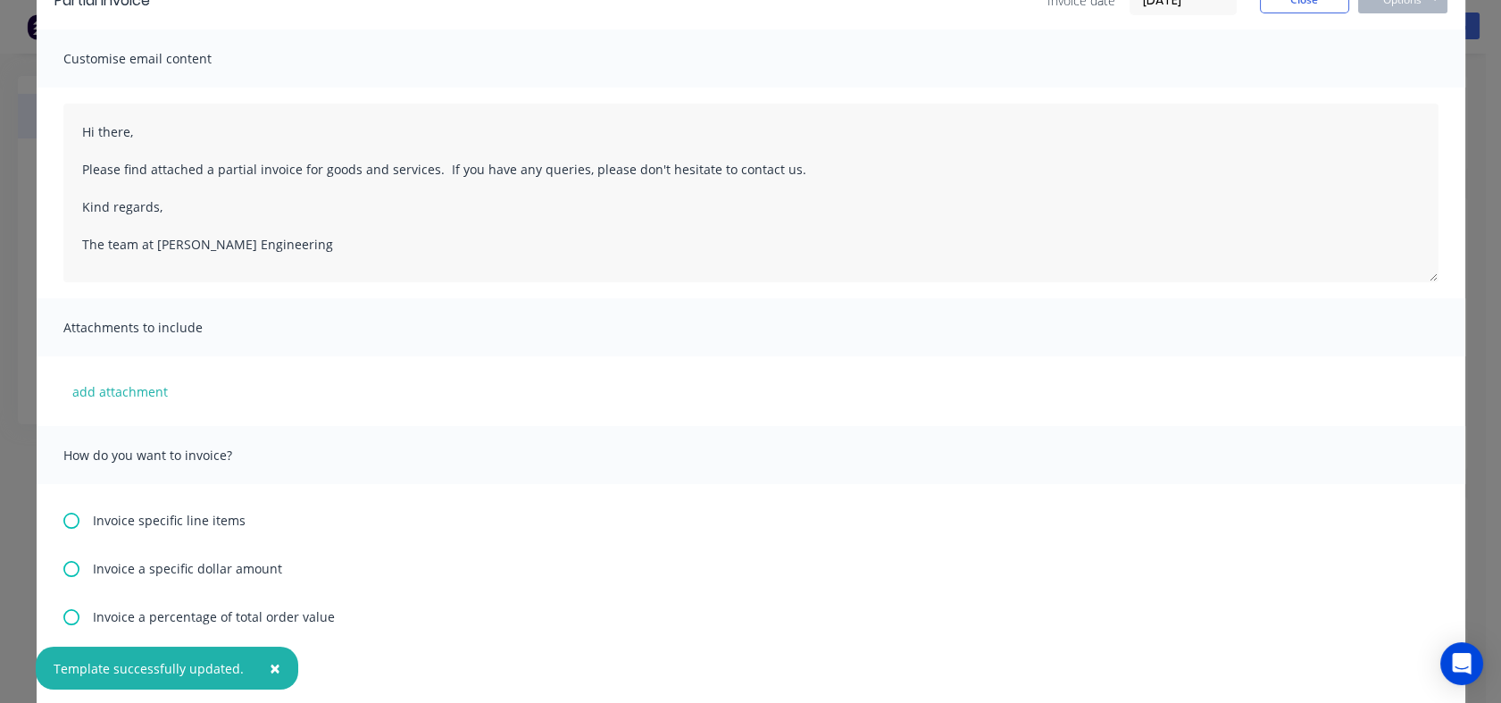
scroll to position [297, 0]
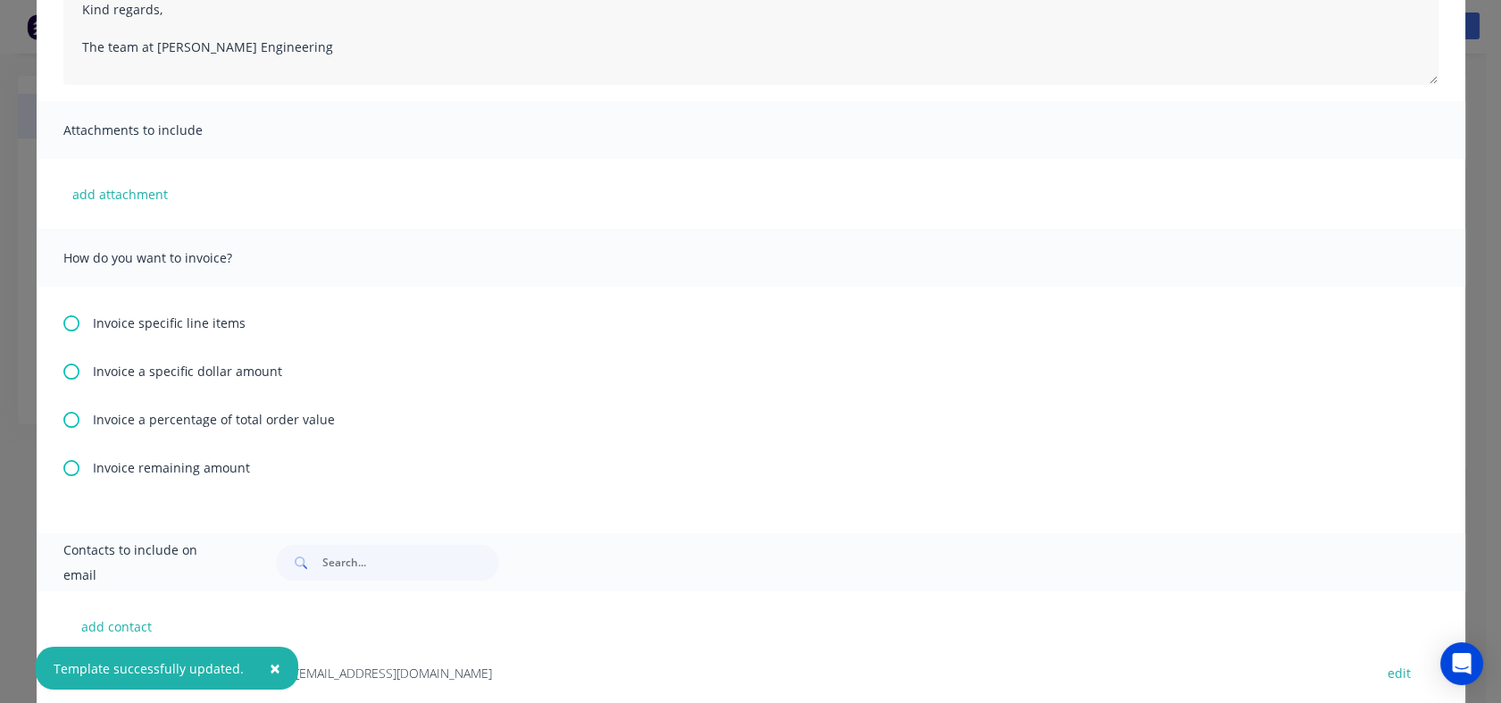
click at [156, 321] on span "Invoice specific line items" at bounding box center [169, 322] width 153 height 19
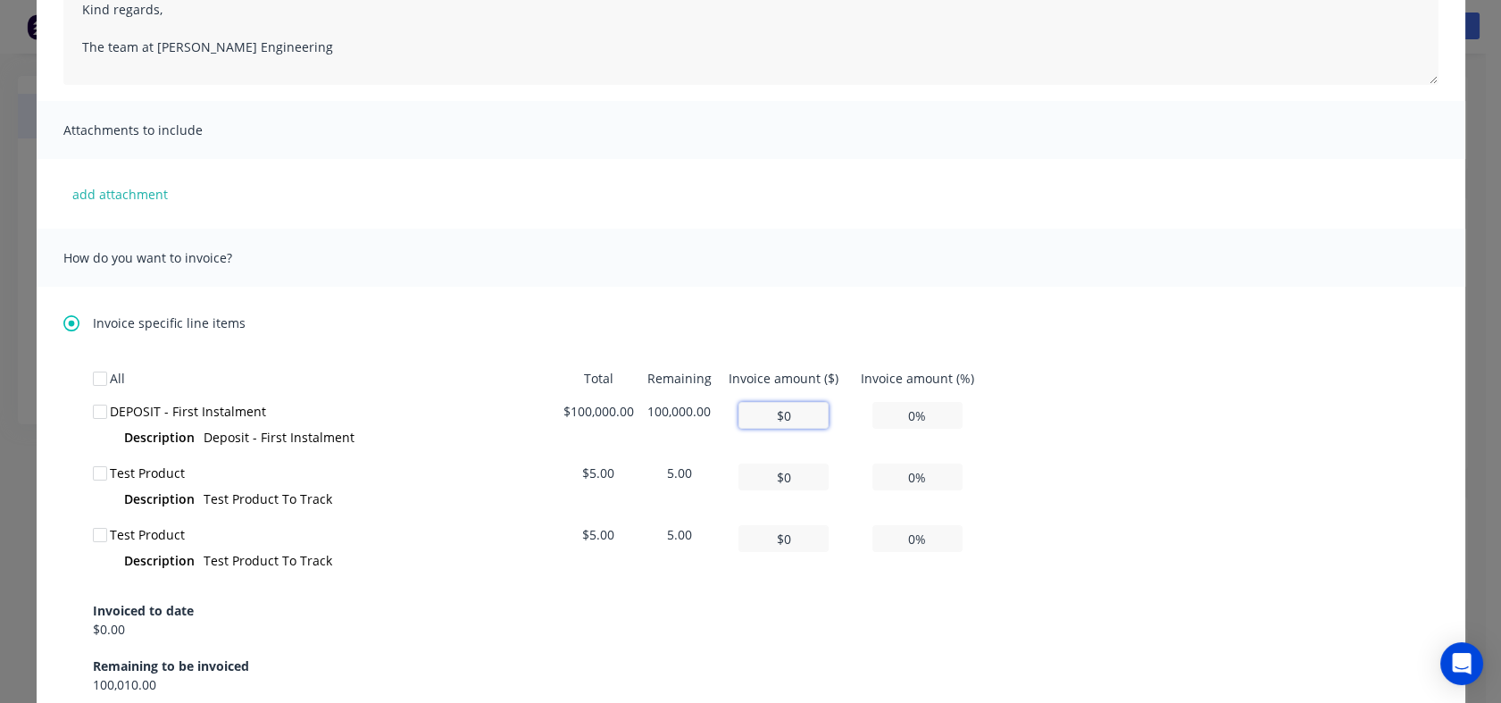
click at [800, 412] on input "$0" at bounding box center [783, 415] width 90 height 27
type input "$10"
type input "0.01%"
type input "$100"
type input "0.10%"
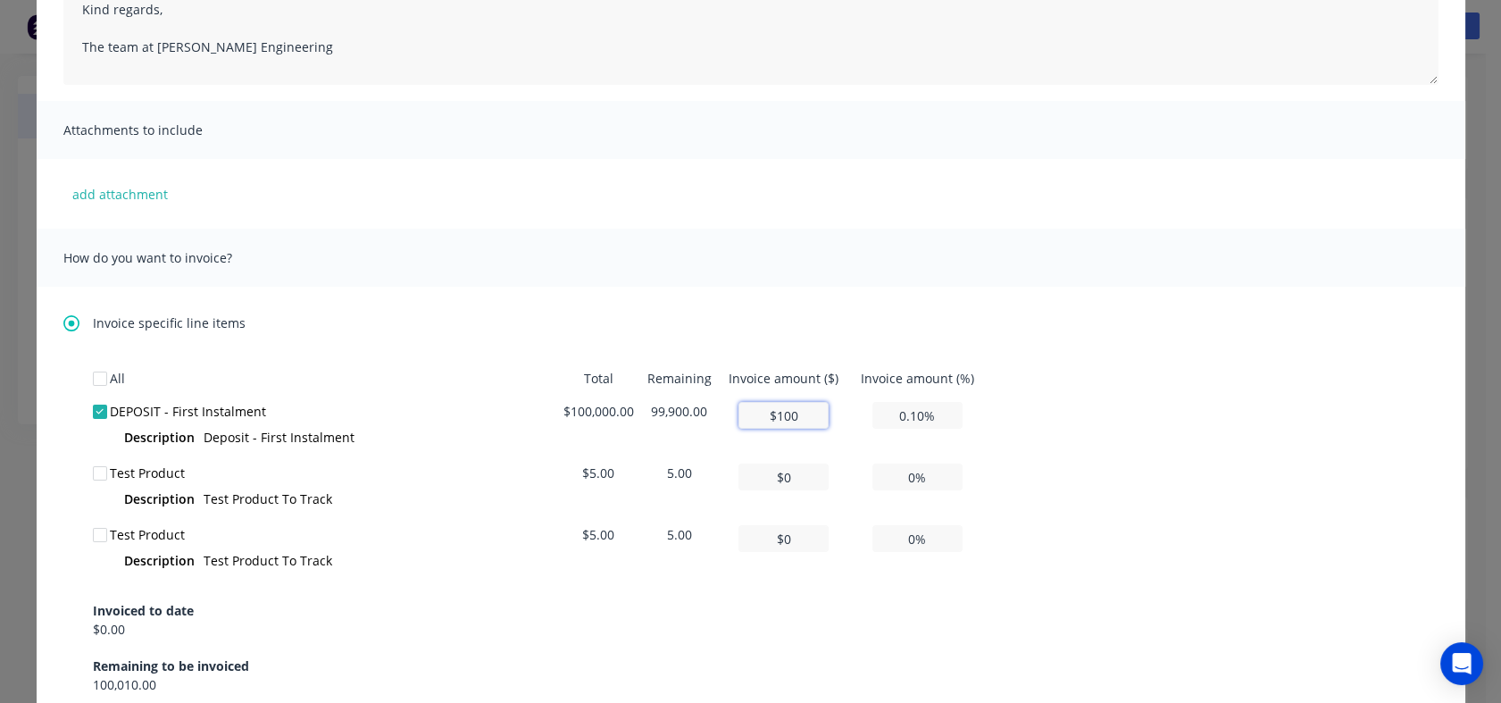
type input "$1,000"
type input "1.00%"
type input "$10,000"
type input "10.00%"
type input "$100,000"
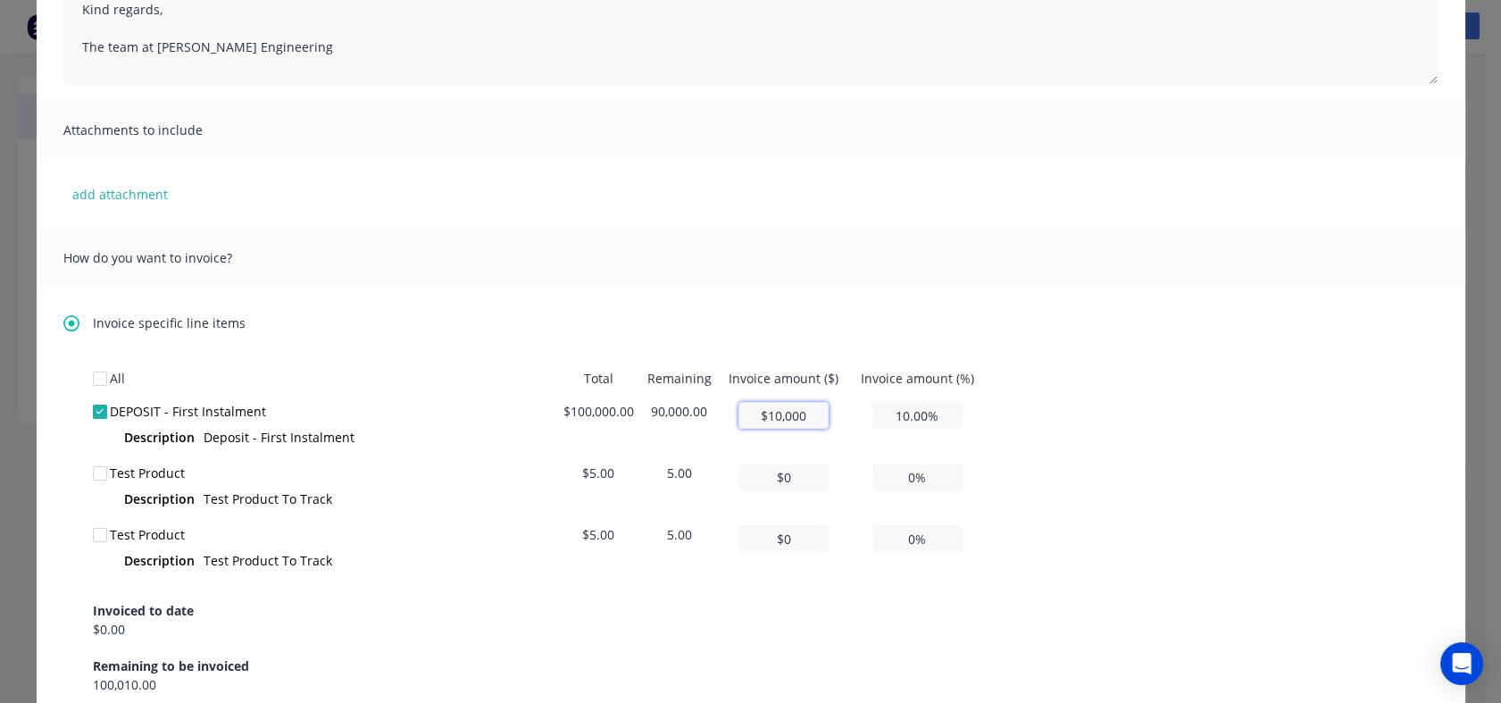
type input "100.00%"
type input "$100,000"
click at [1298, 372] on div "All Total Remaining Invoice amount ($) Invoice amount (%) DEPOSIT - First Insta…" at bounding box center [751, 528] width 1316 height 332
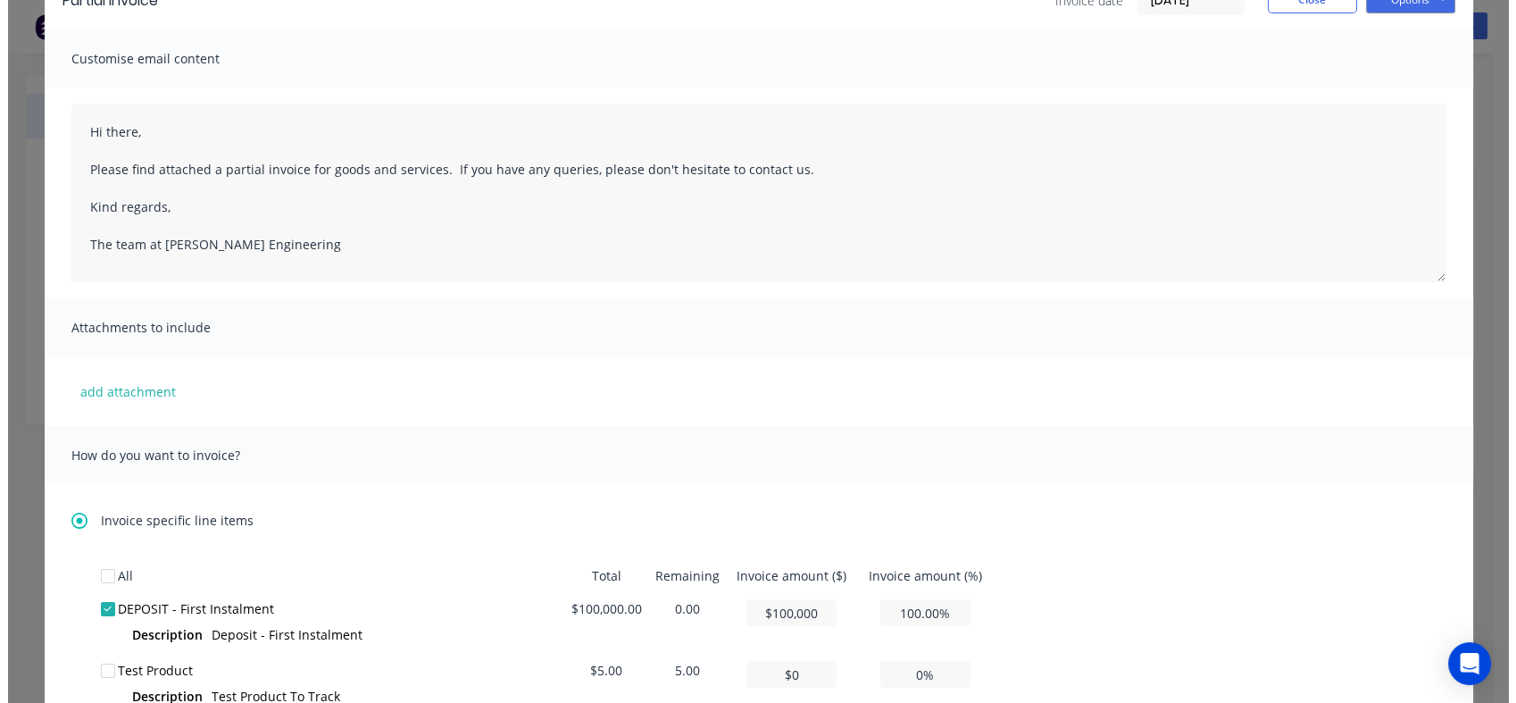
scroll to position [0, 0]
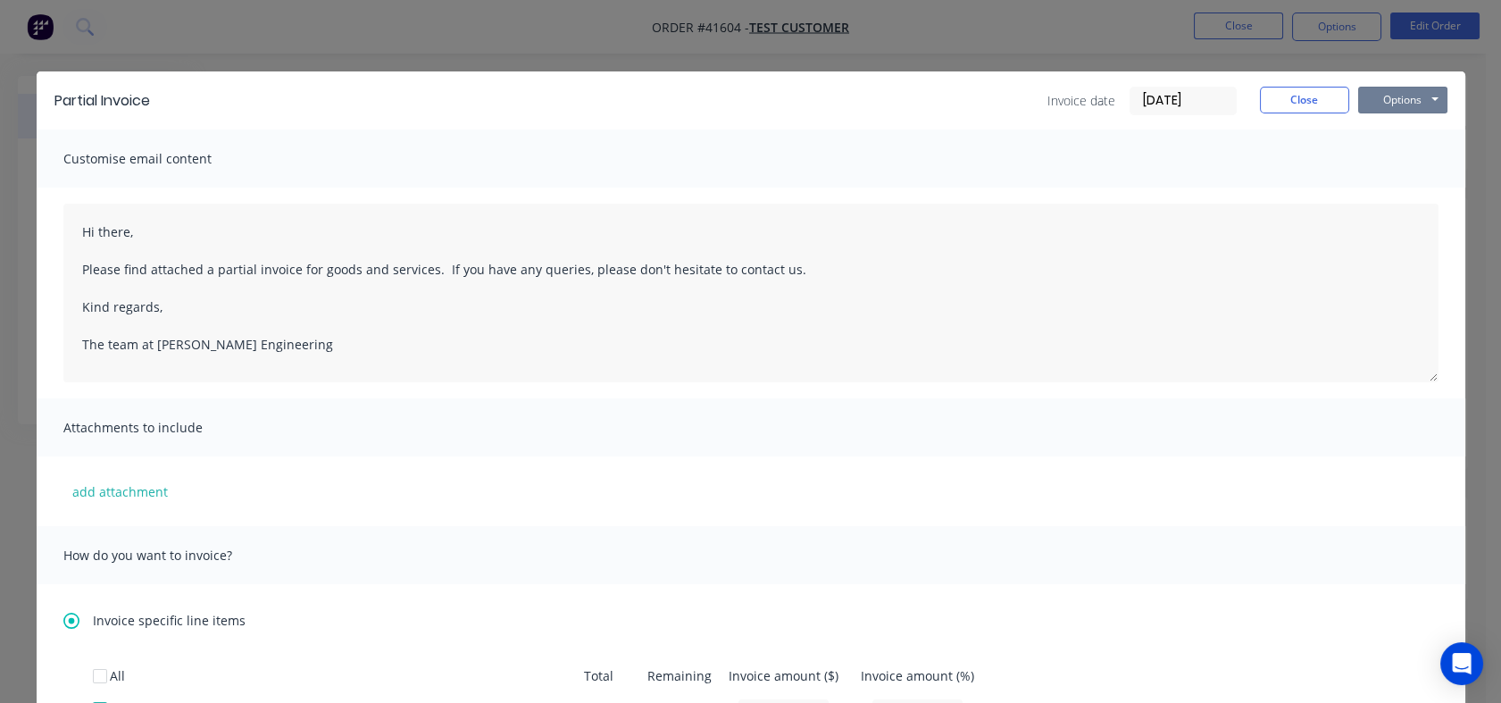
click at [1374, 97] on button "Options" at bounding box center [1402, 100] width 89 height 27
click at [1393, 134] on button "Preview" at bounding box center [1415, 131] width 114 height 29
click at [1310, 96] on button "Close" at bounding box center [1304, 100] width 89 height 27
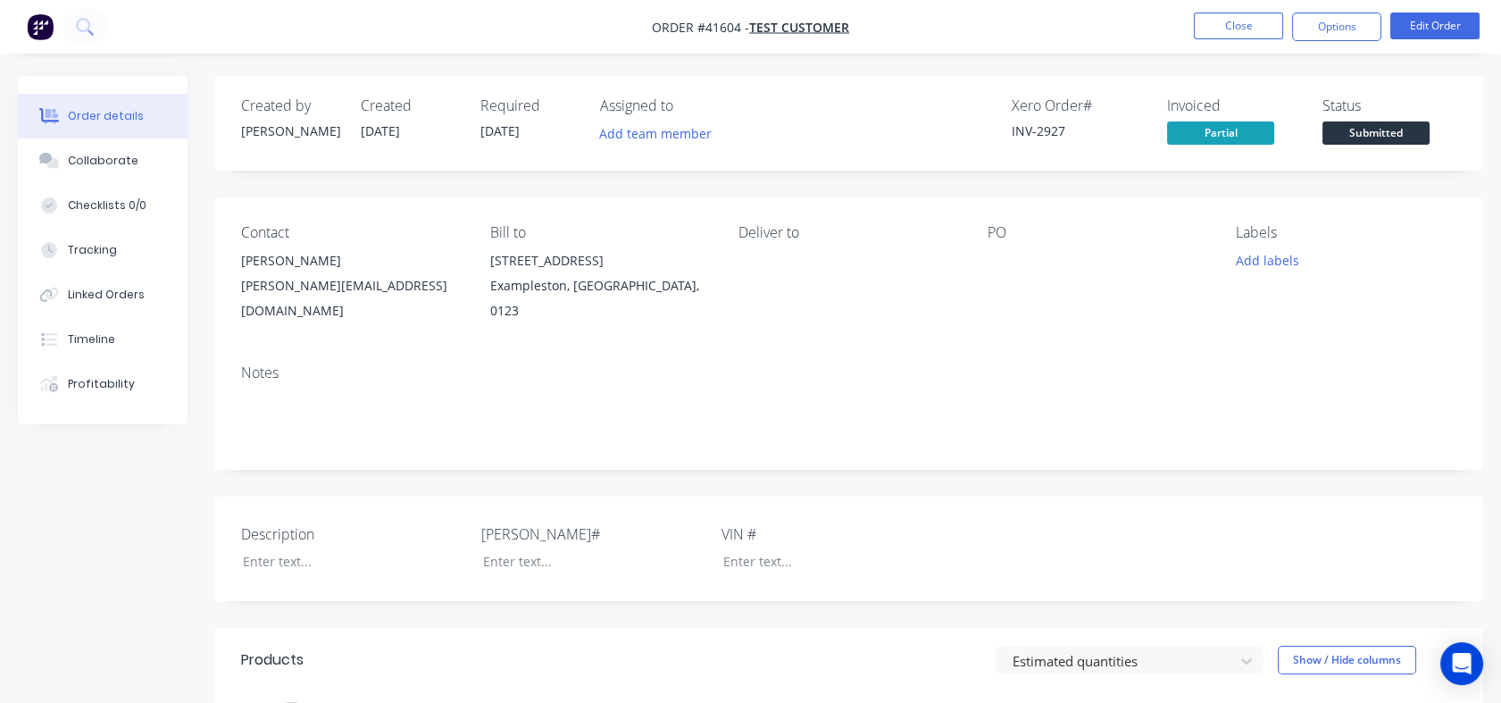
click at [1236, 25] on button "Close" at bounding box center [1238, 26] width 89 height 27
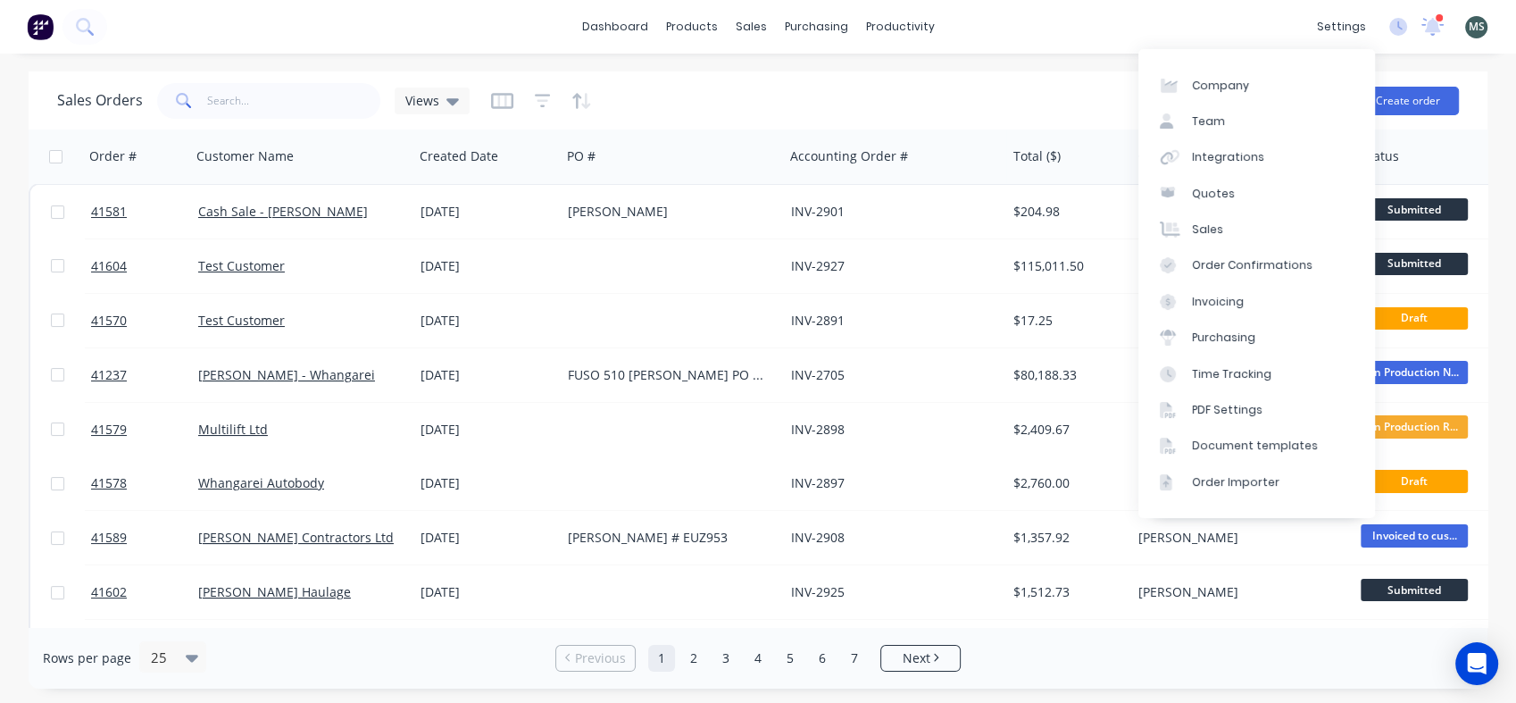
click at [1205, 454] on link "Document templates" at bounding box center [1256, 446] width 237 height 36
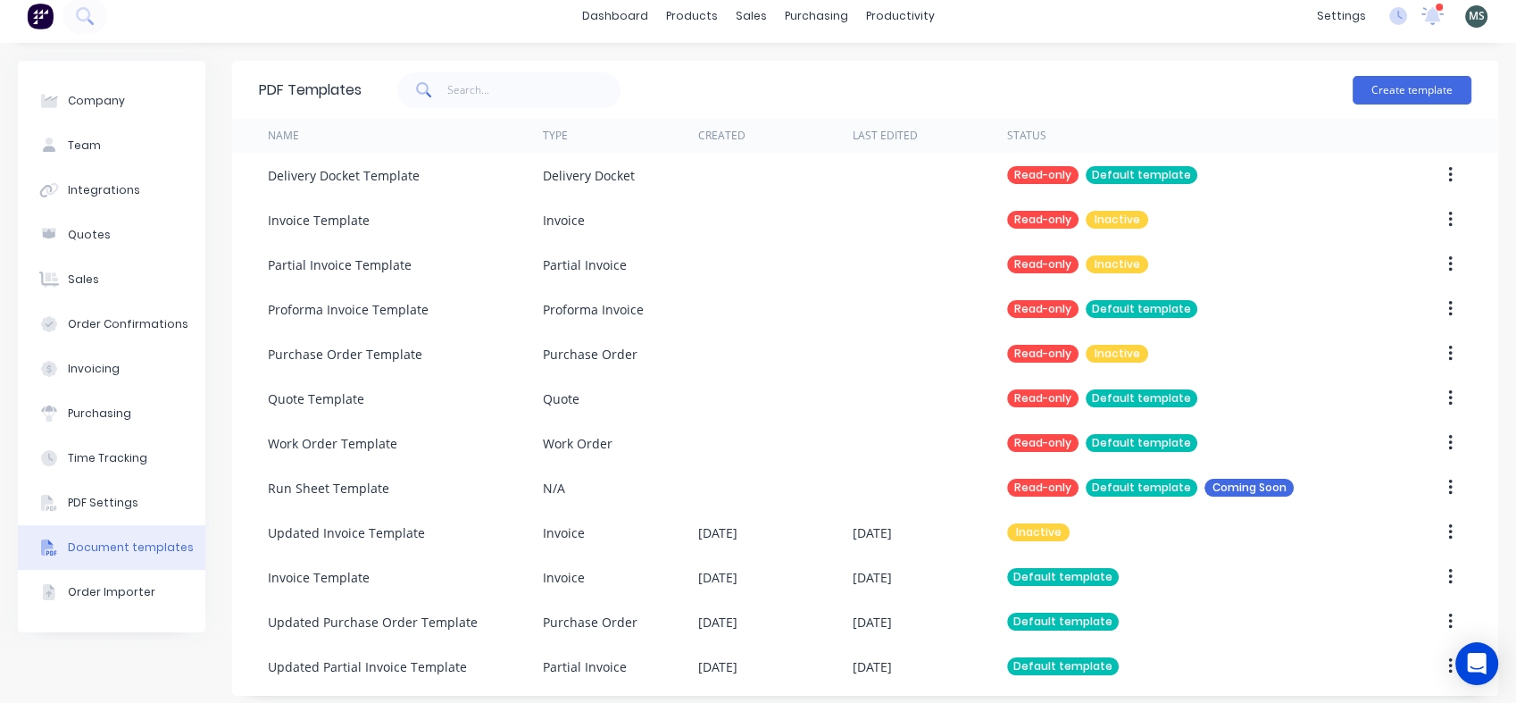
scroll to position [21, 0]
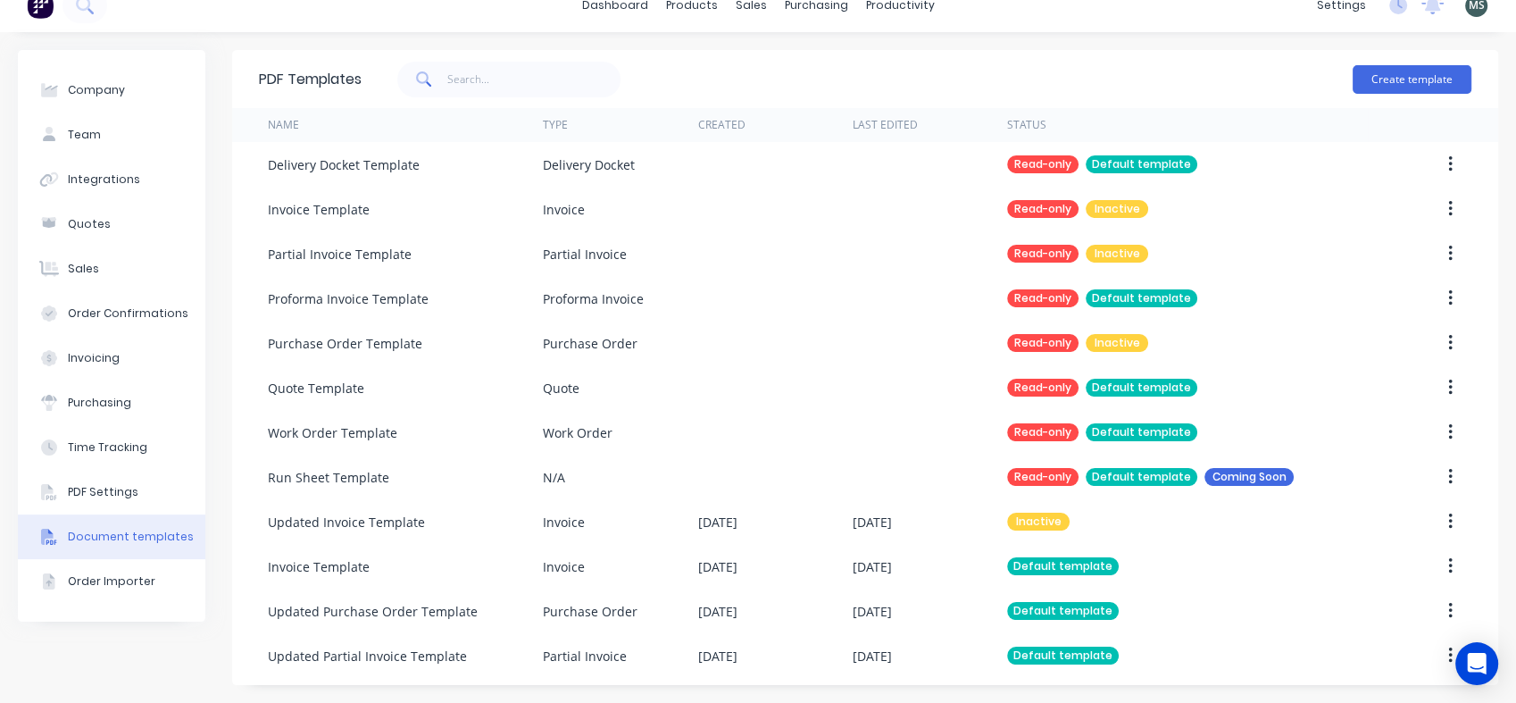
click at [356, 564] on div "Invoice Template" at bounding box center [319, 566] width 102 height 19
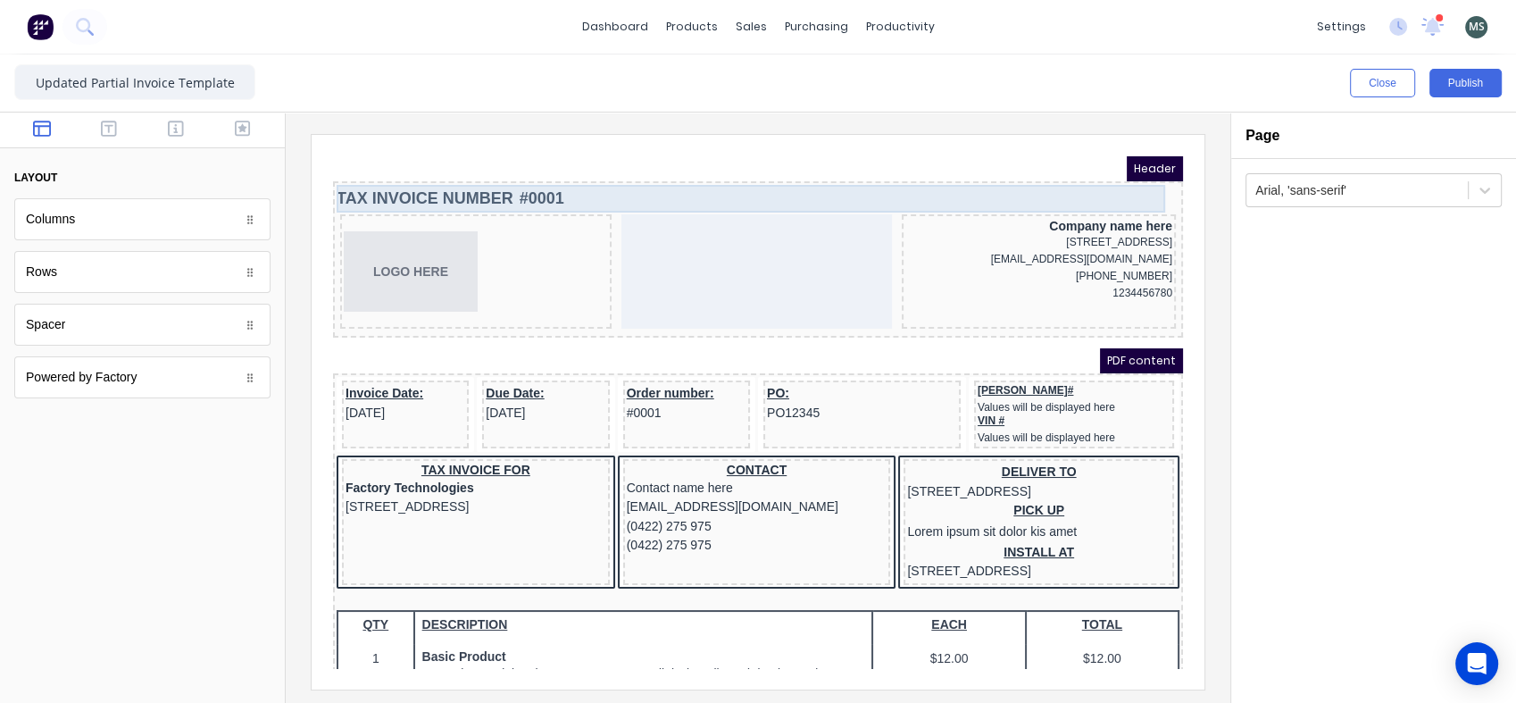
click at [478, 178] on div "TAX INVOICE NUMBER #0001" at bounding box center [736, 177] width 843 height 28
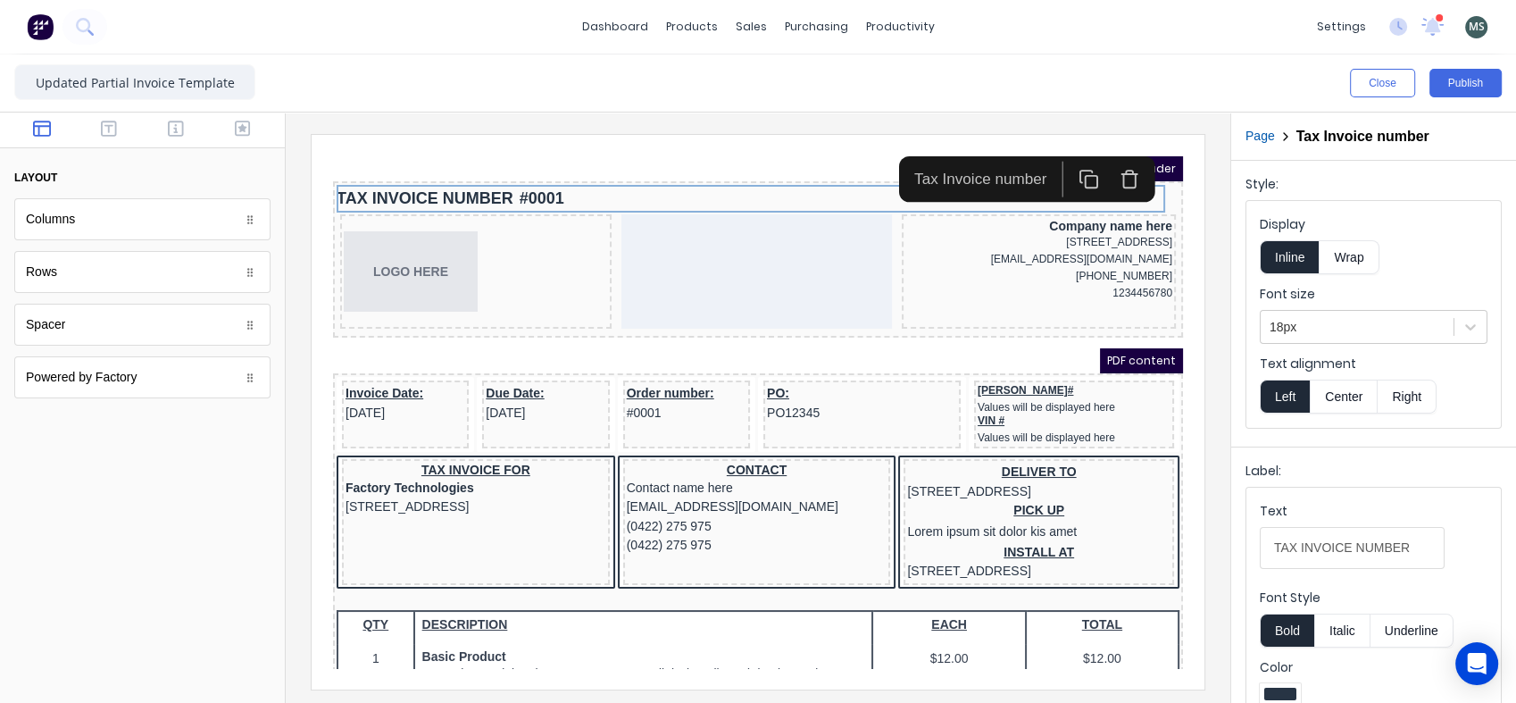
click at [1462, 325] on icon at bounding box center [1471, 327] width 18 height 18
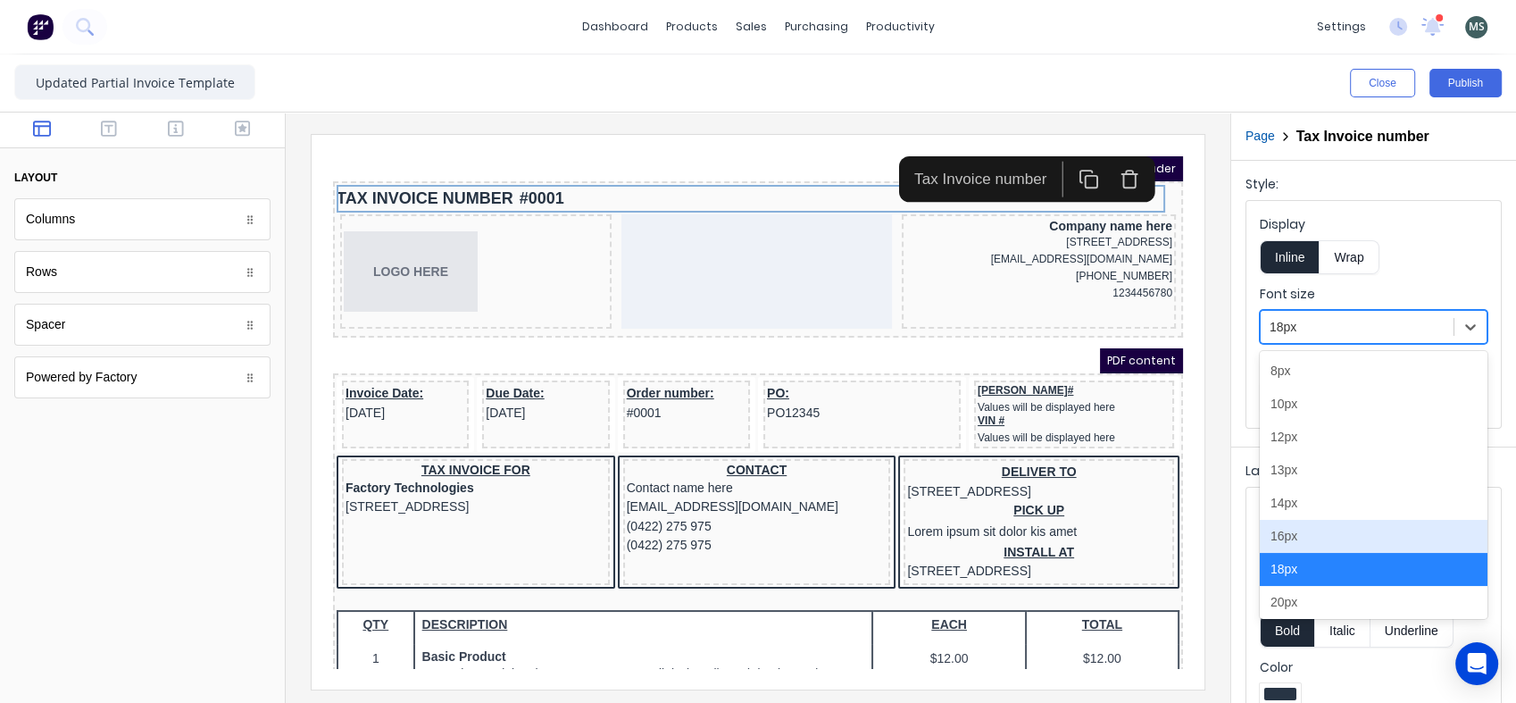
click at [1362, 538] on div "16px" at bounding box center [1374, 536] width 228 height 33
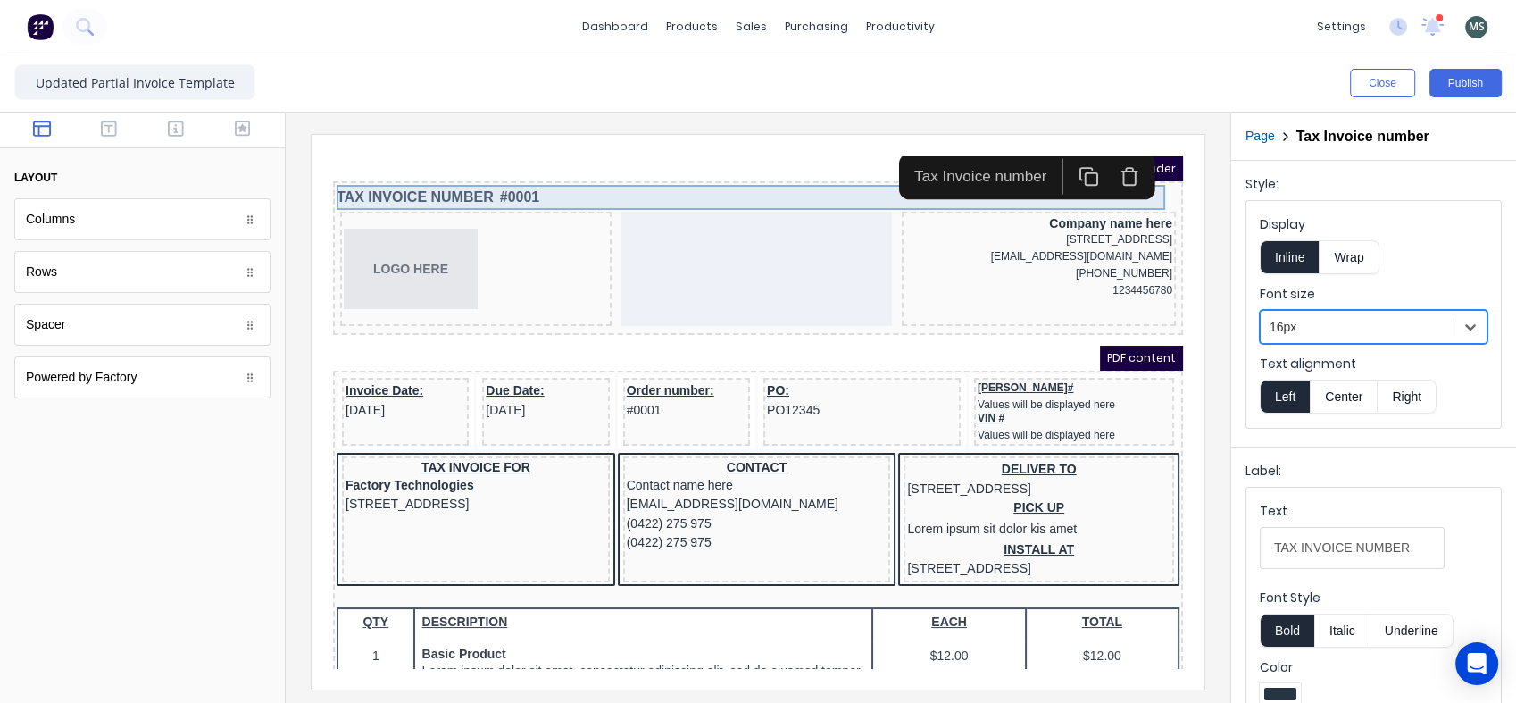
click at [504, 171] on div "TAX INVOICE NUMBER #0001" at bounding box center [736, 175] width 843 height 25
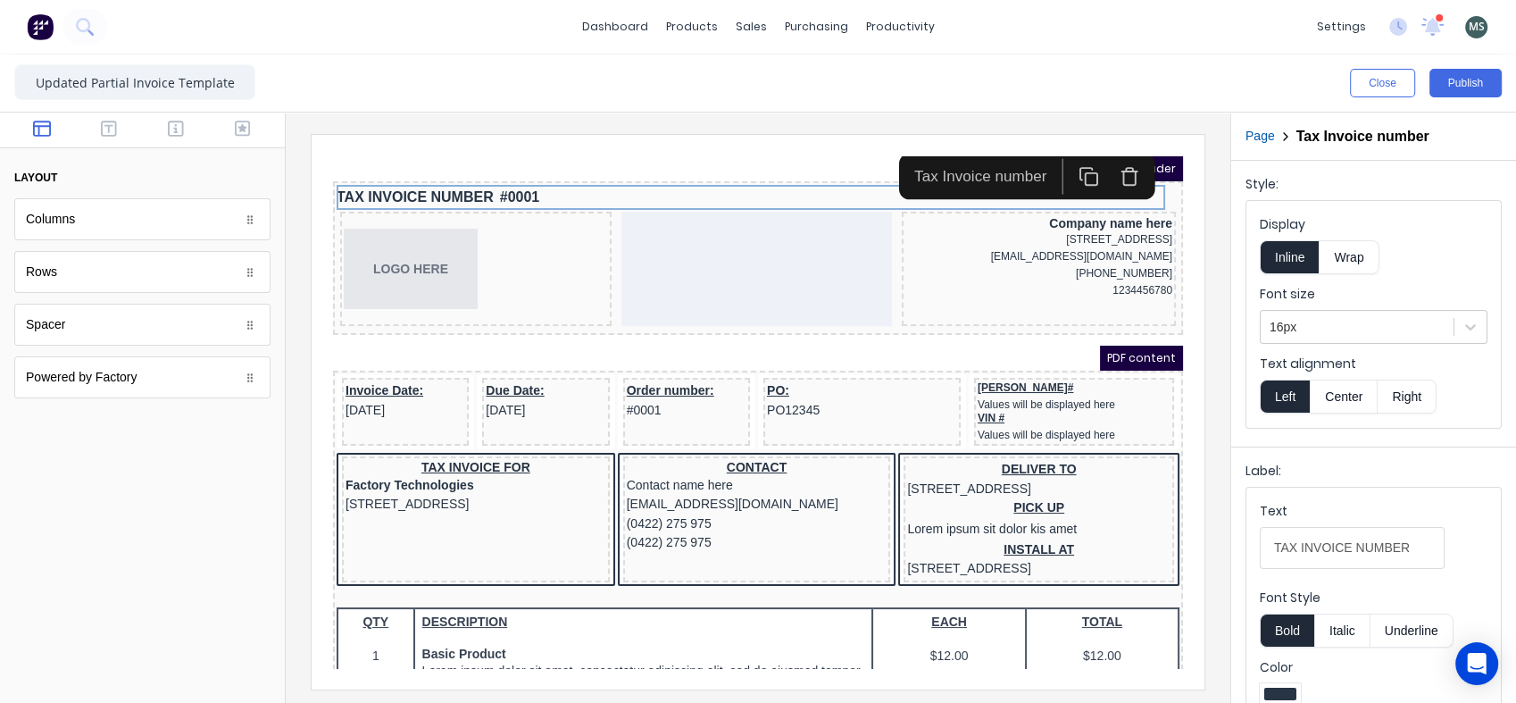
click at [155, 437] on div at bounding box center [142, 562] width 285 height 279
click at [491, 171] on div "TAX INVOICE NUMBER #0001" at bounding box center [736, 175] width 843 height 25
click at [112, 124] on icon "button" at bounding box center [109, 129] width 16 height 18
click at [164, 124] on button "button" at bounding box center [176, 130] width 56 height 21
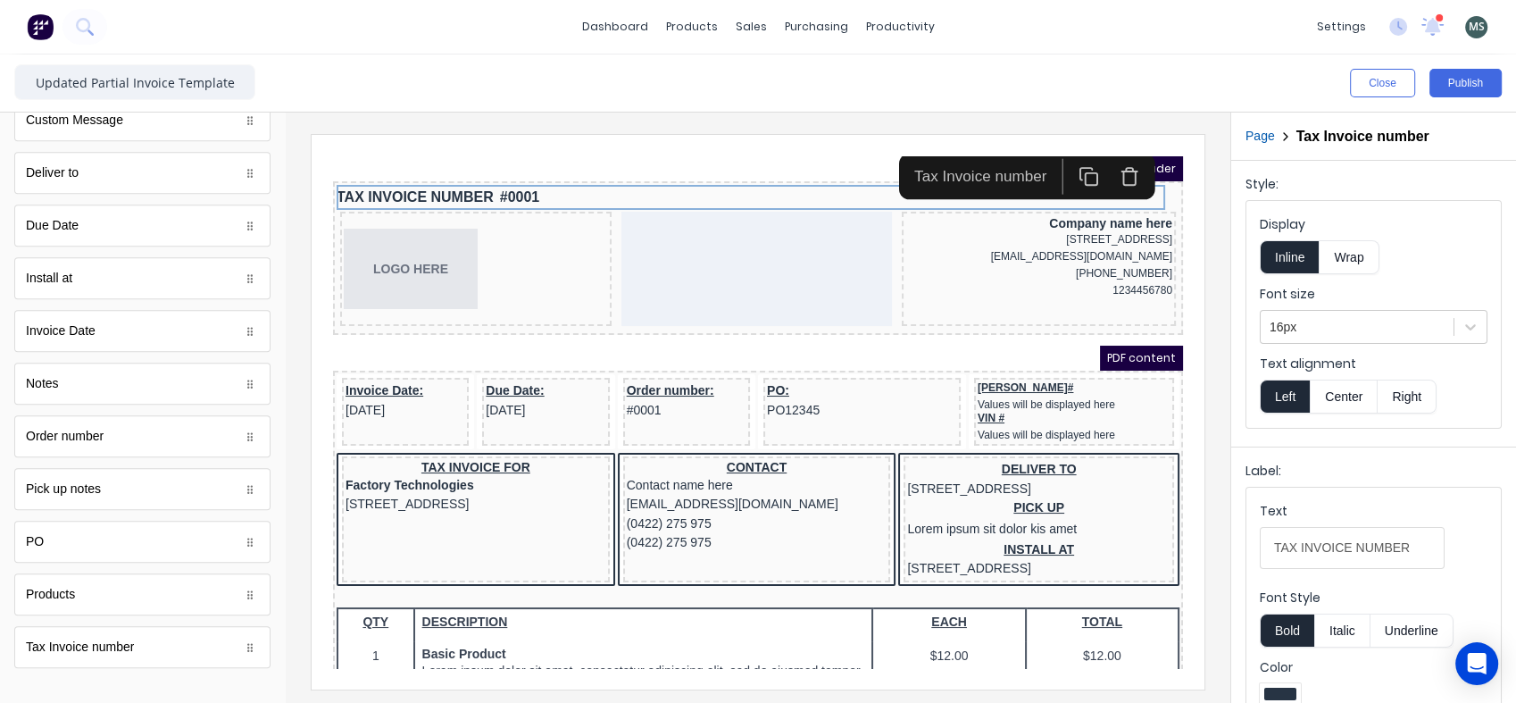
scroll to position [1007, 0]
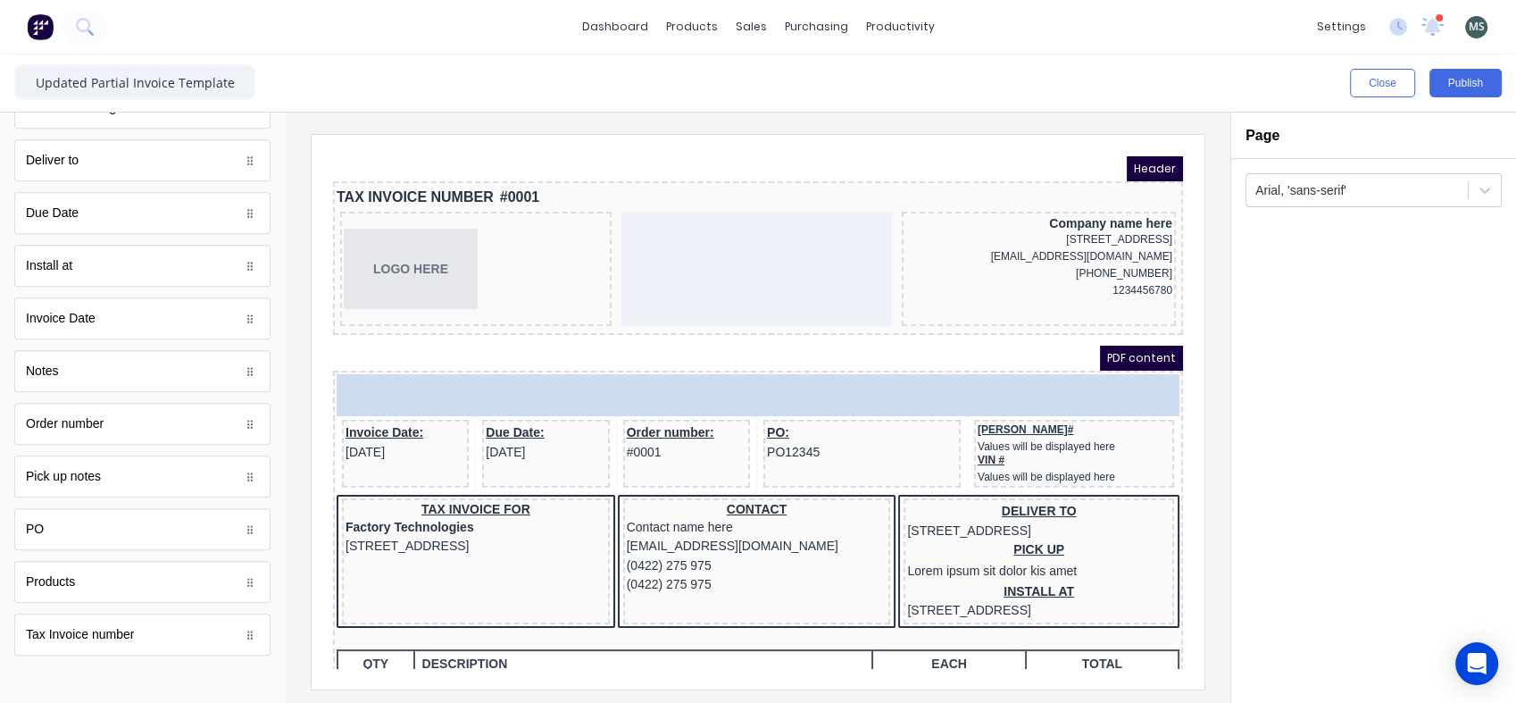
drag, startPoint x: 207, startPoint y: 421, endPoint x: 75, endPoint y: 418, distance: 132.2
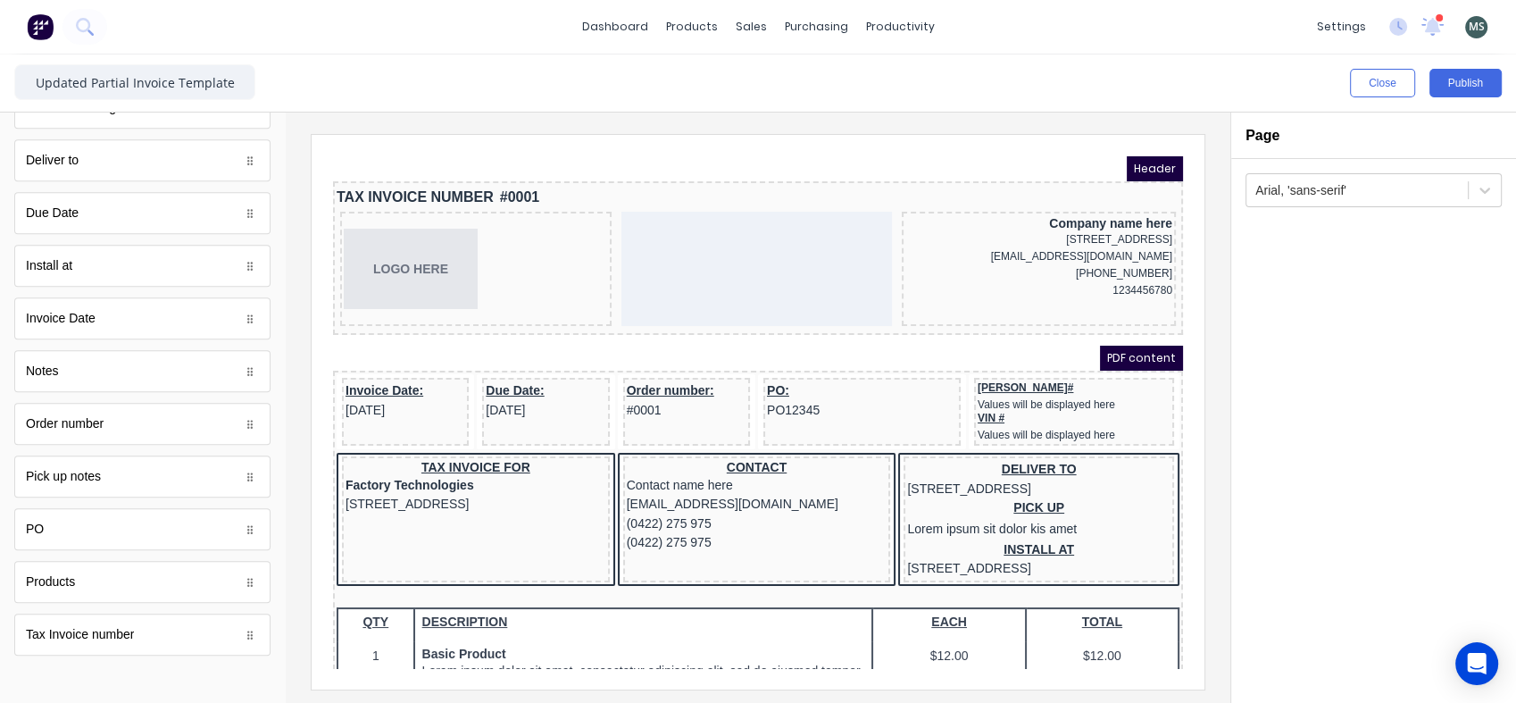
click at [1376, 86] on button "Close" at bounding box center [1382, 83] width 65 height 29
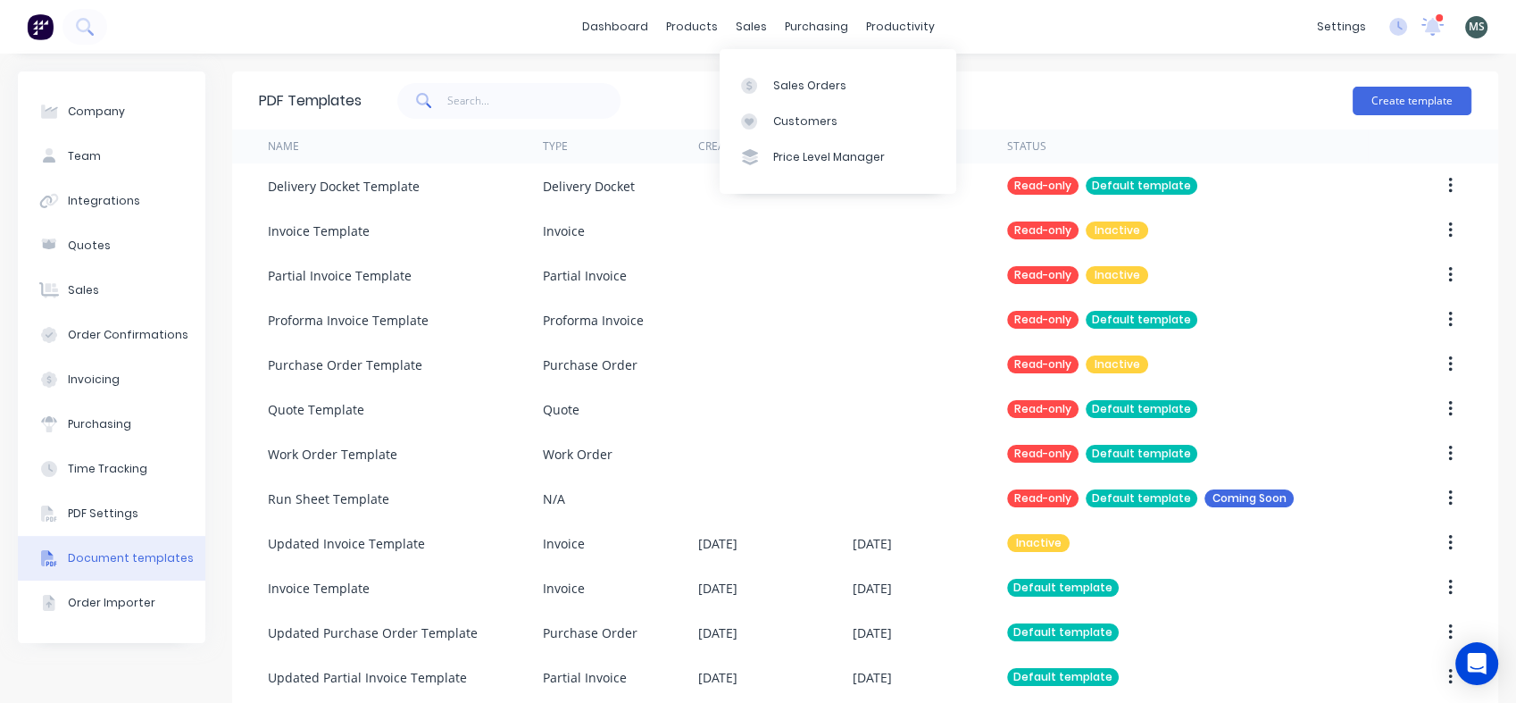
click at [789, 86] on div "Sales Orders" at bounding box center [809, 86] width 73 height 16
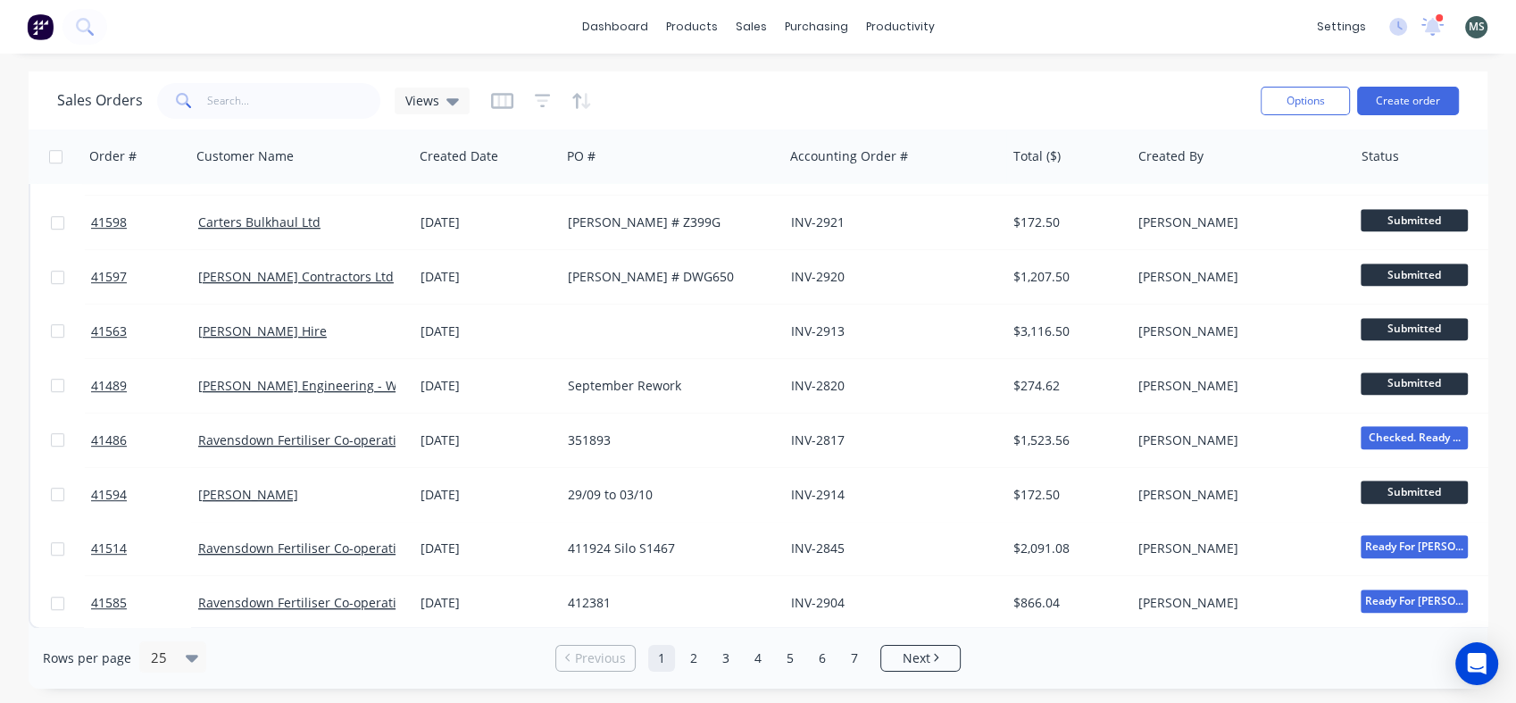
scroll to position [924, 0]
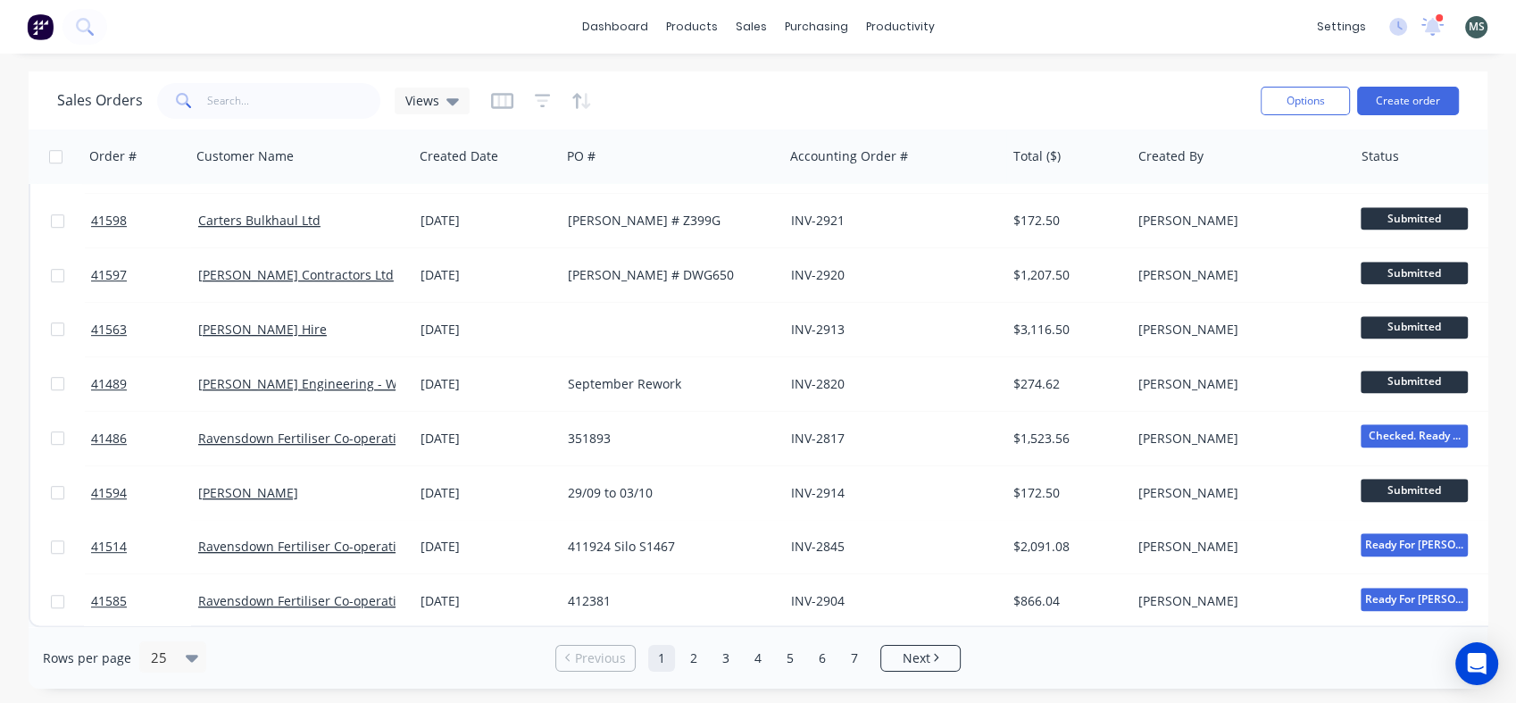
click at [693, 660] on link "2" at bounding box center [693, 658] width 27 height 27
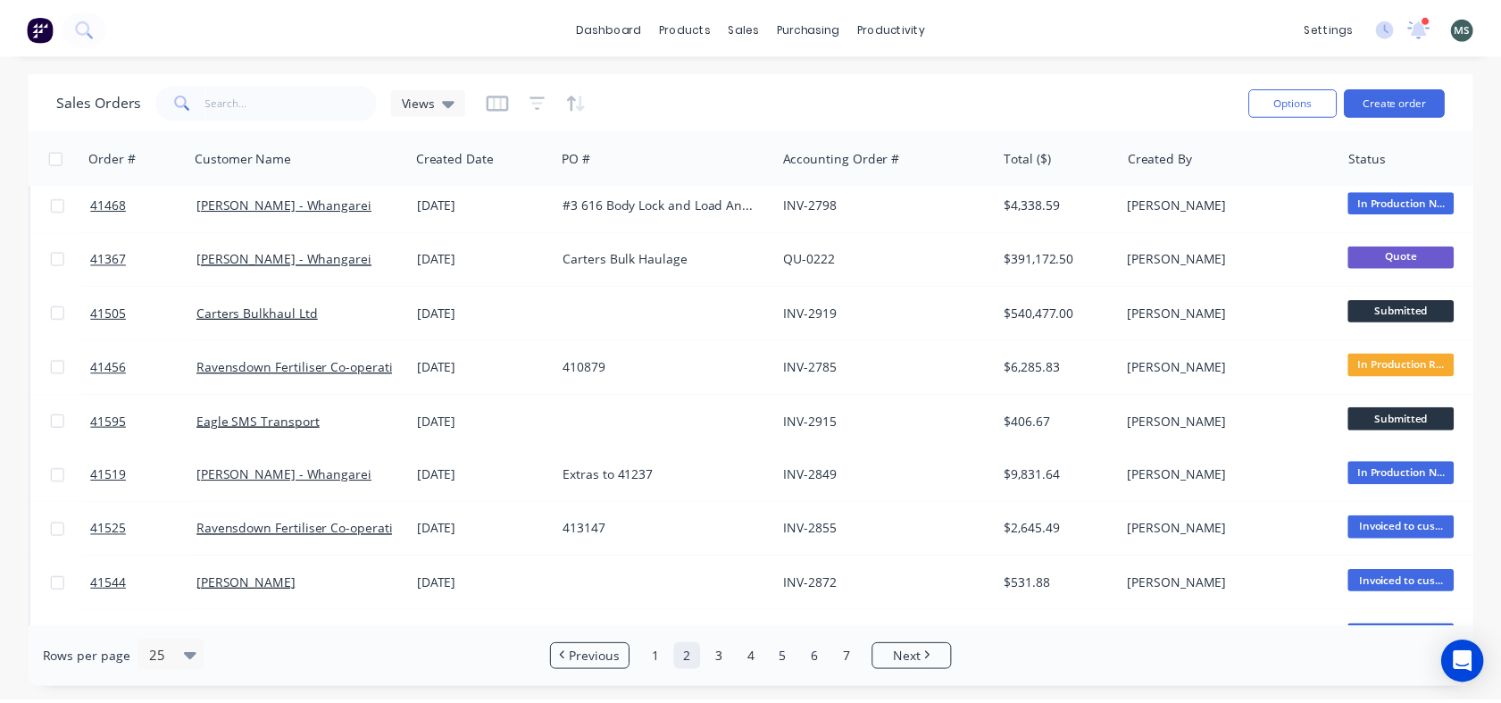
scroll to position [0, 0]
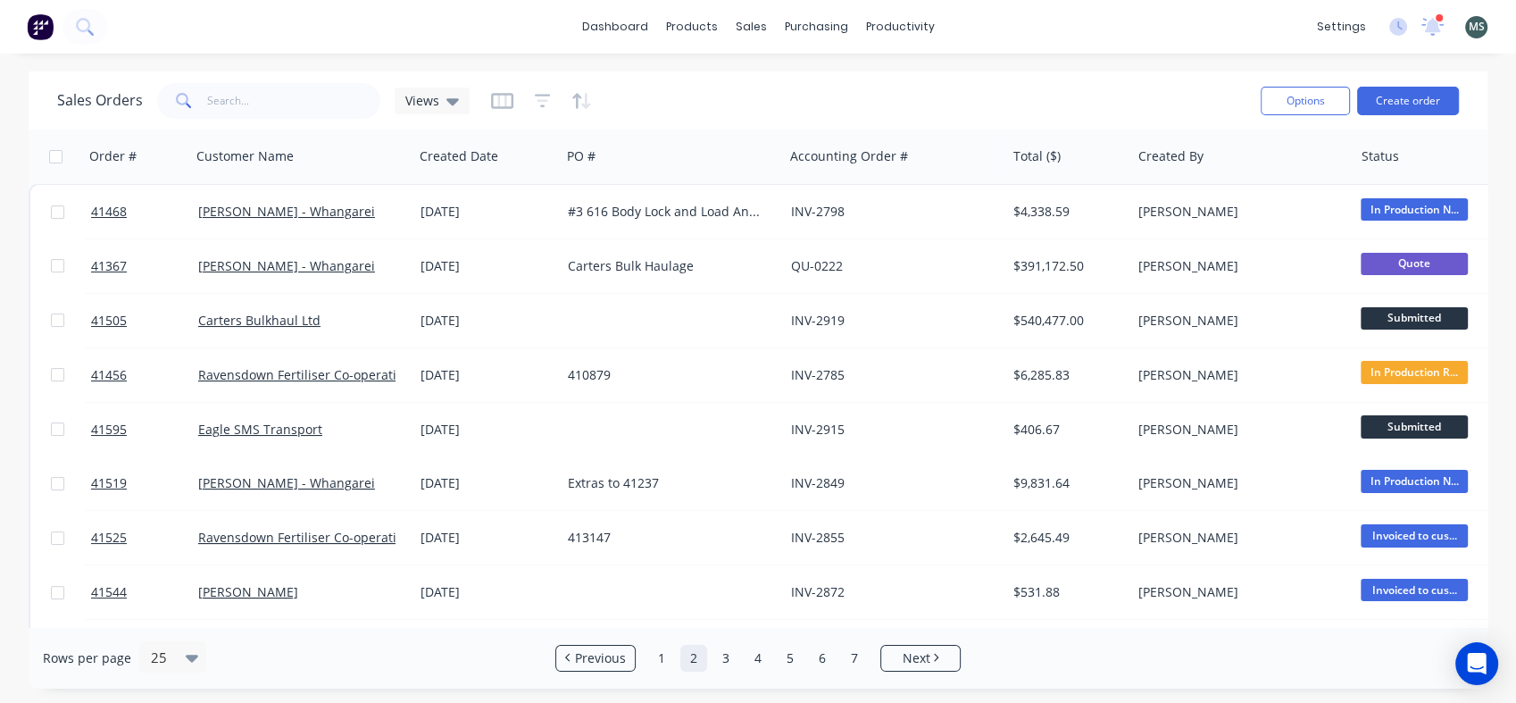
click at [283, 319] on link "Carters Bulkhaul Ltd" at bounding box center [259, 320] width 122 height 17
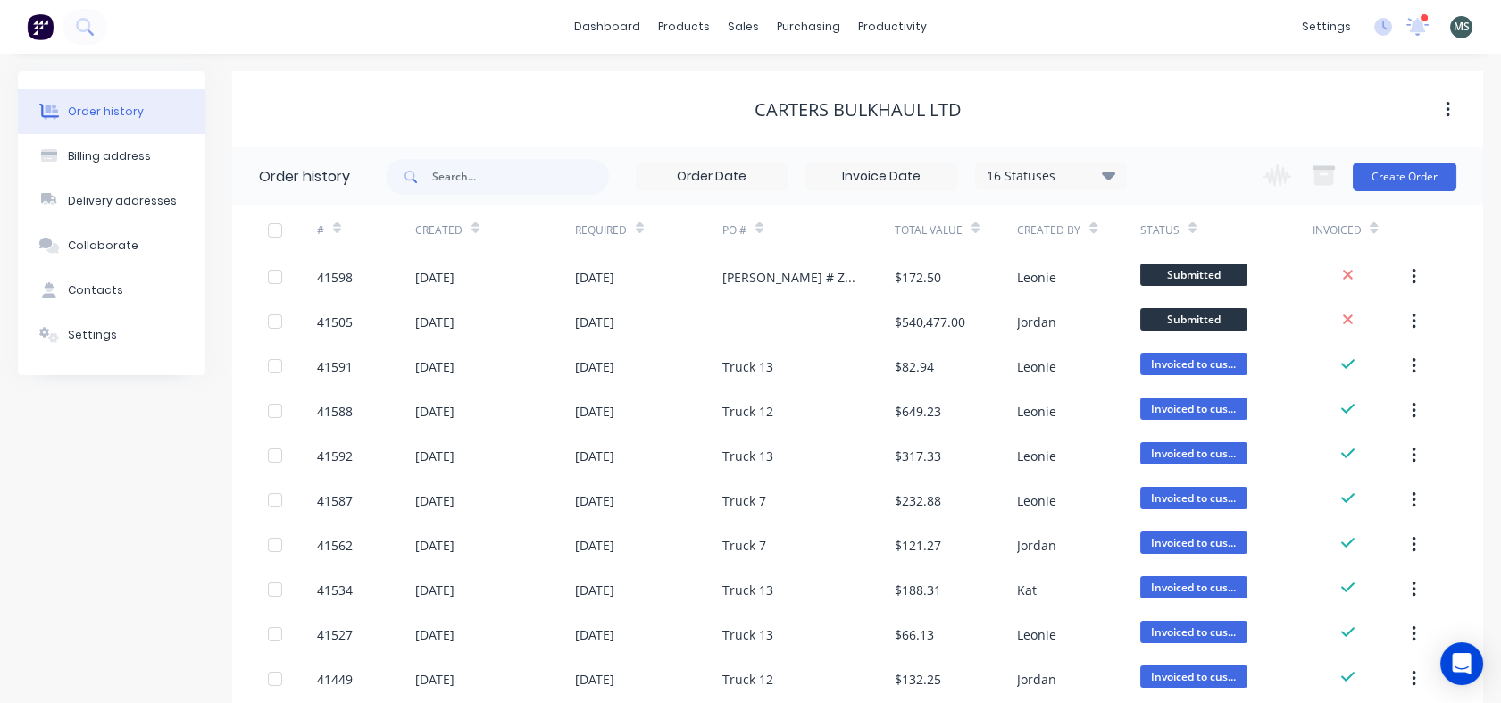
click at [429, 321] on div "[DATE]" at bounding box center [434, 322] width 39 height 19
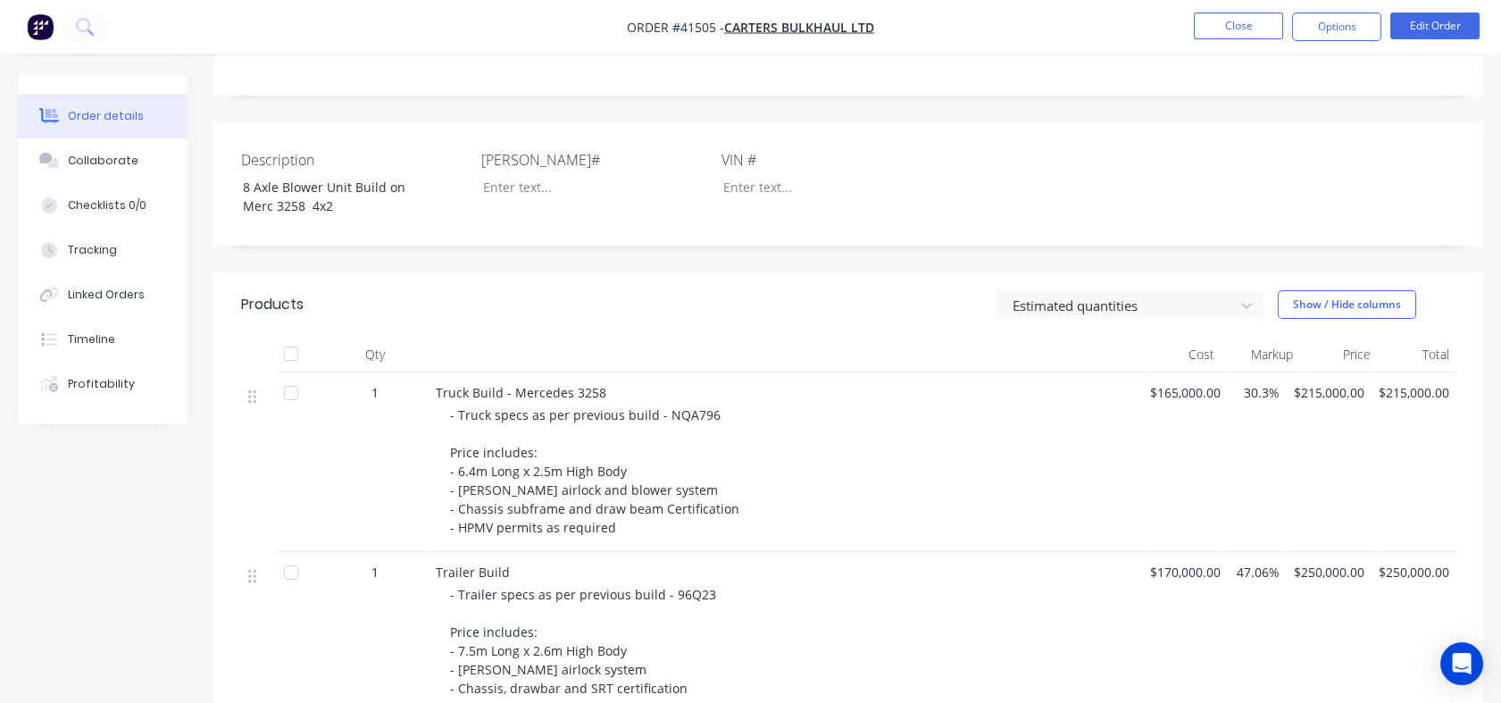
scroll to position [282, 0]
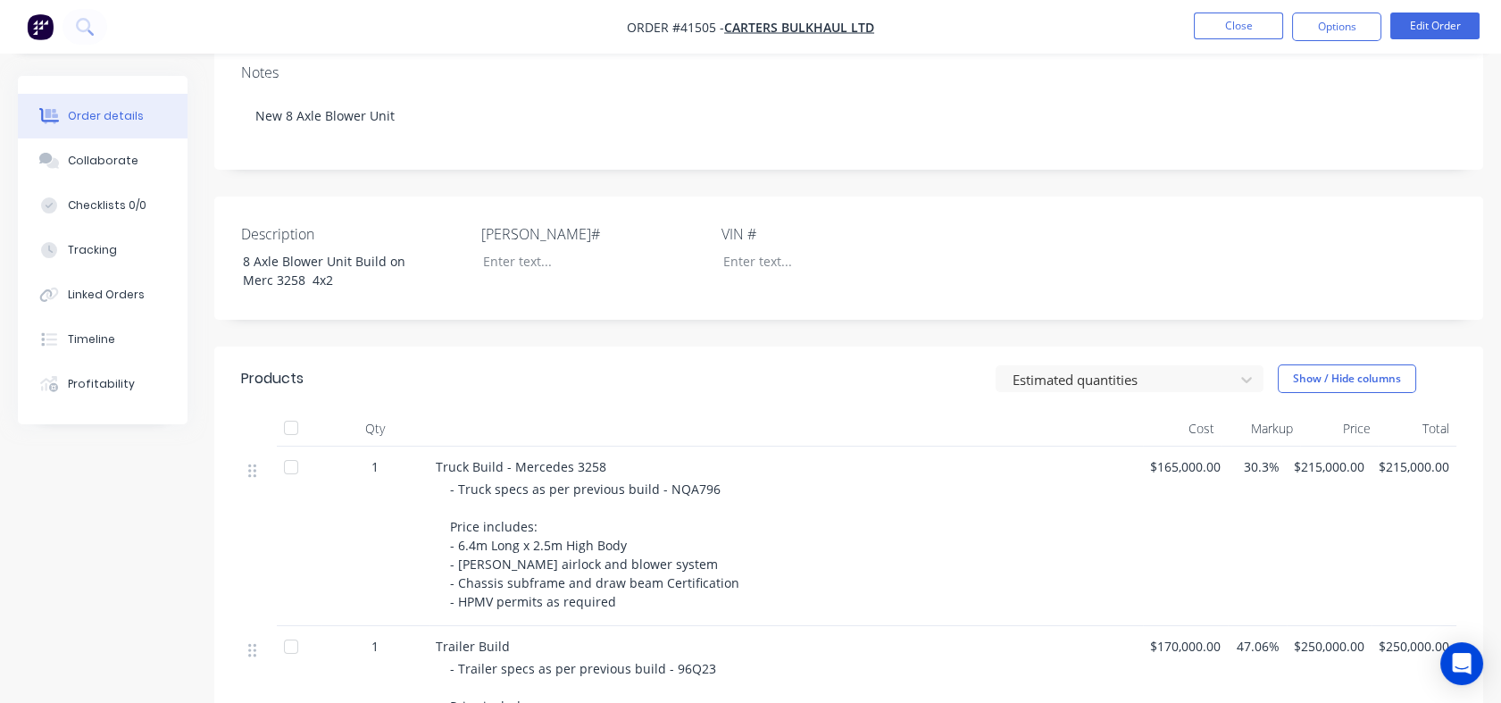
click at [1325, 25] on button "Options" at bounding box center [1336, 27] width 89 height 29
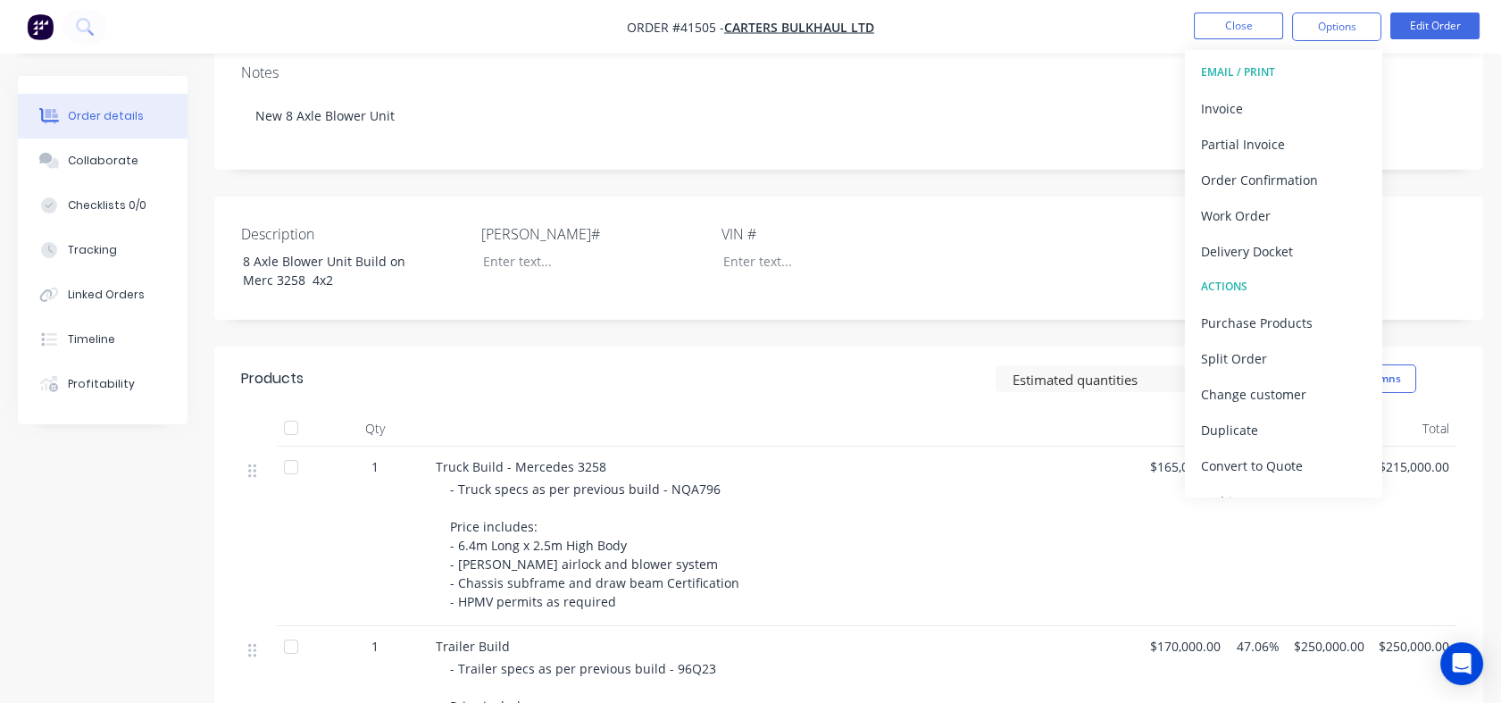
click at [1277, 138] on div "Partial Invoice" at bounding box center [1283, 144] width 164 height 26
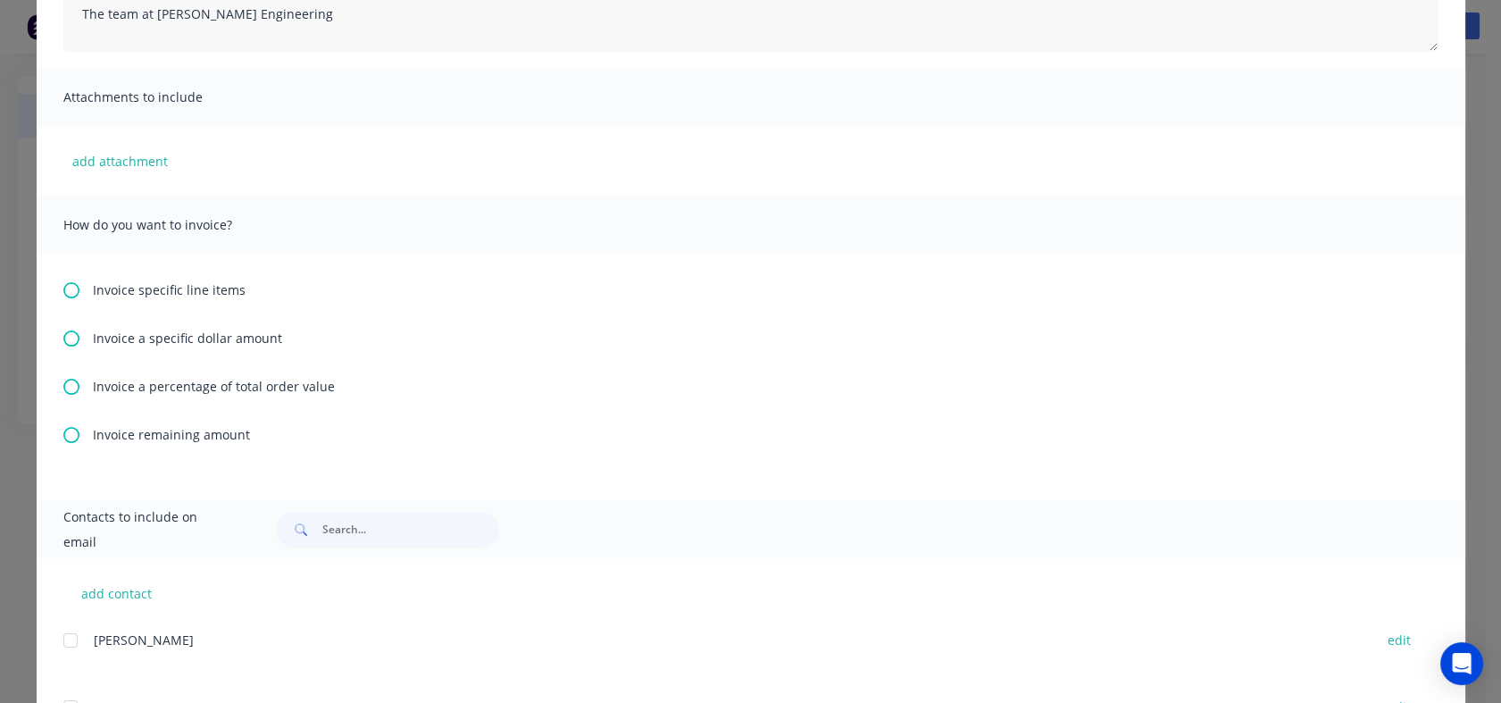
scroll to position [297, 0]
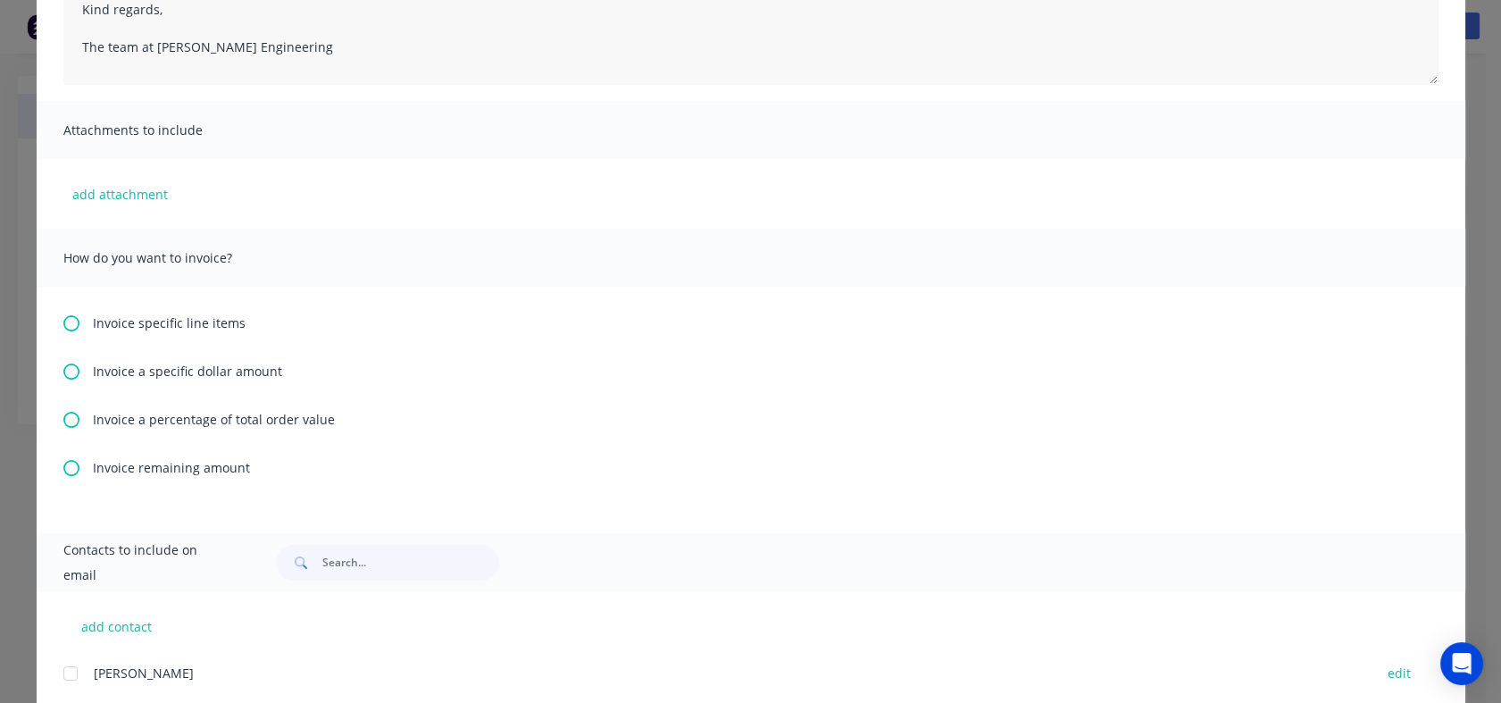
click at [66, 371] on icon at bounding box center [71, 371] width 16 height 16
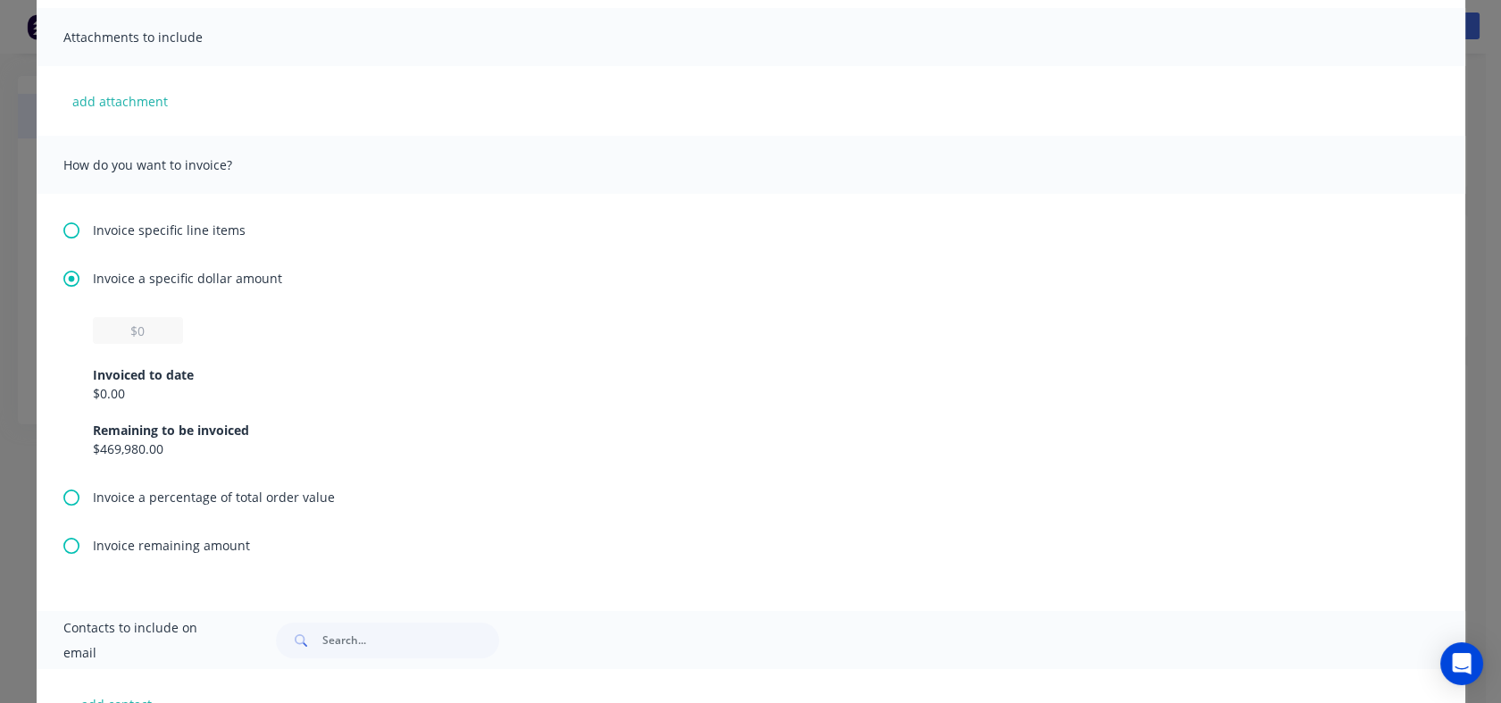
scroll to position [396, 0]
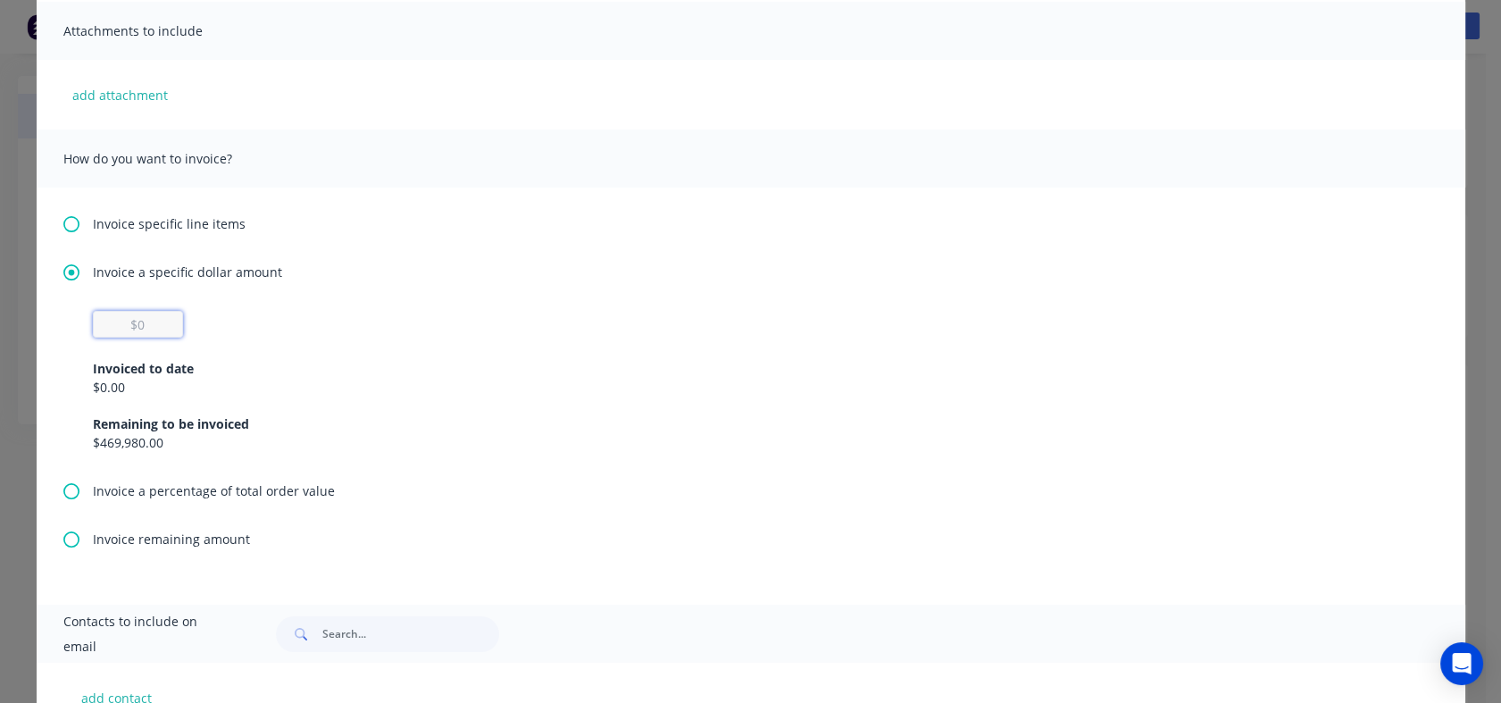
click at [138, 314] on input "text" at bounding box center [138, 324] width 90 height 27
type input "$100,000"
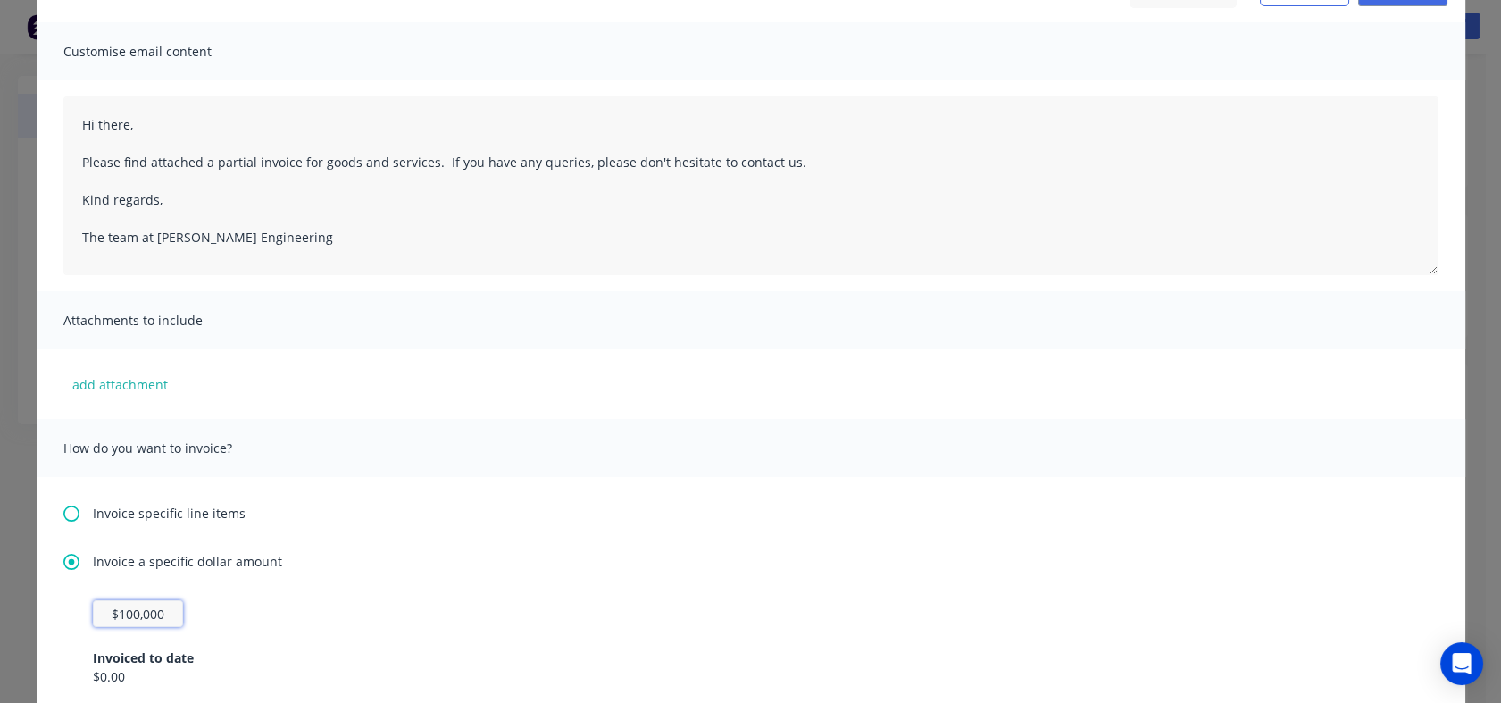
scroll to position [0, 0]
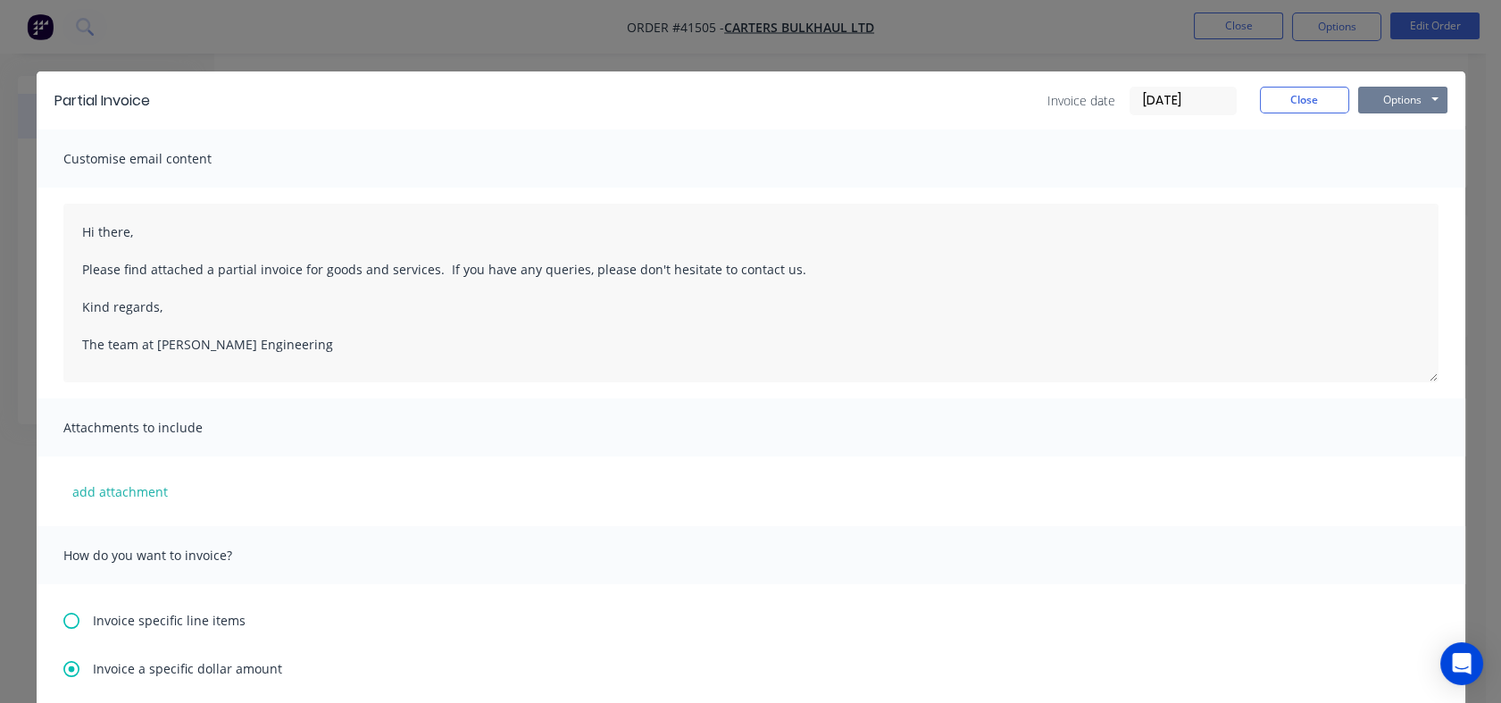
click at [1394, 100] on button "Options" at bounding box center [1402, 100] width 89 height 27
click at [1393, 128] on button "Preview" at bounding box center [1415, 131] width 114 height 29
click at [1293, 96] on button "Close" at bounding box center [1304, 100] width 89 height 27
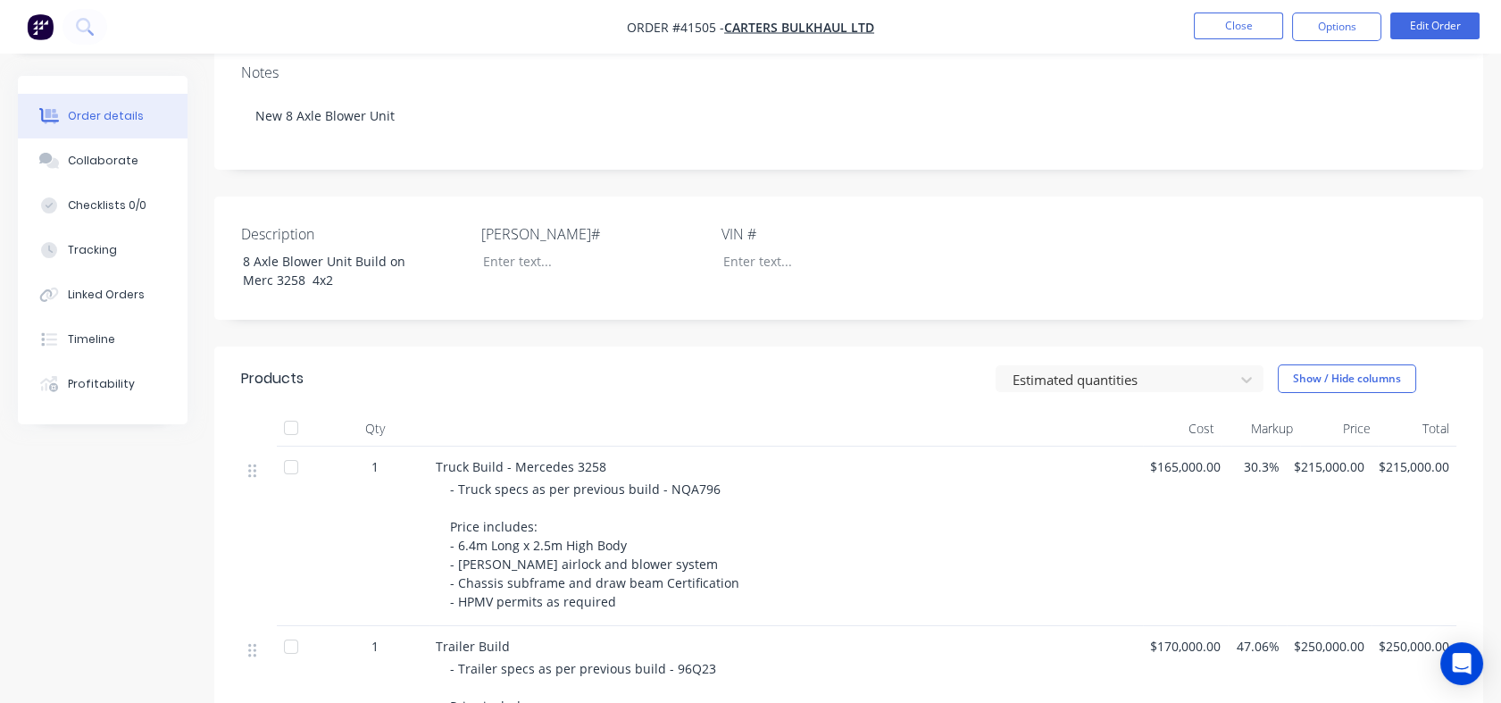
click at [1342, 28] on button "Options" at bounding box center [1336, 27] width 89 height 29
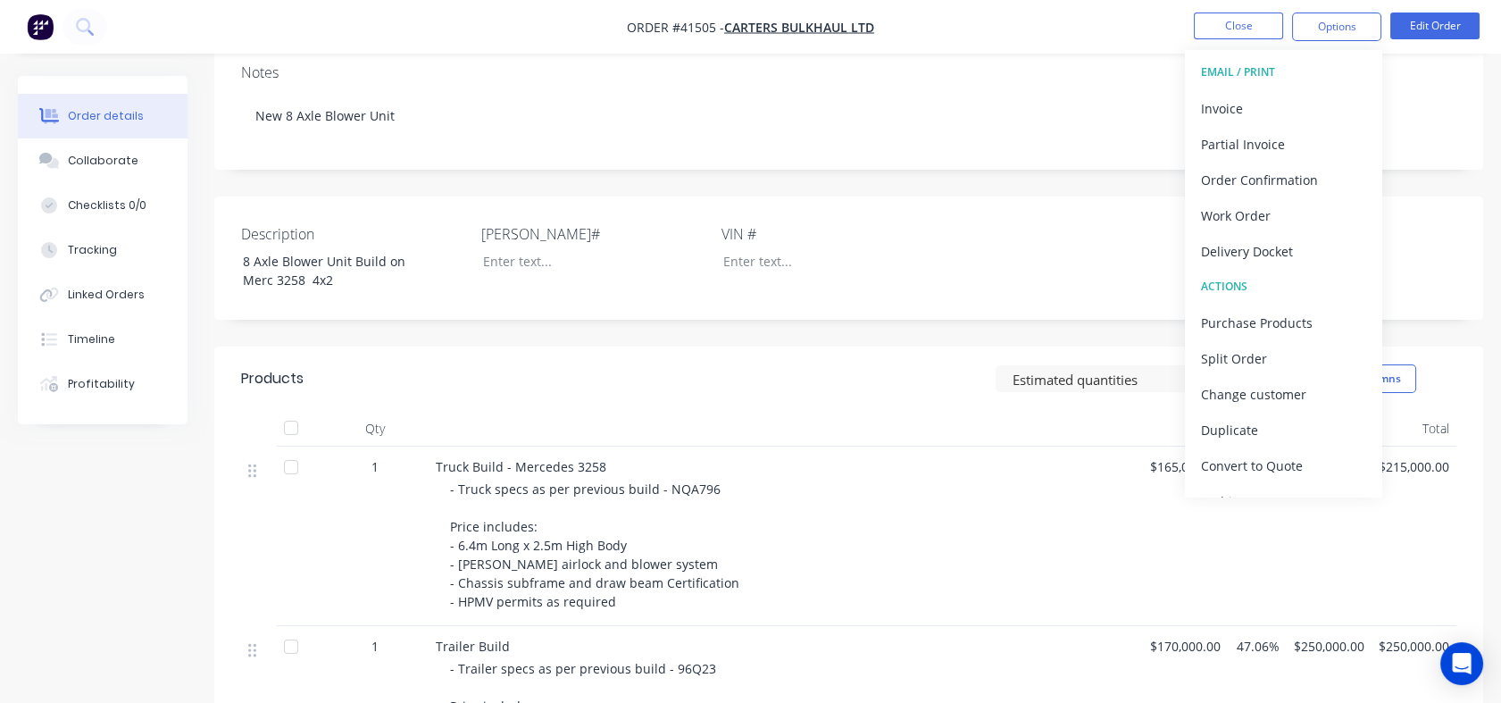
click at [1251, 142] on div "Partial Invoice" at bounding box center [1283, 144] width 164 height 26
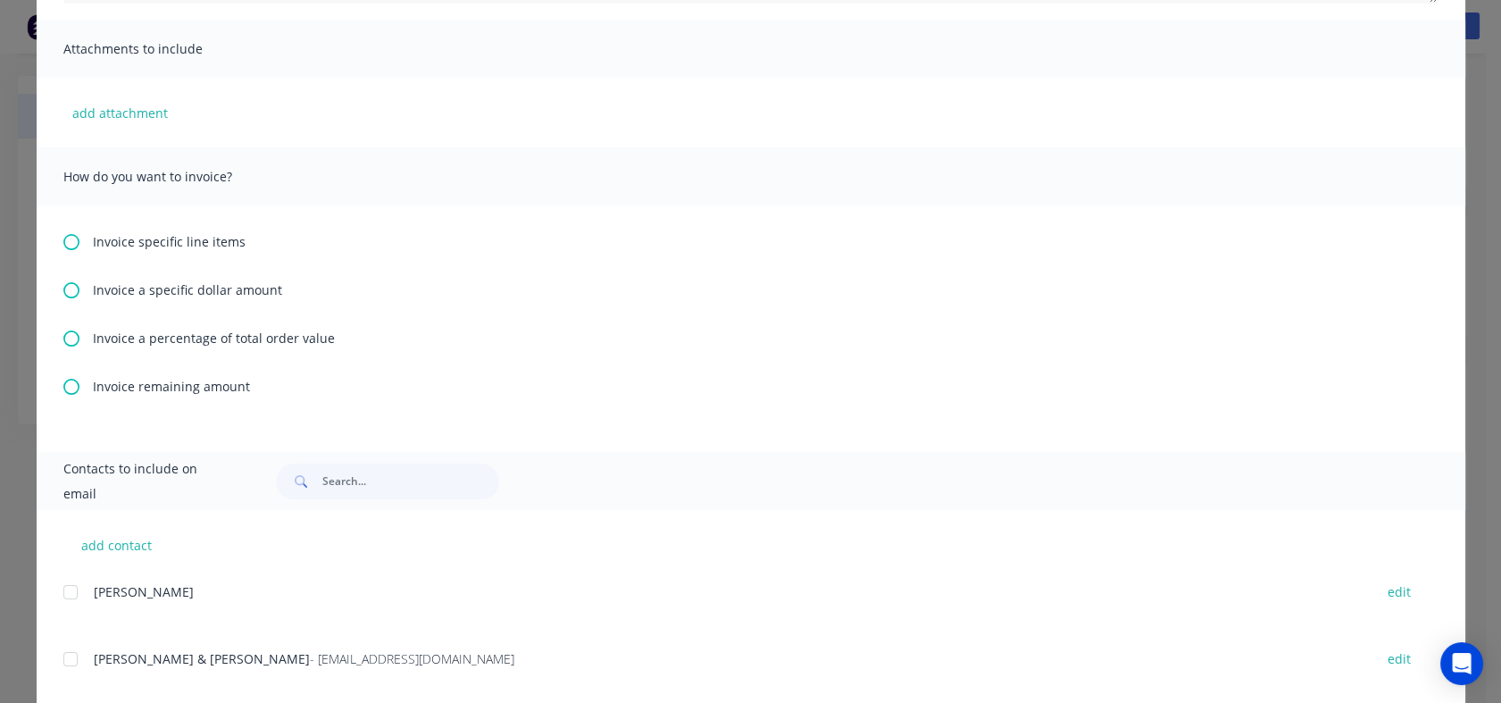
scroll to position [396, 0]
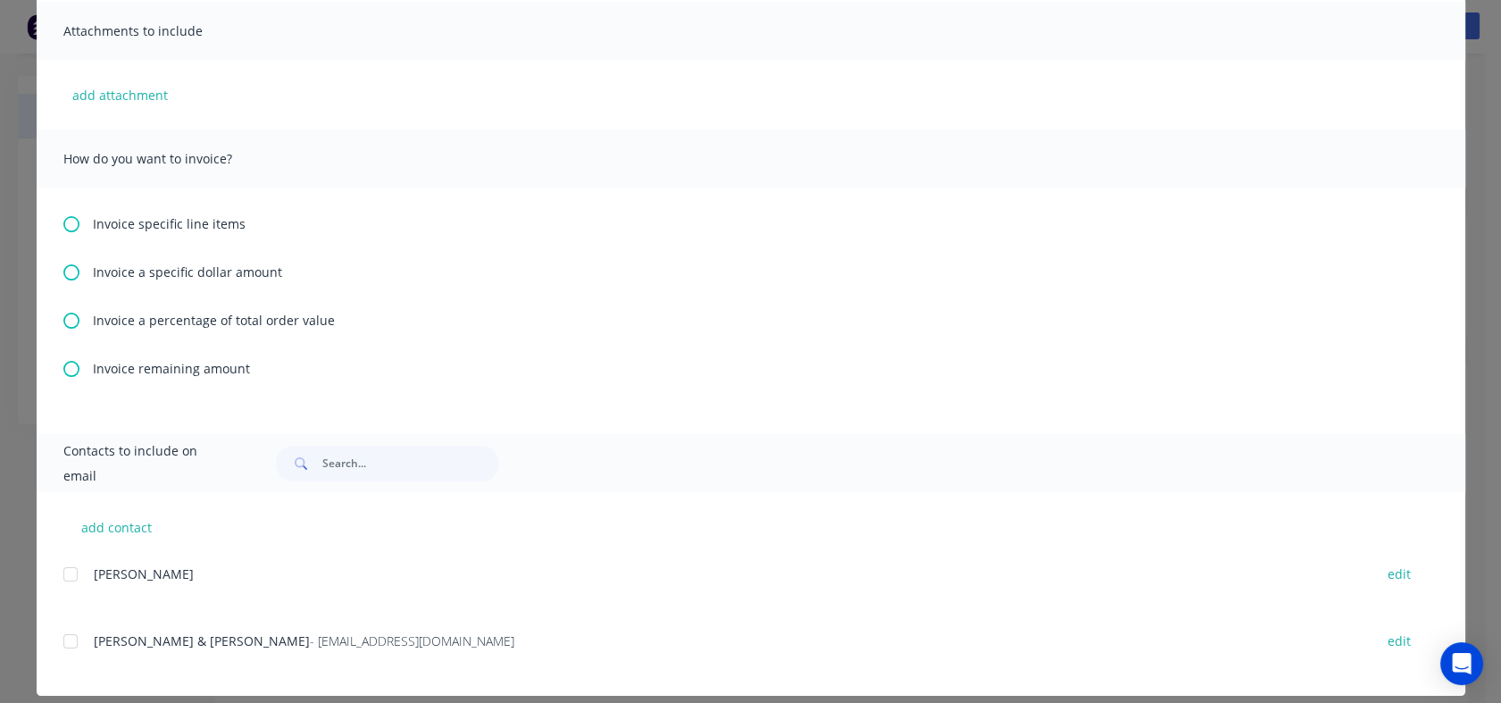
click at [67, 271] on icon at bounding box center [71, 272] width 16 height 16
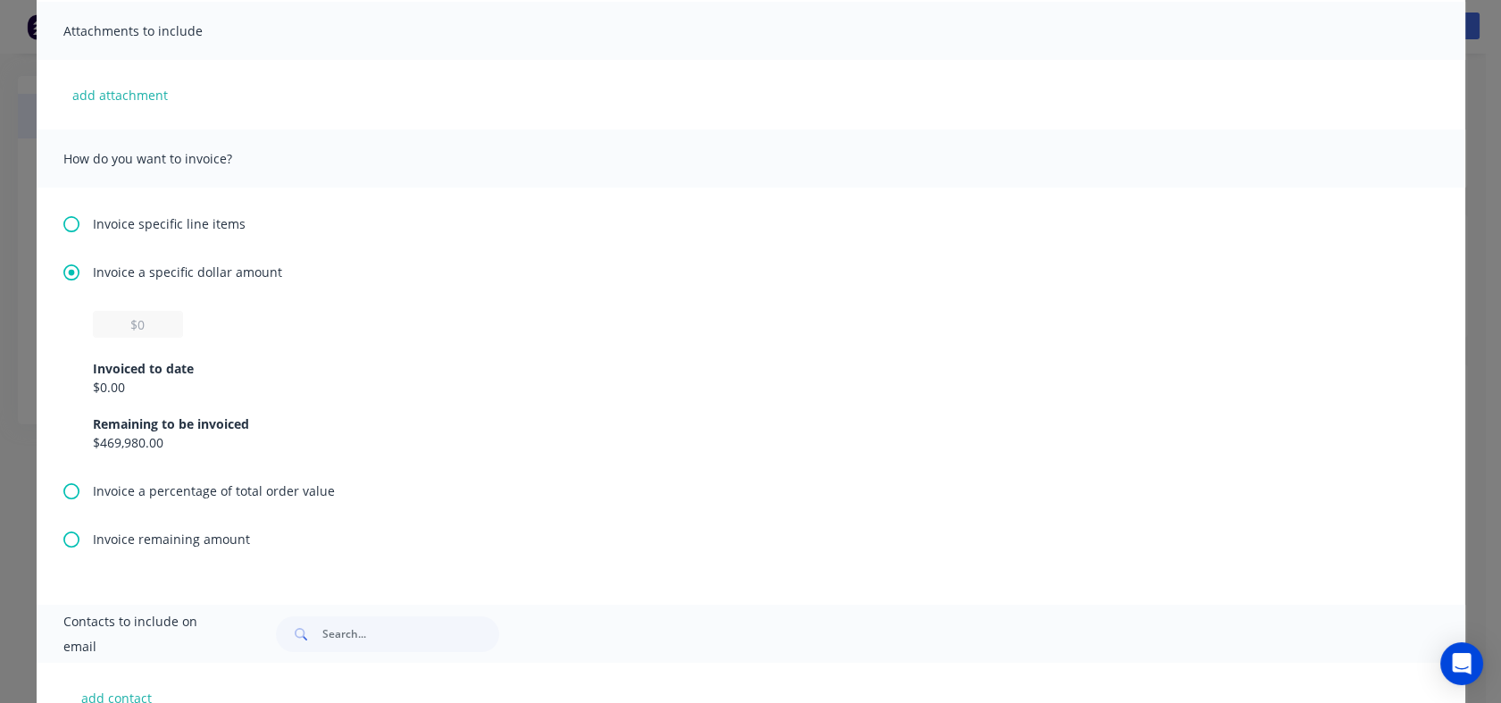
click at [119, 379] on div "$0.00" at bounding box center [751, 387] width 1316 height 19
click at [142, 317] on input "text" at bounding box center [138, 324] width 90 height 27
type input "$68,956.52"
click at [425, 307] on div "Invoice a specific dollar amount $68,956.52 Invoiced to date $0.00 Remaining to…" at bounding box center [750, 372] width 1375 height 219
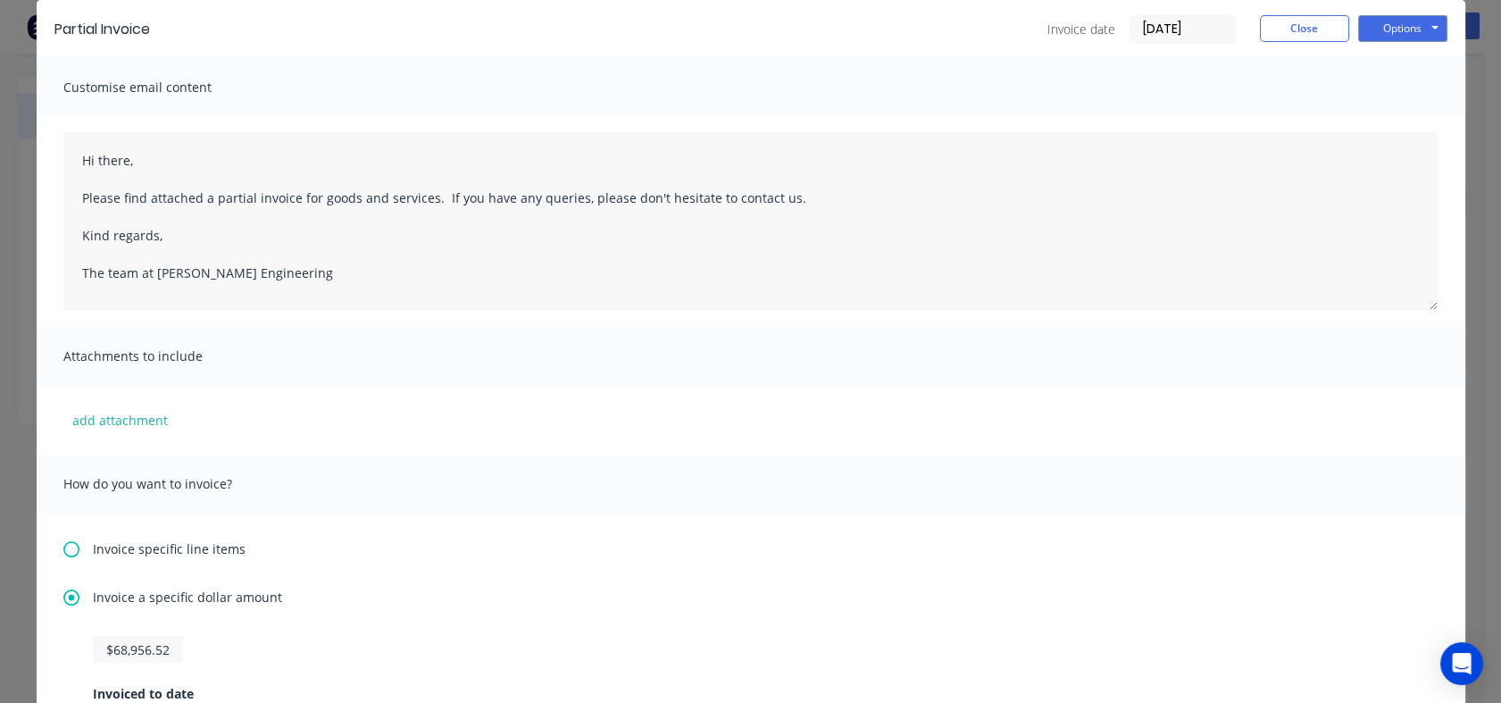
scroll to position [0, 0]
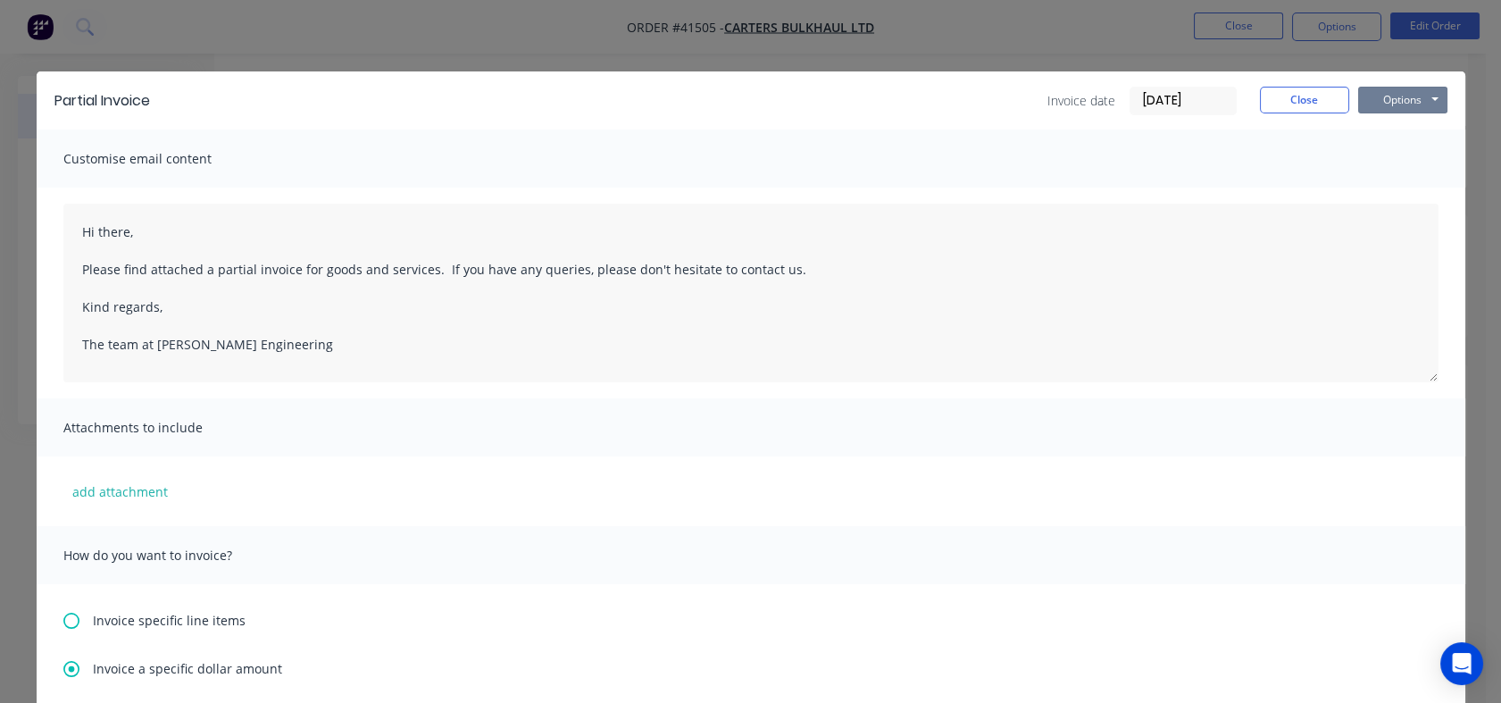
click at [1414, 102] on button "Options" at bounding box center [1402, 100] width 89 height 27
click at [1421, 129] on button "Preview" at bounding box center [1415, 131] width 114 height 29
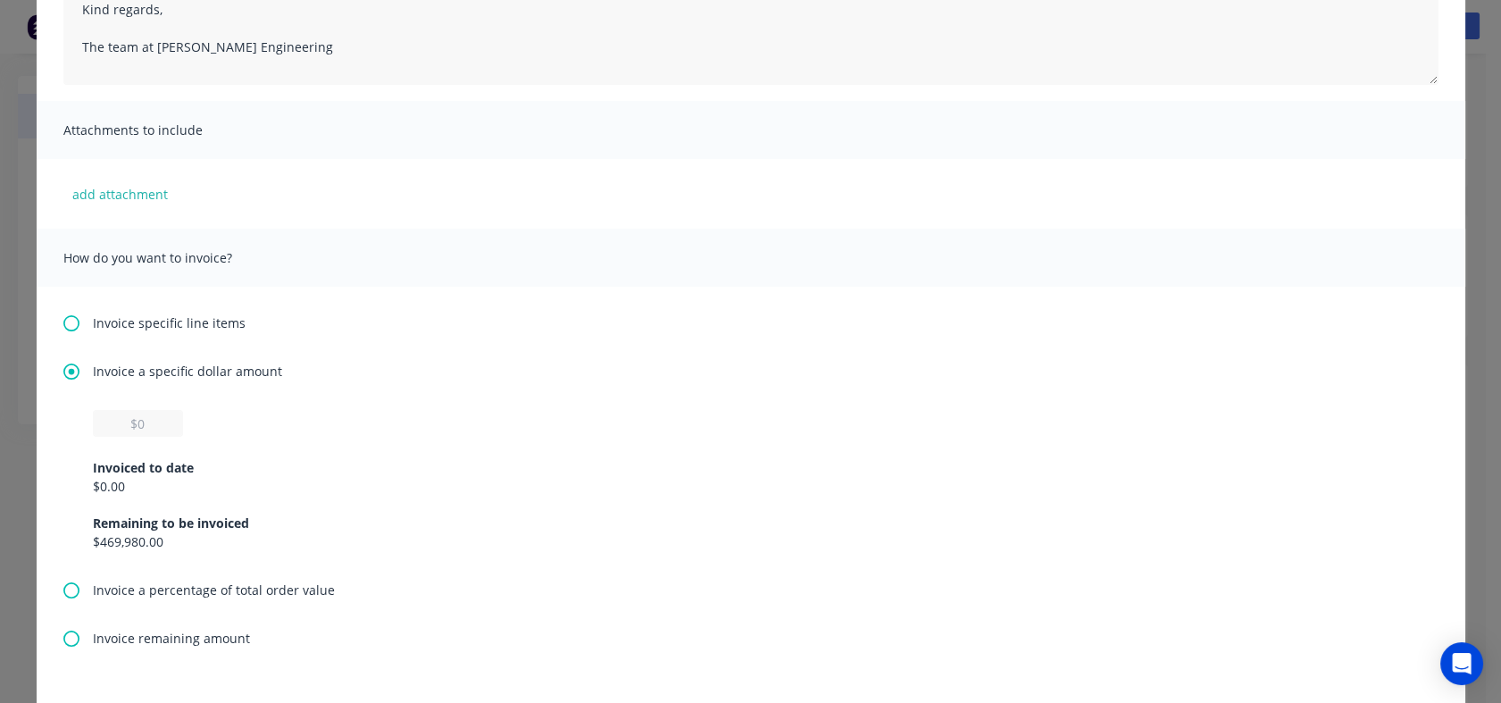
scroll to position [396, 0]
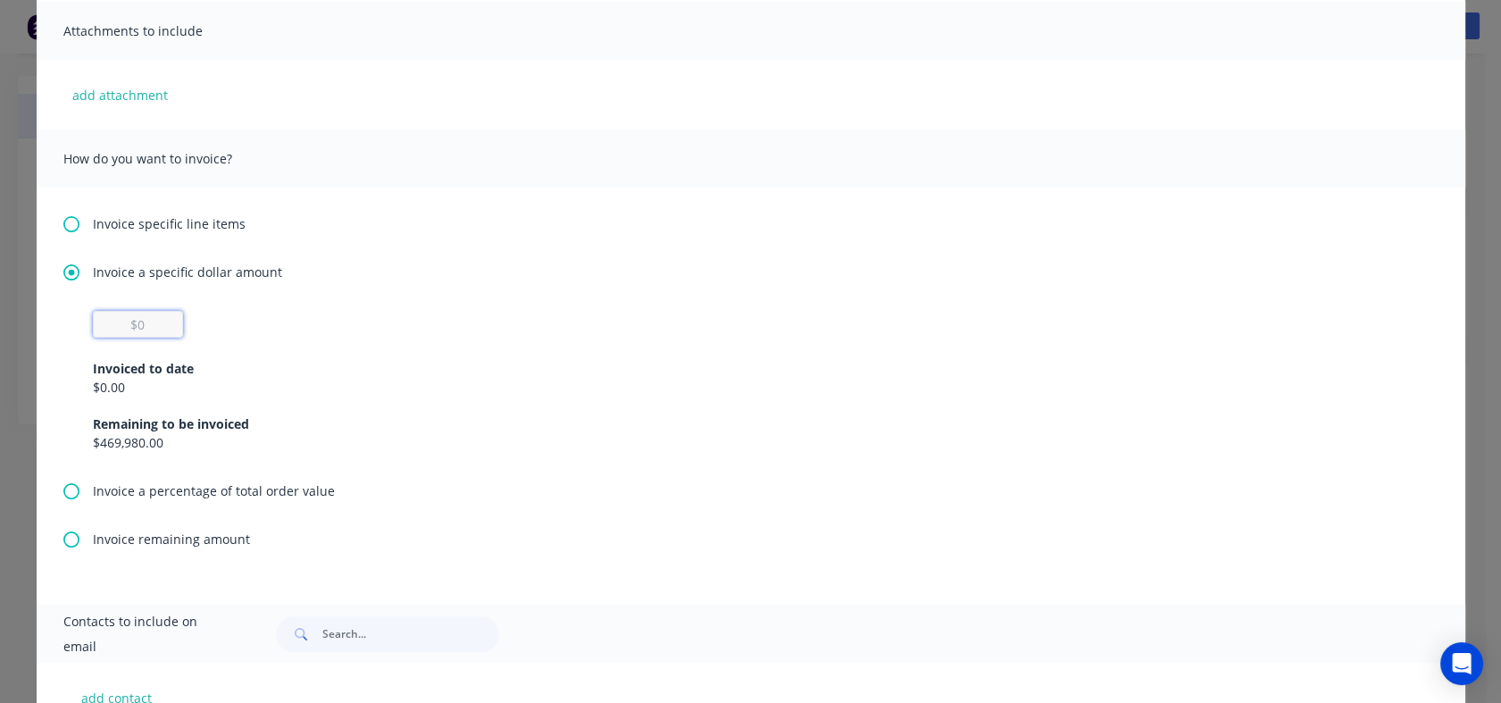
click at [138, 314] on input "text" at bounding box center [138, 324] width 90 height 27
type input "$86,956.52"
click at [480, 338] on div "Invoiced to date $0.00 Remaining to be invoiced $469,980.00" at bounding box center [751, 395] width 1316 height 114
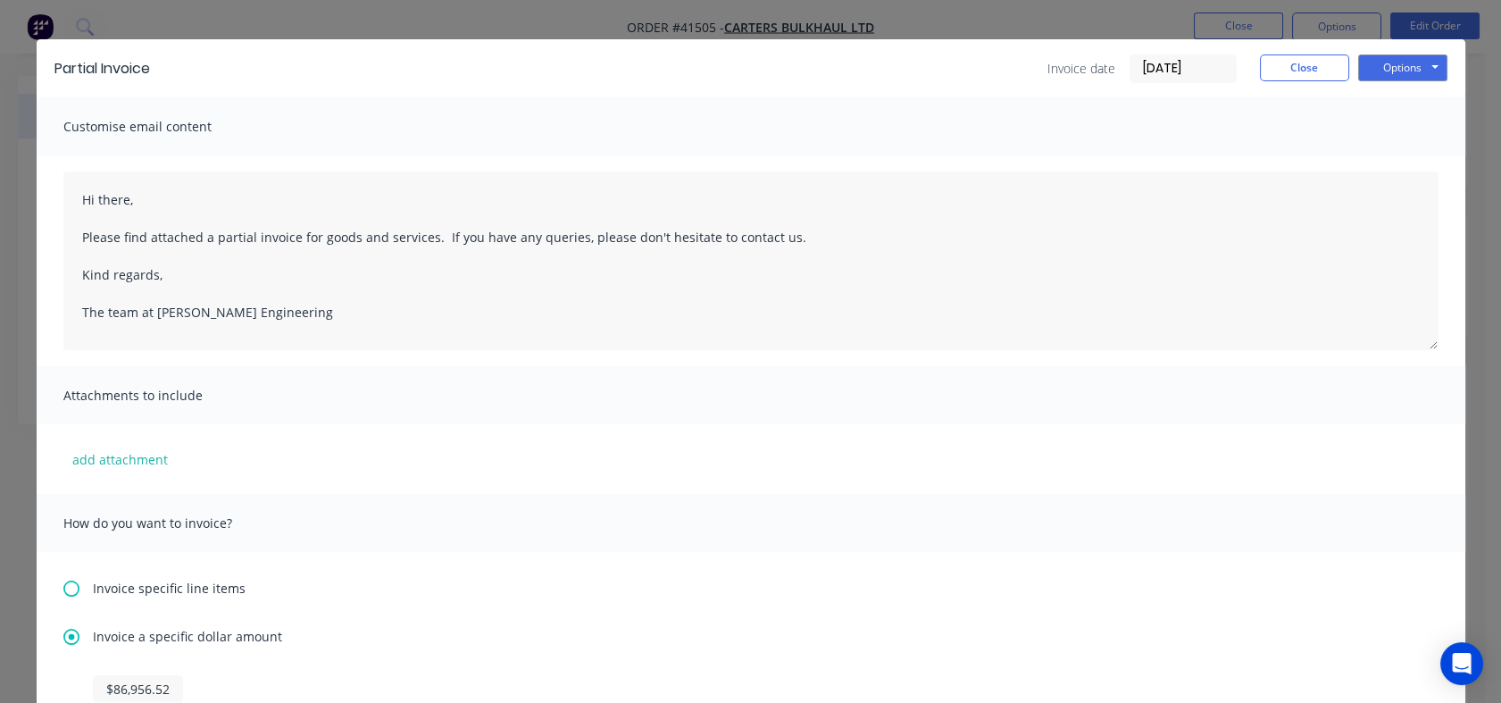
scroll to position [0, 0]
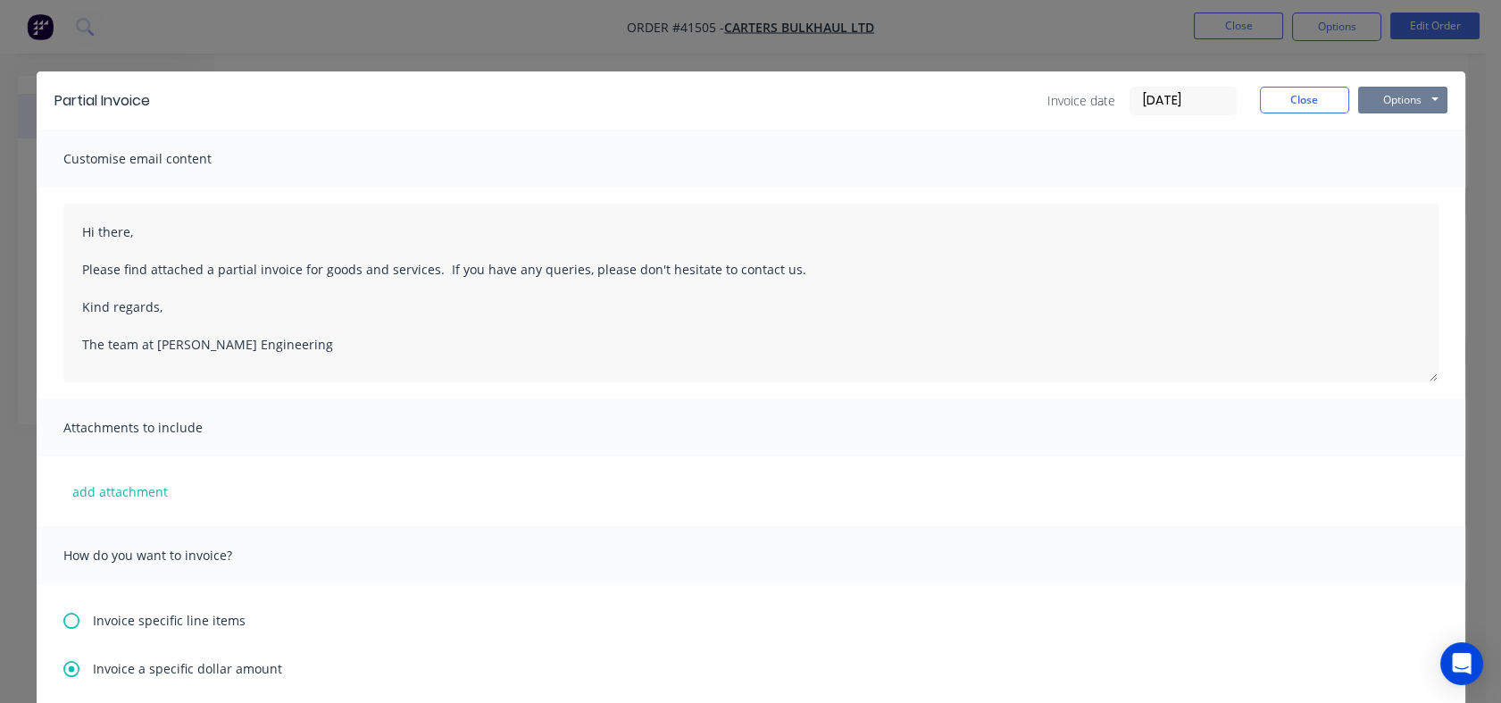
click at [1405, 93] on button "Options" at bounding box center [1402, 100] width 89 height 27
click at [1402, 121] on button "Preview" at bounding box center [1415, 131] width 114 height 29
click at [1286, 98] on button "Close" at bounding box center [1304, 100] width 89 height 27
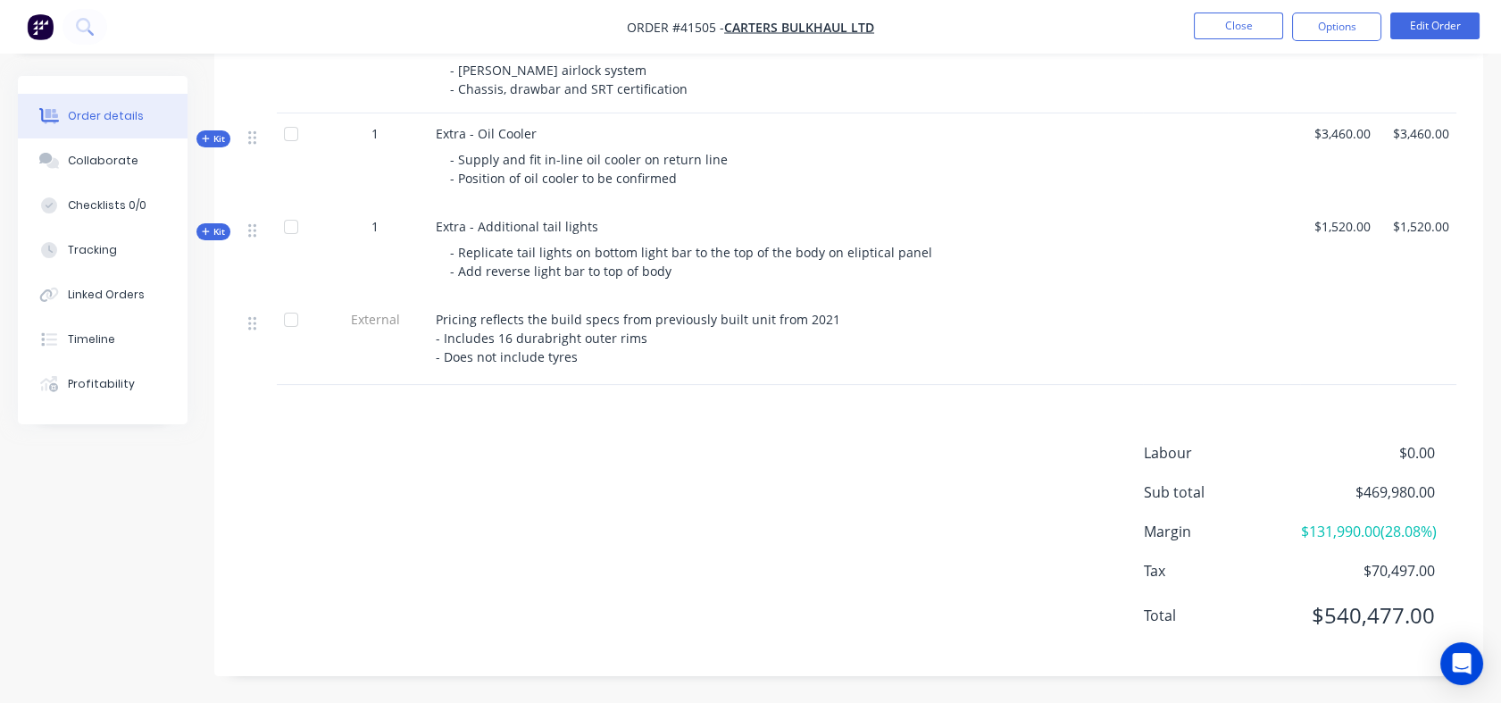
scroll to position [977, 0]
click at [293, 302] on div at bounding box center [291, 320] width 36 height 36
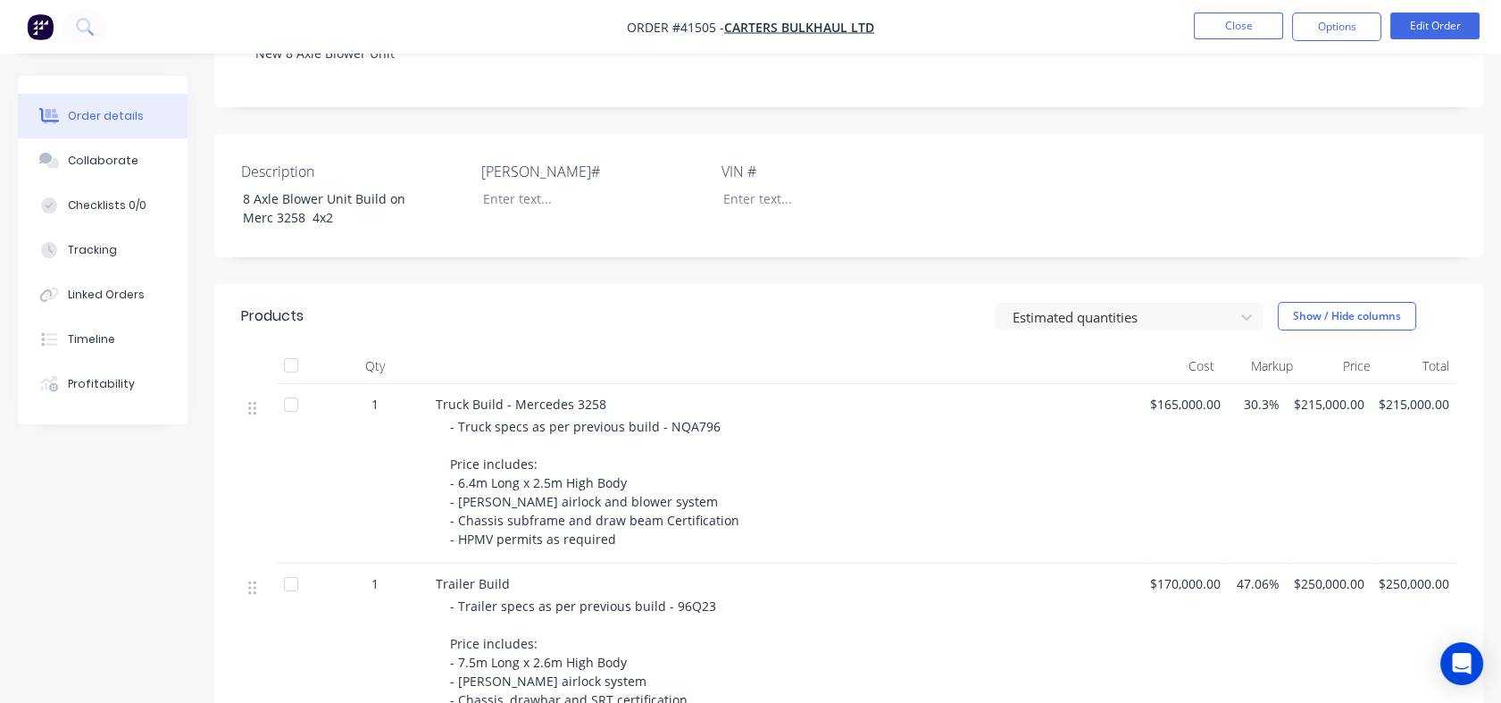
scroll to position [84, 0]
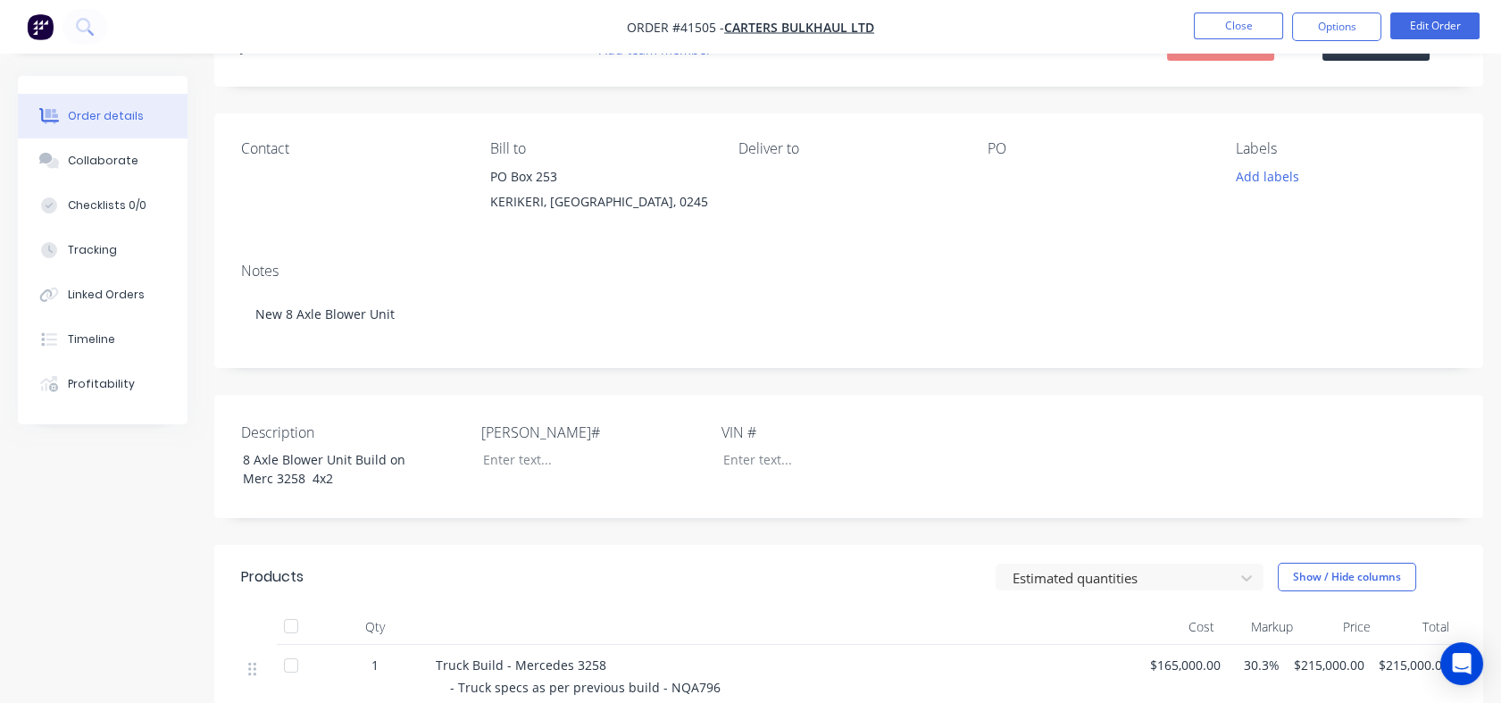
click at [1323, 19] on button "Options" at bounding box center [1336, 27] width 89 height 29
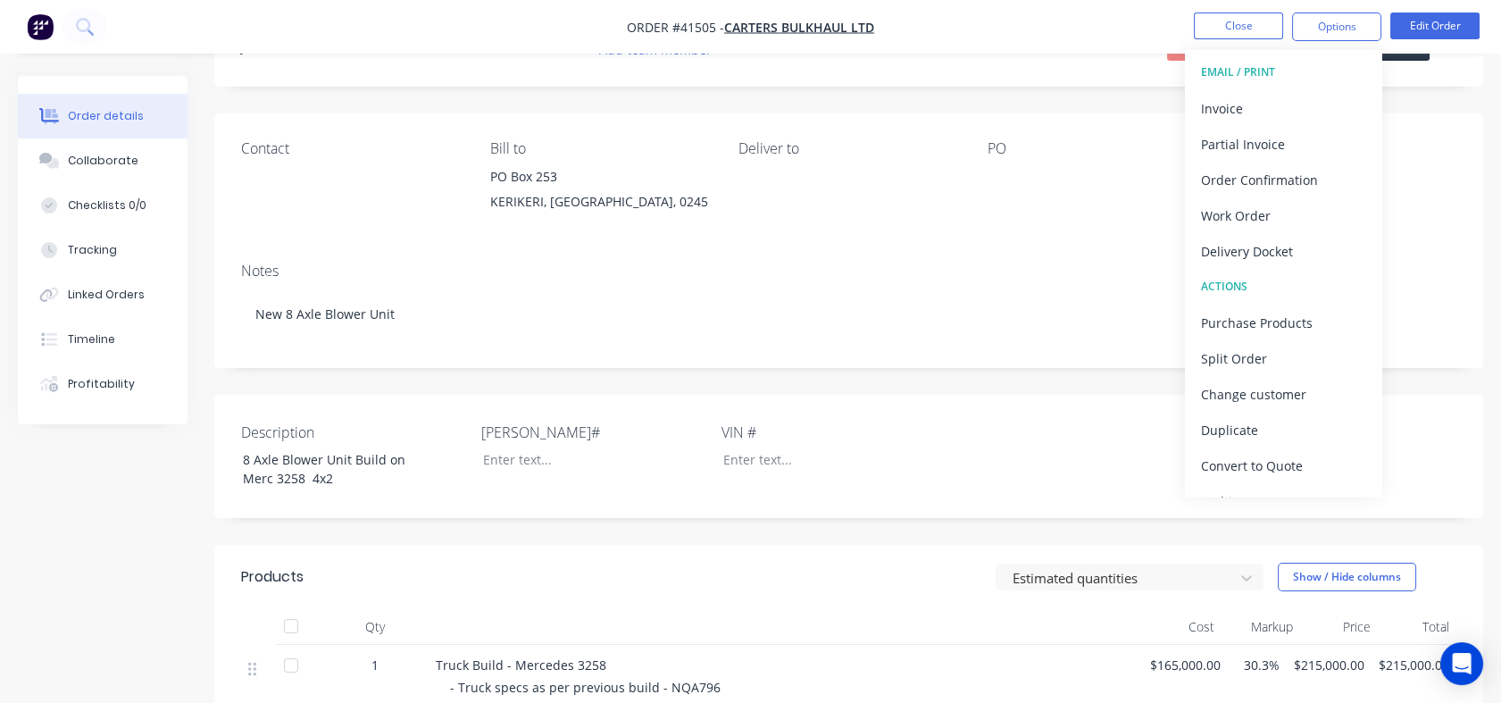
click at [1236, 147] on div "Partial Invoice" at bounding box center [1283, 144] width 164 height 26
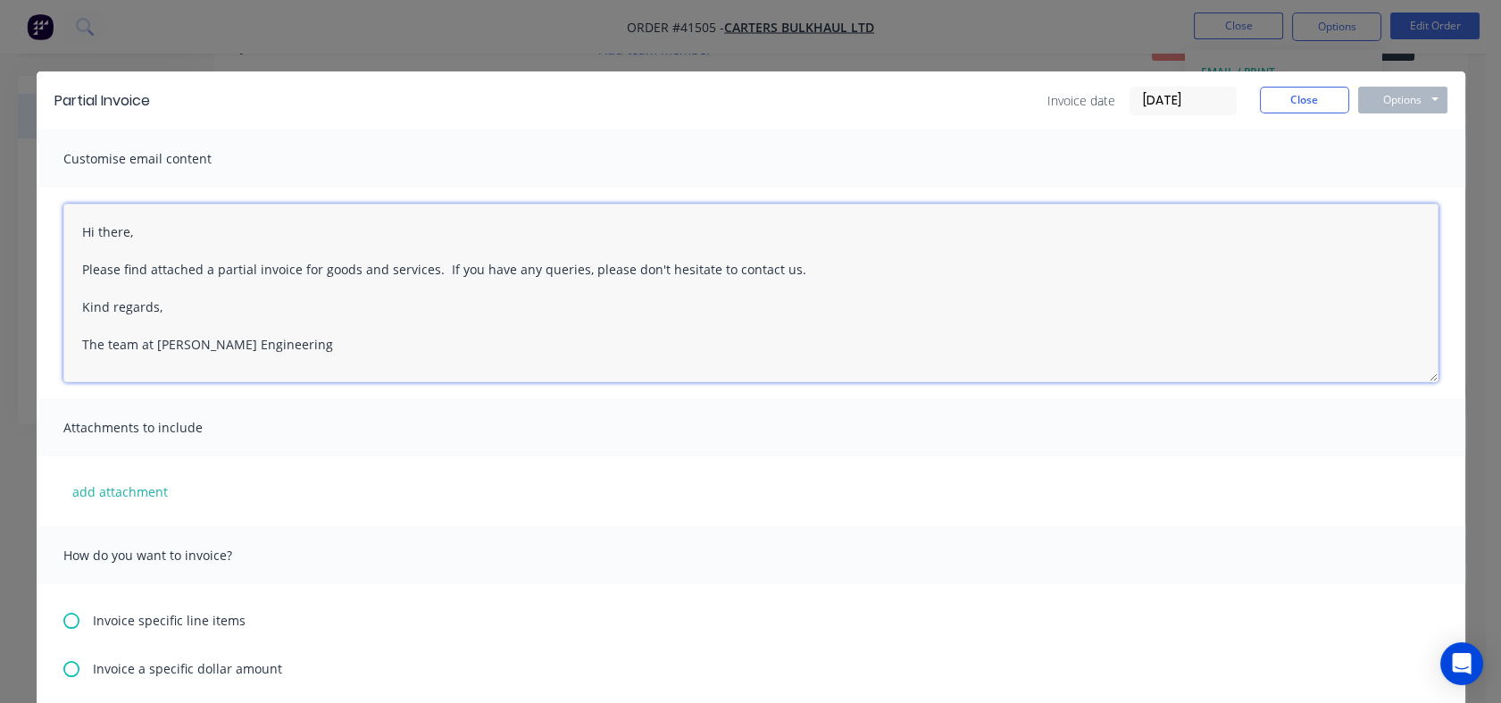
click at [337, 277] on textarea "Hi there, Please find attached a partial invoice for goods and services. If you…" at bounding box center [750, 293] width 1375 height 179
drag, startPoint x: 425, startPoint y: 264, endPoint x: 63, endPoint y: 262, distance: 361.6
click at [63, 262] on textarea "Hi there, Please find attached a partial invoice for goods and services. If you…" at bounding box center [750, 293] width 1375 height 179
paste textarea "the invoice for the first instalment deposit for your truck and trailer build. …"
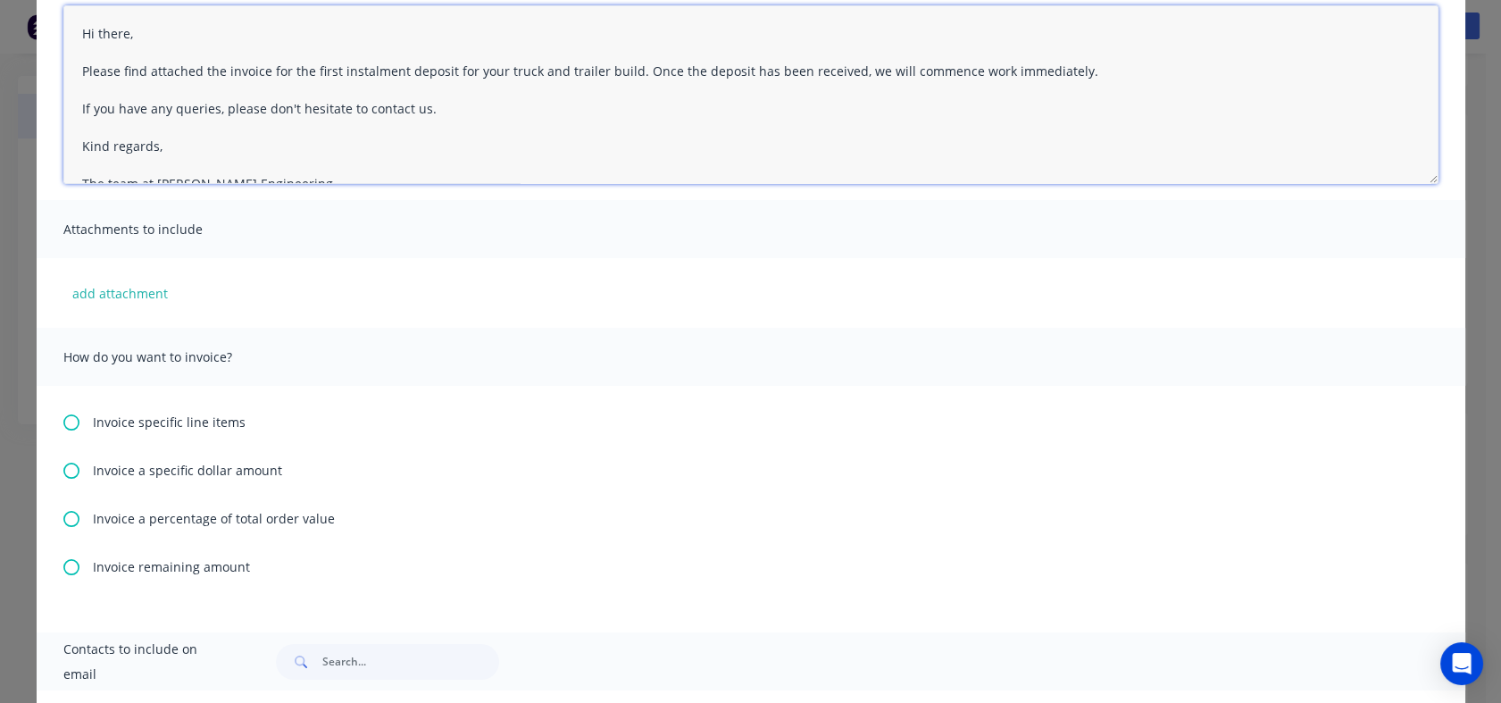
scroll to position [396, 0]
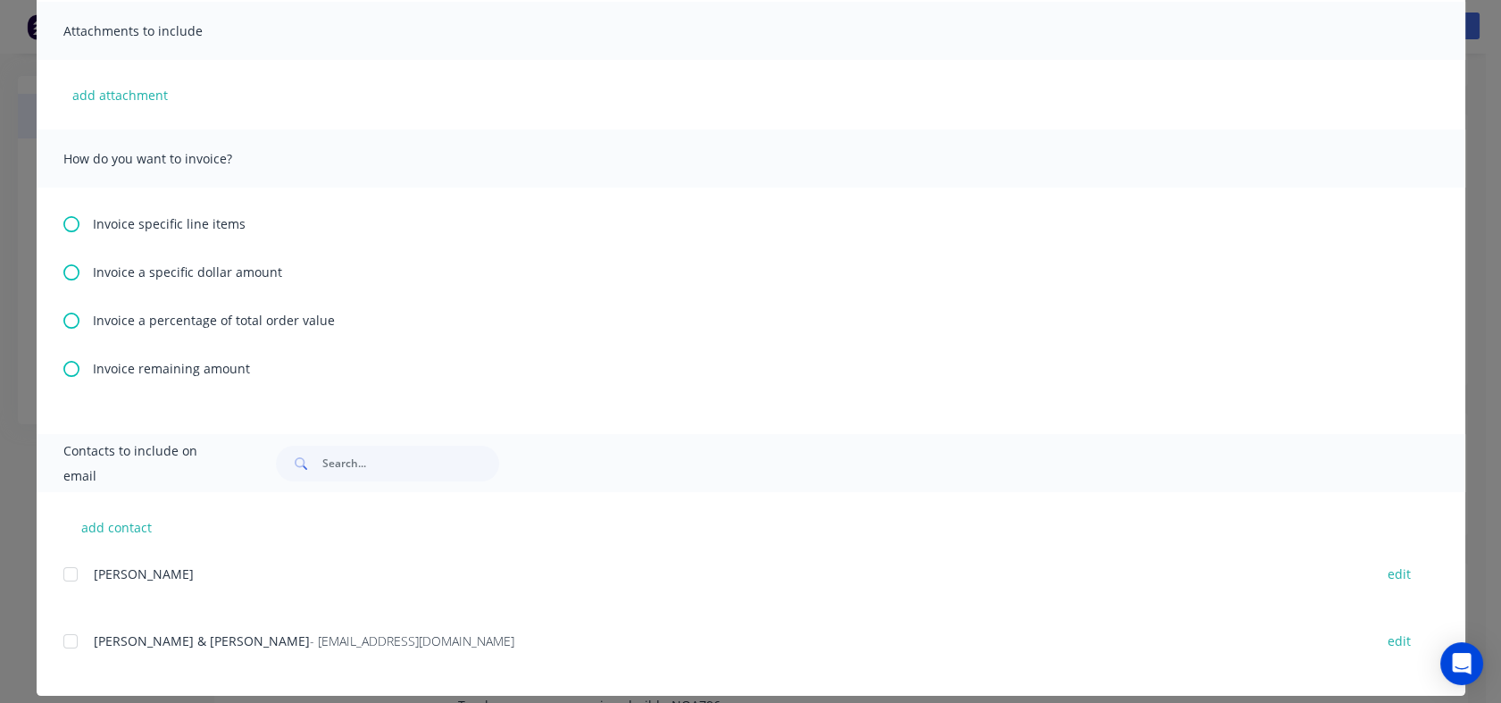
type textarea "Hi there, Please find attached the invoice for the first instalment deposit for…"
click at [63, 273] on icon at bounding box center [71, 272] width 16 height 16
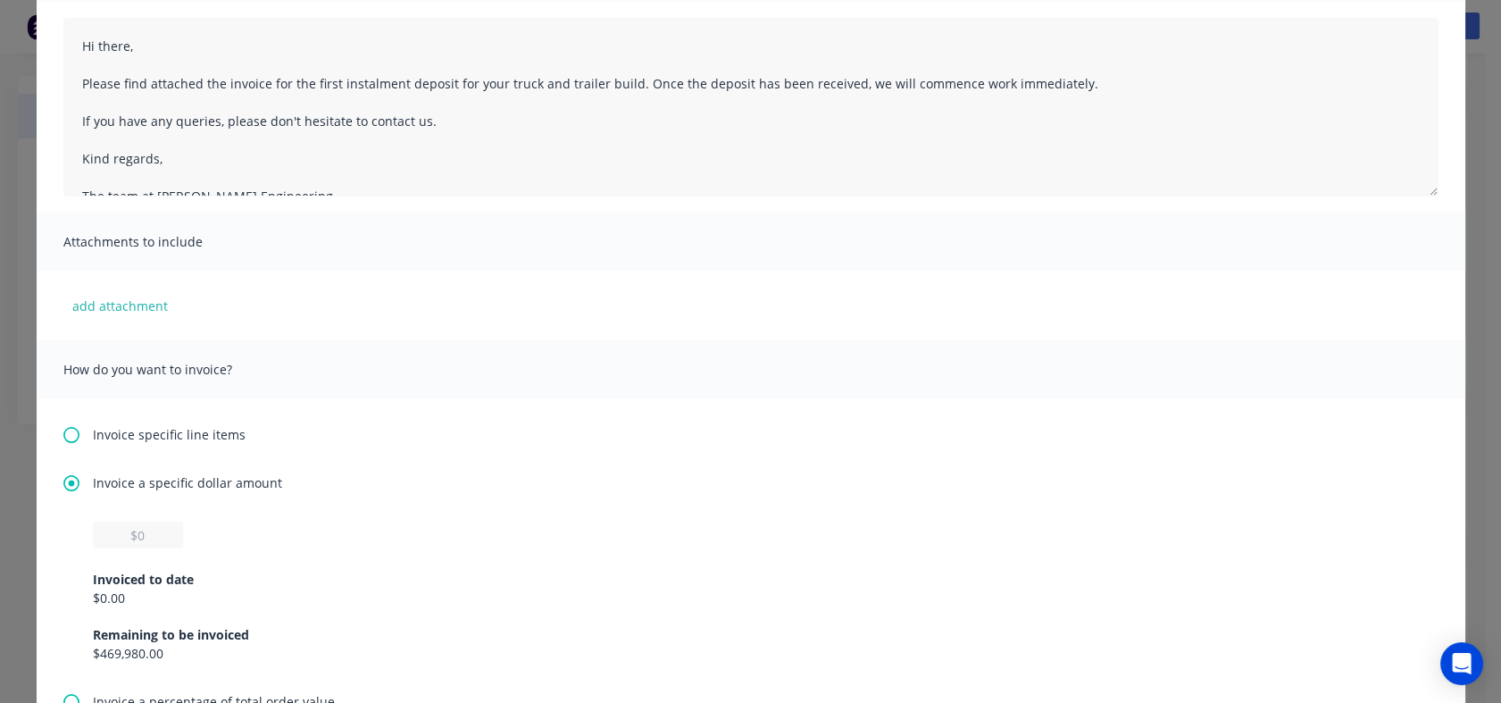
scroll to position [198, 0]
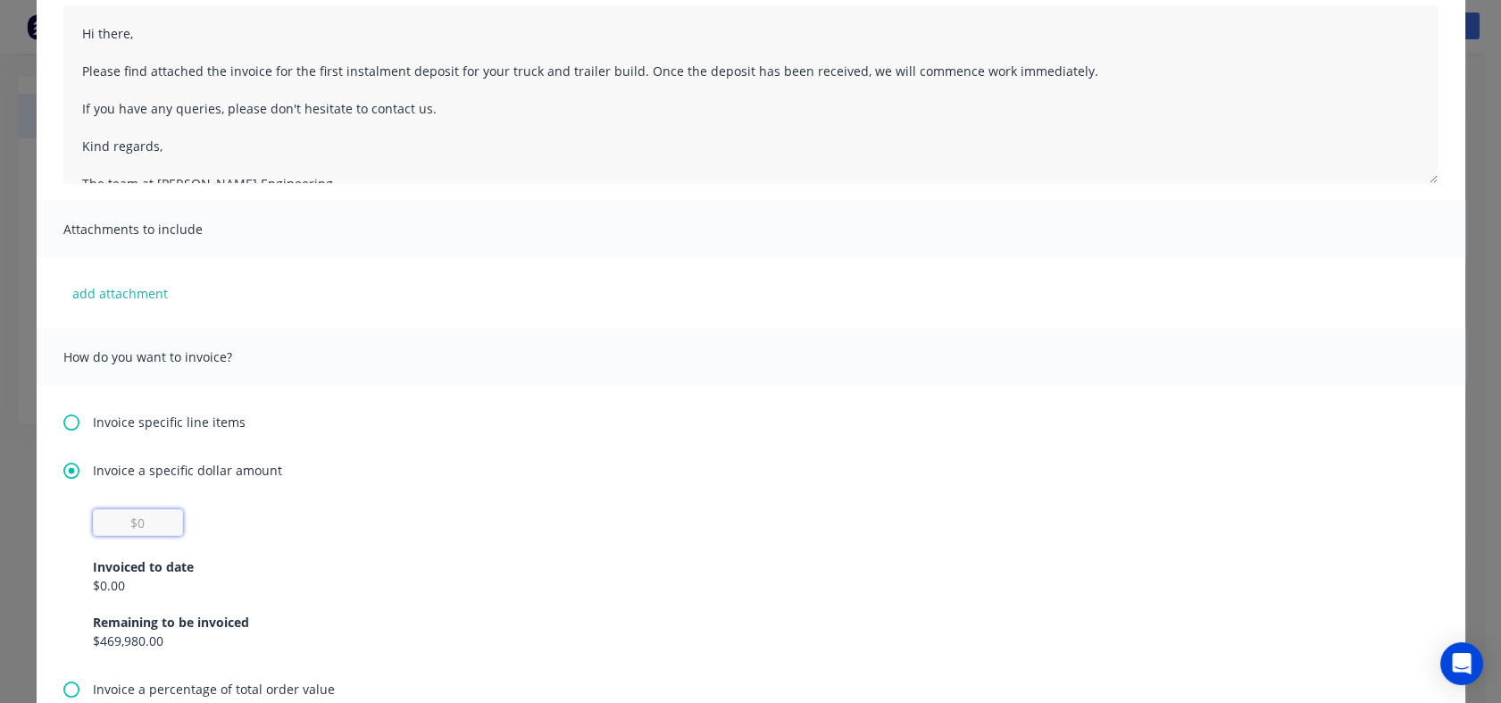
click at [146, 521] on input "text" at bounding box center [138, 522] width 90 height 27
type input "$86,956.52"
click at [999, 515] on div "$86,956.52 Invoiced to date $0.00 Remaining to be invoiced $469,980.00" at bounding box center [751, 579] width 1316 height 141
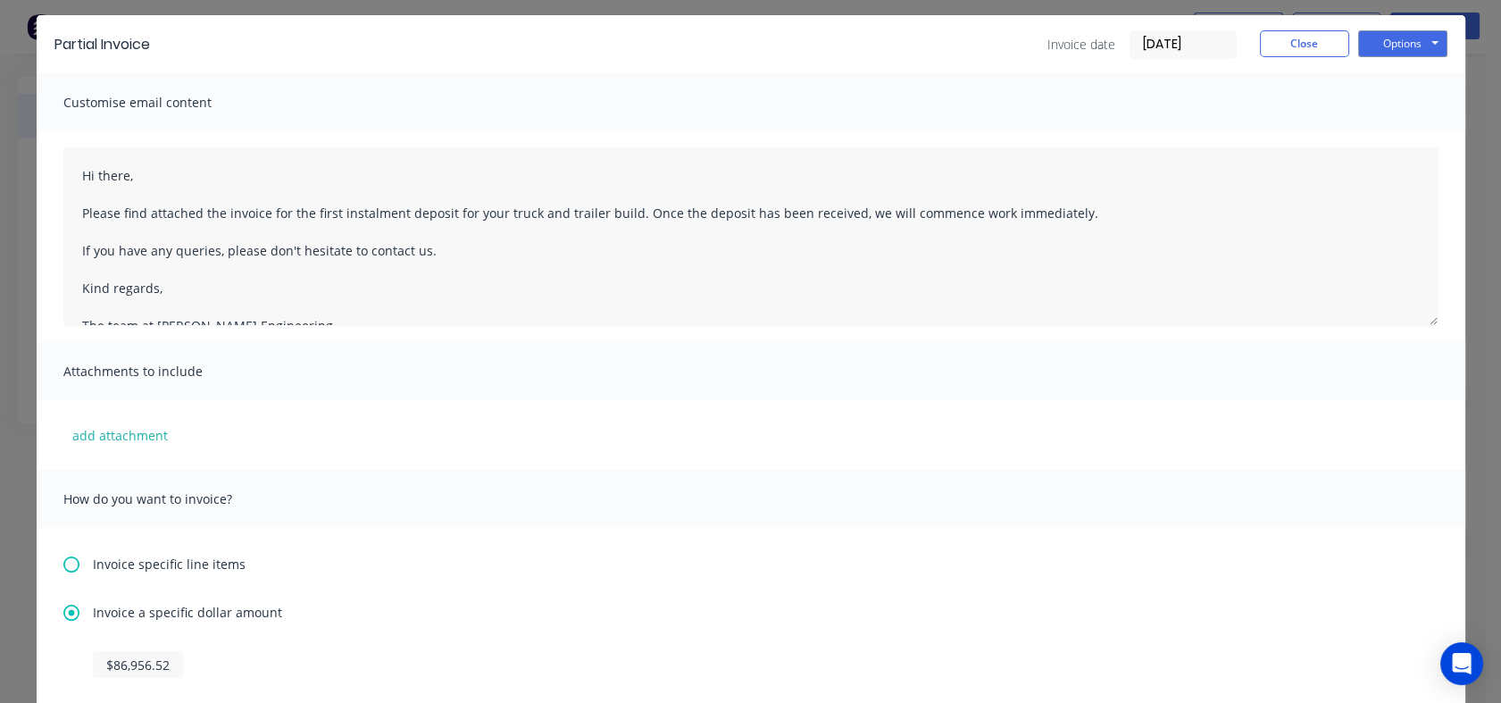
scroll to position [0, 0]
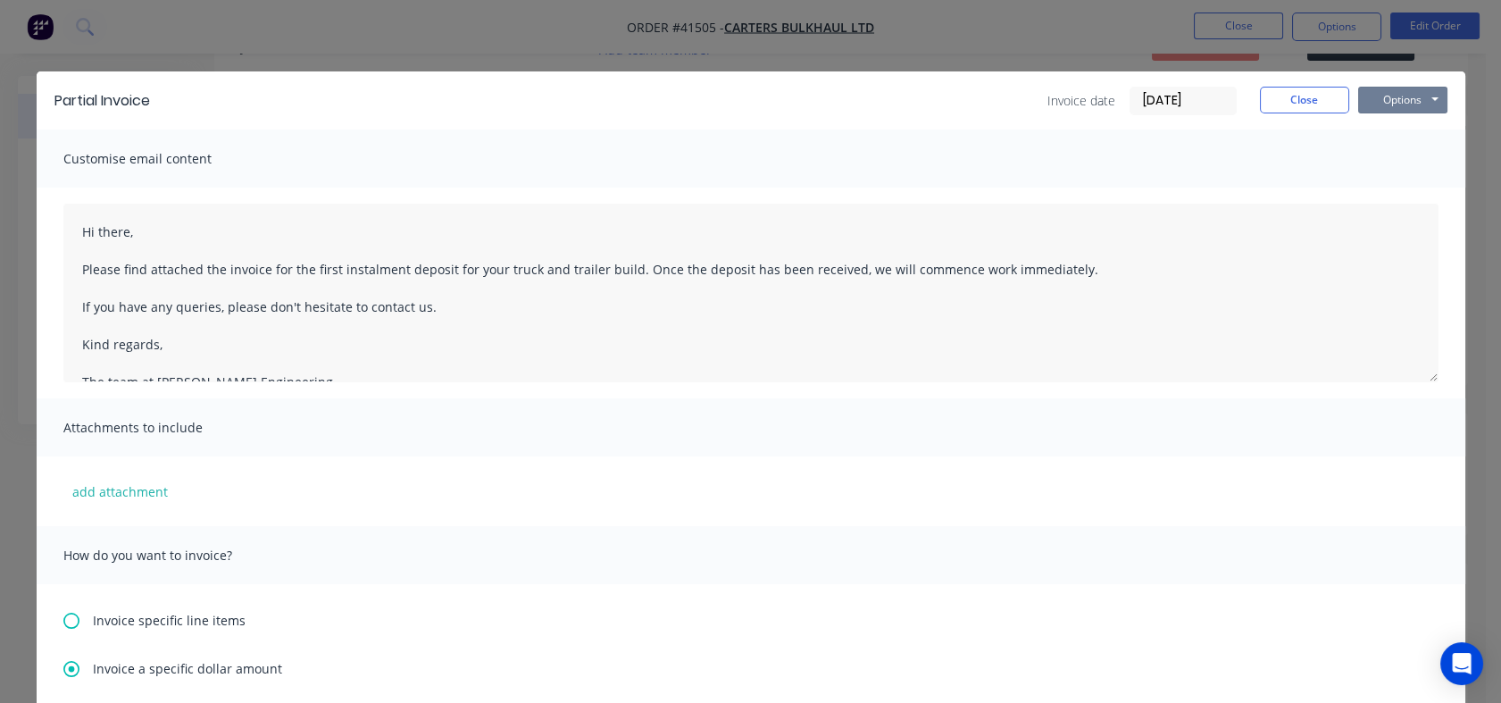
click at [1409, 94] on button "Options" at bounding box center [1402, 100] width 89 height 27
click at [1400, 129] on button "Preview" at bounding box center [1415, 131] width 114 height 29
click at [1296, 100] on button "Close" at bounding box center [1304, 100] width 89 height 27
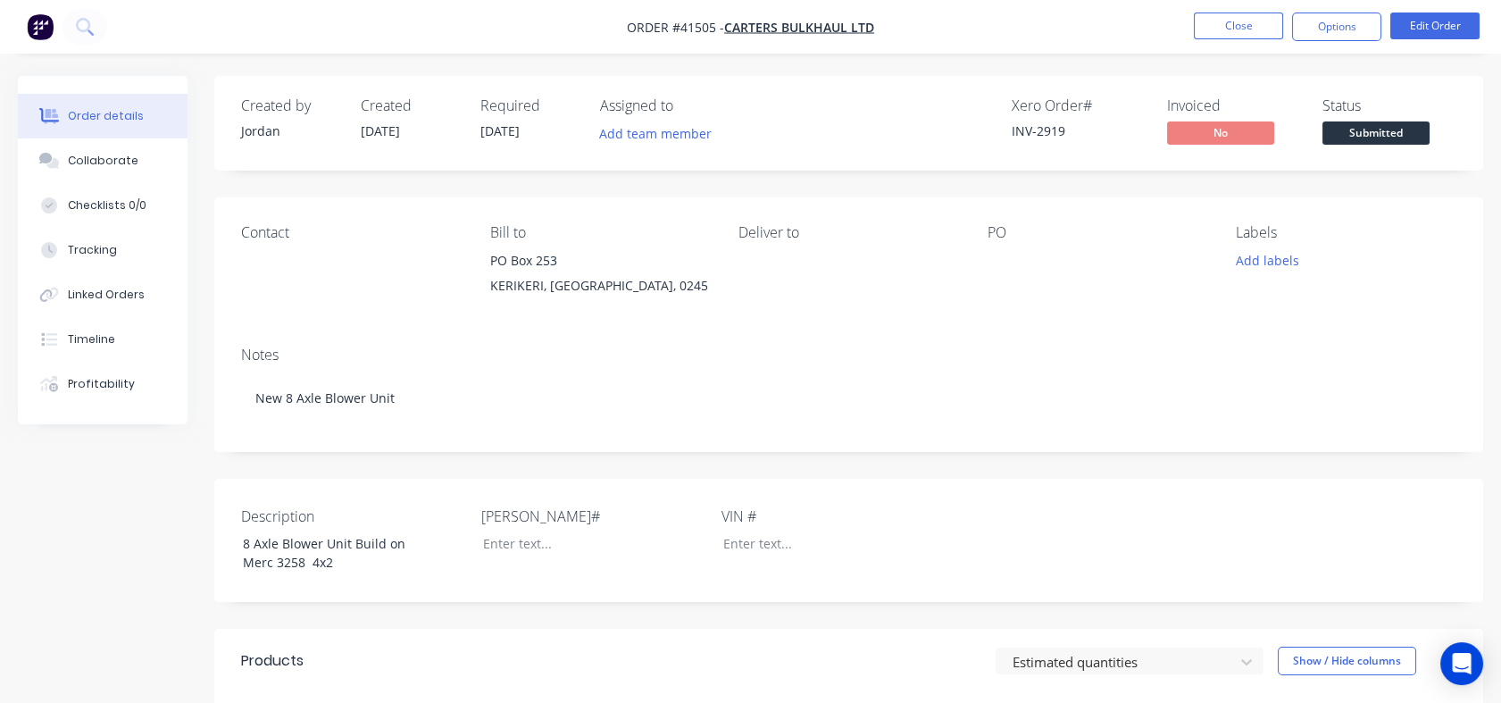
click at [1338, 22] on button "Options" at bounding box center [1336, 27] width 89 height 29
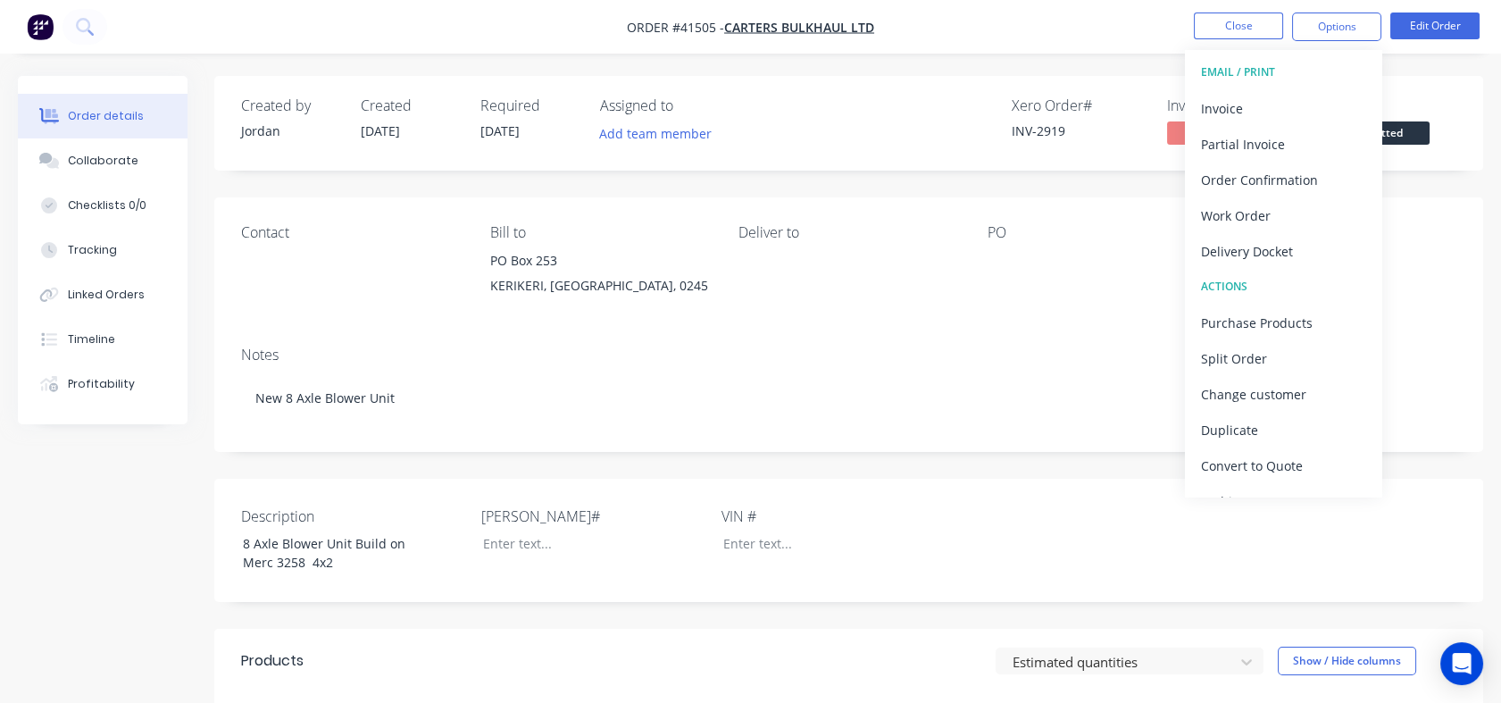
click at [1252, 149] on div "Partial Invoice" at bounding box center [1283, 144] width 164 height 26
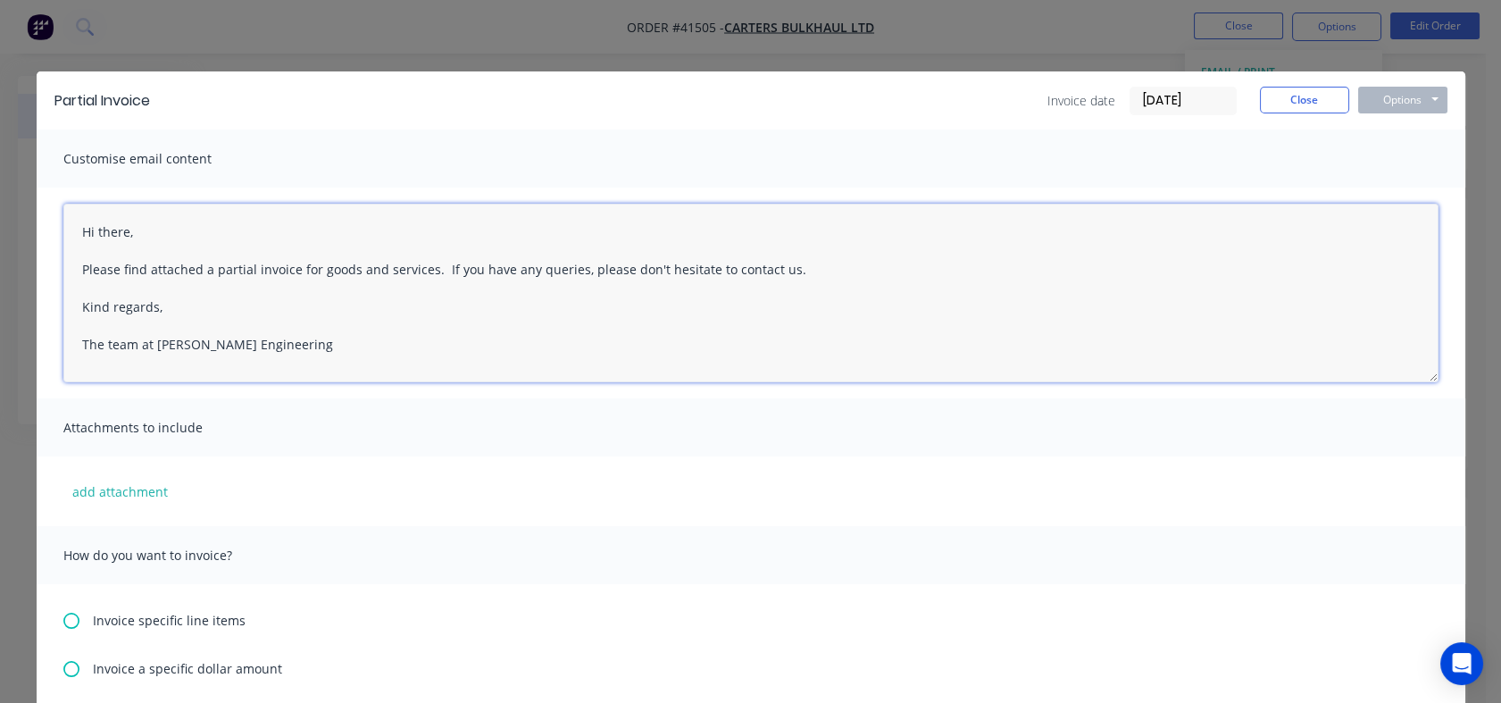
click at [356, 253] on textarea "Hi there, Please find attached a partial invoice for goods and services. If you…" at bounding box center [750, 293] width 1375 height 179
drag, startPoint x: 422, startPoint y: 269, endPoint x: 65, endPoint y: 261, distance: 357.2
click at [65, 261] on textarea "Hi there, Please find attached a partial invoice for goods and services. If you…" at bounding box center [750, 293] width 1375 height 179
paste textarea "the invoice for the first instalment deposit for your truck and trailer build. …"
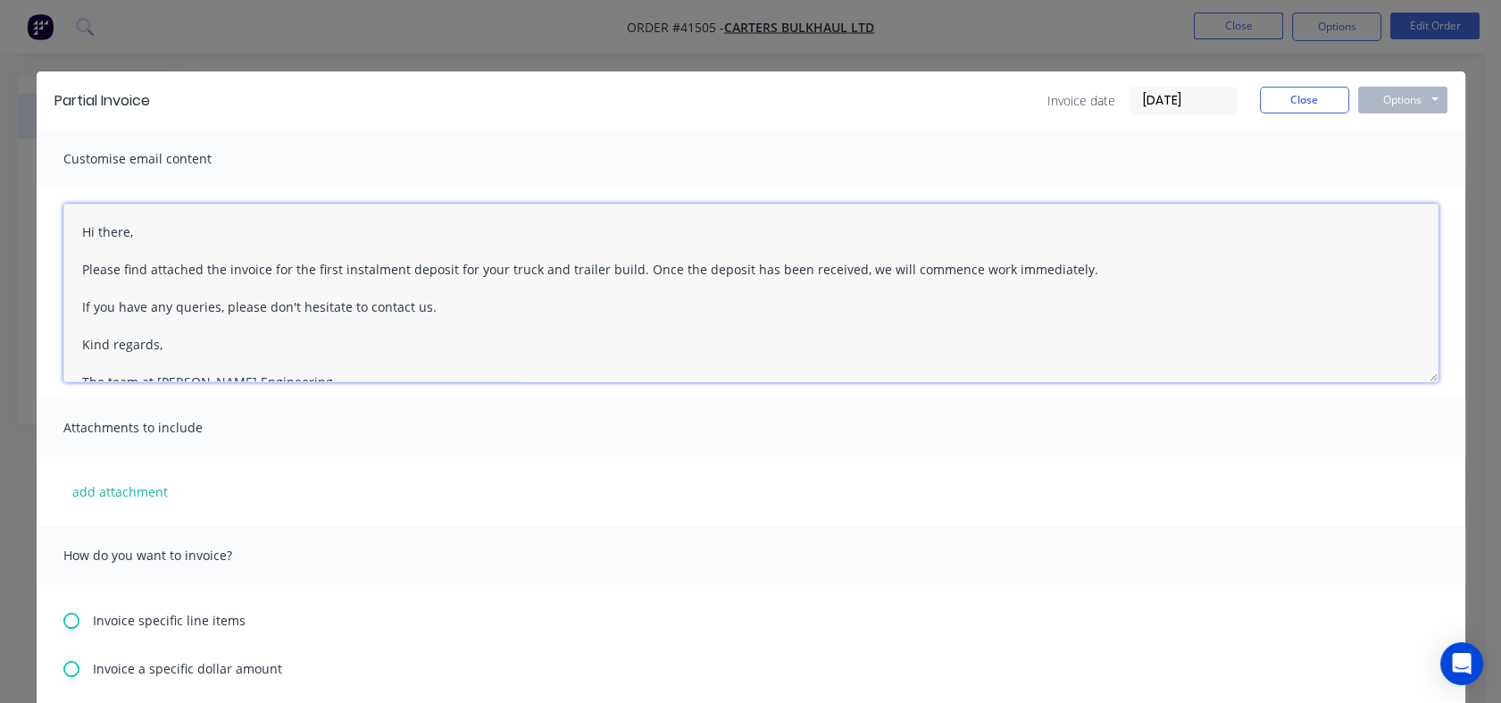
type textarea "Hi there, Please find attached the invoice for the first instalment deposit for…"
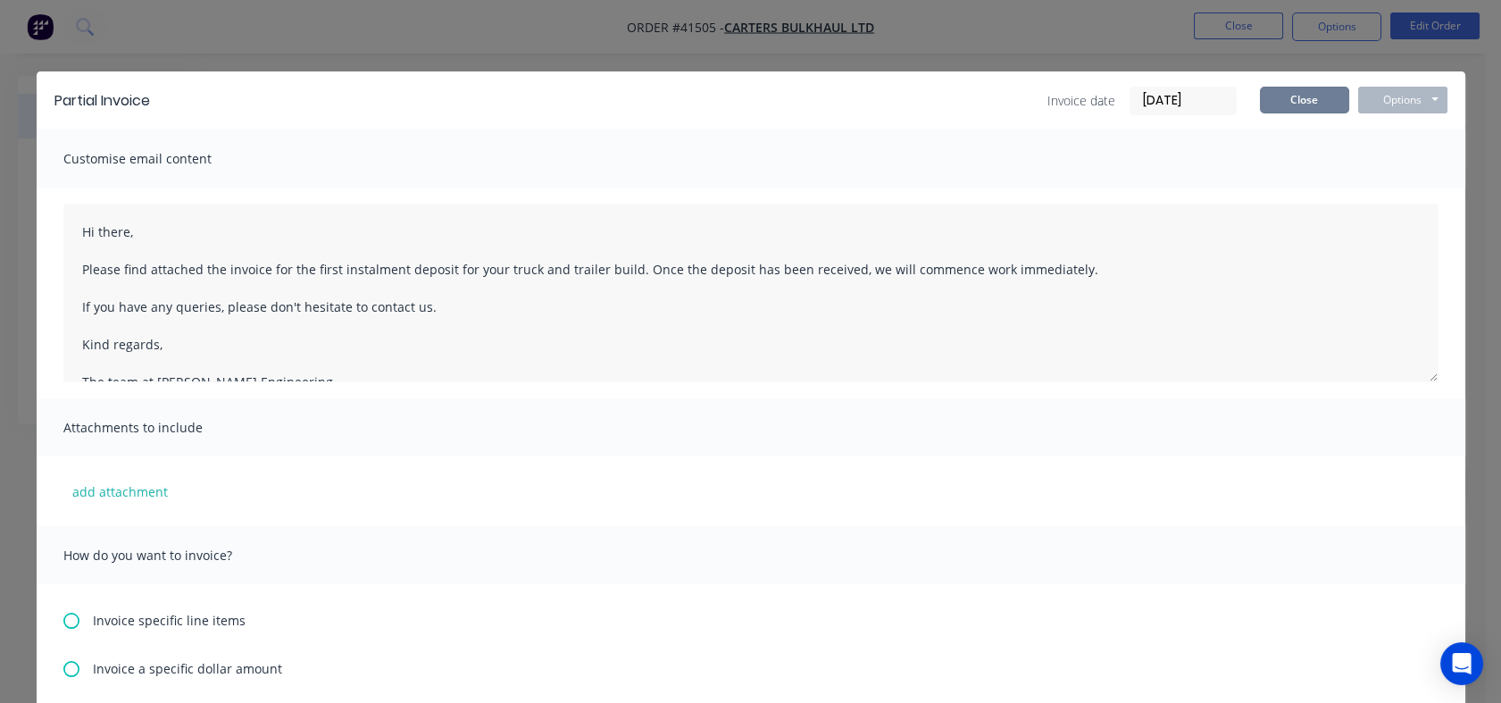
click at [1279, 105] on button "Close" at bounding box center [1304, 100] width 89 height 27
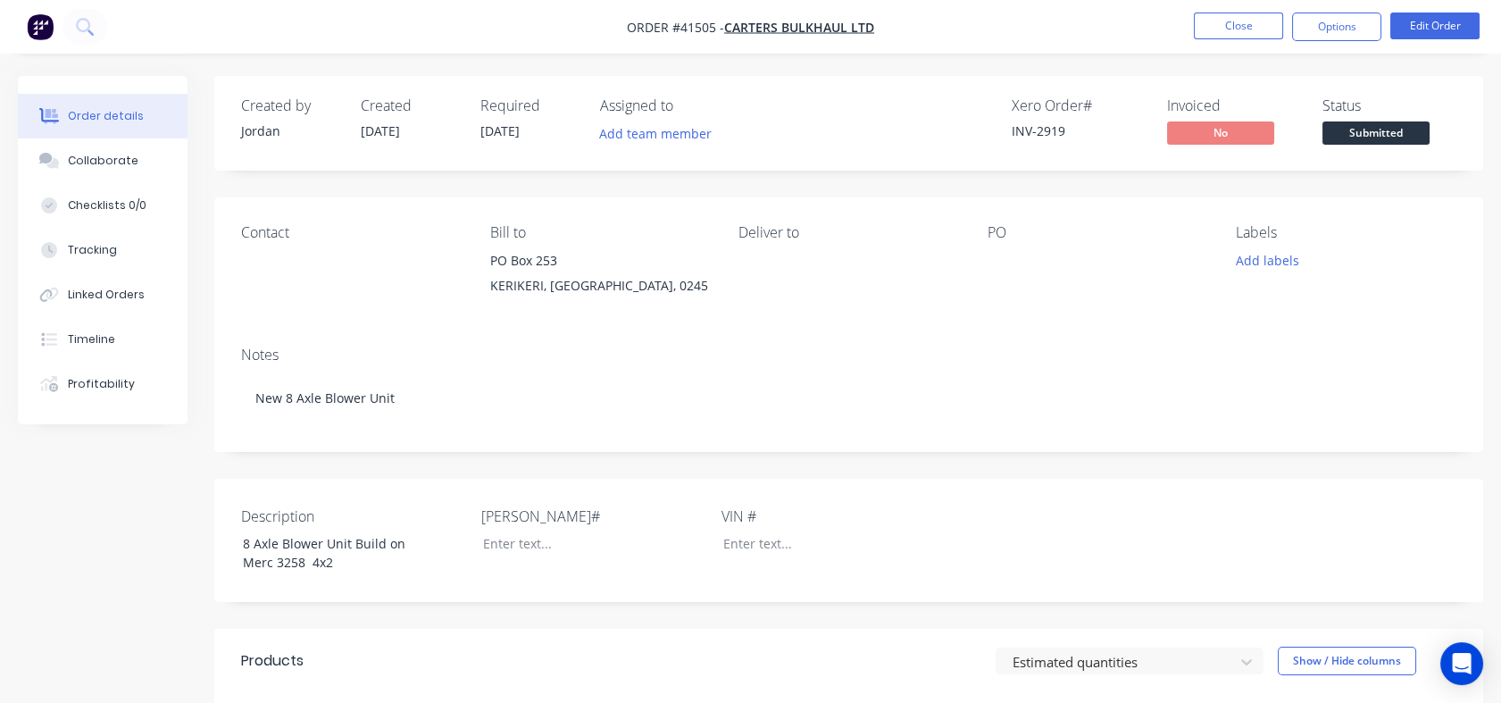
click at [1341, 21] on button "Options" at bounding box center [1336, 27] width 89 height 29
click at [749, 105] on div "Assigned to" at bounding box center [689, 105] width 179 height 17
click at [1338, 25] on button "Options" at bounding box center [1336, 27] width 89 height 29
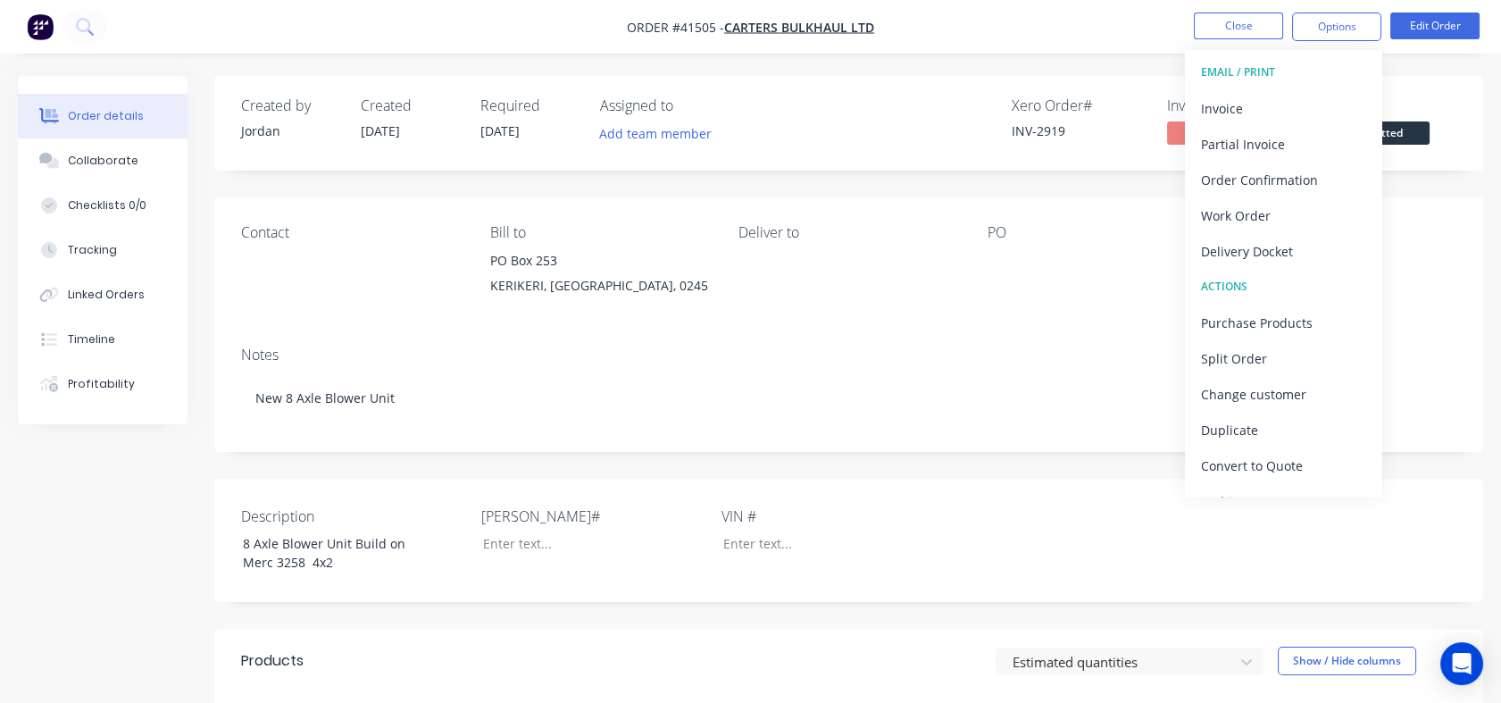
click at [1277, 131] on div "Partial Invoice" at bounding box center [1283, 144] width 164 height 26
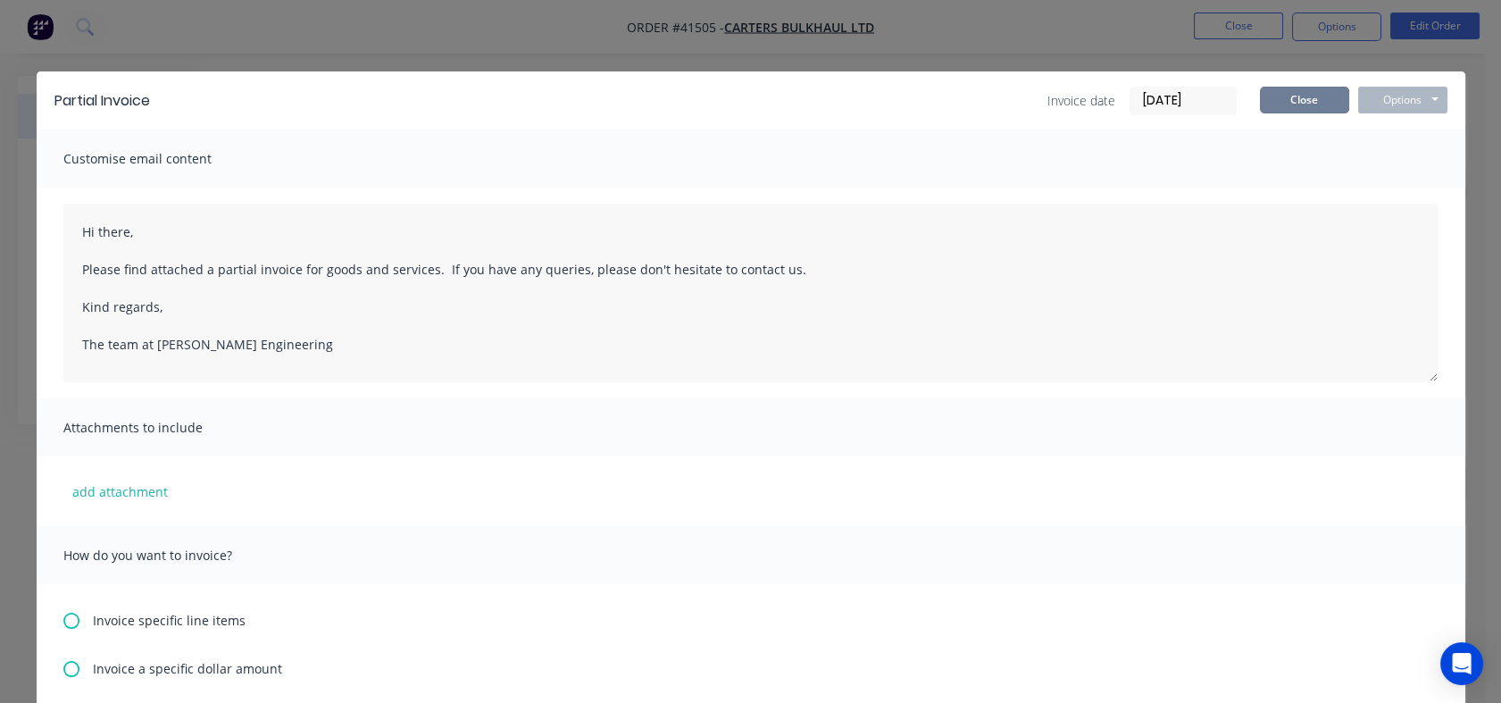
click at [1307, 100] on button "Close" at bounding box center [1304, 100] width 89 height 27
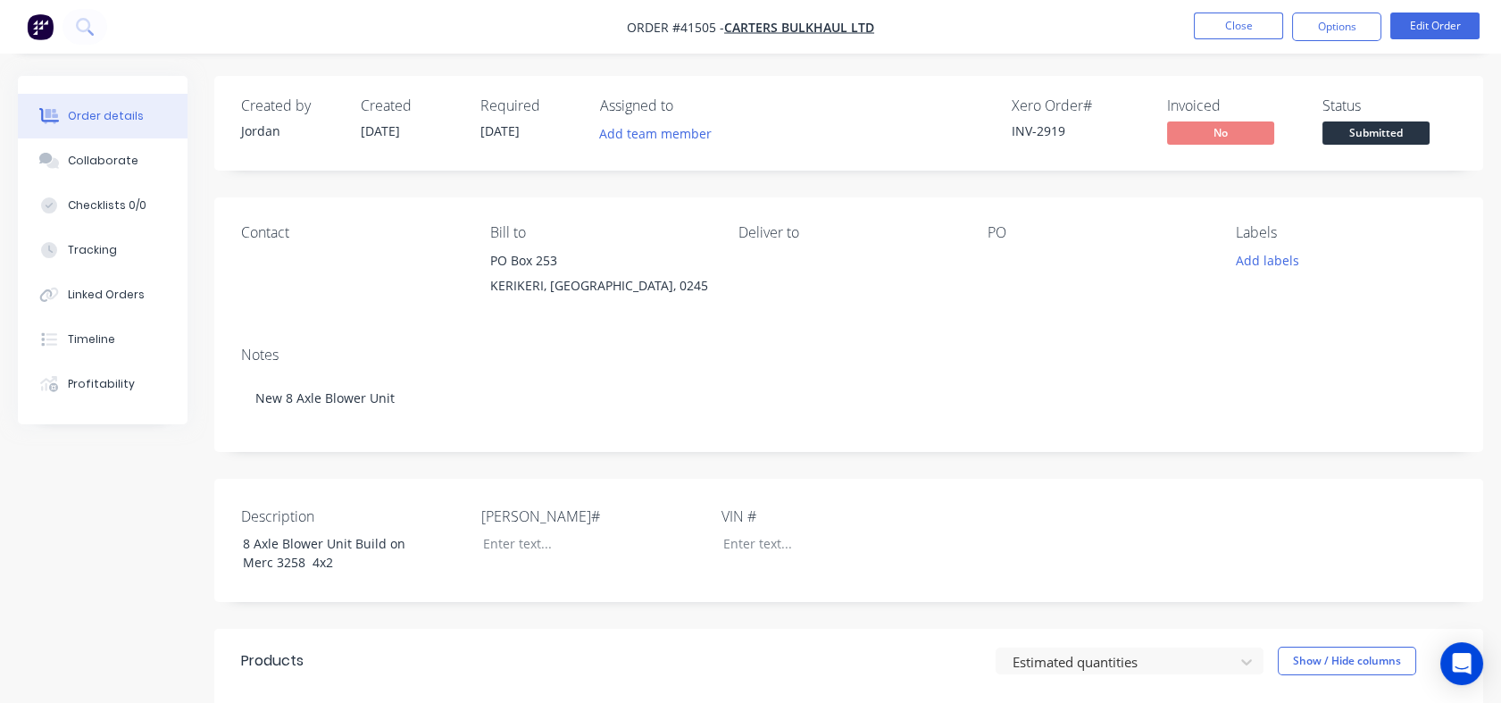
click at [398, 125] on span "[DATE]" at bounding box center [380, 130] width 39 height 17
click at [512, 128] on span "05/09/25" at bounding box center [499, 130] width 39 height 17
click at [1432, 28] on button "Edit Order" at bounding box center [1434, 26] width 89 height 27
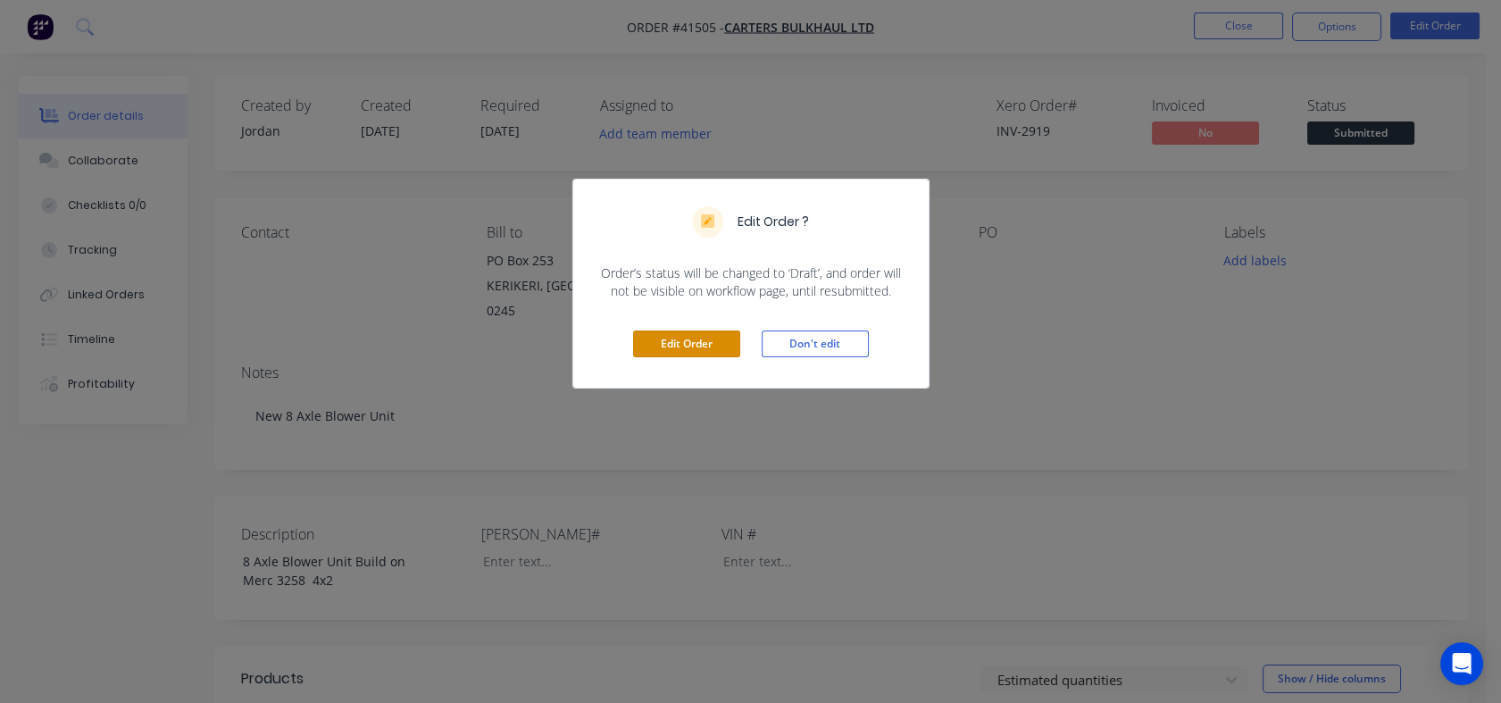
click at [727, 343] on button "Edit Order" at bounding box center [686, 343] width 107 height 27
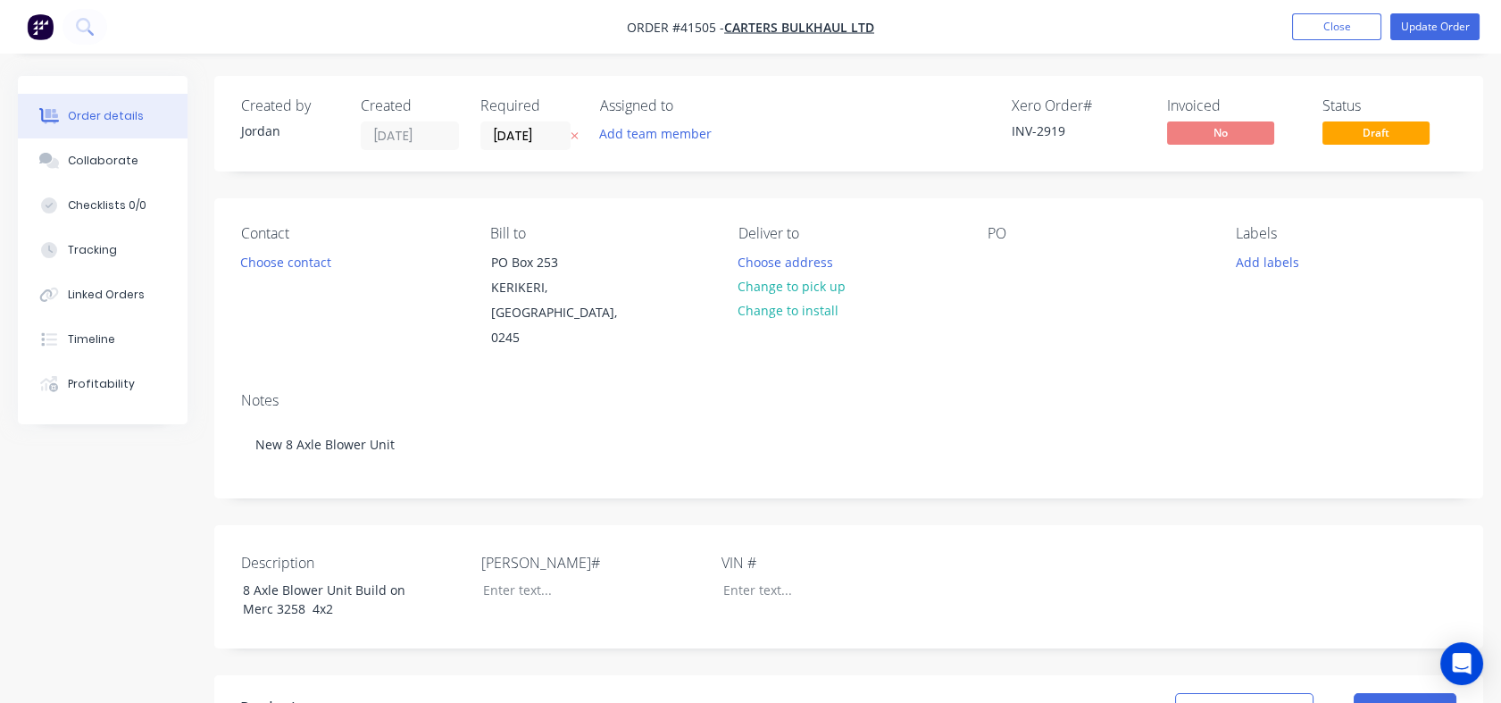
click at [535, 138] on input "05/09/25" at bounding box center [525, 135] width 88 height 27
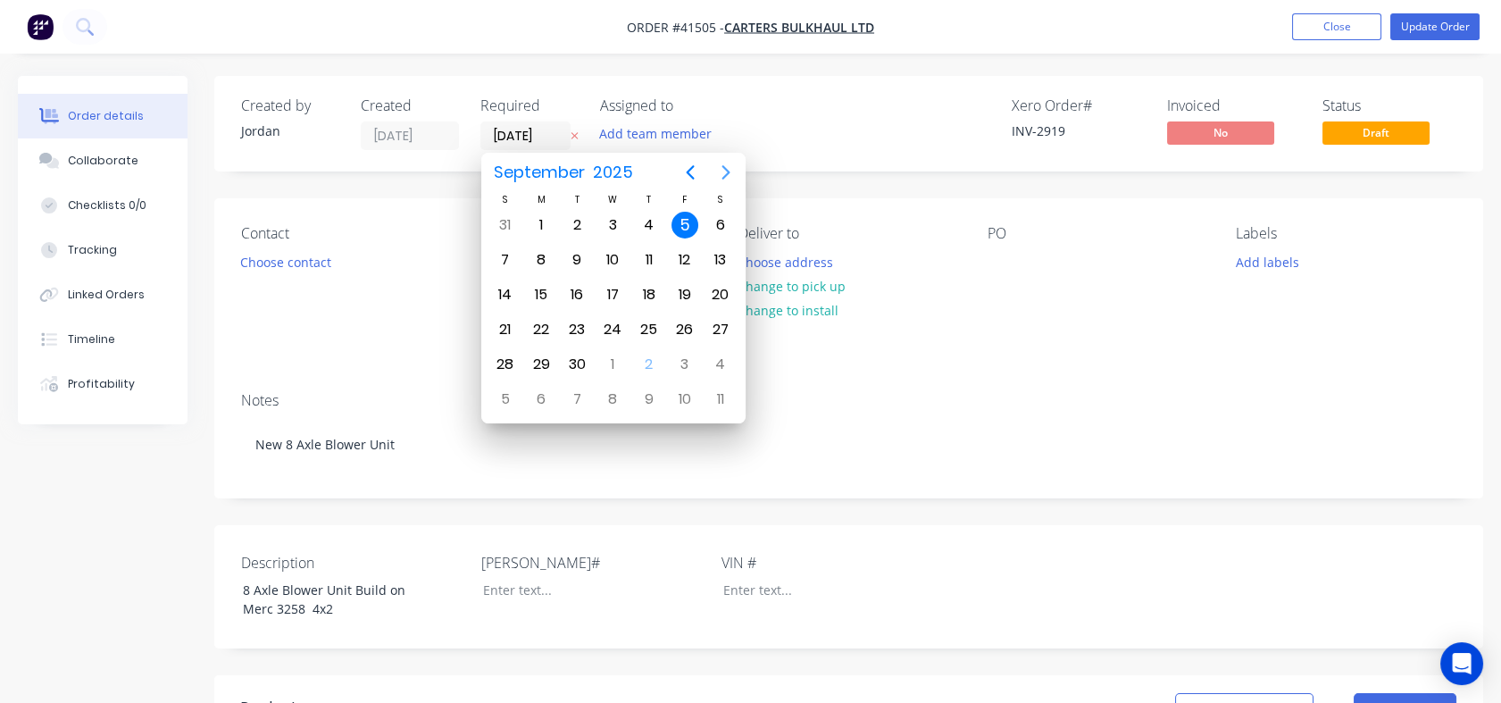
click at [726, 171] on icon "Next page" at bounding box center [725, 172] width 8 height 14
click at [606, 323] on div "24" at bounding box center [612, 329] width 27 height 27
type input "[DATE]"
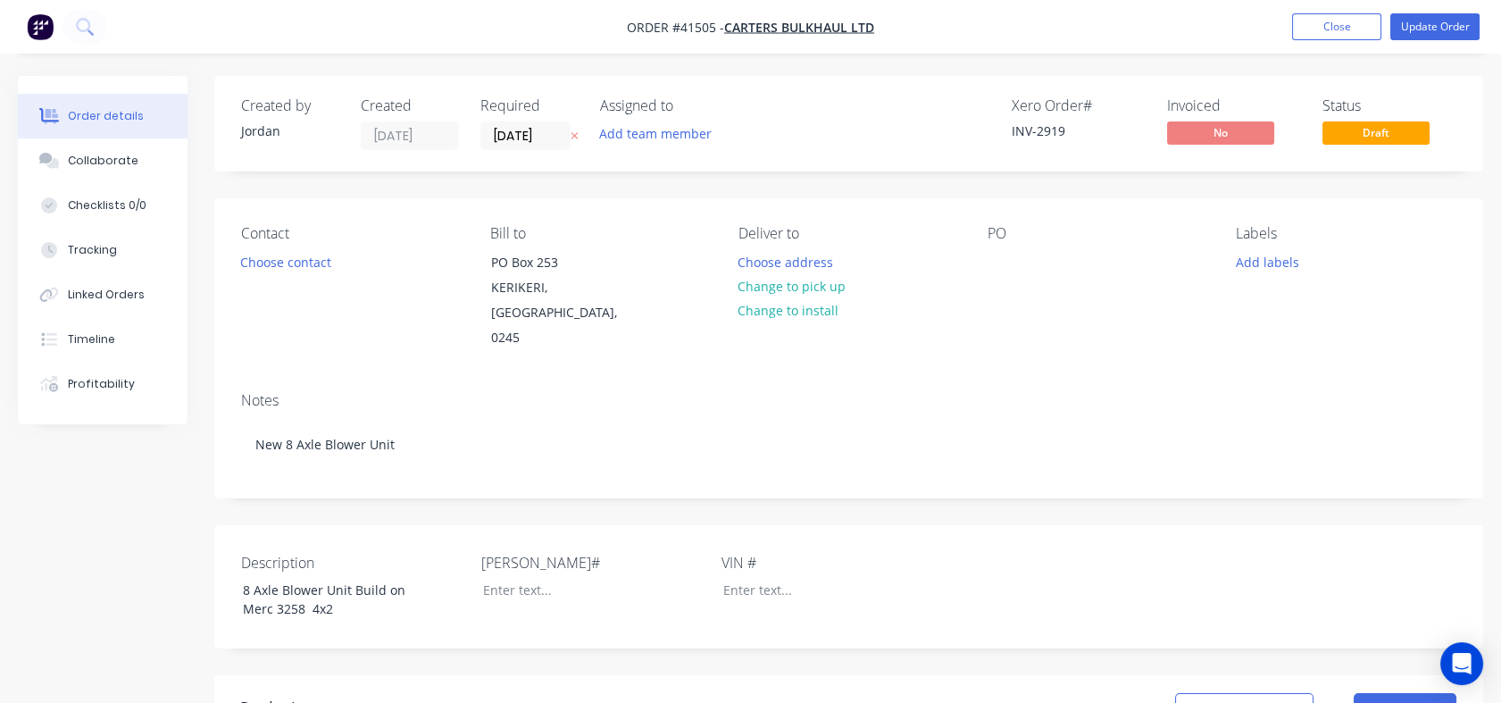
click at [837, 104] on div "Xero Order # INV-2919 Invoiced No Status Draft" at bounding box center [1118, 123] width 678 height 53
click at [1433, 25] on button "Update Order" at bounding box center [1434, 26] width 89 height 27
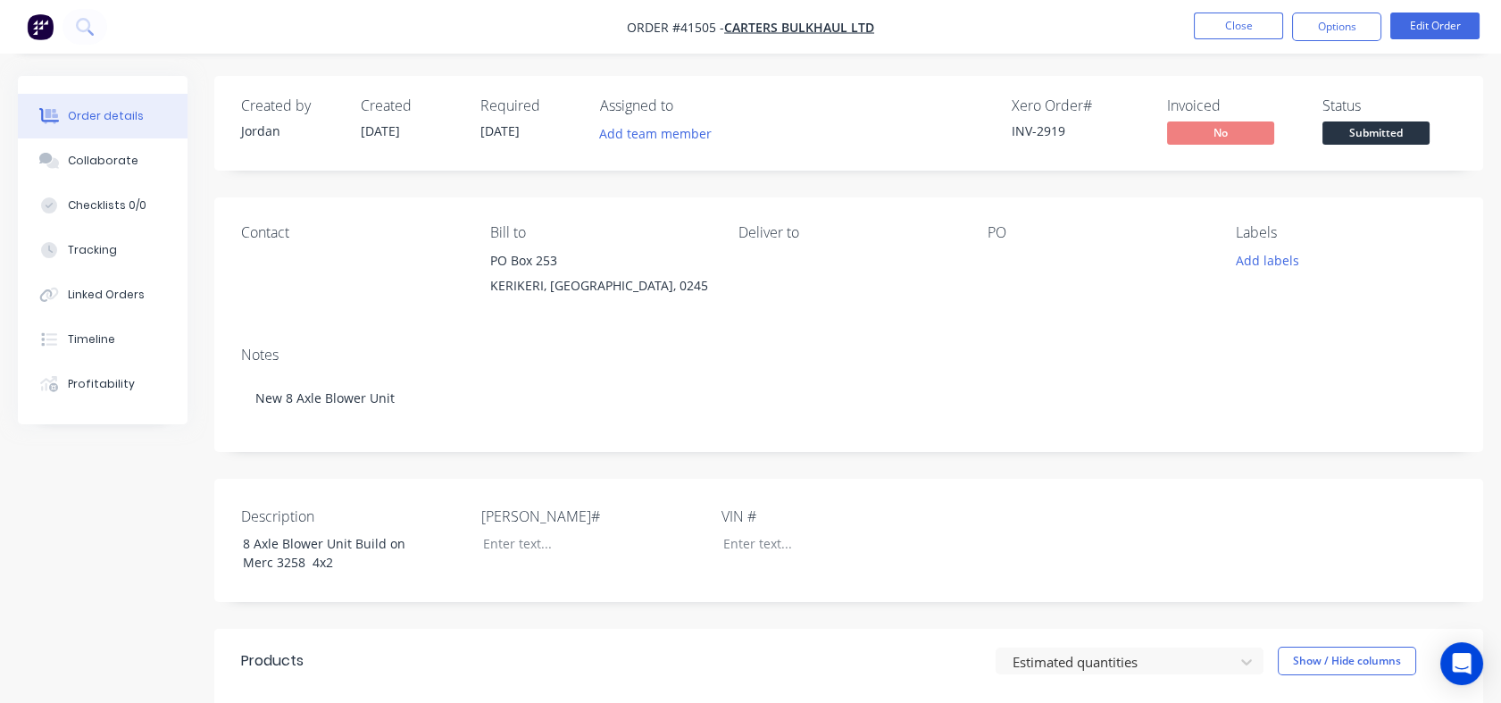
click at [1334, 31] on button "Options" at bounding box center [1336, 27] width 89 height 29
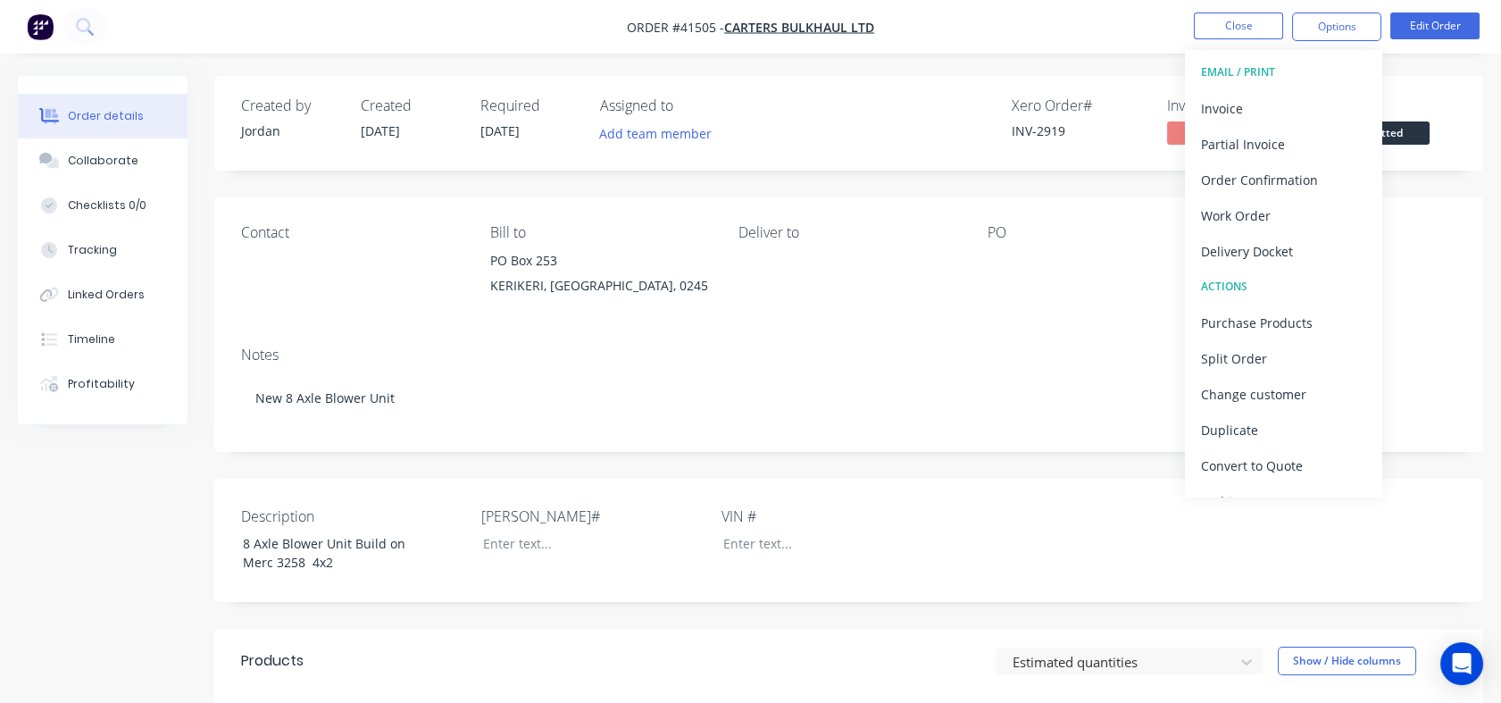
click at [1275, 138] on div "Partial Invoice" at bounding box center [1283, 144] width 164 height 26
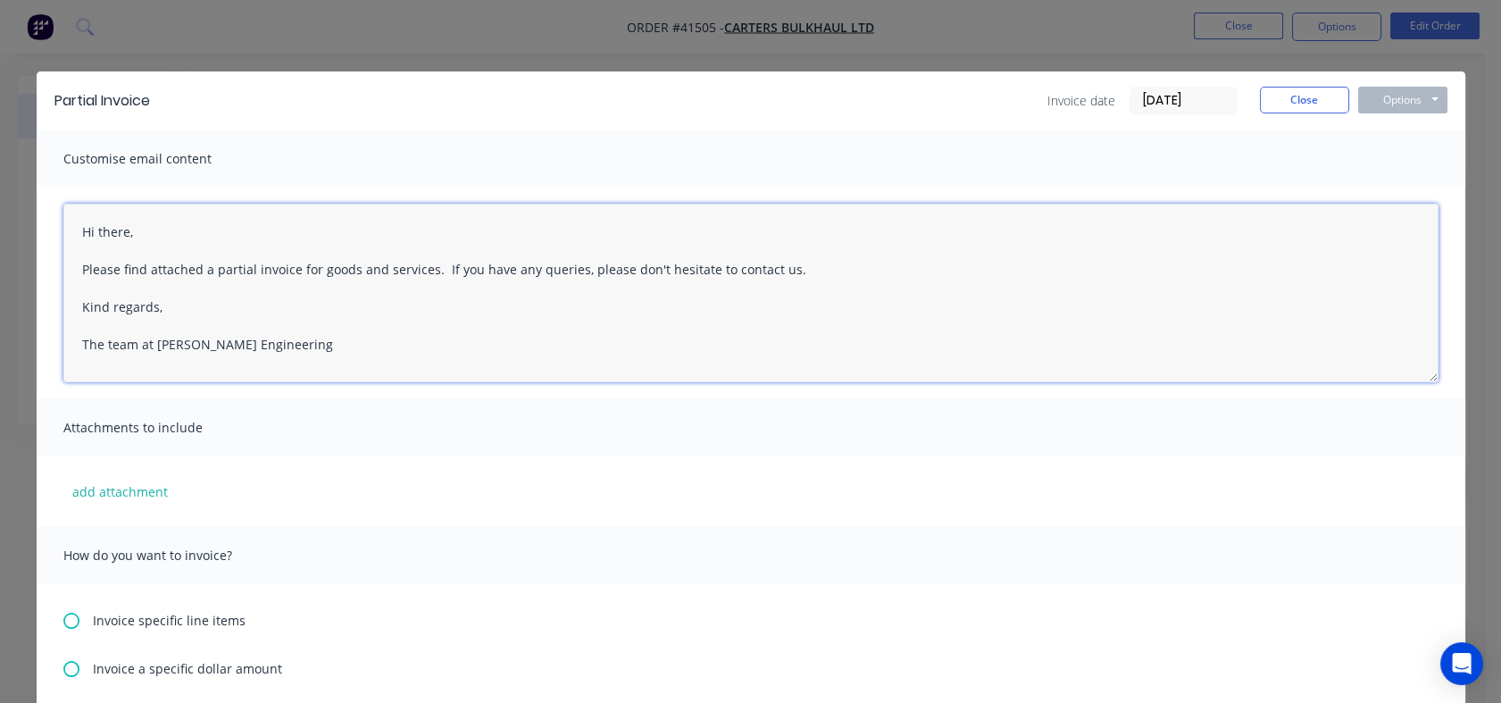
drag, startPoint x: 421, startPoint y: 264, endPoint x: 132, endPoint y: 233, distance: 291.0
click at [132, 233] on textarea "Hi there, Please find attached a partial invoice for goods and services. If you…" at bounding box center [750, 293] width 1375 height 179
click at [149, 271] on textarea "Hi there, Please find attached a partial invoice for goods and services. If you…" at bounding box center [750, 293] width 1375 height 179
drag, startPoint x: 422, startPoint y: 267, endPoint x: 66, endPoint y: 264, distance: 356.3
click at [66, 264] on textarea "Hi there, Please find attached a partial invoice for goods and services. If you…" at bounding box center [750, 293] width 1375 height 179
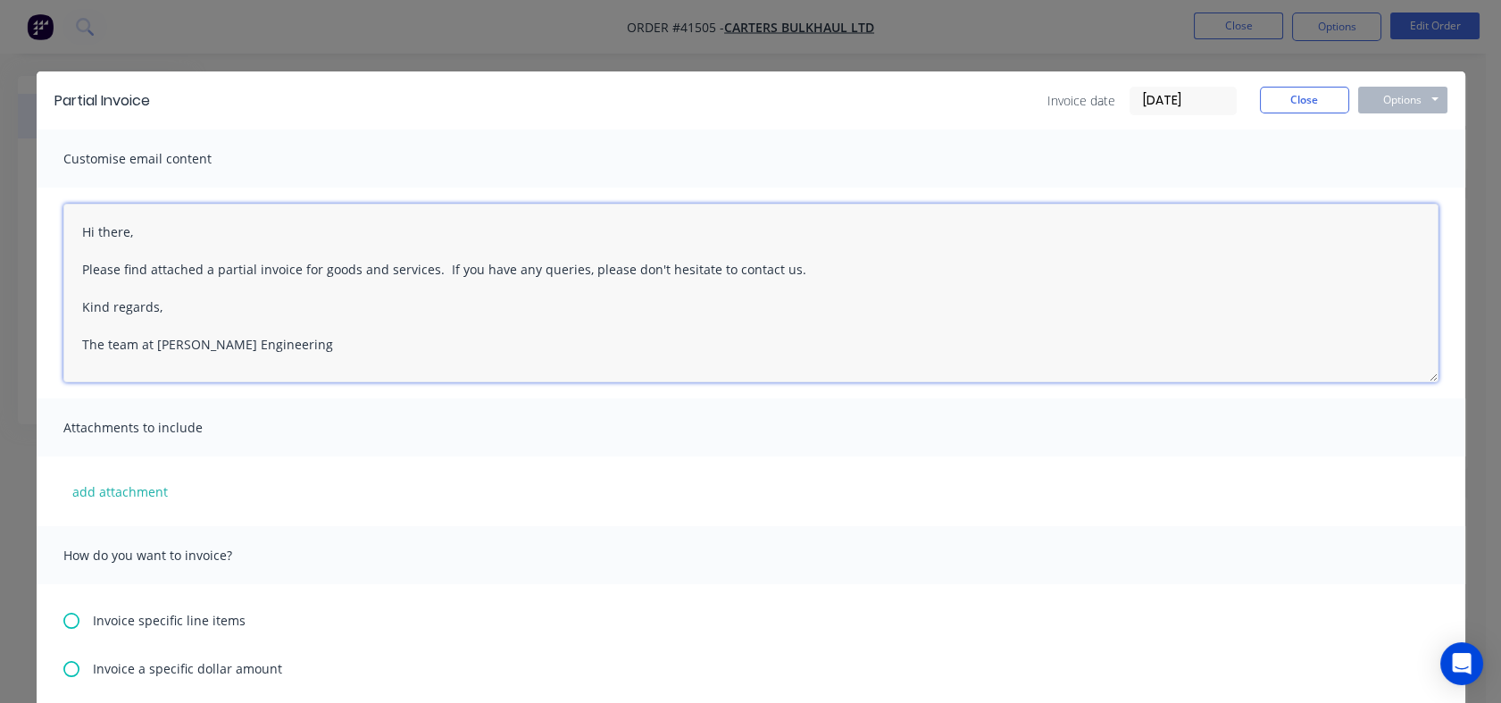
paste textarea "the invoice for the first instalment deposit for your truck and trailer build. …"
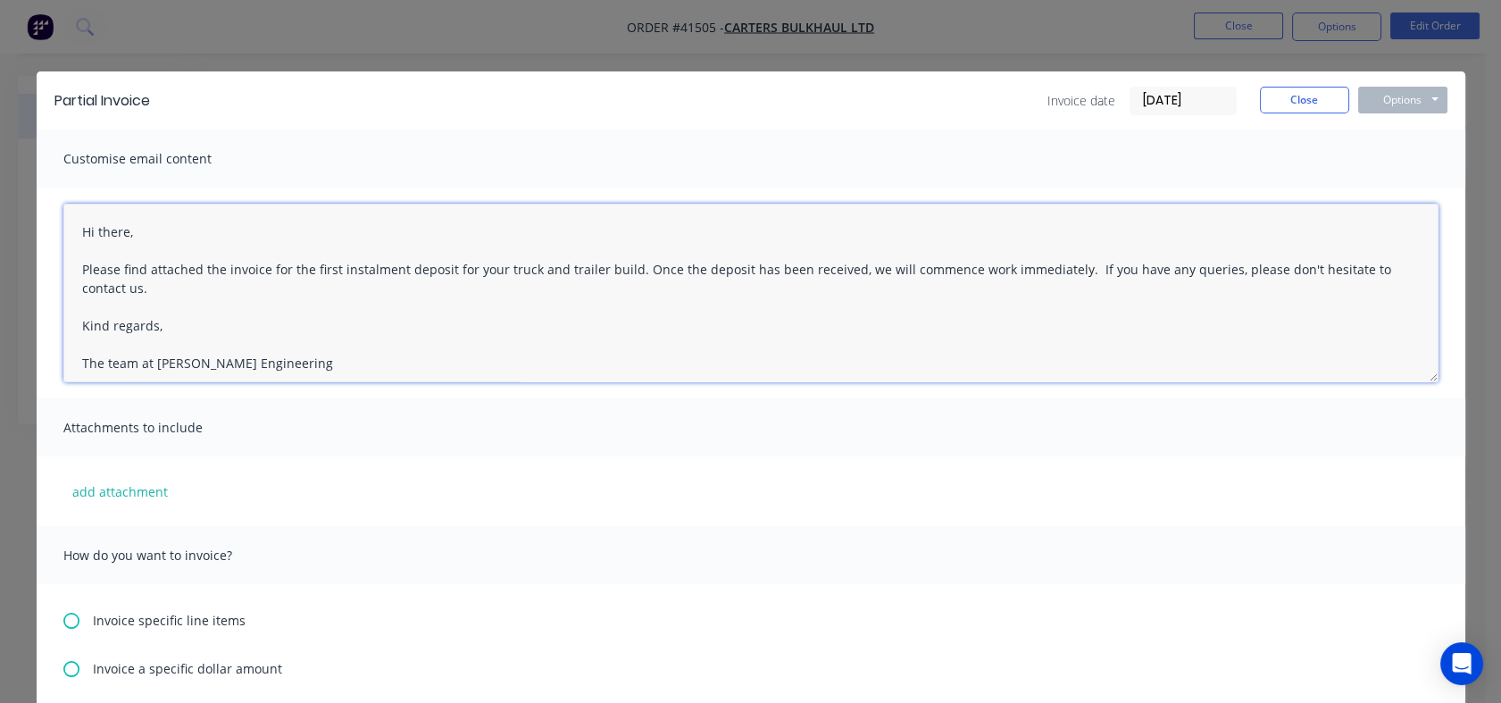
click at [1062, 264] on textarea "Hi there, Please find attached the invoice for the first instalment deposit for…" at bounding box center [750, 293] width 1375 height 179
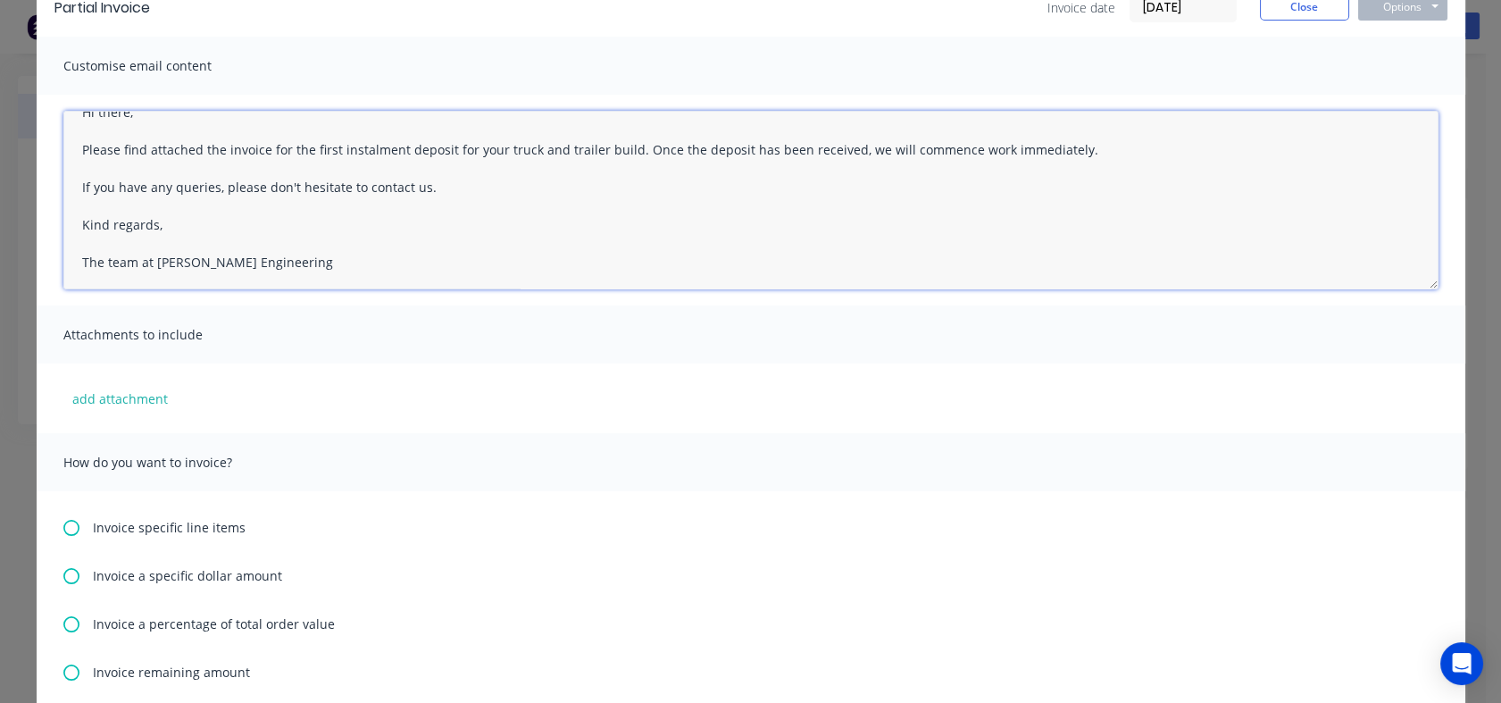
scroll to position [198, 0]
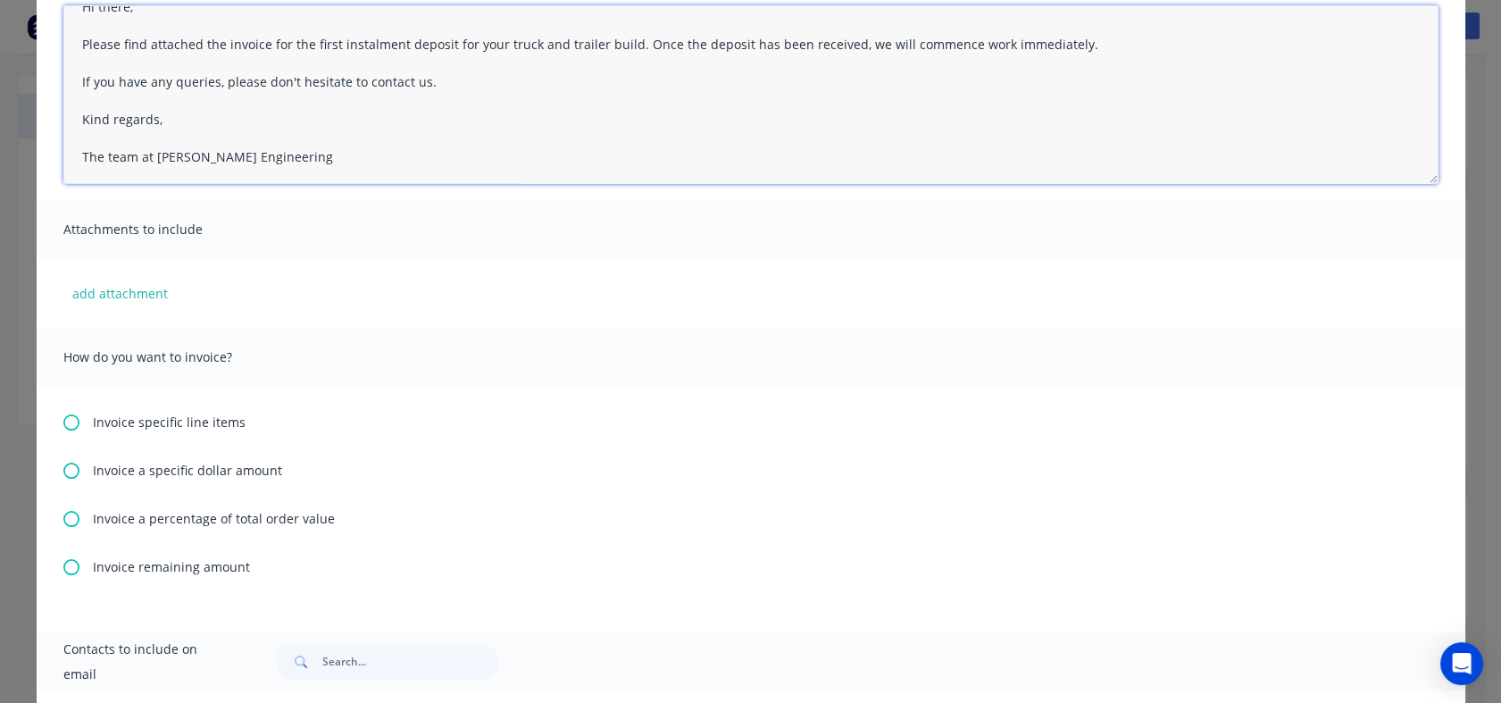
type textarea "Hi there, Please find attached the invoice for the first instalment deposit for…"
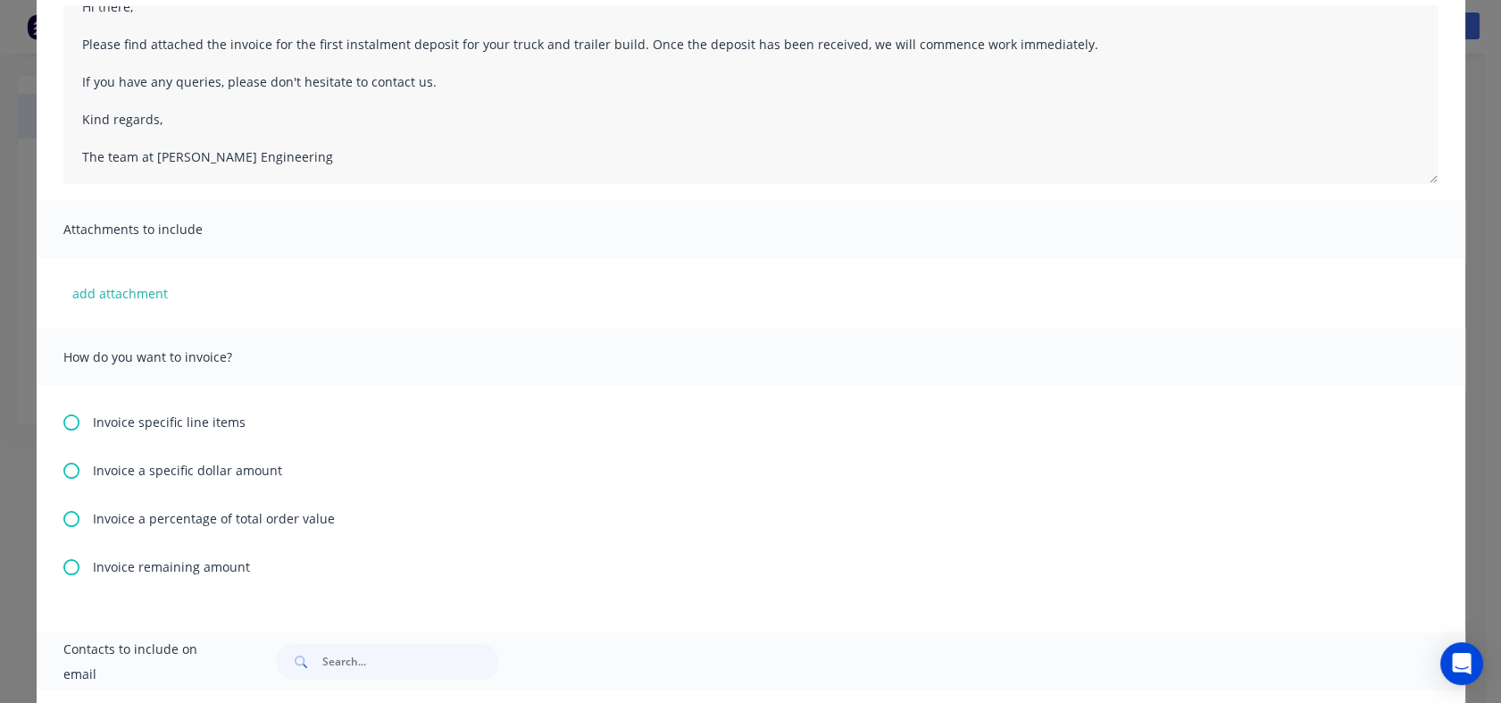
click at [63, 468] on icon at bounding box center [71, 471] width 16 height 16
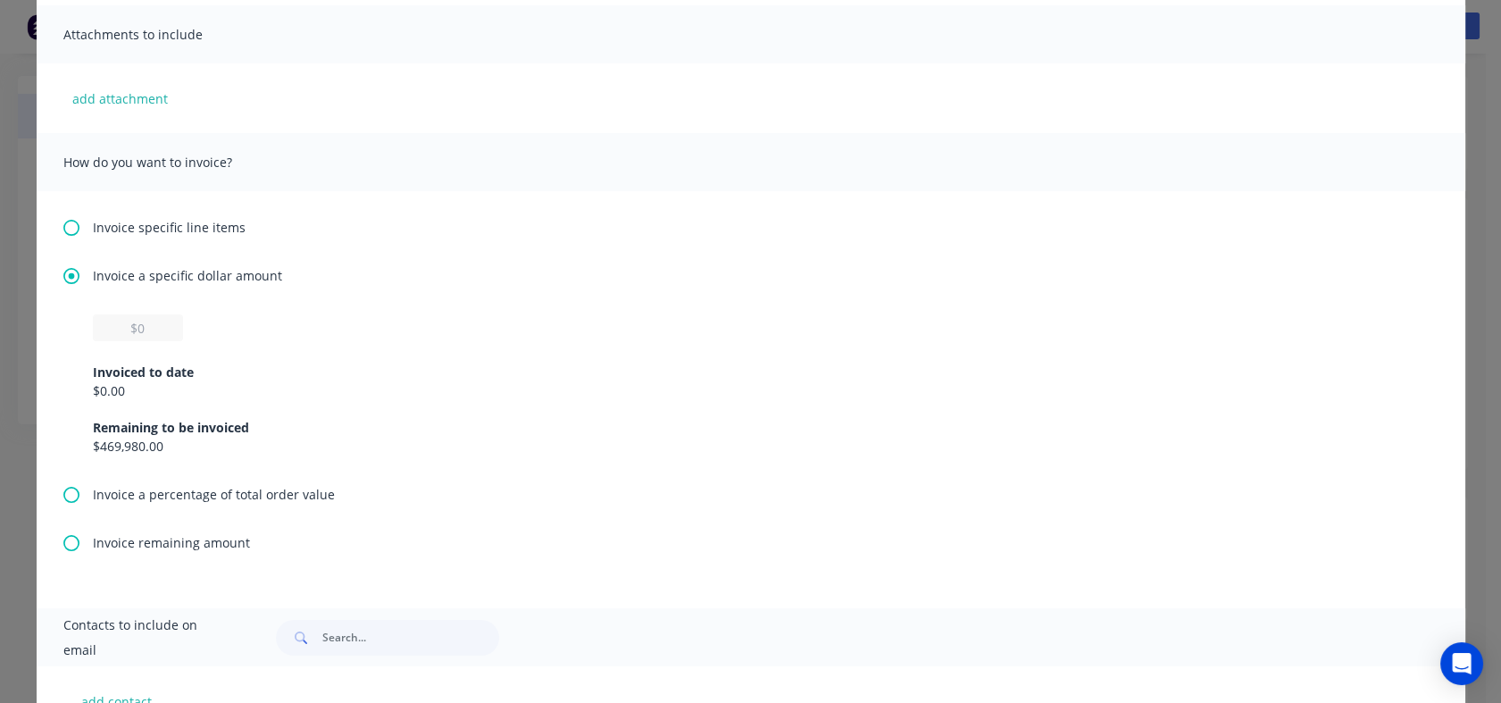
scroll to position [396, 0]
click at [141, 329] on input "text" at bounding box center [138, 324] width 90 height 27
type input "$86,956.52"
click at [514, 331] on div "$86,956.52 Invoiced to date $0.00 Remaining to be invoiced $469,980.00" at bounding box center [751, 381] width 1316 height 141
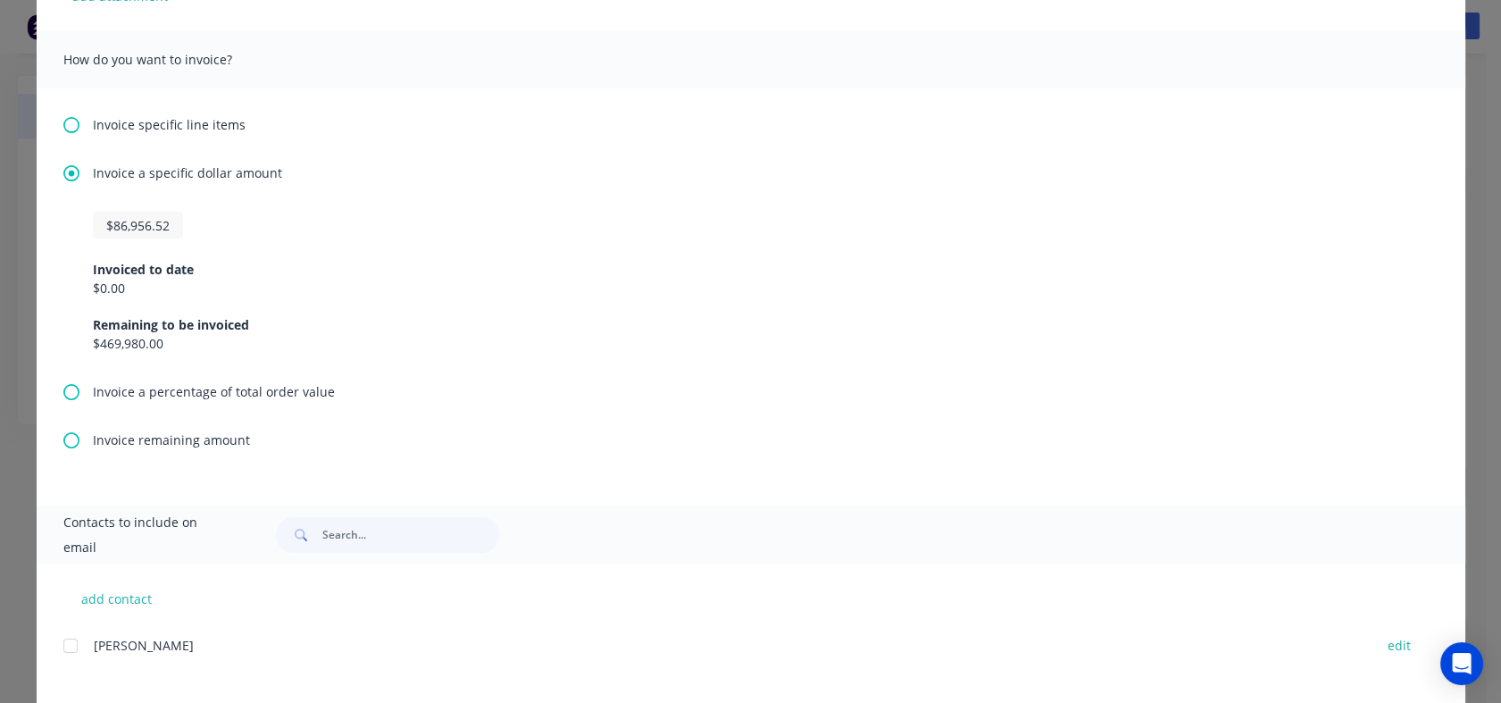
scroll to position [585, 0]
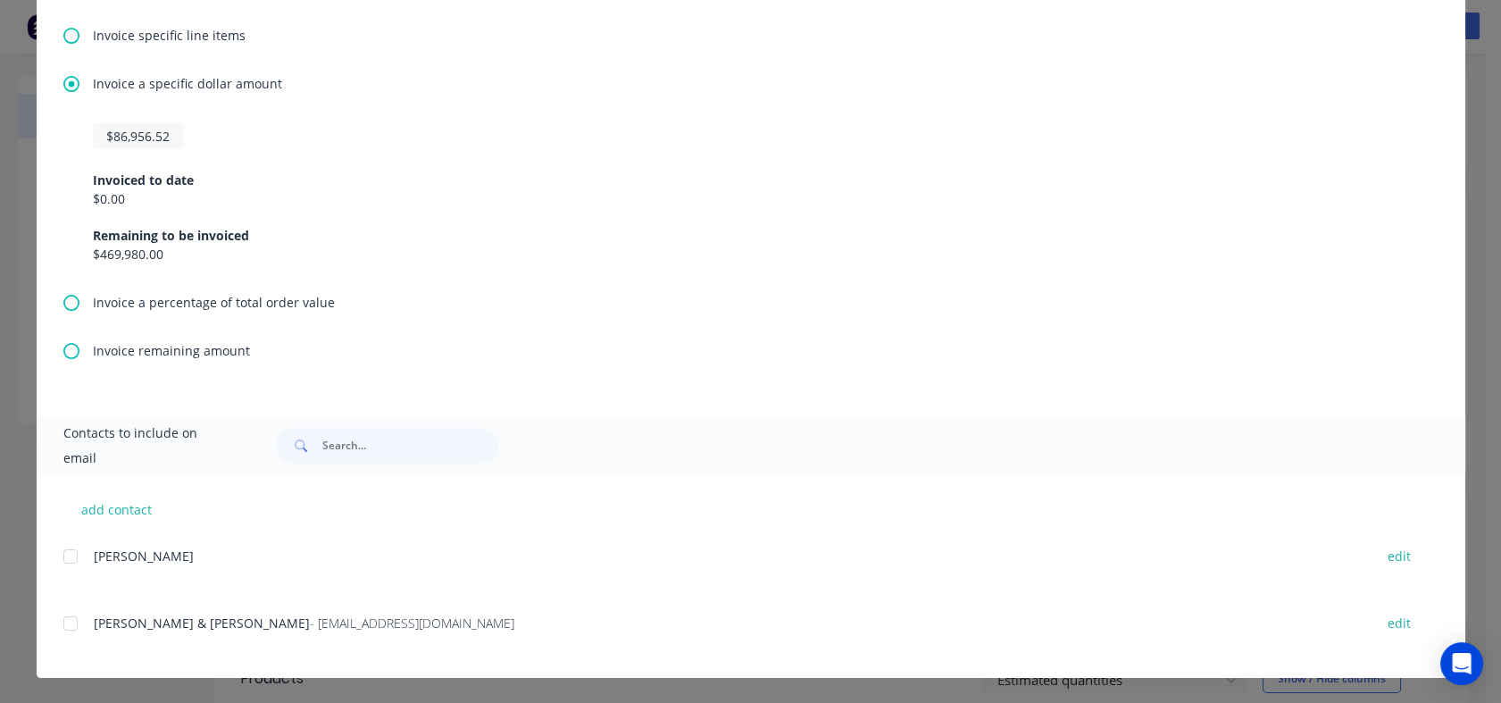
click at [63, 621] on div at bounding box center [71, 623] width 36 height 36
click at [433, 451] on input "text" at bounding box center [410, 446] width 177 height 36
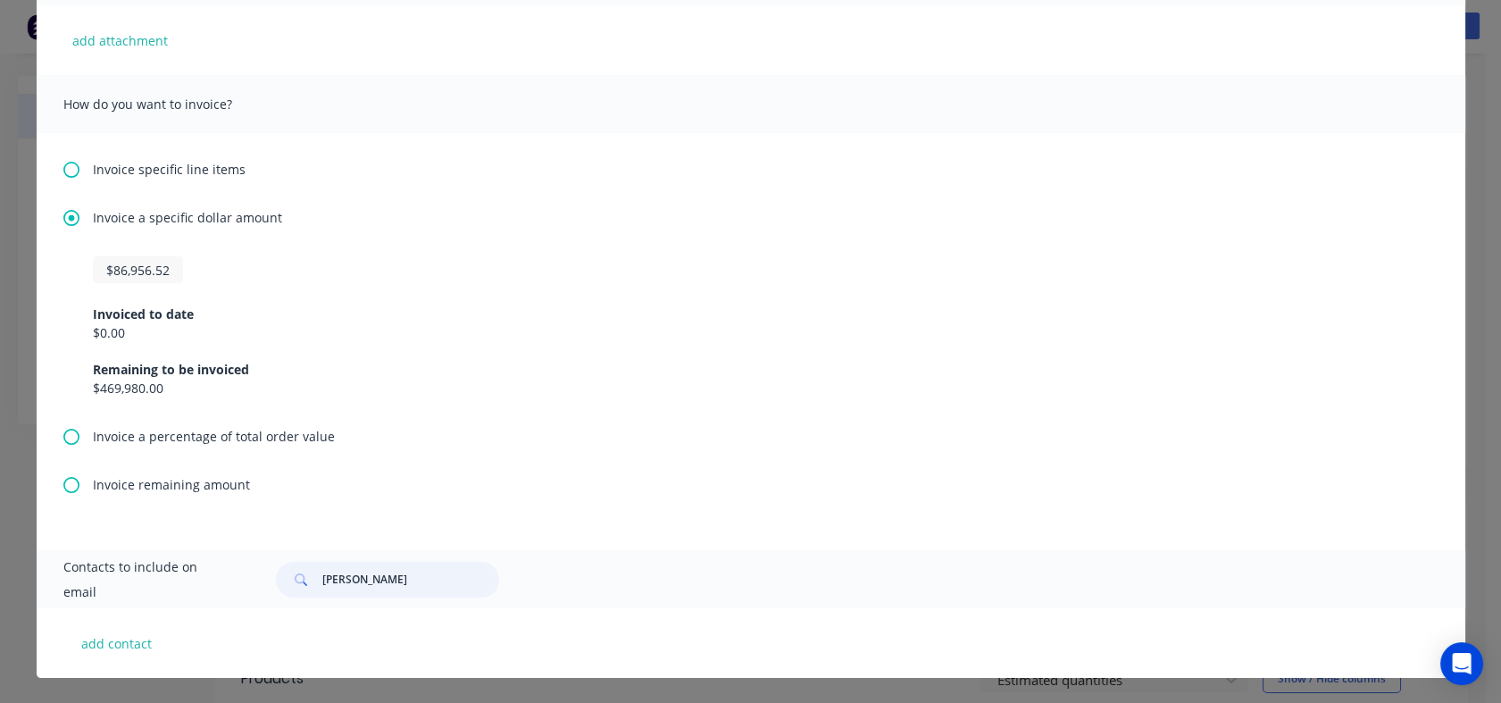
scroll to position [451, 0]
click at [347, 576] on input "mike" at bounding box center [410, 580] width 177 height 36
drag, startPoint x: 341, startPoint y: 577, endPoint x: 448, endPoint y: 600, distance: 109.6
click at [448, 600] on div "Contacts to include on email mike" at bounding box center [751, 579] width 1429 height 58
click at [322, 577] on input "mike" at bounding box center [410, 580] width 177 height 36
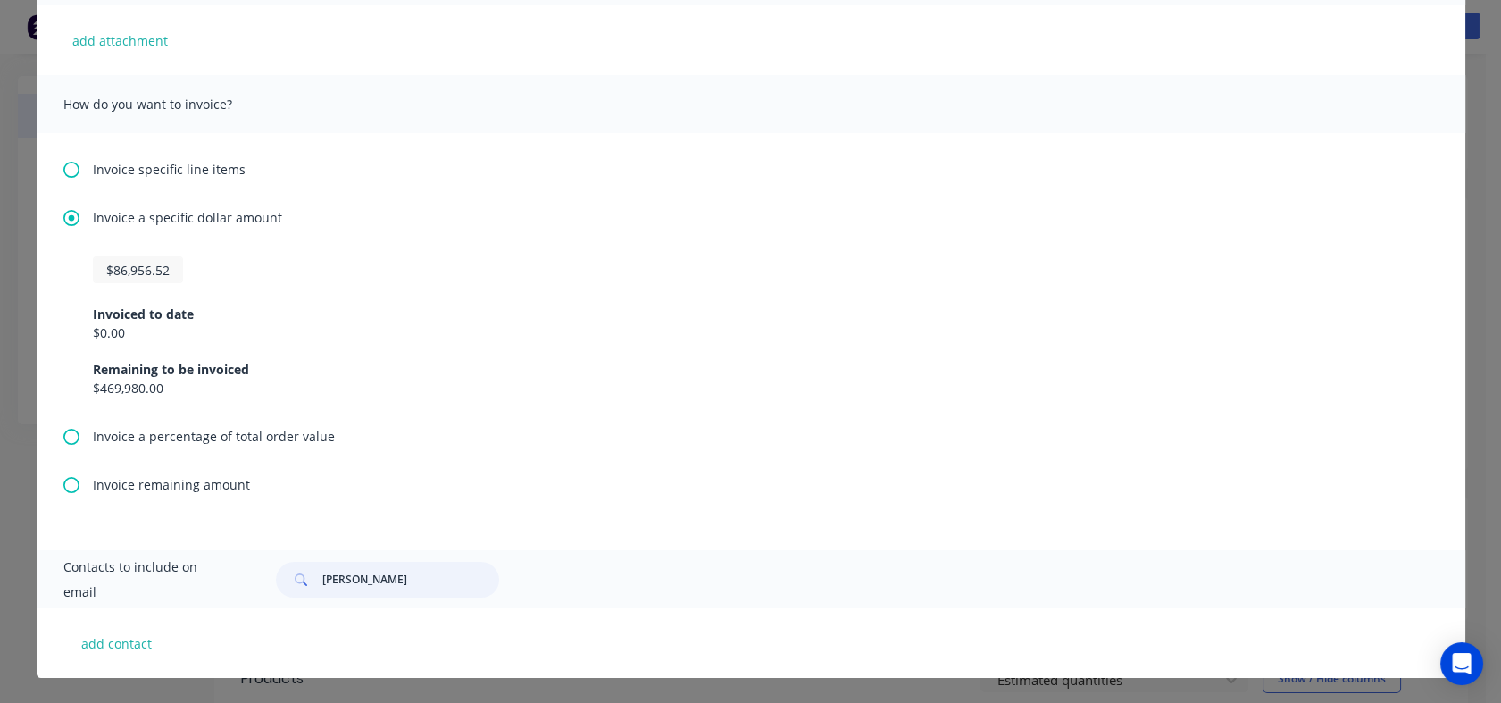
click at [322, 579] on input "mike" at bounding box center [410, 580] width 177 height 36
click at [416, 572] on input "mike" at bounding box center [410, 580] width 177 height 36
click at [413, 579] on input "[PERSON_NAME][EMAIL_ADDRESS][DOMAIN_NAME]" at bounding box center [410, 580] width 177 height 36
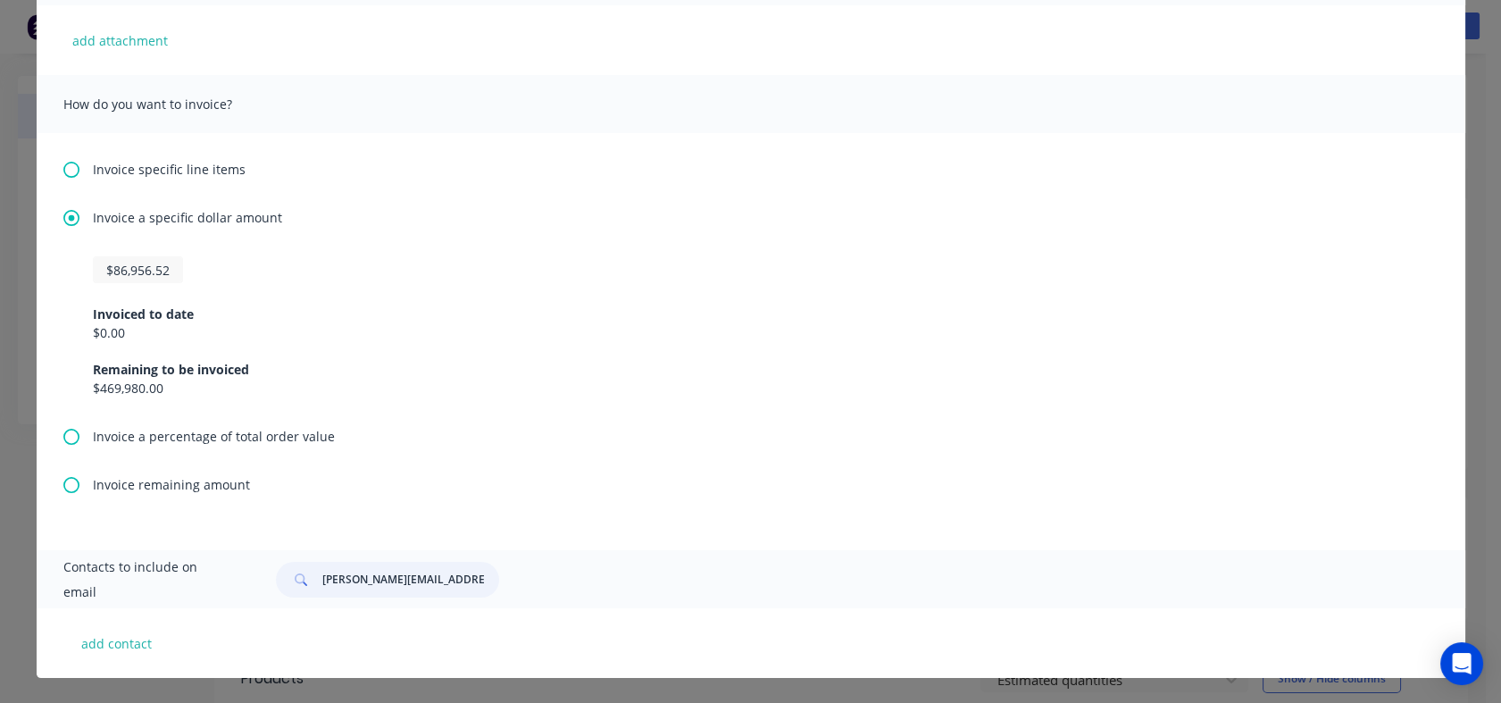
type input "[PERSON_NAME][EMAIL_ADDRESS][DOMAIN_NAME]"
click at [146, 642] on button "add contact" at bounding box center [116, 642] width 107 height 27
select select "NZ"
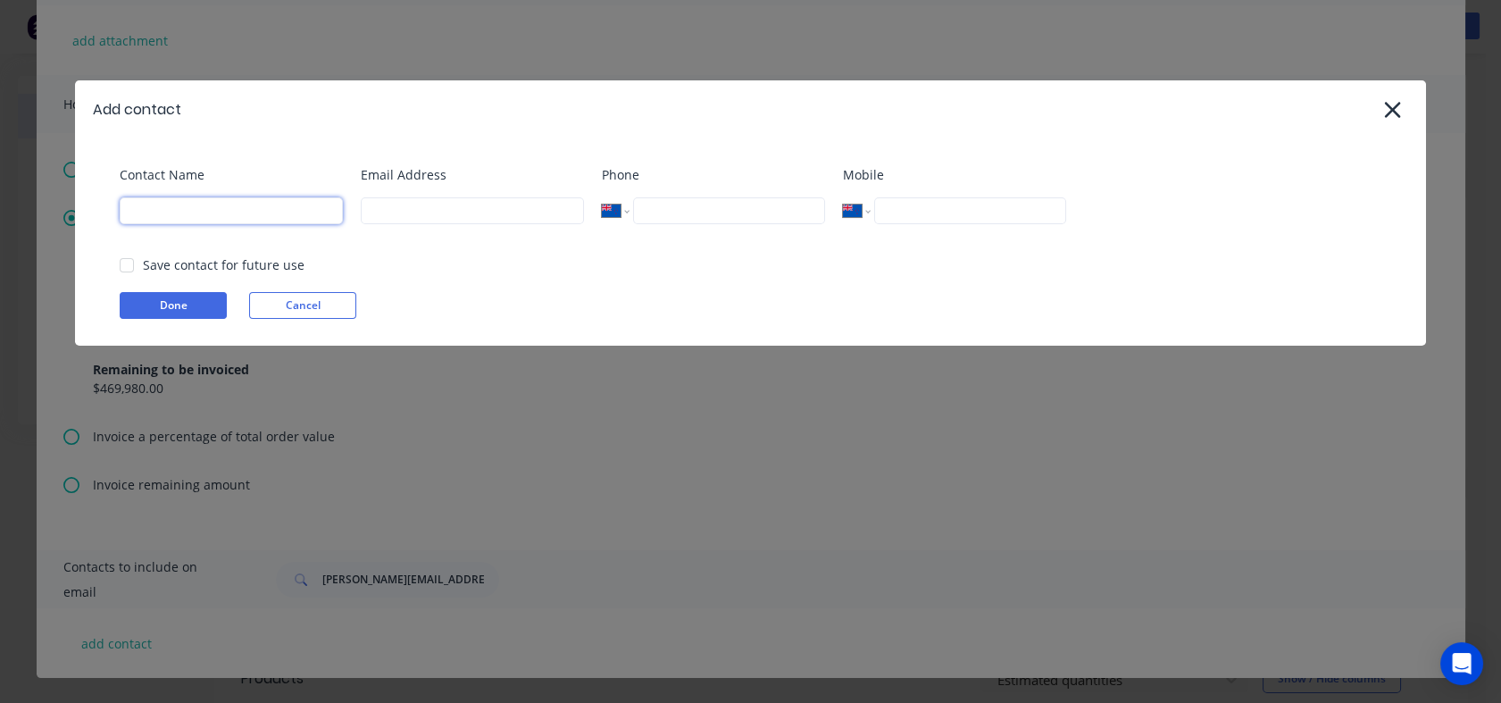
click at [286, 211] on input at bounding box center [231, 210] width 223 height 27
type input "[PERSON_NAME]"
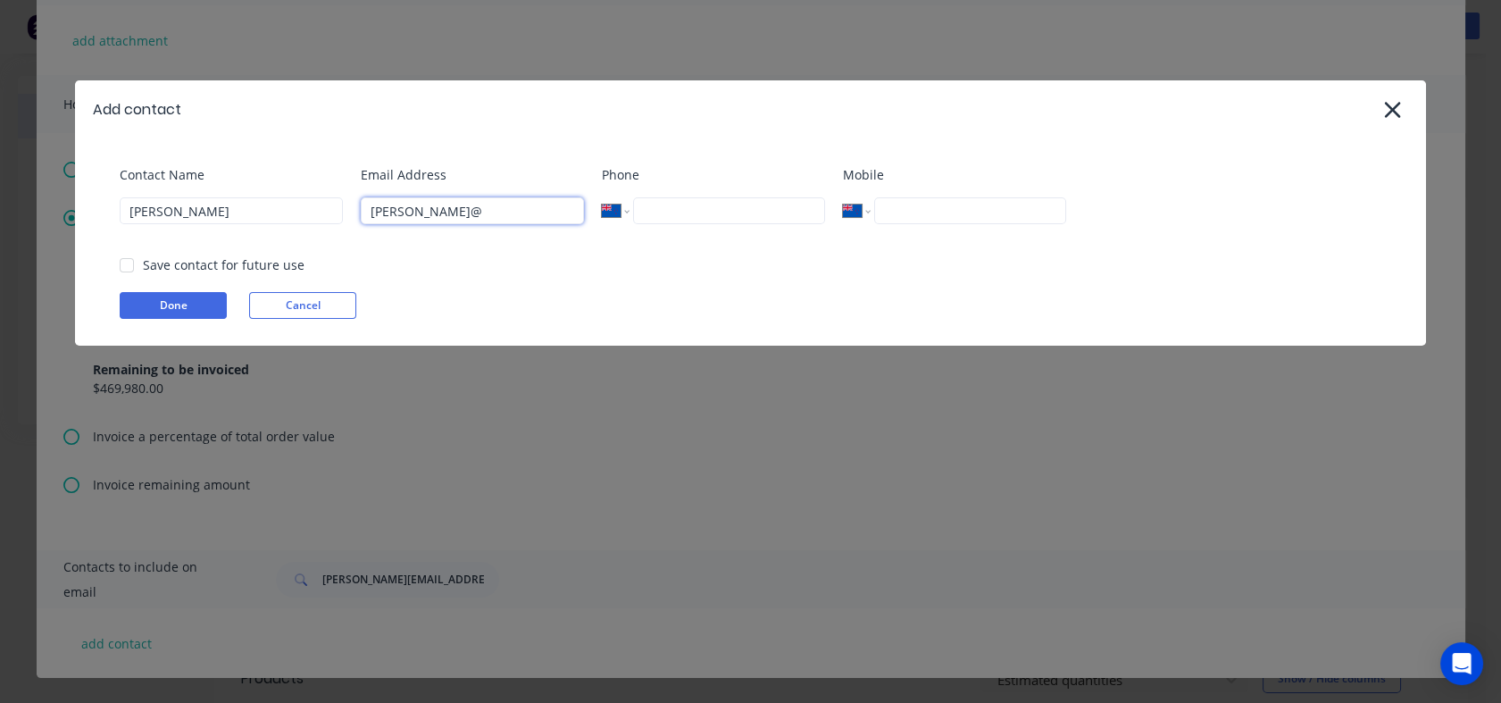
type input "[PERSON_NAME][EMAIL_ADDRESS][DOMAIN_NAME]"
type input "46421778252"
click at [164, 302] on button "Done" at bounding box center [173, 305] width 107 height 27
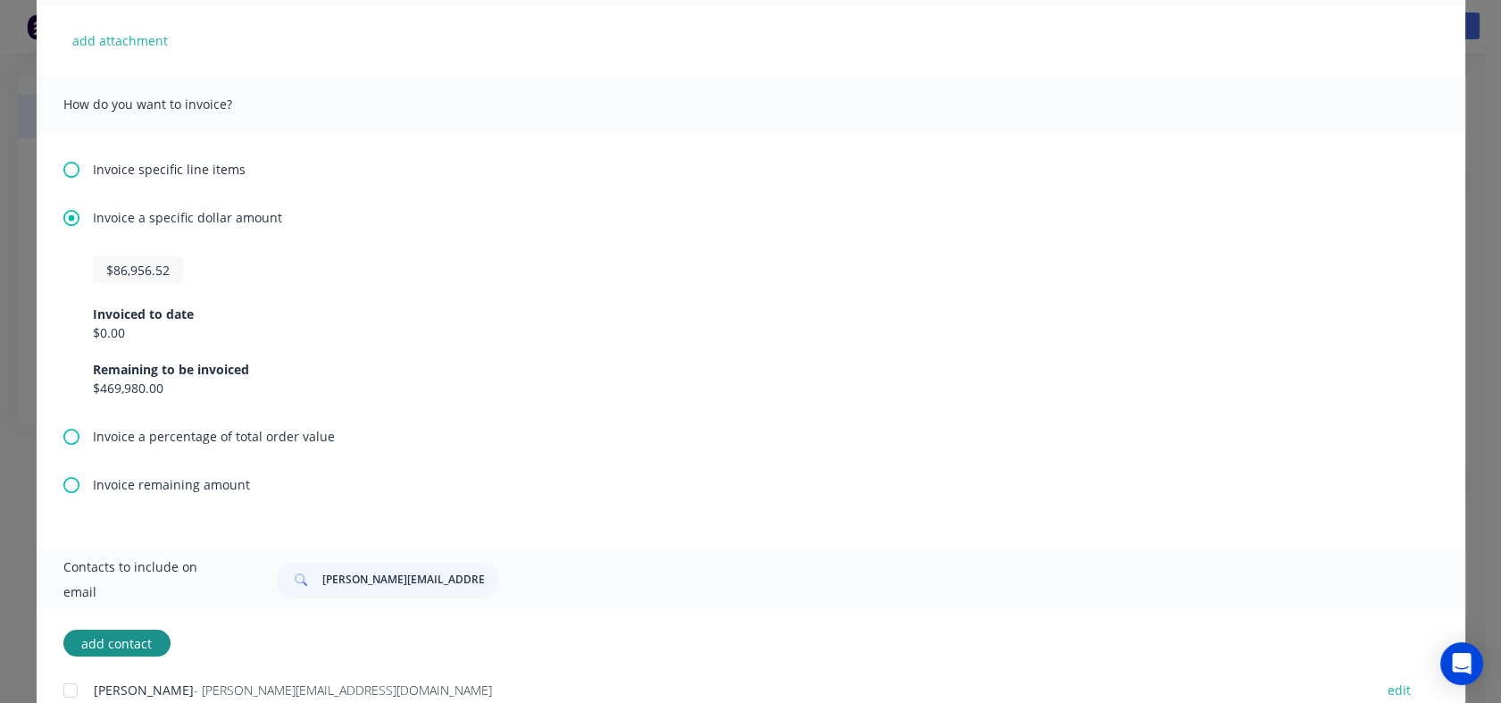
scroll to position [518, 0]
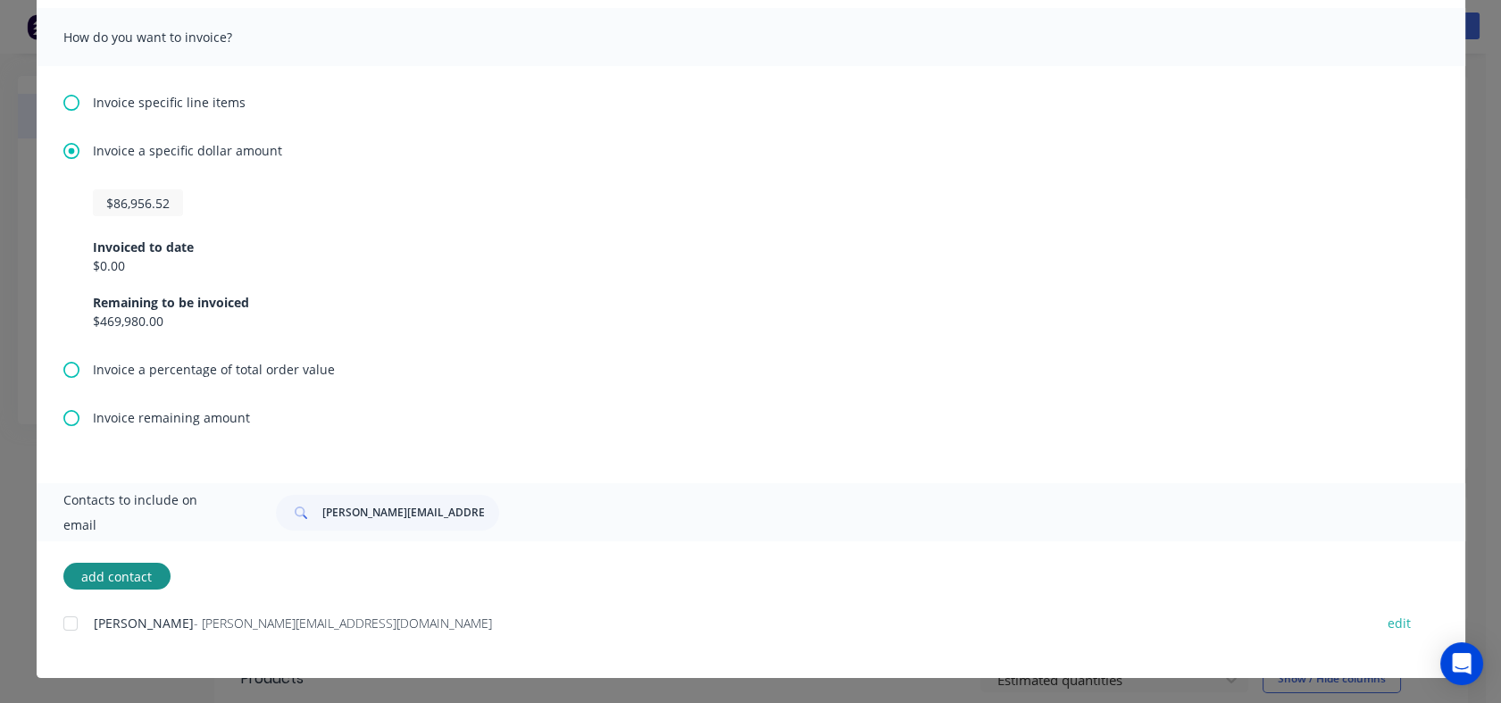
click at [63, 621] on div at bounding box center [71, 623] width 36 height 36
click at [183, 504] on span "Contacts to include on email" at bounding box center [147, 513] width 169 height 50
click at [411, 513] on input "[PERSON_NAME][EMAIL_ADDRESS][DOMAIN_NAME]" at bounding box center [410, 513] width 177 height 36
drag, startPoint x: 474, startPoint y: 507, endPoint x: 266, endPoint y: 503, distance: 208.1
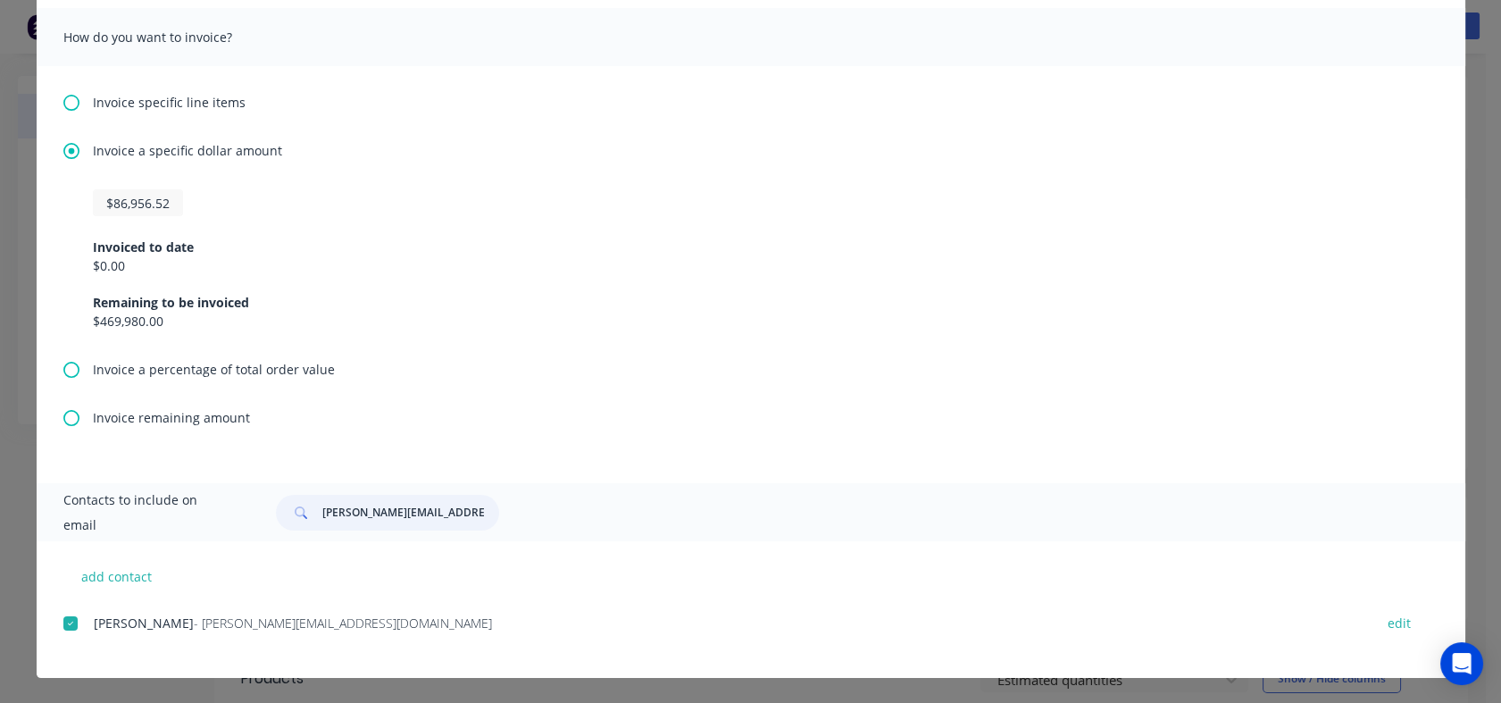
click at [266, 503] on div "[PERSON_NAME][EMAIL_ADDRESS][DOMAIN_NAME]" at bounding box center [847, 513] width 1179 height 36
click at [207, 579] on div "add contact Mike Sherwood - mike@morganengineering.co.nz edit" at bounding box center [751, 609] width 1429 height 137
click at [588, 589] on div "add contact Mike Sherwood - mike@morganengineering.co.nz edit" at bounding box center [751, 609] width 1429 height 137
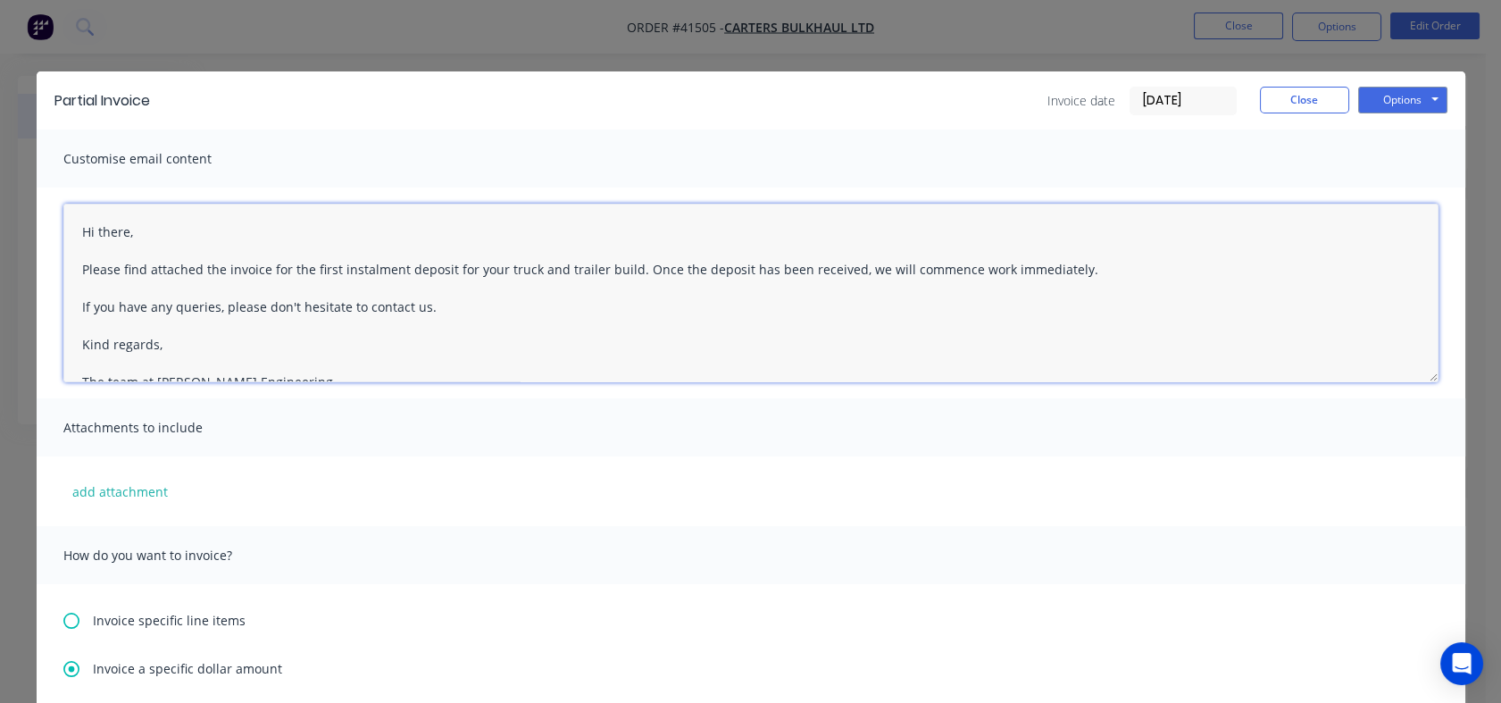
drag, startPoint x: 272, startPoint y: 351, endPoint x: 32, endPoint y: 192, distance: 288.0
click at [37, 192] on div "Hi there, Please find attached the invoice for the first instalment deposit for…" at bounding box center [751, 293] width 1429 height 211
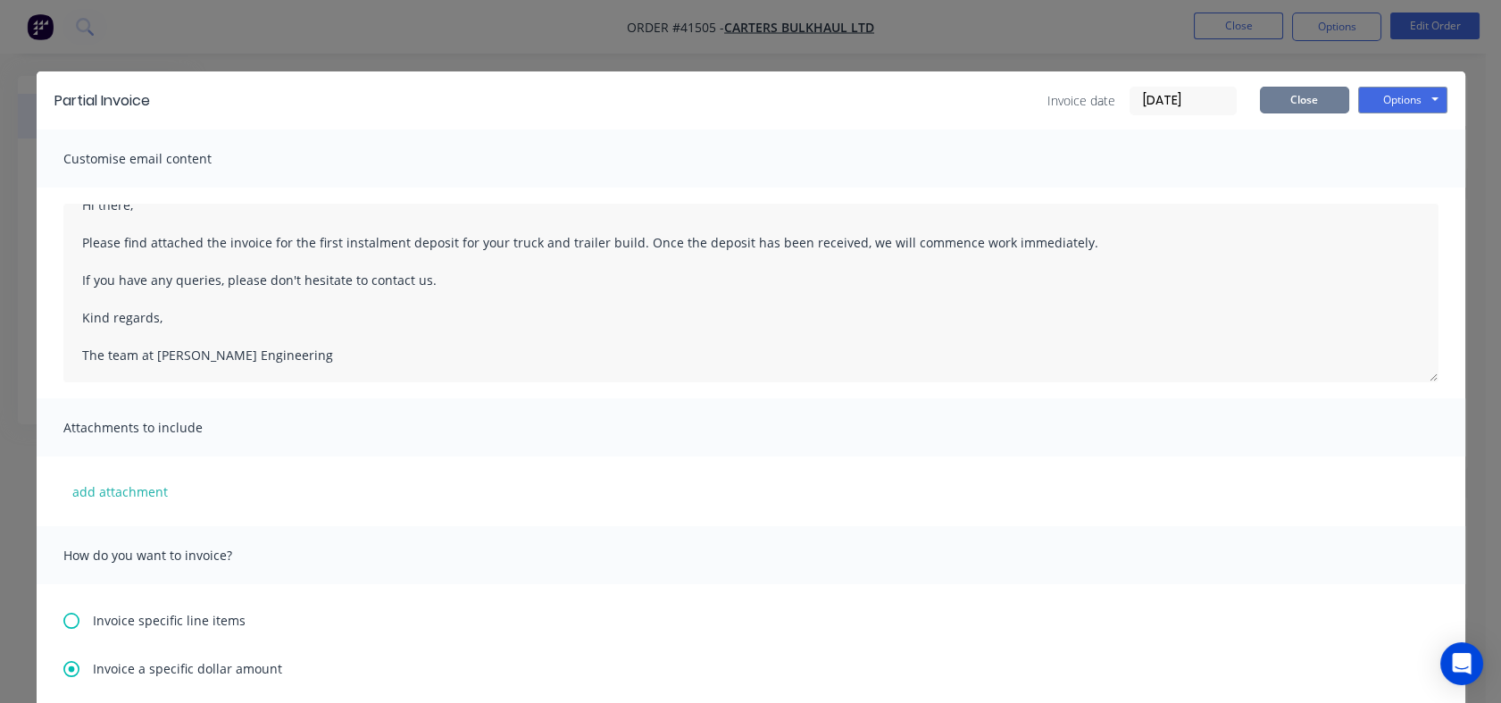
click at [1286, 100] on button "Close" at bounding box center [1304, 100] width 89 height 27
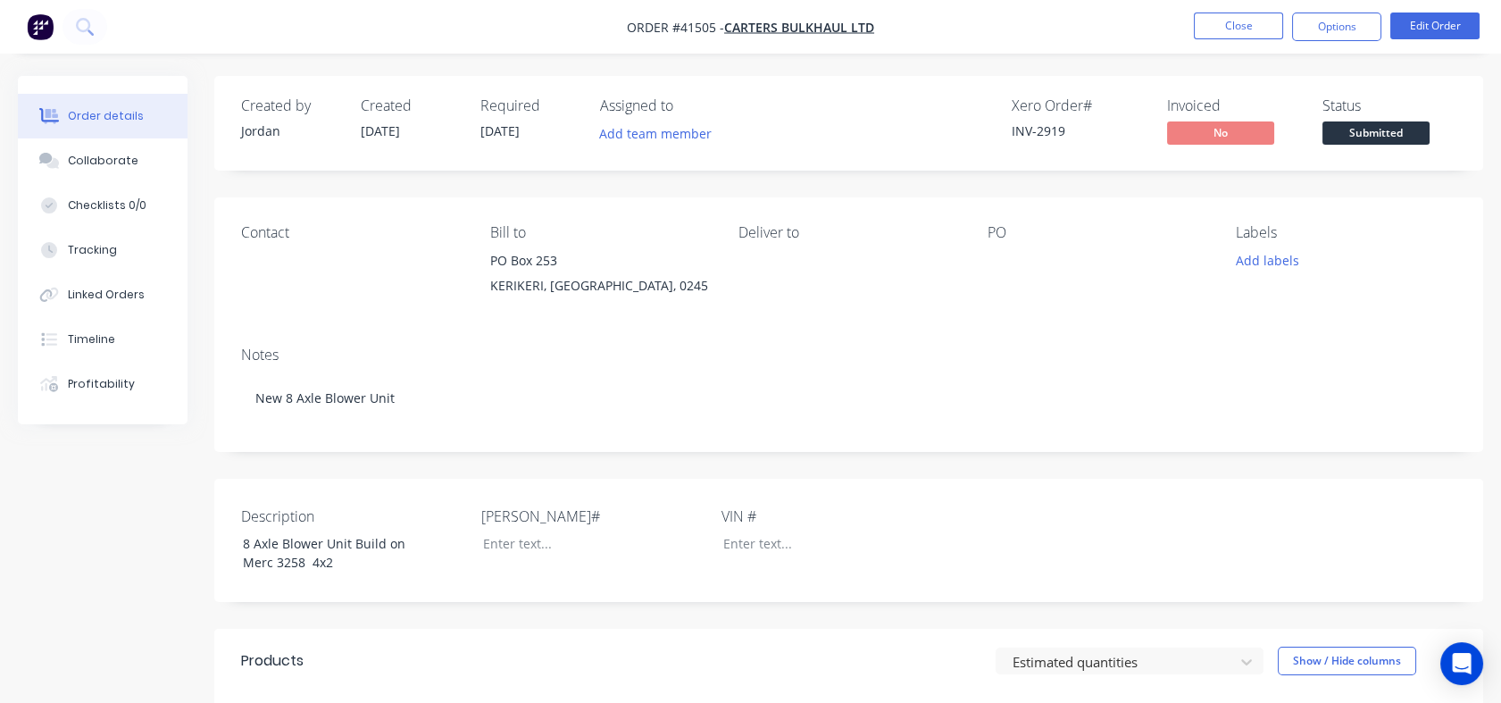
click at [1320, 21] on button "Options" at bounding box center [1336, 27] width 89 height 29
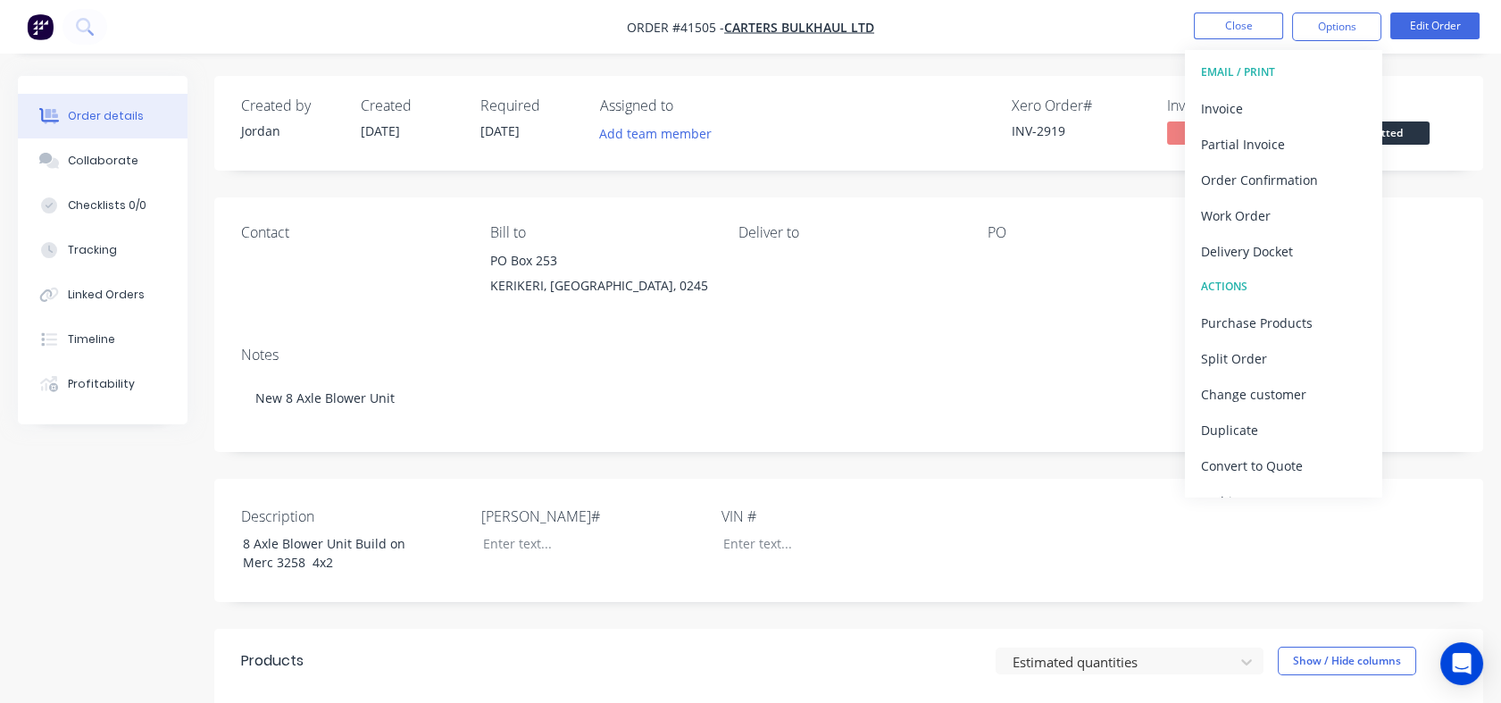
click at [1275, 138] on div "Partial Invoice" at bounding box center [1283, 144] width 164 height 26
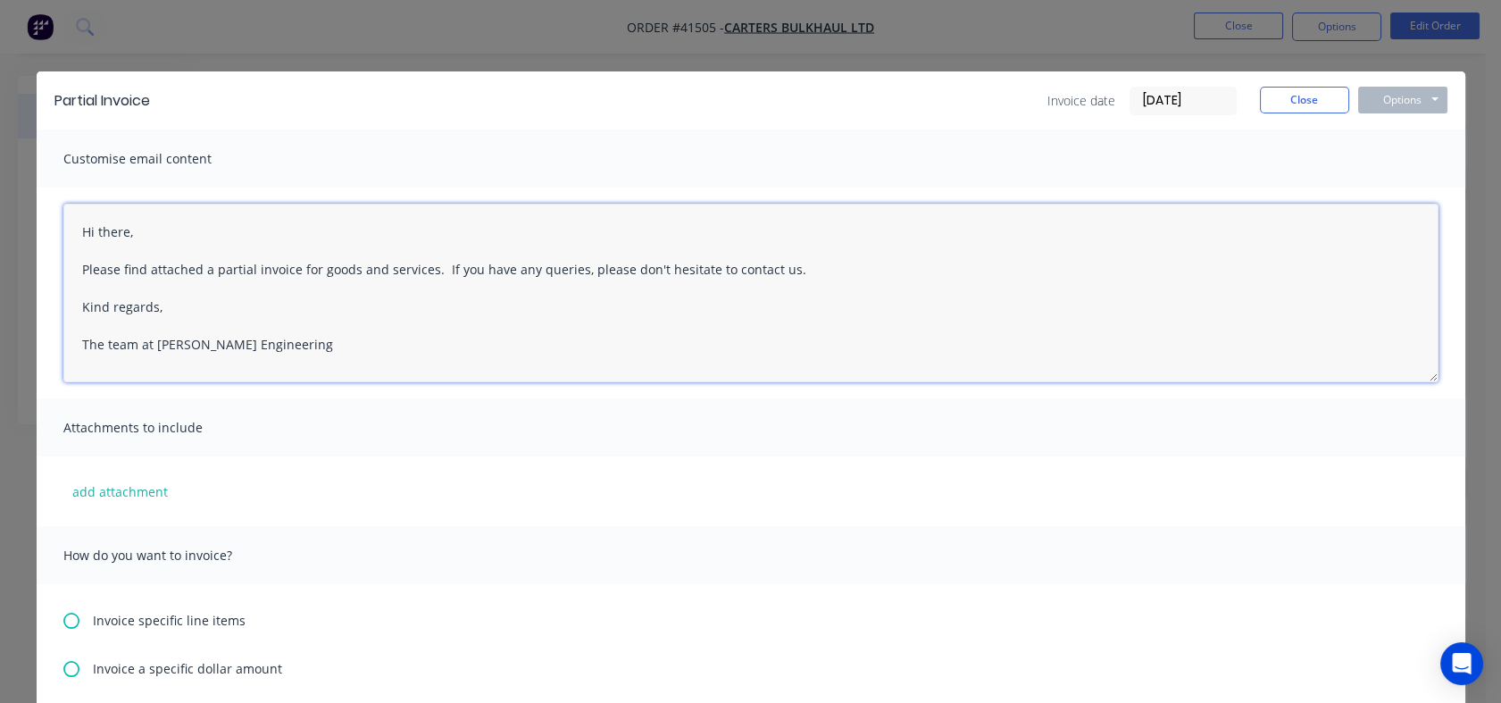
drag, startPoint x: 273, startPoint y: 351, endPoint x: 39, endPoint y: 223, distance: 266.5
click at [39, 223] on div "Hi there, Please find attached a partial invoice for goods and services. If you…" at bounding box center [751, 293] width 1429 height 211
paste textarea "the invoice for the first instalment deposit for your truck and trailer build. …"
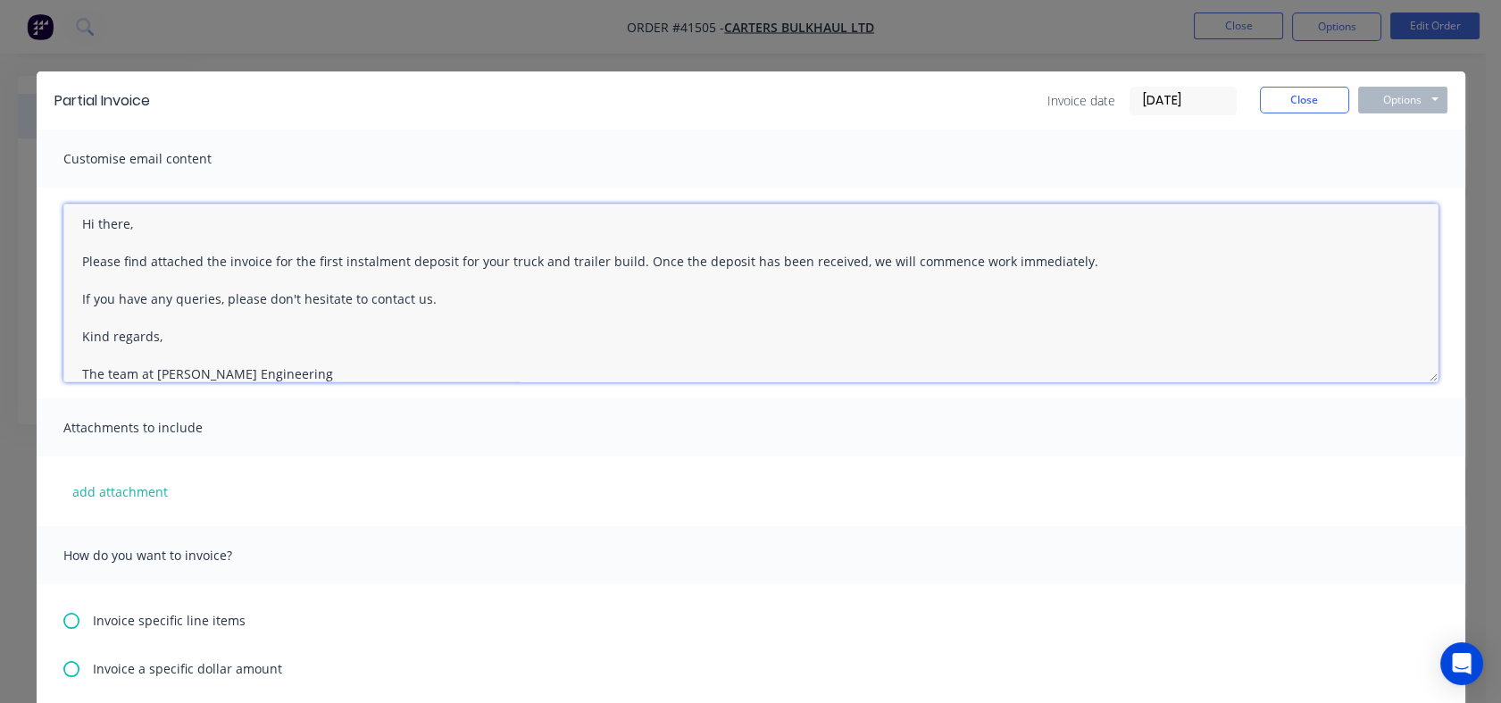
scroll to position [27, 0]
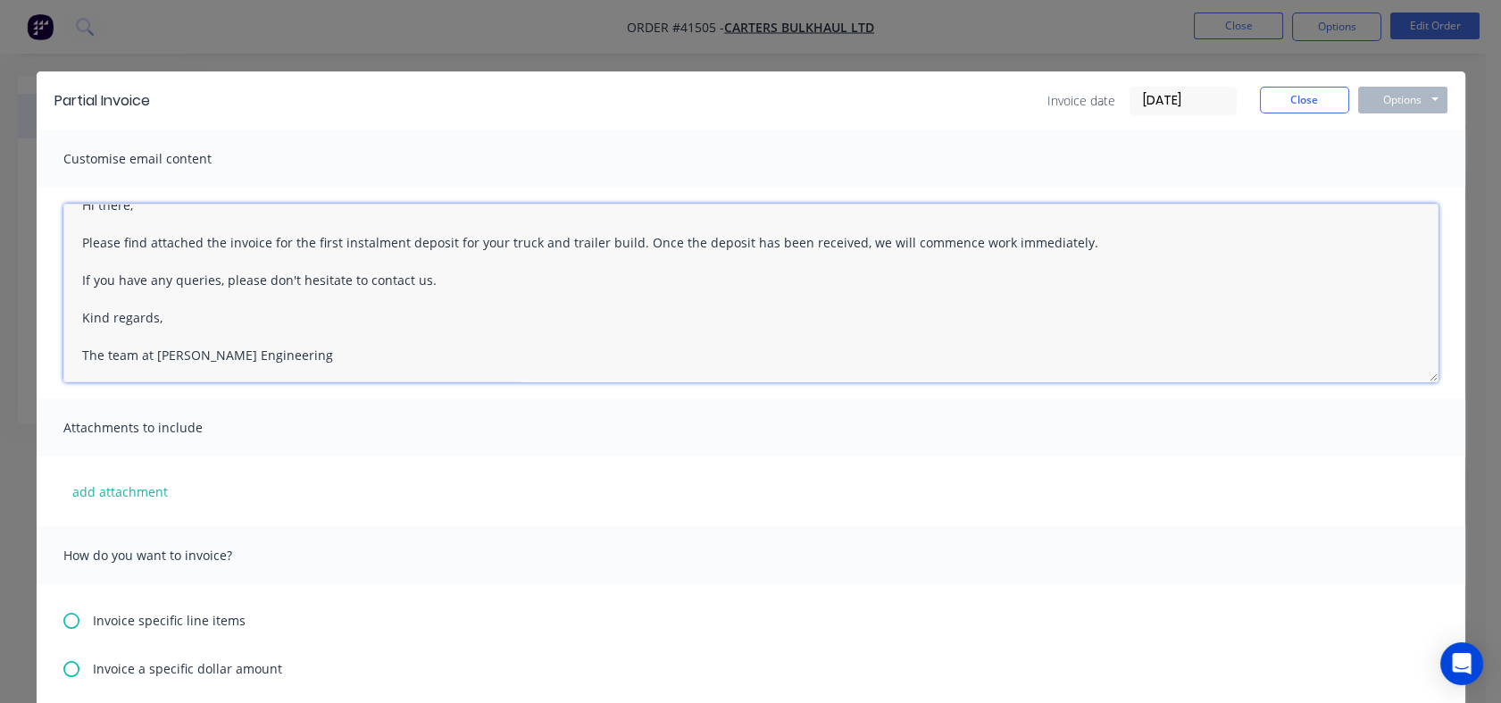
type textarea "Hi there, Please find attached the invoice for the first instalment deposit for…"
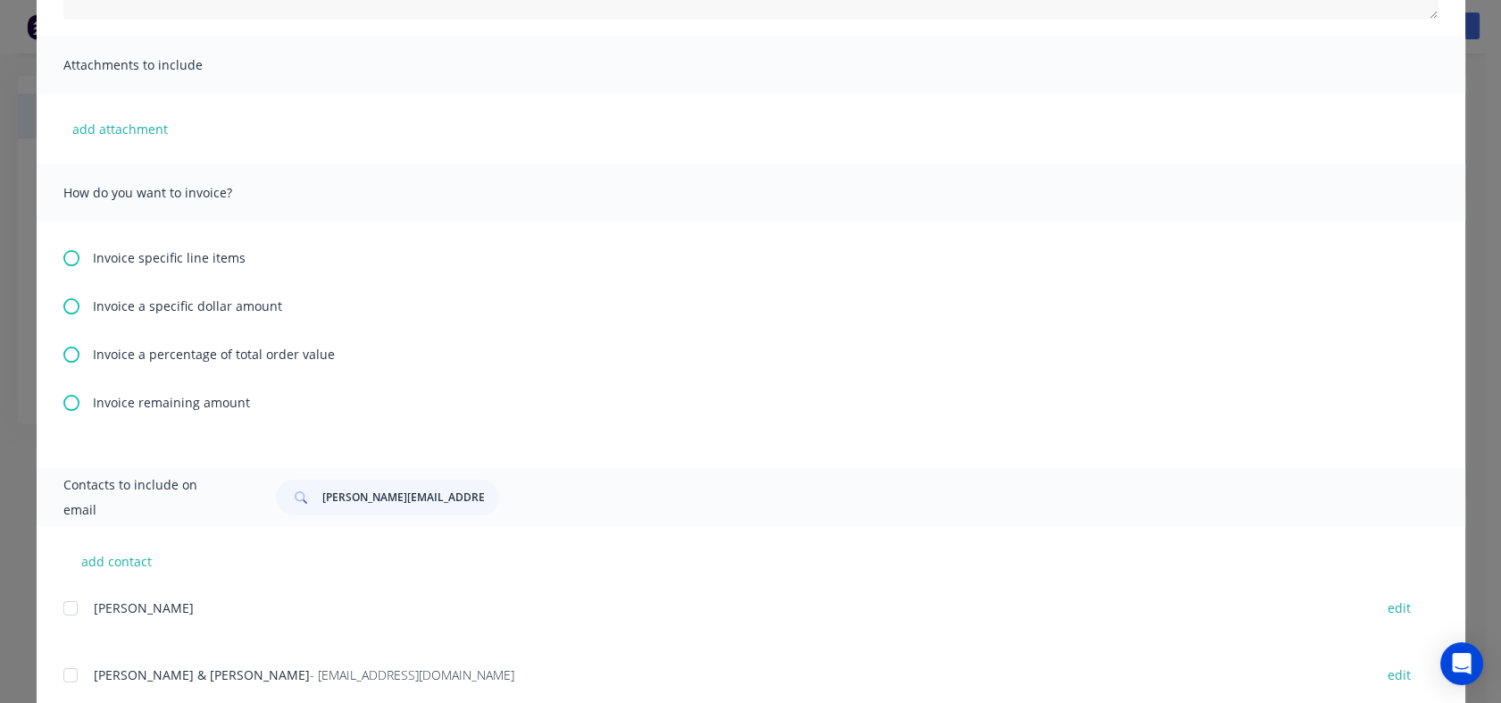
scroll to position [391, 0]
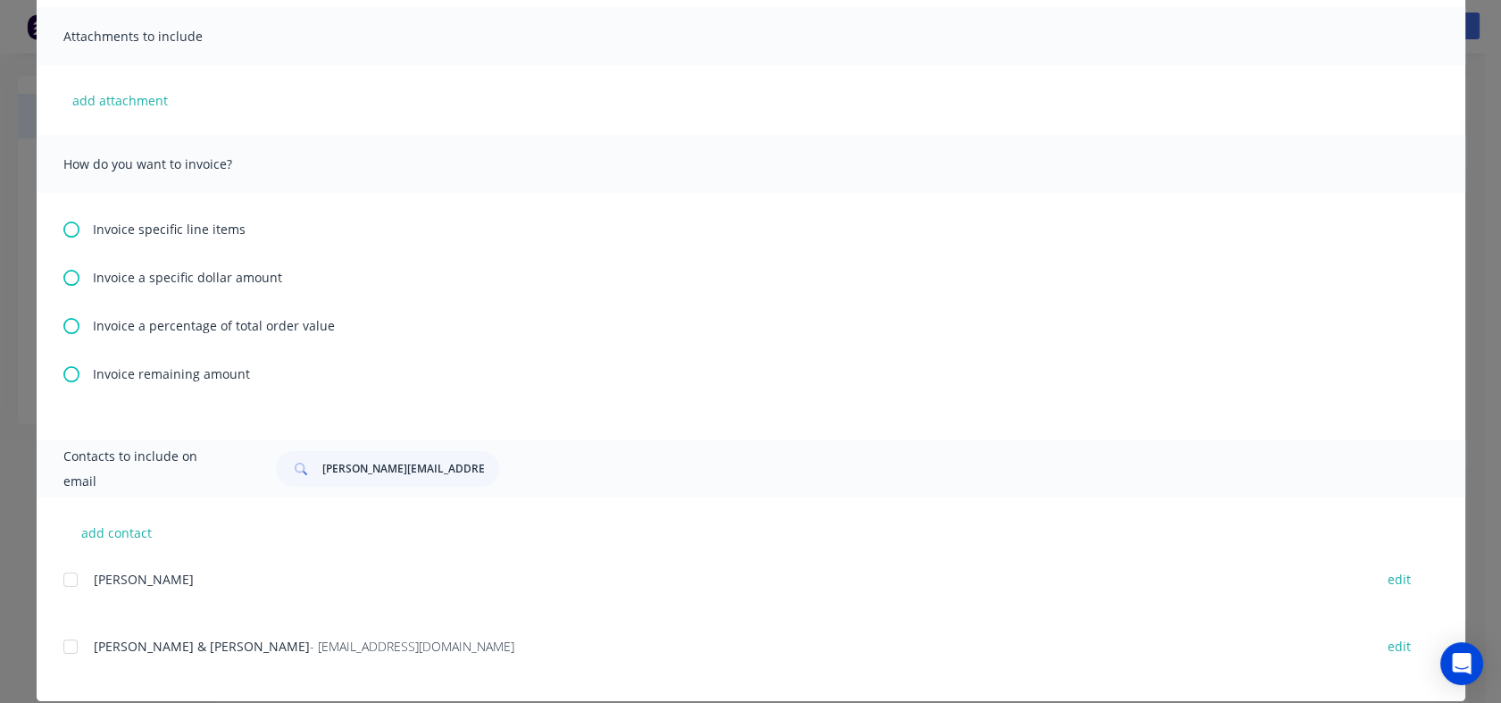
click at [63, 279] on icon at bounding box center [71, 278] width 16 height 16
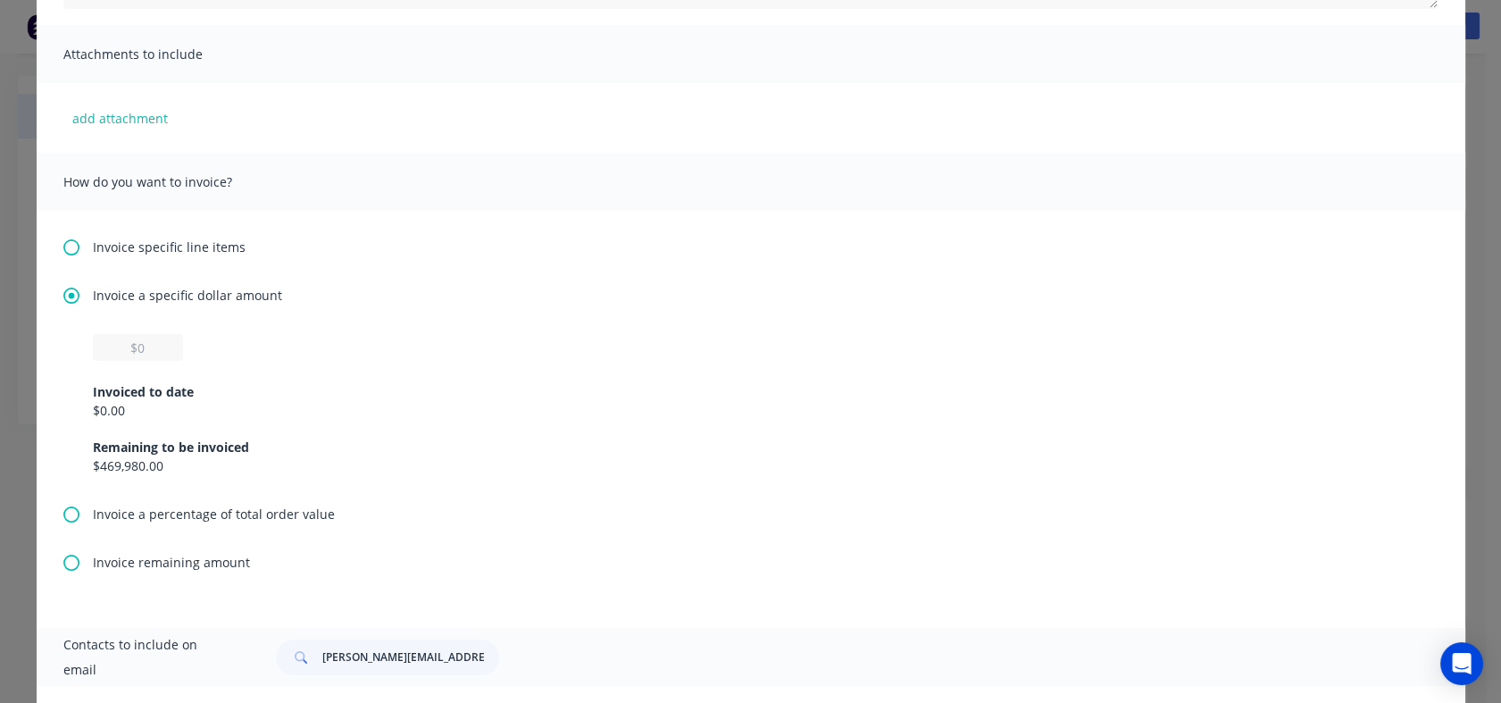
scroll to position [438, 0]
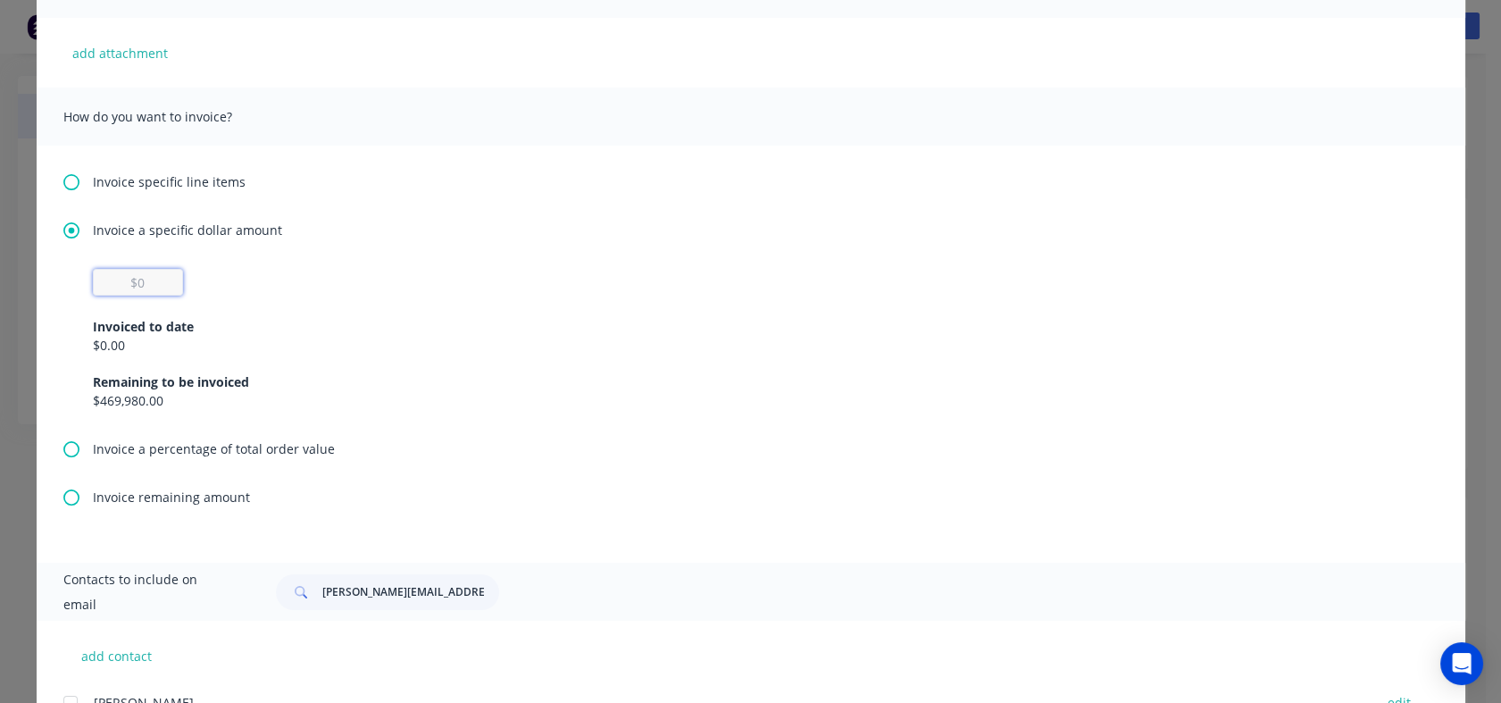
click at [141, 278] on input "text" at bounding box center [138, 282] width 90 height 27
type input "$86,956.52"
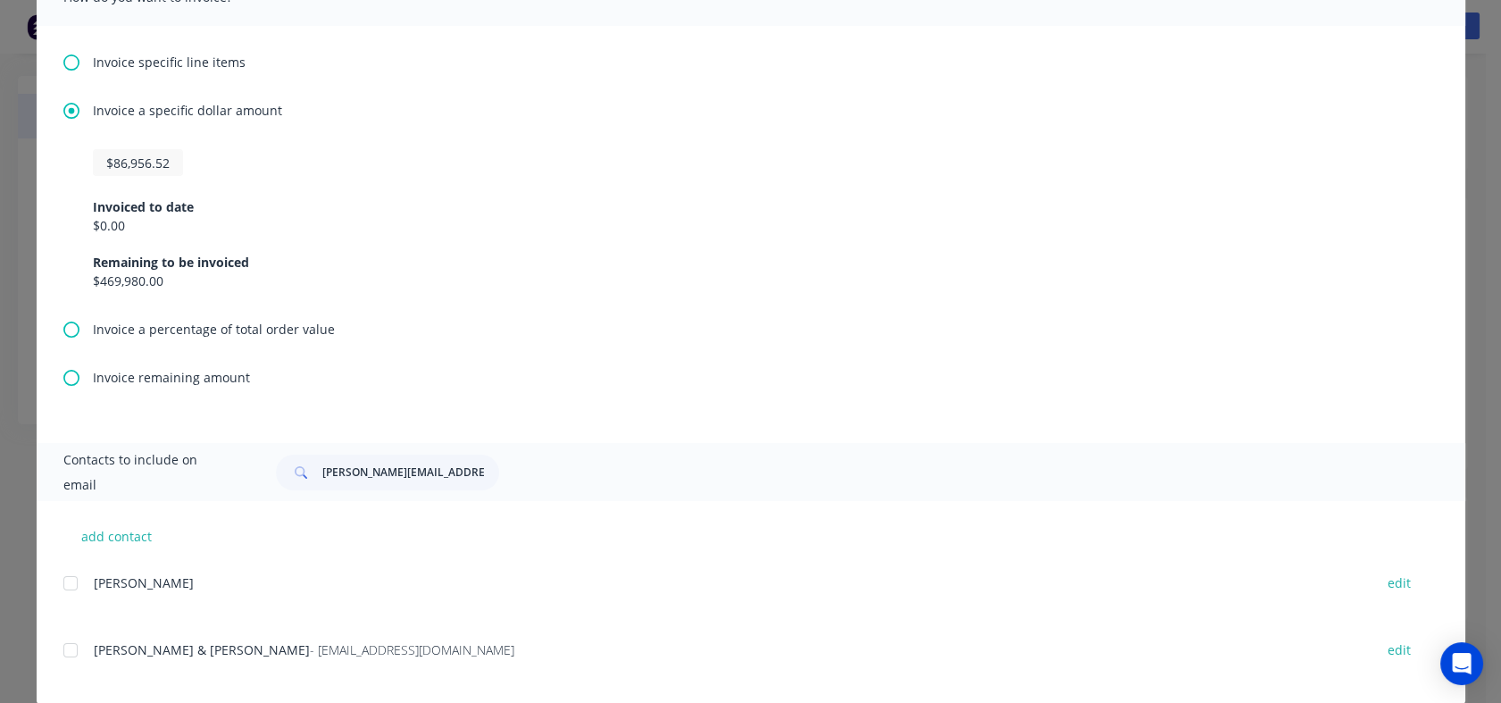
scroll to position [585, 0]
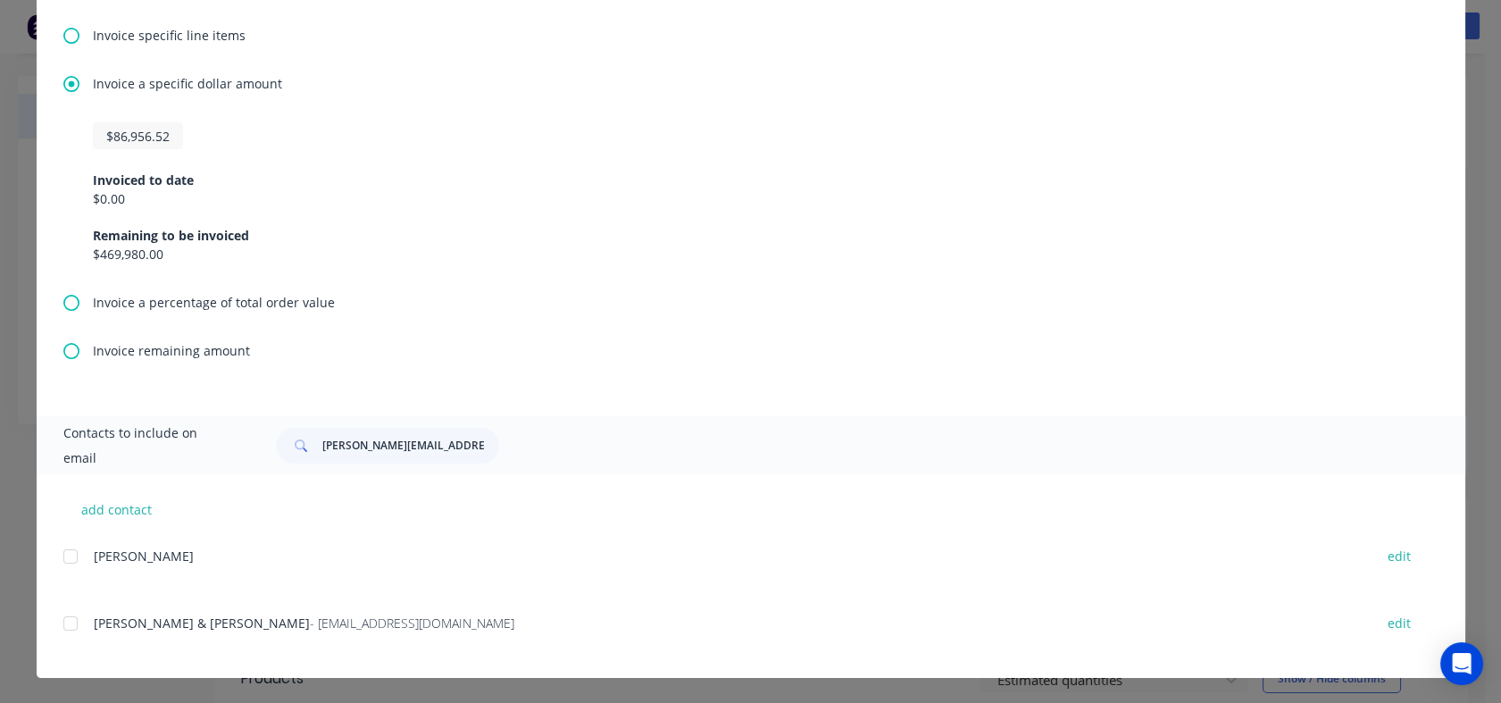
click at [61, 627] on div at bounding box center [71, 623] width 36 height 36
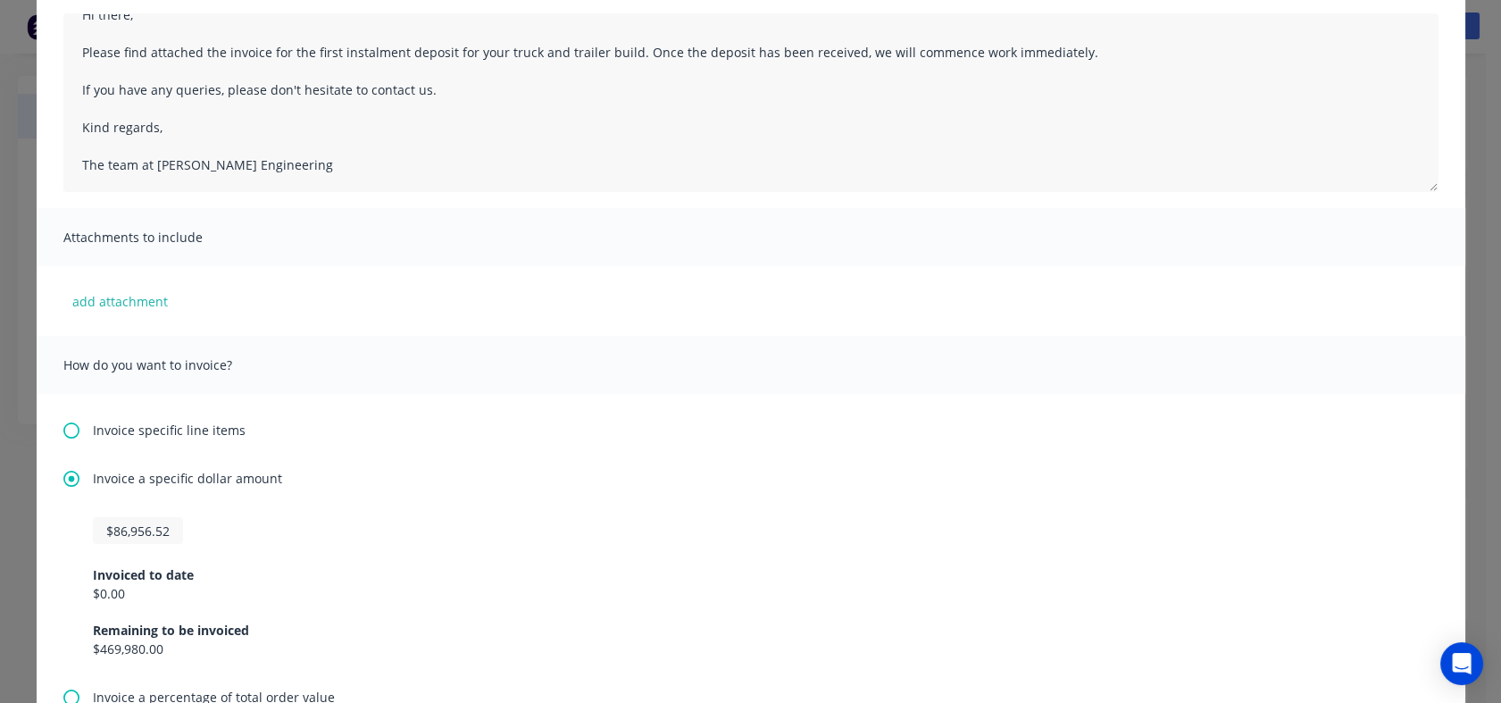
scroll to position [0, 0]
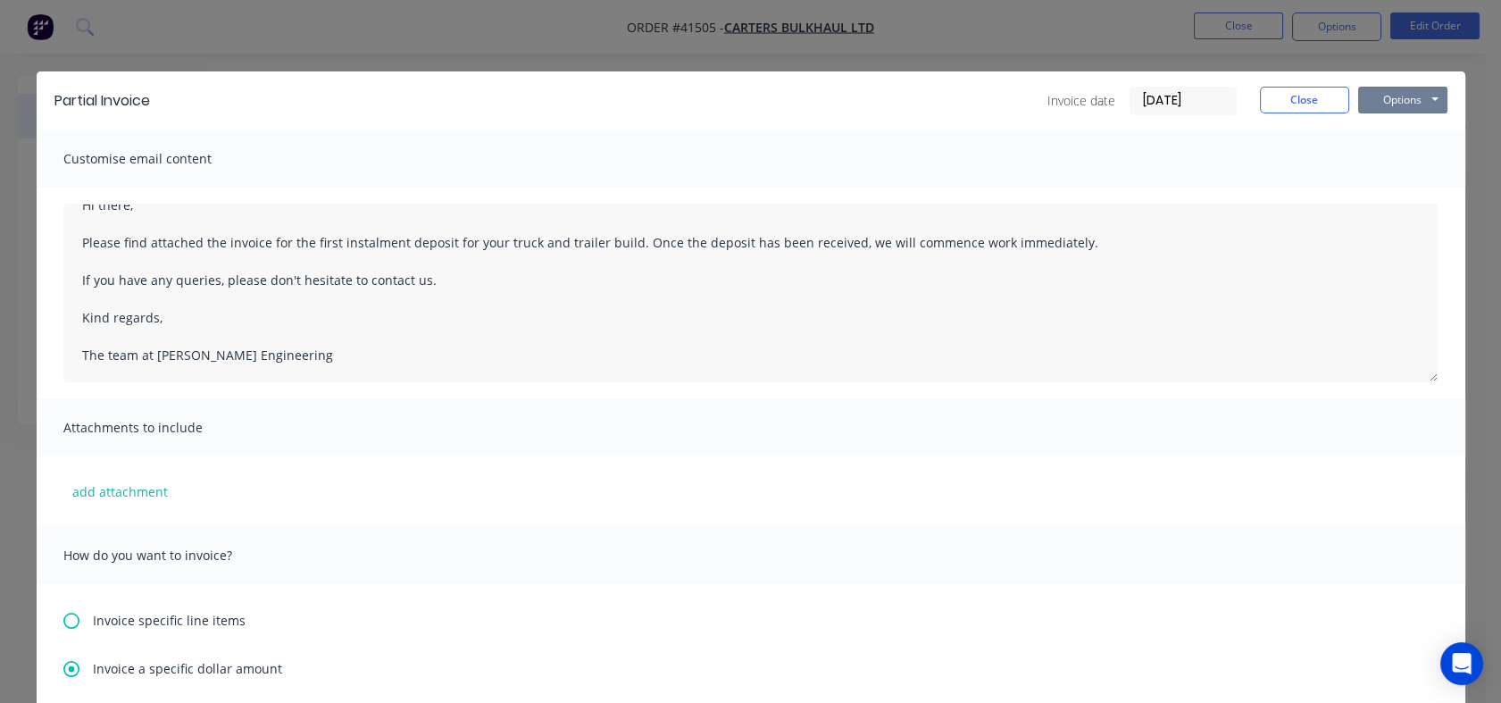
click at [1404, 95] on button "Options" at bounding box center [1402, 100] width 89 height 27
click at [1413, 132] on button "Preview" at bounding box center [1415, 131] width 114 height 29
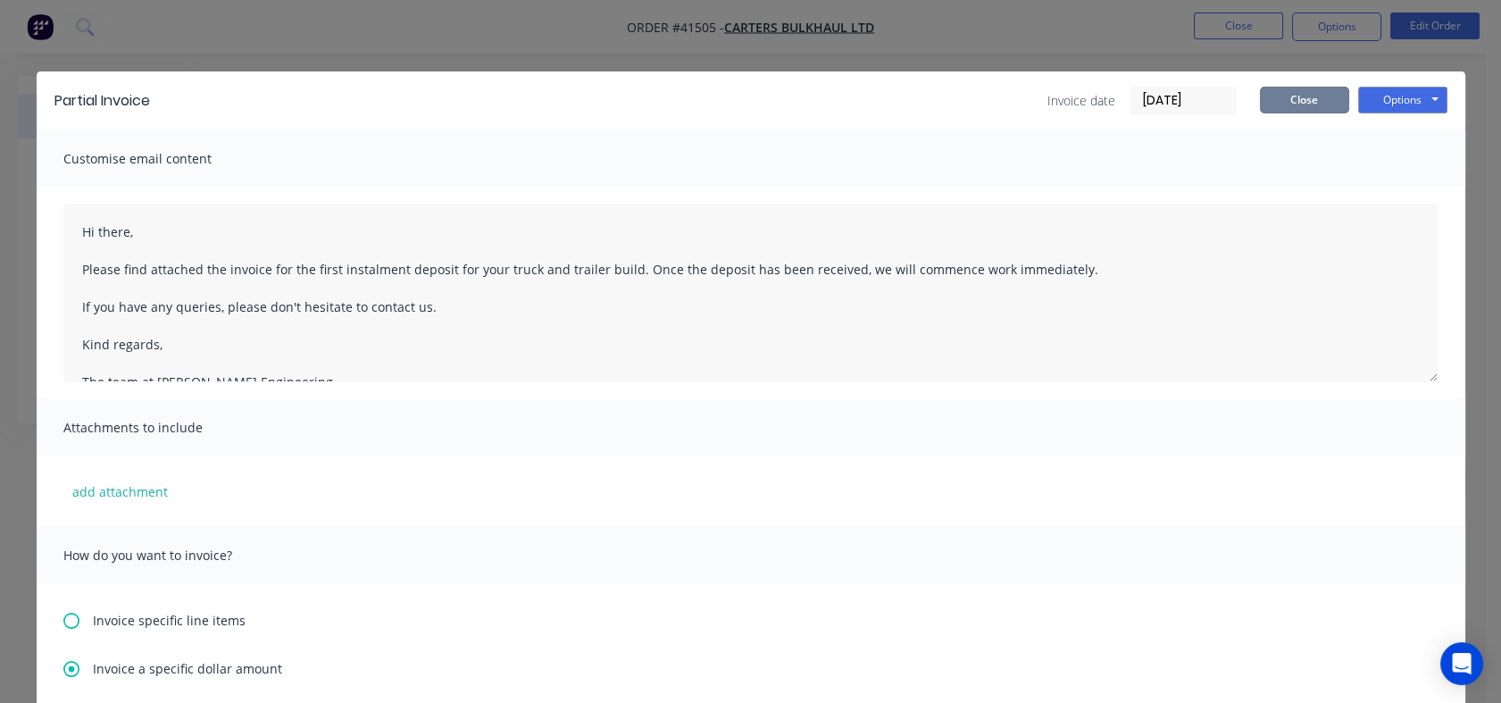
click at [1273, 99] on button "Close" at bounding box center [1304, 100] width 89 height 27
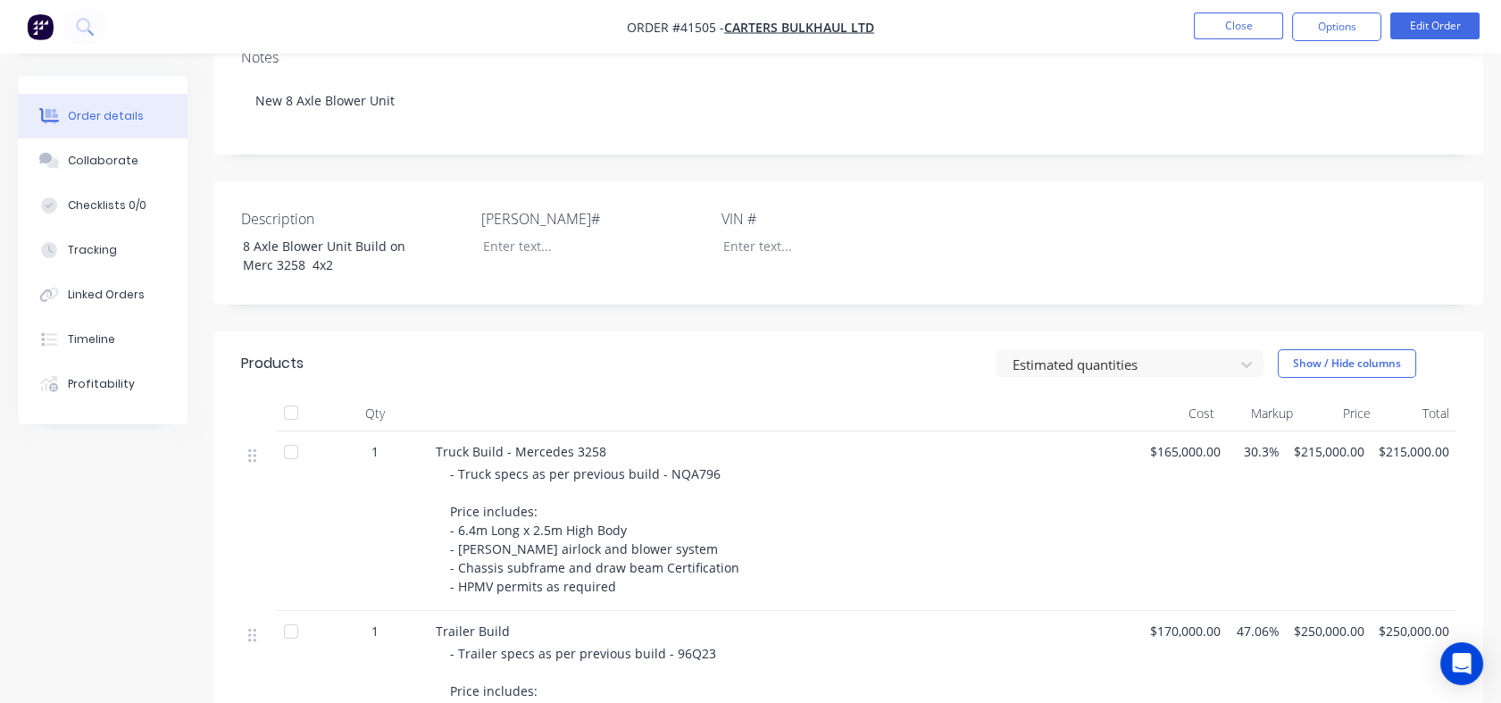
scroll to position [396, 0]
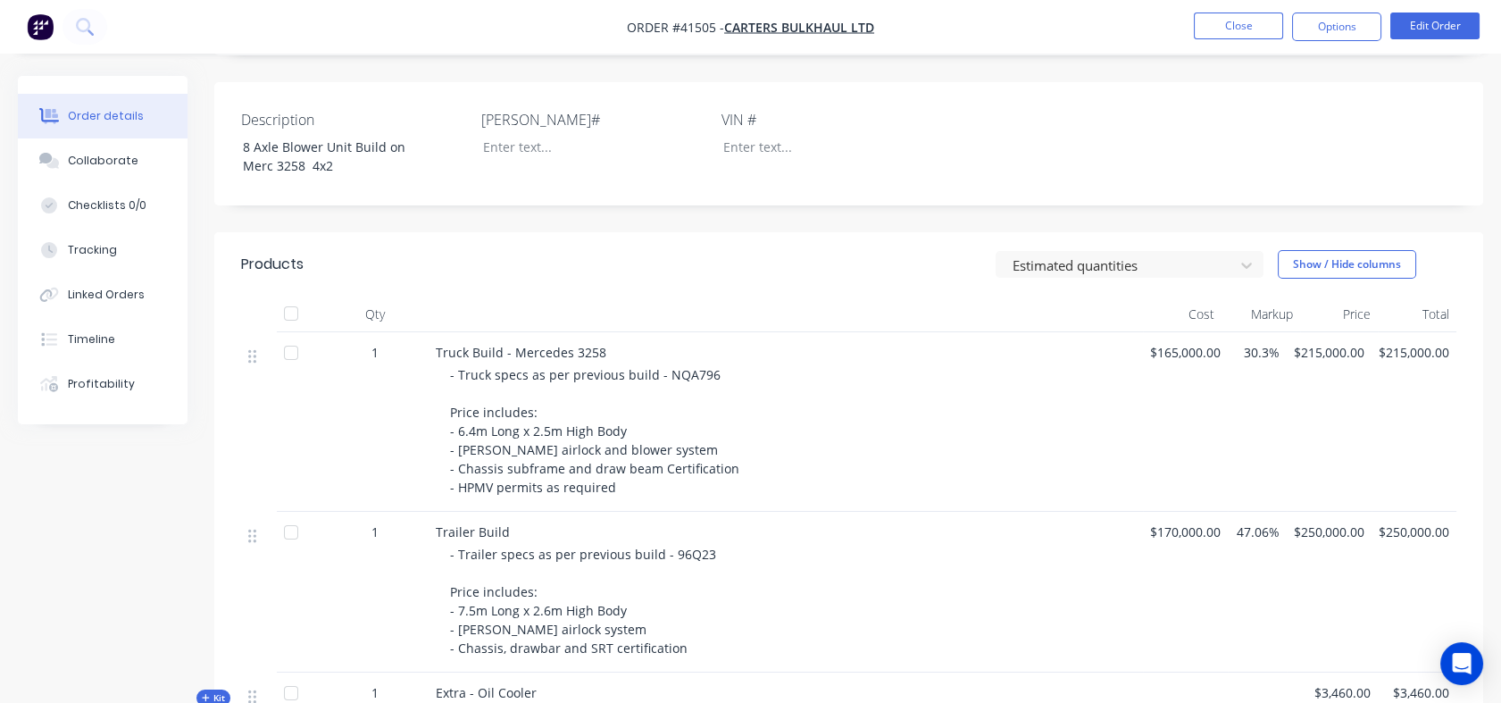
click at [529, 384] on div "- Truck specs as per previous build - NQA796 Price includes: - 6.4m Long x 2.5m…" at bounding box center [793, 430] width 686 height 131
click at [506, 396] on div "- Truck specs as per previous build - NQA796 Price includes: - 6.4m Long x 2.5m…" at bounding box center [793, 430] width 686 height 131
click at [645, 420] on div "- Truck specs as per previous build - NQA796 Price includes: - 6.4m Long x 2.5m…" at bounding box center [793, 430] width 686 height 131
click at [1419, 15] on button "Edit Order" at bounding box center [1434, 26] width 89 height 27
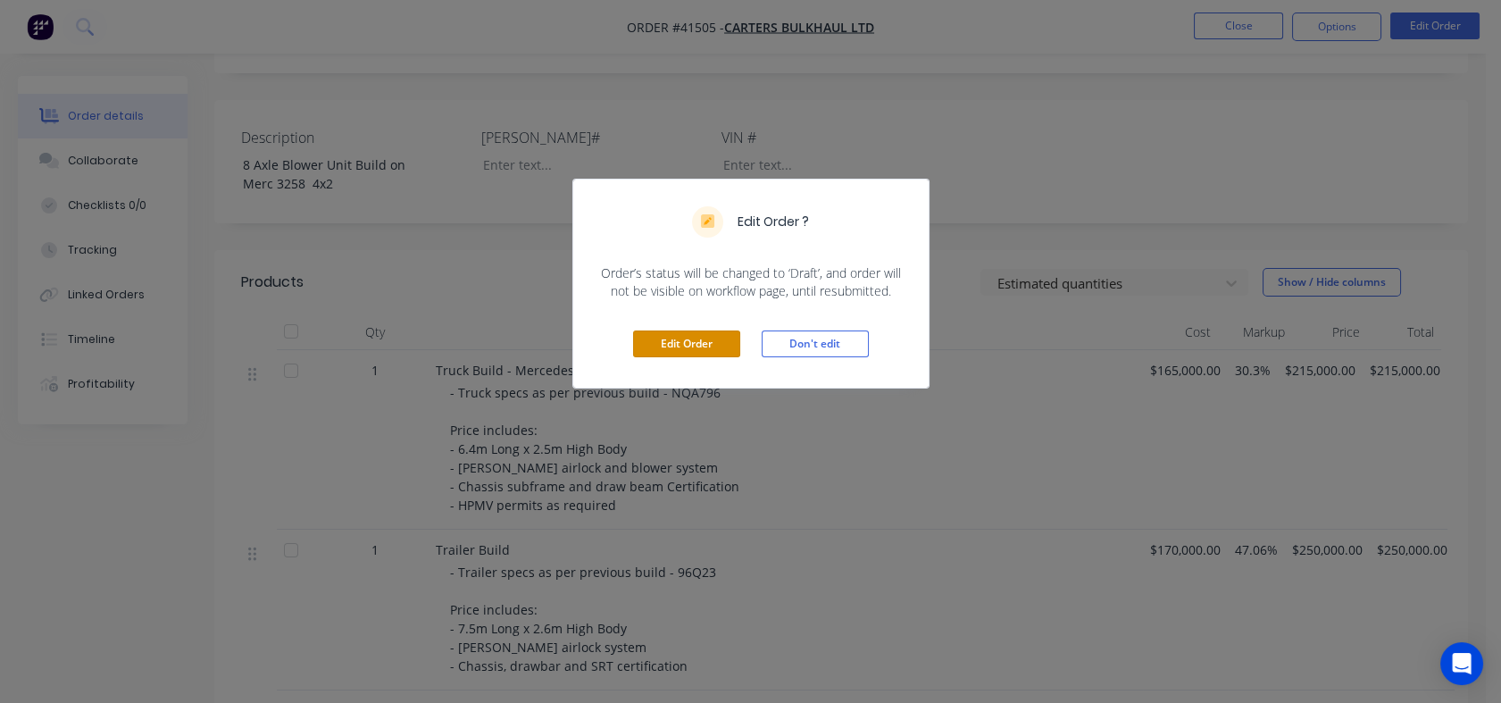
click at [694, 342] on button "Edit Order" at bounding box center [686, 343] width 107 height 27
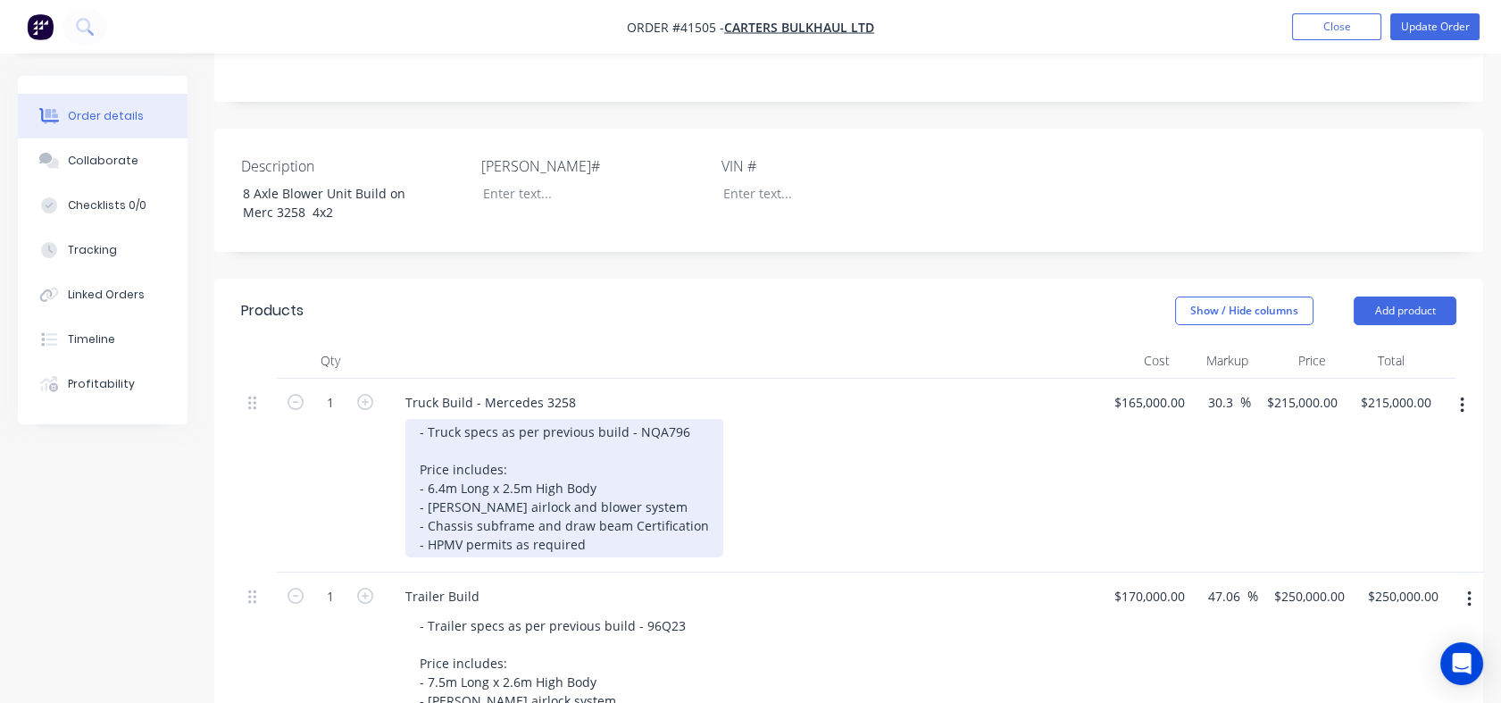
click at [473, 423] on div "- Truck specs as per previous build - NQA796 Price includes: - 6.4m Long x 2.5m…" at bounding box center [564, 488] width 318 height 138
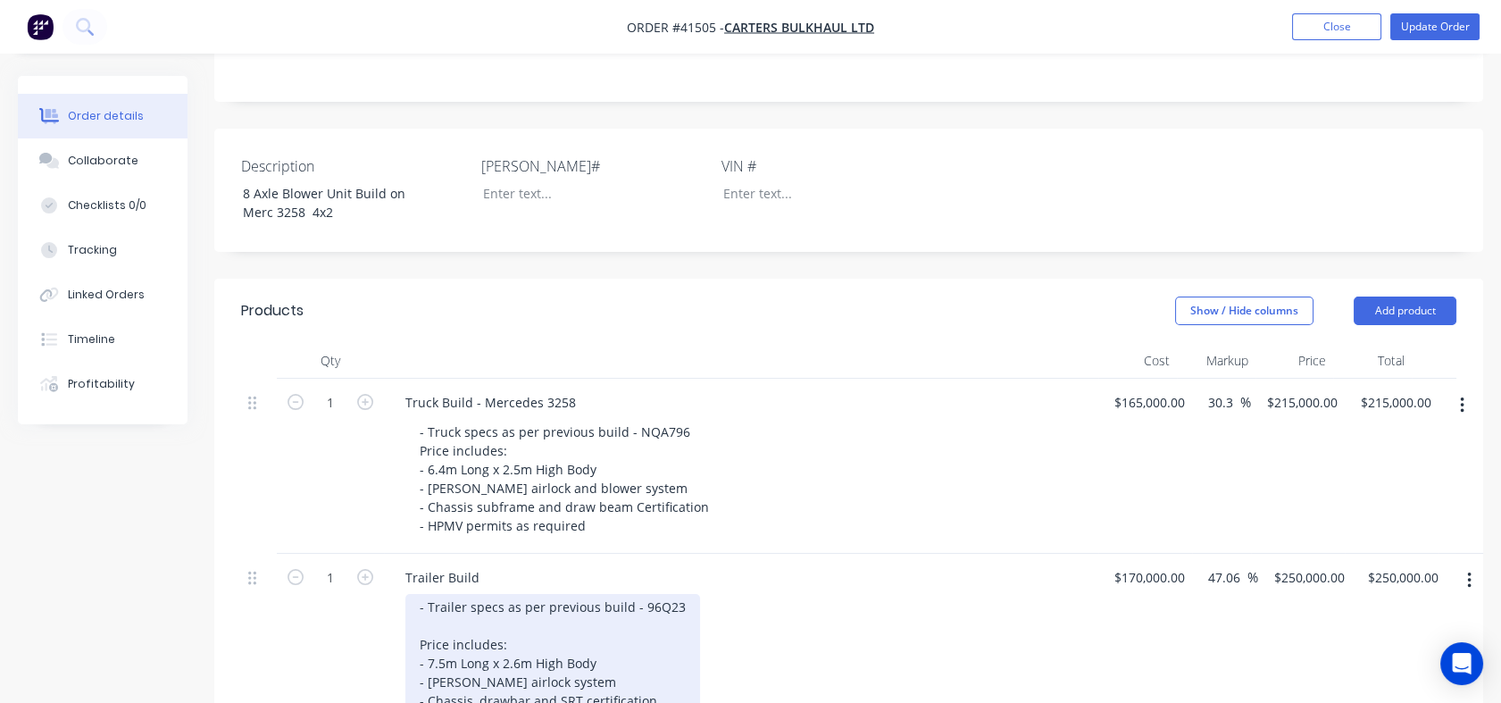
click at [438, 600] on div "- Trailer specs as per previous build - 96Q23 Price includes: - 7.5m Long x 2.6…" at bounding box center [552, 654] width 295 height 120
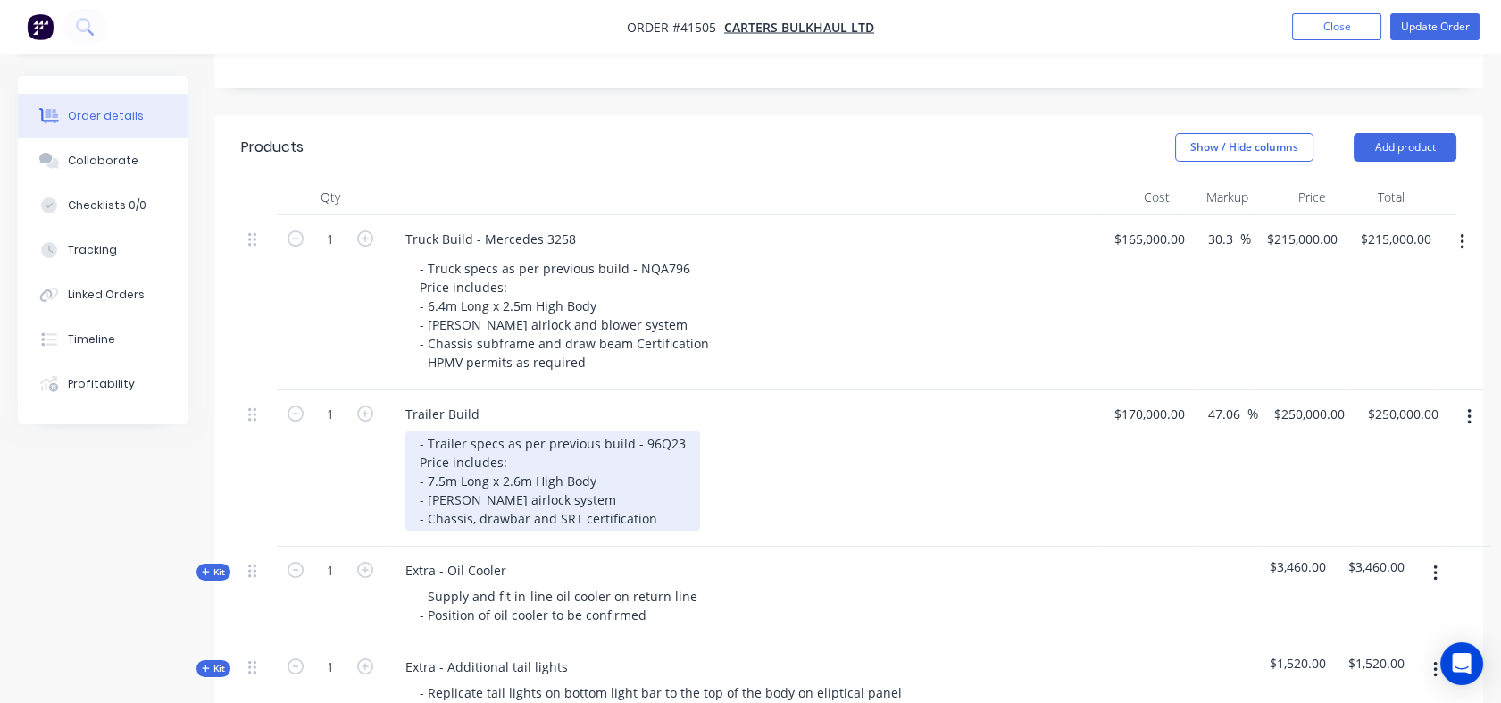
scroll to position [595, 0]
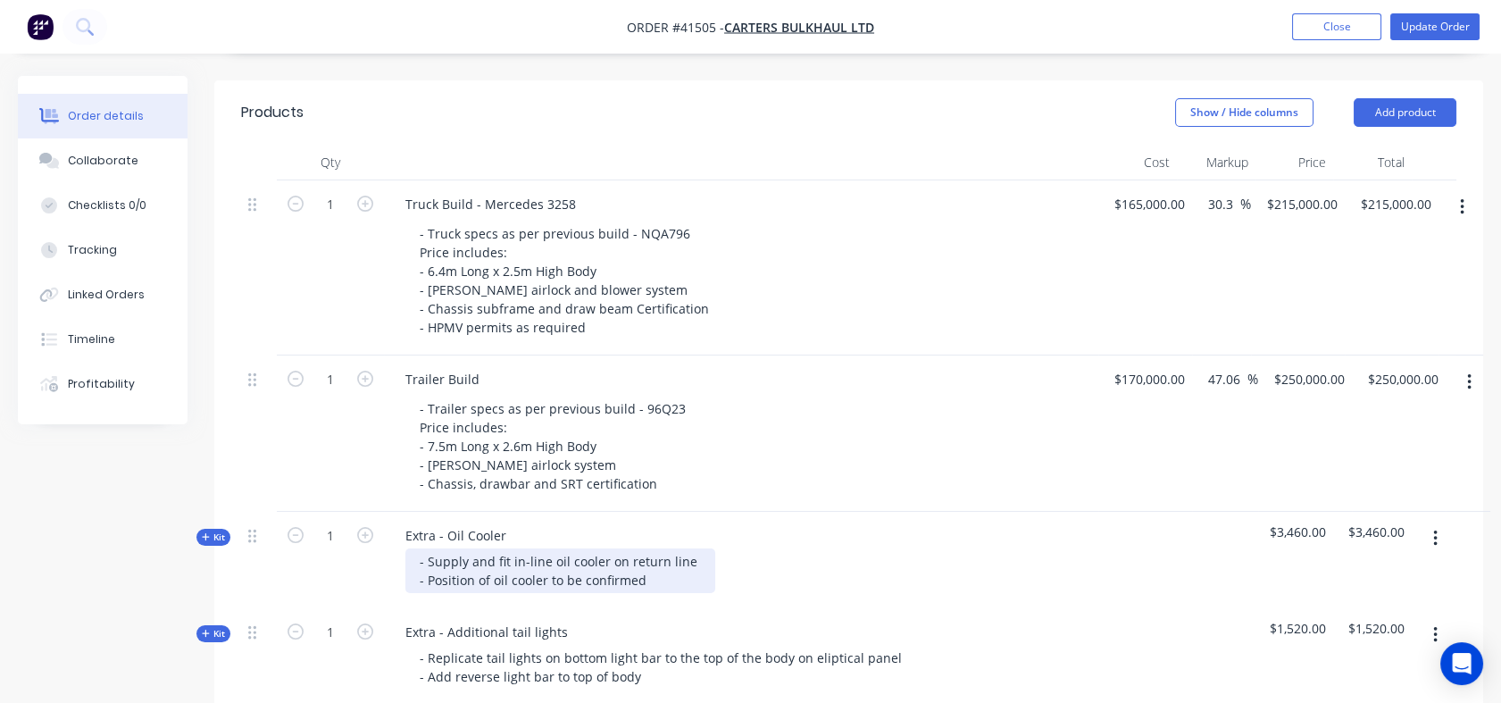
click at [661, 554] on div "- Supply and fit in-line oil cooler on return line - Position of oil cooler to …" at bounding box center [560, 570] width 310 height 45
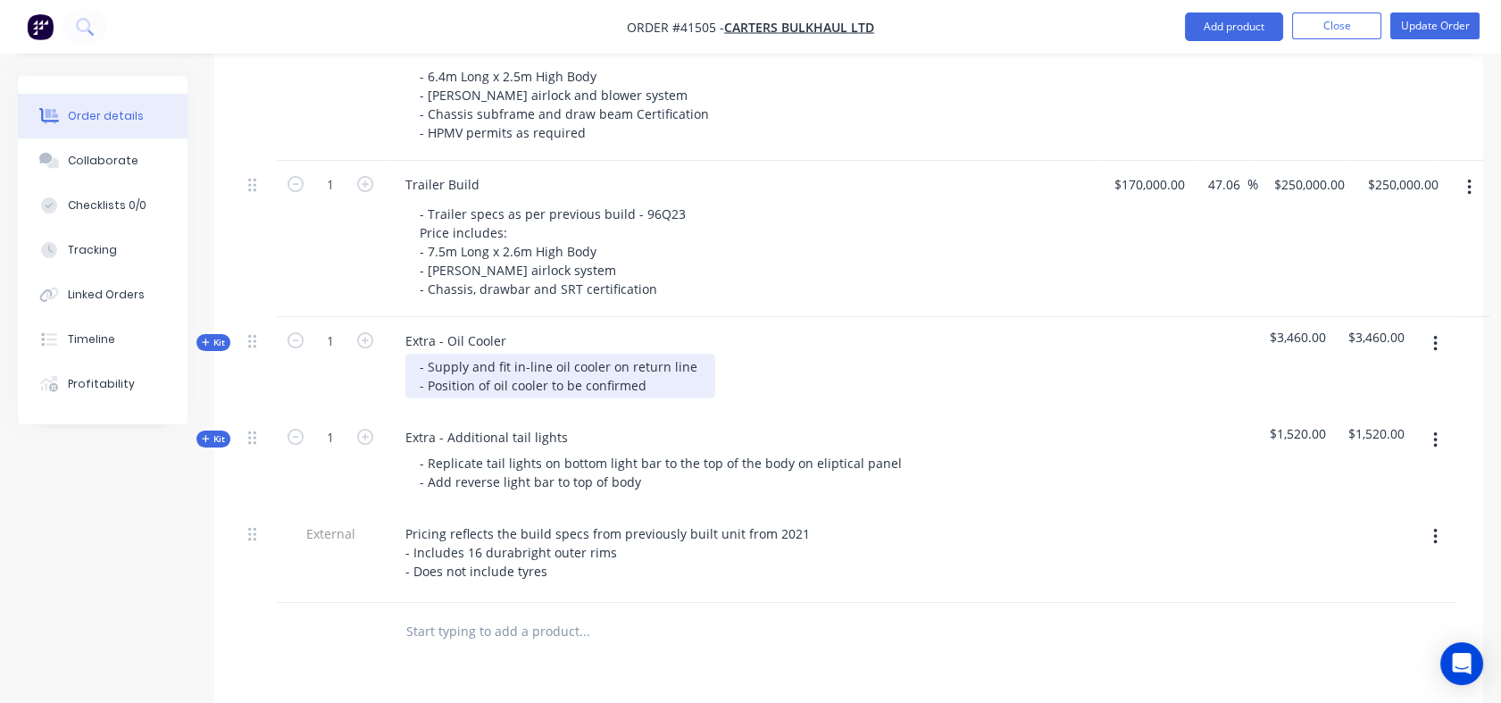
scroll to position [793, 0]
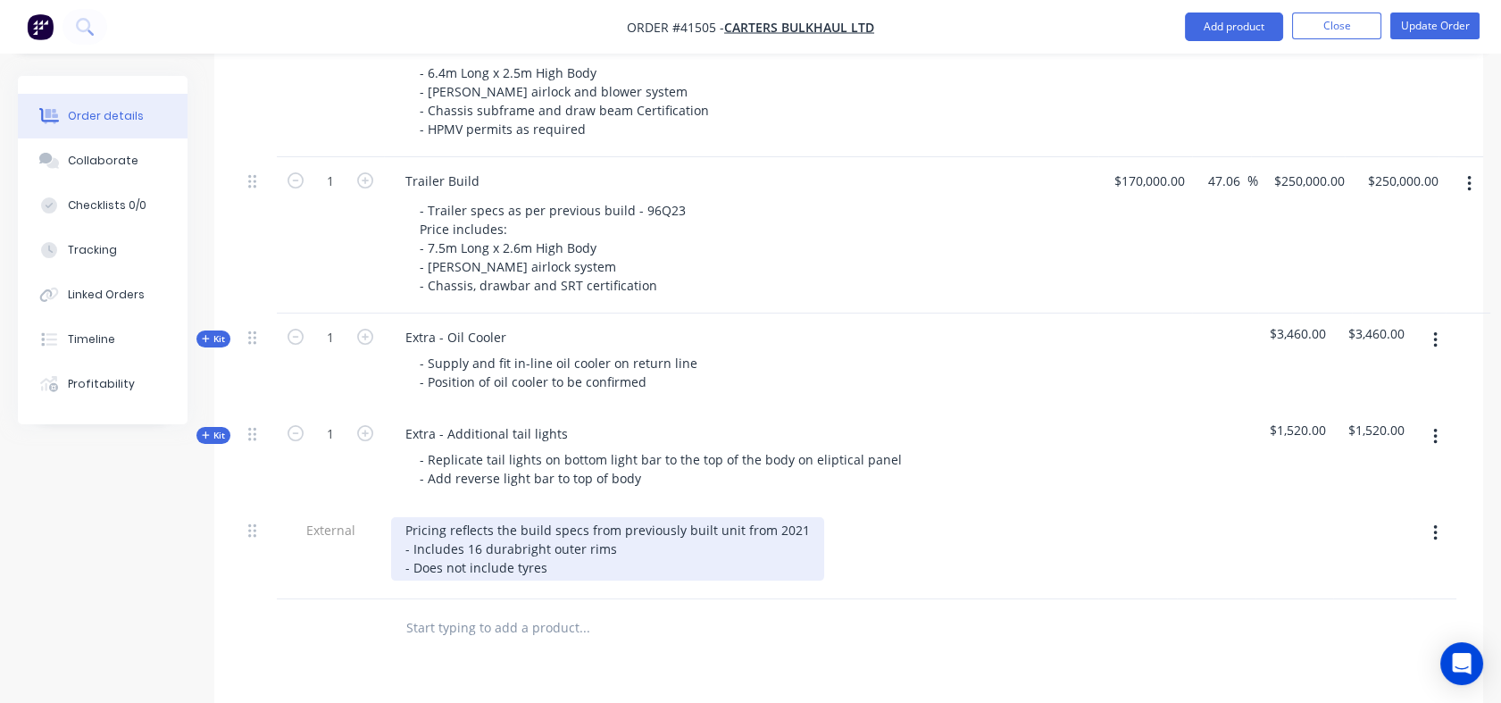
click at [498, 521] on div "Pricing reflects the build specs from previously built unit from 2021 - Include…" at bounding box center [607, 548] width 433 height 63
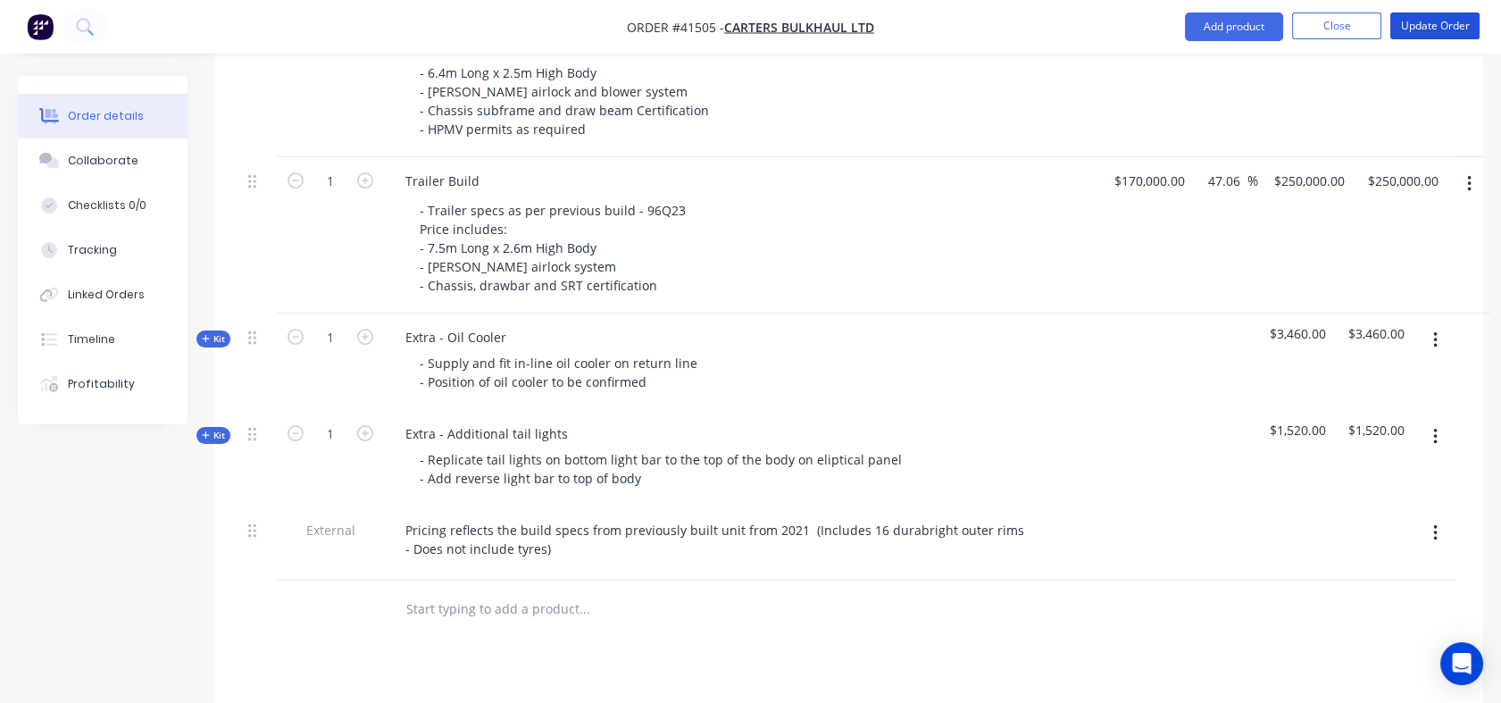
click at [1429, 28] on button "Update Order" at bounding box center [1434, 26] width 89 height 27
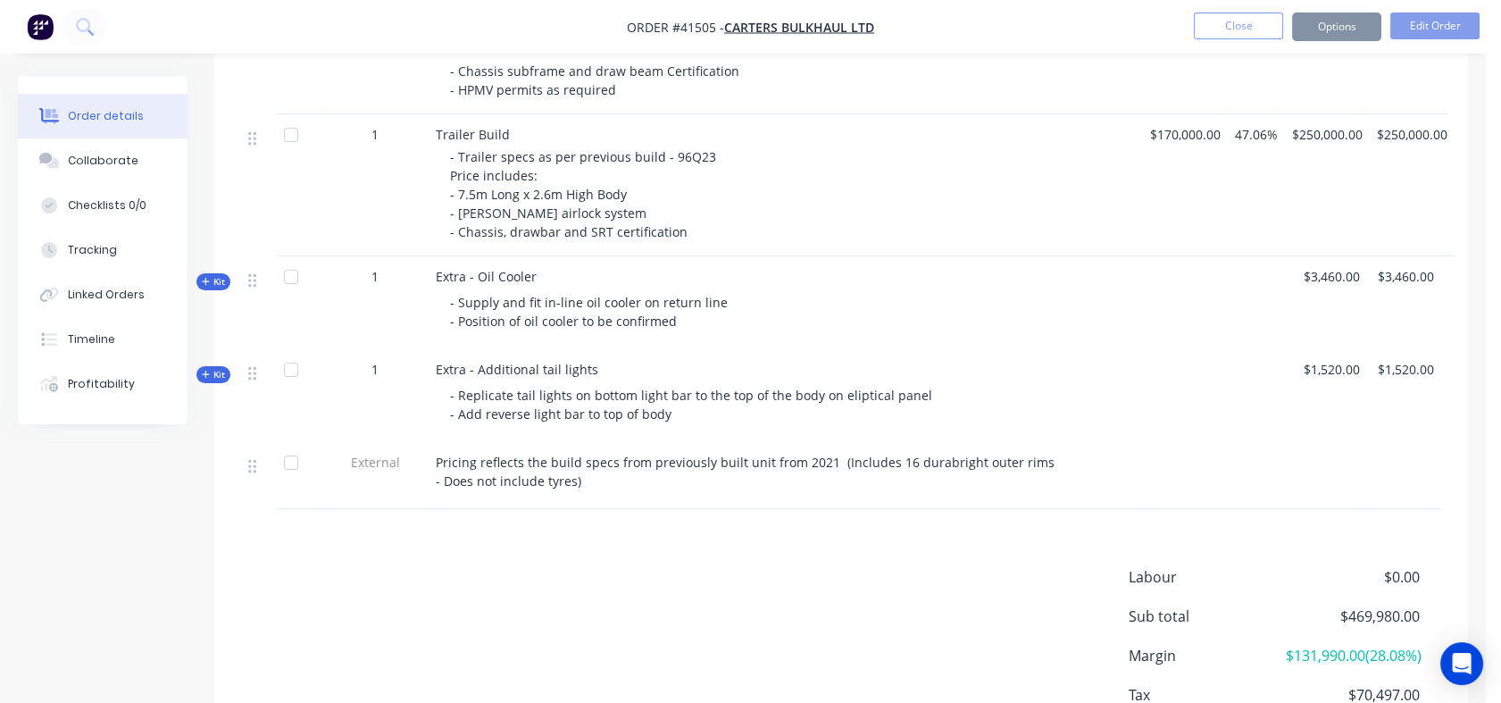
scroll to position [0, 0]
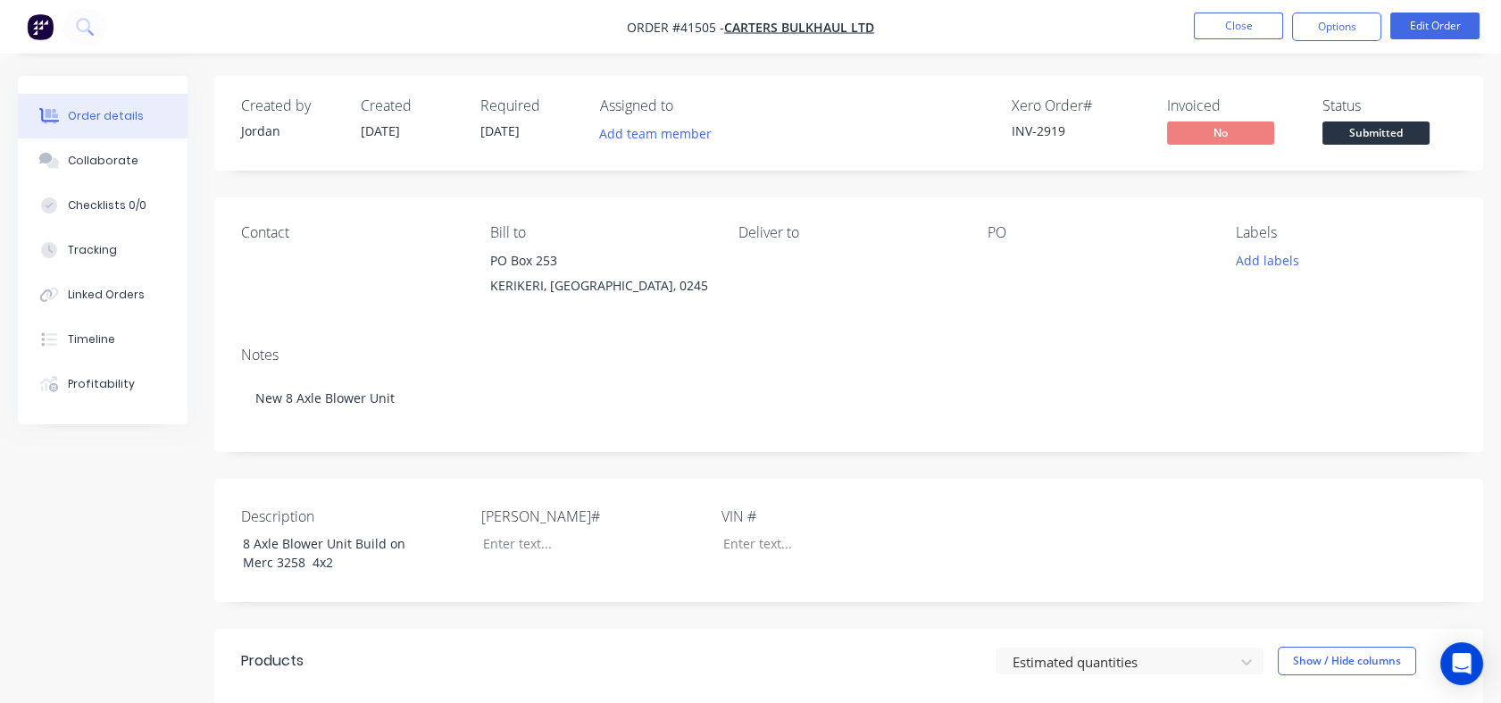
click at [1332, 22] on button "Options" at bounding box center [1336, 27] width 89 height 29
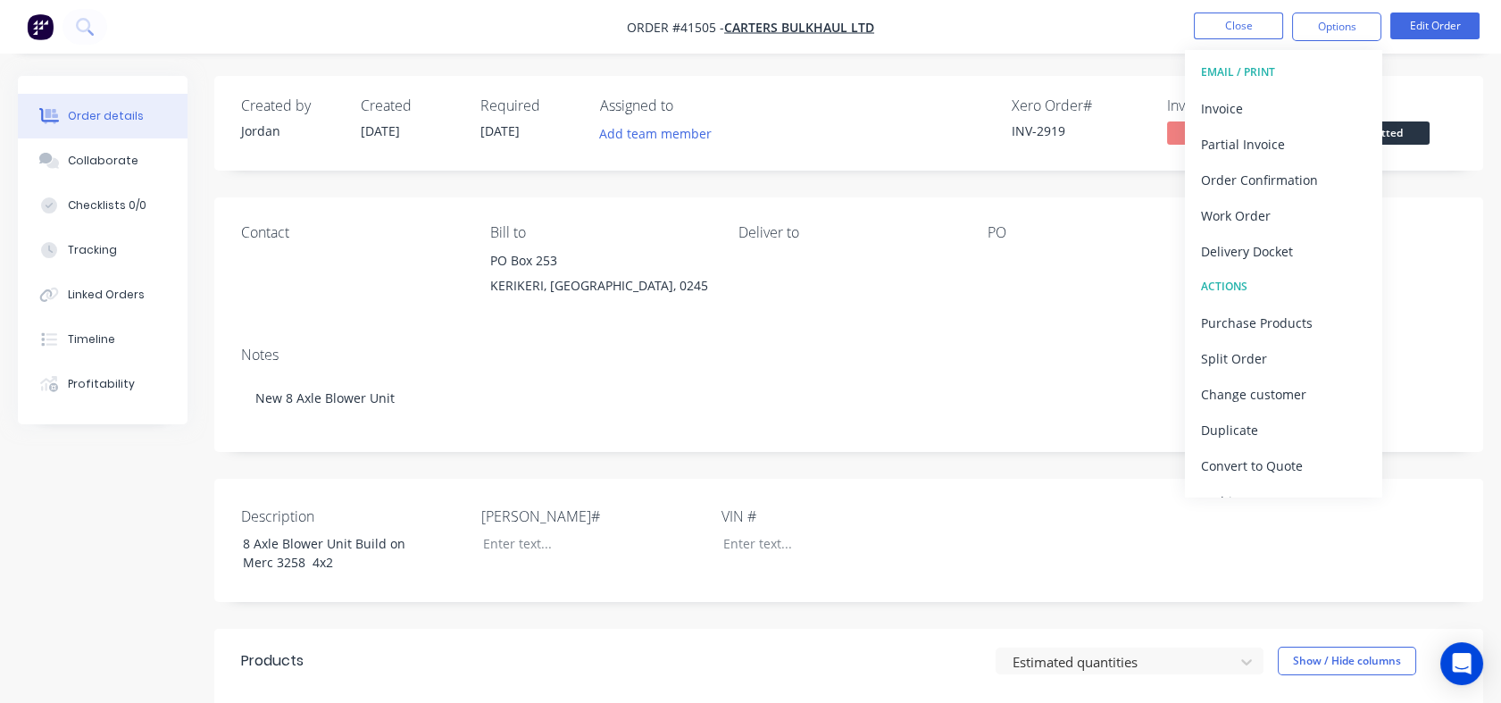
click at [1293, 143] on div "Partial Invoice" at bounding box center [1283, 144] width 164 height 26
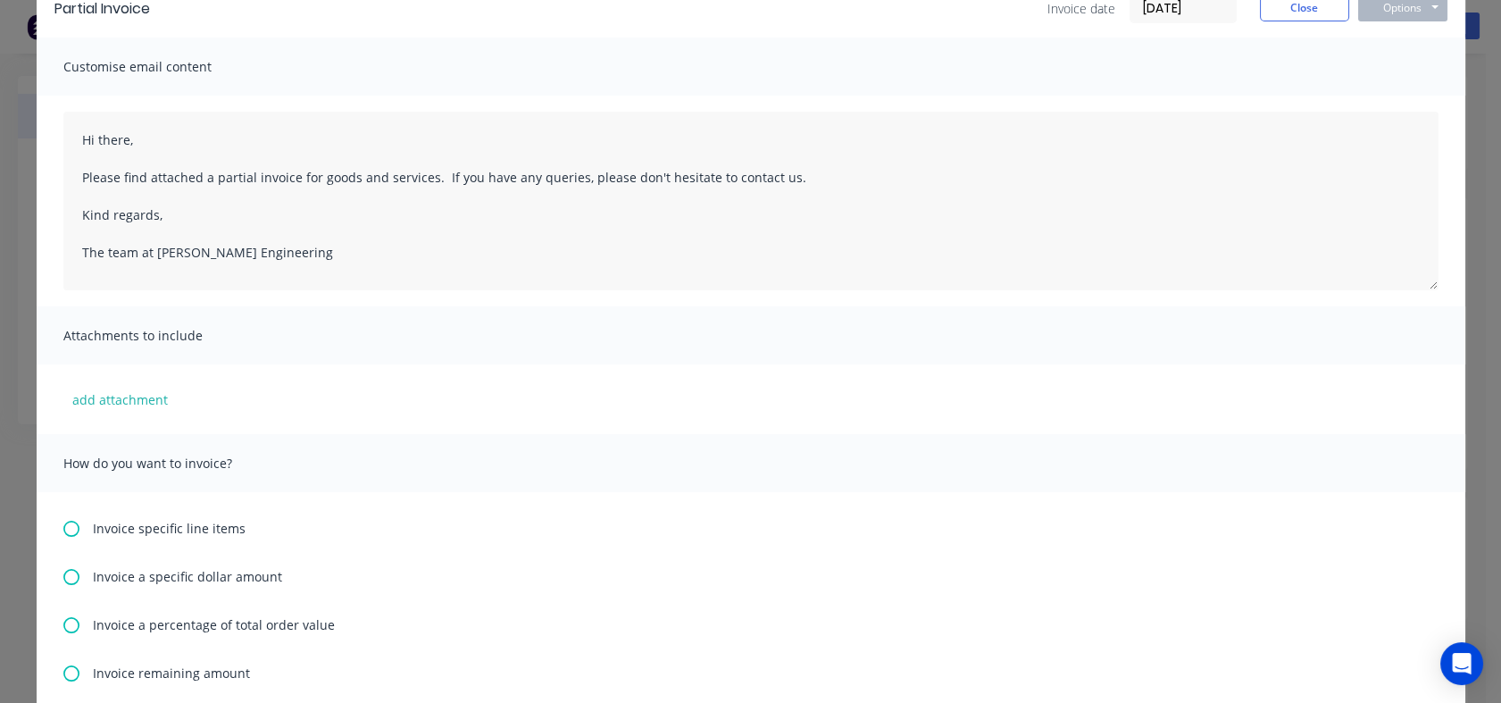
scroll to position [198, 0]
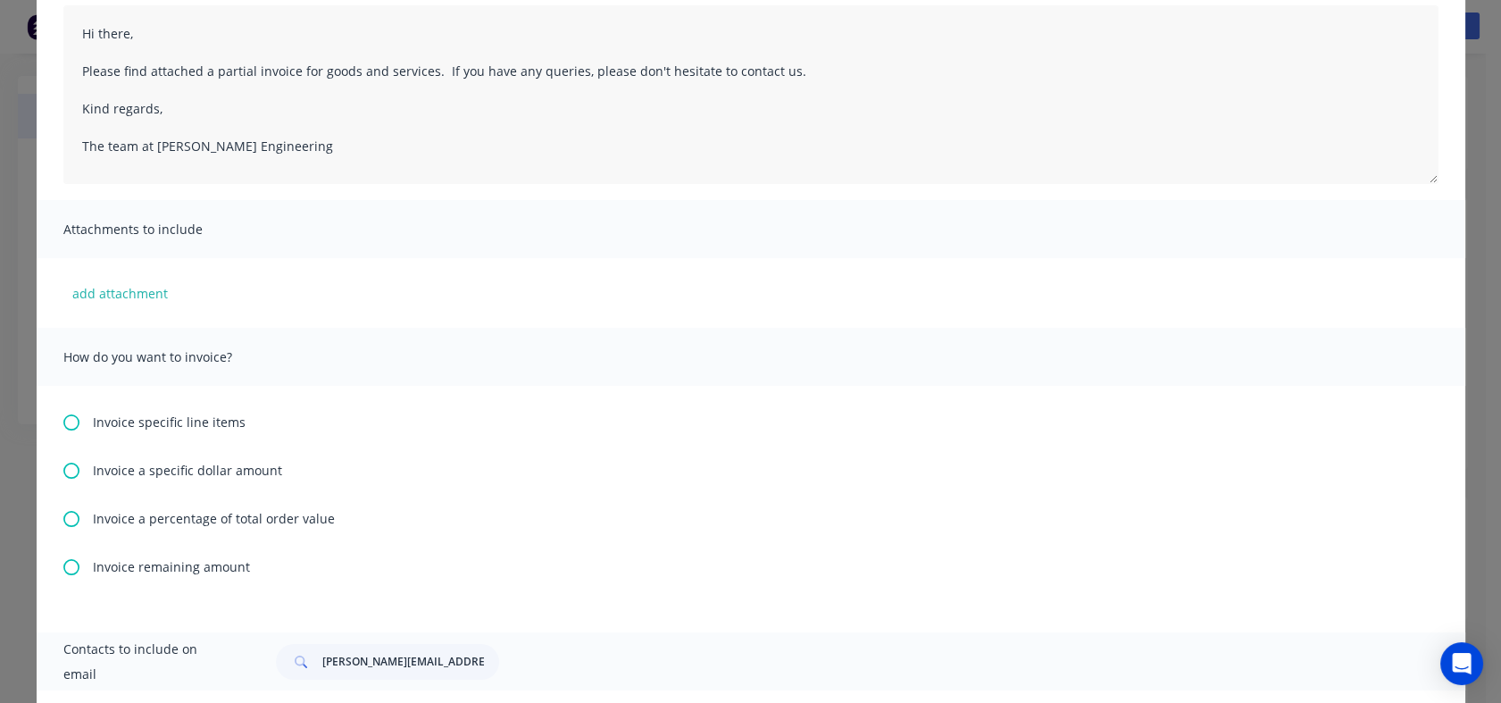
click at [63, 471] on icon at bounding box center [71, 471] width 16 height 16
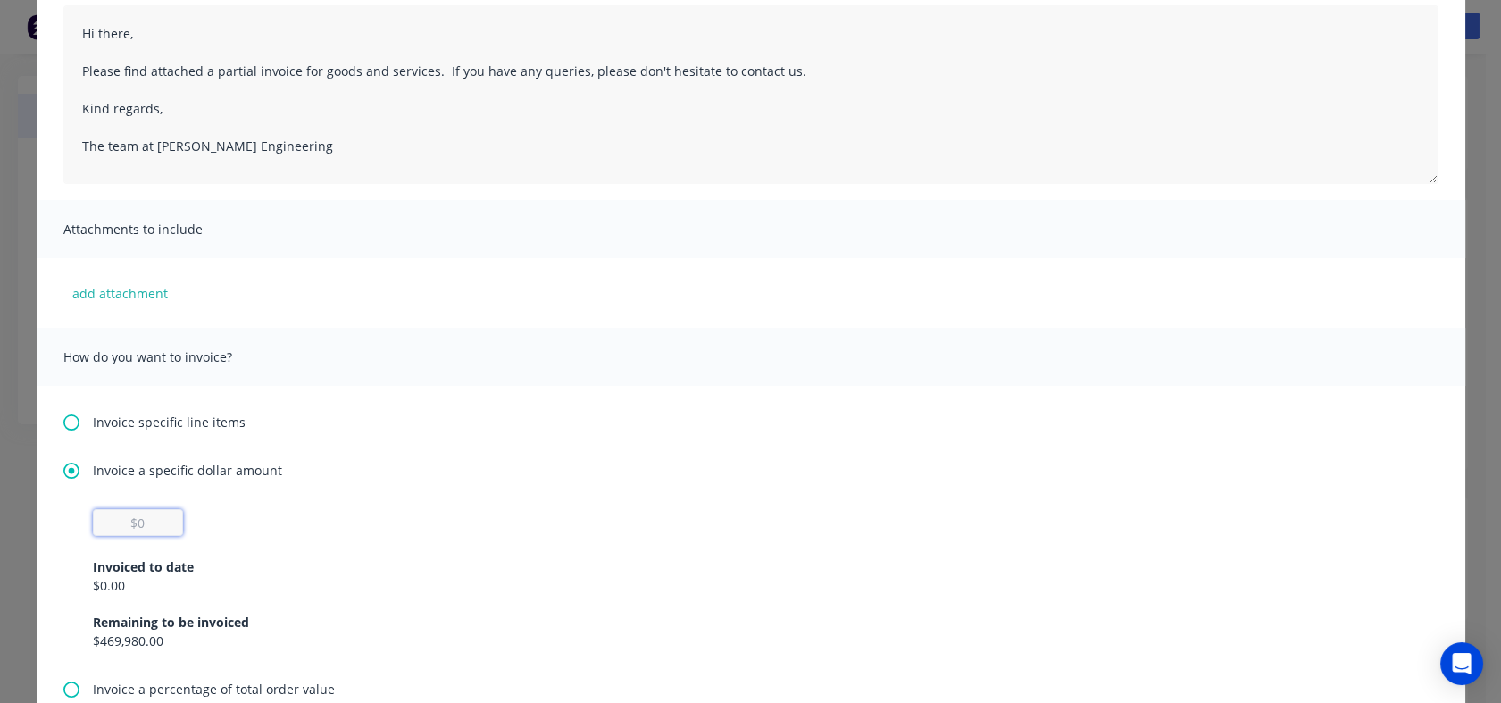
click at [136, 521] on input "text" at bounding box center [138, 522] width 90 height 27
type input "$86,956.52"
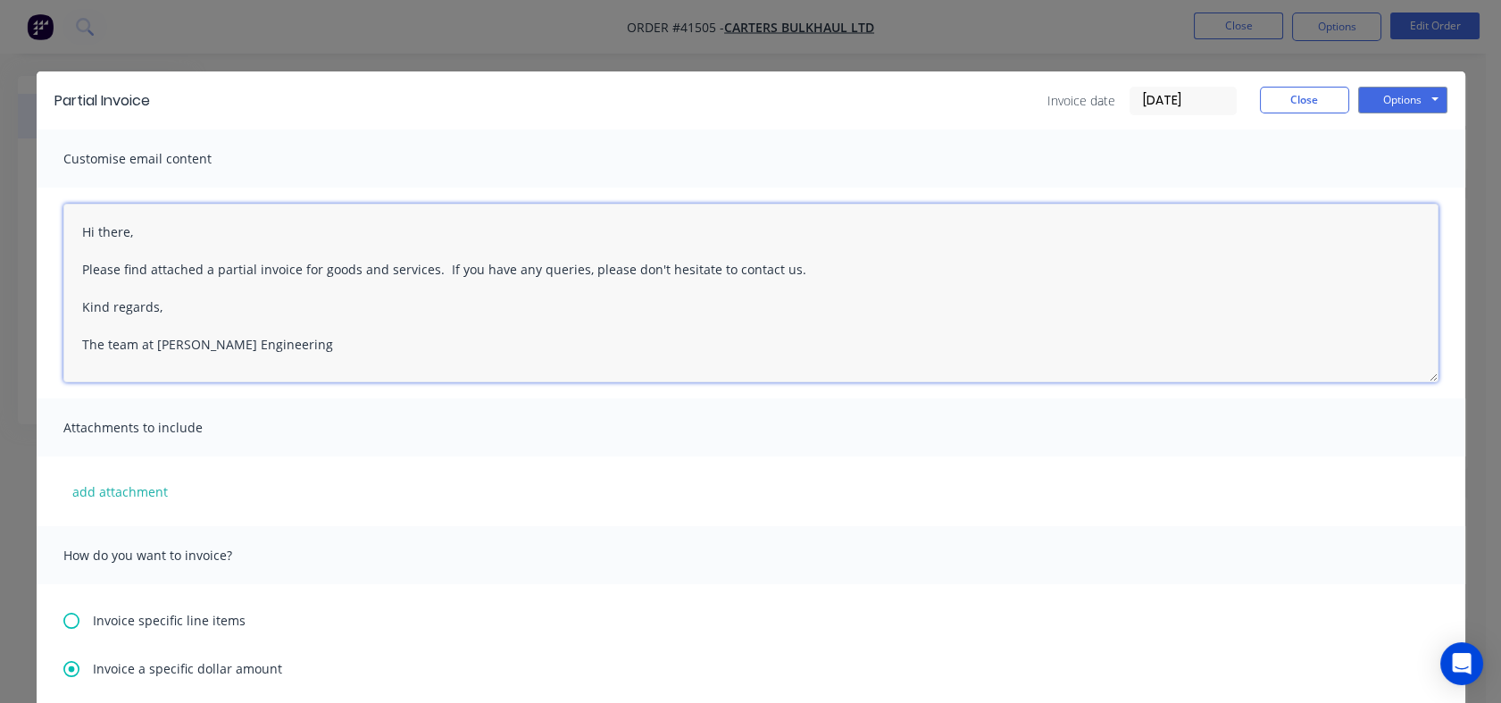
drag, startPoint x: 71, startPoint y: 218, endPoint x: 338, endPoint y: 360, distance: 301.6
click at [338, 360] on textarea "Hi there, Please find attached a partial invoice for goods and services. If you…" at bounding box center [750, 293] width 1375 height 179
paste textarea "the invoice for the first instalment deposit for your truck and trailer build. …"
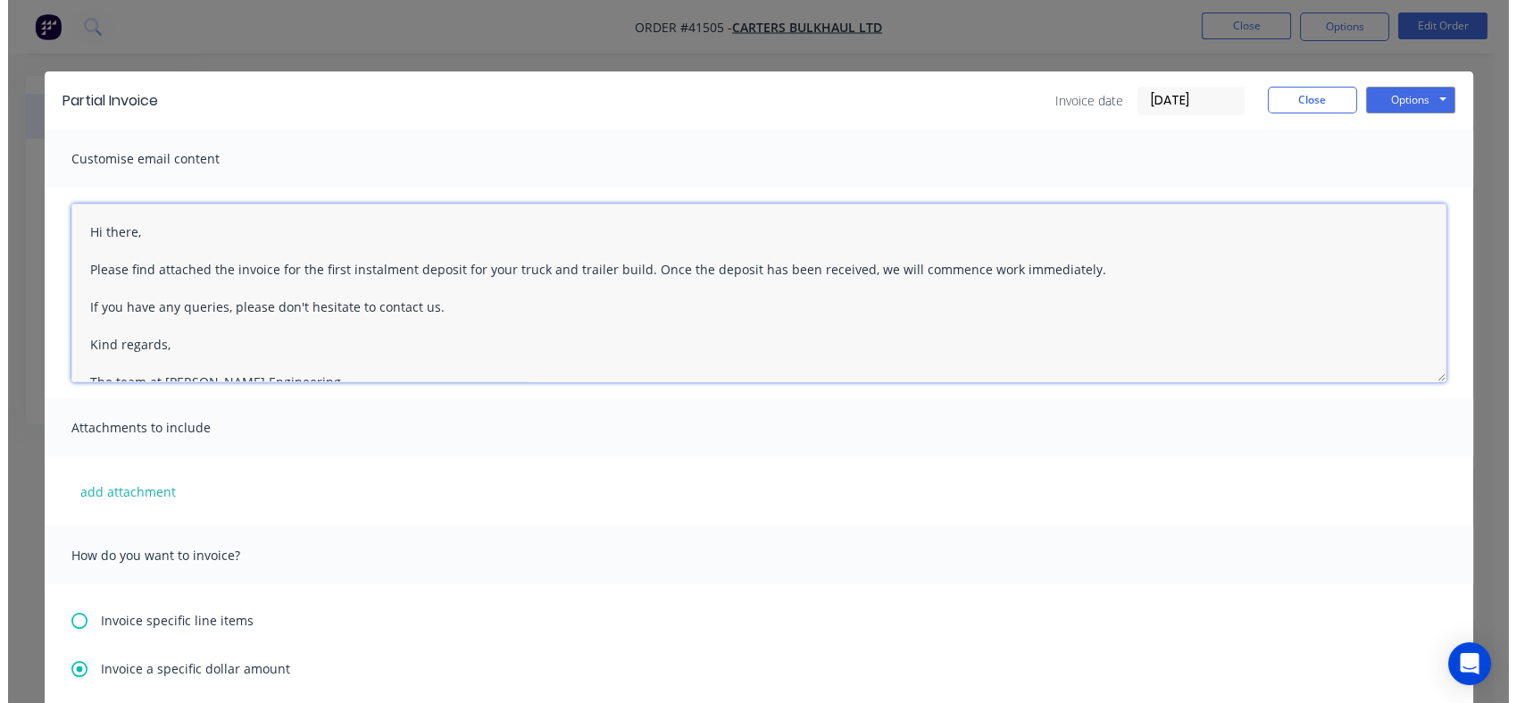
scroll to position [8, 0]
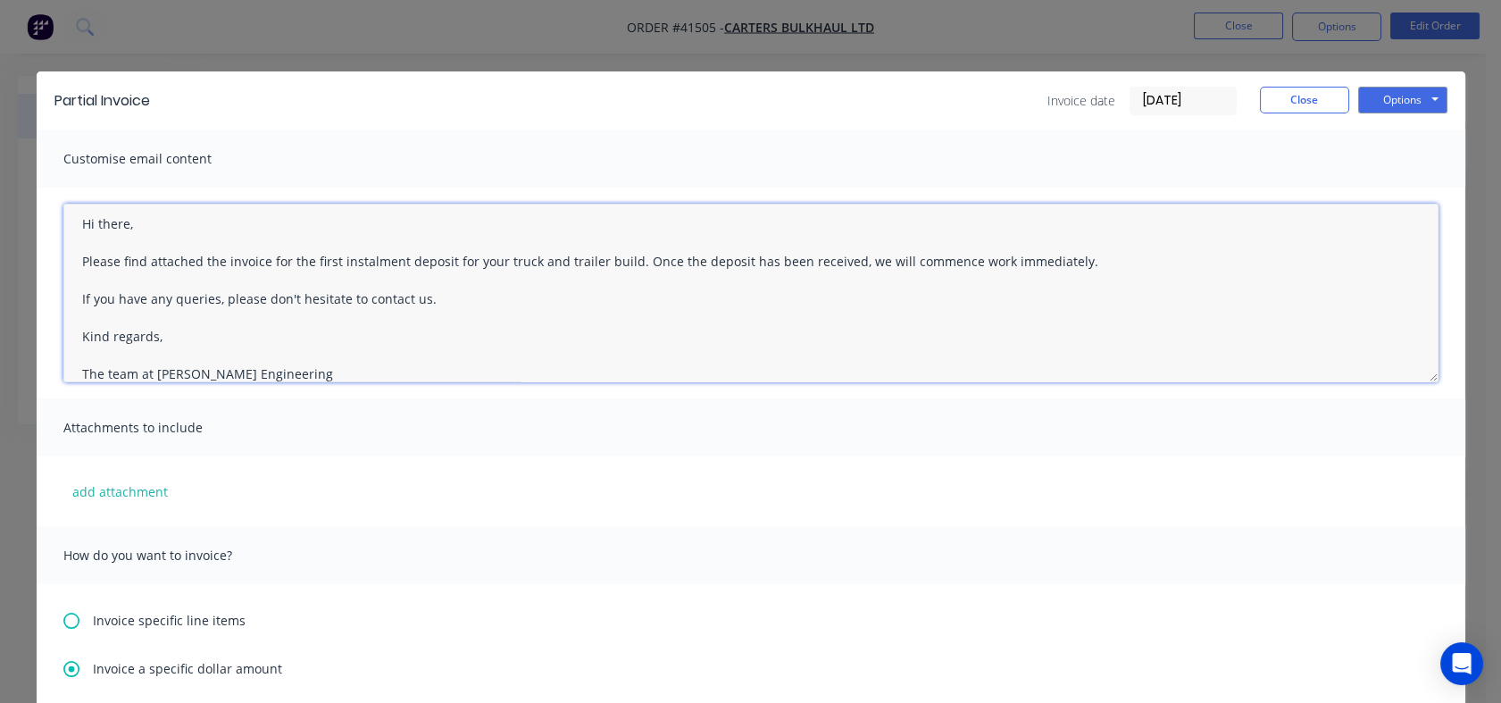
type textarea "Hi there, Please find attached the invoice for the first instalment deposit for…"
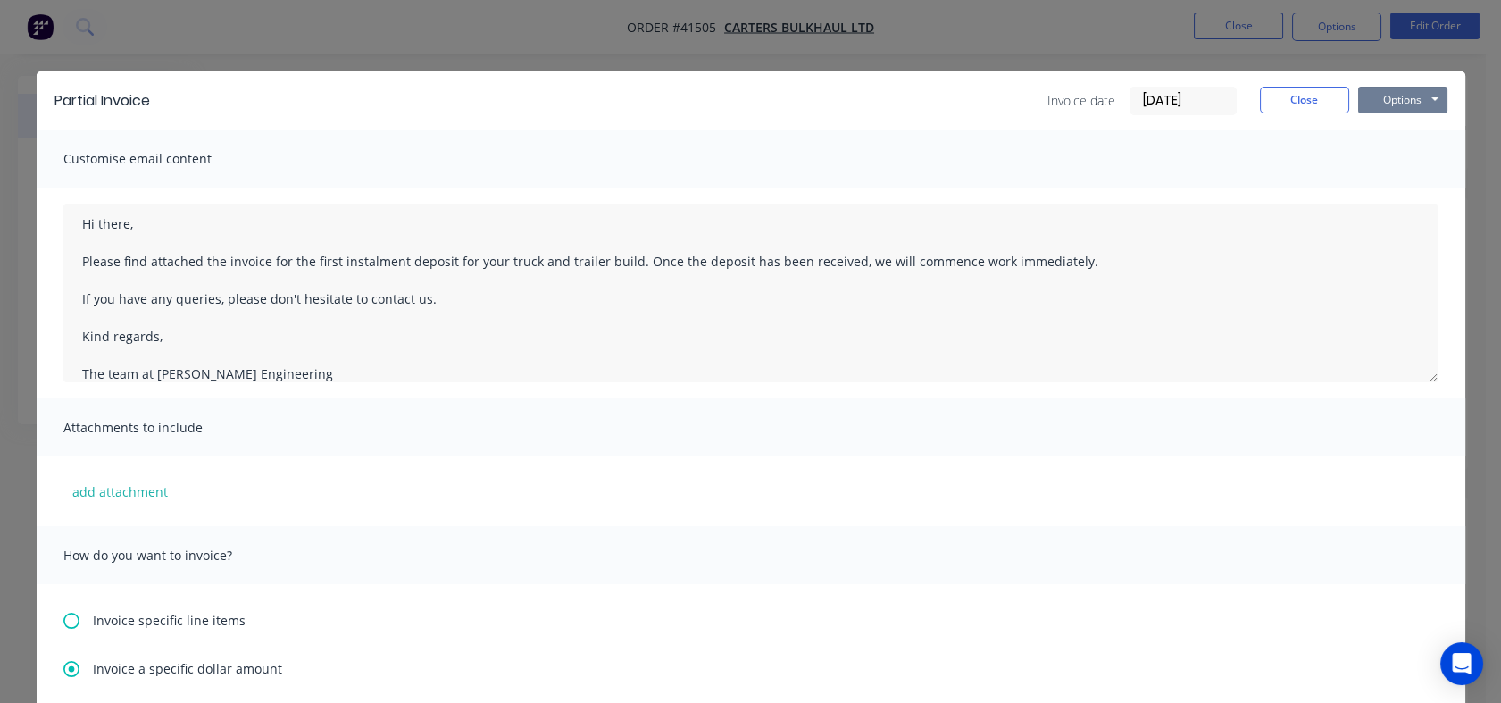
click at [1404, 98] on button "Options" at bounding box center [1402, 100] width 89 height 27
click at [1405, 124] on button "Preview" at bounding box center [1415, 131] width 114 height 29
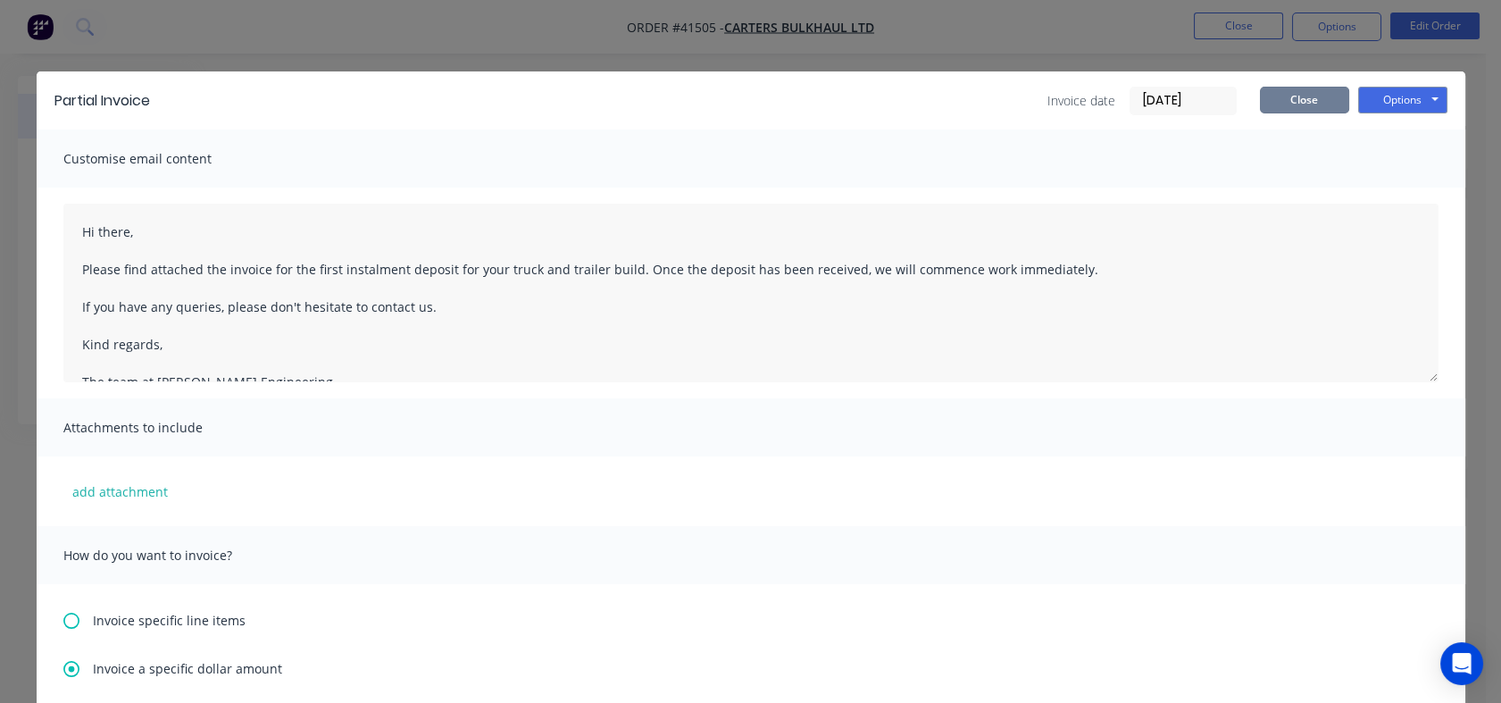
click at [1298, 98] on button "Close" at bounding box center [1304, 100] width 89 height 27
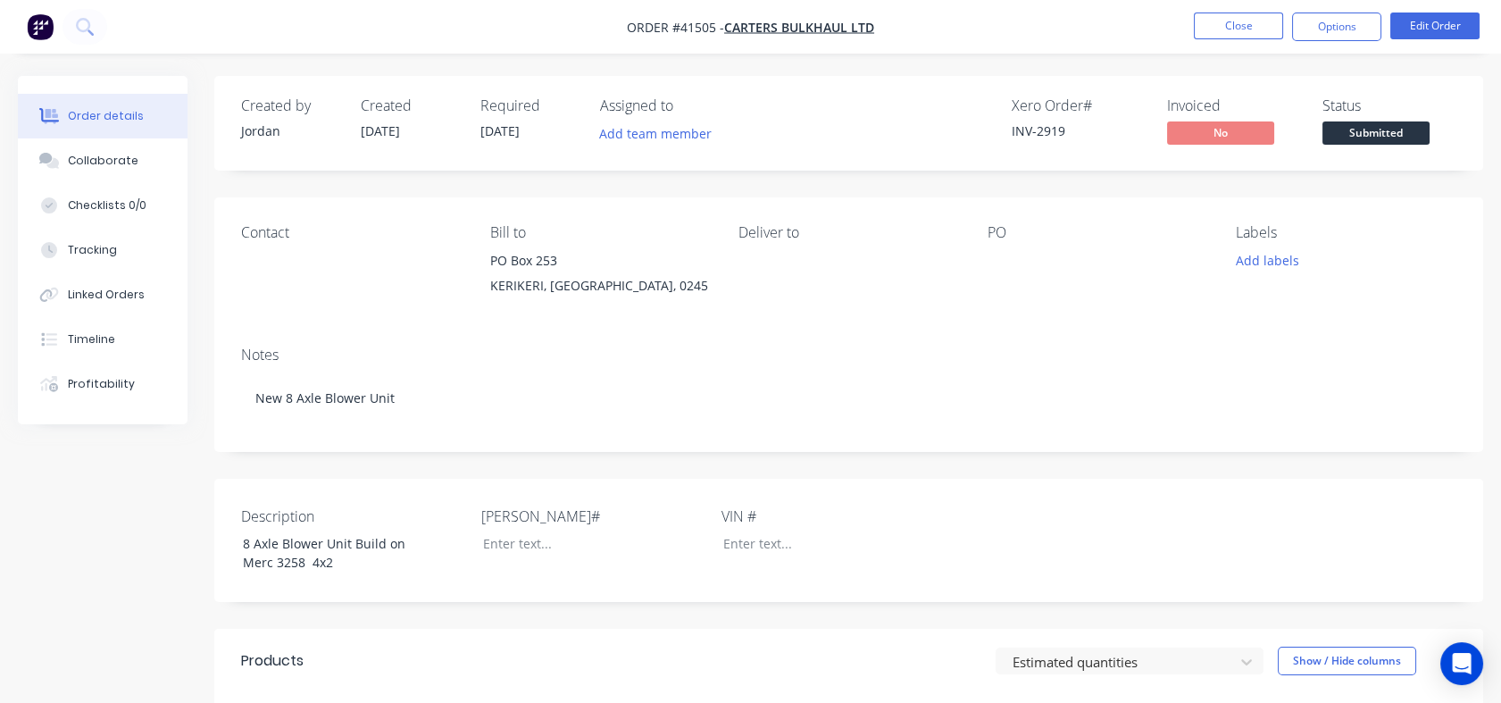
click at [1239, 23] on button "Close" at bounding box center [1238, 26] width 89 height 27
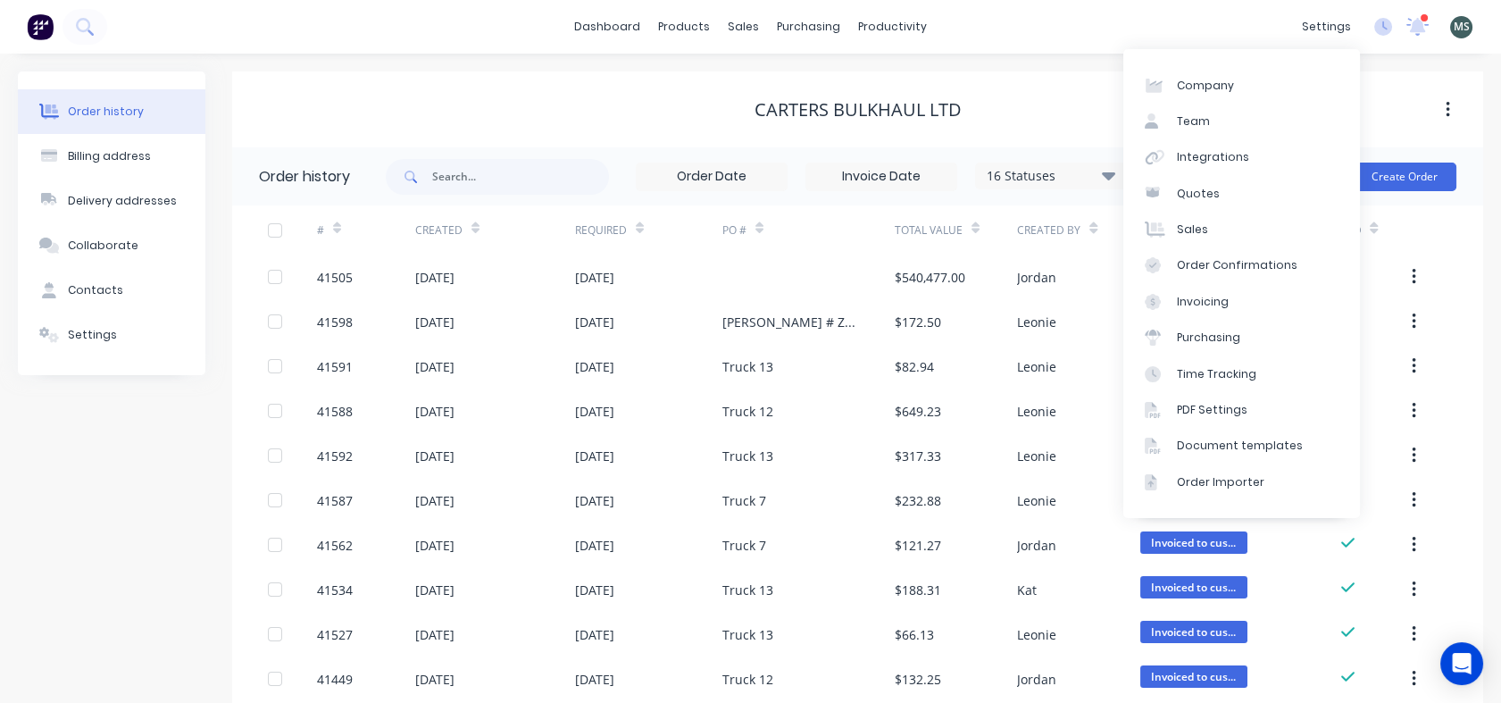
click at [1229, 447] on div "Document templates" at bounding box center [1240, 446] width 126 height 16
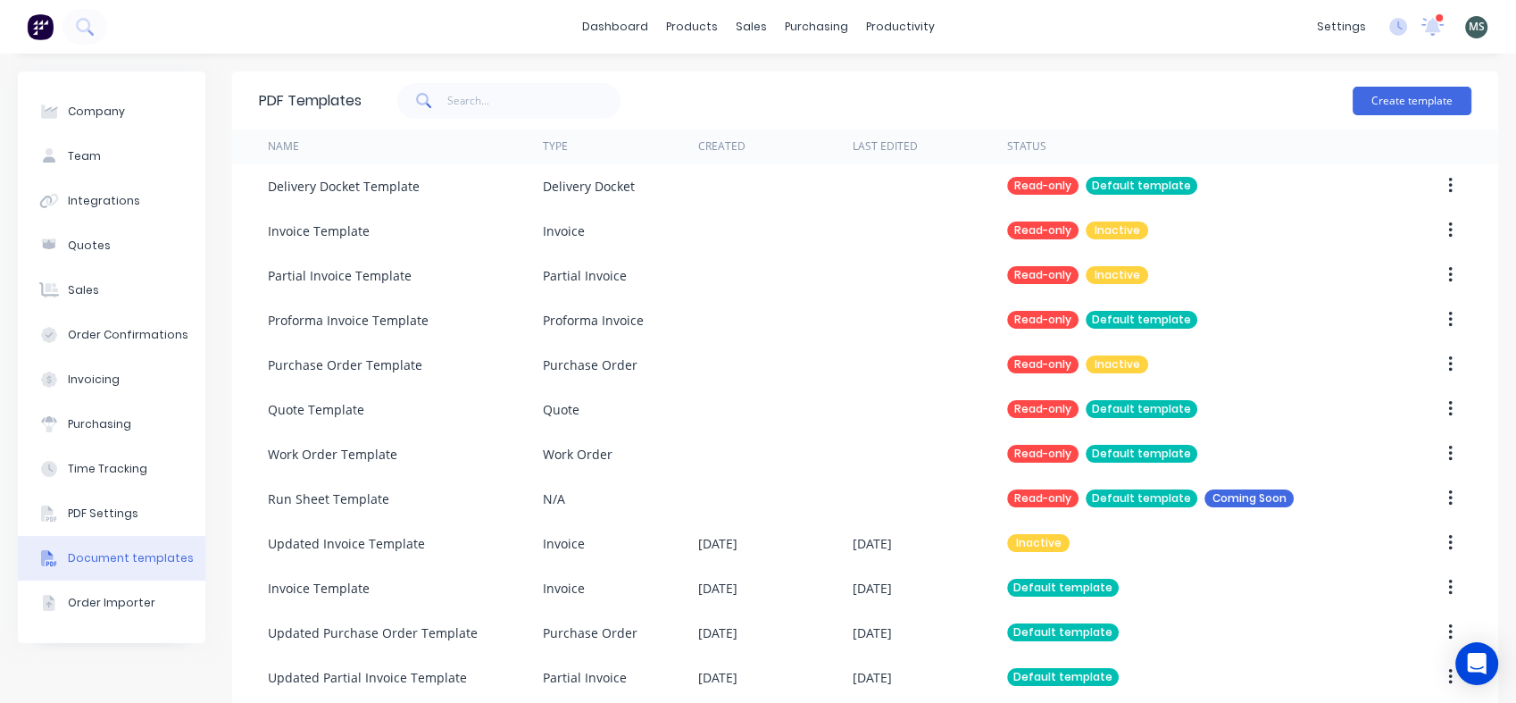
scroll to position [21, 0]
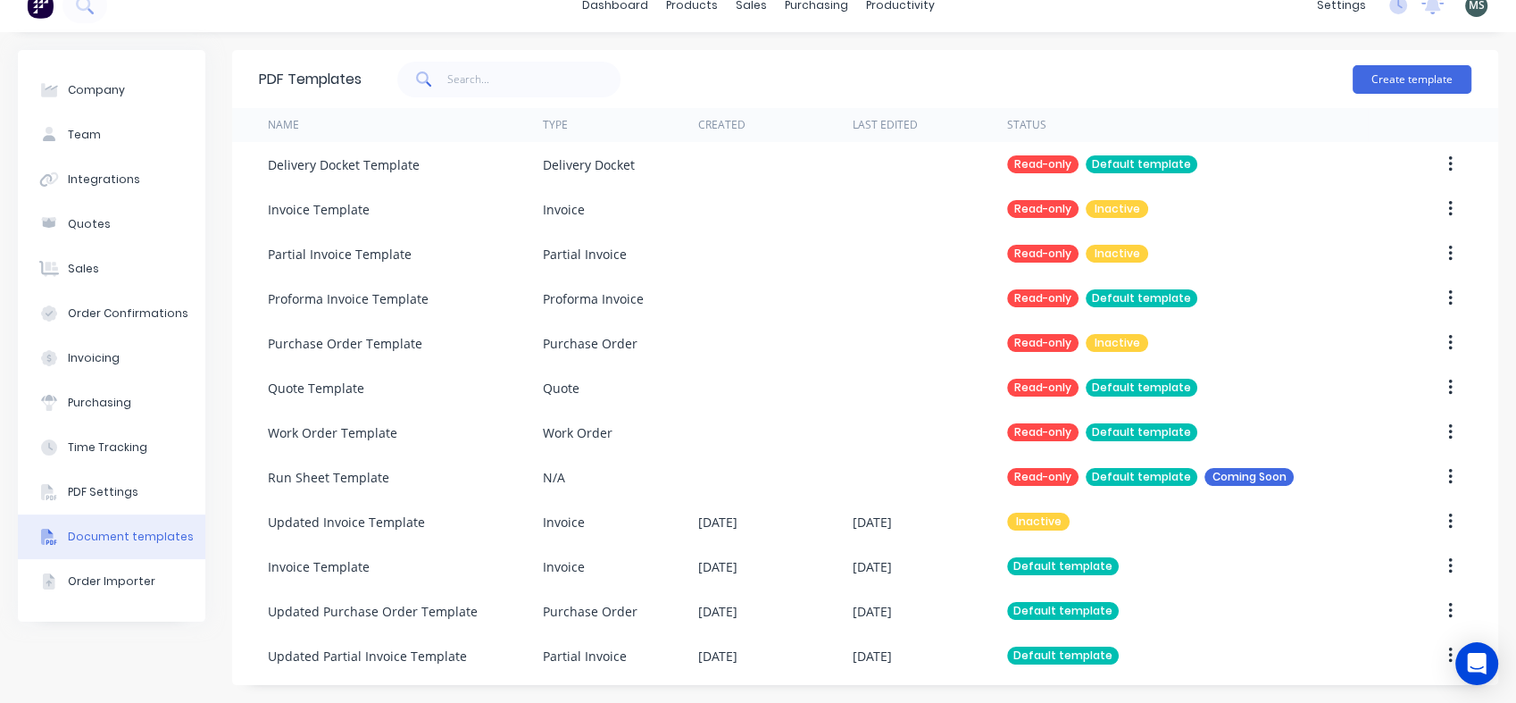
click at [383, 661] on div "Updated Partial Invoice Template" at bounding box center [367, 655] width 199 height 19
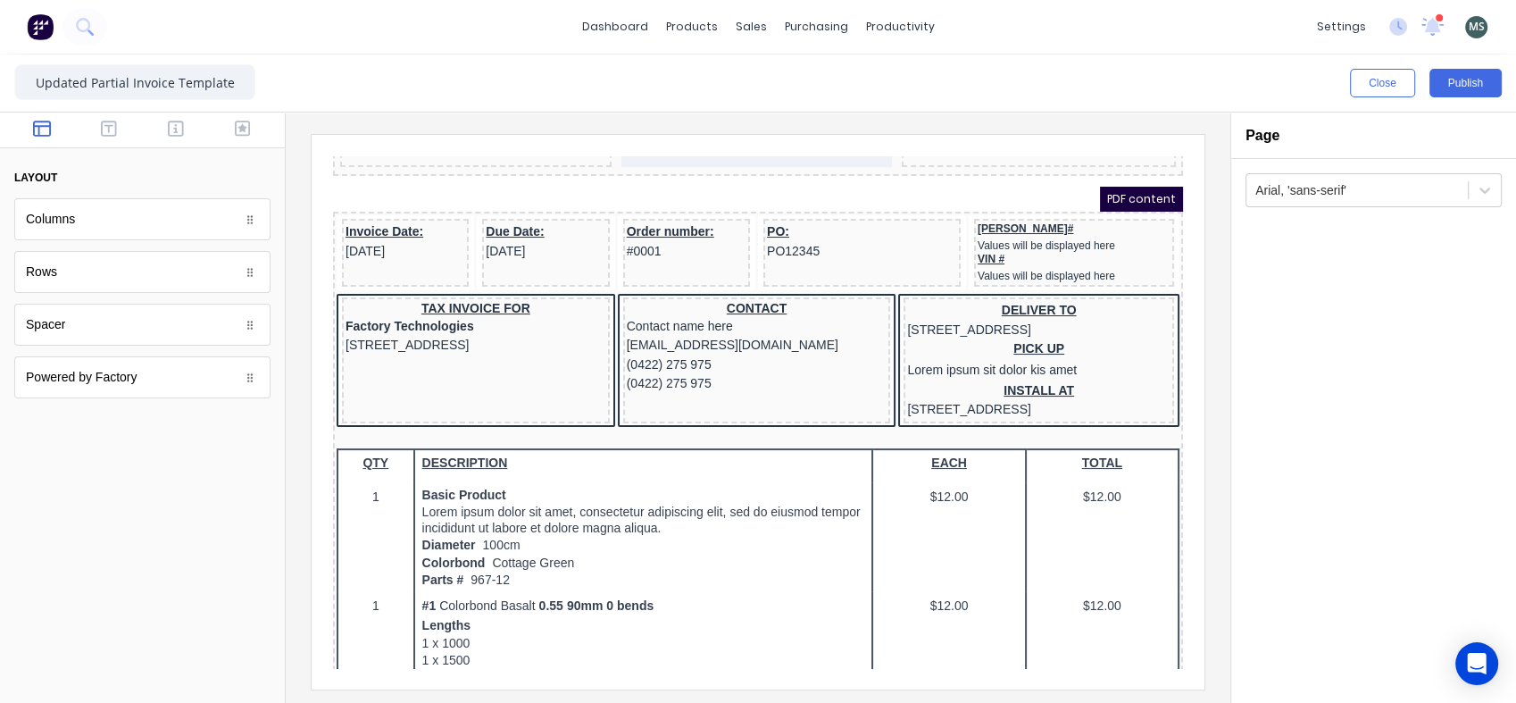
scroll to position [153, 0]
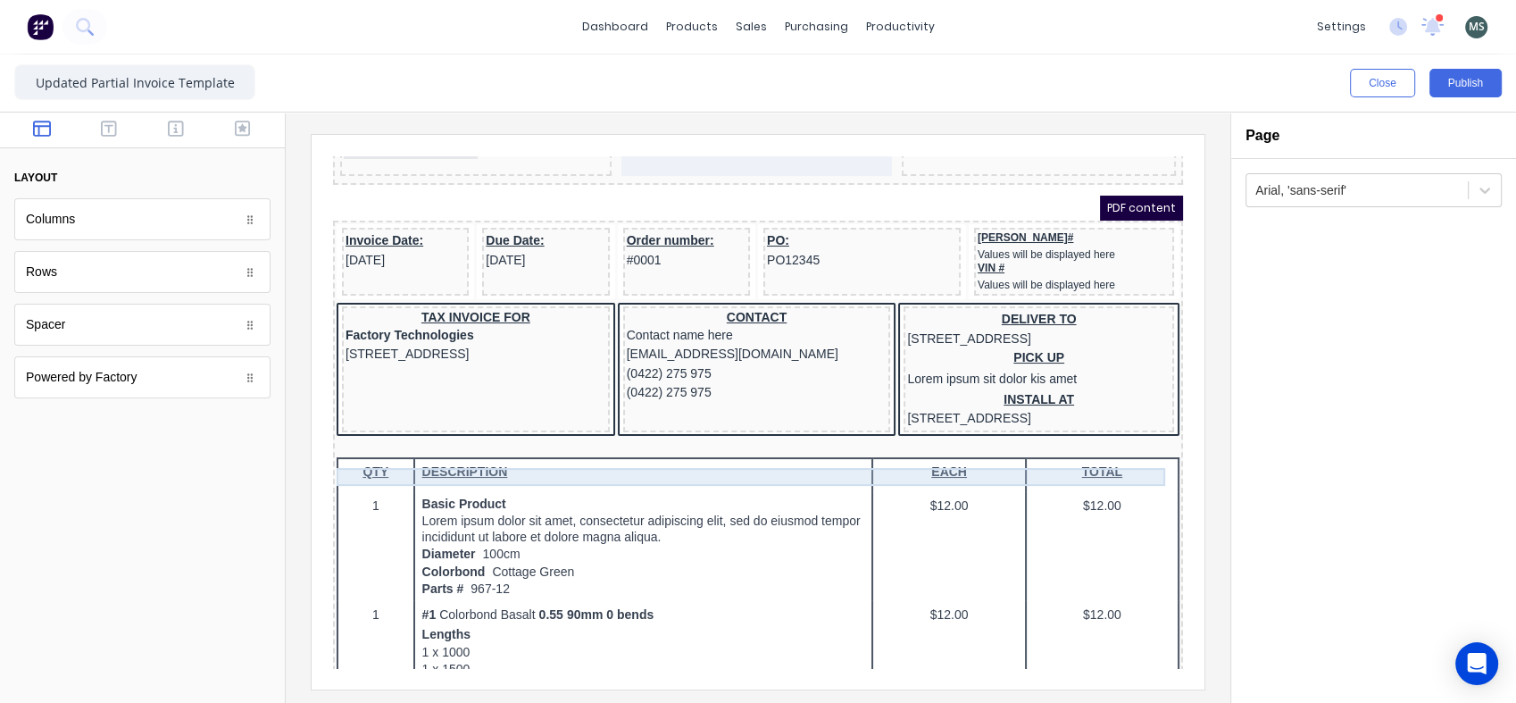
click at [1019, 436] on div at bounding box center [736, 427] width 843 height 18
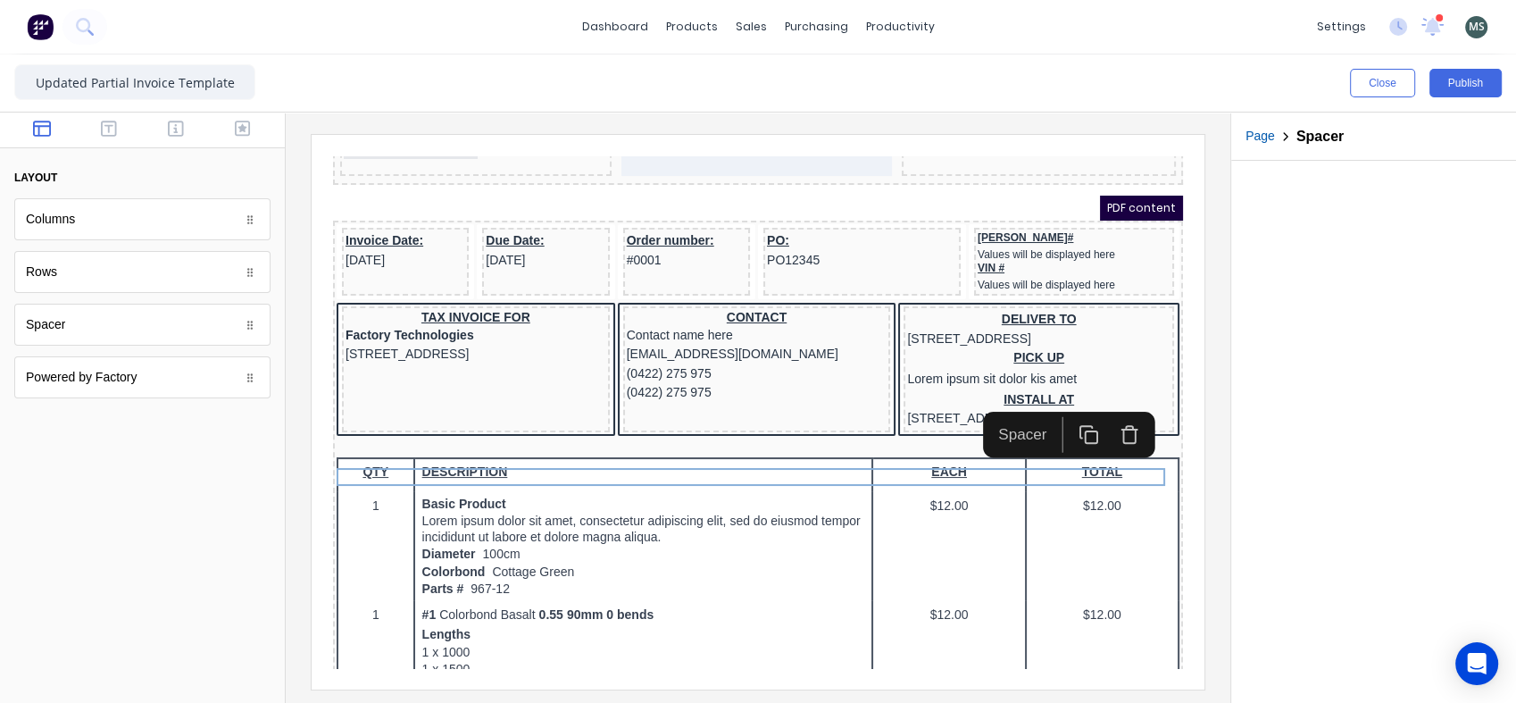
click at [1112, 415] on icon "button" at bounding box center [1107, 414] width 21 height 21
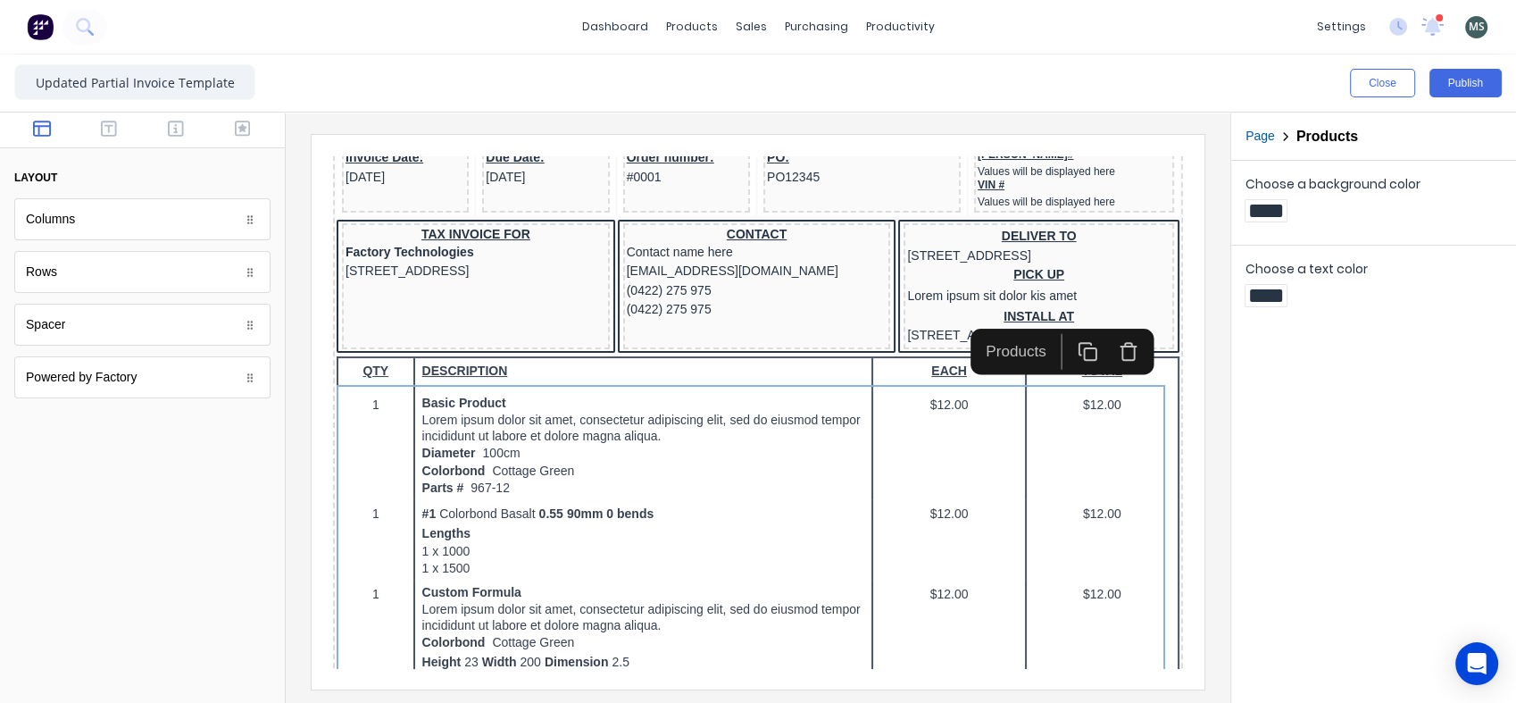
scroll to position [242, 0]
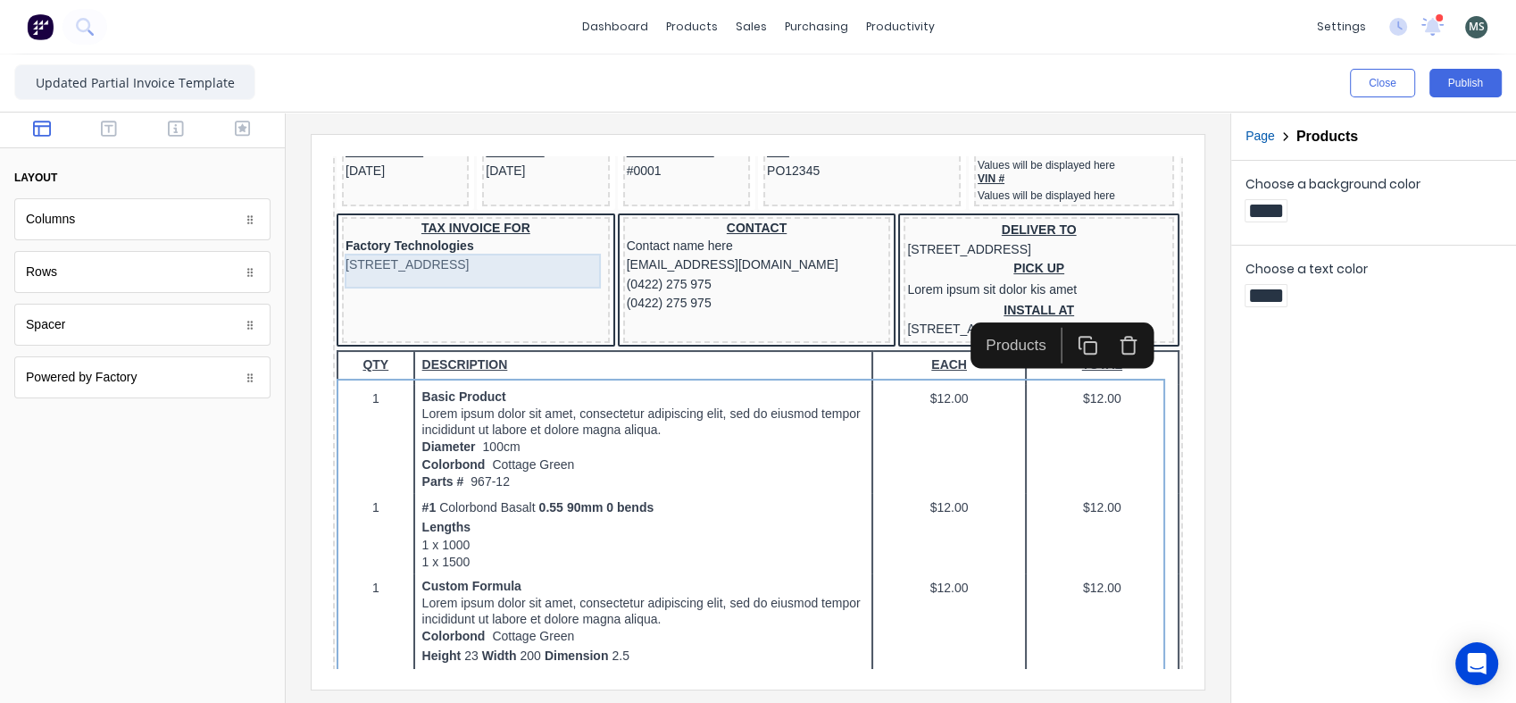
click at [477, 245] on div "[STREET_ADDRESS]" at bounding box center [454, 244] width 261 height 20
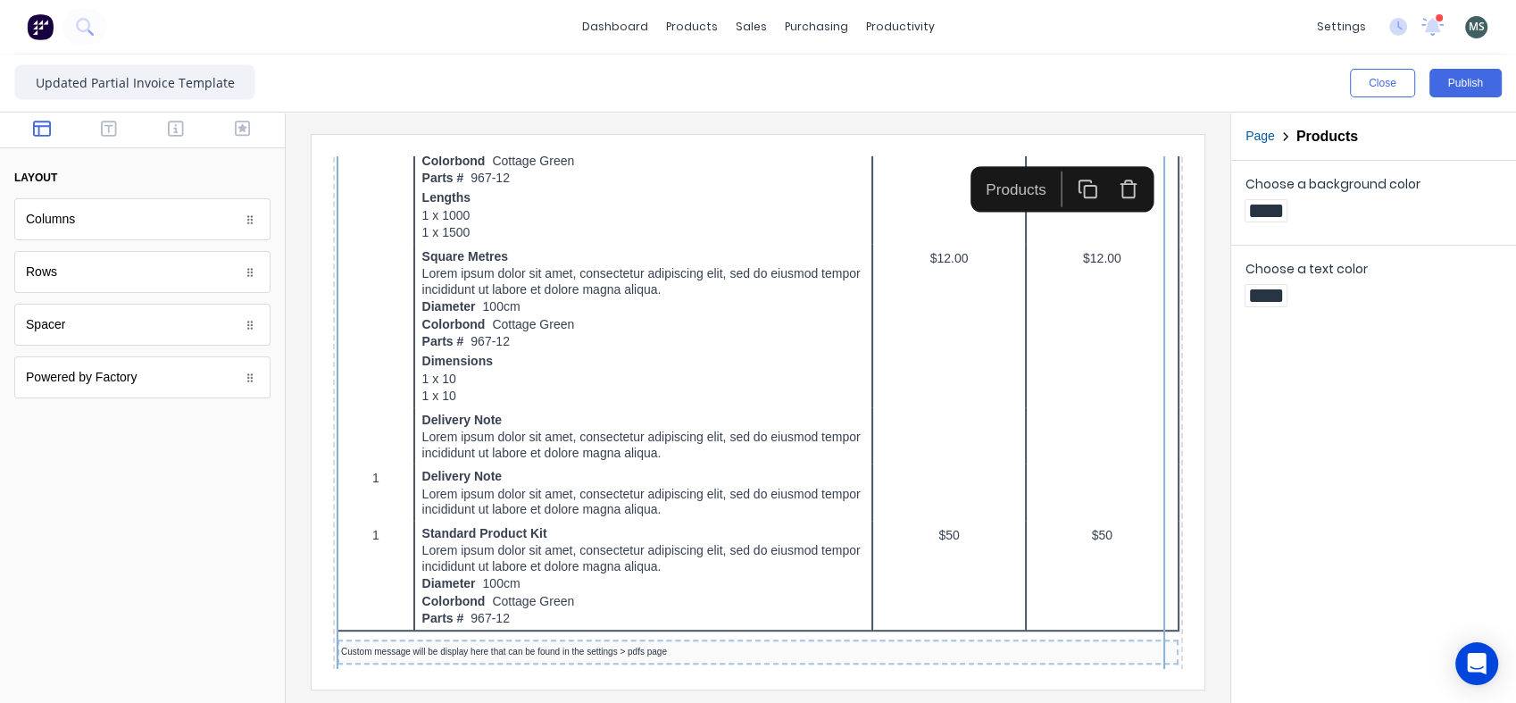
scroll to position [960, 0]
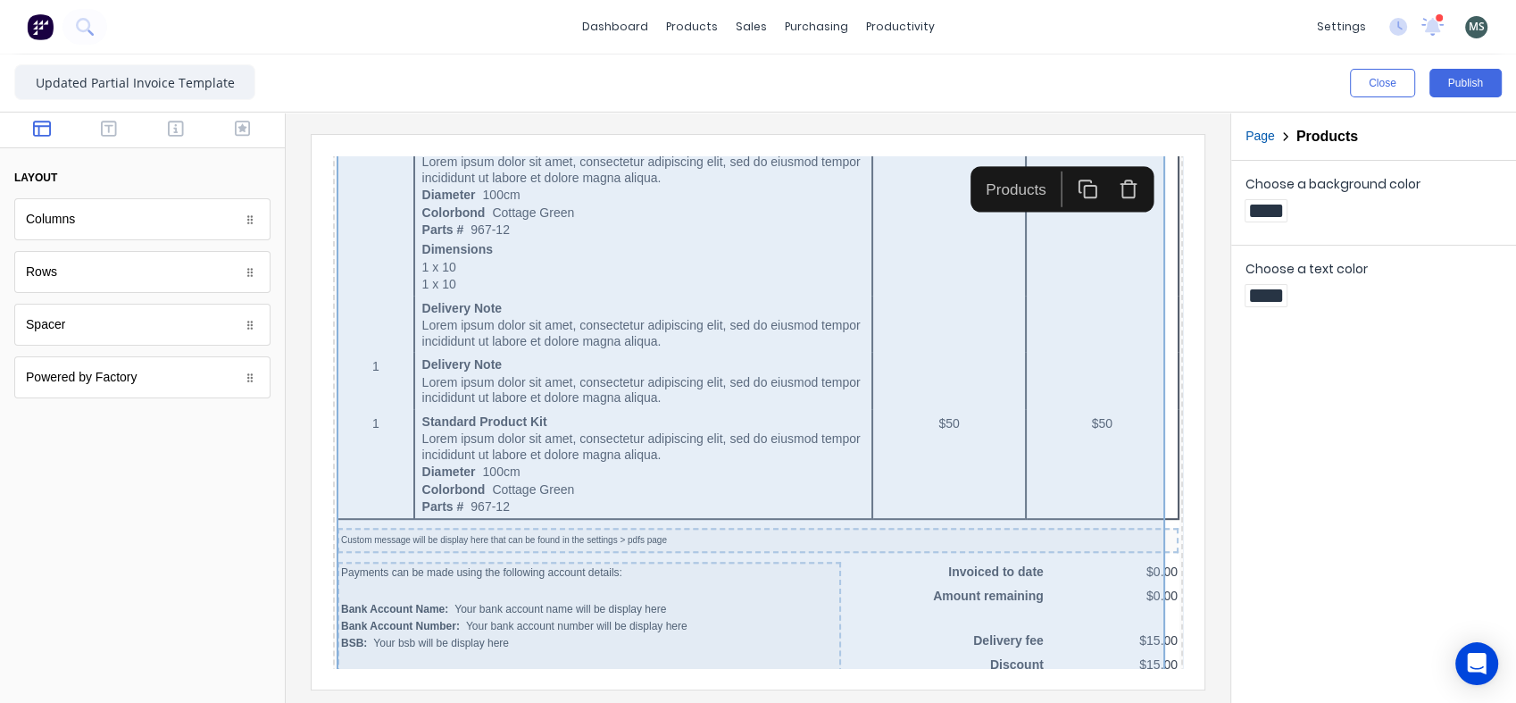
click at [1084, 420] on div "QTY DESCRIPTION EACH TOTAL 1 Basic Product Lorem ipsum dolor sit amet, consecte…" at bounding box center [736, 175] width 843 height 1128
drag, startPoint x: 772, startPoint y: 285, endPoint x: 1293, endPoint y: 521, distance: 571.4
click at [1293, 521] on div "Choose a background color Choose a text color" at bounding box center [1373, 432] width 285 height 542
click at [992, 392] on div "QTY DESCRIPTION EACH TOTAL 1 Basic Product Lorem ipsum dolor sit amet, consecte…" at bounding box center [736, 175] width 843 height 1128
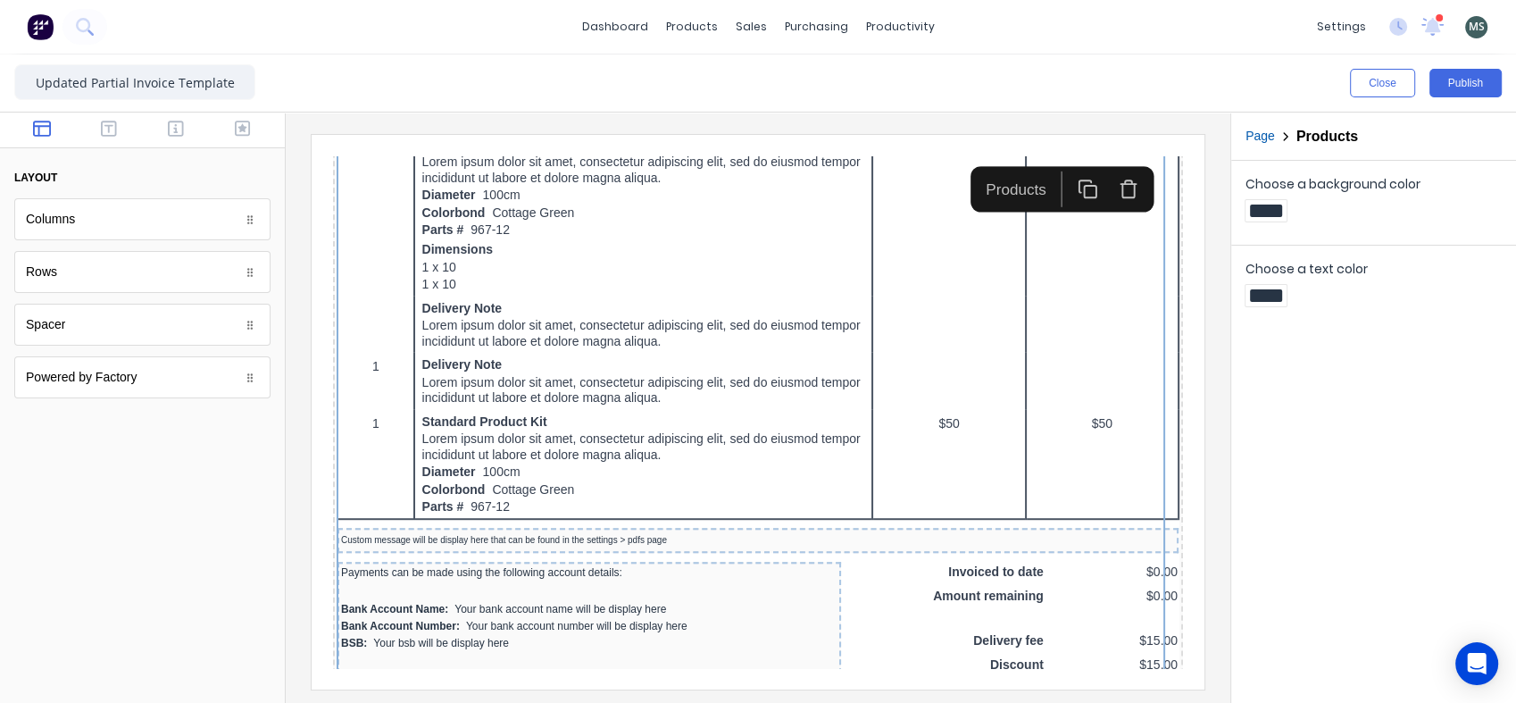
click at [90, 477] on div at bounding box center [142, 562] width 285 height 279
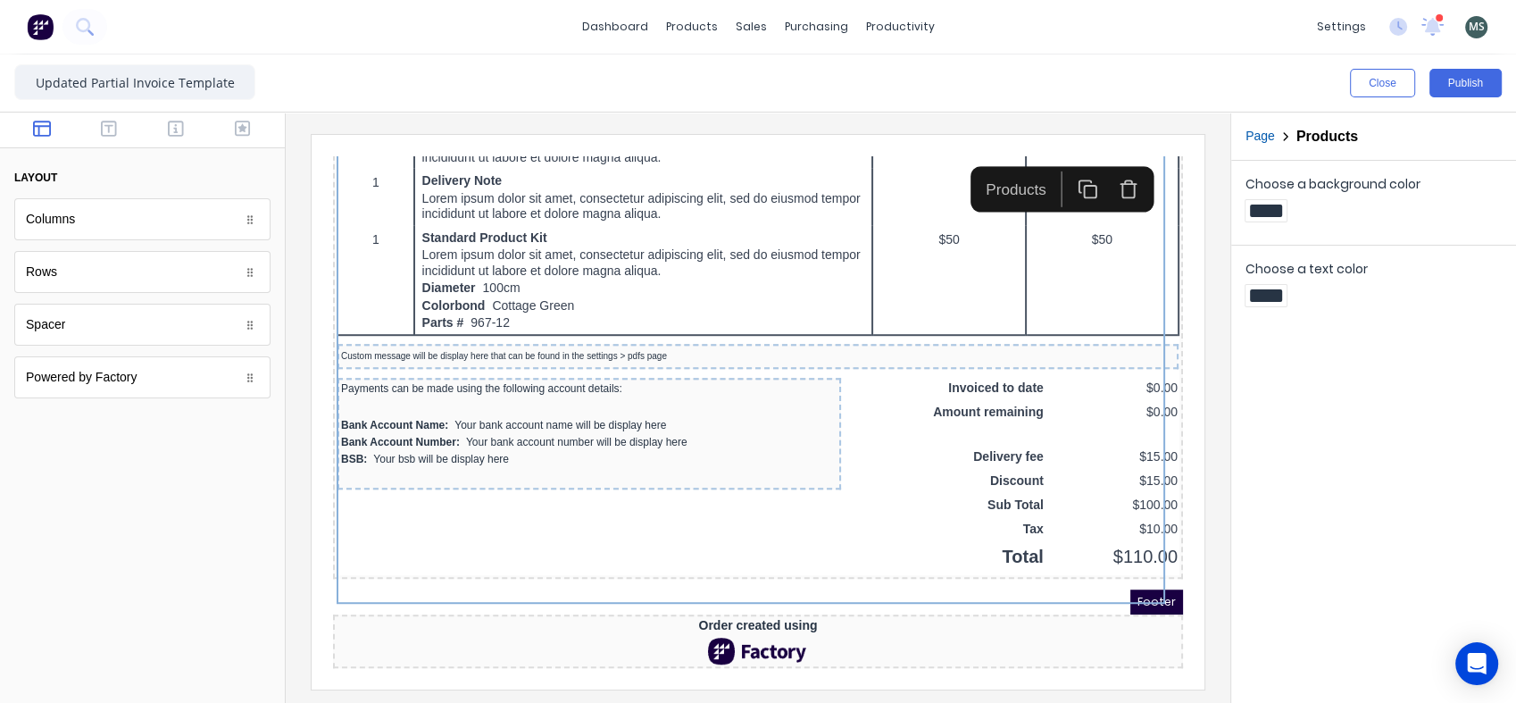
scroll to position [1179, 0]
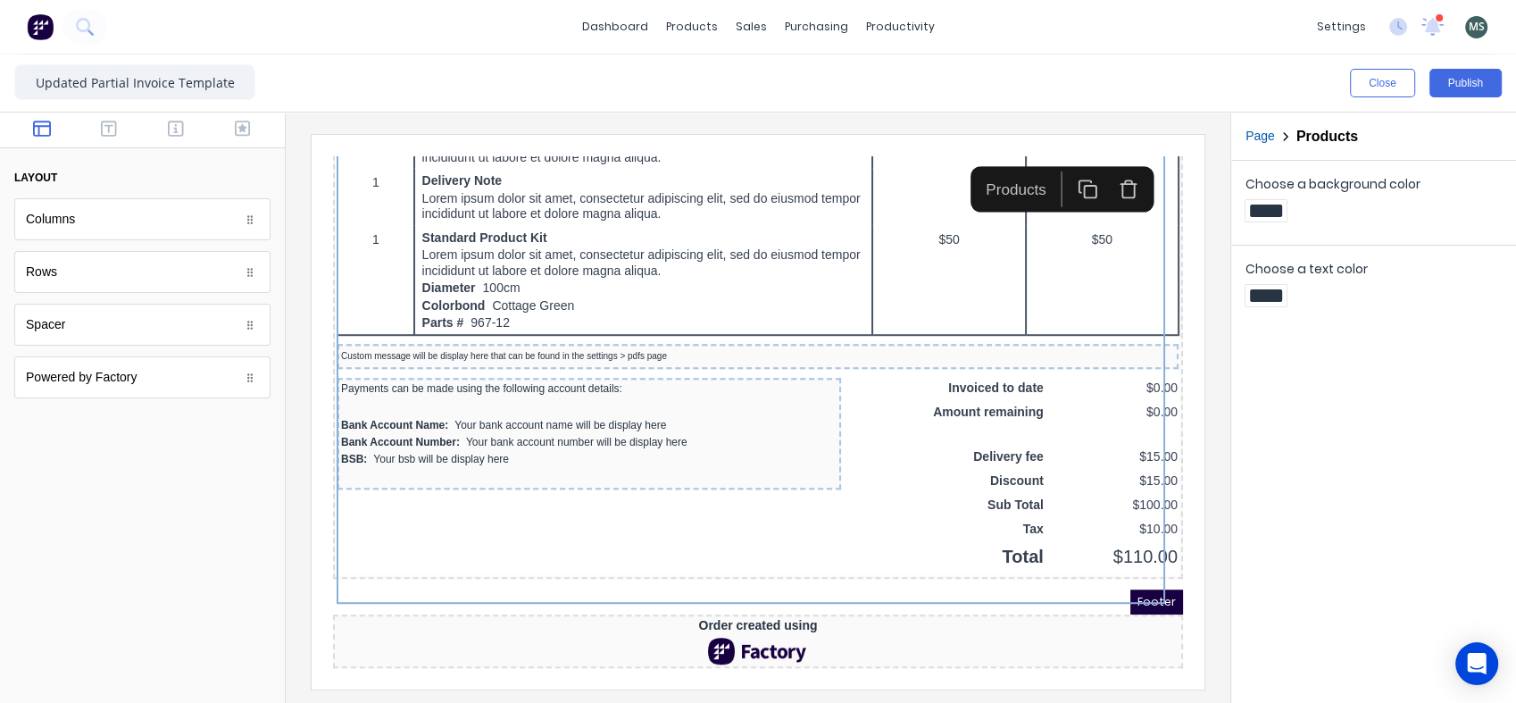
click at [670, 574] on div "Footer" at bounding box center [737, 580] width 850 height 25
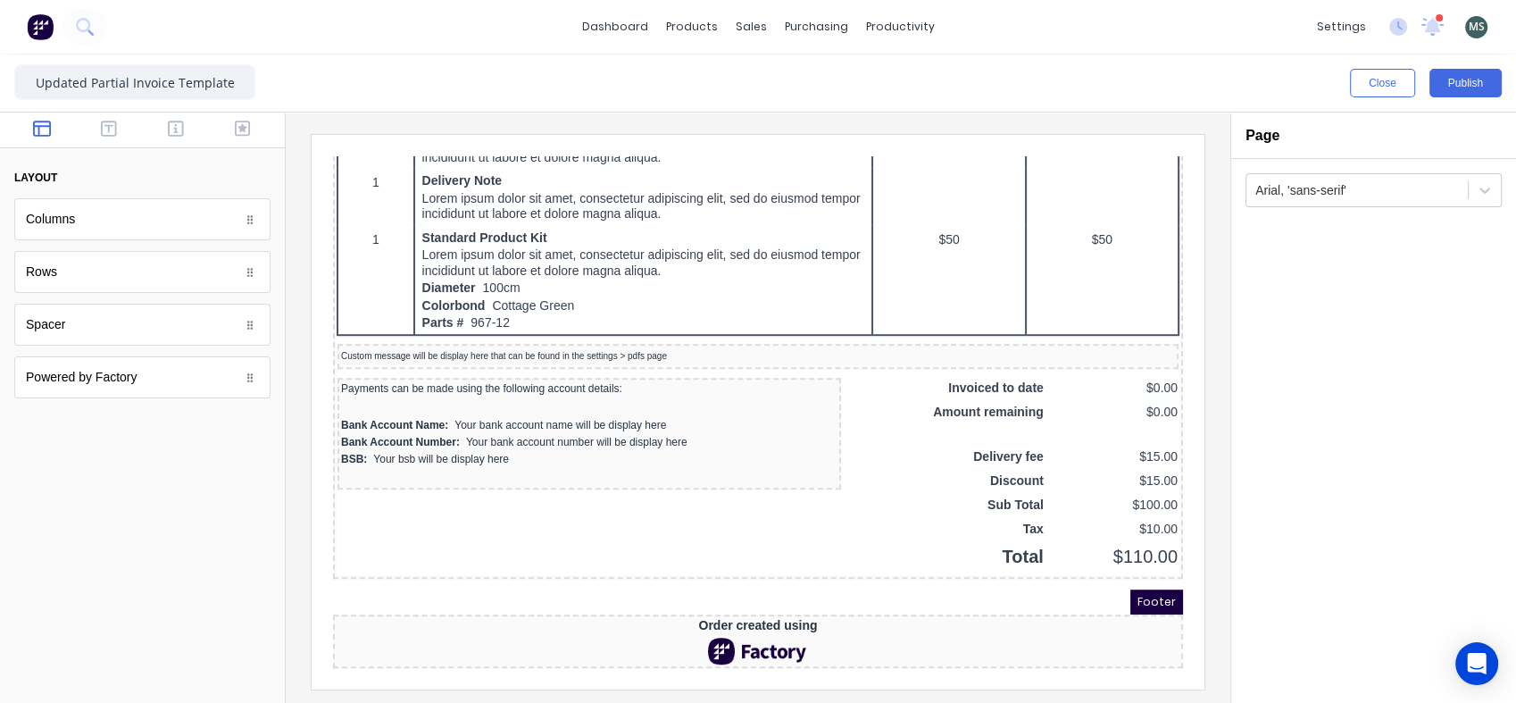
click at [672, 570] on div "Footer" at bounding box center [737, 580] width 850 height 25
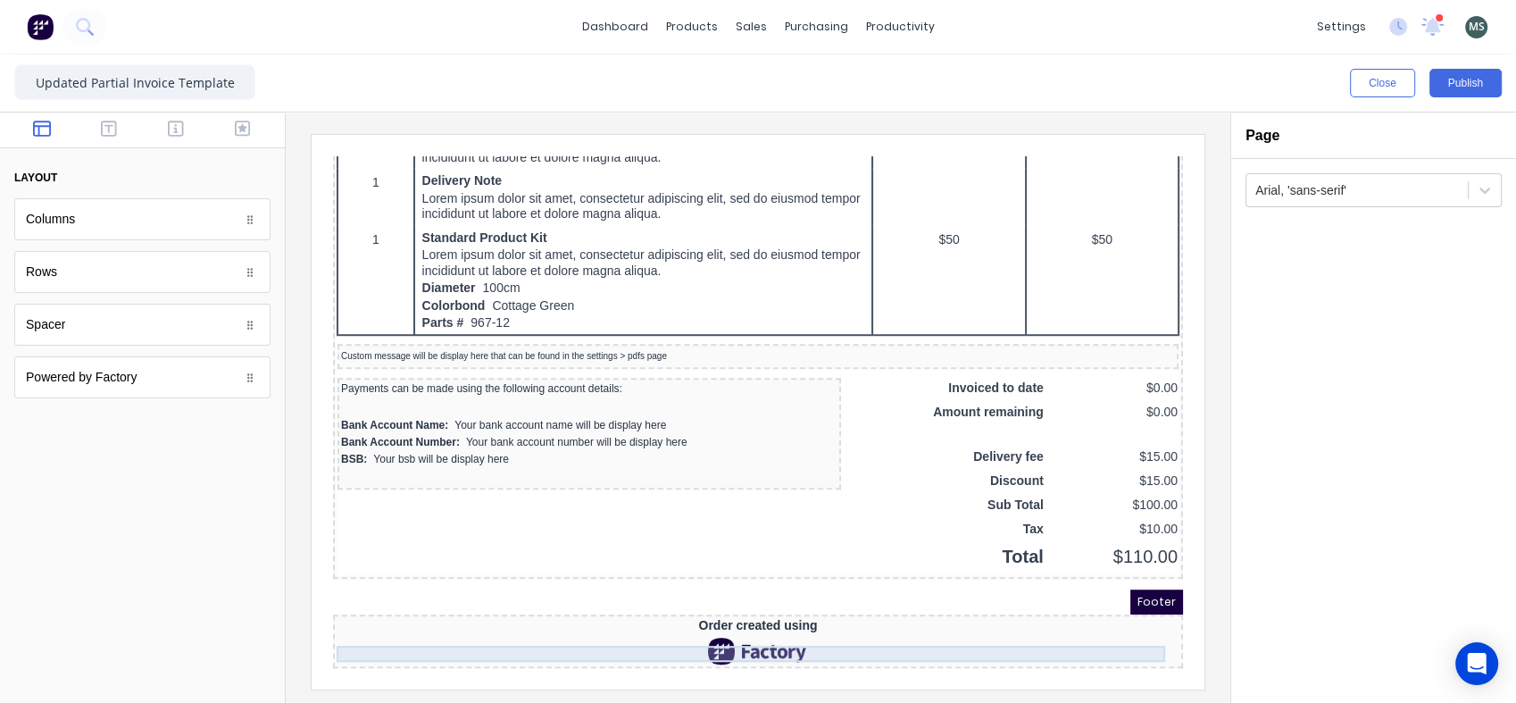
click at [861, 596] on div "Order created using" at bounding box center [736, 604] width 843 height 16
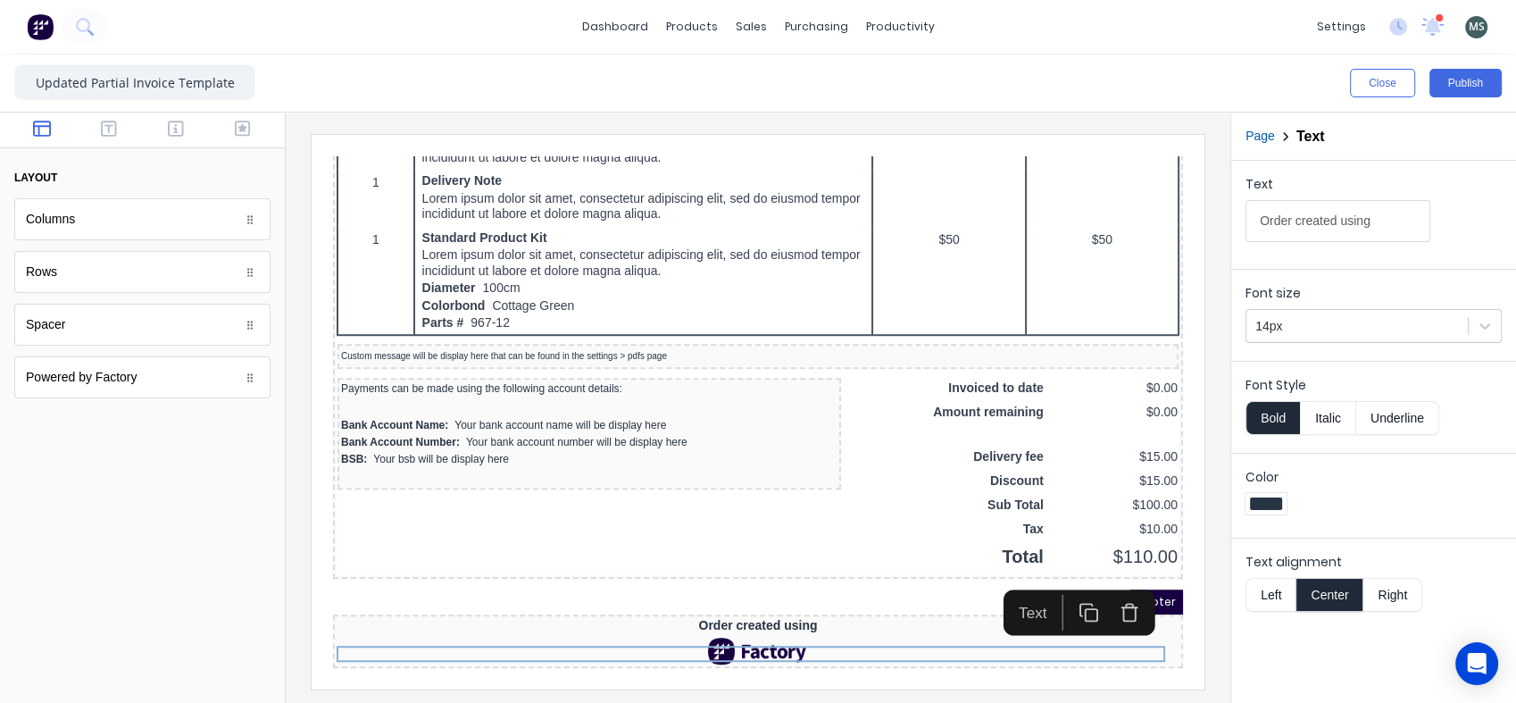
click at [1115, 581] on icon "button" at bounding box center [1107, 591] width 21 height 21
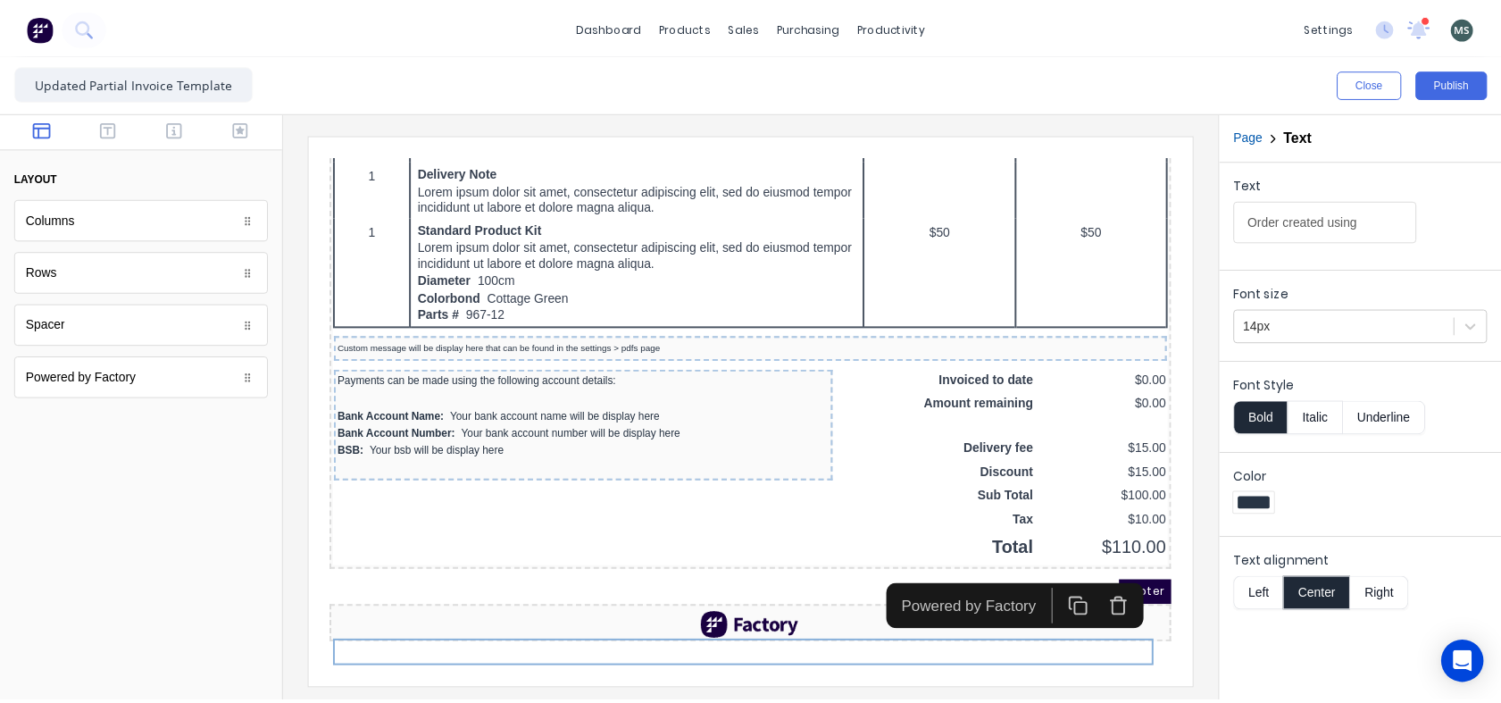
scroll to position [1163, 0]
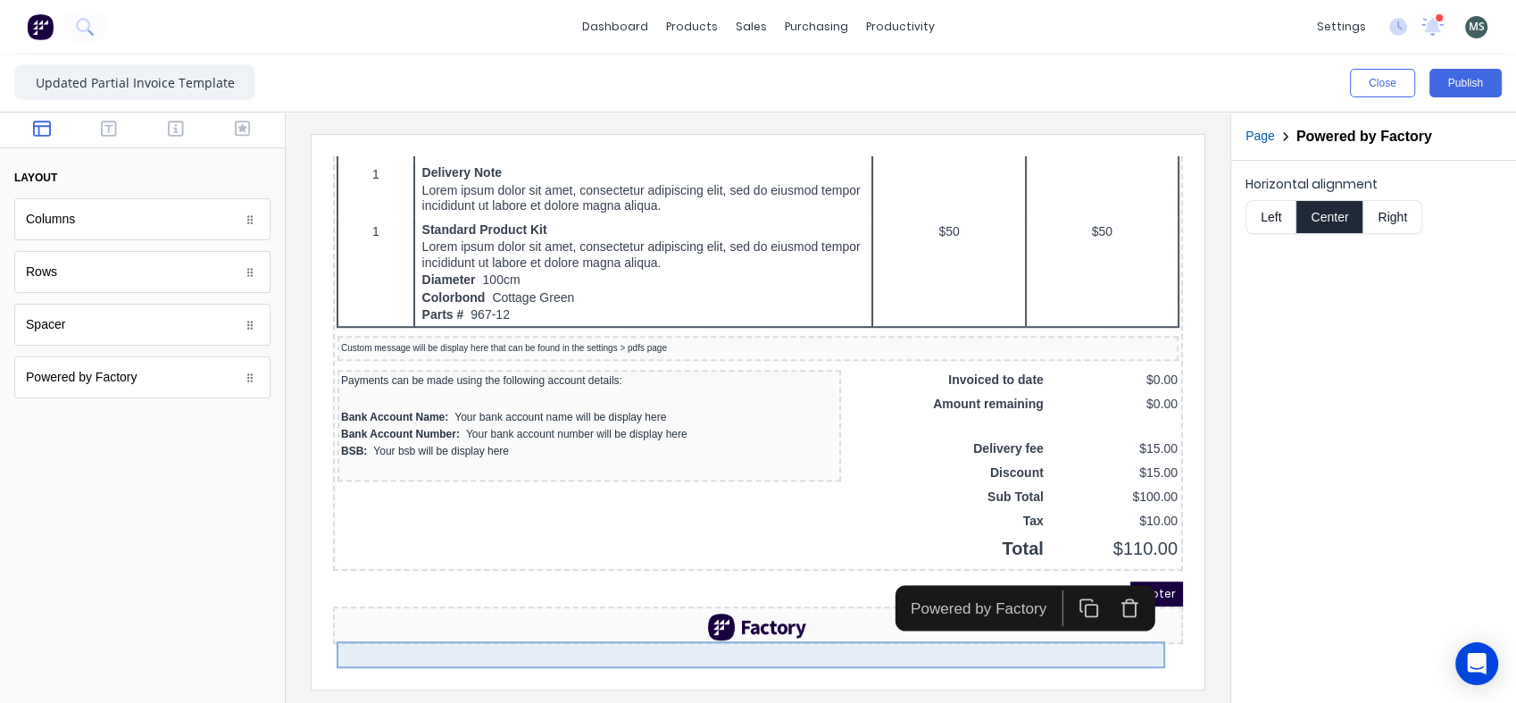
click at [761, 619] on div at bounding box center [736, 605] width 843 height 27
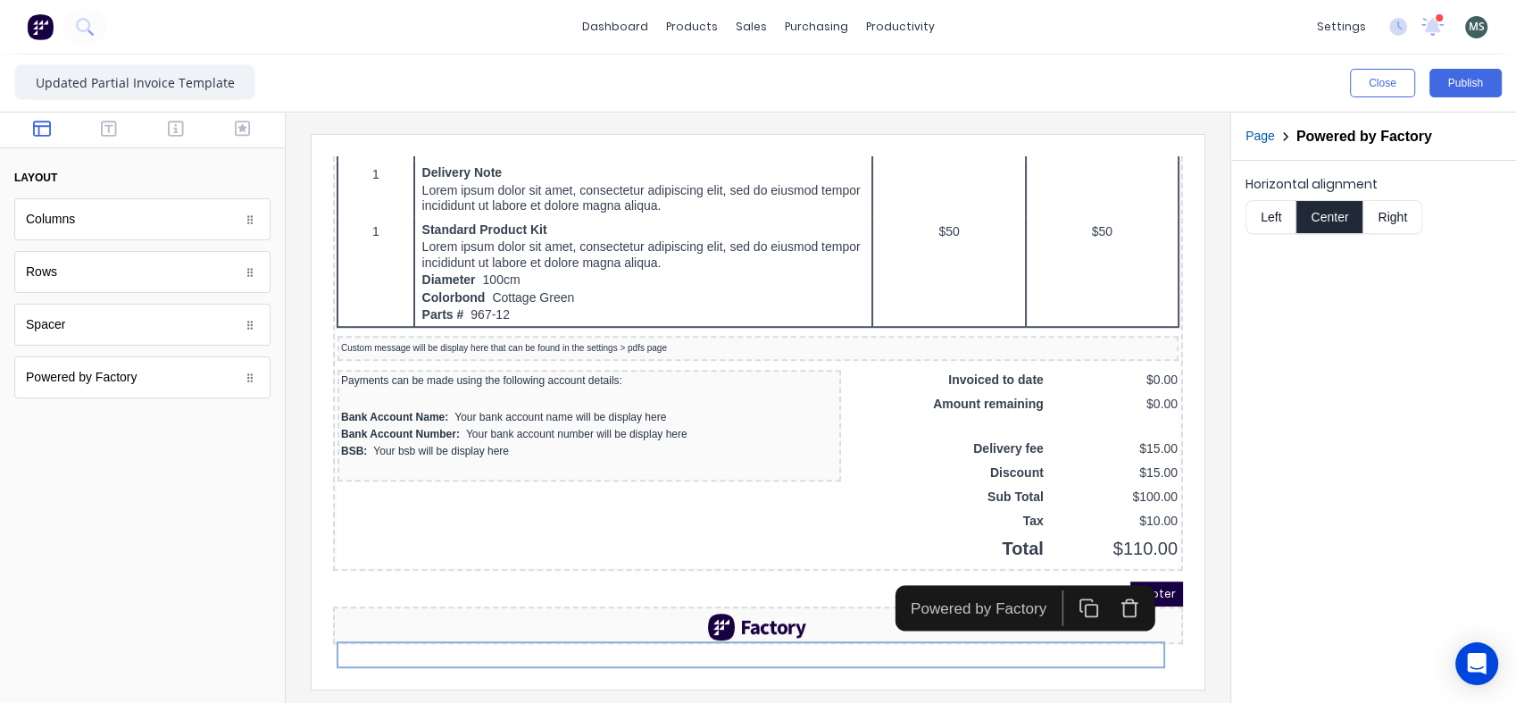
click at [1109, 577] on icon "button" at bounding box center [1107, 587] width 21 height 21
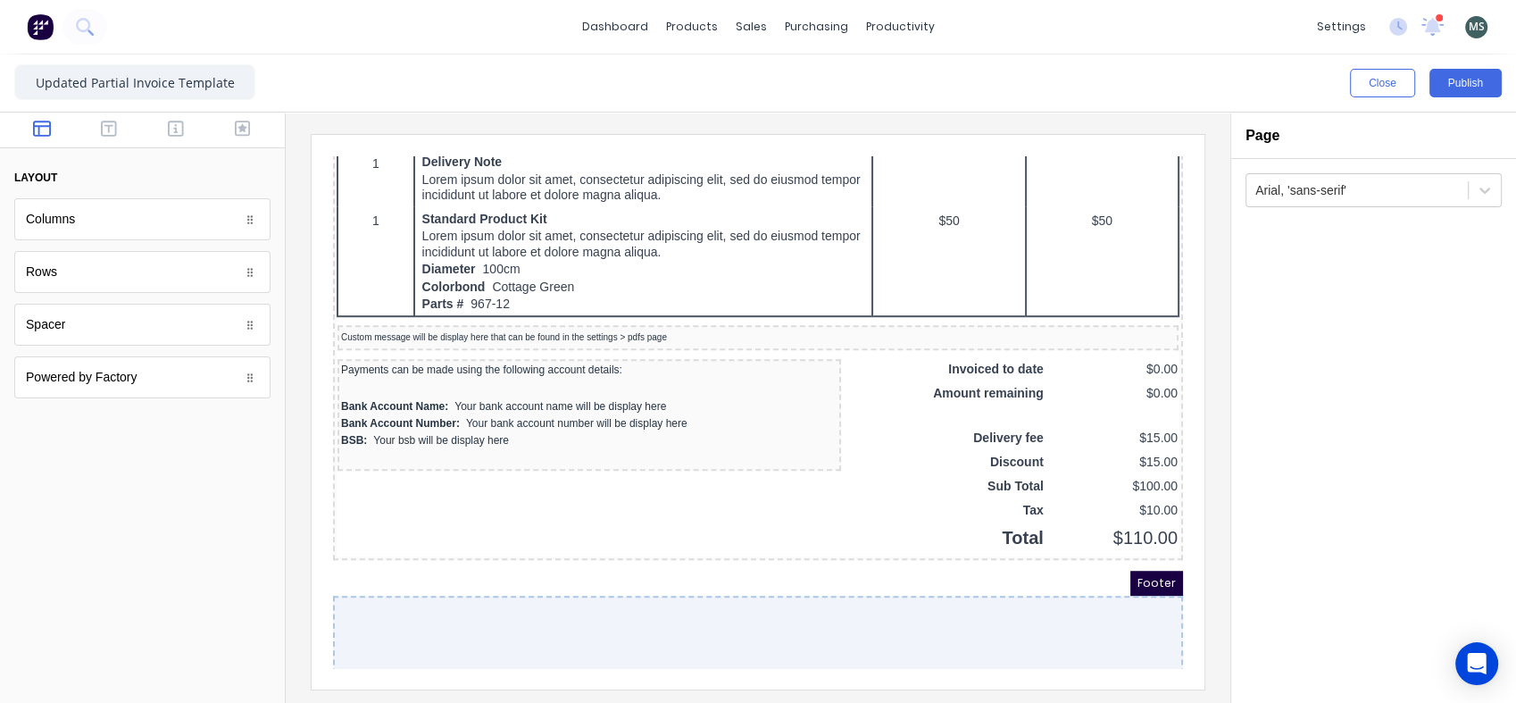
click at [1464, 85] on button "Publish" at bounding box center [1465, 83] width 72 height 29
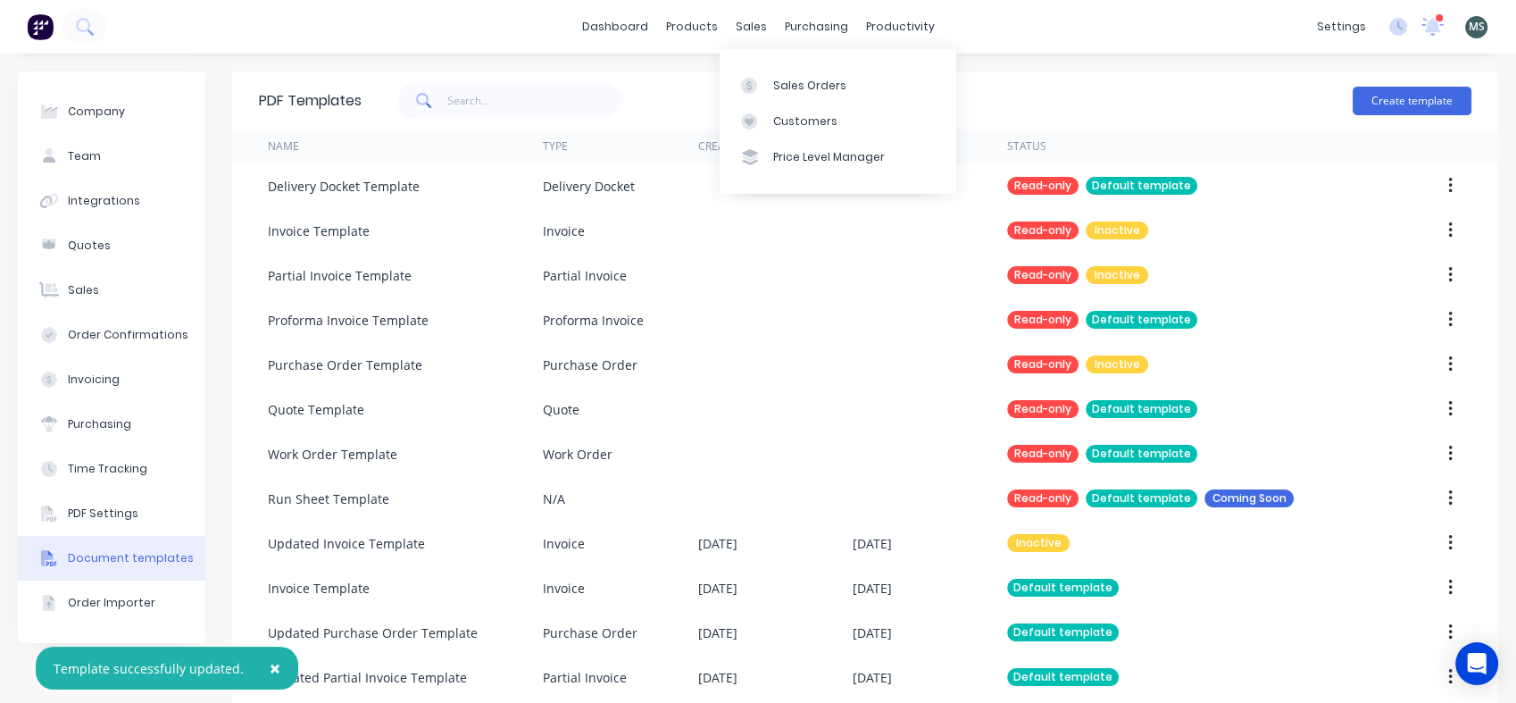
click at [776, 84] on div "Sales Orders" at bounding box center [809, 86] width 73 height 16
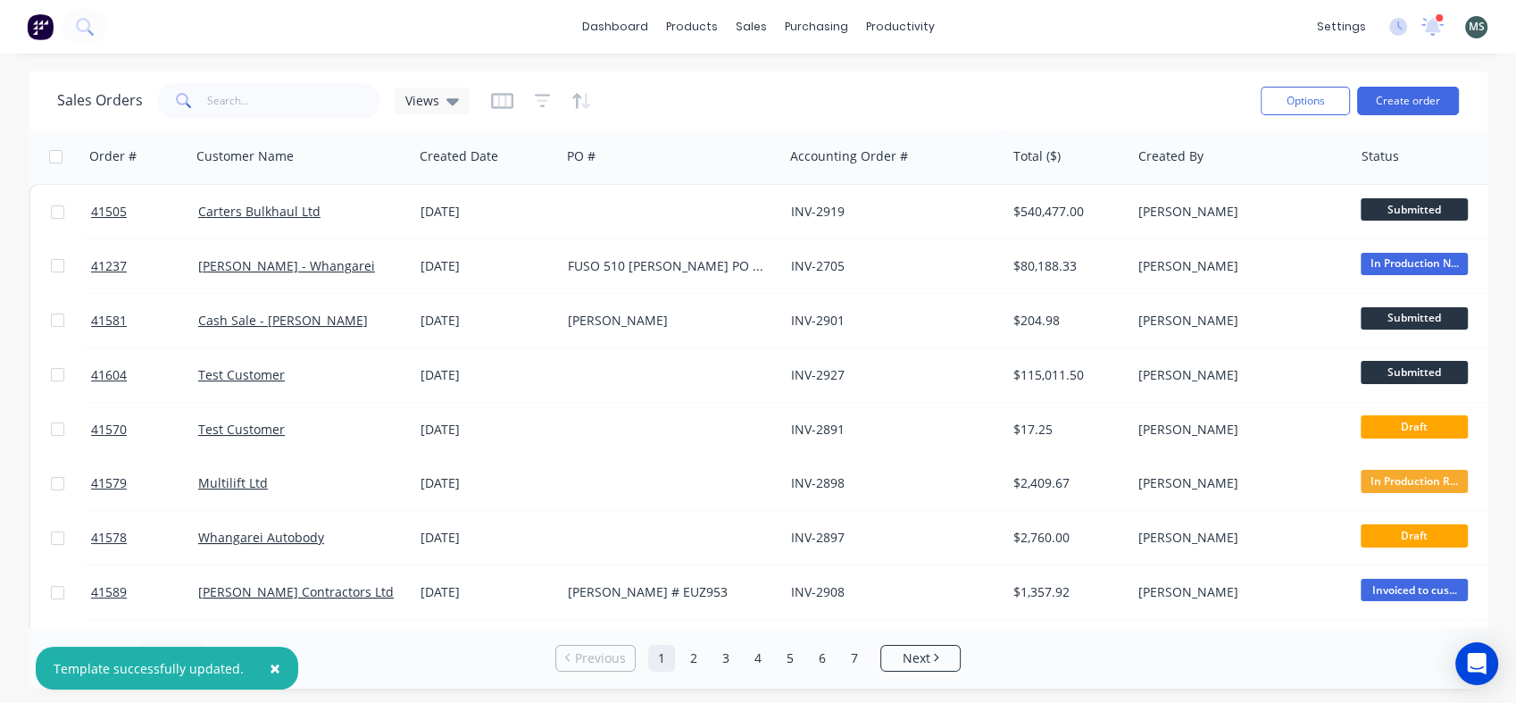
click at [253, 210] on link "Carters Bulkhaul Ltd" at bounding box center [259, 211] width 122 height 17
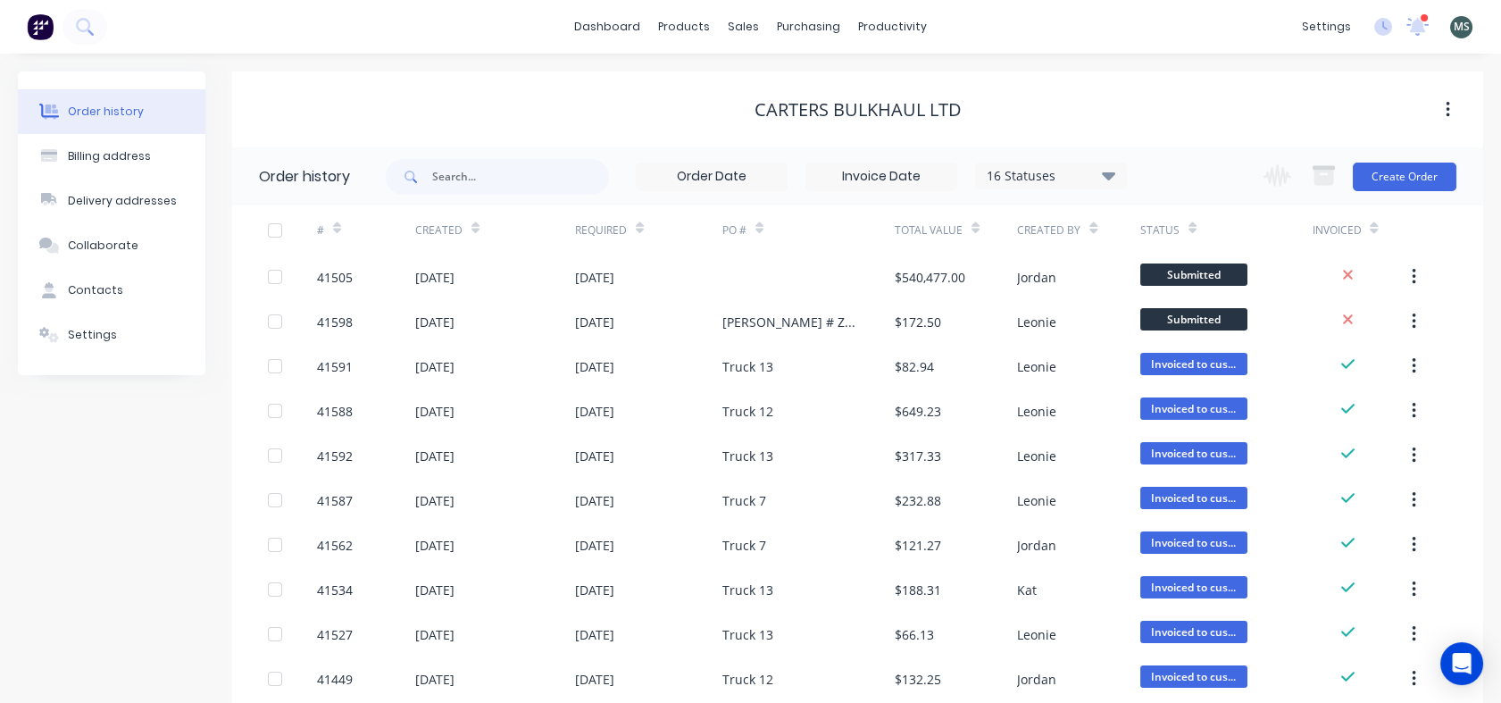
click at [454, 279] on div "01 Oct 2025" at bounding box center [434, 277] width 39 height 19
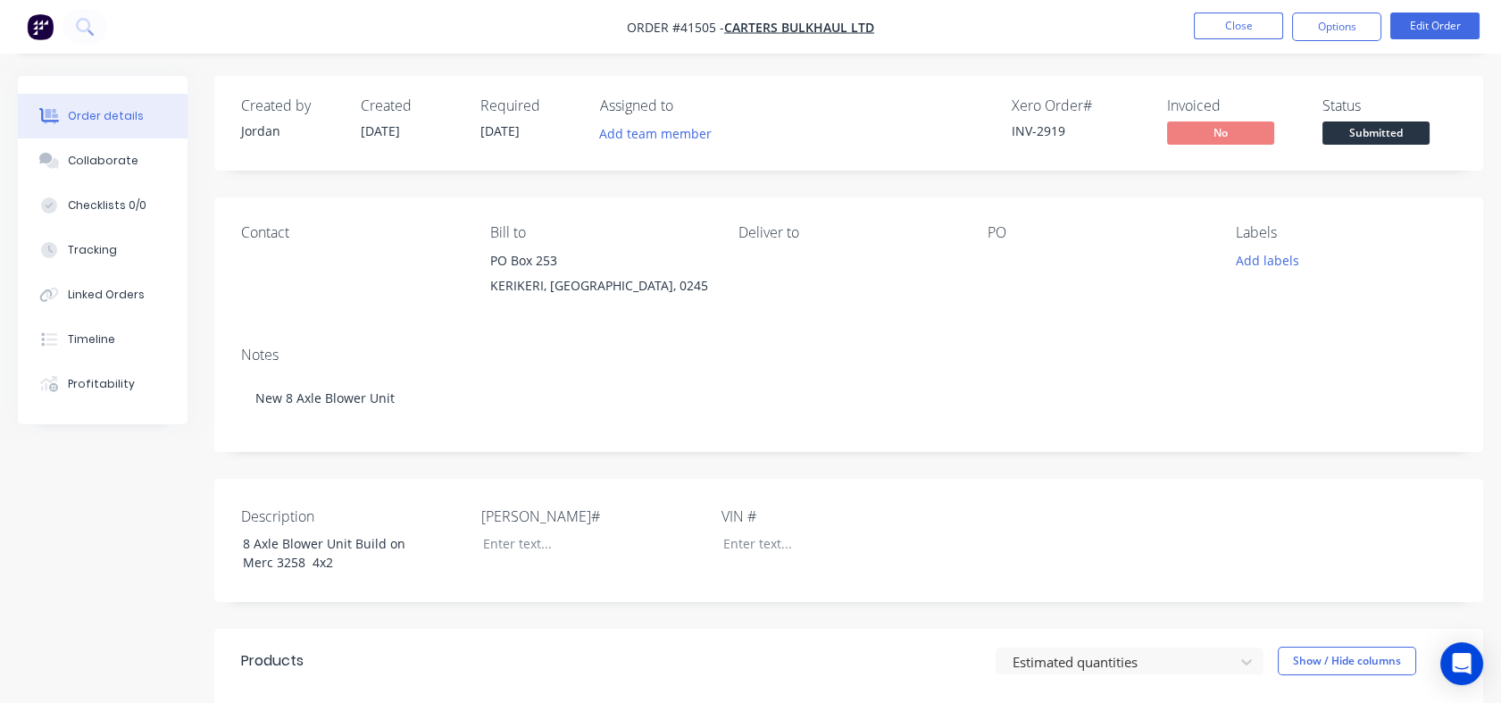
click at [1317, 30] on button "Options" at bounding box center [1336, 27] width 89 height 29
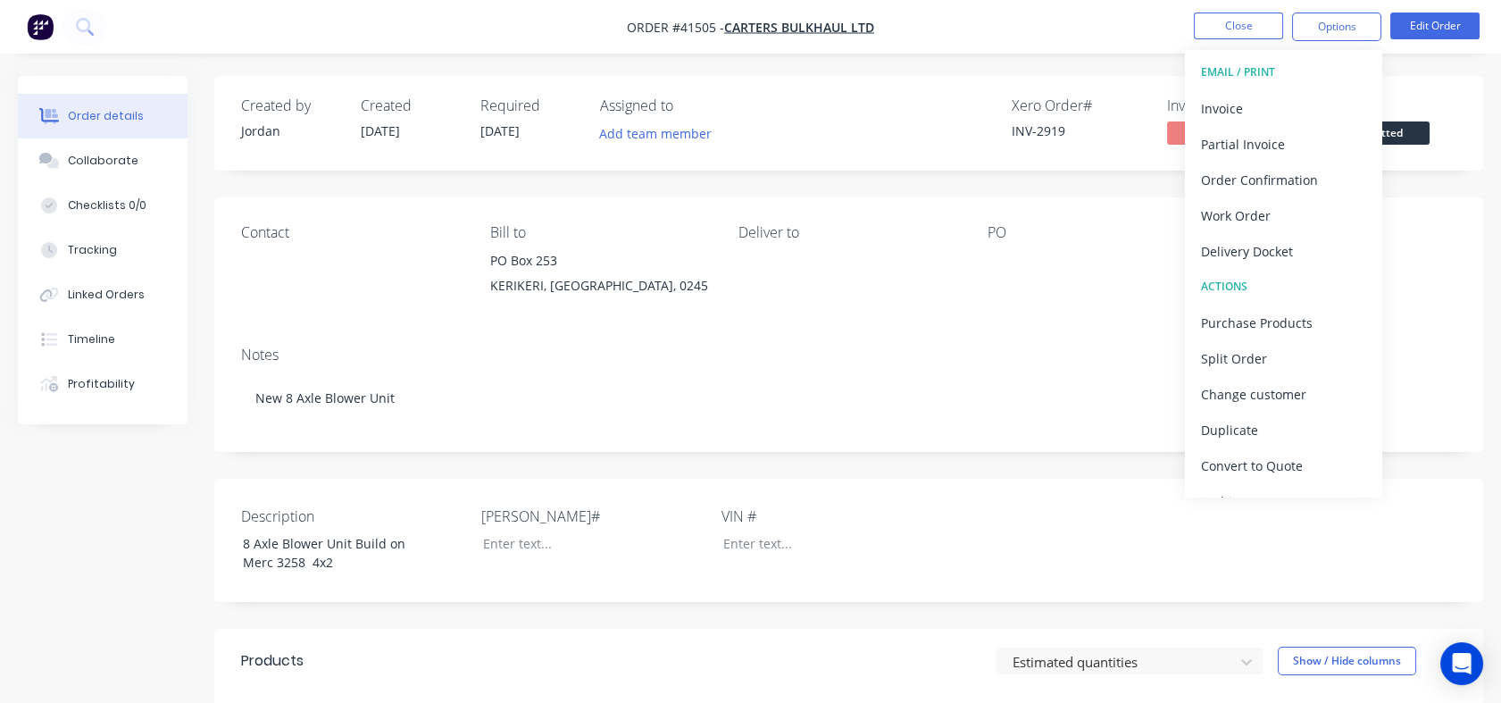
click at [1271, 134] on div "Partial Invoice" at bounding box center [1283, 144] width 164 height 26
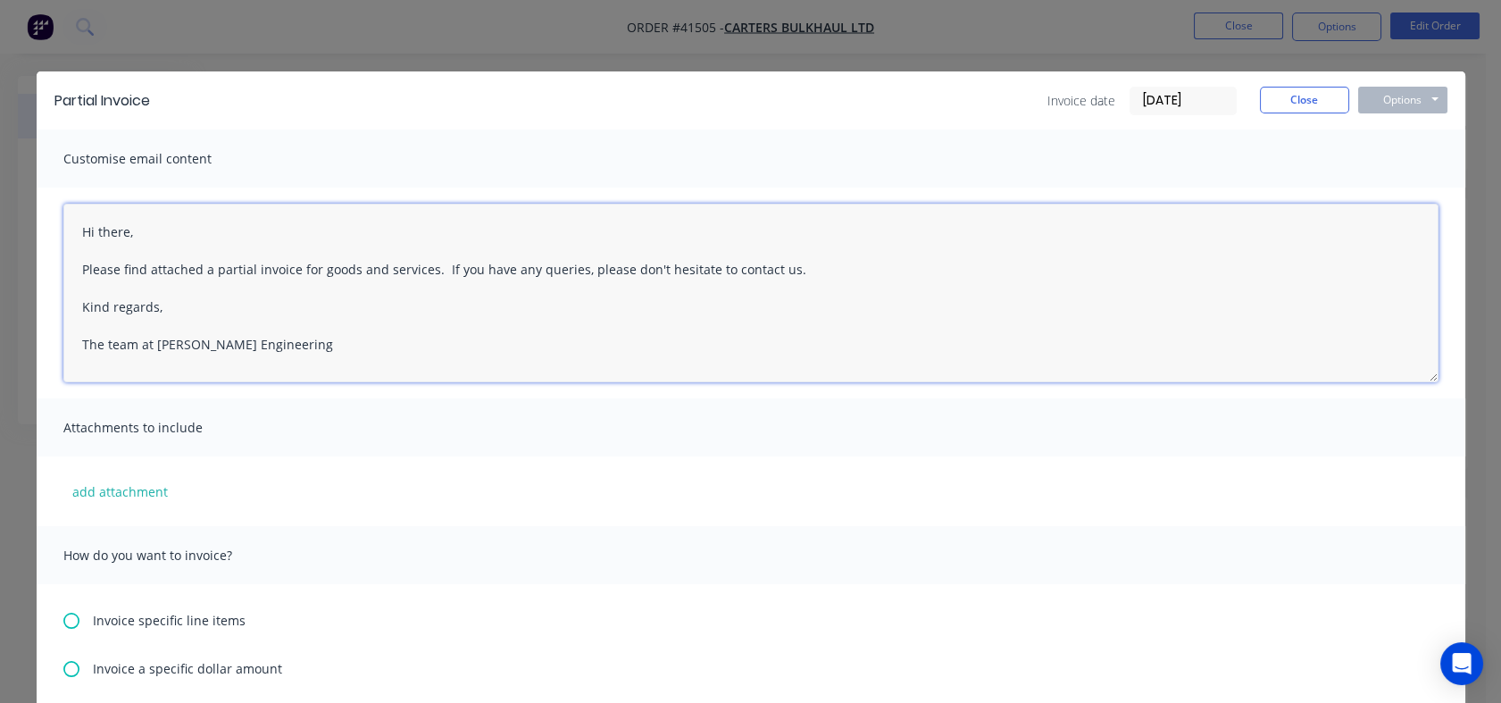
click at [268, 359] on textarea "Hi there, Please find attached a partial invoice for goods and services. If you…" at bounding box center [750, 293] width 1375 height 179
drag, startPoint x: 304, startPoint y: 352, endPoint x: 79, endPoint y: 222, distance: 259.6
click at [79, 222] on textarea "Hi there, Please find attached a partial invoice for goods and services. If you…" at bounding box center [750, 293] width 1375 height 179
click at [92, 221] on textarea "Hi there, Please find attached a partial invoice for goods and services. If you…" at bounding box center [750, 293] width 1375 height 179
drag, startPoint x: 65, startPoint y: 226, endPoint x: 329, endPoint y: 357, distance: 294.3
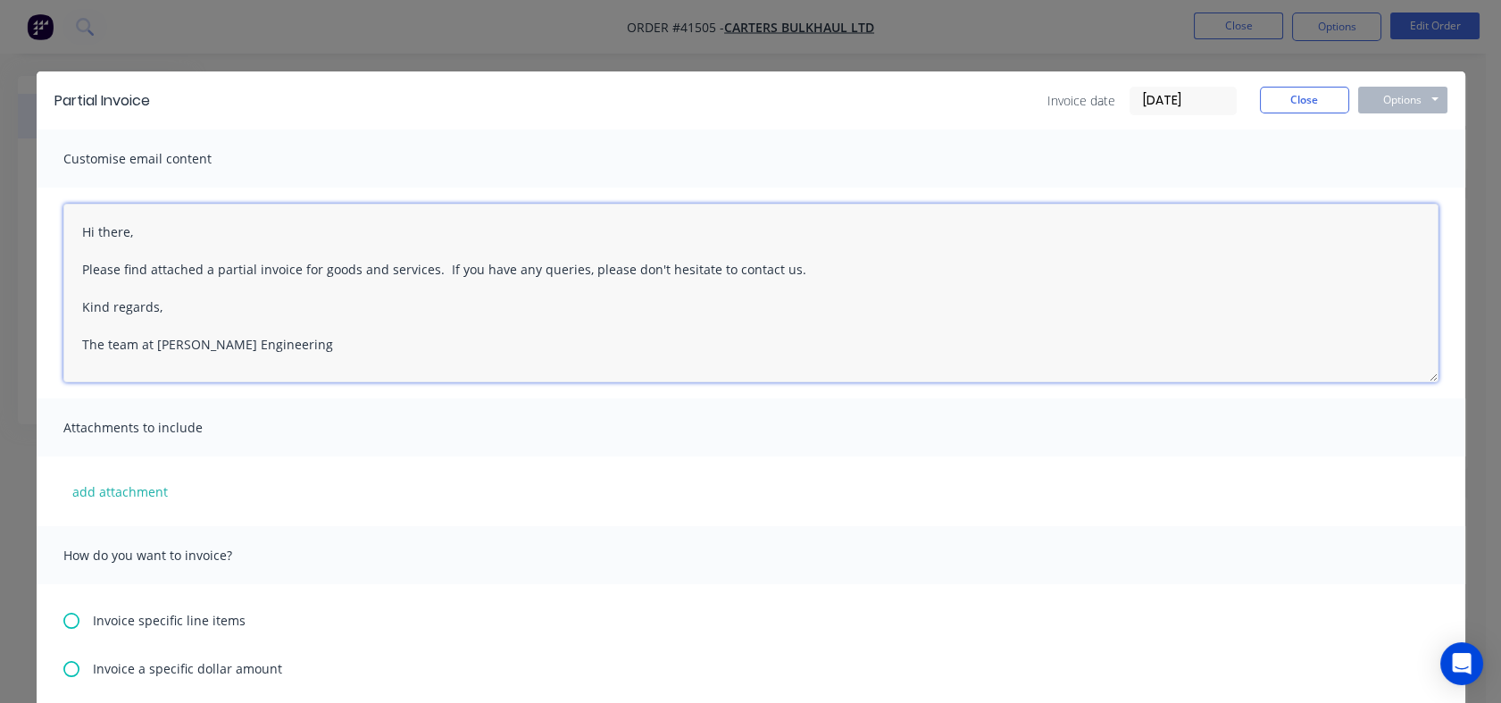
click at [329, 357] on textarea "Hi there, Please find attached a partial invoice for goods and services. If you…" at bounding box center [750, 293] width 1375 height 179
paste textarea "the invoice for the first instalment deposit for your truck and trailer build. …"
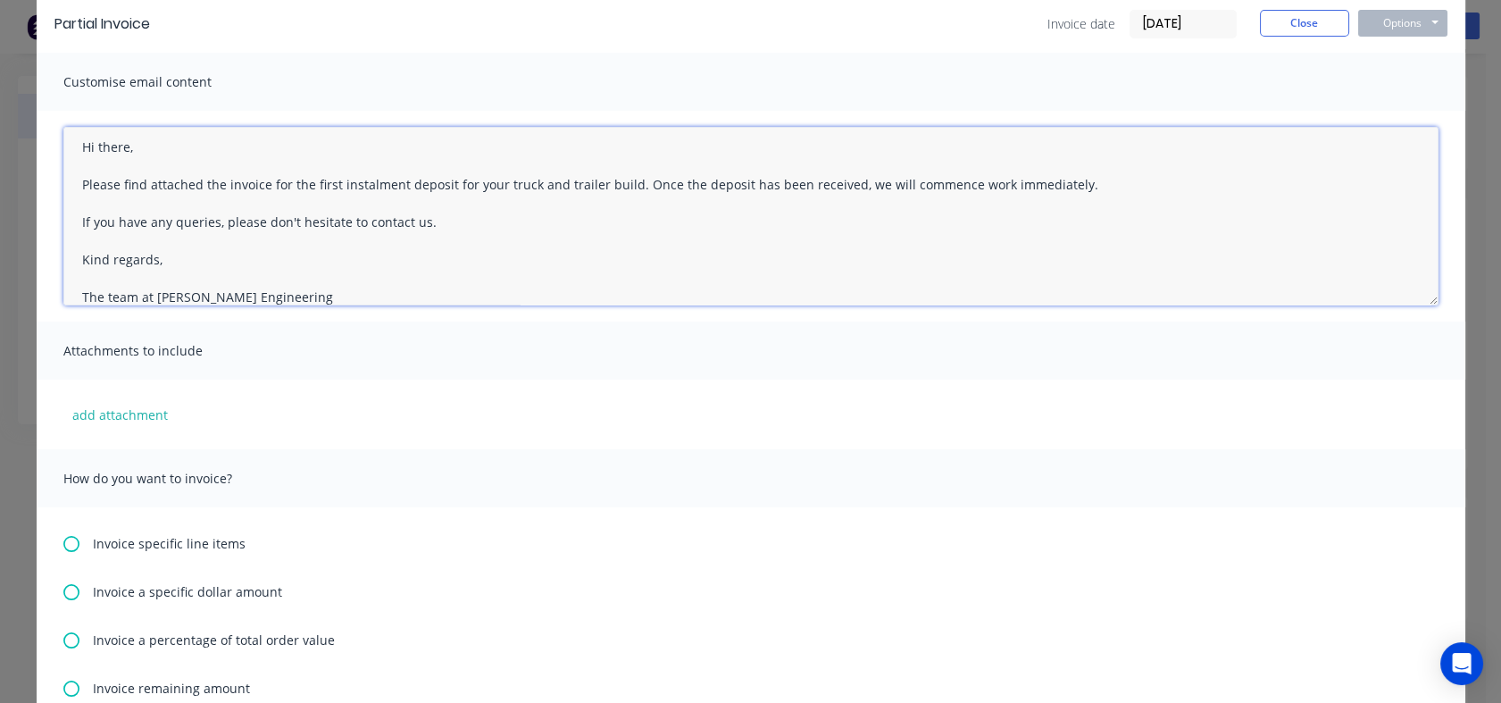
scroll to position [198, 0]
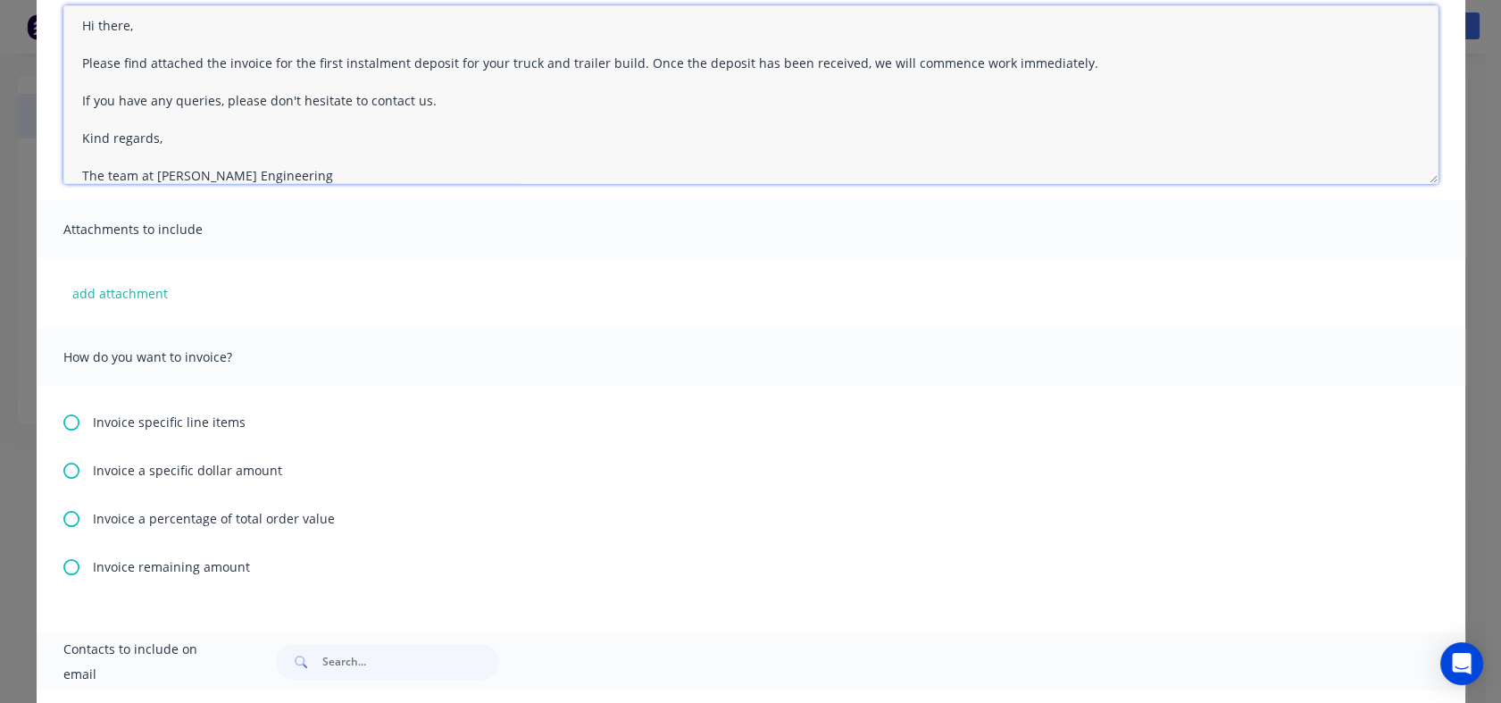
type textarea "Hi there, Please find attached the invoice for the first instalment deposit for…"
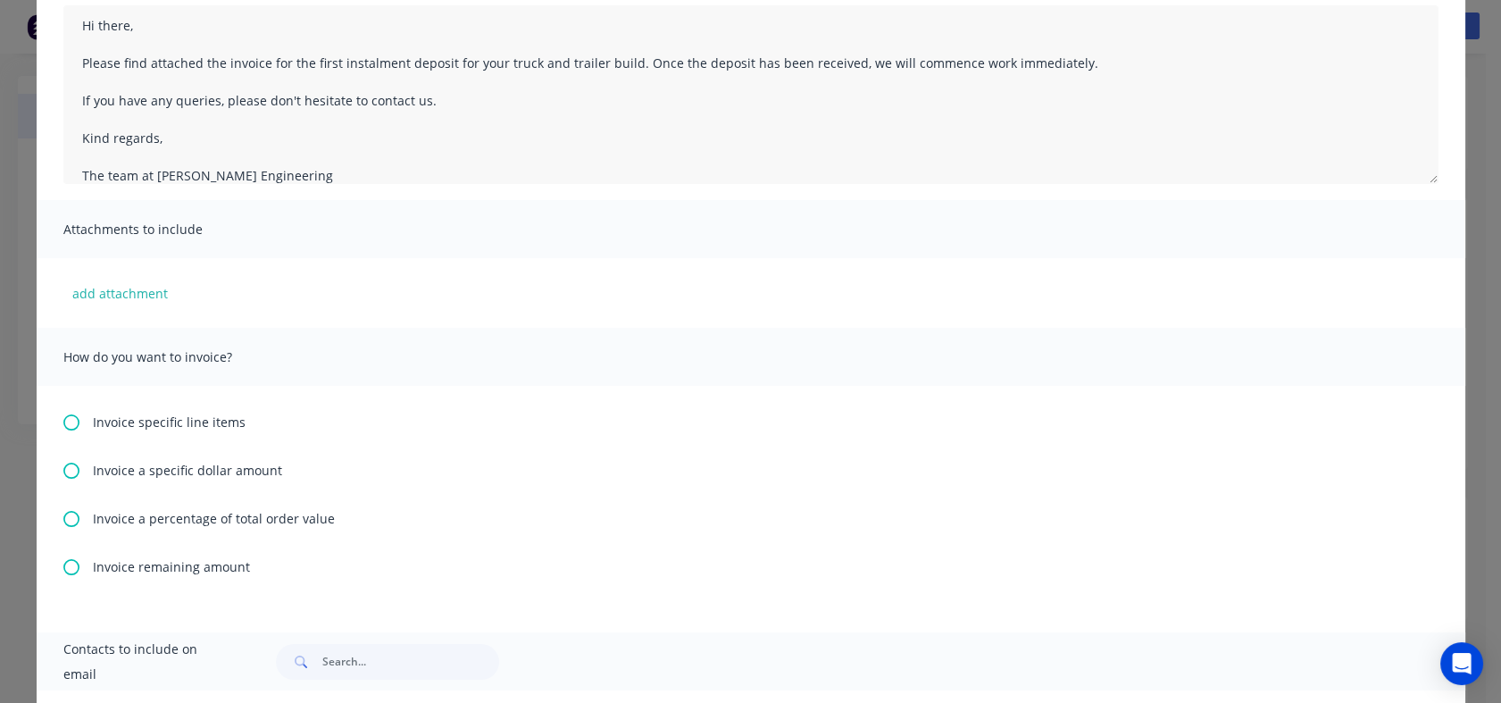
click at [63, 469] on icon at bounding box center [71, 471] width 16 height 16
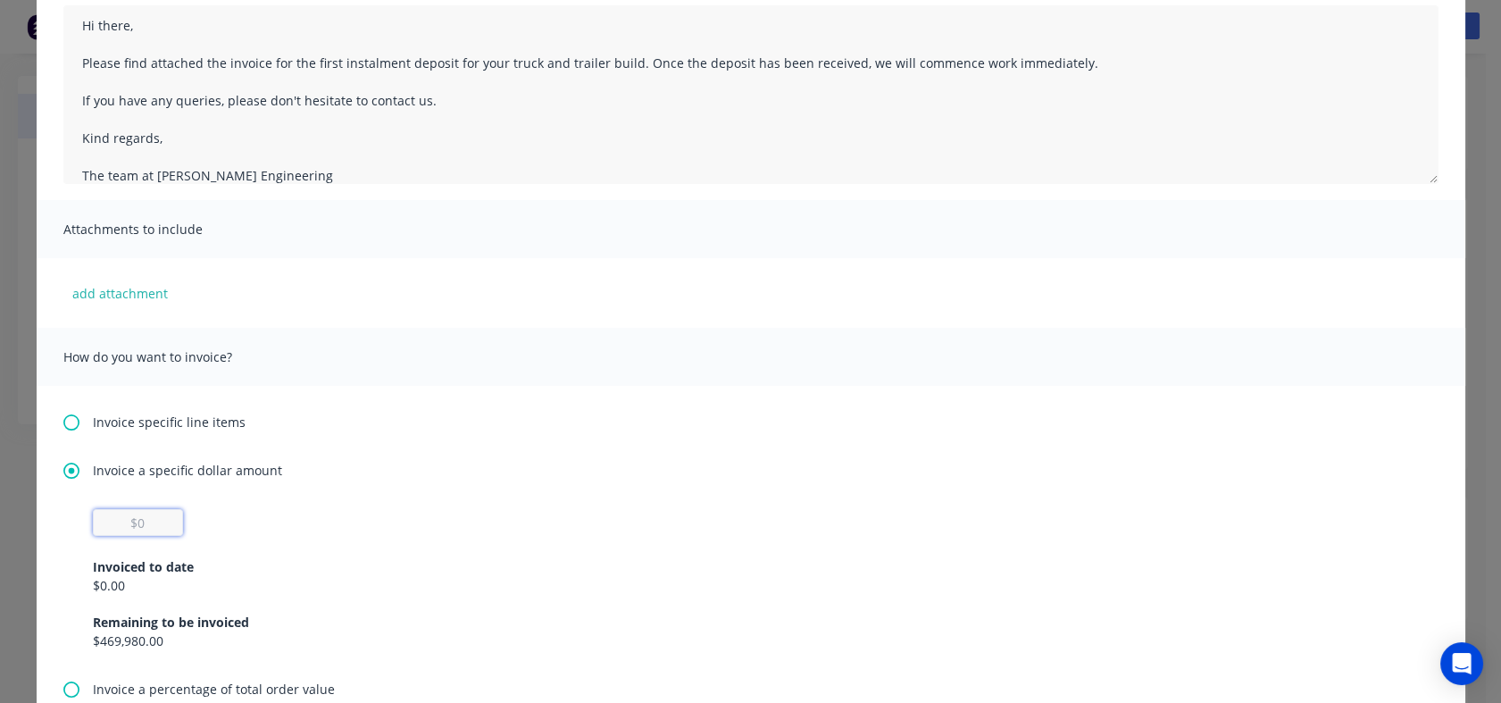
click at [146, 516] on input "text" at bounding box center [138, 522] width 90 height 27
type input "$86,956.52"
type input "mike@morganengineering.co.nz"
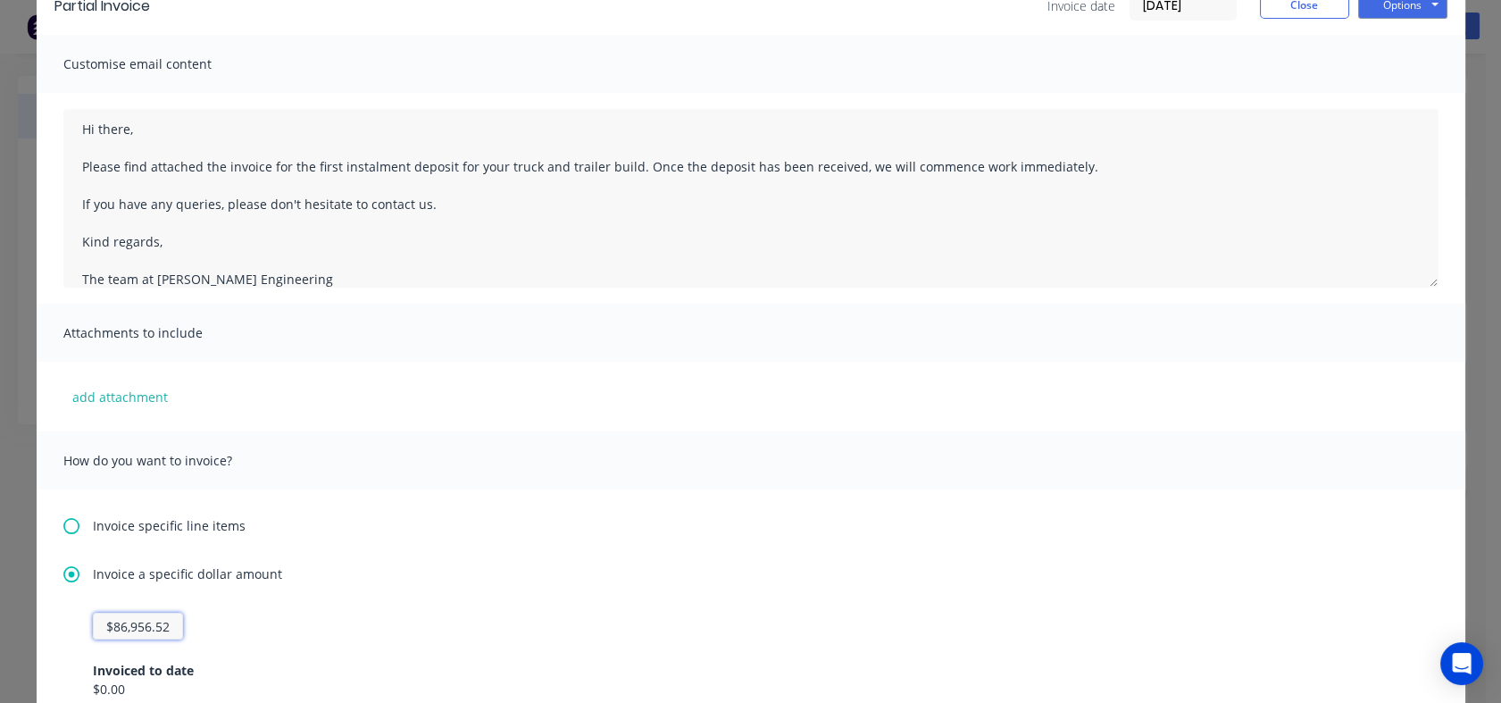
scroll to position [0, 0]
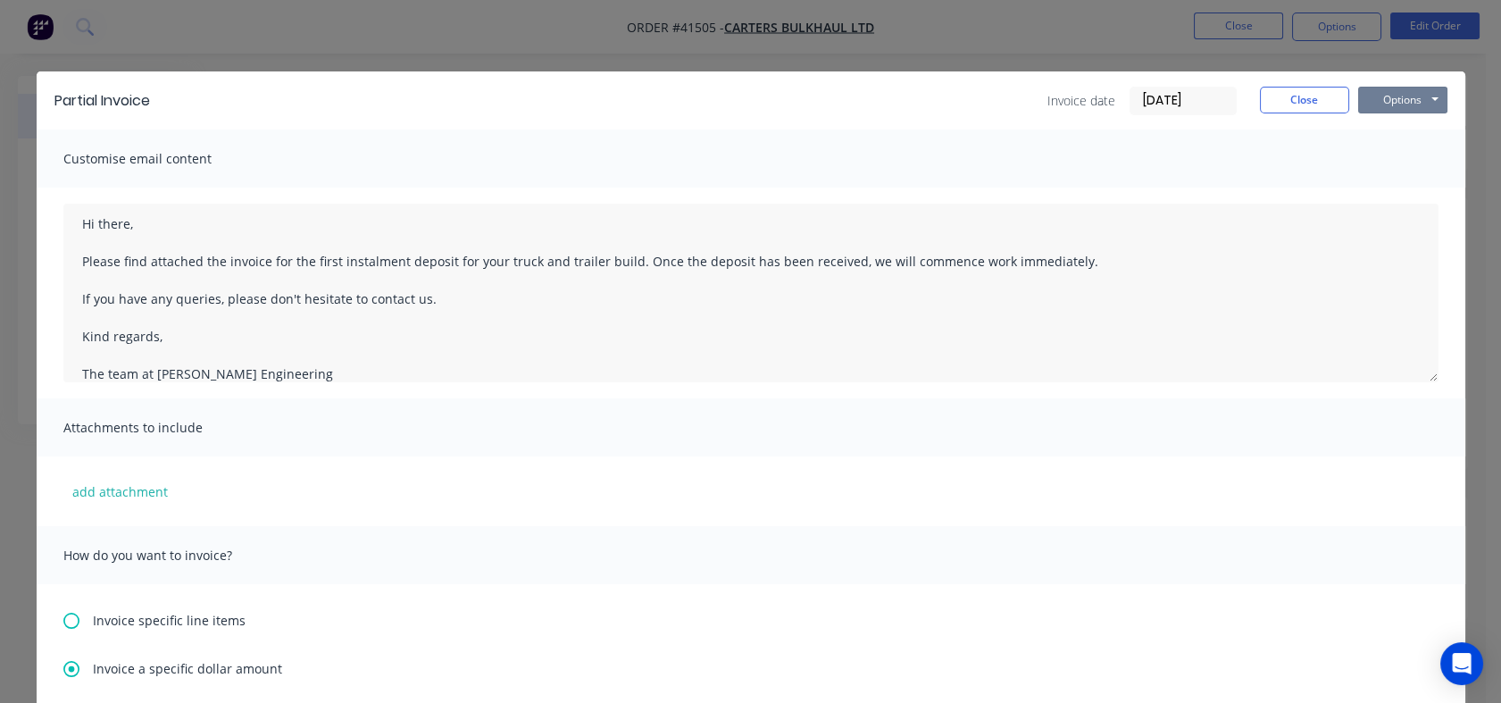
click at [1398, 100] on button "Options" at bounding box center [1402, 100] width 89 height 27
click at [1402, 129] on button "Preview" at bounding box center [1415, 131] width 114 height 29
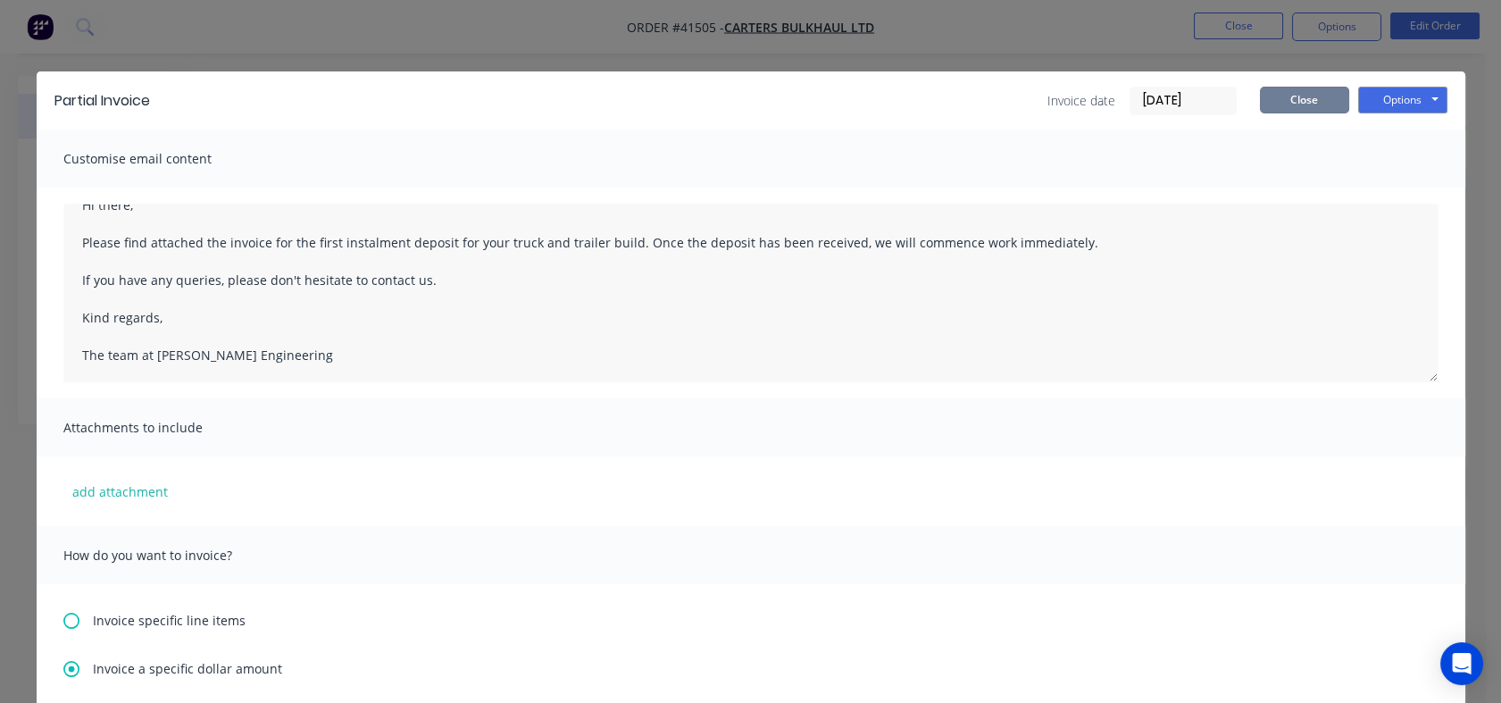
click at [1310, 100] on button "Close" at bounding box center [1304, 100] width 89 height 27
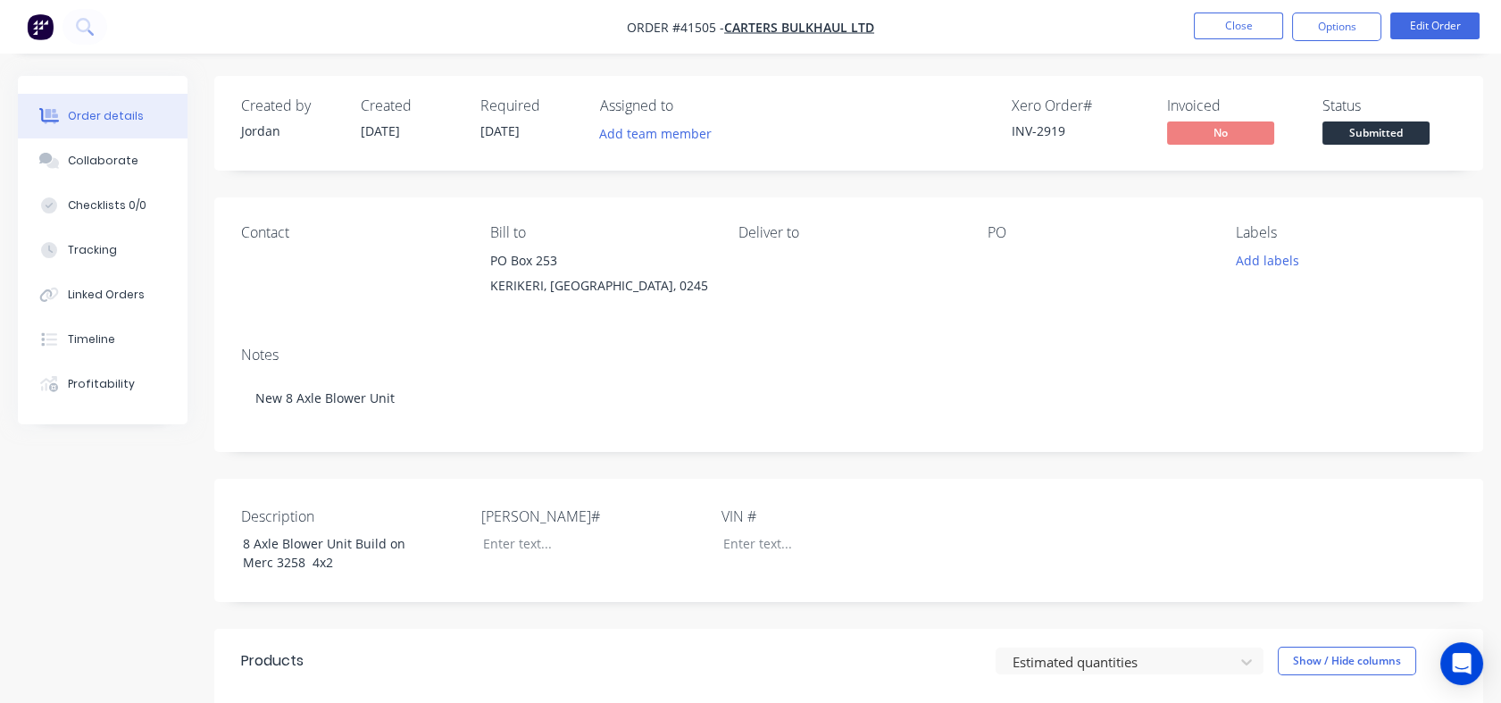
click at [1235, 21] on button "Close" at bounding box center [1238, 26] width 89 height 27
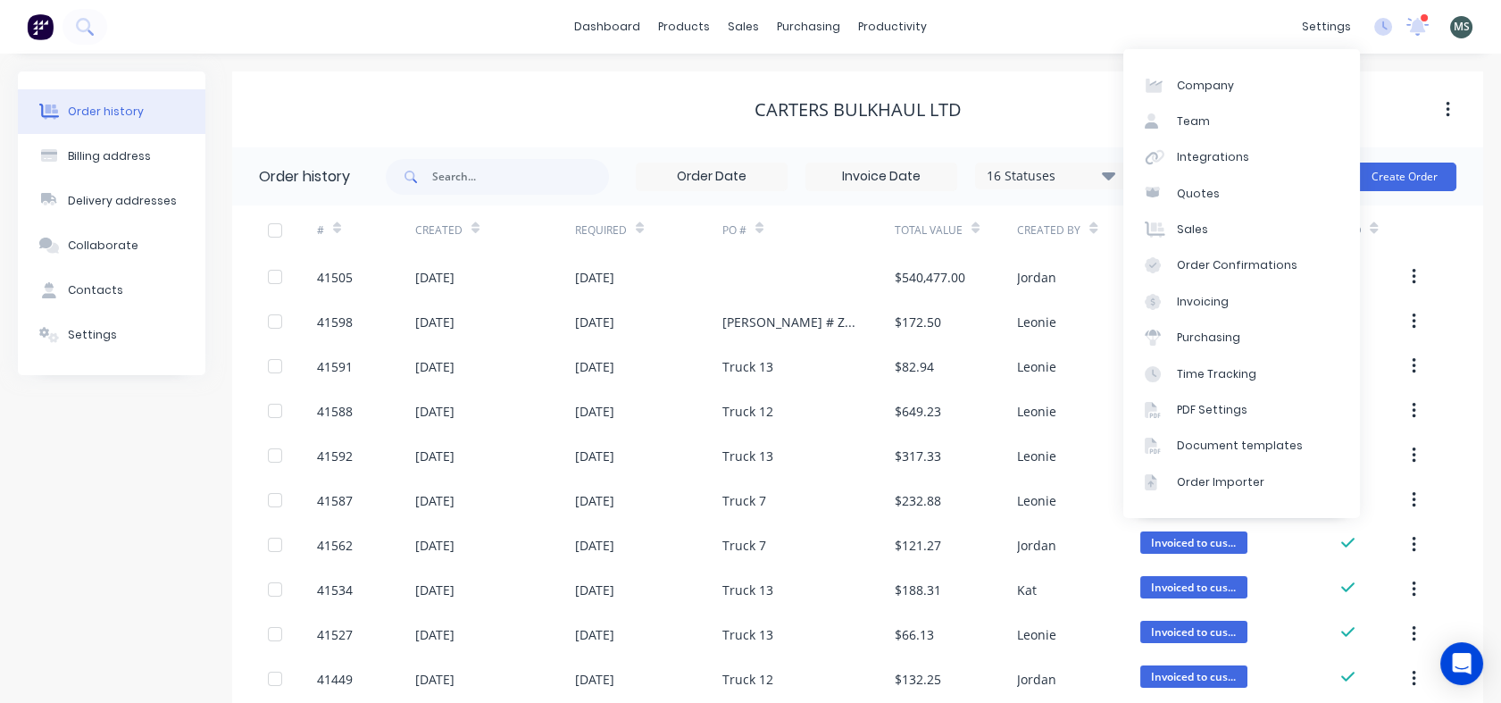
click at [1248, 447] on div "Document templates" at bounding box center [1240, 446] width 126 height 16
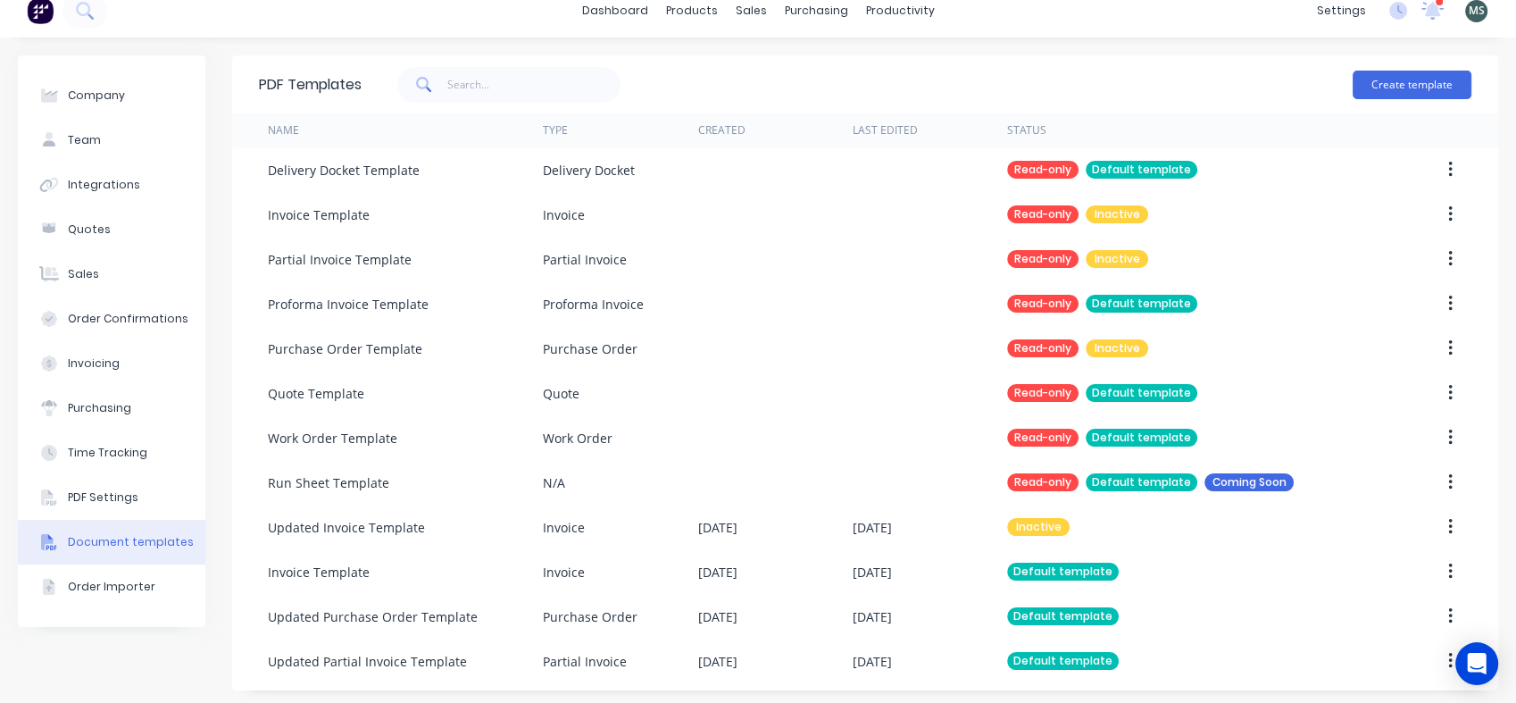
scroll to position [21, 0]
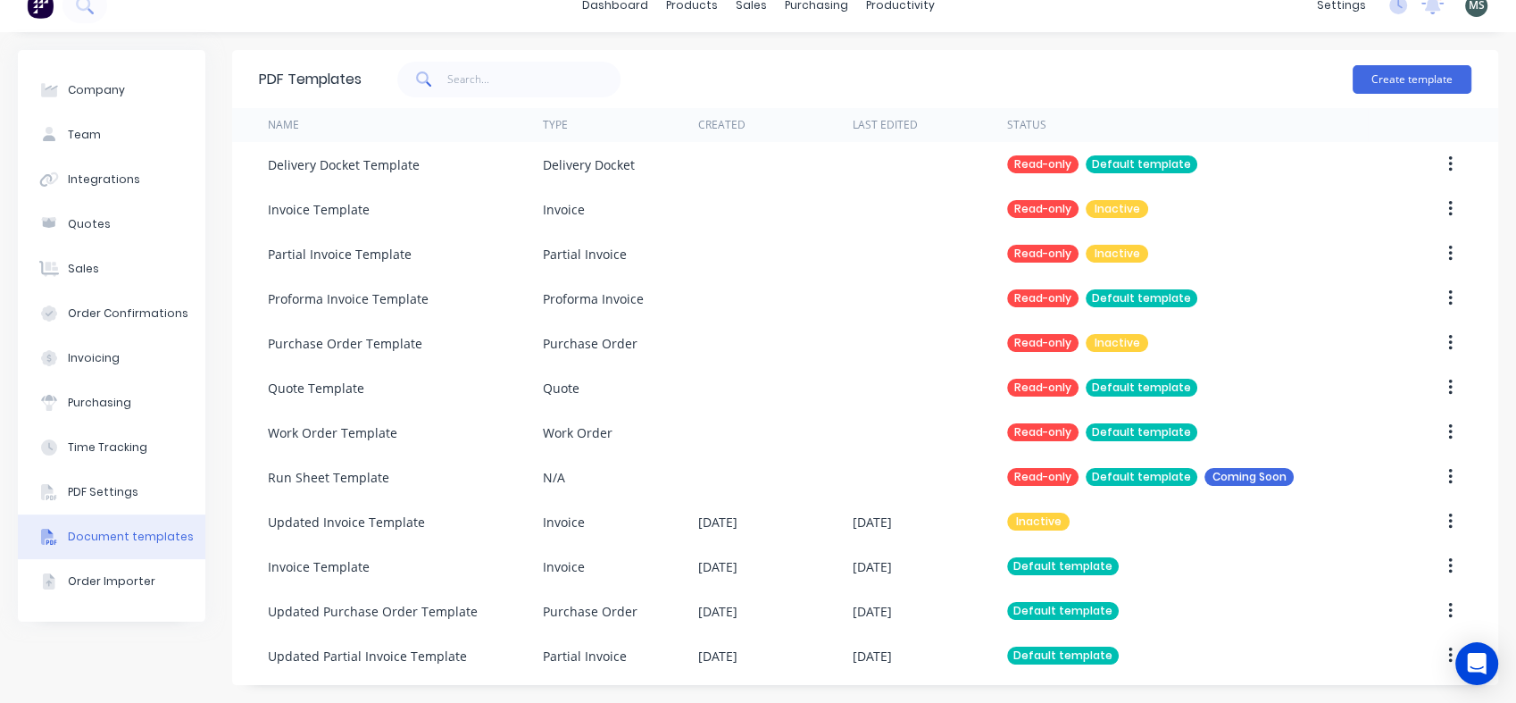
click at [380, 653] on div "Updated Partial Invoice Template" at bounding box center [367, 655] width 199 height 19
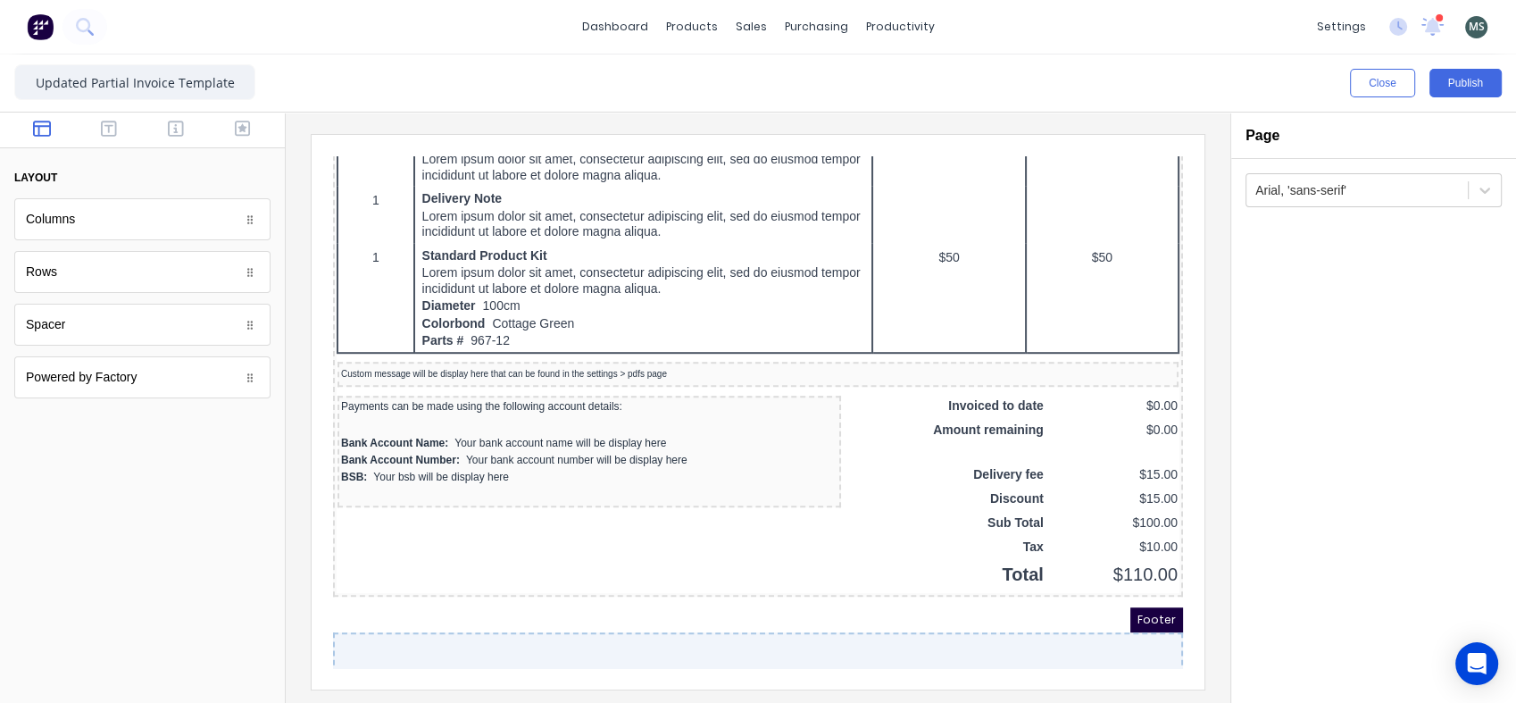
scroll to position [1240, 0]
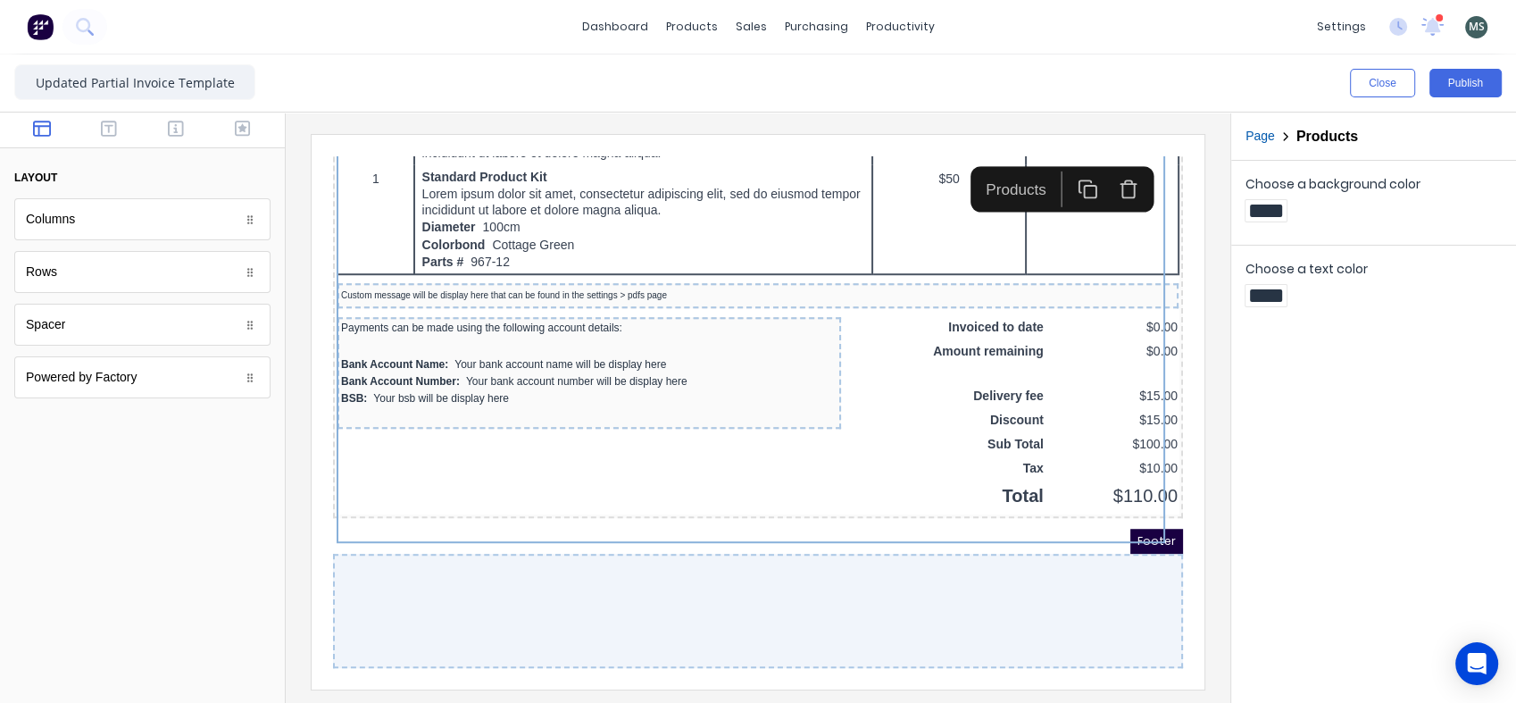
click at [180, 129] on icon "button" at bounding box center [176, 129] width 16 height 18
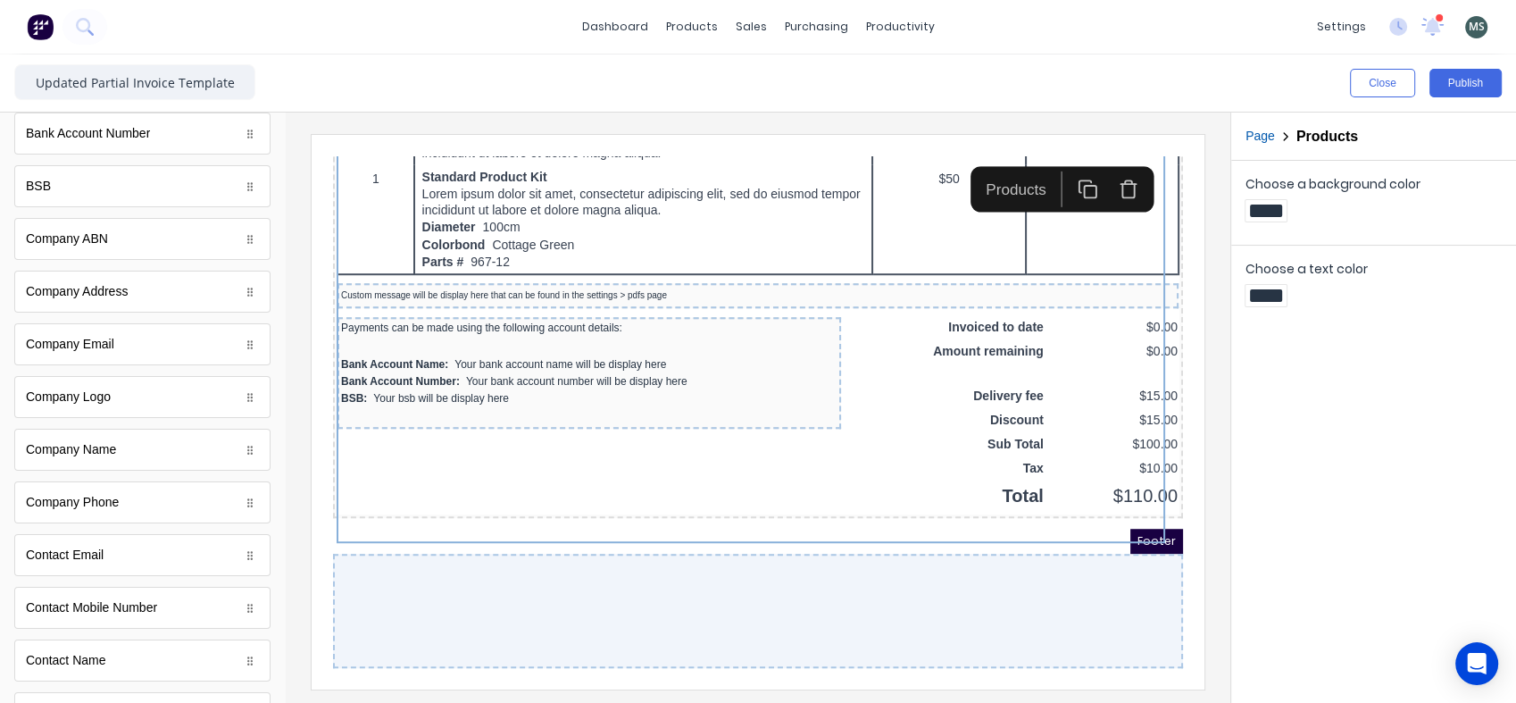
scroll to position [0, 0]
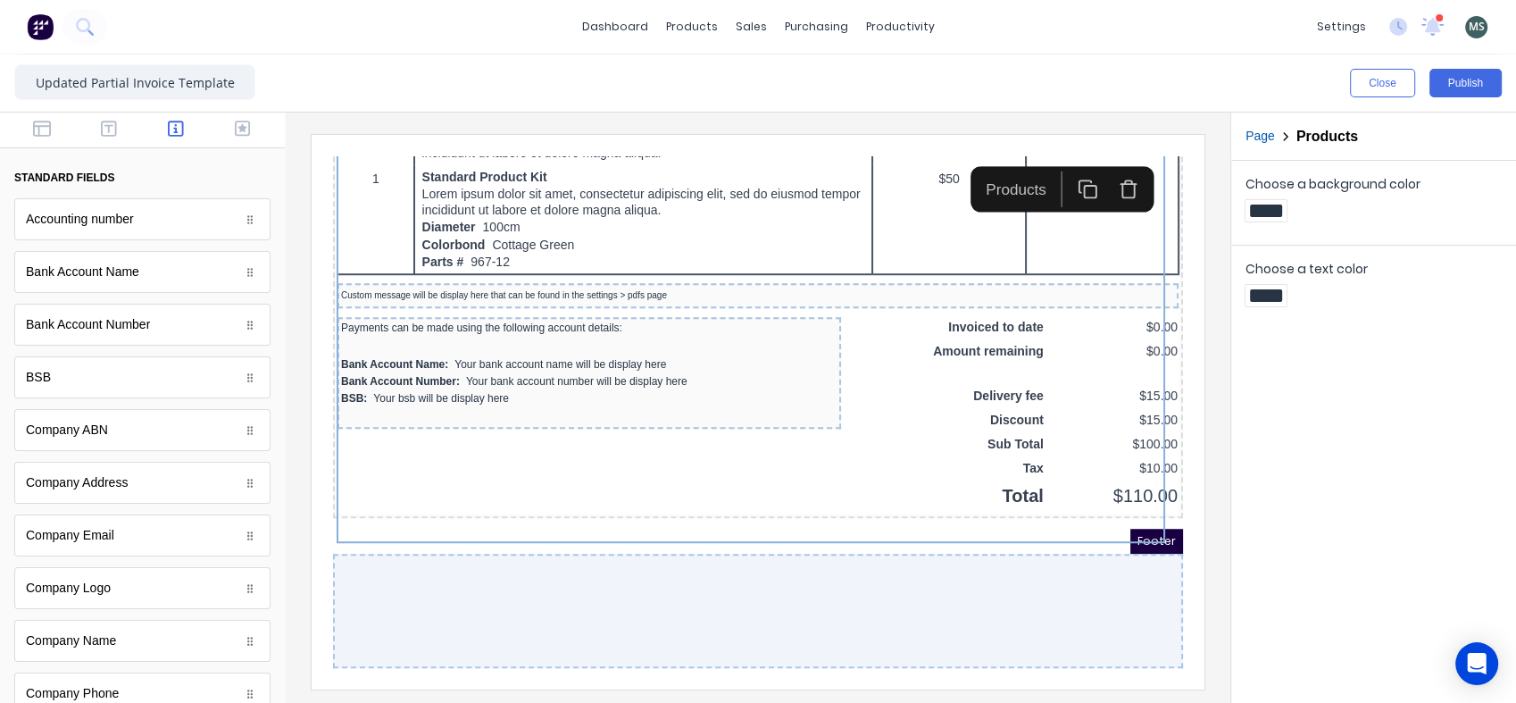
click at [235, 128] on icon "button" at bounding box center [243, 129] width 16 height 16
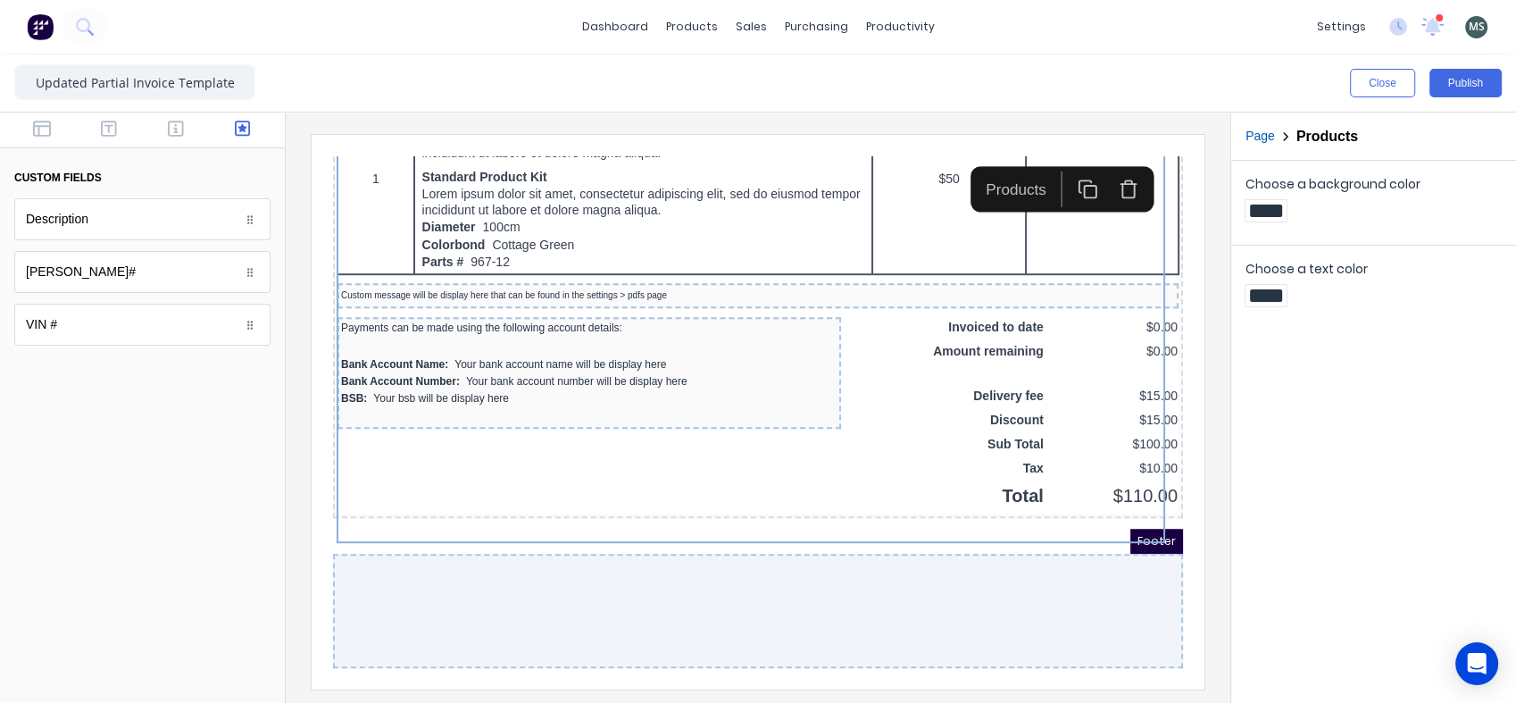
click at [183, 125] on icon "button" at bounding box center [176, 129] width 16 height 16
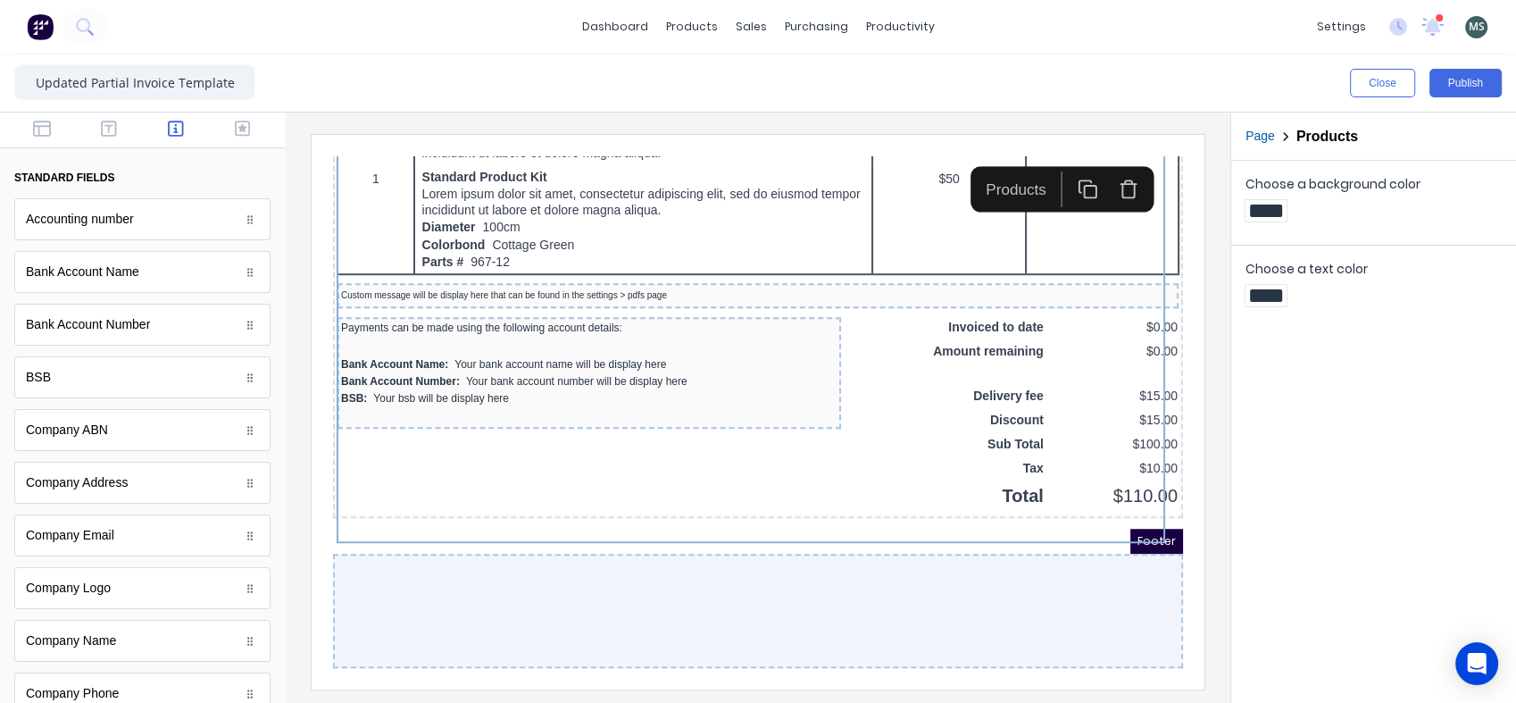
click at [109, 127] on icon "button" at bounding box center [109, 129] width 16 height 18
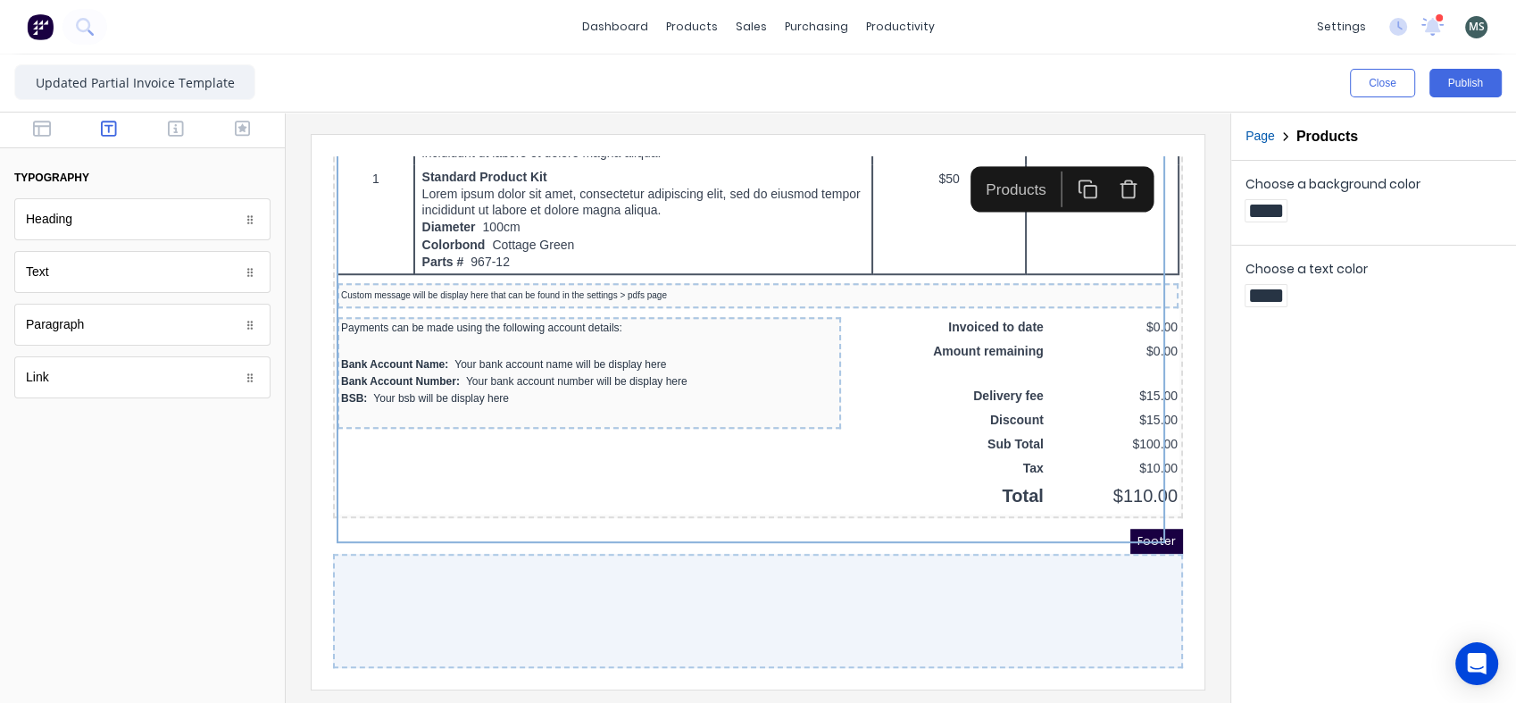
click at [44, 126] on icon "button" at bounding box center [42, 129] width 18 height 16
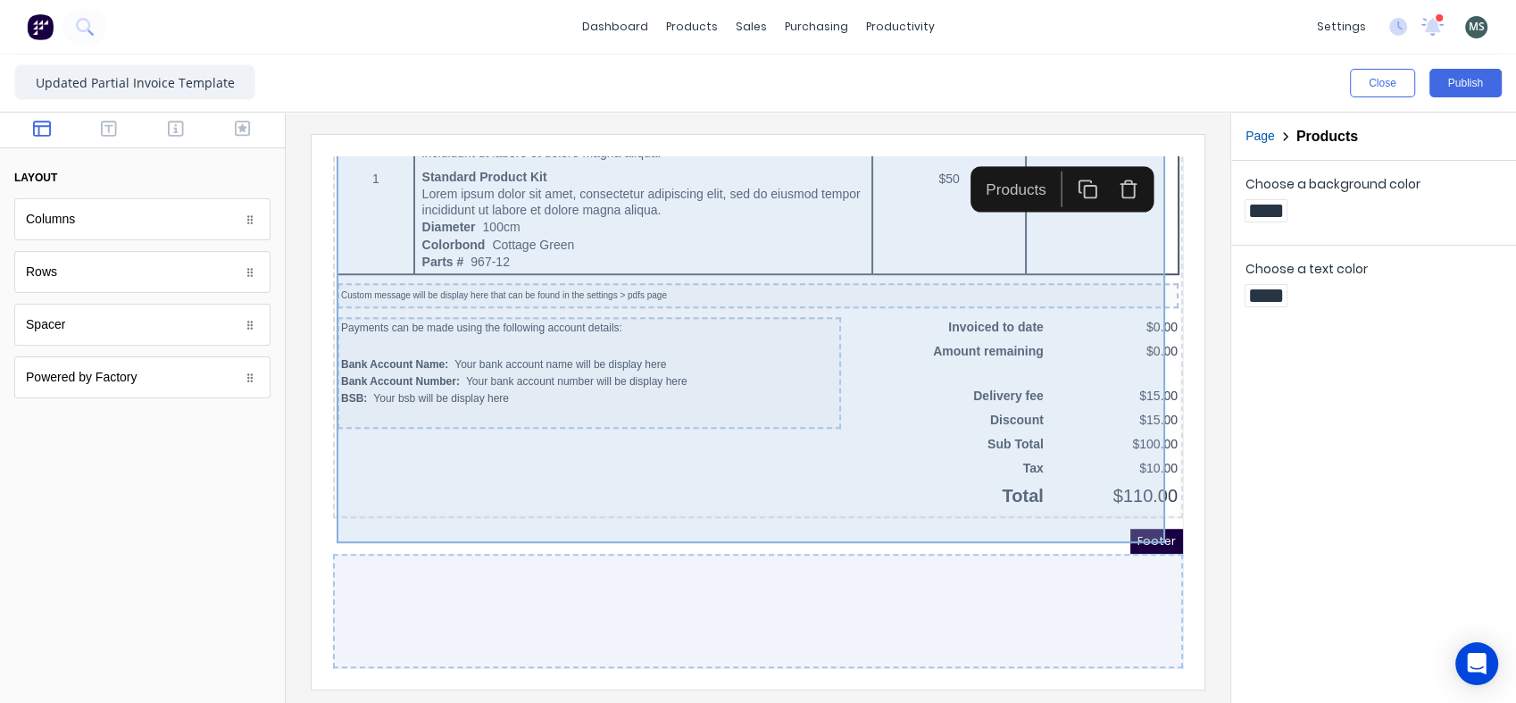
drag, startPoint x: 734, startPoint y: 277, endPoint x: 1288, endPoint y: 493, distance: 595.1
click at [1288, 493] on div "Choose a background color Choose a text color" at bounding box center [1373, 432] width 285 height 542
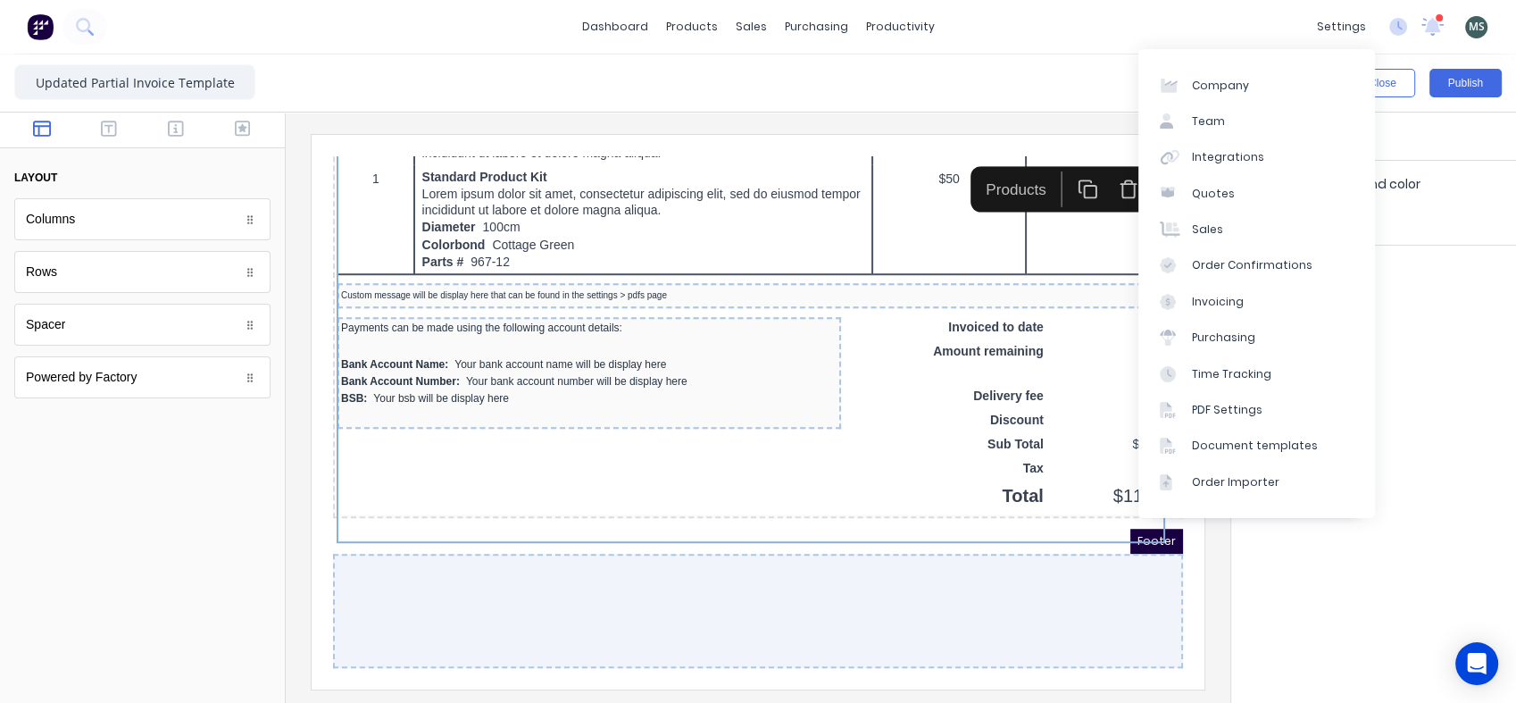
click at [1343, 23] on div "settings" at bounding box center [1341, 26] width 67 height 27
click at [1243, 303] on link "Invoicing" at bounding box center [1256, 302] width 237 height 36
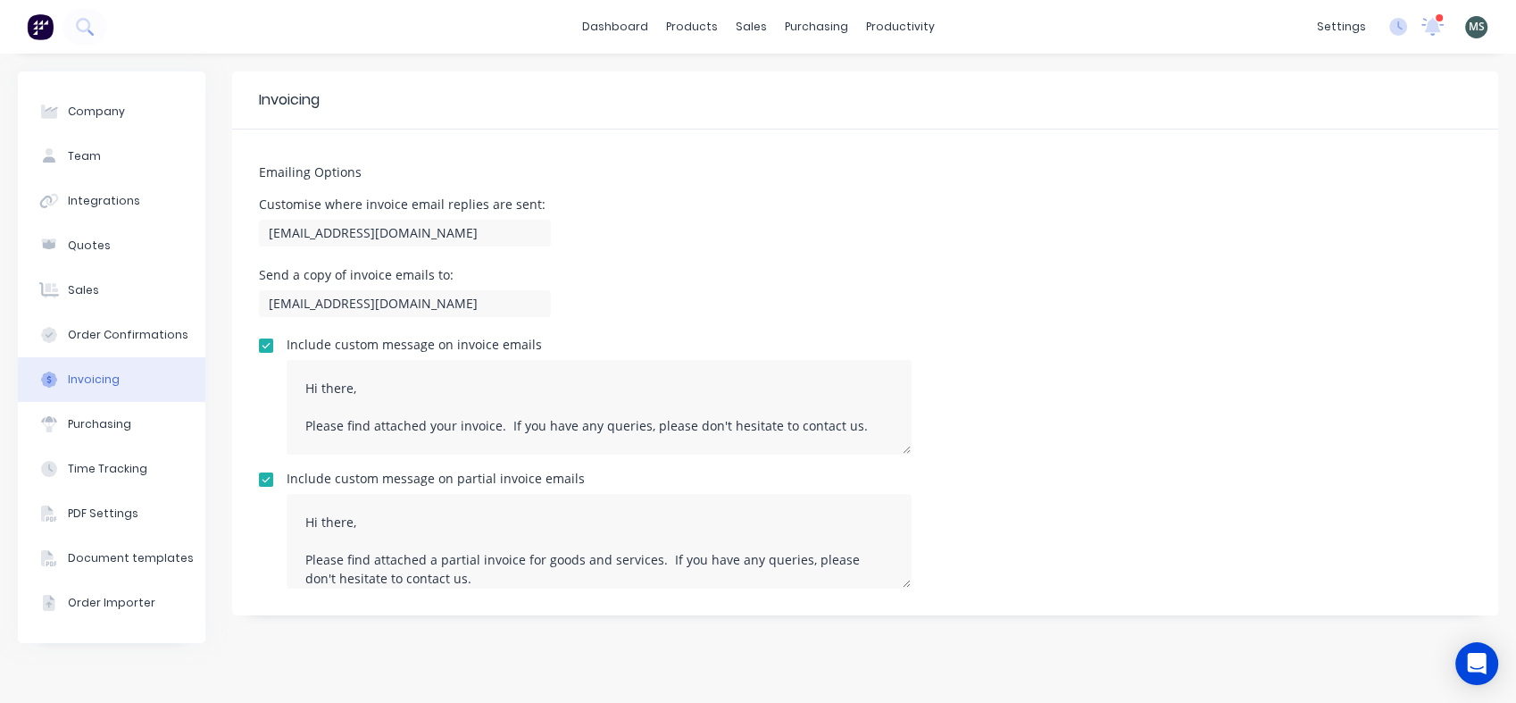
click at [709, 133] on div "Emailing Options Customise where invoice email replies are sent: admin@morganen…" at bounding box center [865, 372] width 1266 height 486
click at [98, 293] on button "Sales" at bounding box center [112, 290] width 188 height 45
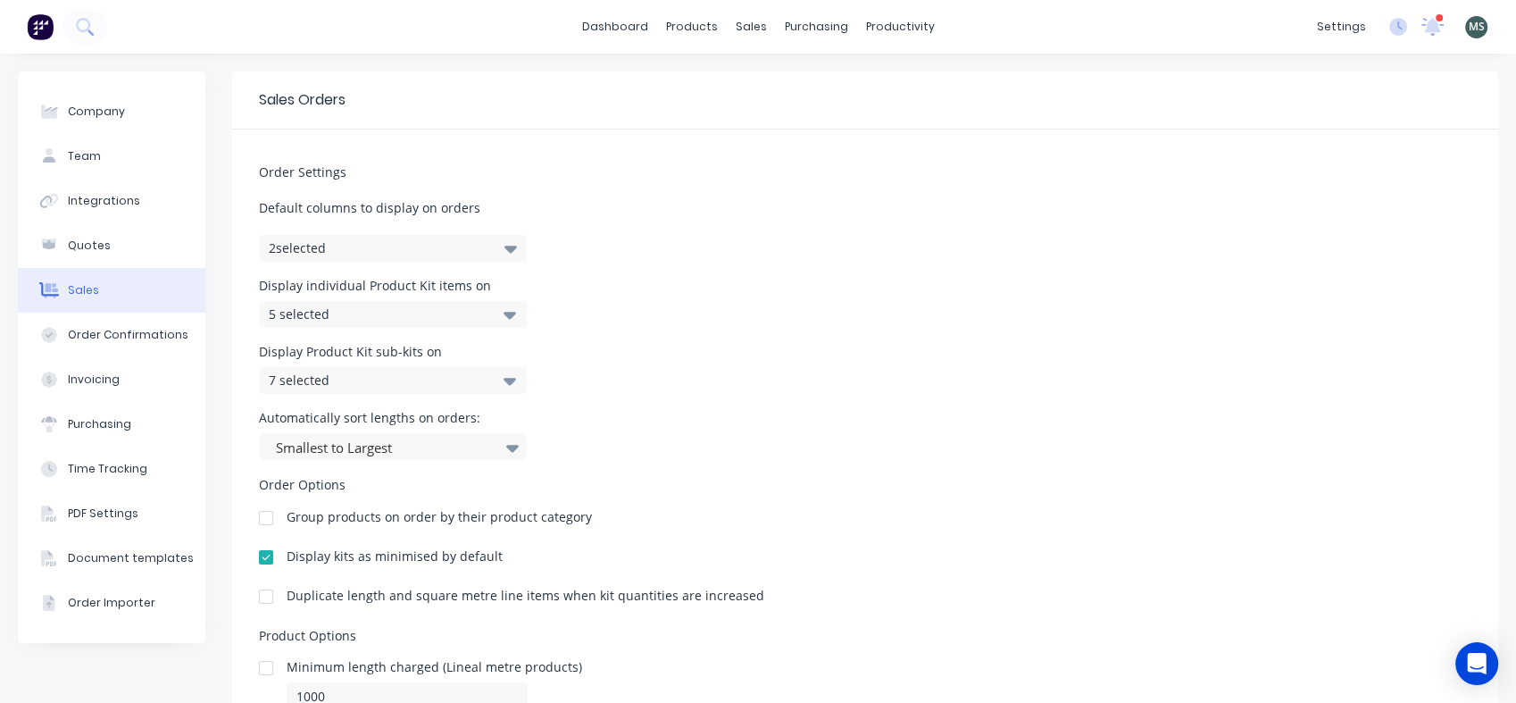
click at [99, 510] on div "PDF Settings" at bounding box center [103, 513] width 71 height 16
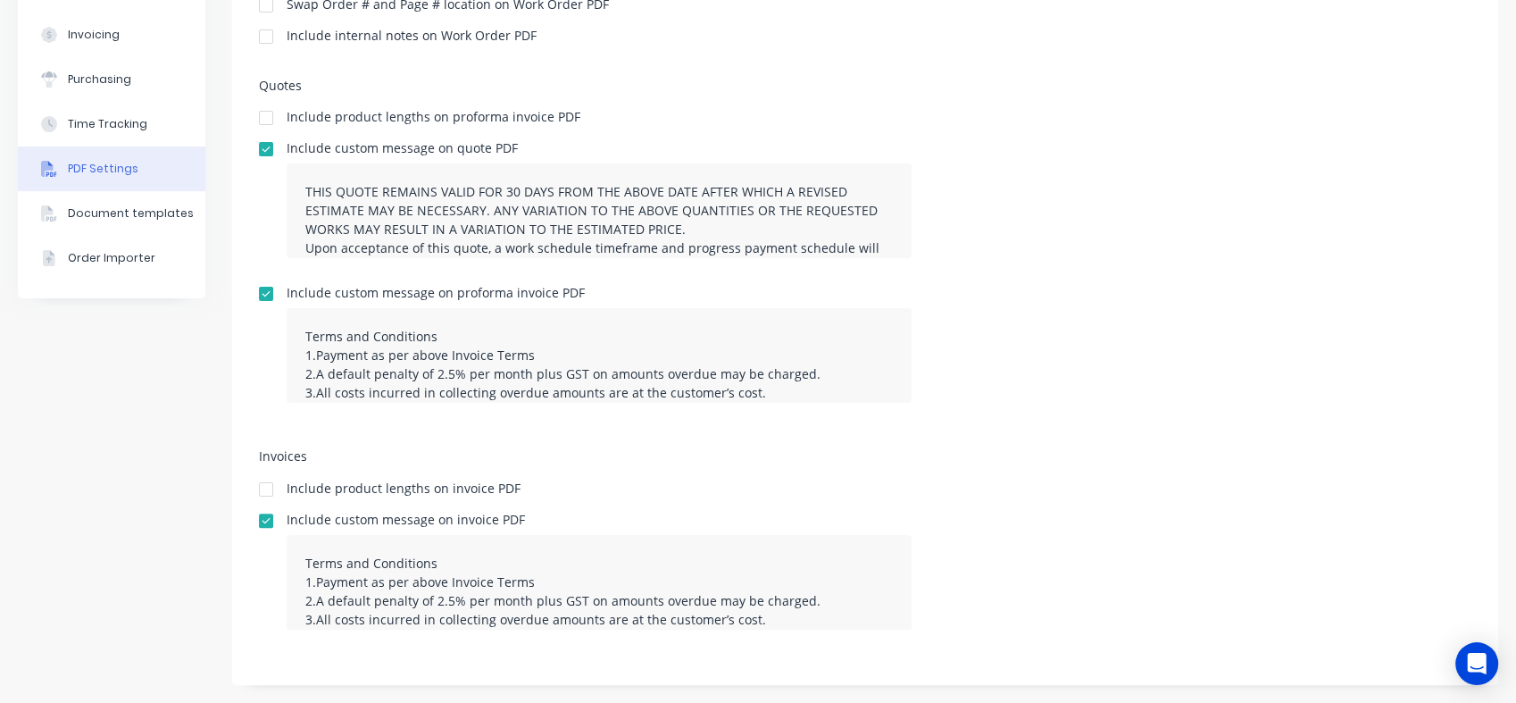
scroll to position [47, 0]
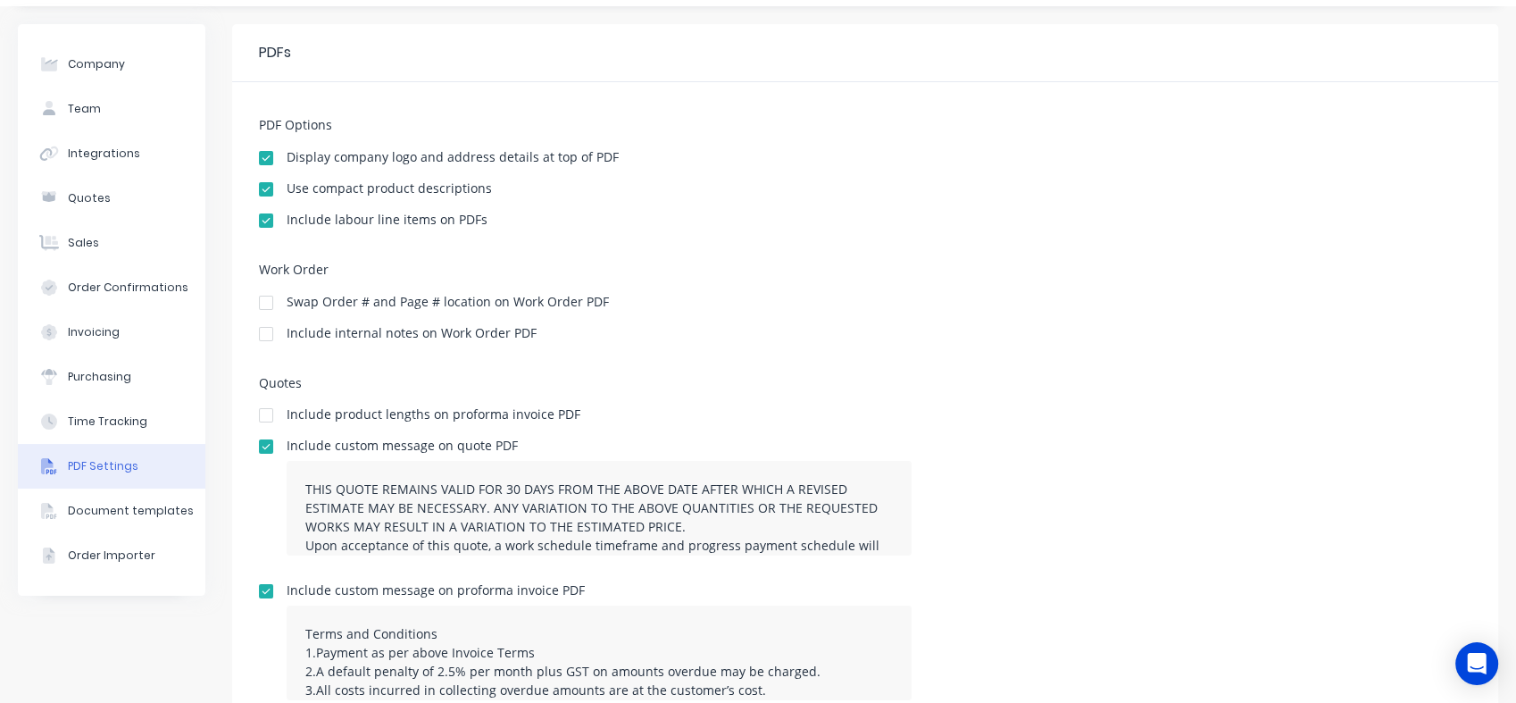
click at [106, 239] on button "Sales" at bounding box center [112, 243] width 188 height 45
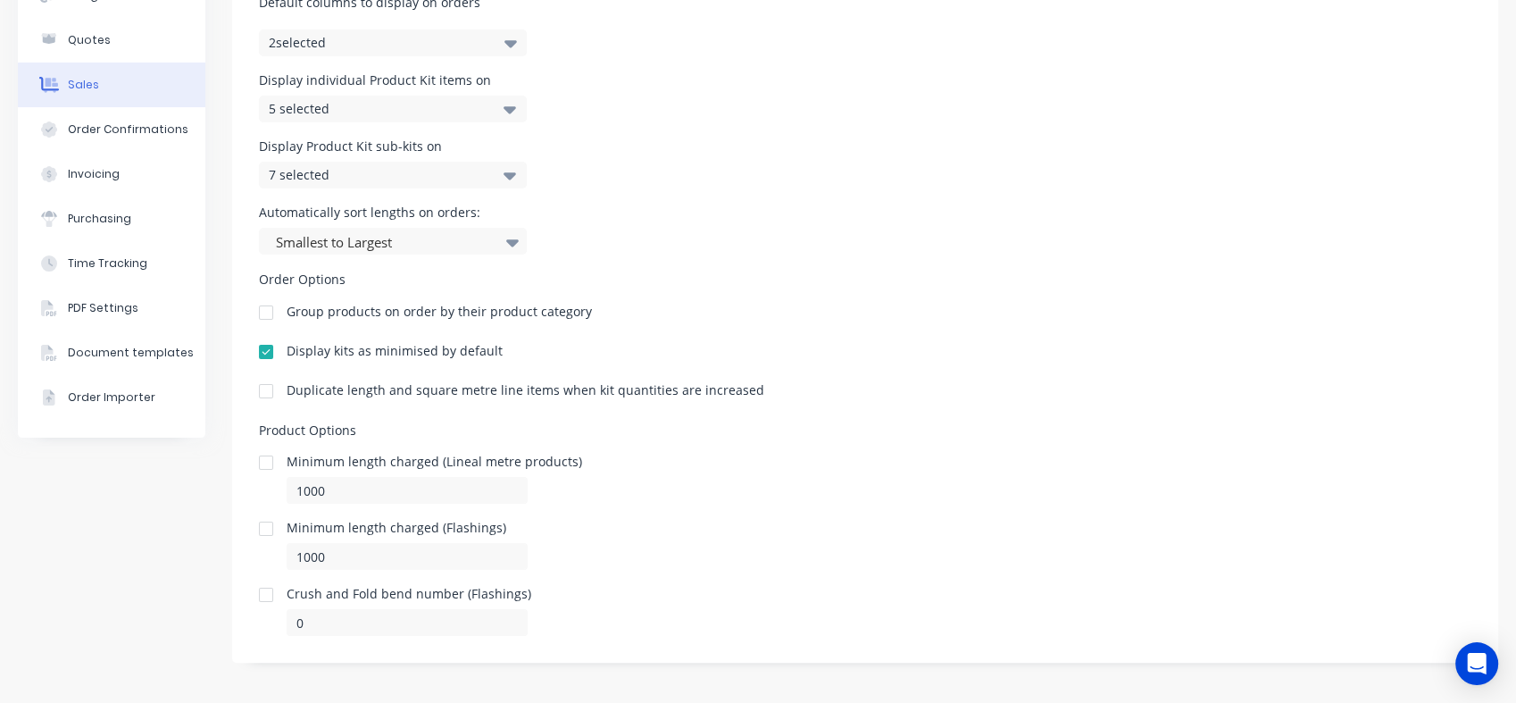
scroll to position [210, 0]
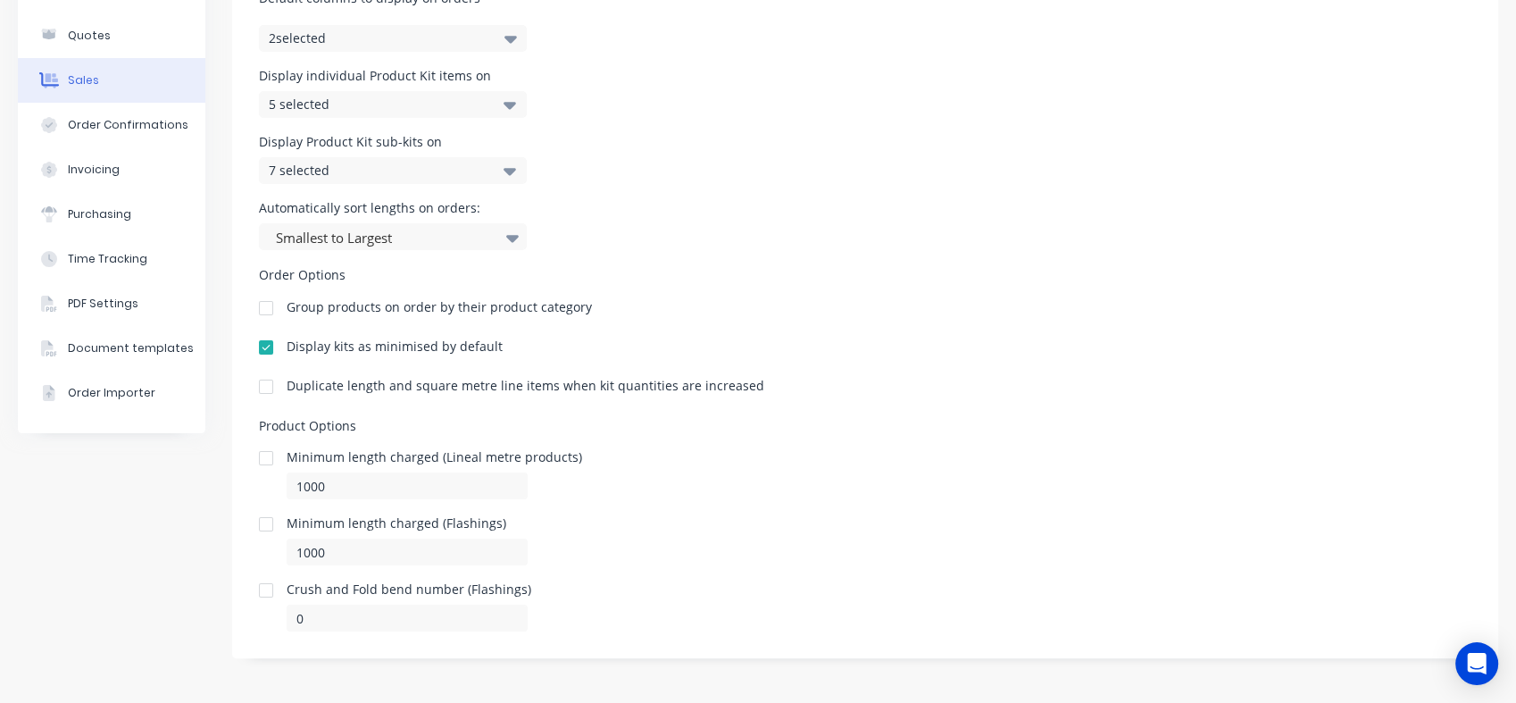
click at [136, 179] on button "Invoicing" at bounding box center [112, 169] width 188 height 45
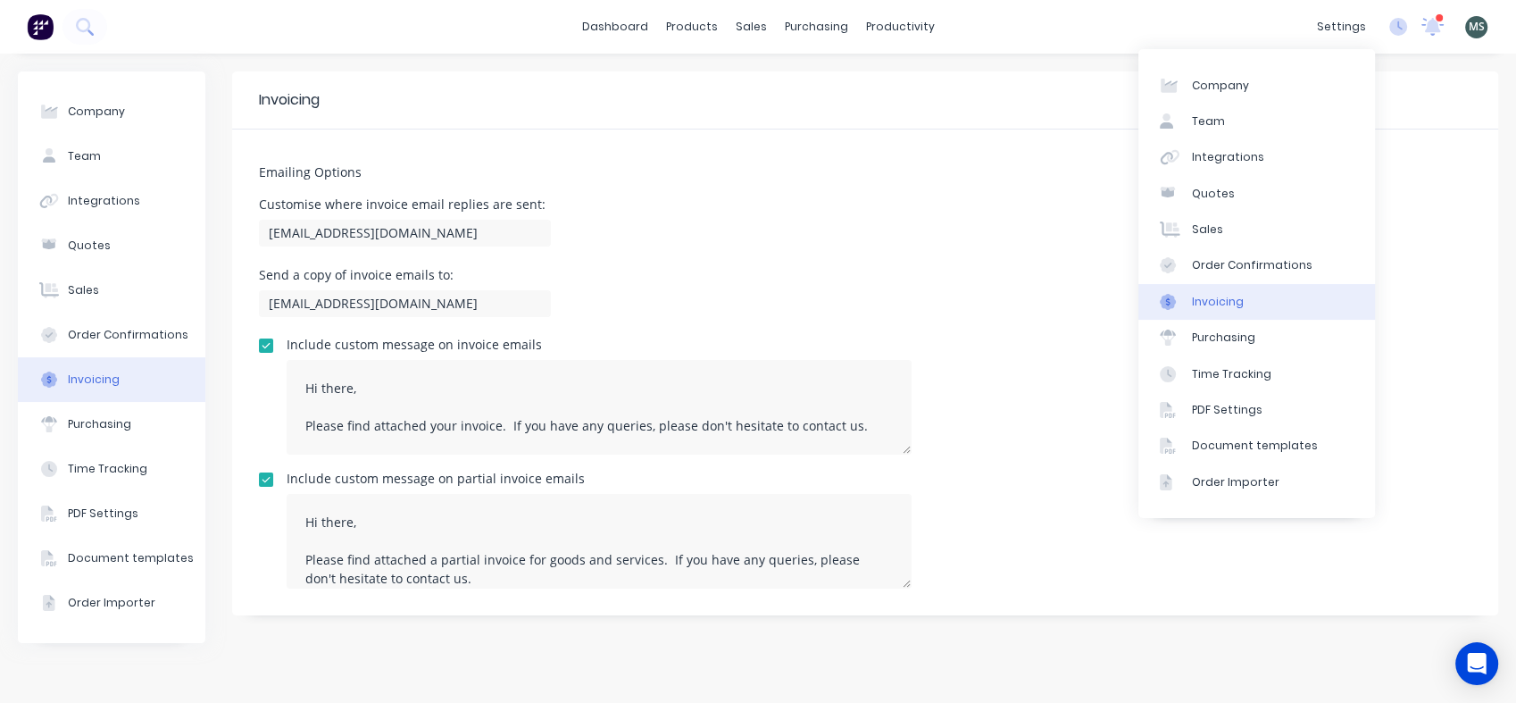
click at [1286, 447] on div "Document templates" at bounding box center [1255, 446] width 126 height 16
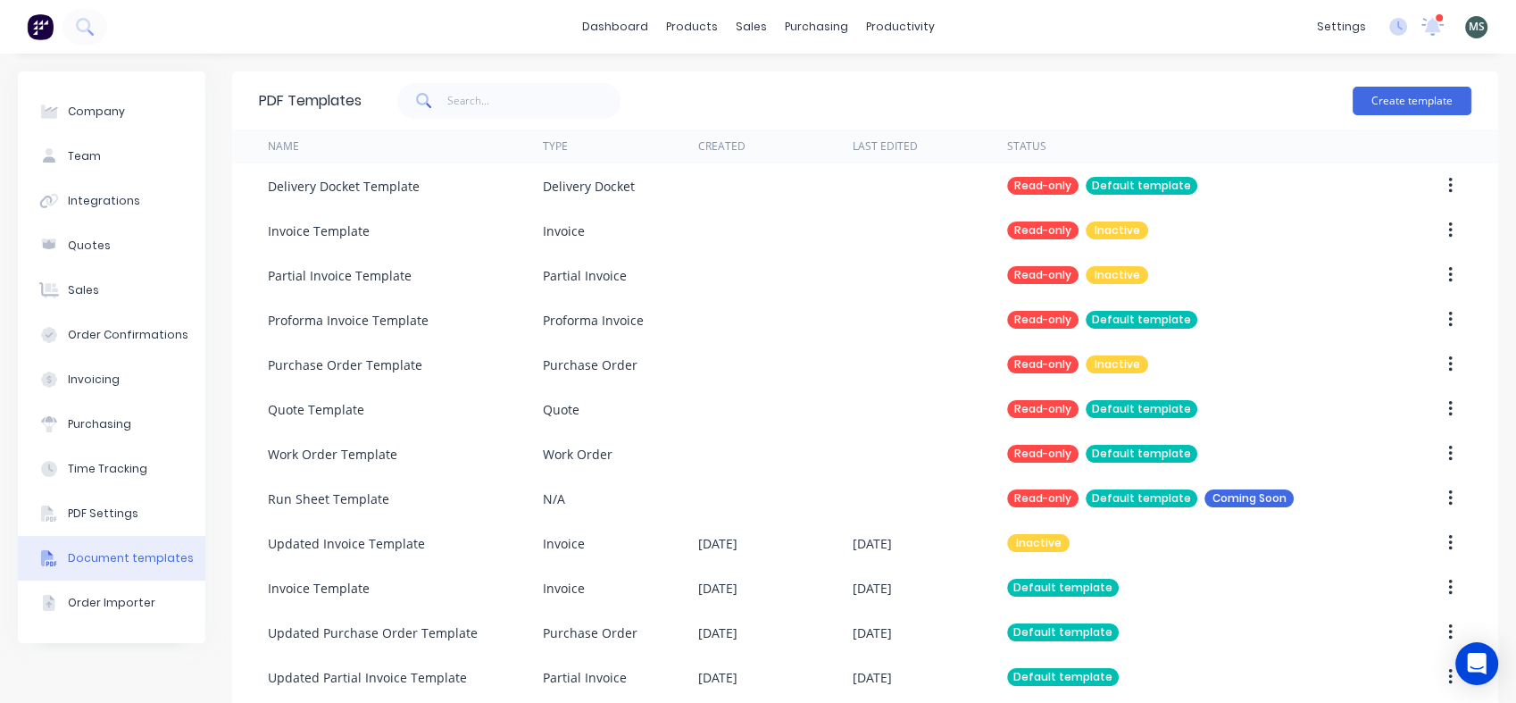
click at [384, 681] on div "Updated Partial Invoice Template" at bounding box center [367, 677] width 199 height 19
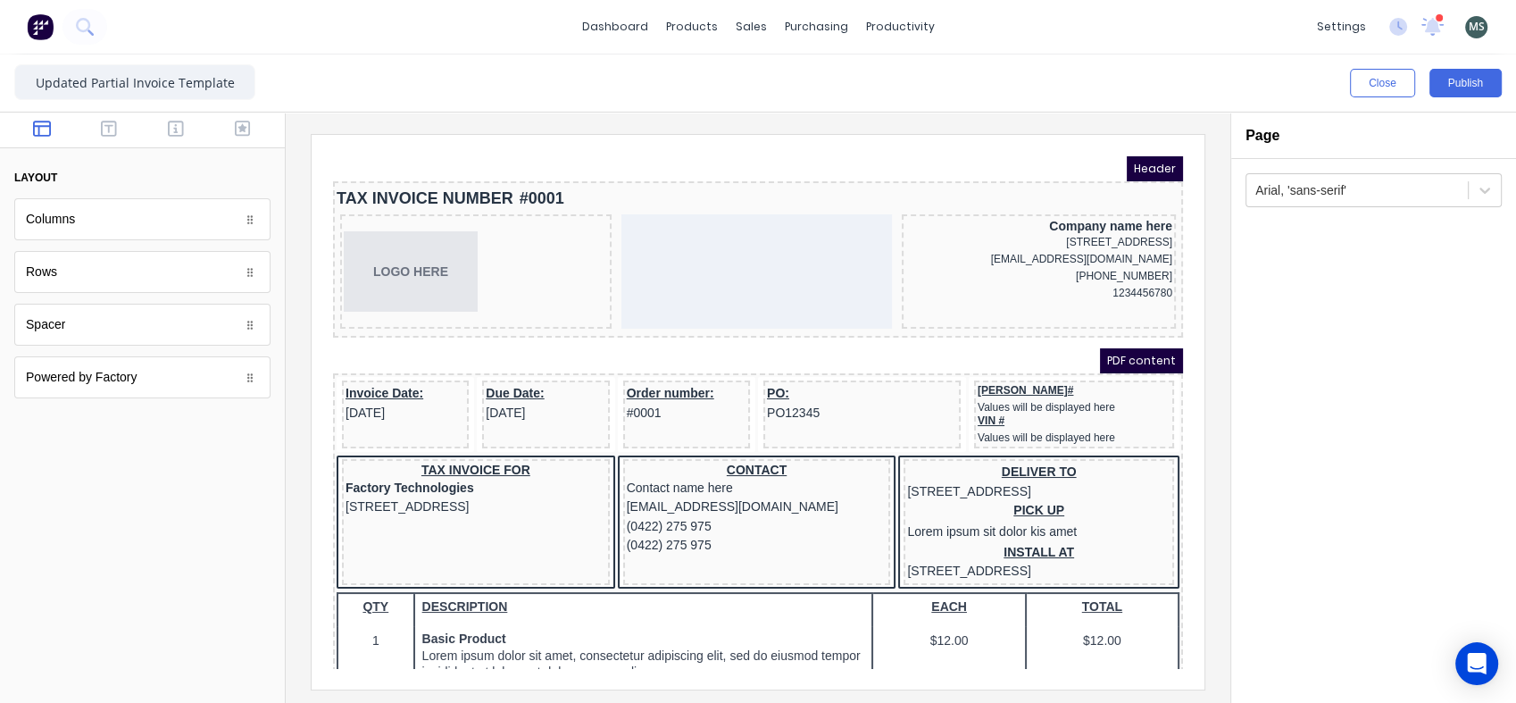
click at [1467, 353] on div "Arial, 'sans-serif'" at bounding box center [1373, 431] width 285 height 544
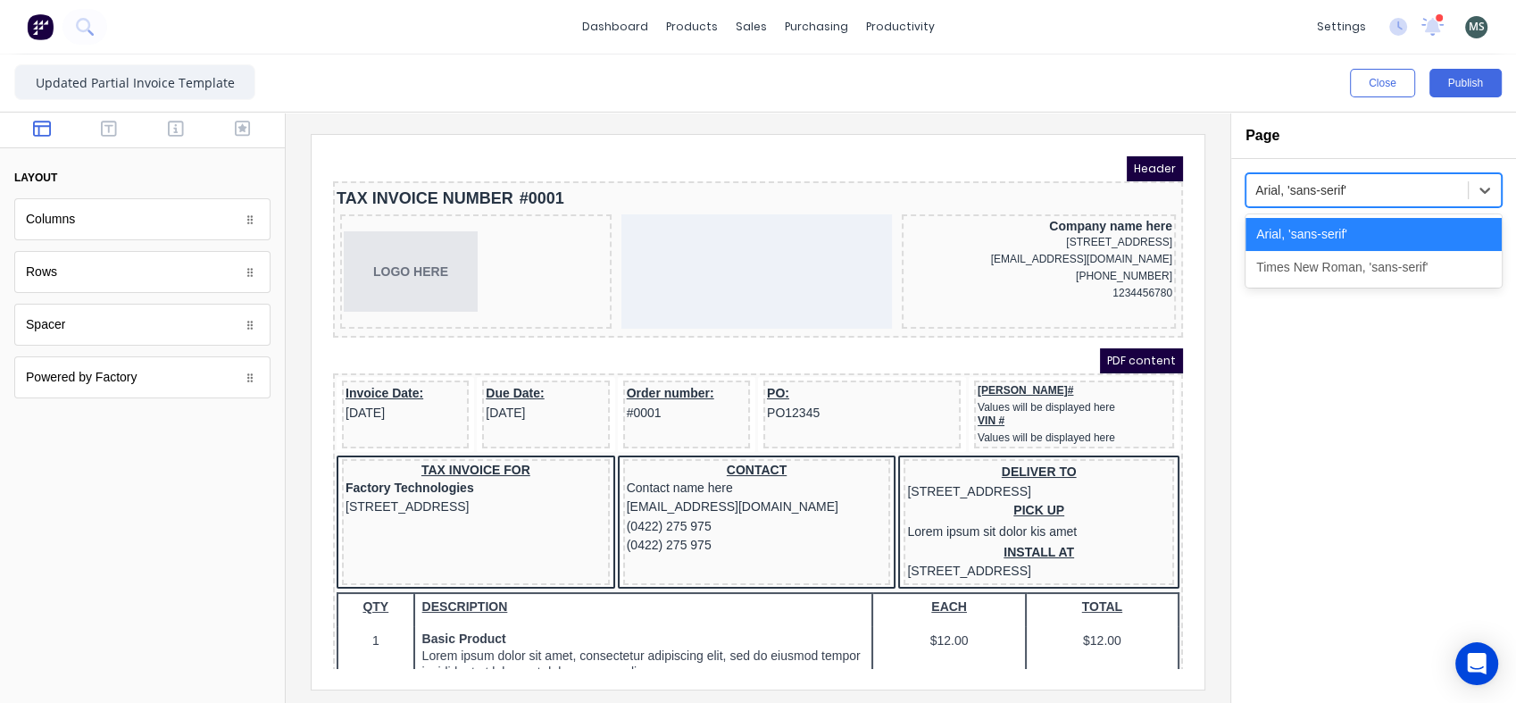
click at [1482, 193] on icon at bounding box center [1485, 190] width 18 height 18
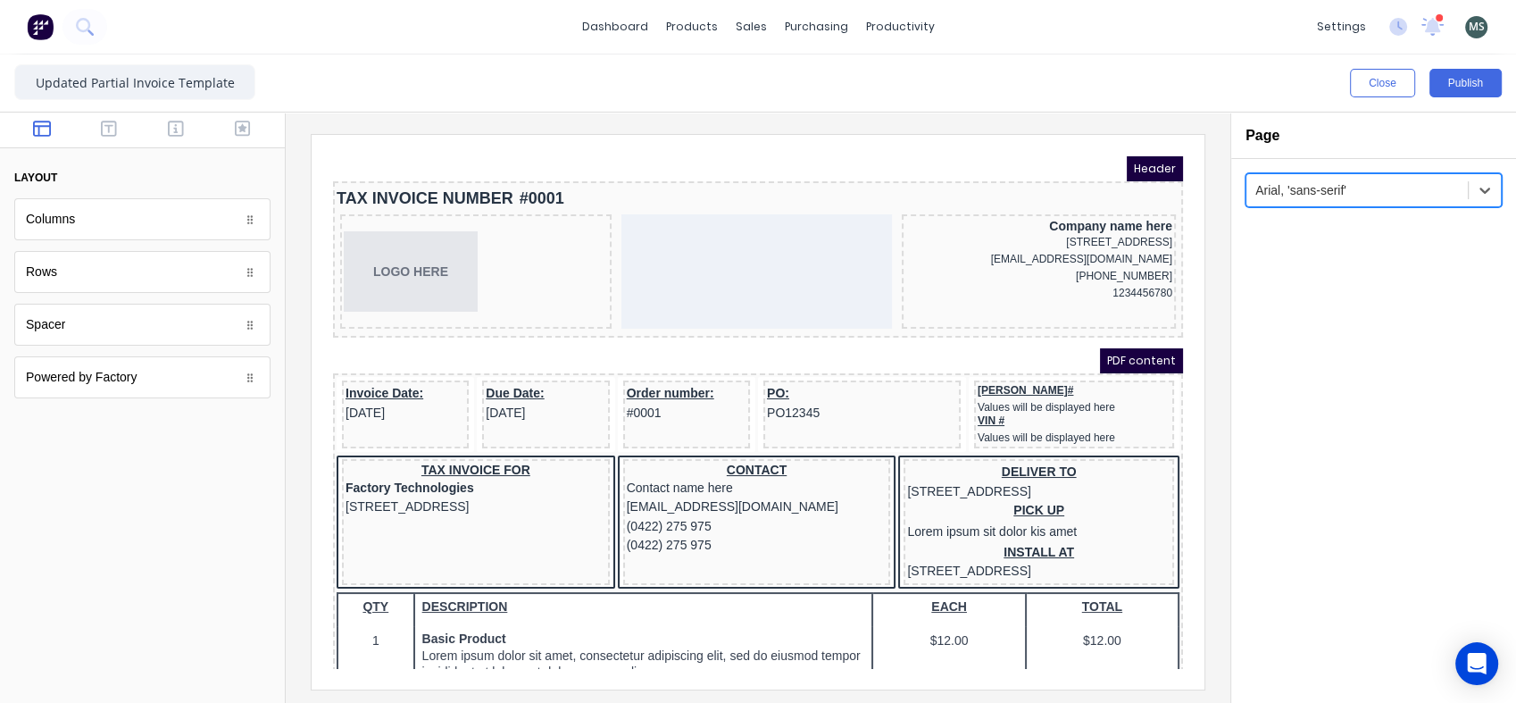
click at [1482, 193] on icon at bounding box center [1485, 190] width 18 height 18
click at [103, 125] on icon "button" at bounding box center [109, 129] width 16 height 18
click at [179, 121] on icon "button" at bounding box center [176, 129] width 16 height 16
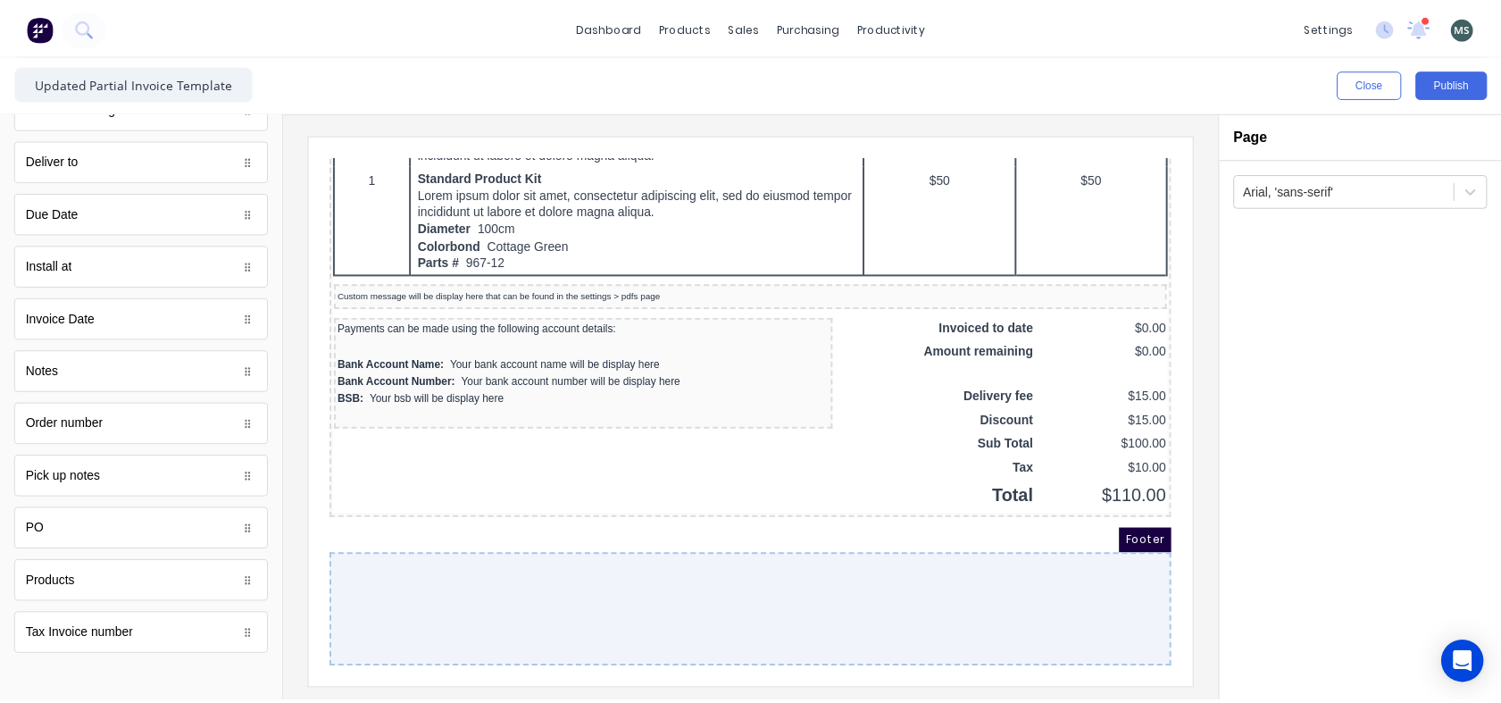
scroll to position [1240, 0]
drag, startPoint x: 1154, startPoint y: 224, endPoint x: 1500, endPoint y: 713, distance: 599.0
click at [1376, 82] on button "Close" at bounding box center [1382, 83] width 65 height 29
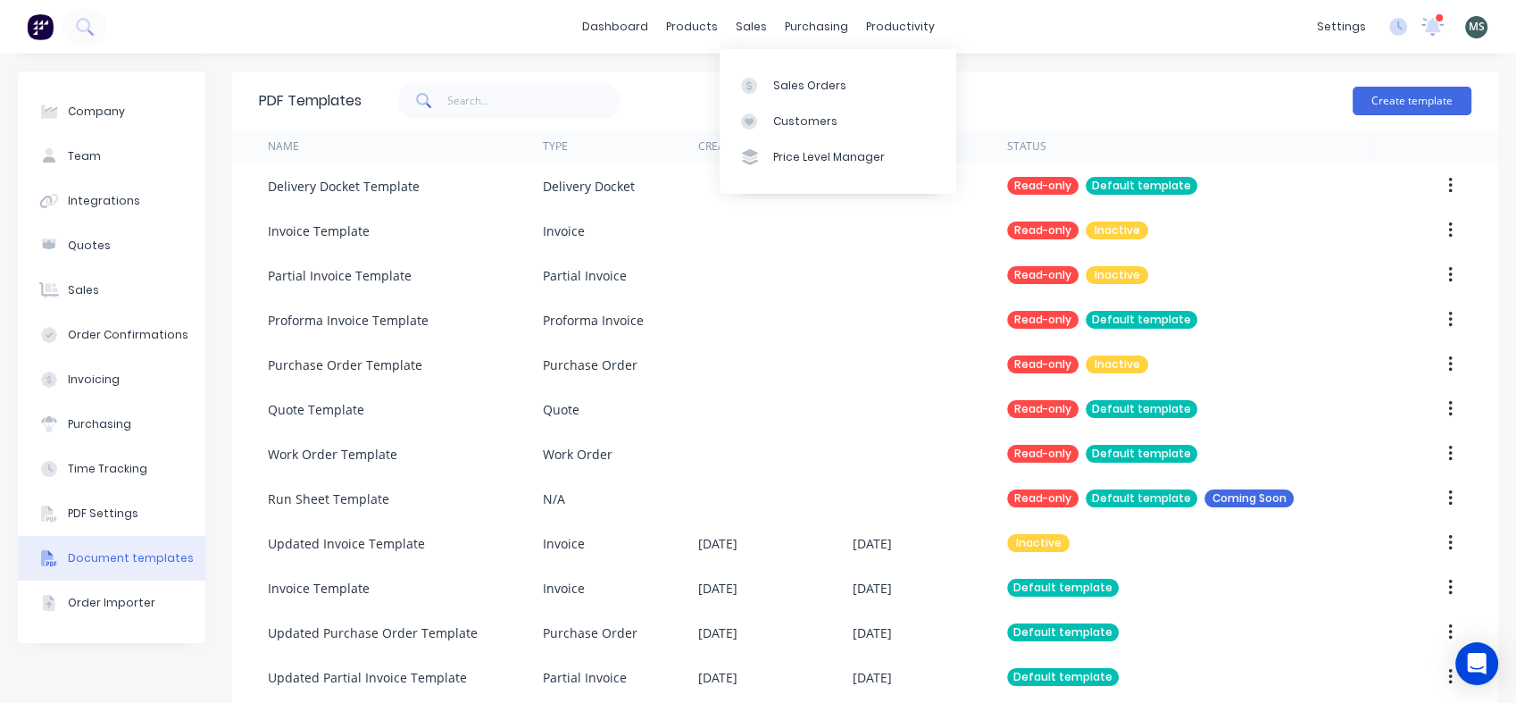
click at [792, 76] on link "Sales Orders" at bounding box center [838, 85] width 237 height 36
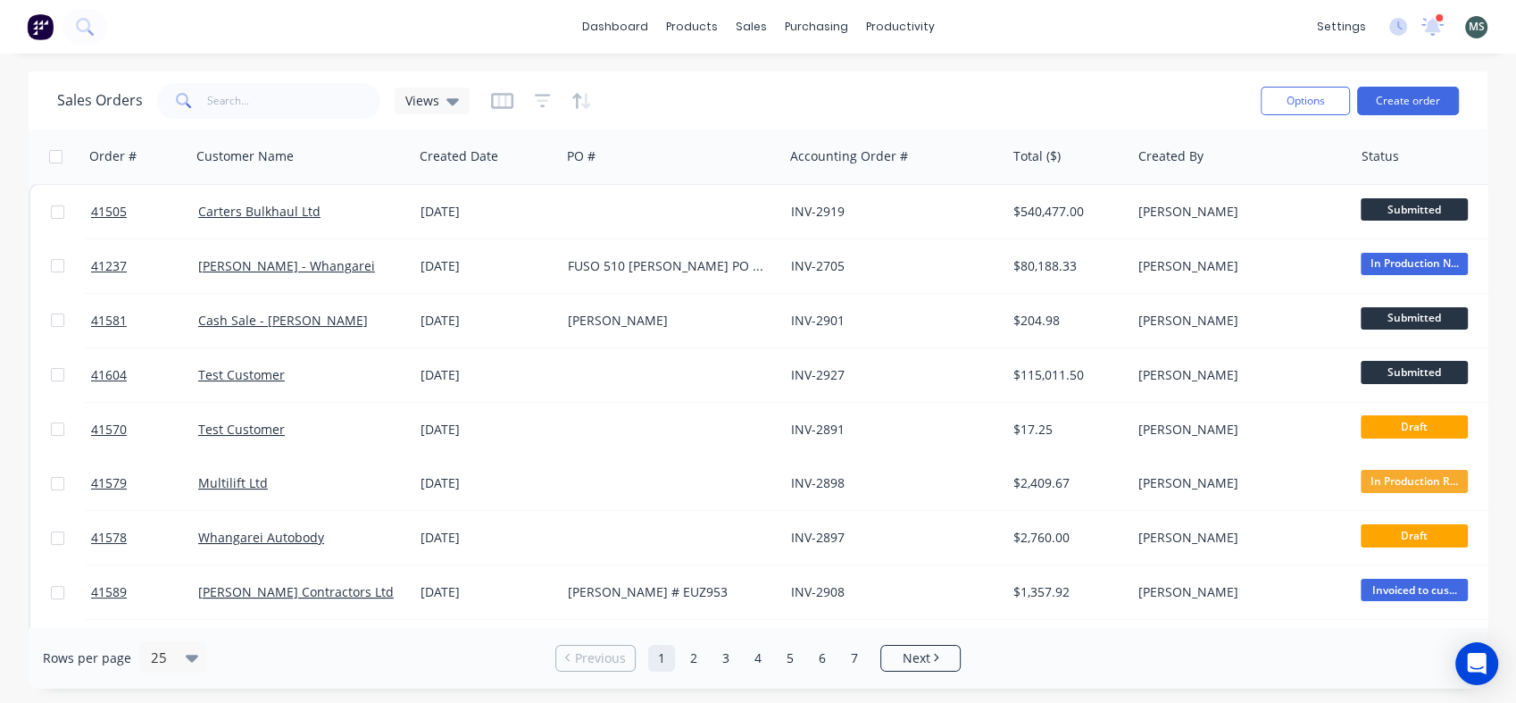
click at [246, 212] on link "Carters Bulkhaul Ltd" at bounding box center [259, 211] width 122 height 17
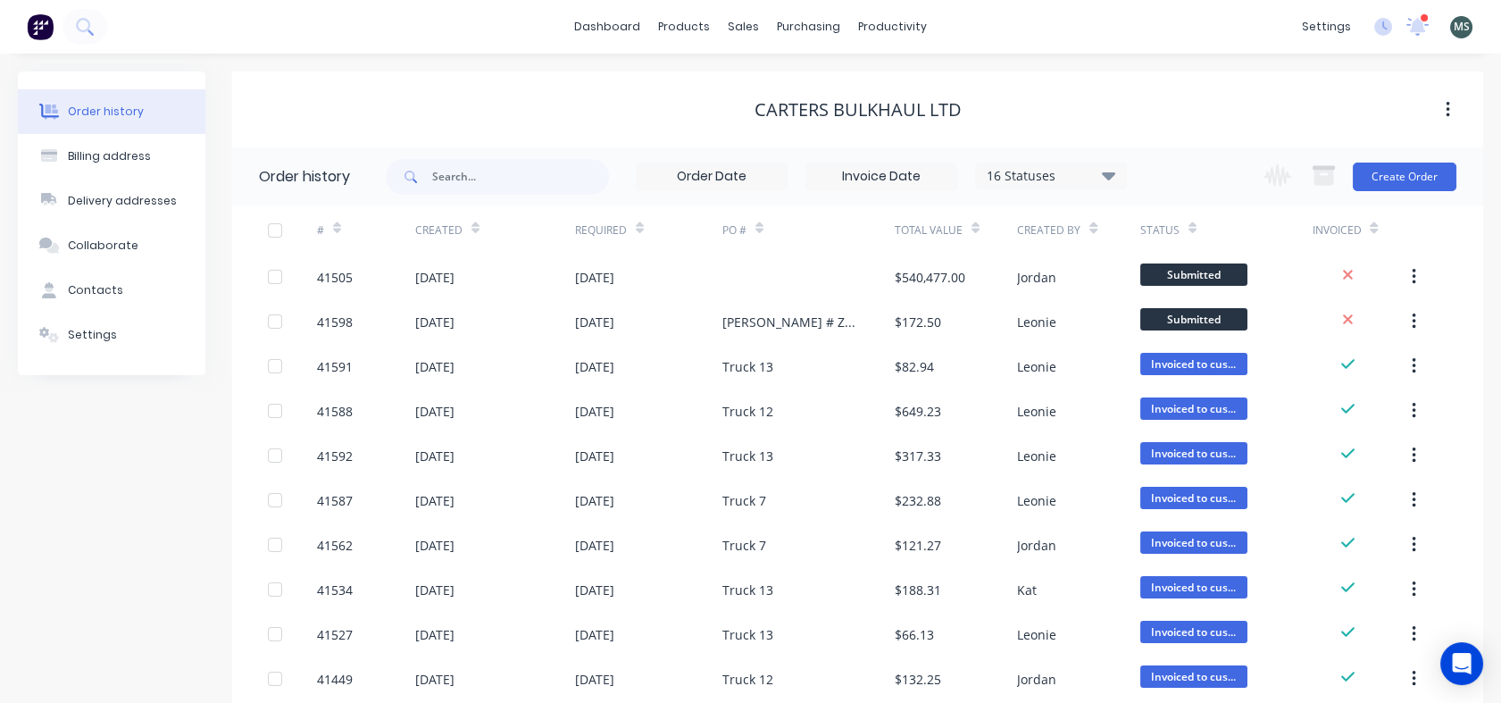
click at [454, 278] on div "[DATE]" at bounding box center [434, 277] width 39 height 19
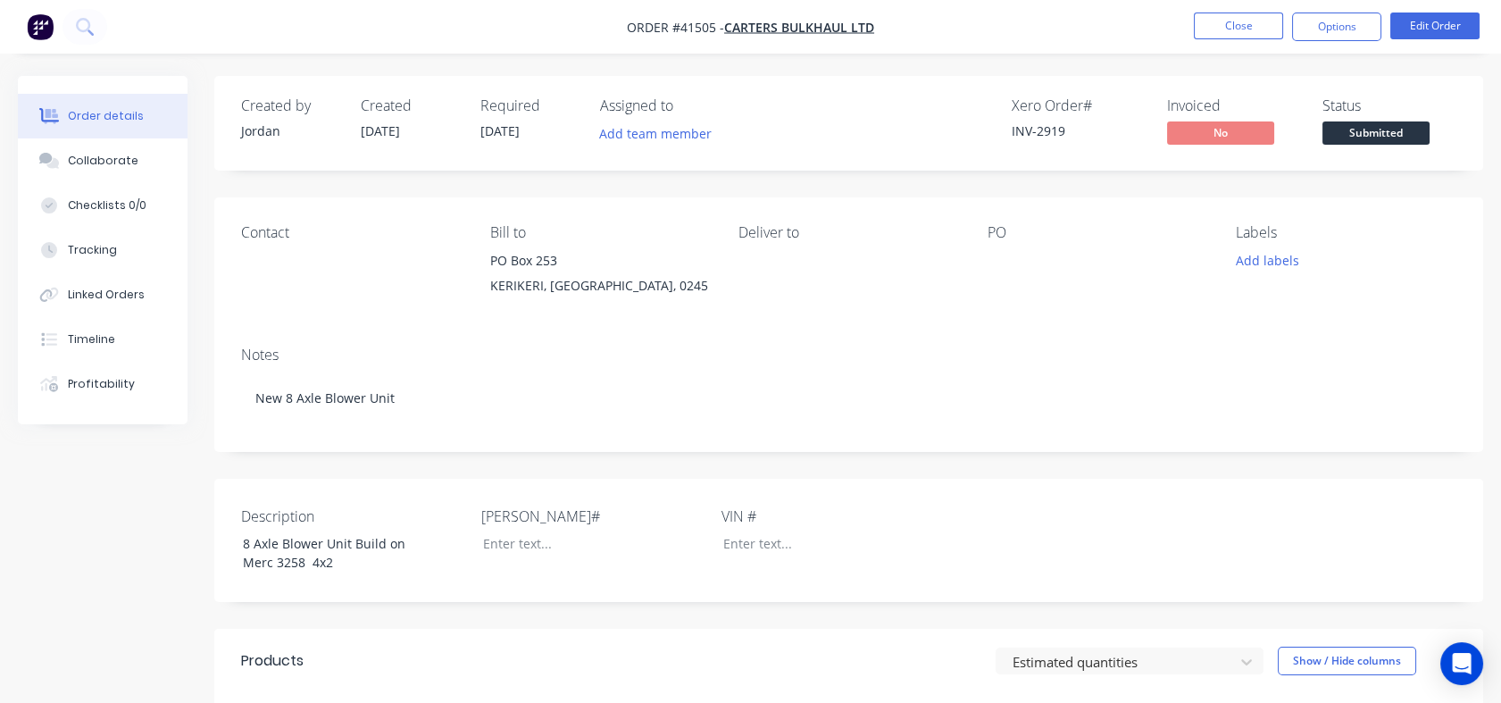
click at [1326, 21] on button "Options" at bounding box center [1336, 27] width 89 height 29
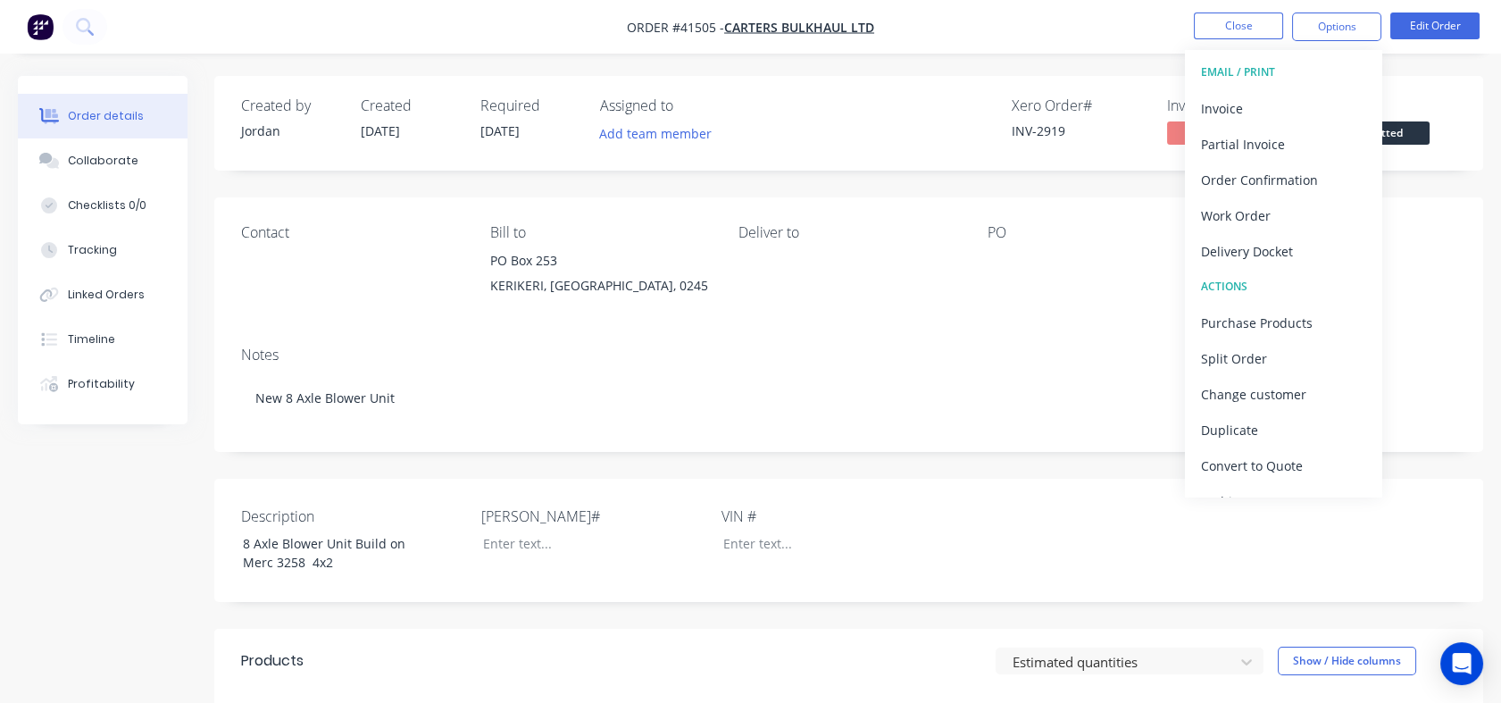
click at [1271, 140] on div "Partial Invoice" at bounding box center [1283, 144] width 164 height 26
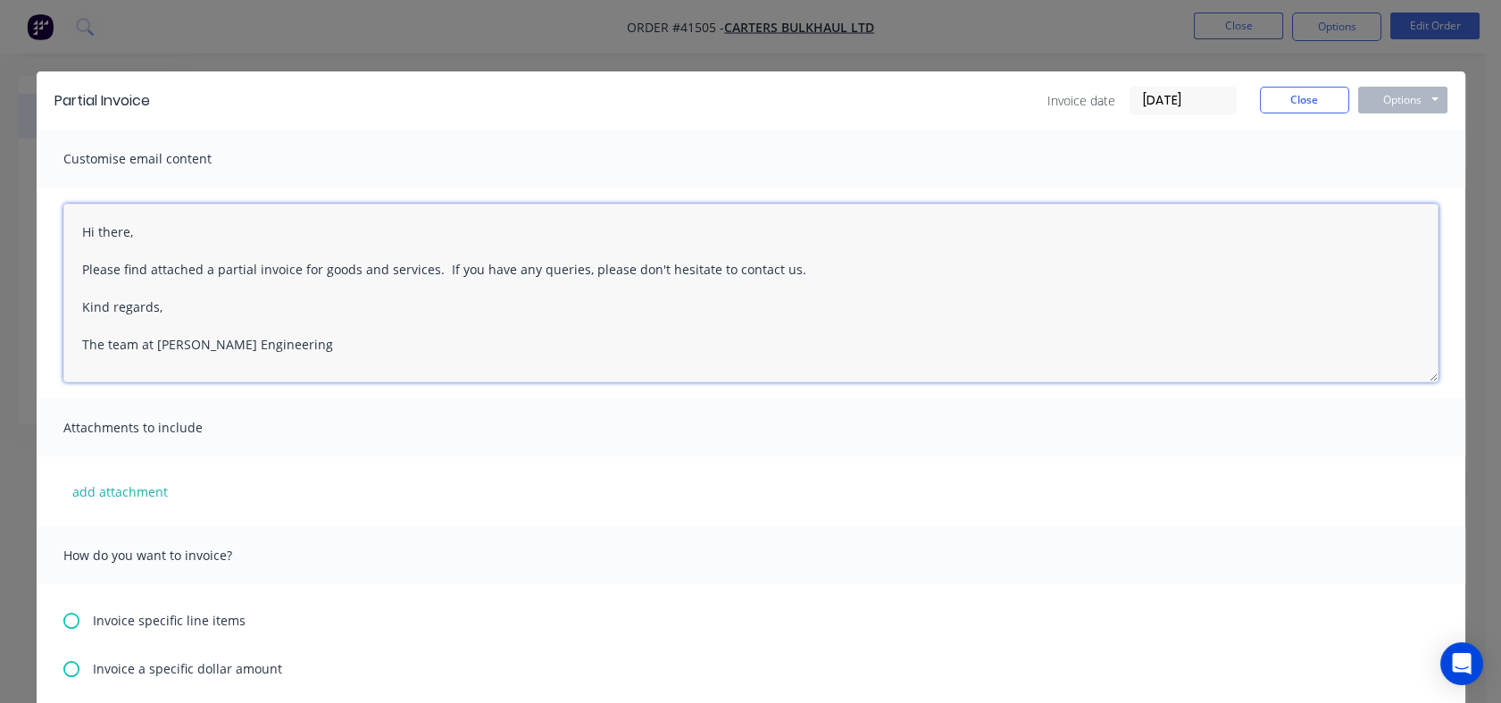
drag, startPoint x: 290, startPoint y: 339, endPoint x: 63, endPoint y: 226, distance: 253.6
click at [63, 226] on textarea "Hi there, Please find attached a partial invoice for goods and services. If you…" at bounding box center [750, 293] width 1375 height 179
paste textarea "the invoice for the first instalment deposit for your truck and trailer build. …"
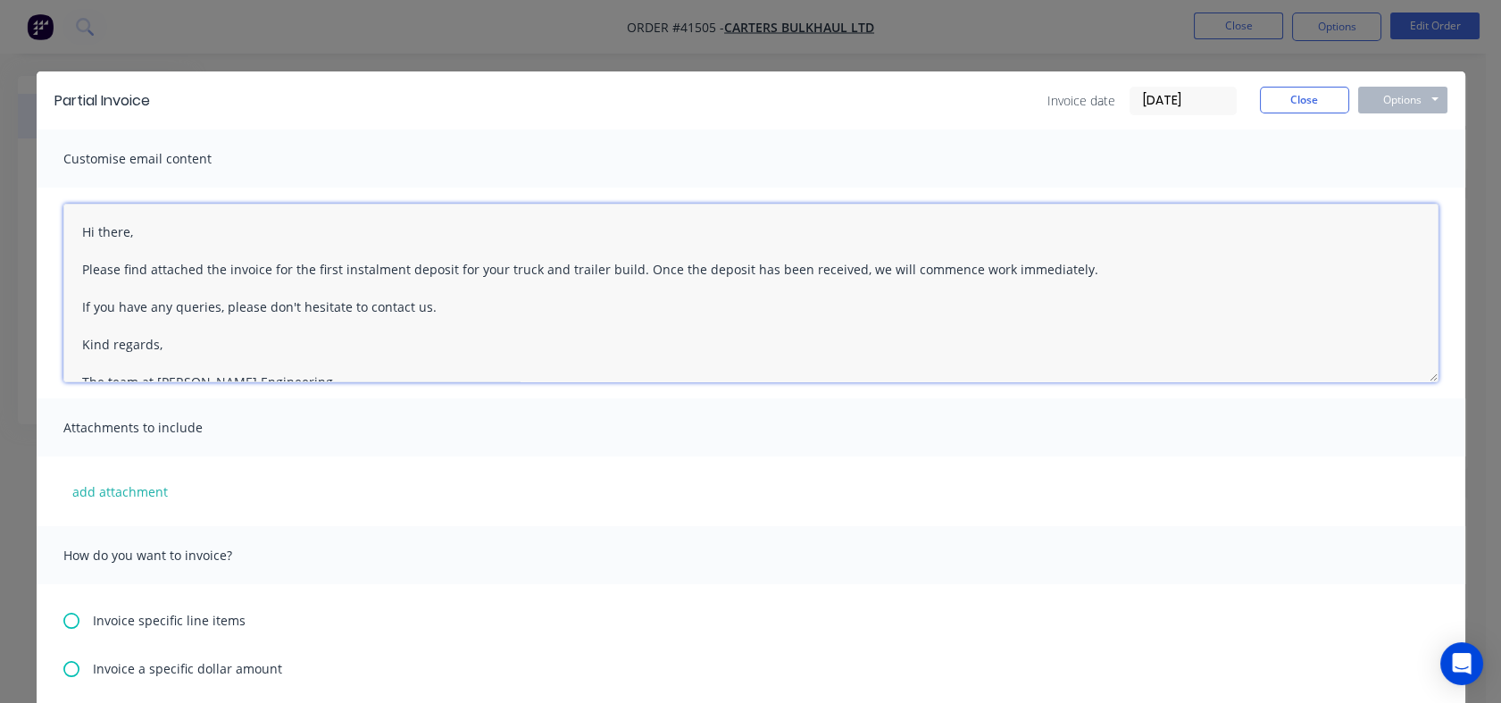
scroll to position [8, 0]
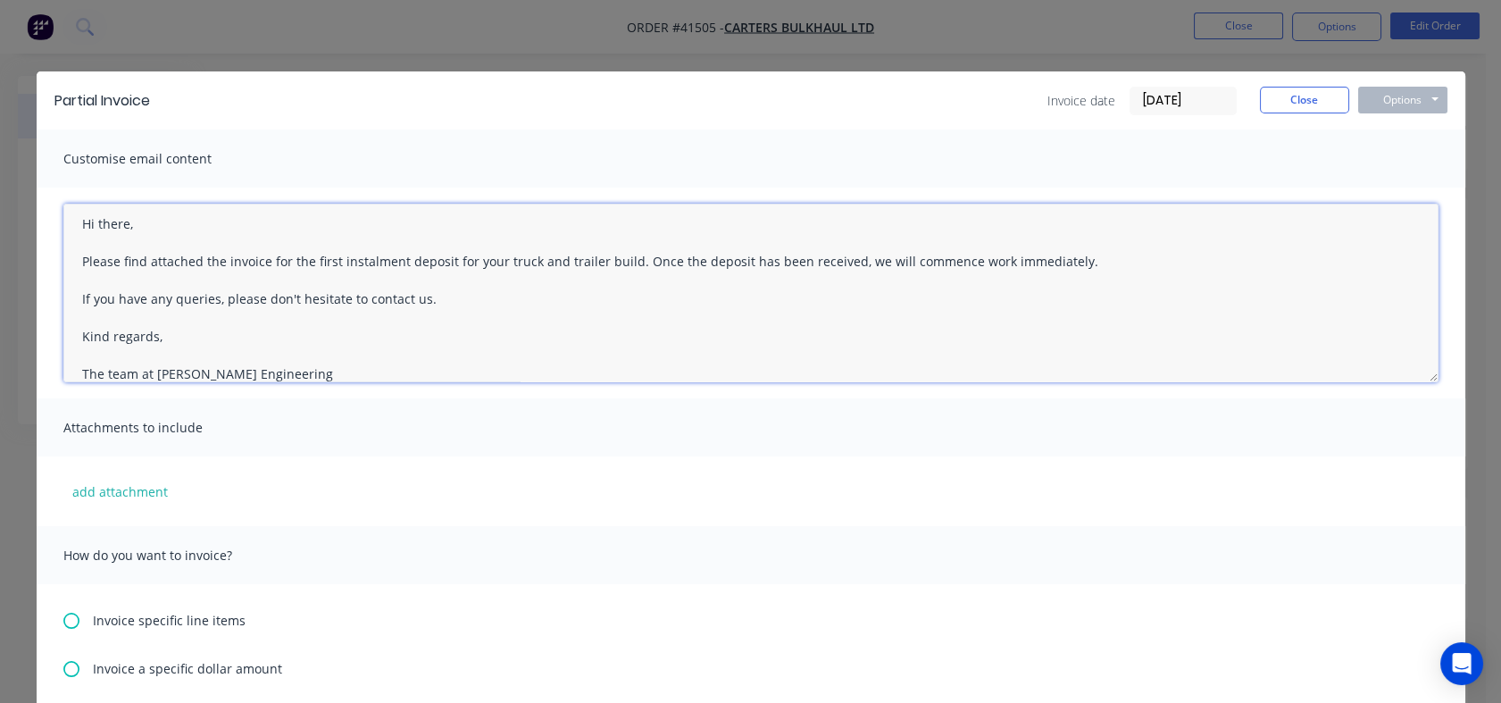
click at [1078, 264] on textarea "Hi there, Please find attached the invoice for the first instalment deposit for…" at bounding box center [750, 293] width 1375 height 179
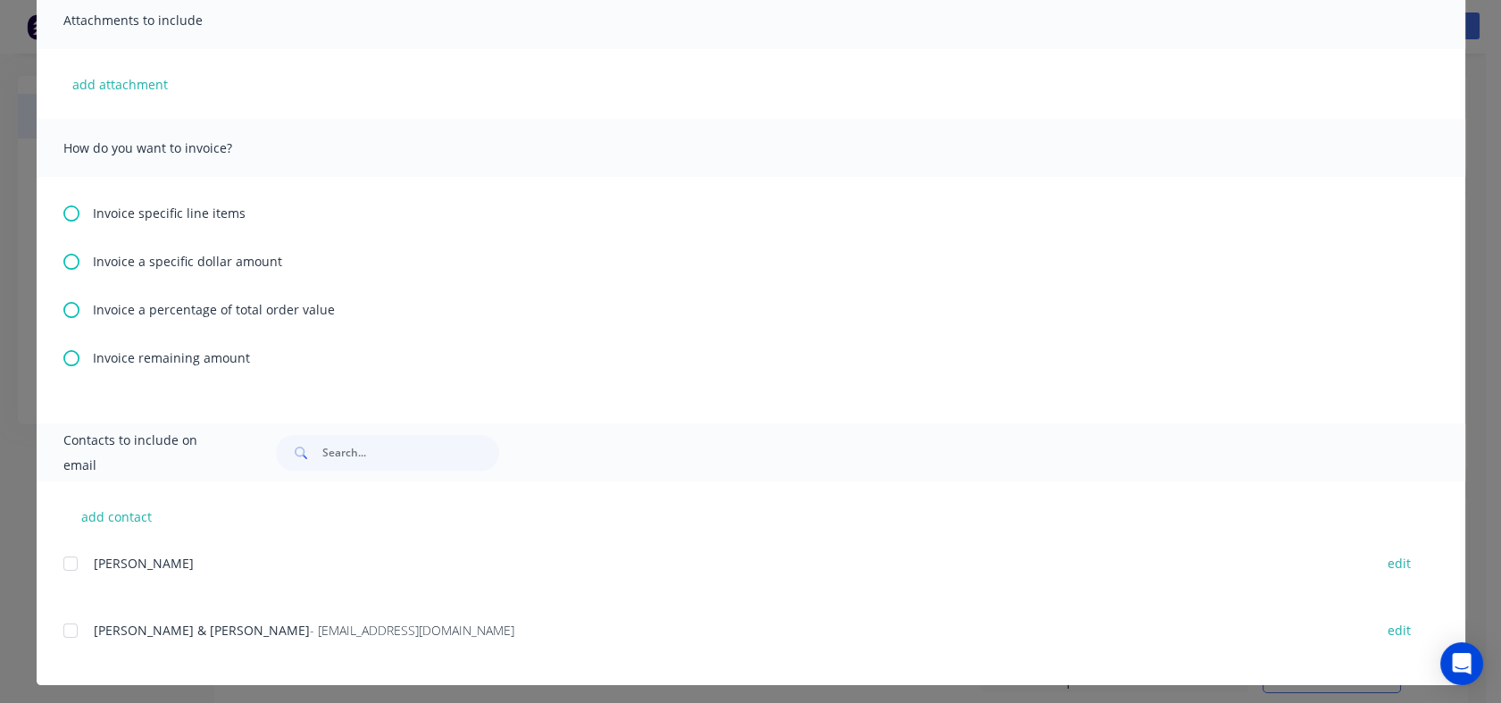
scroll to position [414, 0]
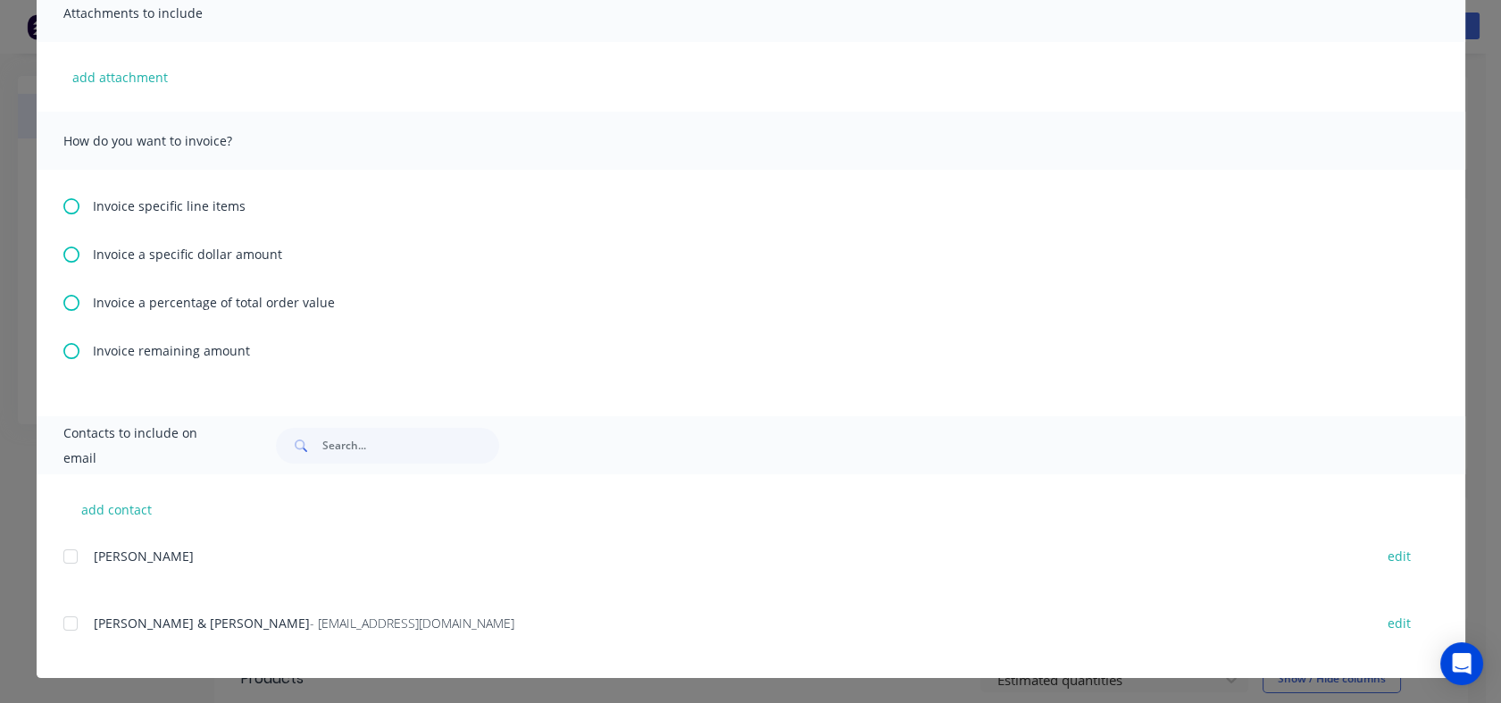
type textarea "Hi there, Please find attached the invoice for the first instalment deposit for…"
click at [100, 509] on button "add contact" at bounding box center [116, 509] width 107 height 27
select select "NZ"
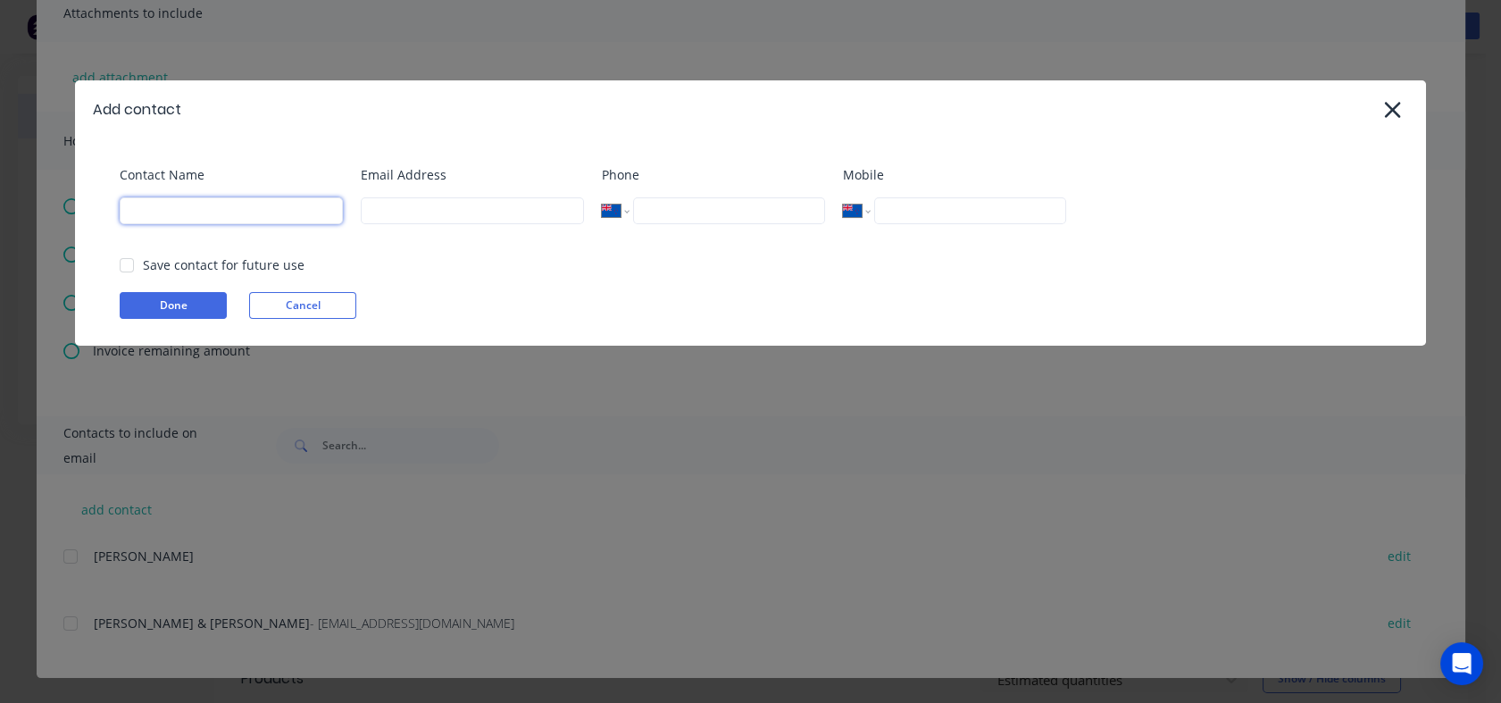
click at [186, 197] on input at bounding box center [231, 210] width 223 height 27
type input "[PERSON_NAME]"
type input "[PERSON_NAME][EMAIL_ADDRESS][DOMAIN_NAME]"
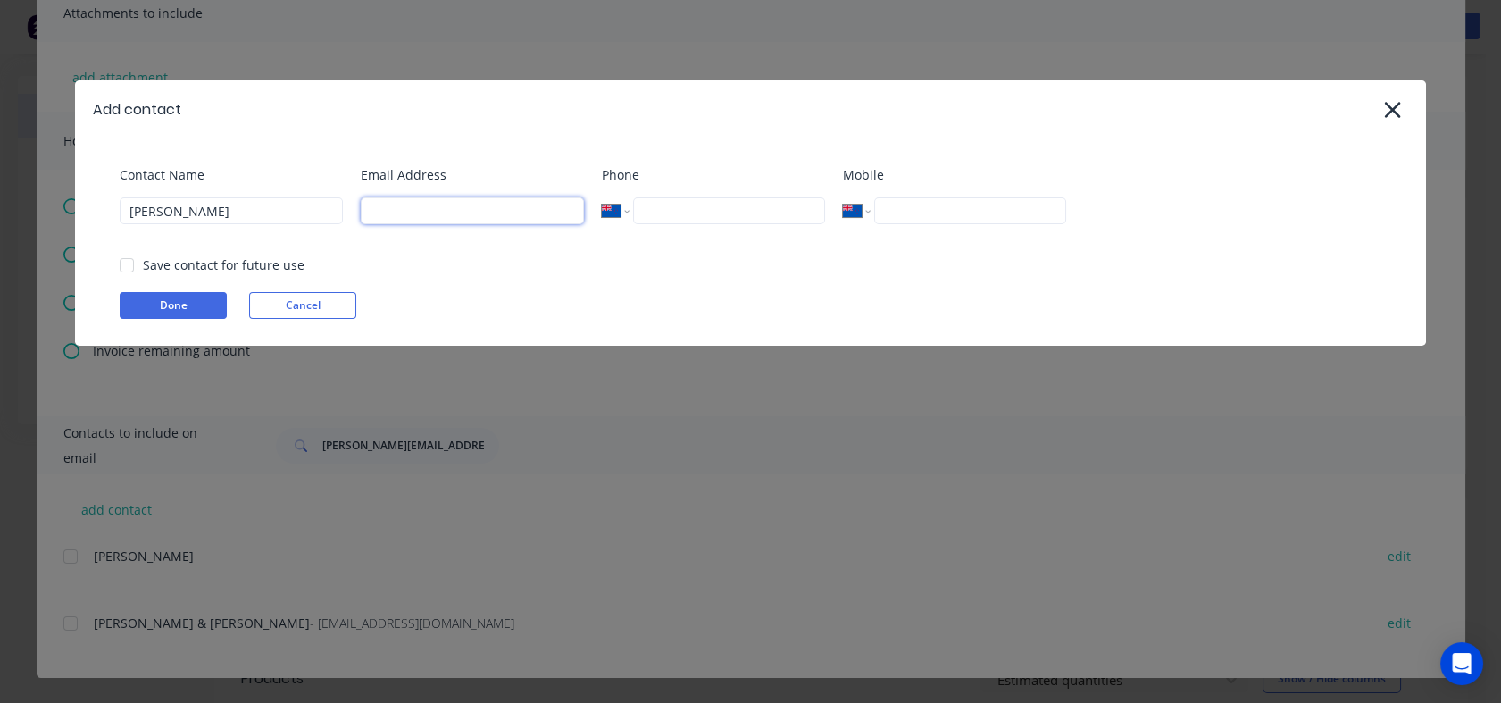
type input "[PERSON_NAME][EMAIL_ADDRESS][DOMAIN_NAME]"
type input "46421778252"
select select "NZ"
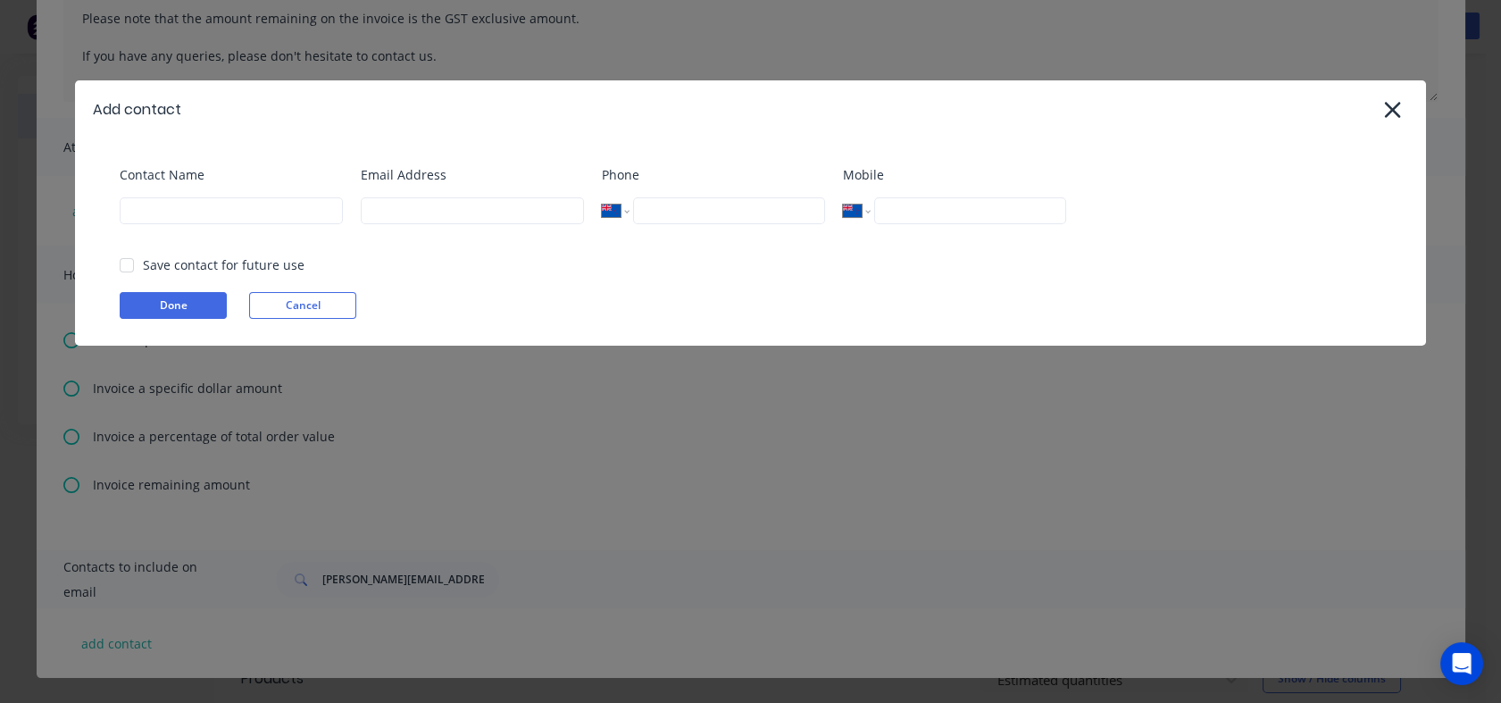
scroll to position [280, 0]
click at [128, 261] on div at bounding box center [127, 265] width 36 height 36
click at [177, 202] on input at bounding box center [231, 210] width 223 height 27
type input "[PERSON_NAME] Engineering Ltd"
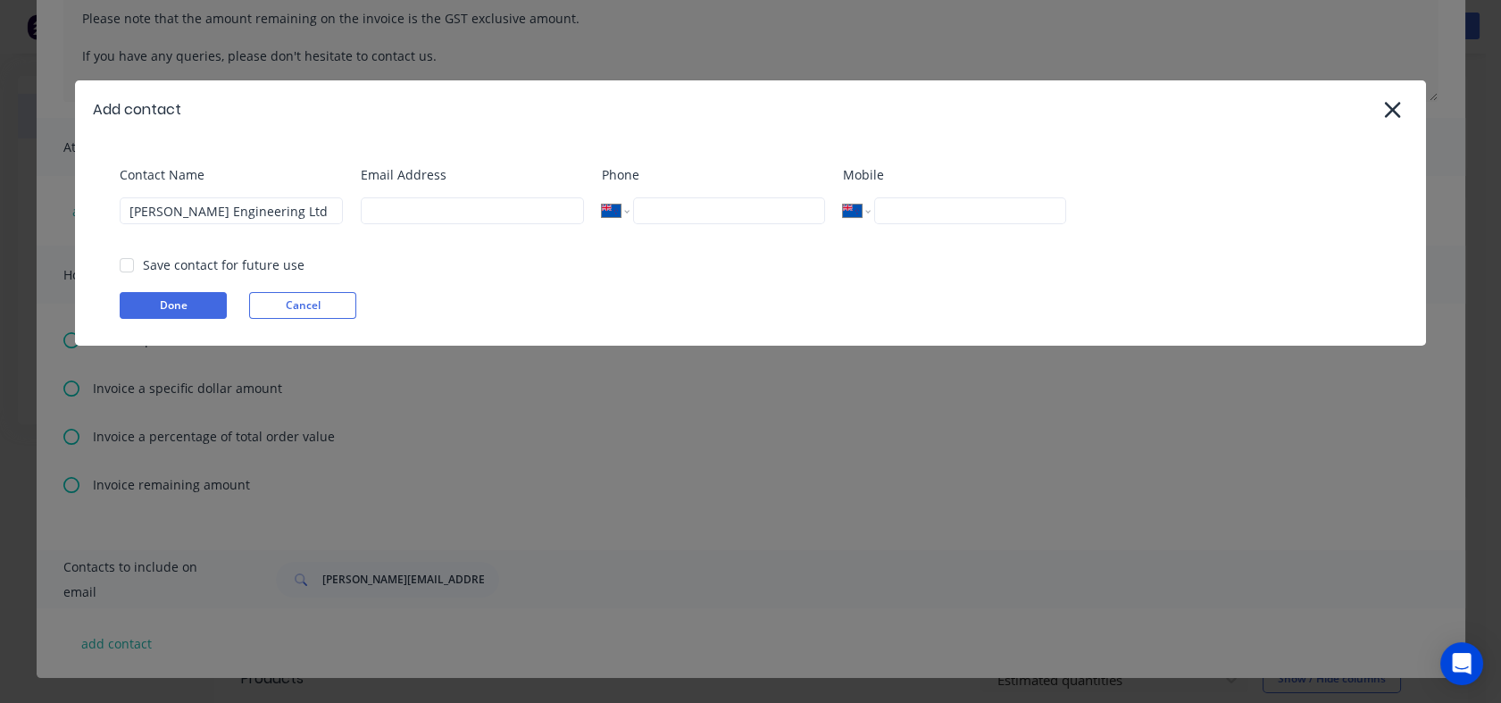
type input "[PERSON_NAME][EMAIL_ADDRESS][DOMAIN_NAME]"
type input "46421778252"
type input "[PHONE_NUMBER]"
select select "SE"
click at [341, 129] on div "Add contact" at bounding box center [750, 109] width 1351 height 58
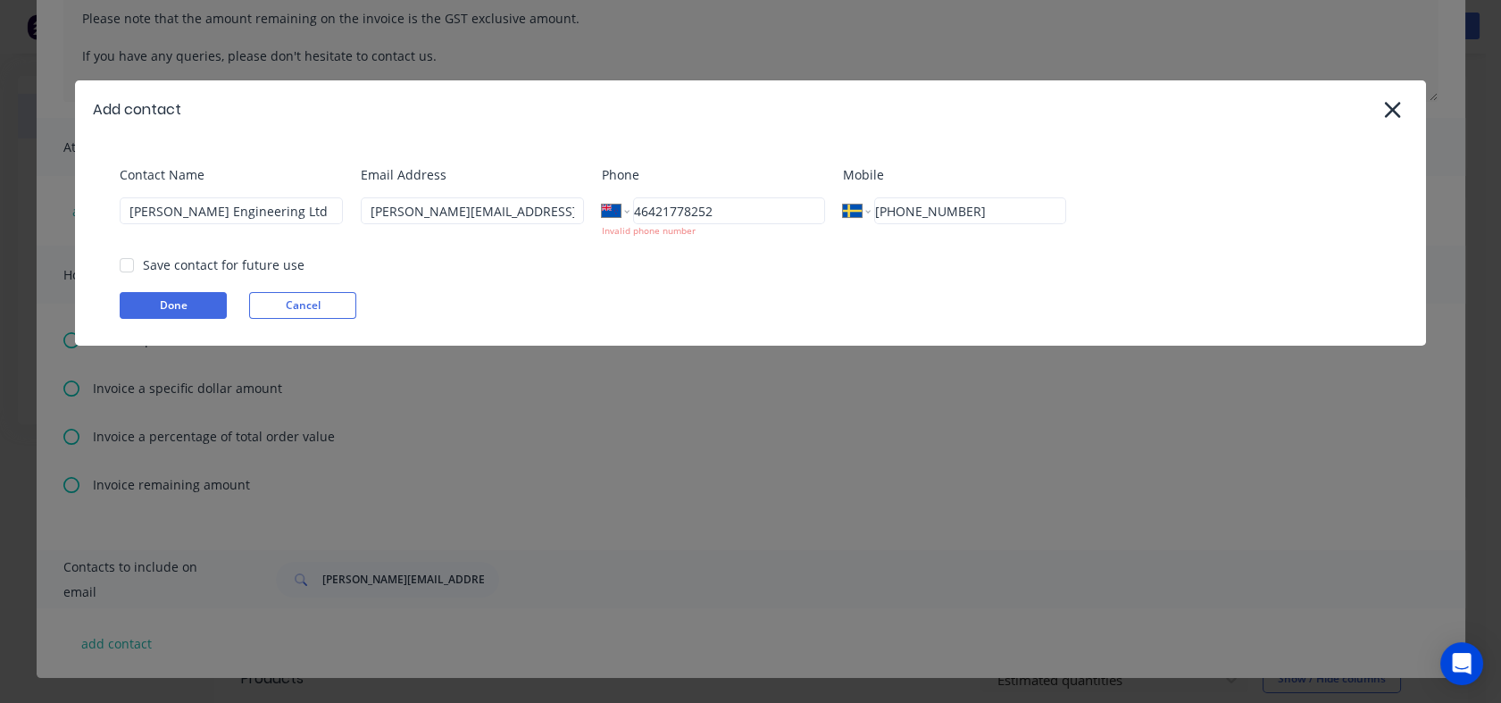
click at [191, 268] on div "Save contact for future use" at bounding box center [224, 264] width 162 height 19
click at [129, 261] on div at bounding box center [127, 265] width 36 height 36
click at [189, 311] on button "Done" at bounding box center [173, 305] width 107 height 27
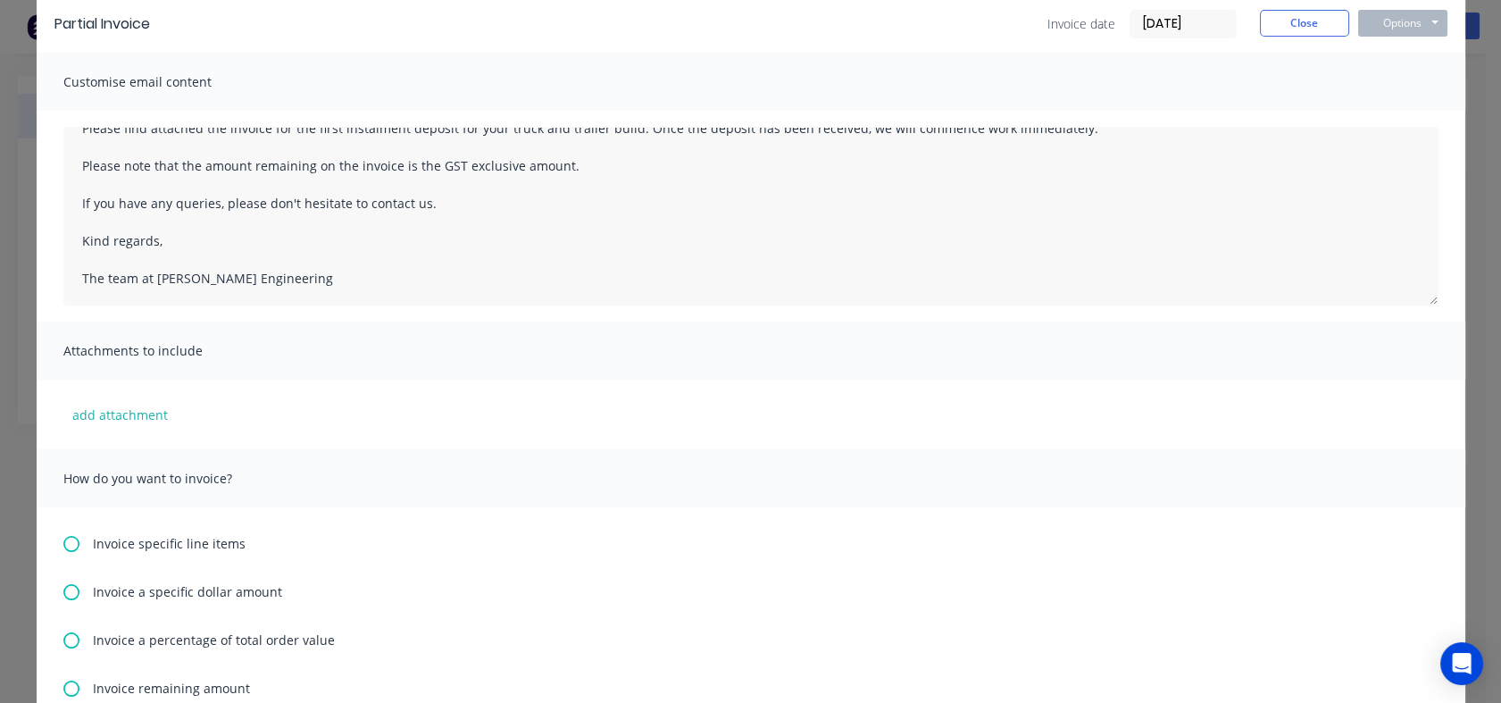
scroll to position [198, 0]
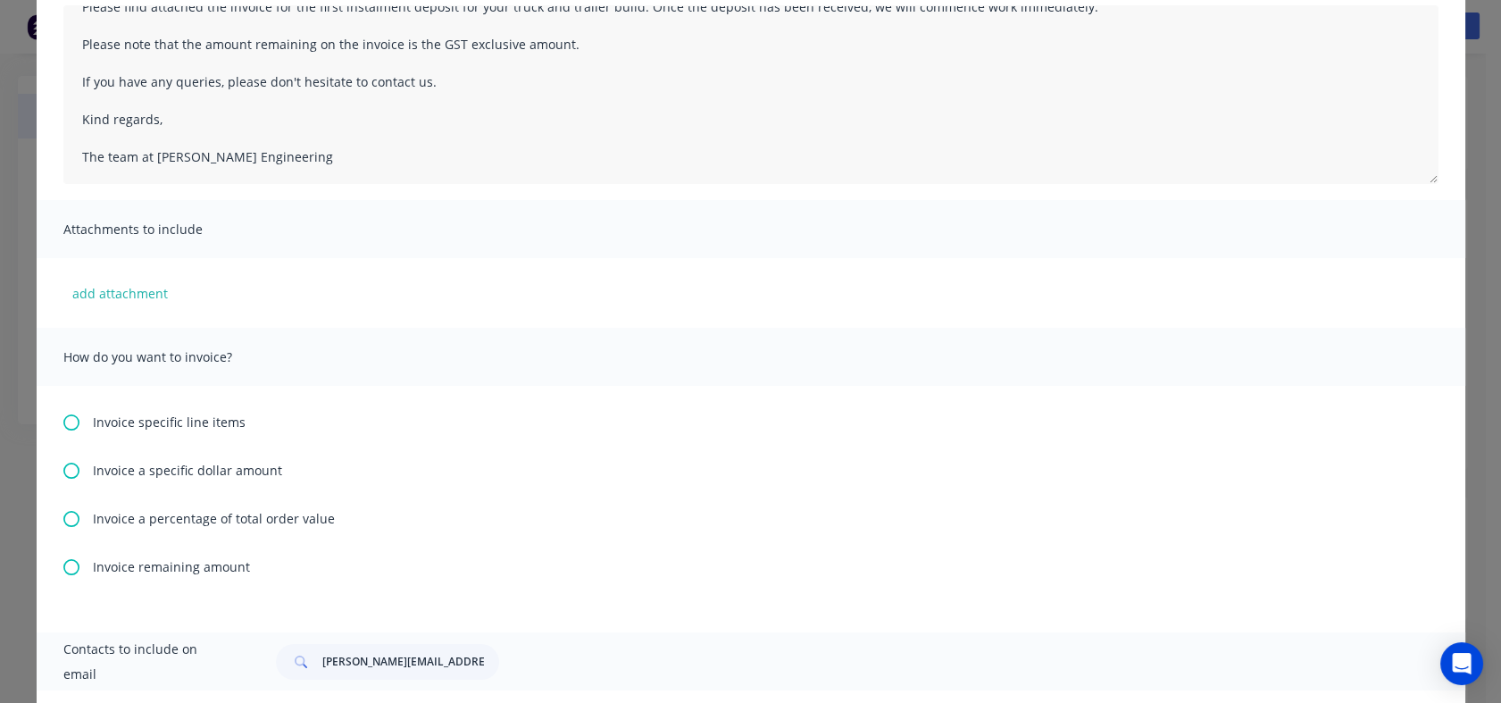
click at [63, 470] on icon at bounding box center [71, 471] width 16 height 16
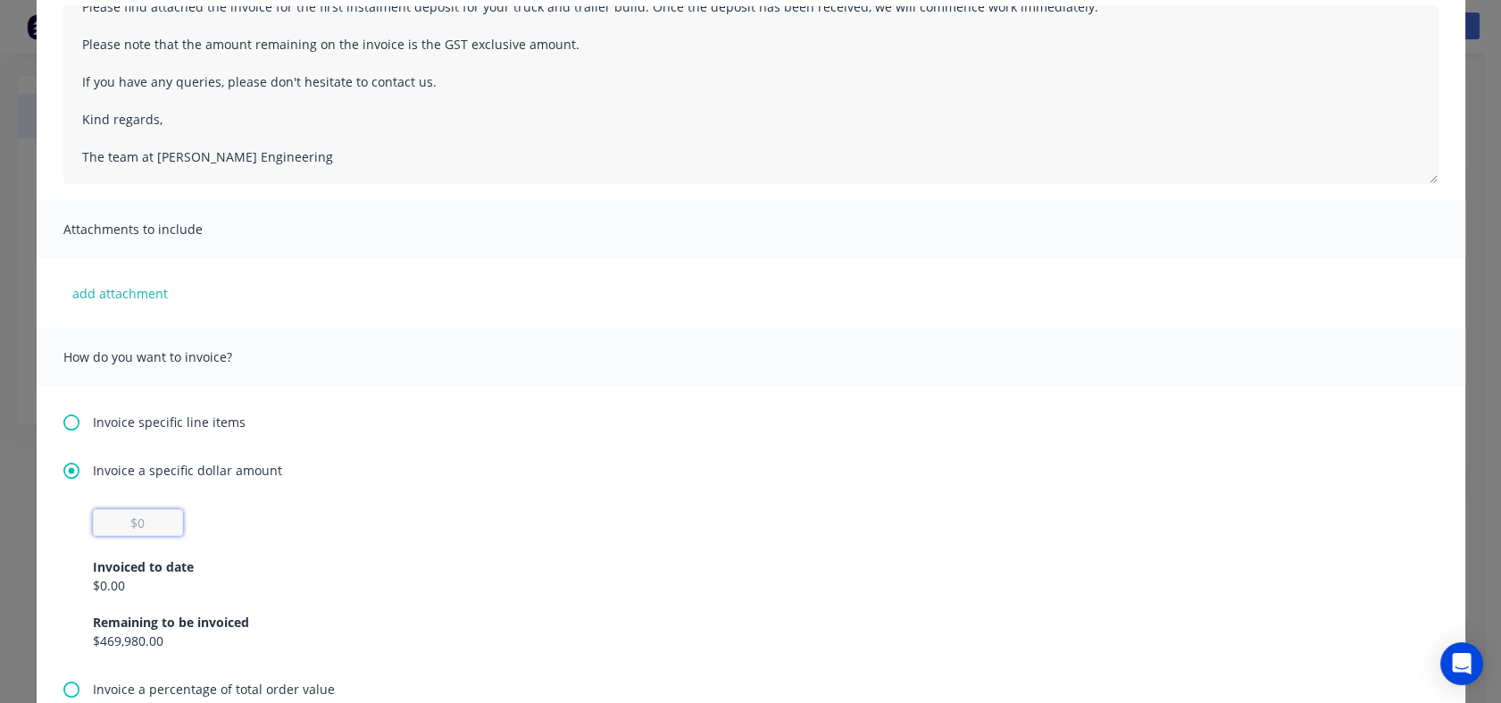
click at [157, 516] on input "text" at bounding box center [138, 522] width 90 height 27
type input "$86,956.52"
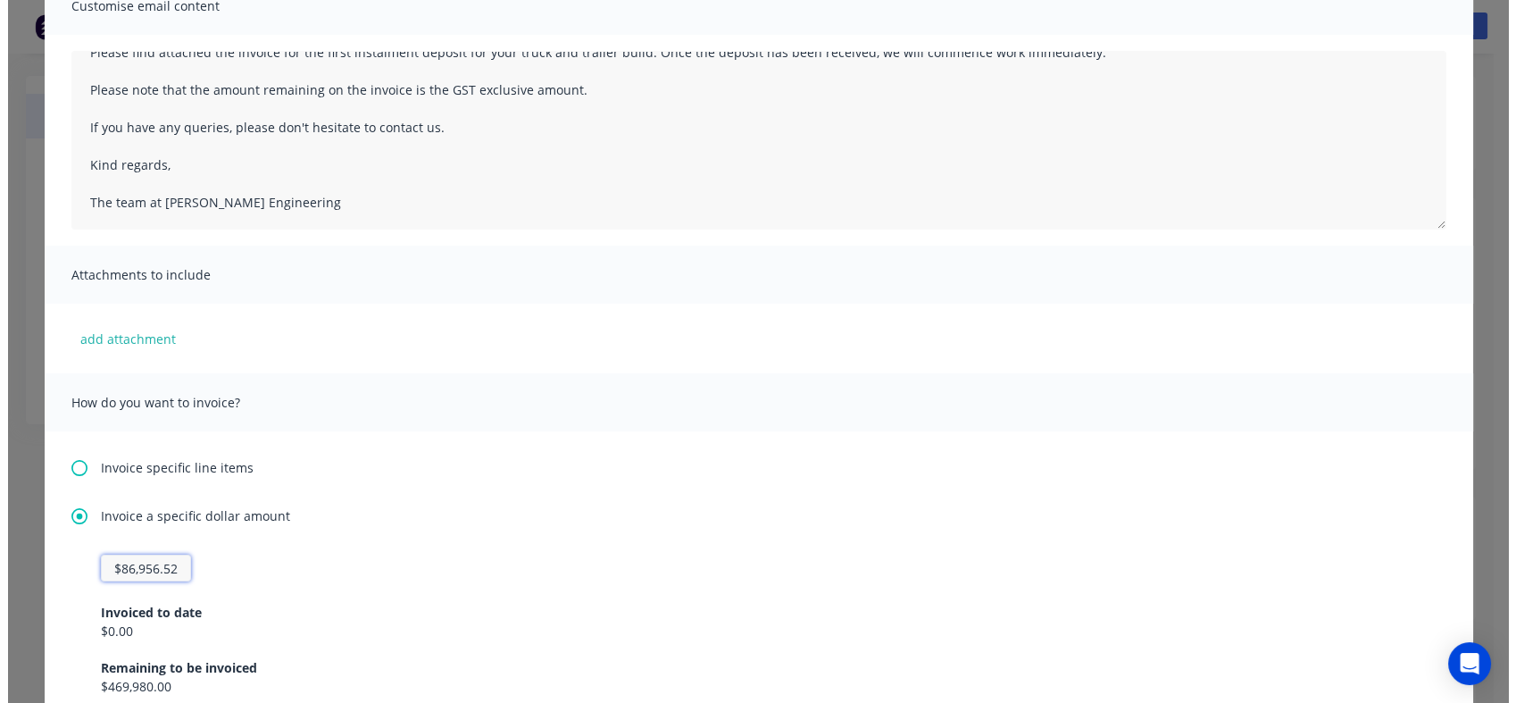
scroll to position [0, 0]
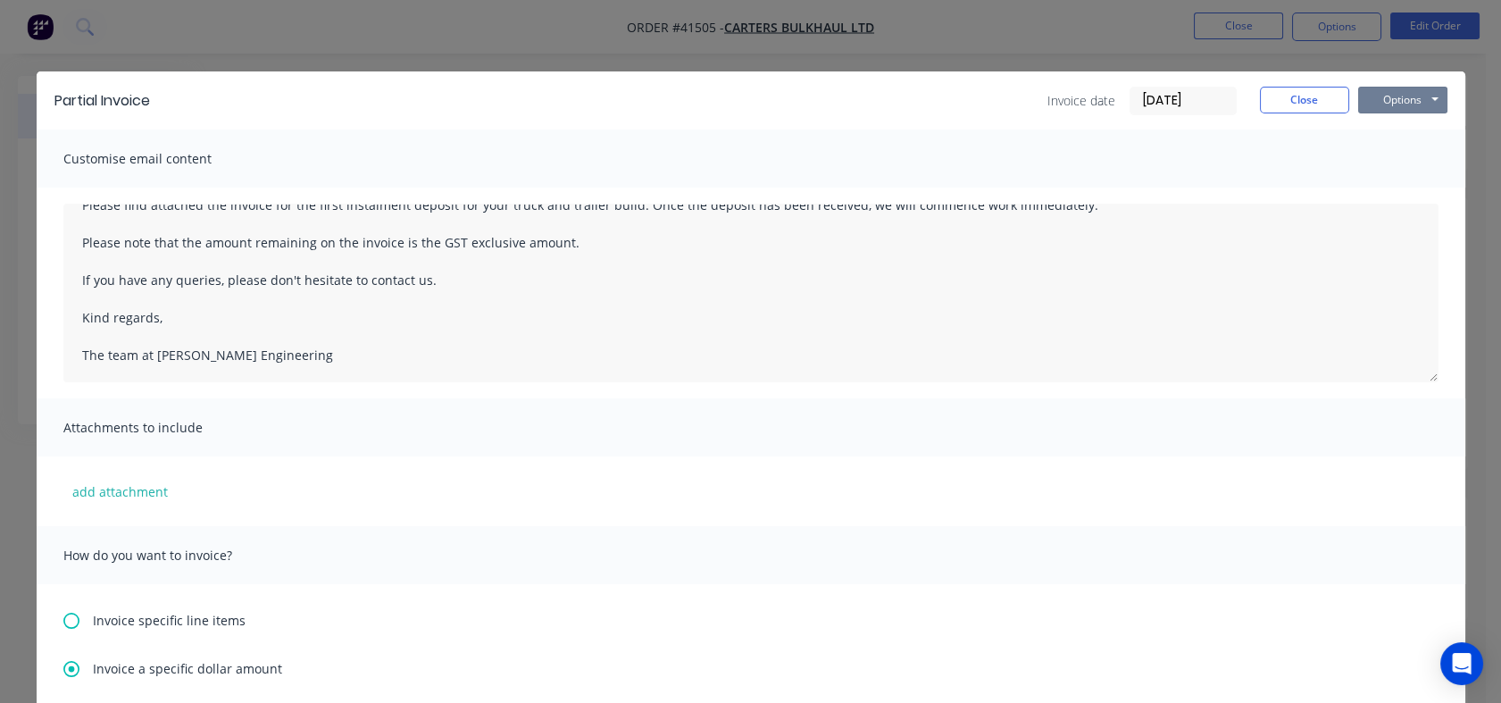
click at [1409, 101] on button "Options" at bounding box center [1402, 100] width 89 height 27
click at [1402, 128] on button "Preview" at bounding box center [1415, 131] width 114 height 29
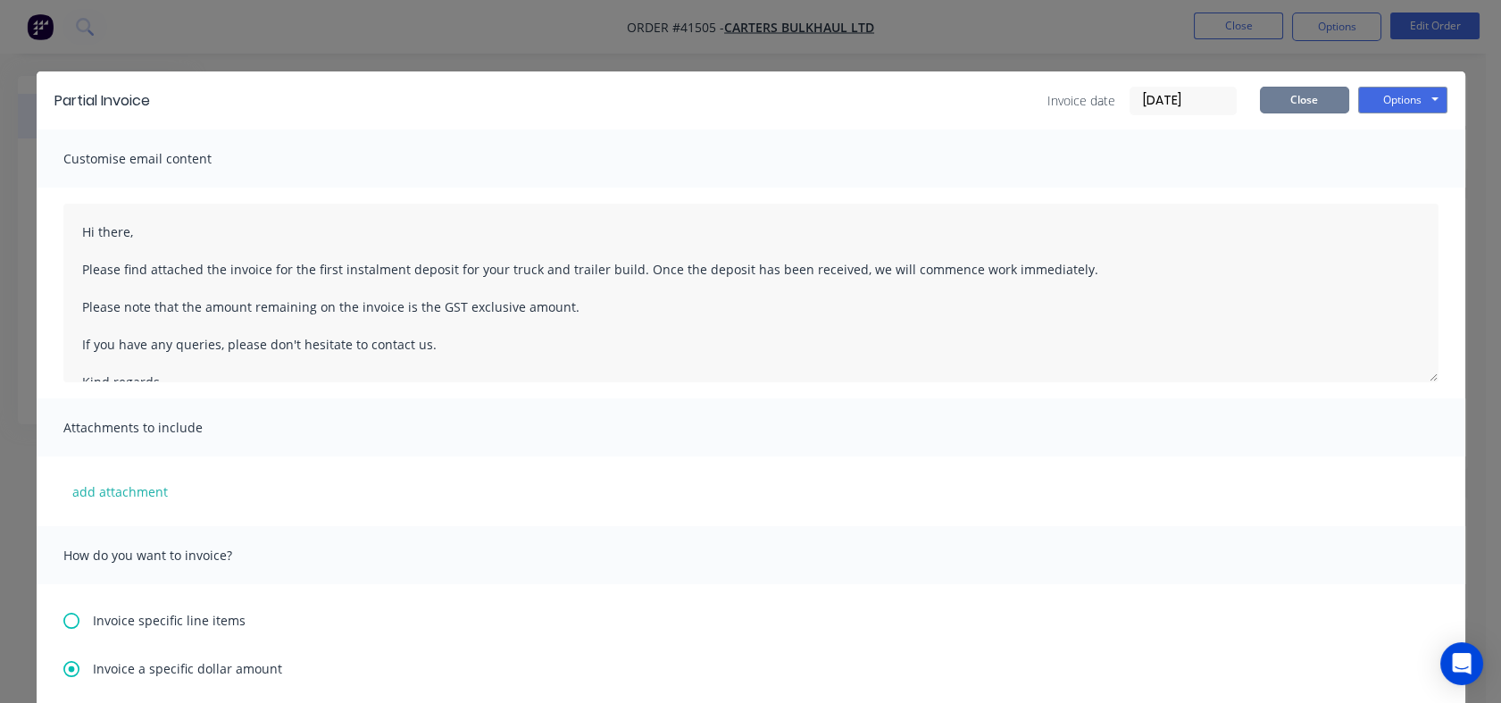
click at [1274, 96] on button "Close" at bounding box center [1304, 100] width 89 height 27
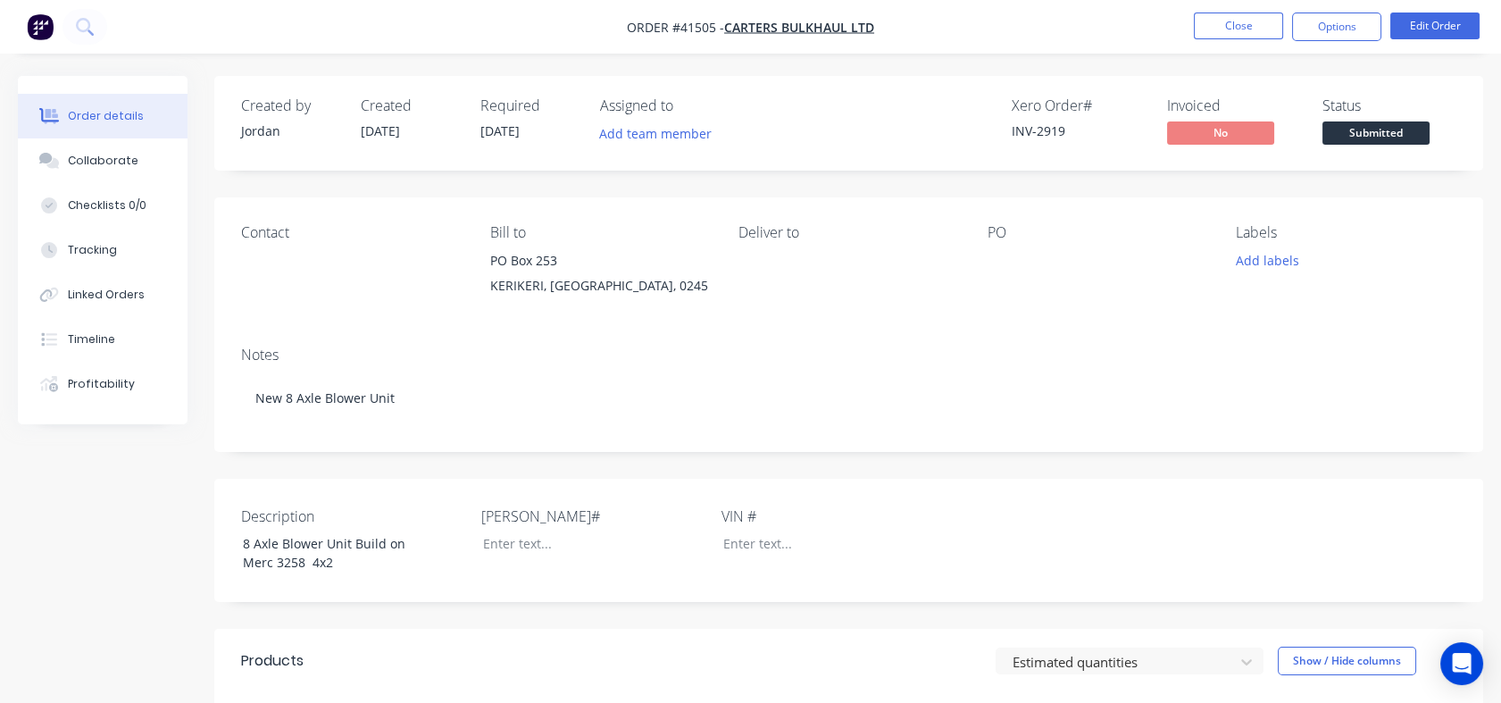
click at [1236, 21] on button "Close" at bounding box center [1238, 26] width 89 height 27
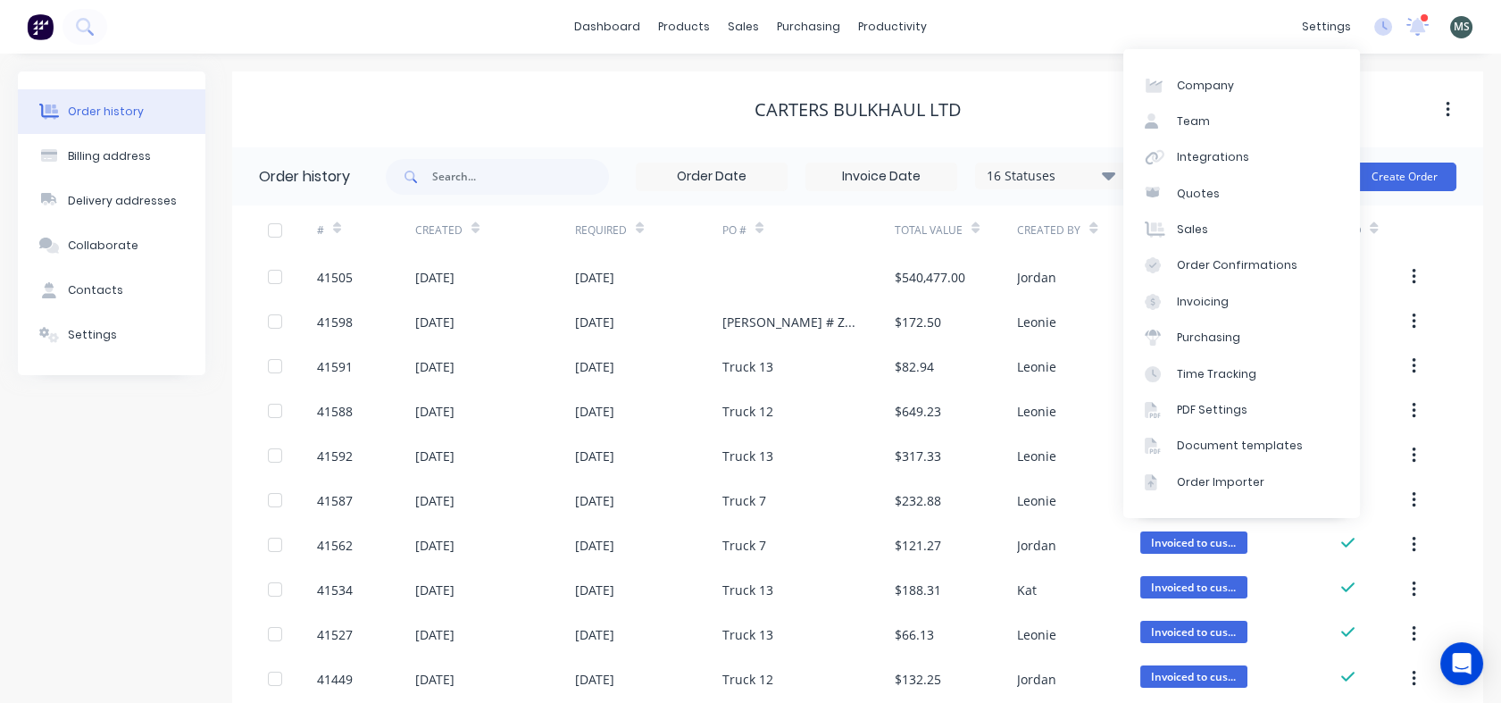
click at [1245, 450] on div "Document templates" at bounding box center [1240, 446] width 126 height 16
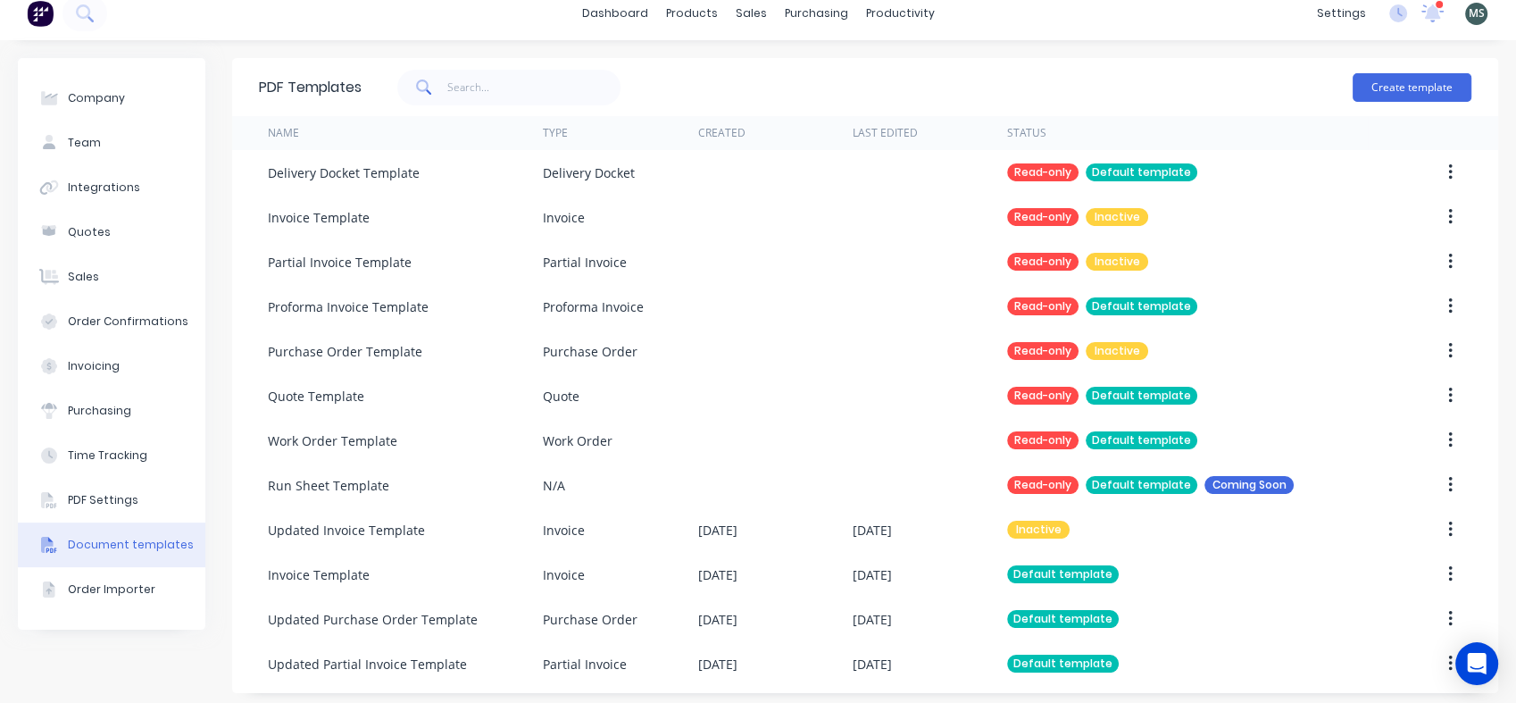
scroll to position [21, 0]
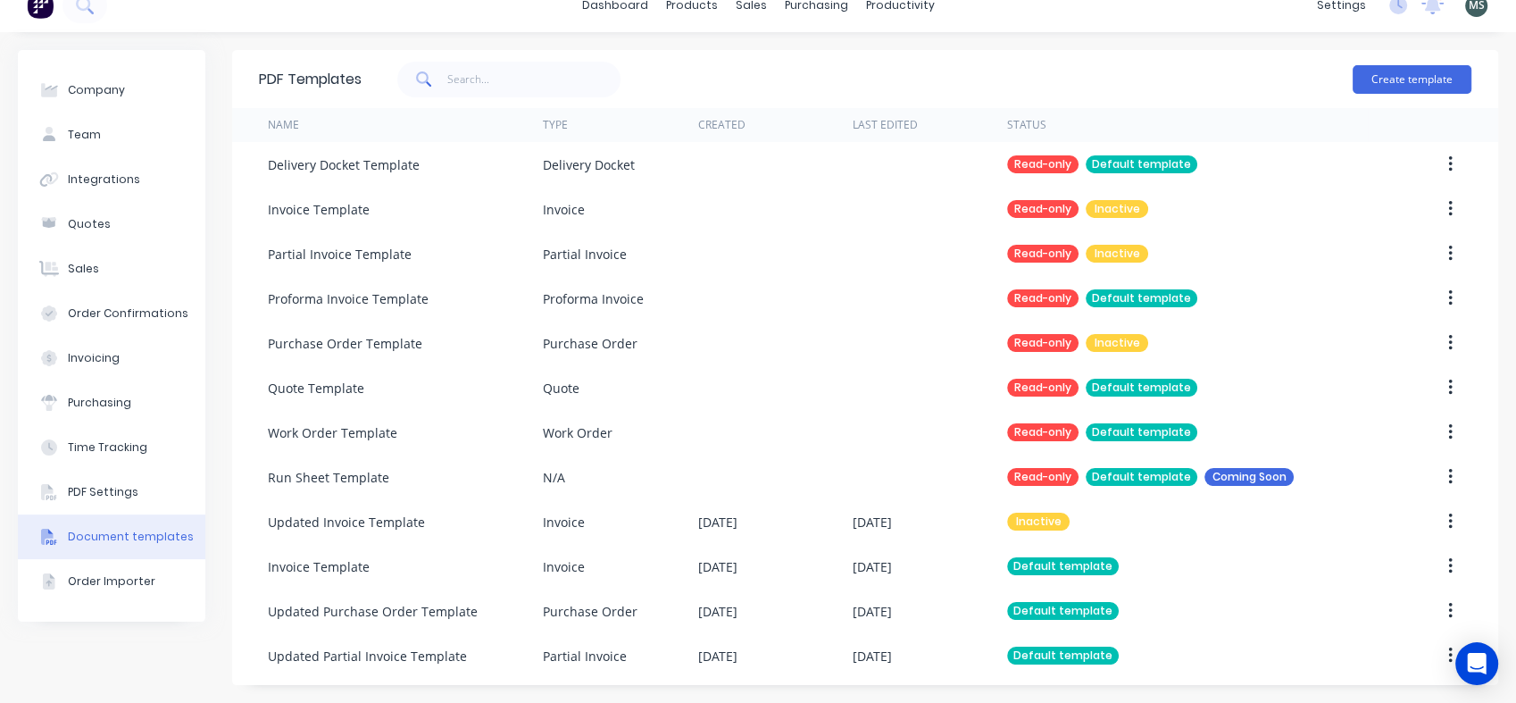
click at [379, 660] on div "Updated Partial Invoice Template" at bounding box center [367, 655] width 199 height 19
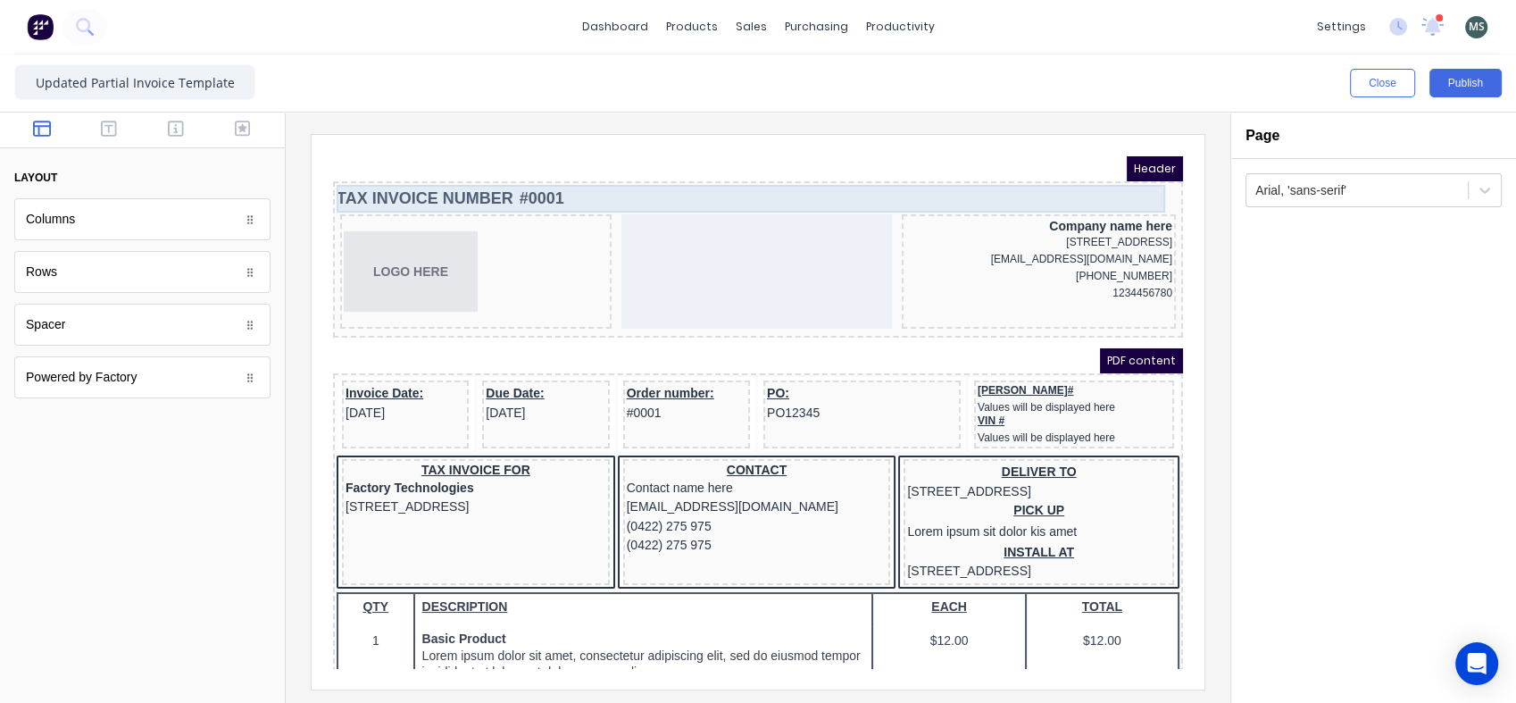
click at [485, 179] on div "TAX INVOICE NUMBER #0001" at bounding box center [736, 177] width 843 height 28
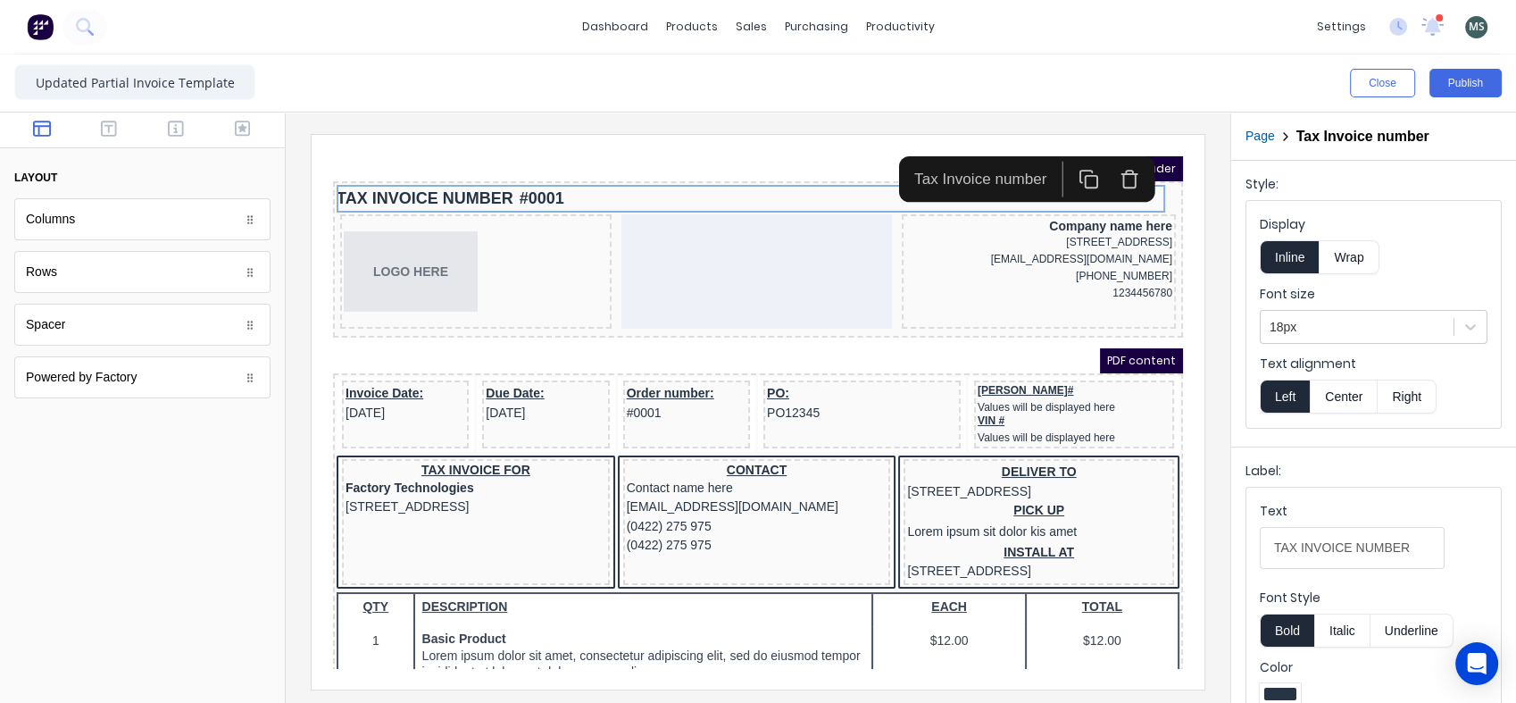
click at [1102, 158] on icon "button" at bounding box center [1108, 159] width 12 height 13
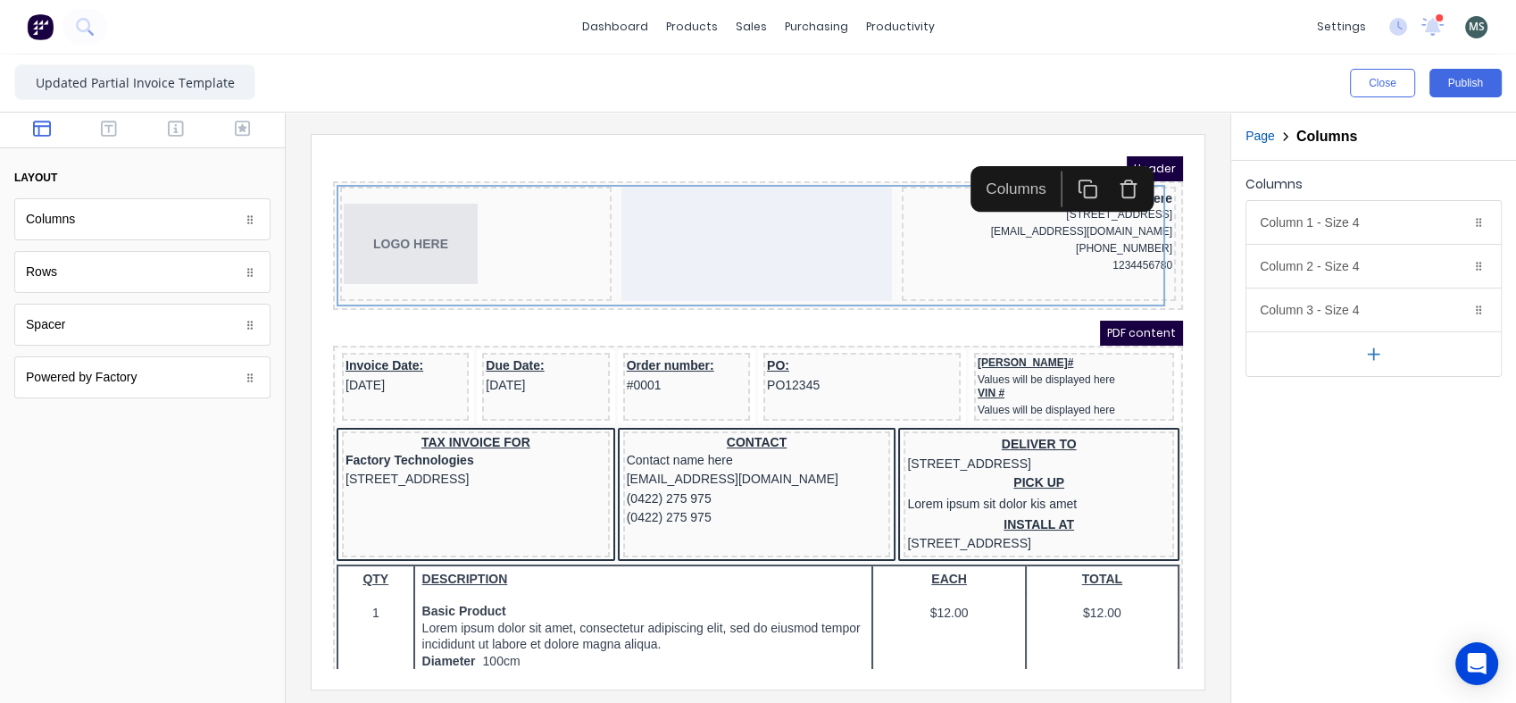
click at [175, 125] on icon "button" at bounding box center [176, 129] width 16 height 16
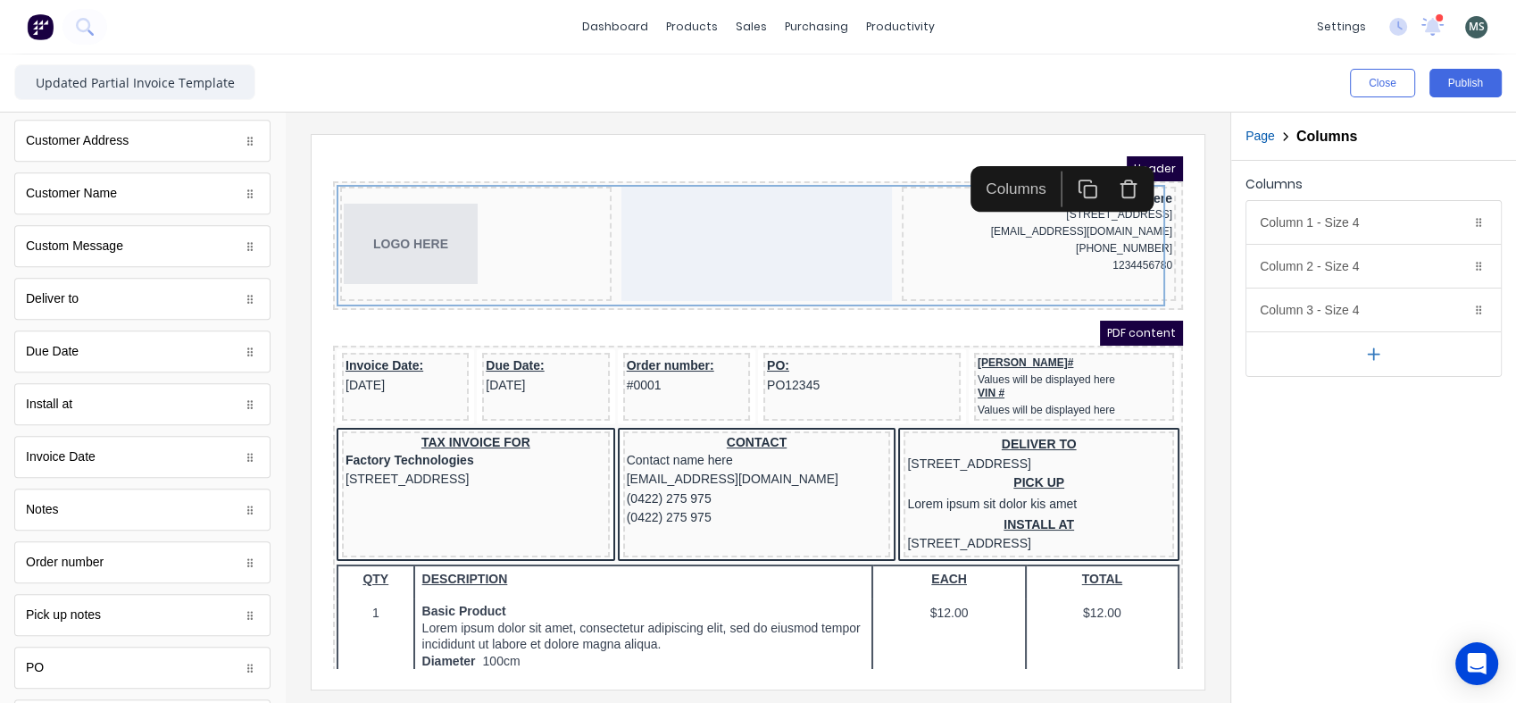
scroll to position [992, 0]
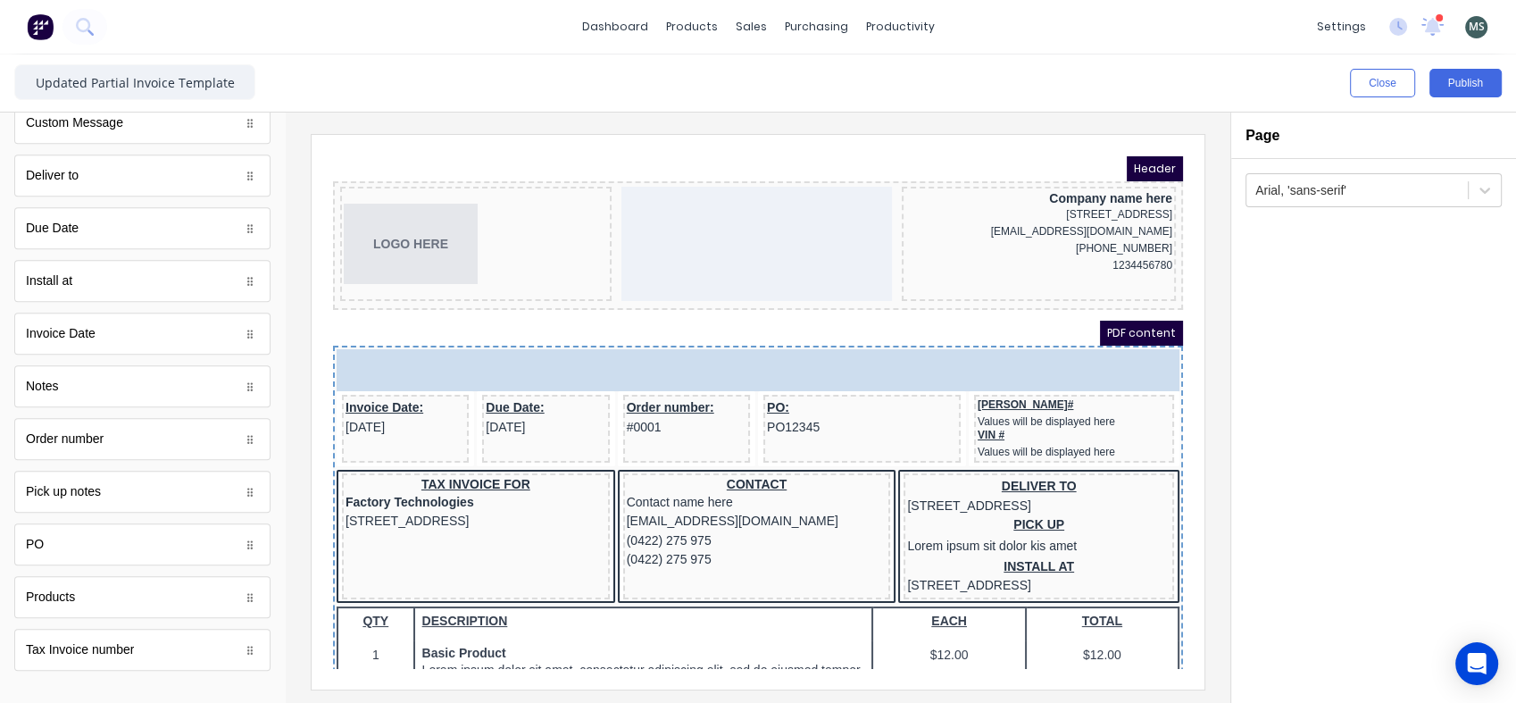
drag, startPoint x: 98, startPoint y: 439, endPoint x: 407, endPoint y: 149, distance: 423.8
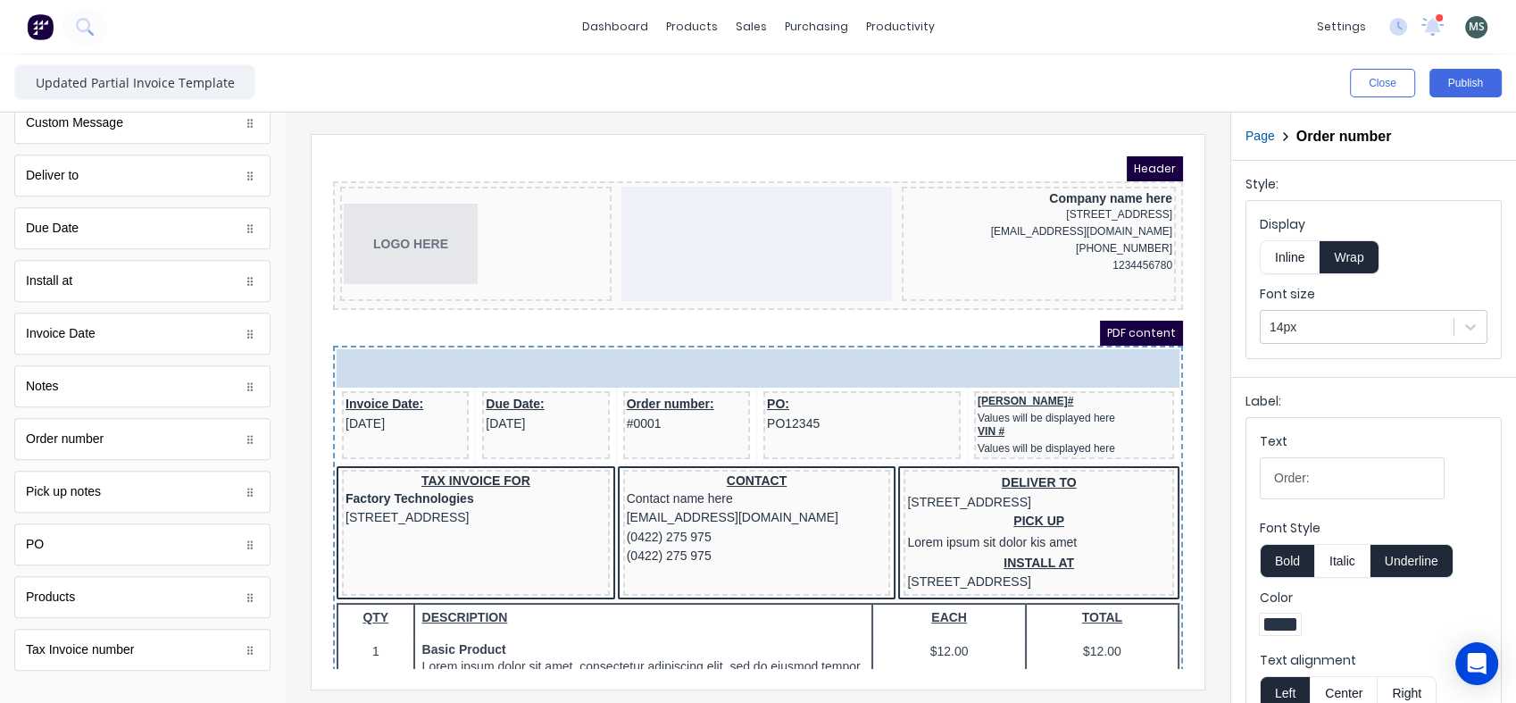
drag, startPoint x: 420, startPoint y: 339, endPoint x: 416, endPoint y: 154, distance: 184.9
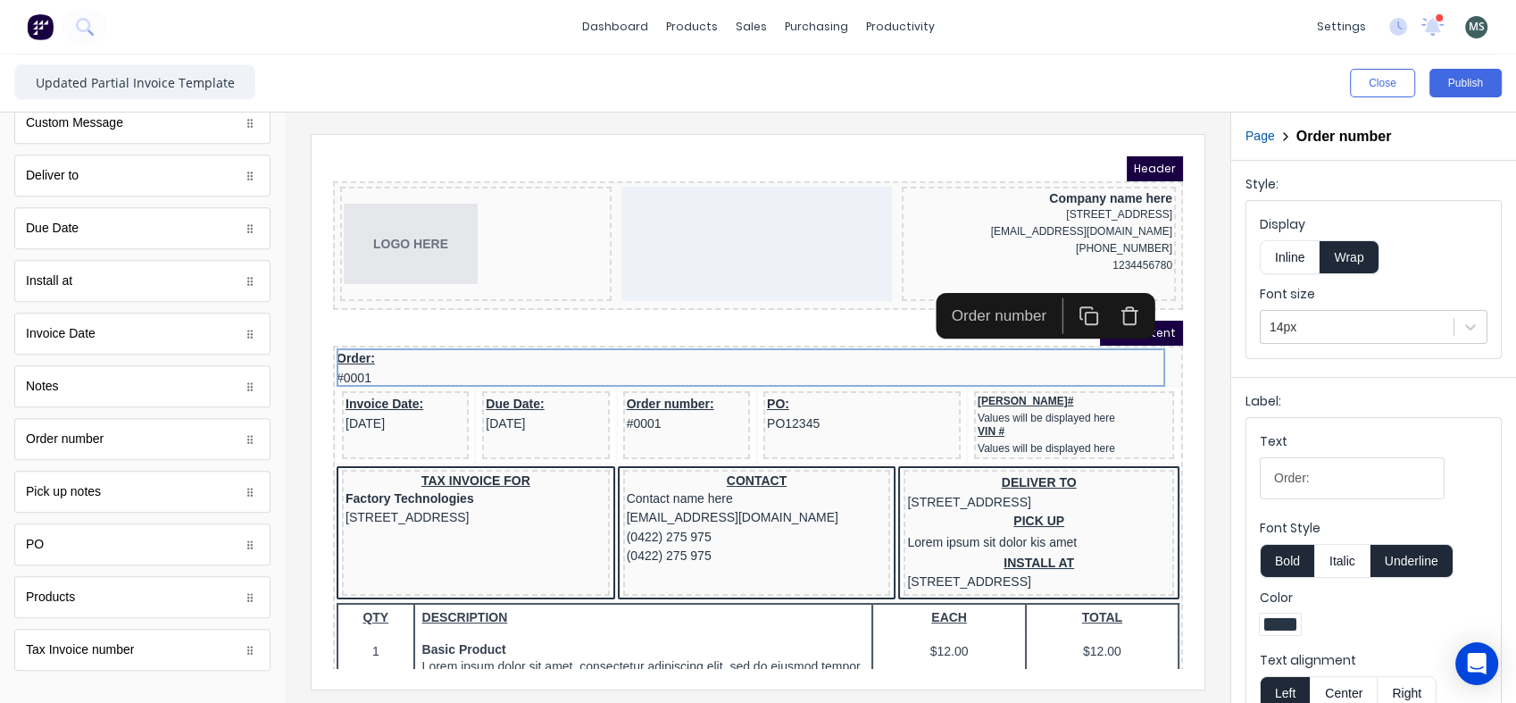
click at [1108, 295] on icon "button" at bounding box center [1107, 294] width 21 height 21
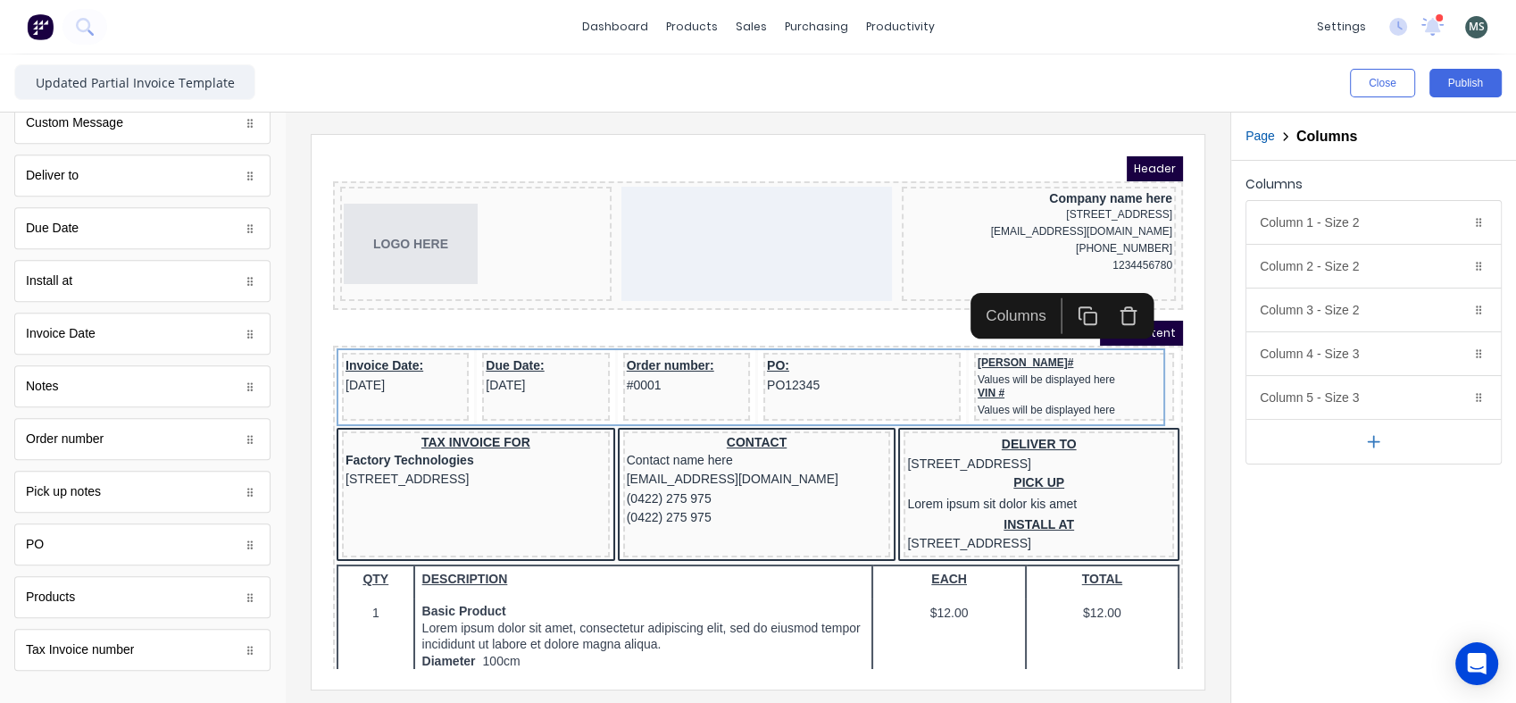
click at [1462, 82] on button "Publish" at bounding box center [1465, 83] width 72 height 29
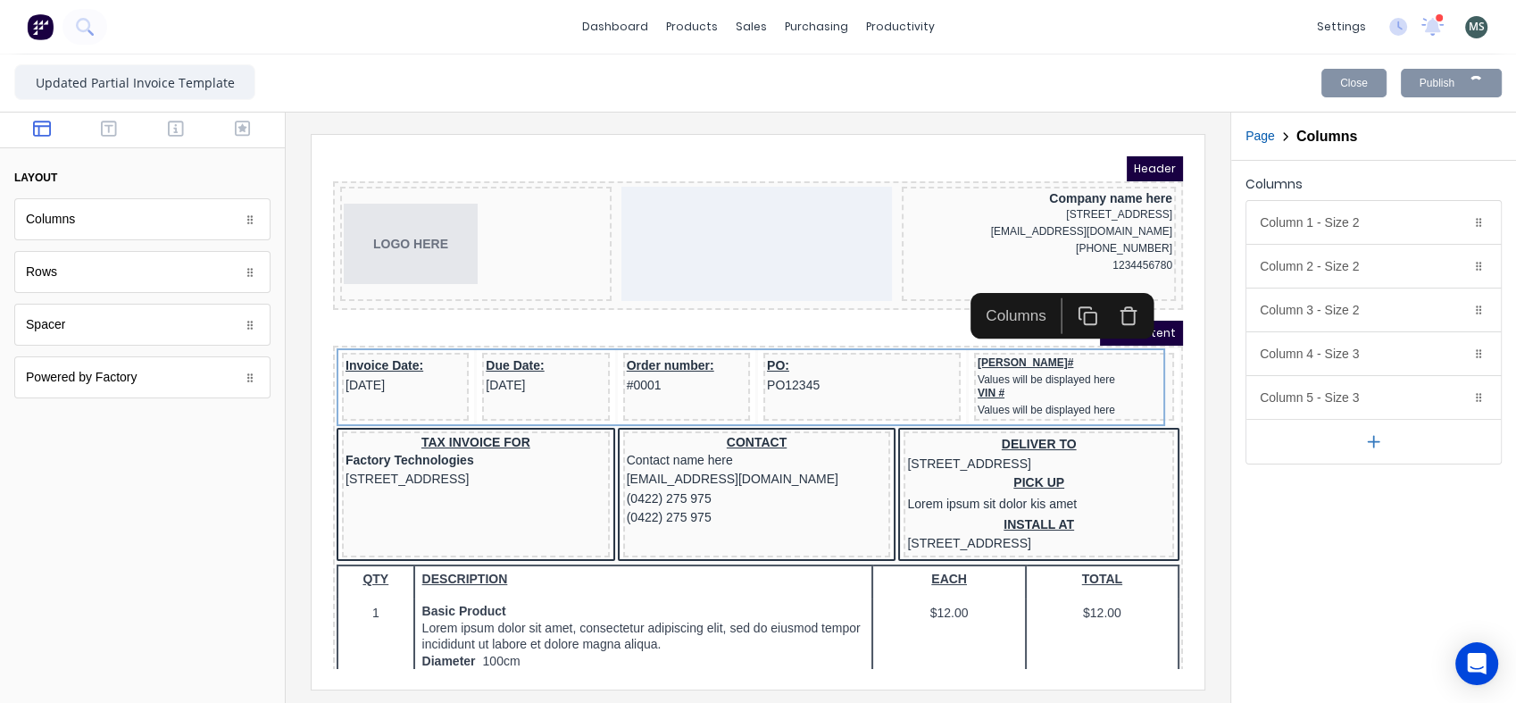
scroll to position [0, 0]
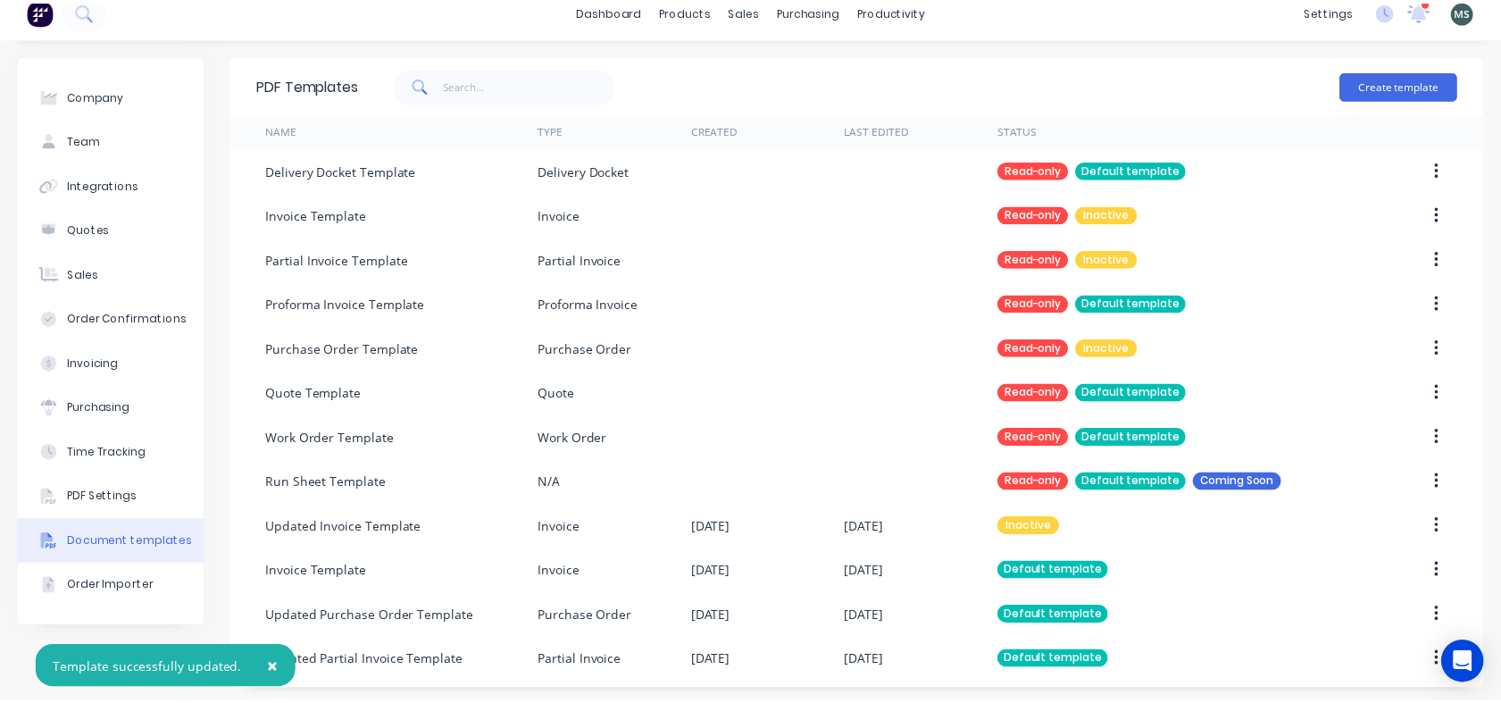
scroll to position [21, 0]
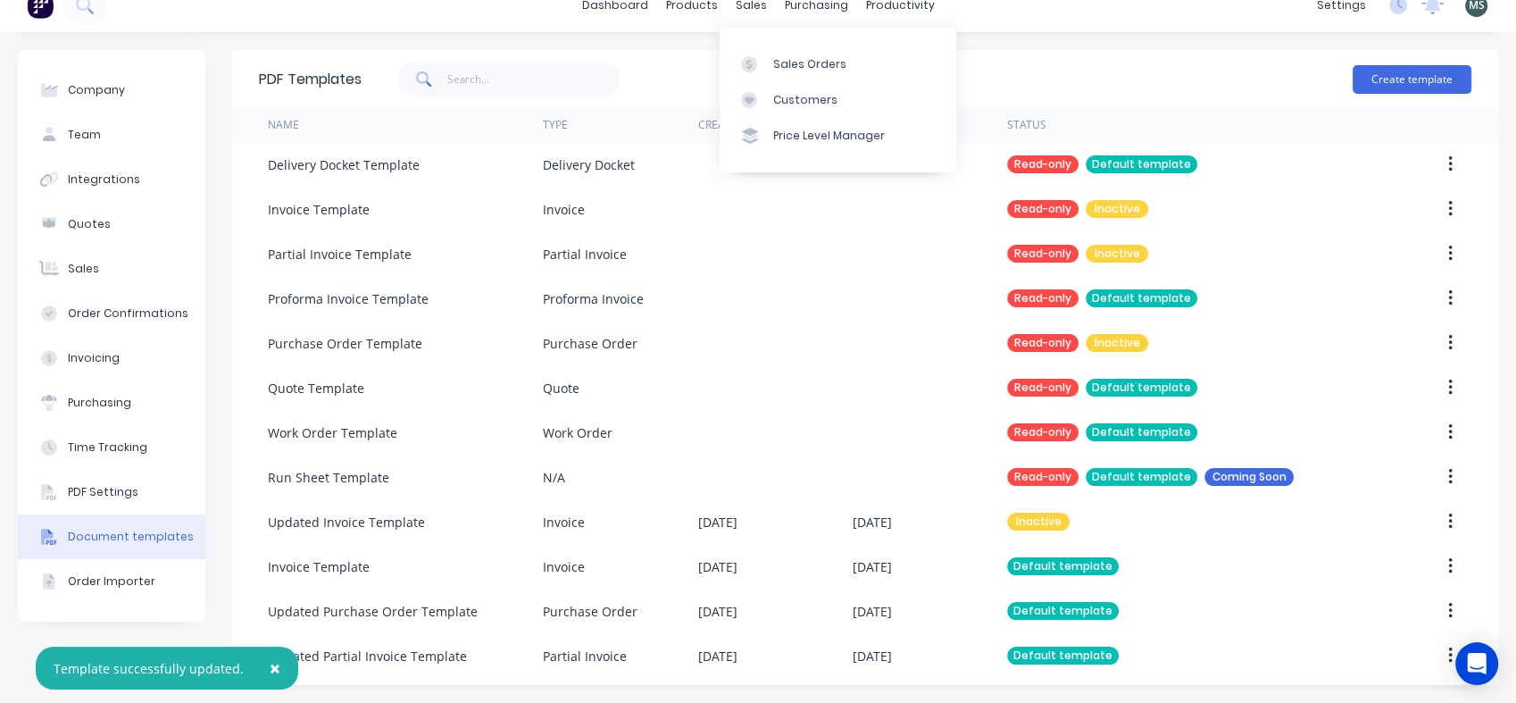
click at [786, 53] on link "Sales Orders" at bounding box center [838, 64] width 237 height 36
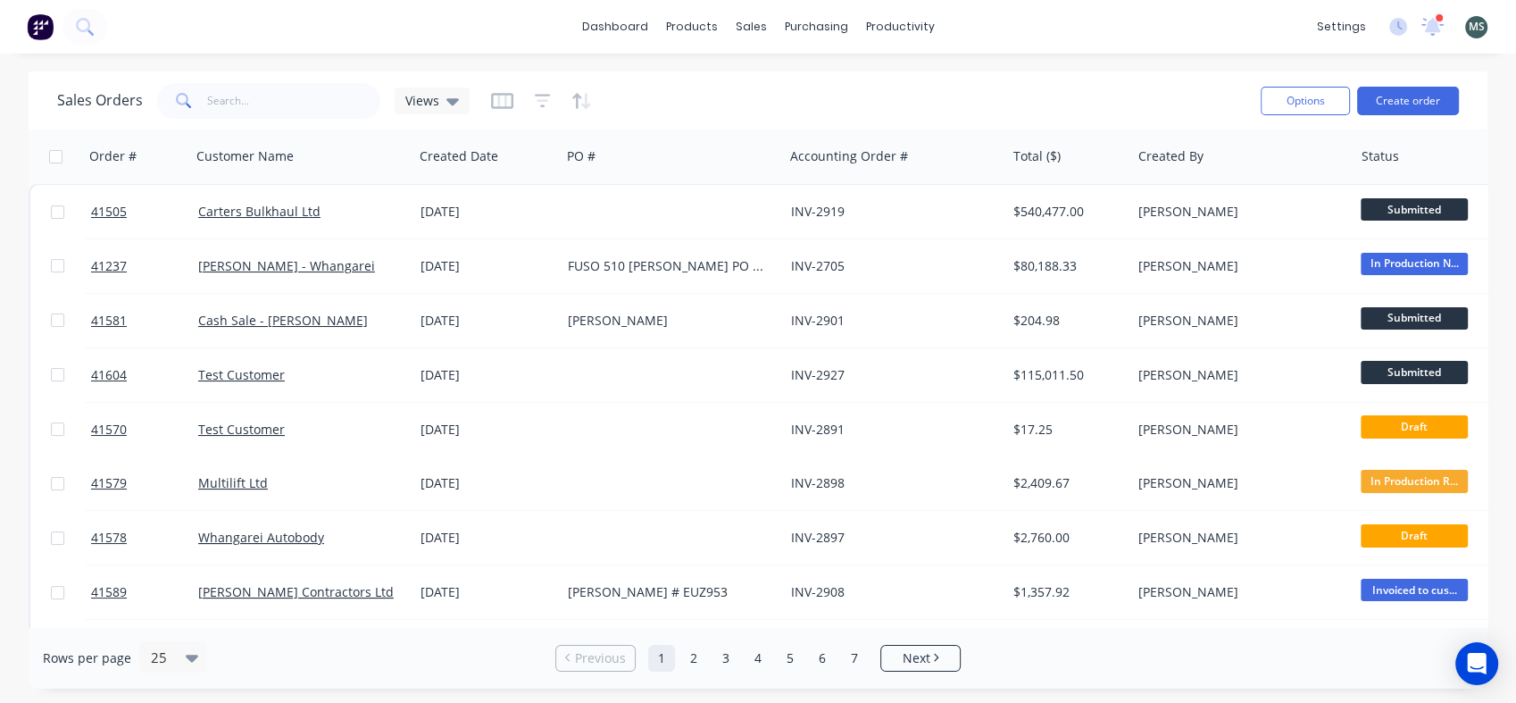
click at [296, 212] on link "Carters Bulkhaul Ltd" at bounding box center [259, 211] width 122 height 17
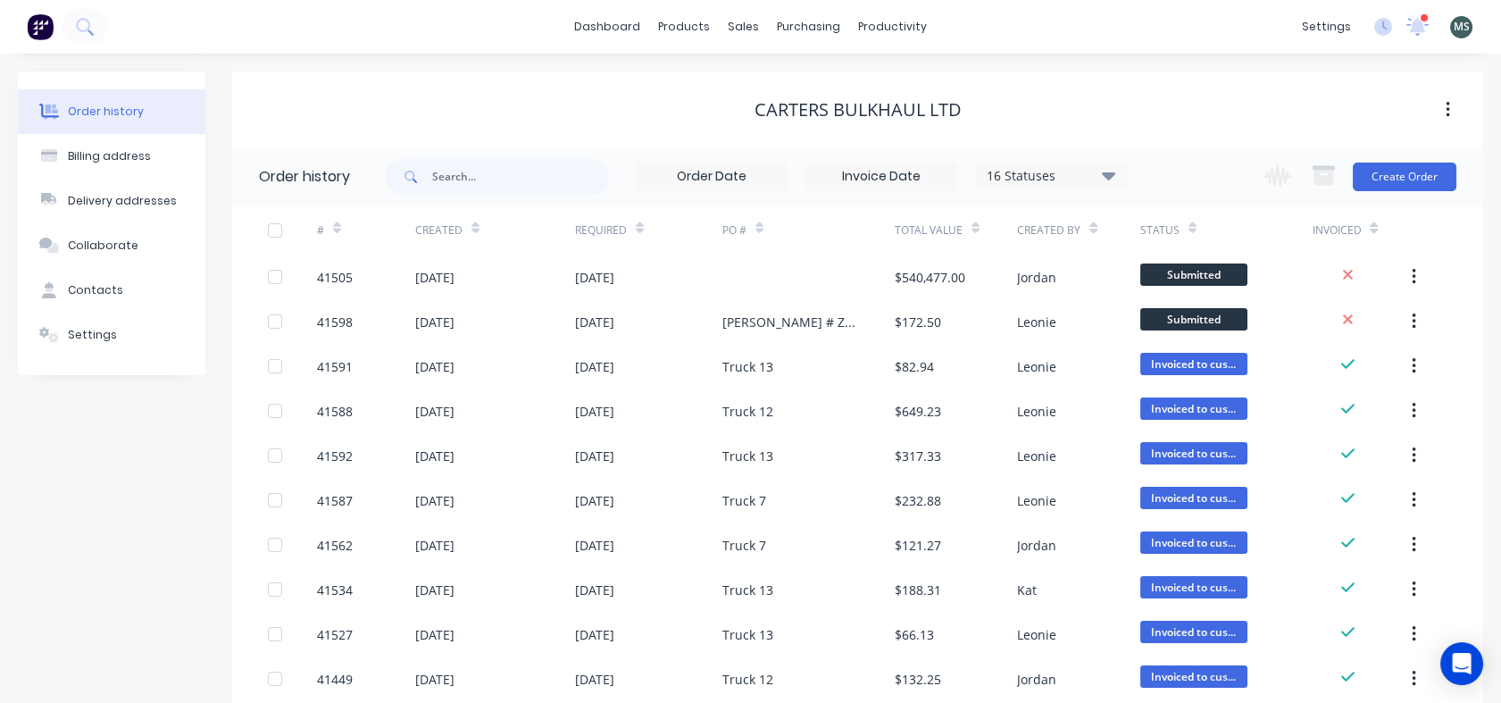
click at [659, 273] on div "[DATE]" at bounding box center [648, 276] width 147 height 45
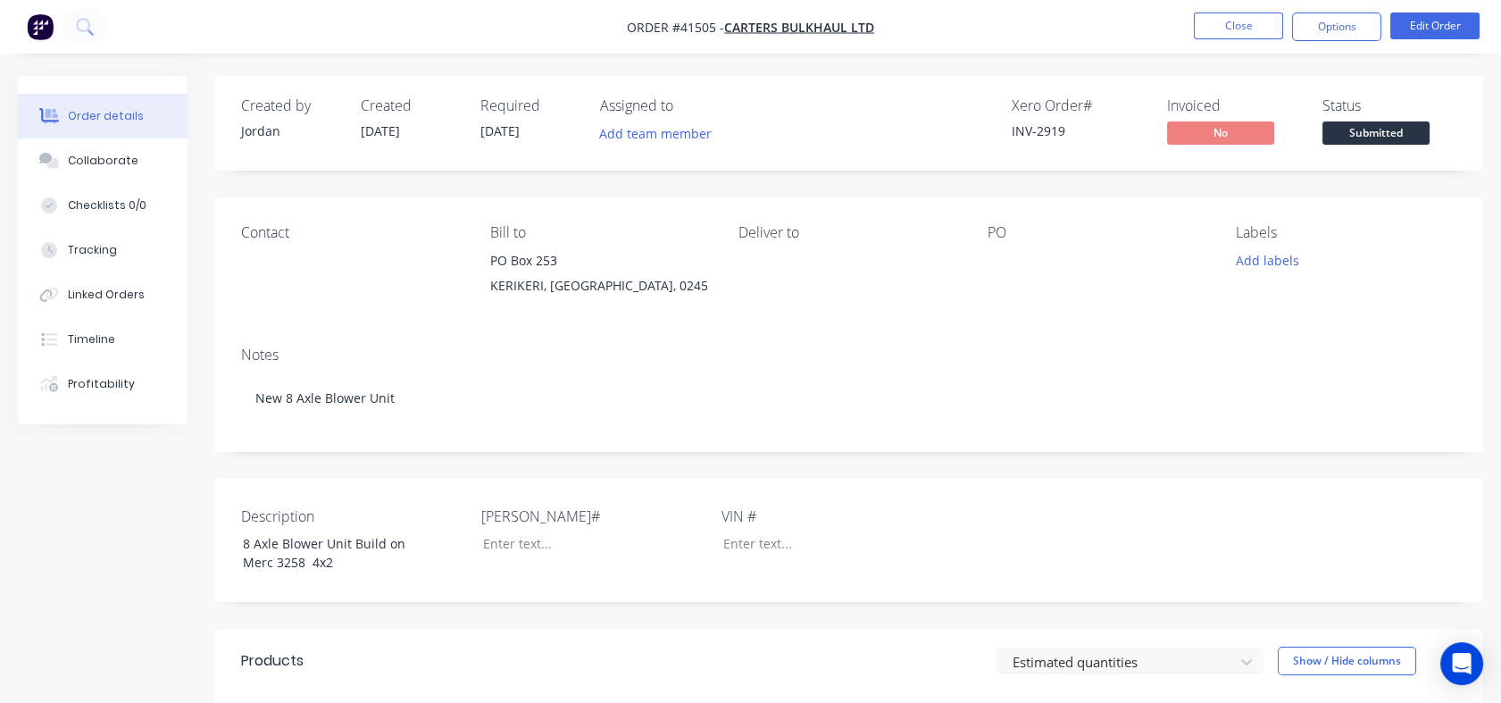
click at [1336, 30] on button "Options" at bounding box center [1336, 27] width 89 height 29
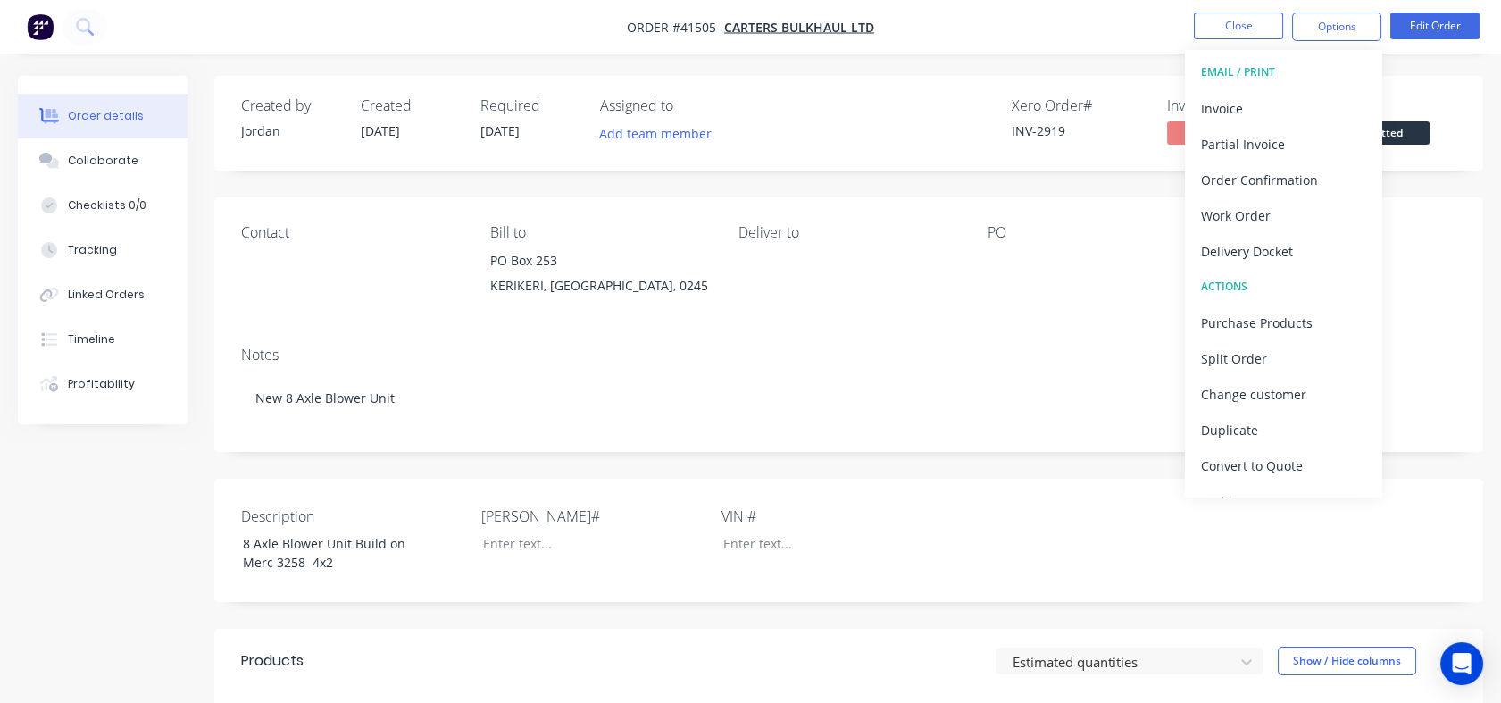
click at [1250, 150] on div "Partial Invoice" at bounding box center [1283, 144] width 164 height 26
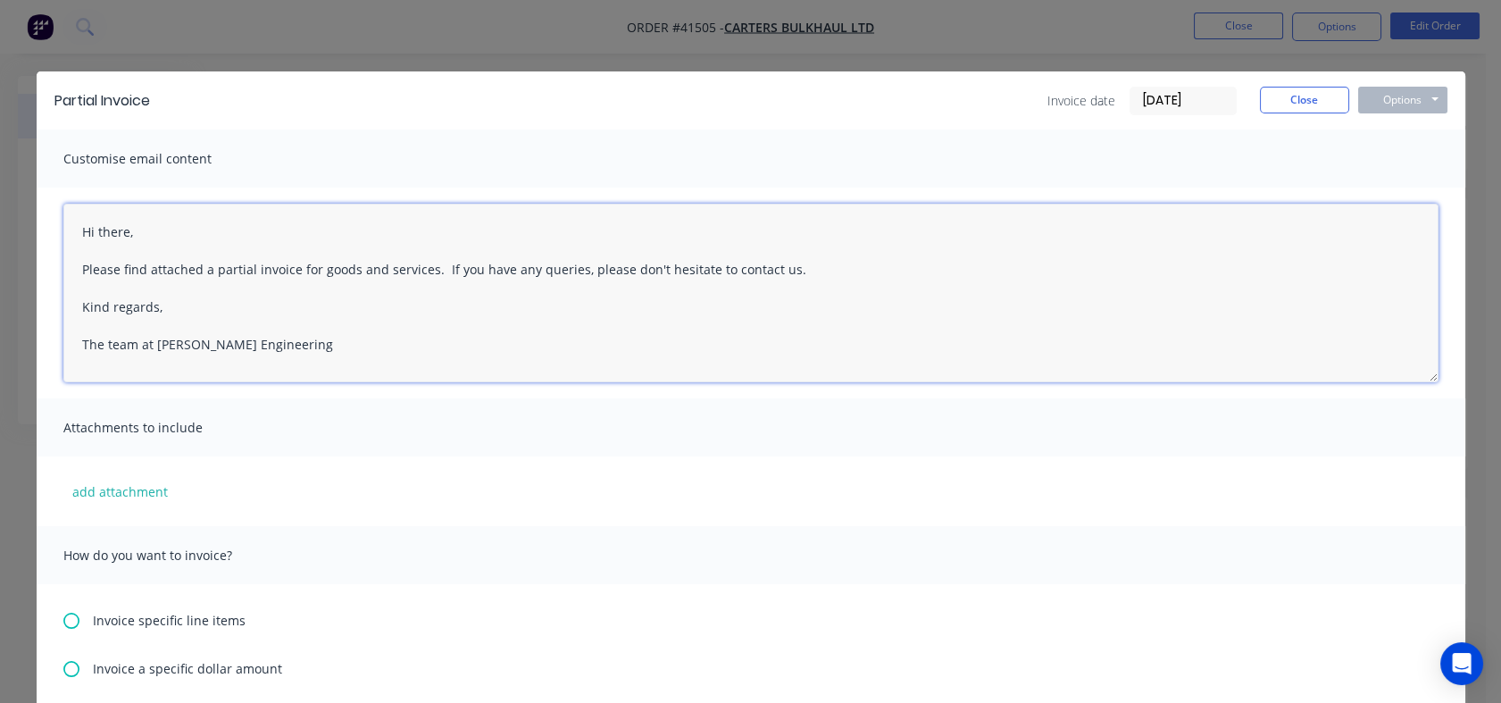
drag, startPoint x: 273, startPoint y: 352, endPoint x: 74, endPoint y: 233, distance: 231.8
click at [74, 233] on textarea "Hi there, Please find attached a partial invoice for goods and services. If you…" at bounding box center [750, 293] width 1375 height 179
paste textarea "the invoice for the first instalment deposit for your truck and trailer build. …"
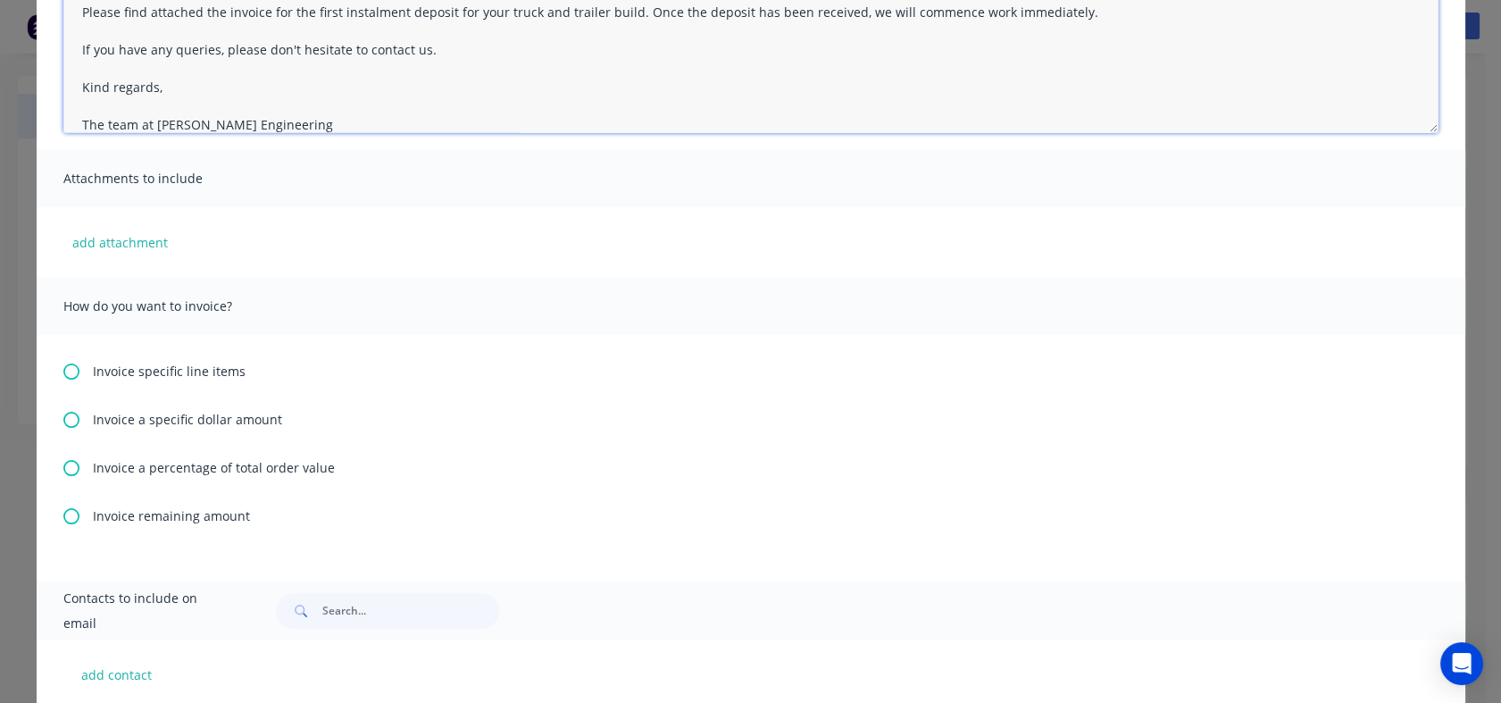
scroll to position [297, 0]
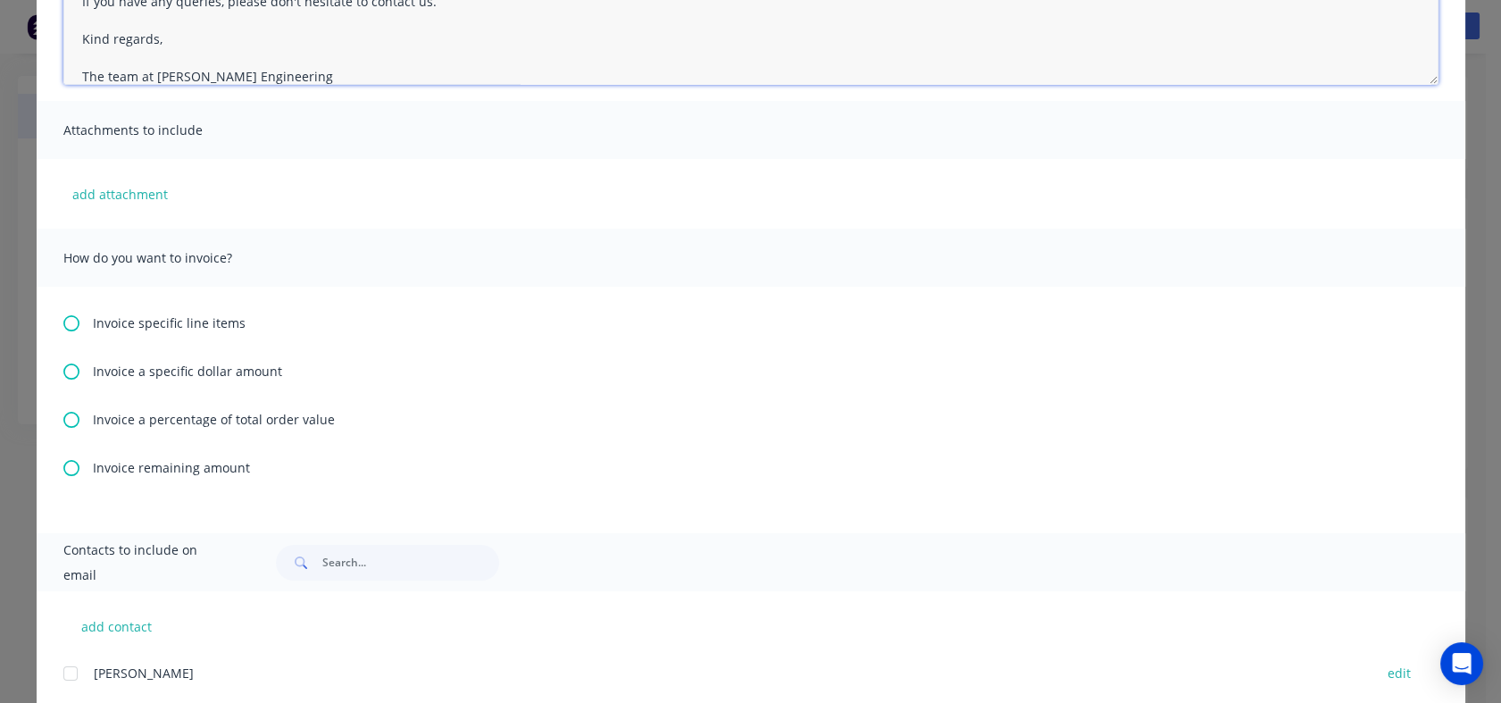
type textarea "Hi there, Please find attached the invoice for the first instalment deposit for…"
click at [64, 371] on icon at bounding box center [71, 371] width 16 height 16
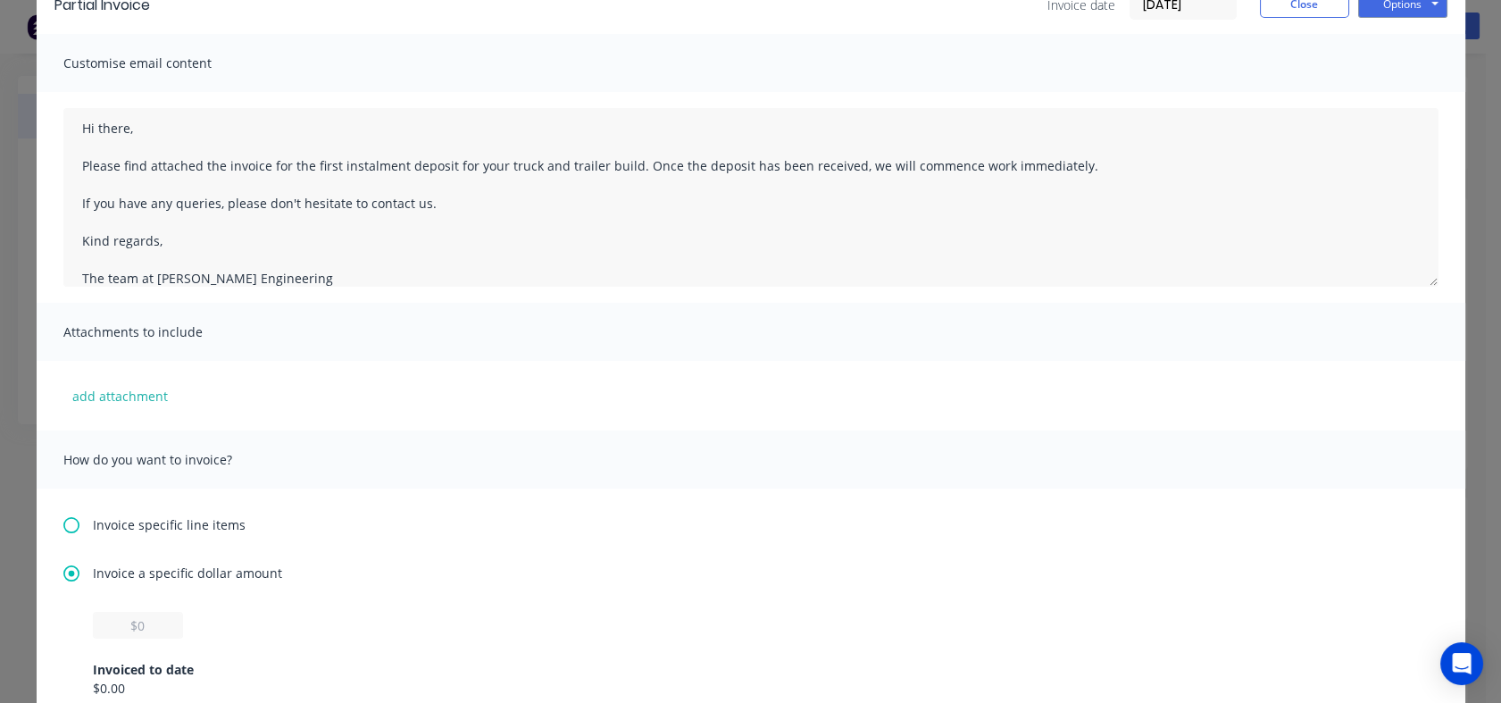
scroll to position [198, 0]
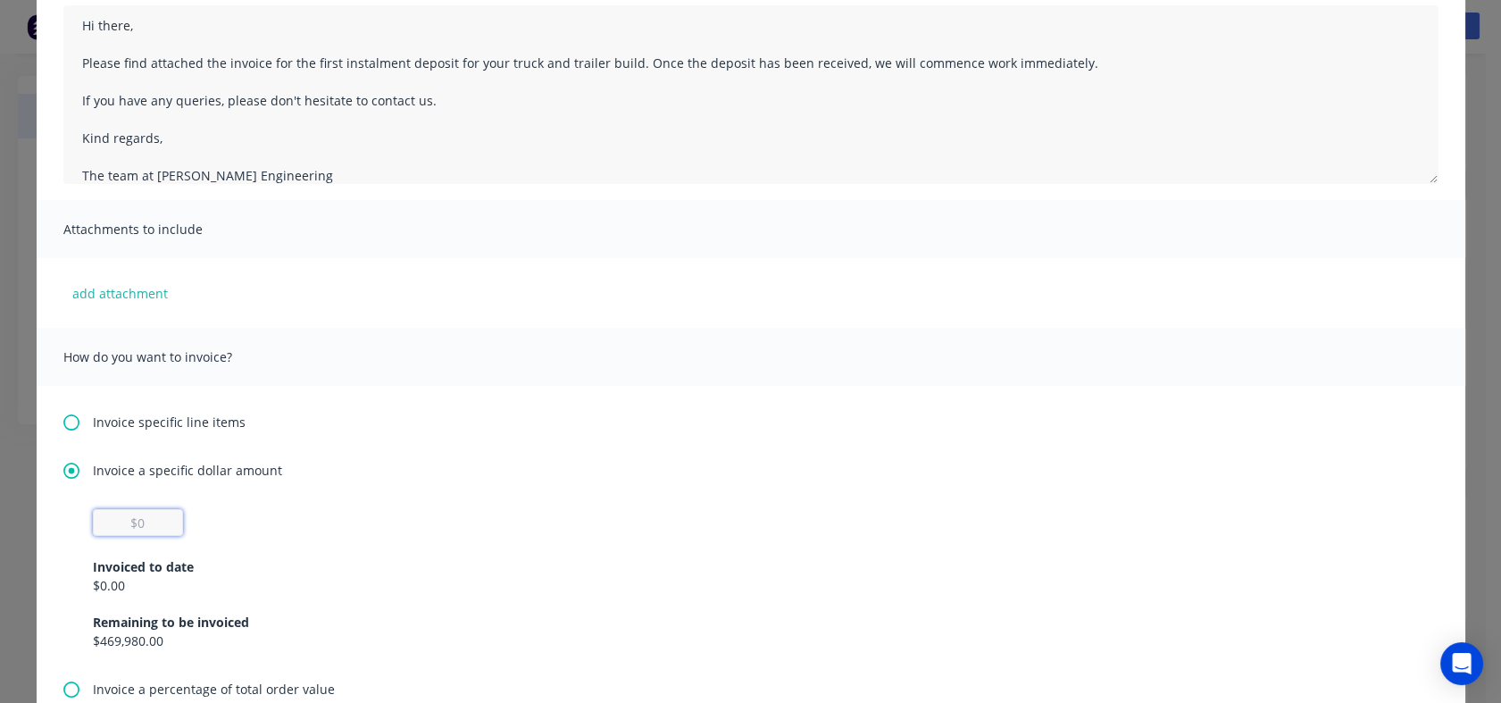
click at [146, 517] on input "text" at bounding box center [138, 522] width 90 height 27
type input "$86,956.52"
type input "[PERSON_NAME][EMAIL_ADDRESS][DOMAIN_NAME]"
click at [588, 400] on div "Invoice specific line items Invoice a specific dollar amount $86,956.52 Invoice…" at bounding box center [751, 594] width 1429 height 417
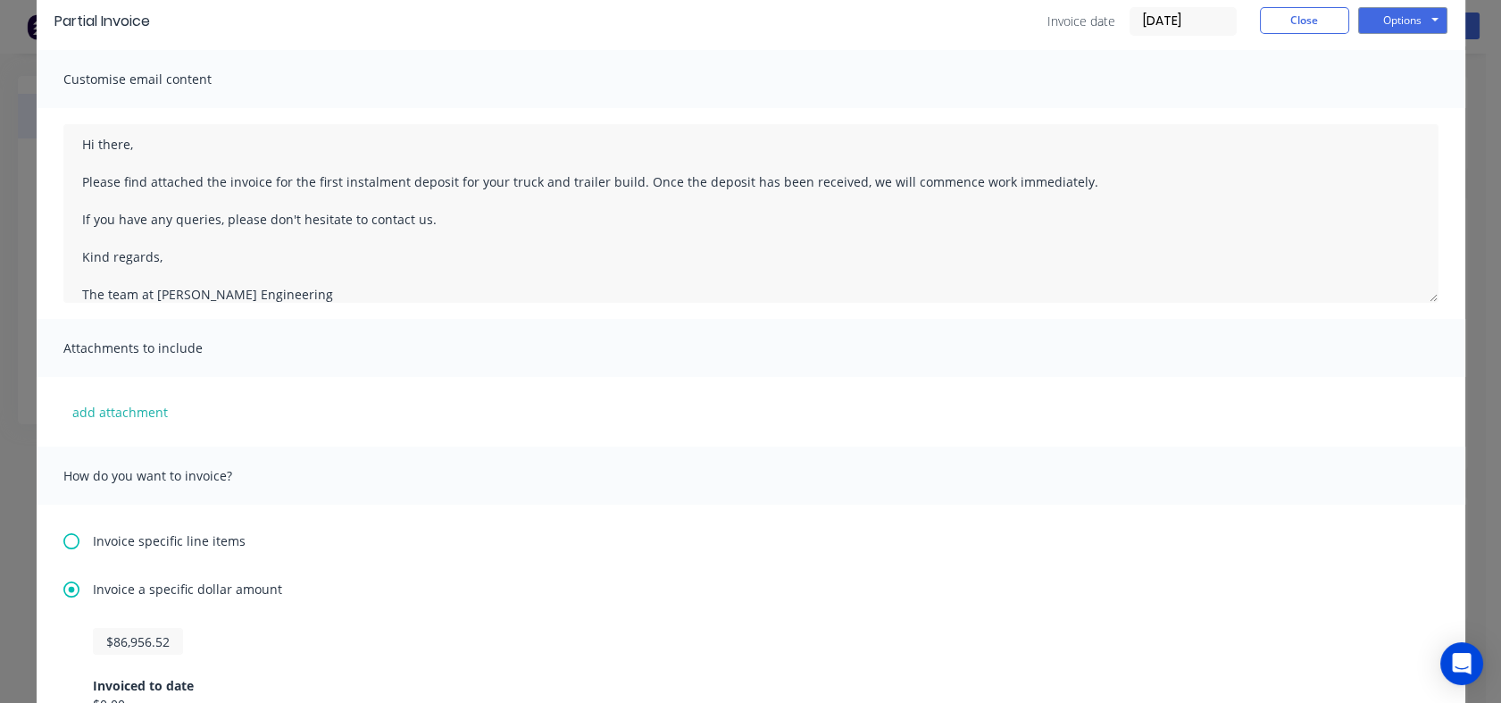
scroll to position [0, 0]
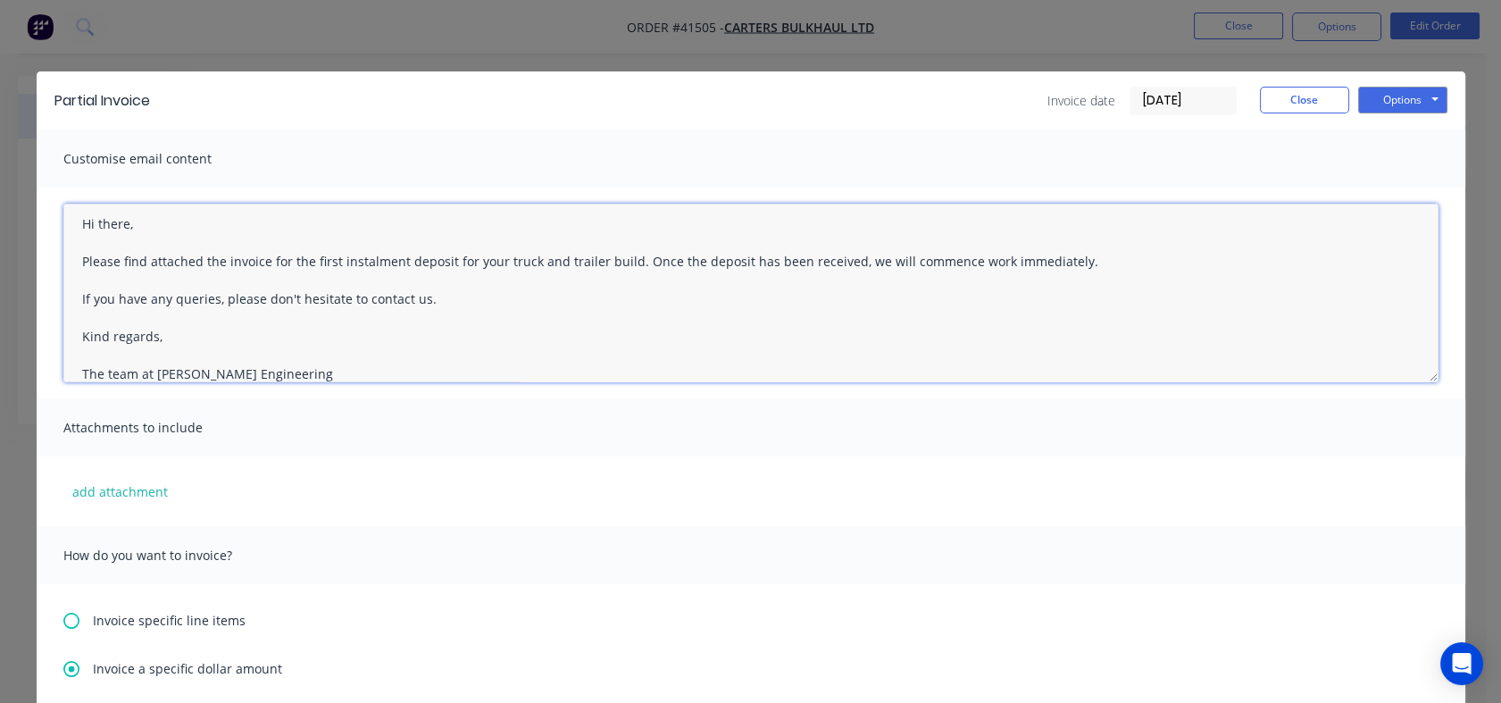
click at [475, 306] on textarea "Hi there, Please find attached the invoice for the first instalment deposit for…" at bounding box center [750, 293] width 1375 height 179
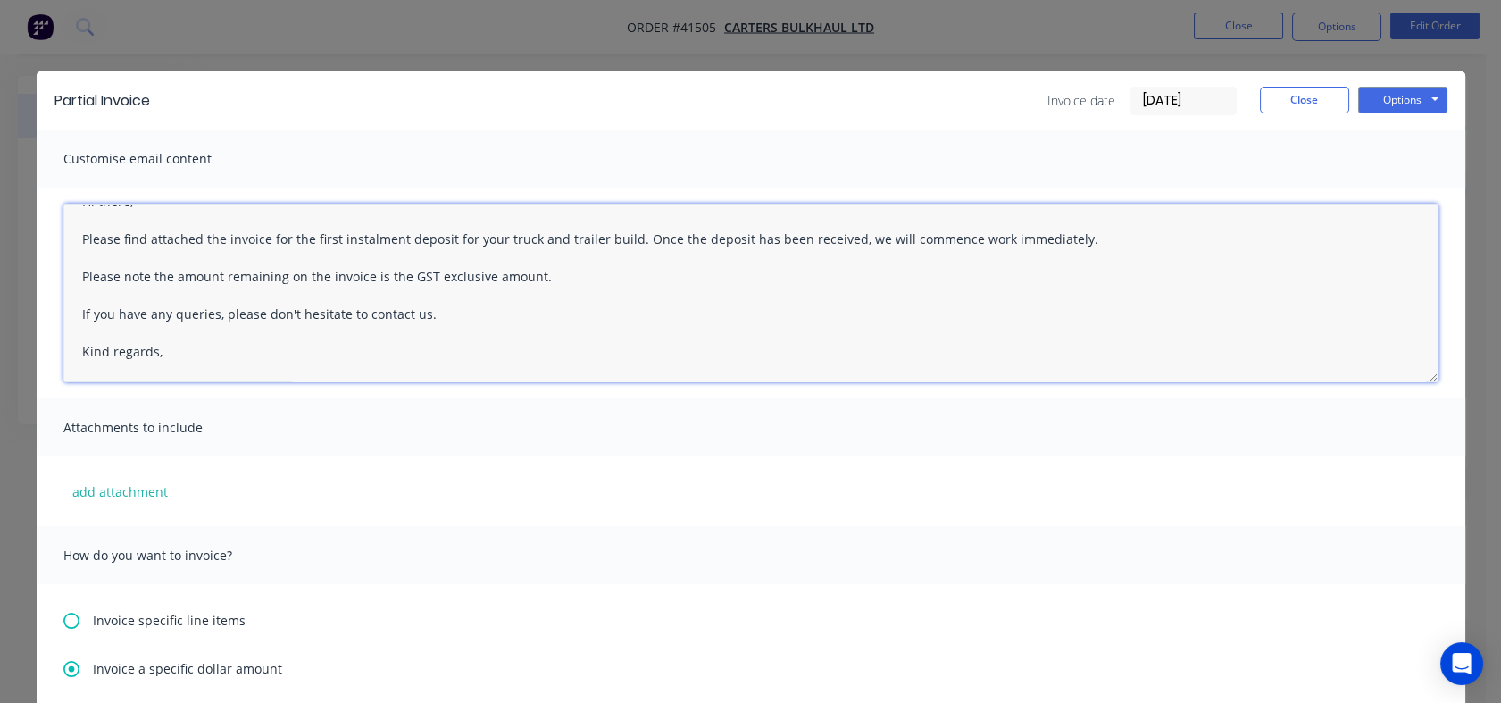
scroll to position [64, 0]
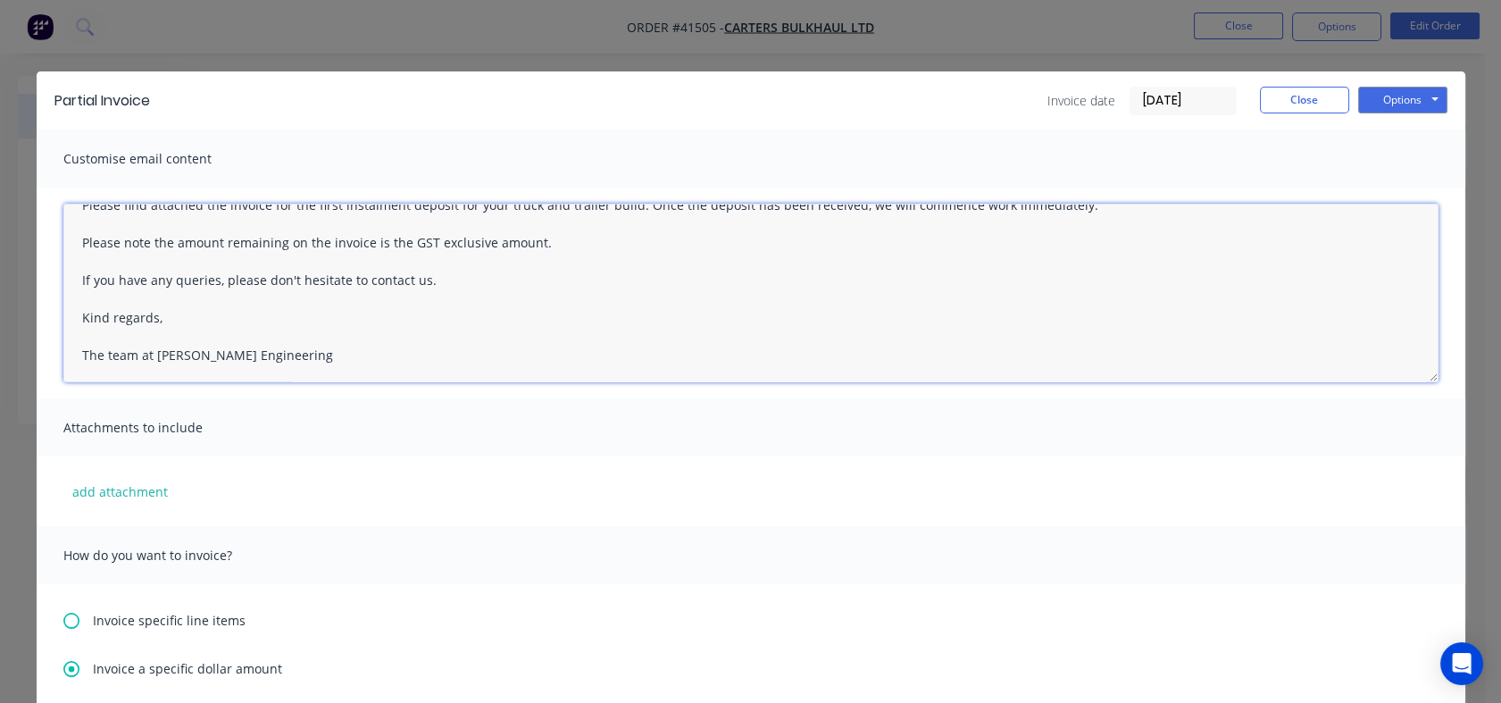
type textarea "Hi there, Please find attached the invoice for the first instalment deposit for…"
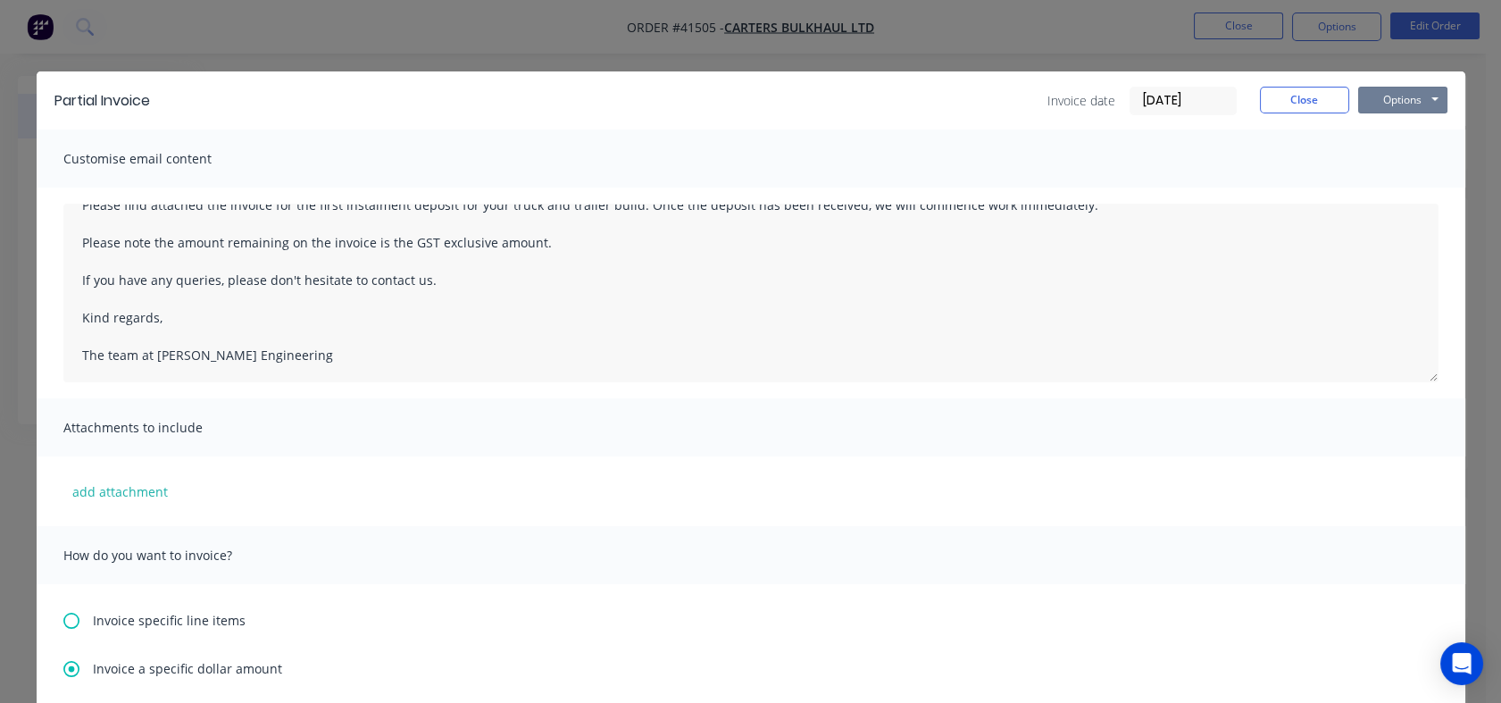
click at [1396, 99] on button "Options" at bounding box center [1402, 100] width 89 height 27
click at [1399, 125] on button "Preview" at bounding box center [1415, 131] width 114 height 29
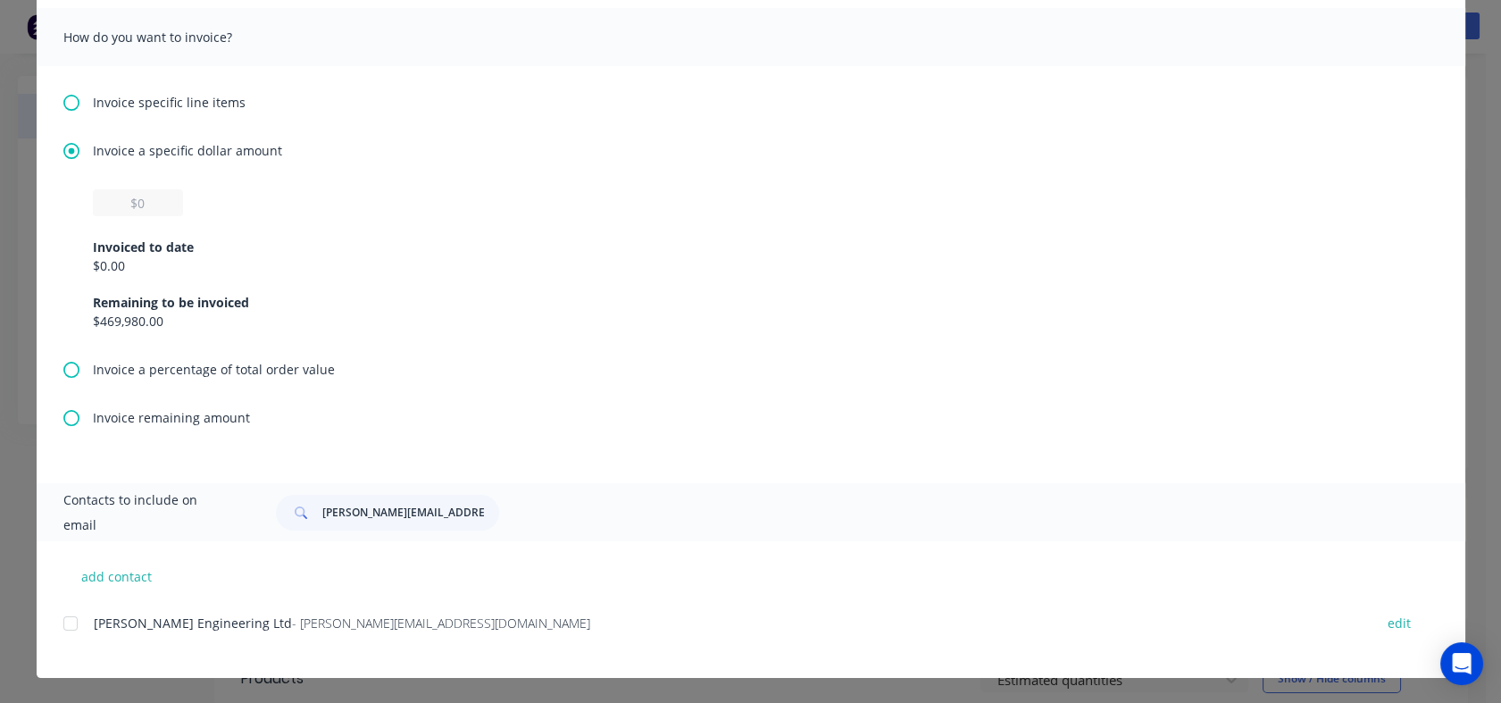
scroll to position [99, 0]
click at [121, 577] on button "add contact" at bounding box center [116, 576] width 107 height 27
select select "NZ"
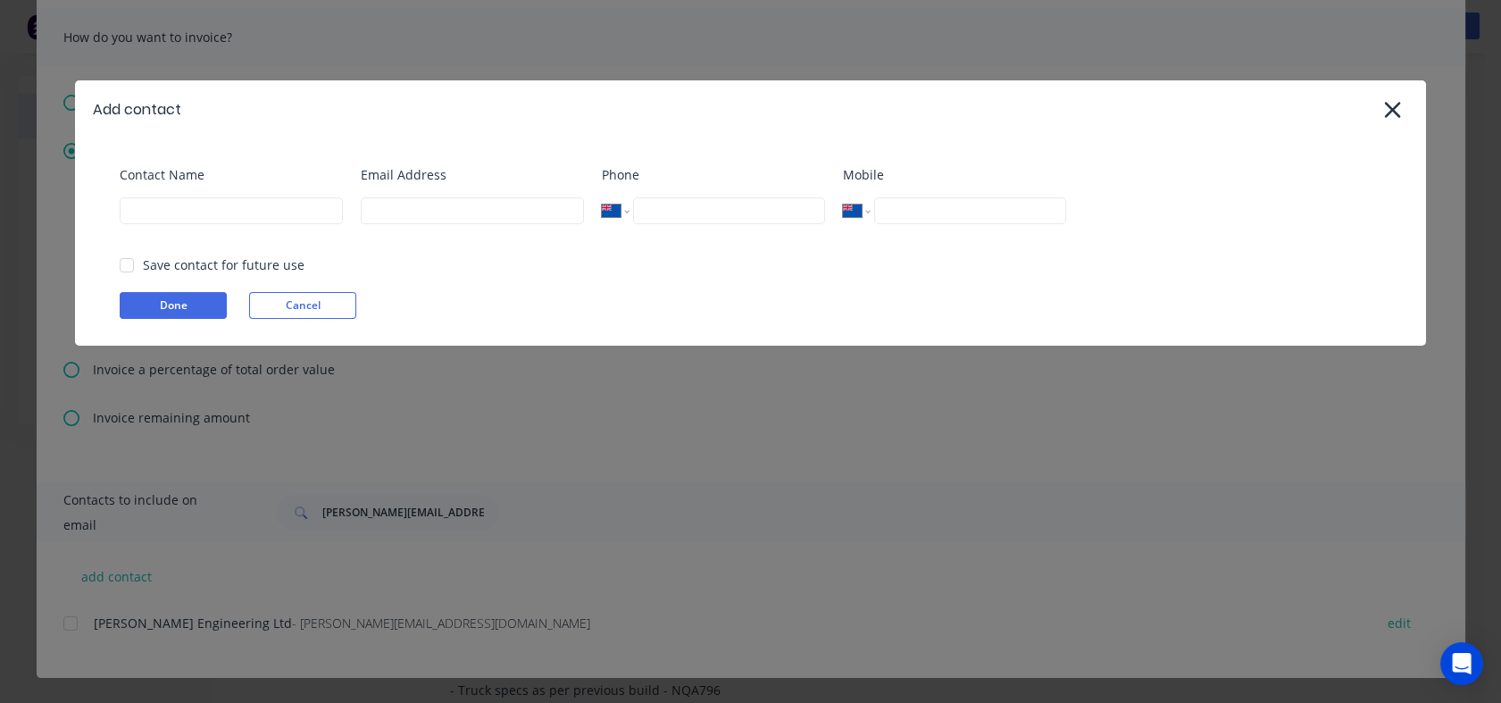
click at [315, 314] on button "Cancel" at bounding box center [302, 305] width 107 height 27
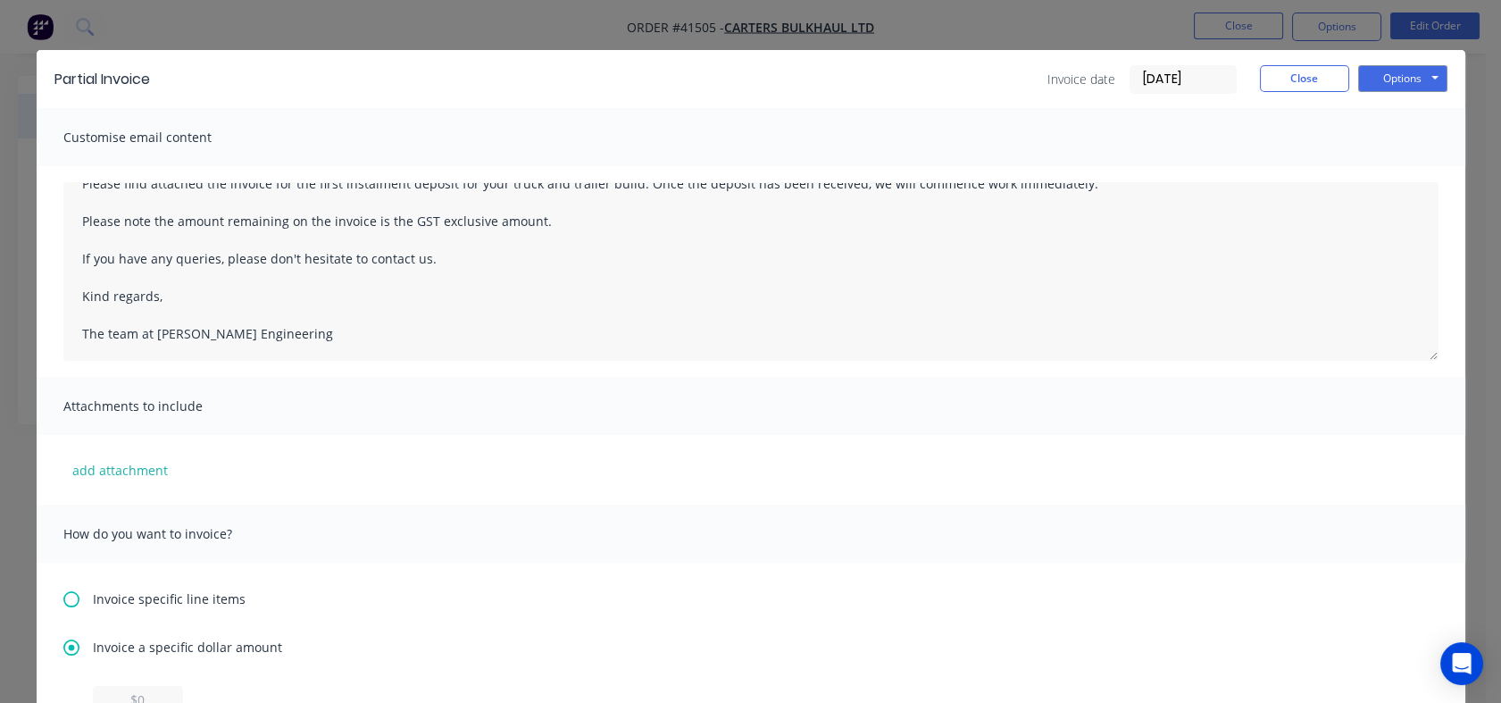
scroll to position [0, 0]
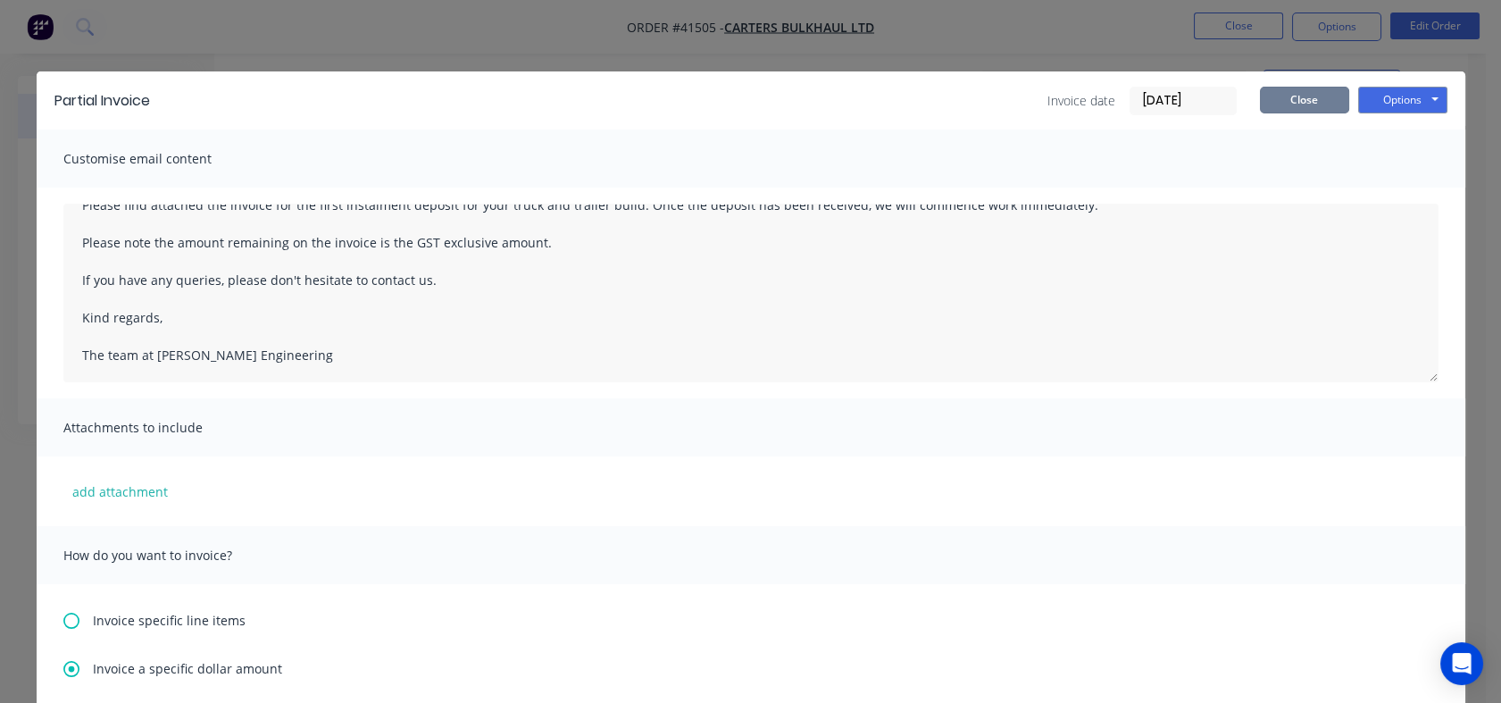
click at [1291, 98] on button "Close" at bounding box center [1304, 100] width 89 height 27
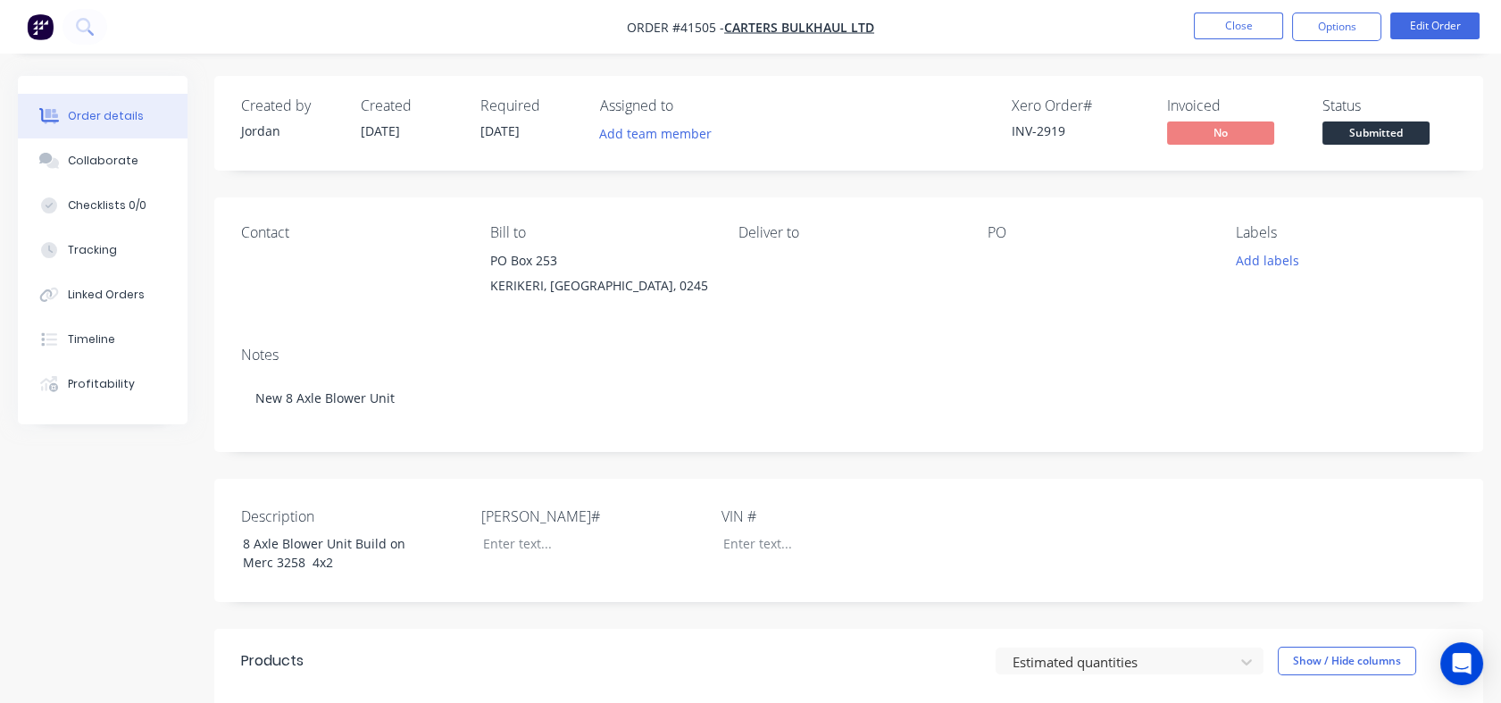
click at [1308, 26] on button "Options" at bounding box center [1336, 27] width 89 height 29
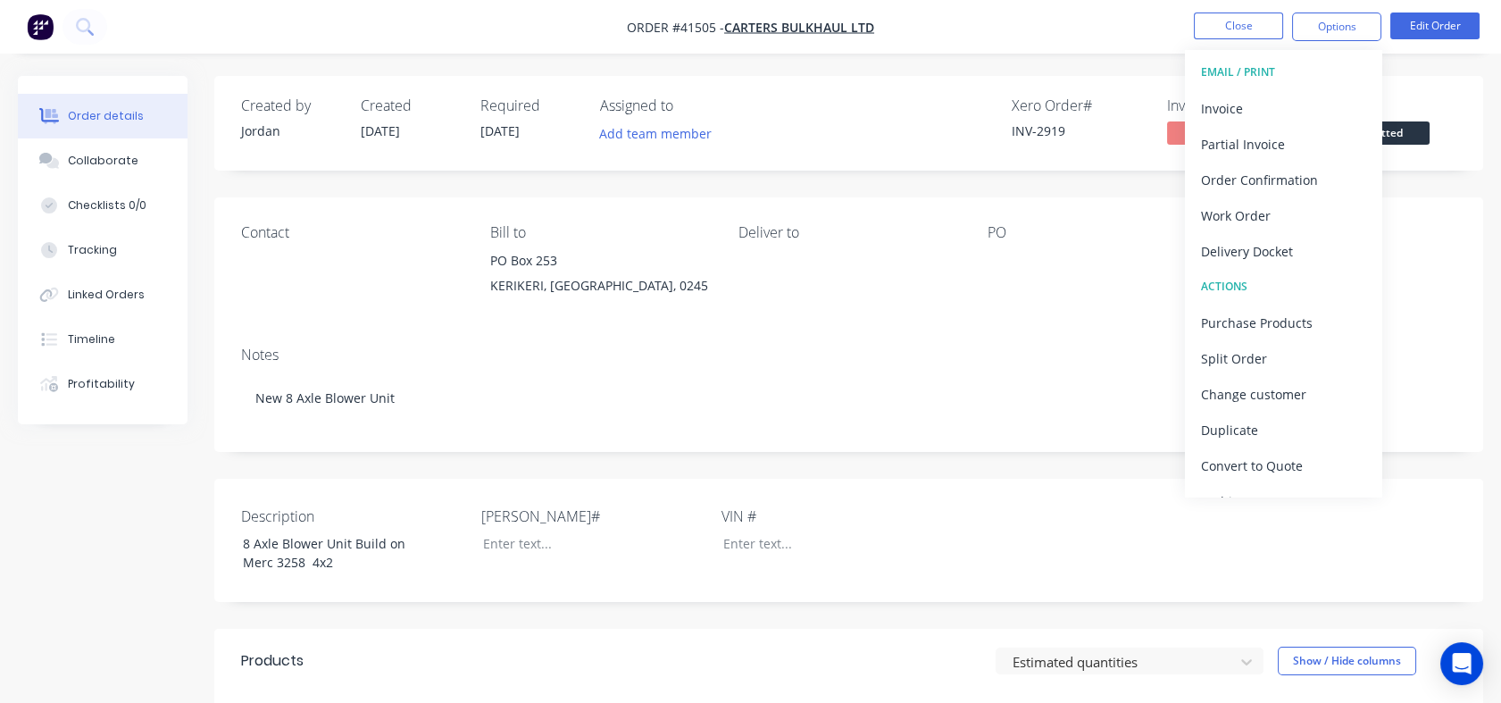
click at [1271, 141] on div "Partial Invoice" at bounding box center [1283, 144] width 164 height 26
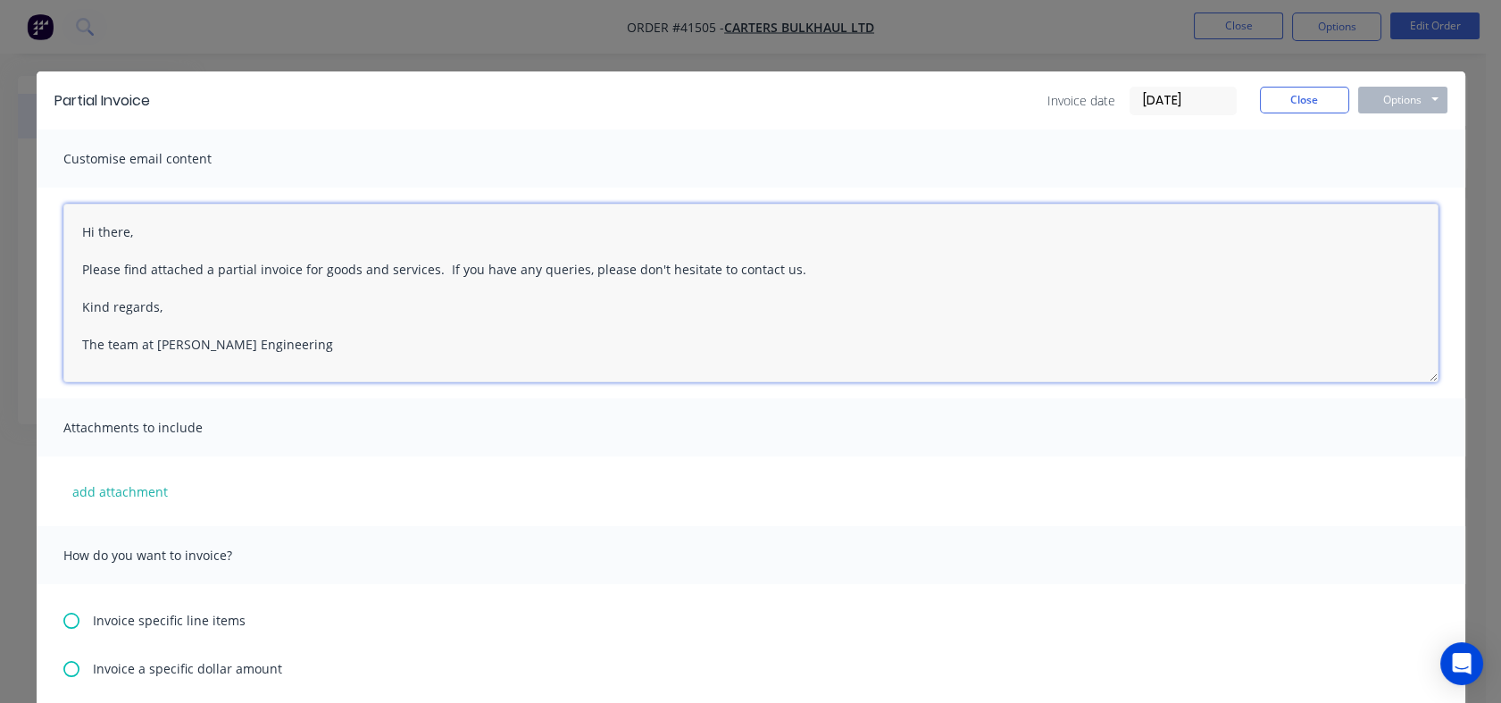
drag, startPoint x: 310, startPoint y: 353, endPoint x: 60, endPoint y: 204, distance: 291.1
click at [63, 204] on textarea "Hi there, Please find attached a partial invoice for goods and services. If you…" at bounding box center [750, 293] width 1375 height 179
paste textarea "the invoice for the first instalment deposit for your truck and trailer build. …"
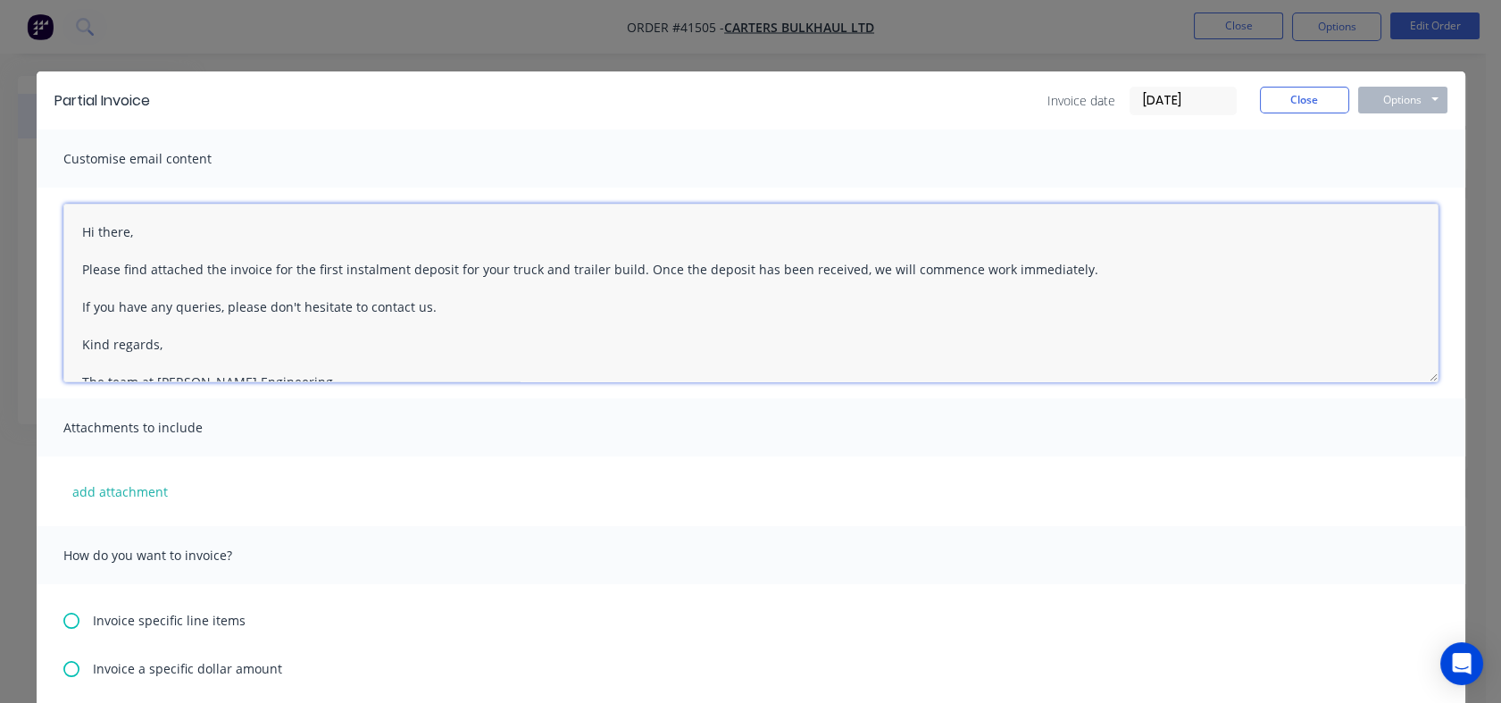
scroll to position [8, 0]
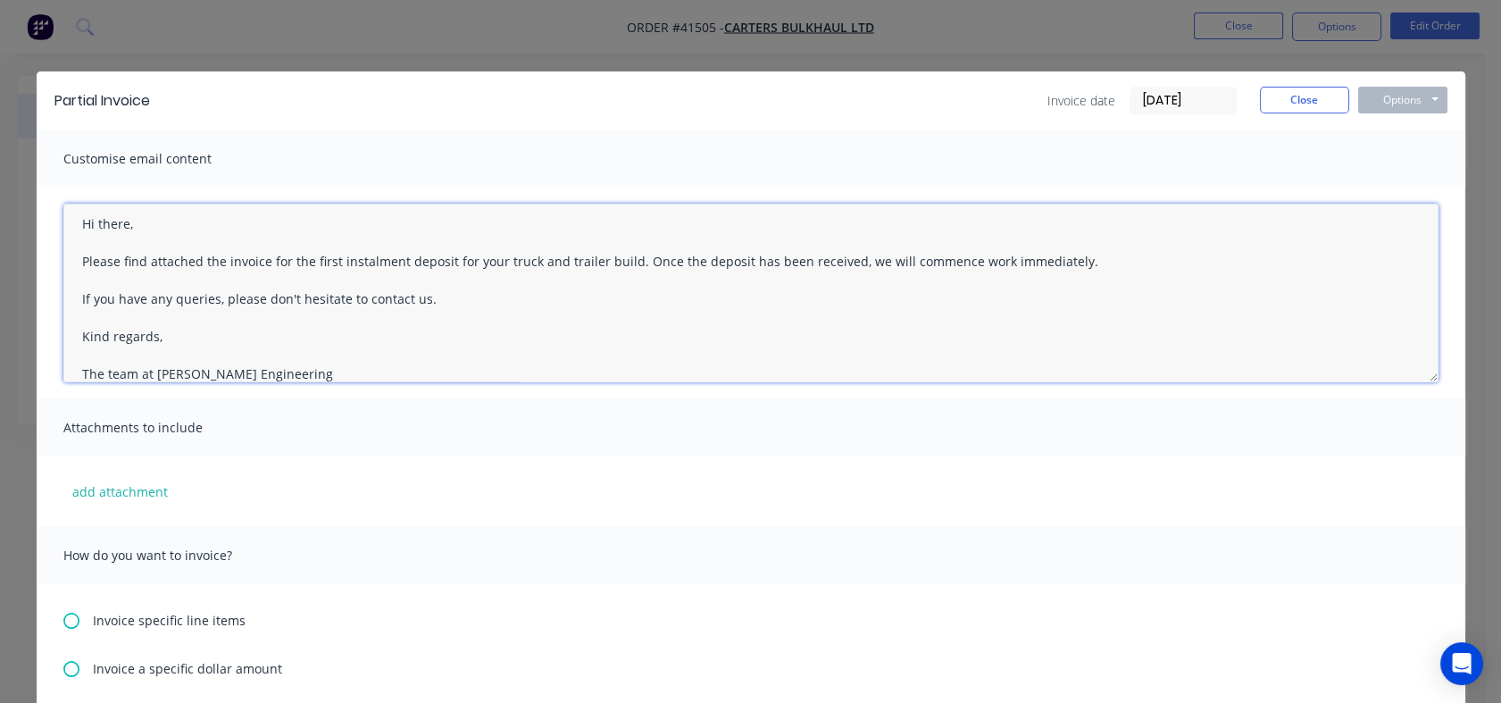
click at [776, 304] on textarea "Hi there, Please find attached the invoice for the first instalment deposit for…" at bounding box center [750, 293] width 1375 height 179
type textarea "Hi there, Please find attached the invoice for the first instalment deposit for…"
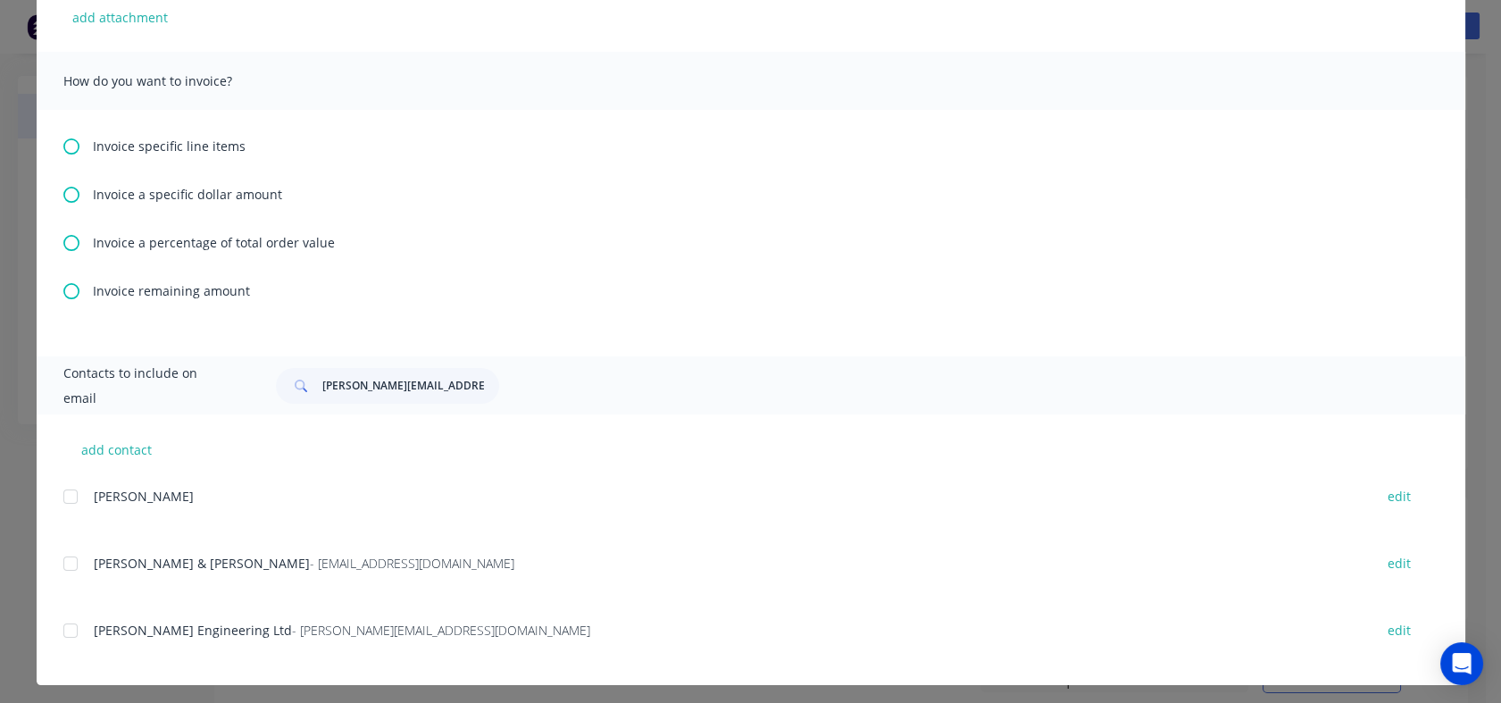
scroll to position [481, 0]
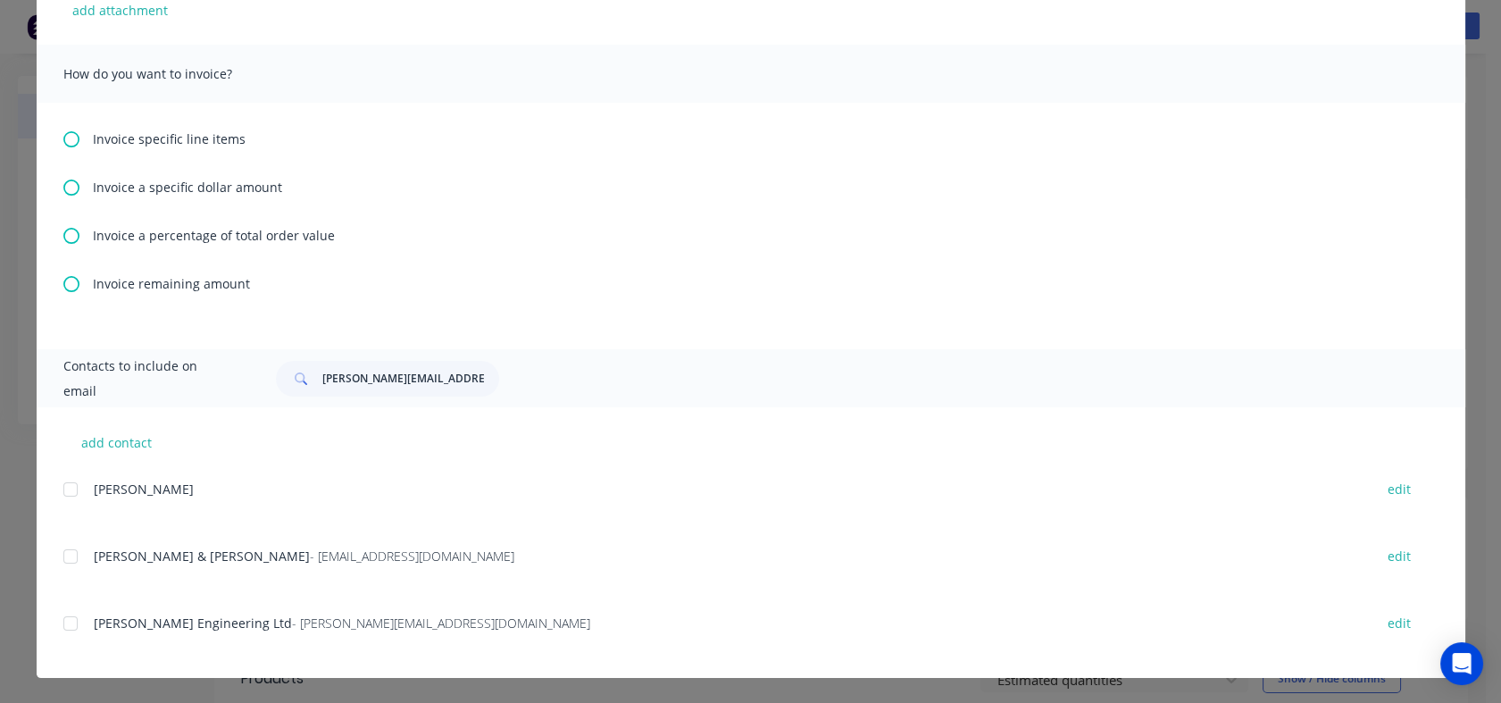
click at [66, 559] on div at bounding box center [71, 556] width 36 height 36
click at [69, 621] on div at bounding box center [71, 623] width 36 height 36
click at [63, 186] on icon at bounding box center [71, 187] width 16 height 16
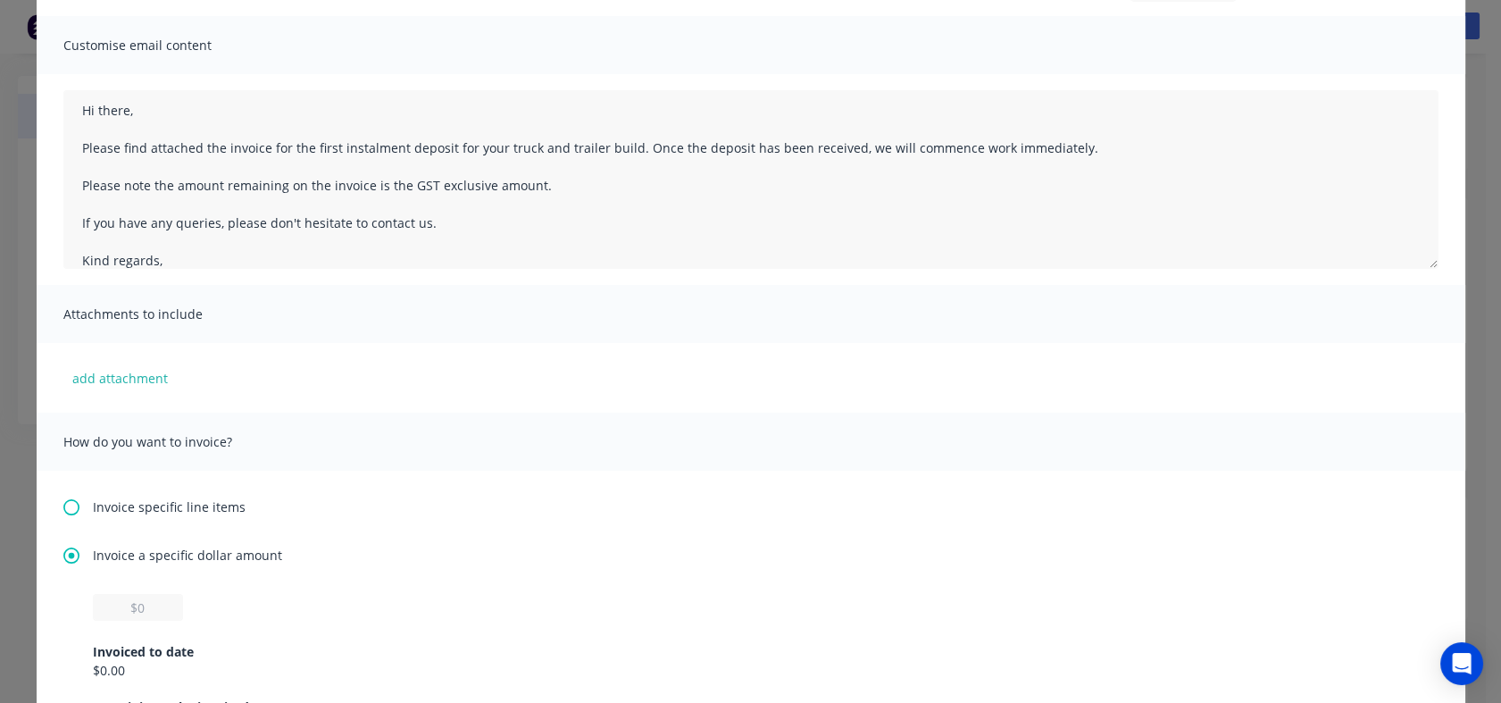
scroll to position [198, 0]
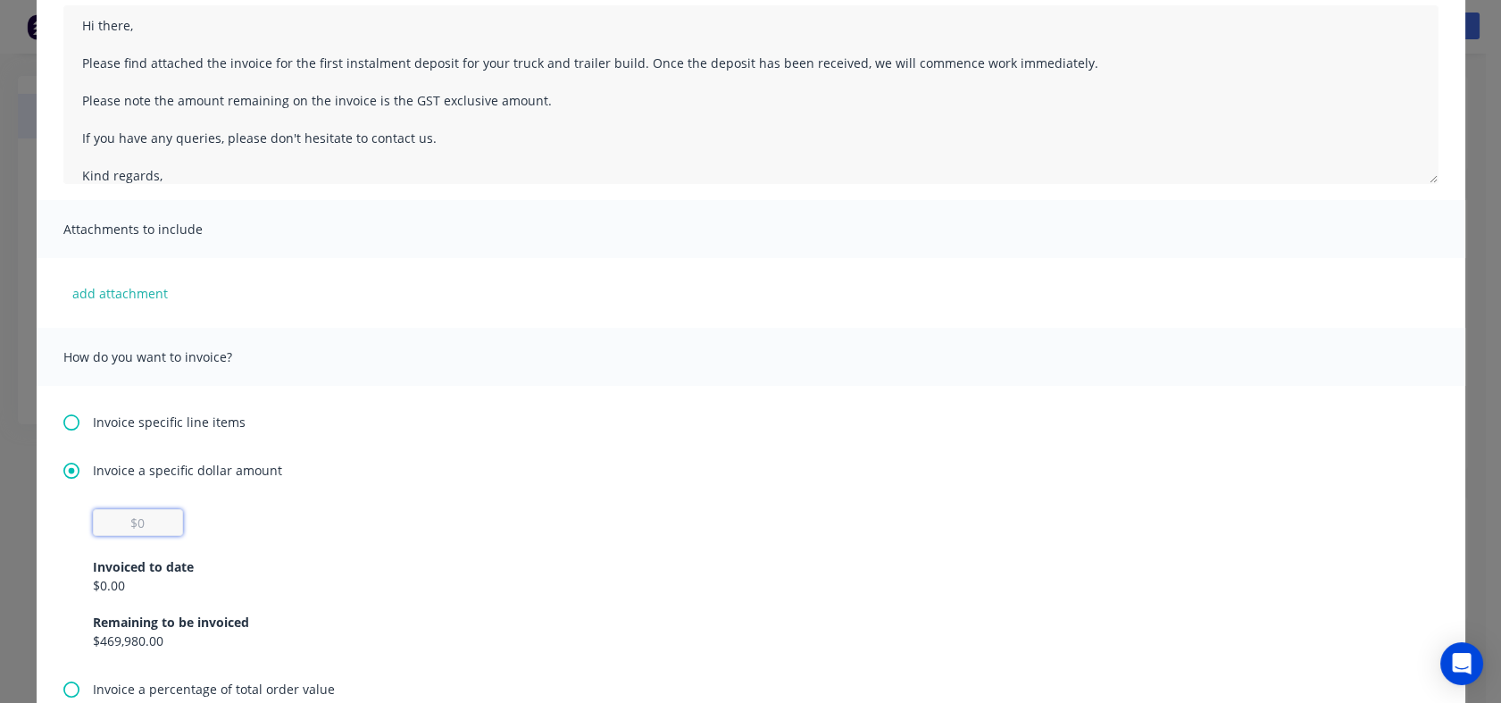
click at [159, 521] on input "text" at bounding box center [138, 522] width 90 height 27
type input "$86,956.52"
click at [657, 432] on div "Invoice specific line items Invoice a specific dollar amount $86,956.52 Invoice…" at bounding box center [751, 594] width 1429 height 417
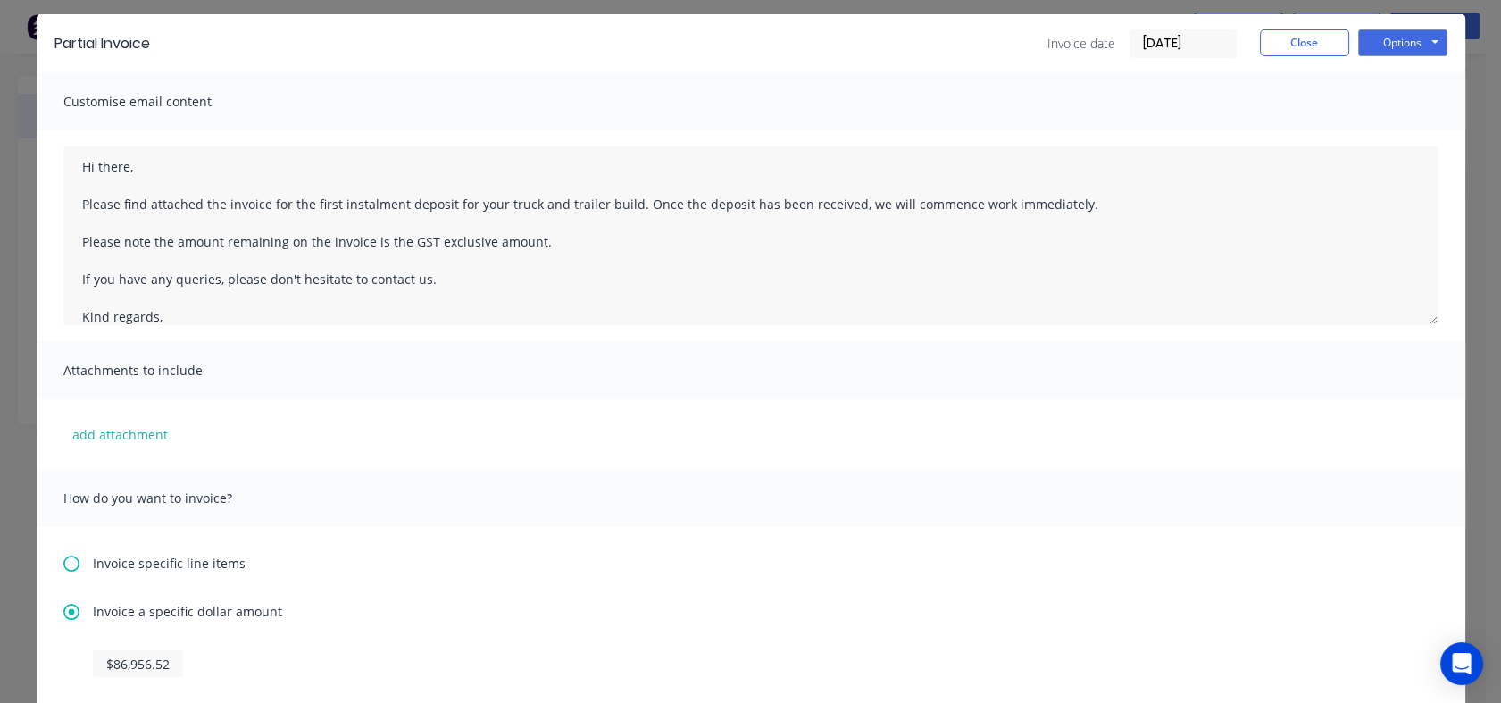
scroll to position [0, 0]
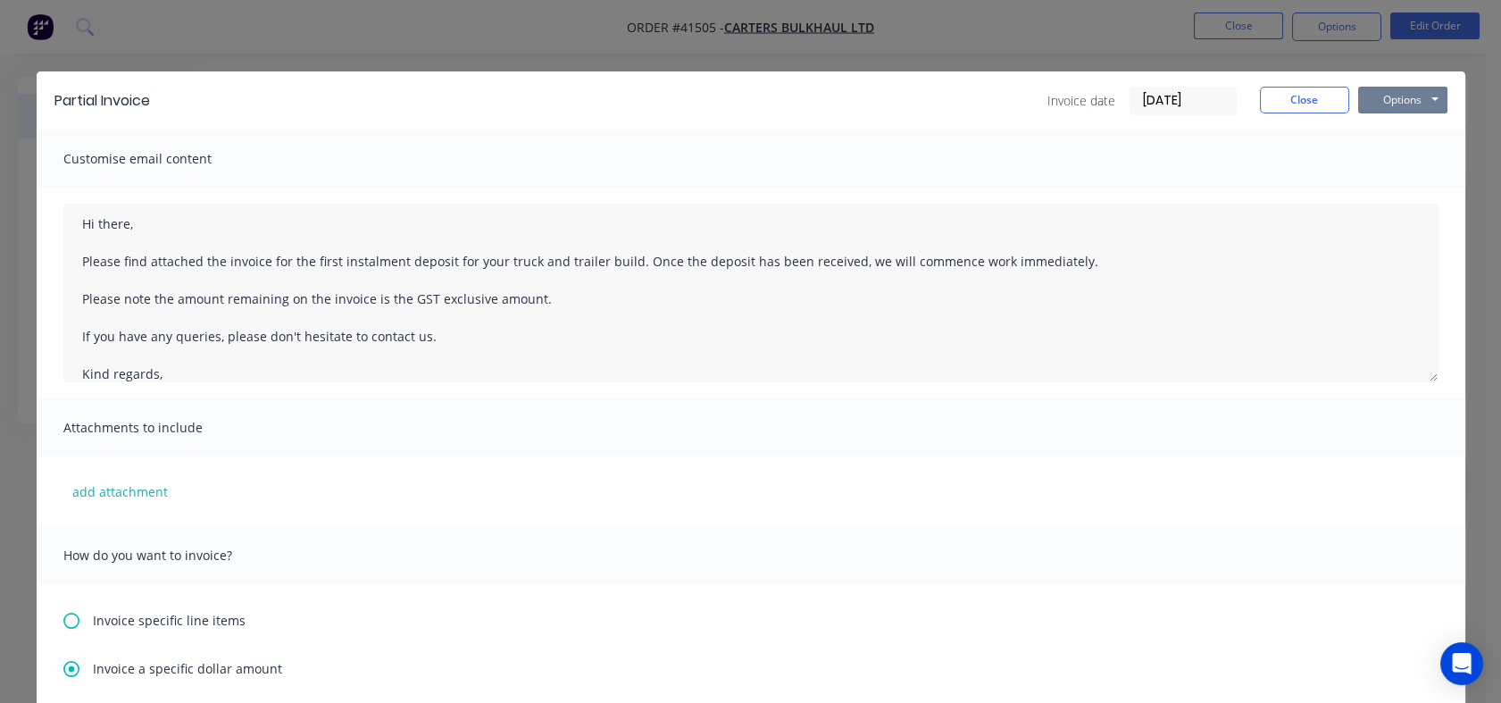
click at [1427, 96] on button "Options" at bounding box center [1402, 100] width 89 height 27
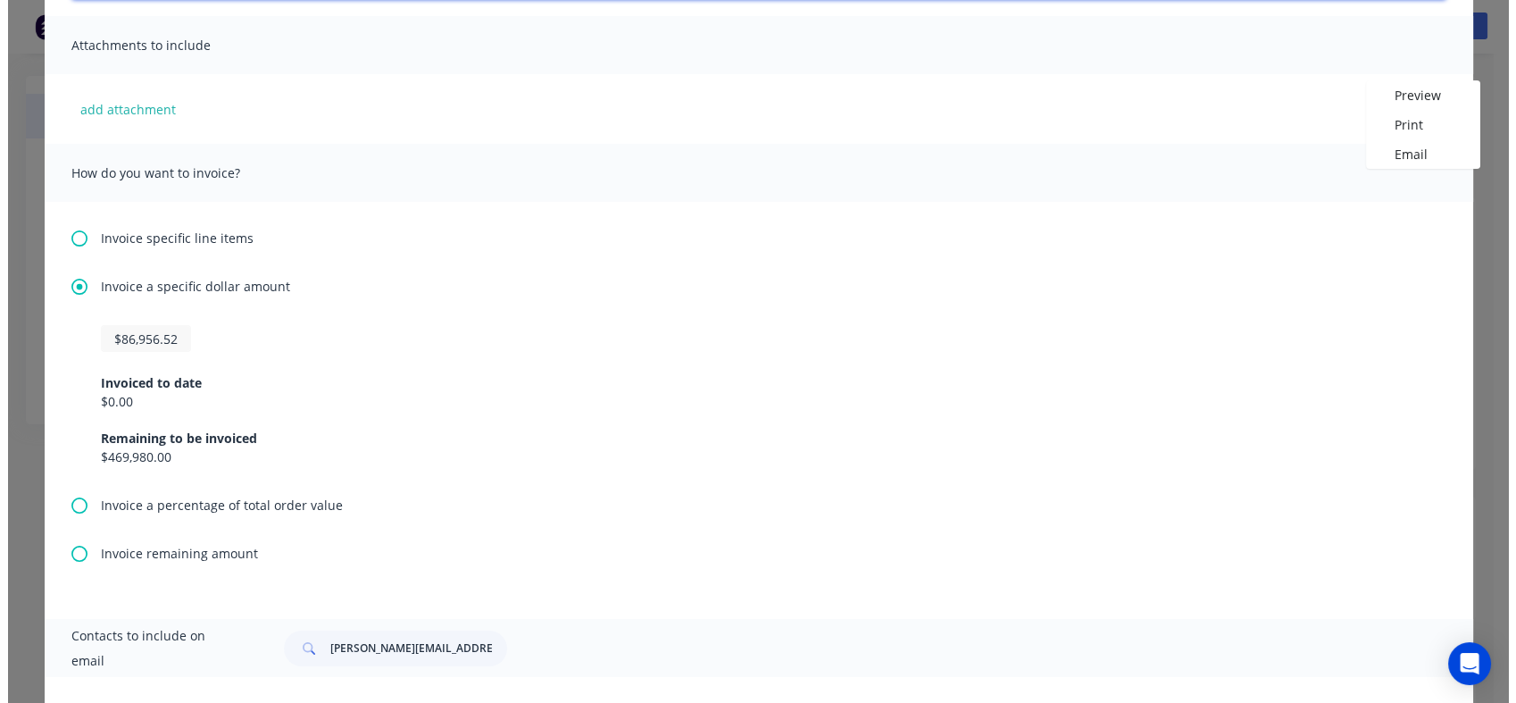
scroll to position [156, 0]
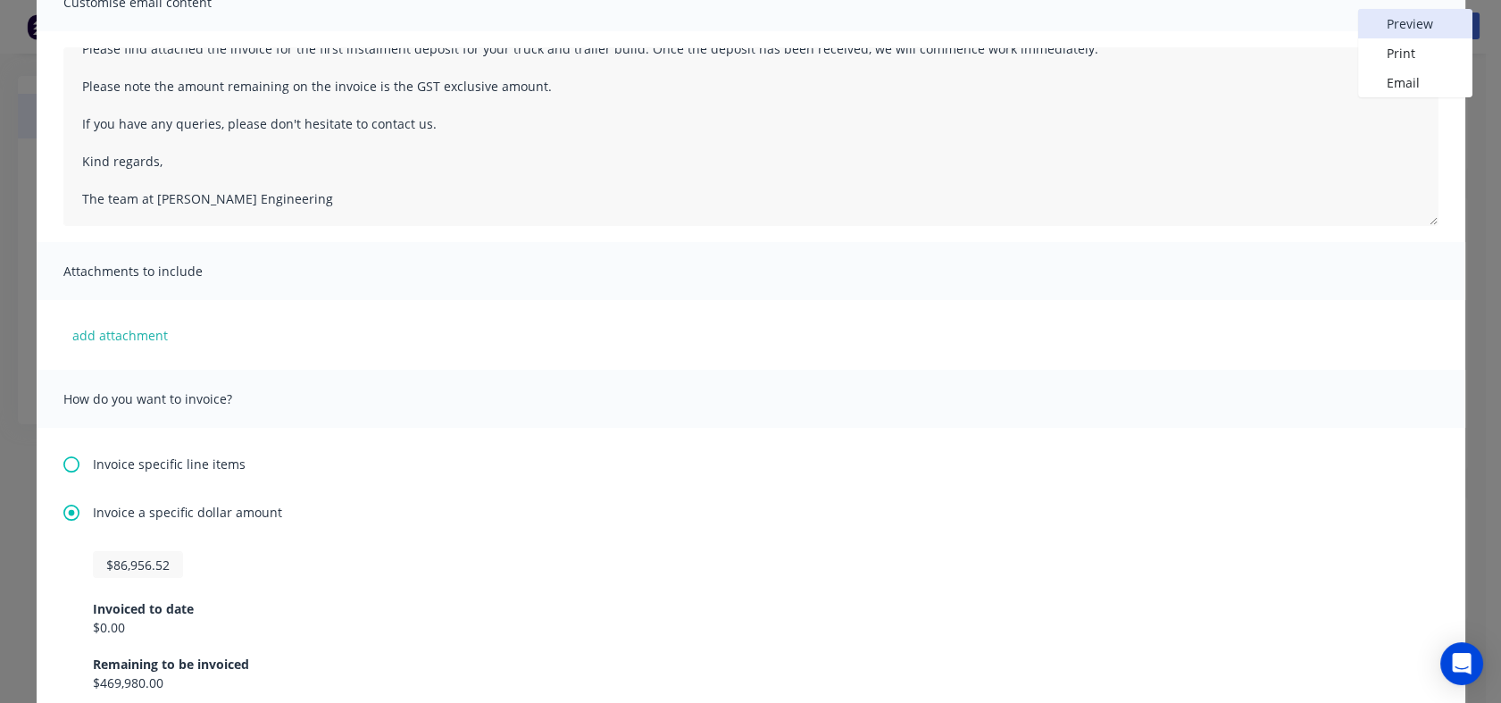
click at [1393, 20] on button "Preview" at bounding box center [1415, 23] width 114 height 29
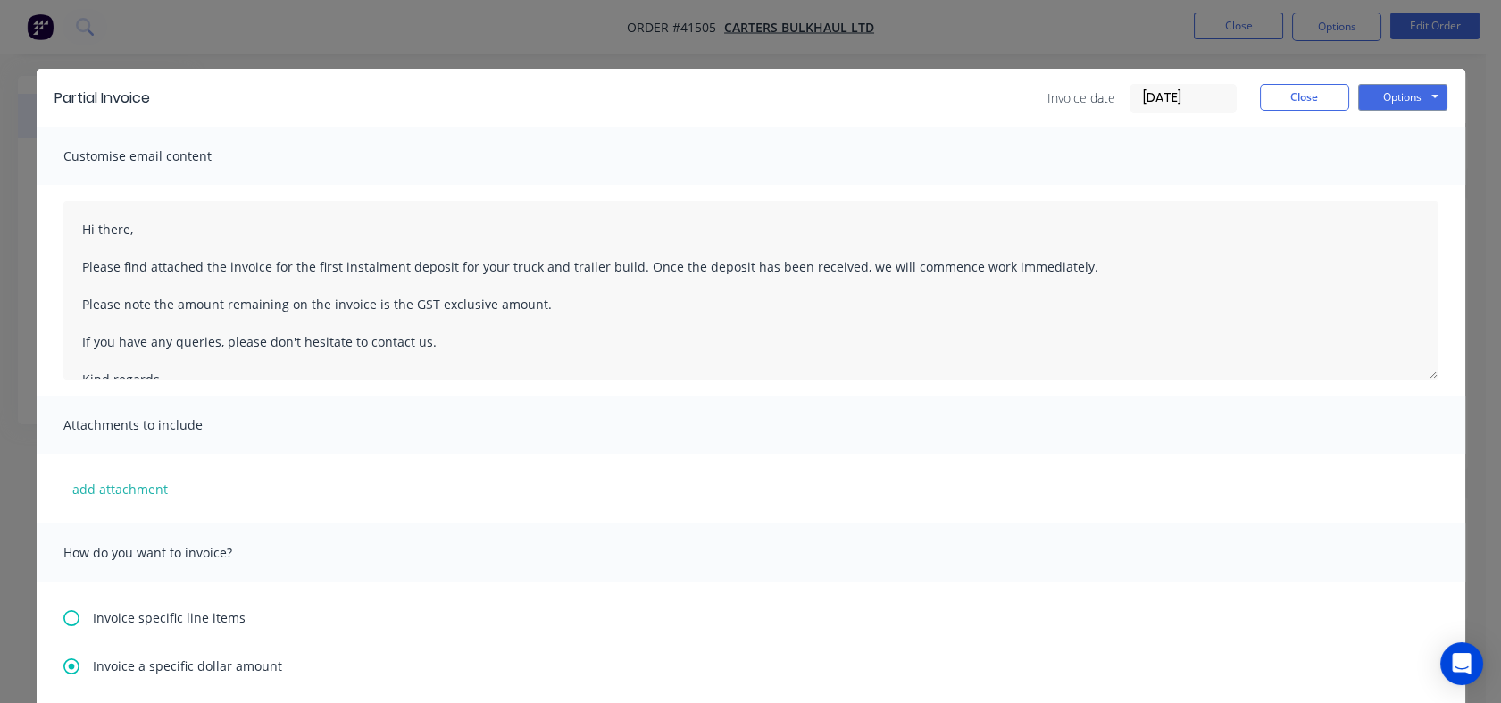
scroll to position [0, 0]
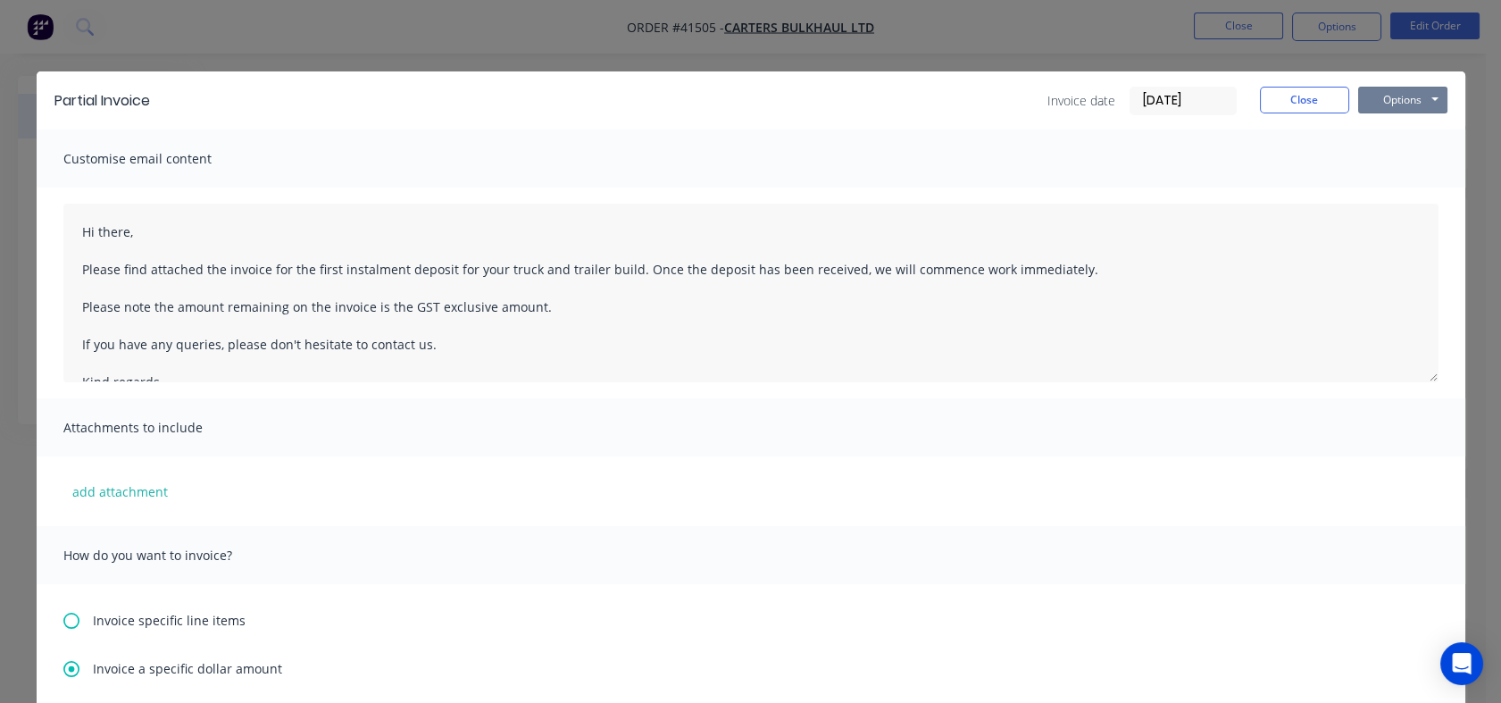
click at [1421, 93] on button "Options" at bounding box center [1402, 100] width 89 height 27
click at [1414, 134] on button "Preview" at bounding box center [1415, 131] width 114 height 29
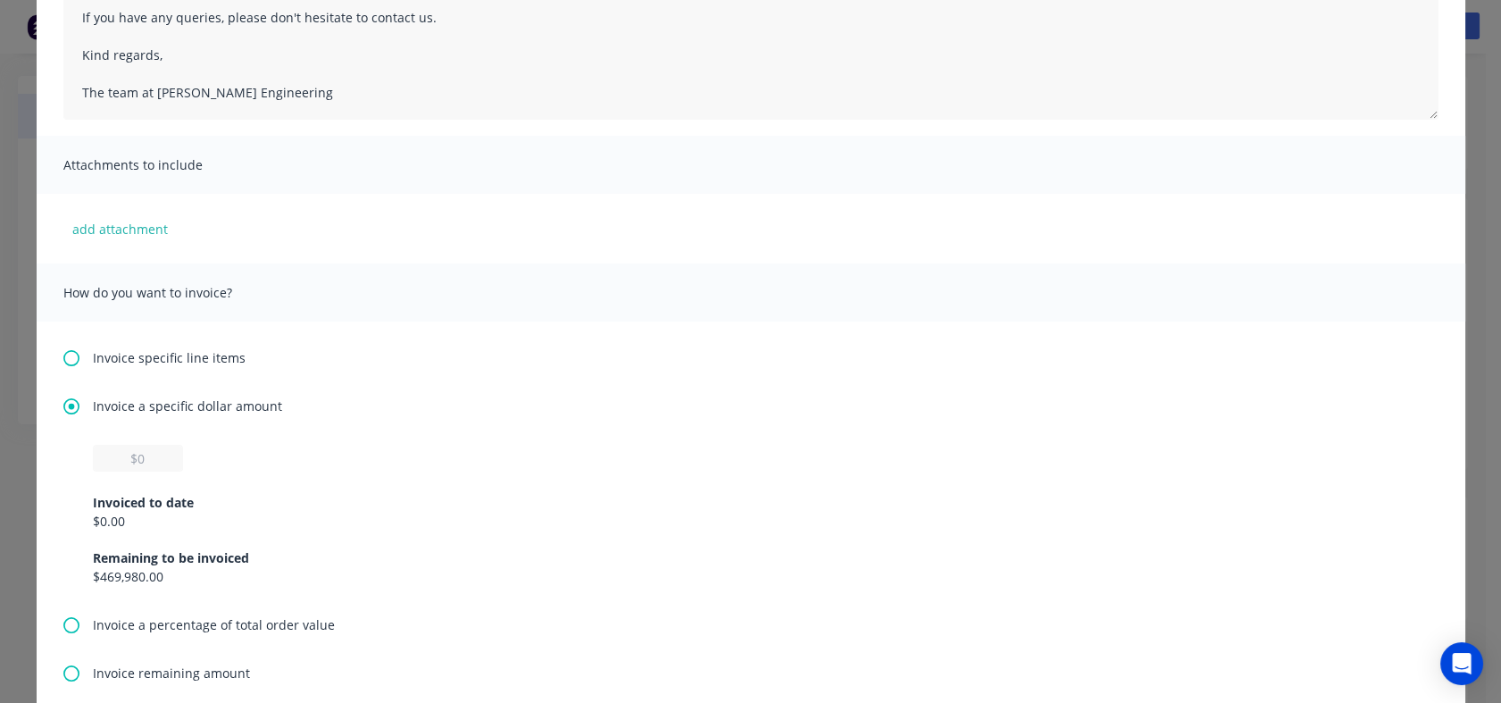
scroll to position [297, 0]
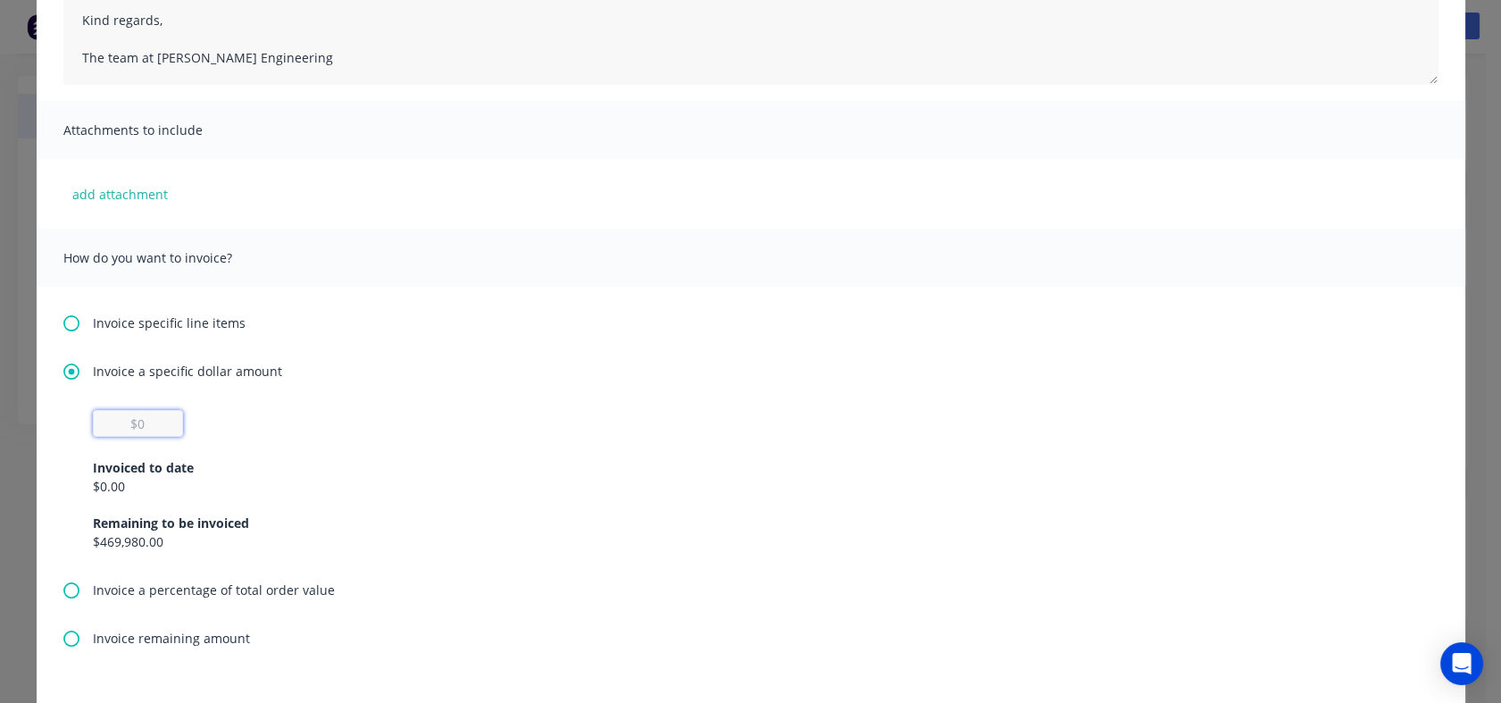
click at [139, 421] on input "text" at bounding box center [138, 423] width 90 height 27
type input "$86,956.52"
click at [531, 374] on div "Invoice a specific dollar amount" at bounding box center [750, 371] width 1375 height 19
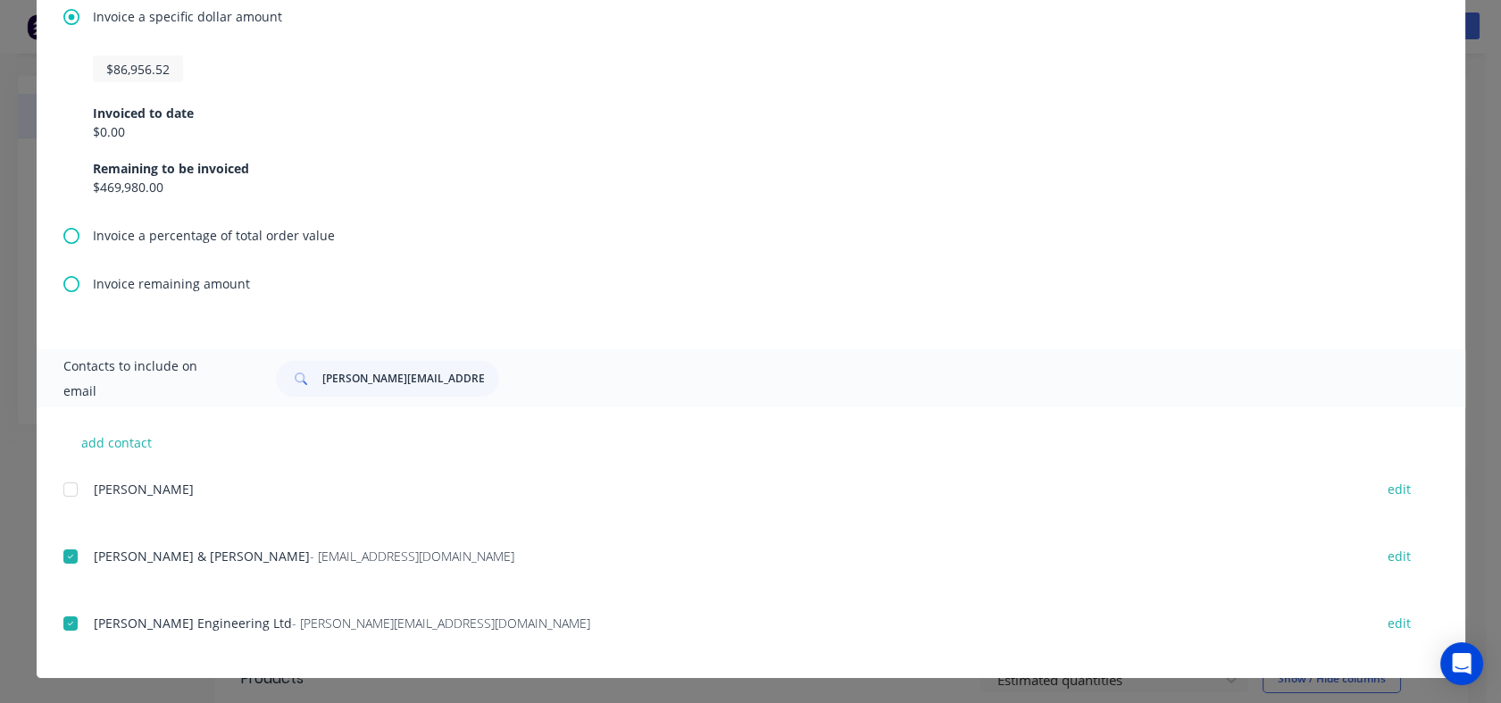
scroll to position [454, 0]
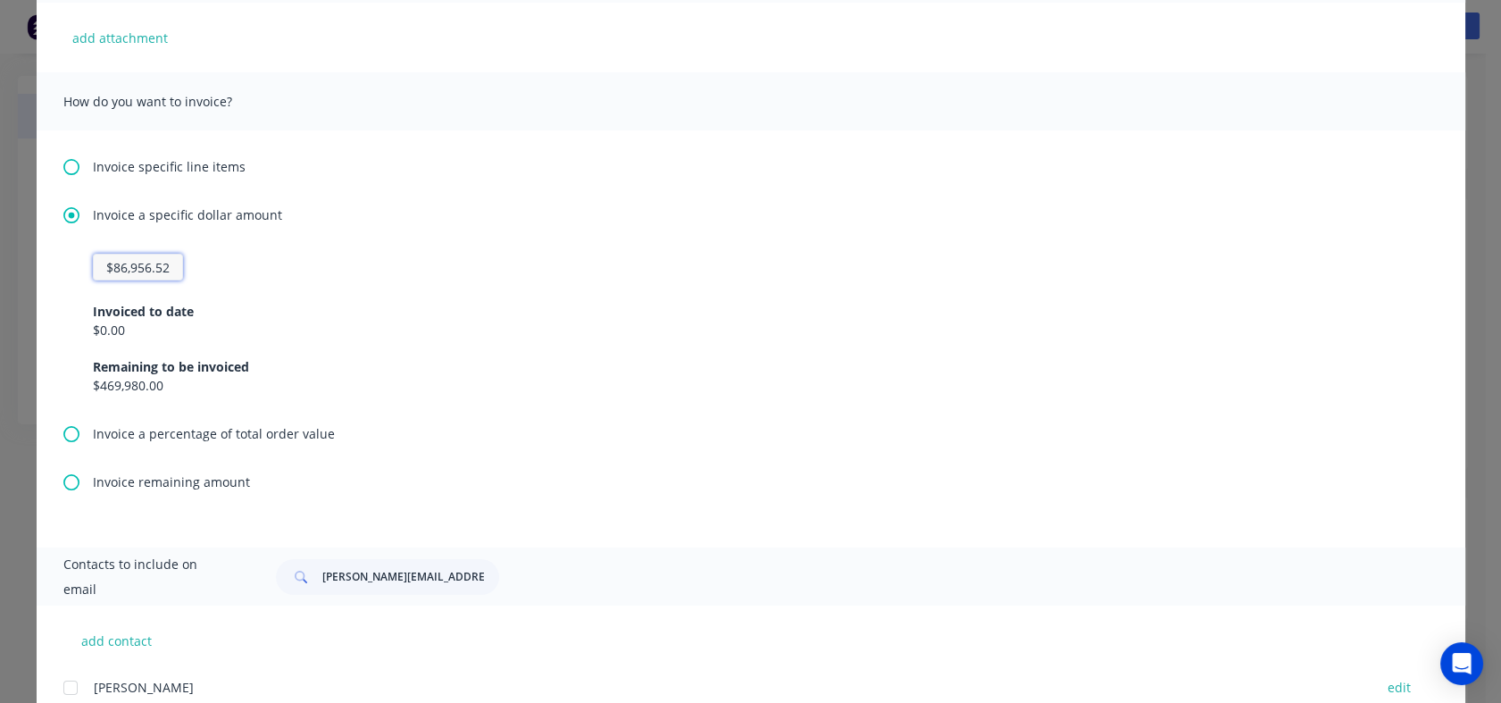
drag, startPoint x: 164, startPoint y: 266, endPoint x: 95, endPoint y: 266, distance: 69.6
click at [95, 266] on input "$86,956.52" at bounding box center [138, 267] width 90 height 27
click at [513, 286] on div "Invoiced to date $0.00 Remaining to be invoiced $469,980.00" at bounding box center [751, 337] width 1316 height 114
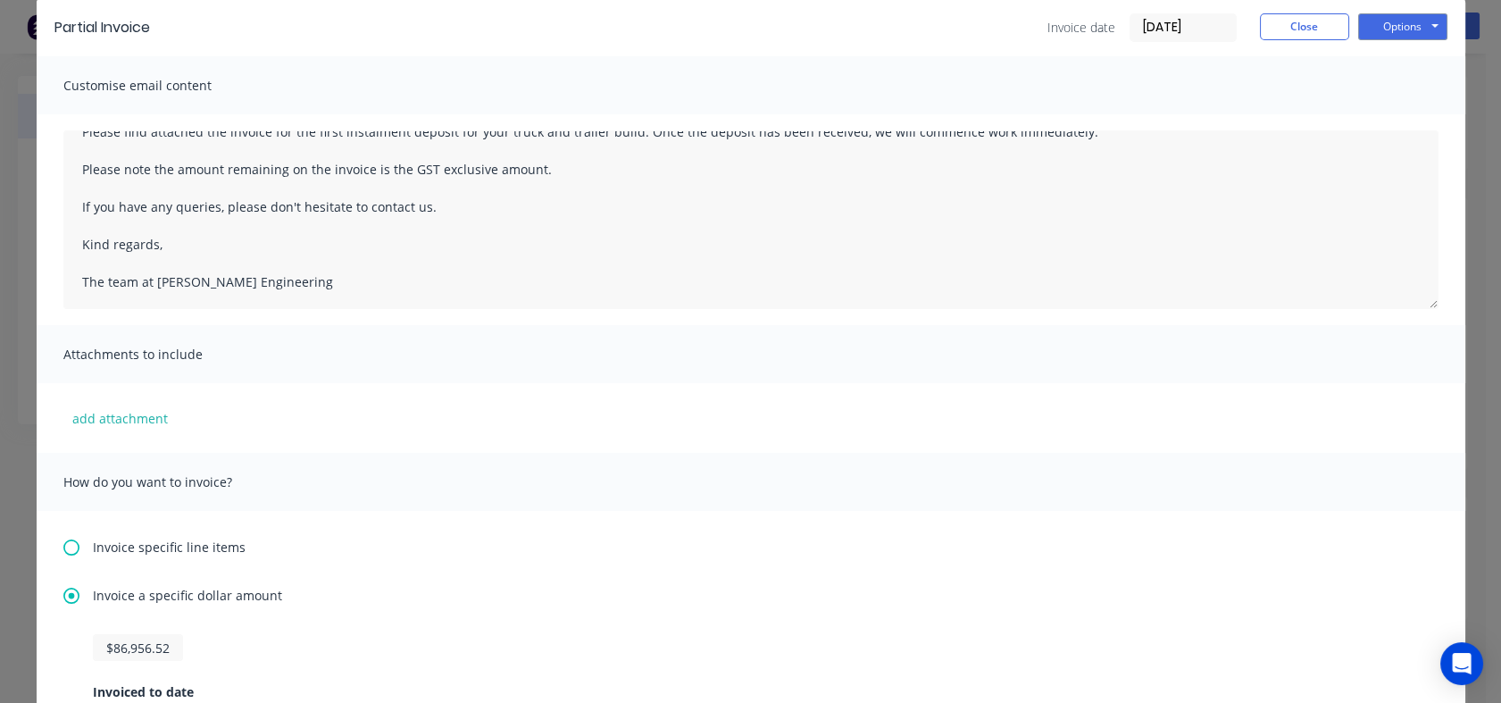
scroll to position [0, 0]
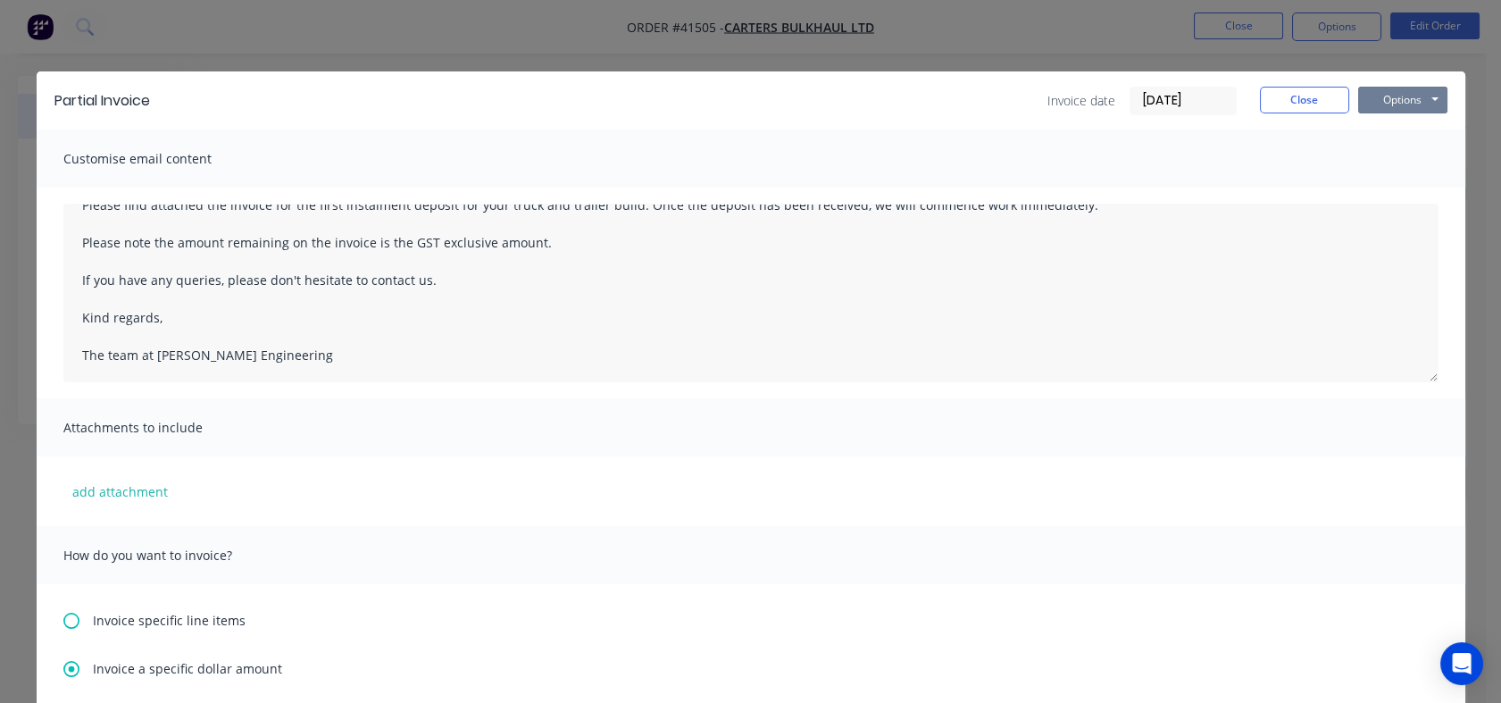
click at [1358, 100] on button "Options" at bounding box center [1402, 100] width 89 height 27
click at [1386, 134] on button "Preview" at bounding box center [1415, 131] width 114 height 29
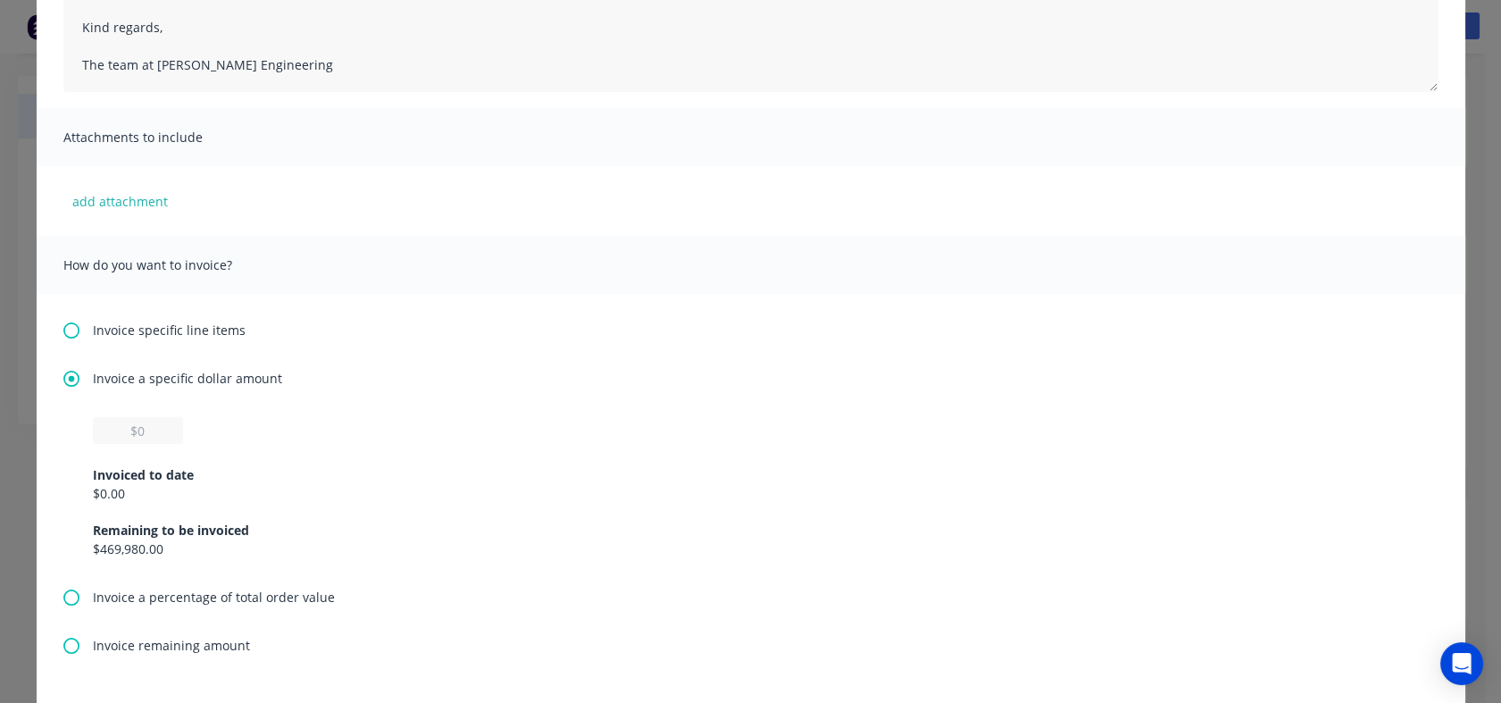
scroll to position [396, 0]
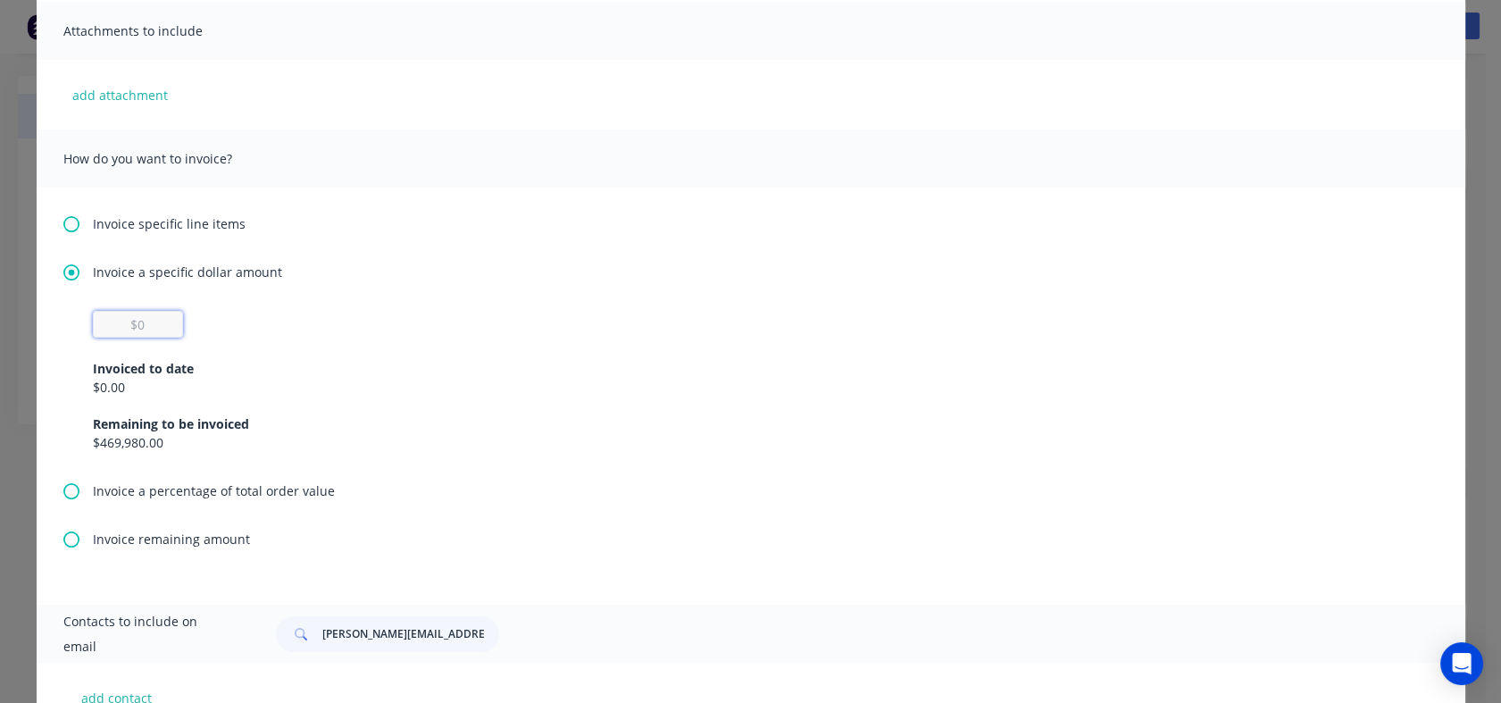
click at [143, 321] on input "text" at bounding box center [138, 324] width 90 height 27
type input "$86,956.52"
click at [385, 333] on div "$86,956.52 Invoiced to date $0.00 Remaining to be invoiced $469,980.00" at bounding box center [751, 381] width 1316 height 141
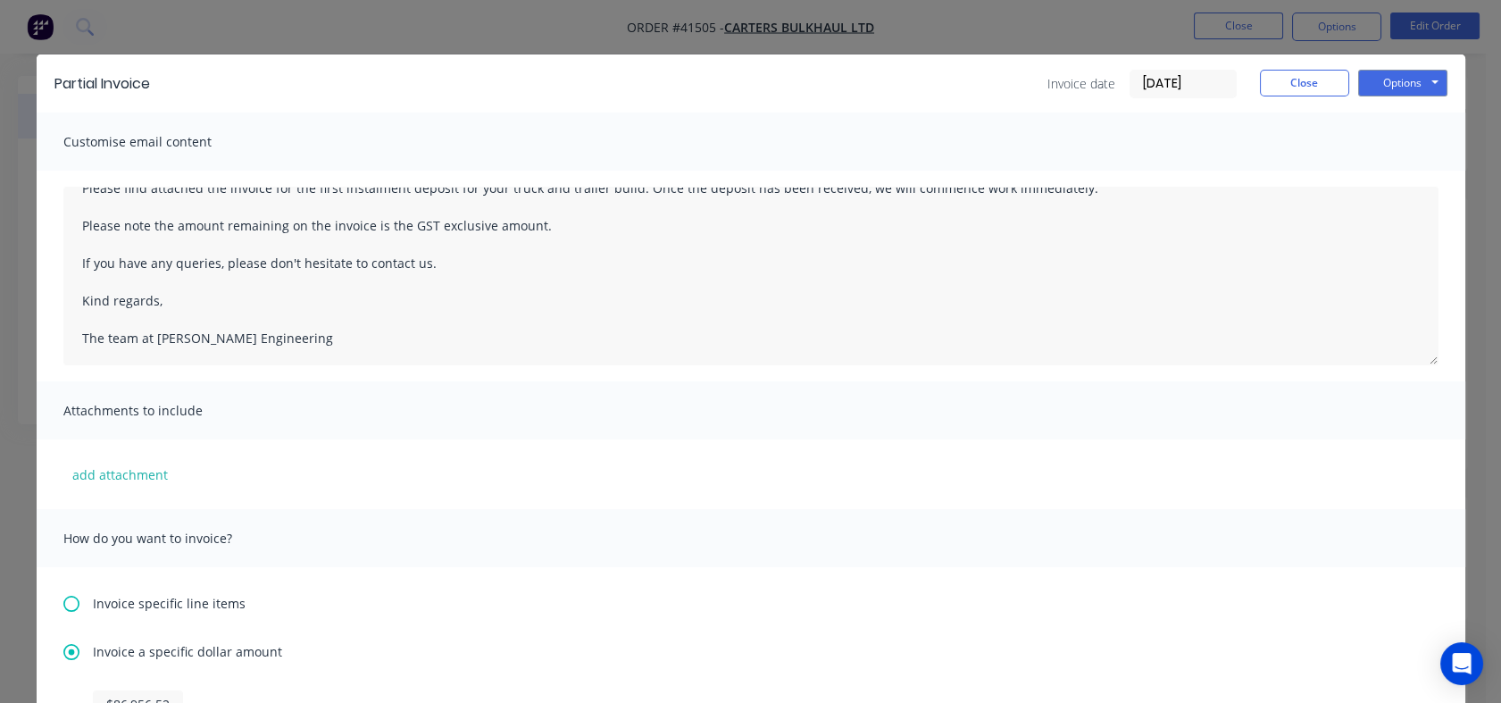
scroll to position [0, 0]
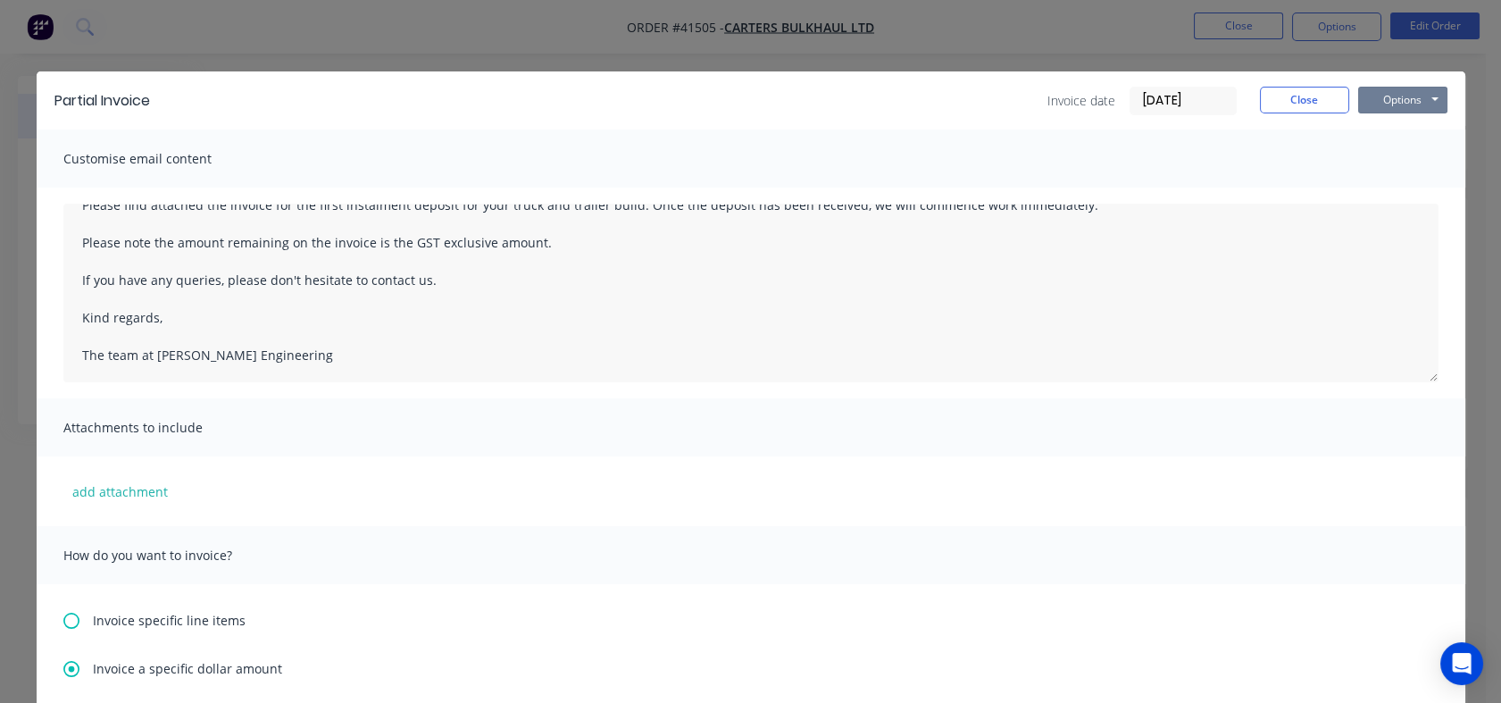
click at [1413, 94] on button "Options" at bounding box center [1402, 100] width 89 height 27
click at [1417, 192] on button "Email" at bounding box center [1415, 190] width 114 height 29
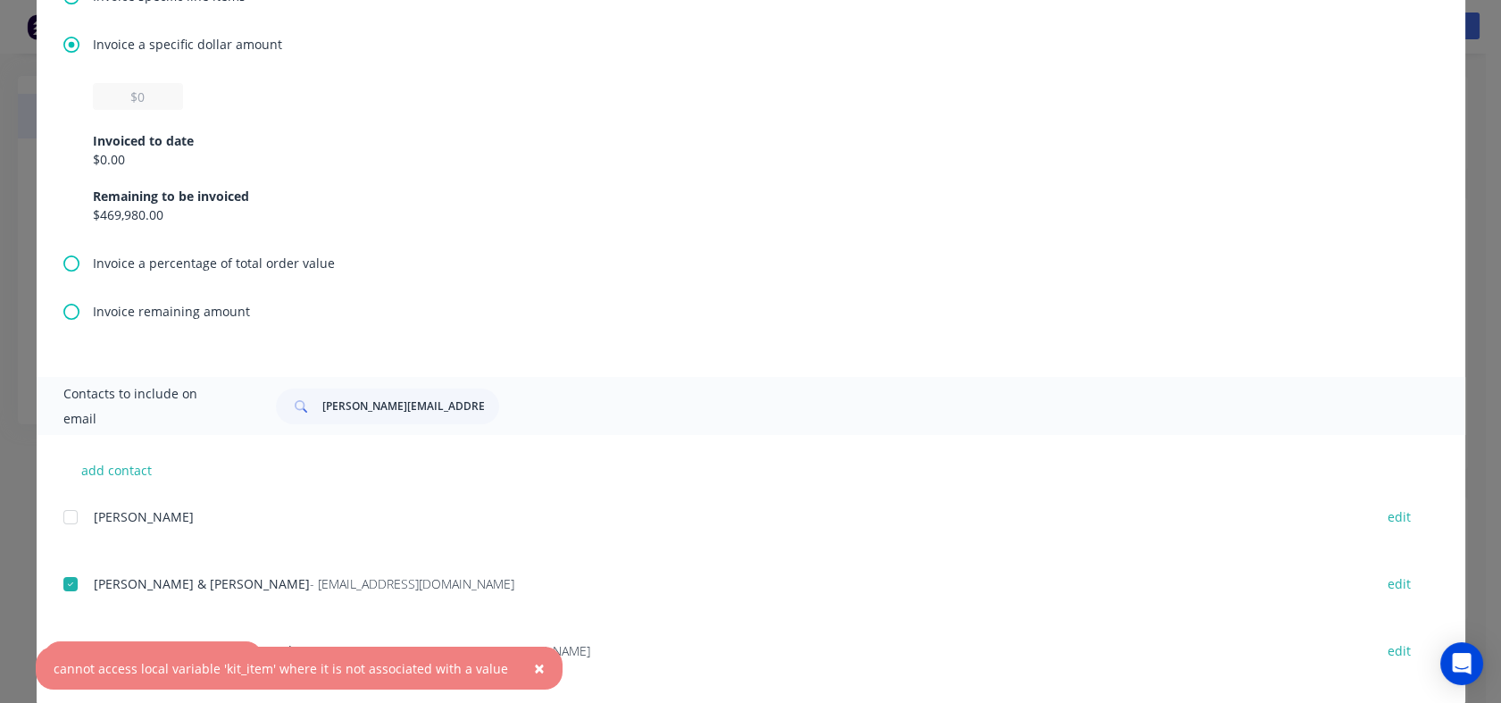
scroll to position [652, 0]
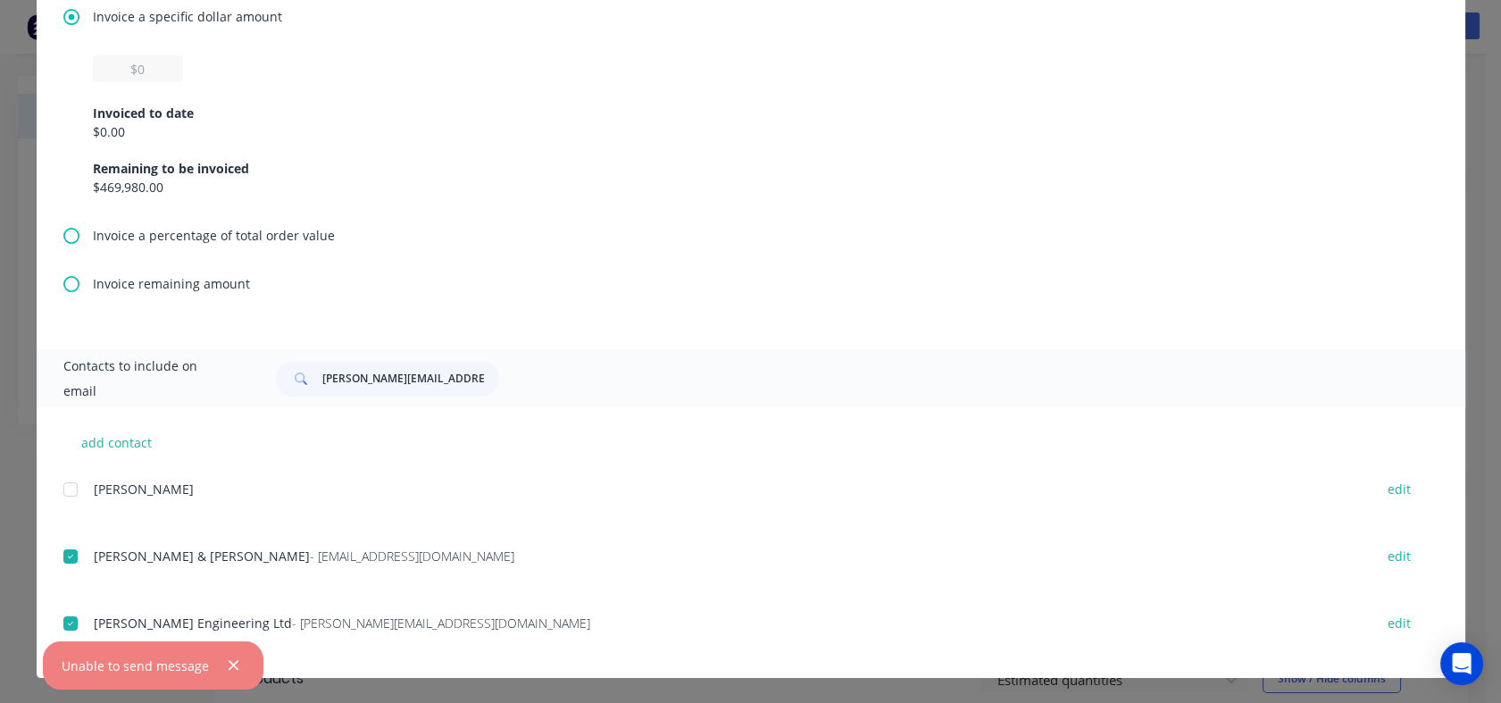
click at [231, 668] on icon "button" at bounding box center [234, 666] width 10 height 10
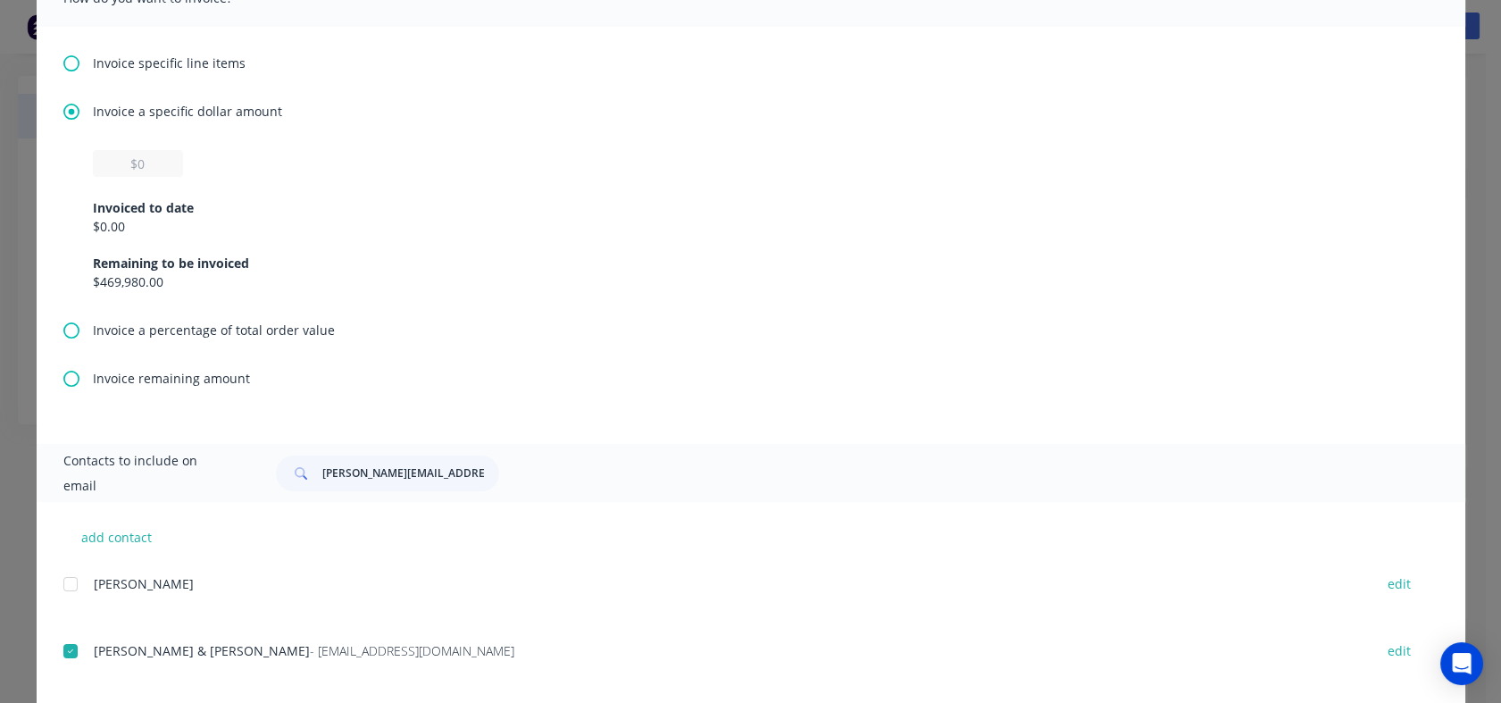
scroll to position [454, 0]
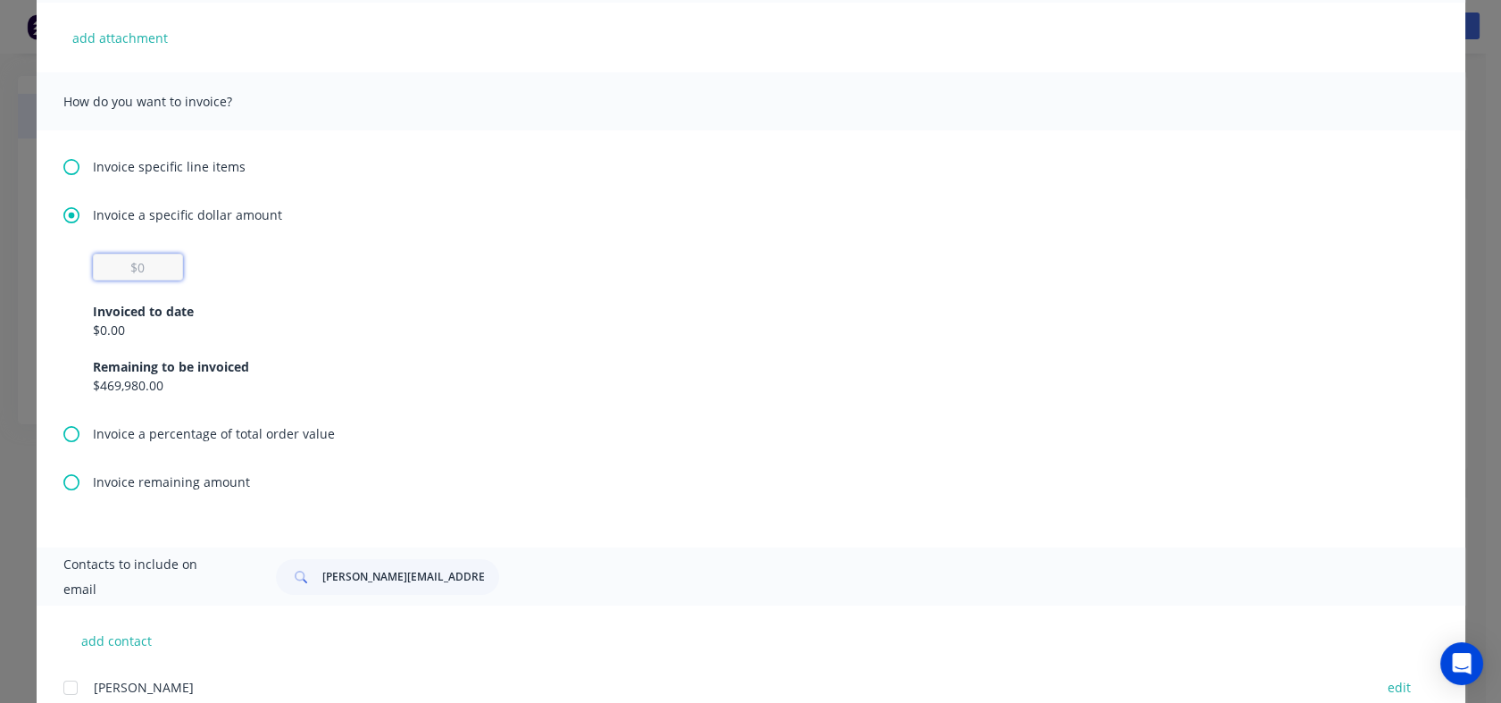
click at [163, 270] on input "text" at bounding box center [138, 267] width 90 height 27
type input "$86,956.52"
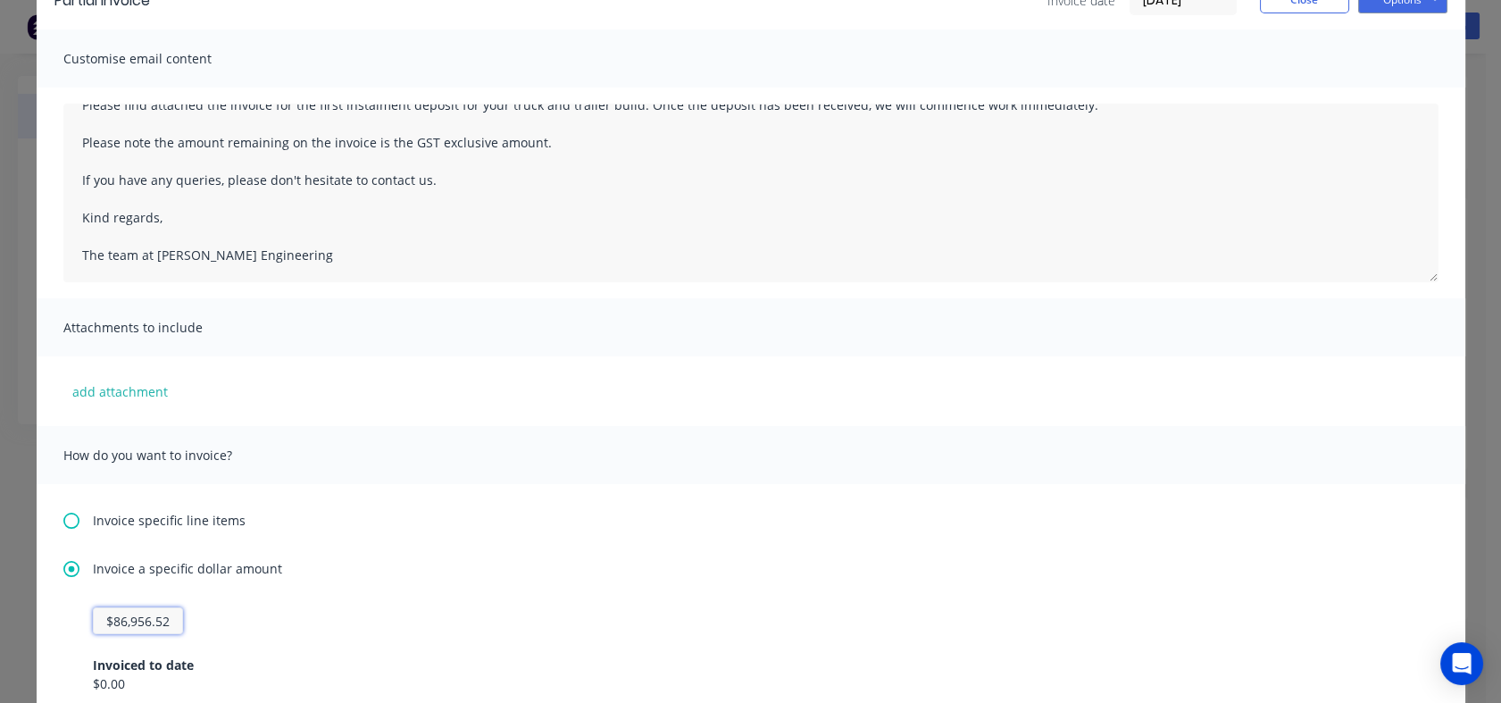
scroll to position [0, 0]
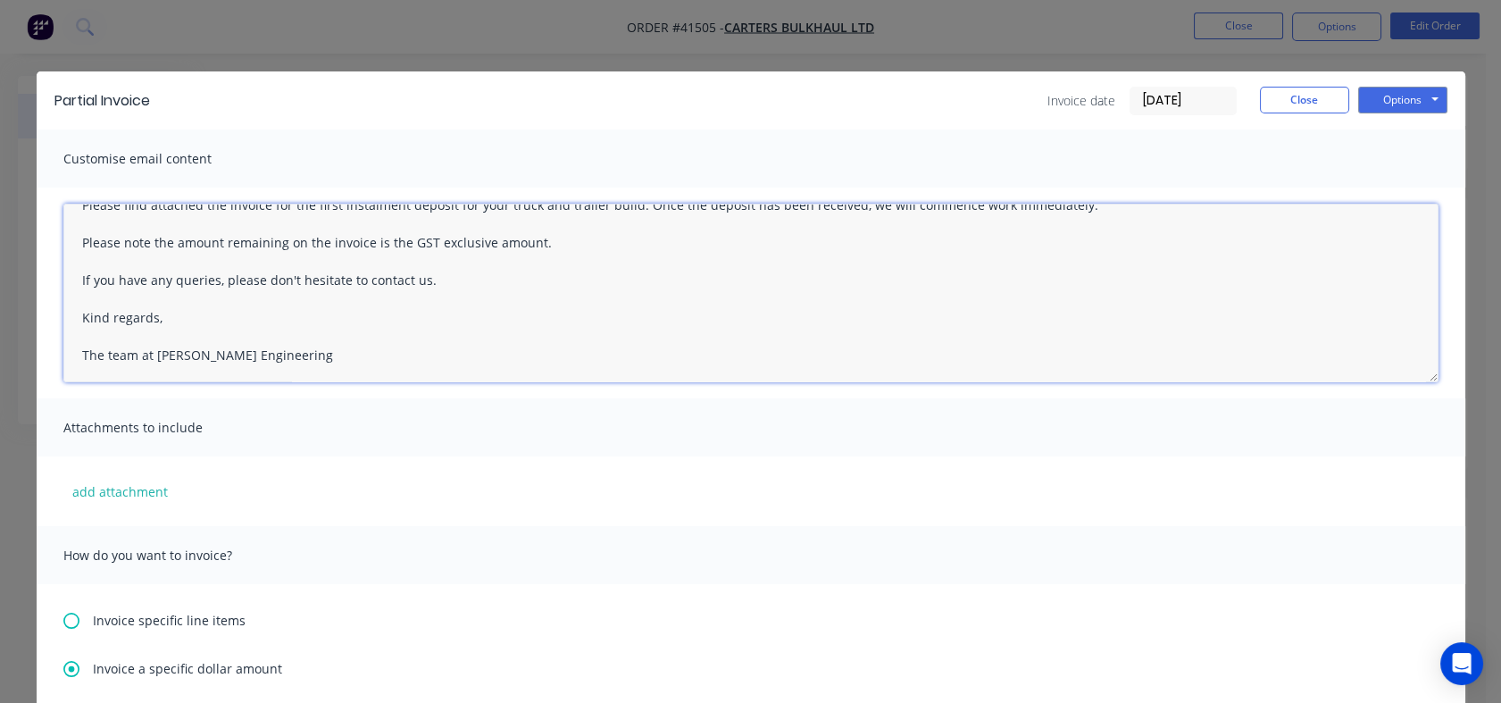
click at [257, 307] on textarea "Hi there, Please find attached the invoice for the first instalment deposit for…" at bounding box center [750, 293] width 1375 height 179
click at [348, 319] on textarea "Hi there, Please find attached the invoice for the first instalment deposit for…" at bounding box center [750, 293] width 1375 height 179
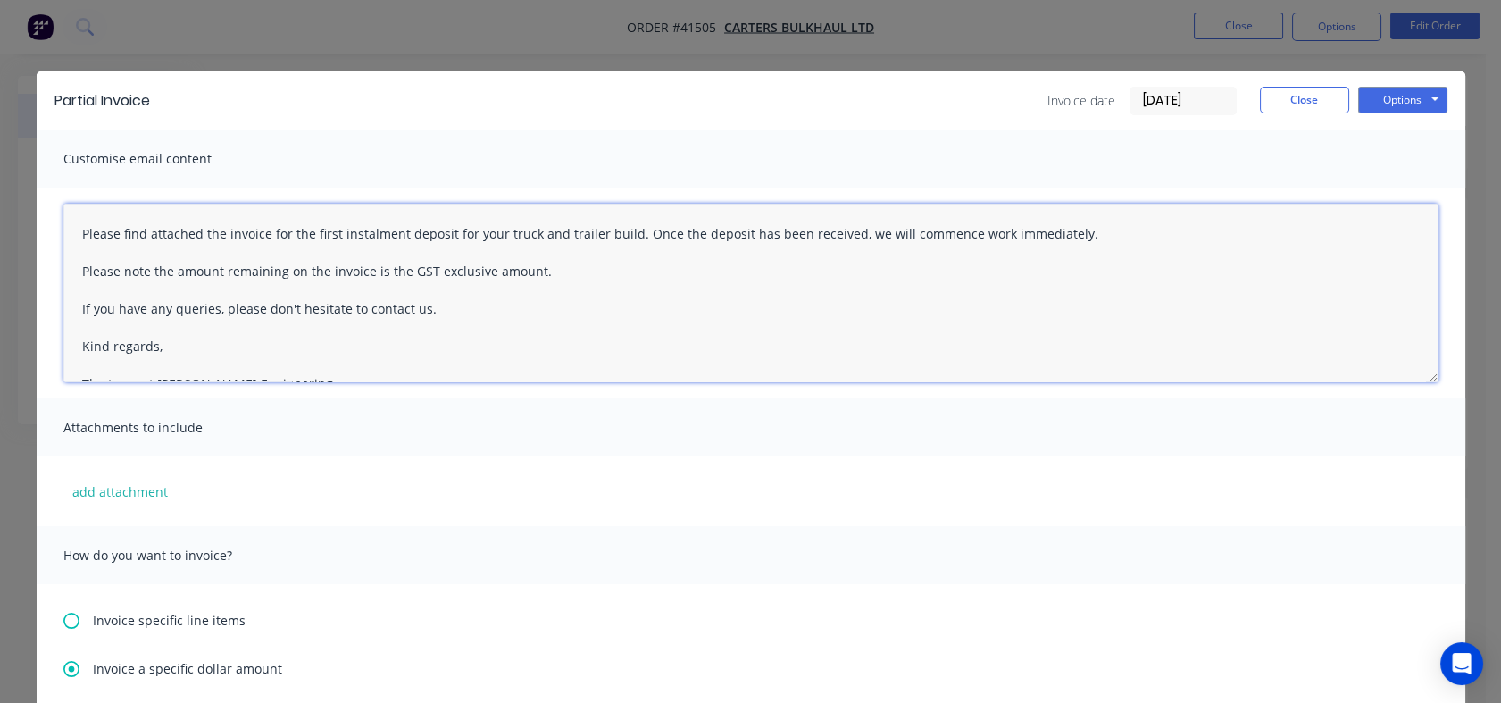
scroll to position [18, 0]
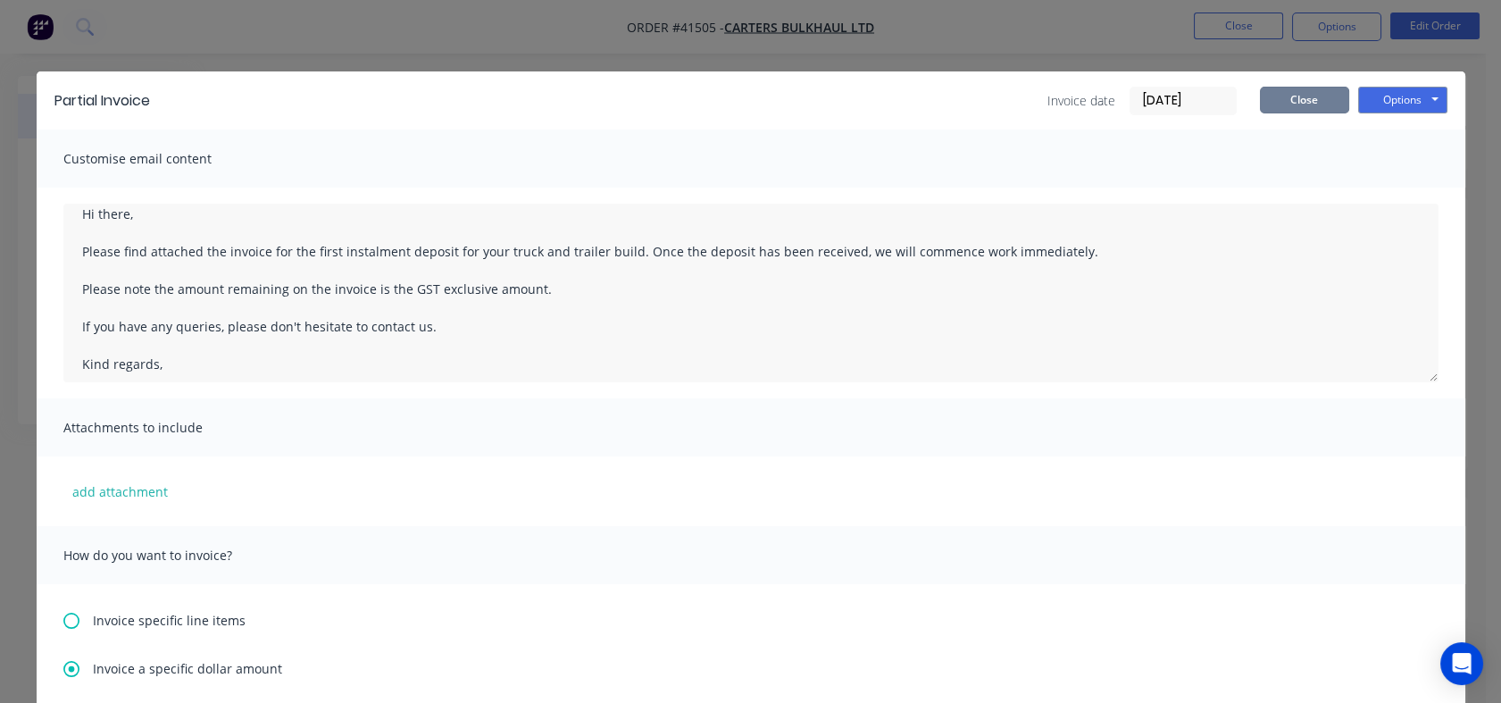
click at [1293, 99] on button "Close" at bounding box center [1304, 100] width 89 height 27
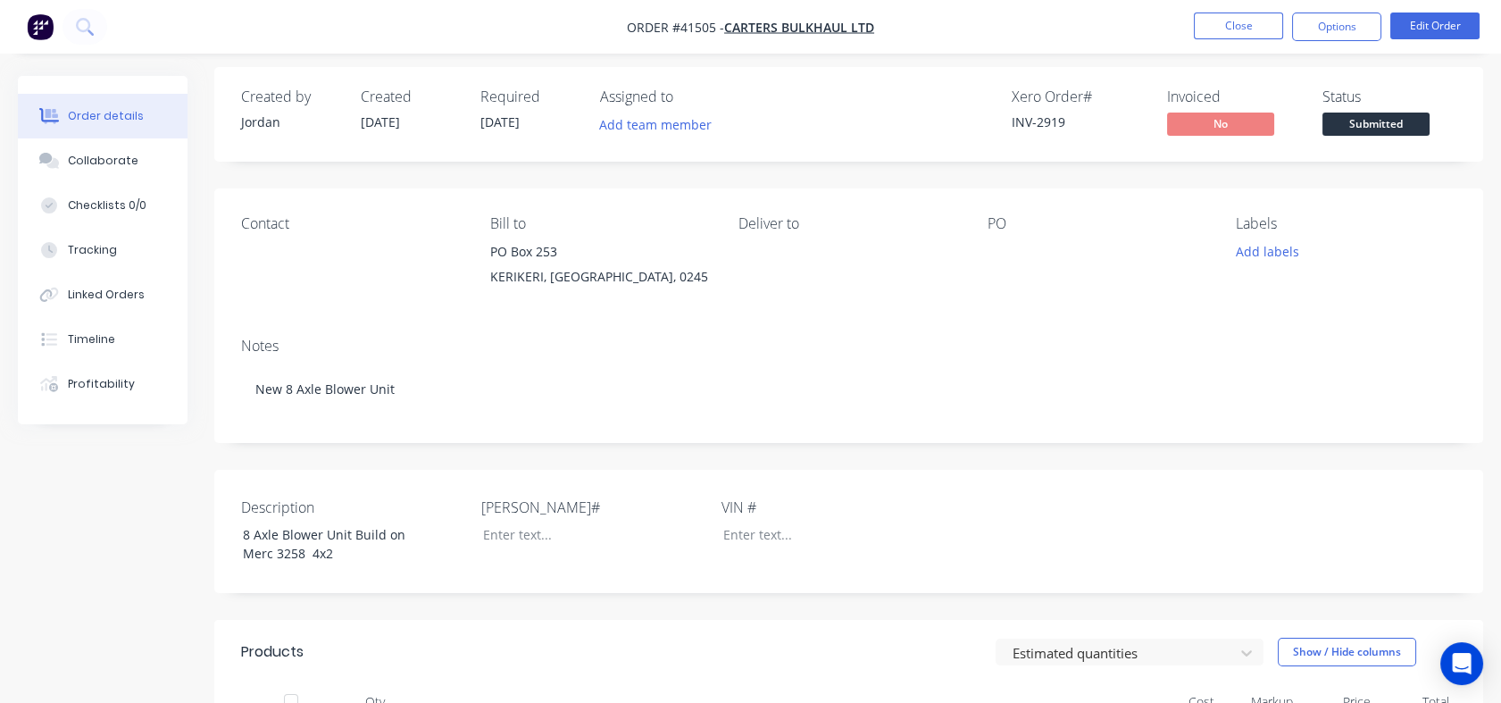
scroll to position [0, 0]
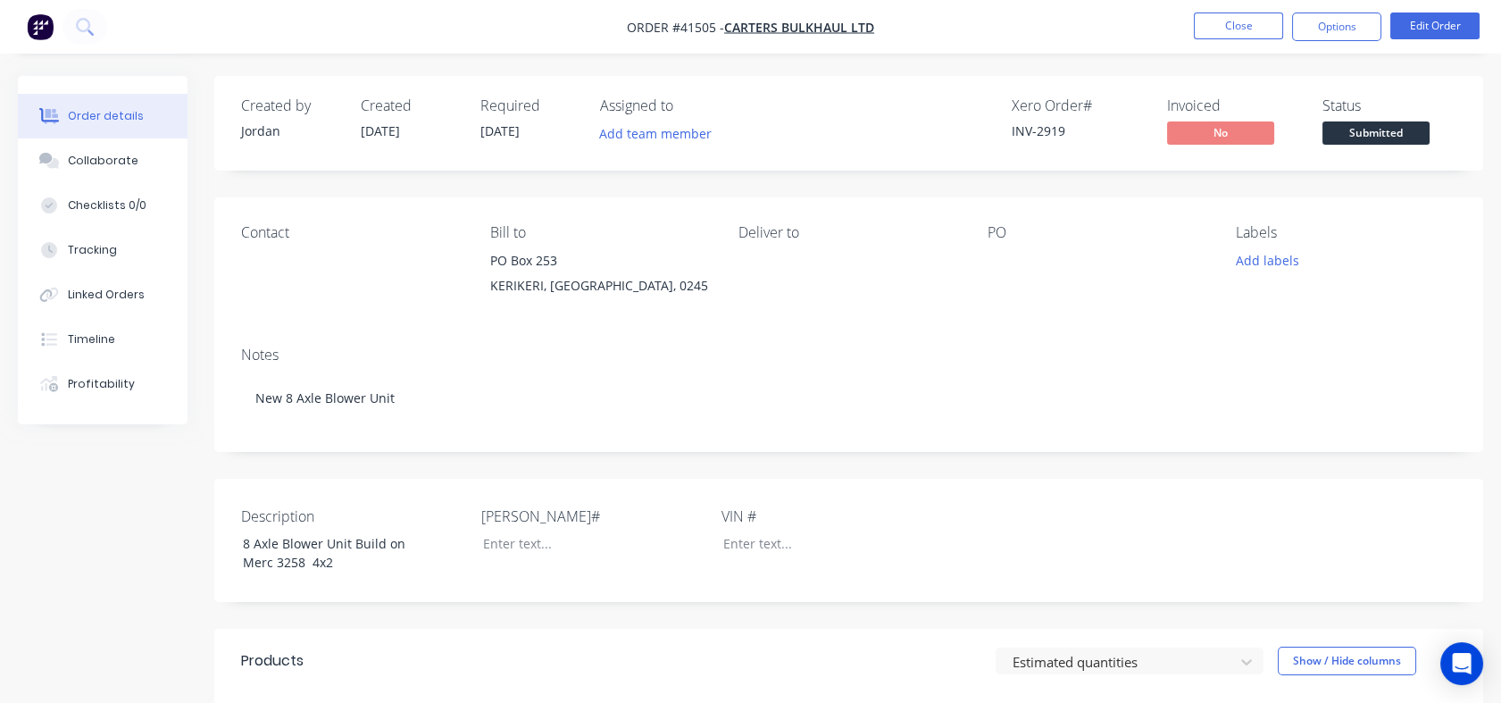
click at [1232, 31] on button "Close" at bounding box center [1238, 26] width 89 height 27
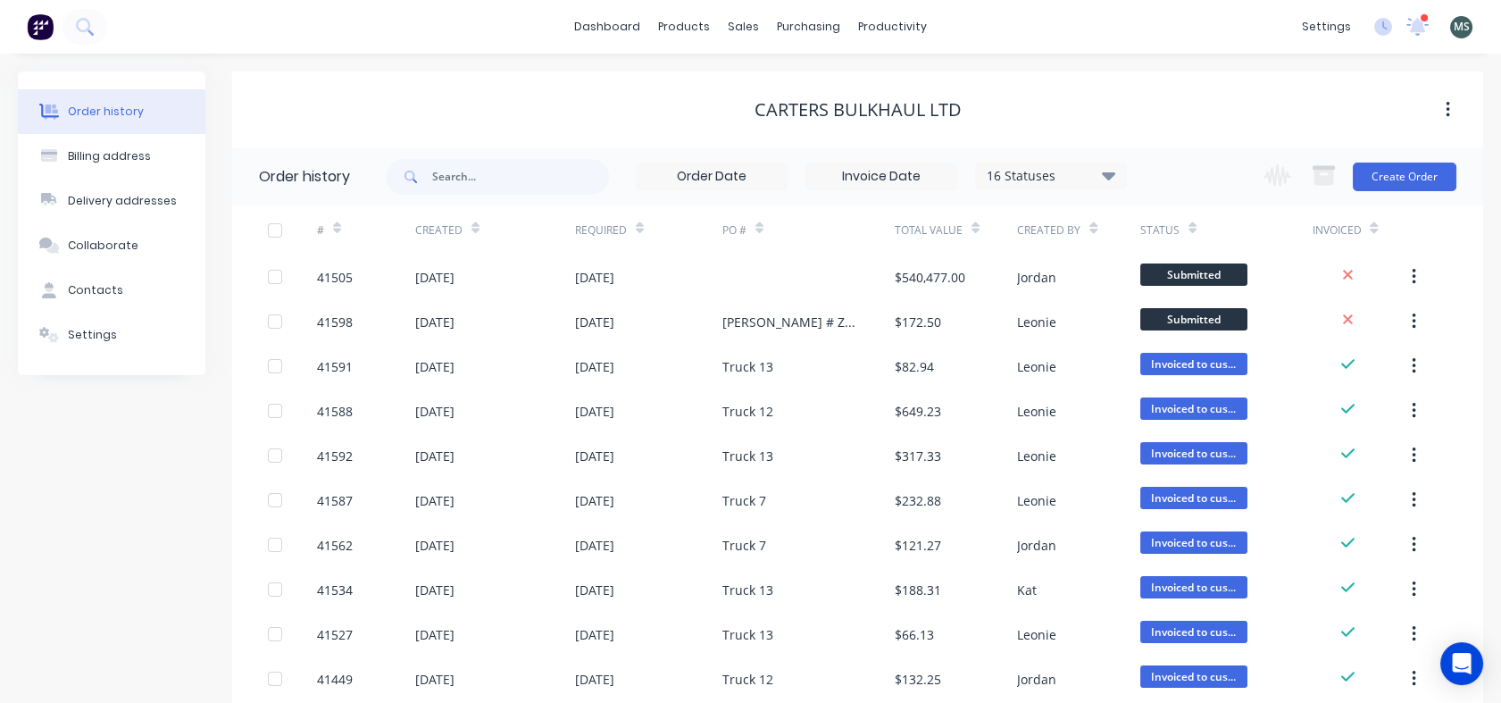
click at [1446, 109] on icon "button" at bounding box center [1448, 110] width 4 height 16
click at [1092, 120] on div "Carters Bulkhaul Ltd" at bounding box center [857, 109] width 1251 height 21
click at [109, 161] on div "Billing address" at bounding box center [109, 156] width 83 height 16
select select "NZ"
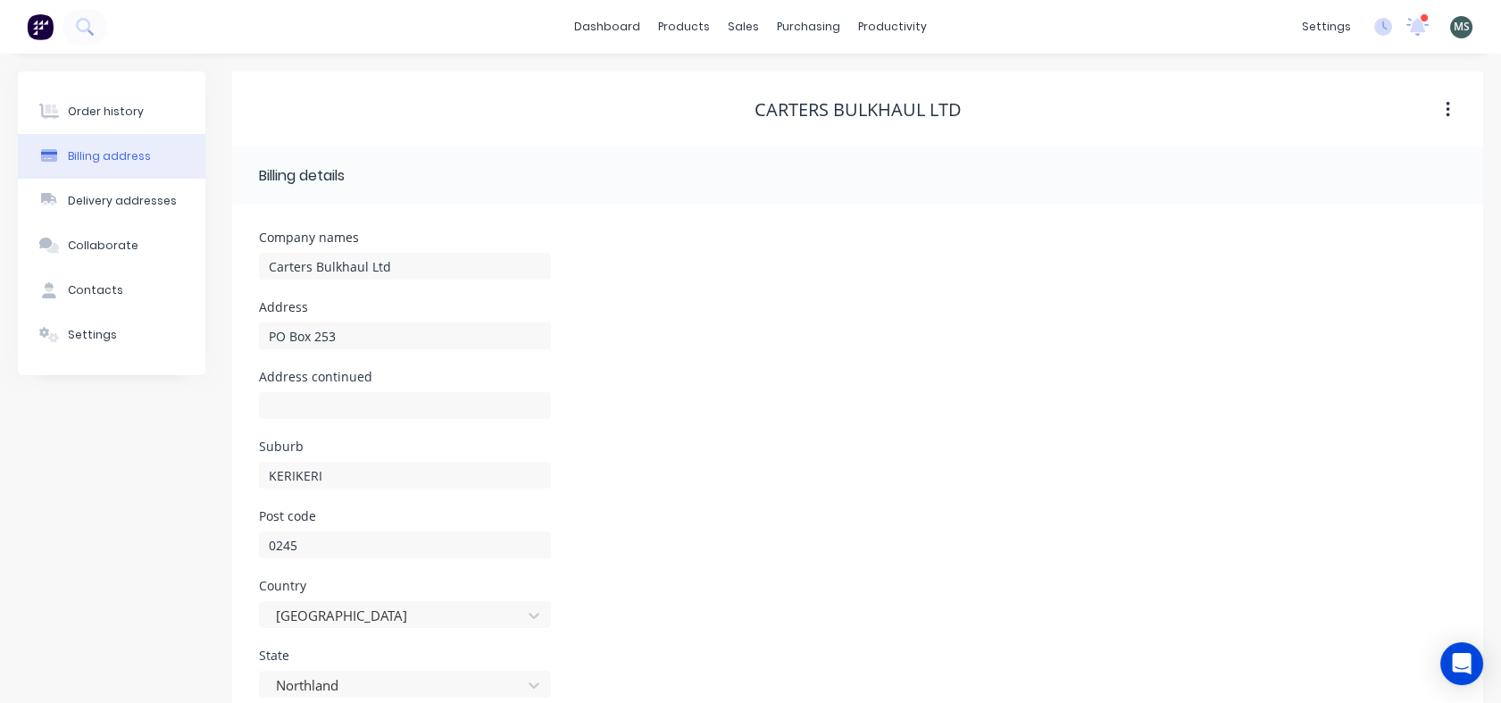
click at [145, 293] on button "Contacts" at bounding box center [112, 290] width 188 height 45
select select "NZ"
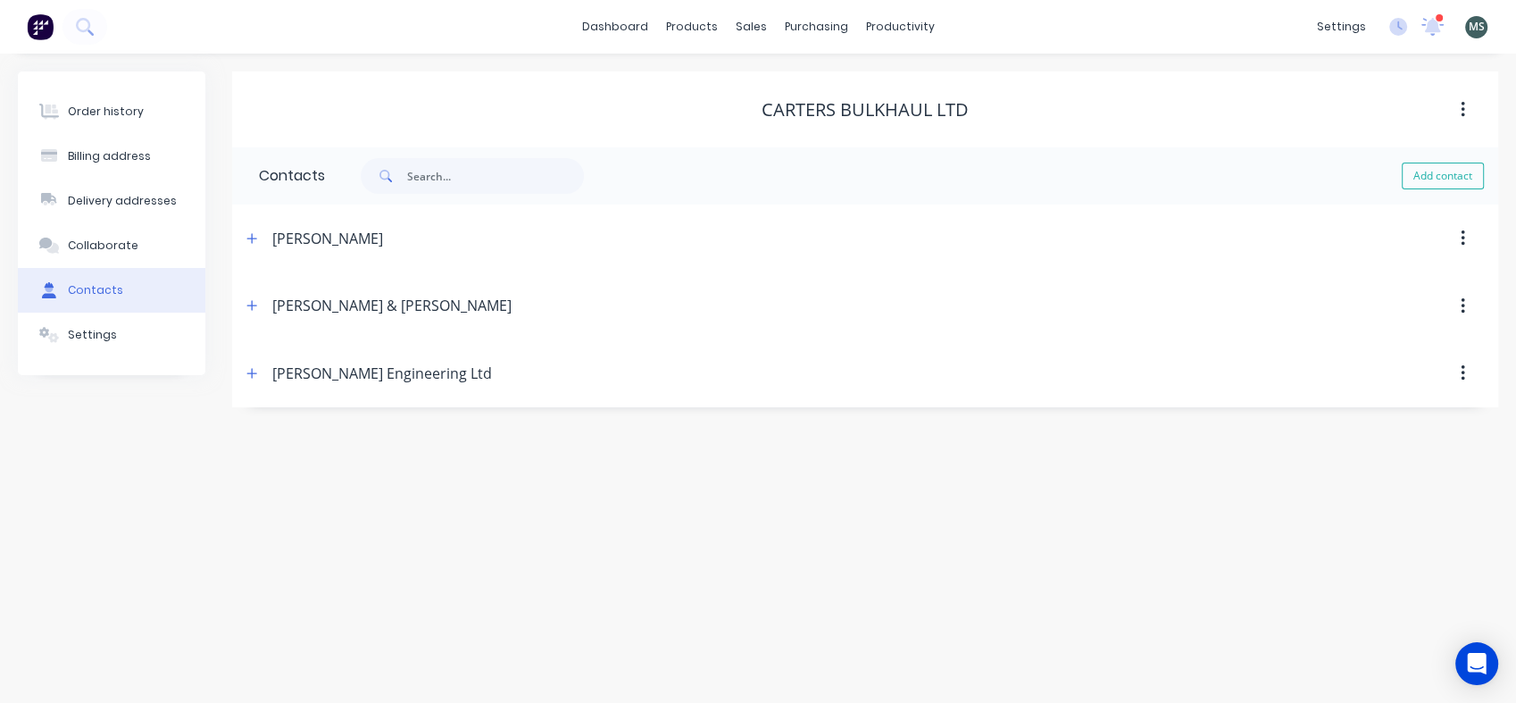
click at [254, 307] on icon "button" at bounding box center [251, 305] width 11 height 13
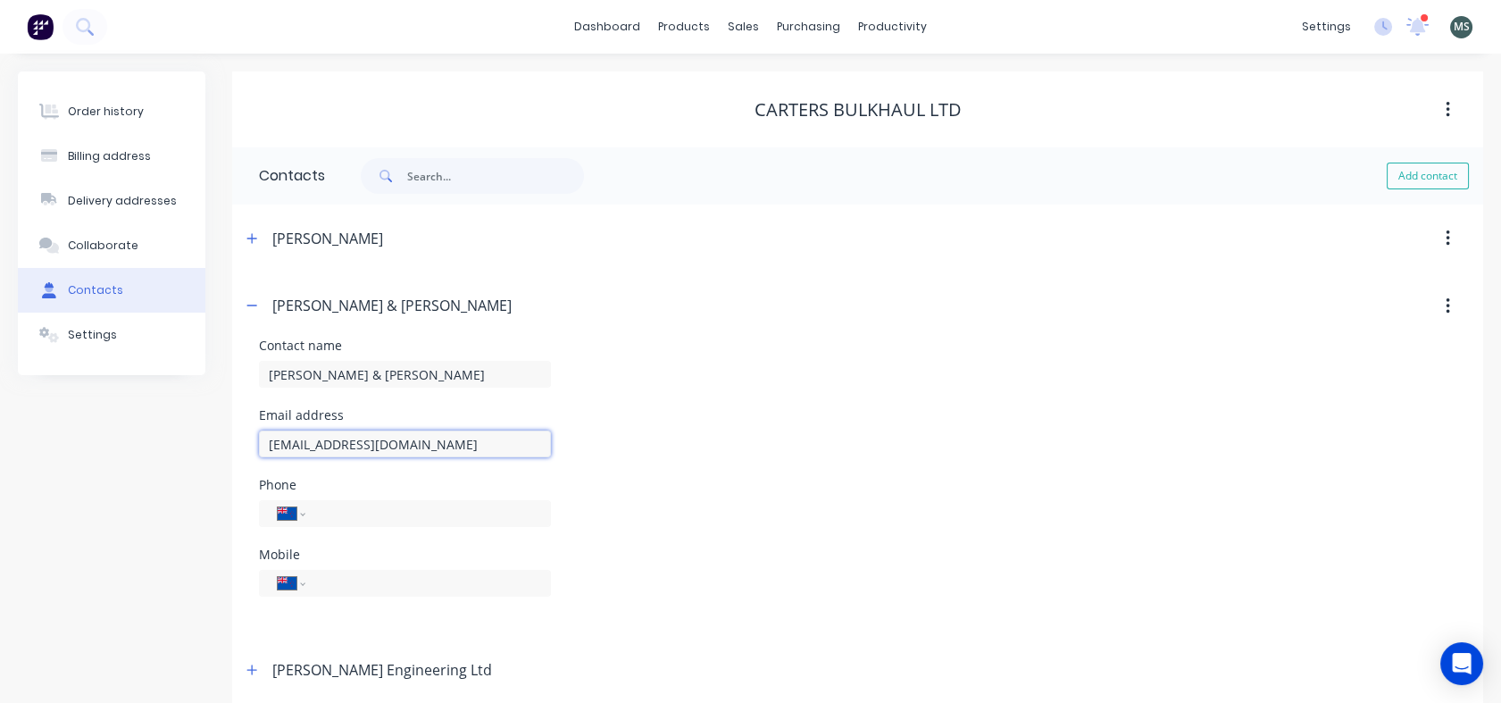
drag, startPoint x: 451, startPoint y: 440, endPoint x: 207, endPoint y: 434, distance: 243.8
click at [207, 434] on div "Order history Billing address Delivery addresses Collaborate Contacts Settings …" at bounding box center [750, 387] width 1465 height 632
